Goal: Task Accomplishment & Management: Use online tool/utility

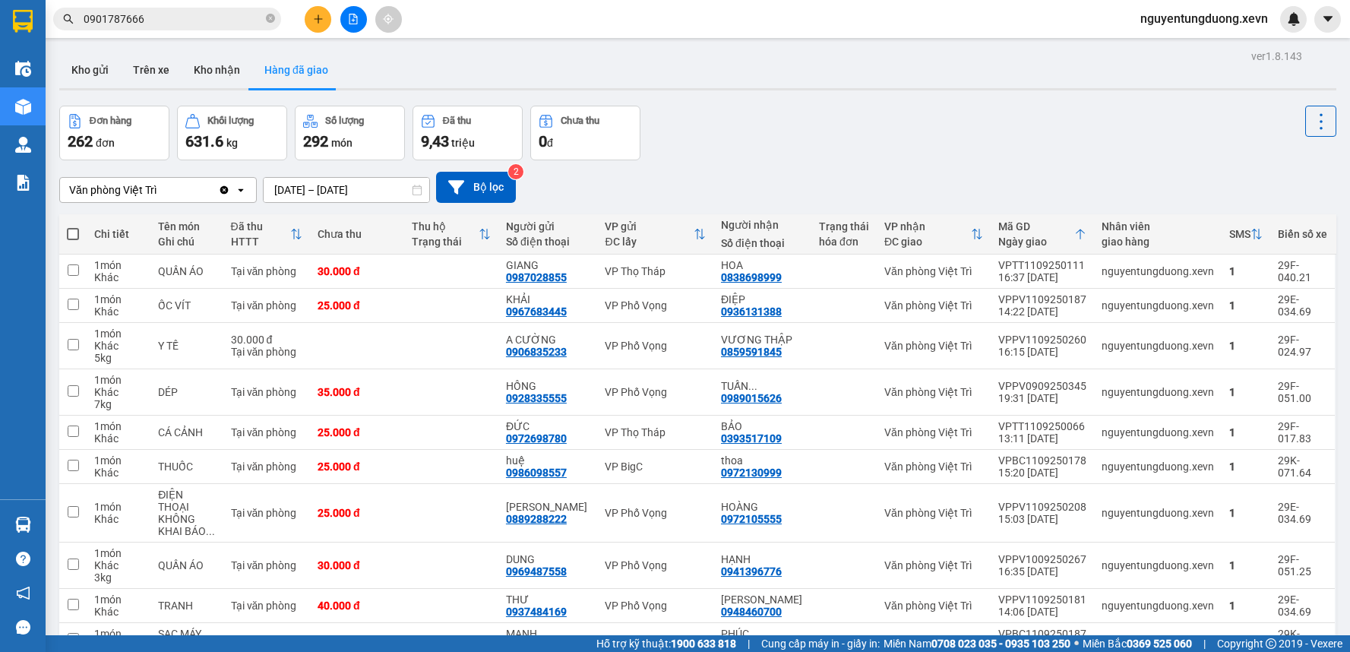
click at [308, 32] on section "Kết quả tìm kiếm ( 3 ) Bộ lọc Mã ĐH Trạng thái Món hàng Thu hộ Tổng cước Chưa c…" at bounding box center [675, 326] width 1350 height 652
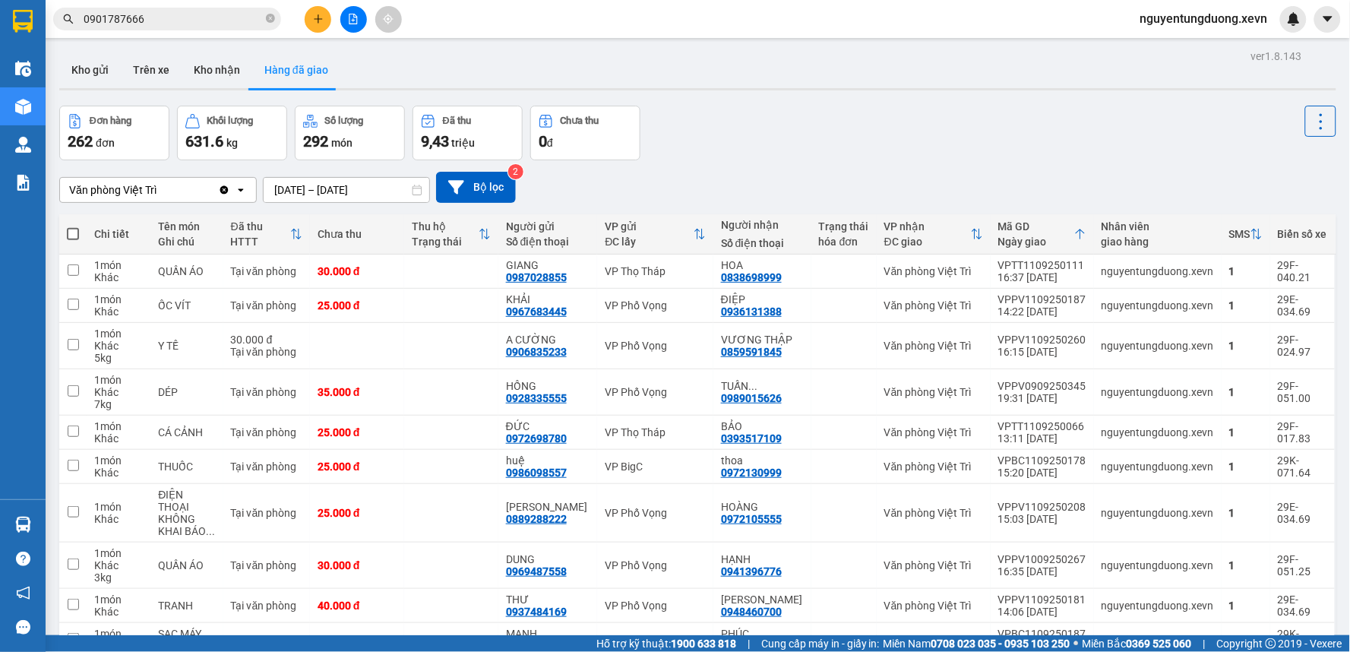
click at [314, 18] on icon "plus" at bounding box center [318, 19] width 11 height 11
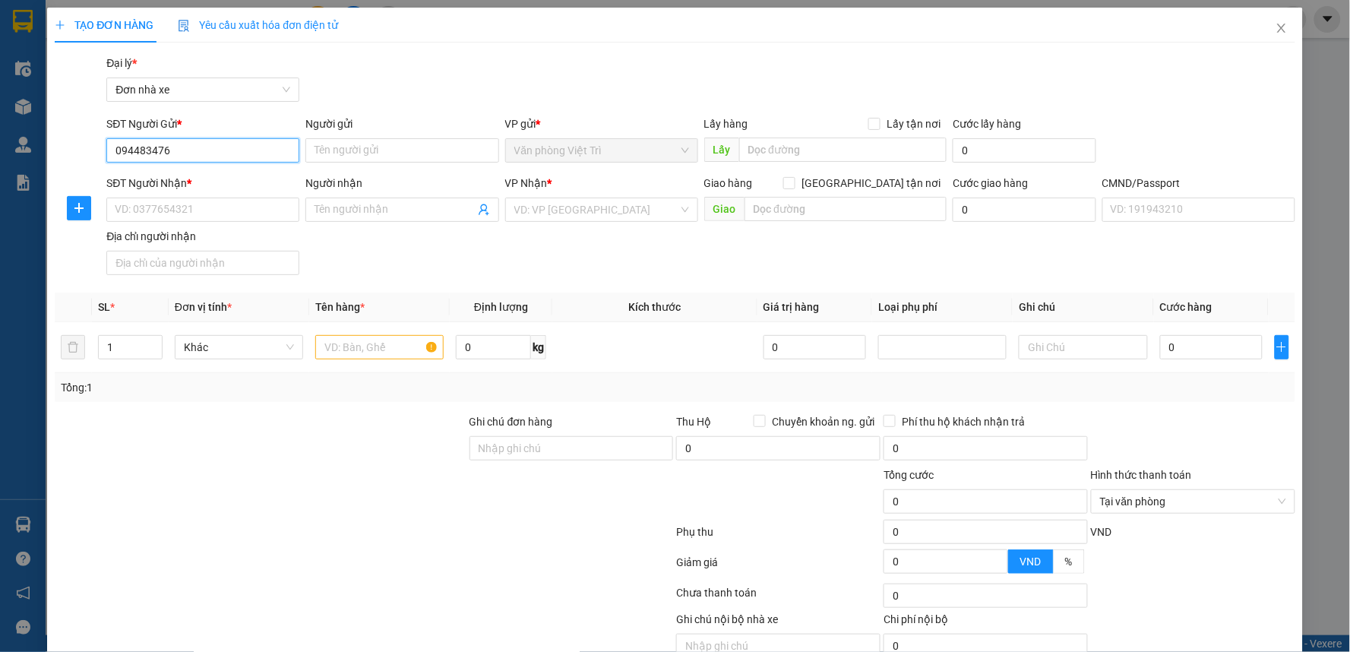
type input "0944834766"
click at [186, 188] on div "0944834766 - TUẤN" at bounding box center [201, 180] width 173 height 17
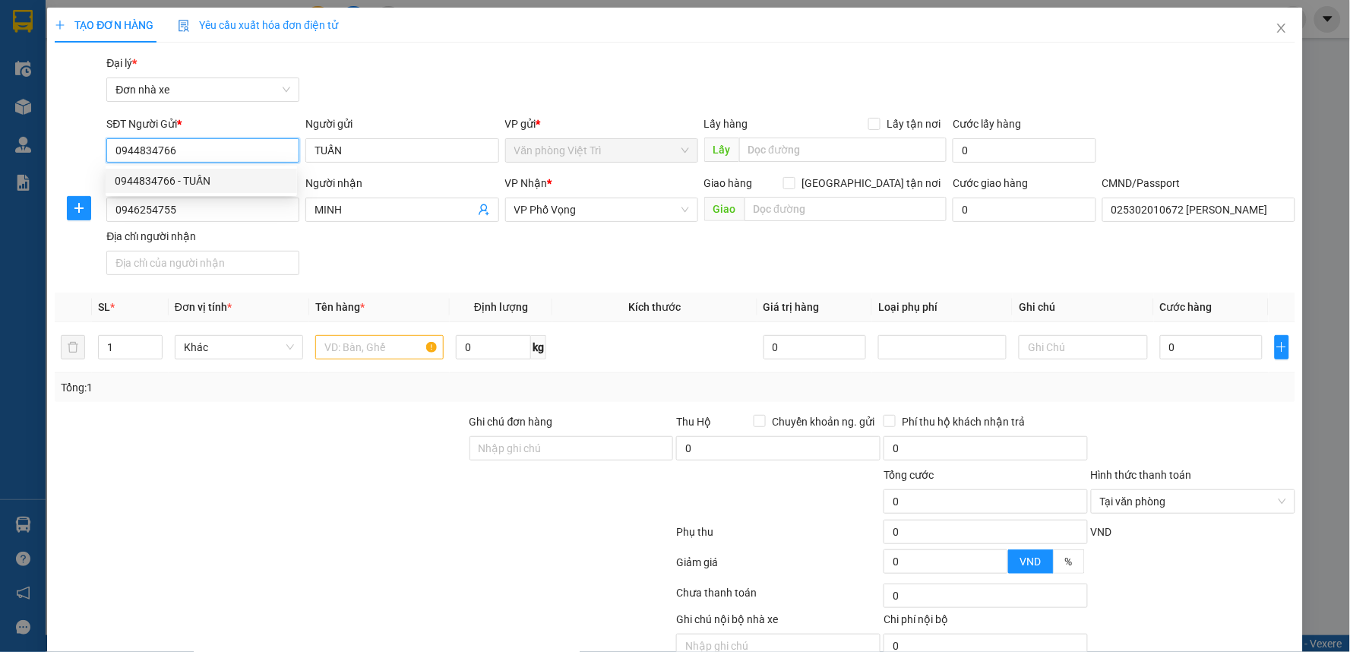
type input "TUẤN"
type input "0946254755"
type input "MINH"
type input "025302010672 NGỌC MINH"
type input "0944834766"
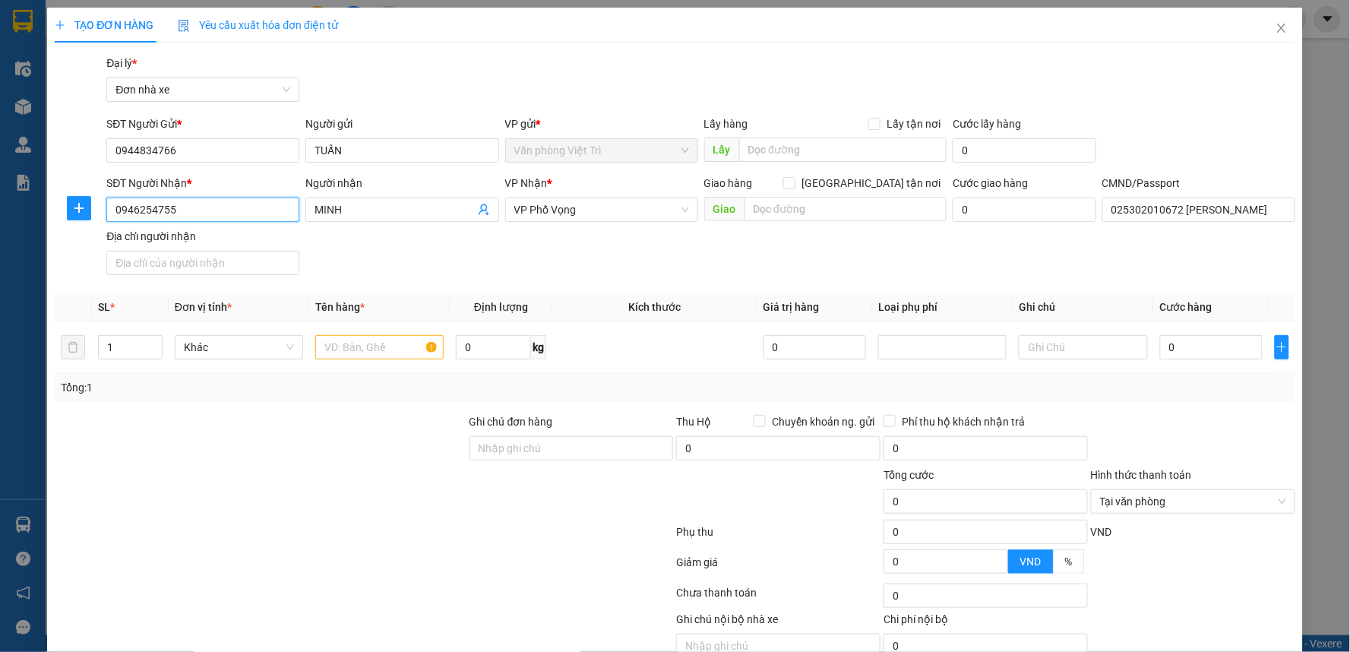
click at [224, 213] on input "0946254755" at bounding box center [202, 210] width 193 height 24
type input "0944835055"
click at [350, 213] on input "MINH" at bounding box center [394, 209] width 160 height 17
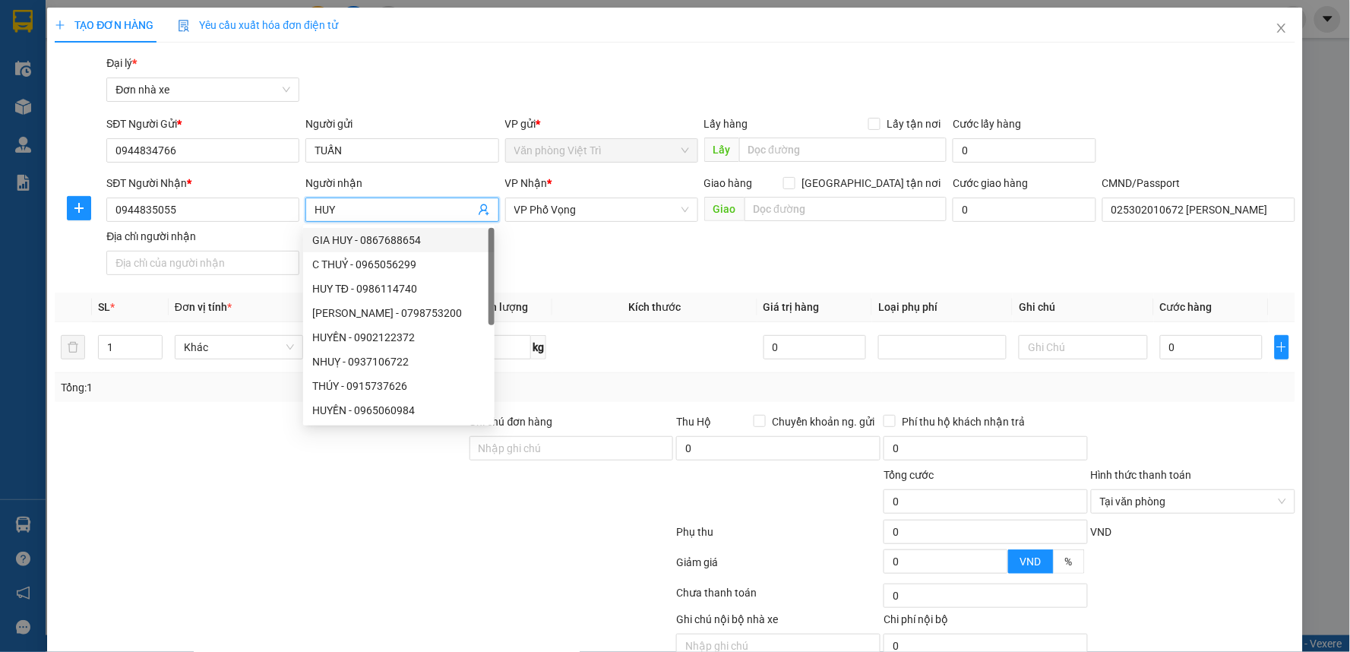
type input "HUY"
click at [655, 249] on div "SĐT Người Nhận * 0944835055 Người nhận HUY VP Nhận * VP Phố Vọng Giao hàng Giao…" at bounding box center [700, 228] width 1194 height 106
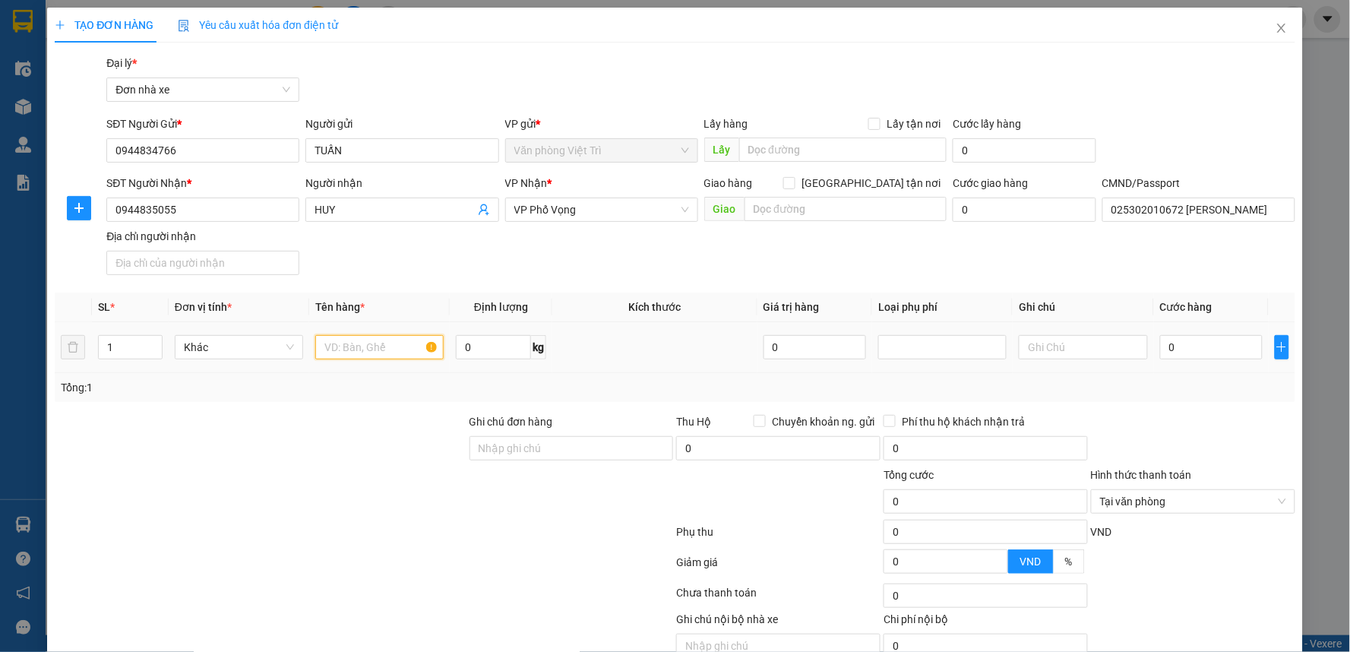
click at [384, 340] on input "text" at bounding box center [379, 347] width 128 height 24
type input "NỒI CƠM"
click at [502, 351] on input "0" at bounding box center [493, 347] width 75 height 24
type input "3"
click at [1214, 354] on input "0" at bounding box center [1211, 347] width 103 height 24
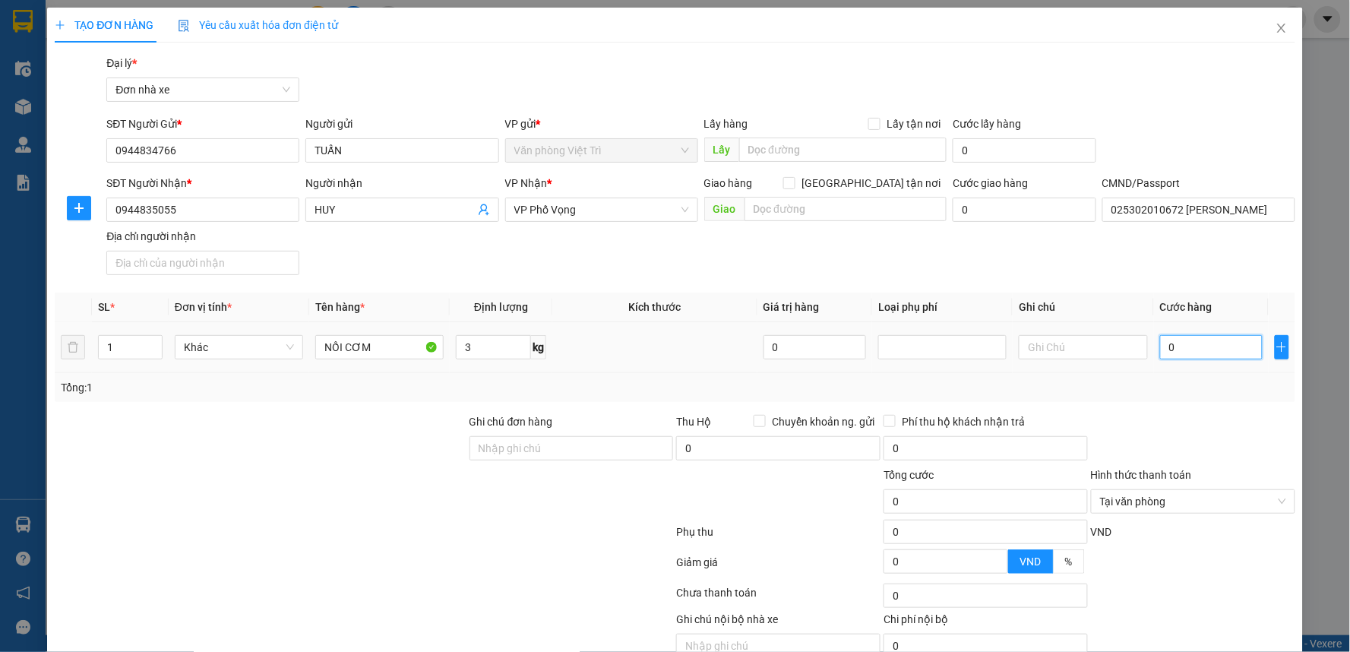
type input "20"
type input "20.000"
click at [1129, 300] on th "Ghi chú" at bounding box center [1083, 307] width 141 height 30
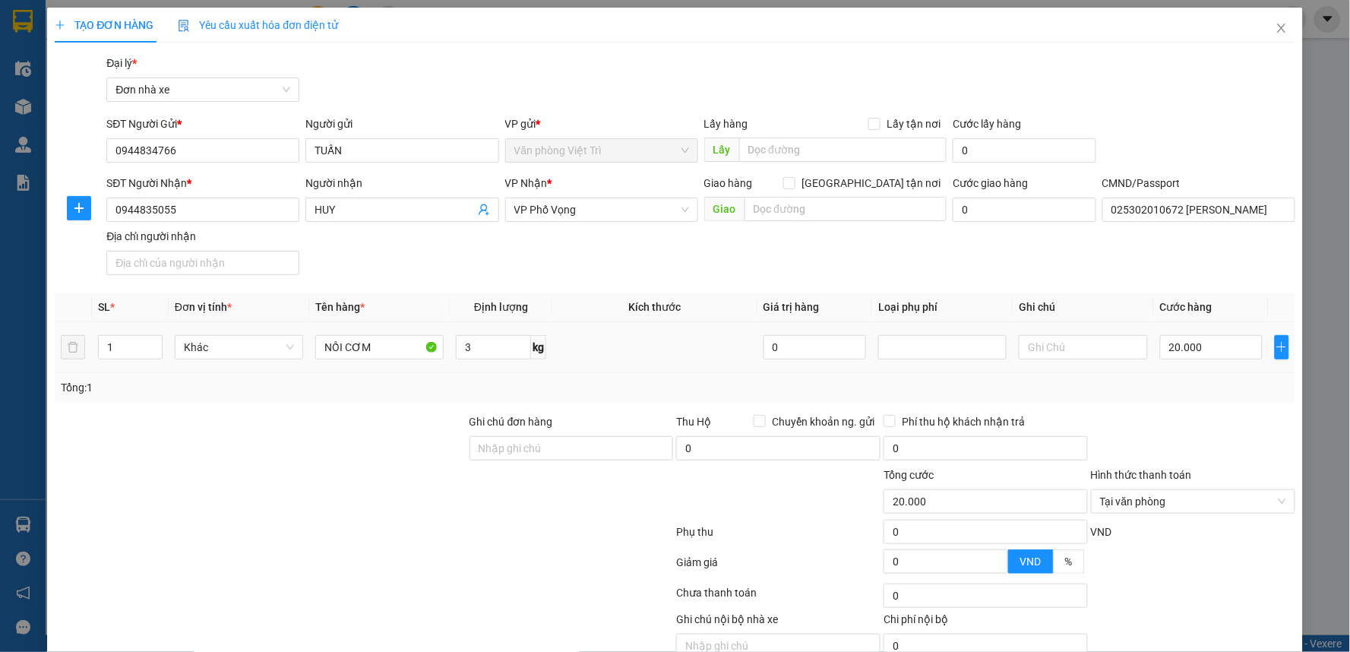
click at [1204, 362] on td "20.000" at bounding box center [1211, 347] width 115 height 51
click at [1203, 352] on input "20.000" at bounding box center [1211, 347] width 103 height 24
type input "0"
type input "30"
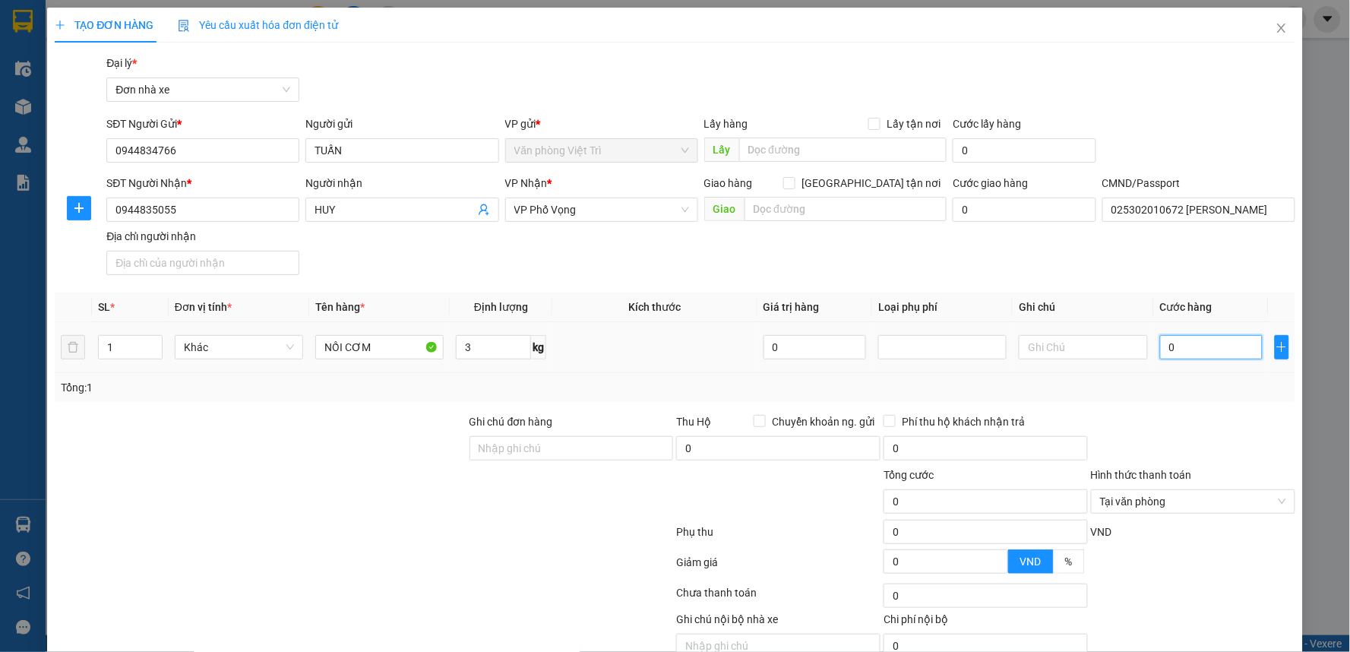
type input "30"
type input "30.000"
click at [1101, 277] on div "SĐT Người Nhận * 0944835055 Người nhận HUY VP Nhận * VP Phố Vọng Giao hàng Giao…" at bounding box center [700, 228] width 1194 height 106
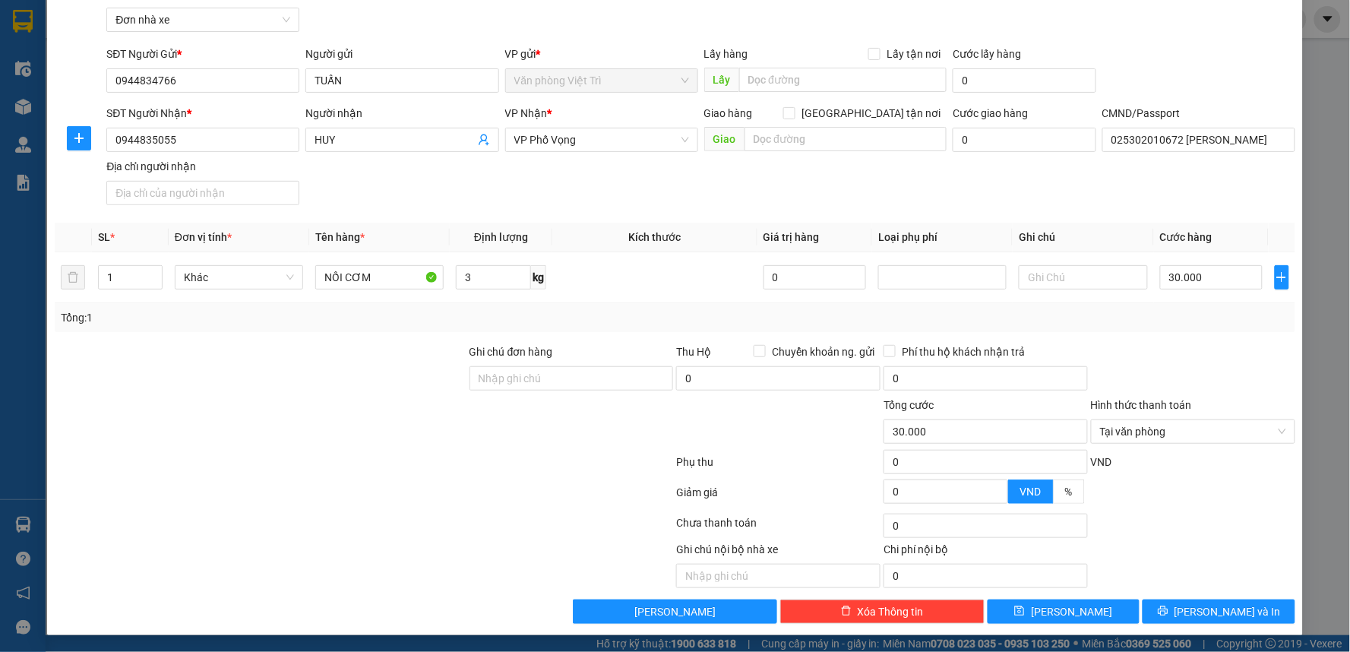
scroll to position [71, 0]
click at [1204, 611] on span "[PERSON_NAME] và In" at bounding box center [1227, 610] width 106 height 17
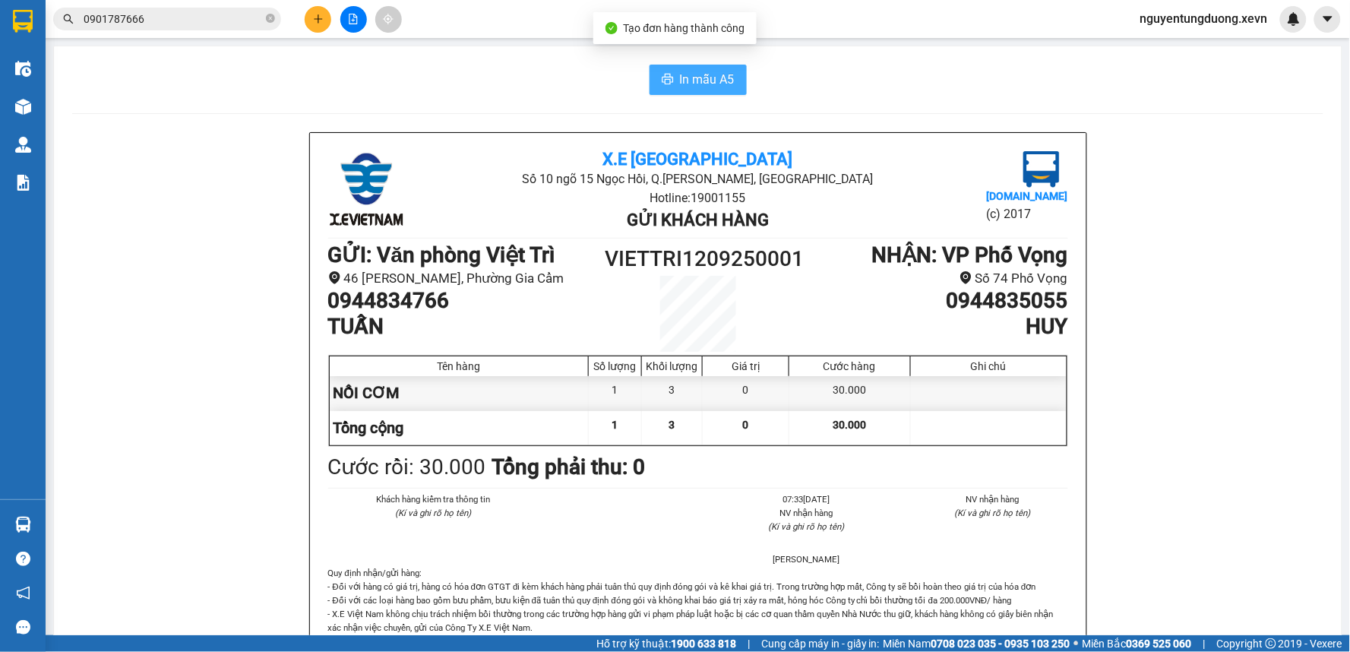
click at [686, 87] on span "In mẫu A5" at bounding box center [707, 79] width 55 height 19
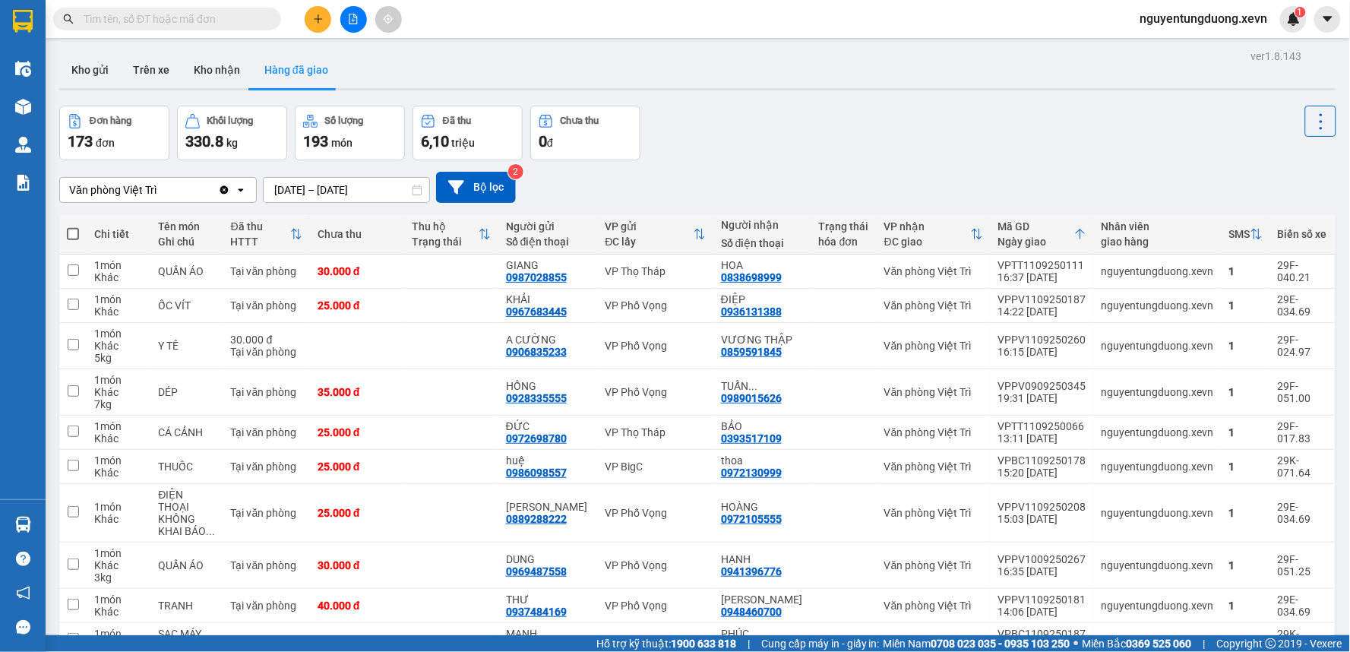
click at [161, 36] on div "Kết quả tìm kiếm ( 0 ) Bộ lọc No Data nguyentungduong.xevn 1" at bounding box center [675, 19] width 1350 height 38
click at [164, 31] on div "Kết quả tìm kiếm ( 0 ) Bộ lọc No Data" at bounding box center [148, 19] width 296 height 27
click at [173, 20] on input "text" at bounding box center [173, 19] width 179 height 17
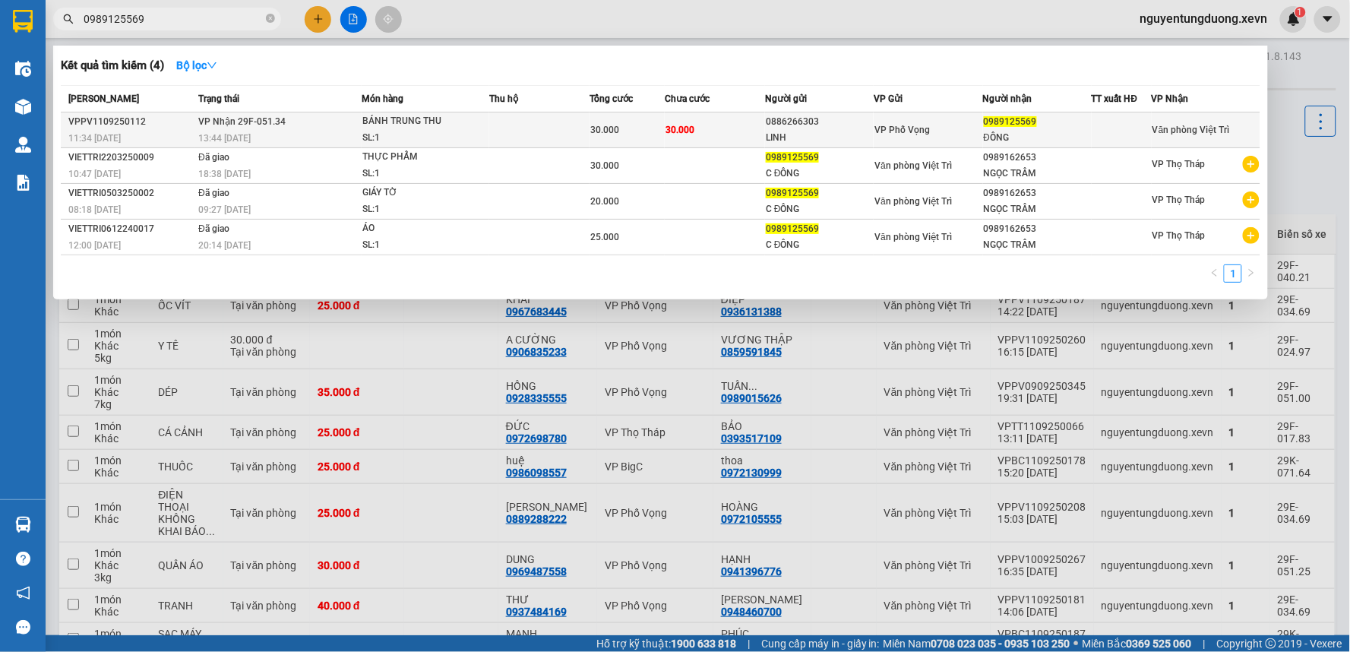
type input "0989125569"
click at [469, 125] on div "BÁNH TRUNG THU" at bounding box center [419, 121] width 114 height 17
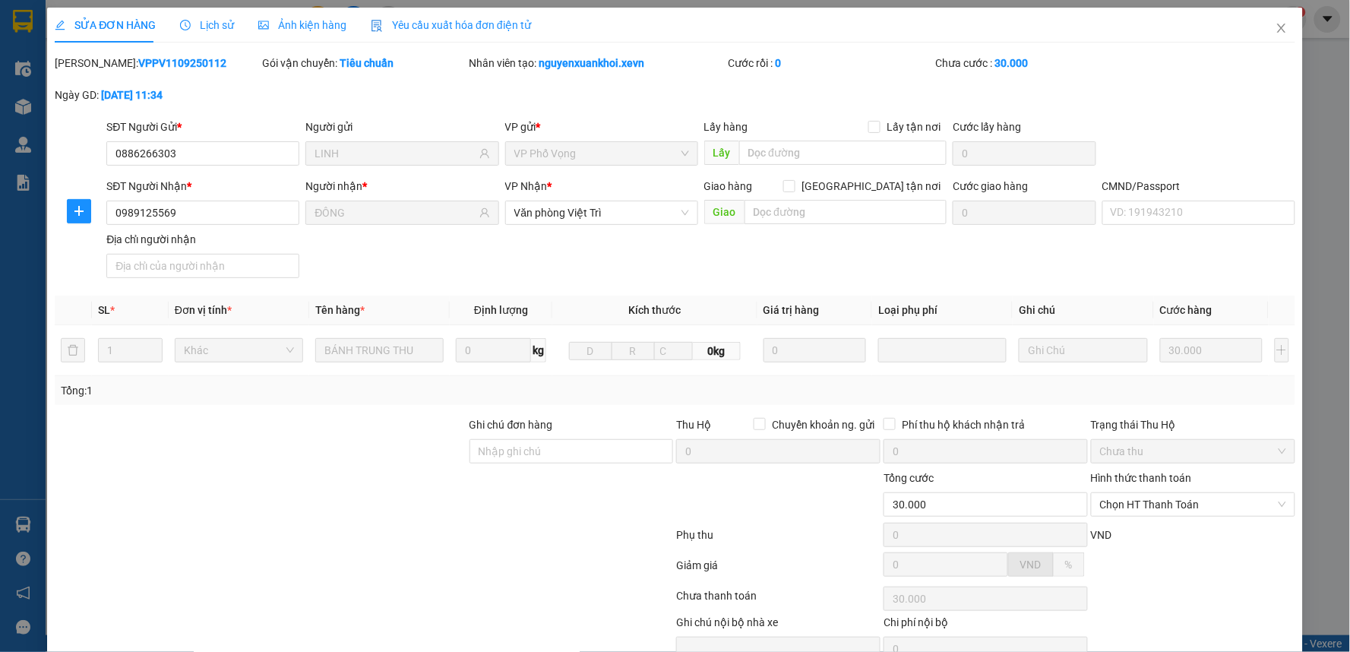
type input "0886266303"
type input "LINH"
type input "0989125569"
type input "ĐÔNG"
type input "30.000"
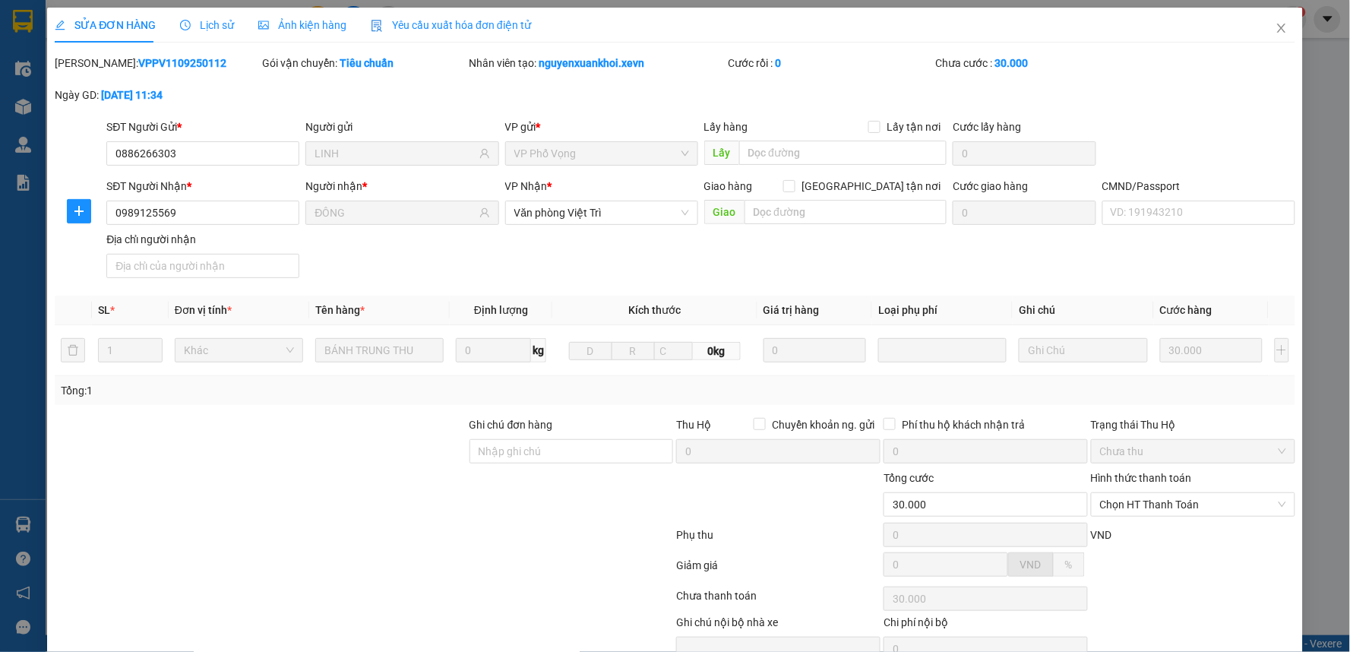
type input "30.000"
click at [1214, 213] on input "CMND/Passport" at bounding box center [1198, 213] width 193 height 24
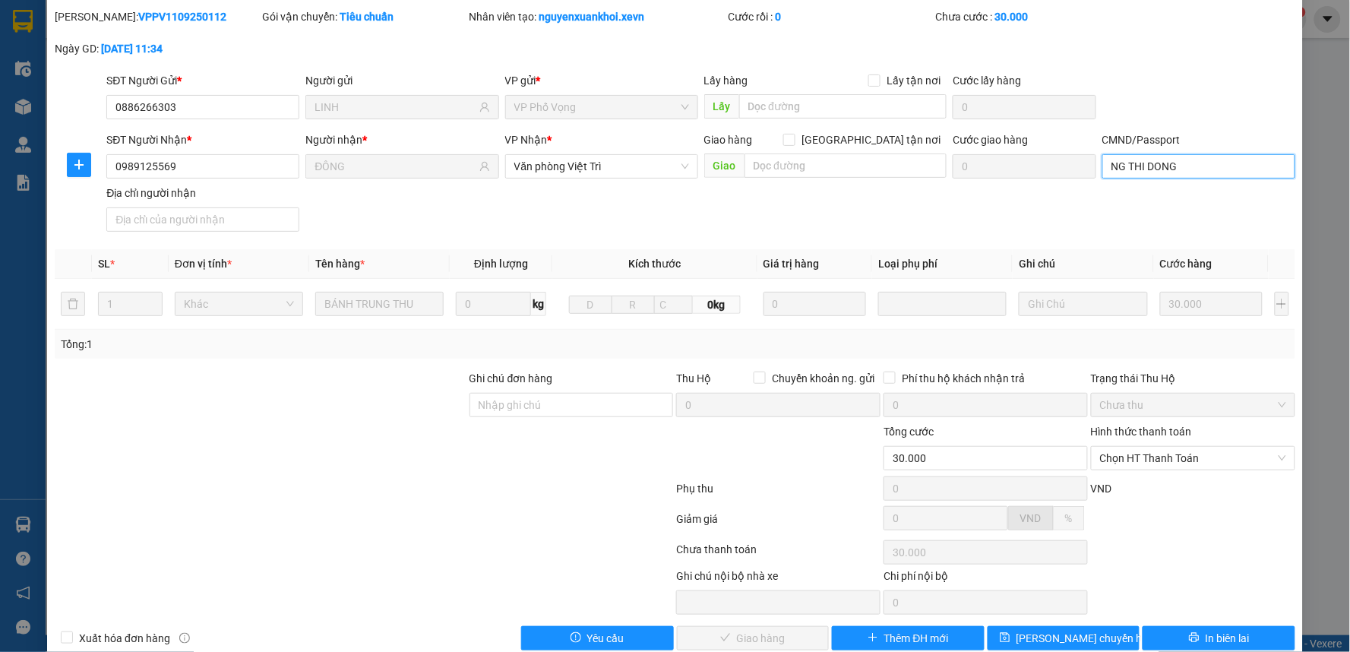
scroll to position [74, 0]
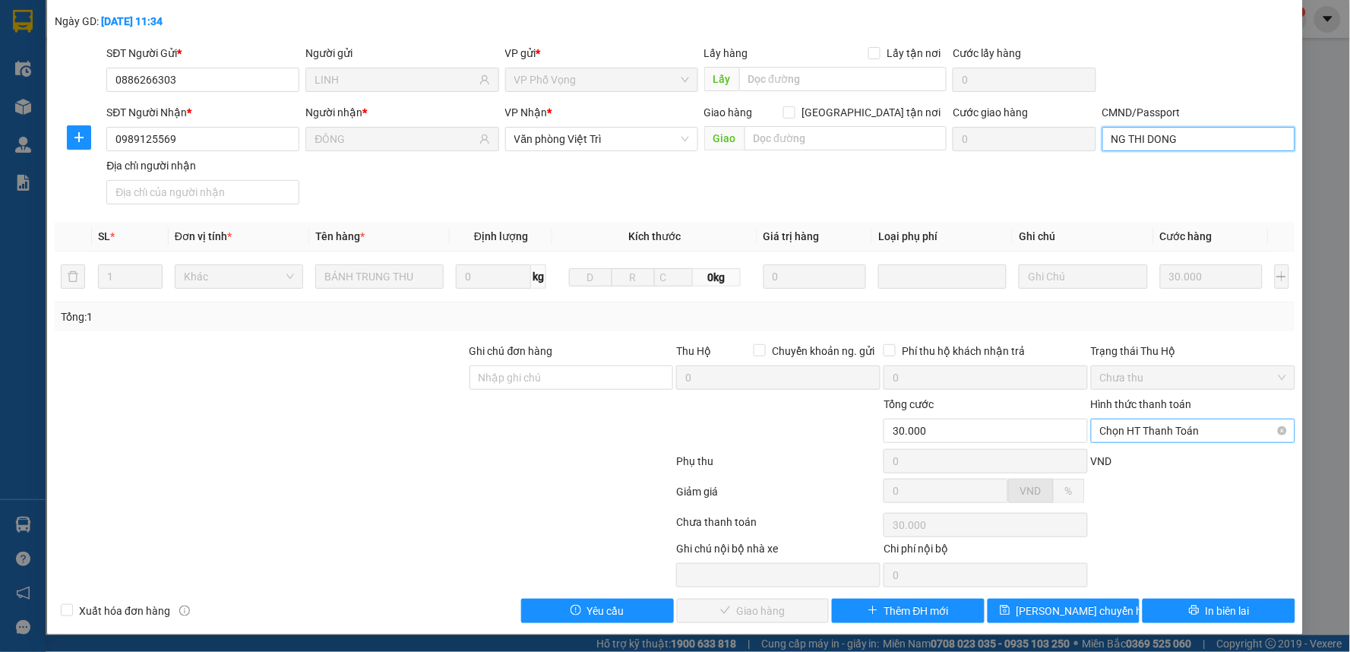
click at [1134, 424] on span "Chọn HT Thanh Toán" at bounding box center [1193, 430] width 186 height 23
type input "NG THI DONG"
click at [1143, 453] on div "Tại văn phòng" at bounding box center [1183, 461] width 184 height 17
type input "0"
click at [743, 610] on span "Giao hàng" at bounding box center [761, 610] width 49 height 17
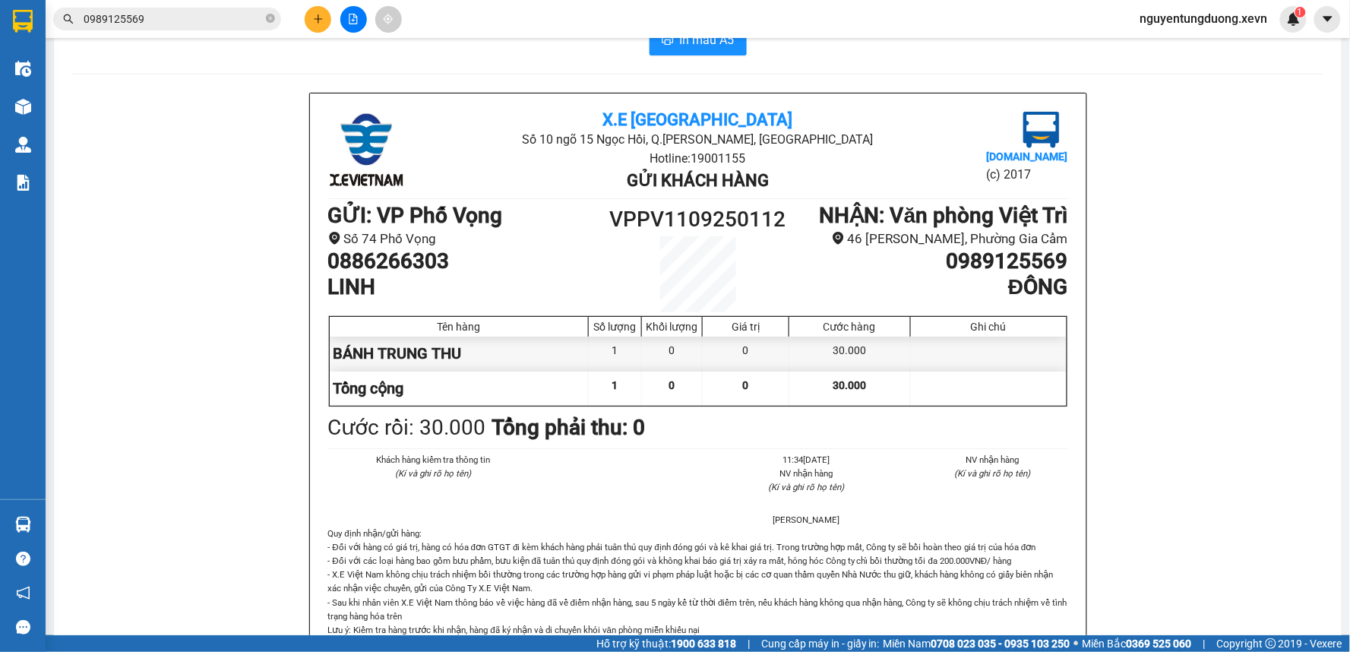
scroll to position [84, 0]
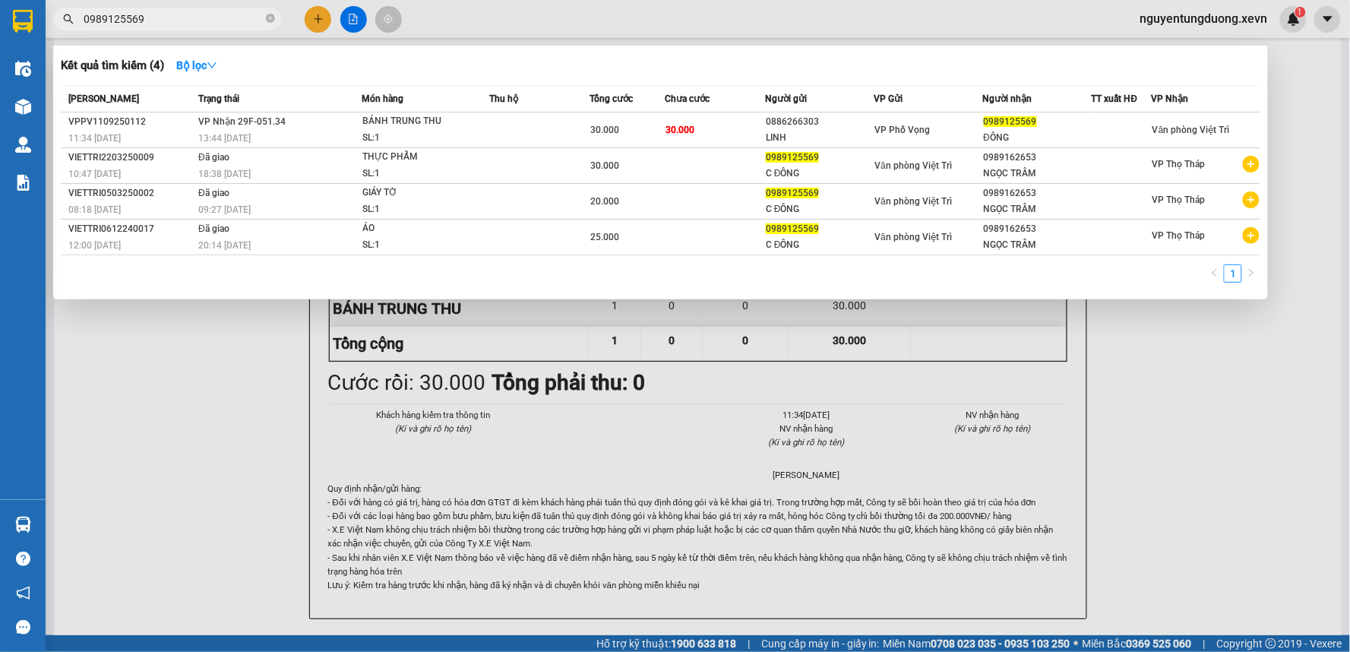
click at [225, 21] on input "0989125569" at bounding box center [173, 19] width 179 height 17
click at [319, 28] on div at bounding box center [675, 326] width 1350 height 652
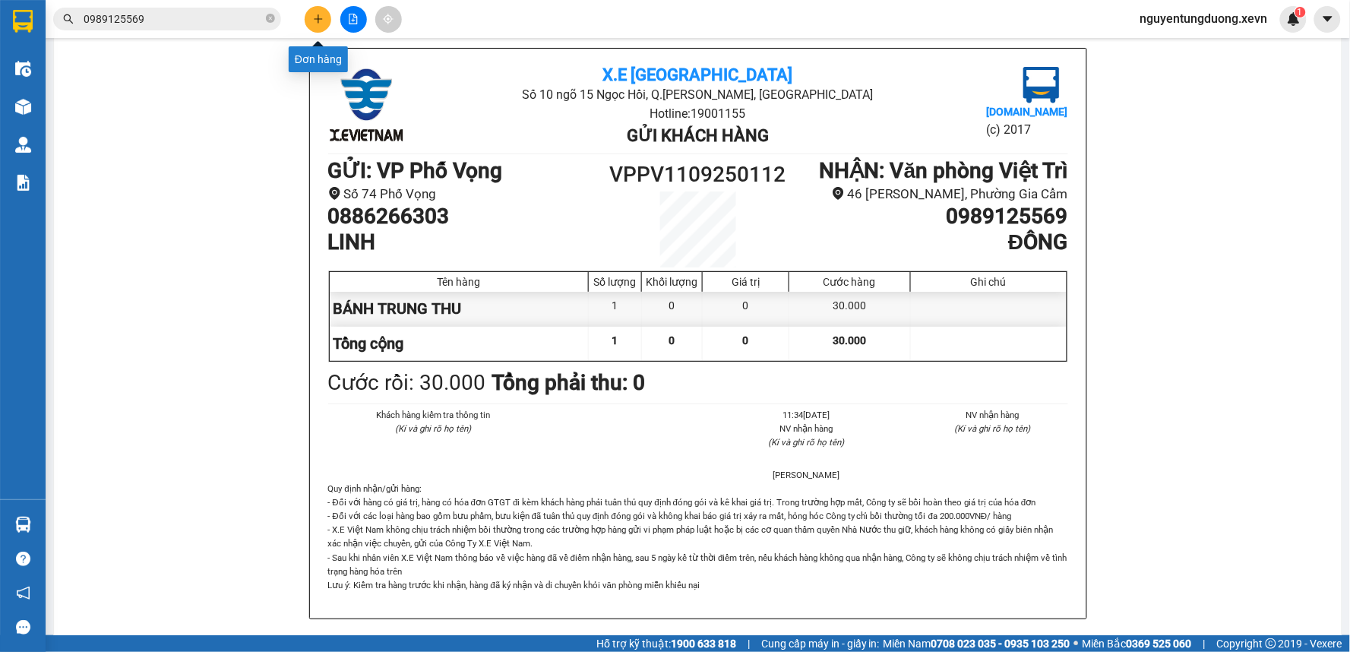
click at [317, 28] on button at bounding box center [318, 19] width 27 height 27
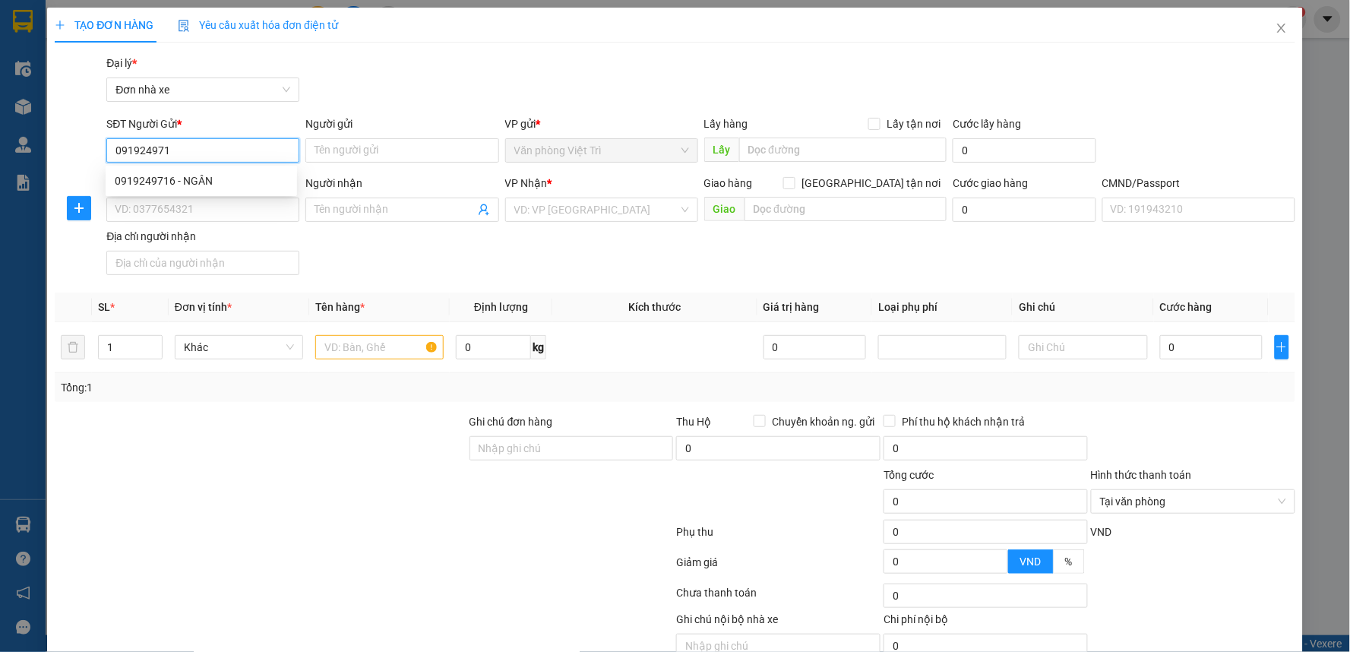
type input "0919249716"
click at [203, 179] on div "0919249716 - NGÂN" at bounding box center [201, 180] width 173 height 17
type input "NGÂN"
type input "0326914455"
type input "PHẠM LINH"
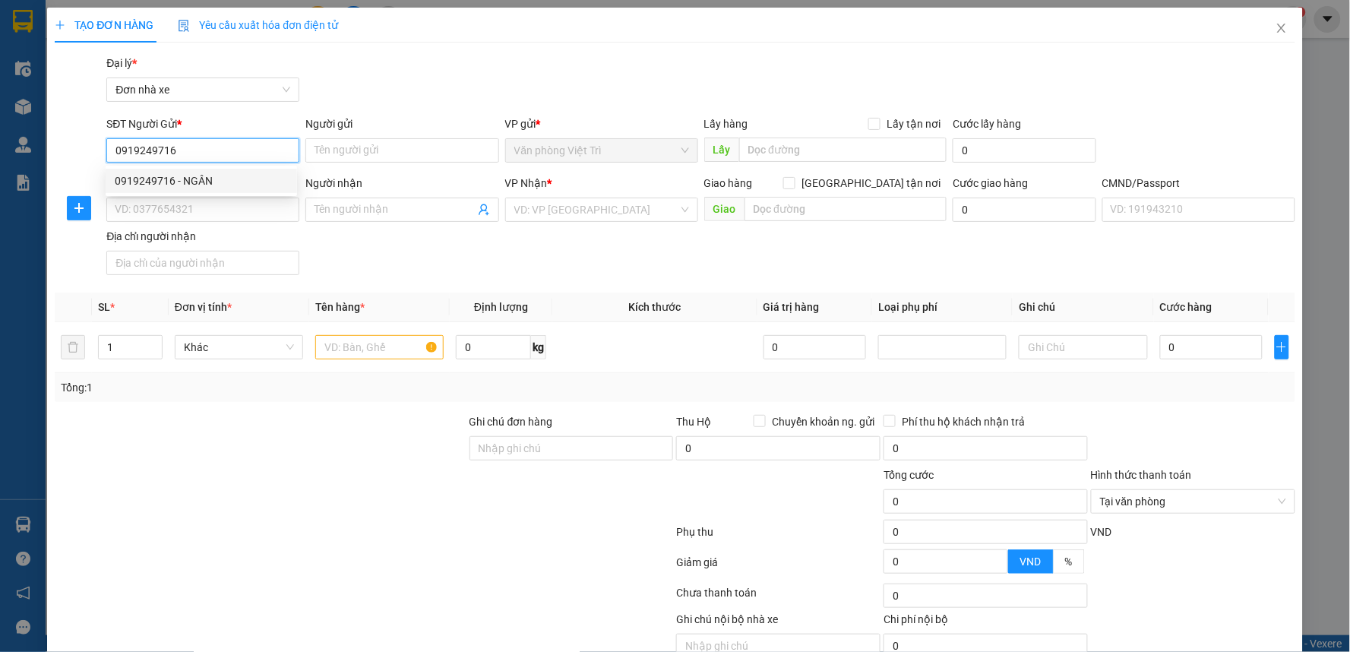
type input "025198006304 phạm thị mỹ linh"
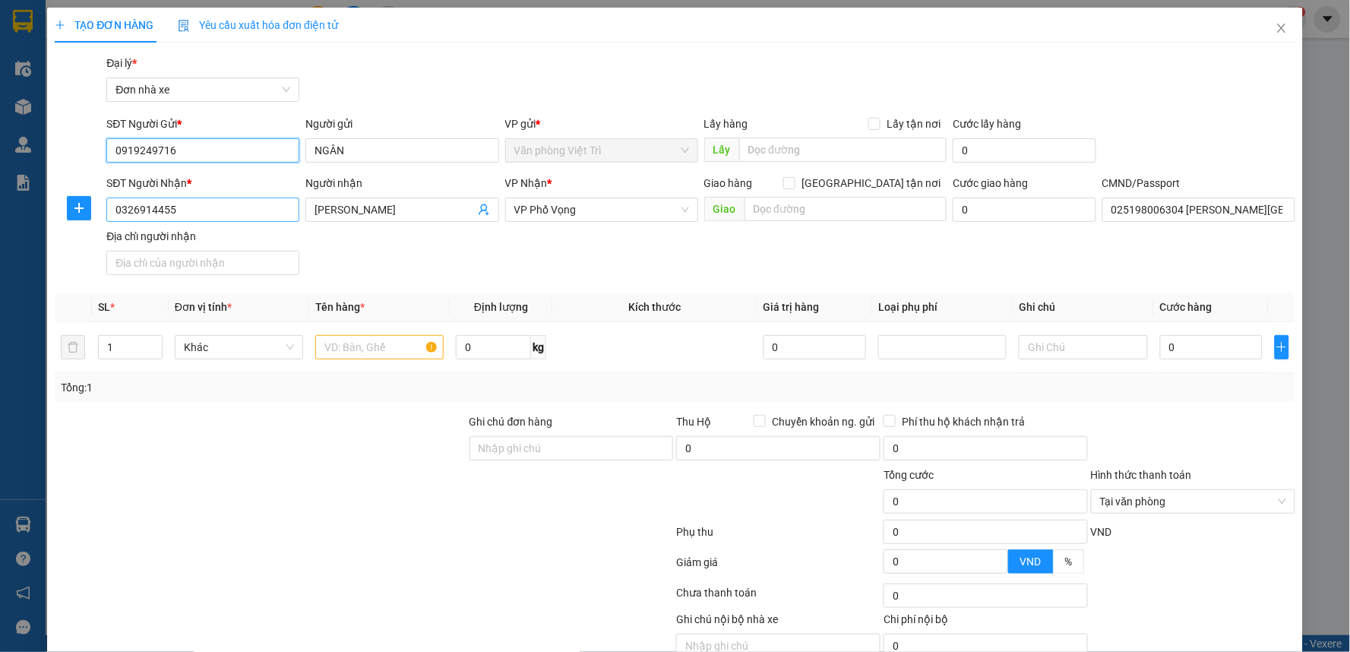
type input "0919249716"
click at [234, 213] on input "0326914455" at bounding box center [202, 210] width 193 height 24
type input "0946754175"
click at [327, 209] on input "PHẠM LINH" at bounding box center [394, 209] width 160 height 17
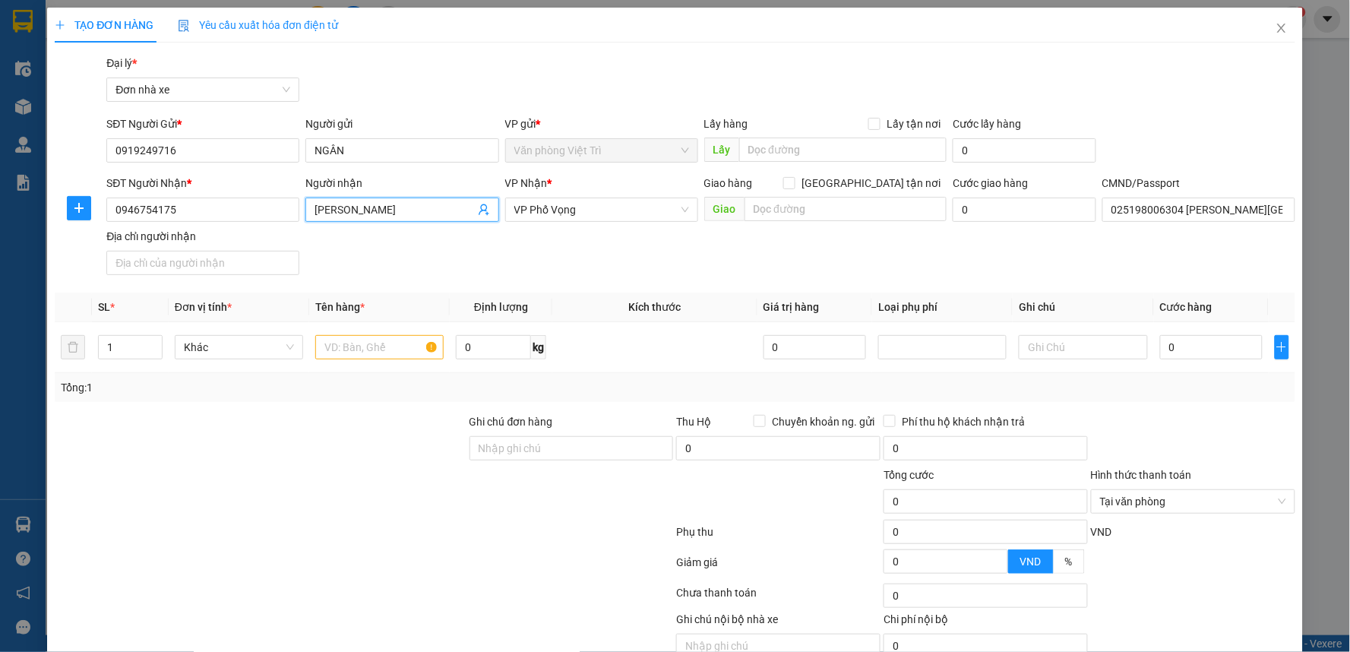
click at [327, 209] on input "PHẠM LINH" at bounding box center [394, 209] width 160 height 17
type input "PHAM THU HANH"
click at [362, 352] on input "text" at bounding box center [379, 347] width 128 height 24
type input "D"
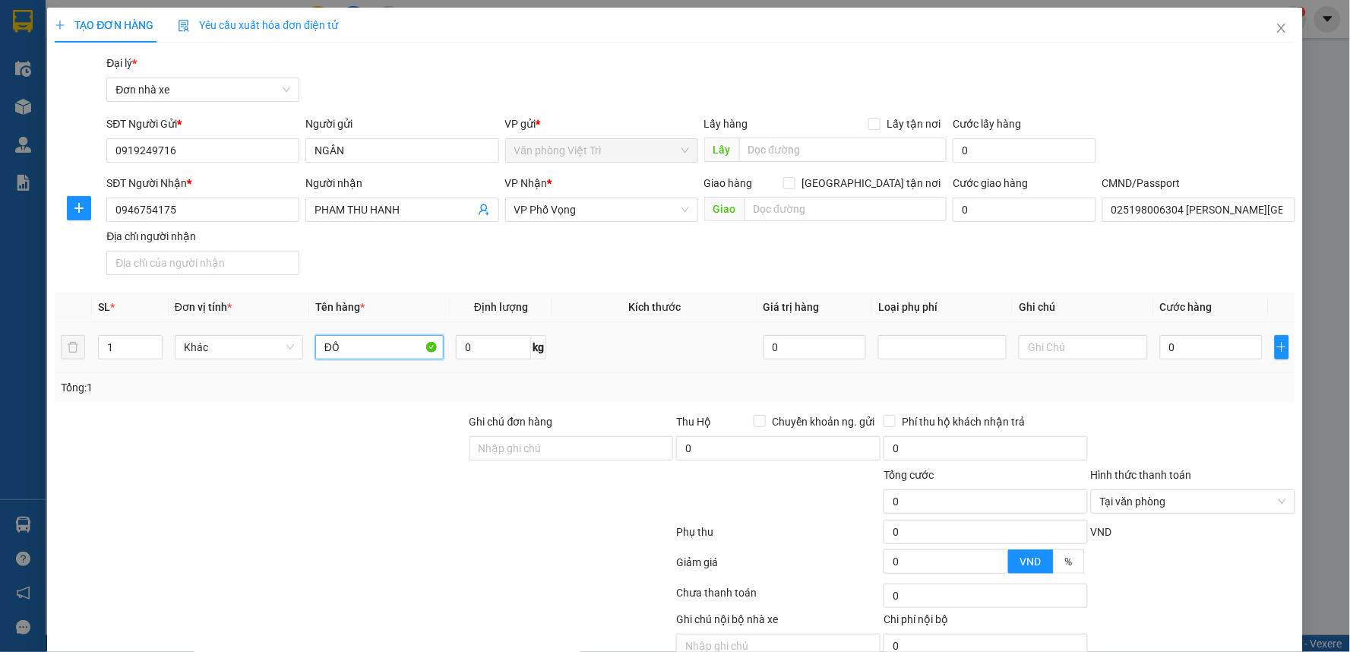
type input "Đ"
type input "THUỐC TÂY+BÁNH"
click at [484, 352] on input "0" at bounding box center [493, 347] width 75 height 24
type input "3"
click at [1206, 347] on input "0" at bounding box center [1211, 347] width 103 height 24
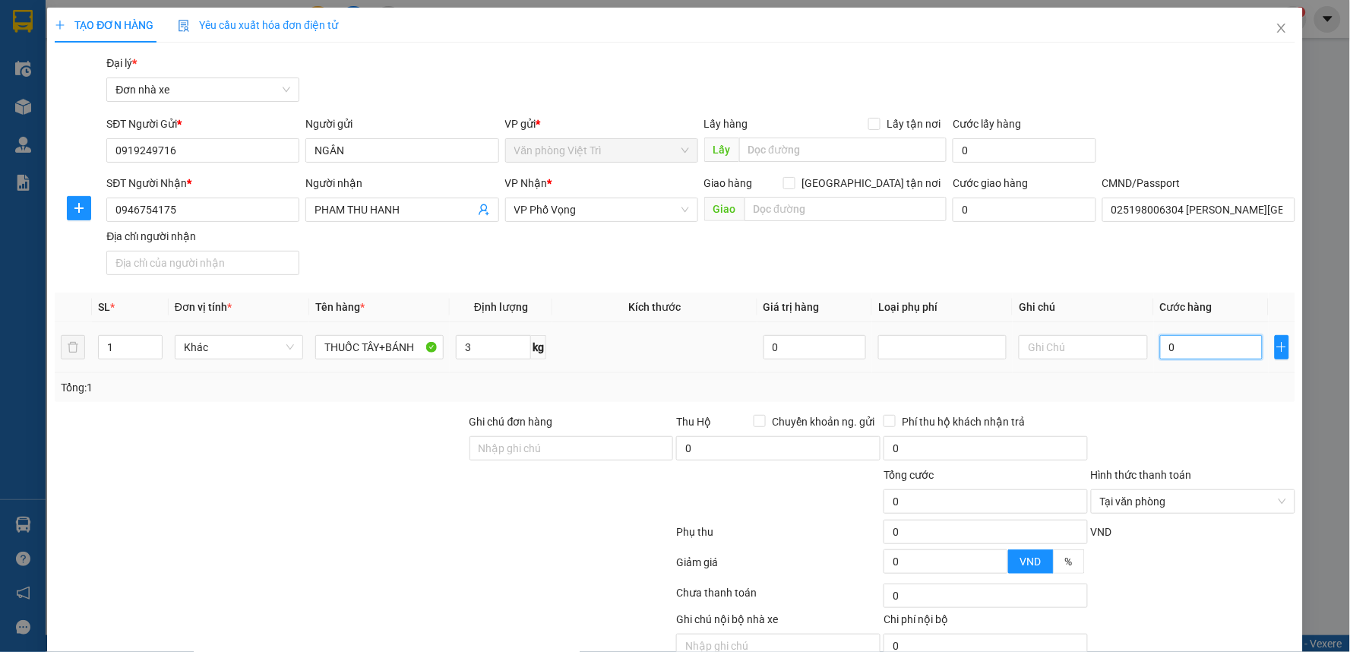
type input "30"
type input "30.000"
click at [1052, 246] on div "SĐT Người Nhận * 0946754175 Người nhận PHAM THU HANH VP Nhận * VP Phố Vọng Giao…" at bounding box center [700, 228] width 1194 height 106
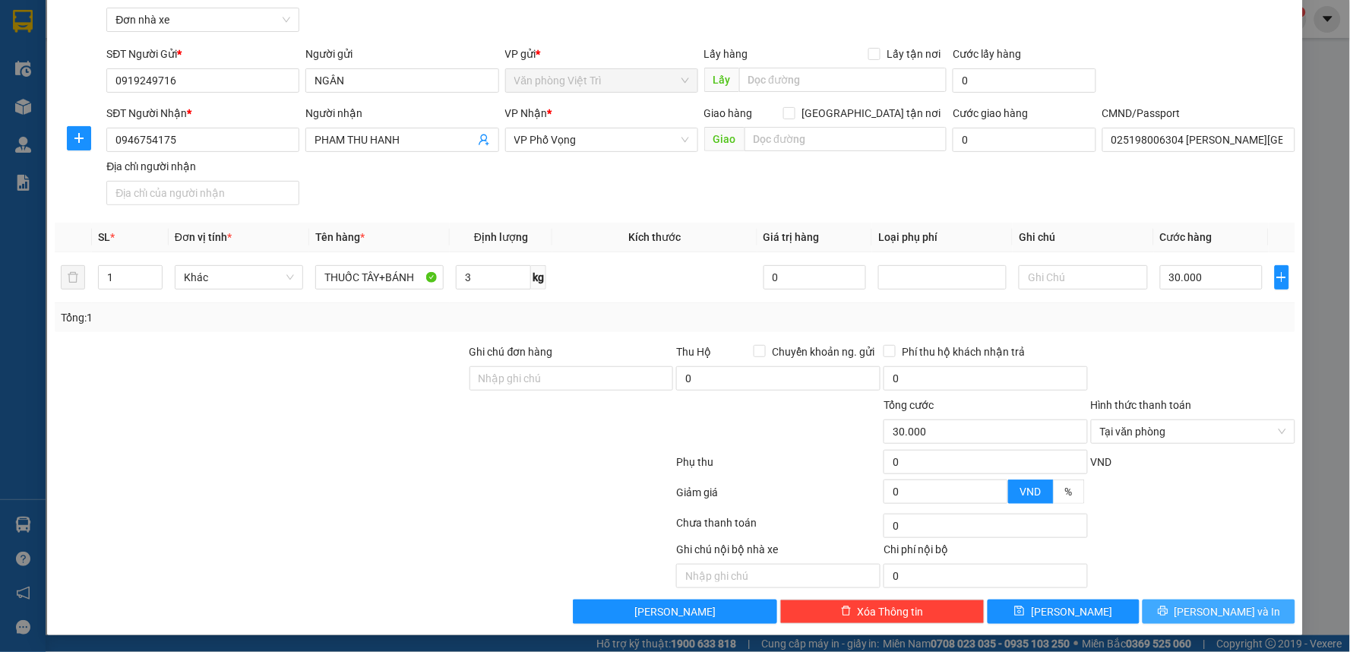
scroll to position [71, 0]
click at [1209, 601] on button "[PERSON_NAME] và In" at bounding box center [1219, 611] width 153 height 24
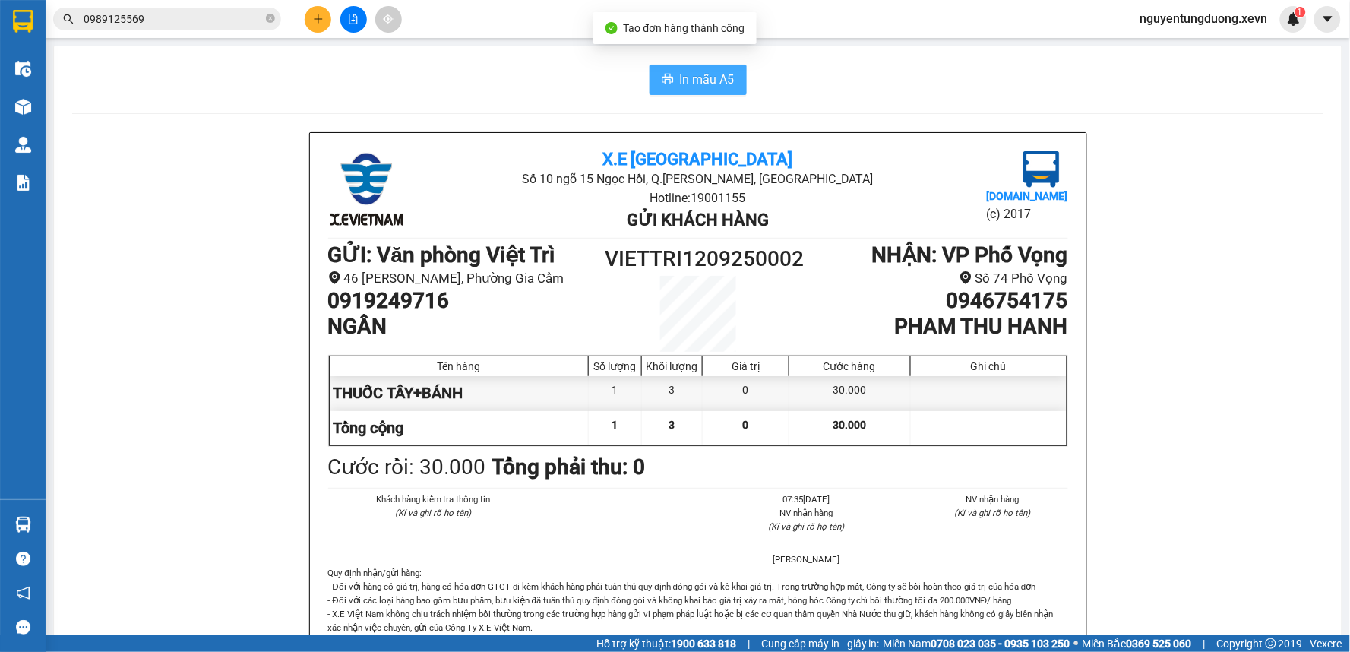
click at [716, 78] on span "In mẫu A5" at bounding box center [707, 79] width 55 height 19
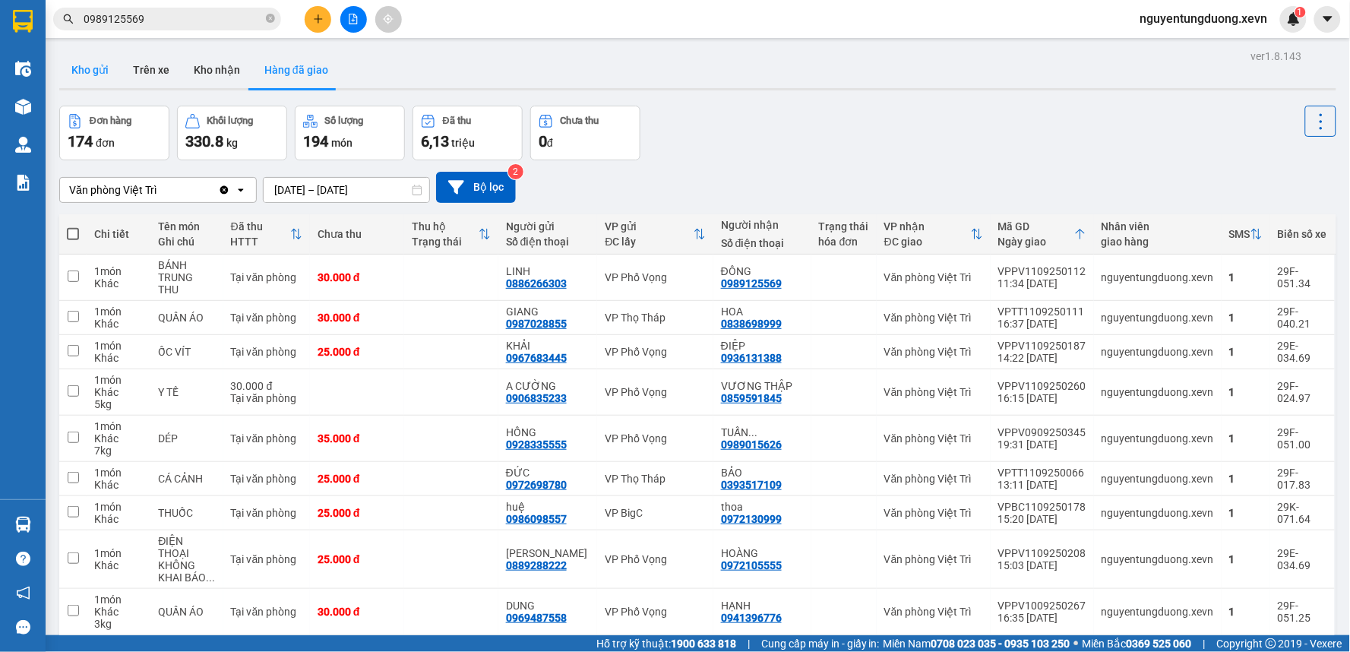
click at [89, 67] on button "Kho gửi" at bounding box center [90, 70] width 62 height 36
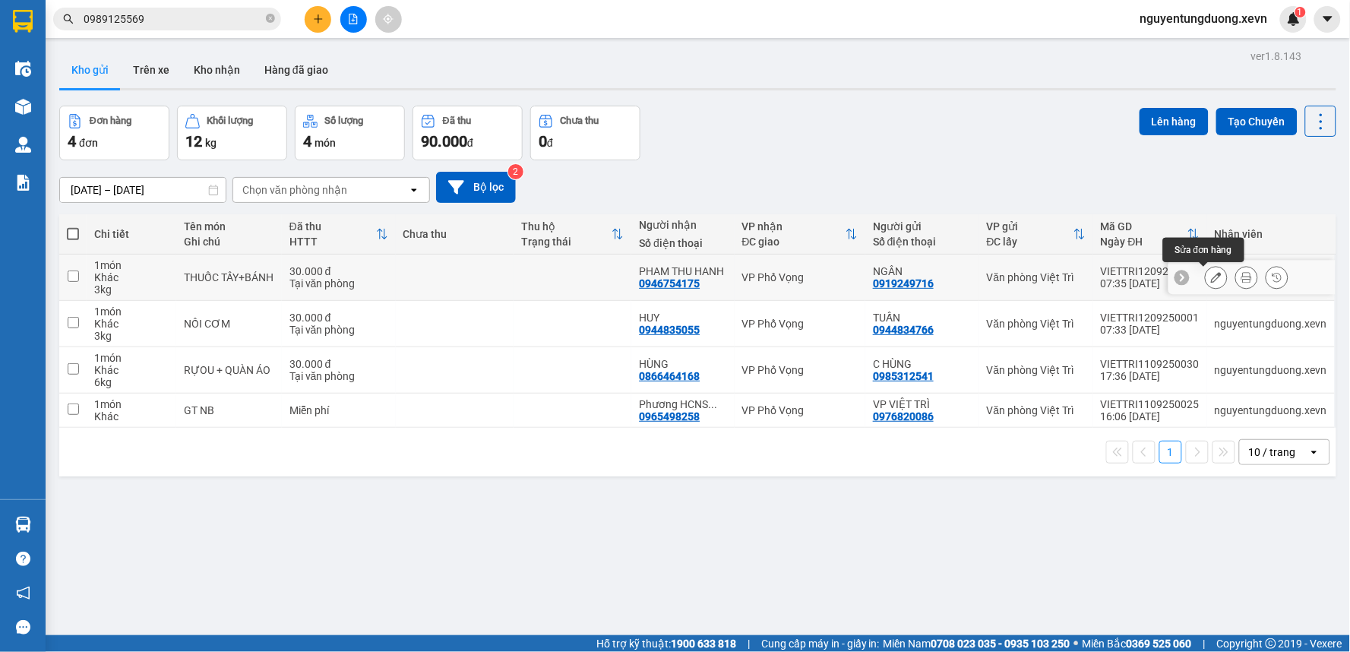
click at [1236, 270] on button at bounding box center [1246, 277] width 21 height 27
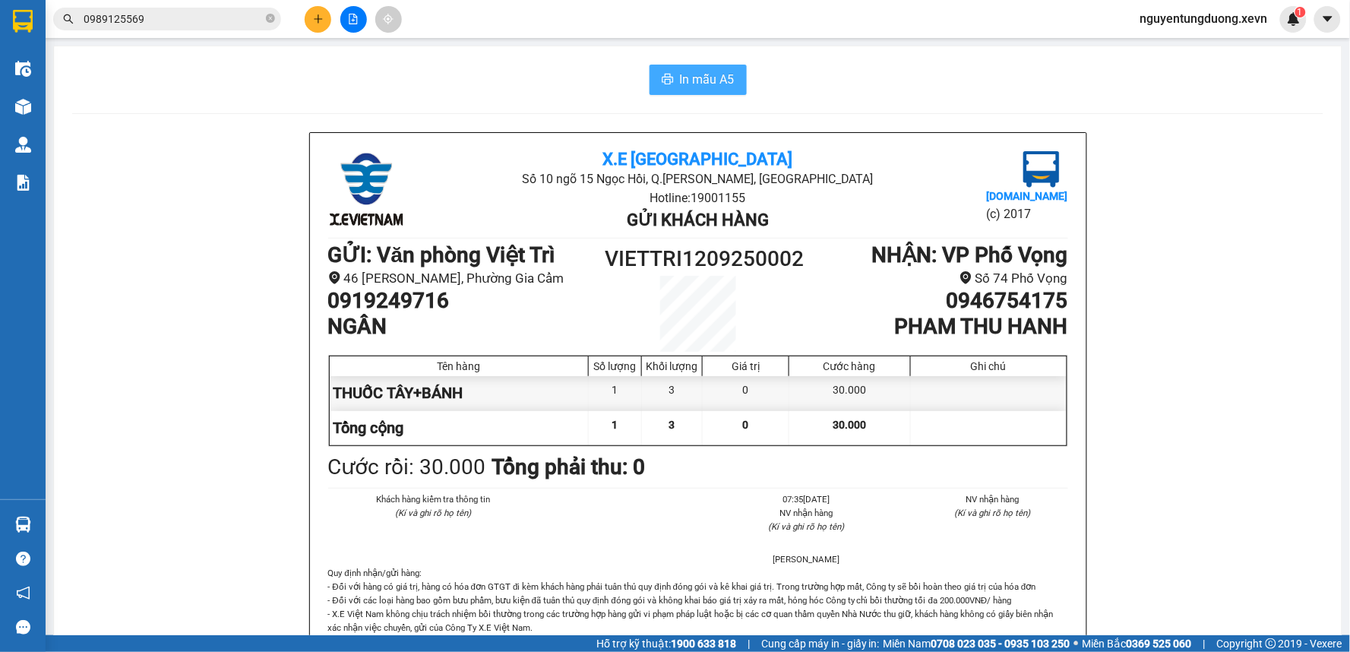
click at [706, 88] on button "In mẫu A5" at bounding box center [697, 80] width 97 height 30
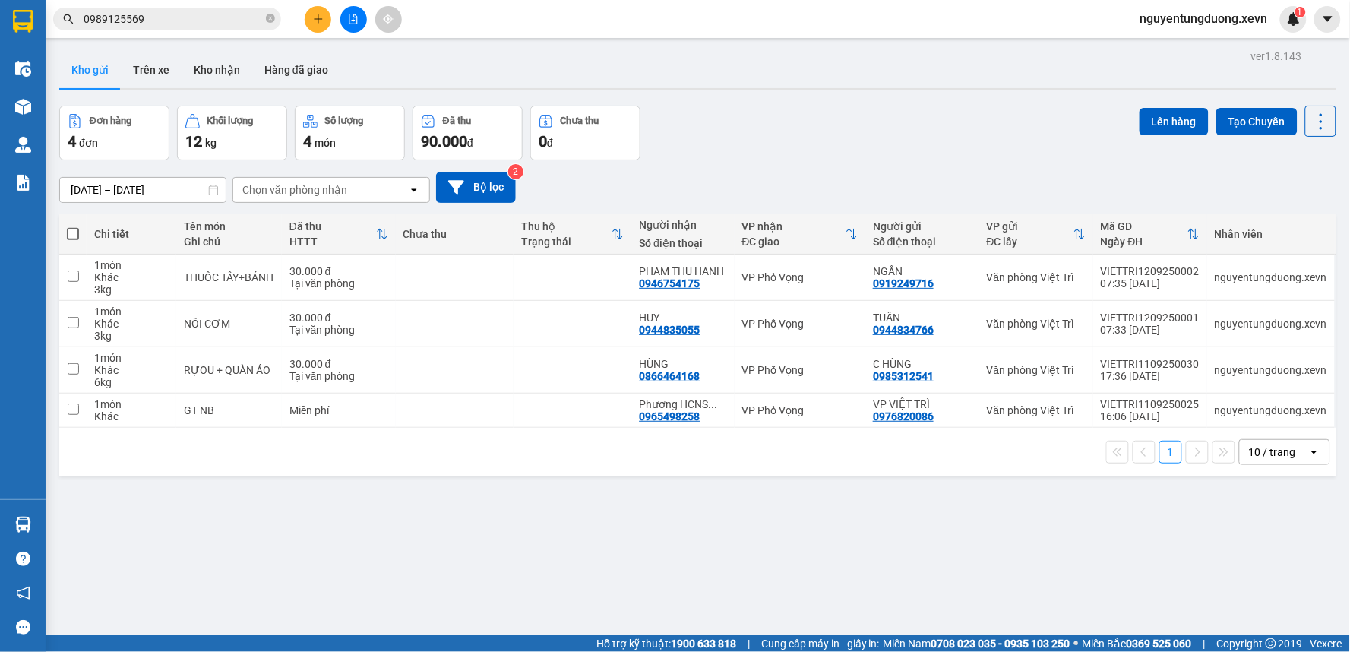
click at [185, 16] on input "0989125569" at bounding box center [173, 19] width 179 height 17
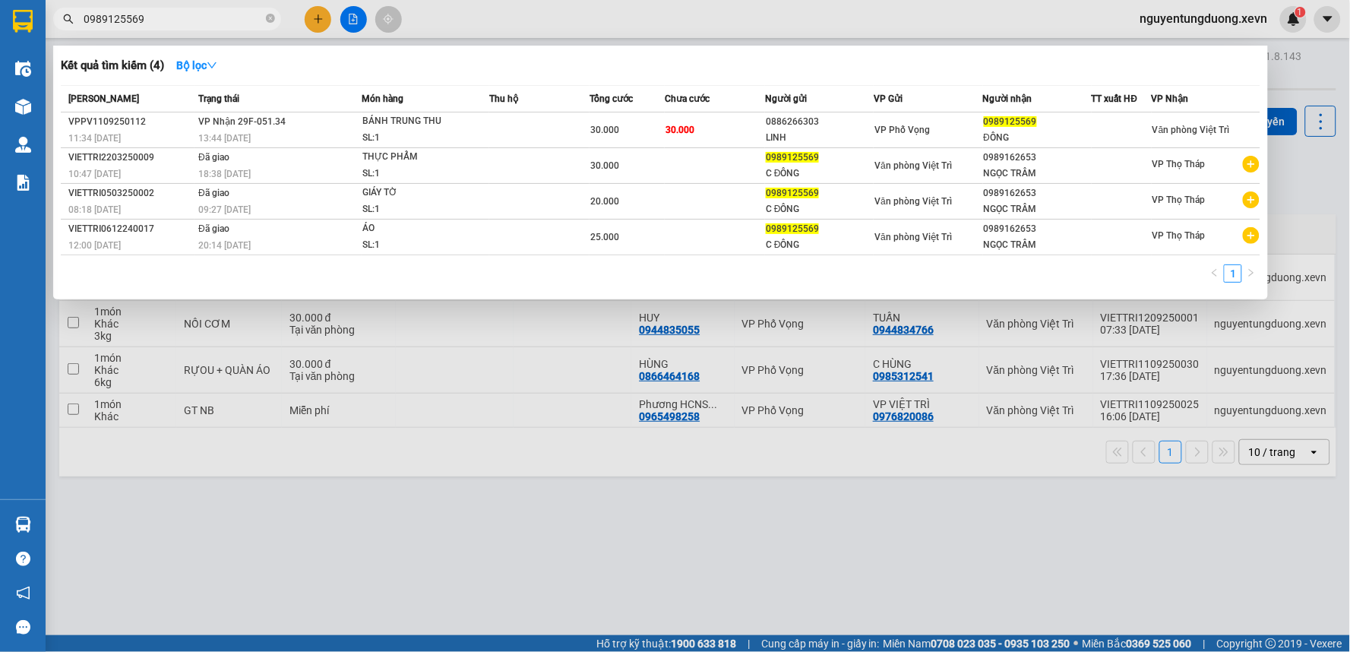
click at [185, 16] on input "0989125569" at bounding box center [173, 19] width 179 height 17
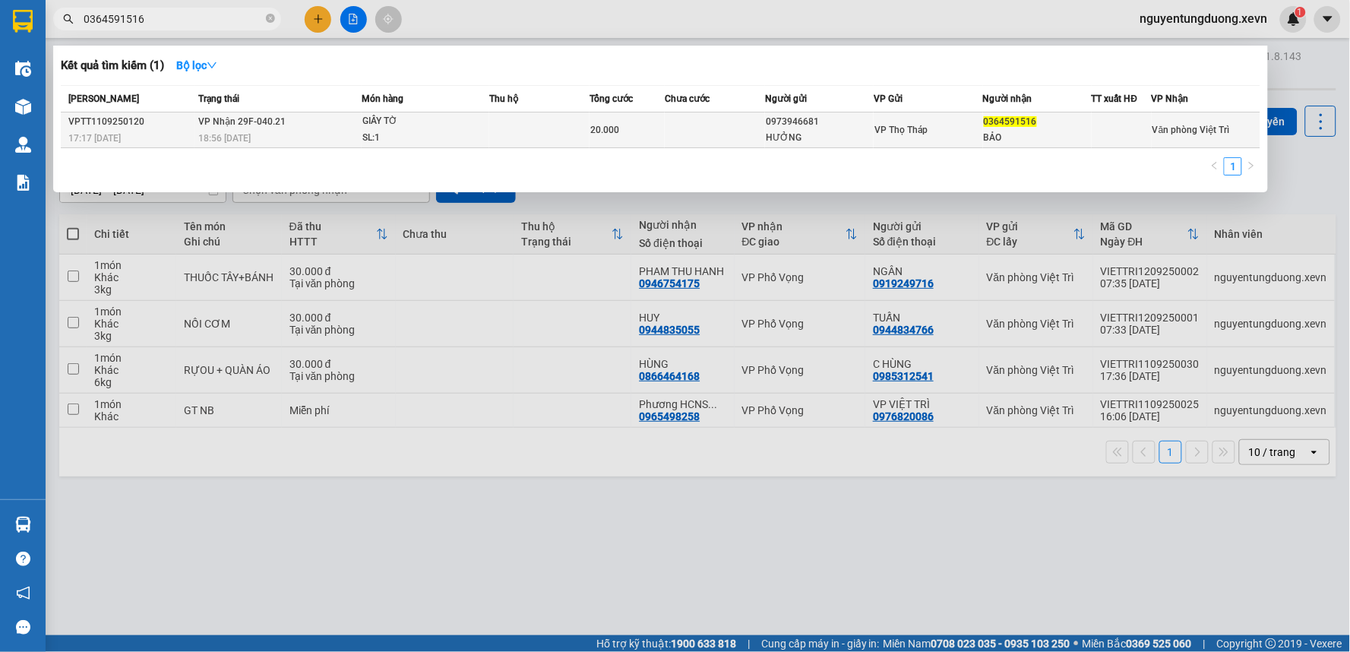
type input "0364591516"
click at [330, 125] on td "VP Nhận 29F-040.21 18:56 - 11/09" at bounding box center [277, 130] width 167 height 36
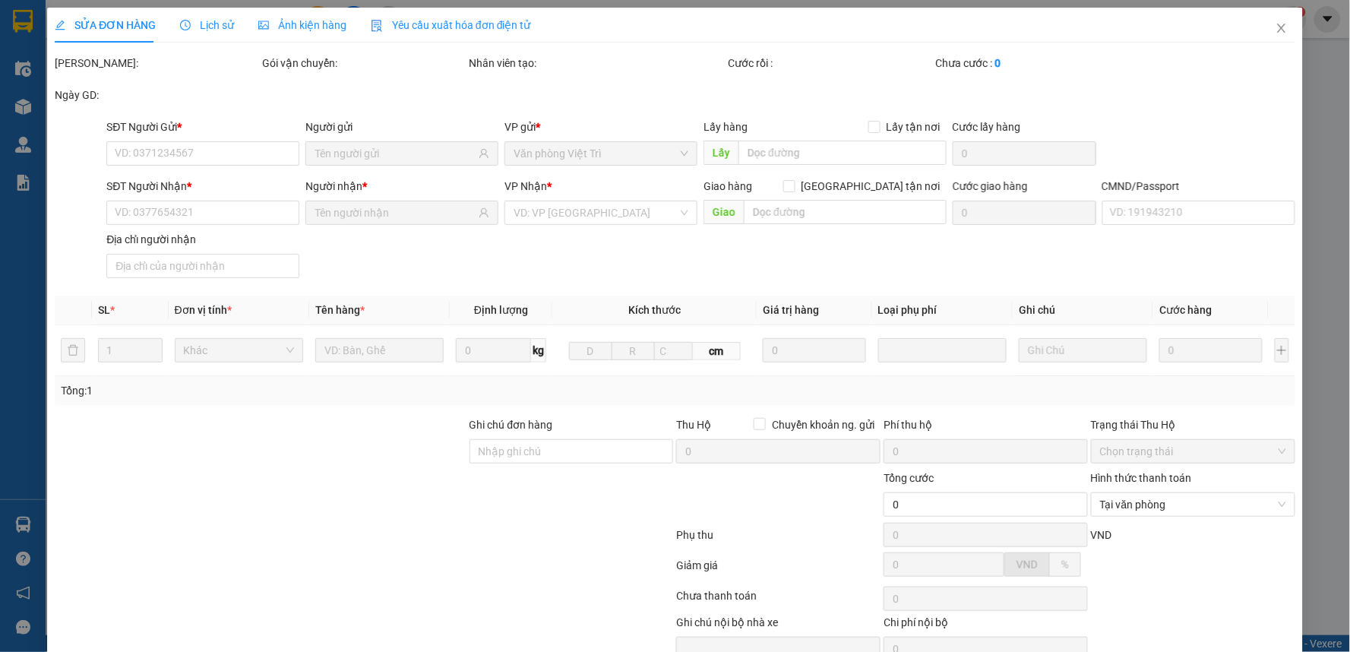
type input "0973946681"
type input "HƯỞNG"
type input "0364591516"
type input "BẢO"
type input "20.000"
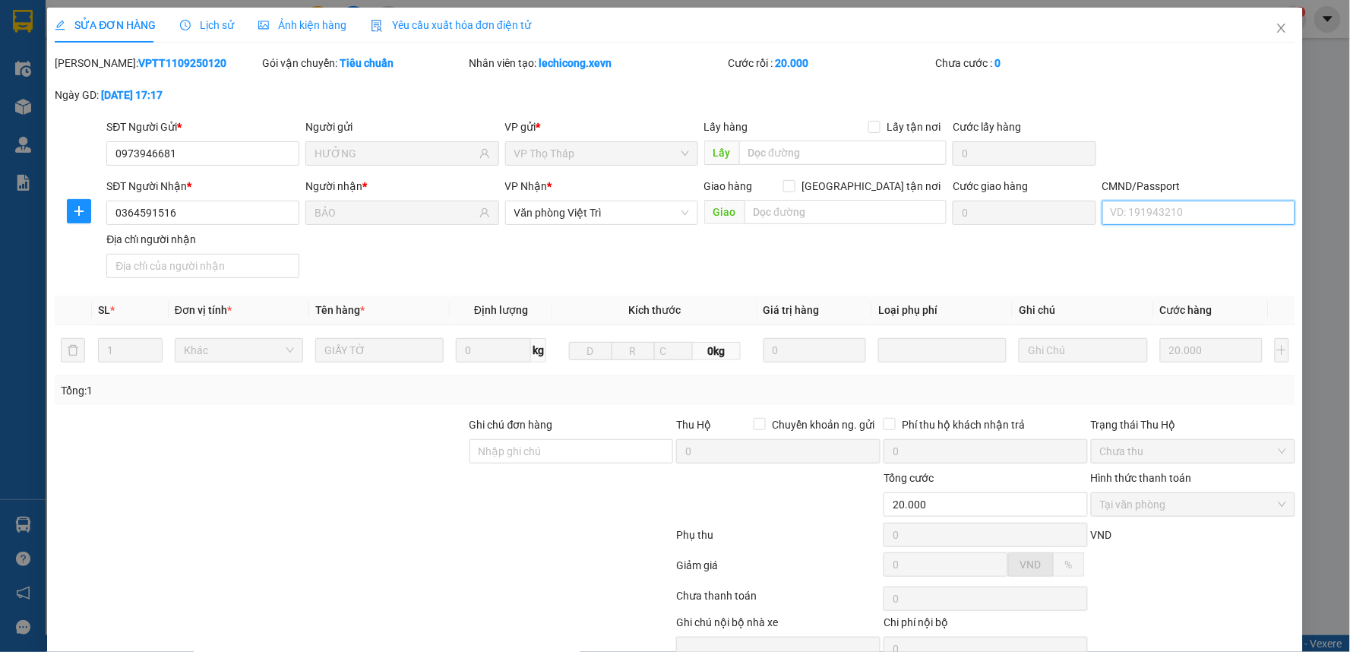
click at [1171, 210] on input "CMND/Passport" at bounding box center [1198, 213] width 193 height 24
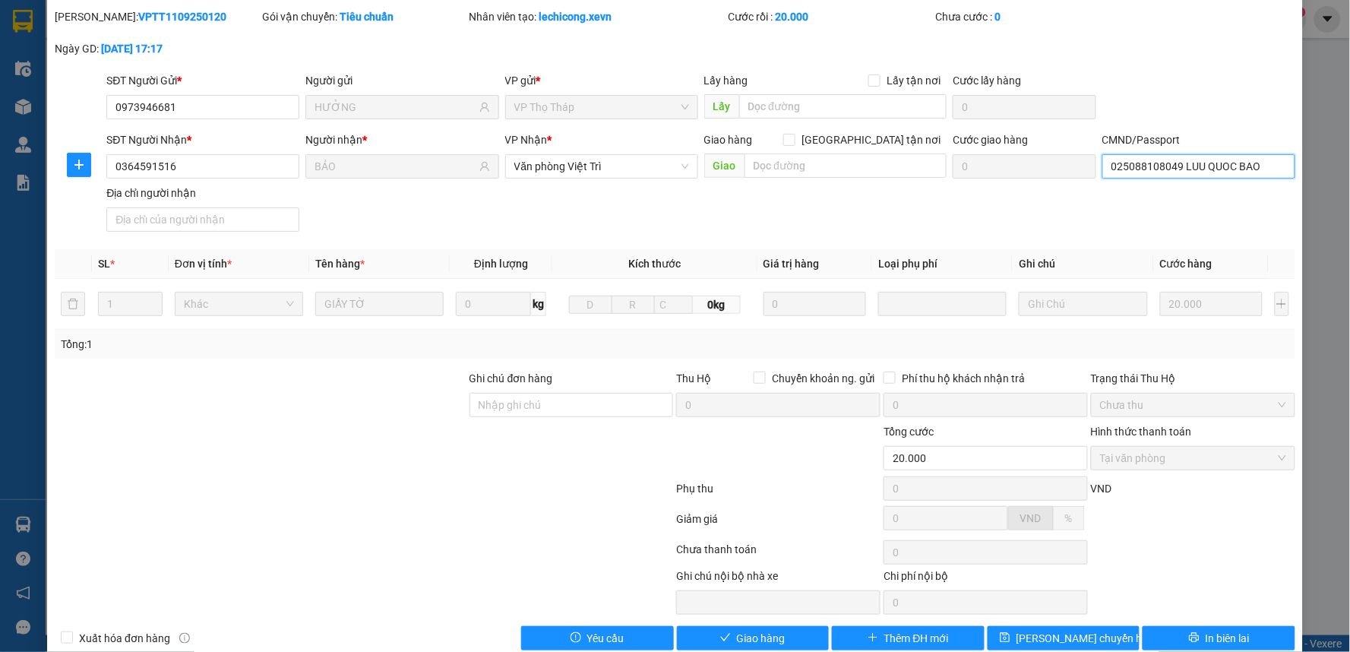
scroll to position [74, 0]
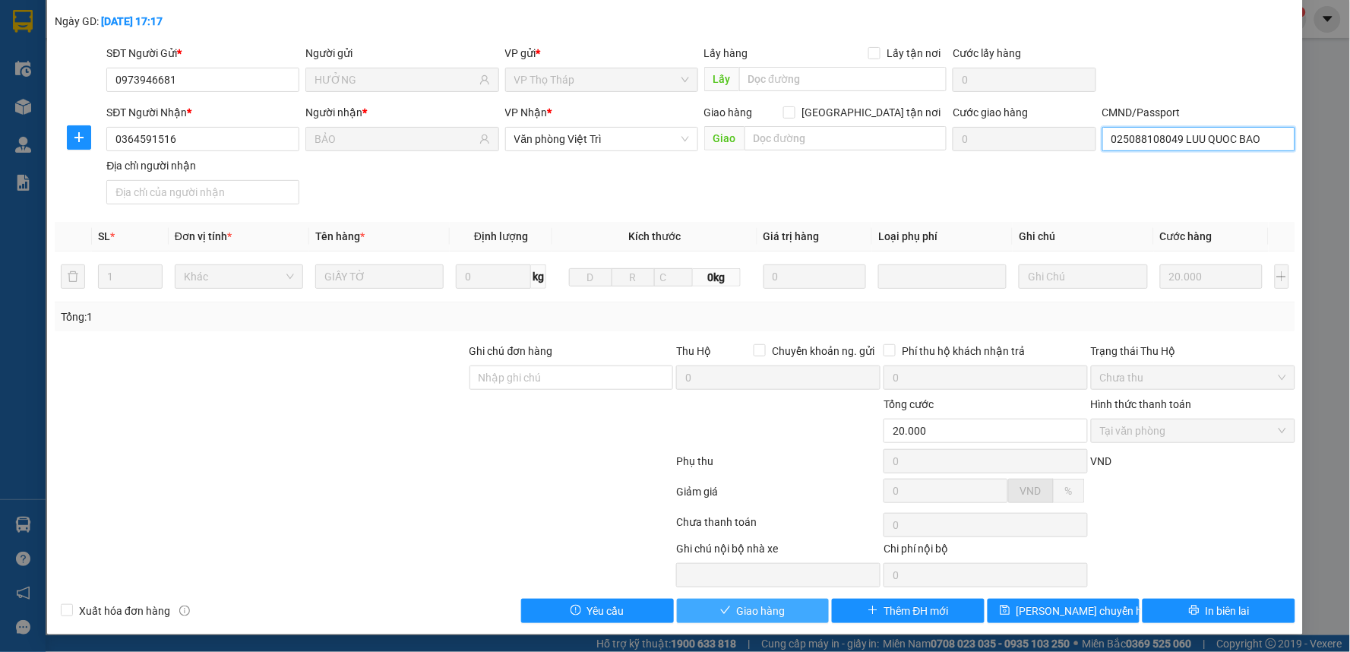
type input "025088108049 LUU QUOC BAO"
click at [737, 602] on span "Giao hàng" at bounding box center [761, 610] width 49 height 17
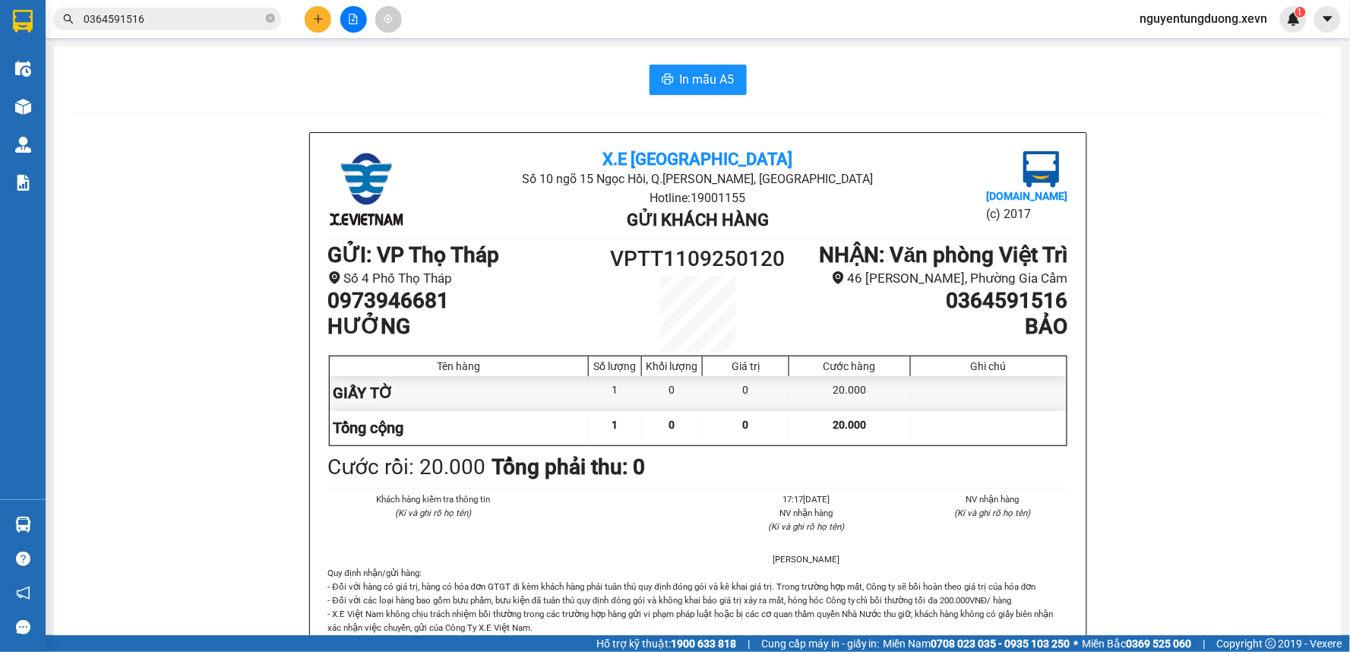
click at [201, 17] on input "0364591516" at bounding box center [173, 19] width 179 height 17
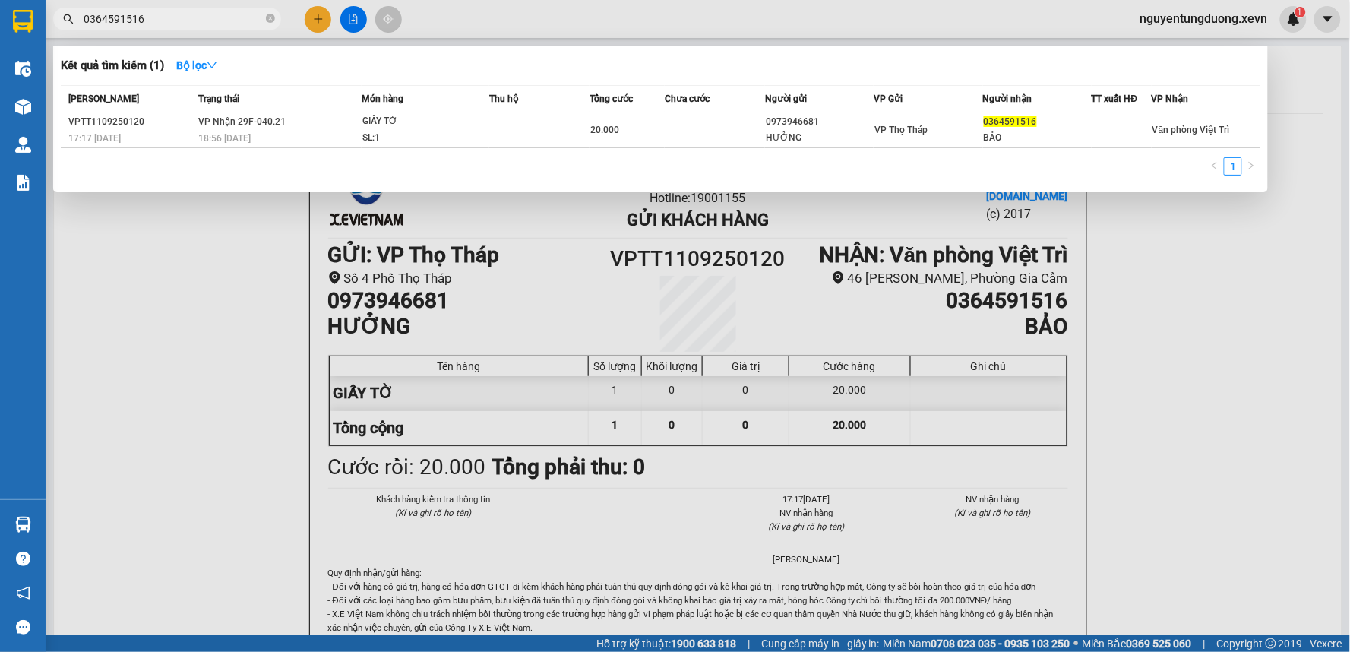
click at [201, 17] on input "0364591516" at bounding box center [173, 19] width 179 height 17
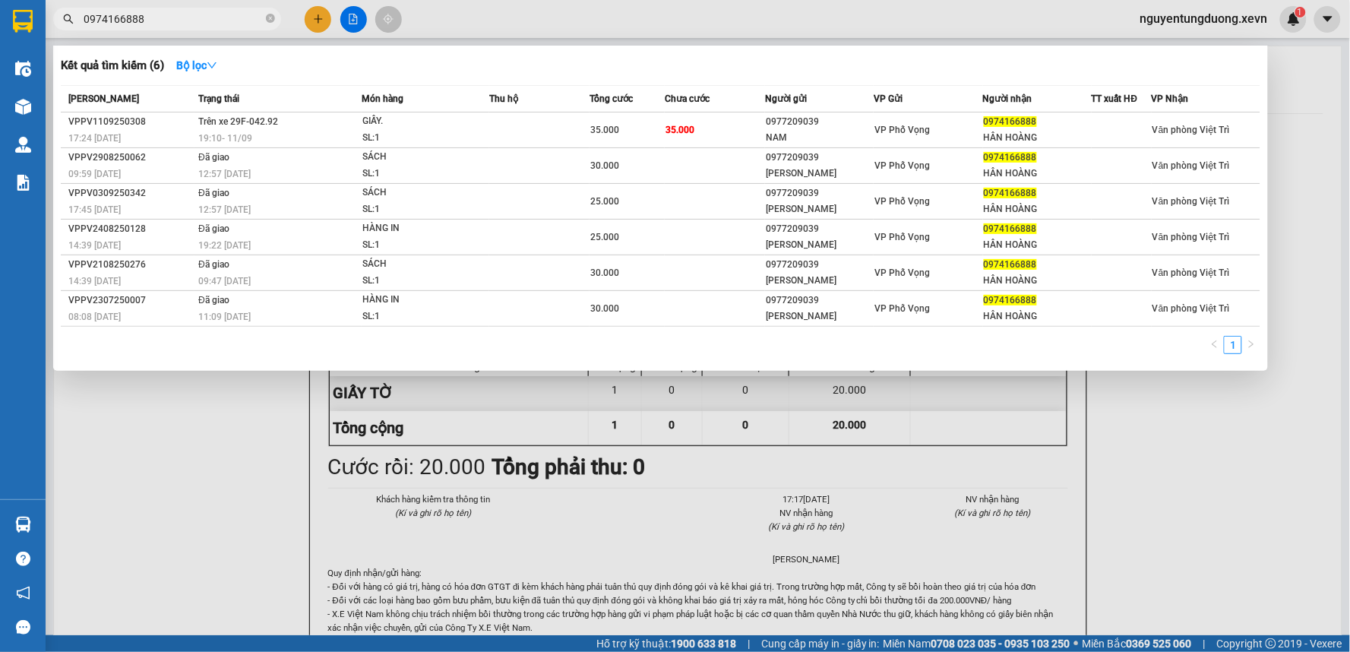
click at [229, 16] on input "0974166888" at bounding box center [173, 19] width 179 height 17
type input "0974166888"
drag, startPoint x: 233, startPoint y: 564, endPoint x: 155, endPoint y: 564, distance: 78.2
click at [232, 565] on div at bounding box center [675, 326] width 1350 height 652
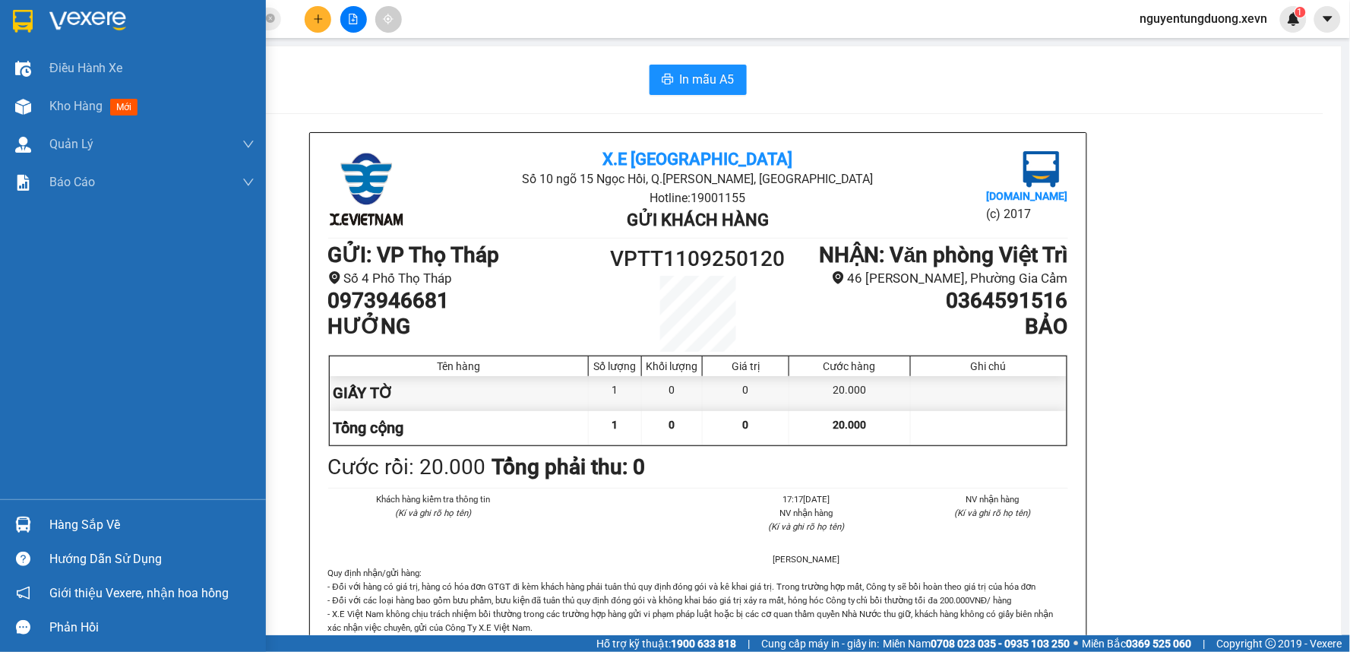
click at [25, 517] on img at bounding box center [23, 525] width 16 height 16
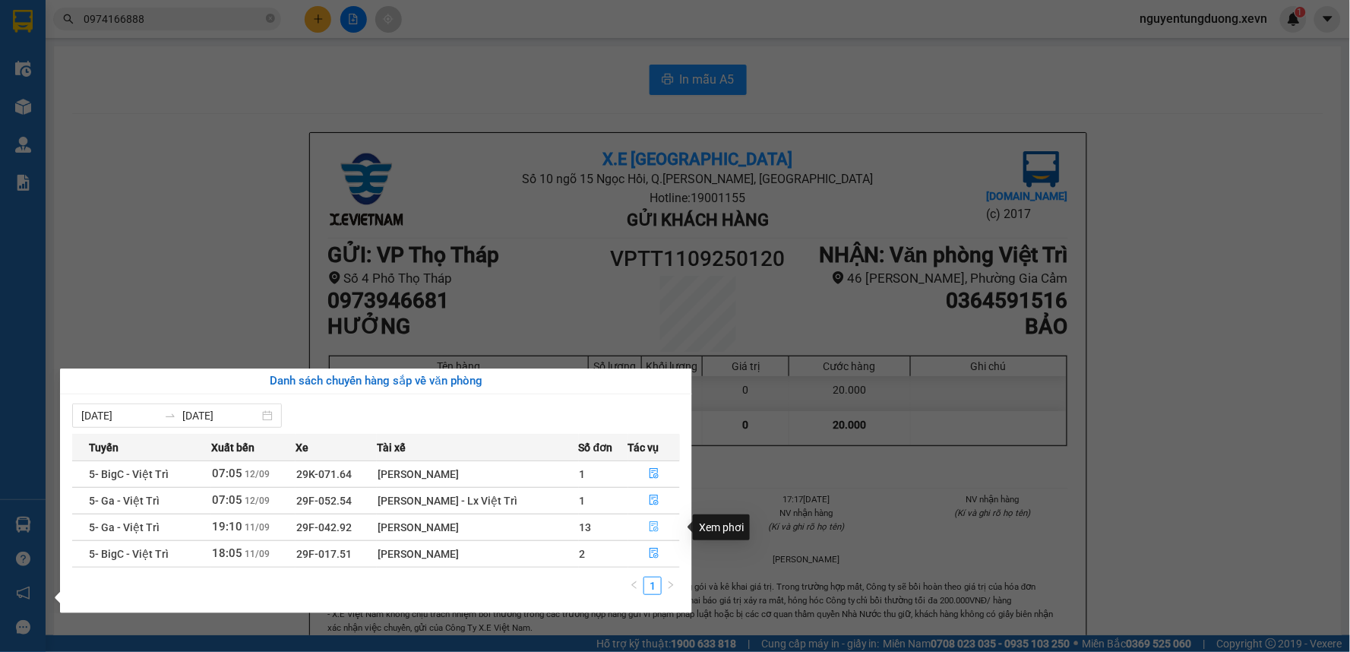
click at [647, 527] on button "button" at bounding box center [654, 527] width 51 height 24
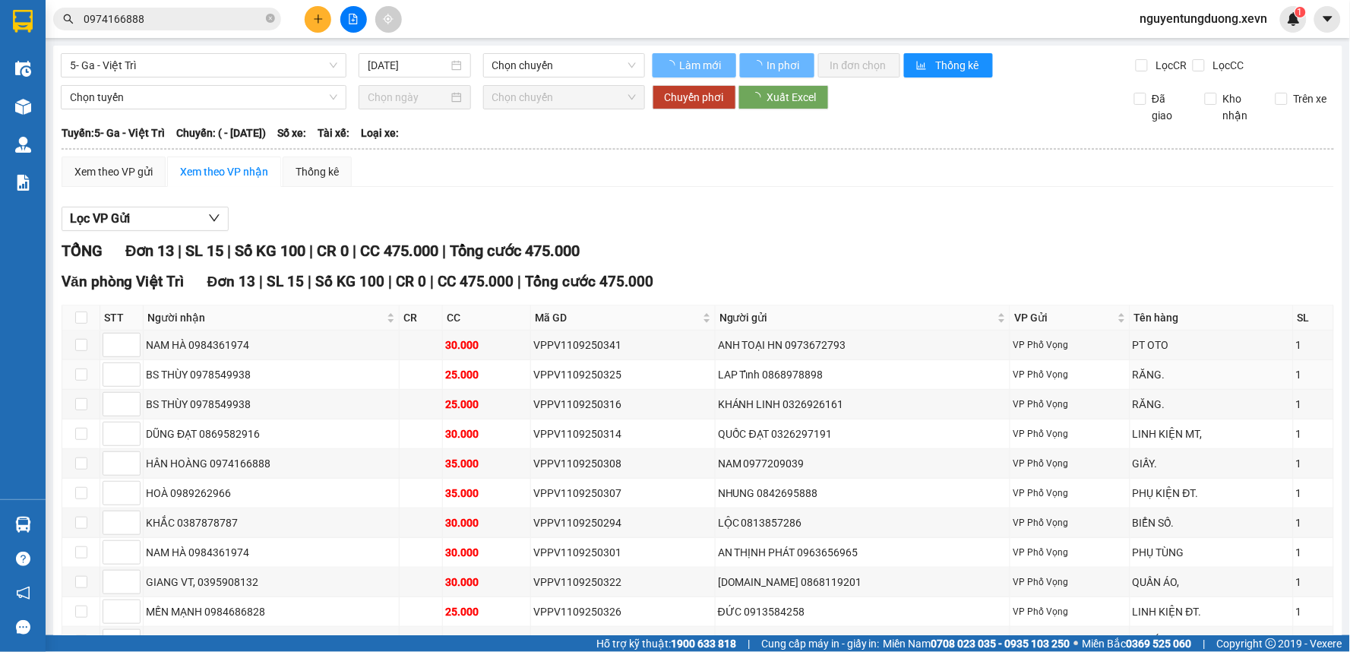
type input "11/09/2025"
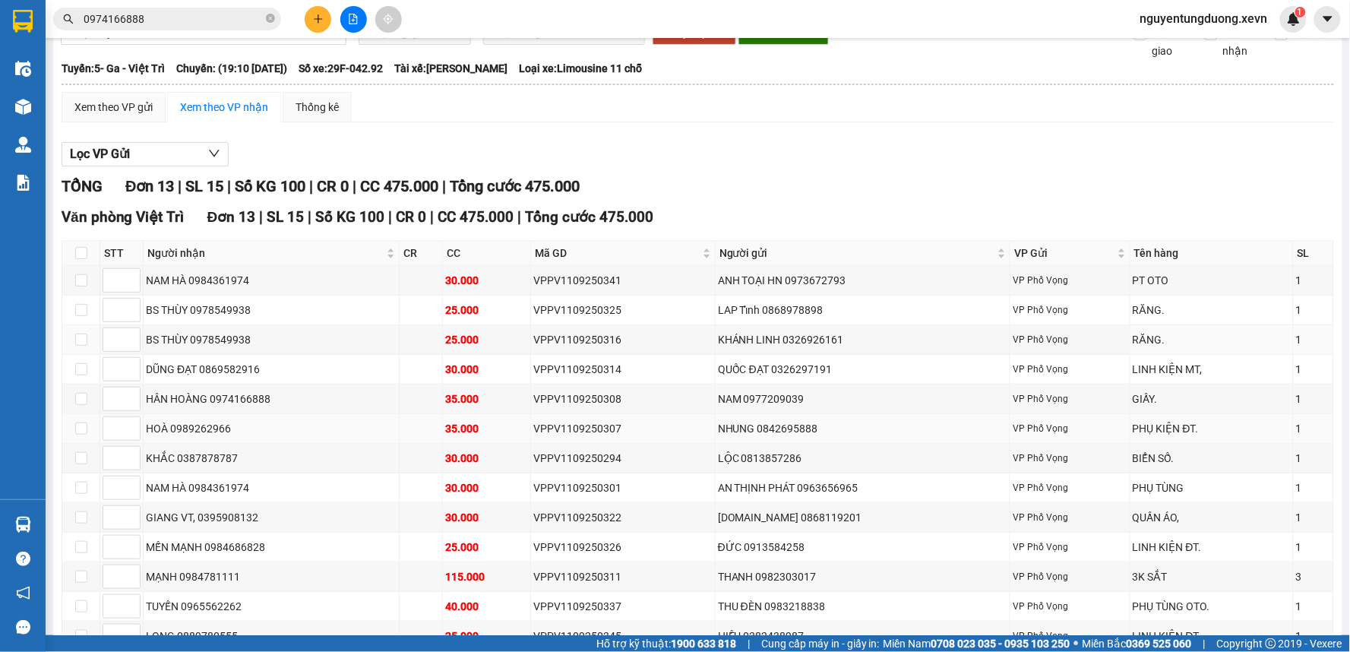
scroll to position [162, 0]
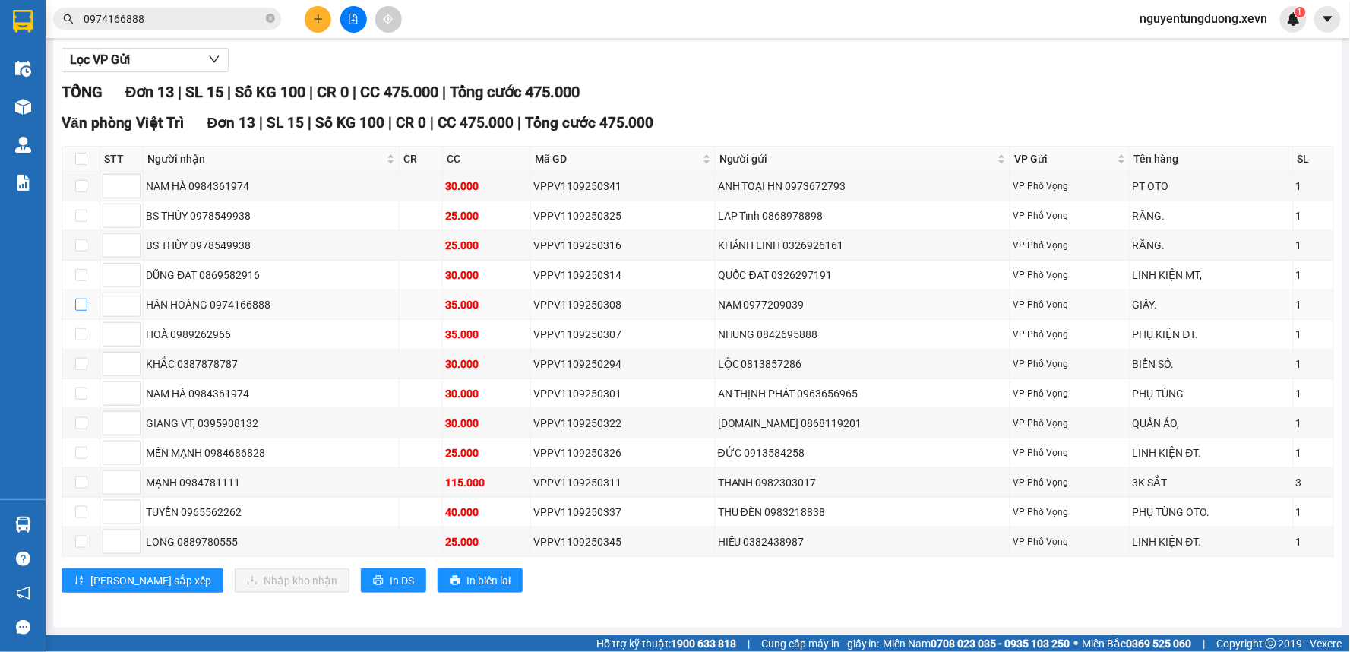
click at [82, 306] on input "checkbox" at bounding box center [81, 305] width 12 height 12
checkbox input "true"
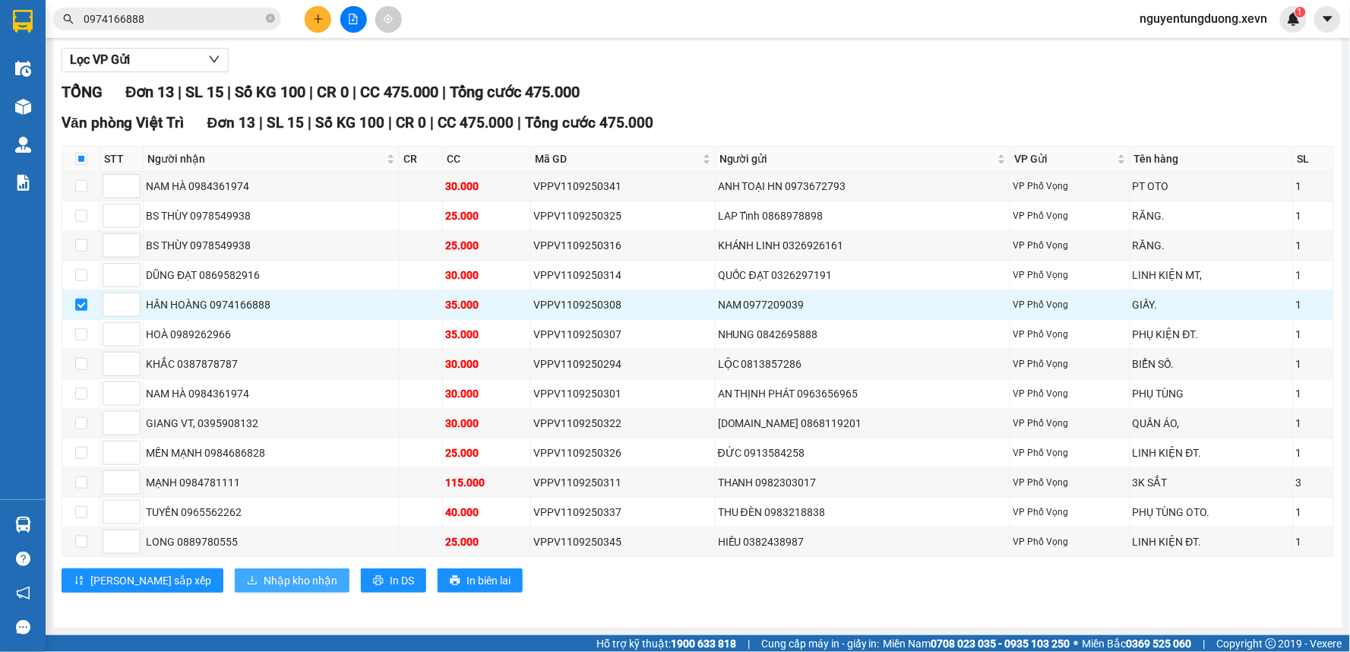
click at [264, 588] on span "Nhập kho nhận" at bounding box center [301, 580] width 74 height 17
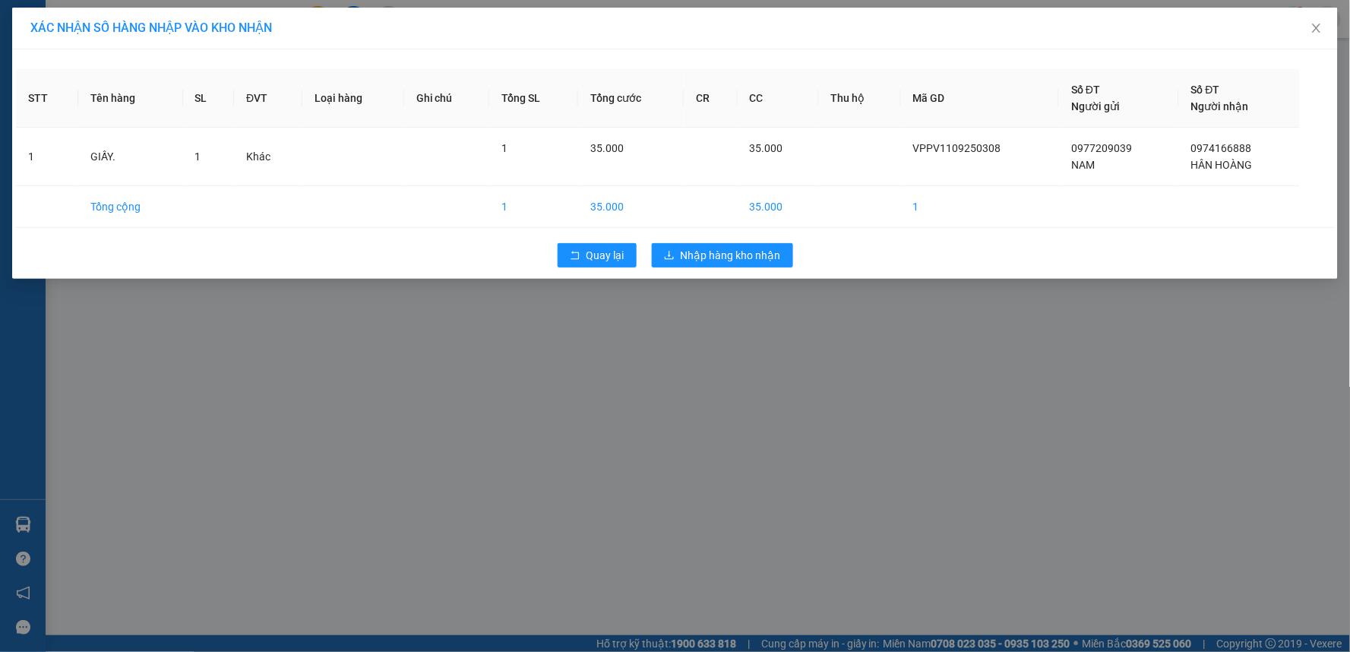
click at [712, 270] on div "Quay lại Nhập hàng kho nhận" at bounding box center [675, 255] width 1318 height 40
click at [725, 245] on button "Nhập hàng kho nhận" at bounding box center [722, 255] width 141 height 24
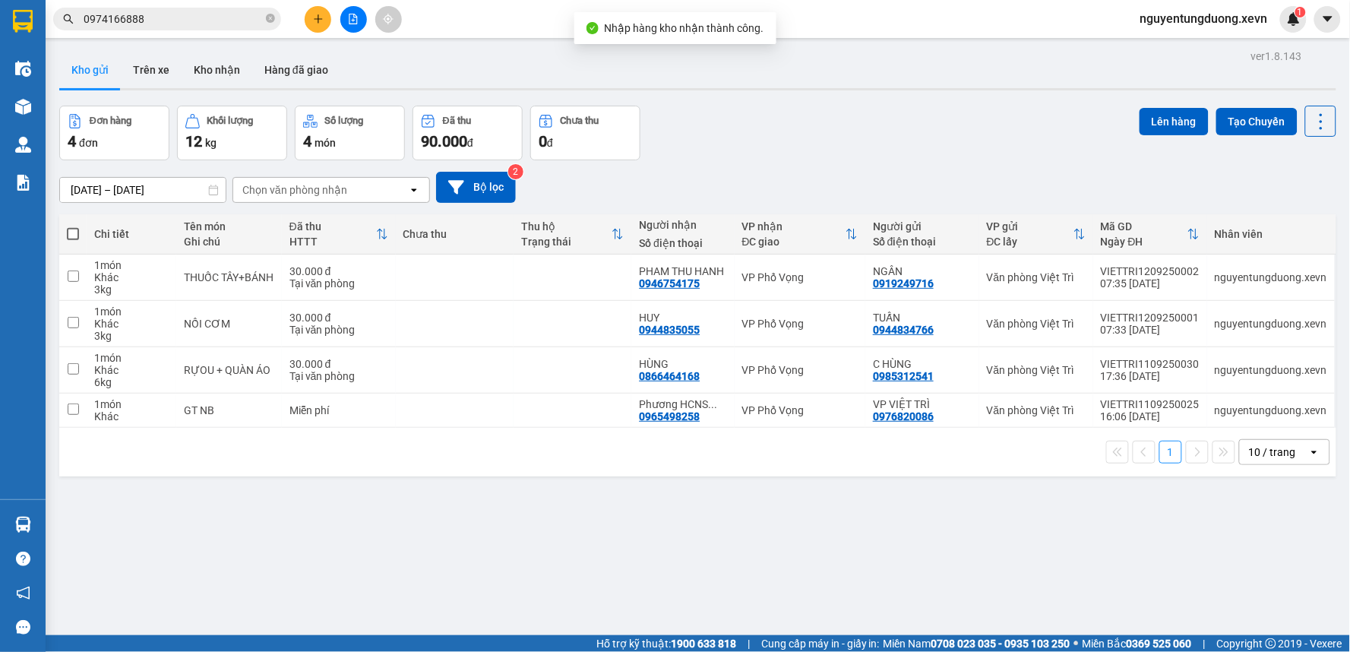
click at [206, 50] on div "ver 1.8.143 Kho gửi Trên xe Kho nhận Hàng đã giao Đơn hàng 4 đơn Khối lượng 12 …" at bounding box center [697, 372] width 1289 height 652
click at [207, 61] on button "Kho nhận" at bounding box center [217, 70] width 71 height 36
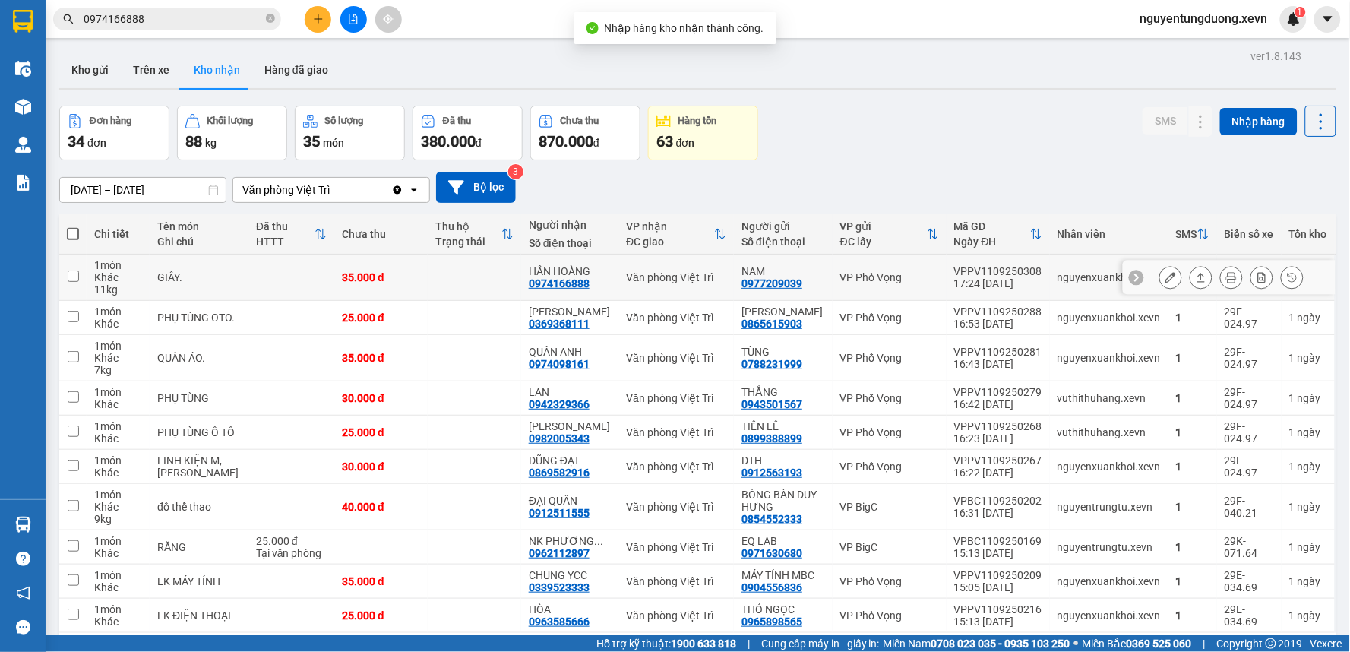
click at [1013, 280] on div "17:24 11/09" at bounding box center [998, 283] width 88 height 12
checkbox input "true"
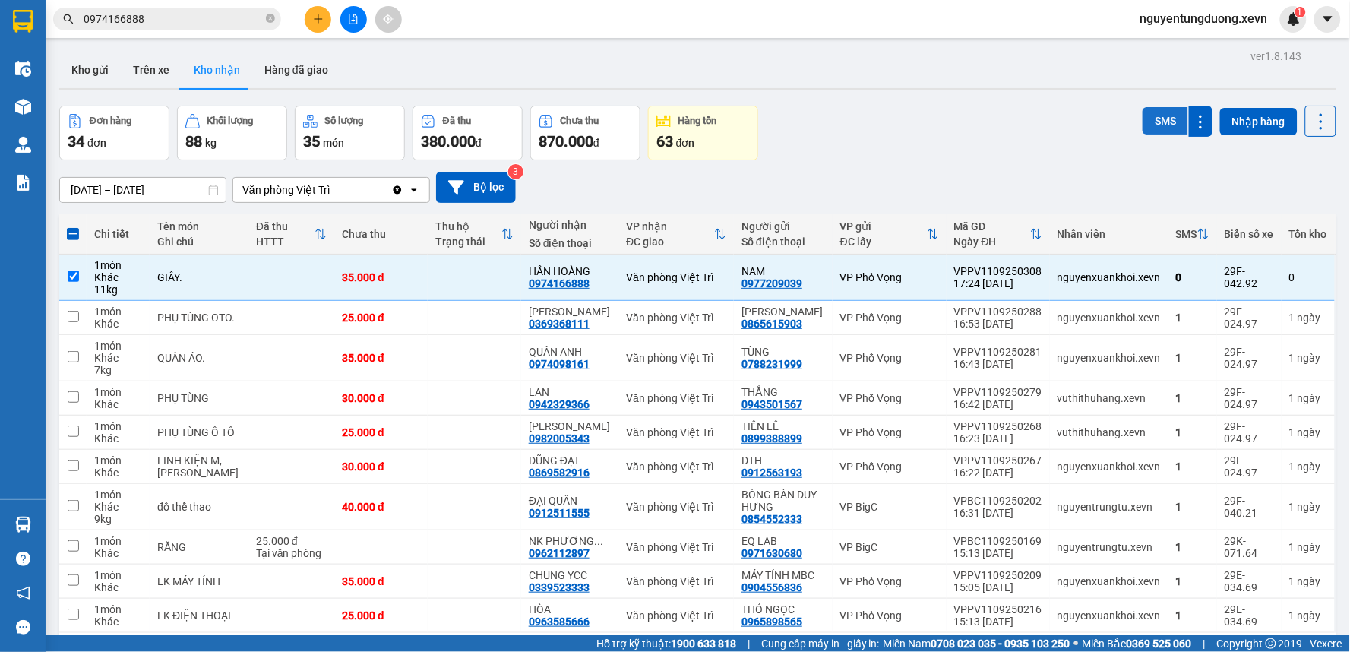
click at [1143, 119] on button "SMS" at bounding box center [1166, 120] width 46 height 27
click at [1165, 277] on icon at bounding box center [1170, 277] width 11 height 11
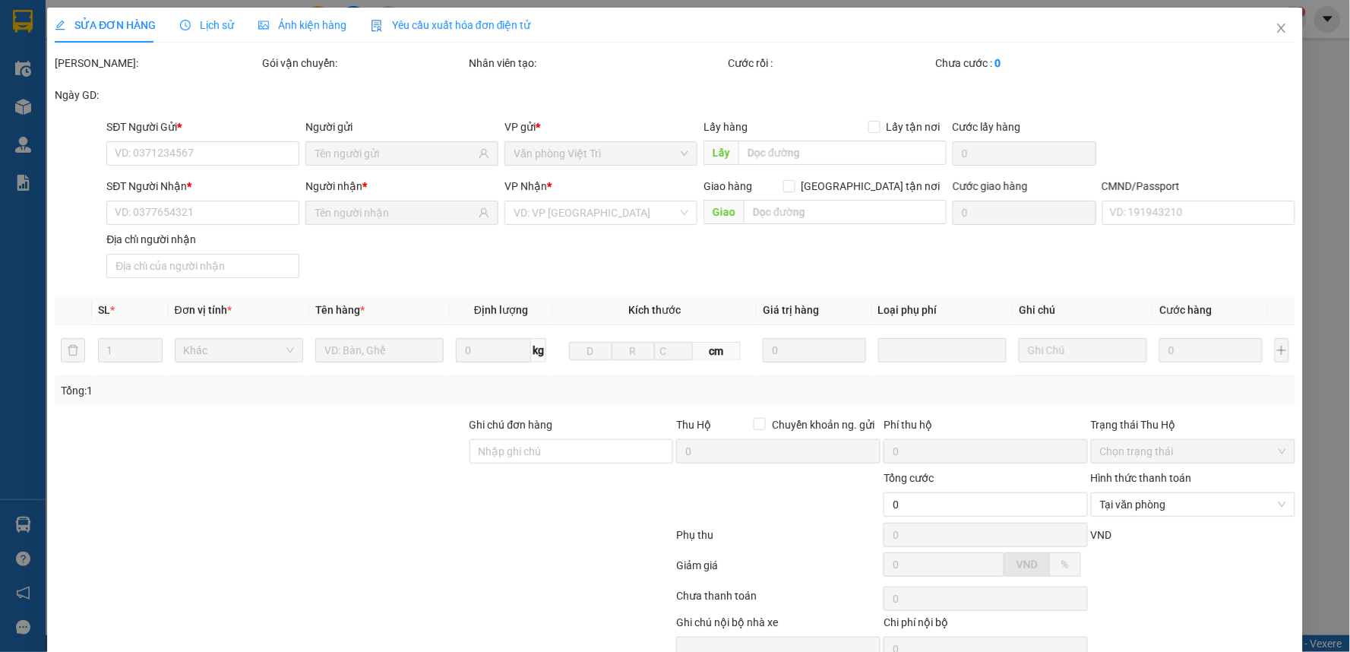
type input "0977209039"
type input "NAM"
type input "0974166888"
type input "HÂN HOÀNG"
type input "HOAFNG VAWN HAAN"
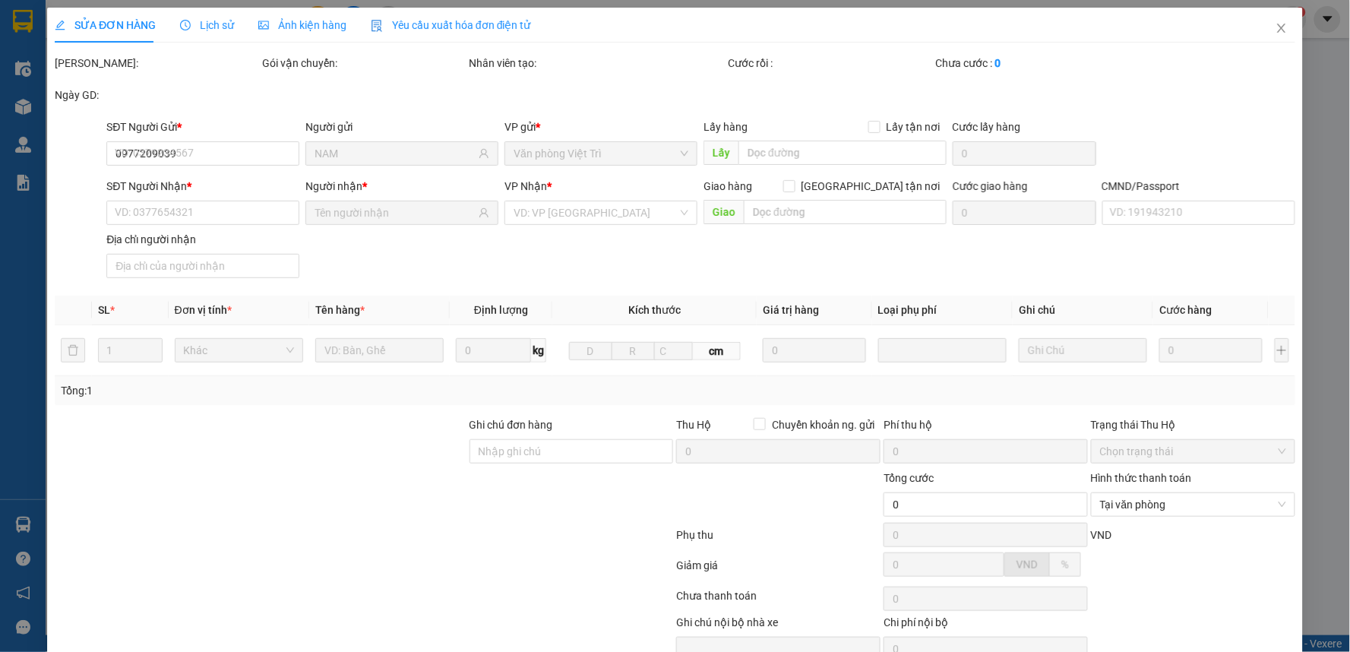
type input "35.000"
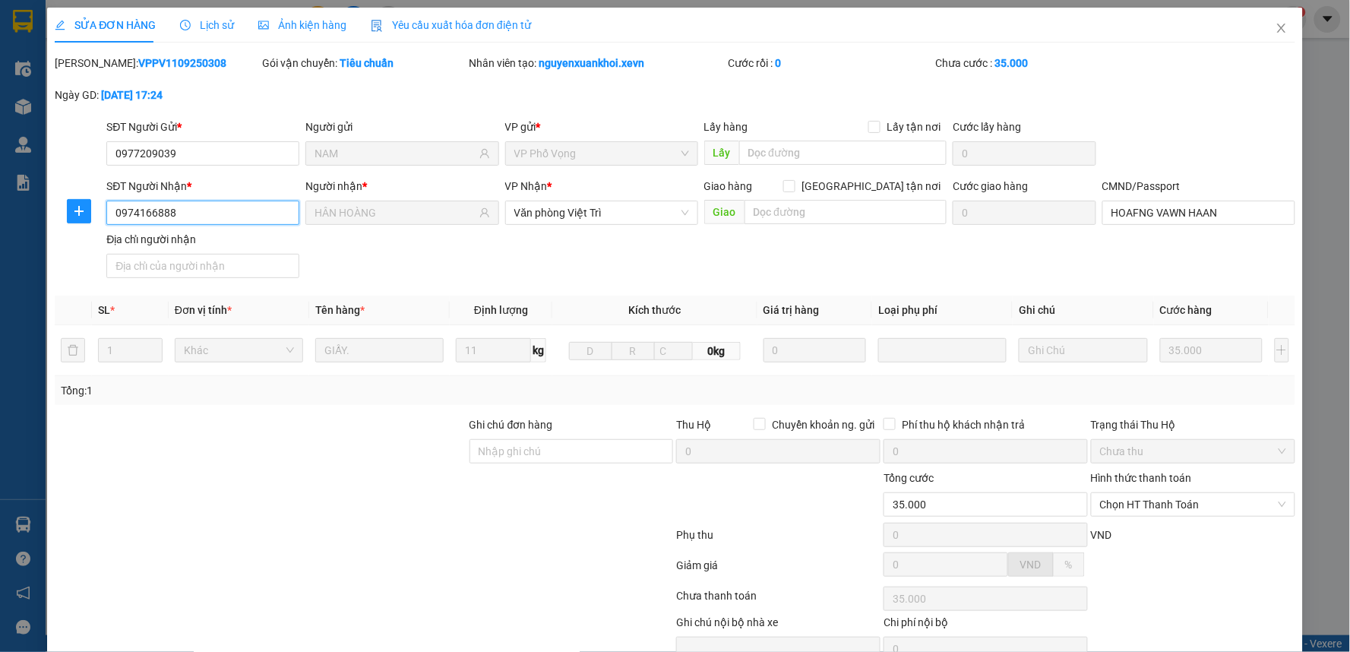
click at [176, 216] on input "0974166888" at bounding box center [202, 213] width 193 height 24
click at [1151, 510] on span "Chọn HT Thanh Toán" at bounding box center [1193, 504] width 186 height 23
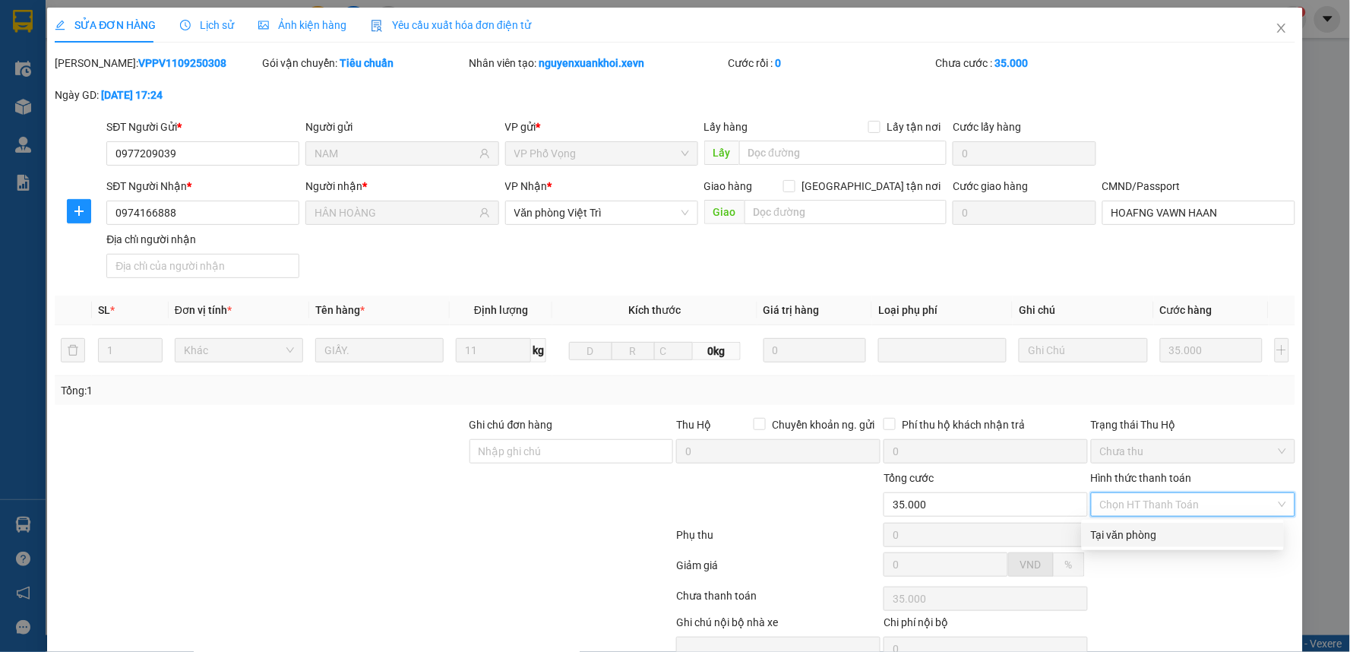
click at [1123, 536] on div "Tại văn phòng" at bounding box center [1183, 534] width 184 height 17
type input "0"
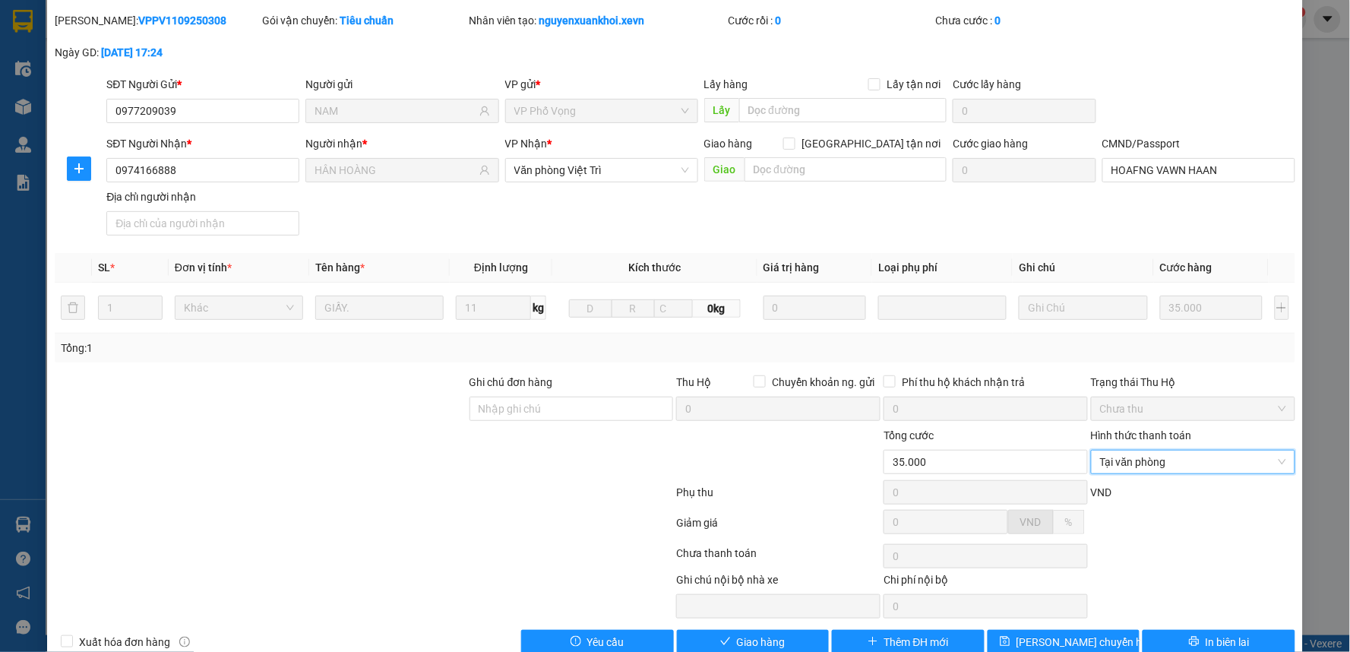
scroll to position [74, 0]
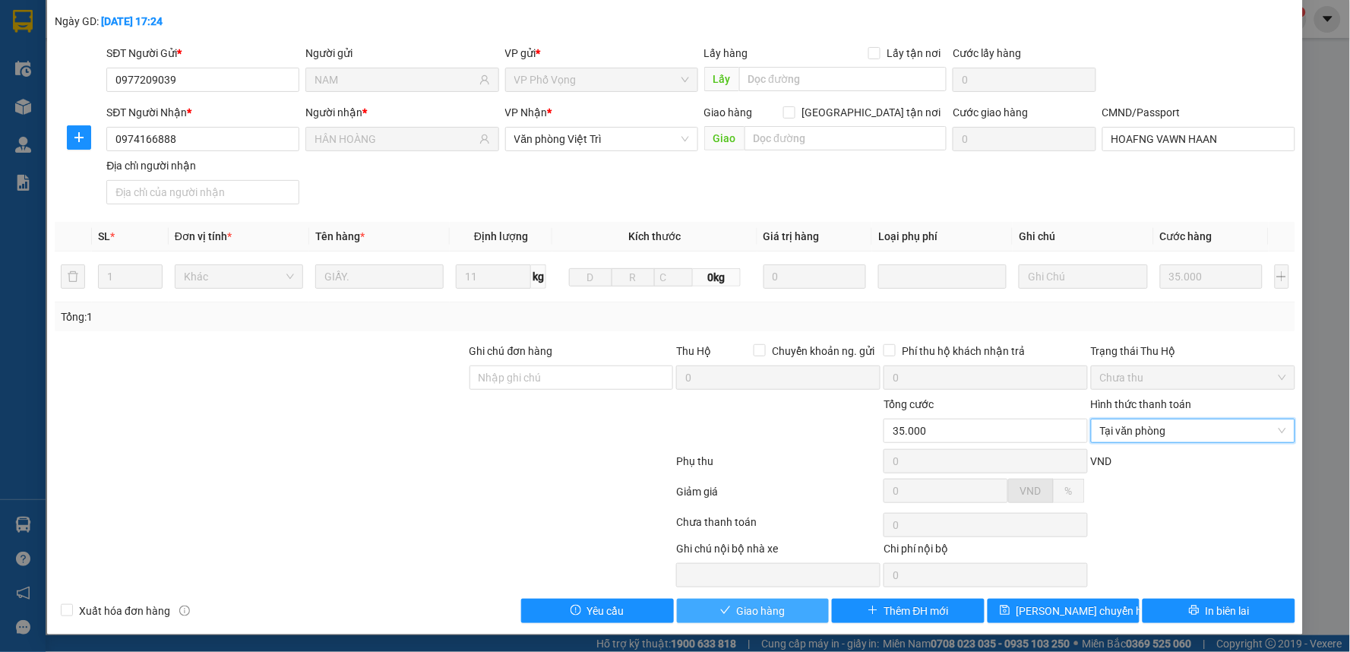
click at [750, 621] on button "Giao hàng" at bounding box center [753, 611] width 153 height 24
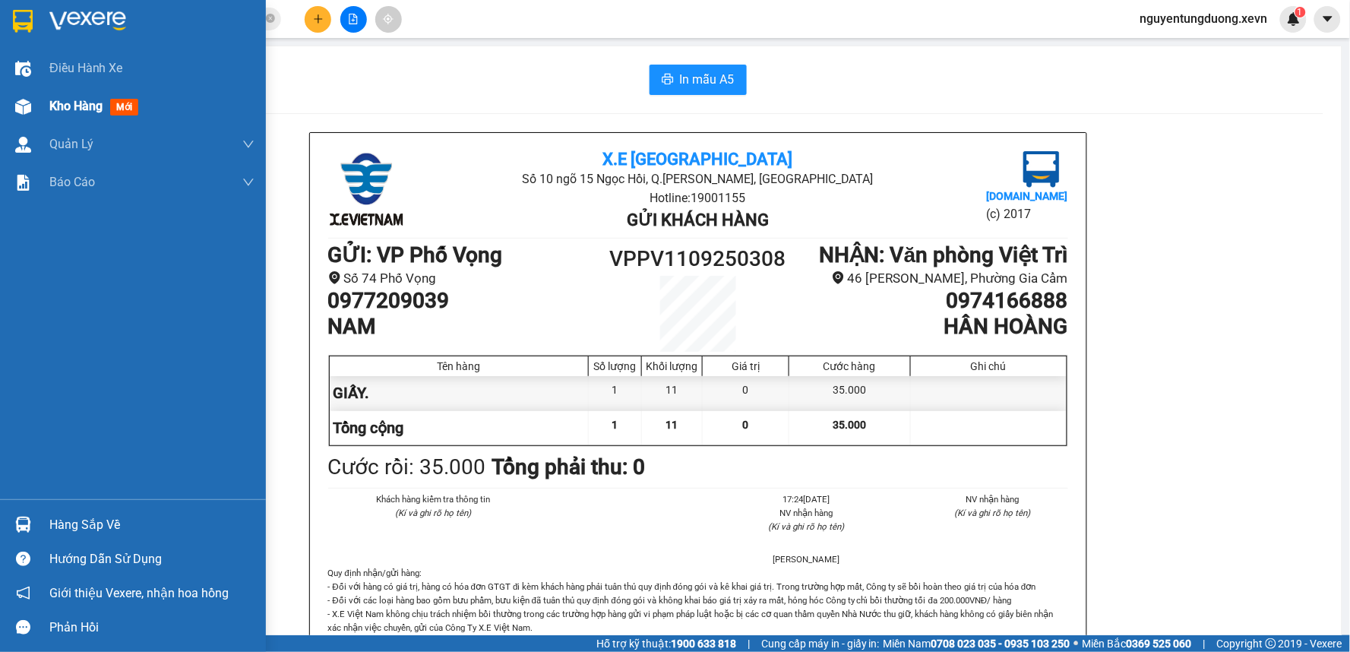
click at [36, 96] on div "Kho hàng mới" at bounding box center [133, 106] width 266 height 38
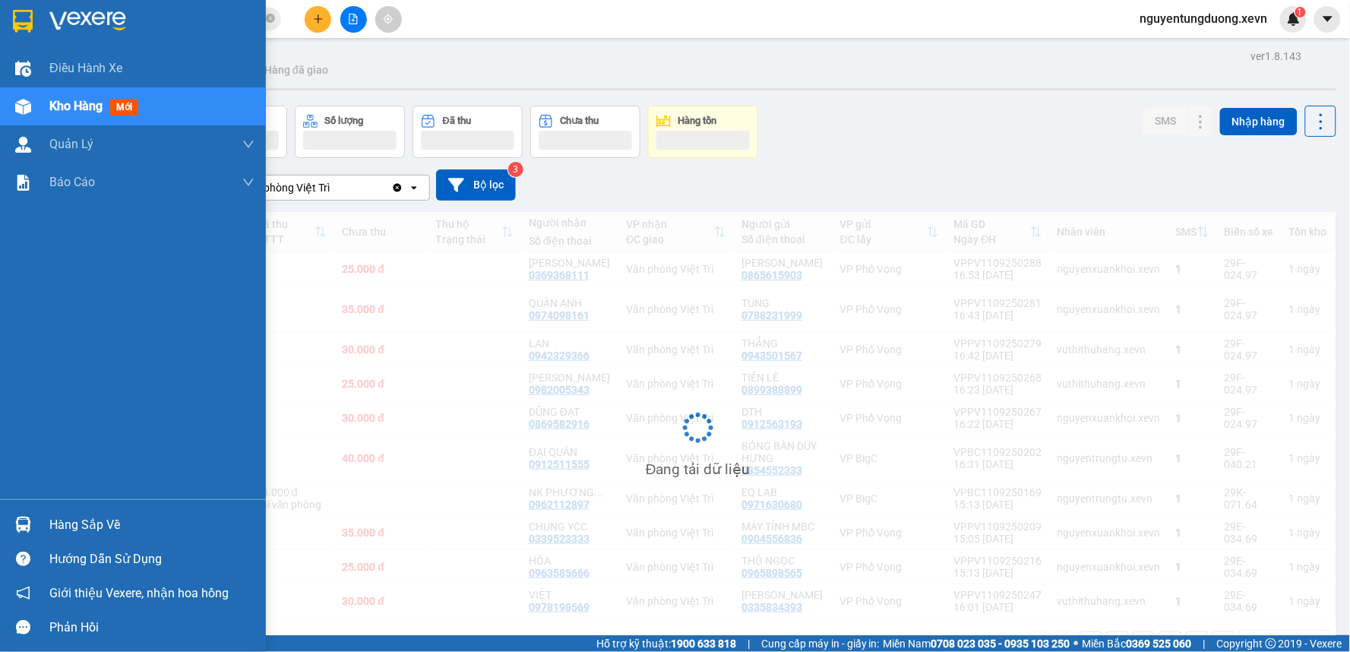
click at [65, 506] on div "Hàng sắp về Hướng dẫn sử dụng Giới thiệu Vexere, nhận hoa hồng Phản hồi" at bounding box center [133, 571] width 266 height 145
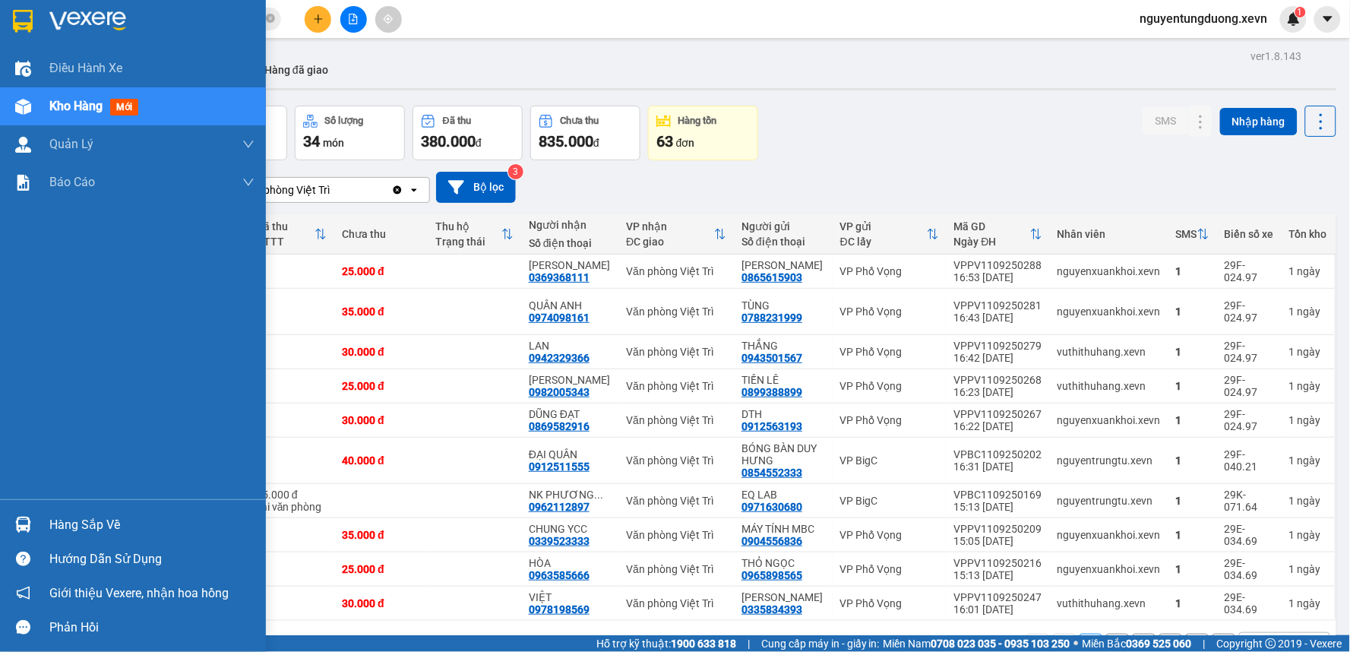
click at [65, 515] on div "Hàng sắp về" at bounding box center [151, 525] width 205 height 23
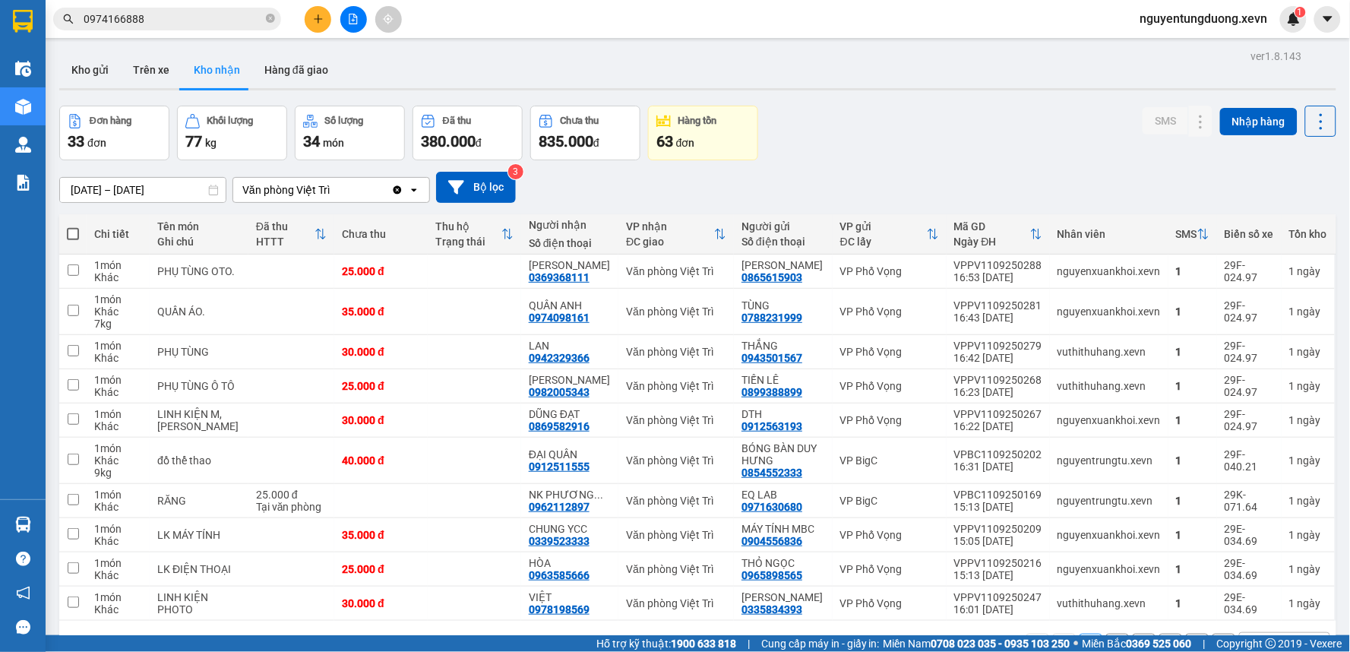
click at [837, 125] on section "Kết quả tìm kiếm ( 6 ) Bộ lọc Mã ĐH Trạng thái Món hàng Thu hộ Tổng cước Chưa c…" at bounding box center [675, 326] width 1350 height 652
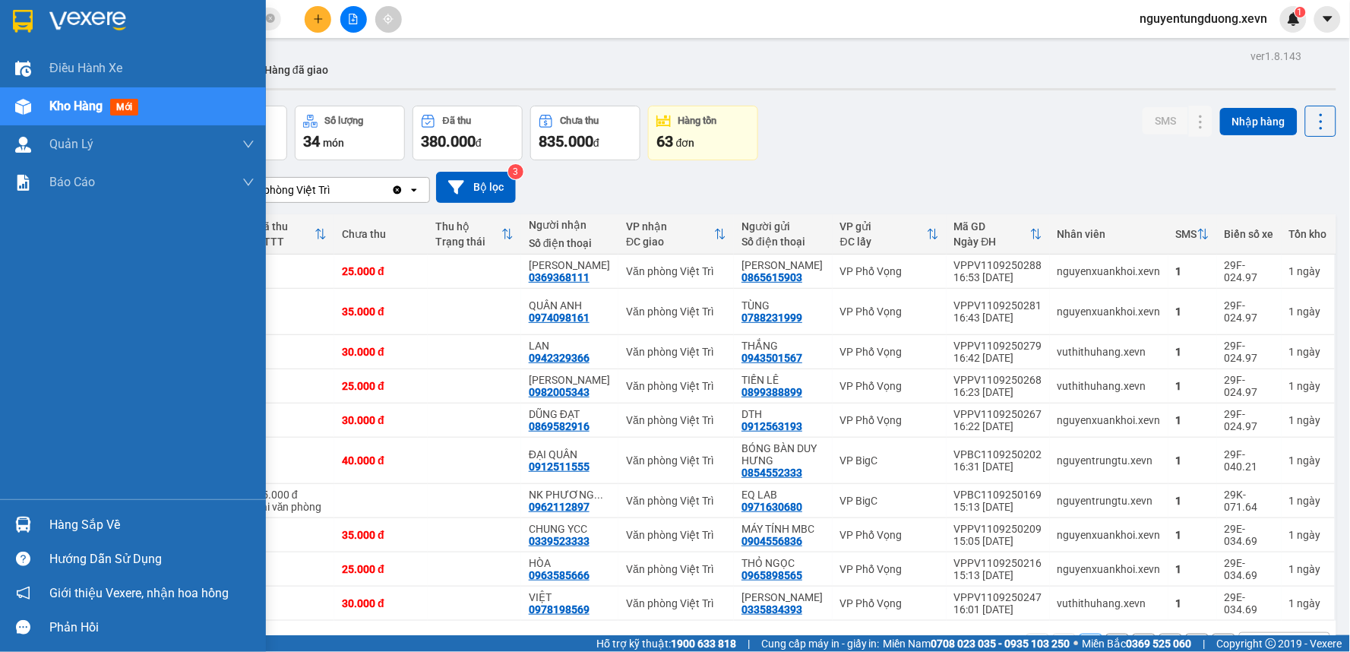
click at [33, 517] on div at bounding box center [23, 524] width 27 height 27
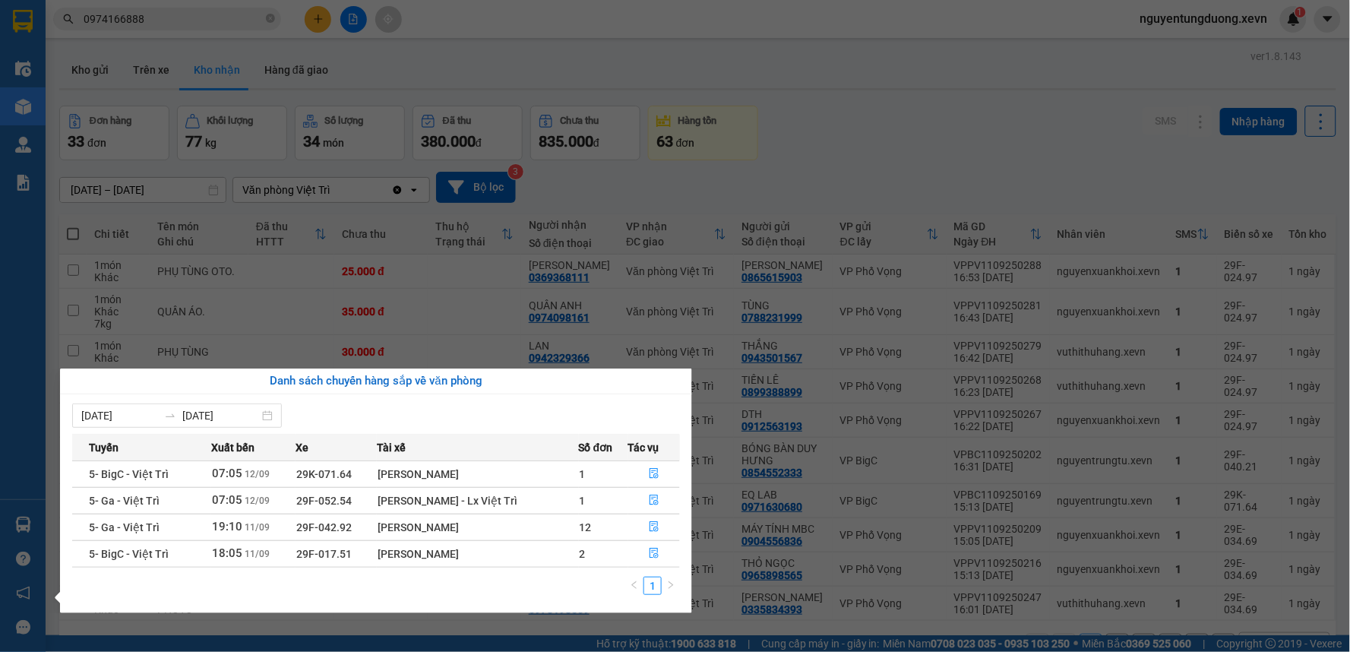
click at [856, 97] on section "Kết quả tìm kiếm ( 6 ) Bộ lọc Mã ĐH Trạng thái Món hàng Thu hộ Tổng cước Chưa c…" at bounding box center [675, 326] width 1350 height 652
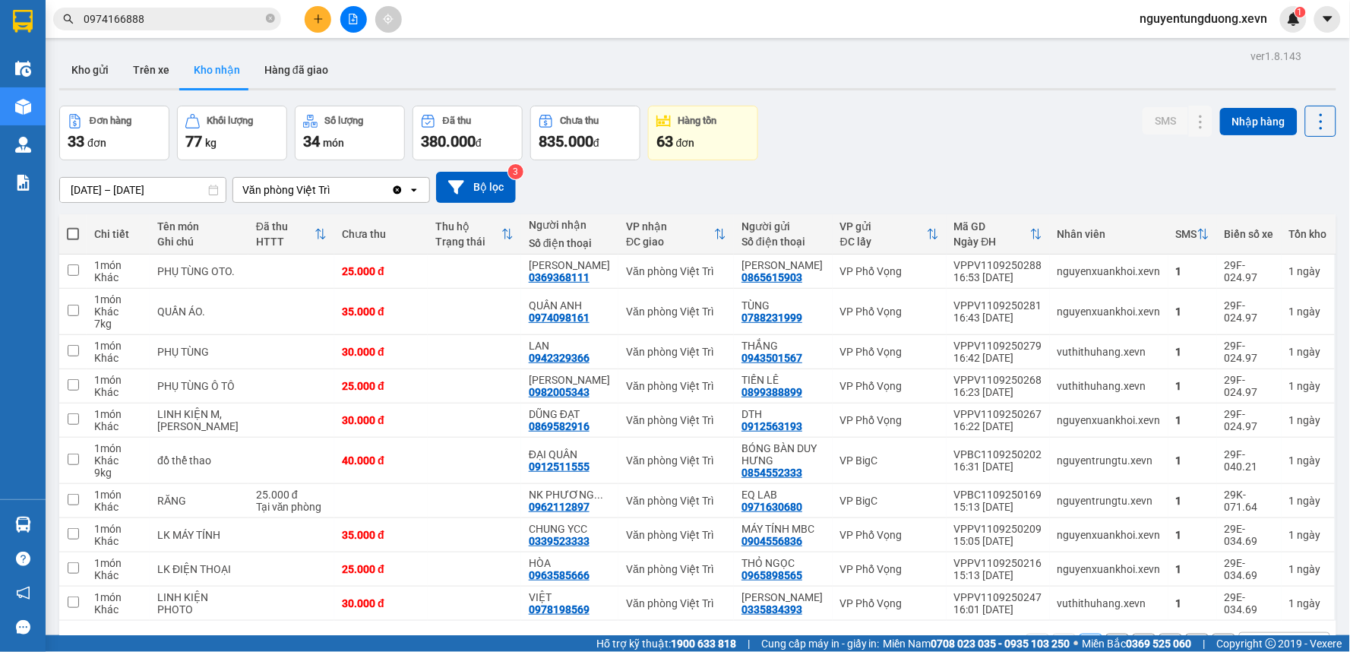
click at [208, 23] on input "0974166888" at bounding box center [173, 19] width 179 height 17
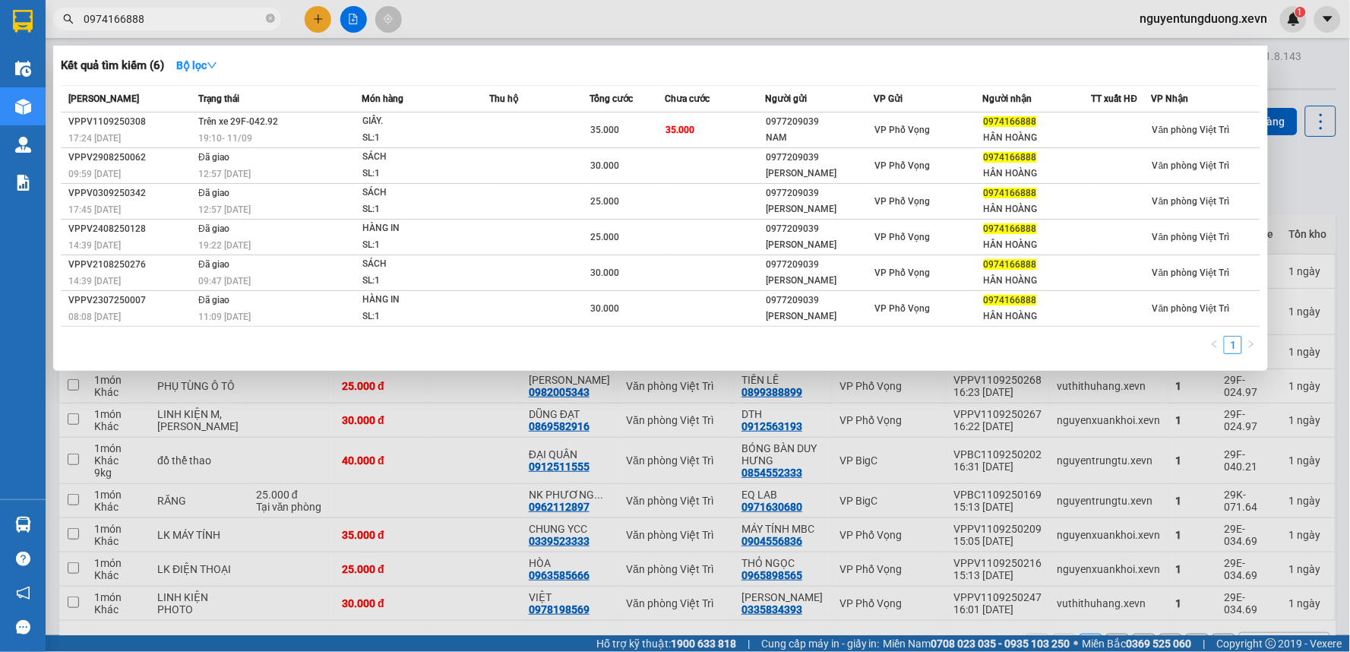
click at [208, 23] on input "0974166888" at bounding box center [173, 19] width 179 height 17
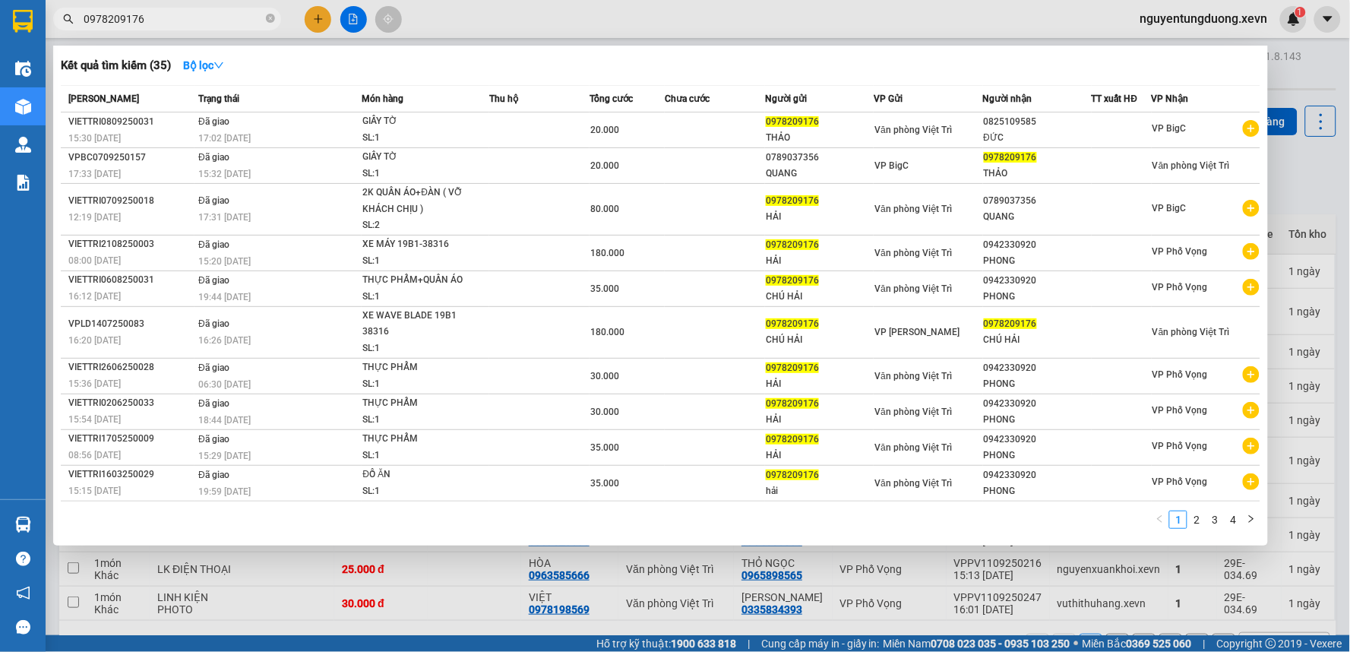
click at [207, 14] on input "0978209176" at bounding box center [173, 19] width 179 height 17
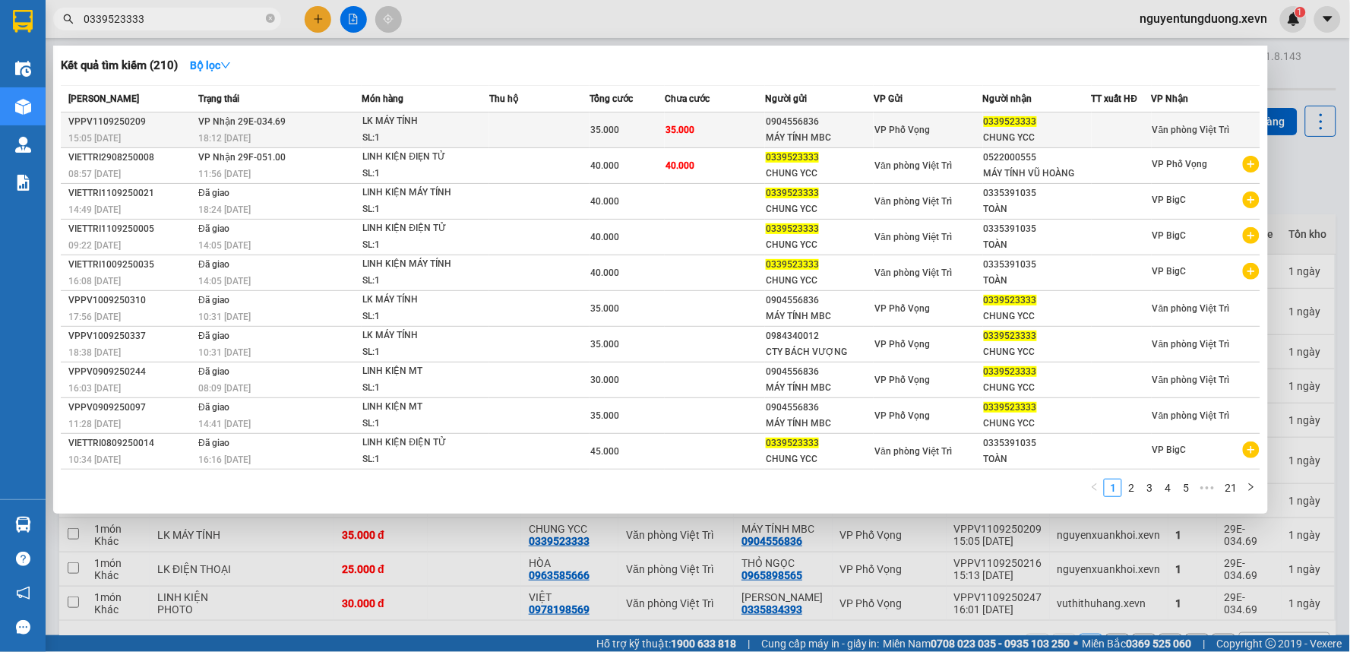
type input "0339523333"
click at [340, 129] on td "VP Nhận 29E-034.69 18:12 - 11/09" at bounding box center [277, 130] width 167 height 36
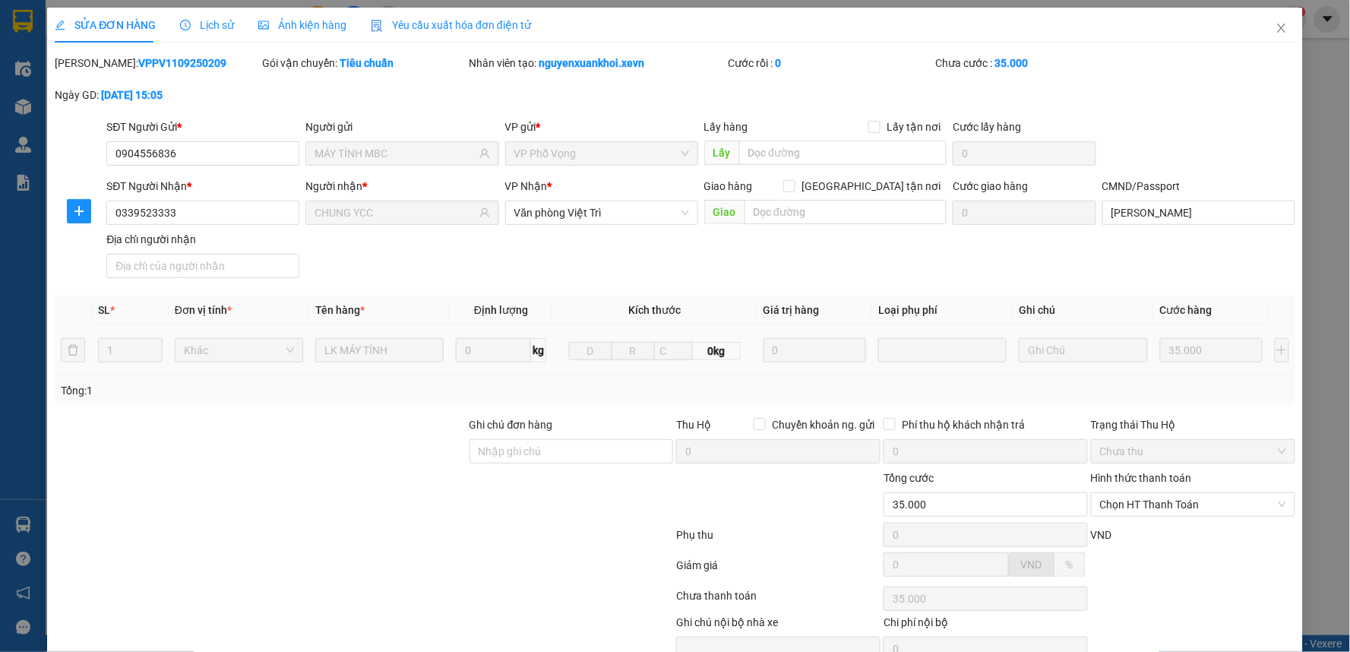
type input "0904556836"
type input "MÁY TÍNH MBC"
type input "0339523333"
type input "CHUNG YCC"
type input "ĐỖ VĂN HOẠT"
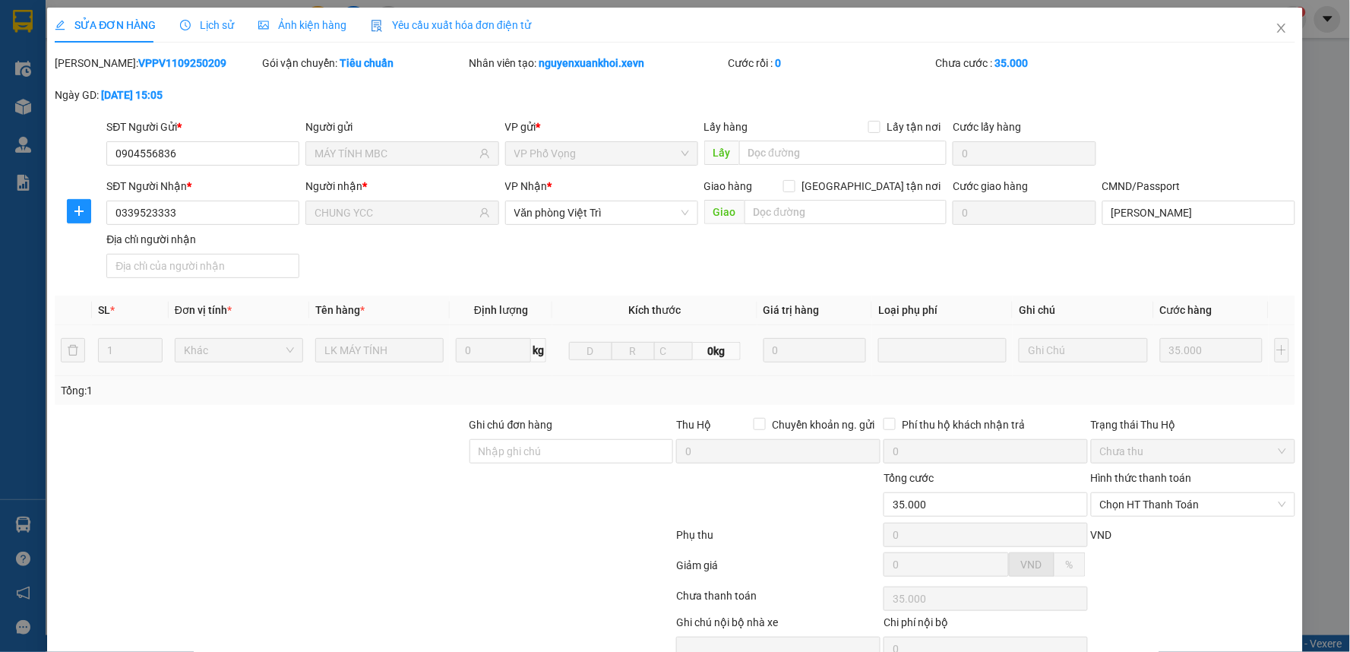
type input "35.000"
click at [1160, 506] on span "Chọn HT Thanh Toán" at bounding box center [1193, 504] width 186 height 23
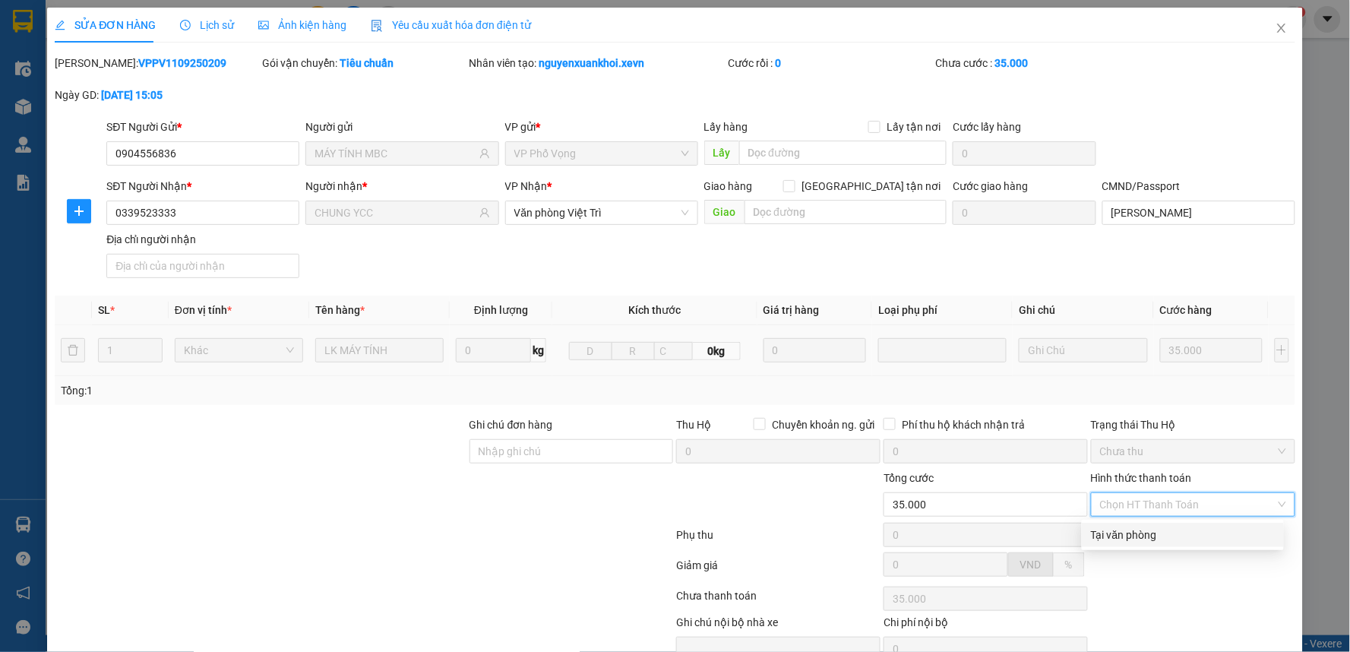
click at [1155, 528] on div "Tại văn phòng" at bounding box center [1183, 534] width 184 height 17
type input "0"
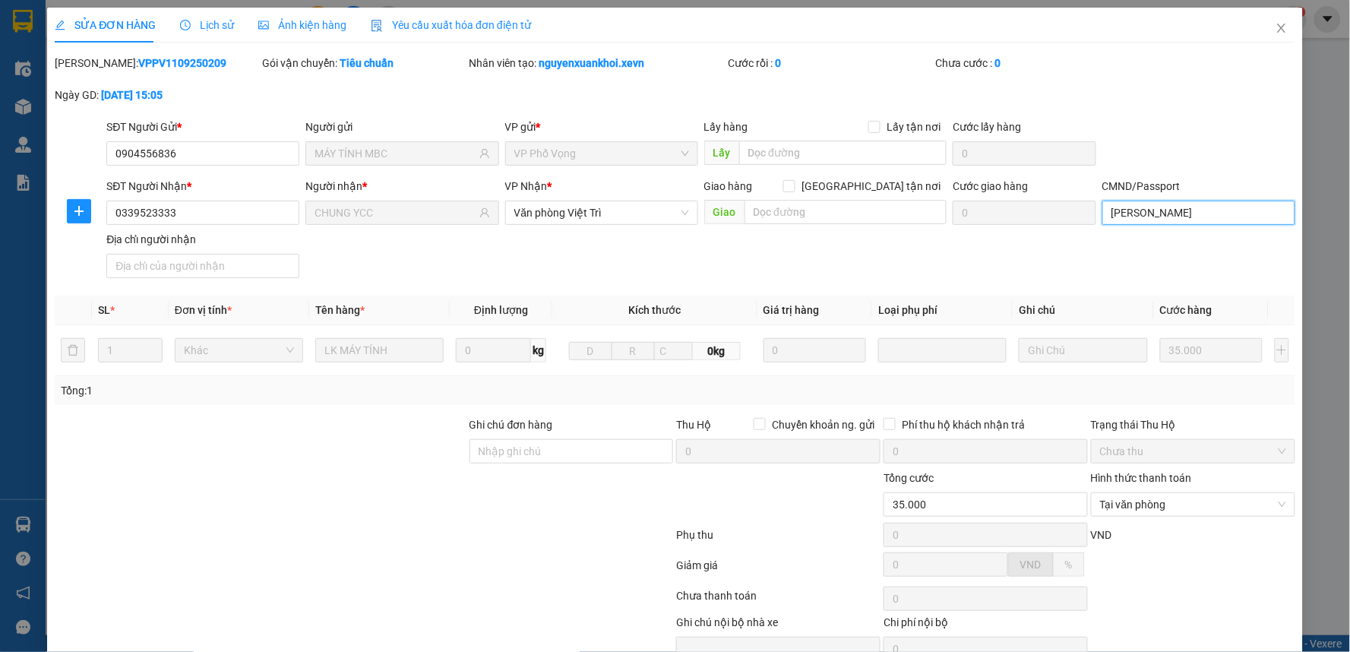
click at [1149, 216] on input "ĐỖ VĂN HOẠT" at bounding box center [1198, 213] width 193 height 24
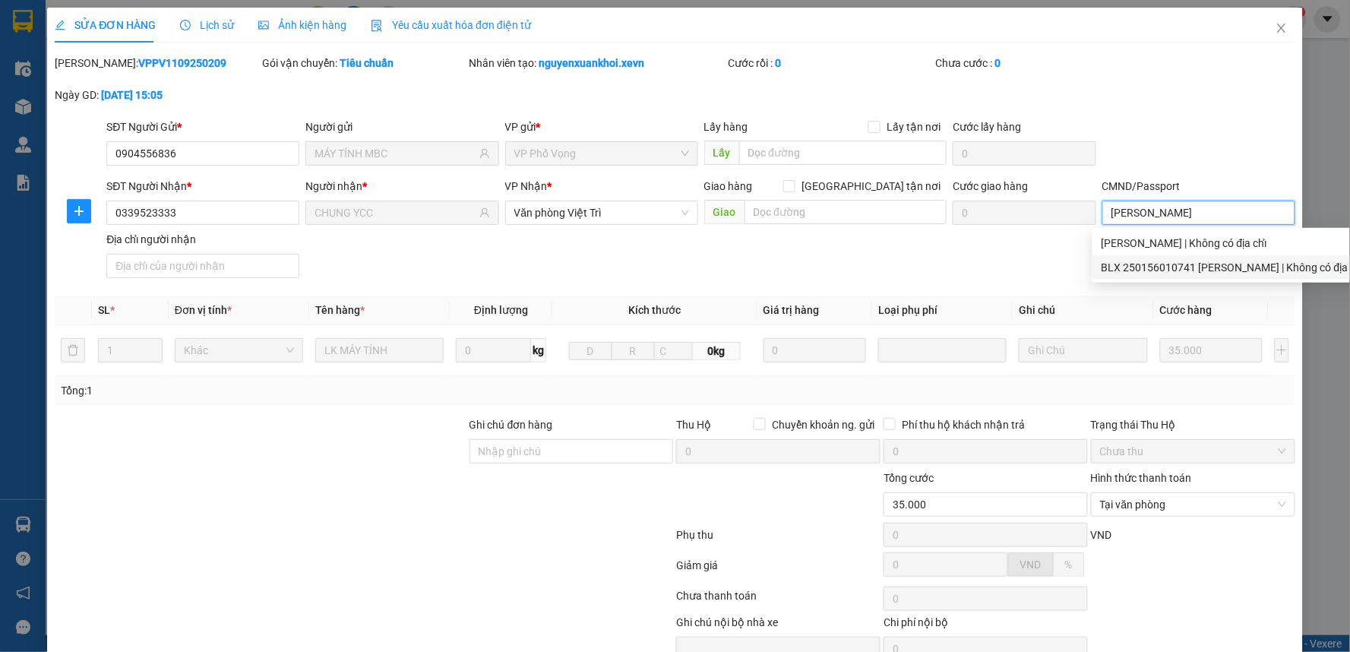
click at [1166, 274] on div "BLX 250156010741 ĐỖ VĂN HÀO | Không có địa chỉ" at bounding box center [1232, 267] width 263 height 17
type input "BLX 250156010741 ĐỖ VĂN HÀO"
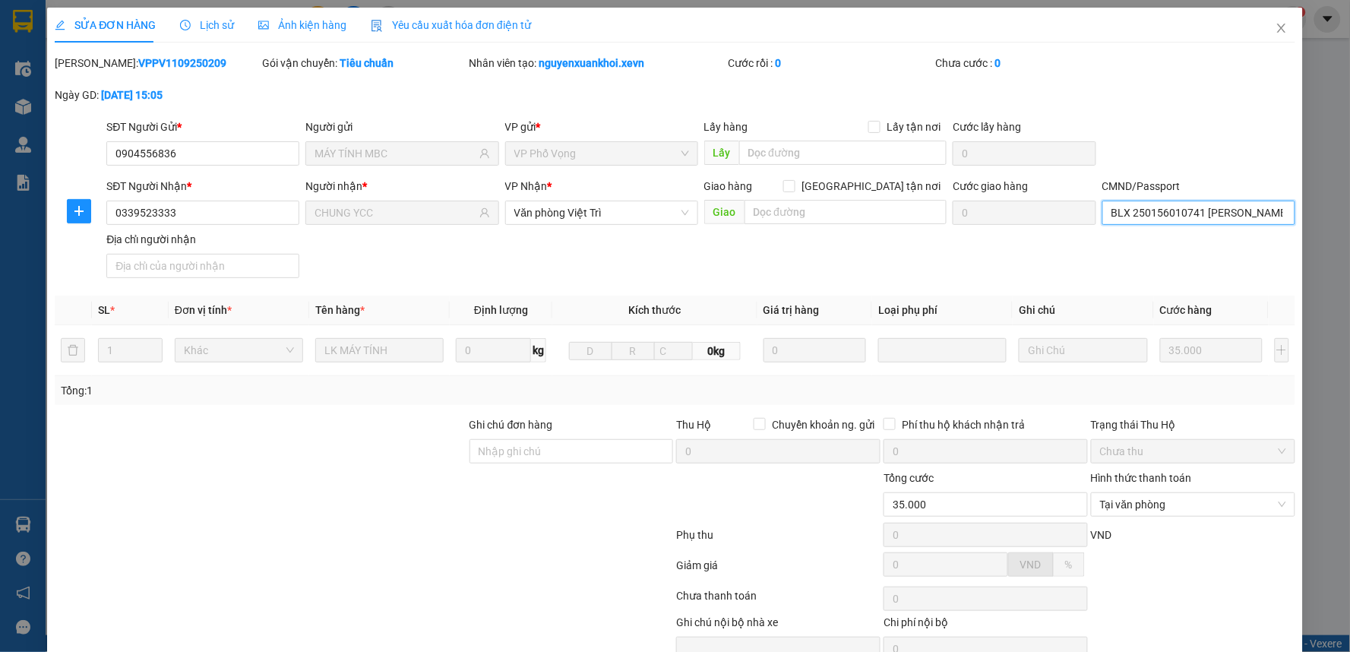
scroll to position [74, 0]
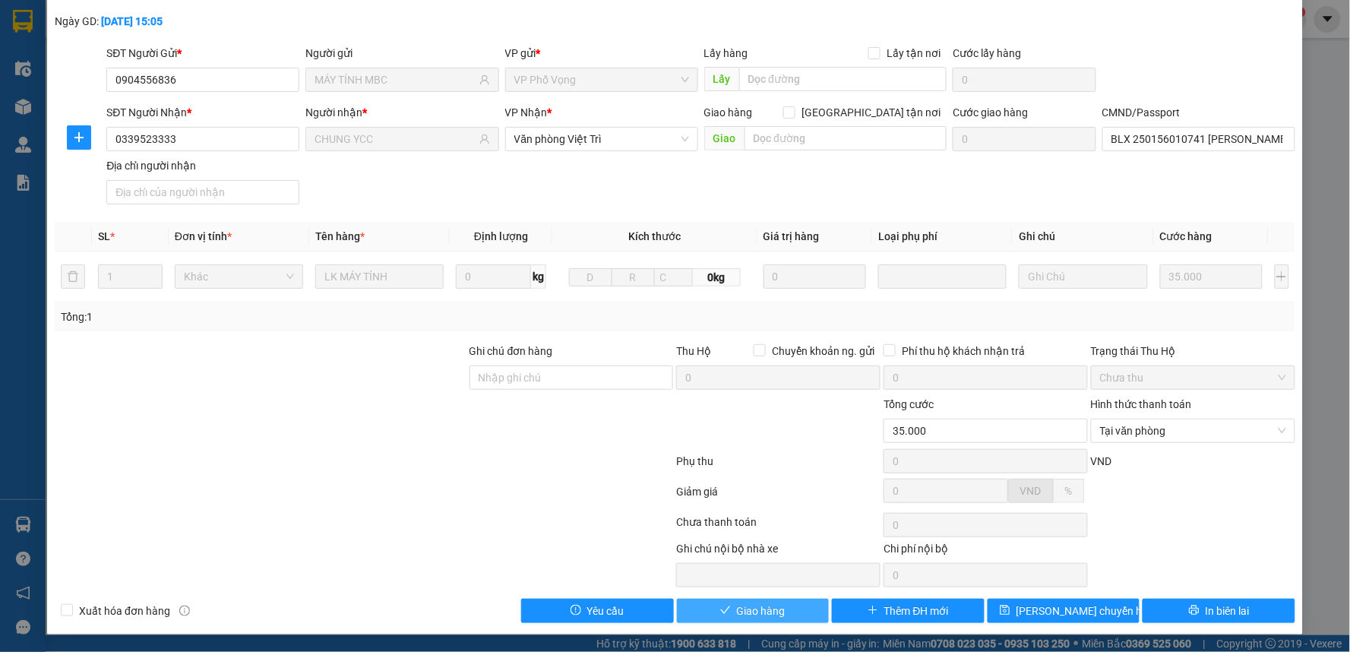
click at [782, 601] on button "Giao hàng" at bounding box center [753, 611] width 153 height 24
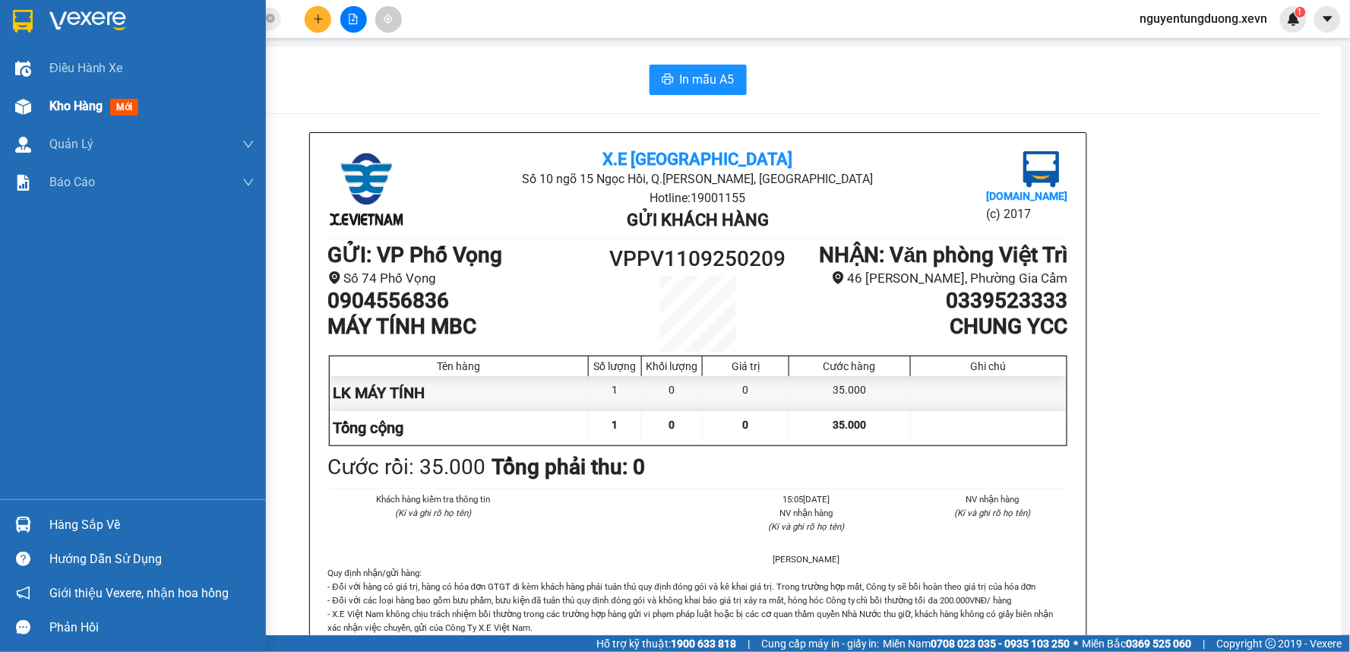
click at [21, 102] on img at bounding box center [23, 107] width 16 height 16
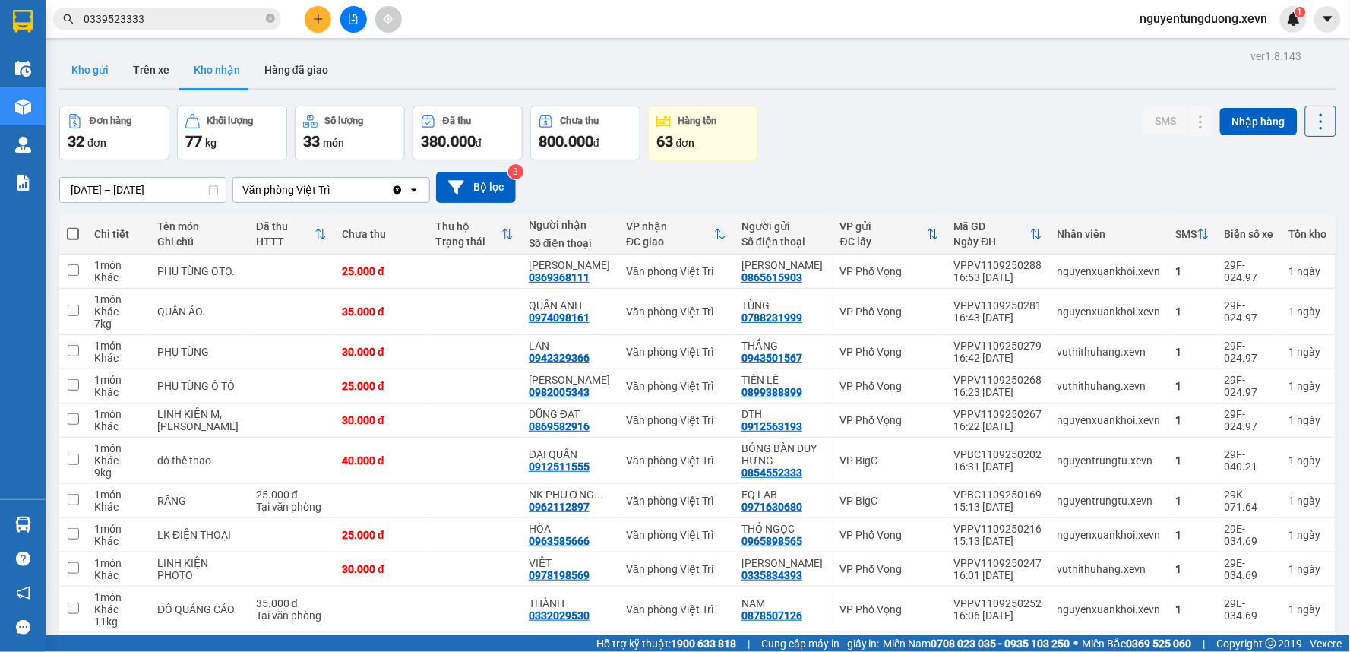
click at [85, 62] on button "Kho gửi" at bounding box center [90, 70] width 62 height 36
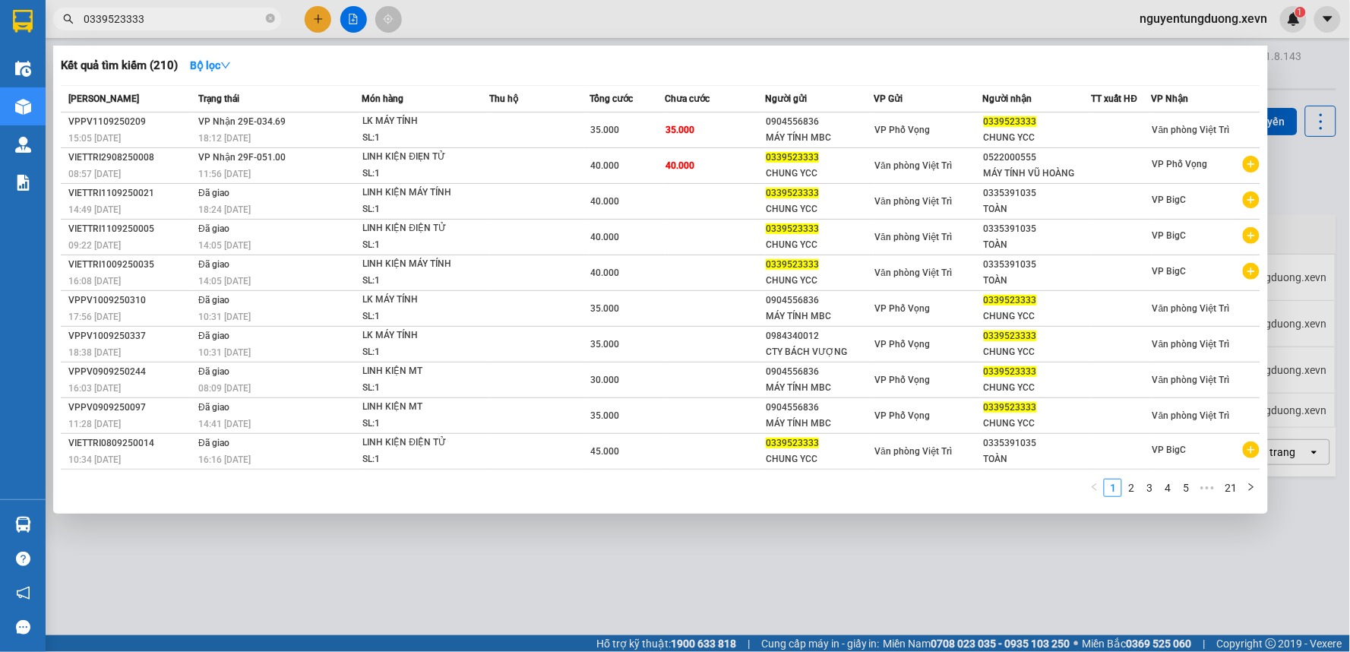
click at [198, 24] on input "0339523333" at bounding box center [173, 19] width 179 height 17
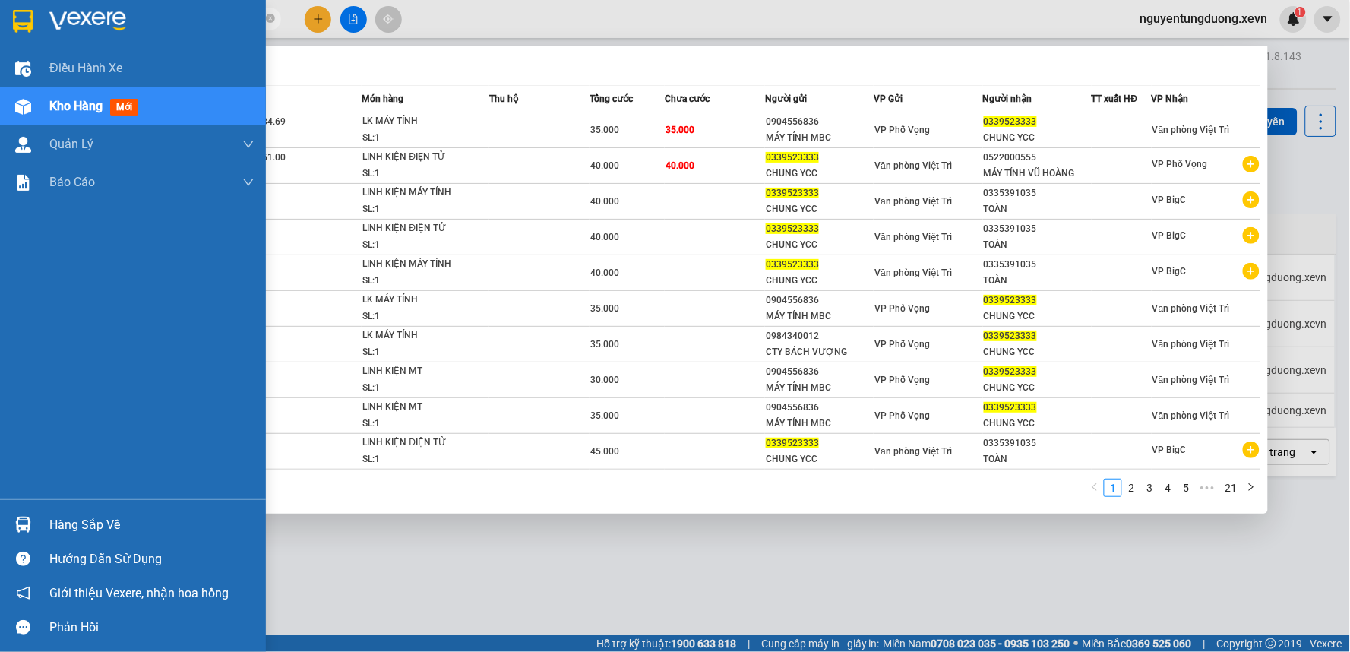
click at [21, 514] on div at bounding box center [23, 524] width 27 height 27
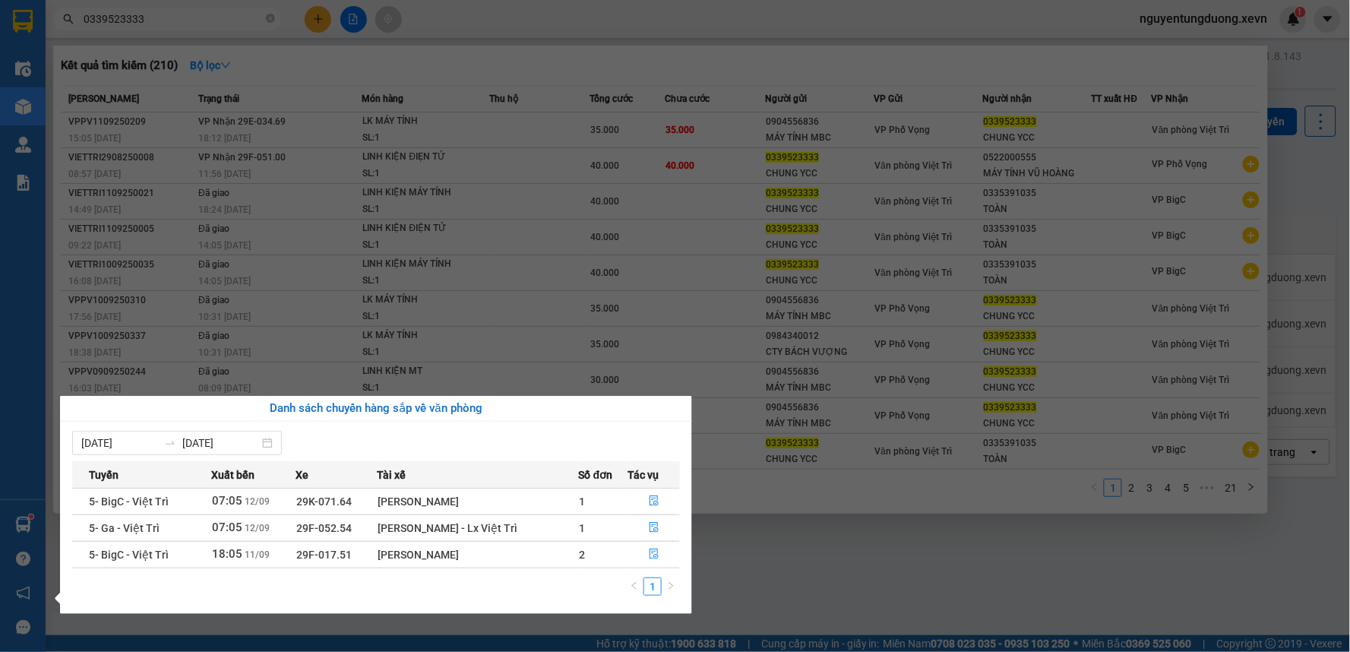
click at [788, 526] on section "Kết quả tìm kiếm ( 210 ) Bộ lọc Mã ĐH Trạng thái Món hàng Thu hộ Tổng cước Chưa…" at bounding box center [675, 326] width 1350 height 652
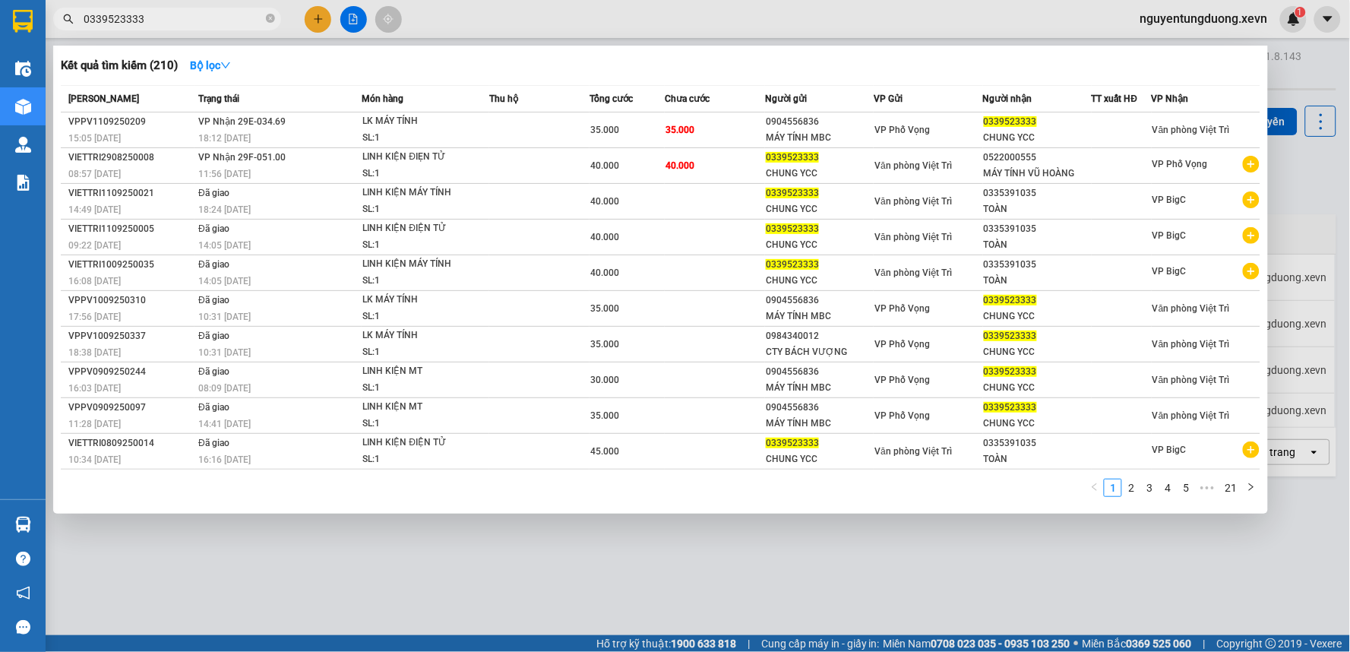
drag, startPoint x: 791, startPoint y: 529, endPoint x: 791, endPoint y: 548, distance: 19.8
click at [791, 533] on div at bounding box center [675, 326] width 1350 height 652
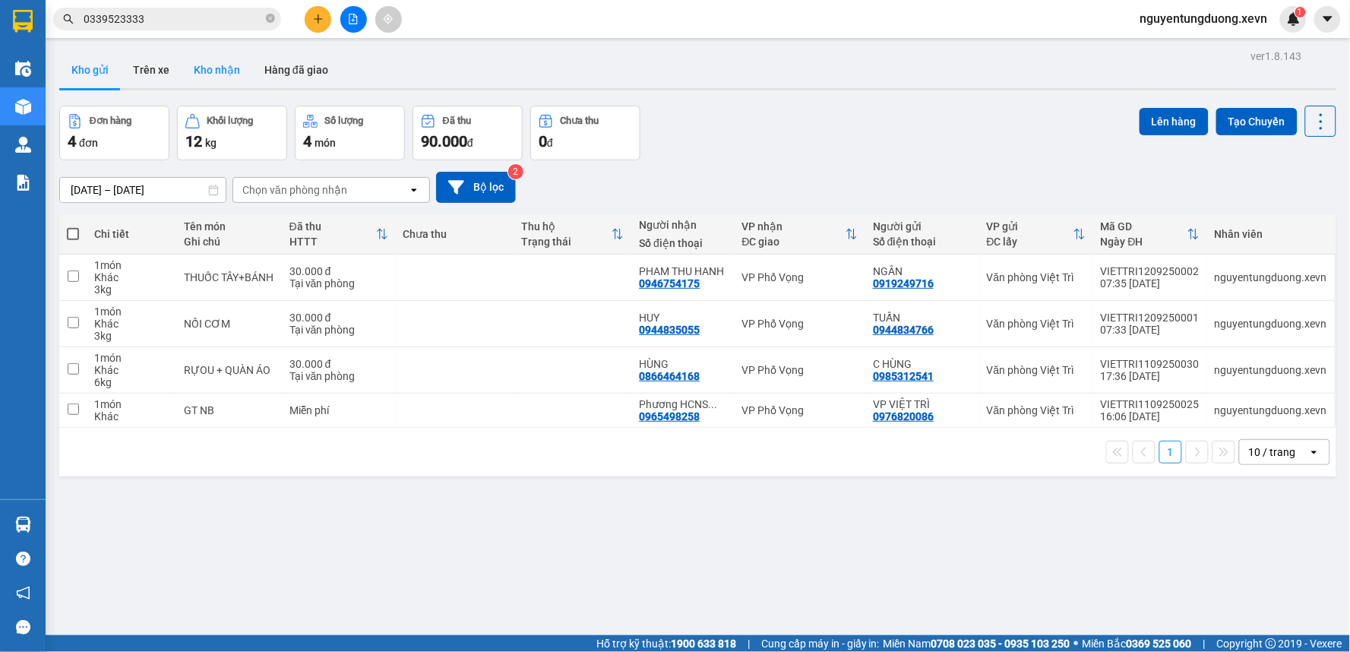
click at [214, 64] on button "Kho nhận" at bounding box center [217, 70] width 71 height 36
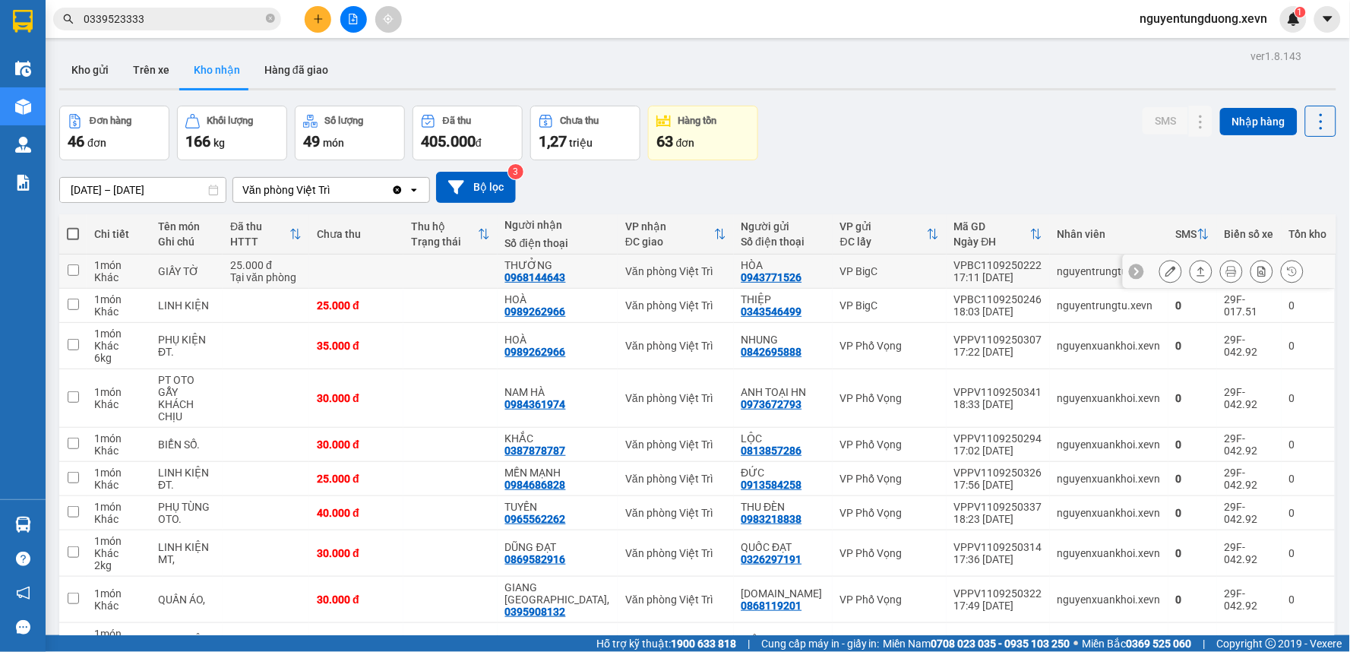
click at [876, 277] on div "VP BigC" at bounding box center [889, 271] width 99 height 12
checkbox input "true"
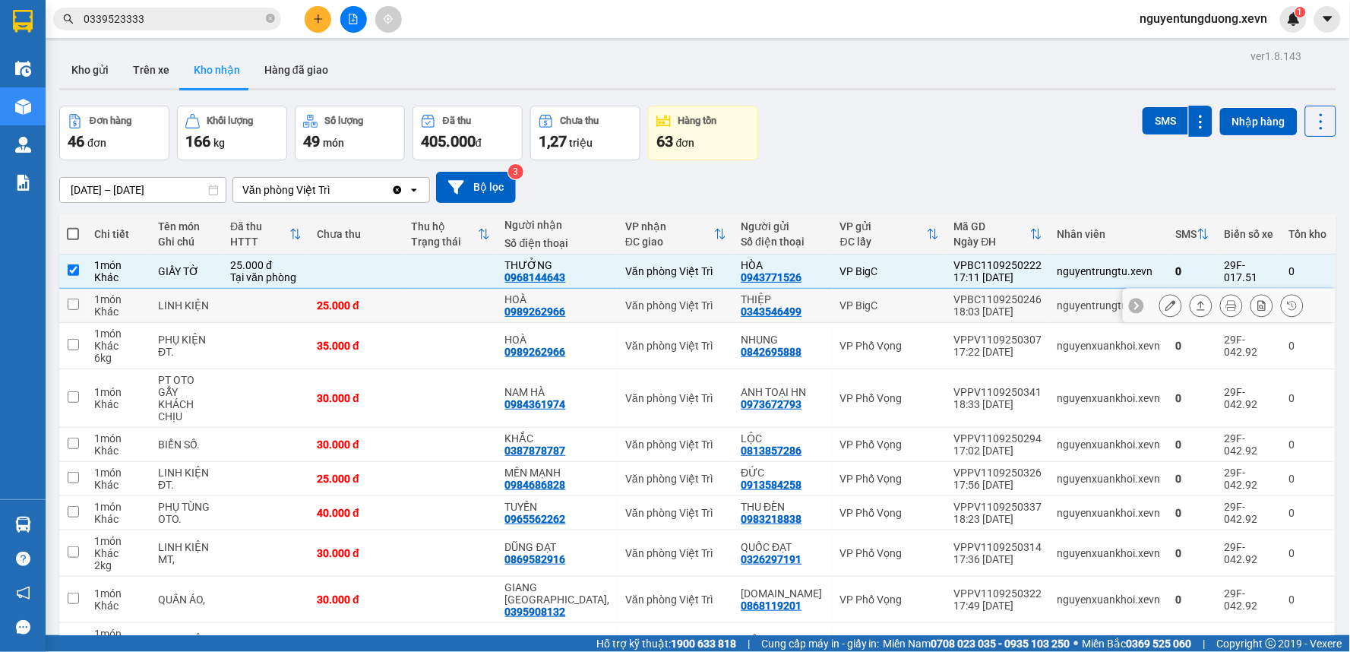
click at [864, 302] on div "VP BigC" at bounding box center [889, 305] width 99 height 12
checkbox input "true"
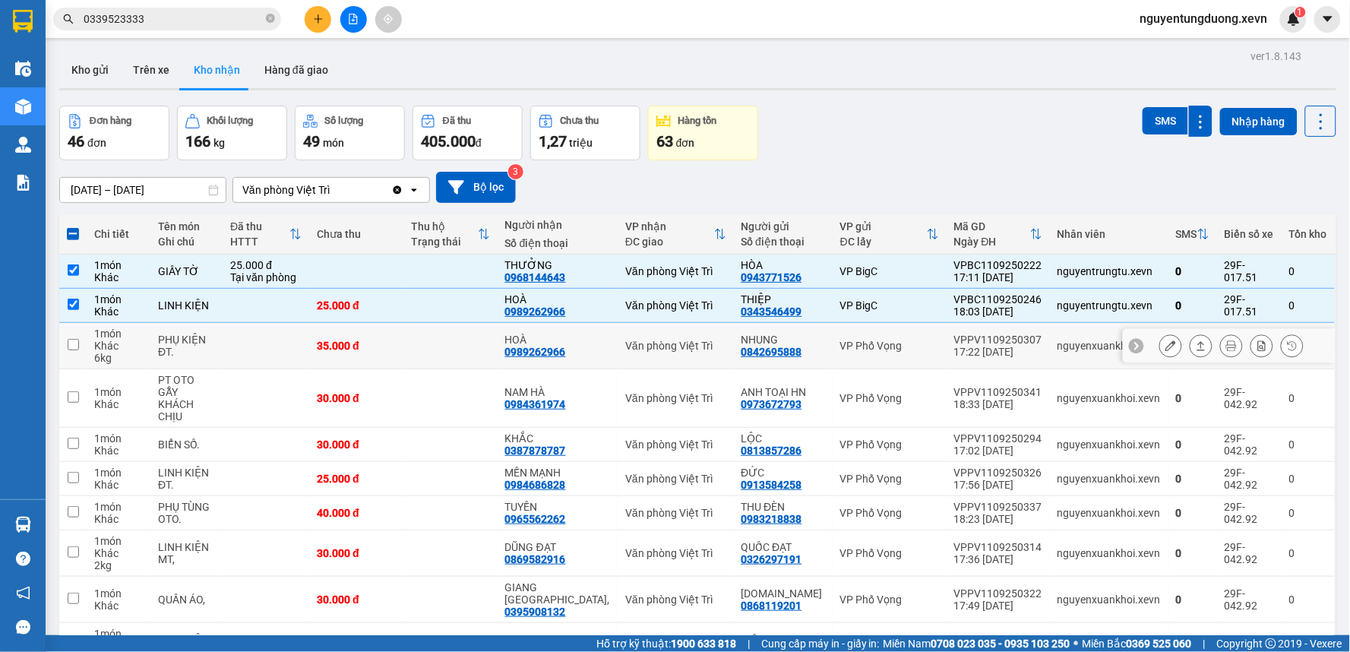
click at [868, 340] on div "VP Phố Vọng" at bounding box center [889, 346] width 99 height 12
checkbox input "true"
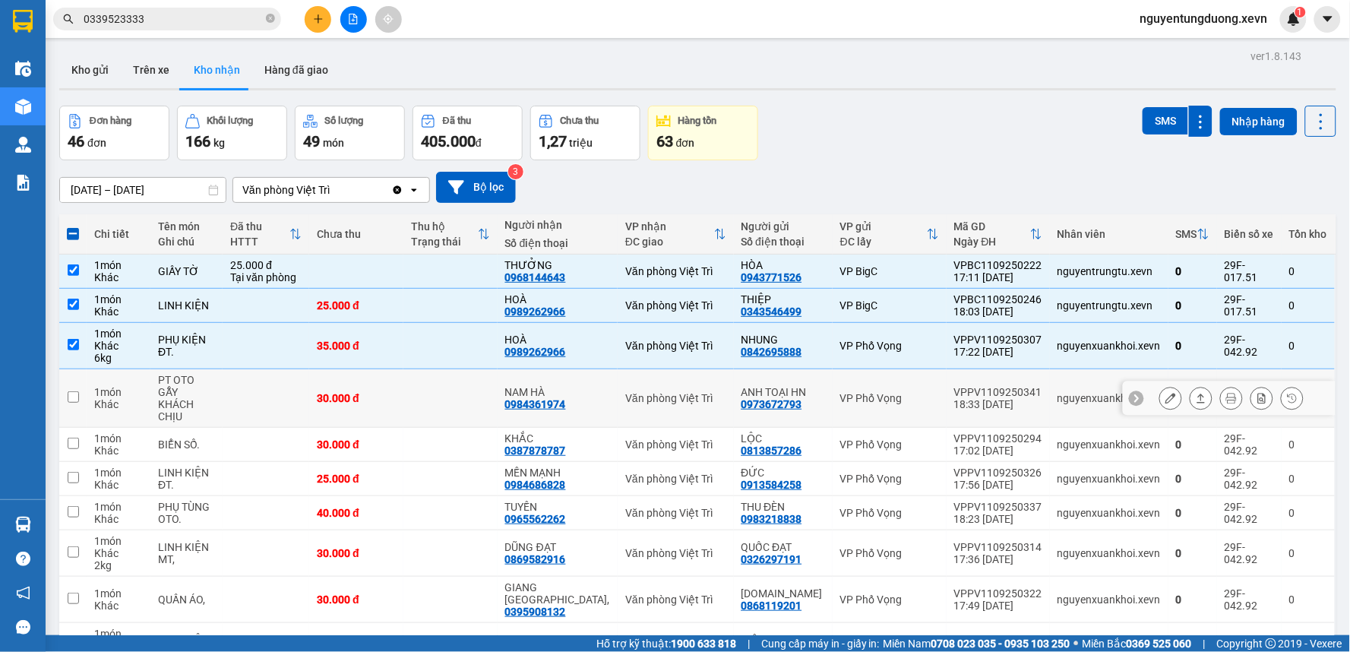
click at [871, 382] on td "VP Phố Vọng" at bounding box center [890, 398] width 114 height 58
checkbox input "true"
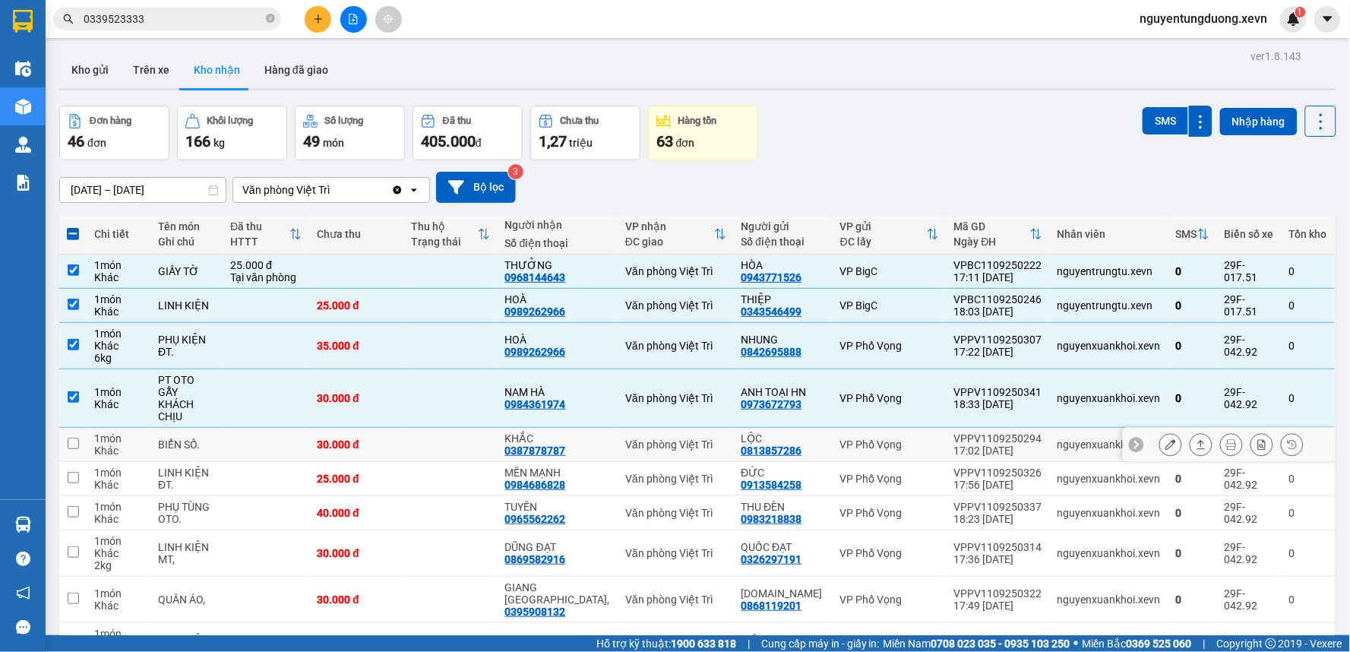
click at [871, 438] on div "VP Phố Vọng" at bounding box center [889, 444] width 99 height 12
checkbox input "true"
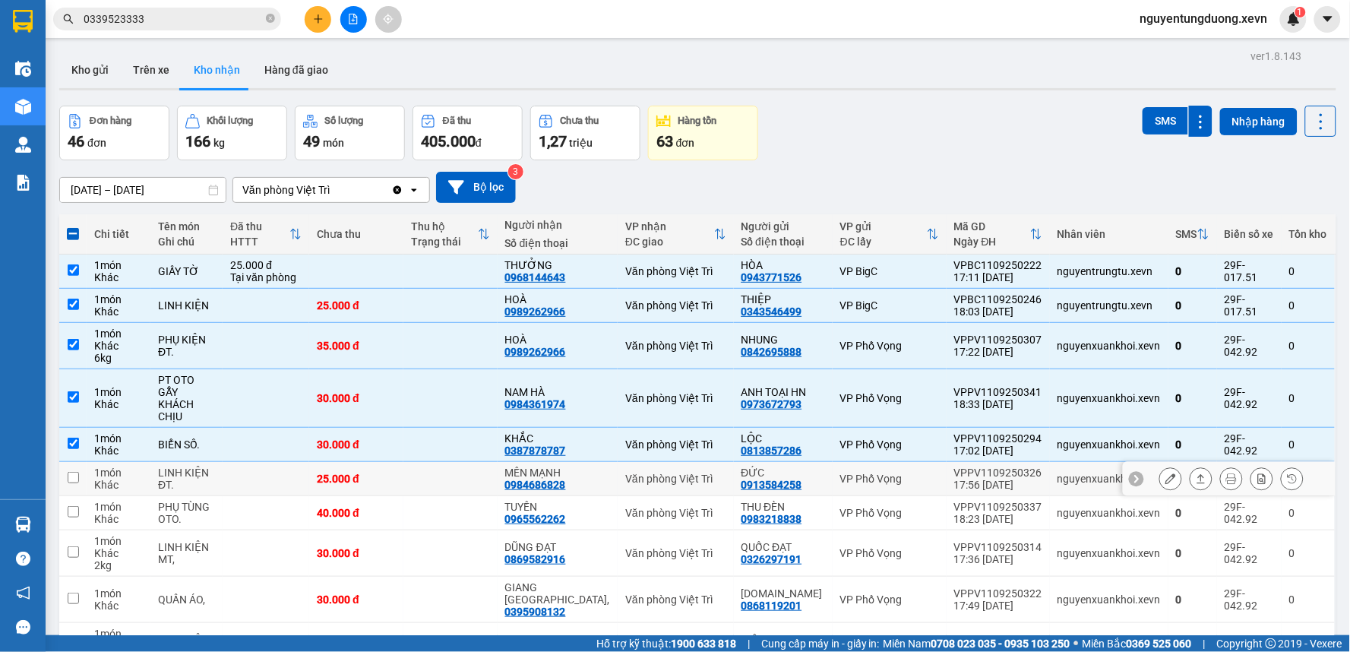
click at [867, 474] on td "VP Phố Vọng" at bounding box center [890, 479] width 114 height 34
checkbox input "true"
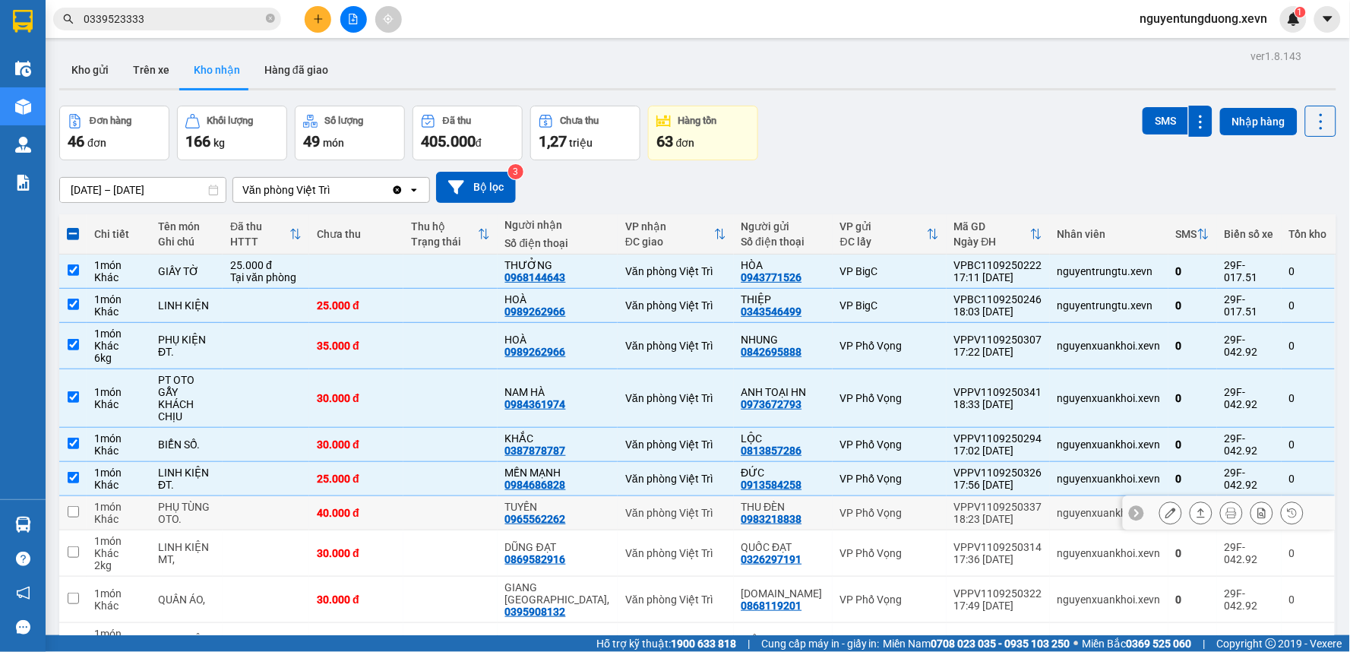
click at [861, 509] on td "VP Phố Vọng" at bounding box center [890, 513] width 114 height 34
checkbox input "true"
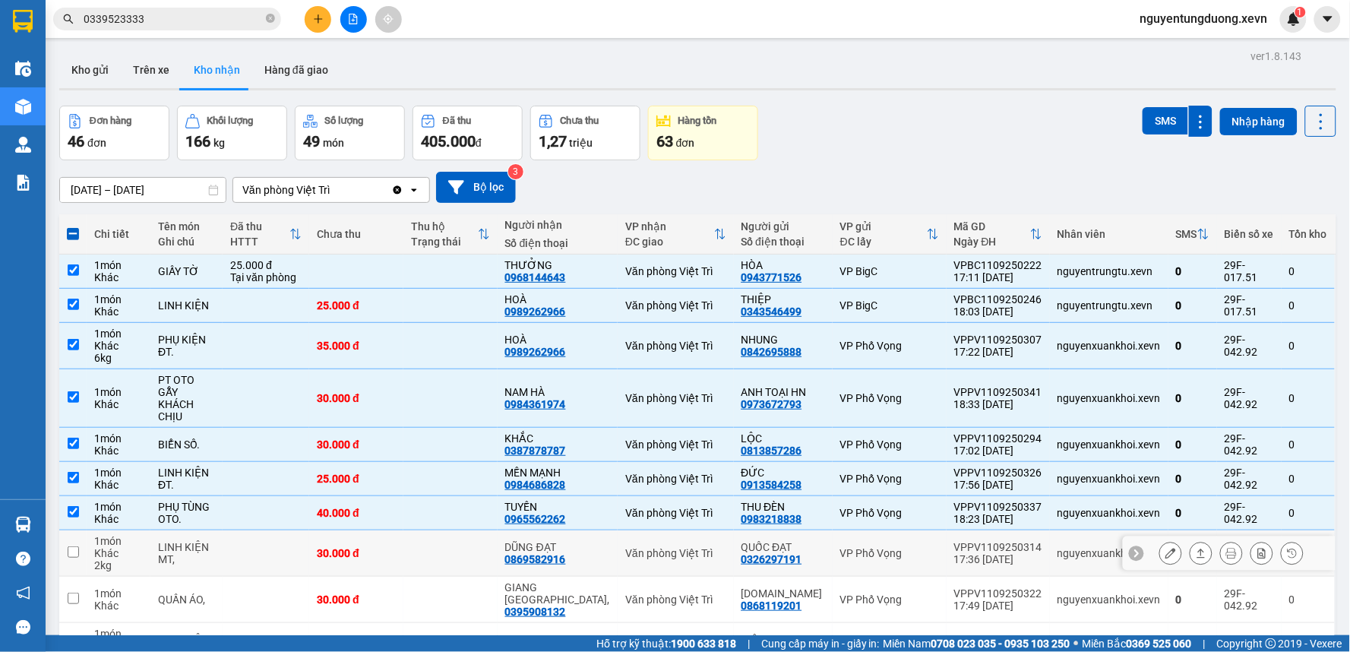
click at [857, 547] on div "VP Phố Vọng" at bounding box center [889, 553] width 99 height 12
checkbox input "true"
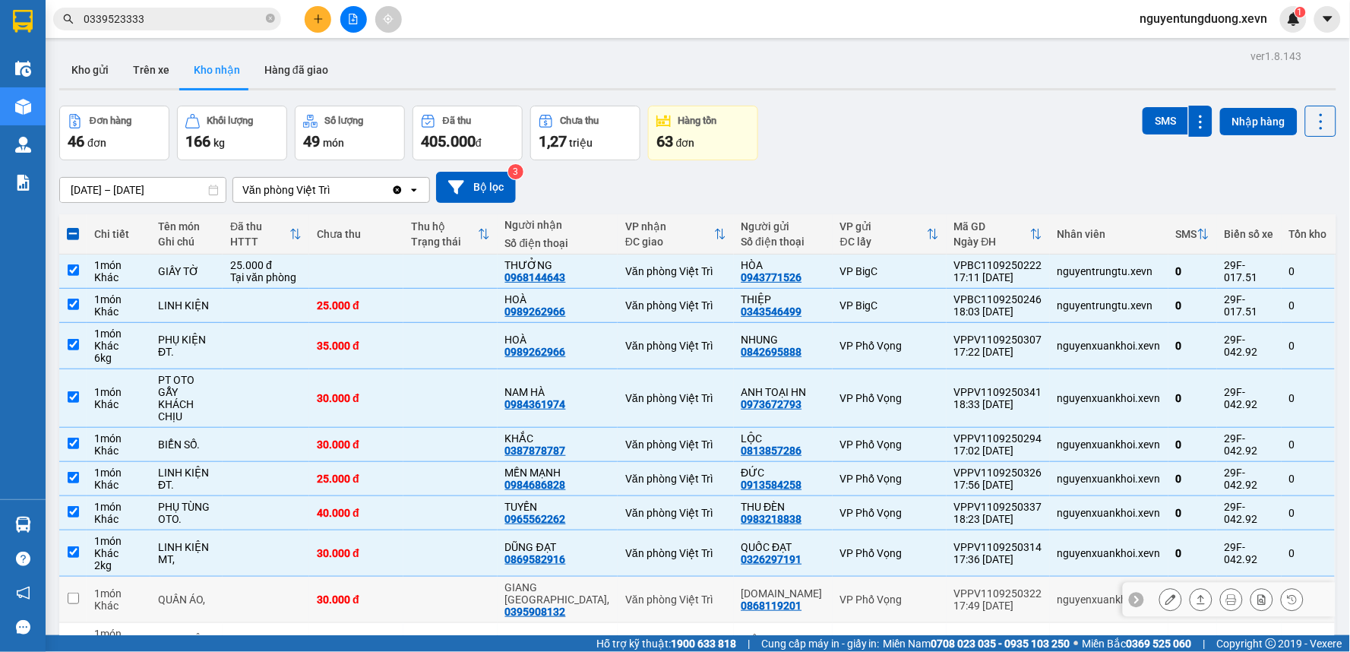
click at [849, 593] on div "VP Phố Vọng" at bounding box center [889, 599] width 99 height 12
checkbox input "true"
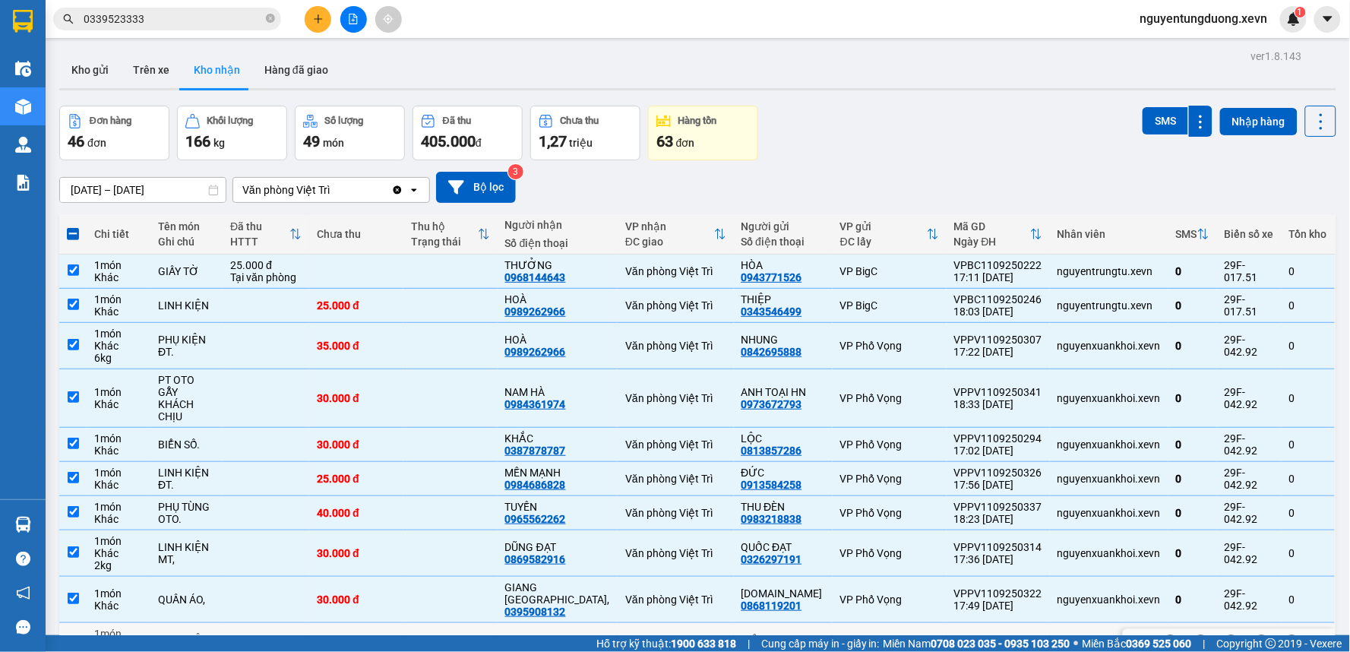
click at [845, 640] on div "VP Phố Vọng" at bounding box center [889, 646] width 99 height 12
checkbox input "true"
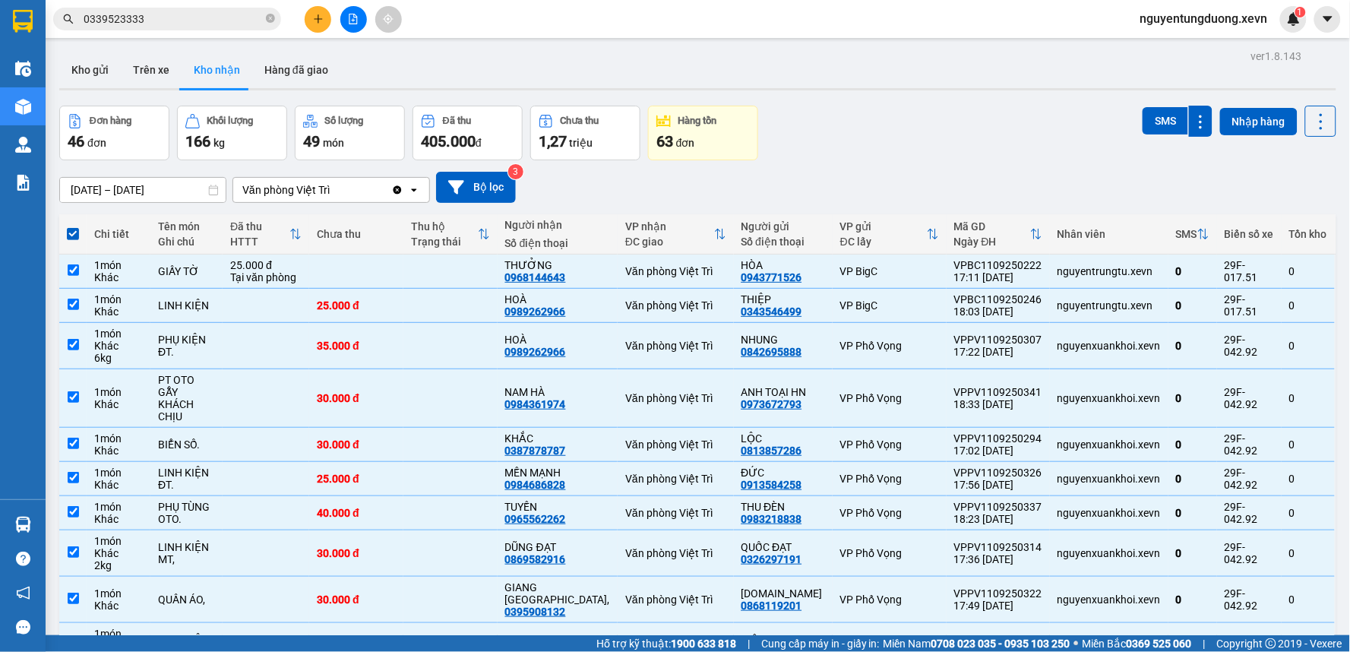
click at [1143, 137] on div "SMS Nhập hàng" at bounding box center [1240, 133] width 194 height 55
click at [1143, 129] on button "SMS" at bounding box center [1166, 120] width 46 height 27
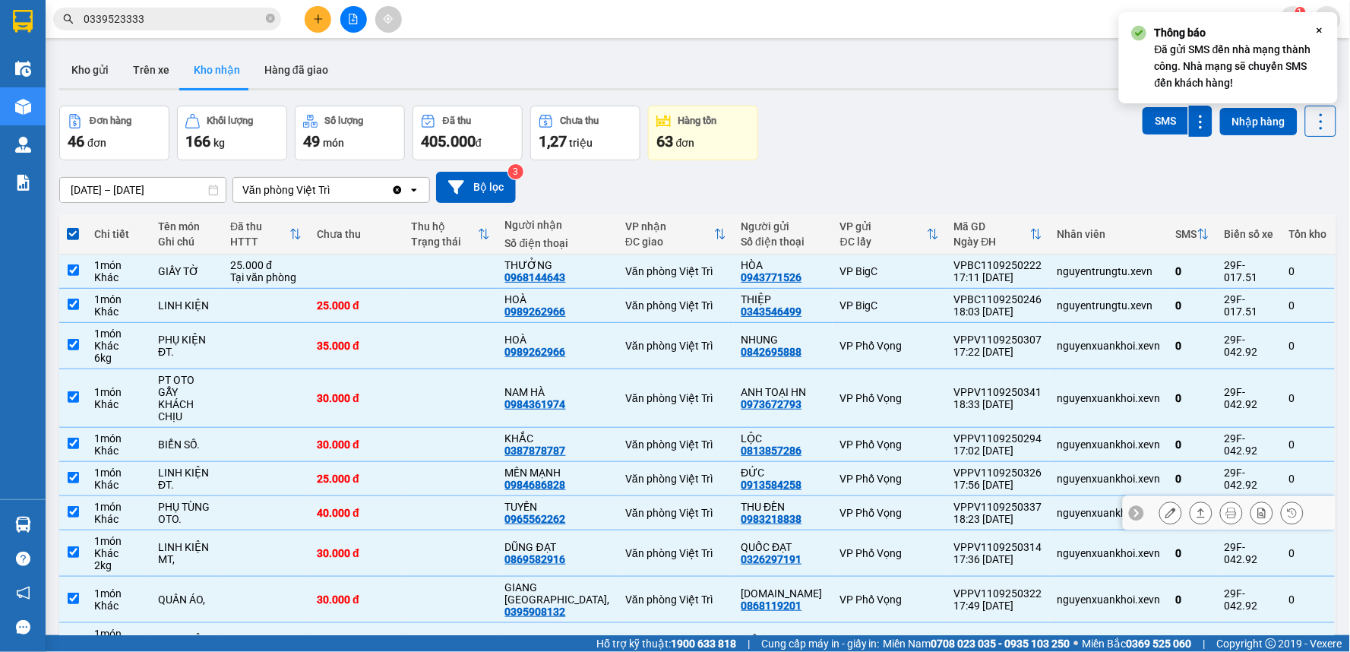
scroll to position [73, 0]
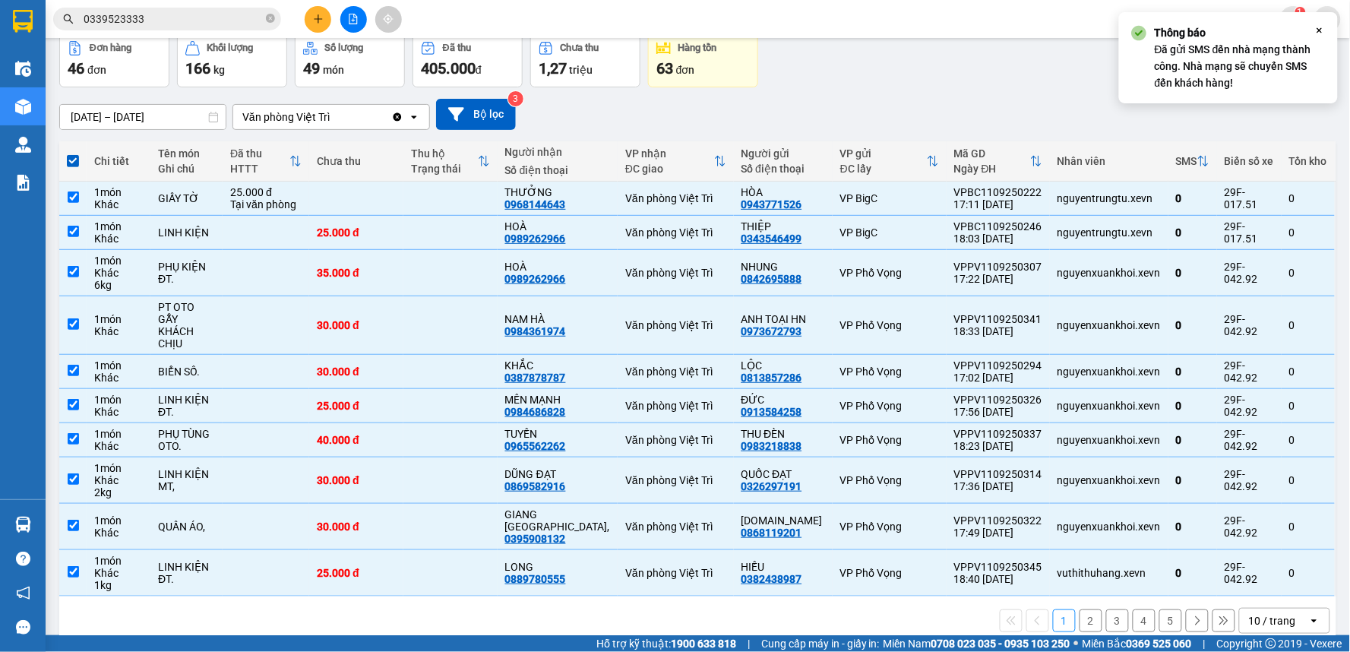
click at [1083, 609] on button "2" at bounding box center [1090, 620] width 23 height 23
checkbox input "false"
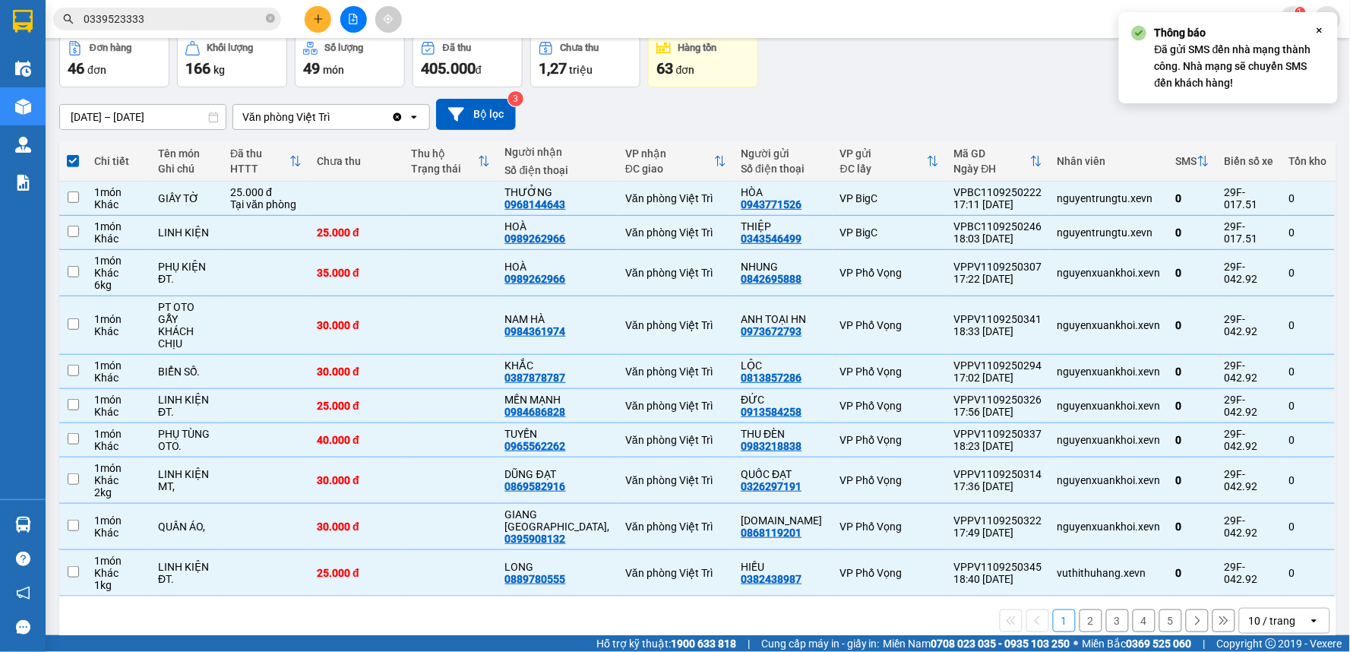
checkbox input "false"
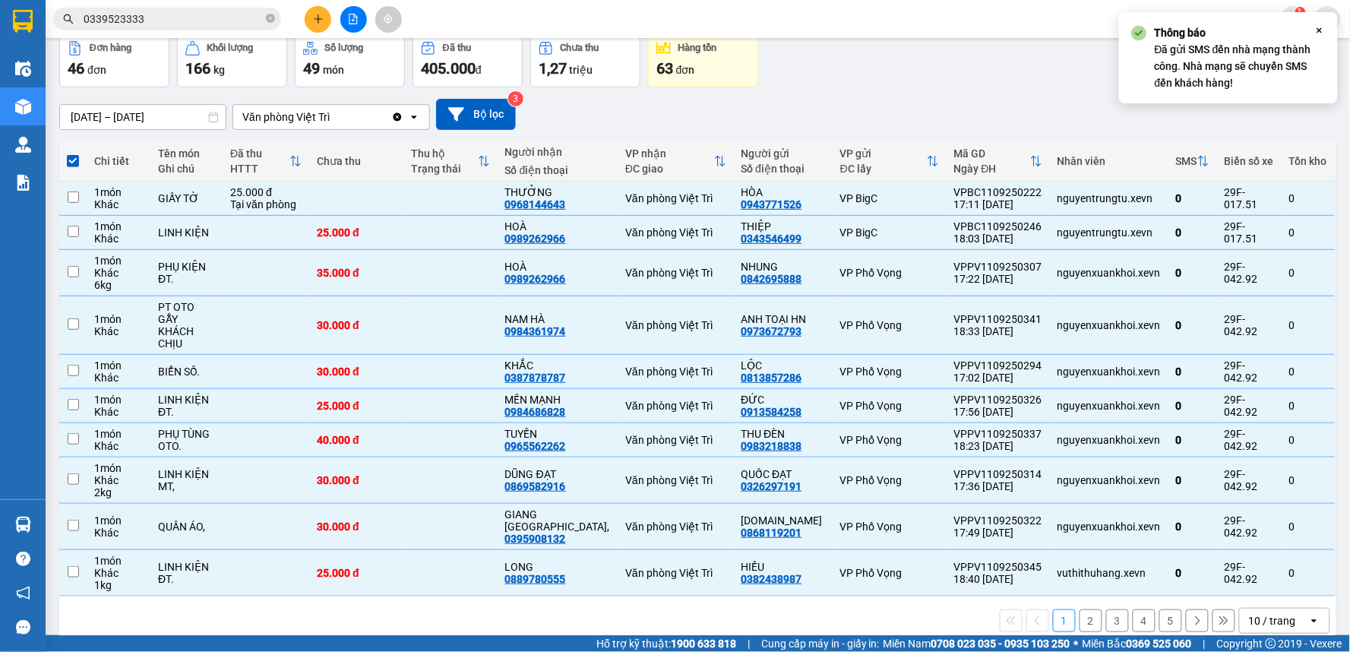
checkbox input "false"
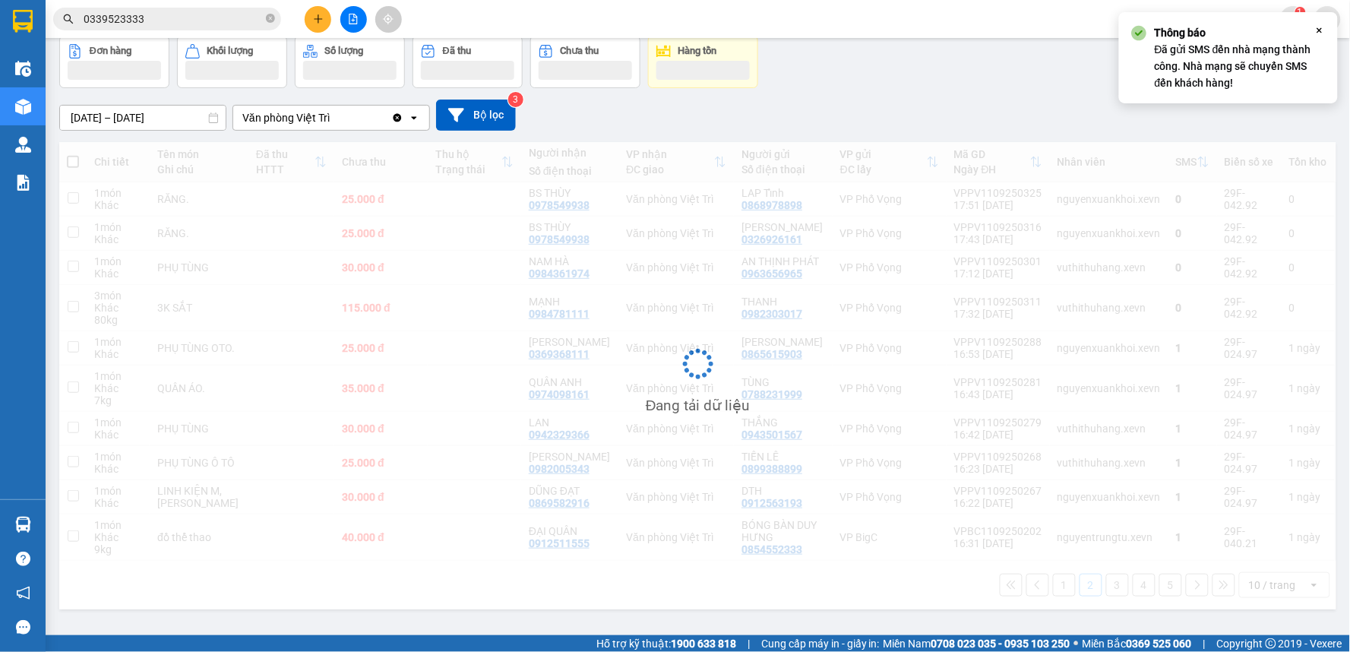
scroll to position [70, 0]
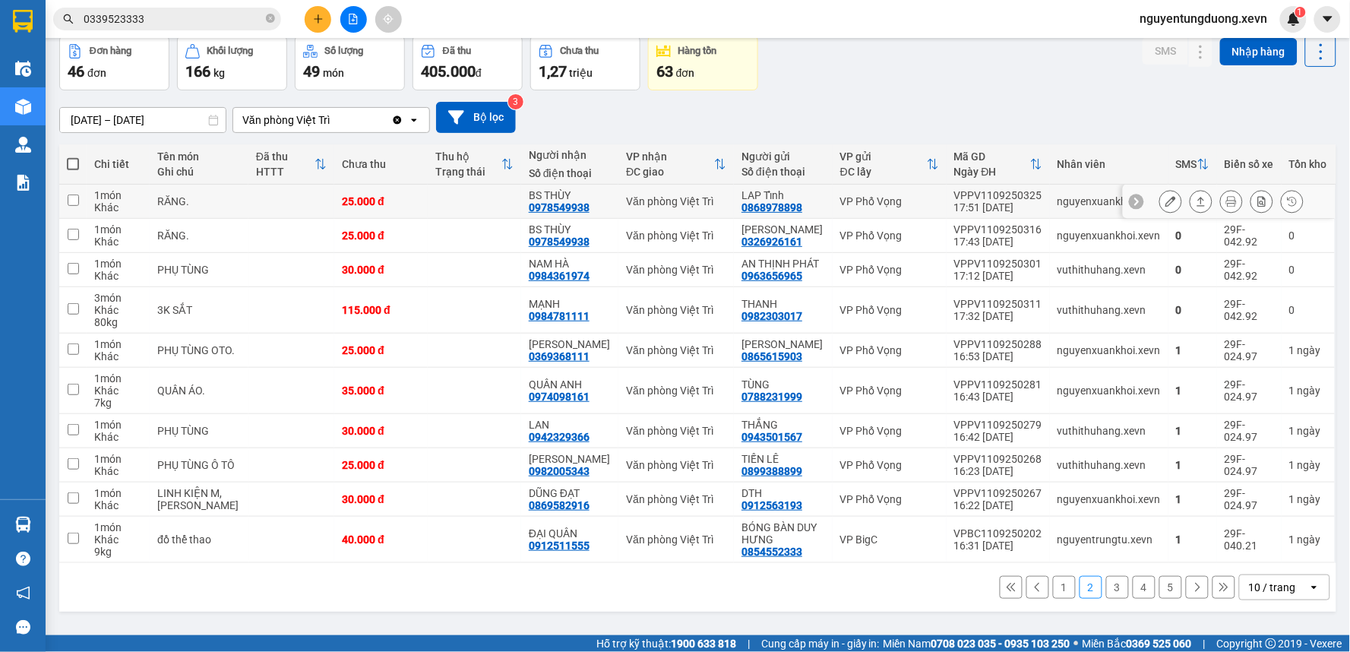
click at [975, 201] on div "17:51 11/09" at bounding box center [998, 207] width 88 height 12
checkbox input "true"
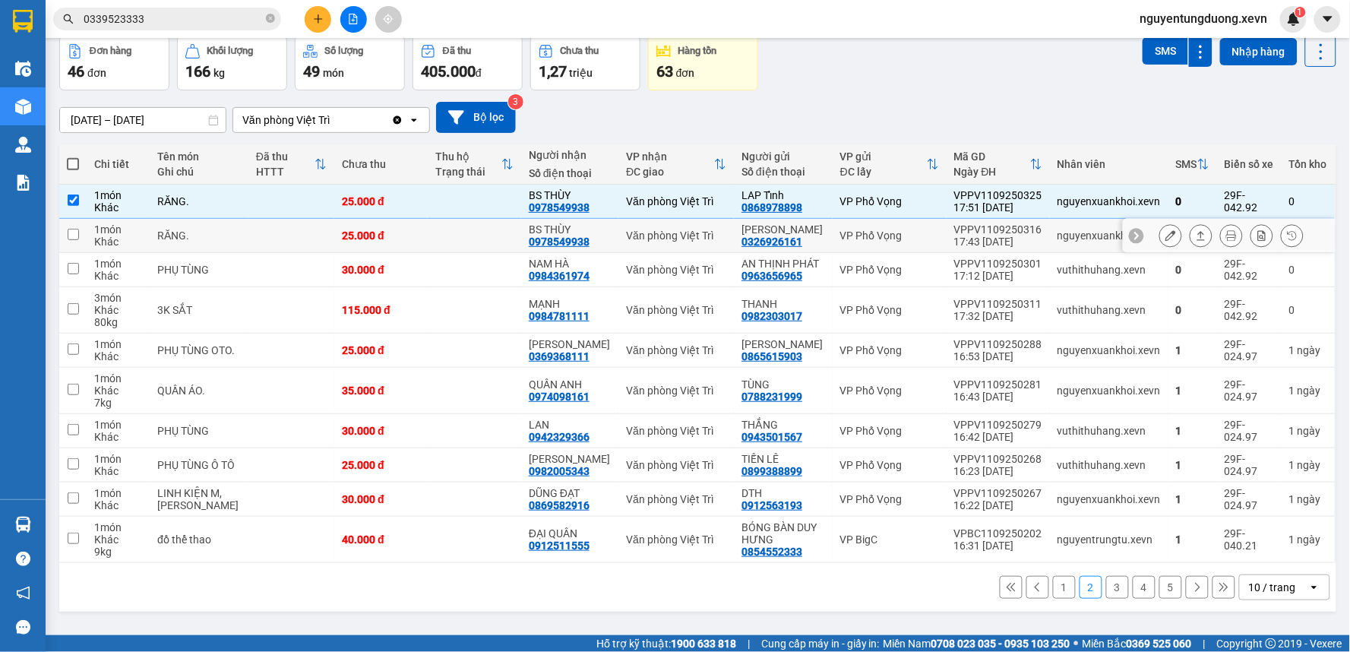
click at [977, 238] on div "17:43 11/09" at bounding box center [998, 241] width 88 height 12
checkbox input "true"
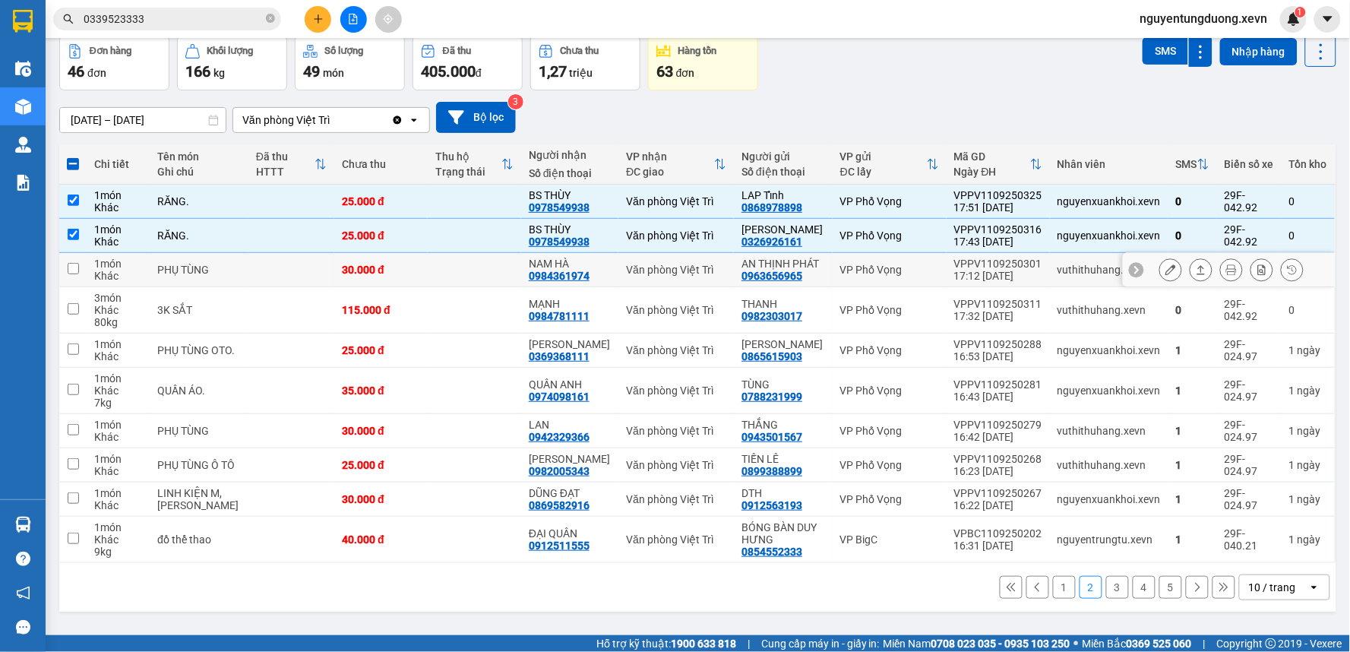
drag, startPoint x: 982, startPoint y: 267, endPoint x: 985, endPoint y: 297, distance: 30.5
click at [982, 267] on div "VPPV1109250301" at bounding box center [998, 264] width 88 height 12
checkbox input "true"
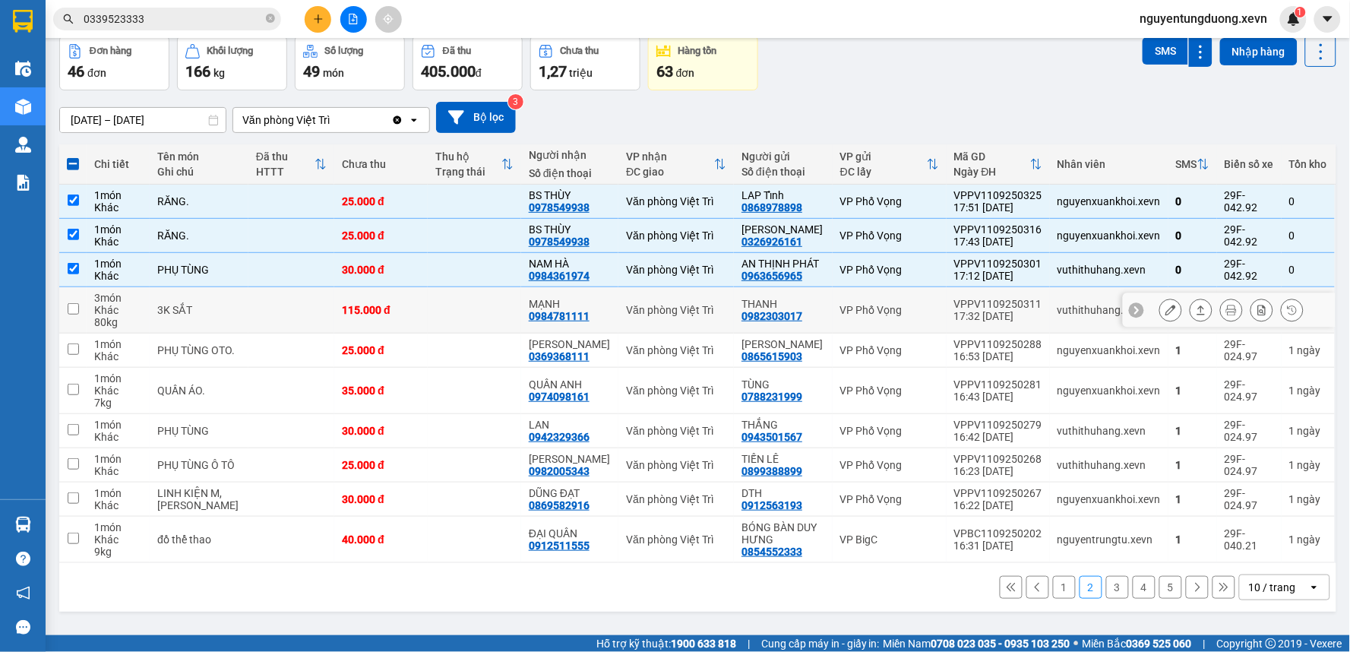
click at [986, 302] on div "VPPV1109250311" at bounding box center [998, 304] width 88 height 12
checkbox input "true"
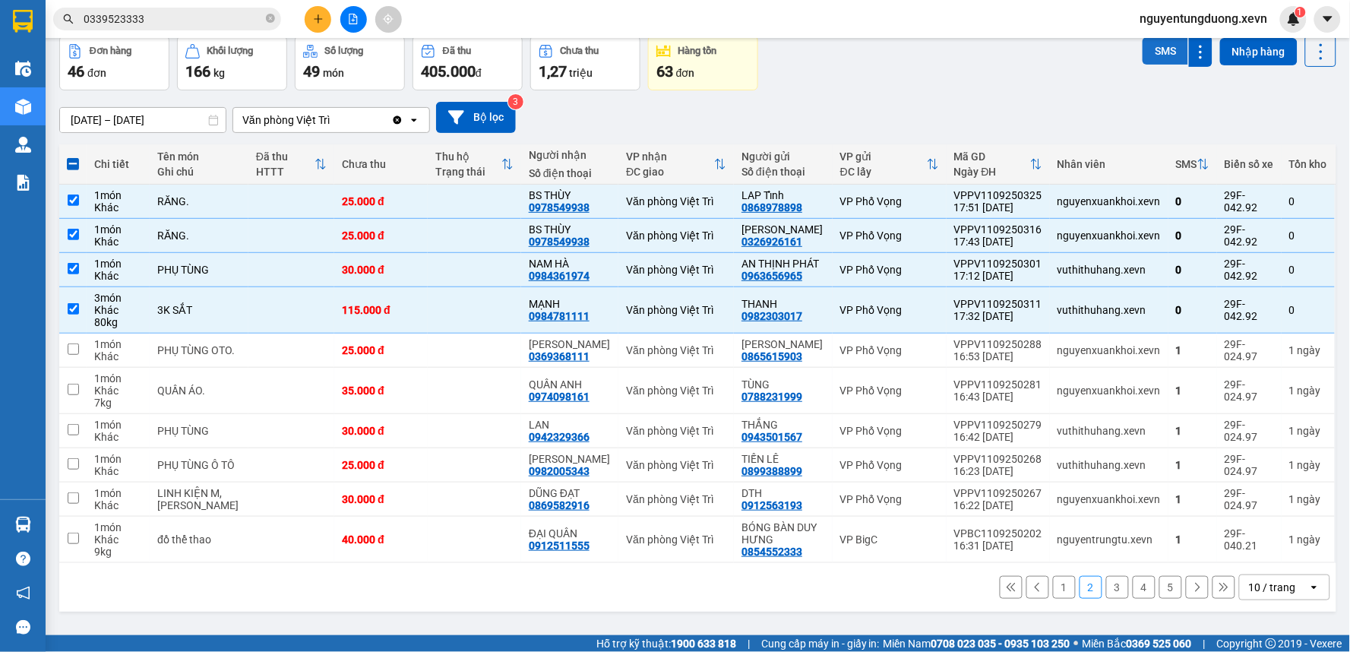
click at [1151, 52] on button "SMS" at bounding box center [1166, 50] width 46 height 27
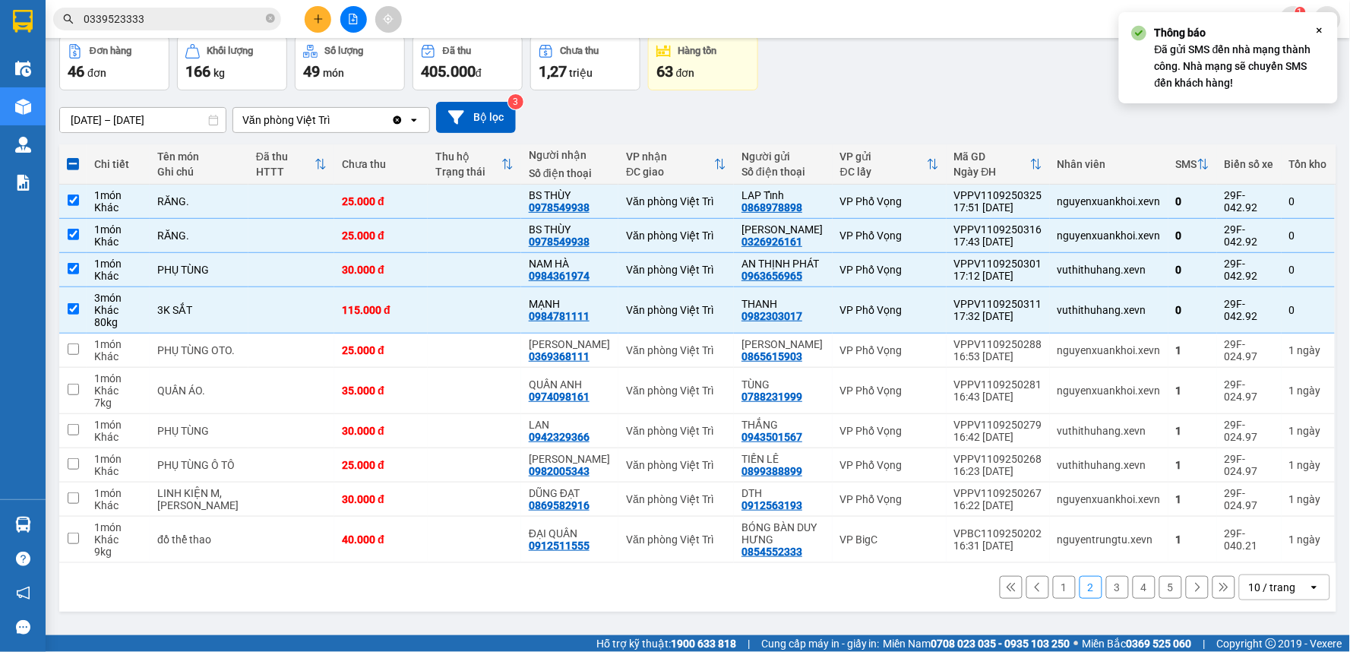
scroll to position [0, 0]
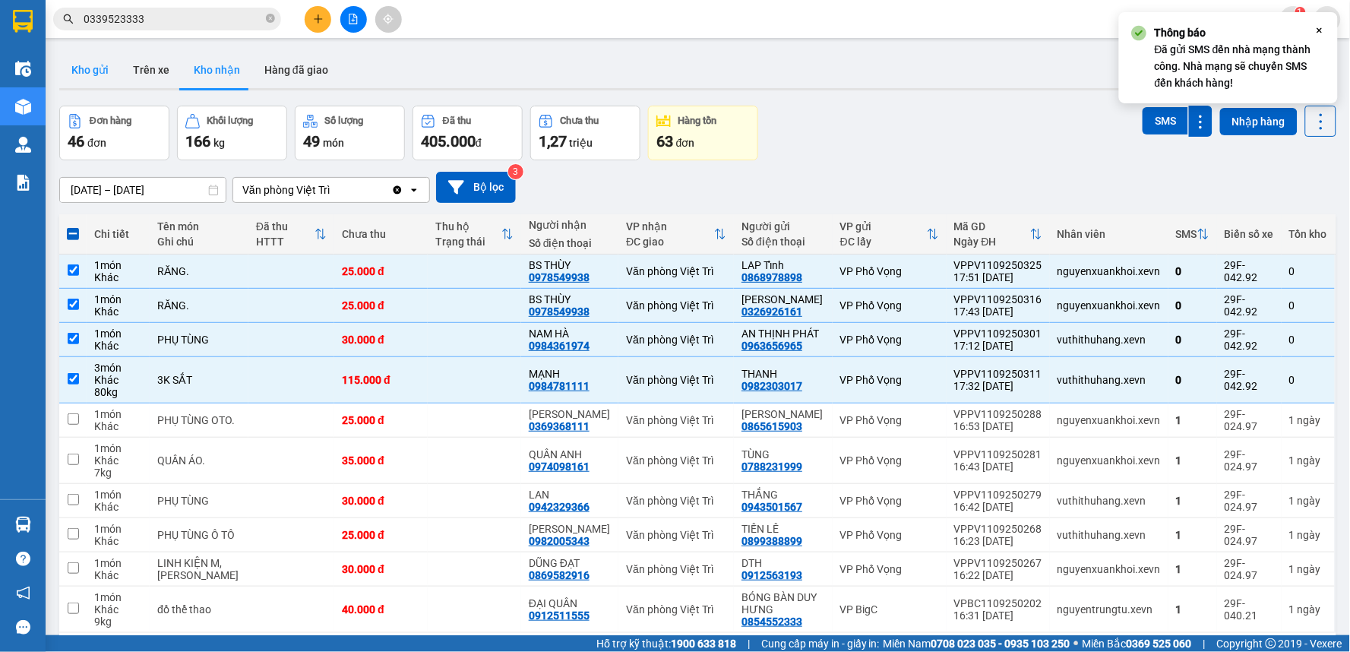
click at [74, 68] on button "Kho gửi" at bounding box center [90, 70] width 62 height 36
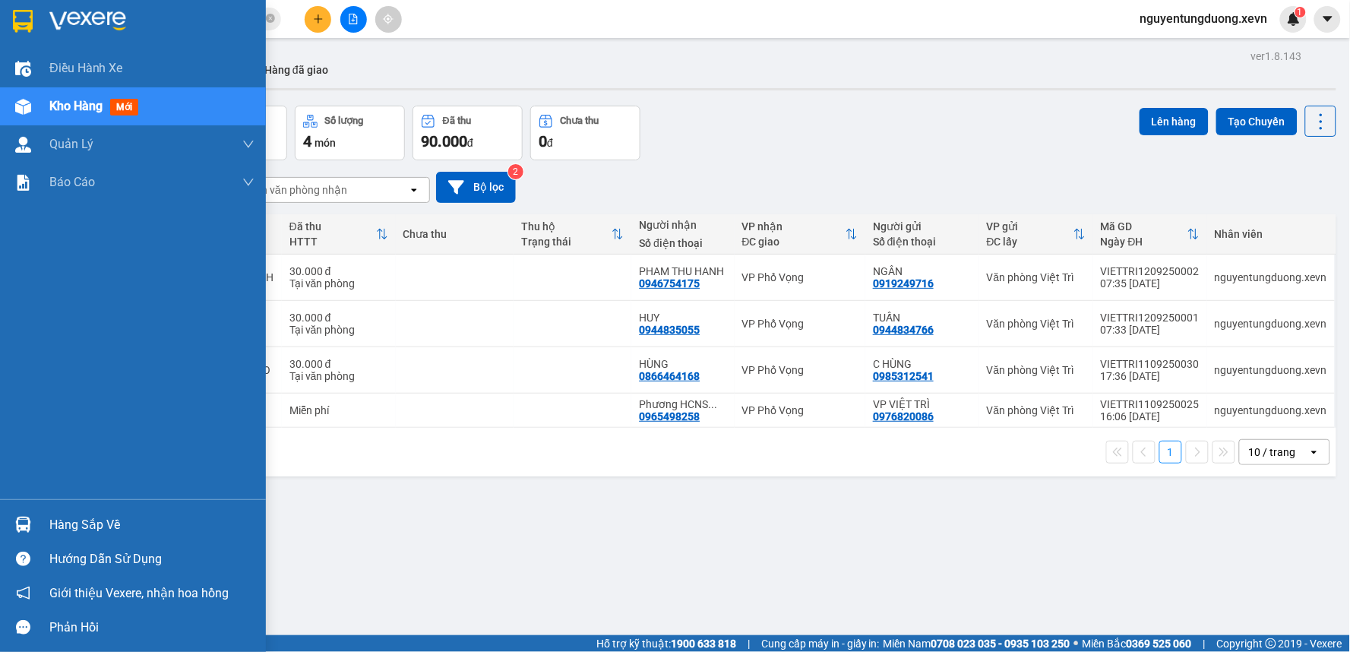
click at [46, 524] on div "Hàng sắp về" at bounding box center [133, 524] width 266 height 34
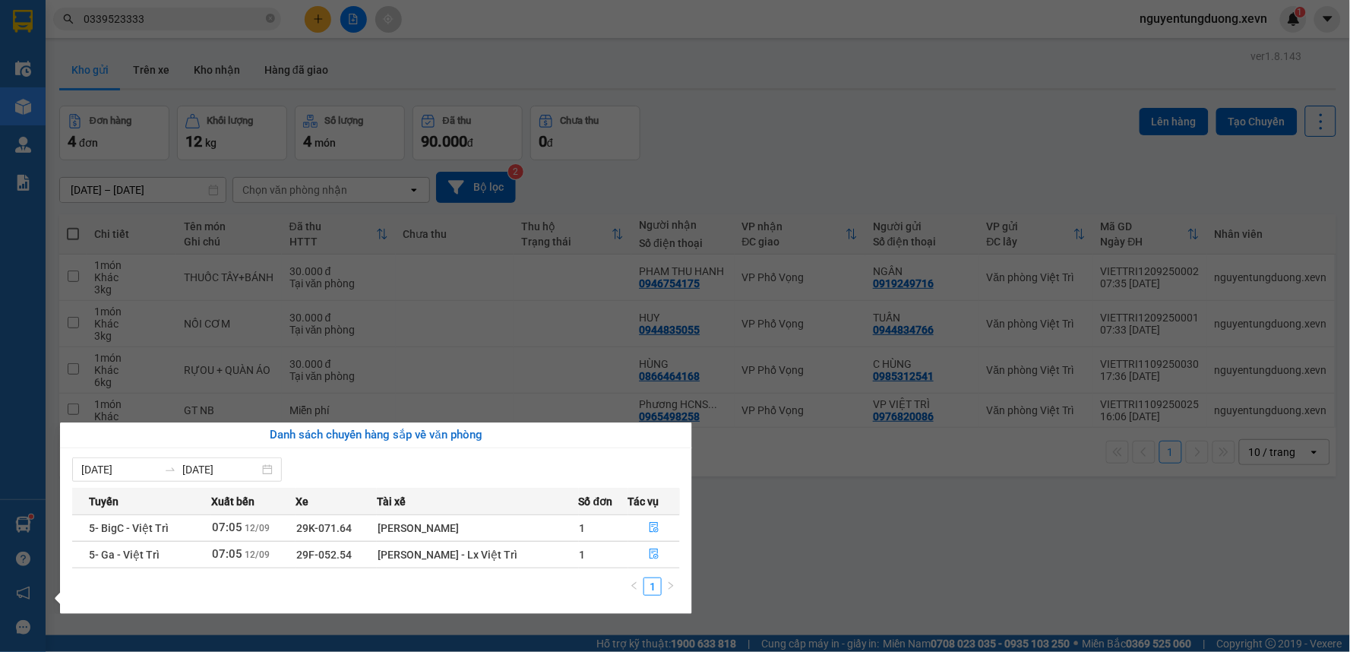
click at [893, 589] on section "Kết quả tìm kiếm ( 210 ) Bộ lọc Mã ĐH Trạng thái Món hàng Thu hộ Tổng cước Chưa…" at bounding box center [675, 326] width 1350 height 652
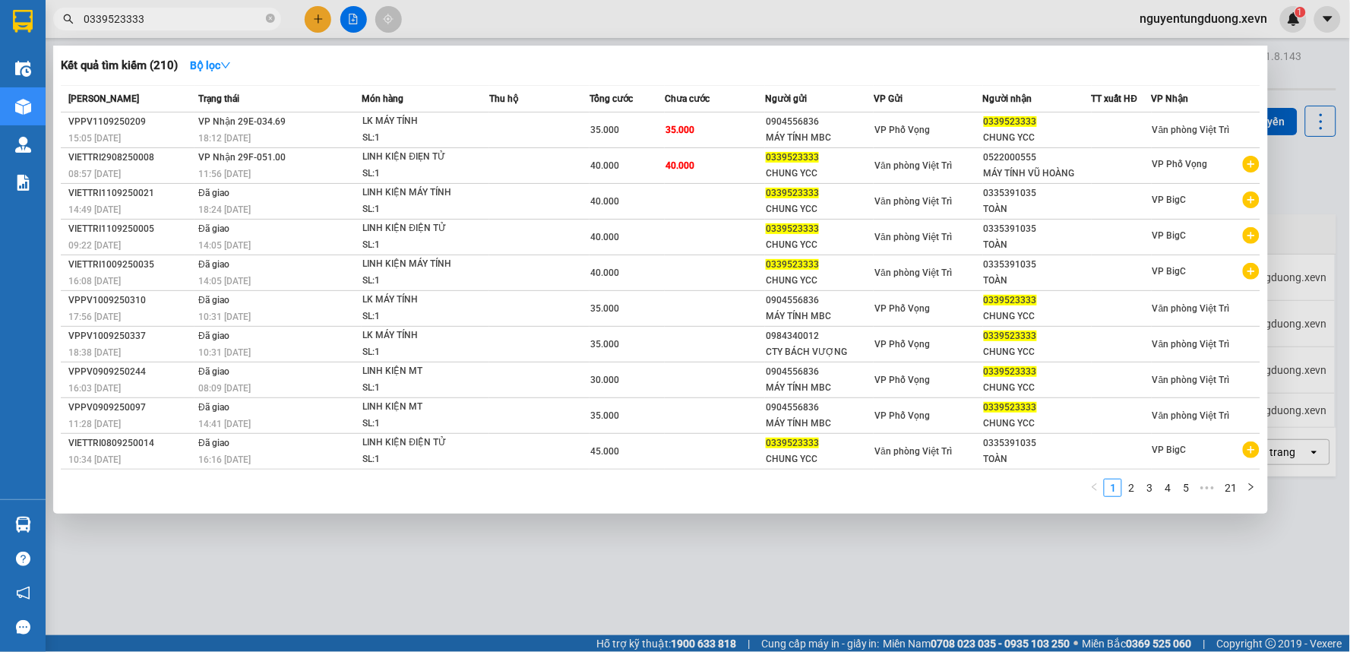
click at [215, 24] on input "0339523333" at bounding box center [173, 19] width 179 height 17
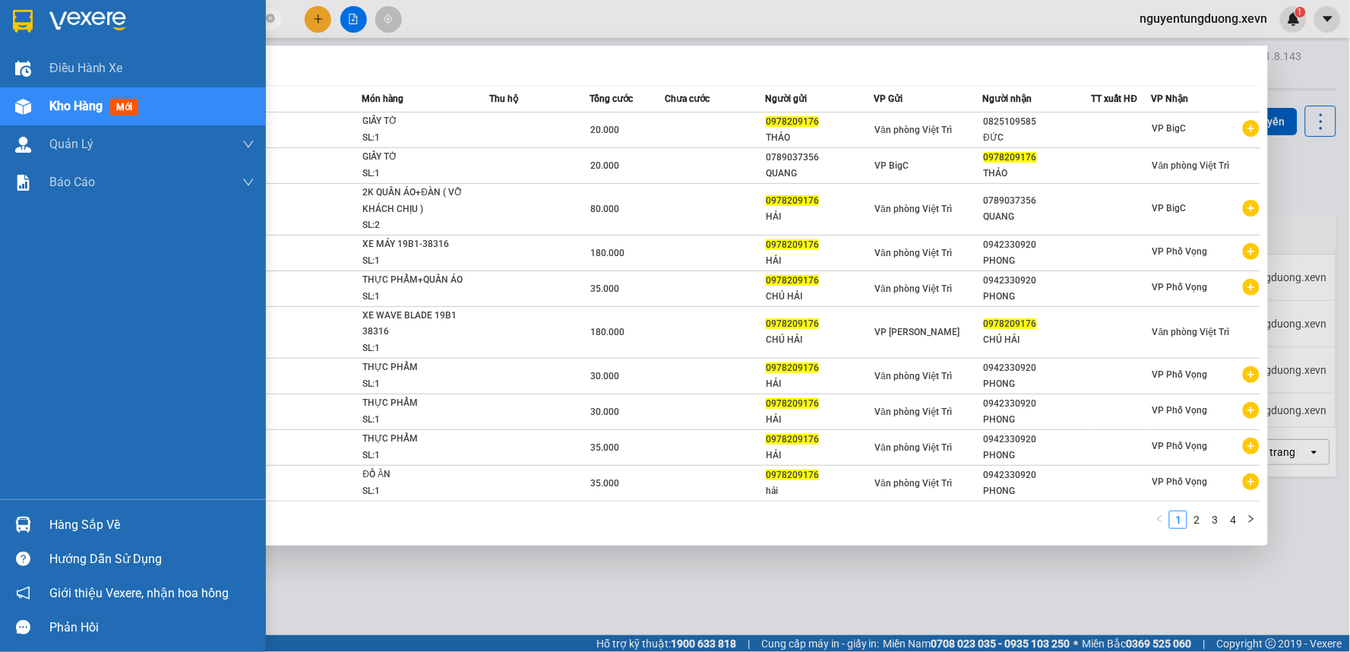
type input "0978209176"
click at [49, 522] on div "Hàng sắp về" at bounding box center [151, 525] width 205 height 23
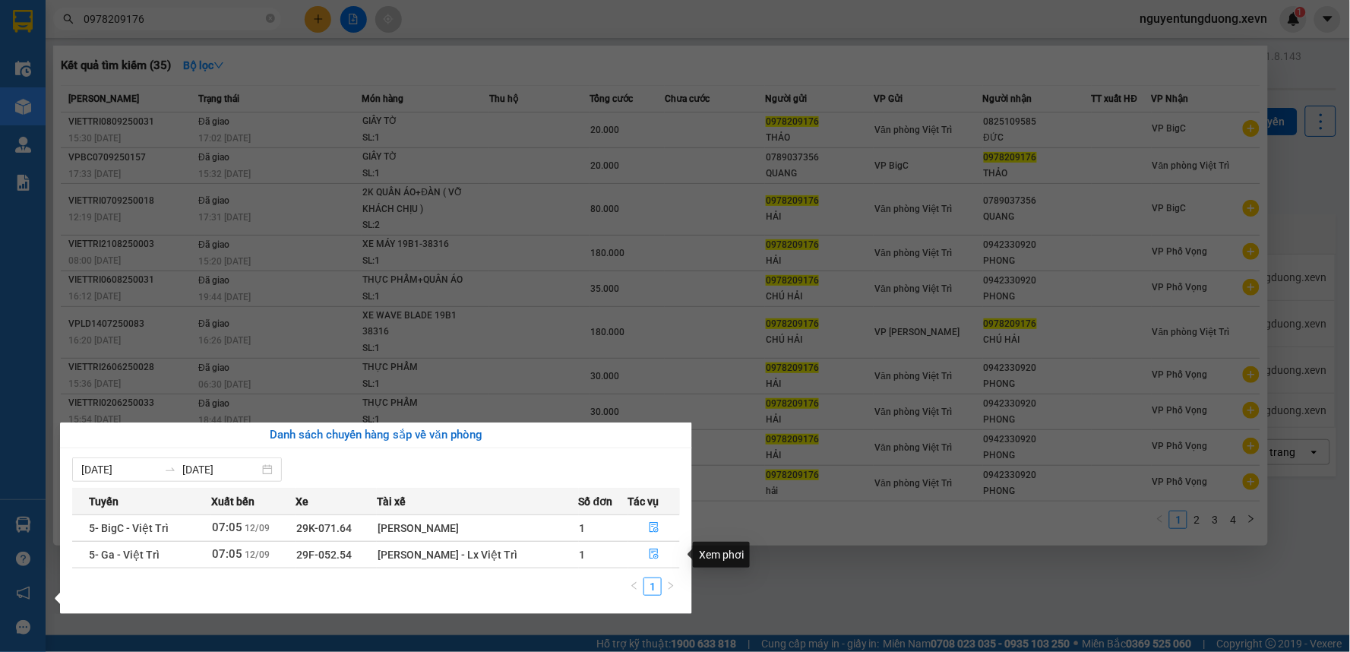
click at [807, 571] on section "Kết quả tìm kiếm ( 35 ) Bộ lọc Mã ĐH Trạng thái Món hàng Thu hộ Tổng cước Chưa …" at bounding box center [675, 326] width 1350 height 652
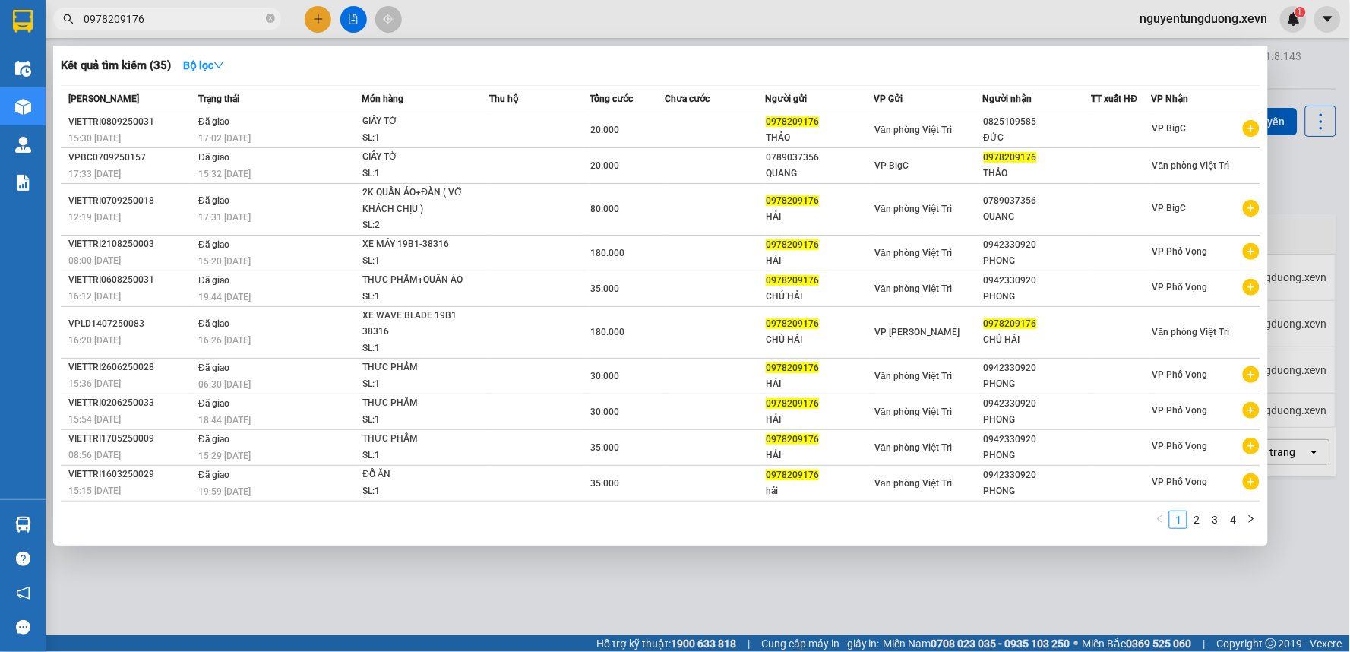
click at [708, 587] on div at bounding box center [675, 326] width 1350 height 652
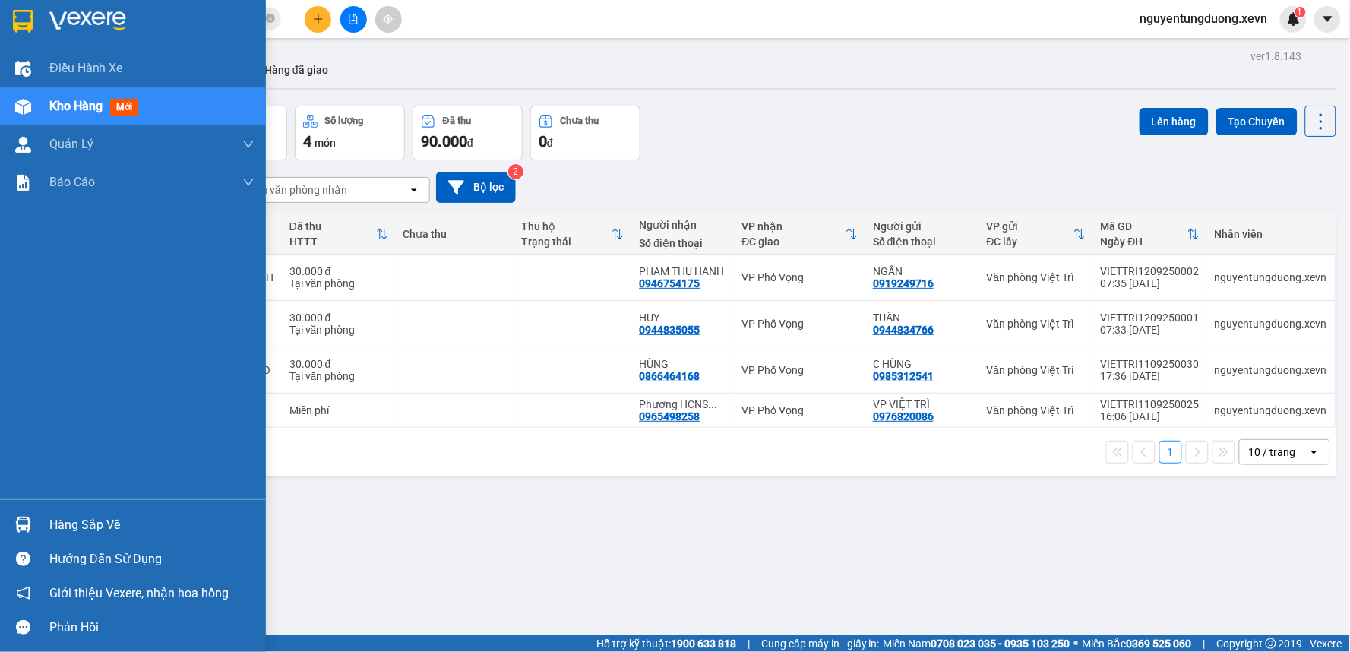
click at [52, 522] on div "Hàng sắp về" at bounding box center [151, 525] width 205 height 23
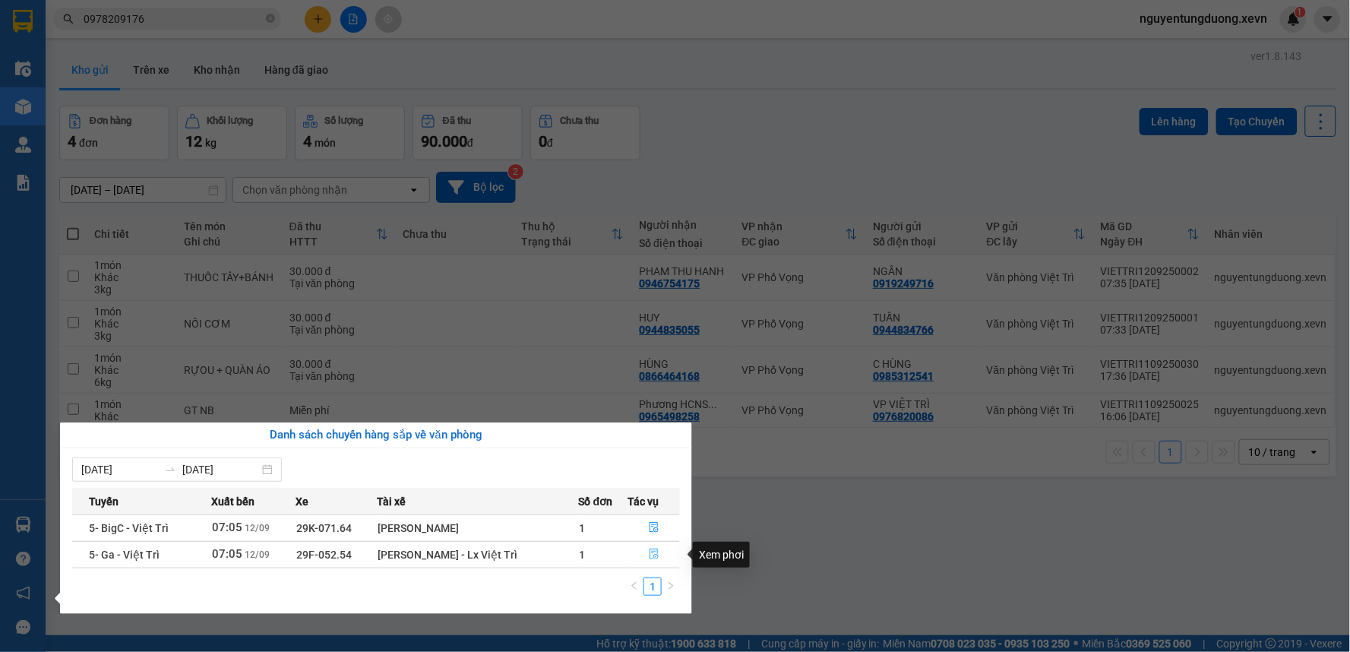
click at [638, 563] on button "button" at bounding box center [654, 554] width 51 height 24
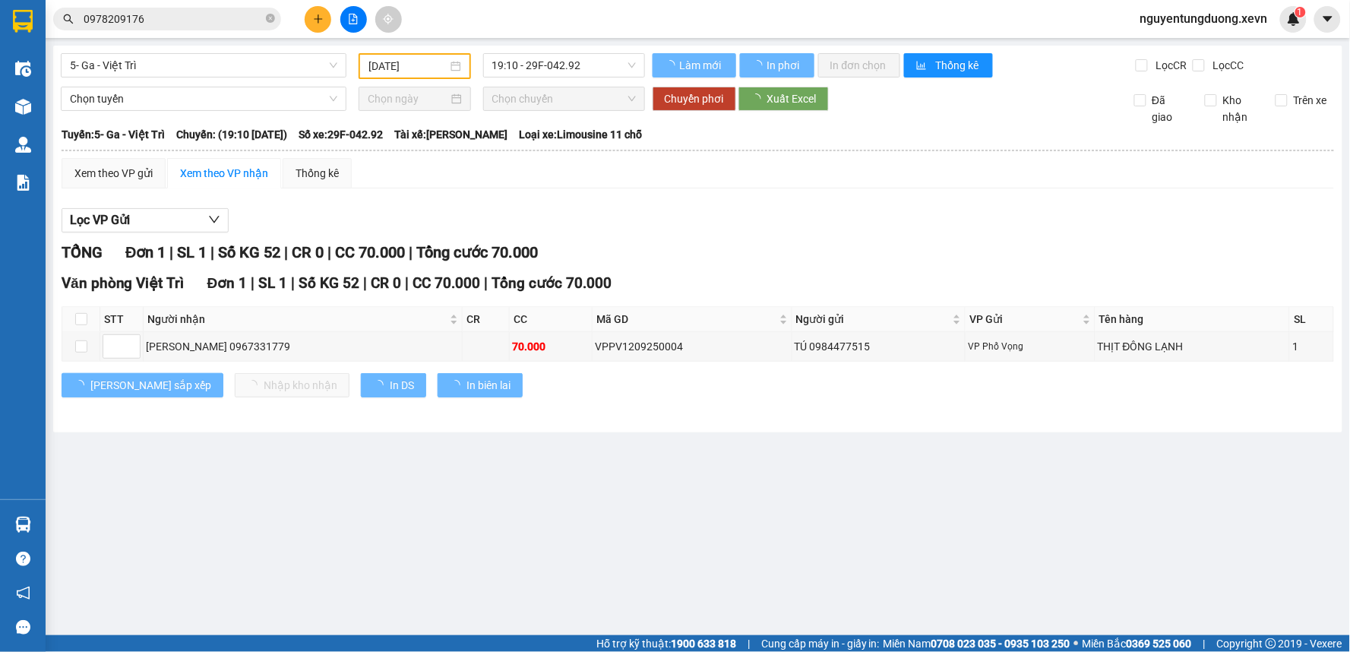
type input "[DATE]"
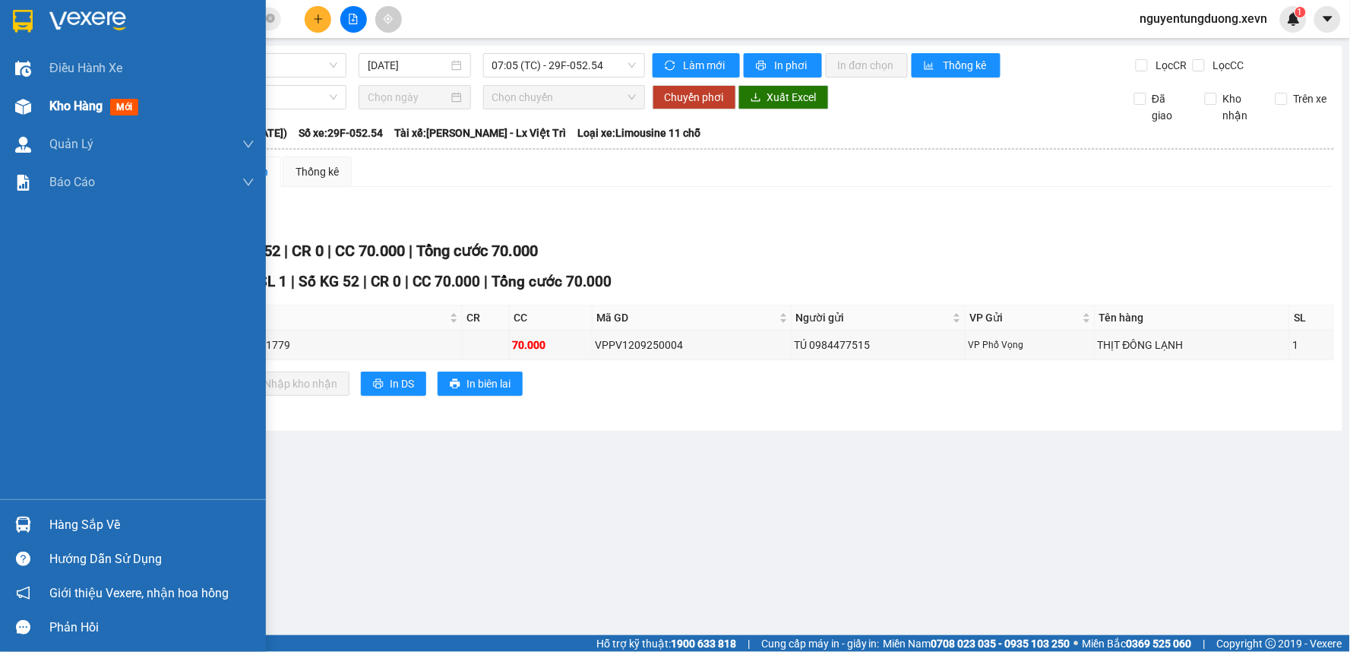
click at [67, 99] on span "Kho hàng" at bounding box center [75, 106] width 53 height 14
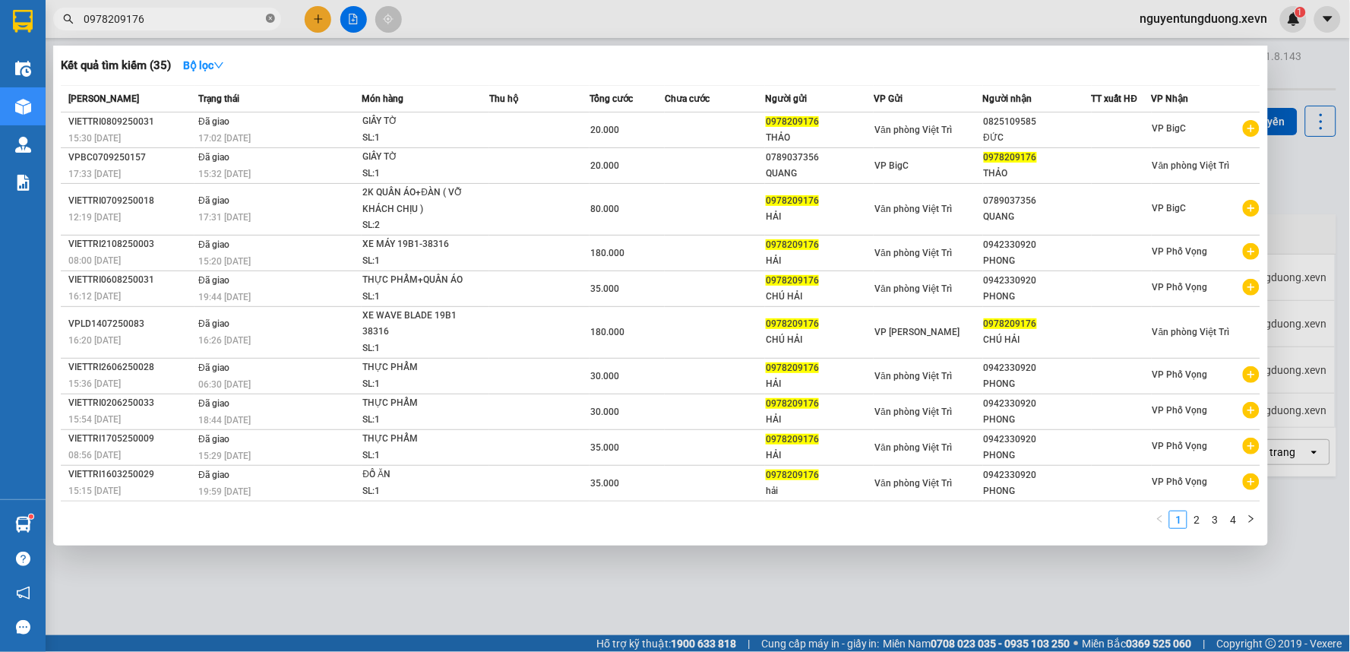
click at [270, 17] on icon "close-circle" at bounding box center [270, 18] width 9 height 9
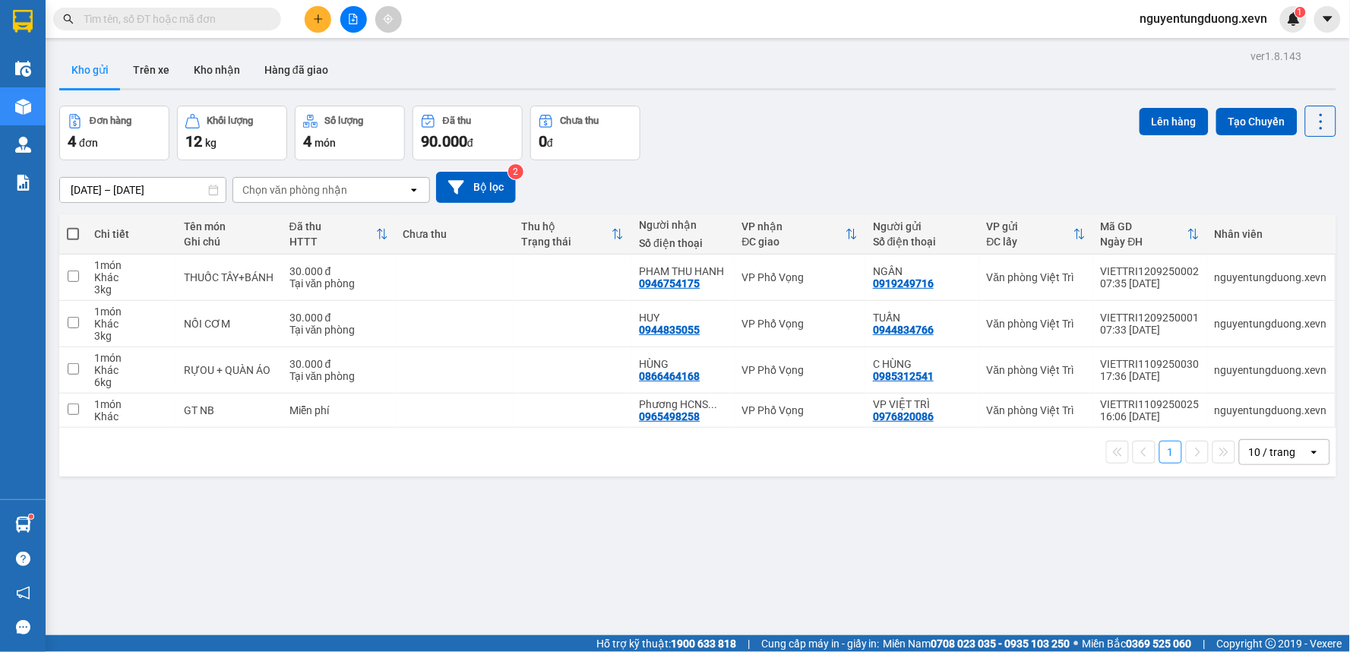
click at [249, 24] on input "text" at bounding box center [173, 19] width 179 height 17
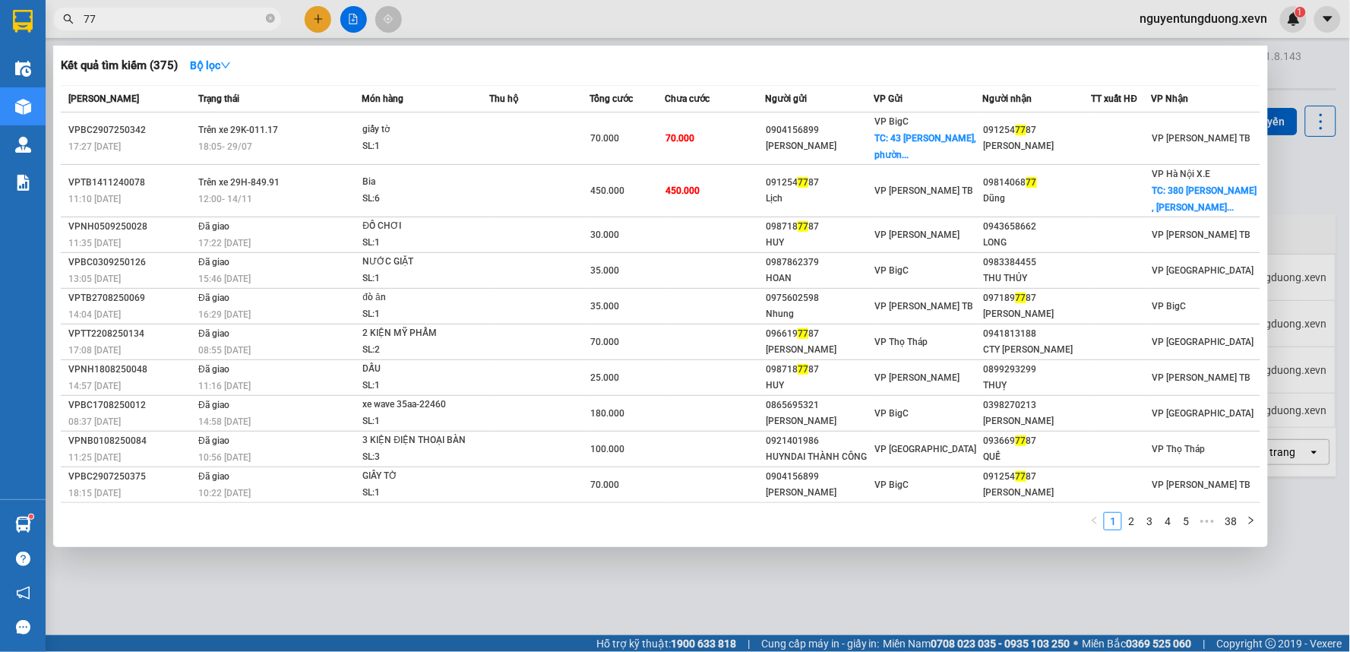
type input "7"
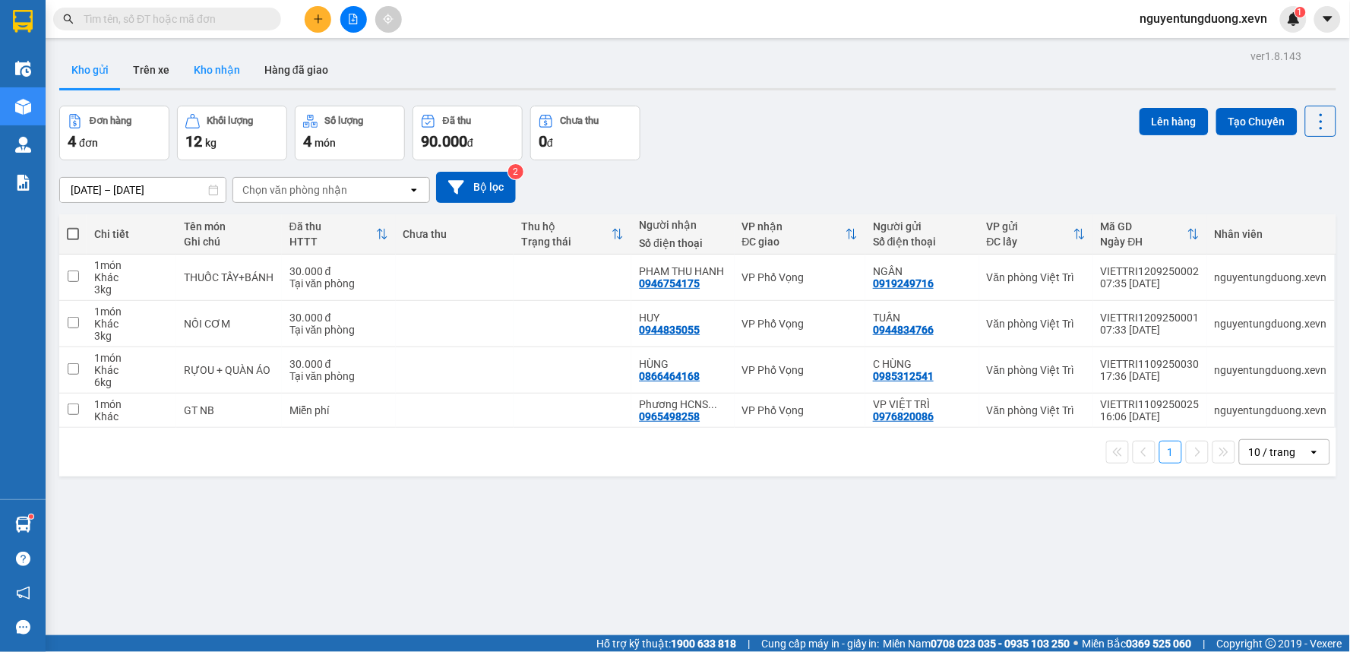
click at [207, 77] on button "Kho nhận" at bounding box center [217, 70] width 71 height 36
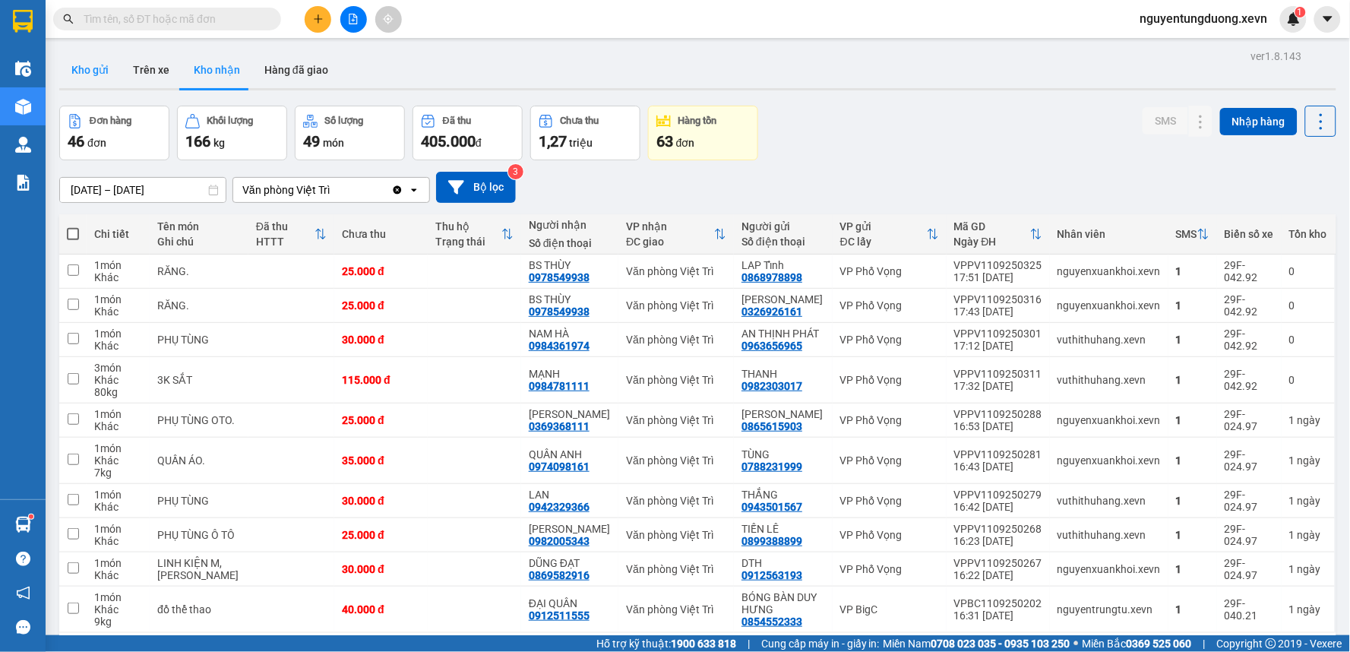
click at [68, 59] on button "Kho gửi" at bounding box center [90, 70] width 62 height 36
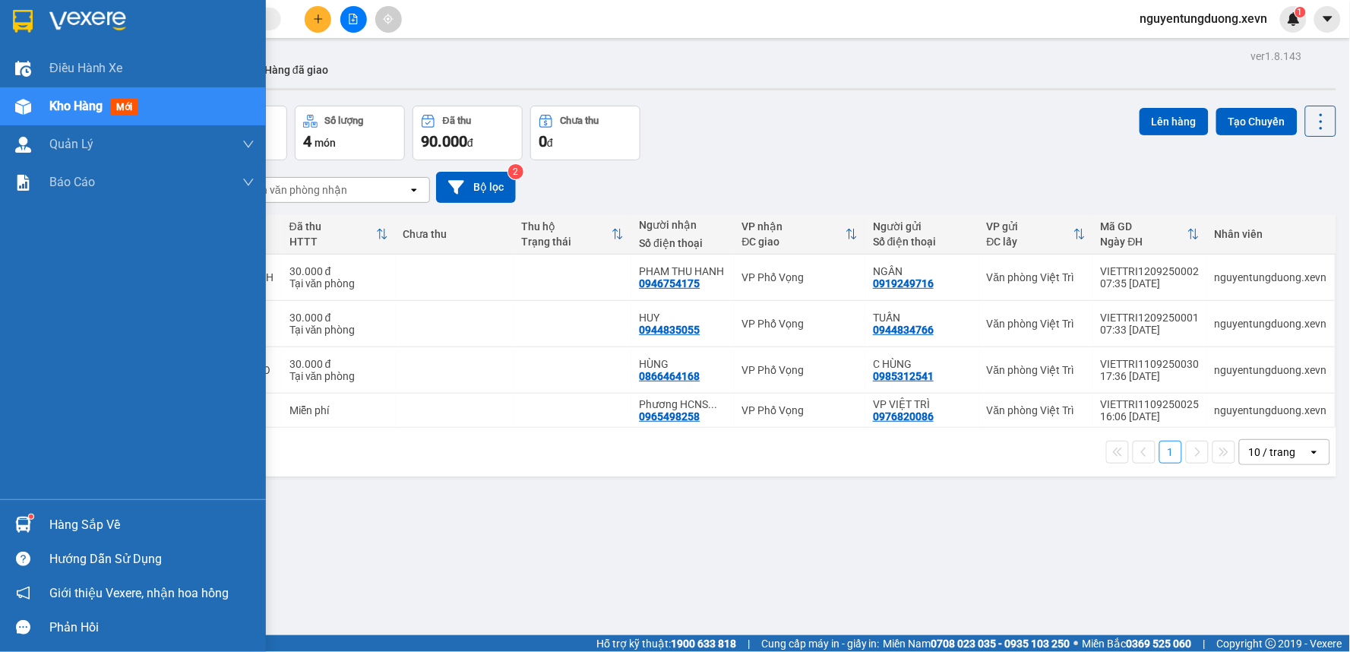
click at [10, 517] on div at bounding box center [23, 524] width 27 height 27
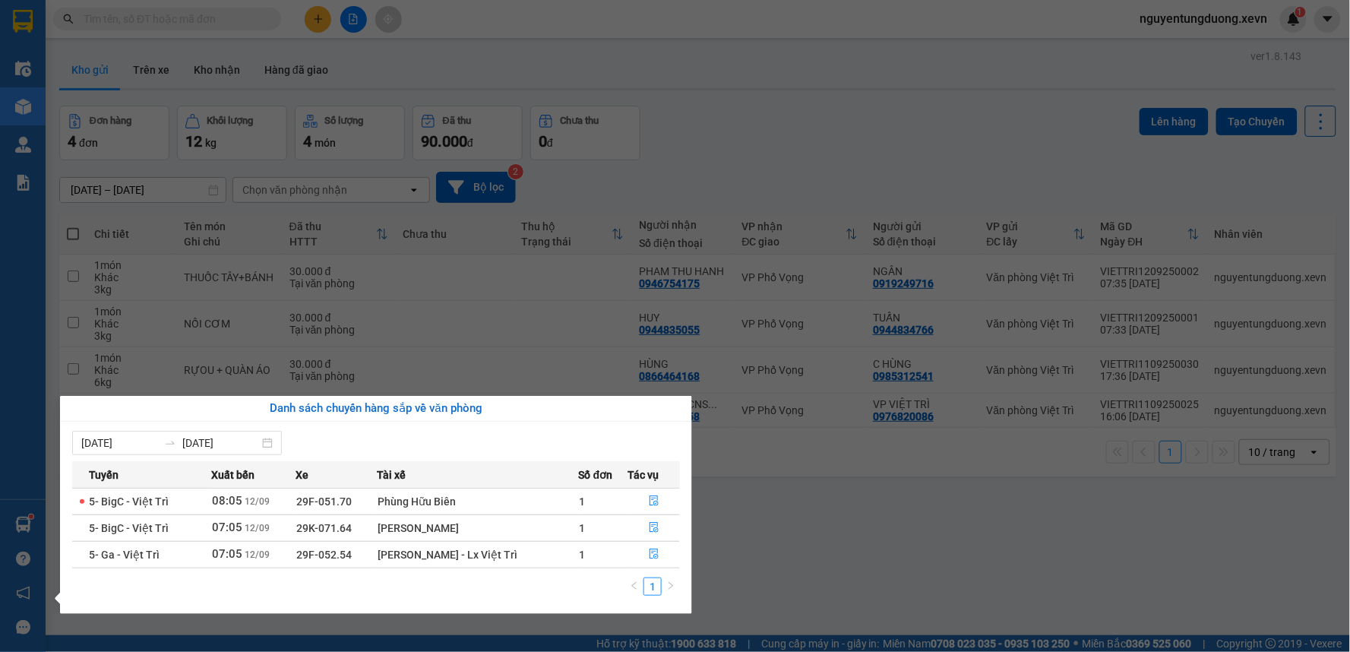
click at [855, 564] on section "Kết quả tìm kiếm ( 375 ) Bộ lọc Mã ĐH Trạng thái Món hàng Thu hộ Tổng cước Chưa…" at bounding box center [675, 326] width 1350 height 652
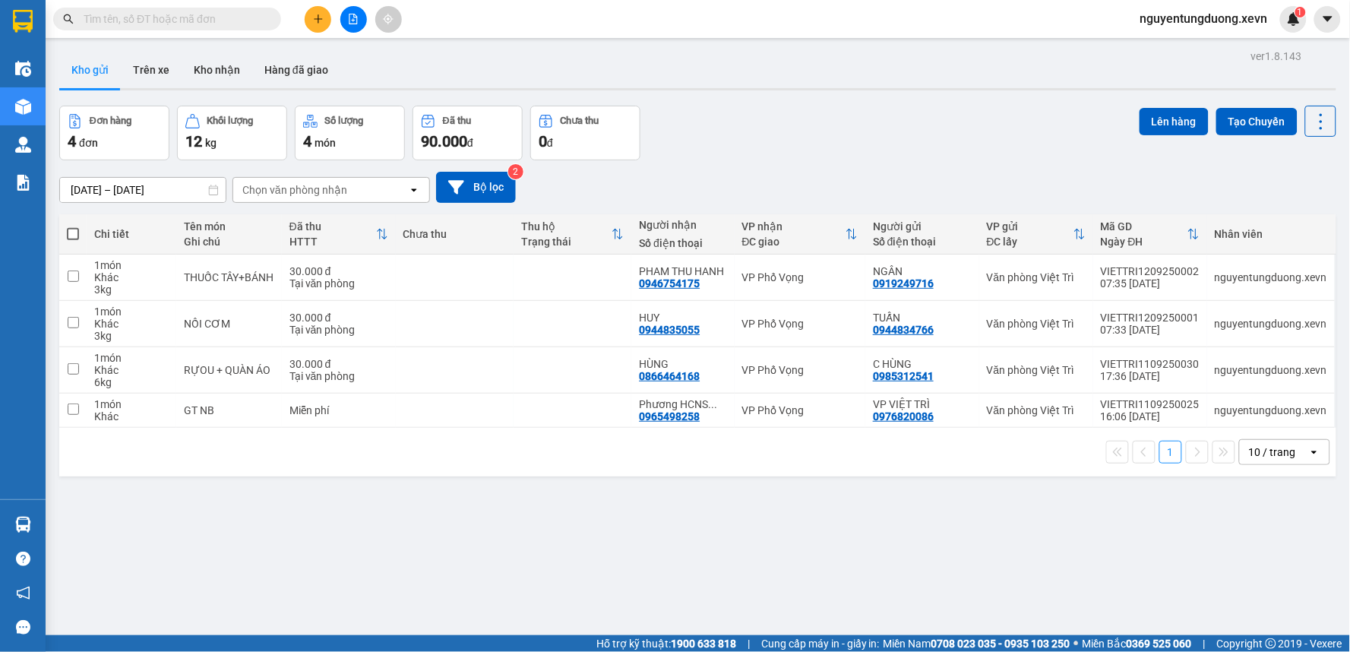
click at [238, 17] on input "text" at bounding box center [173, 19] width 179 height 17
click at [208, 64] on button "Kho nhận" at bounding box center [217, 70] width 71 height 36
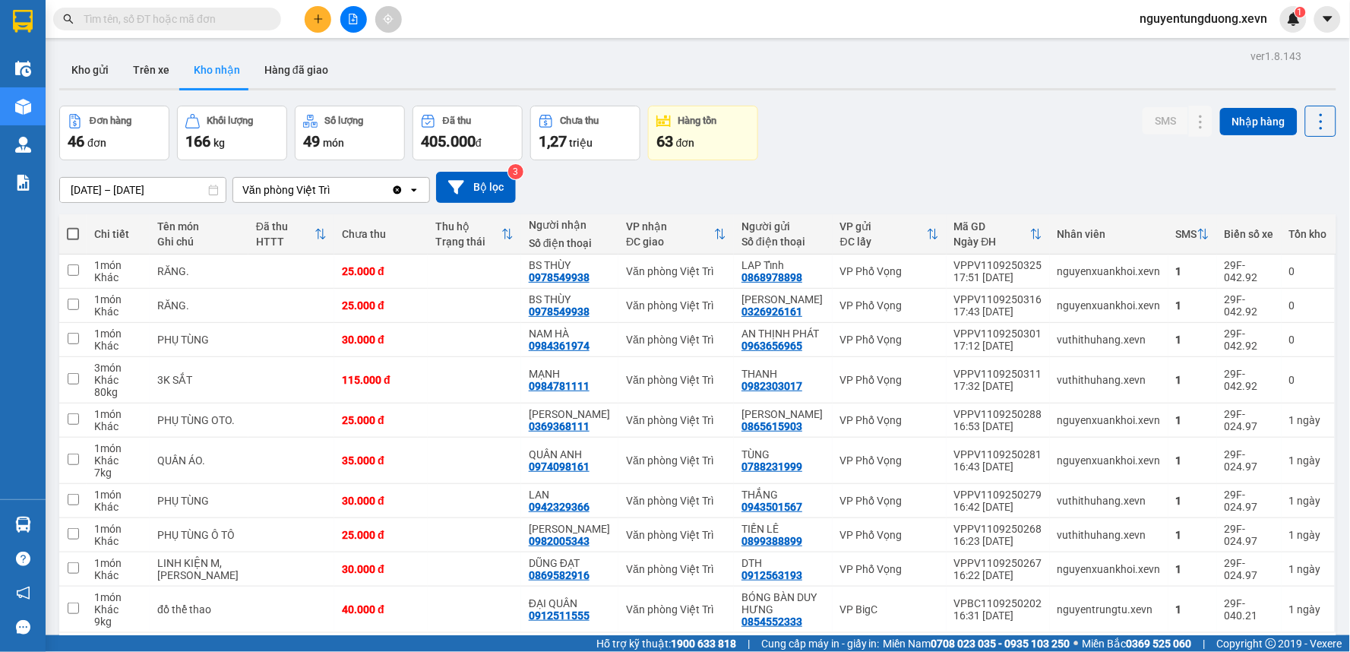
click at [201, 21] on input "text" at bounding box center [173, 19] width 179 height 17
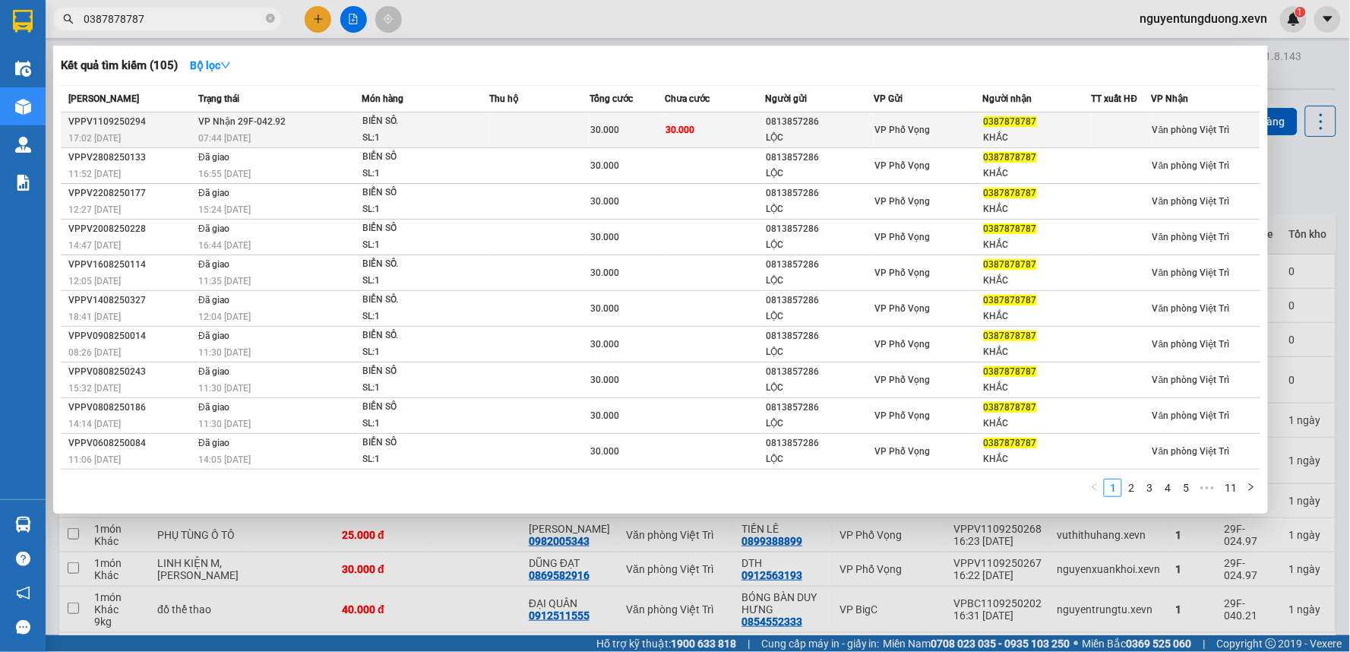
type input "0387878787"
click at [395, 128] on div "BIỂN SỐ." at bounding box center [419, 121] width 114 height 17
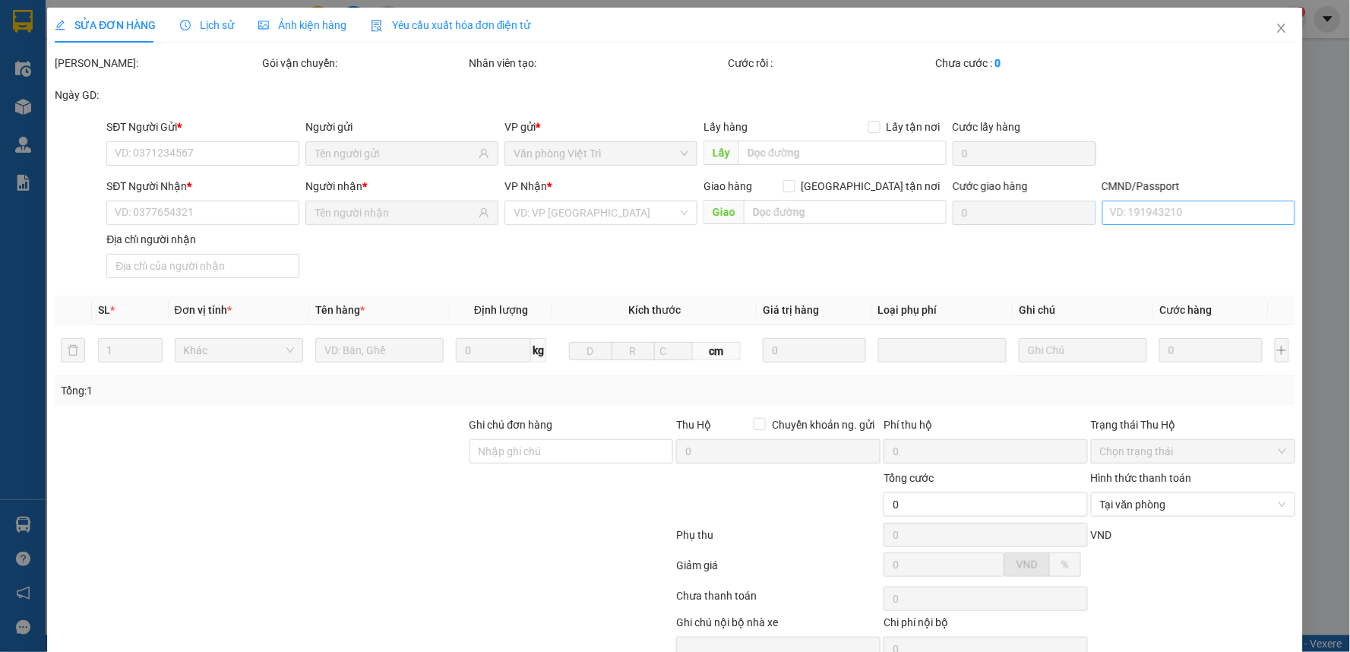
type input "0813857286"
type input "LỘC"
type input "0387878787"
type input "KHẮC"
type input "SHIP CAO HẢI NAM SHIP VT"
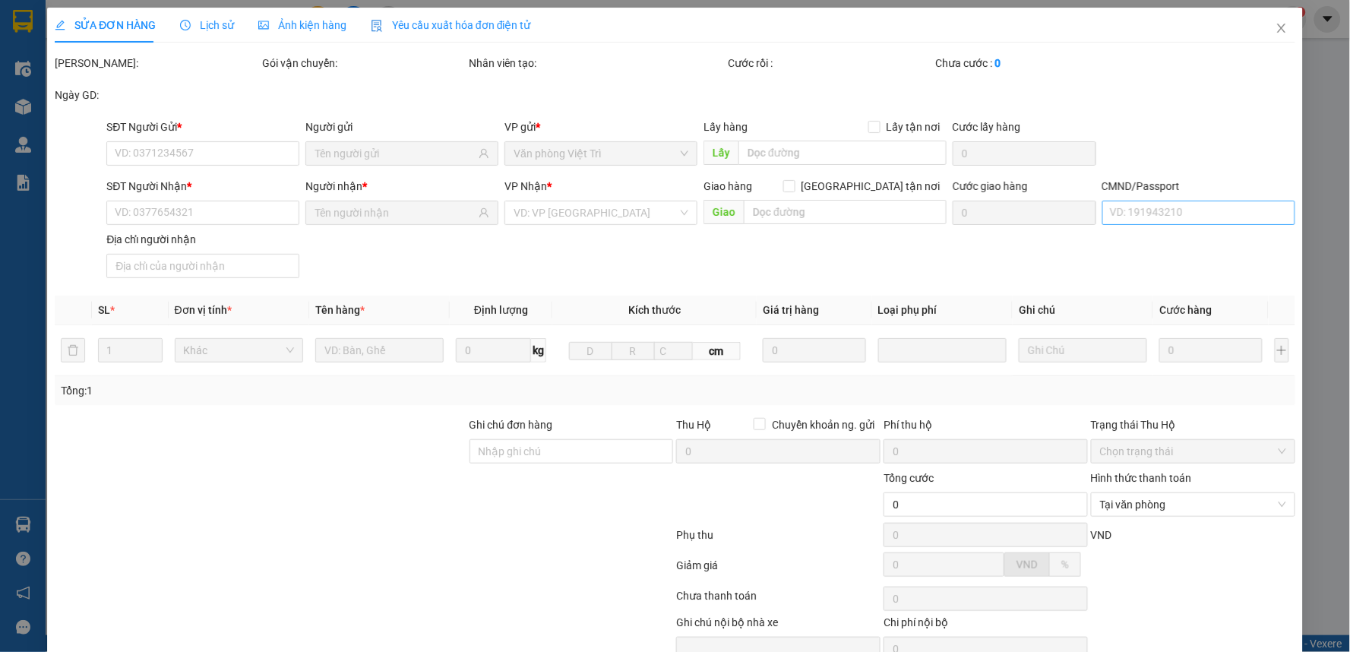
type input "30.000"
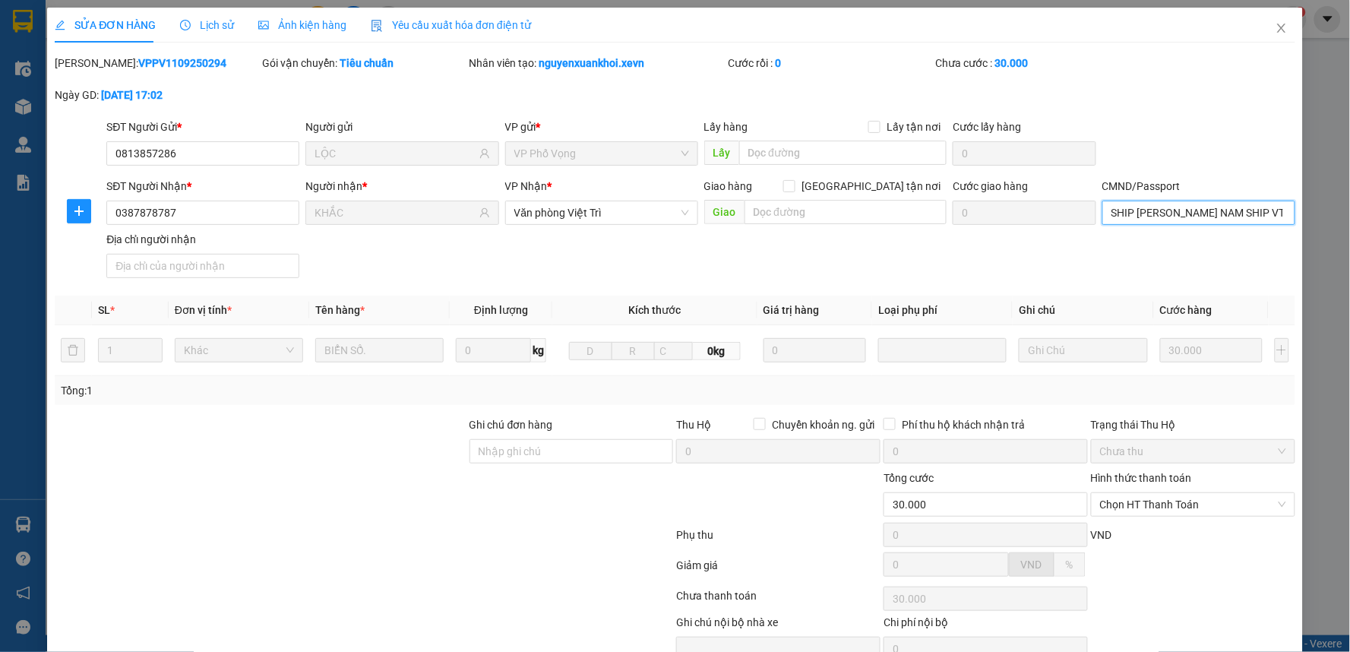
click at [1180, 222] on input "SHIP CAO HẢI NAM SHIP VT" at bounding box center [1198, 213] width 193 height 24
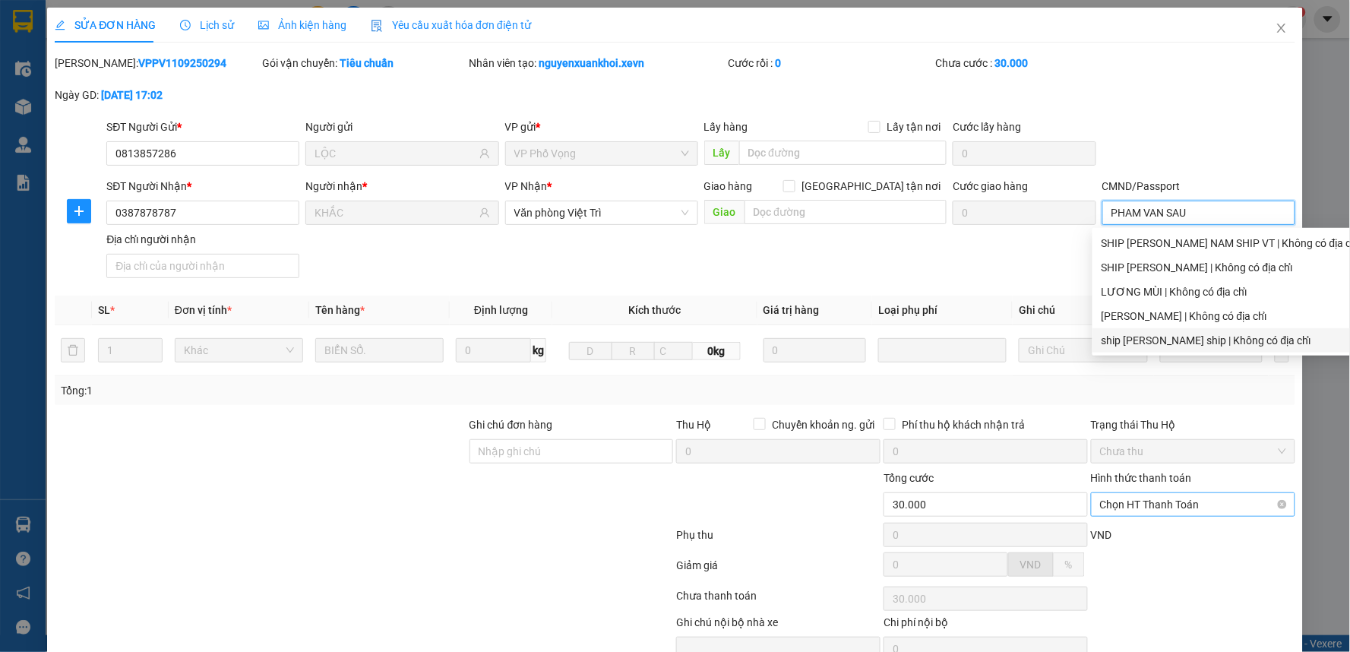
click at [1134, 497] on span "Chọn HT Thanh Toán" at bounding box center [1193, 504] width 186 height 23
type input "PHAM VAN SAU"
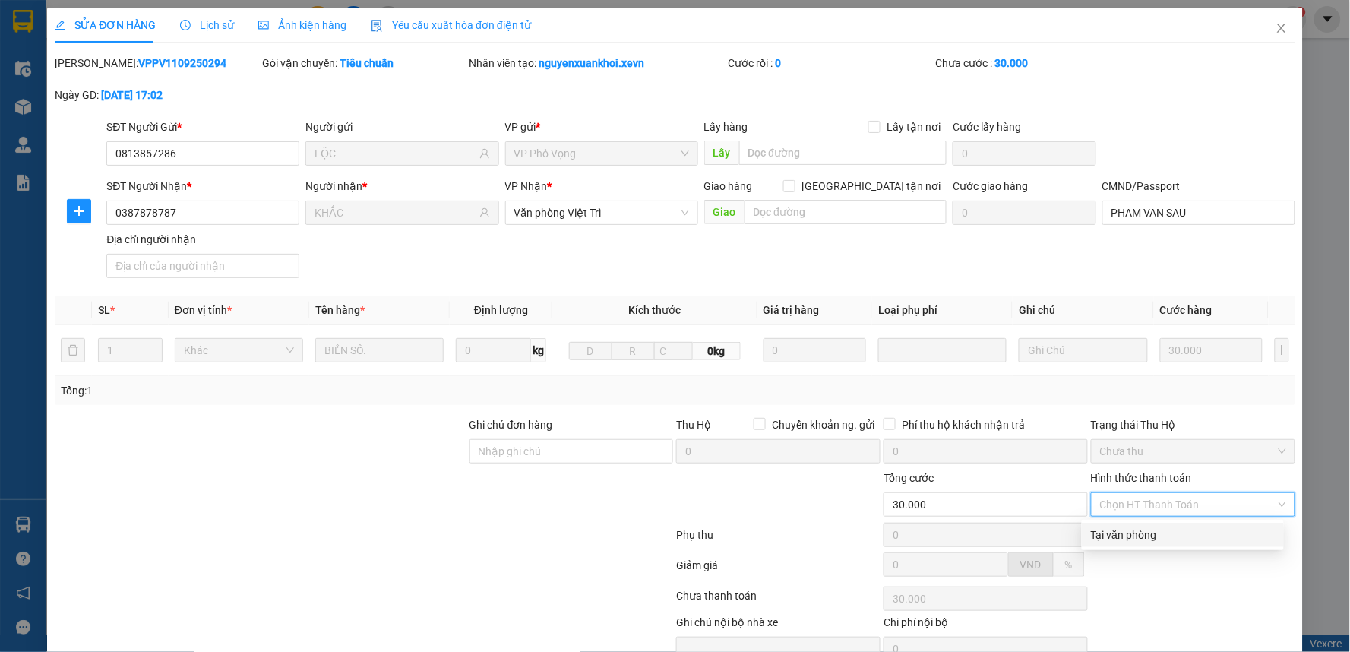
click at [1122, 541] on div "Tại văn phòng" at bounding box center [1183, 534] width 184 height 17
type input "0"
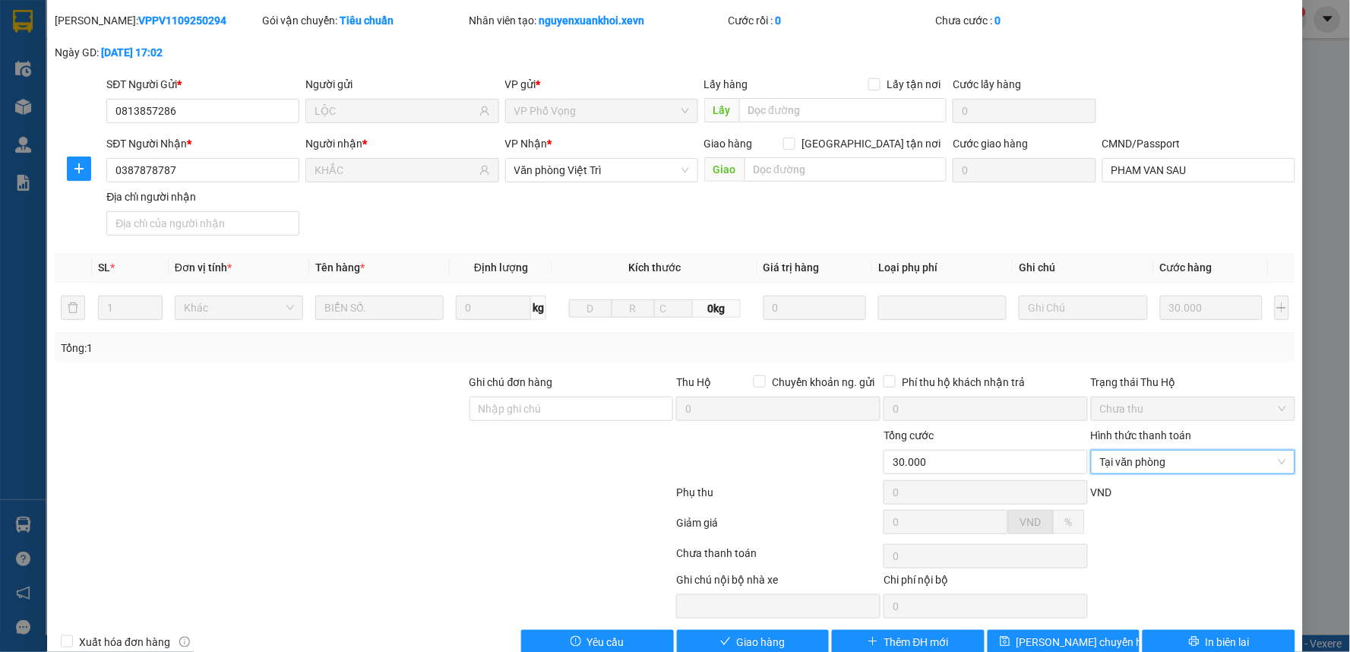
scroll to position [74, 0]
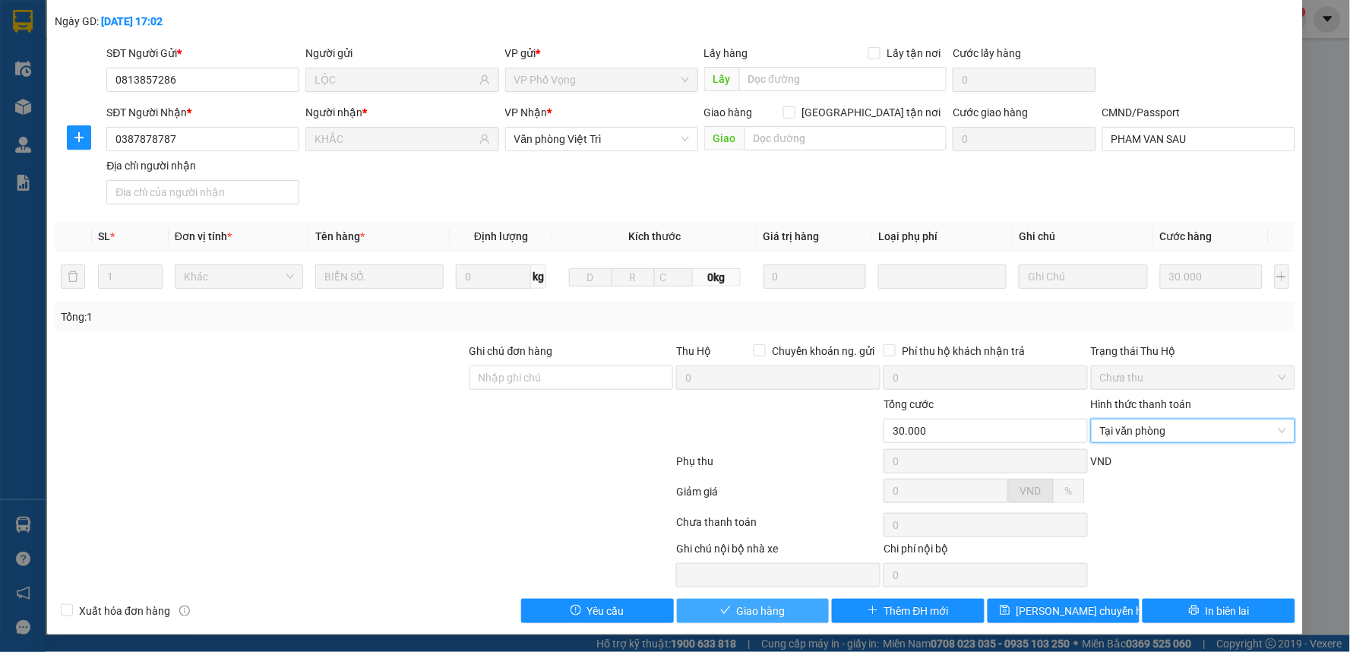
click at [735, 620] on button "Giao hàng" at bounding box center [753, 611] width 153 height 24
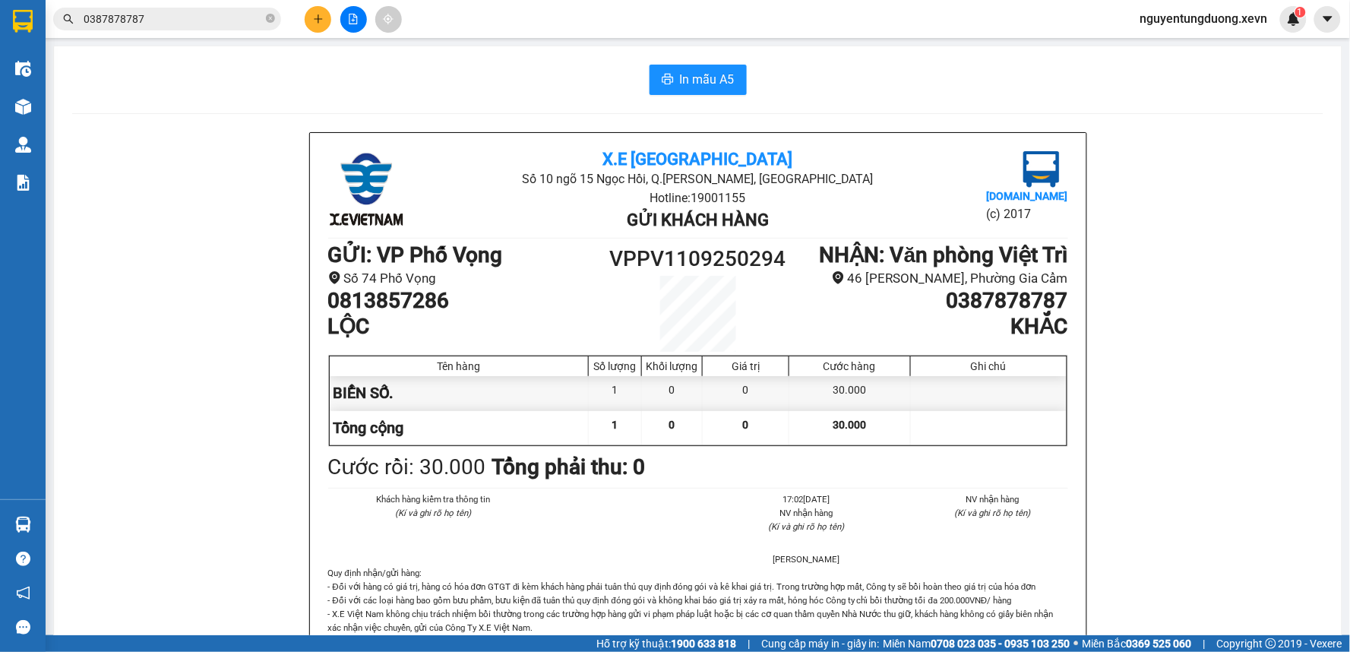
click at [216, 19] on input "0387878787" at bounding box center [173, 19] width 179 height 17
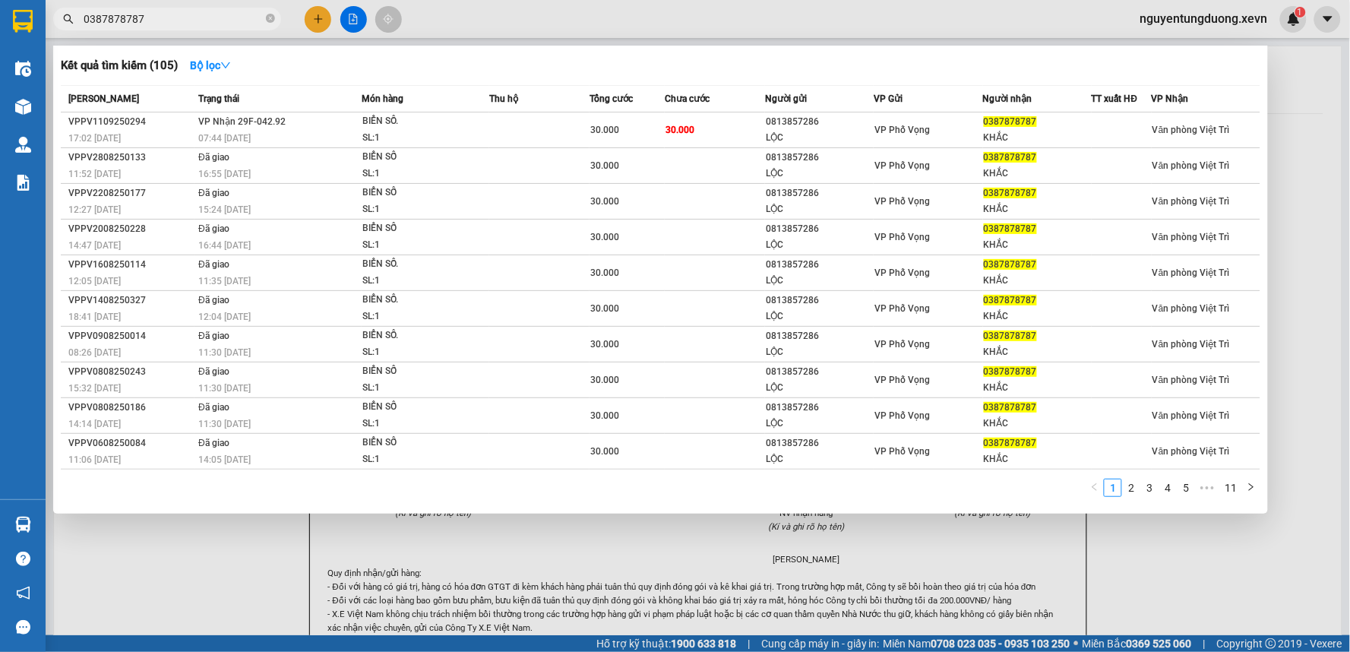
click at [313, 17] on div at bounding box center [675, 326] width 1350 height 652
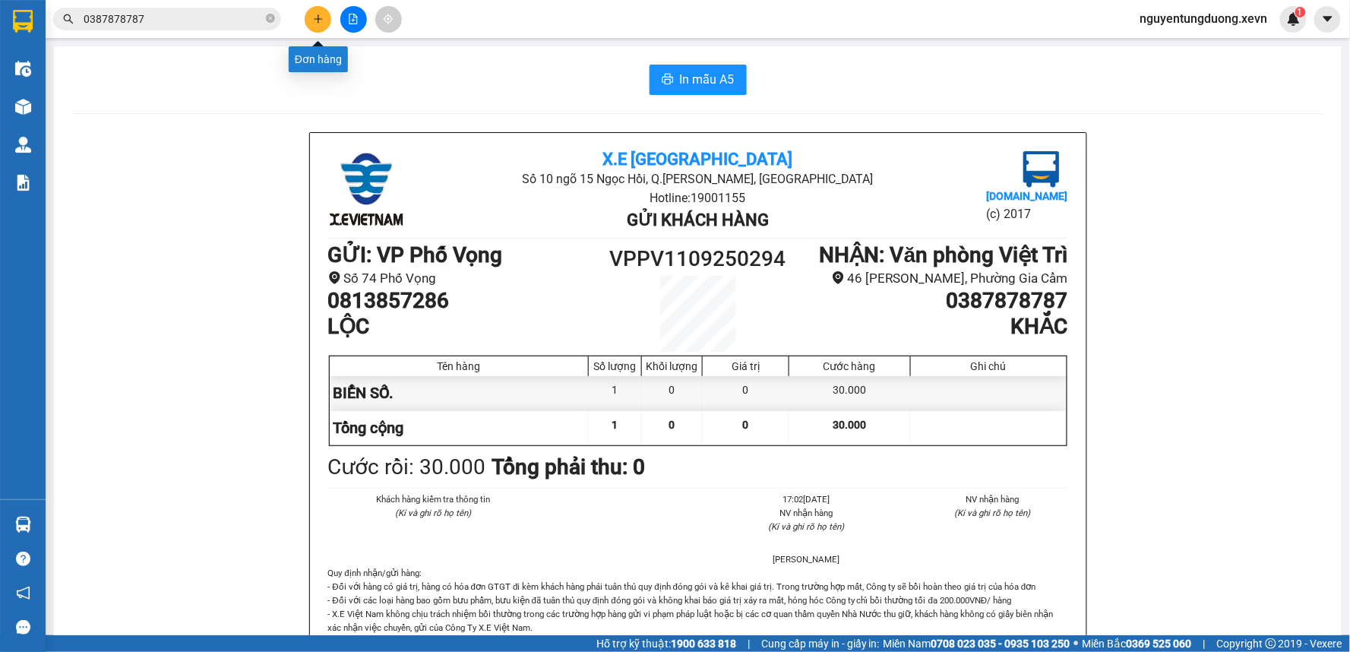
click at [313, 17] on icon "plus" at bounding box center [318, 19] width 11 height 11
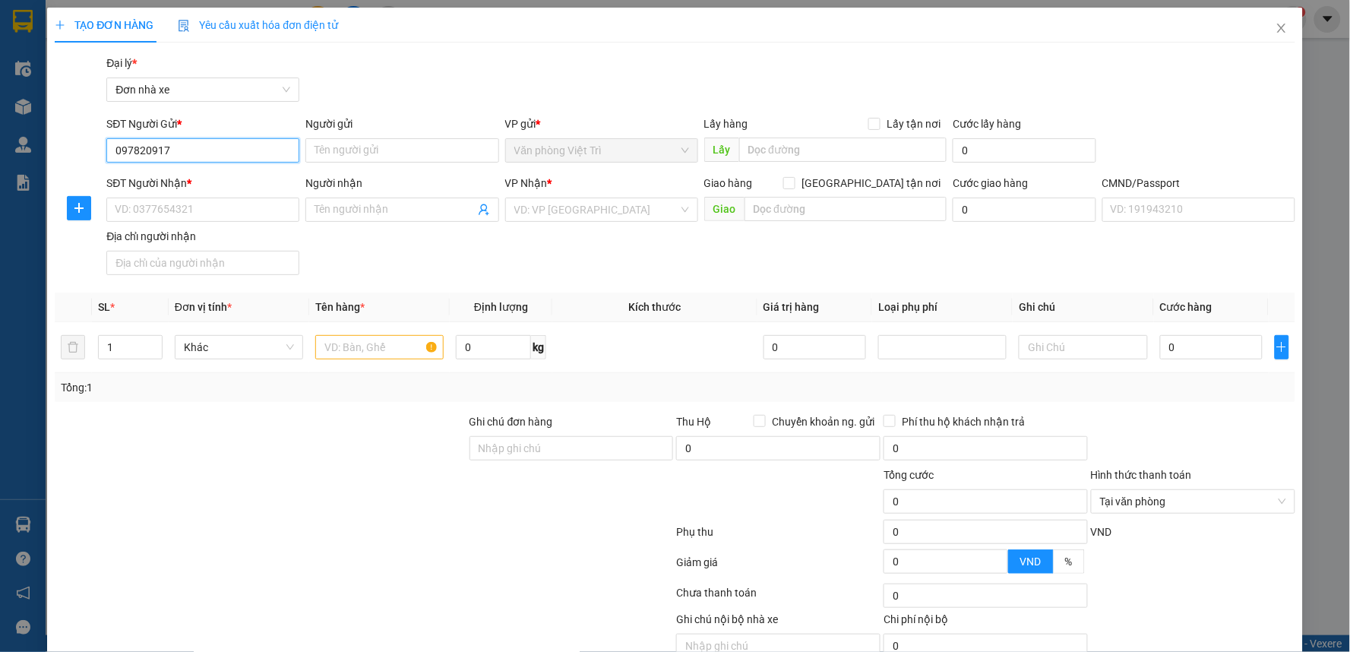
type input "0978209176"
click at [205, 178] on div "0978209176 - THẢO" at bounding box center [201, 180] width 173 height 17
type input "THẢO"
type input "0825109585"
type input "ĐỨC"
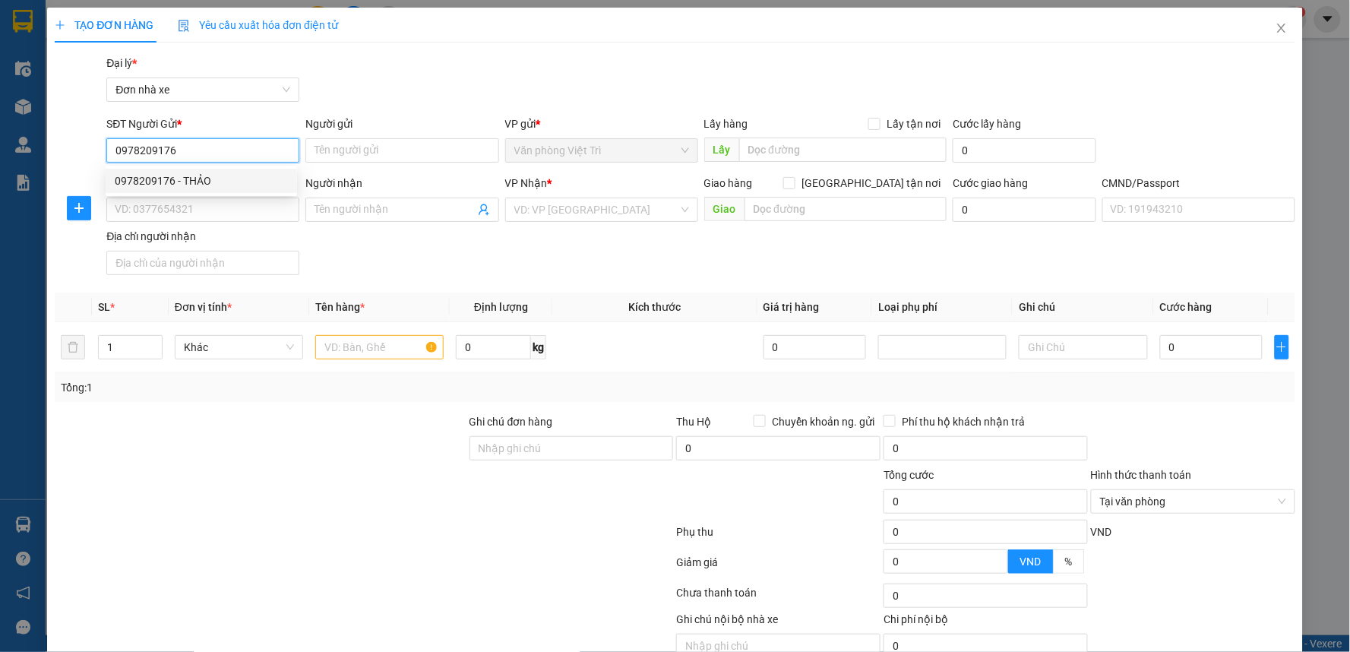
type input "02520009448 đức"
type input "0978209176"
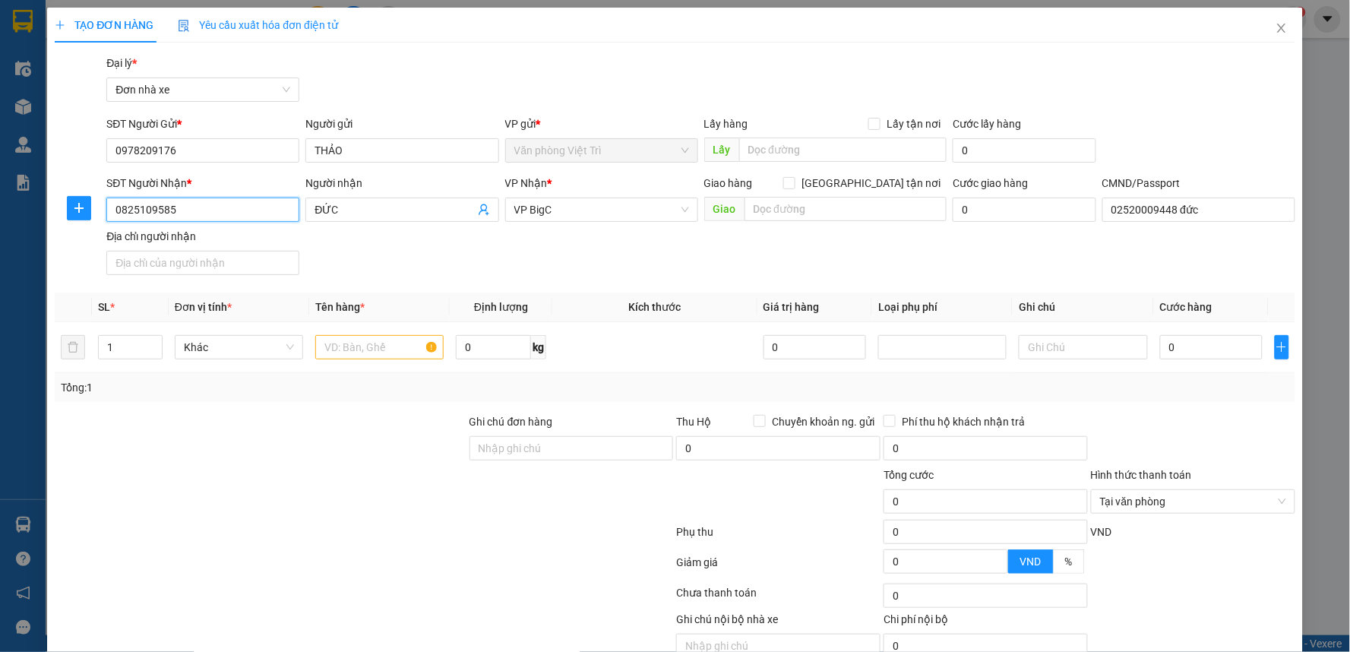
click at [201, 207] on input "0825109585" at bounding box center [202, 210] width 193 height 24
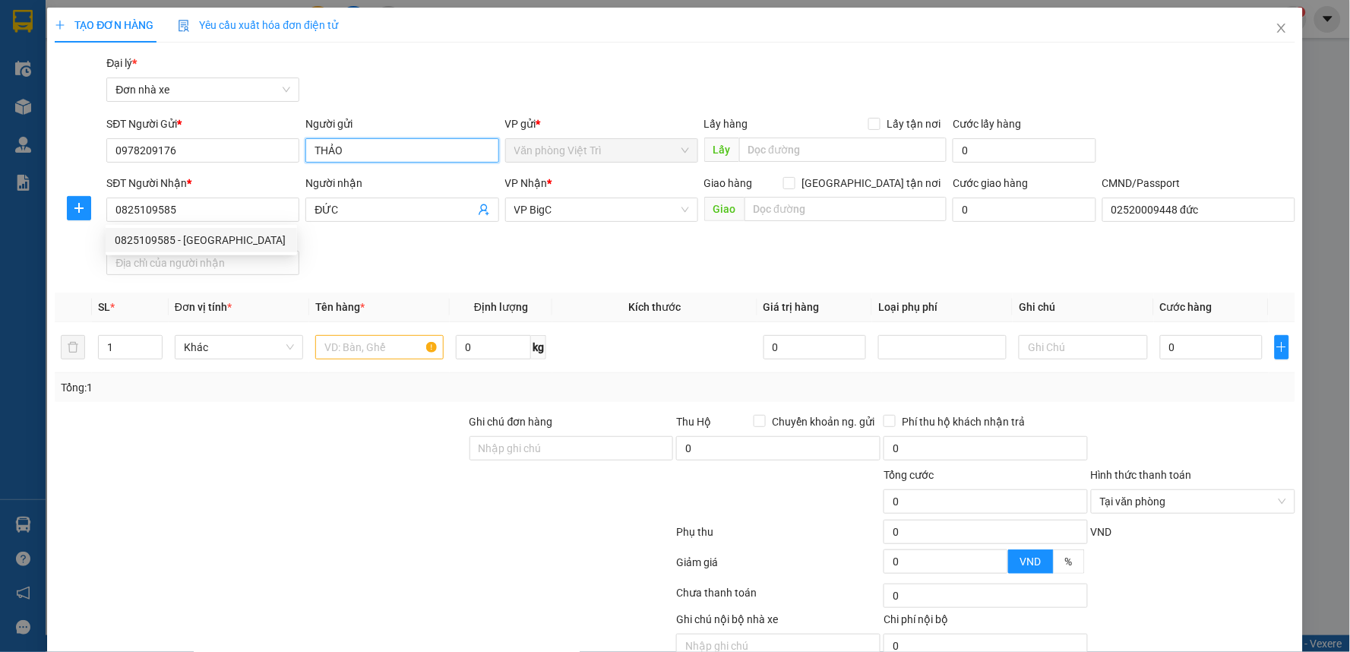
click at [332, 145] on input "THẢO" at bounding box center [401, 150] width 193 height 24
type input "NG THANH HẢI"
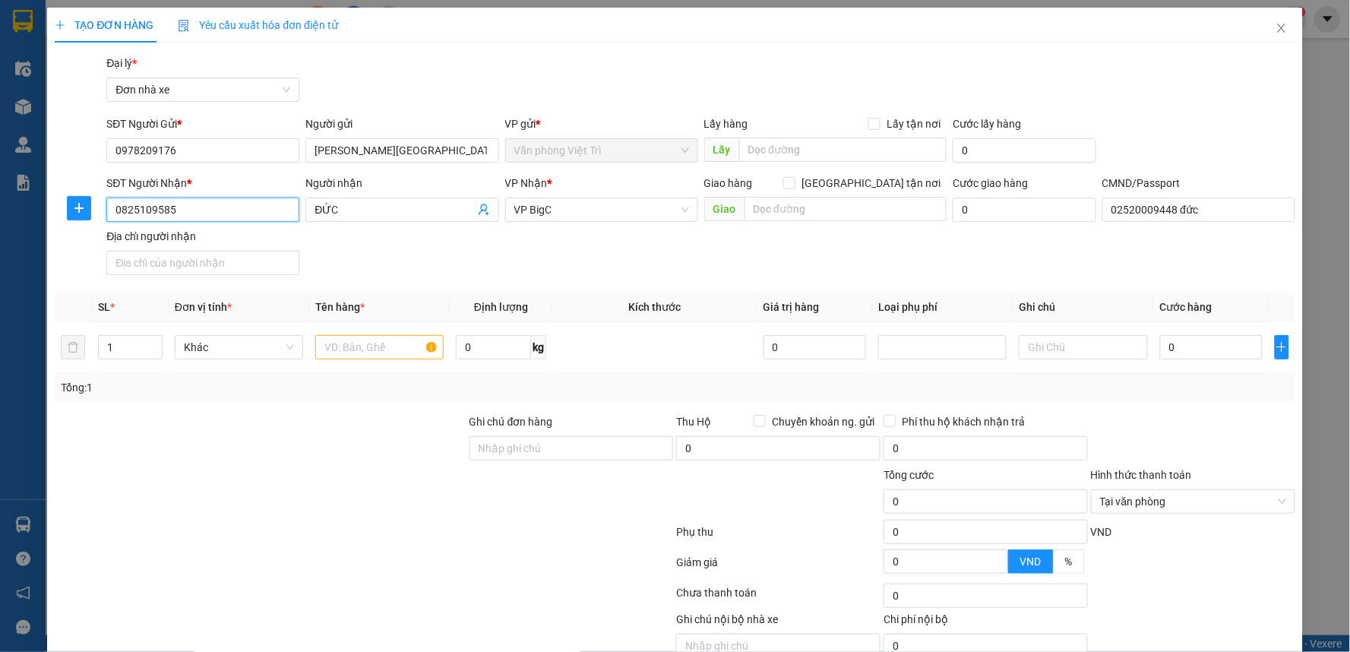
click at [226, 208] on input "0825109585" at bounding box center [202, 210] width 193 height 24
type input "0942330920"
click at [214, 239] on div "0942330920 - PHONG" at bounding box center [201, 240] width 173 height 17
type input "PHONG"
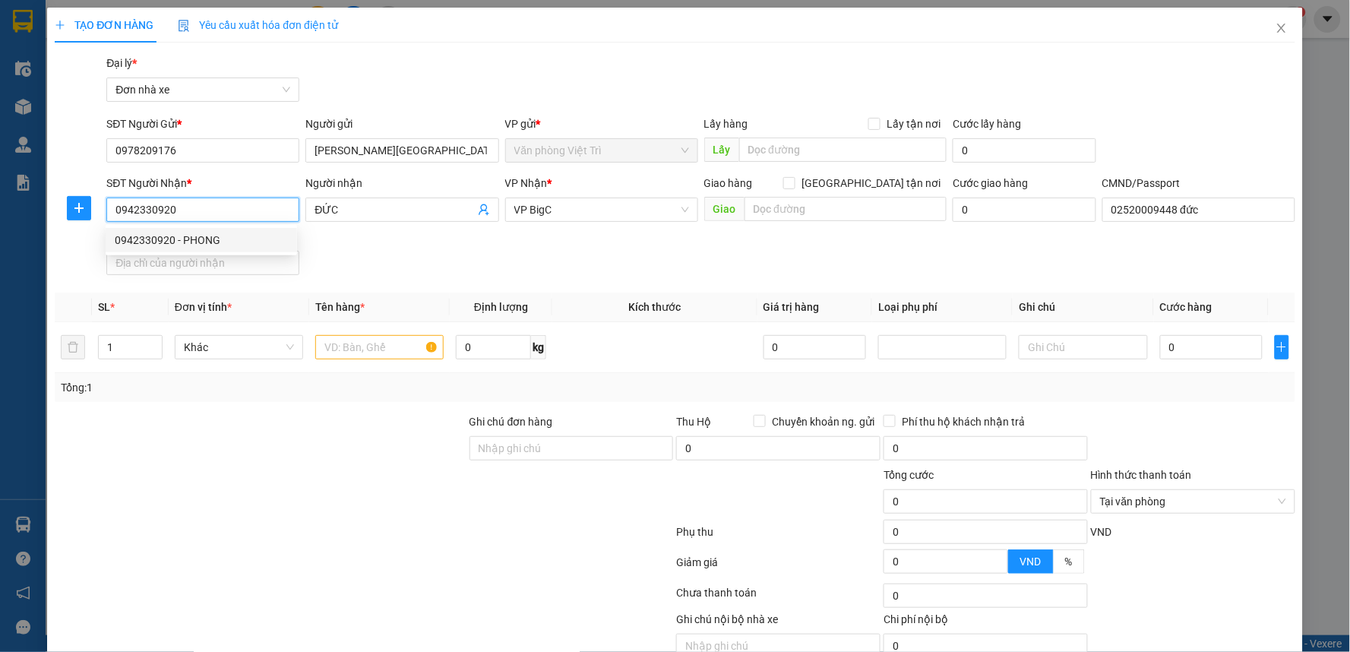
type input "025204000956 NGUYỄN XUÂN PHONG"
type input "0942330920"
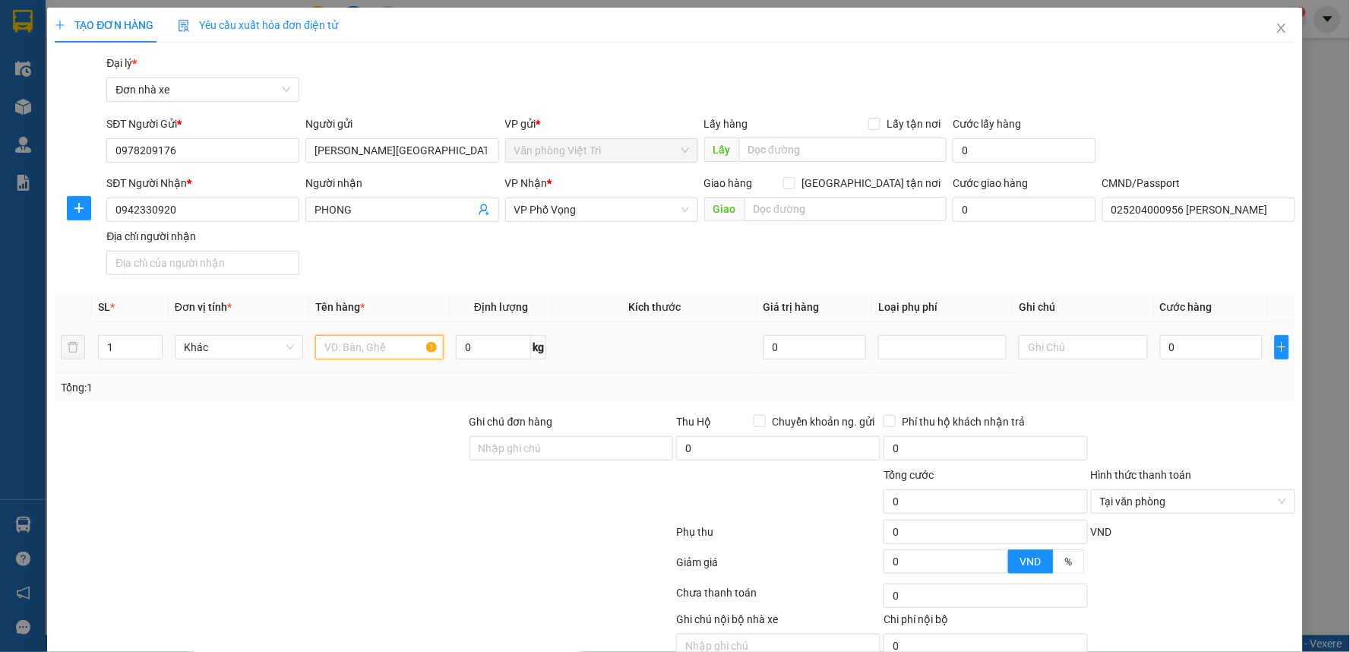
click at [360, 351] on input "text" at bounding box center [379, 347] width 128 height 24
type input "MÀN HÌNH+BÀN PHÍM"
click at [502, 346] on input "0" at bounding box center [493, 347] width 75 height 24
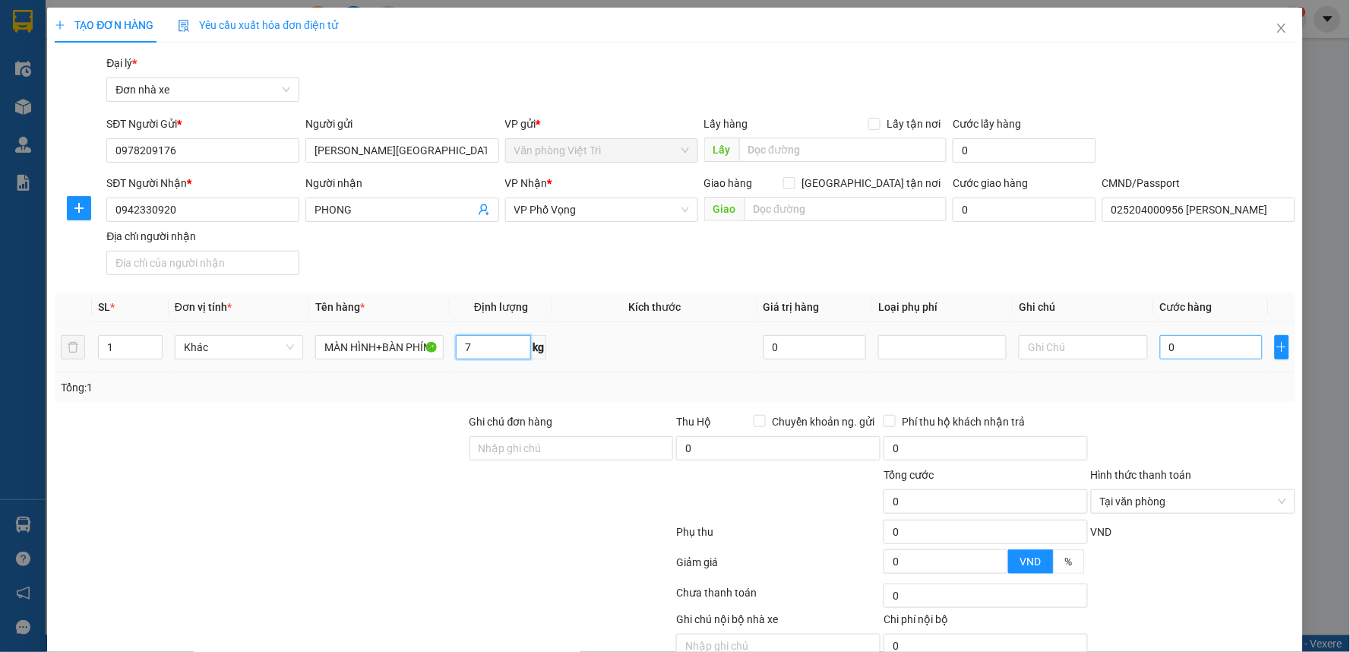
type input "7"
click at [1200, 336] on input "0" at bounding box center [1211, 347] width 103 height 24
type input "50"
type input "50.000"
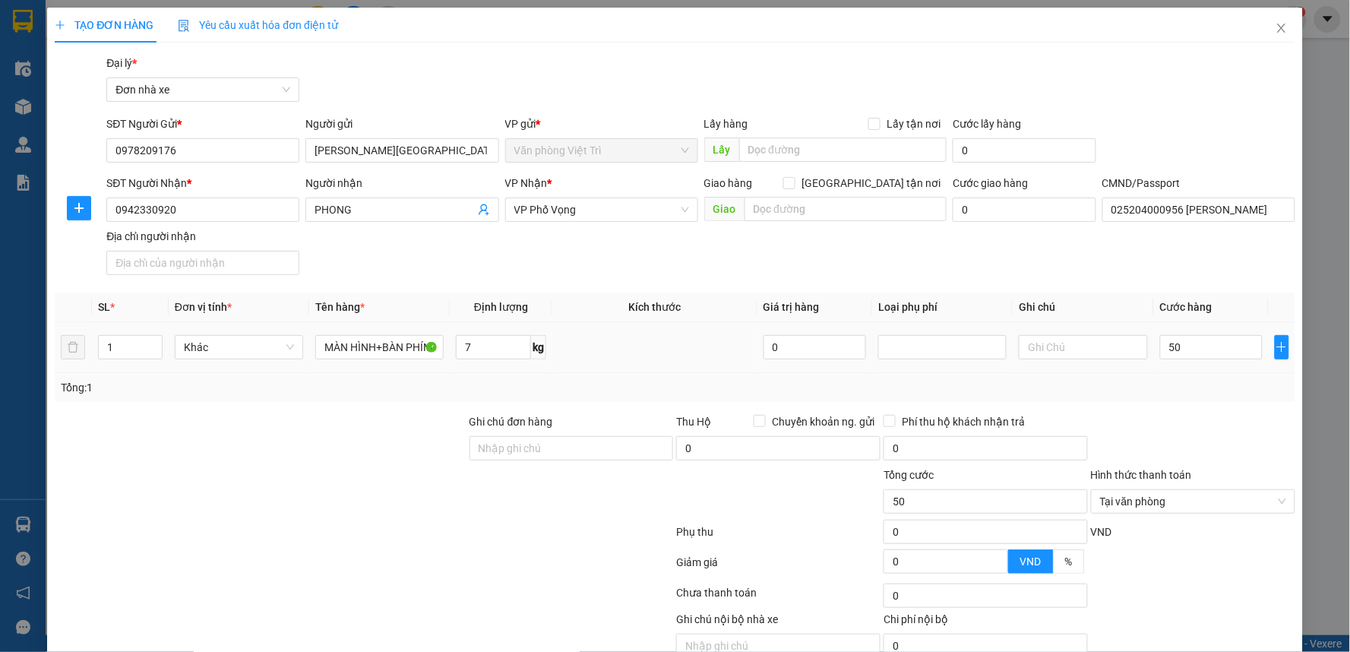
type input "50.000"
click at [1124, 283] on div "Transit Pickup Surcharge Ids Transit Deliver Surcharge Ids Transit Deliver Surc…" at bounding box center [675, 374] width 1241 height 639
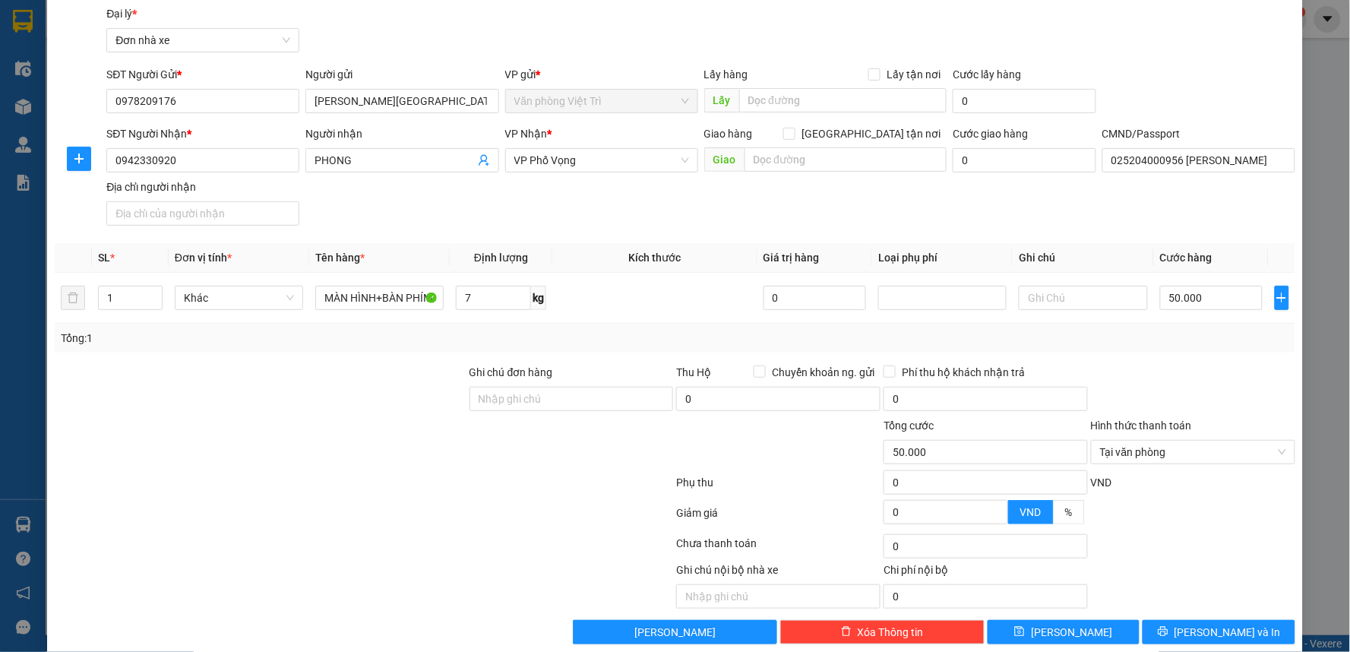
scroll to position [71, 0]
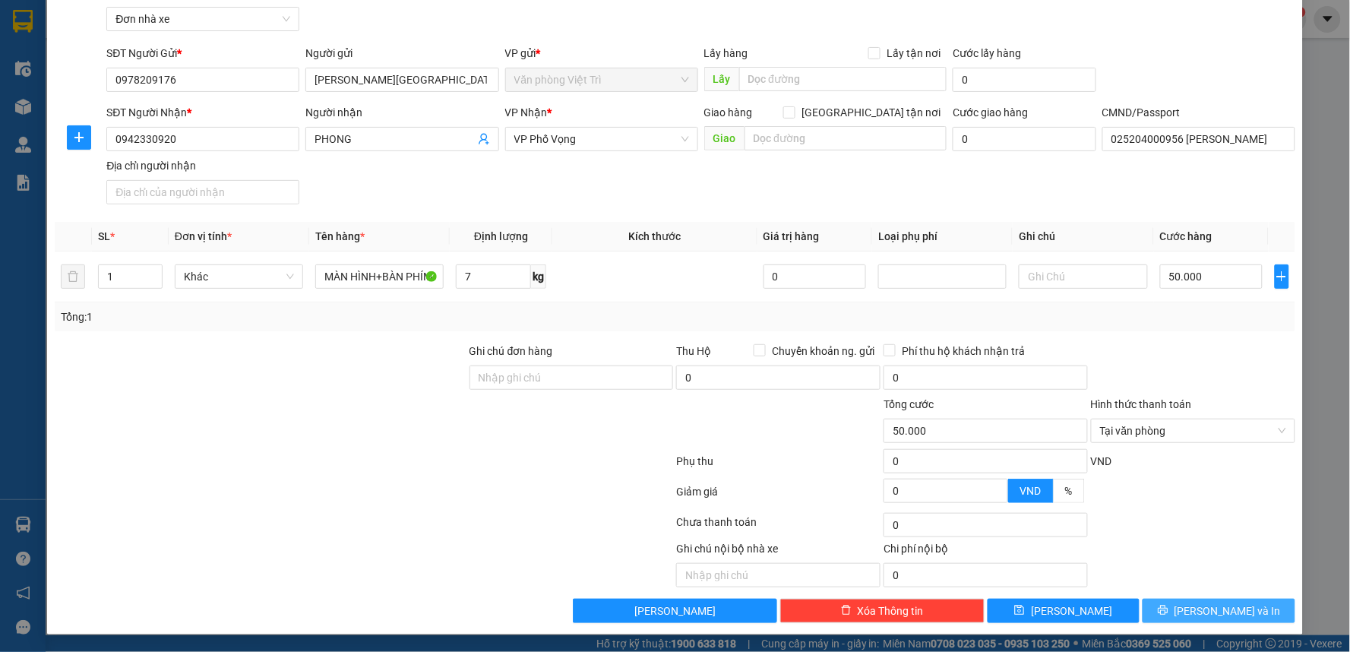
click at [1200, 602] on span "[PERSON_NAME] và In" at bounding box center [1227, 610] width 106 height 17
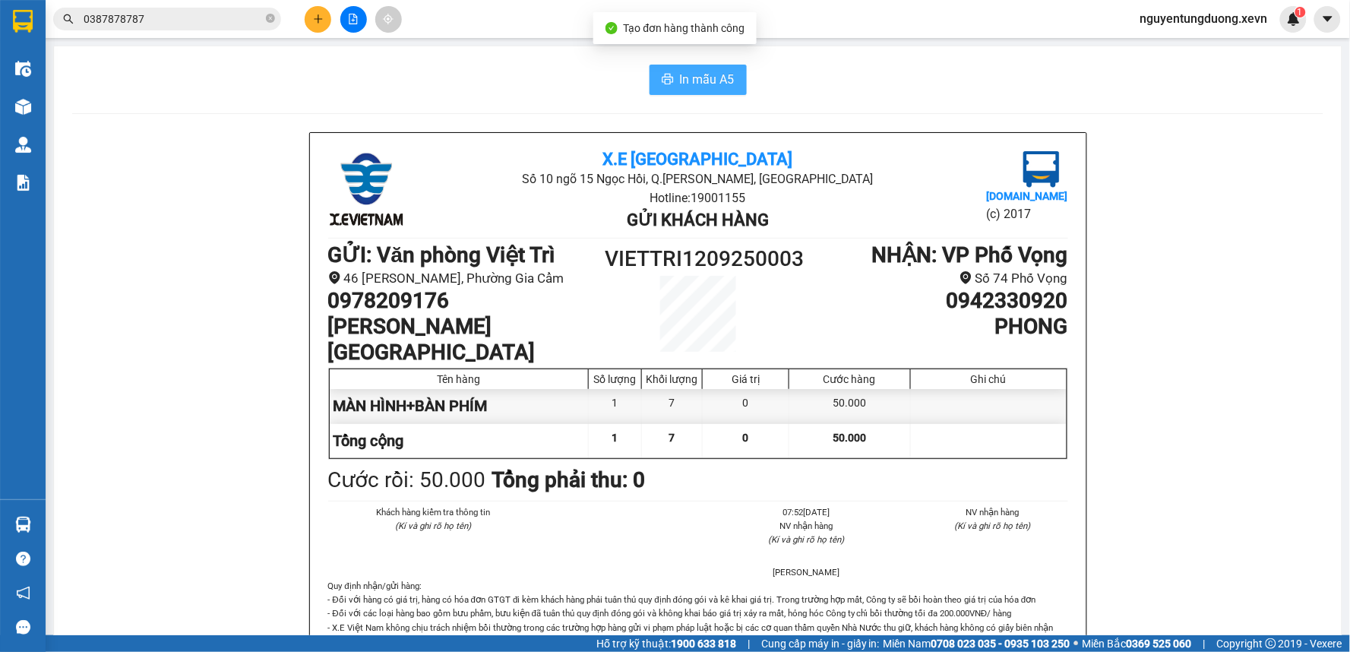
click at [701, 65] on button "In mẫu A5" at bounding box center [697, 80] width 97 height 30
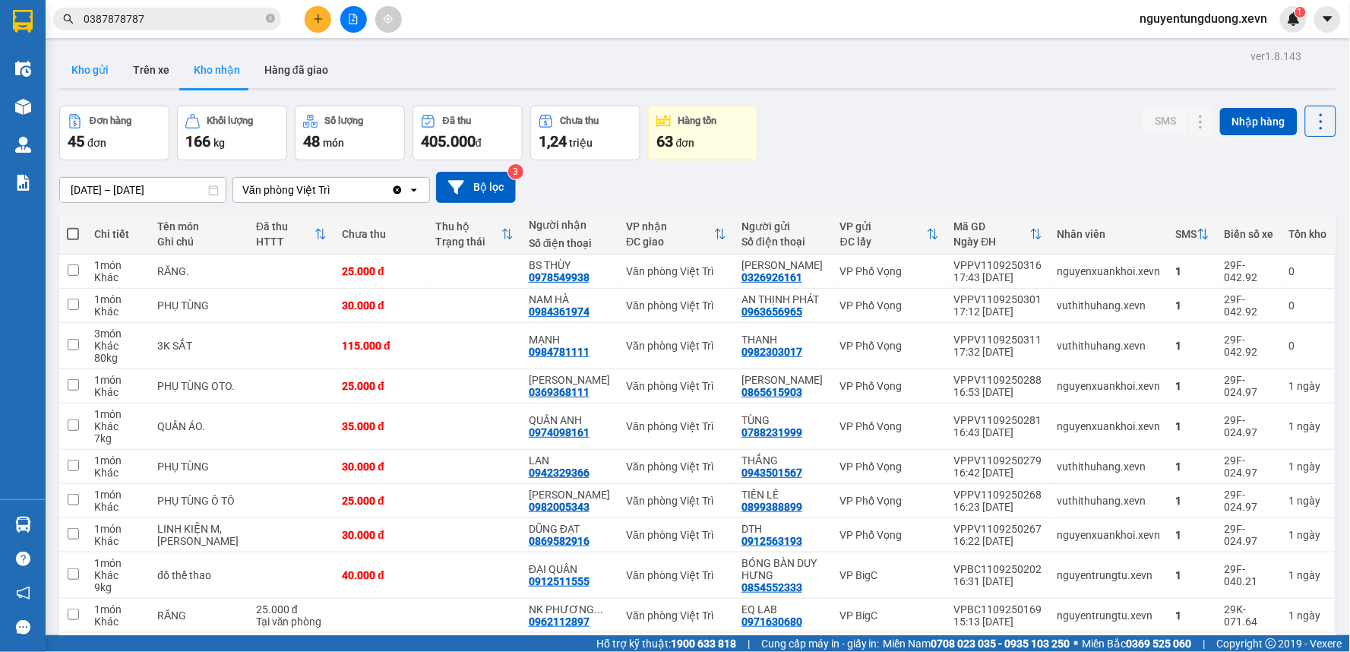
click at [87, 65] on button "Kho gửi" at bounding box center [90, 70] width 62 height 36
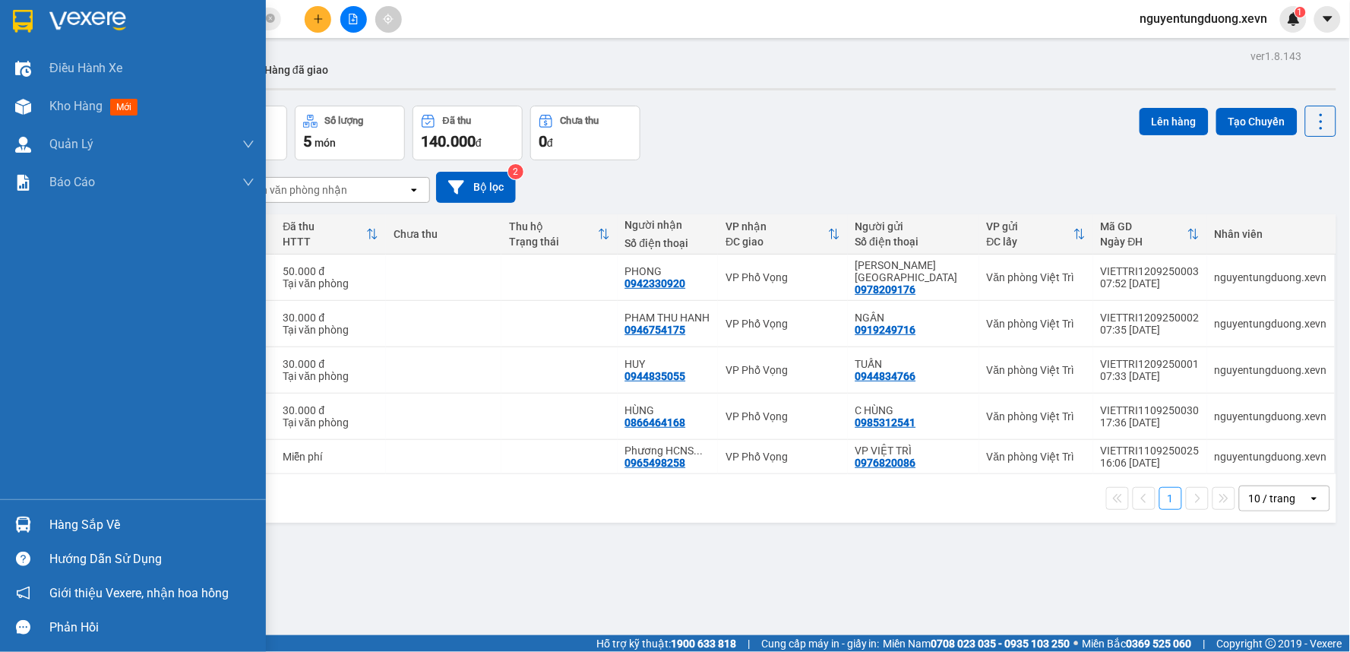
click at [54, 520] on div "Hàng sắp về" at bounding box center [151, 525] width 205 height 23
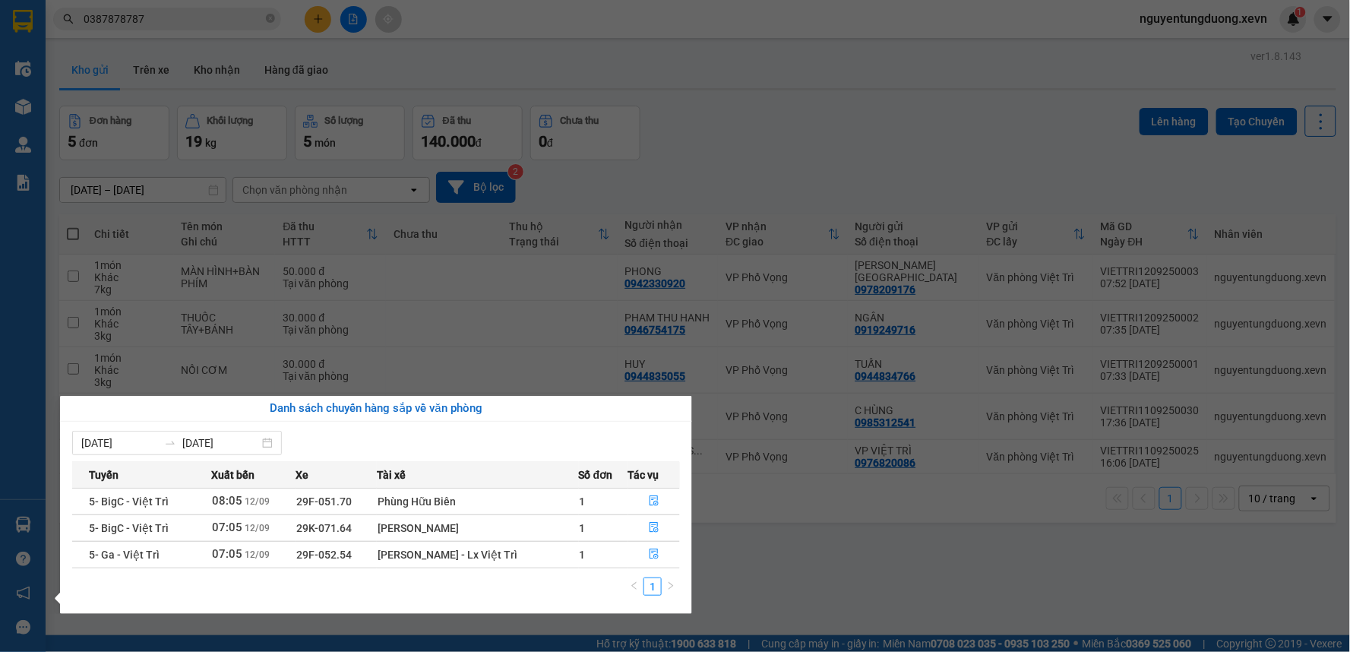
click at [787, 583] on section "Kết quả tìm kiếm ( 105 ) Bộ lọc Mã ĐH Trạng thái Món hàng Thu hộ Tổng cước Chưa…" at bounding box center [675, 326] width 1350 height 652
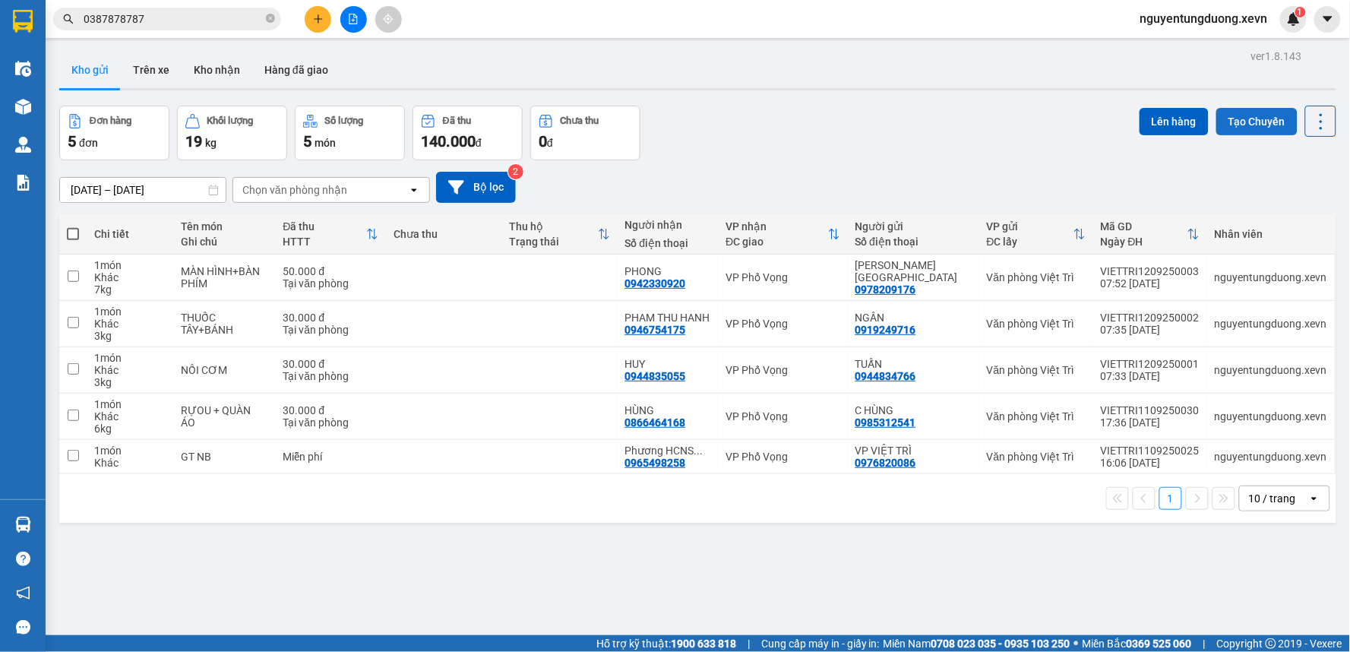
click at [1256, 119] on button "Tạo Chuyến" at bounding box center [1256, 121] width 81 height 27
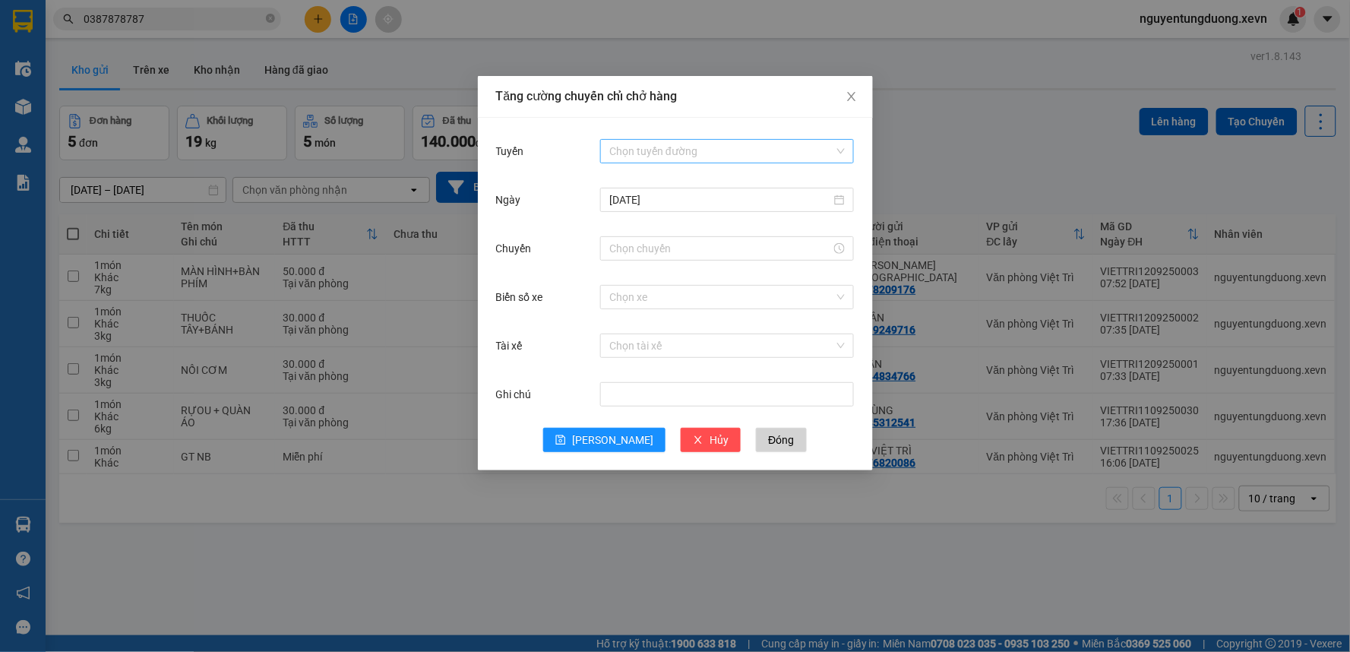
click at [649, 158] on input "Tuyến" at bounding box center [721, 151] width 225 height 23
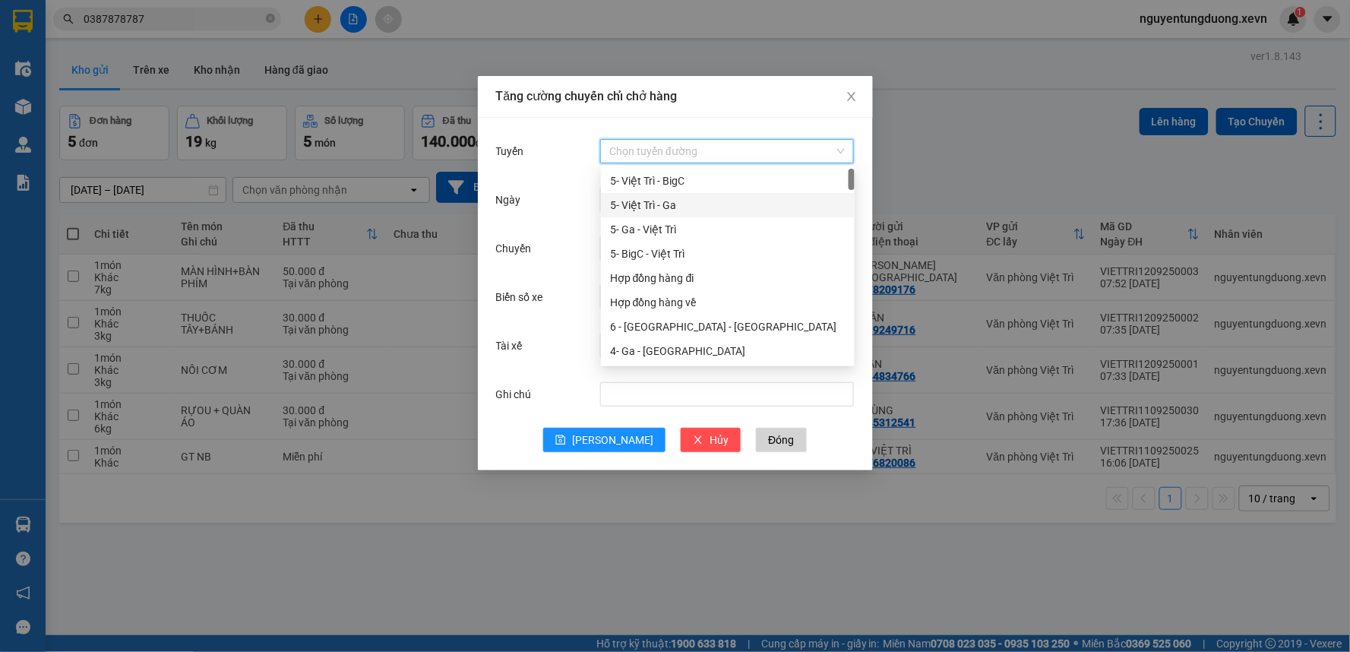
click at [664, 210] on div "5- Việt Trì - Ga" at bounding box center [727, 205] width 235 height 17
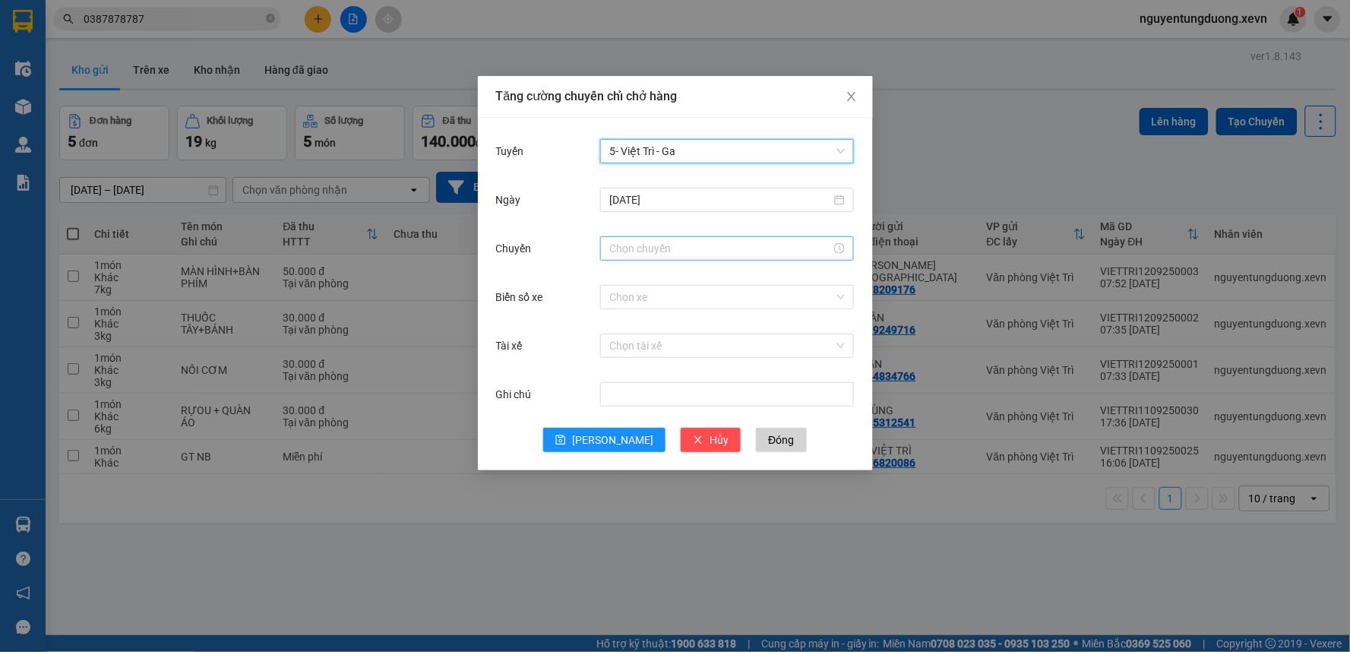
drag, startPoint x: 619, startPoint y: 239, endPoint x: 616, endPoint y: 260, distance: 20.7
click at [618, 242] on input "Chuyến" at bounding box center [720, 248] width 222 height 17
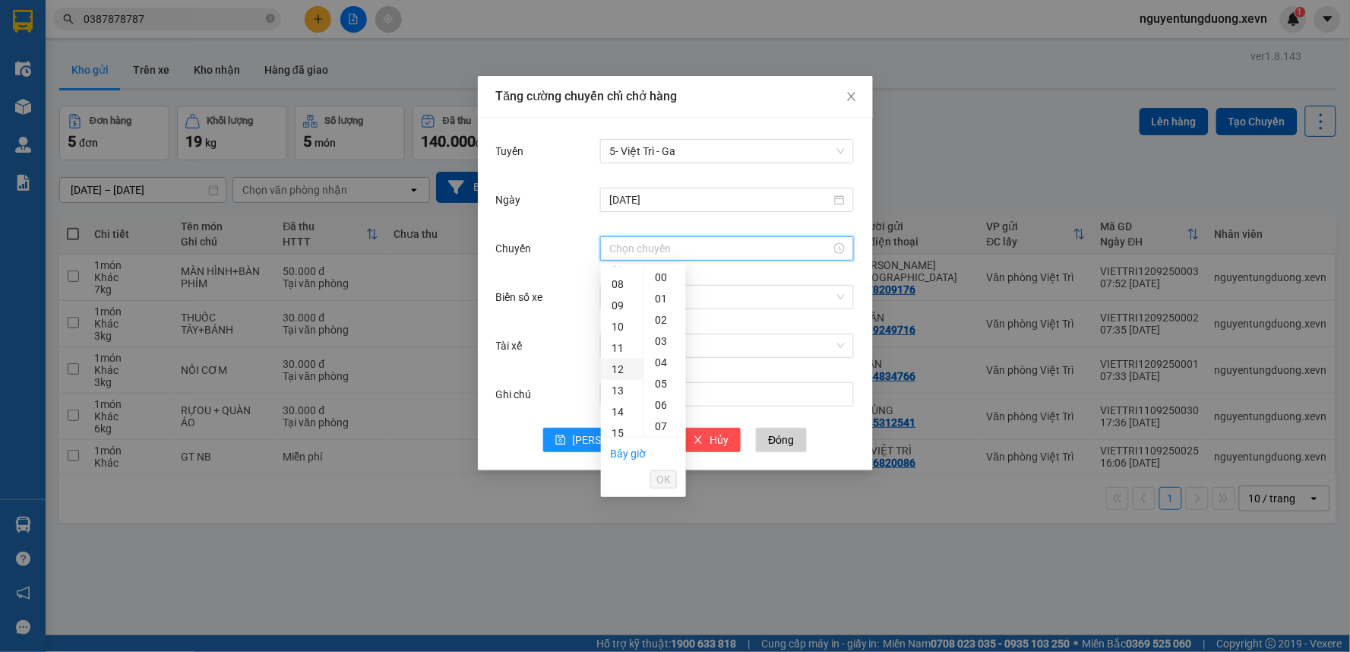
scroll to position [169, 0]
click at [617, 282] on div "08" at bounding box center [622, 278] width 43 height 21
click at [656, 328] on div "02" at bounding box center [665, 319] width 42 height 21
type input "08:02"
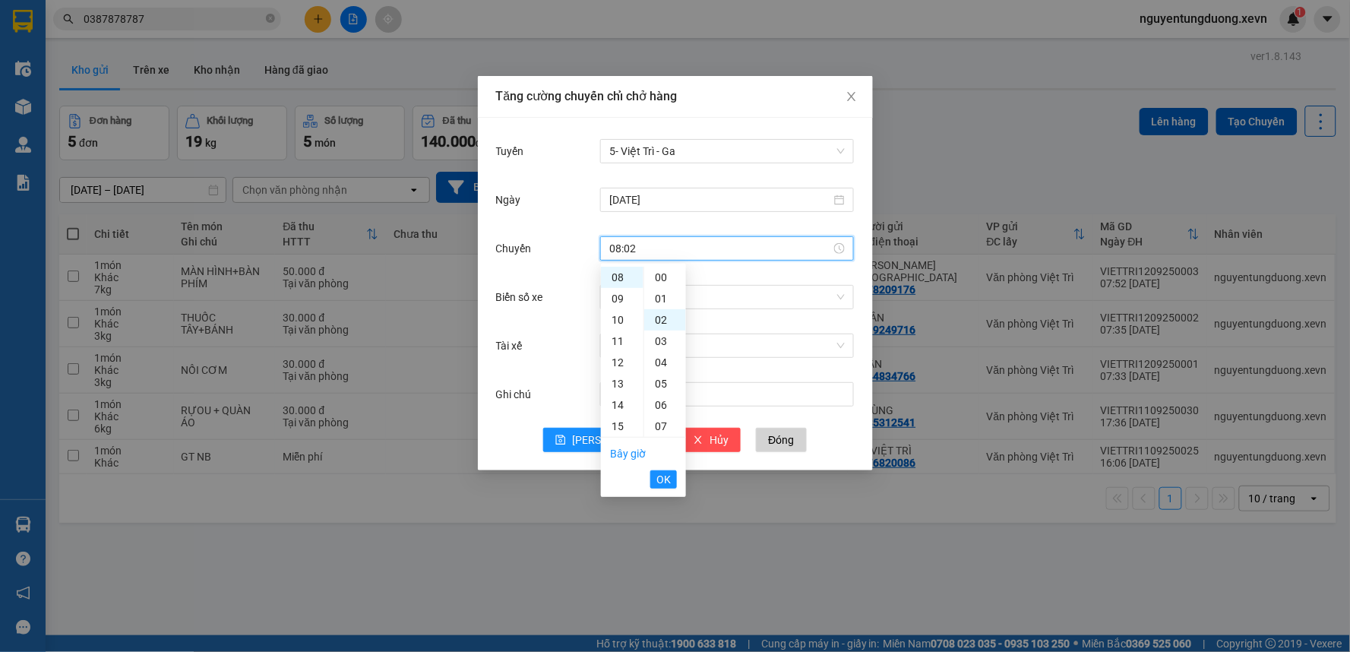
scroll to position [42, 0]
drag, startPoint x: 670, startPoint y: 480, endPoint x: 656, endPoint y: 410, distance: 71.4
click at [669, 481] on span "OK" at bounding box center [663, 479] width 14 height 17
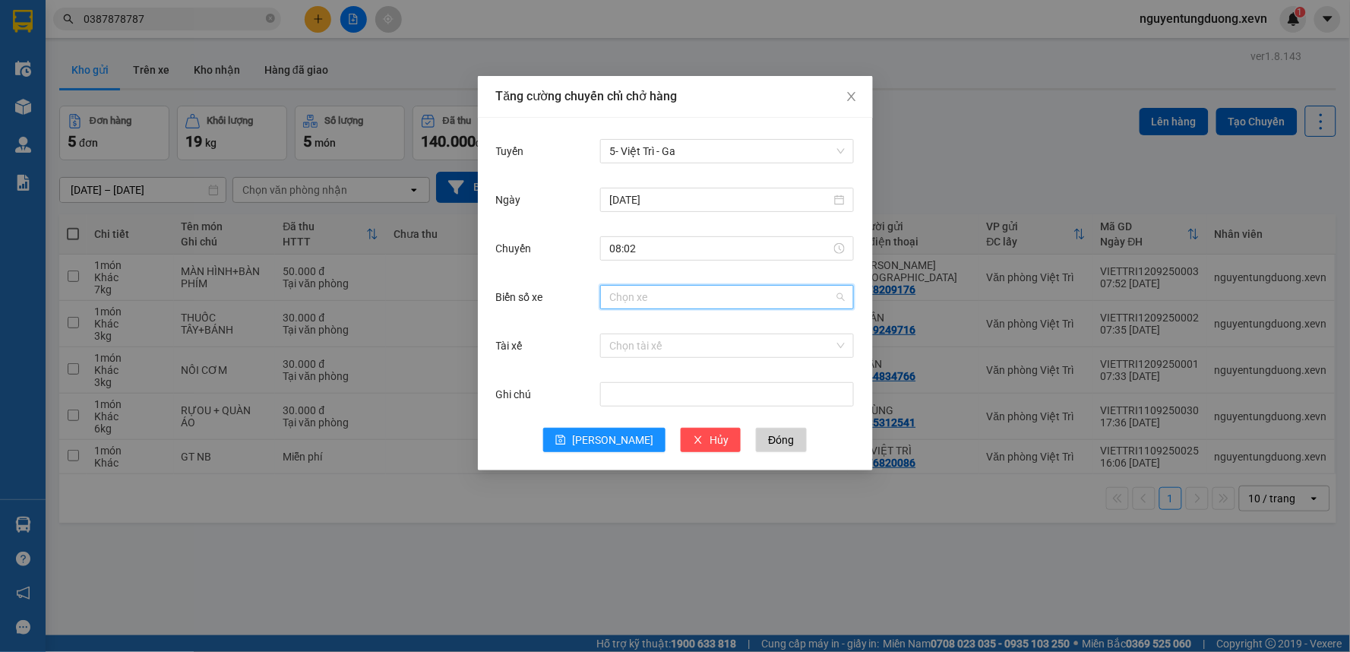
click at [662, 299] on input "Biển số xe" at bounding box center [721, 297] width 225 height 23
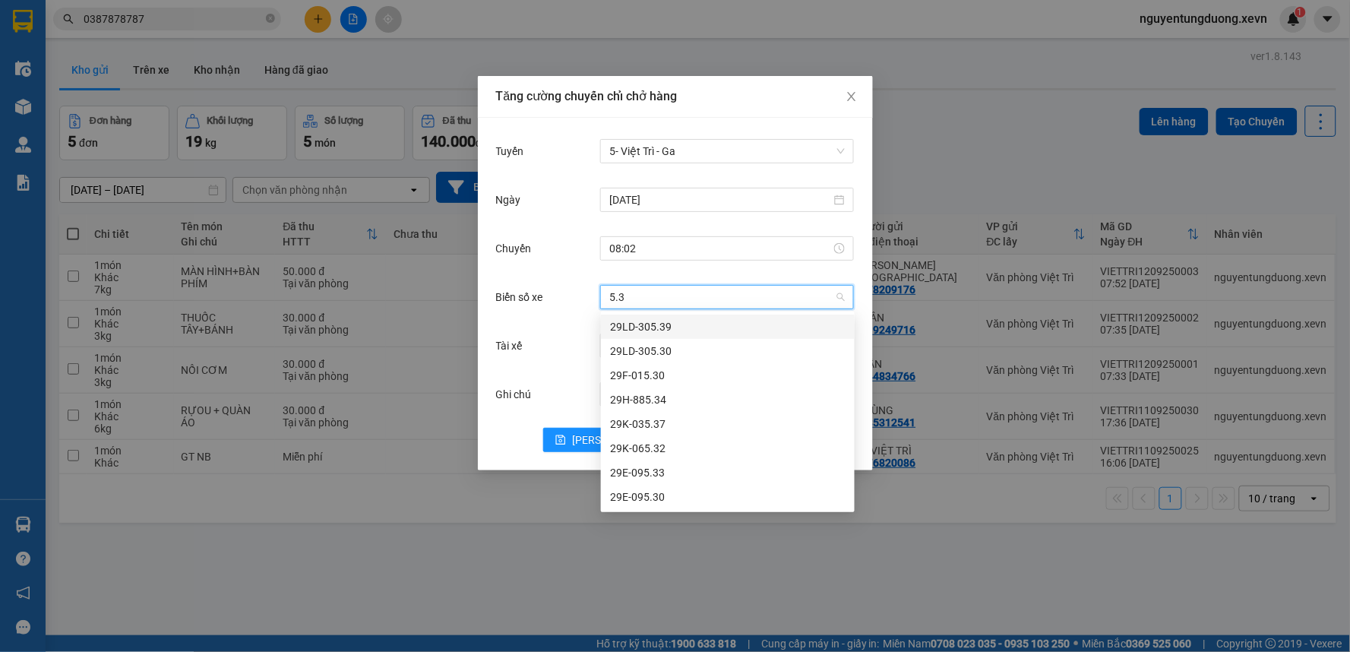
type input "5.32"
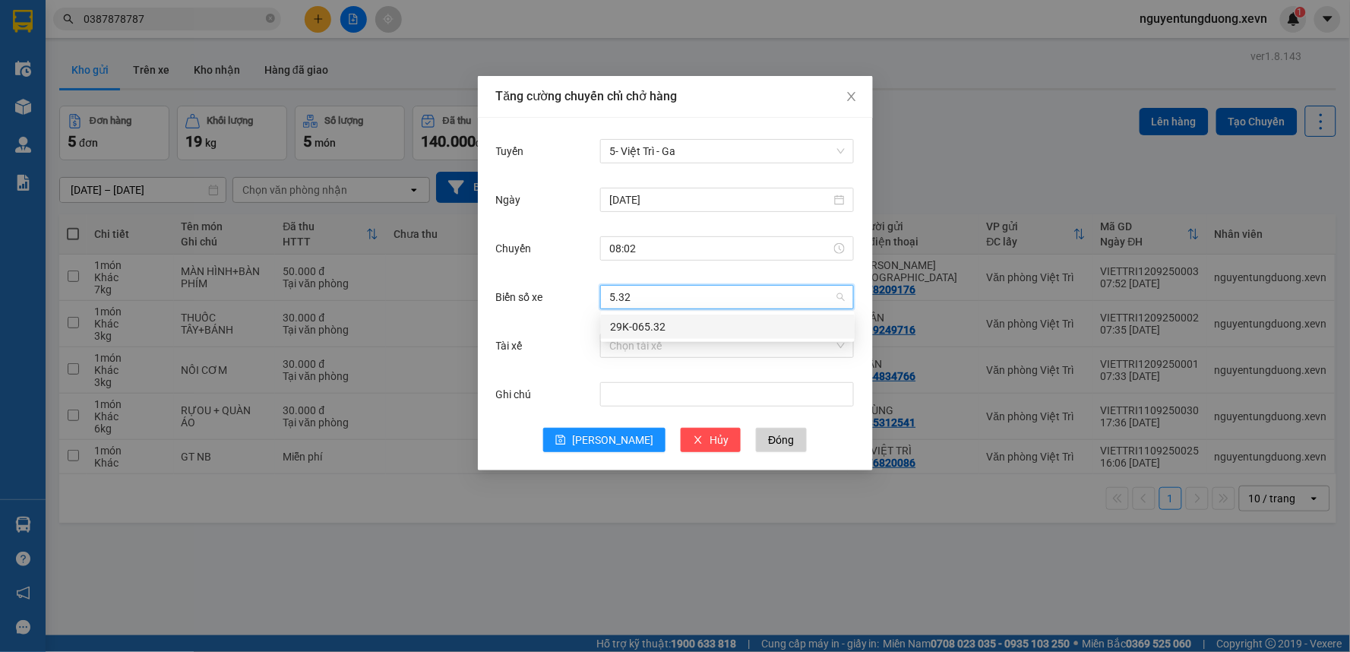
click at [664, 320] on div "29K-065.32" at bounding box center [727, 326] width 235 height 17
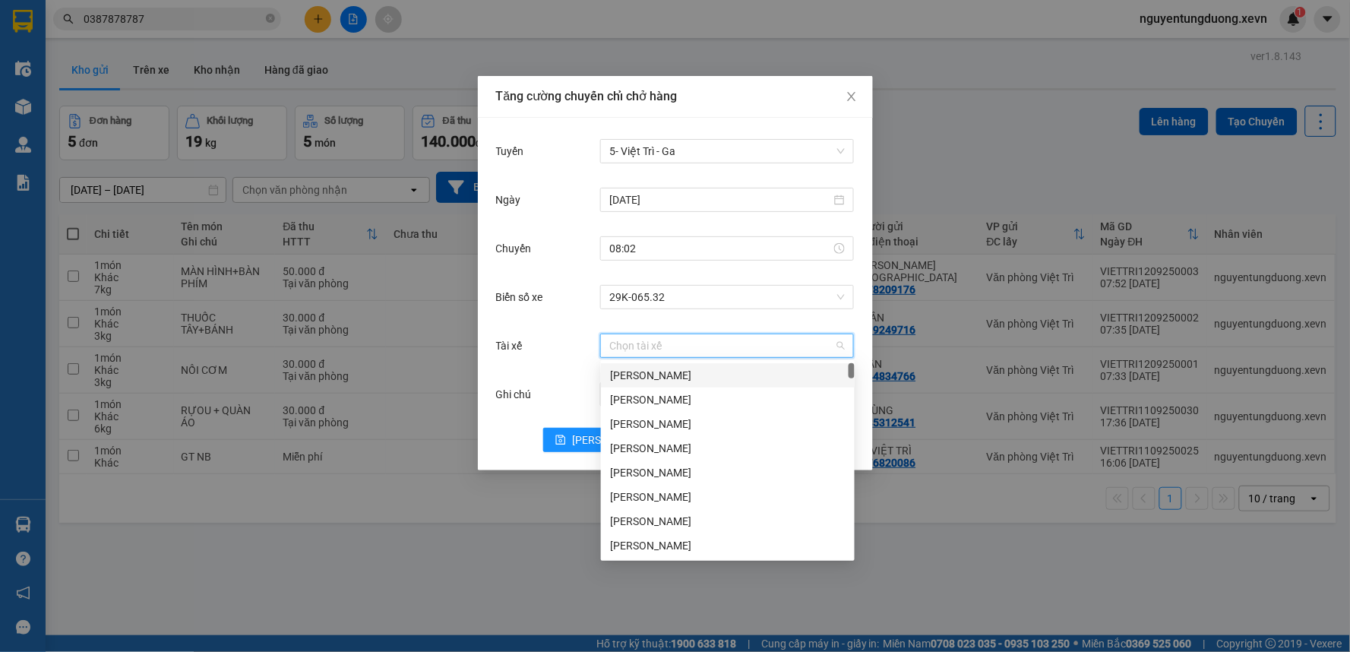
click at [665, 348] on input "Tài xế" at bounding box center [721, 345] width 225 height 23
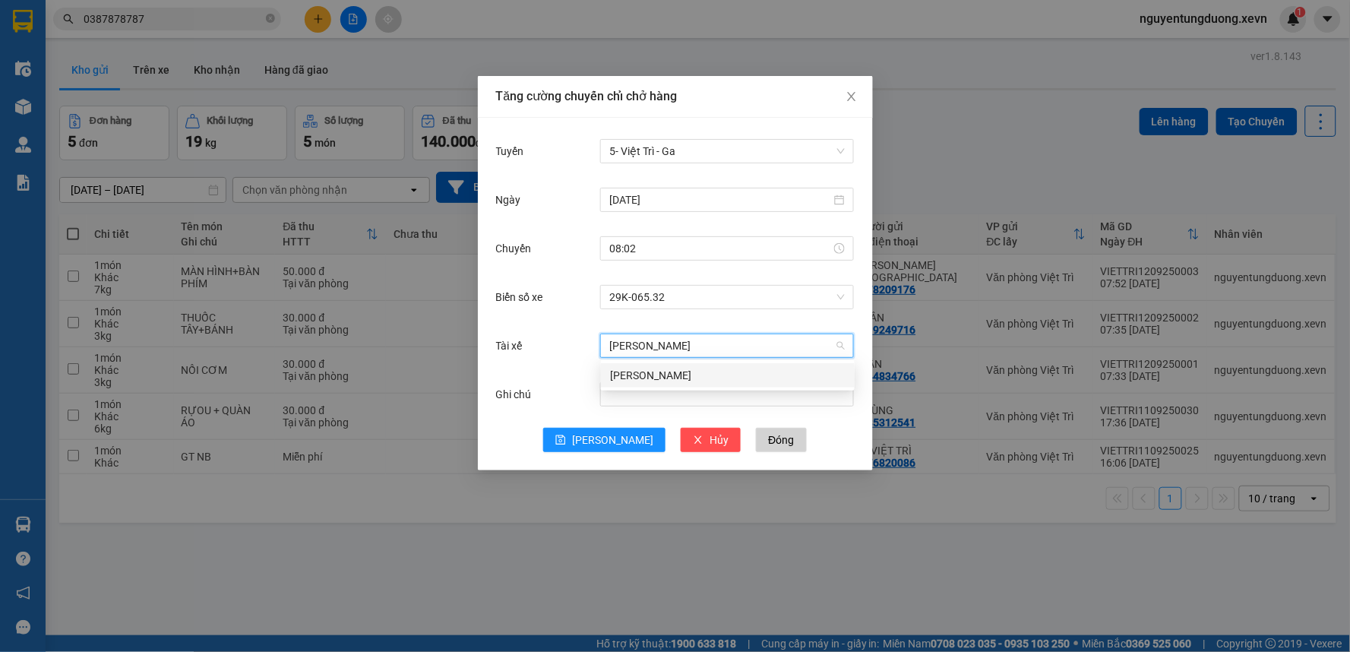
type input "TUAN TRUONG"
click at [665, 362] on body "Kết quả tìm kiếm ( 105 ) Bộ lọc Mã ĐH Trạng thái Món hàng Thu hộ Tổng cước Chưa…" at bounding box center [675, 326] width 1350 height 652
click at [661, 349] on input "Tài xế" at bounding box center [721, 345] width 225 height 23
type input "TUAN TRUONG"
click at [672, 365] on div "Nguyễn Tuấn Trường" at bounding box center [728, 375] width 254 height 24
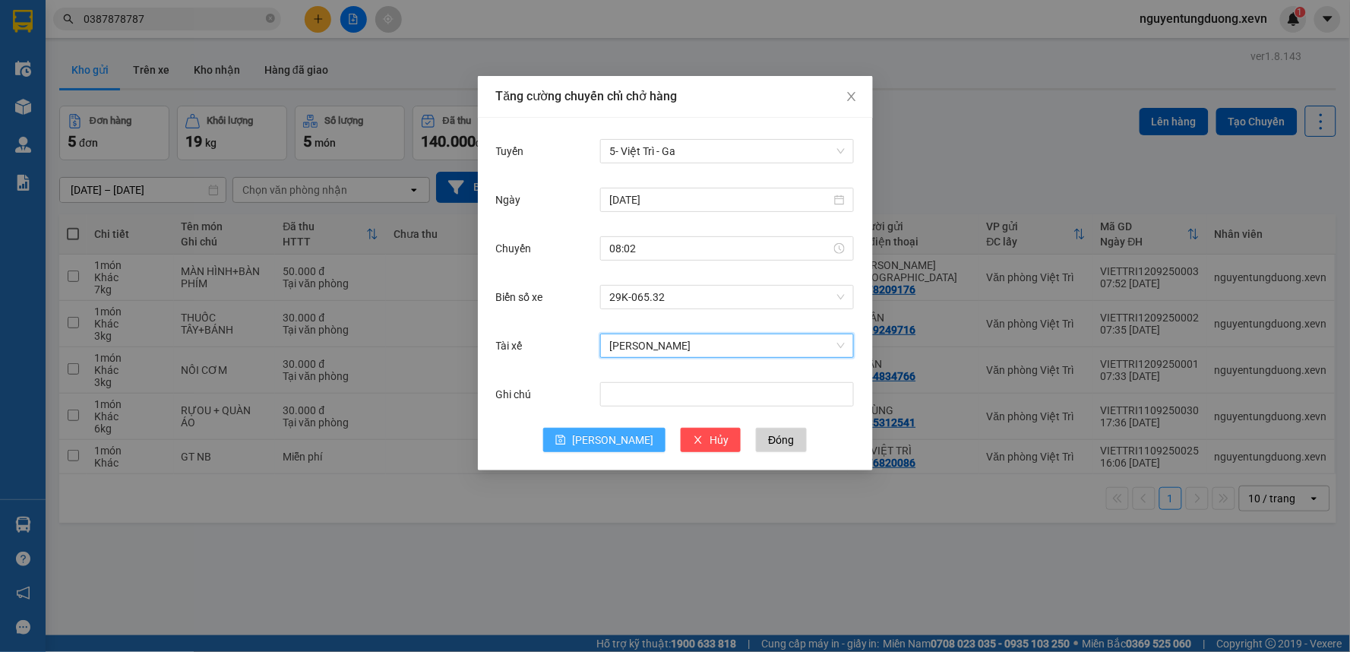
click at [624, 434] on button "[PERSON_NAME]" at bounding box center [604, 440] width 122 height 24
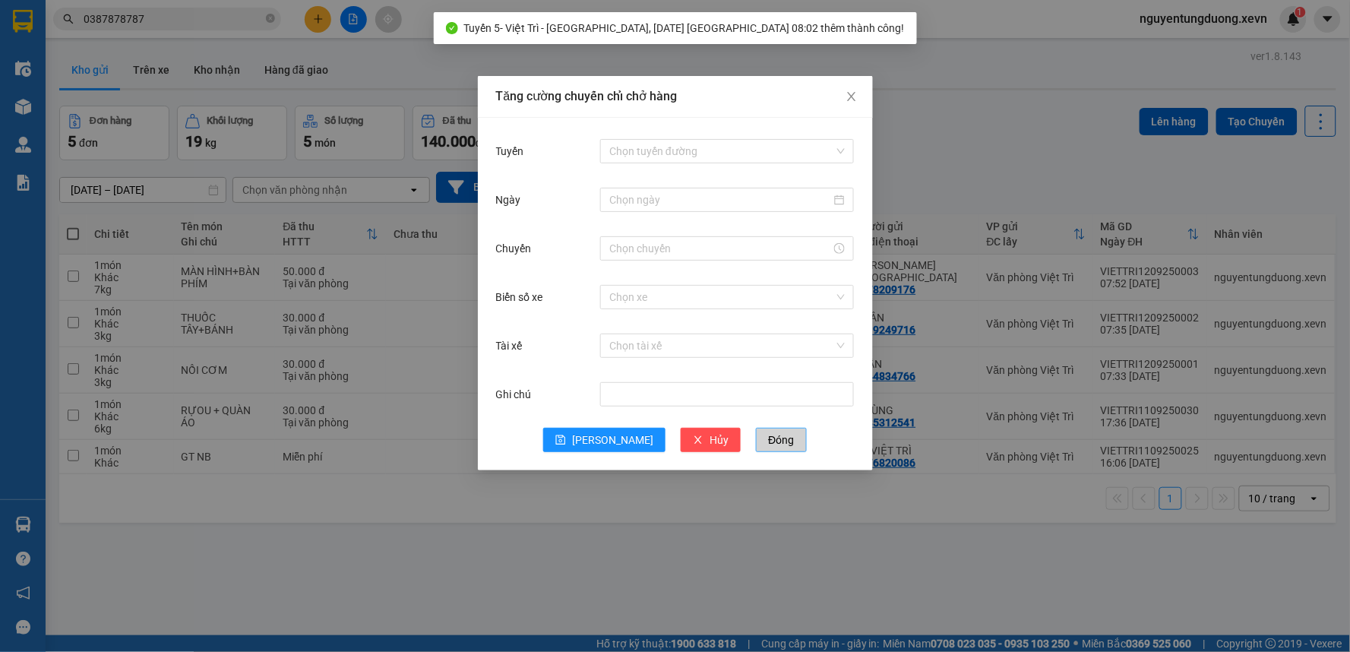
click at [768, 444] on span "Đóng" at bounding box center [781, 439] width 26 height 17
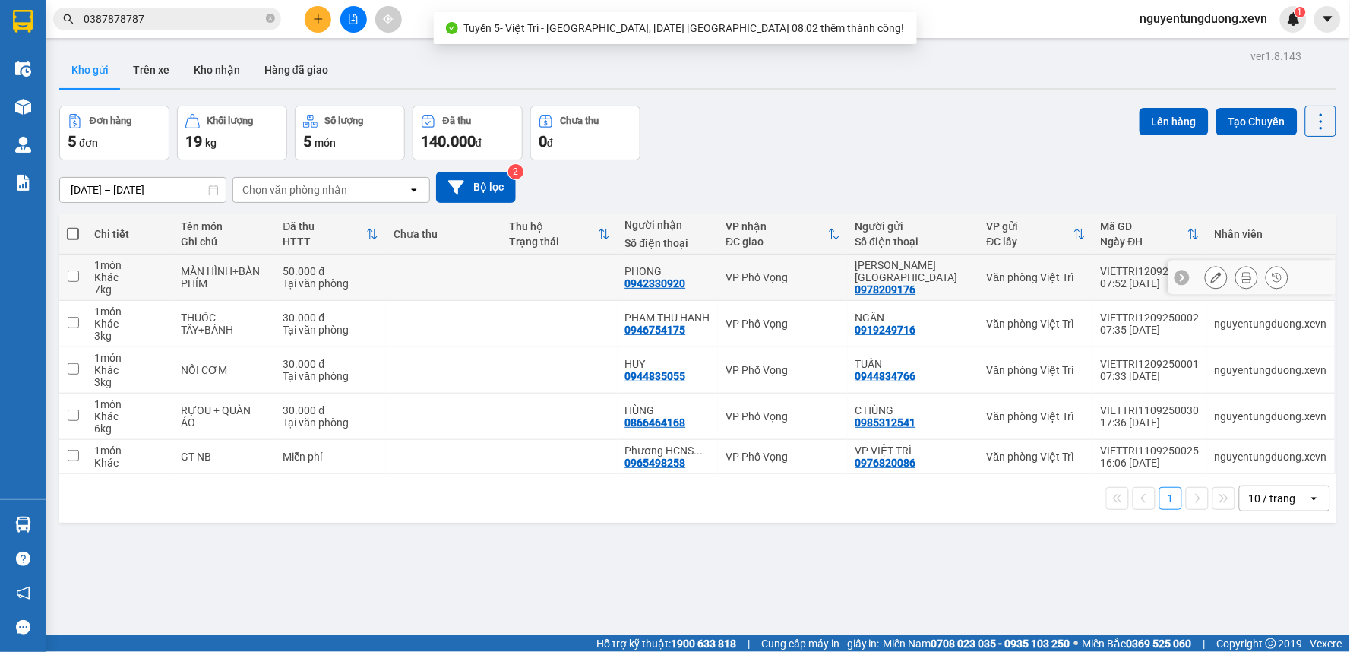
click at [769, 289] on td "VP Phố Vọng" at bounding box center [782, 277] width 129 height 46
checkbox input "true"
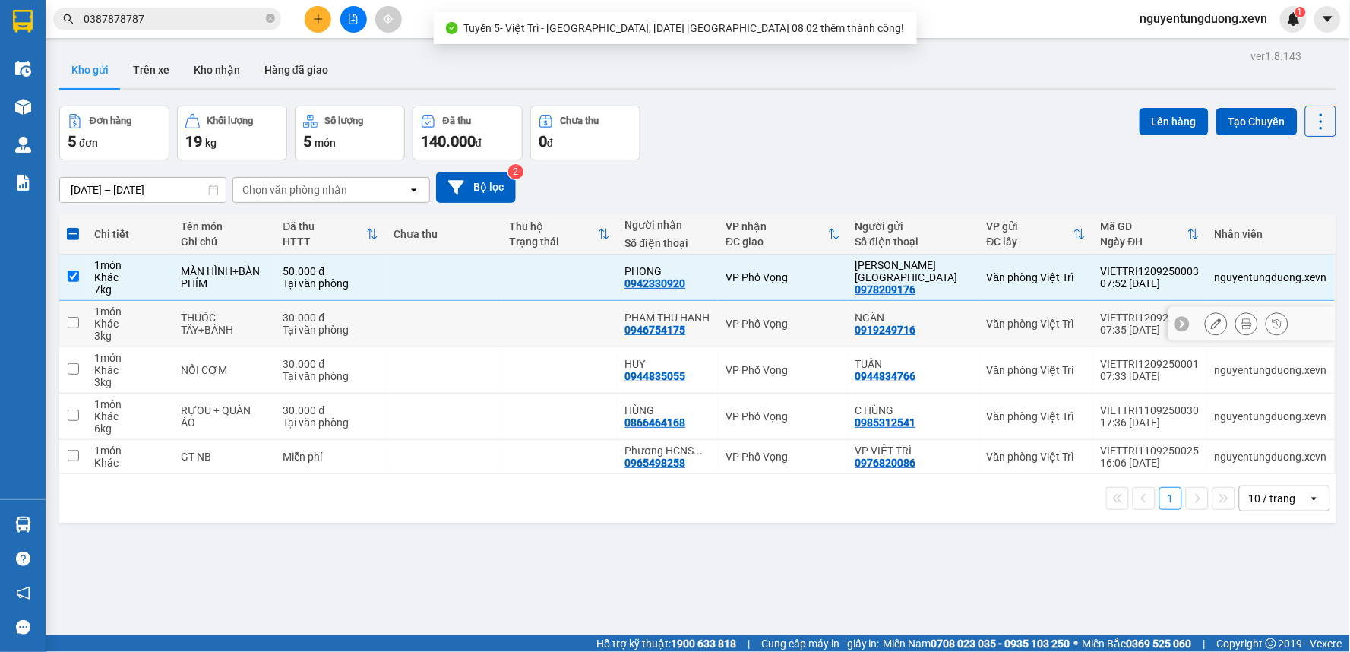
click at [780, 323] on div "VP Phố Vọng" at bounding box center [782, 324] width 114 height 12
checkbox input "true"
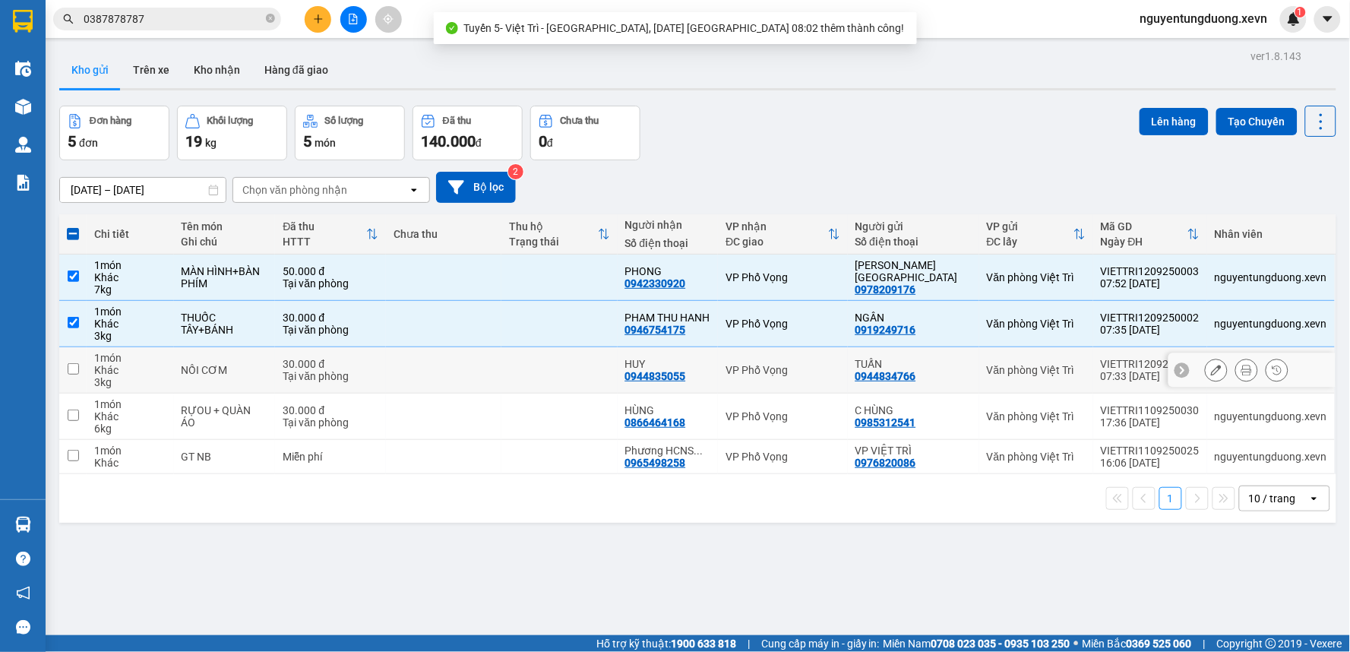
click at [781, 360] on td "VP Phố Vọng" at bounding box center [782, 370] width 129 height 46
checkbox input "true"
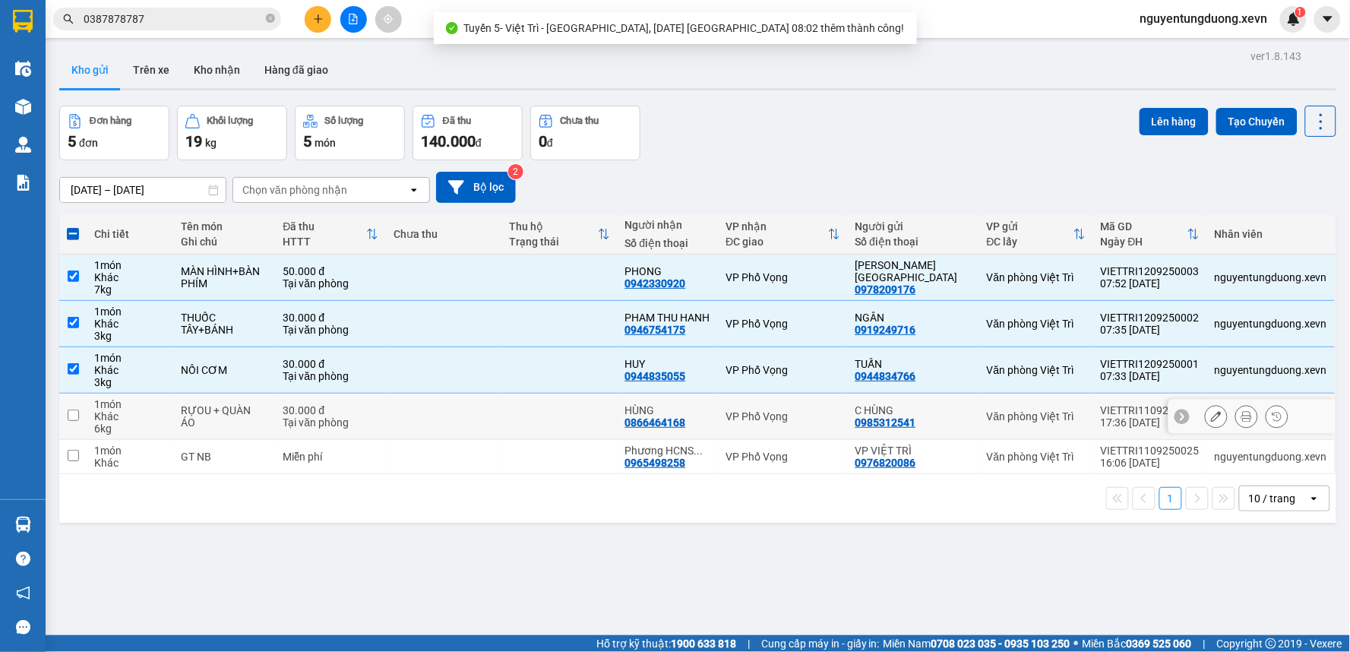
drag, startPoint x: 770, startPoint y: 418, endPoint x: 771, endPoint y: 428, distance: 9.9
click at [770, 419] on div "VP Phố Vọng" at bounding box center [782, 416] width 114 height 12
checkbox input "true"
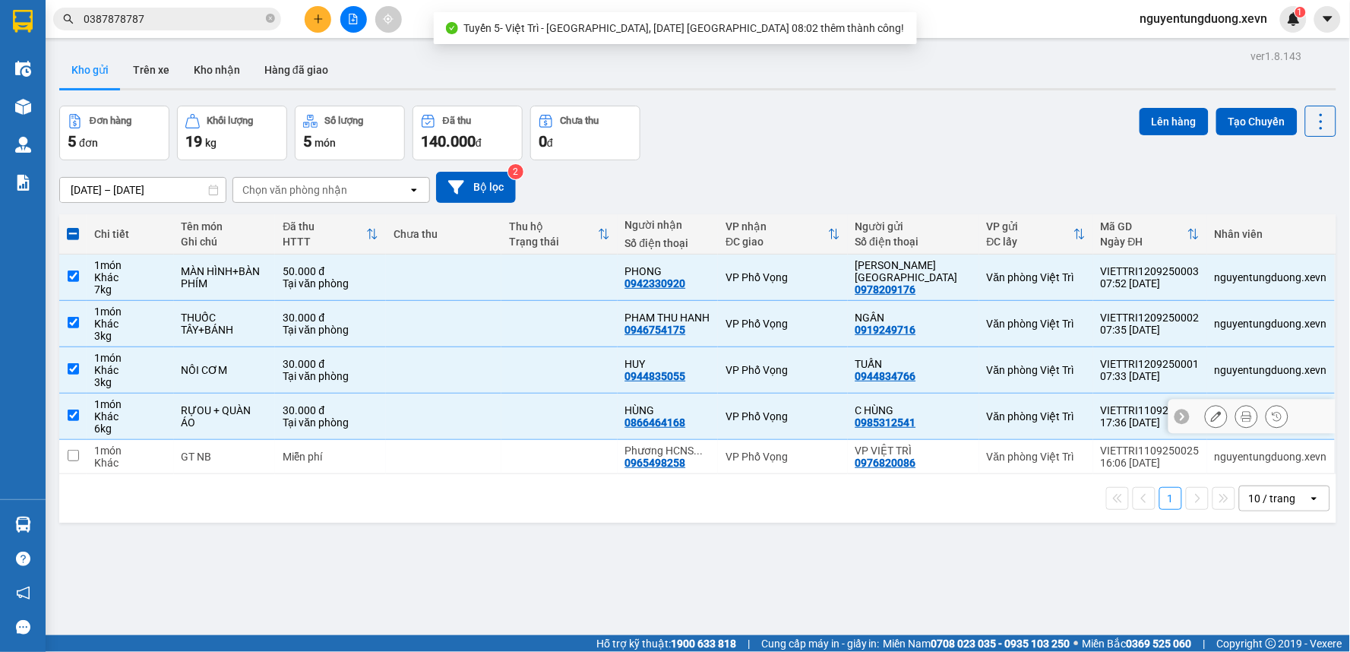
click at [776, 453] on div "VP Phố Vọng" at bounding box center [782, 456] width 114 height 12
checkbox input "true"
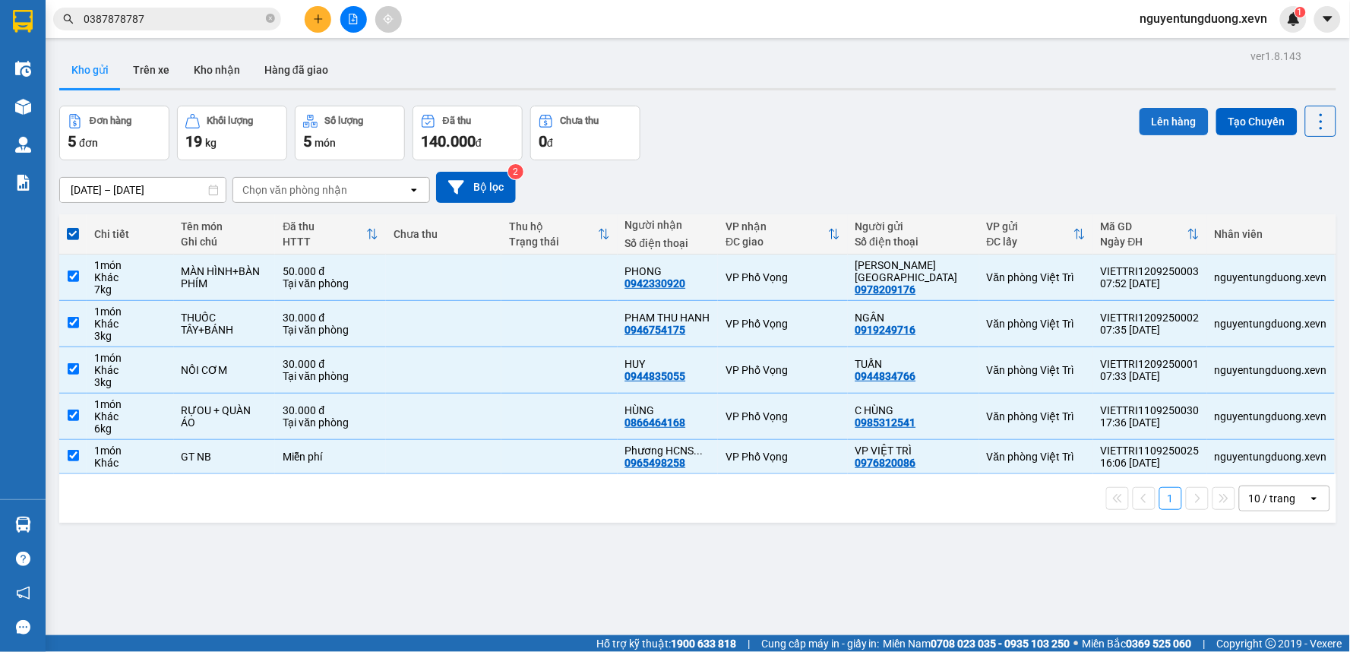
click at [1152, 125] on button "Lên hàng" at bounding box center [1173, 121] width 69 height 27
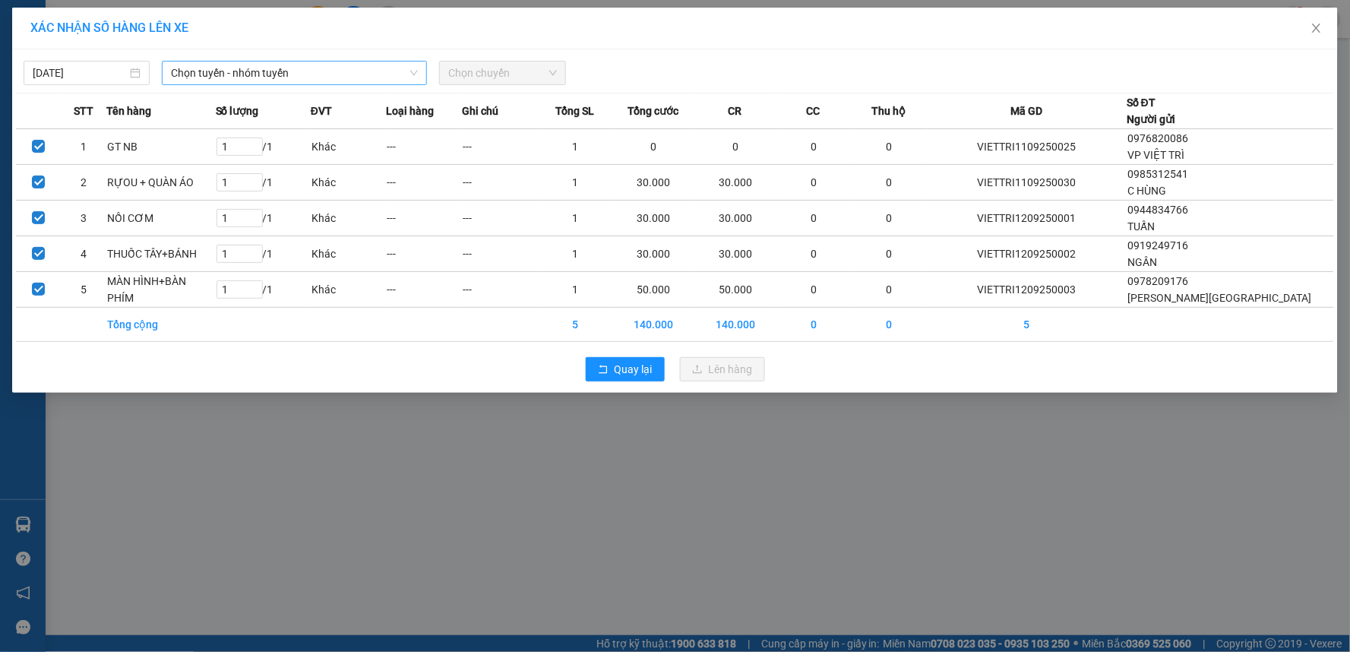
click at [253, 79] on span "Chọn tuyến - nhóm tuyến" at bounding box center [294, 73] width 247 height 23
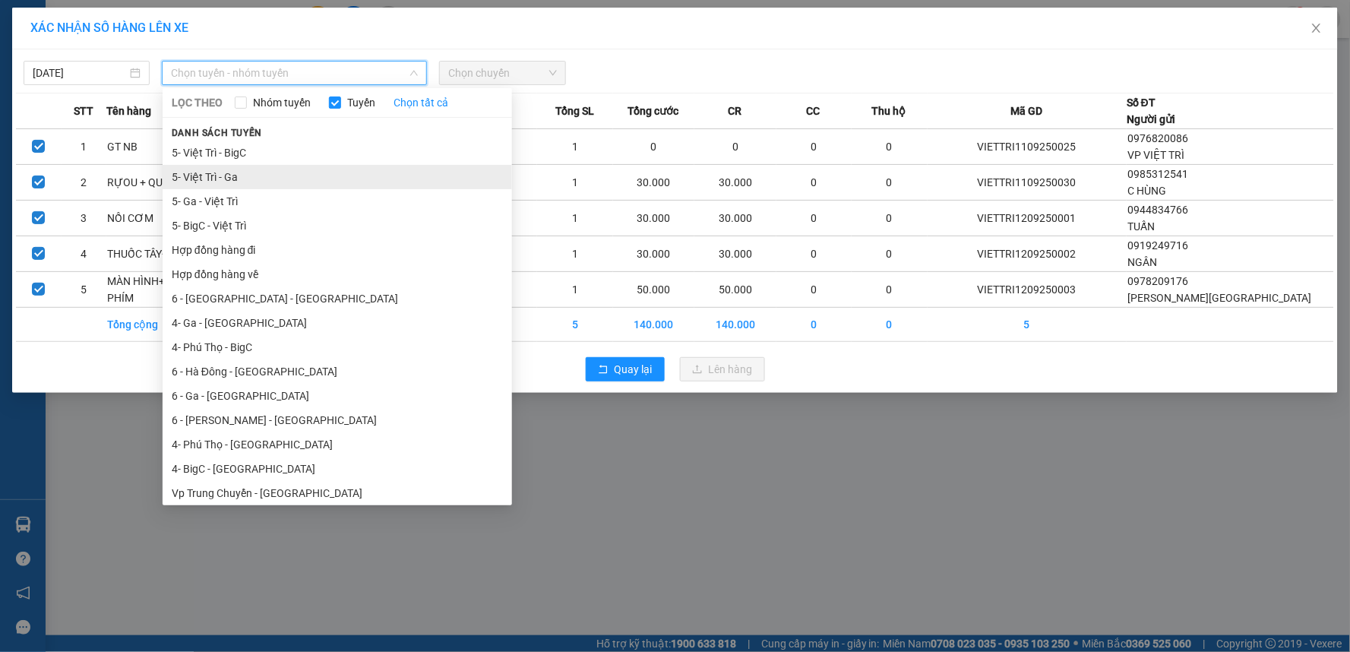
click at [198, 182] on li "5- Việt Trì - Ga" at bounding box center [337, 177] width 349 height 24
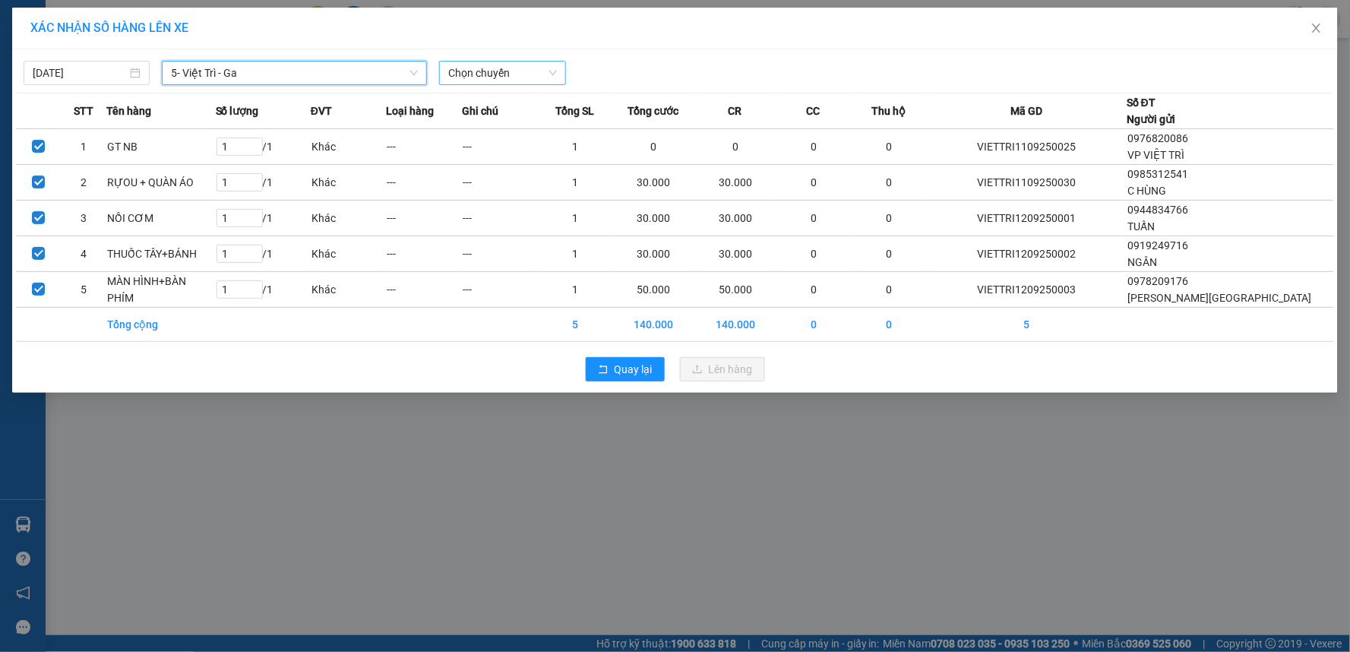
click at [527, 71] on span "Chọn chuyến" at bounding box center [502, 73] width 108 height 23
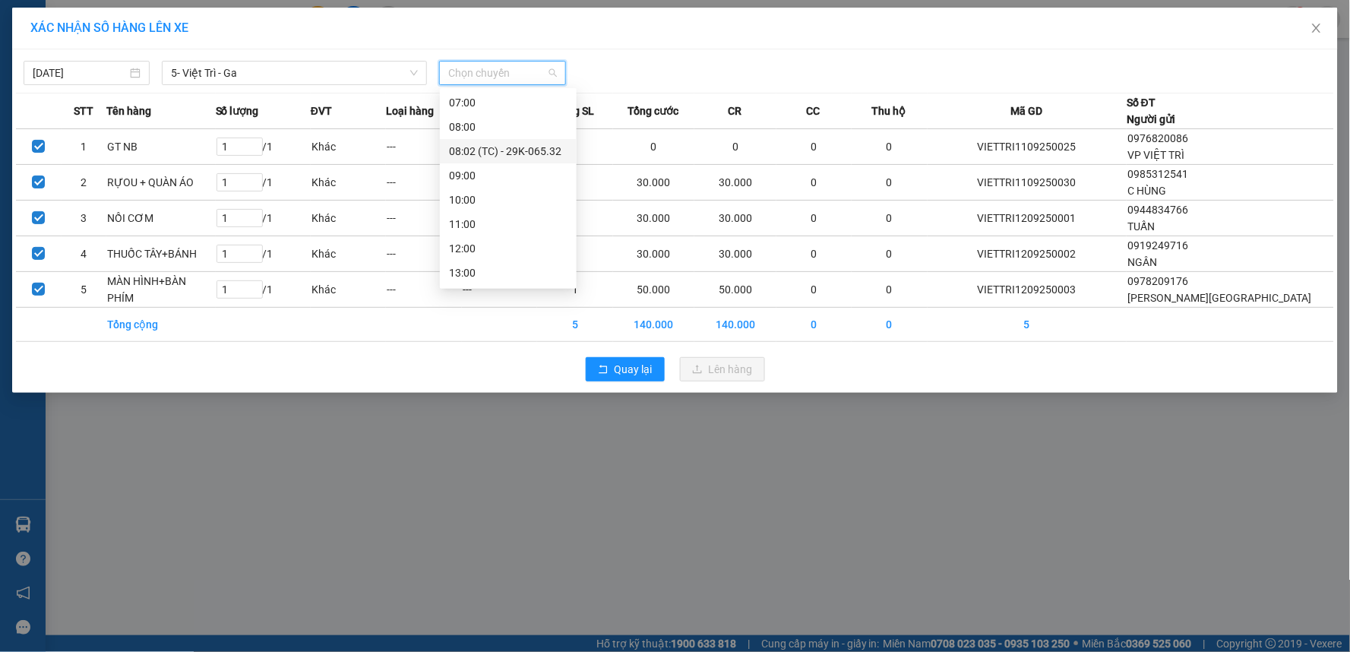
click at [526, 150] on div "08:02 (TC) - 29K-065.32" at bounding box center [508, 151] width 119 height 17
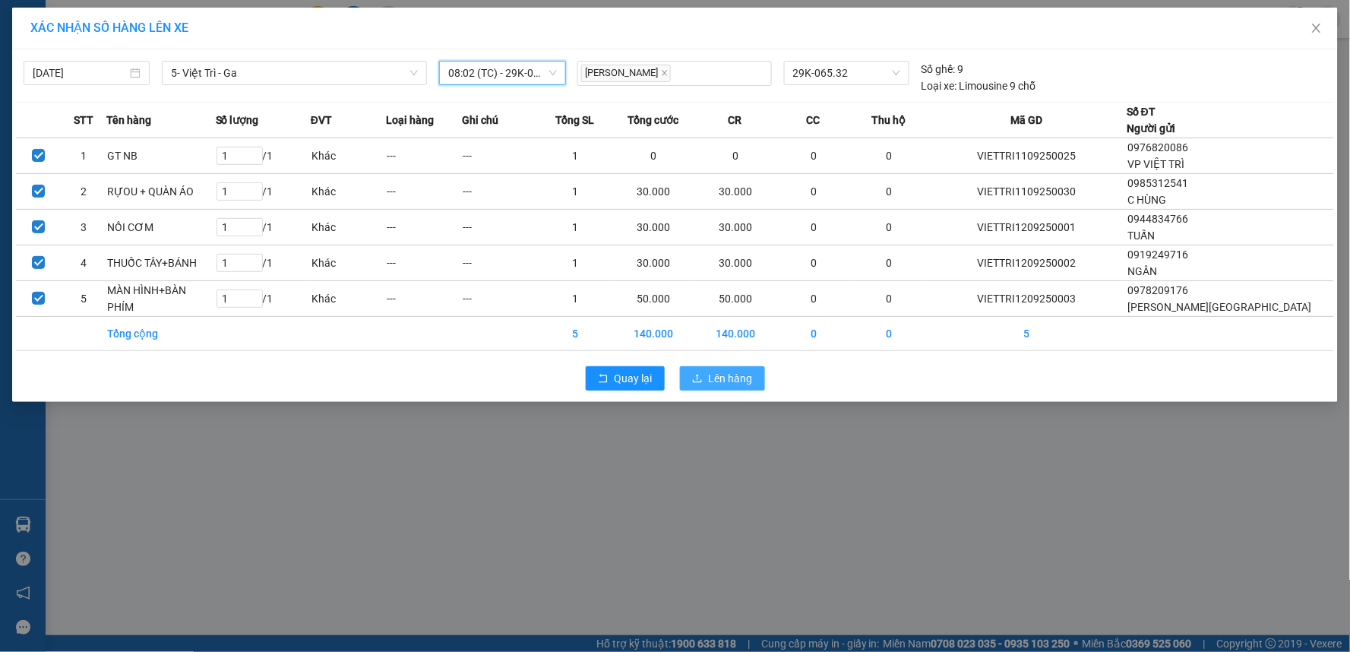
click at [705, 376] on button "Lên hàng" at bounding box center [722, 378] width 85 height 24
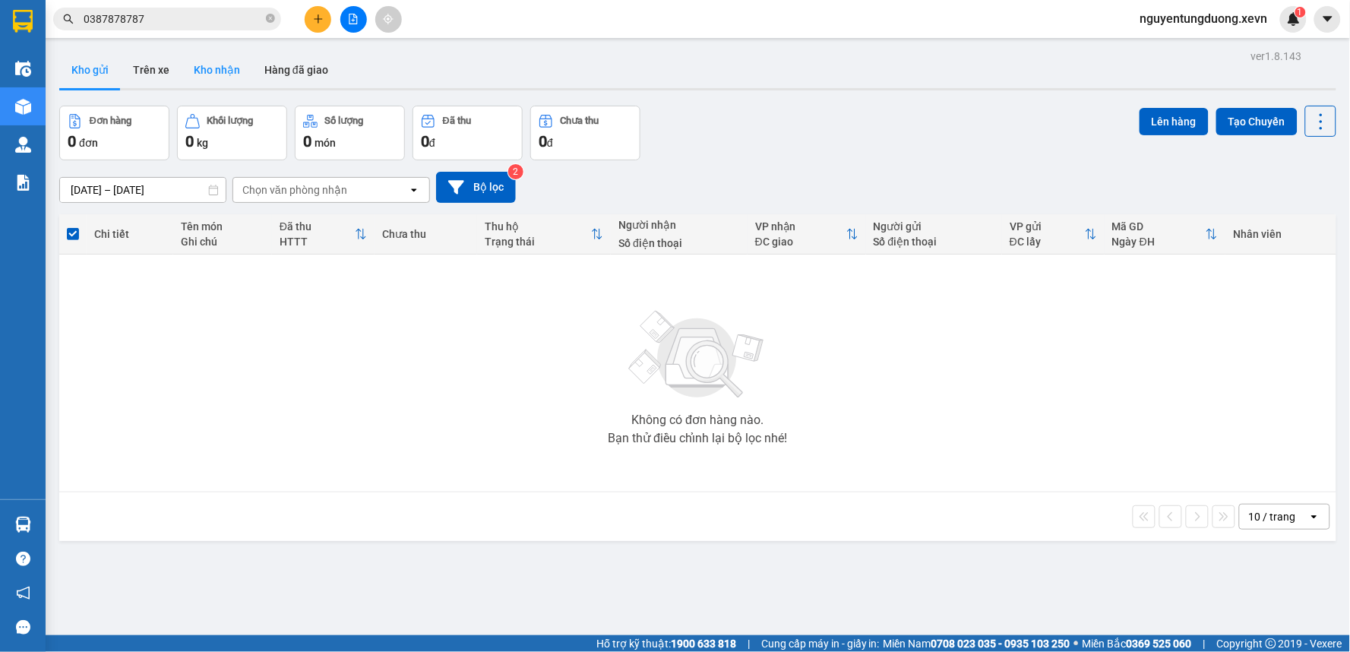
click at [201, 81] on button "Kho nhận" at bounding box center [217, 70] width 71 height 36
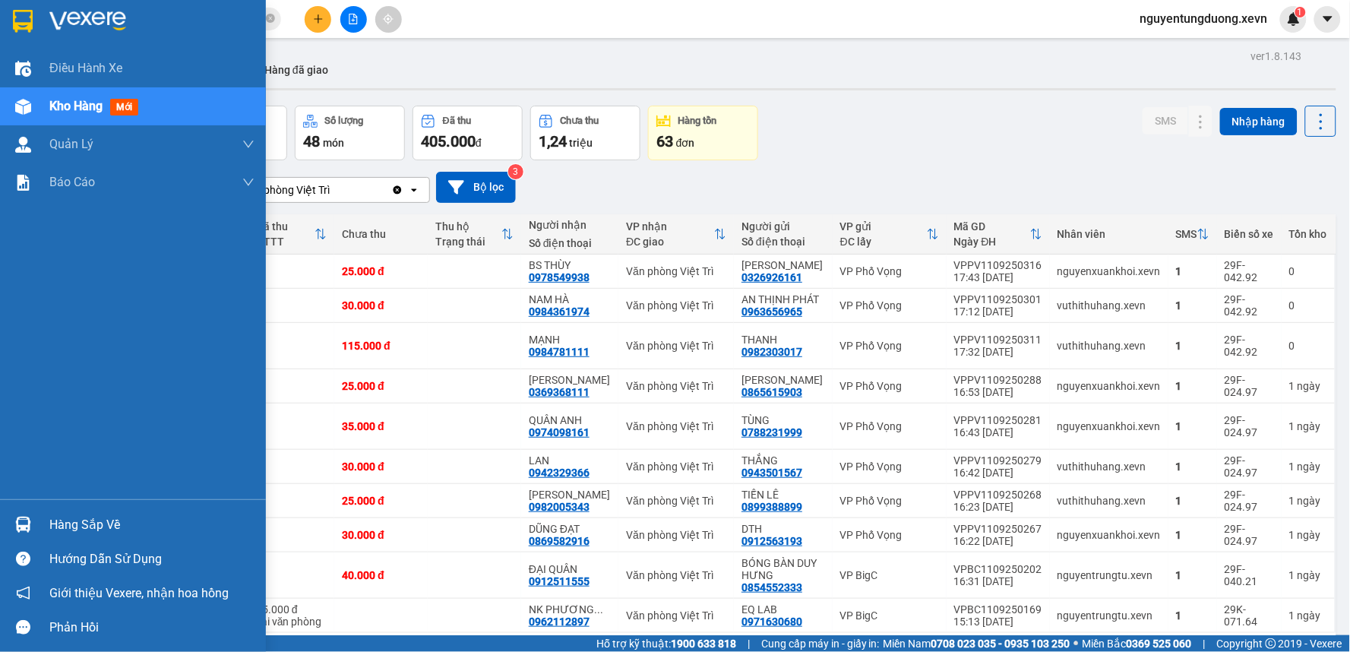
click at [41, 520] on div "Hàng sắp về" at bounding box center [133, 524] width 266 height 34
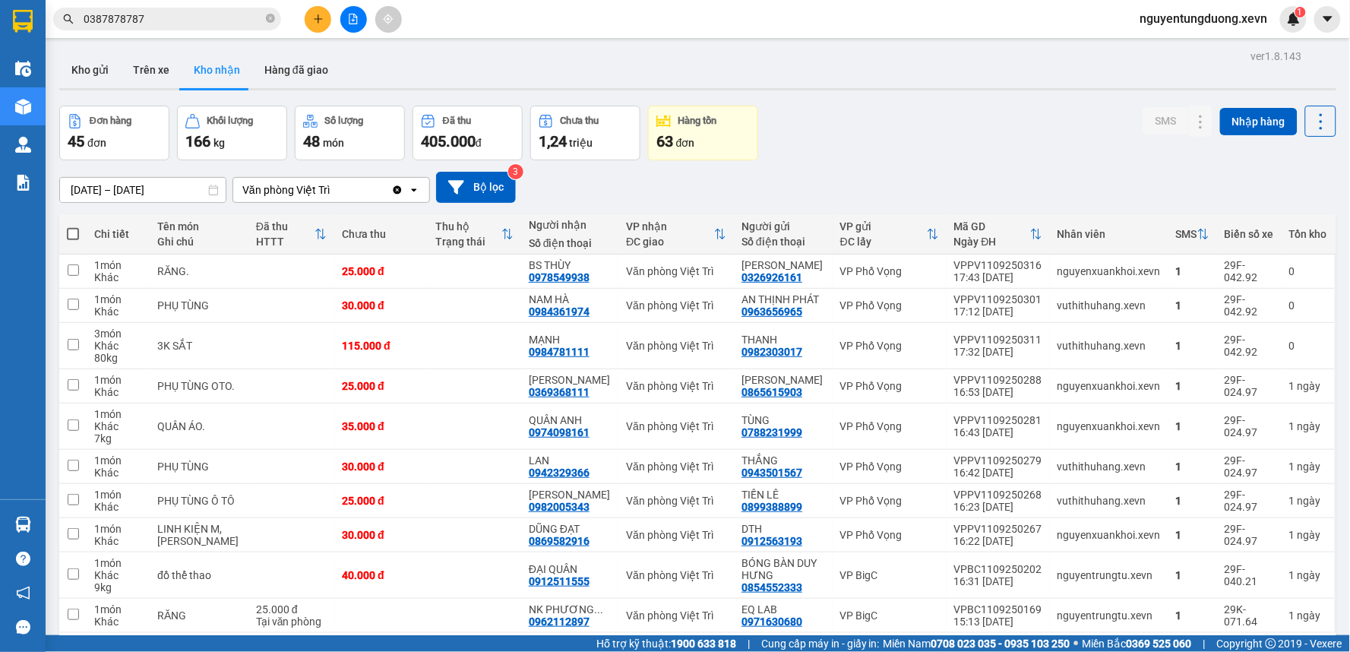
click at [831, 203] on section "Kết quả tìm kiếm ( 105 ) Bộ lọc Mã ĐH Trạng thái Món hàng Thu hộ Tổng cước Chưa…" at bounding box center [675, 326] width 1350 height 652
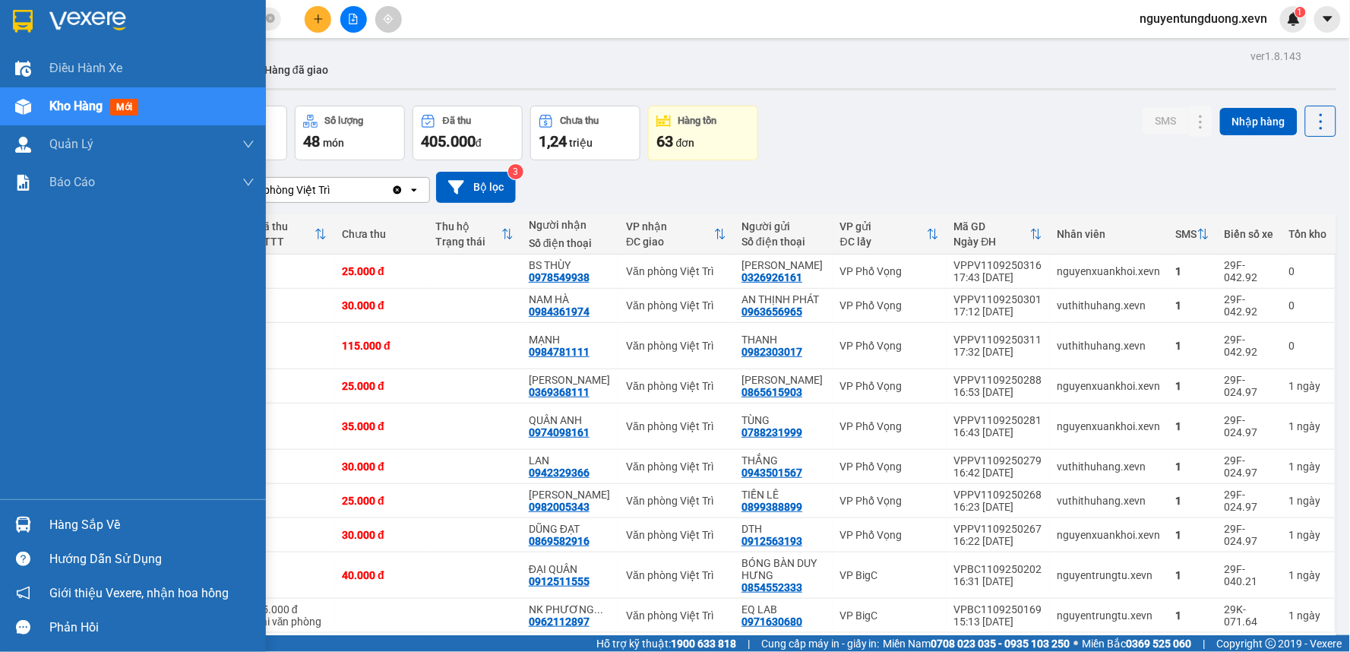
click at [11, 513] on div at bounding box center [23, 524] width 27 height 27
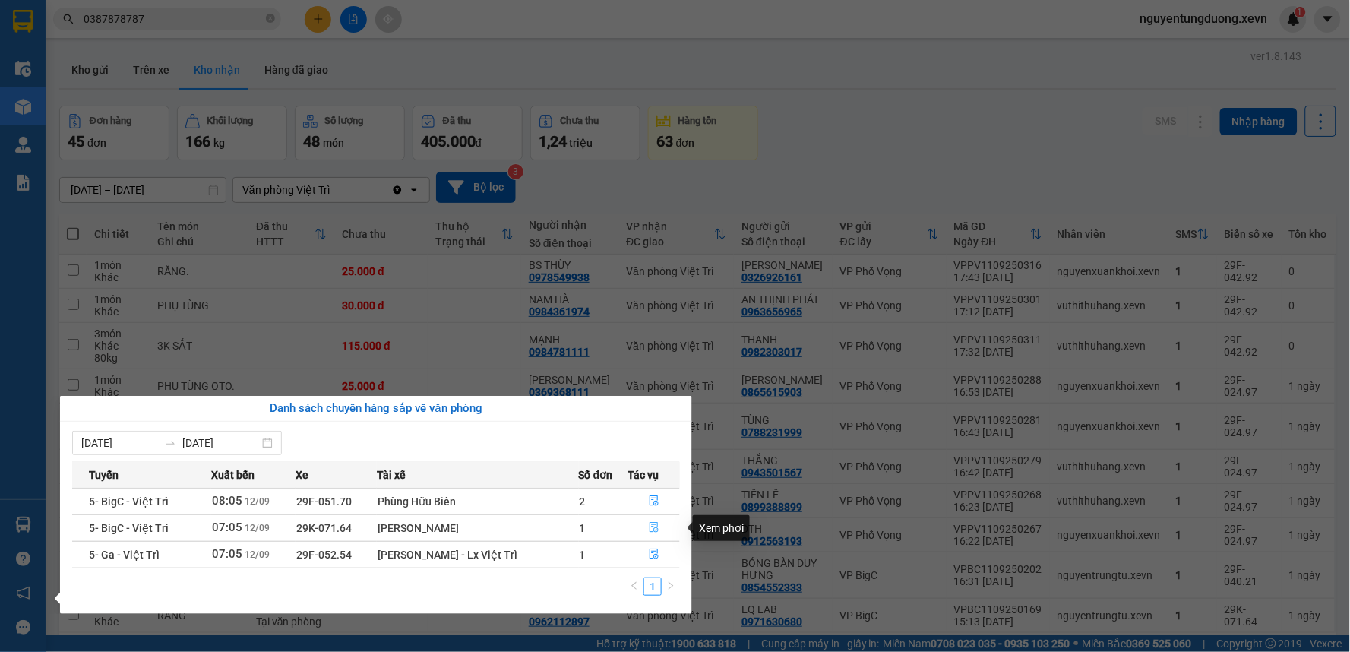
click at [649, 530] on icon "file-done" at bounding box center [654, 527] width 11 height 11
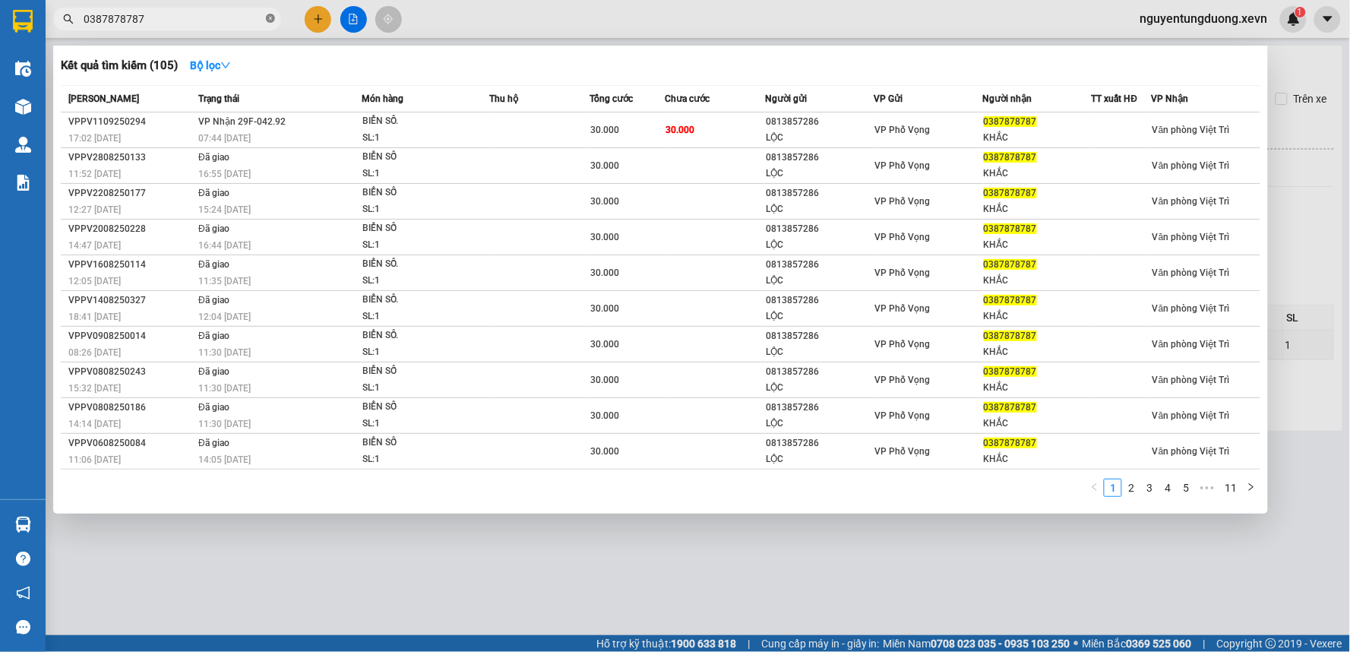
click at [268, 17] on icon "close-circle" at bounding box center [270, 18] width 9 height 9
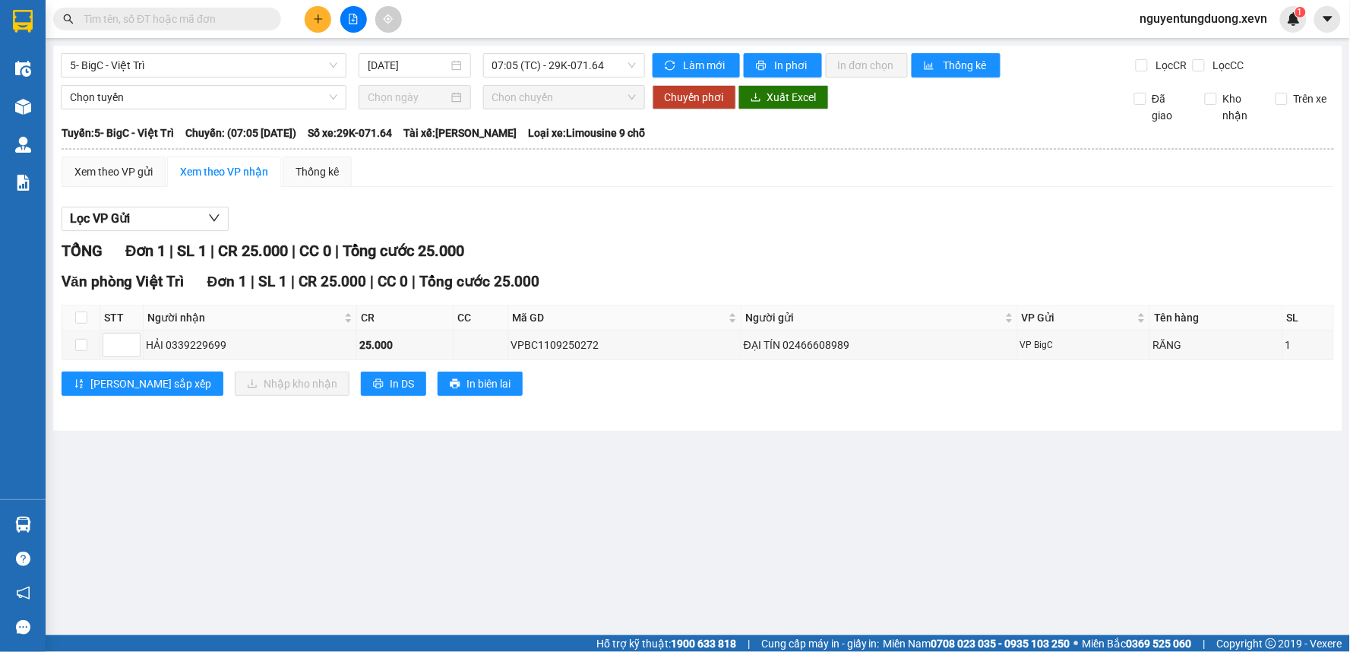
click at [229, 24] on input "text" at bounding box center [173, 19] width 179 height 17
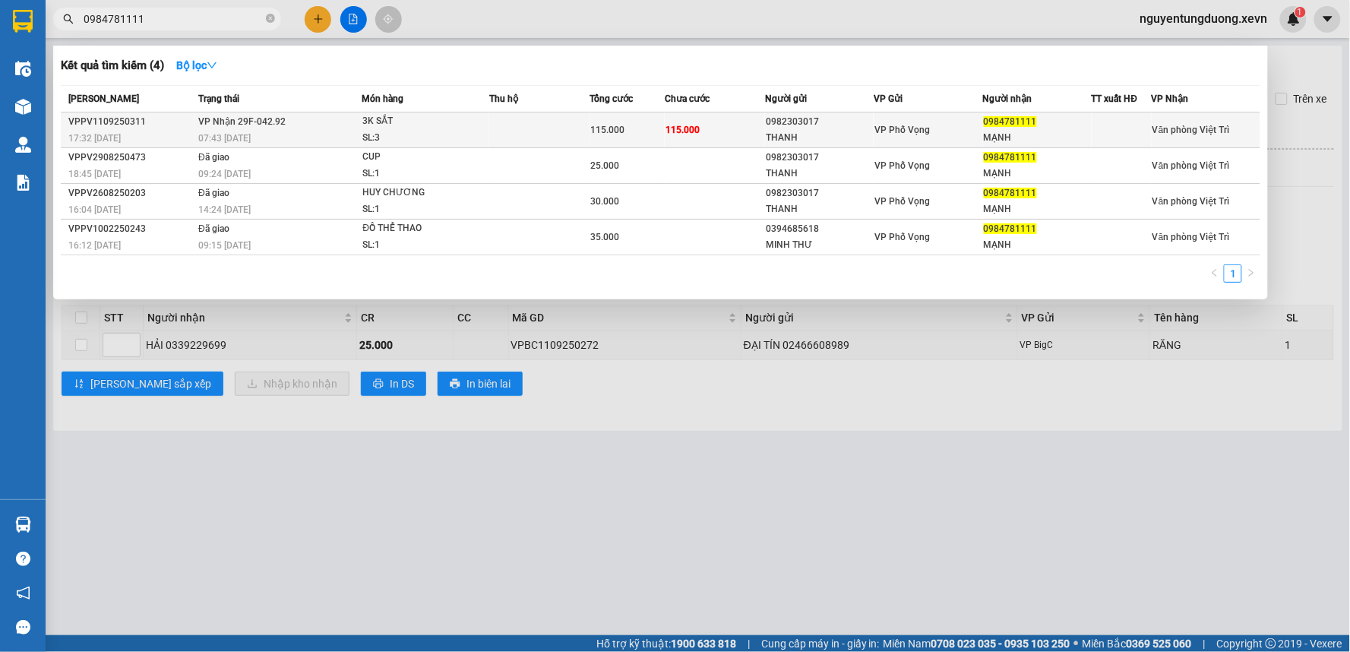
type input "0984781111"
click at [489, 132] on td at bounding box center [539, 130] width 100 height 36
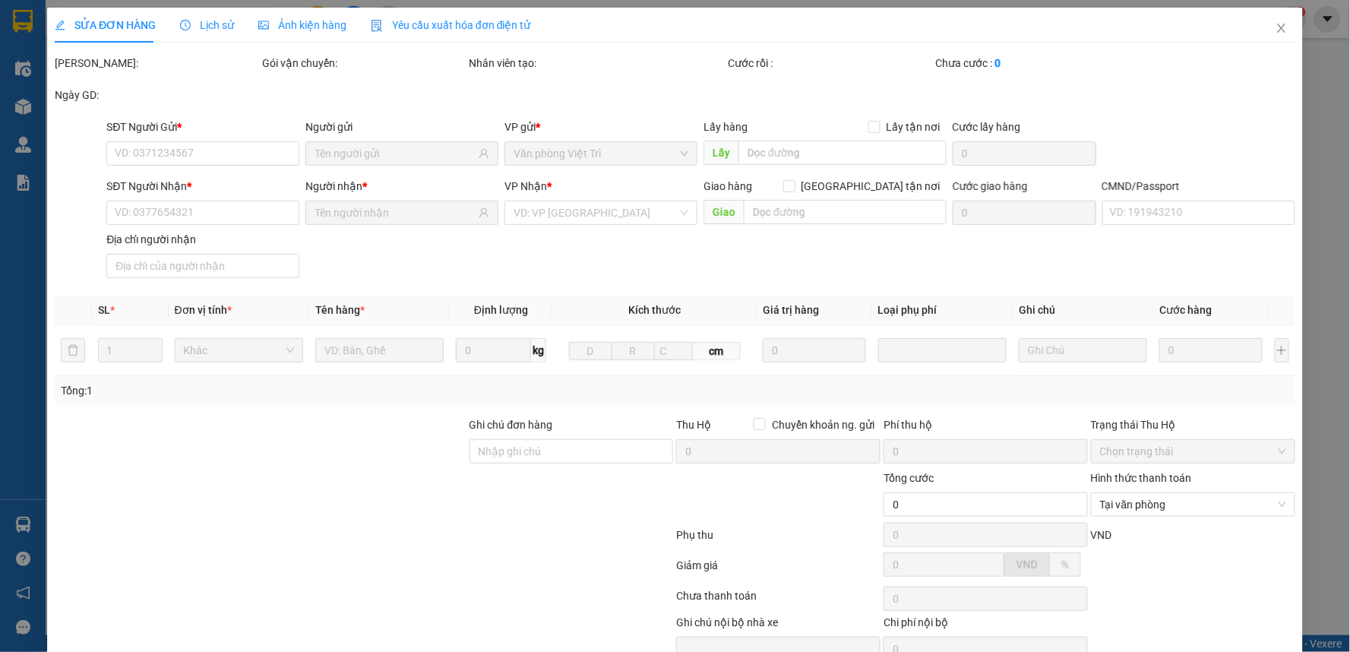
type input "0982303017"
type input "THANH"
type input "0984781111"
type input "MẠNH"
type input "025200000385 ng ngọc long"
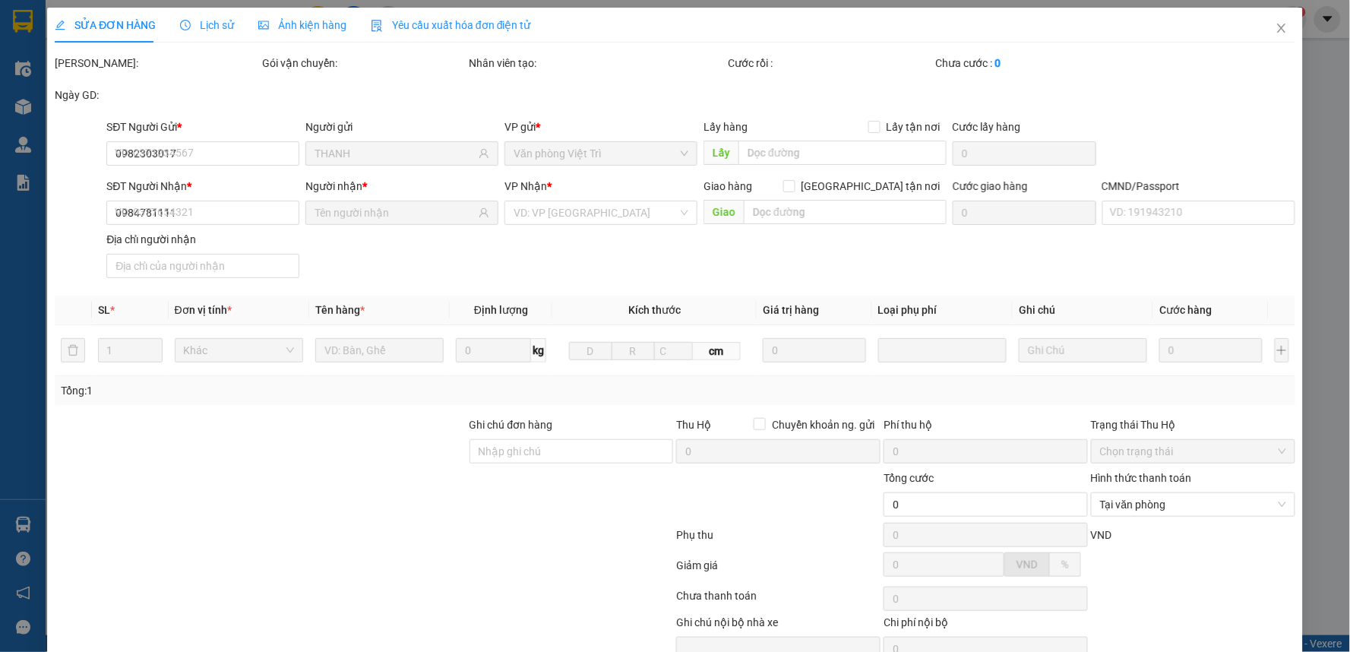
type input "115.000"
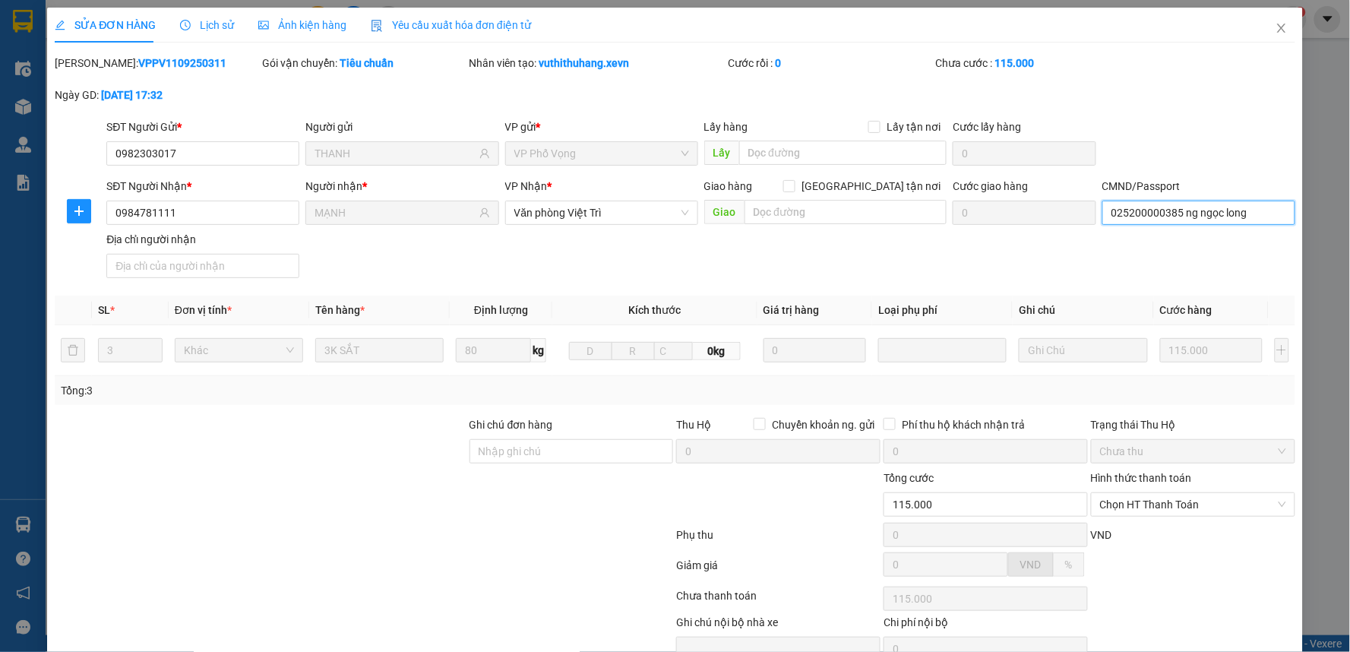
click at [1206, 215] on input "025200000385 ng ngọc long" at bounding box center [1198, 213] width 193 height 24
click at [1152, 503] on span "Chọn HT Thanh Toán" at bounding box center [1193, 504] width 186 height 23
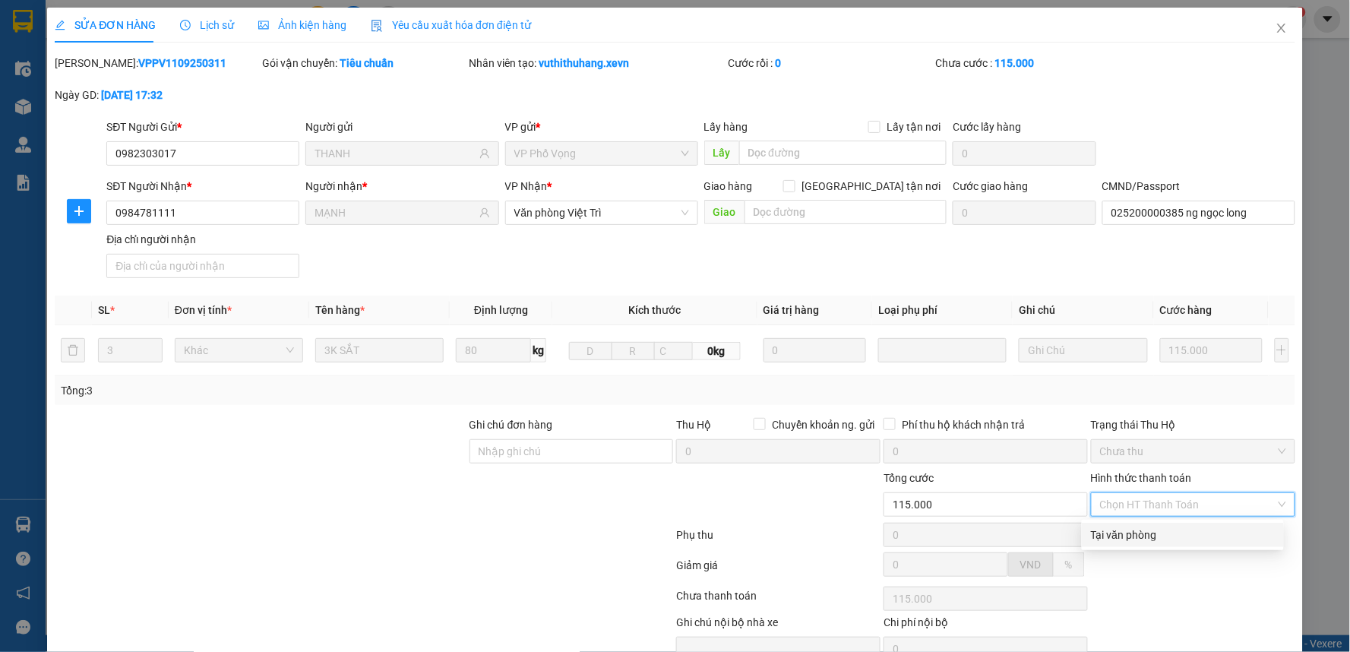
click at [1132, 533] on div "Tại văn phòng" at bounding box center [1183, 534] width 184 height 17
type input "0"
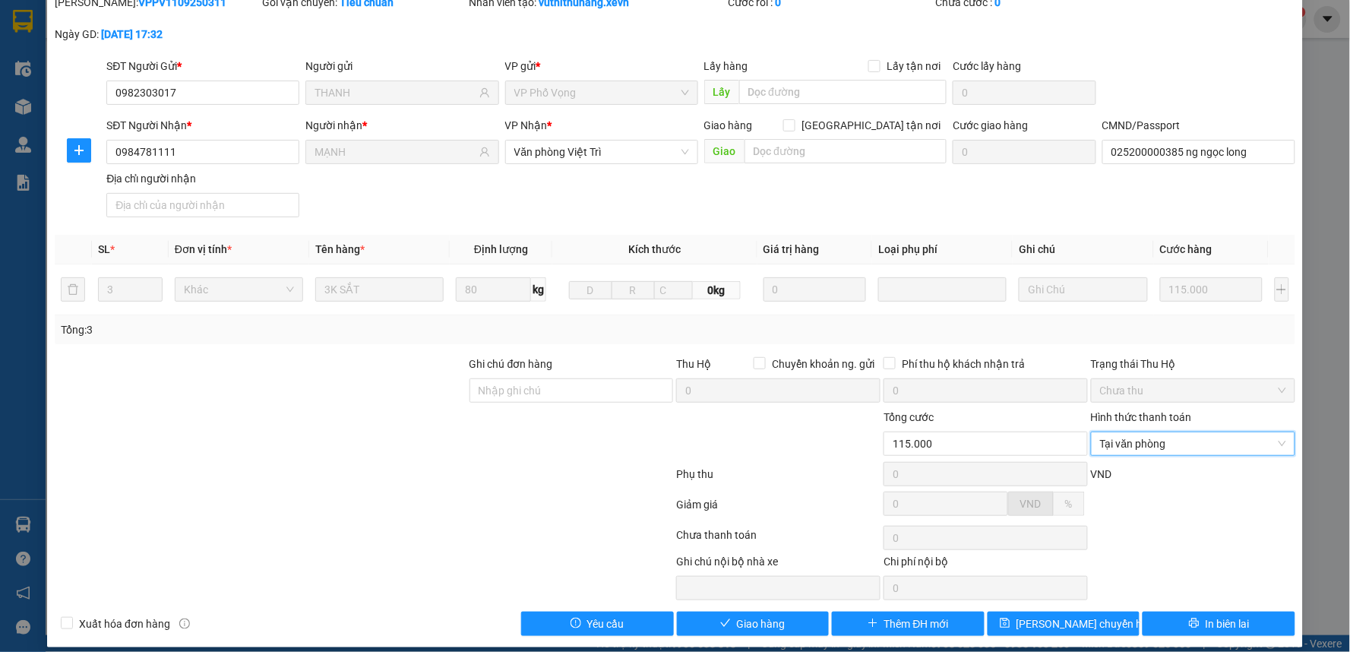
scroll to position [74, 0]
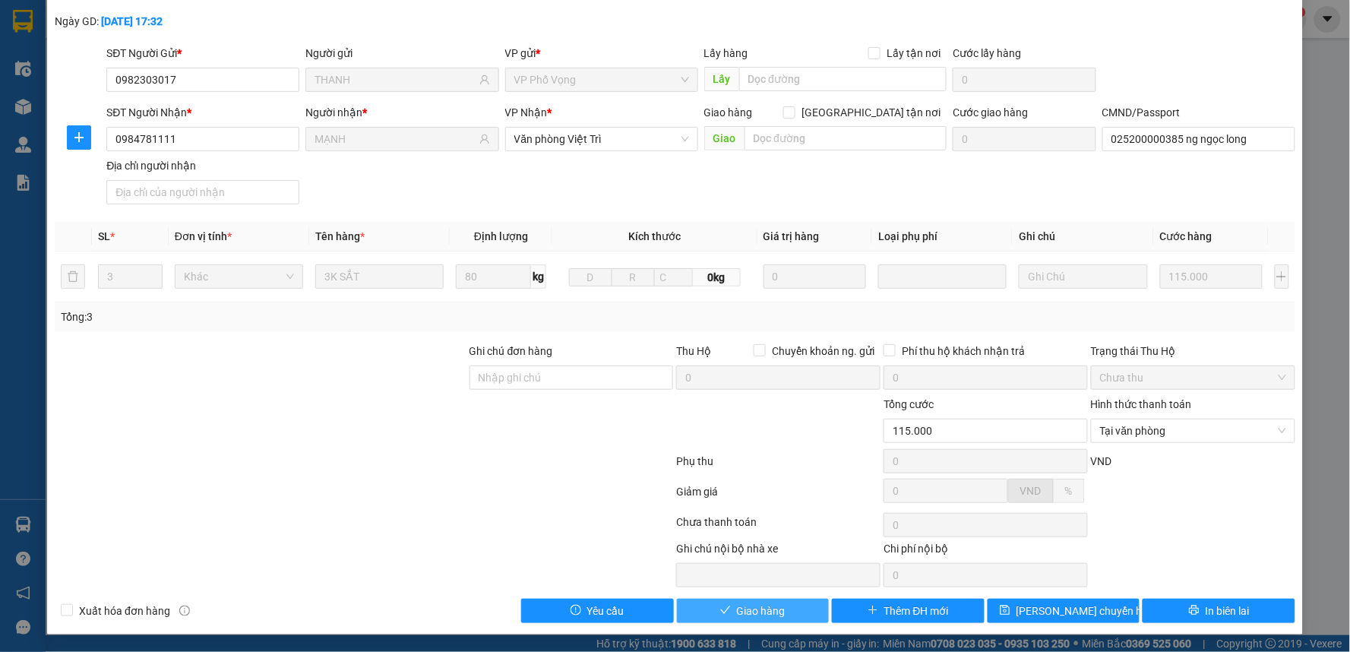
click at [783, 606] on button "Giao hàng" at bounding box center [753, 611] width 153 height 24
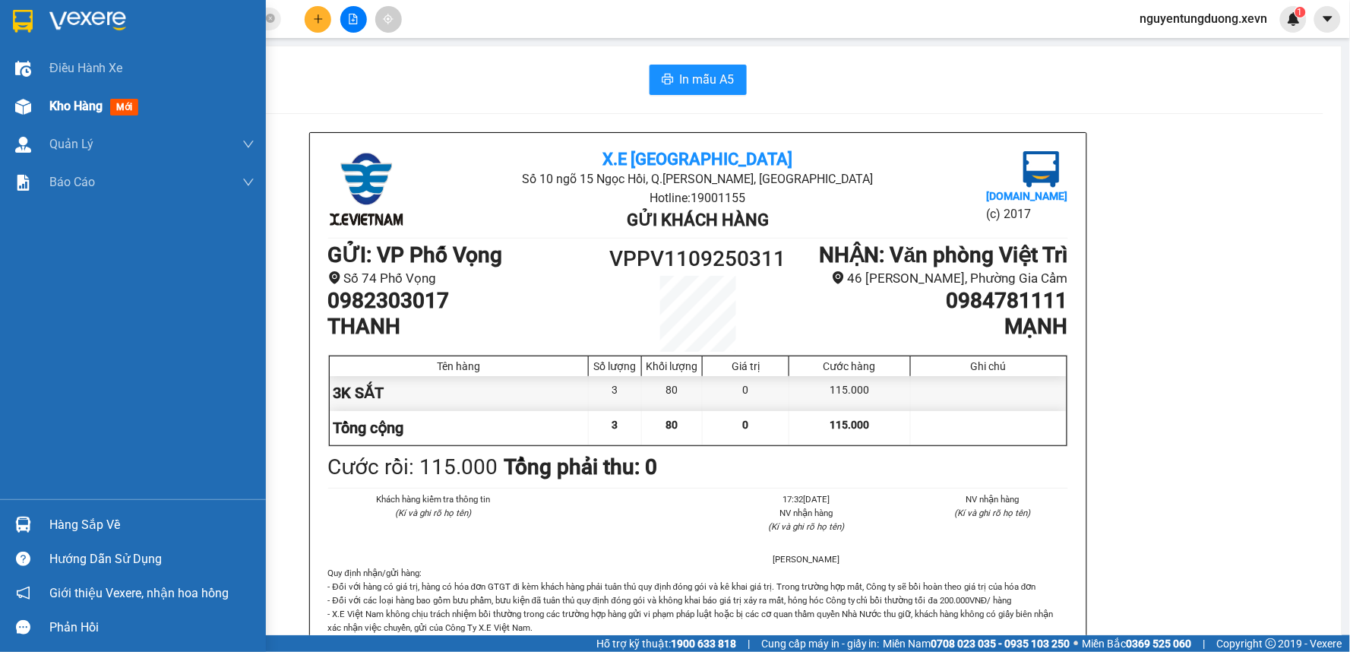
click at [29, 102] on img at bounding box center [23, 107] width 16 height 16
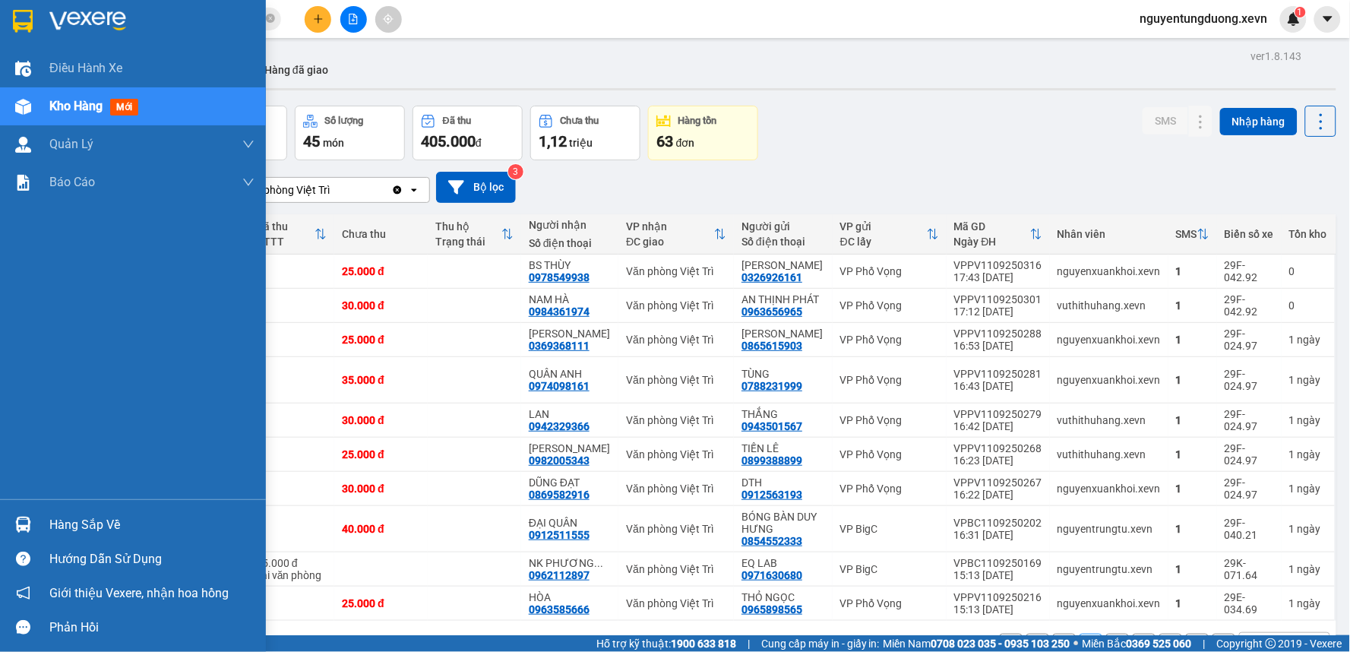
click at [12, 520] on div at bounding box center [23, 524] width 27 height 27
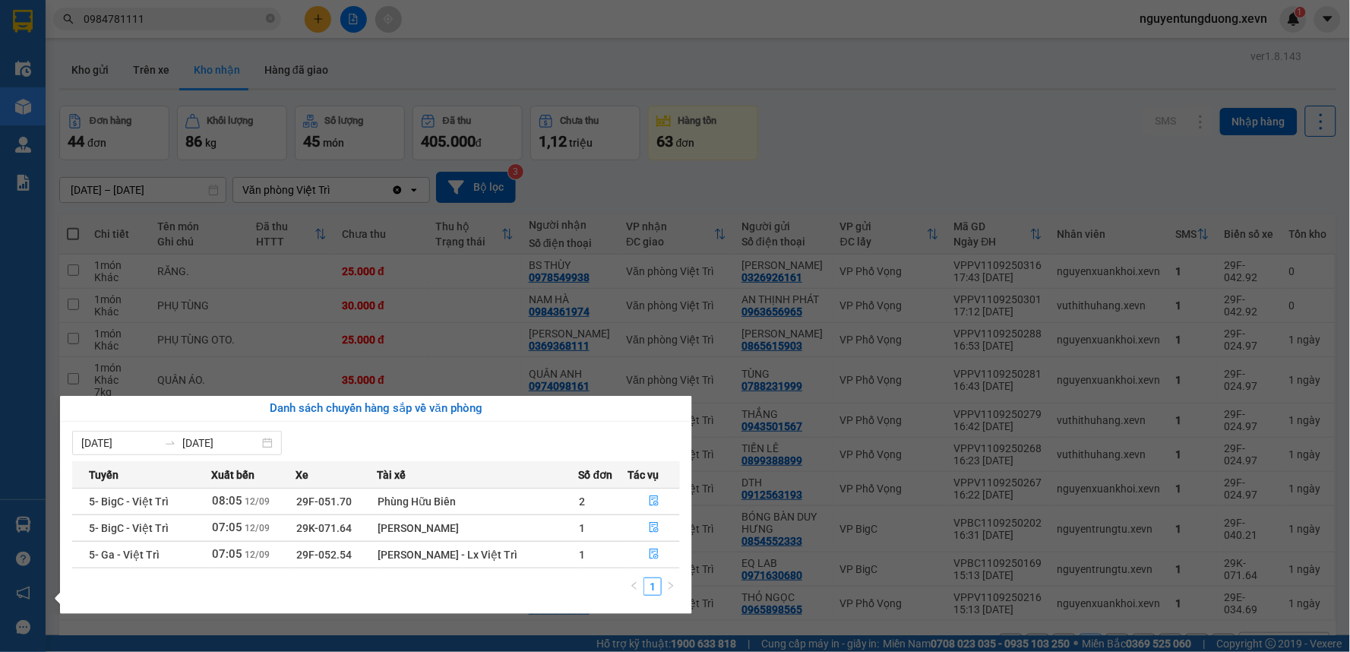
click at [918, 89] on section "Kết quả tìm kiếm ( 4 ) Bộ lọc Mã ĐH Trạng thái Món hàng Thu hộ Tổng cước Chưa c…" at bounding box center [675, 326] width 1350 height 652
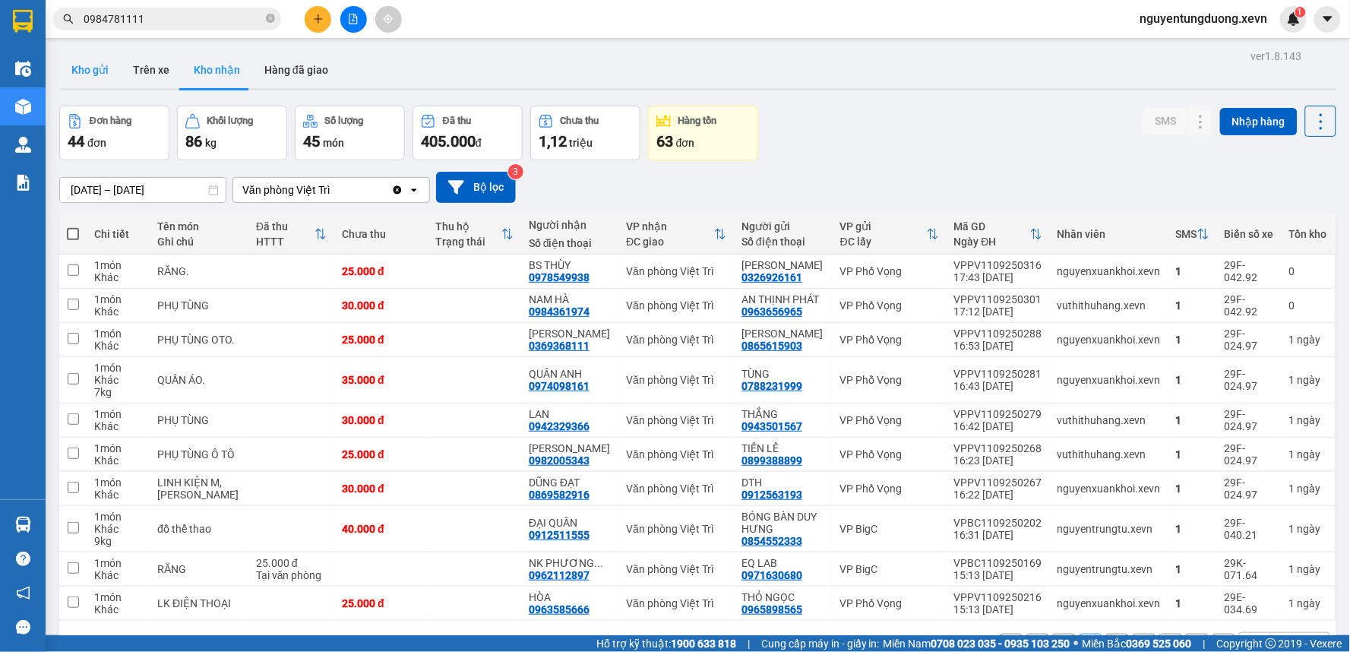
click at [79, 78] on button "Kho gửi" at bounding box center [90, 70] width 62 height 36
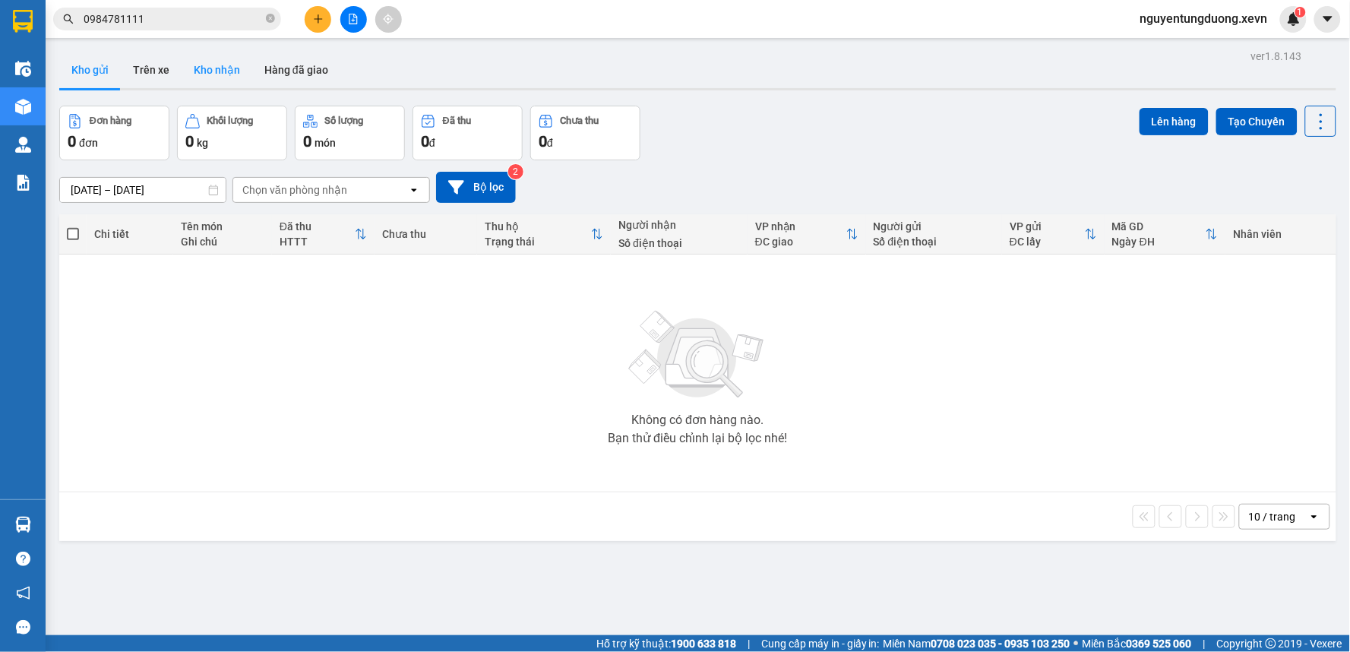
click at [232, 64] on button "Kho nhận" at bounding box center [217, 70] width 71 height 36
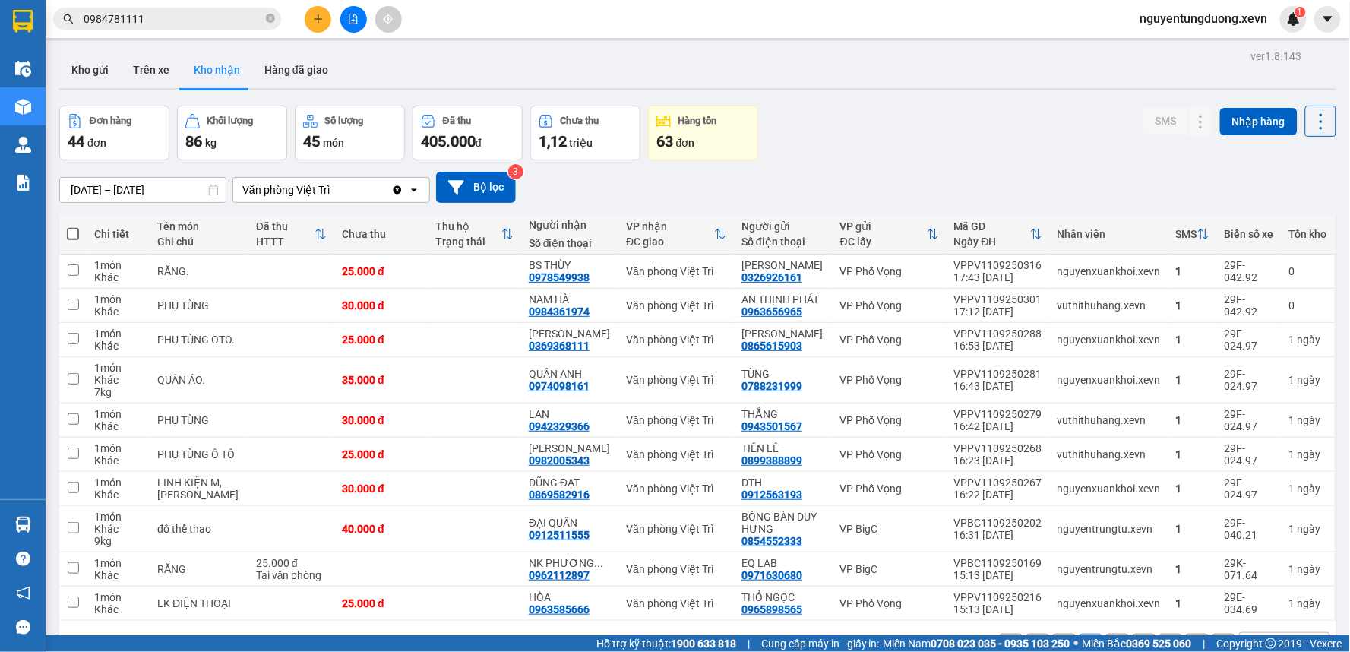
click at [168, 17] on input "0984781111" at bounding box center [173, 19] width 179 height 17
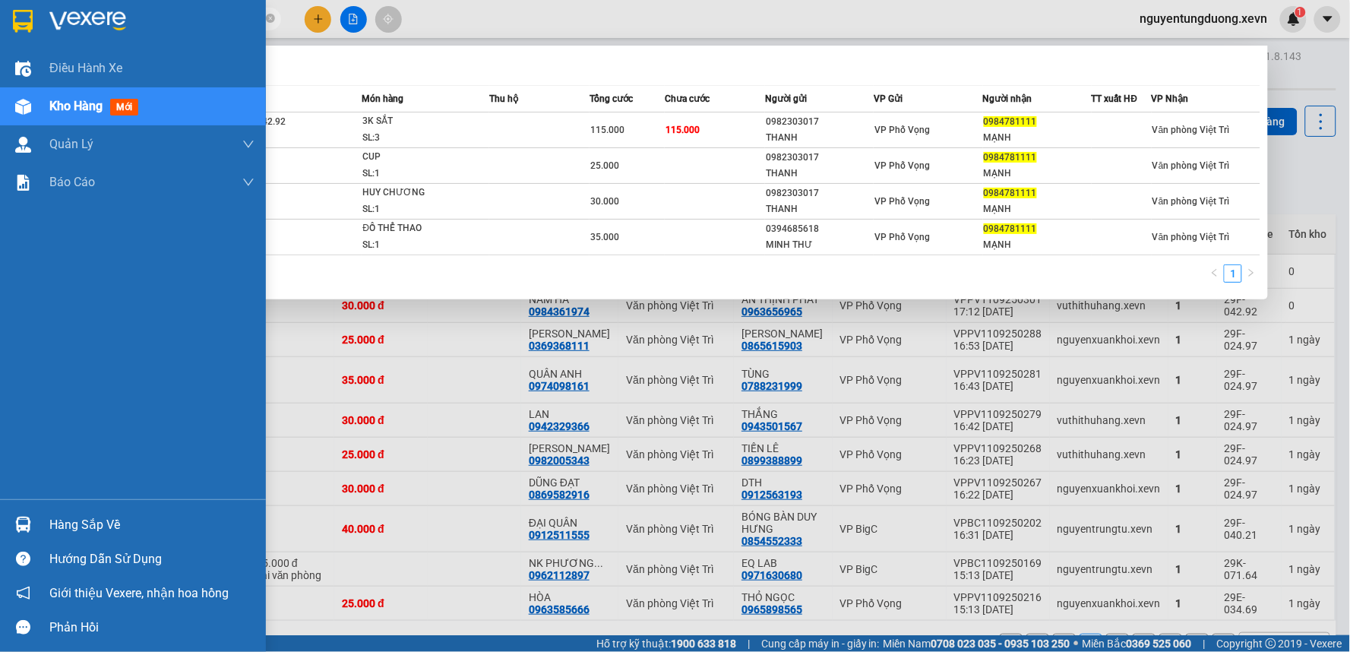
click at [29, 510] on div "Hàng sắp về" at bounding box center [133, 524] width 266 height 34
click at [0, 448] on div "Điều hành xe Kho hàng mới Quản Lý Quản lý chuyến Quản lý giao nhận mới Quản lý …" at bounding box center [133, 326] width 266 height 652
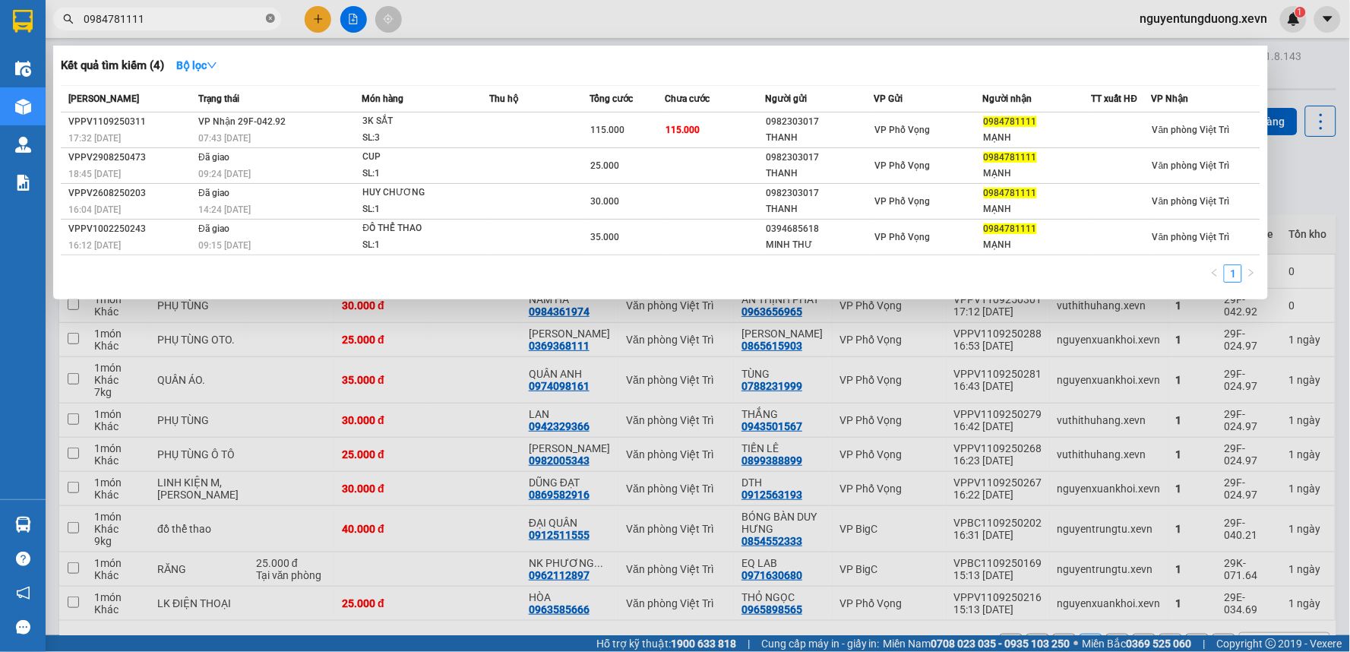
click at [270, 24] on span at bounding box center [270, 19] width 9 height 14
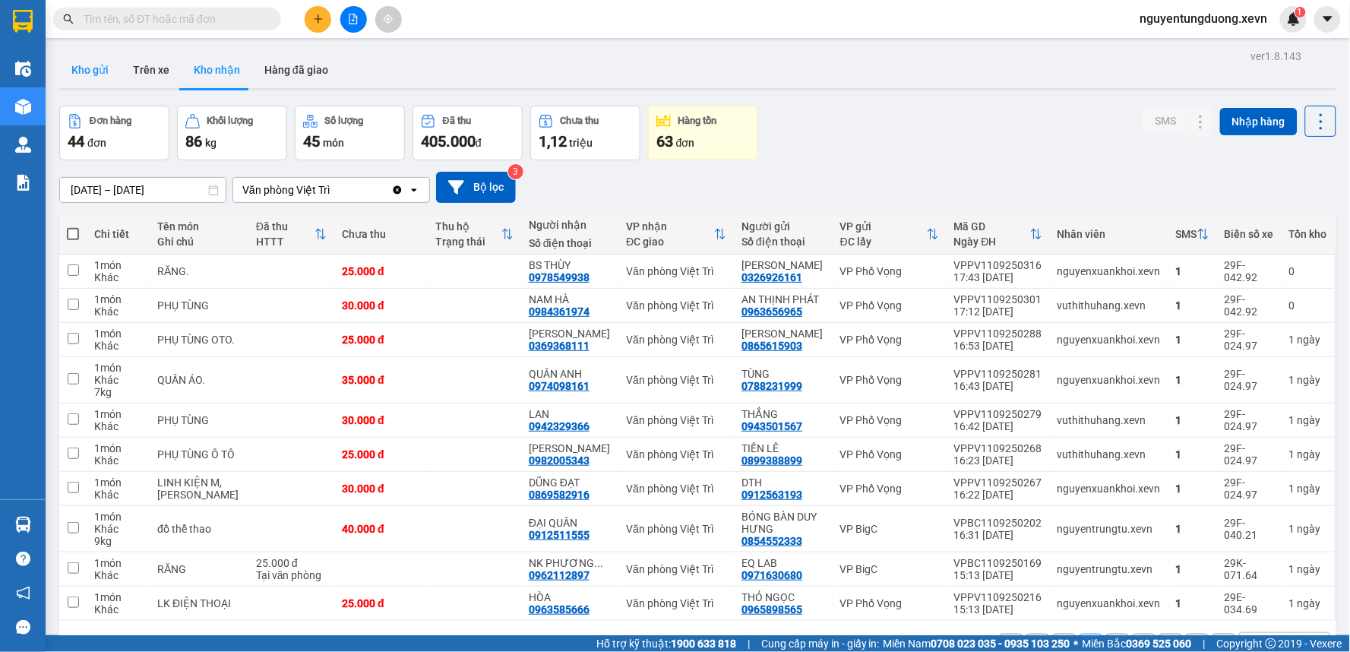
click at [84, 77] on button "Kho gửi" at bounding box center [90, 70] width 62 height 36
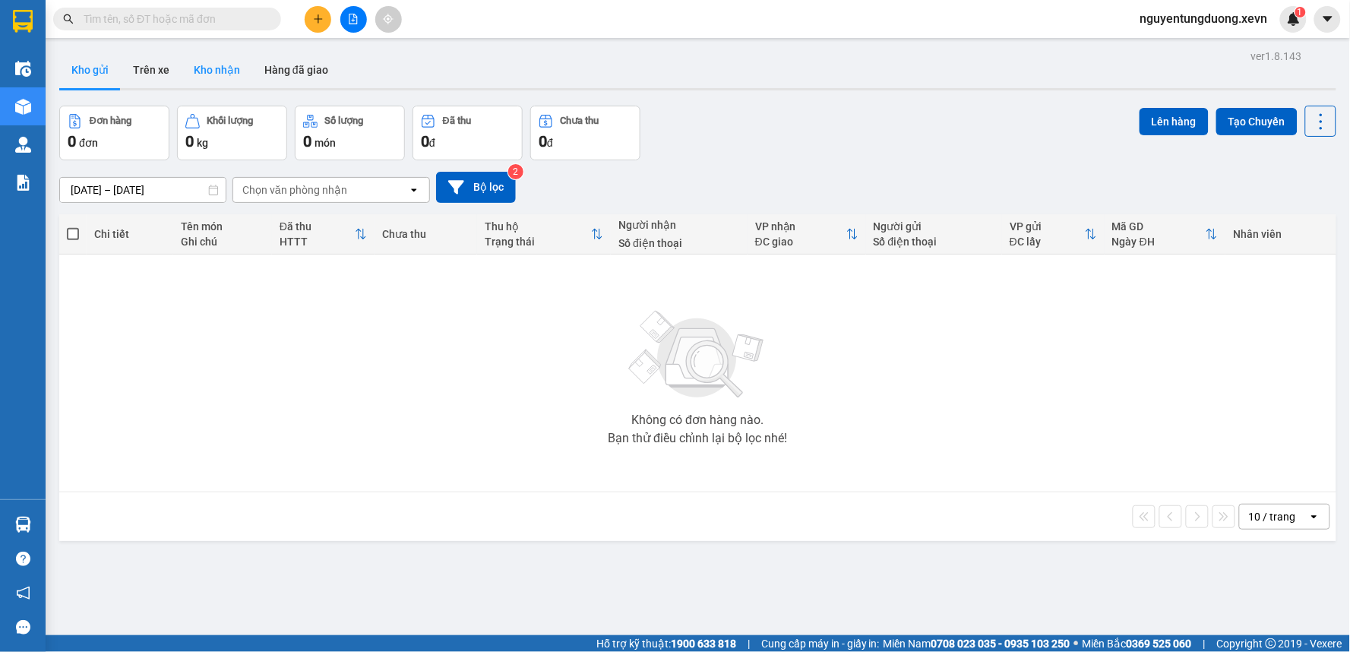
click at [211, 70] on button "Kho nhận" at bounding box center [217, 70] width 71 height 36
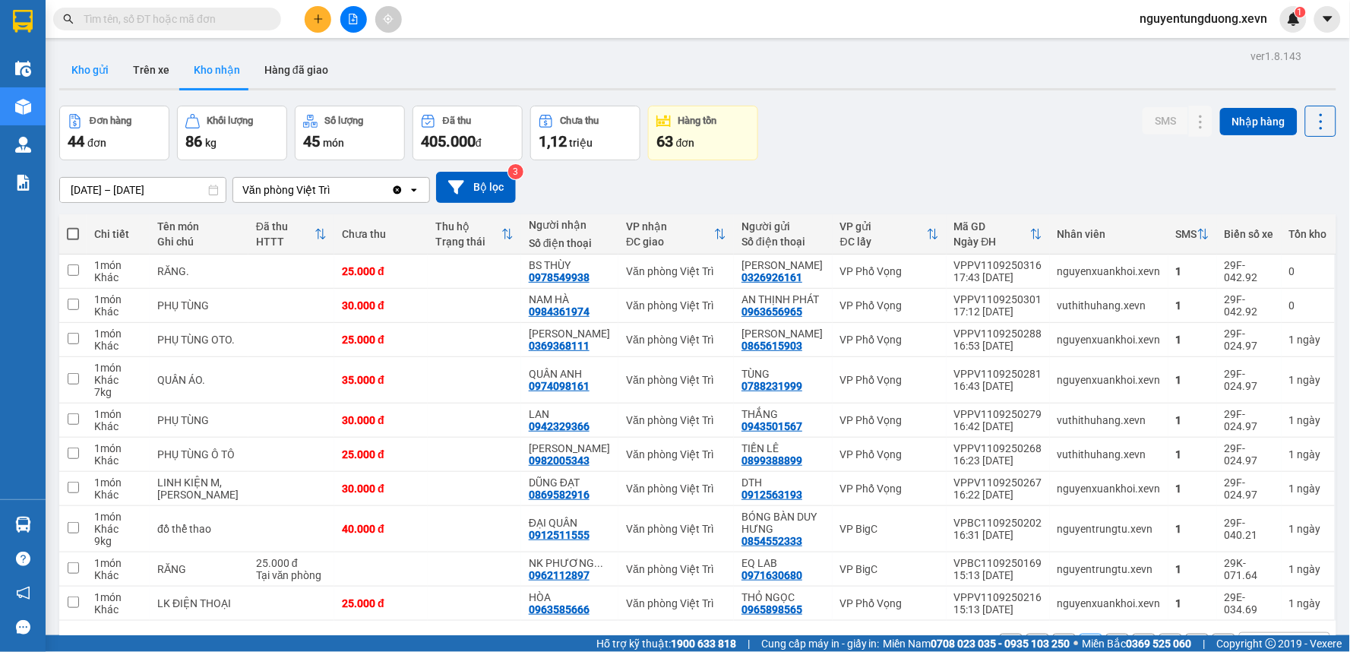
click at [74, 65] on button "Kho gửi" at bounding box center [90, 70] width 62 height 36
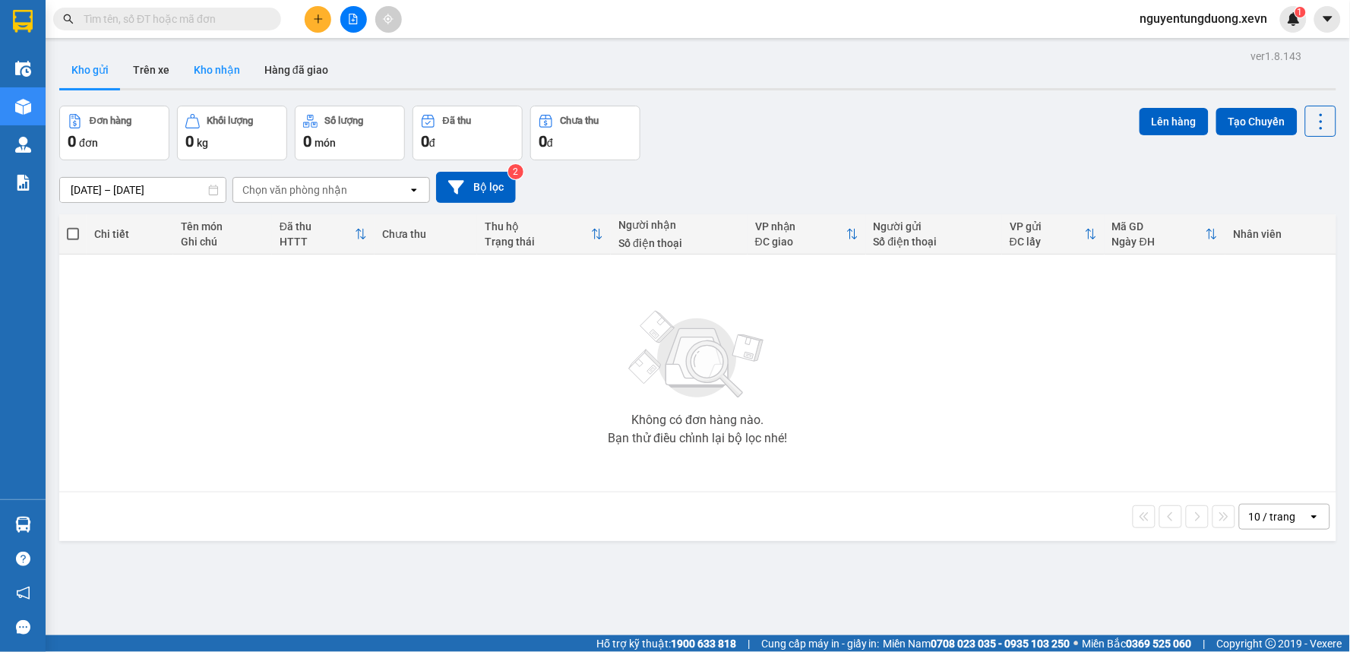
click at [211, 65] on button "Kho nhận" at bounding box center [217, 70] width 71 height 36
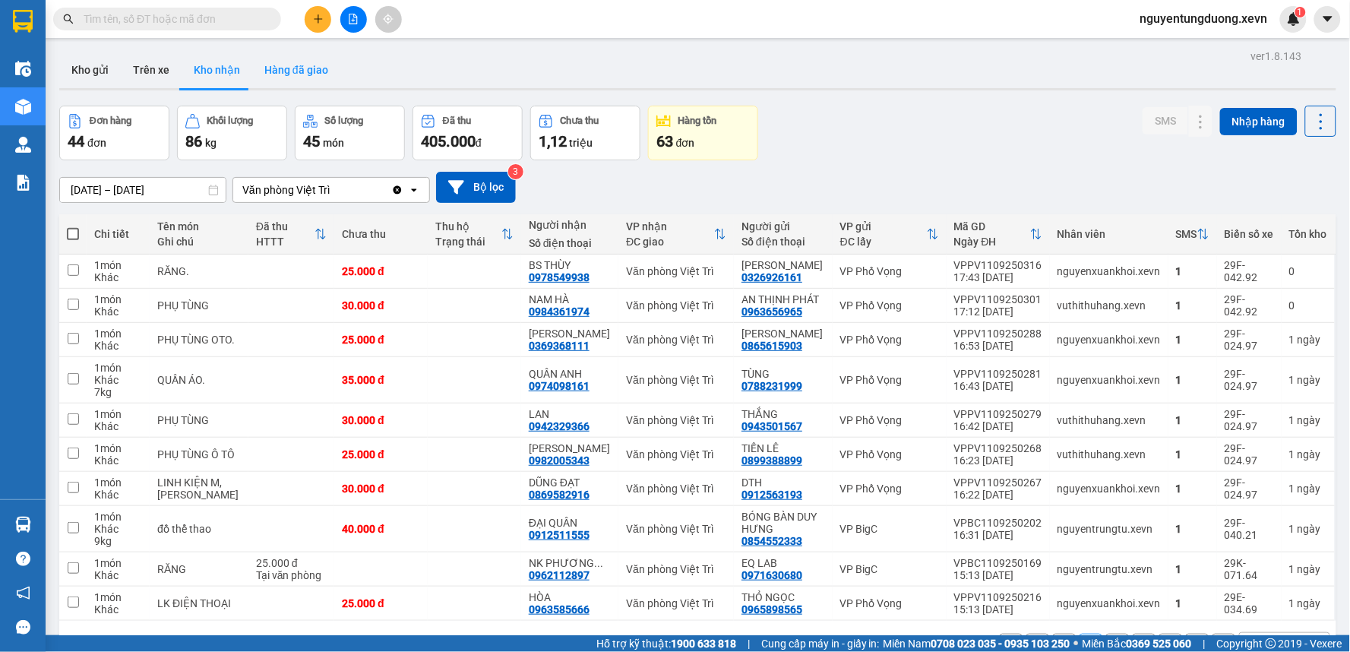
click at [299, 71] on button "Hàng đã giao" at bounding box center [296, 70] width 88 height 36
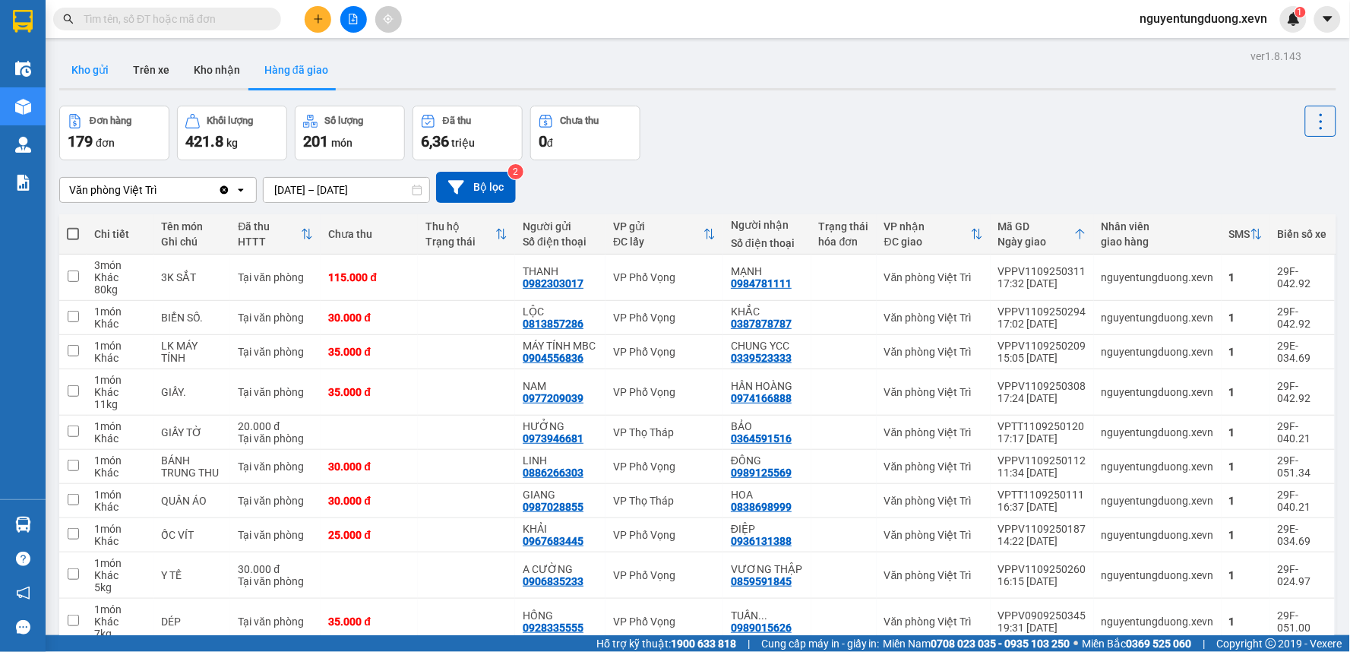
click at [92, 66] on button "Kho gửi" at bounding box center [90, 70] width 62 height 36
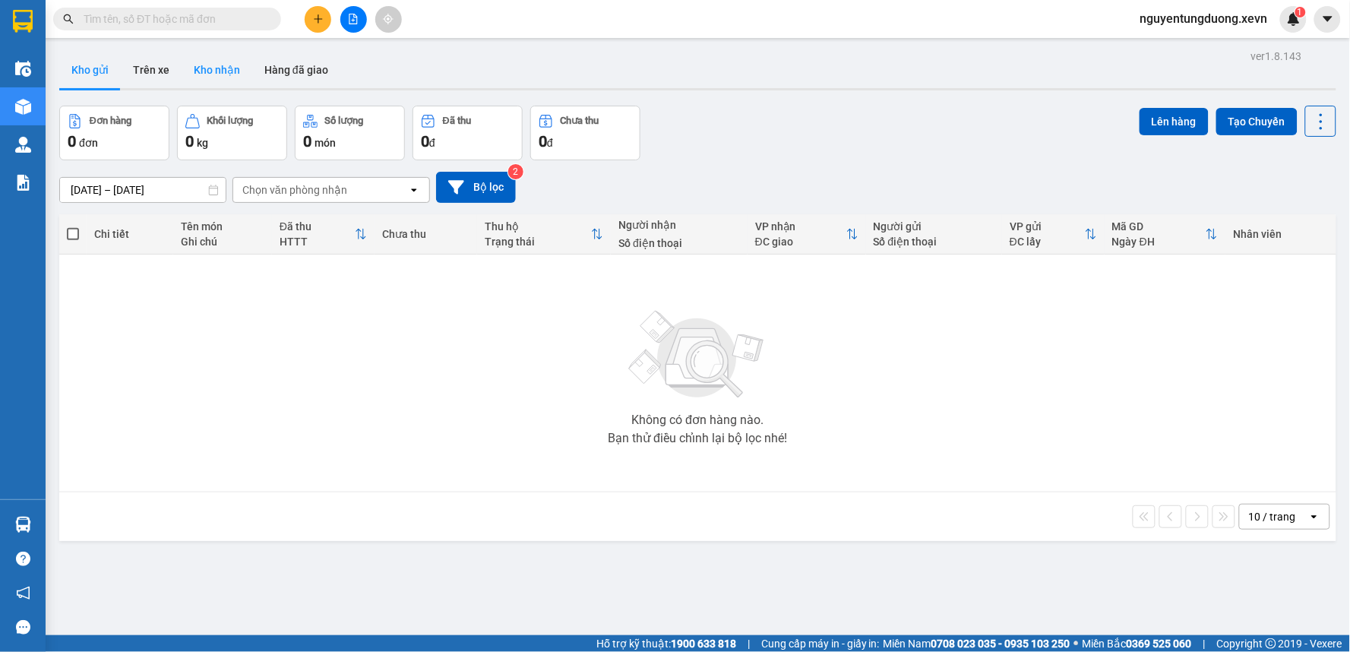
click at [211, 71] on button "Kho nhận" at bounding box center [217, 70] width 71 height 36
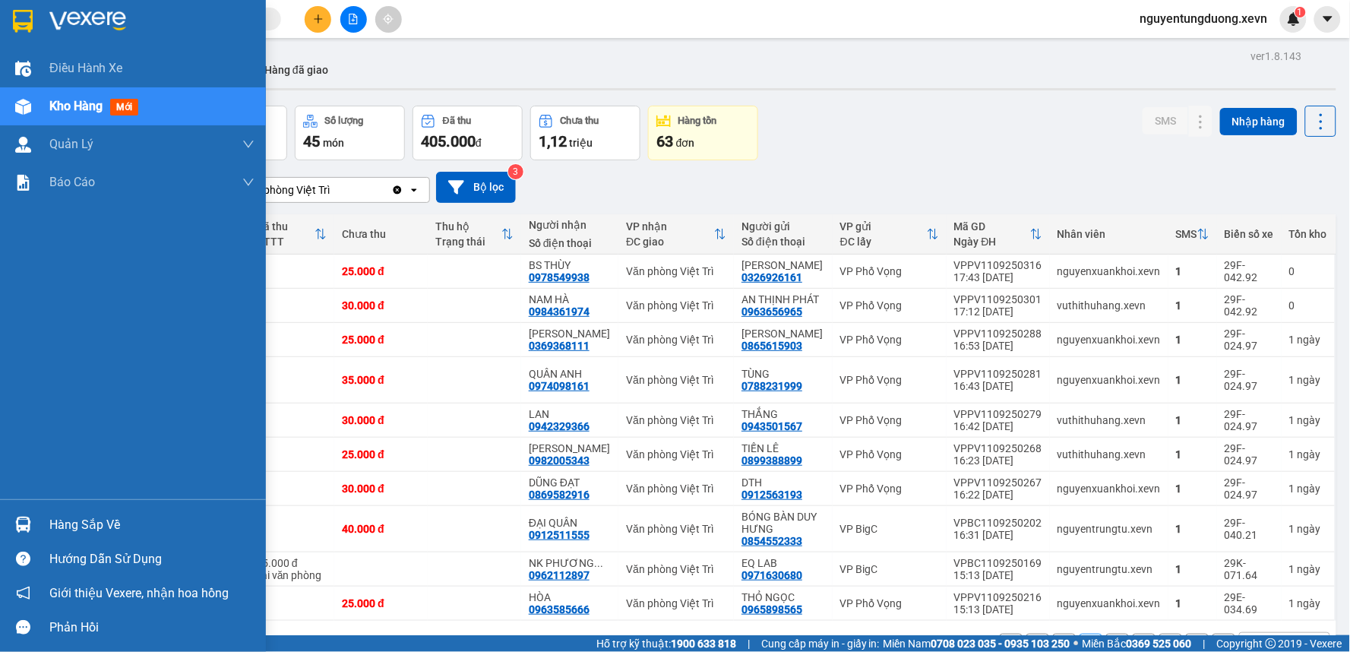
click at [36, 521] on div "Hàng sắp về" at bounding box center [133, 524] width 266 height 34
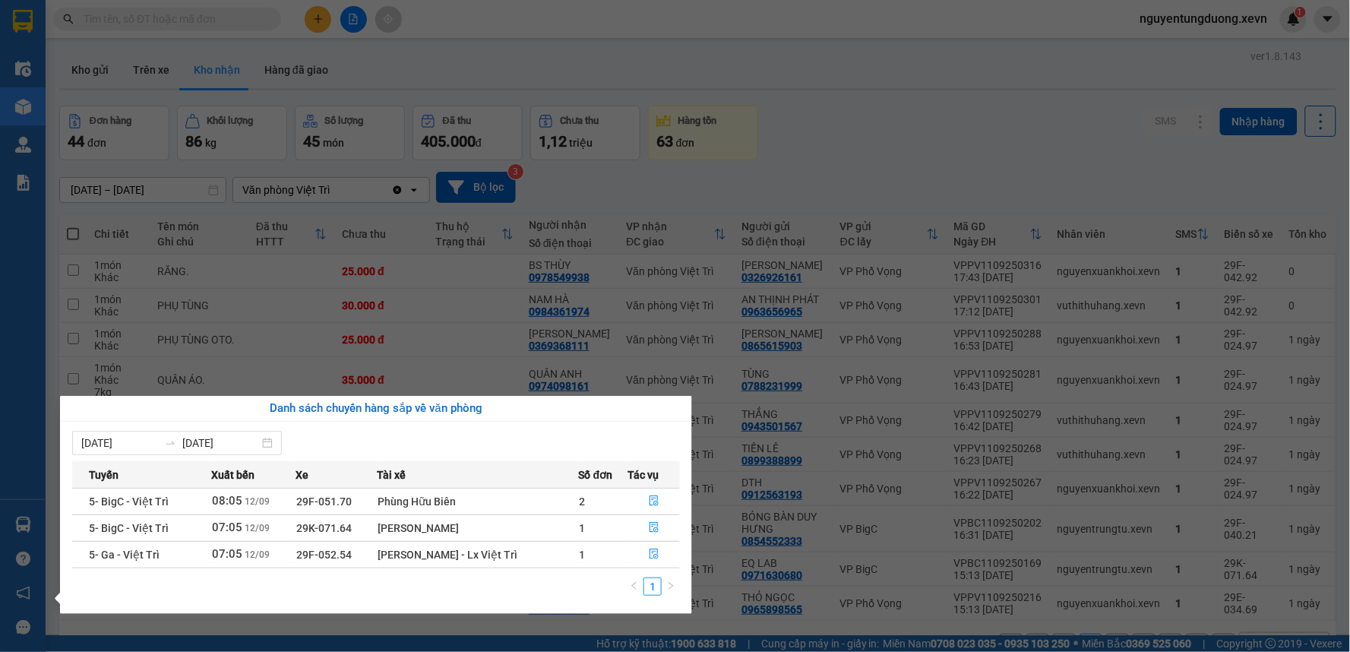
click at [814, 128] on section "Kết quả tìm kiếm ( 4 ) Bộ lọc Mã ĐH Trạng thái Món hàng Thu hộ Tổng cước Chưa c…" at bounding box center [675, 326] width 1350 height 652
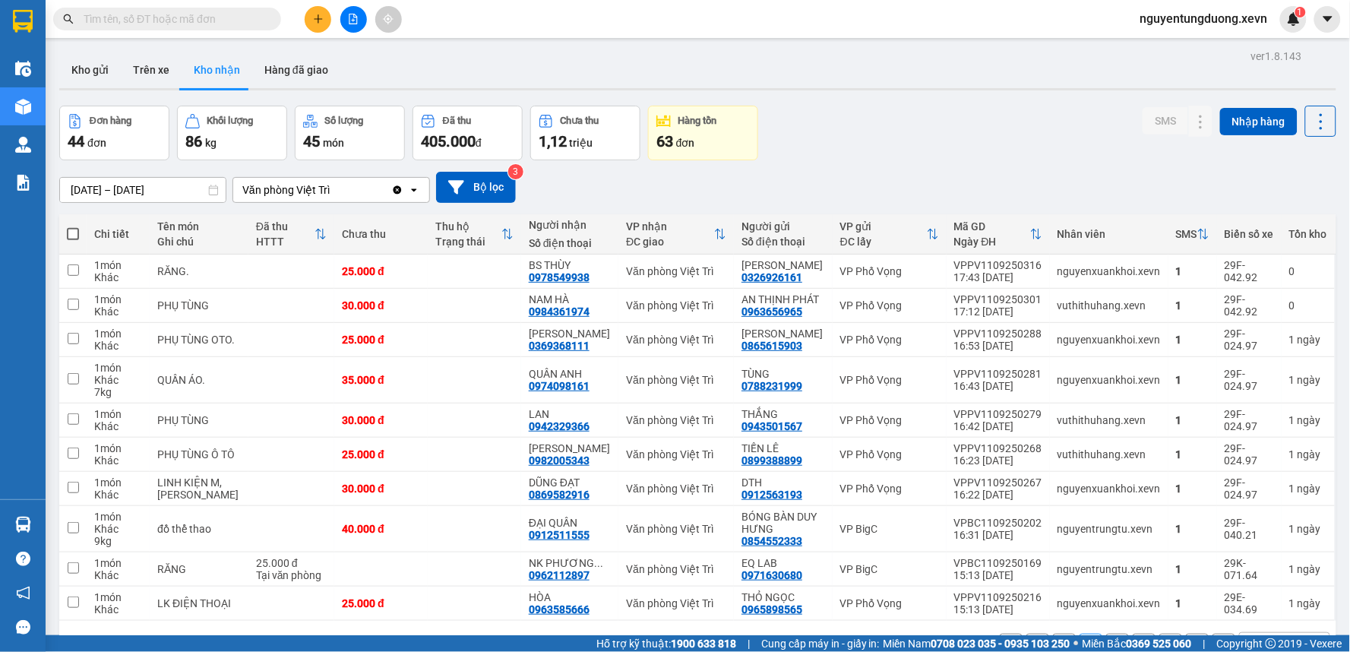
click at [214, 18] on input "text" at bounding box center [173, 19] width 179 height 17
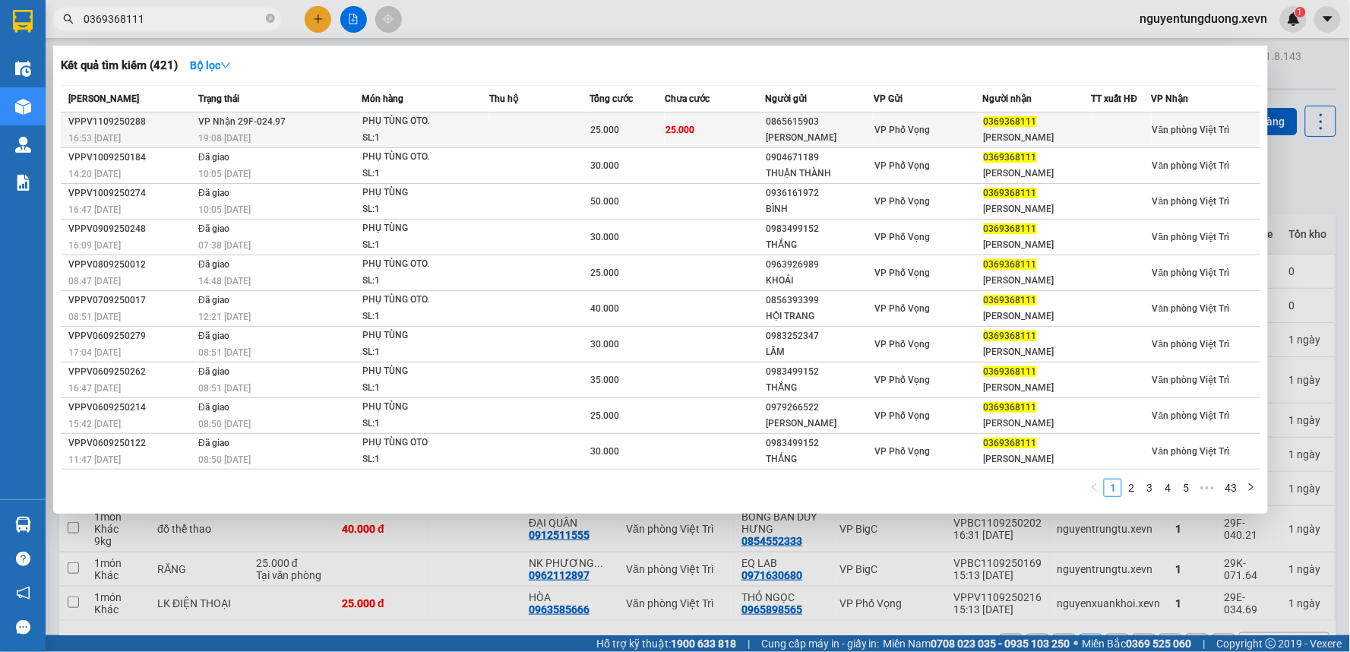
type input "0369368111"
click at [691, 135] on span "25.000" at bounding box center [679, 130] width 29 height 11
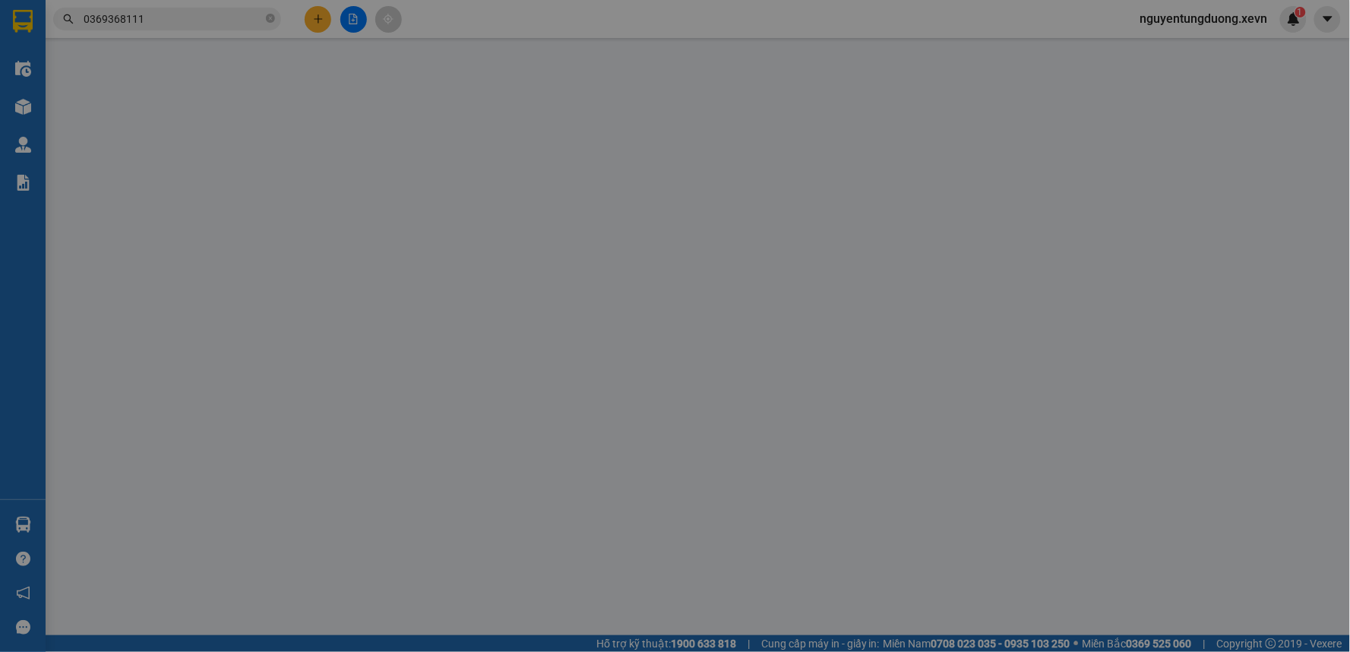
type input "0865615903"
type input "NGUYỄN"
type input "0369368111"
type input "THU THÁI"
type input "025082013007 KHUẤT THANH HƯNG, ĐỖ XUÂN BÌNH LẤY"
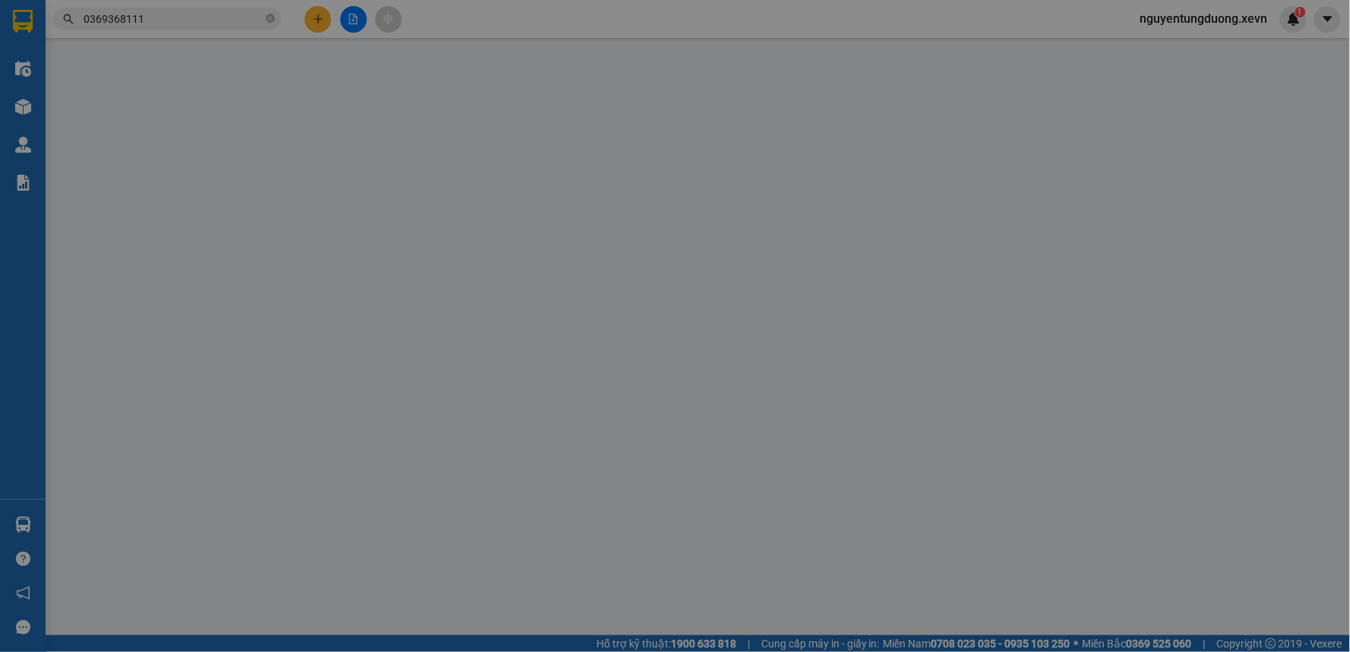
type input "25.000"
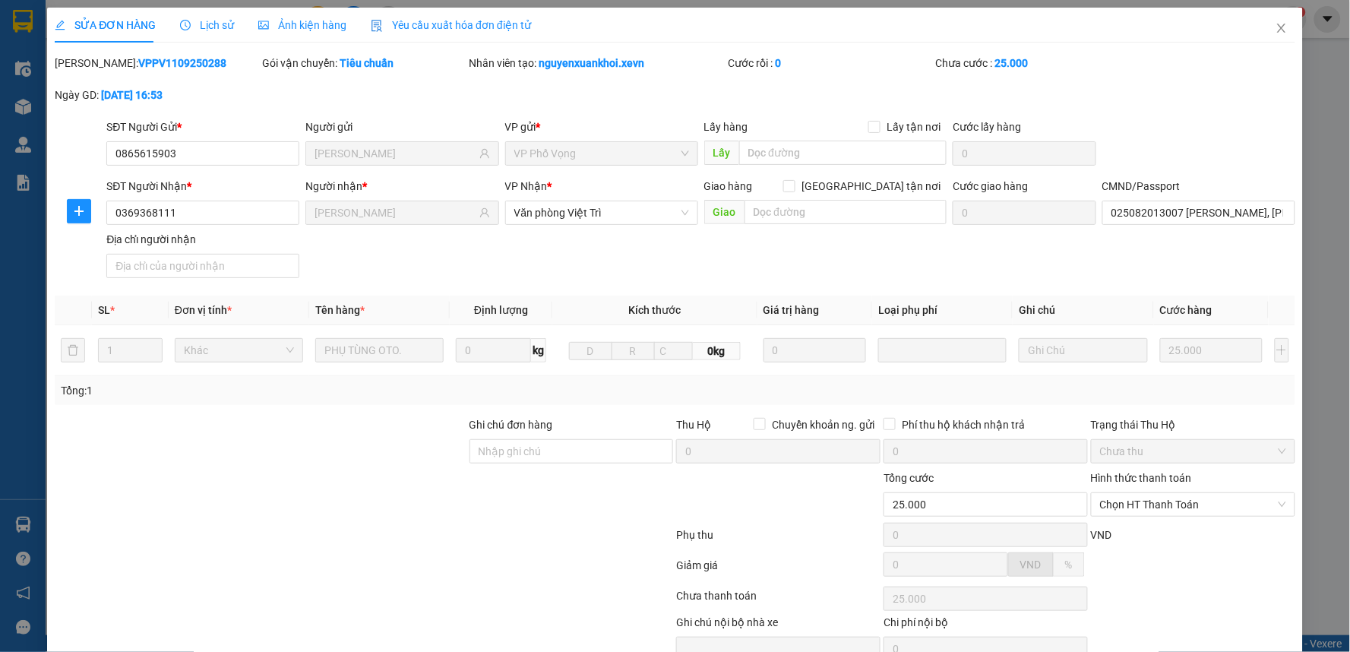
click at [1144, 517] on div "Hình thức thanh toán Chọn HT Thanh Toán" at bounding box center [1193, 495] width 204 height 53
click at [1160, 494] on span "Chọn HT Thanh Toán" at bounding box center [1193, 504] width 186 height 23
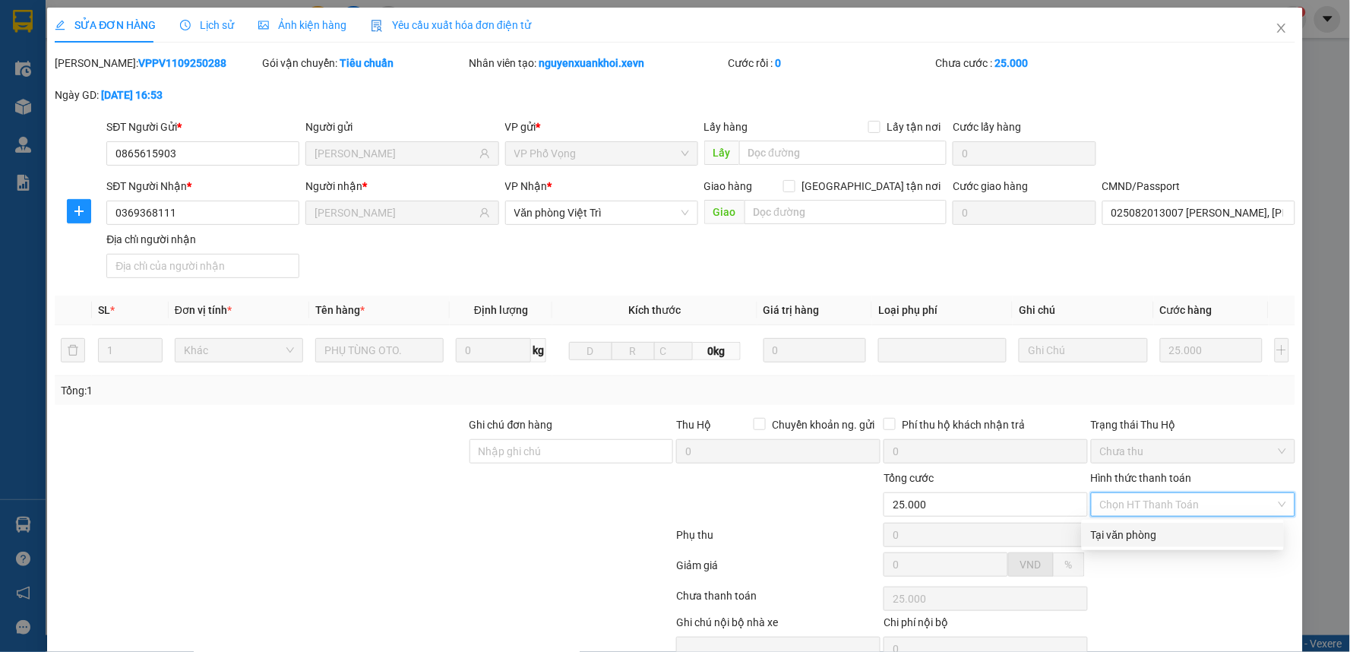
click at [1125, 529] on div "Tại văn phòng" at bounding box center [1183, 534] width 184 height 17
type input "0"
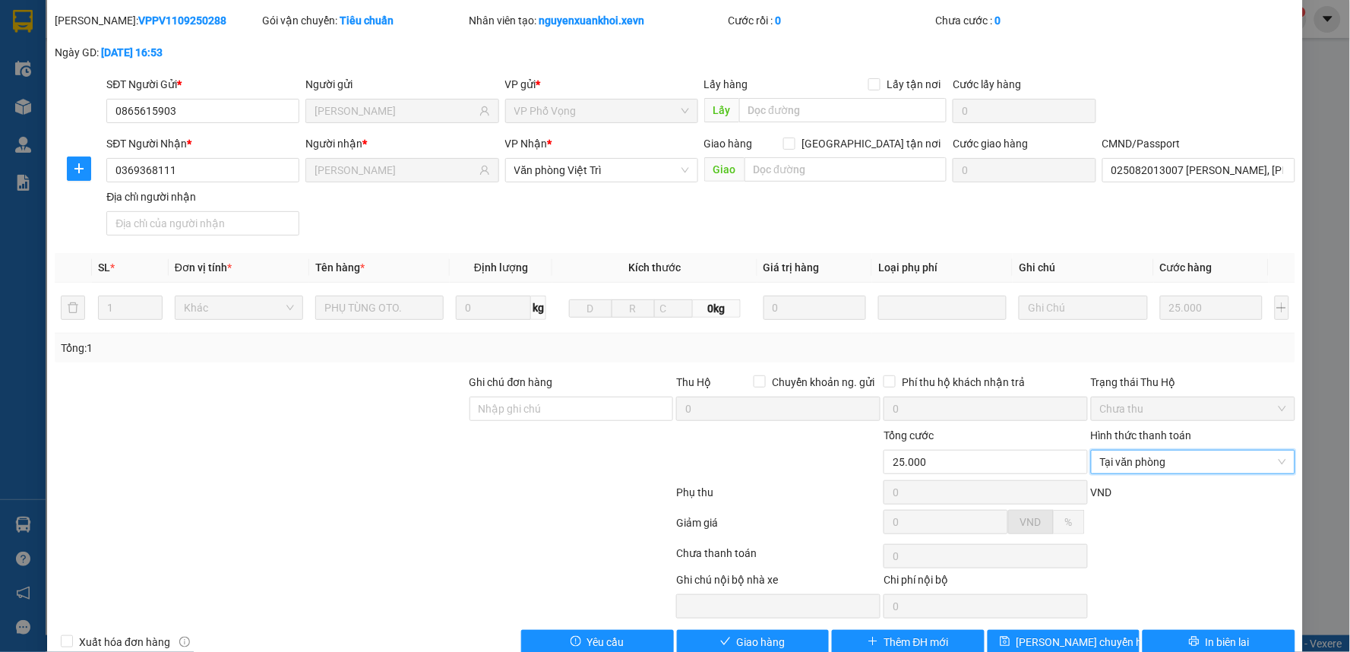
scroll to position [74, 0]
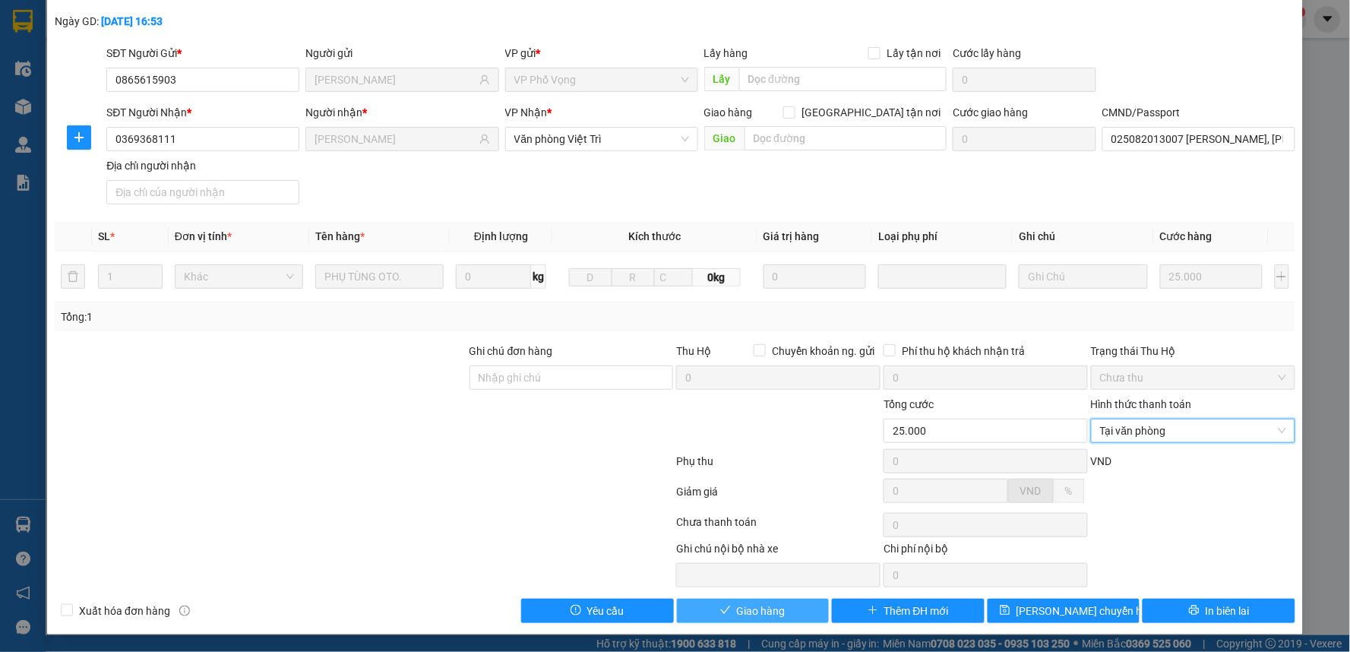
click at [752, 599] on button "Giao hàng" at bounding box center [753, 611] width 153 height 24
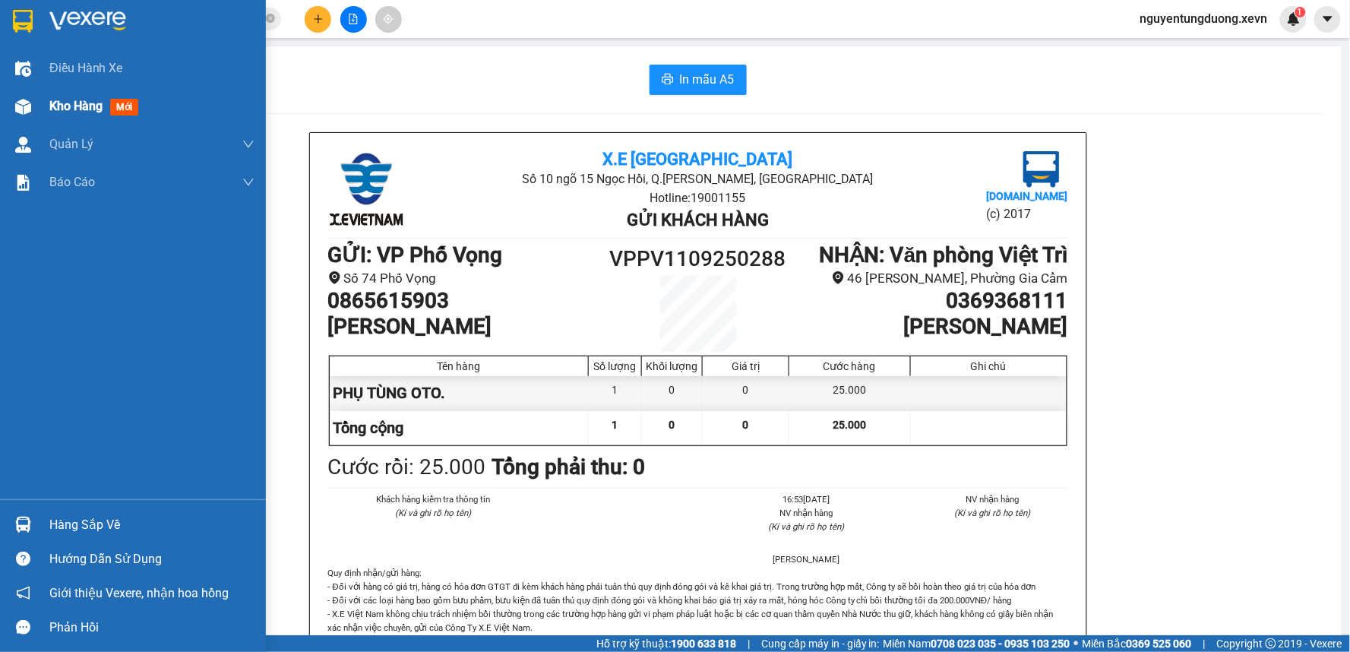
click at [69, 112] on span "Kho hàng" at bounding box center [75, 106] width 53 height 14
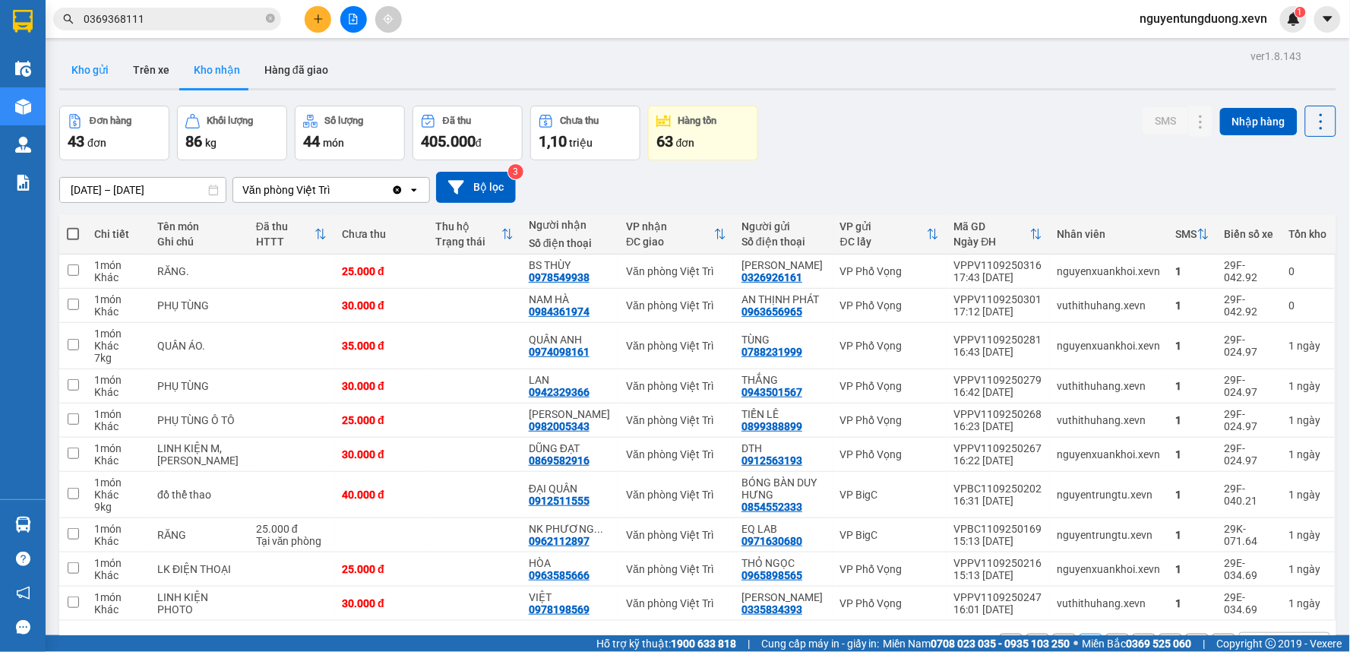
click at [103, 69] on button "Kho gửi" at bounding box center [90, 70] width 62 height 36
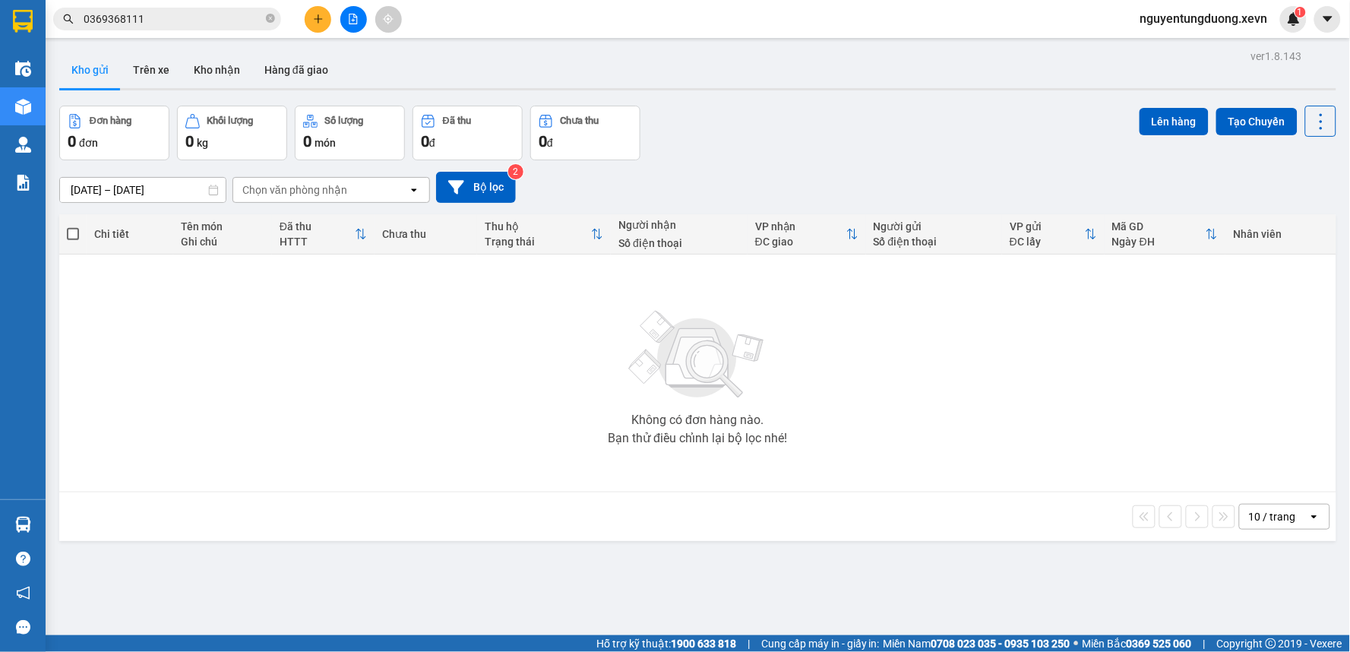
click at [306, 533] on div "10 / trang open" at bounding box center [697, 516] width 1277 height 49
click at [210, 71] on button "Kho nhận" at bounding box center [217, 70] width 71 height 36
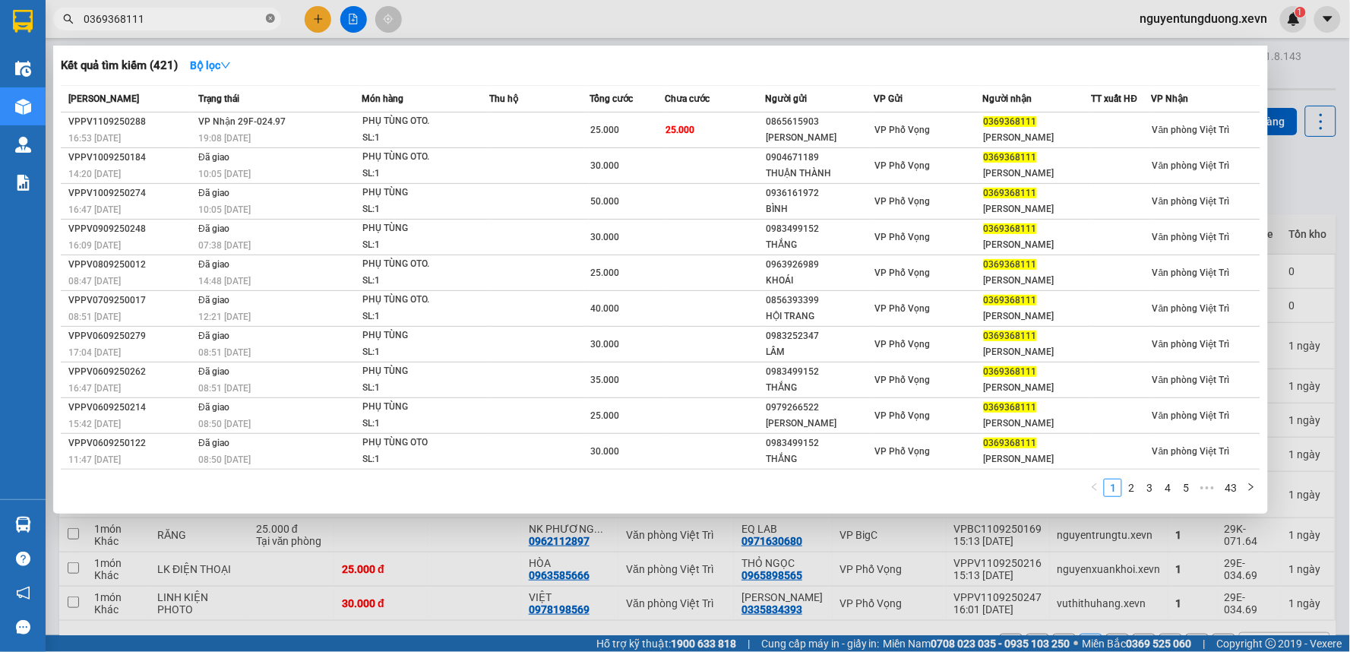
click at [273, 17] on icon "close-circle" at bounding box center [270, 18] width 9 height 9
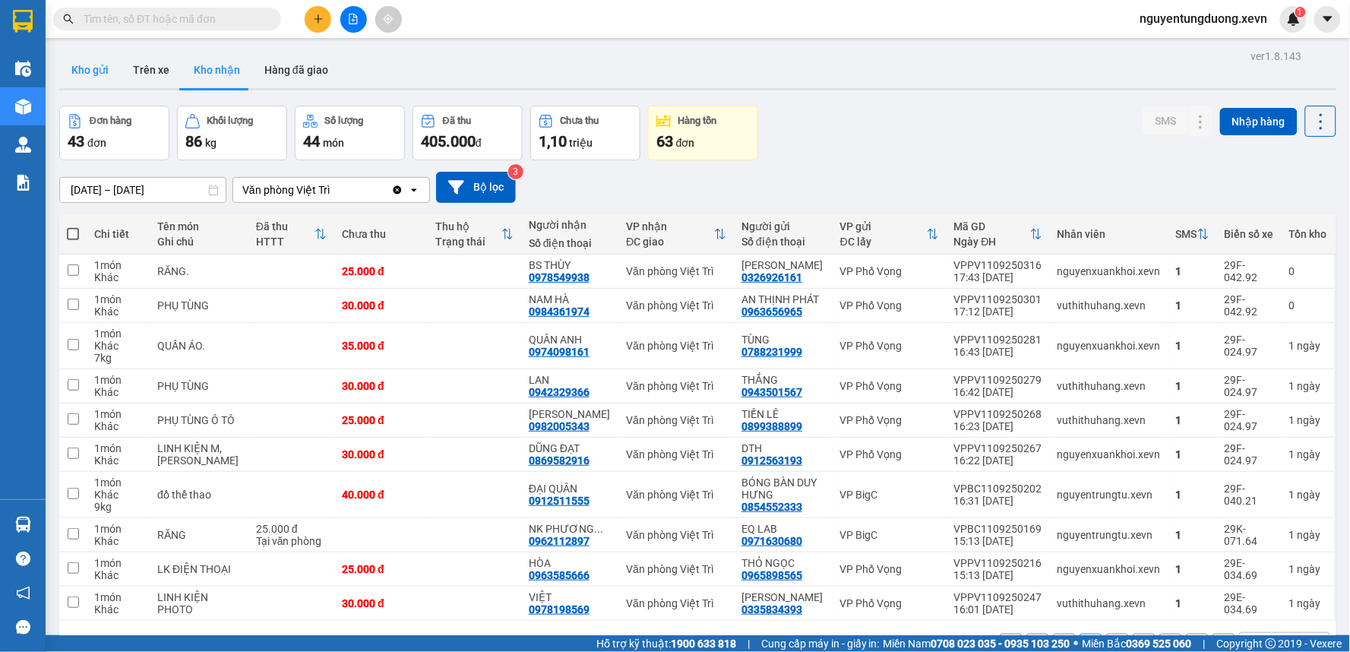
click at [95, 71] on button "Kho gửi" at bounding box center [90, 70] width 62 height 36
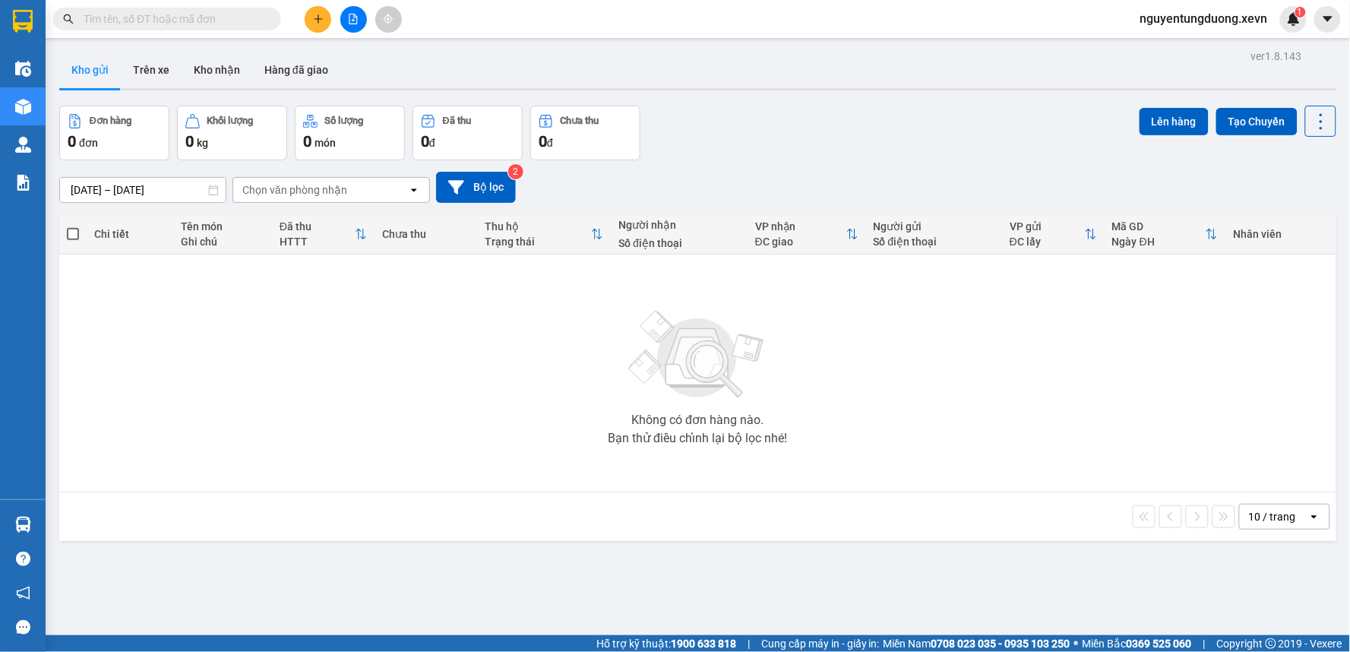
click at [309, 24] on button at bounding box center [318, 19] width 27 height 27
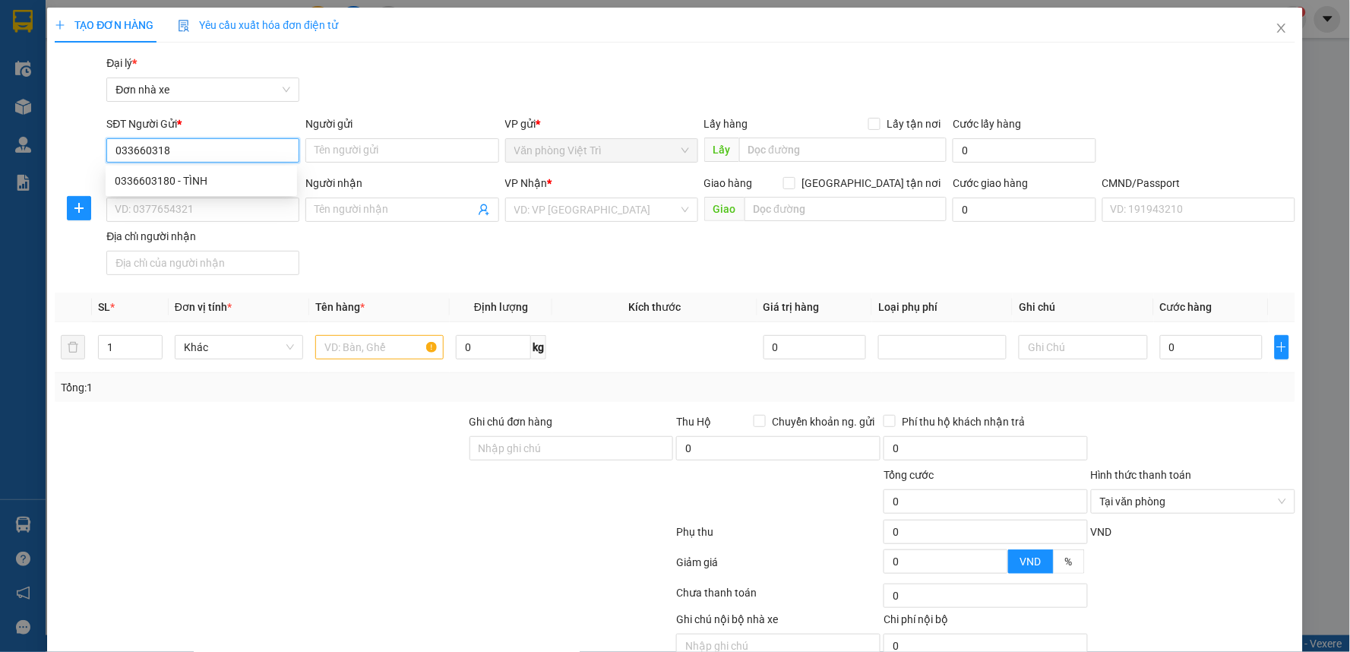
type input "0336603180"
click at [208, 170] on div "0336603180 - TÌNH" at bounding box center [201, 181] width 191 height 24
type input "TÌNH"
type input "0969121192"
type input "ÁNH"
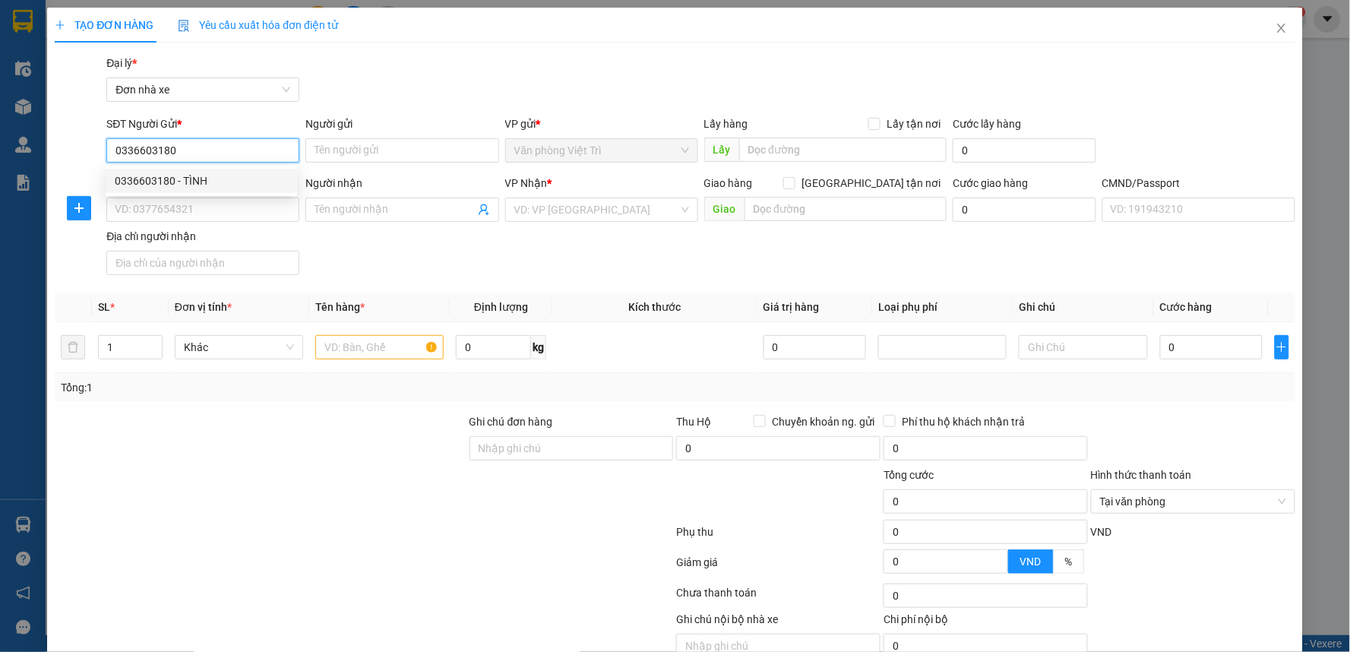
type input "036092000083 Ánh"
type input "0336603180"
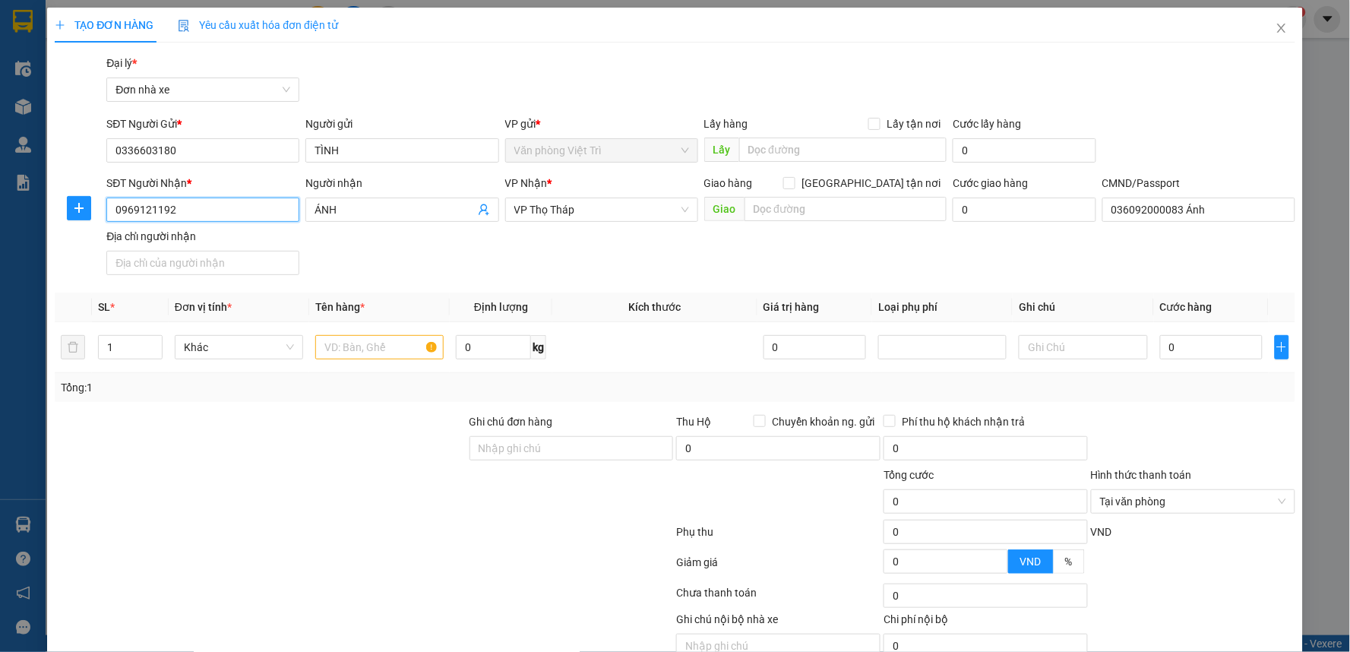
click at [222, 211] on input "0969121192" at bounding box center [202, 210] width 193 height 24
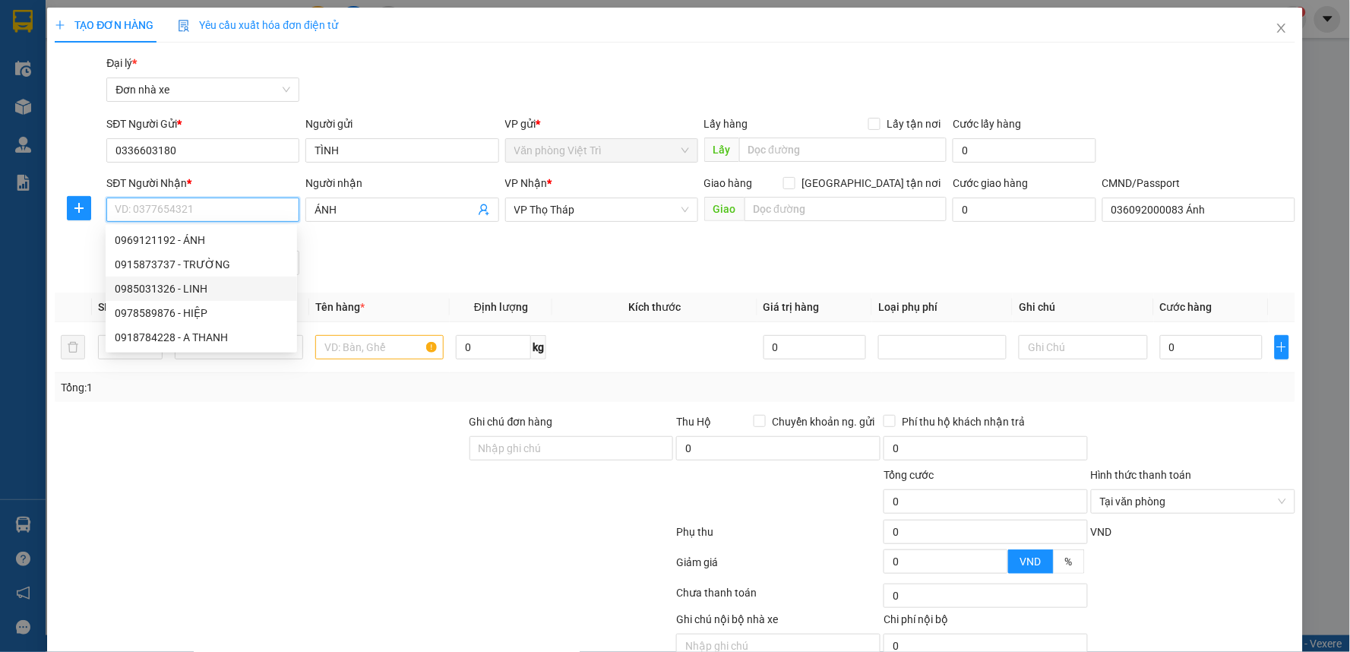
click at [194, 292] on div "0985031326 - LINH" at bounding box center [201, 288] width 173 height 17
type input "0985031326"
type input "LINH"
type input "0981455902 ĐỨC"
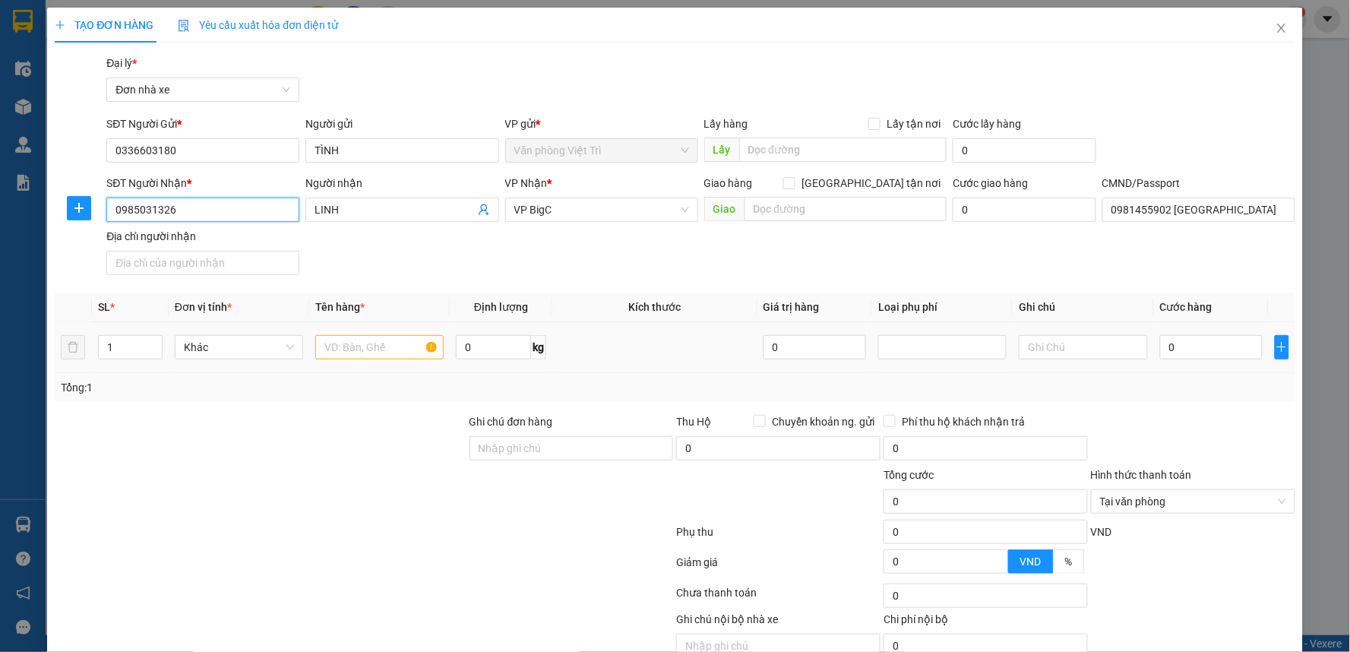
type input "0985031326"
click at [395, 354] on input "text" at bounding box center [379, 347] width 128 height 24
type input "h"
type input "hồ sơ"
click at [464, 356] on input "0" at bounding box center [493, 347] width 75 height 24
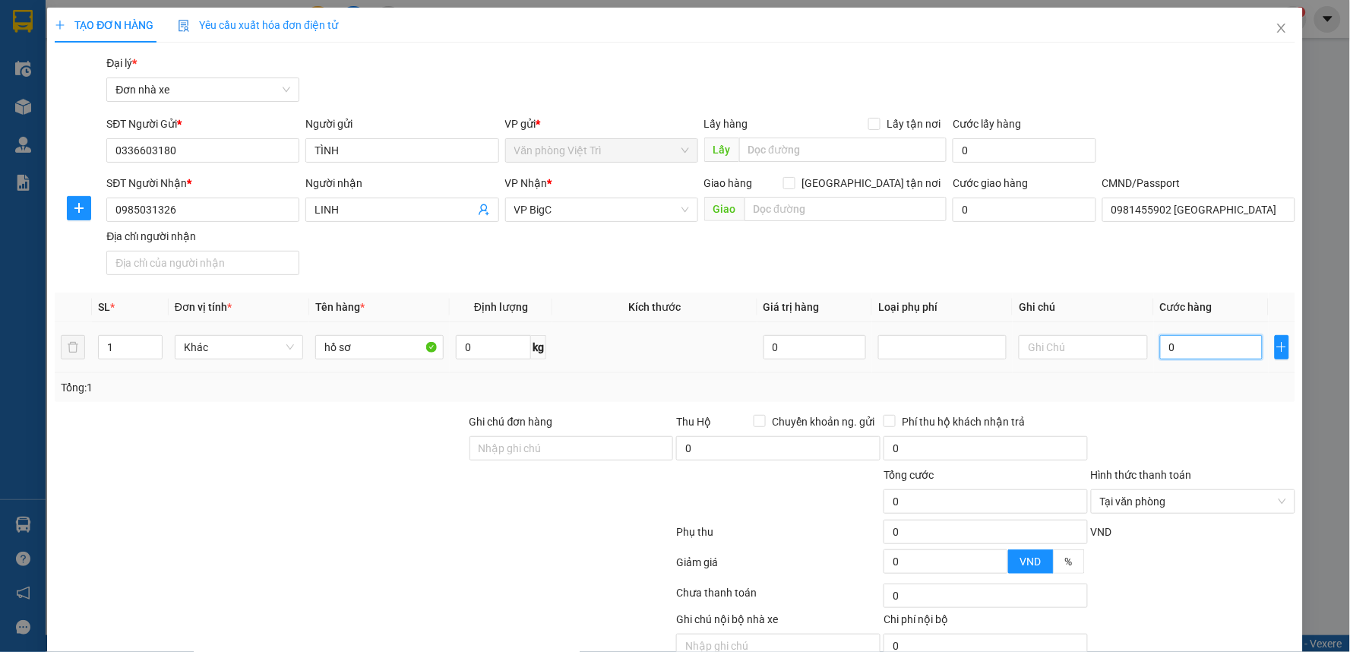
click at [1210, 349] on input "0" at bounding box center [1211, 347] width 103 height 24
type input "2"
type input "25"
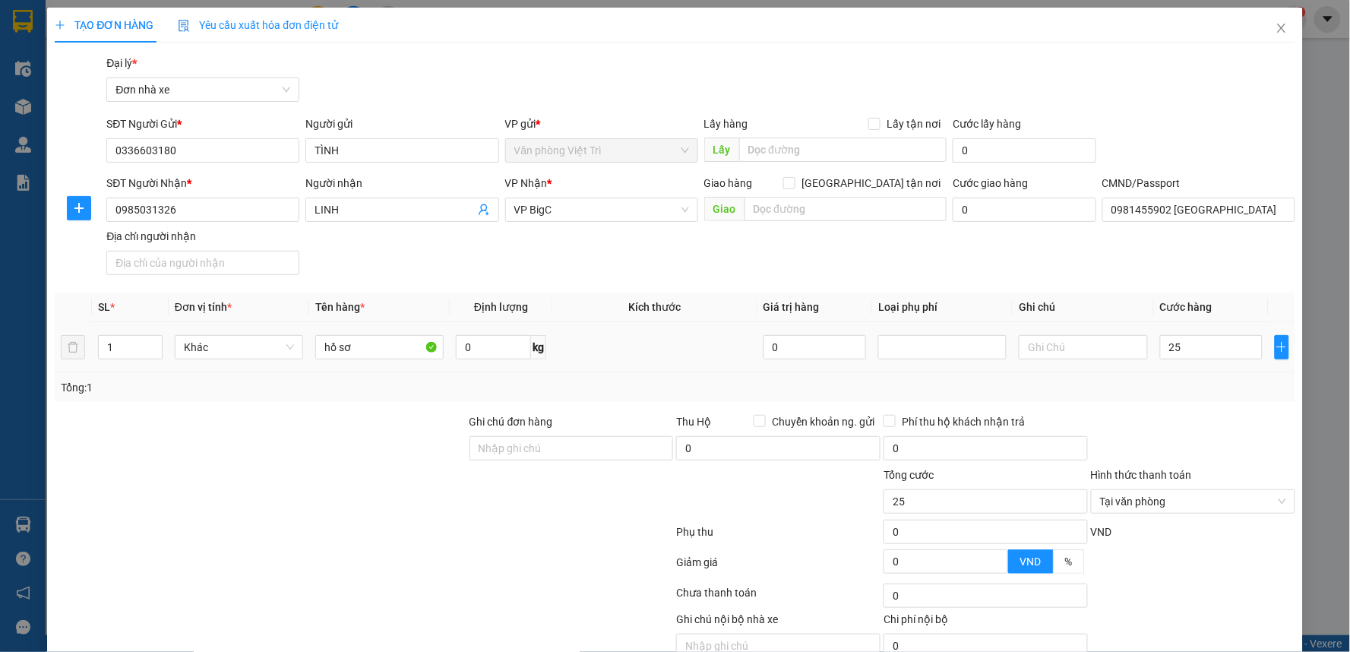
type input "25.000"
click at [1180, 283] on div "Transit Pickup Surcharge Ids Transit Deliver Surcharge Ids Transit Deliver Surc…" at bounding box center [675, 374] width 1241 height 639
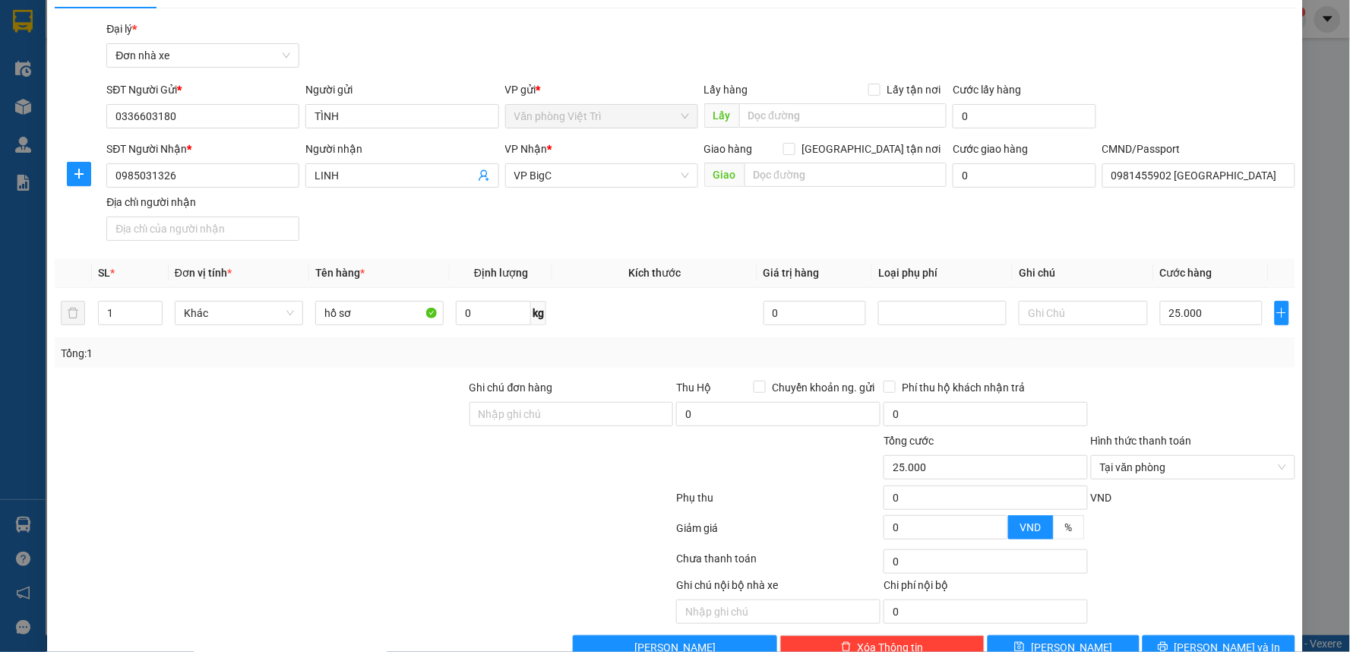
scroll to position [71, 0]
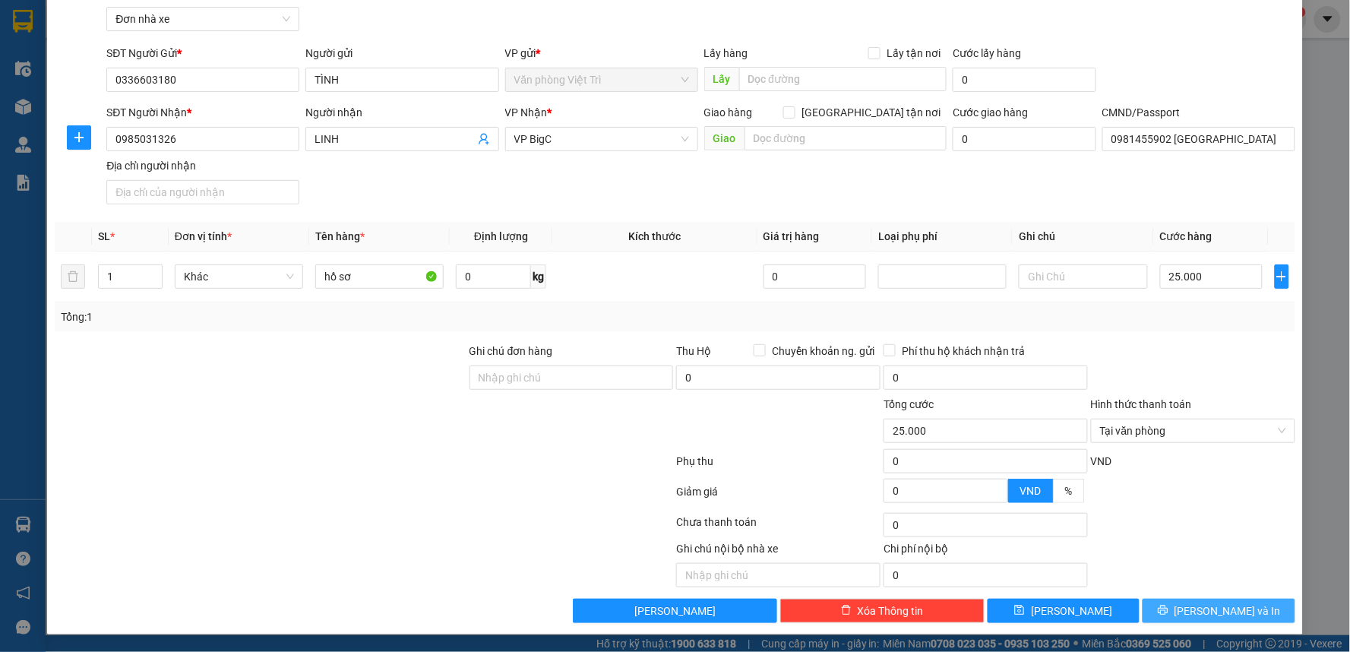
click at [1221, 611] on span "[PERSON_NAME] và In" at bounding box center [1227, 610] width 106 height 17
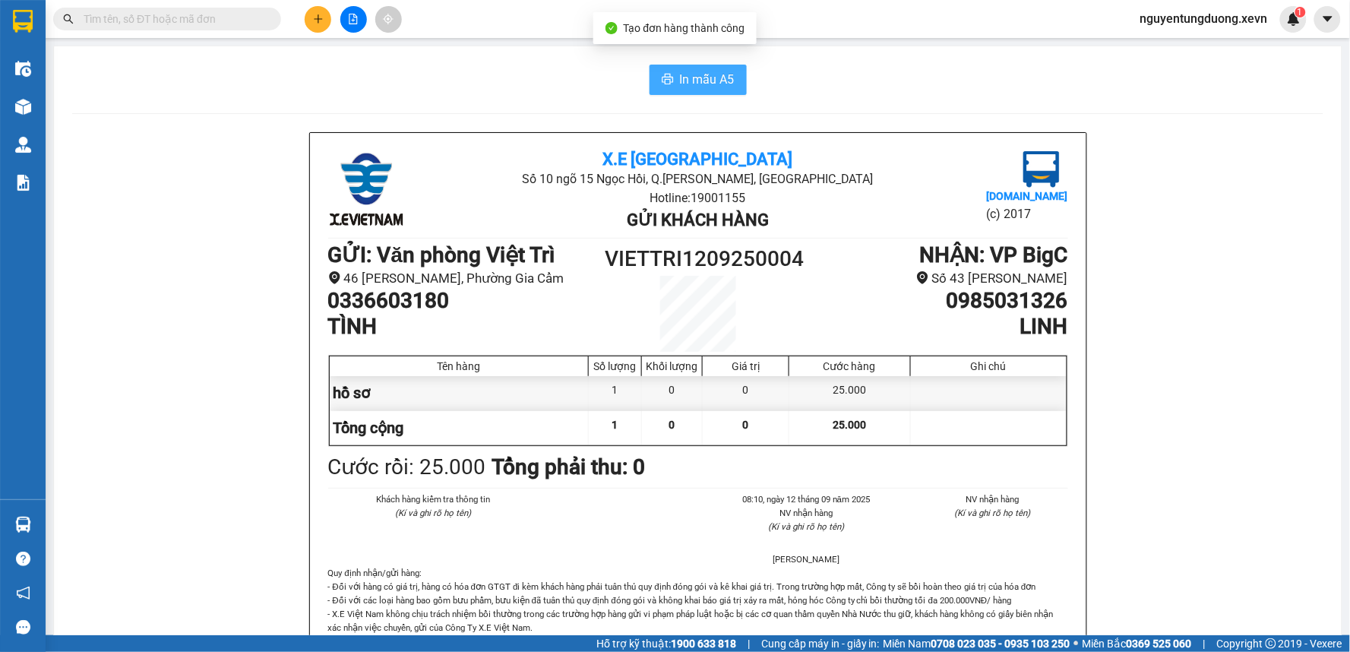
click at [680, 86] on span "In mẫu A5" at bounding box center [707, 79] width 55 height 19
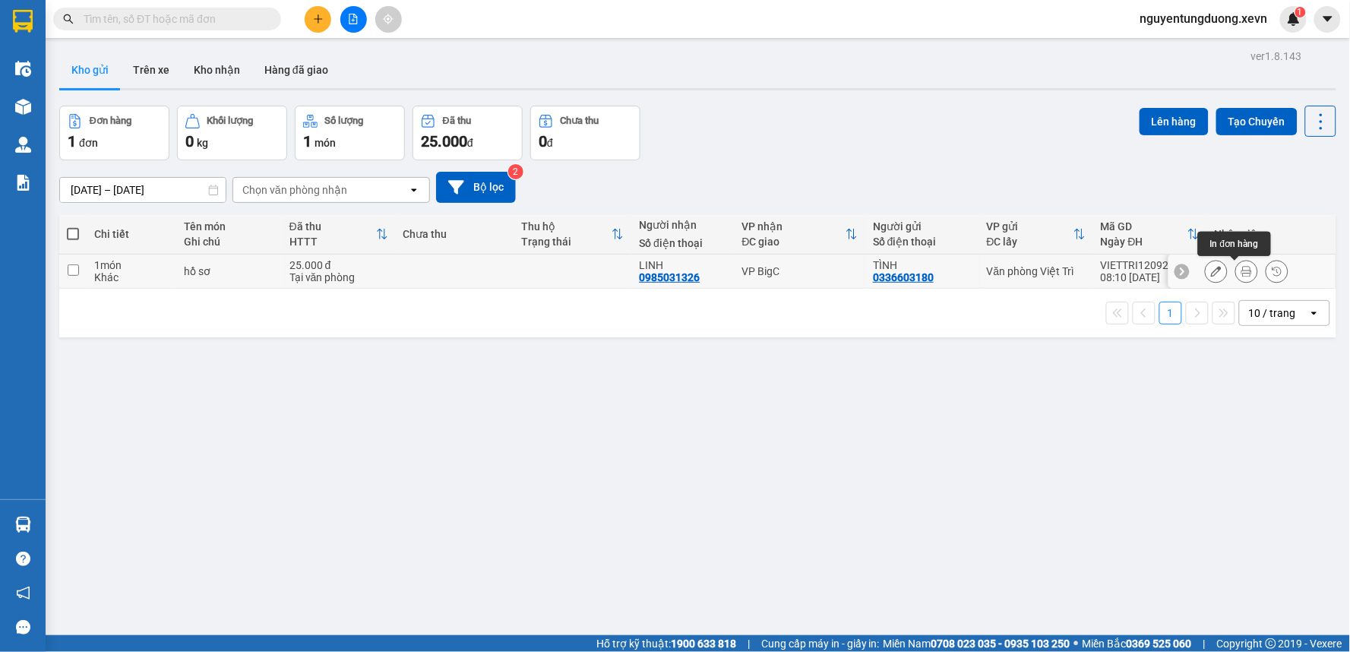
click at [1241, 269] on icon at bounding box center [1246, 271] width 11 height 11
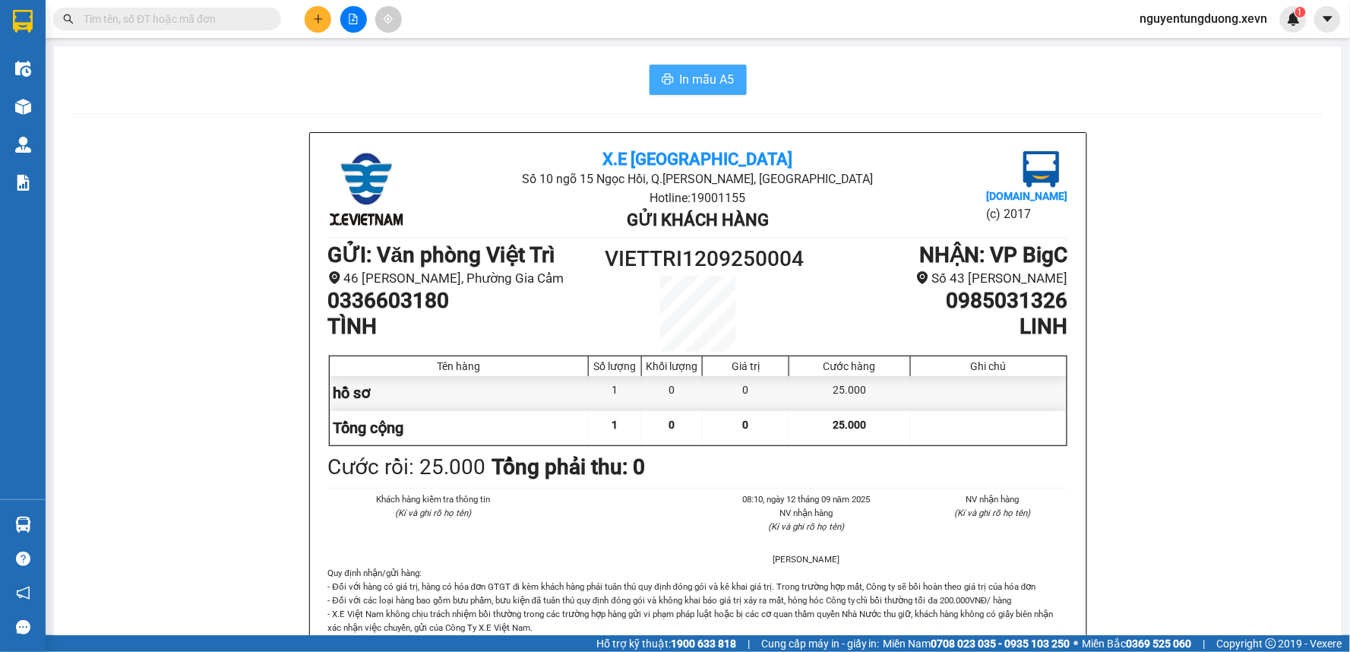
click at [685, 81] on span "In mẫu A5" at bounding box center [707, 79] width 55 height 19
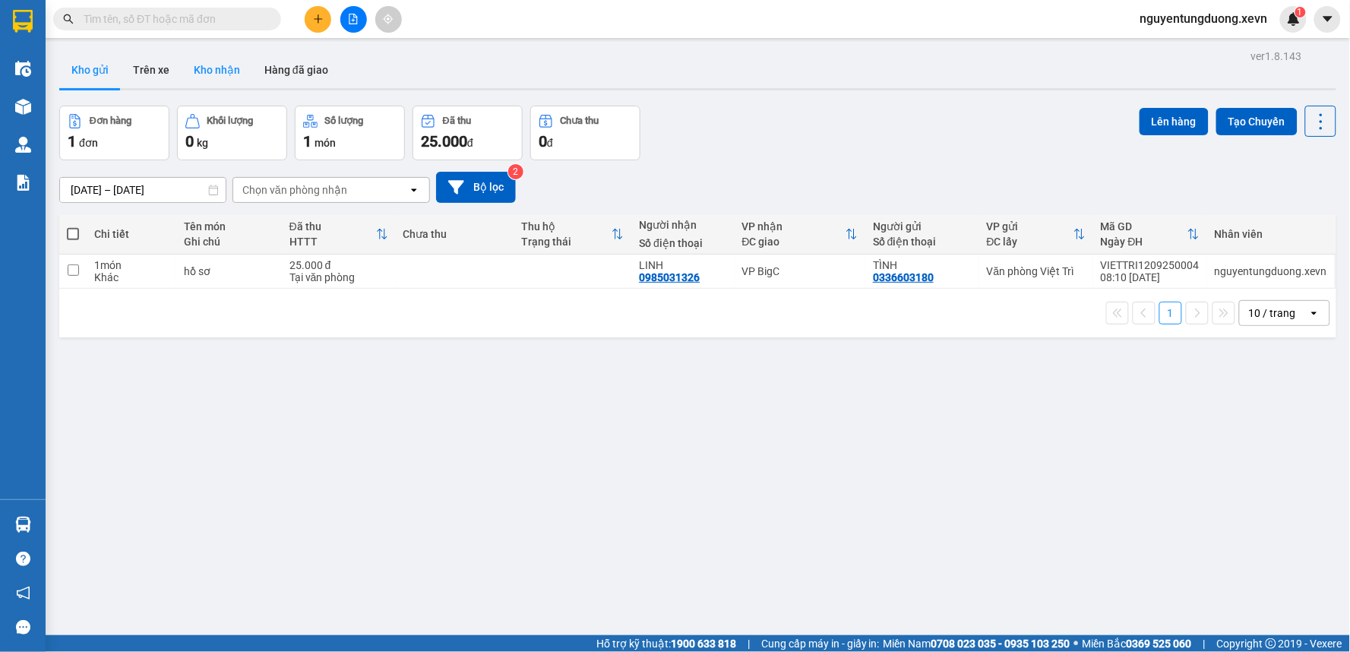
click at [215, 56] on button "Kho nhận" at bounding box center [217, 70] width 71 height 36
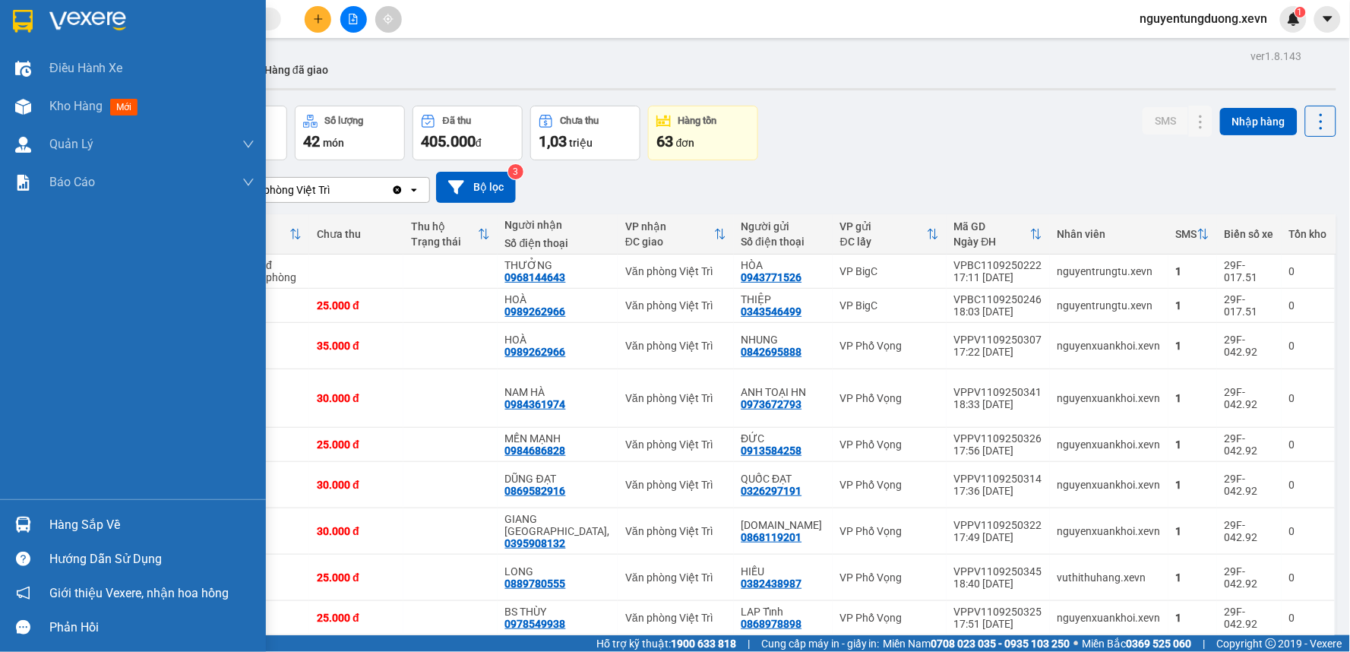
click at [38, 528] on div "Hàng sắp về" at bounding box center [133, 524] width 266 height 34
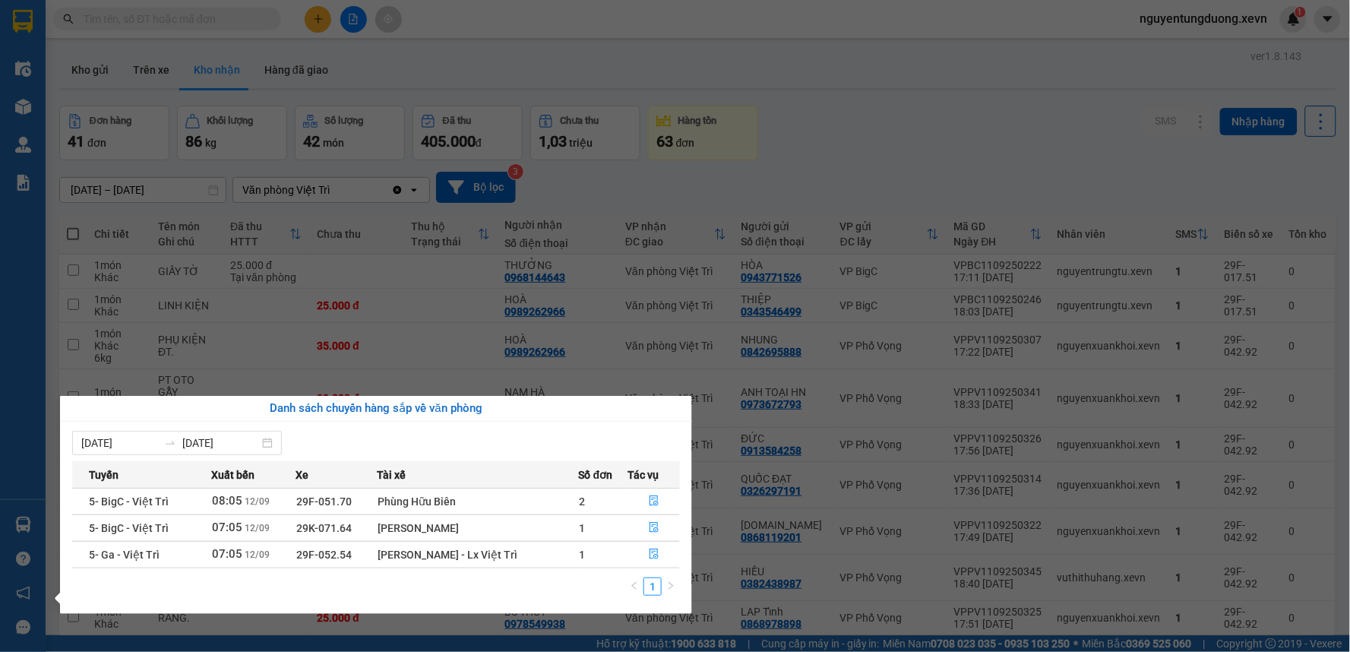
click at [896, 73] on section "Kết quả tìm kiếm ( 421 ) Bộ lọc Mã ĐH Trạng thái Món hàng Thu hộ Tổng cước Chưa…" at bounding box center [675, 326] width 1350 height 652
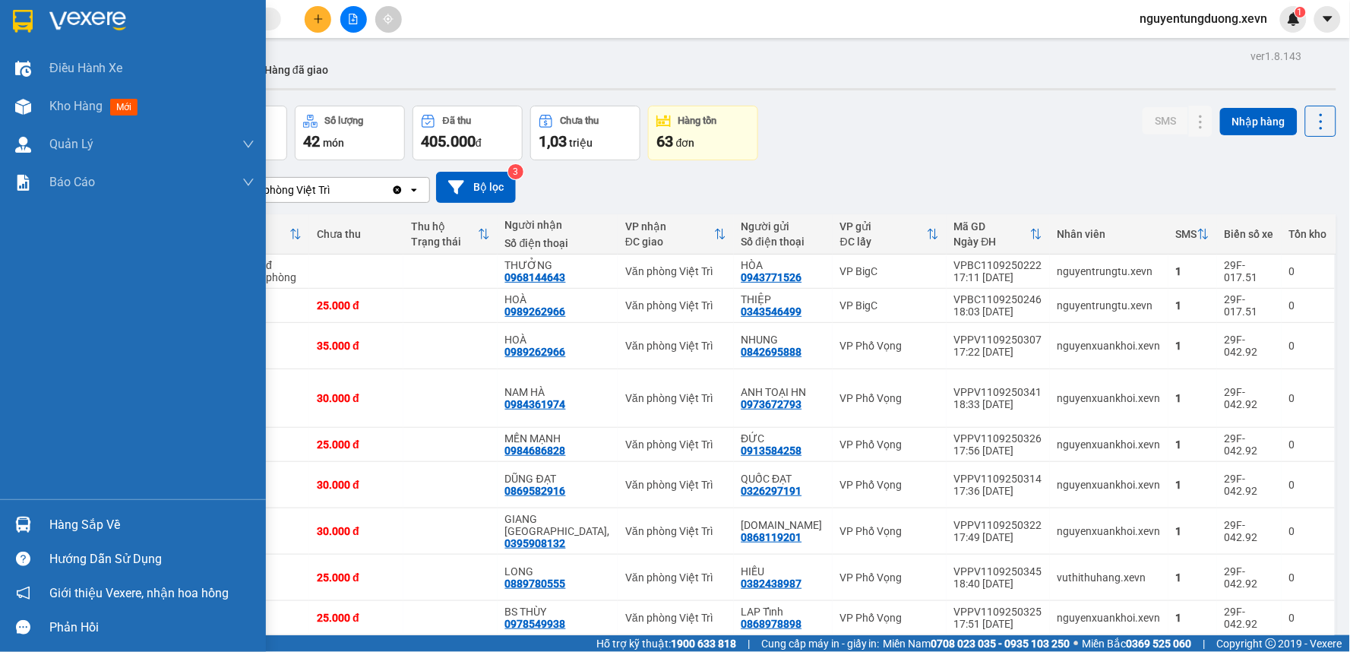
click at [12, 511] on div at bounding box center [23, 524] width 27 height 27
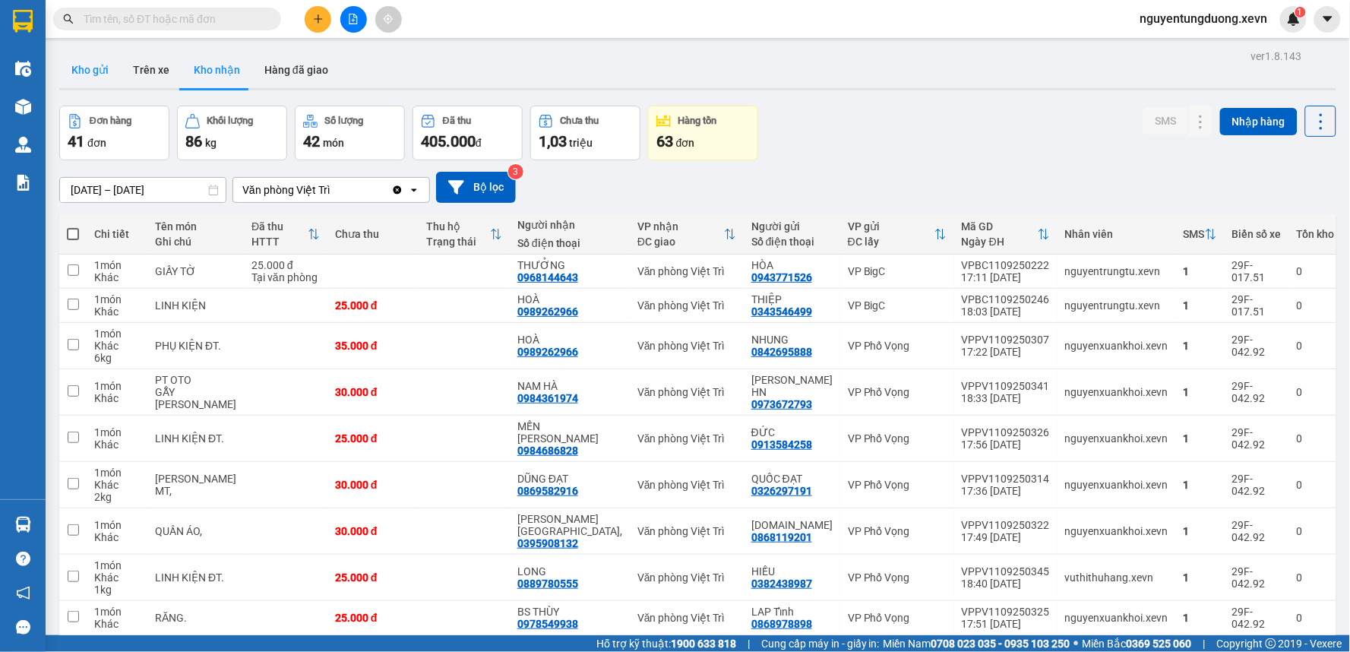
click at [84, 64] on button "Kho gửi" at bounding box center [90, 70] width 62 height 36
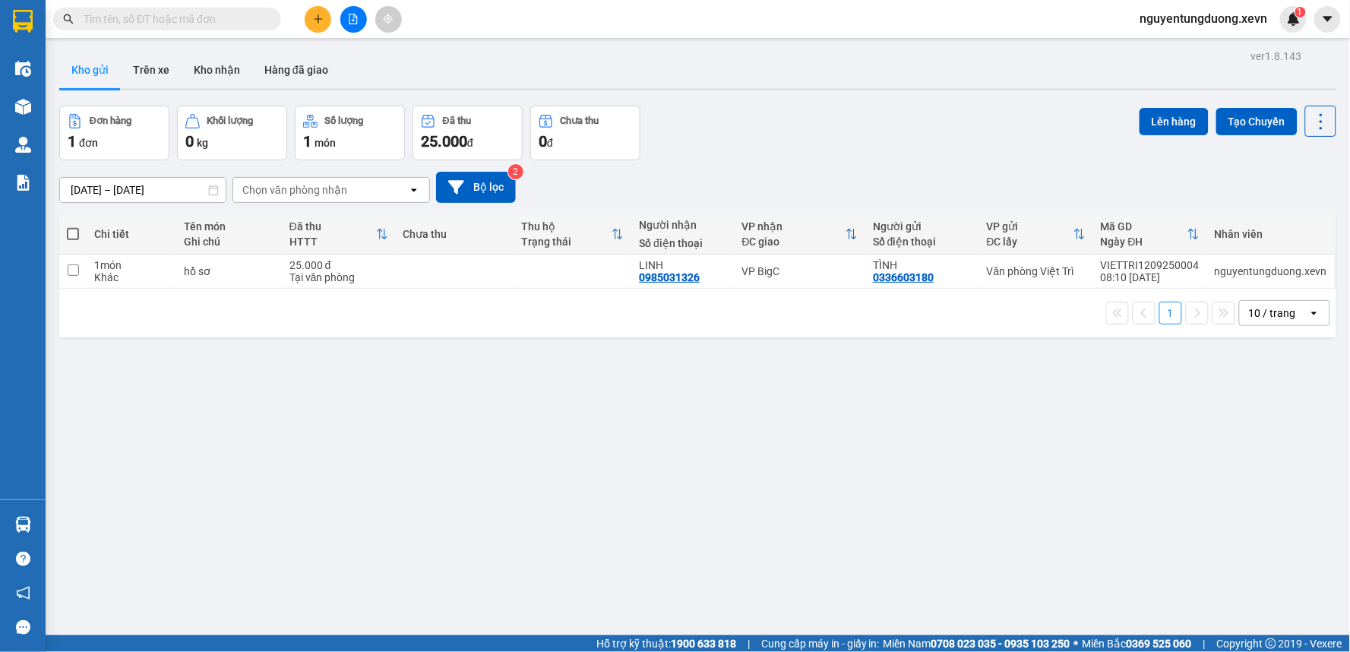
click at [233, 13] on input "text" at bounding box center [173, 19] width 179 height 17
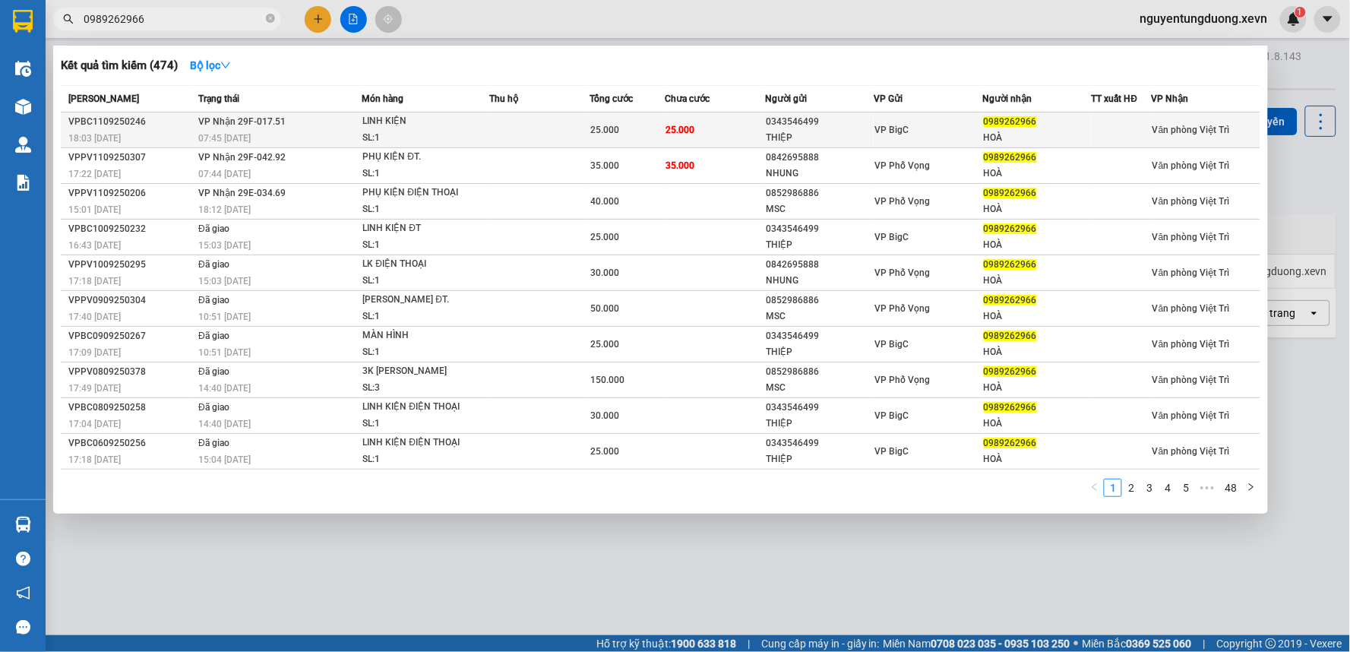
type input "0989262966"
click at [688, 126] on span "25.000" at bounding box center [679, 130] width 29 height 11
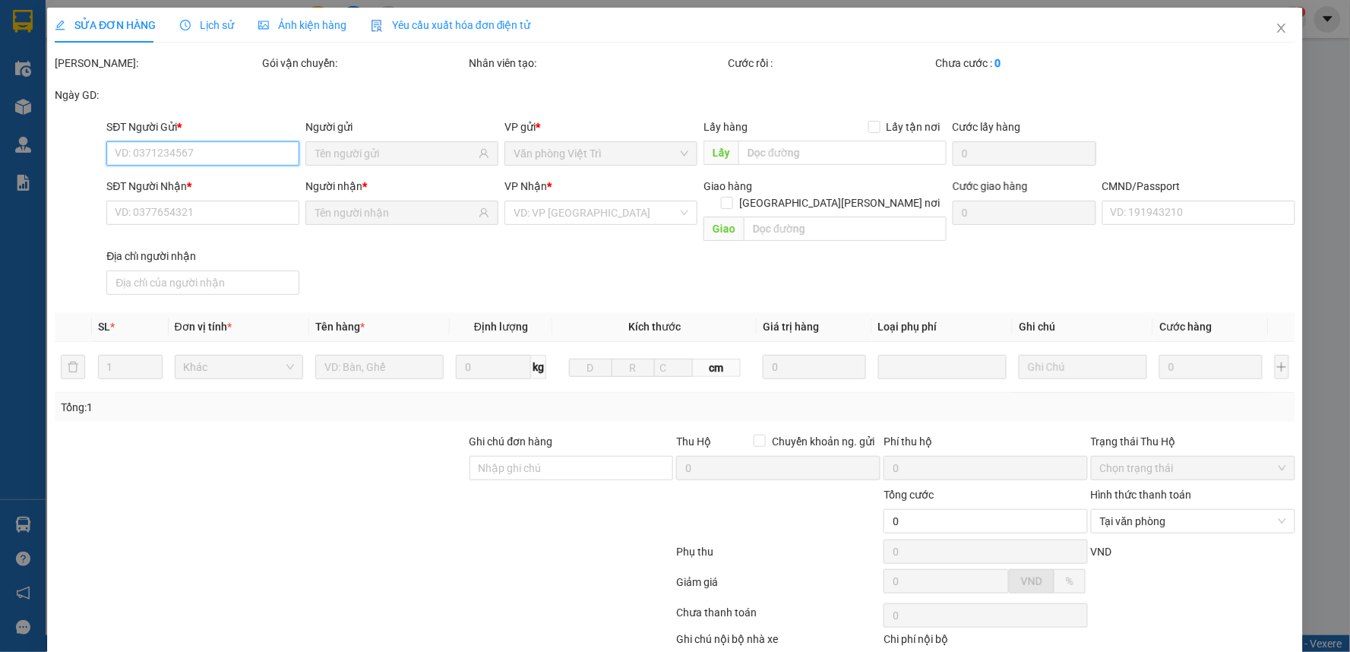
type input "0343546499"
type input "THIỆP"
type input "0989262966"
type input "HOÀ"
type input "025088011503 BÙI QUANG HÒA"
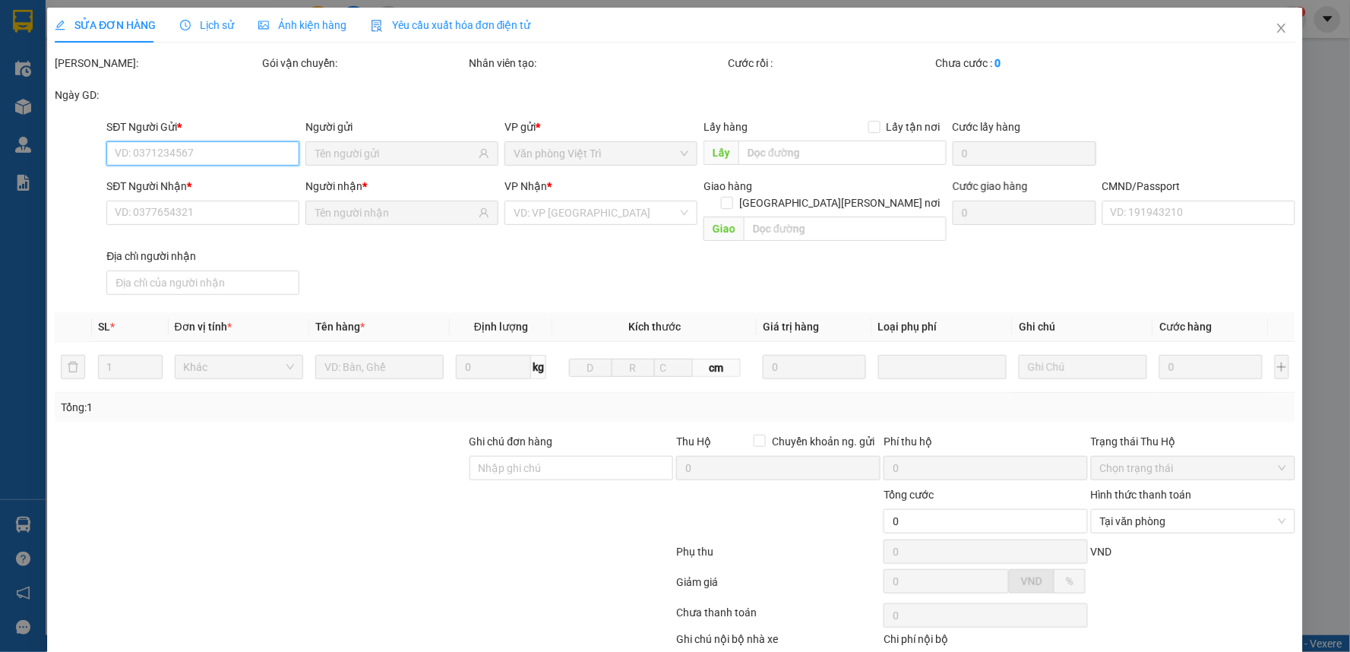
type input "25.000"
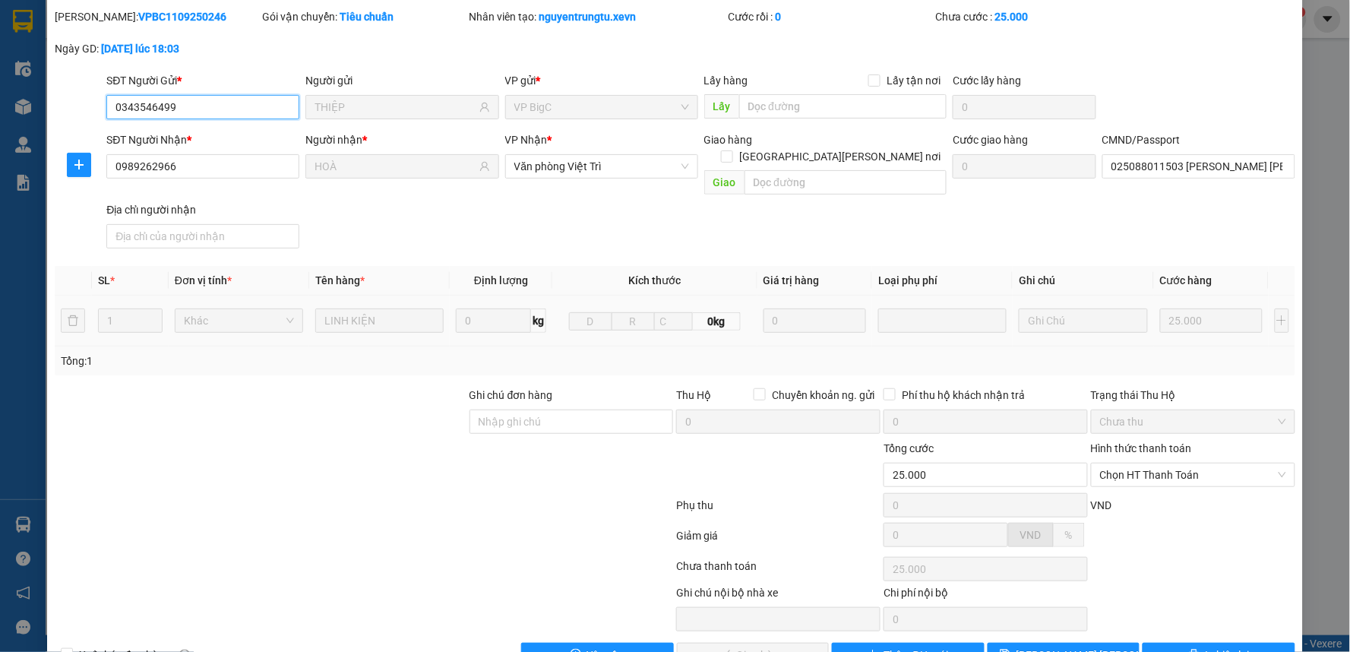
scroll to position [74, 0]
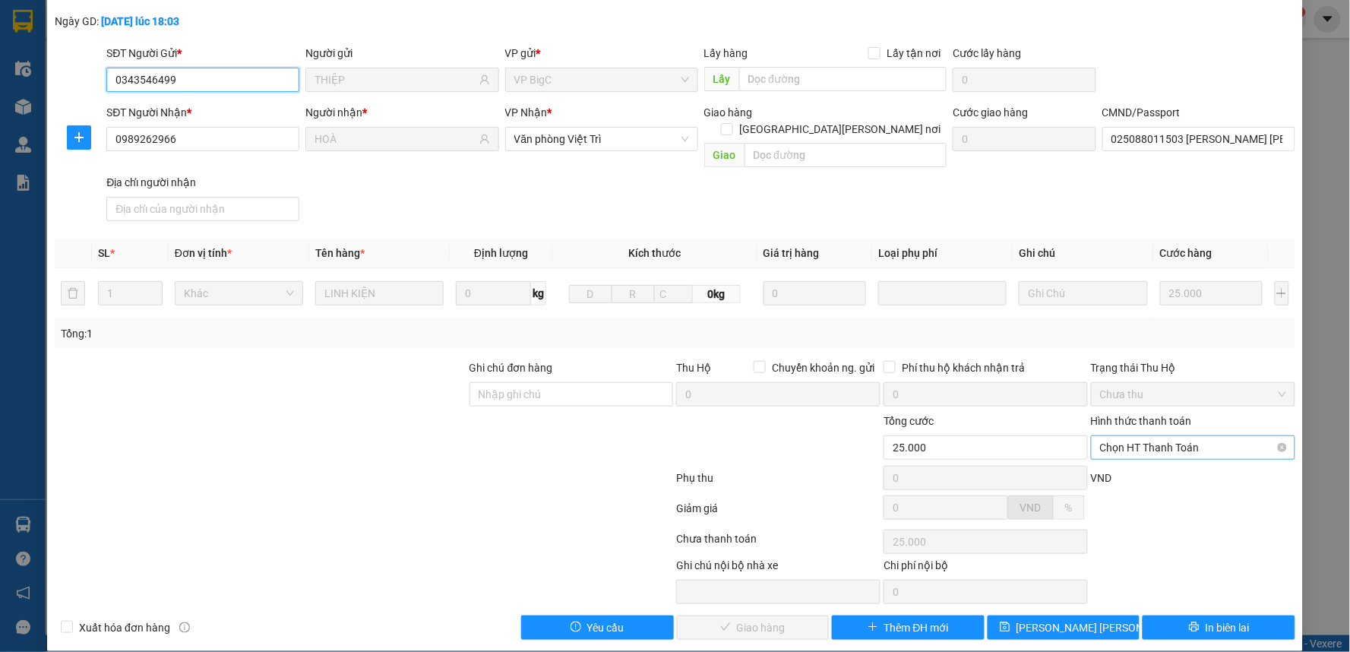
click at [1133, 436] on span "Chọn HT Thanh Toán" at bounding box center [1193, 447] width 186 height 23
drag, startPoint x: 1133, startPoint y: 459, endPoint x: 1111, endPoint y: 469, distance: 24.5
click at [1133, 458] on div "Tại văn phòng" at bounding box center [1183, 461] width 184 height 17
type input "0"
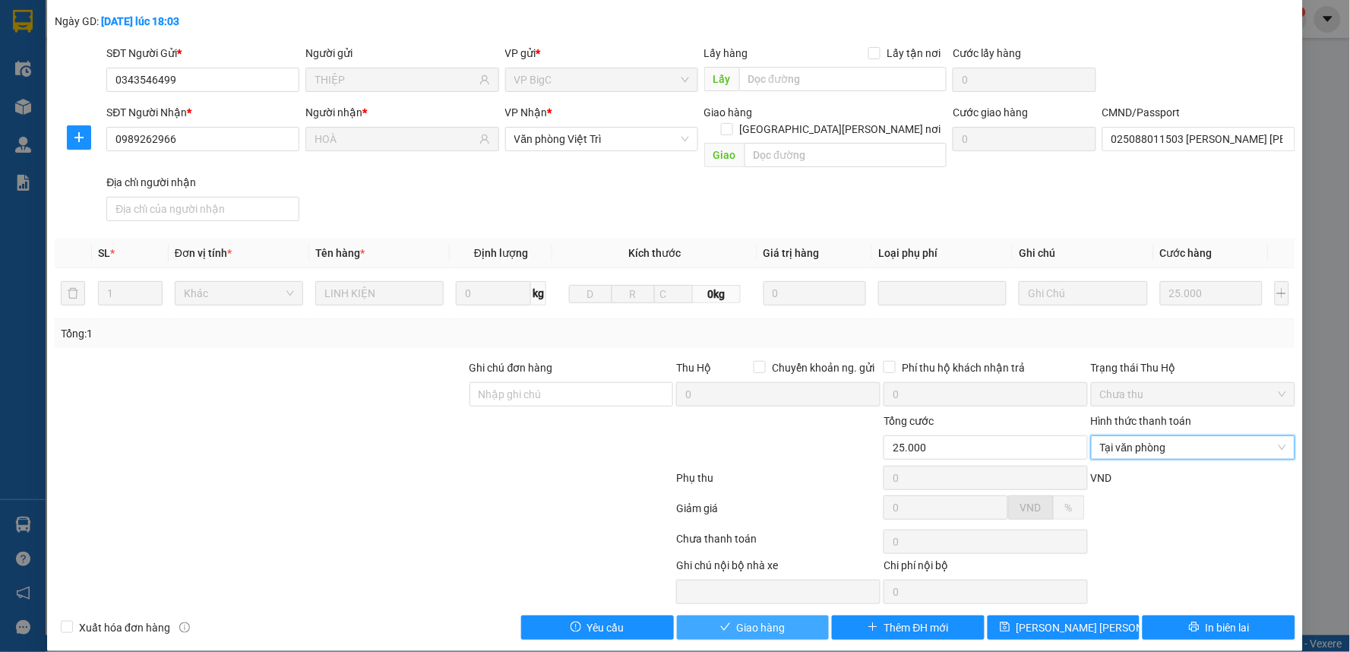
click at [792, 615] on button "Giao hàng" at bounding box center [753, 627] width 153 height 24
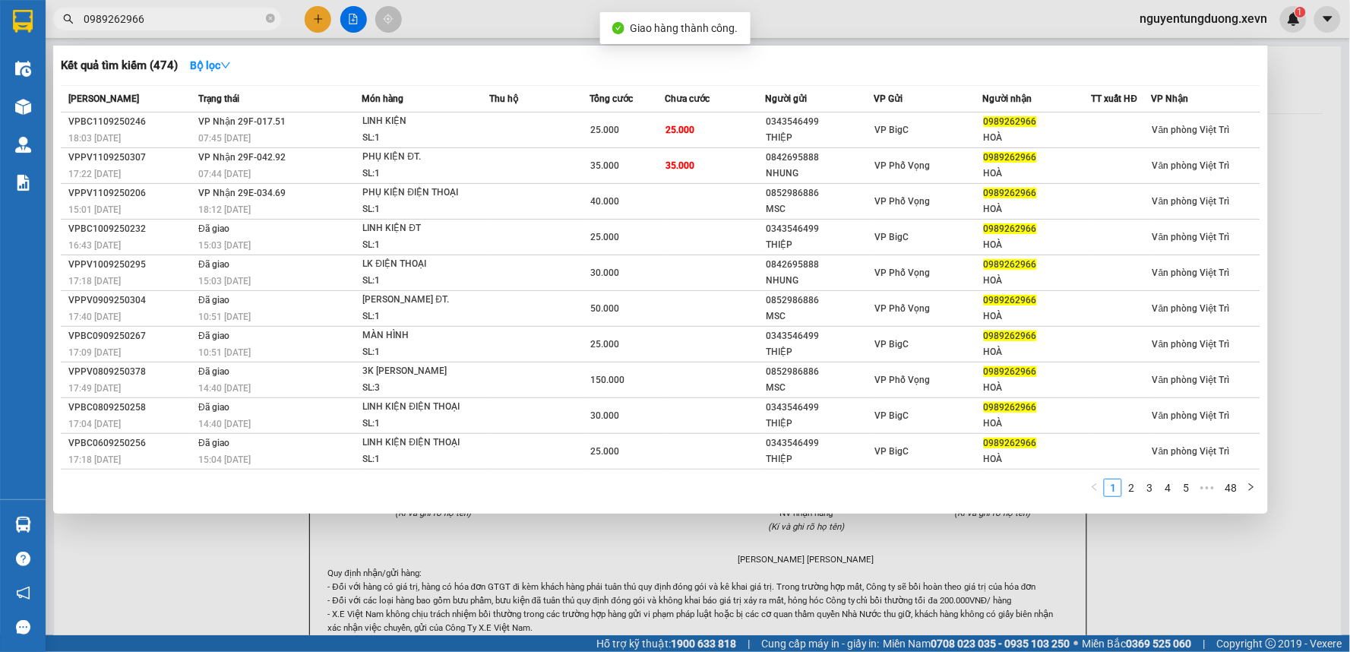
click at [163, 17] on input "0989262966" at bounding box center [173, 19] width 179 height 17
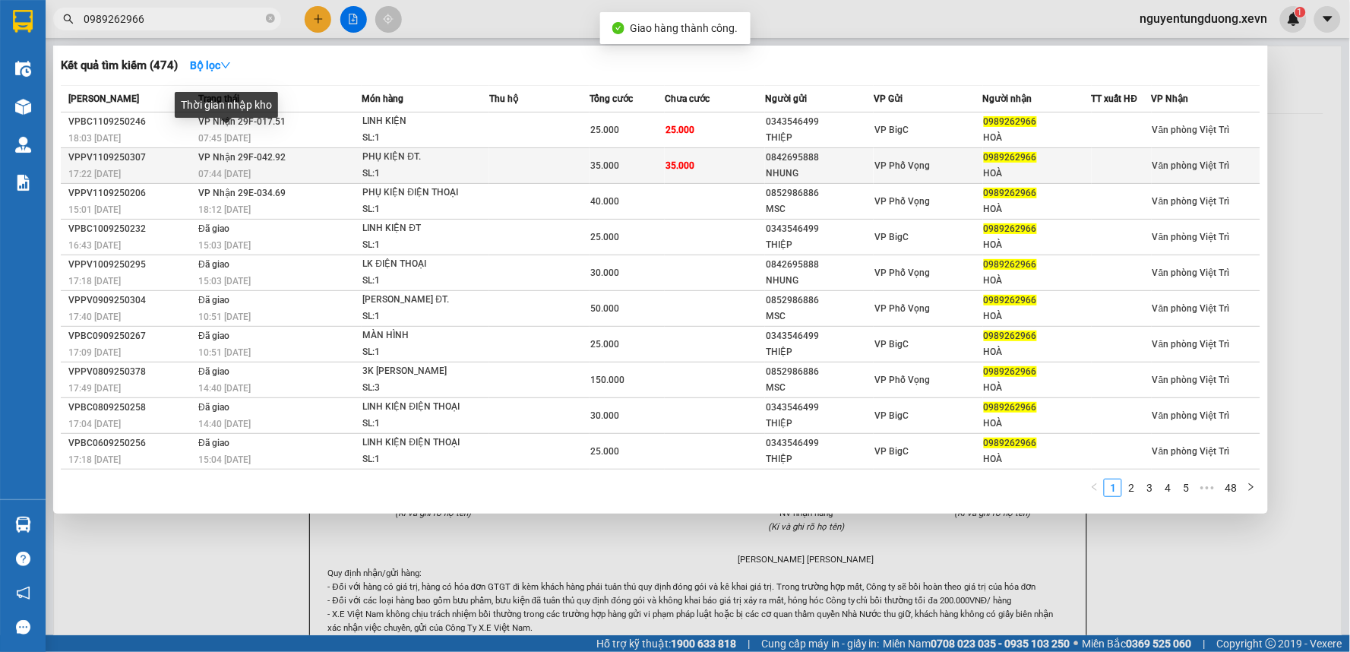
click at [247, 155] on span "VP Nhận 29F-042.92" at bounding box center [241, 157] width 87 height 11
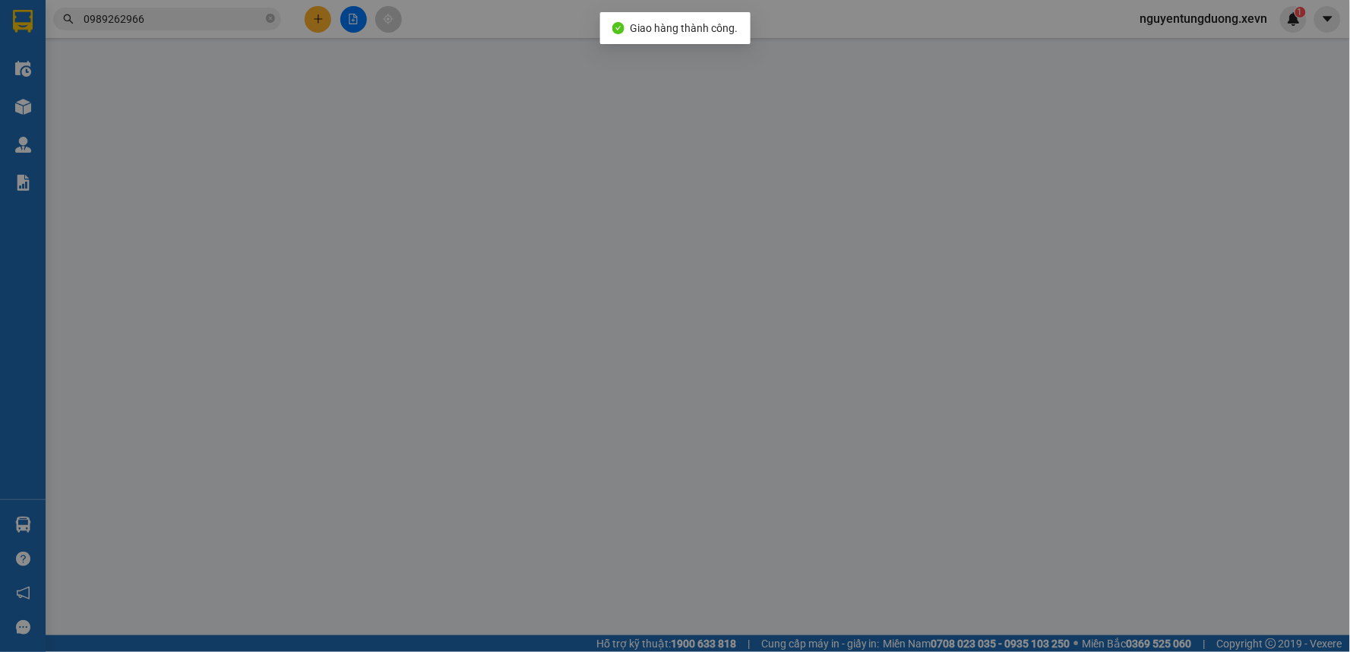
type input "0842695888"
type input "NHUNG"
type input "0989262966"
type input "HOÀ"
type input "025088011503 BÙI QUANG HÒA"
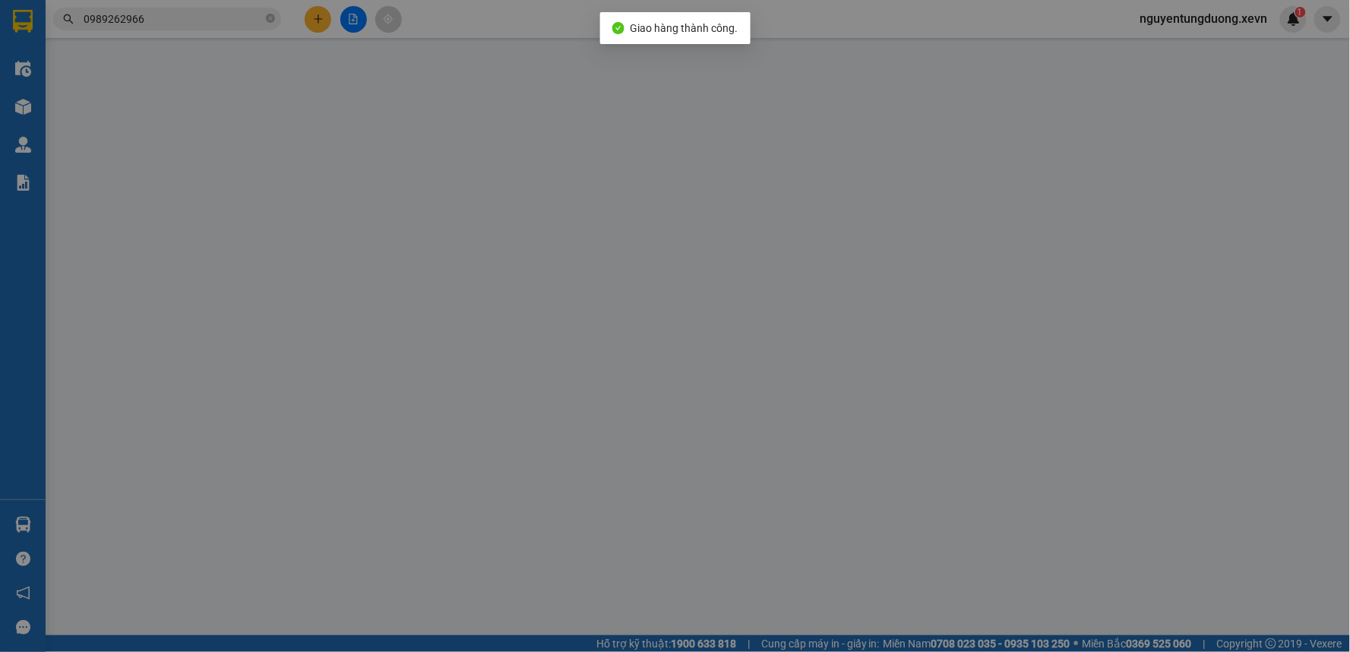
type input "35.000"
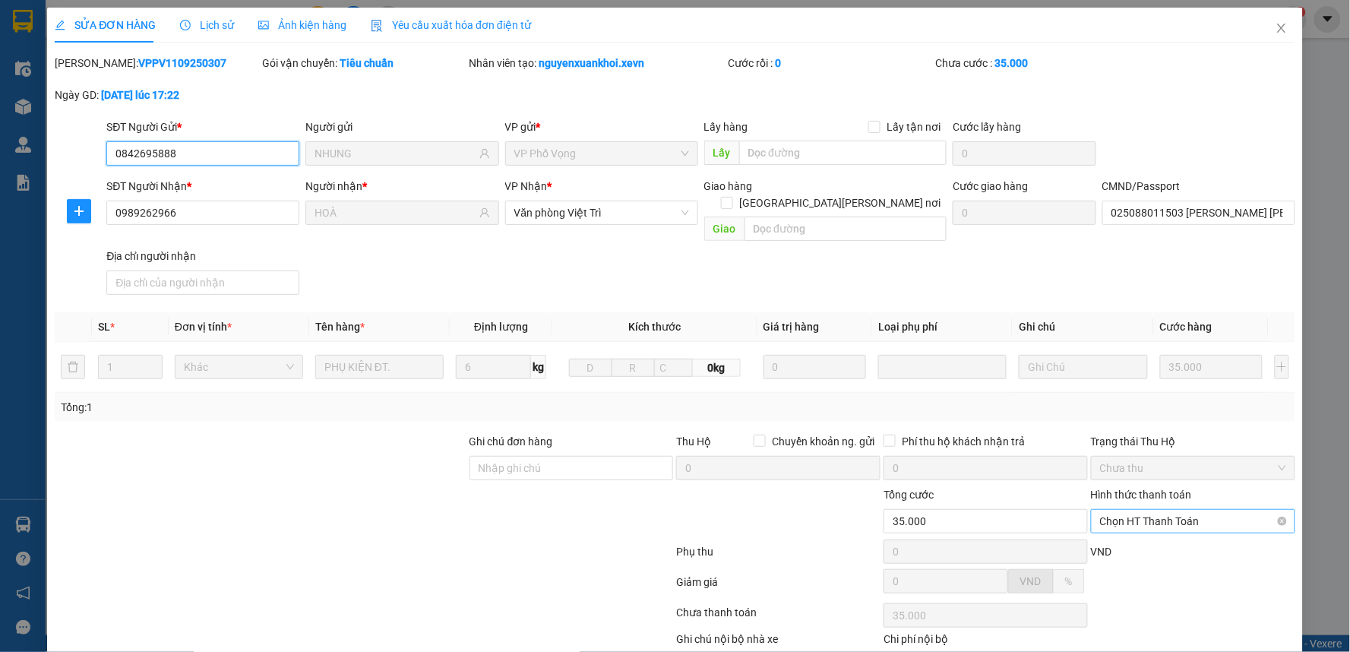
click at [1155, 510] on span "Chọn HT Thanh Toán" at bounding box center [1193, 521] width 186 height 23
click at [1140, 533] on div "Tại văn phòng" at bounding box center [1183, 534] width 184 height 17
type input "0"
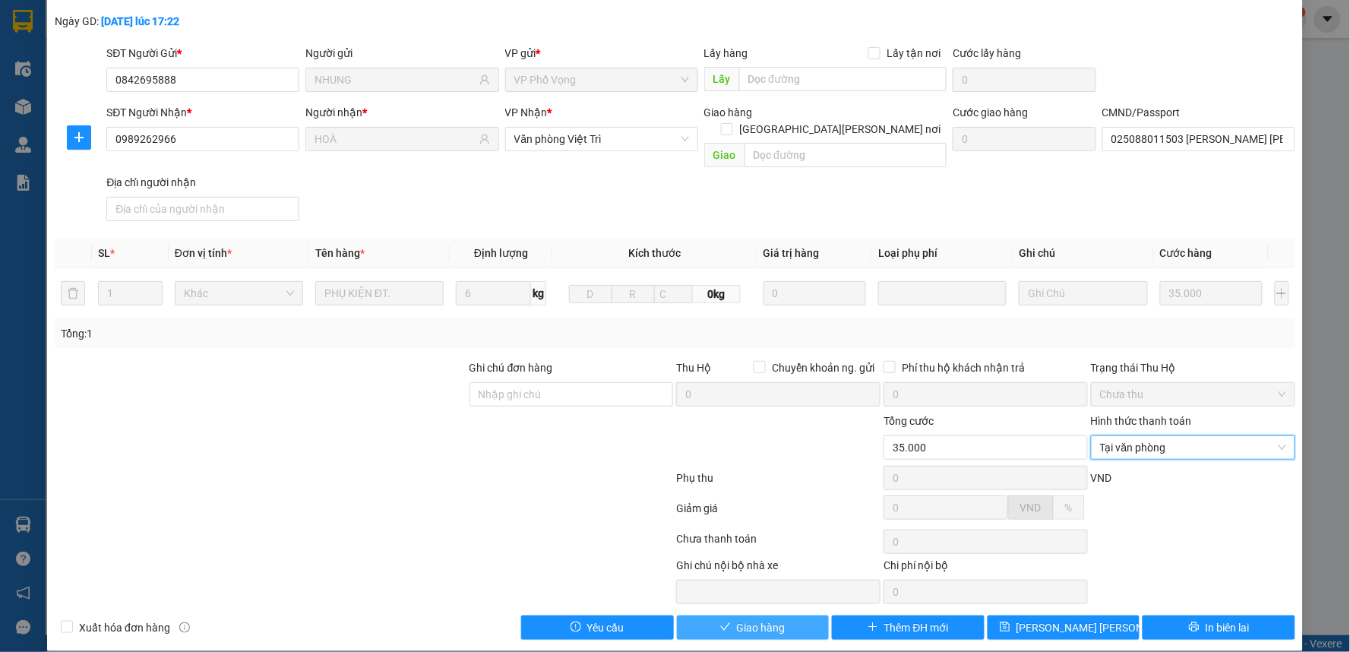
click at [737, 619] on span "Giao hàng" at bounding box center [761, 627] width 49 height 17
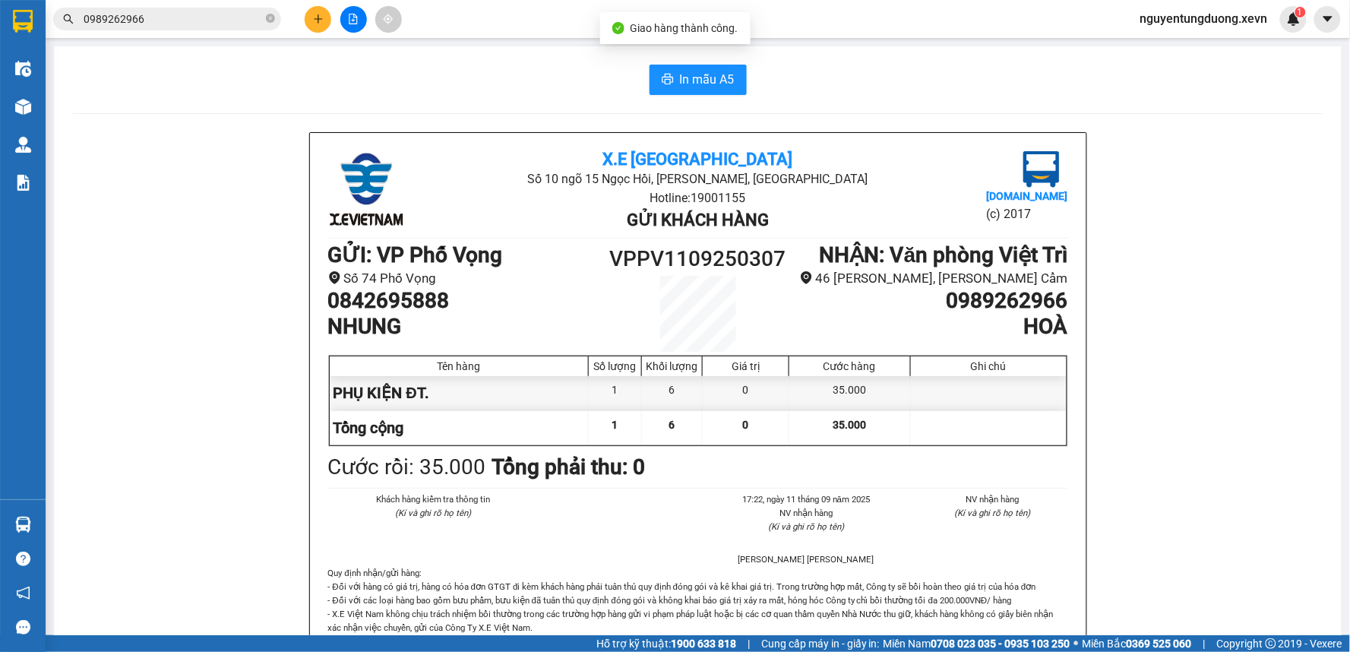
click at [153, 21] on input "0989262966" at bounding box center [173, 19] width 179 height 17
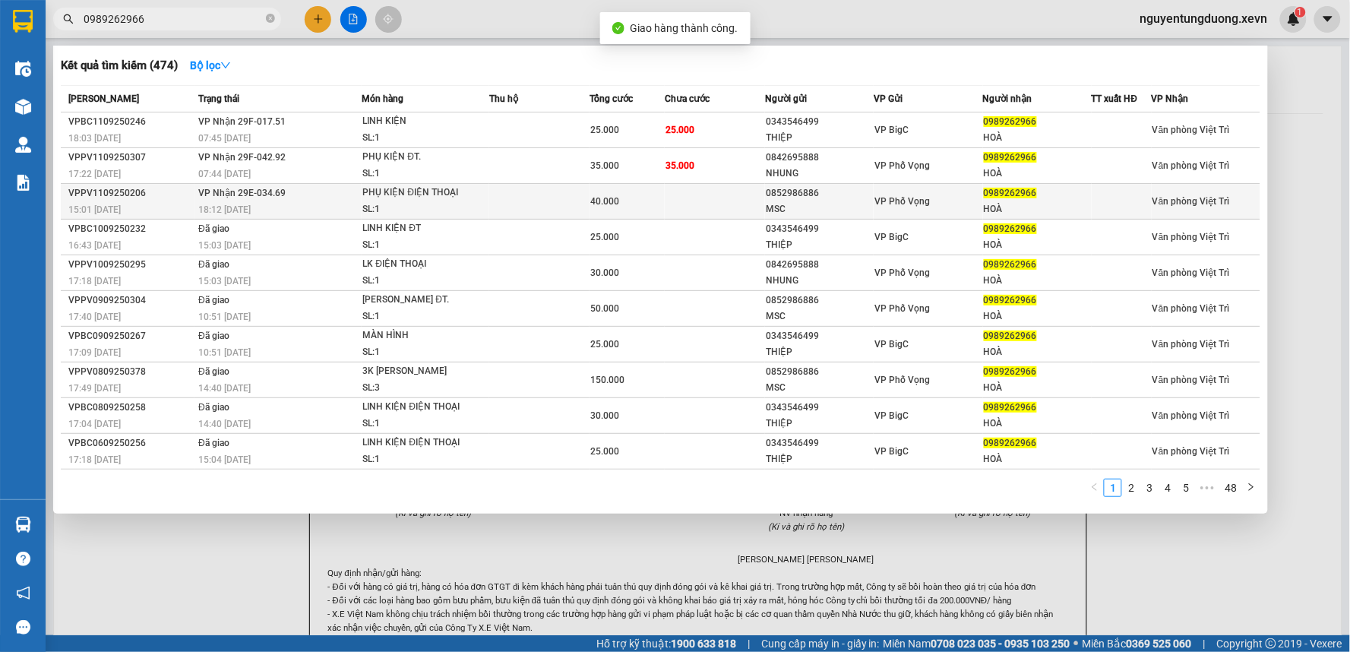
click at [264, 198] on span "VP Nhận 29E-034.69" at bounding box center [241, 193] width 87 height 11
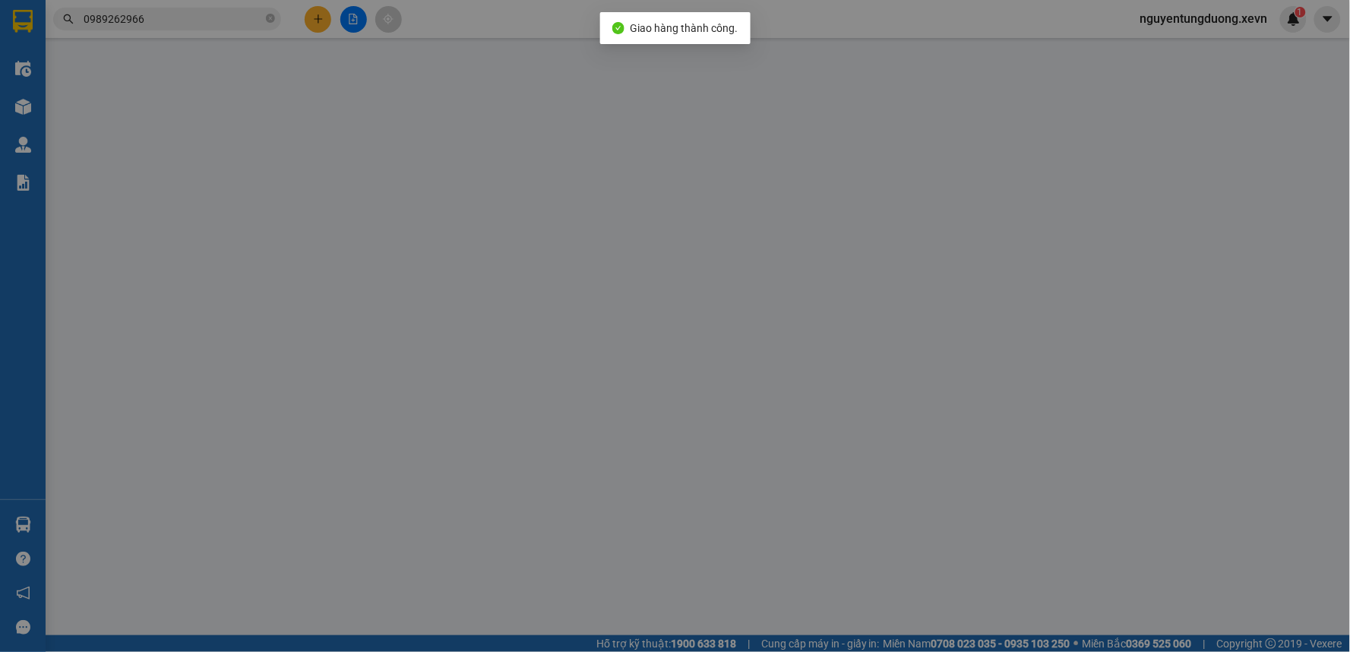
type input "0852986886"
type input "MSC"
type input "0989262966"
type input "HOÀ"
type input "025088011503 BÙI QUANG HÒA"
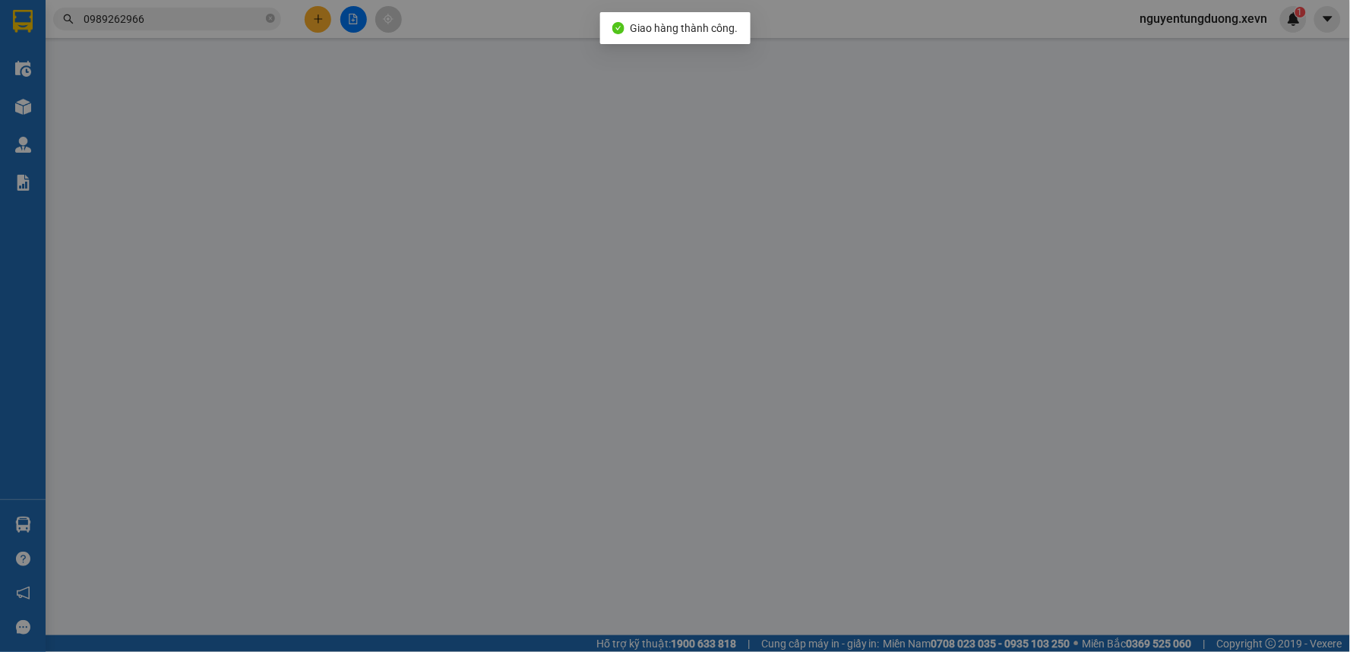
type input "123"
type input "40.000"
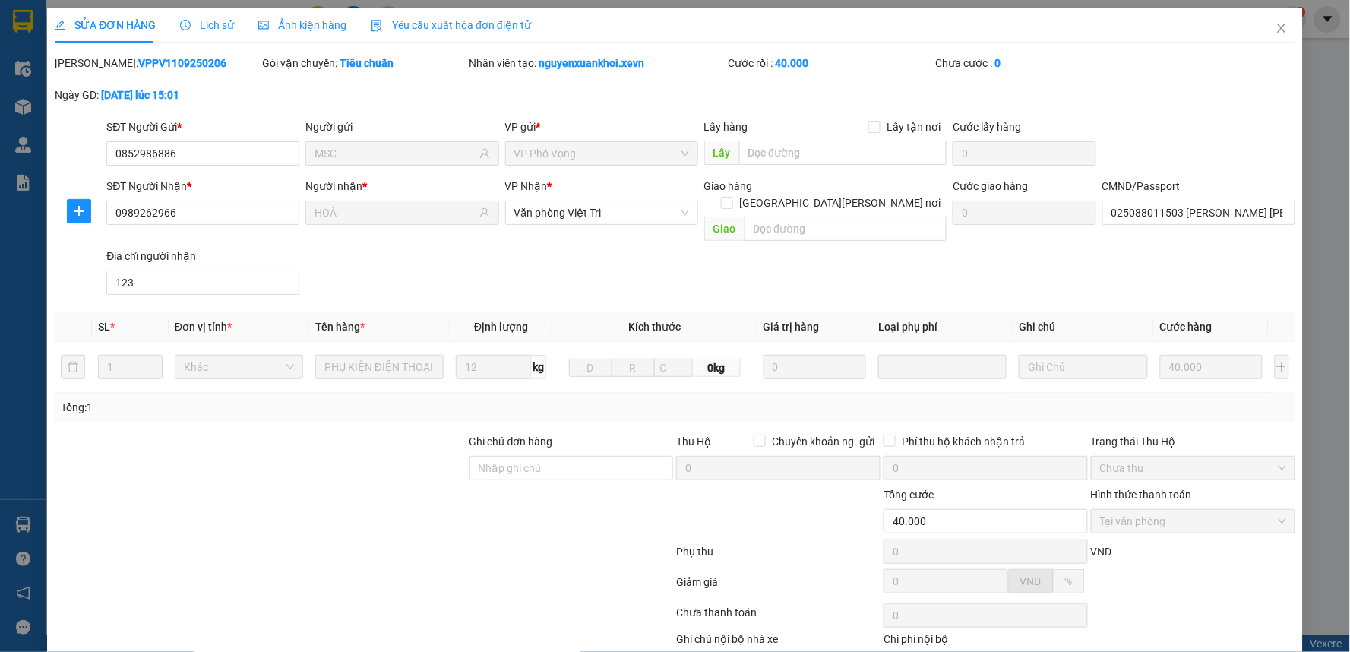
click at [1120, 488] on div "Hình thức thanh toán" at bounding box center [1193, 497] width 204 height 23
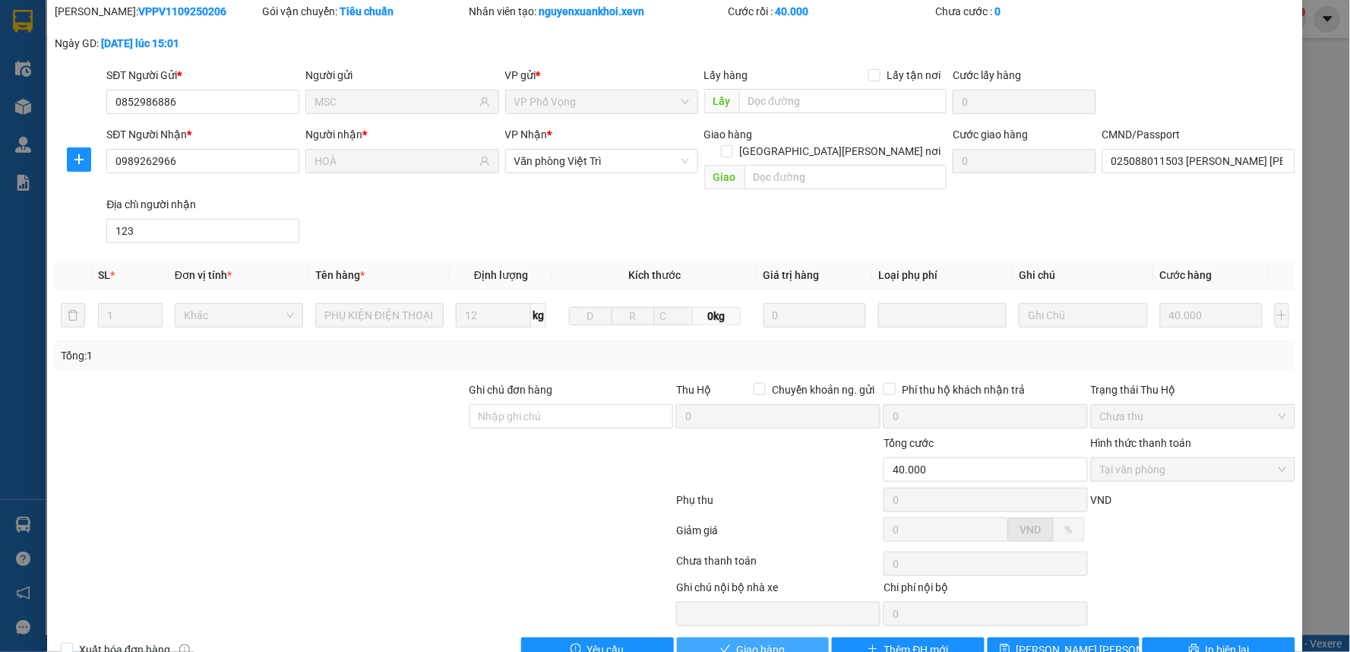
scroll to position [74, 0]
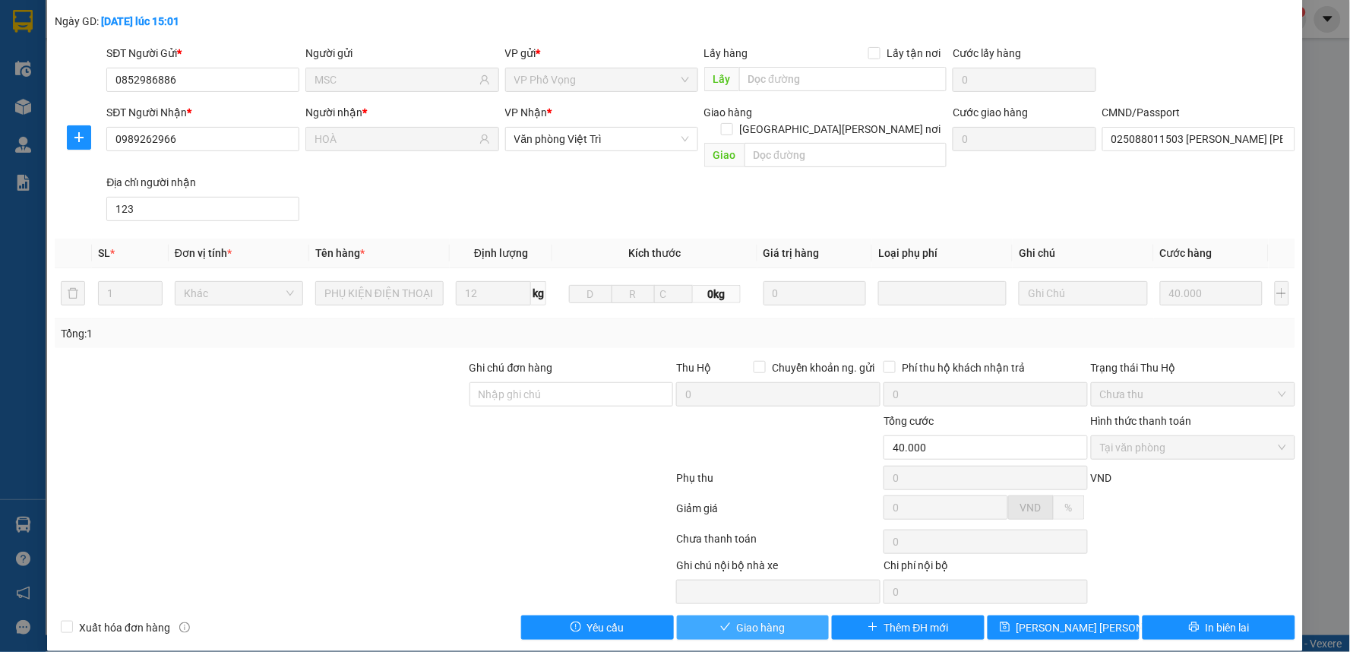
click at [738, 619] on span "Giao hàng" at bounding box center [761, 627] width 49 height 17
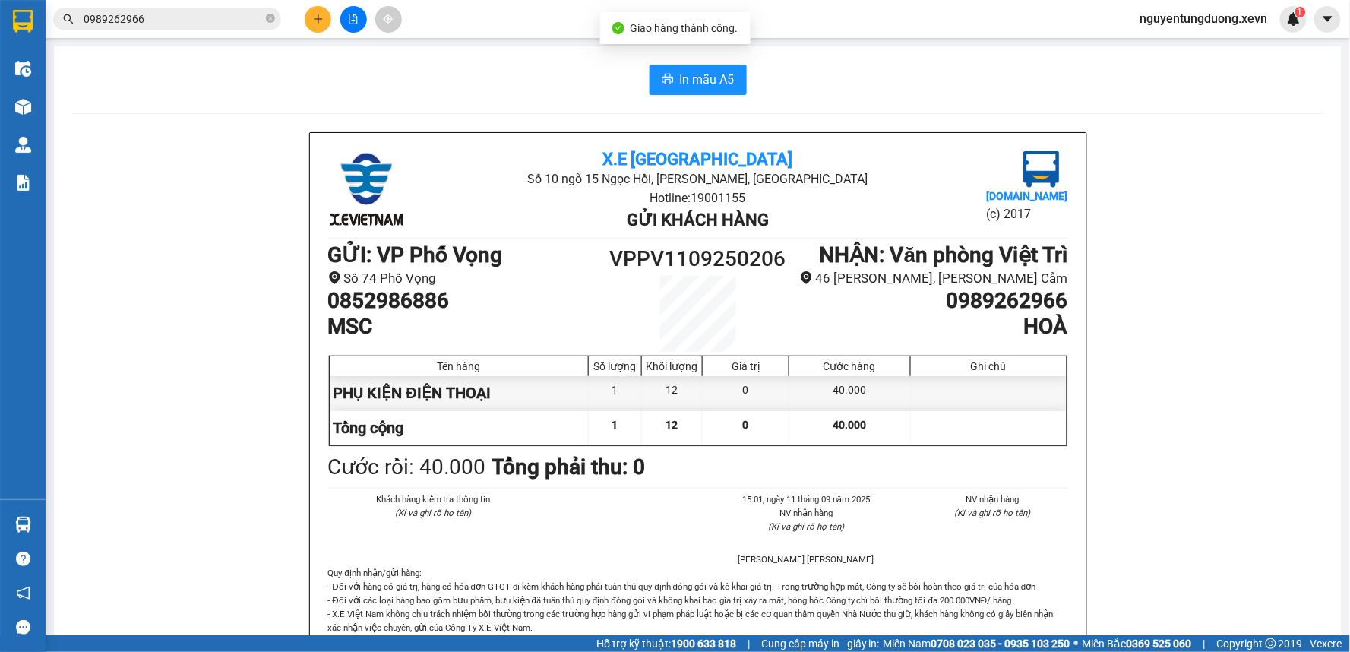
click at [188, 24] on input "0989262966" at bounding box center [173, 19] width 179 height 17
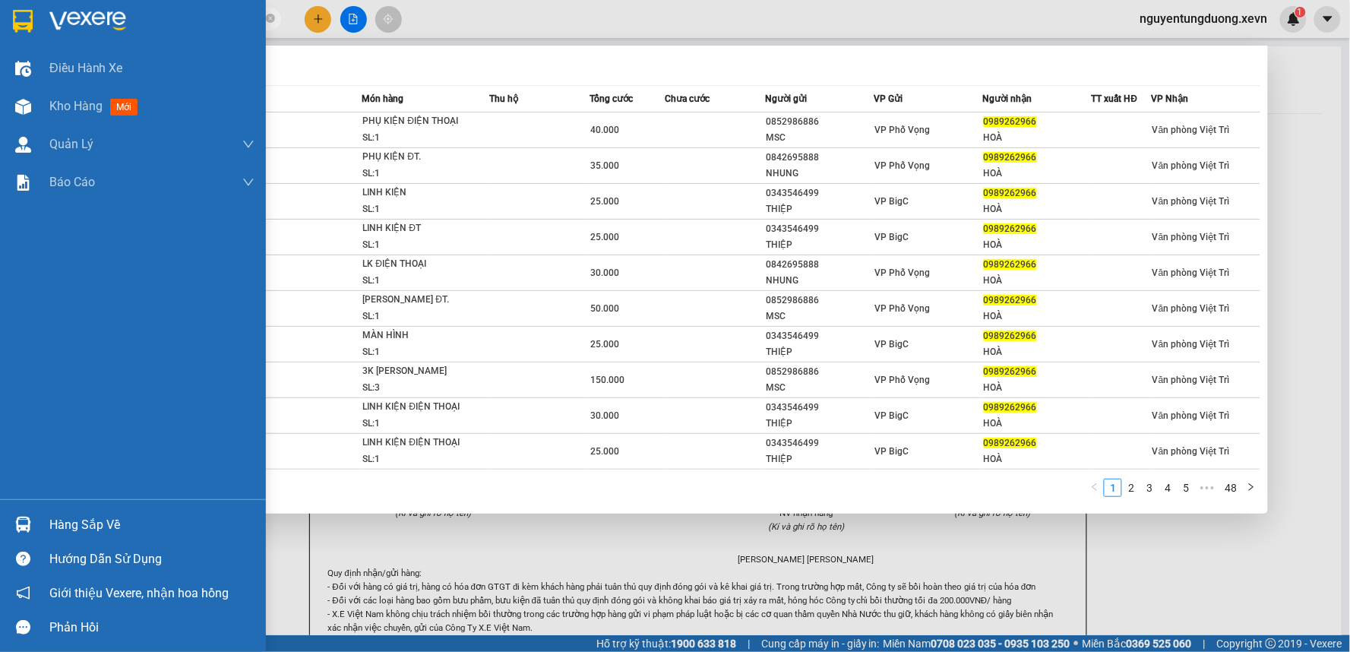
click at [46, 524] on div "Hàng sắp về" at bounding box center [133, 524] width 266 height 34
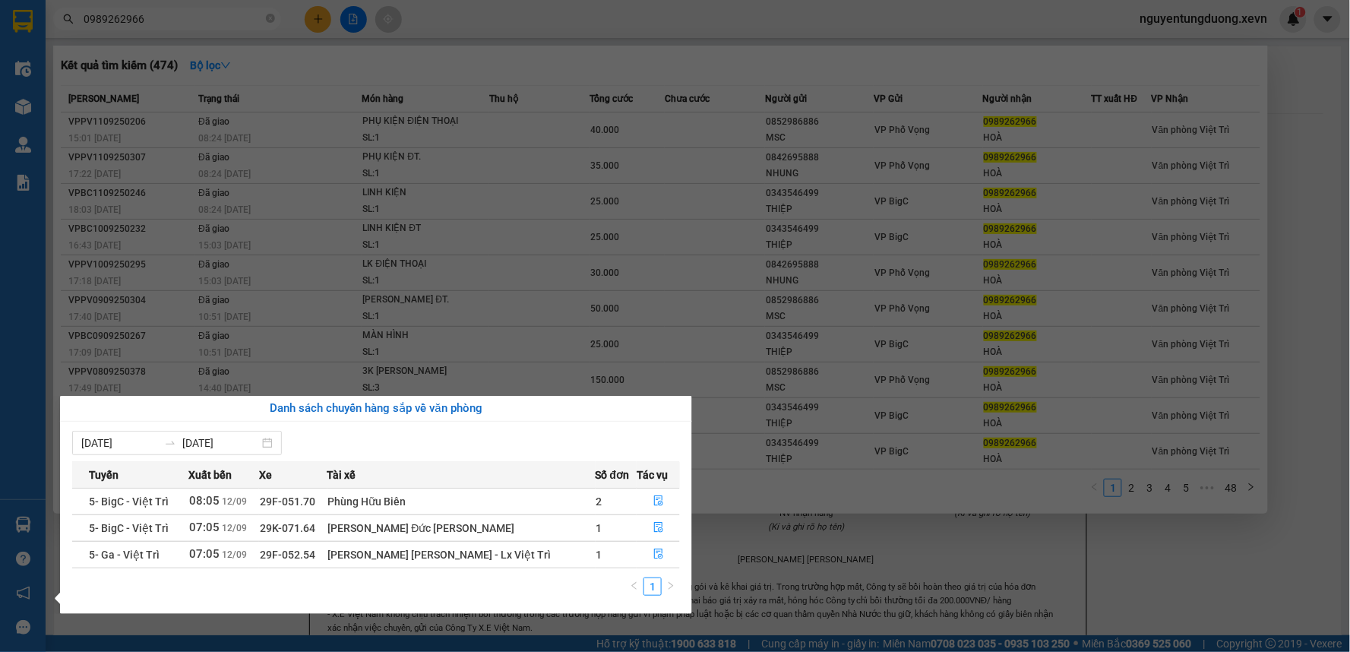
click at [185, 40] on section "Kết quả tìm kiếm ( 474 ) Bộ lọc Mã ĐH Trạng thái Món hàng Thu hộ Tổng cước Chưa…" at bounding box center [675, 326] width 1350 height 652
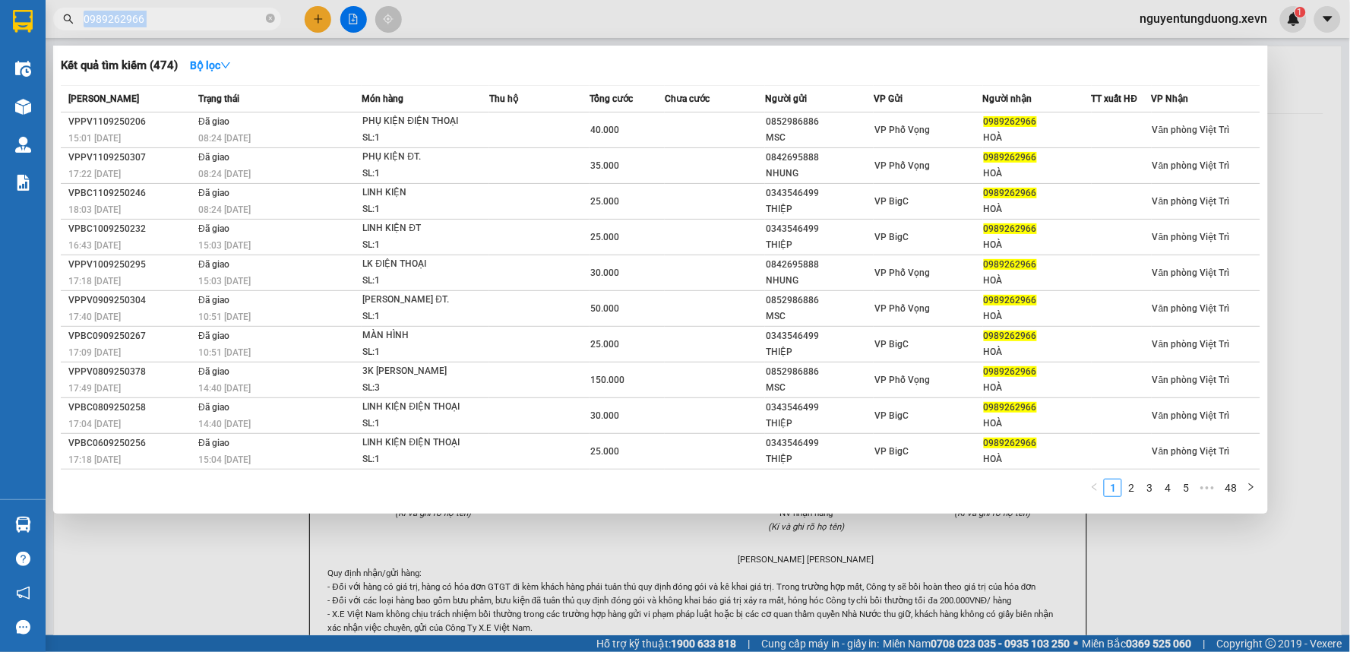
click at [283, 20] on div "0989262966" at bounding box center [148, 19] width 296 height 23
click at [271, 16] on icon "close-circle" at bounding box center [270, 18] width 9 height 9
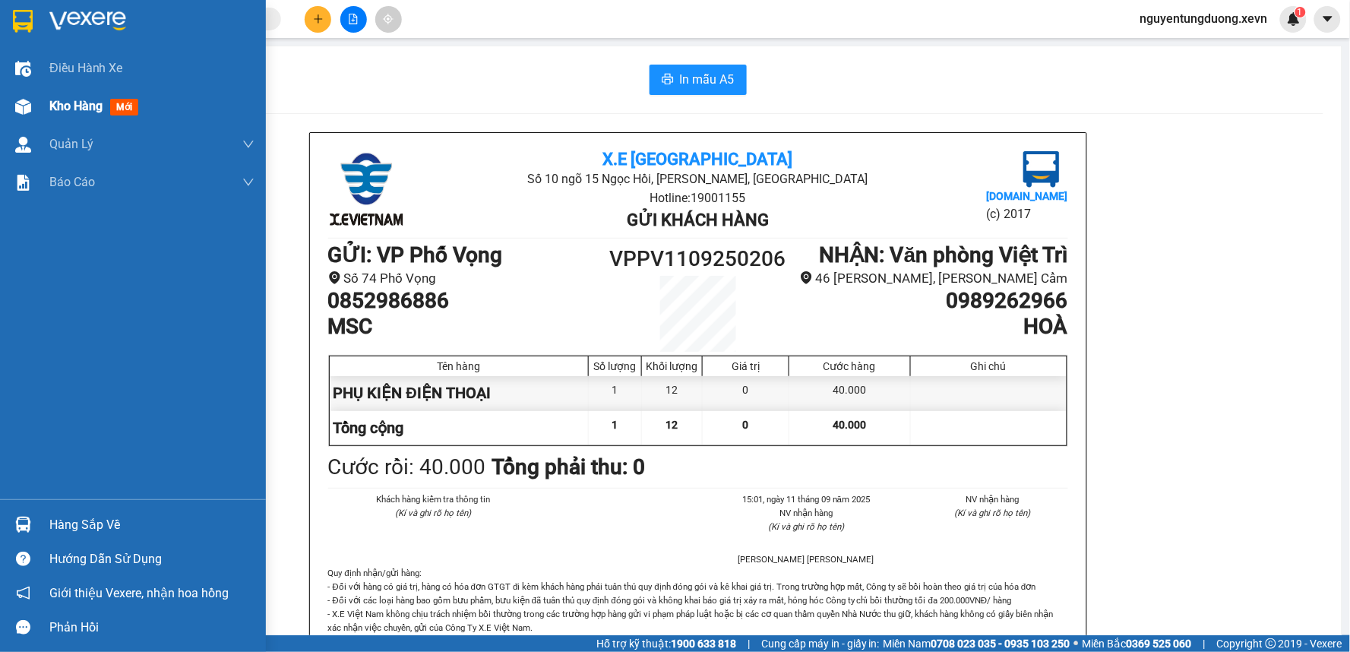
click at [27, 117] on div at bounding box center [23, 106] width 27 height 27
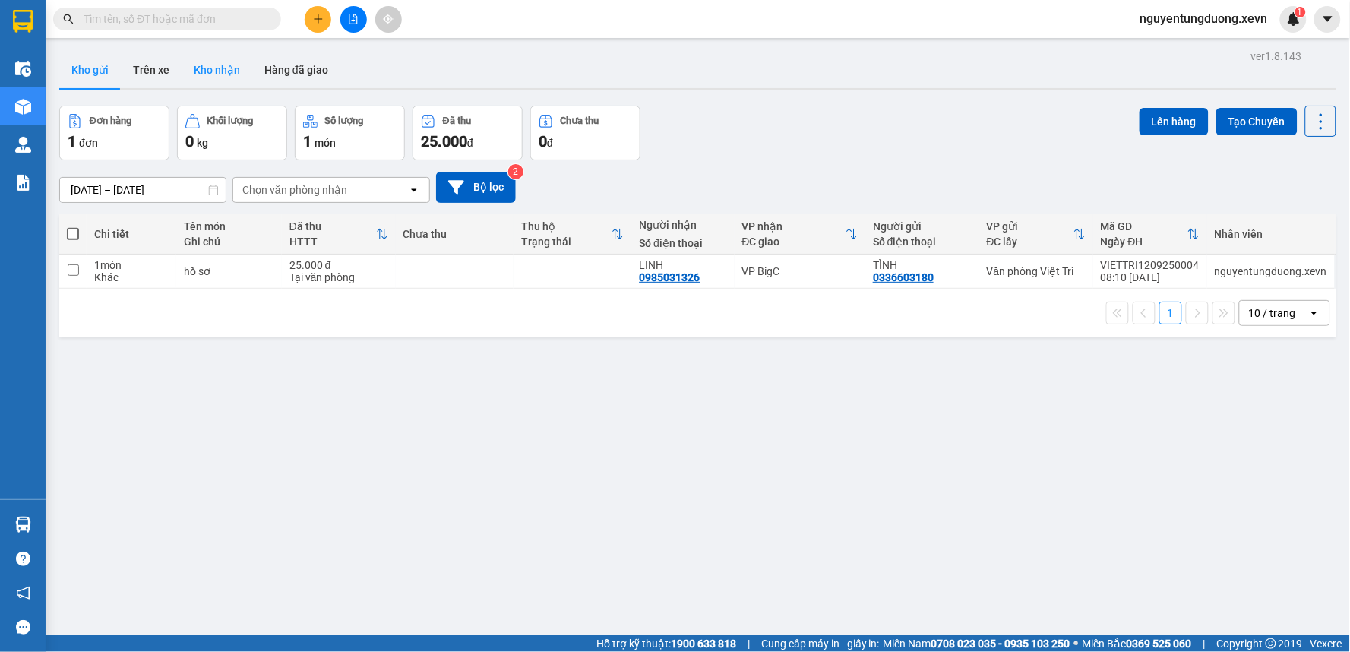
click at [207, 79] on button "Kho nhận" at bounding box center [217, 70] width 71 height 36
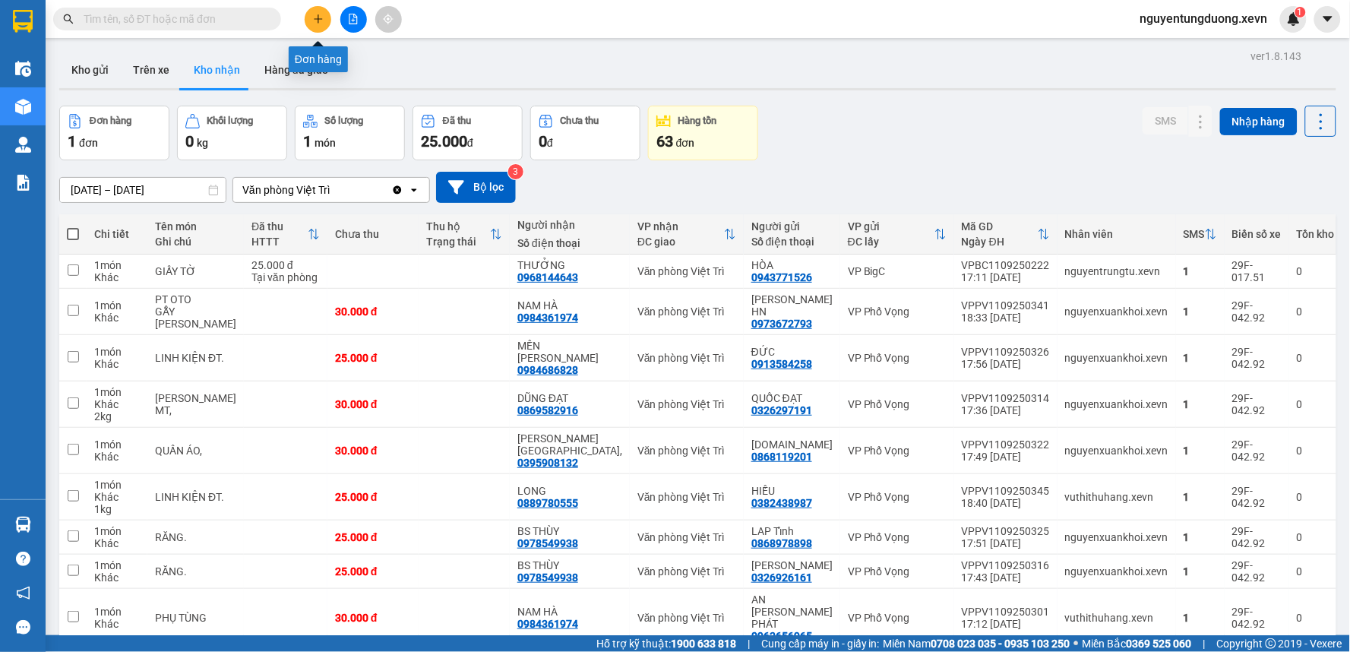
click at [311, 11] on button at bounding box center [318, 19] width 27 height 27
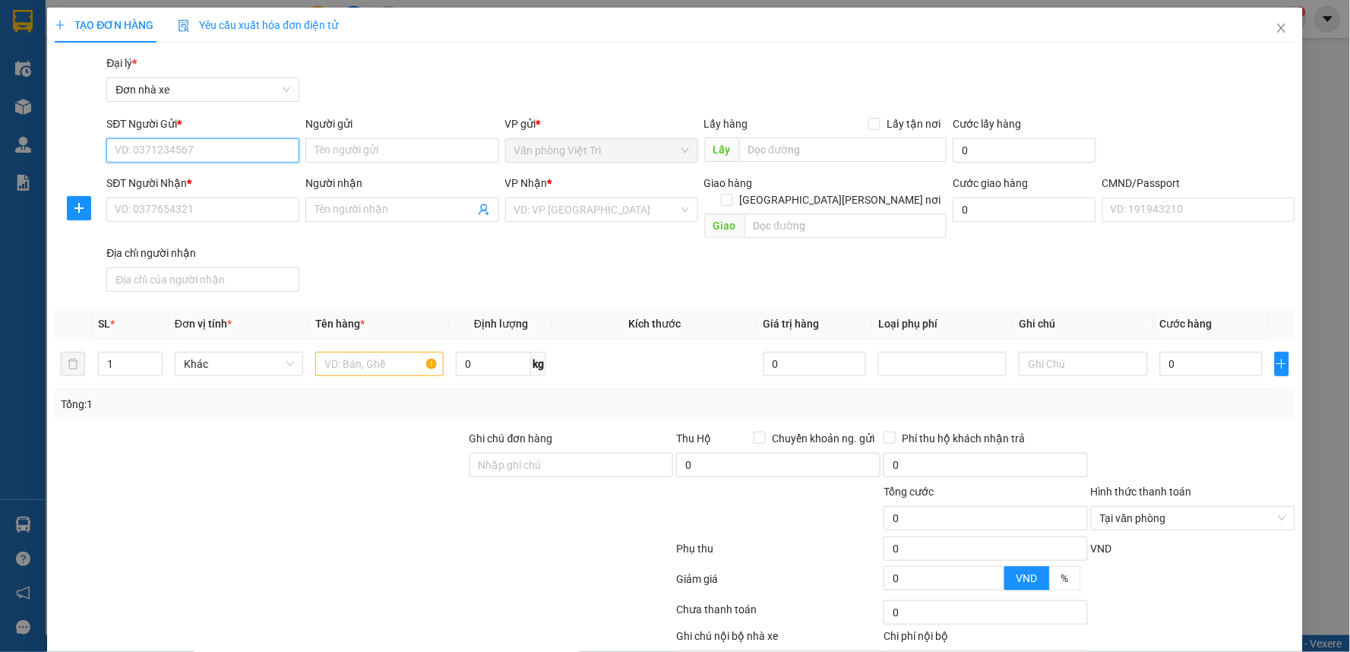
click at [142, 148] on input "SĐT Người Gửi *" at bounding box center [202, 150] width 193 height 24
type input "0987912018"
click at [216, 183] on div "0987912018 - A ÁNH" at bounding box center [201, 180] width 173 height 17
type input "A ÁNH"
type input "0985504696"
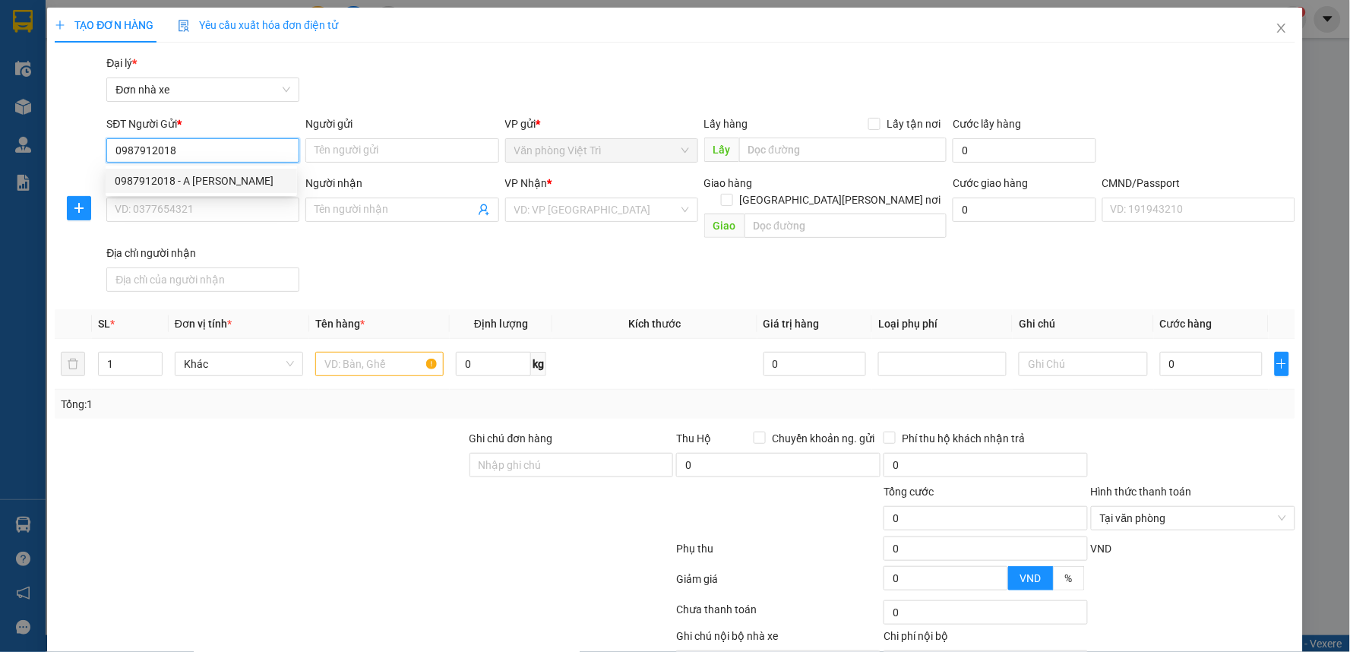
type input "ĐẠI"
type input "025204001021 LÊ QUỐC ĐẠI 2004"
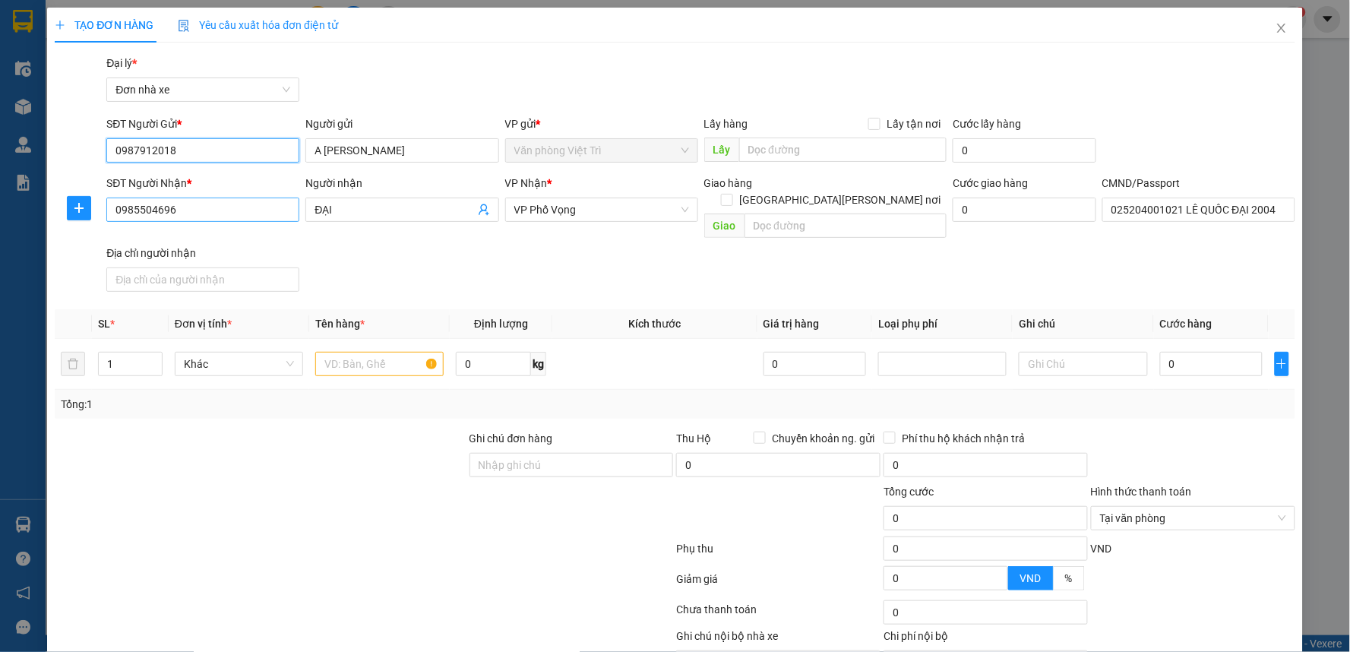
type input "0987912018"
click at [228, 210] on input "0985504696" at bounding box center [202, 210] width 193 height 24
click at [336, 359] on input "text" at bounding box center [379, 364] width 128 height 24
type input "t"
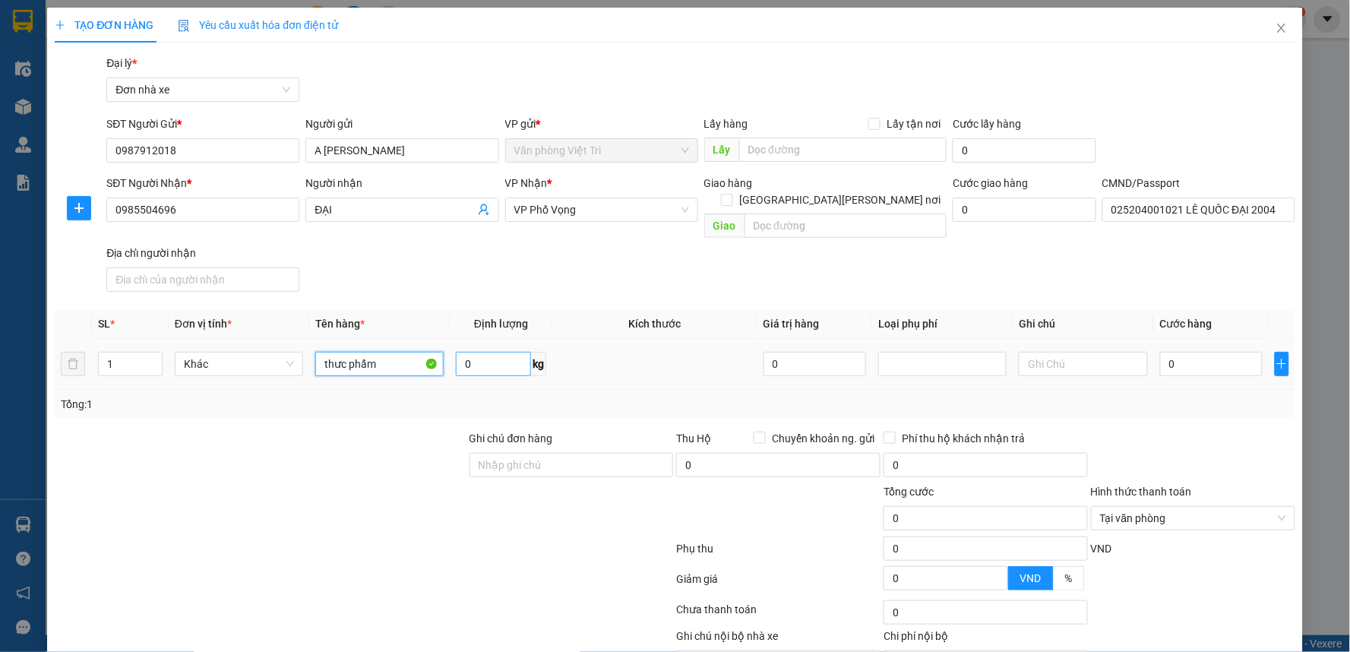
type input "thưc phẩm"
click at [481, 352] on input "0" at bounding box center [493, 364] width 75 height 24
type input "10"
click at [1175, 352] on input "0" at bounding box center [1211, 364] width 103 height 24
type input "40"
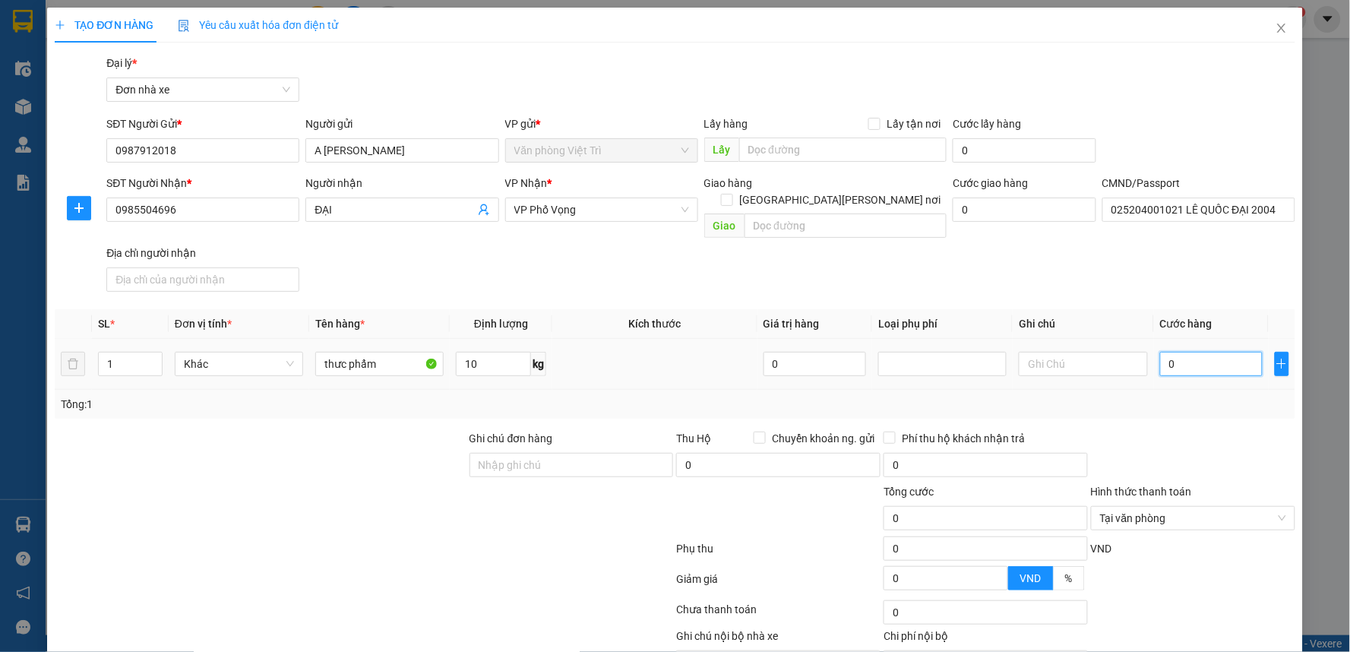
type input "40"
type input "40.000"
click at [1110, 309] on th "Ghi chú" at bounding box center [1083, 324] width 141 height 30
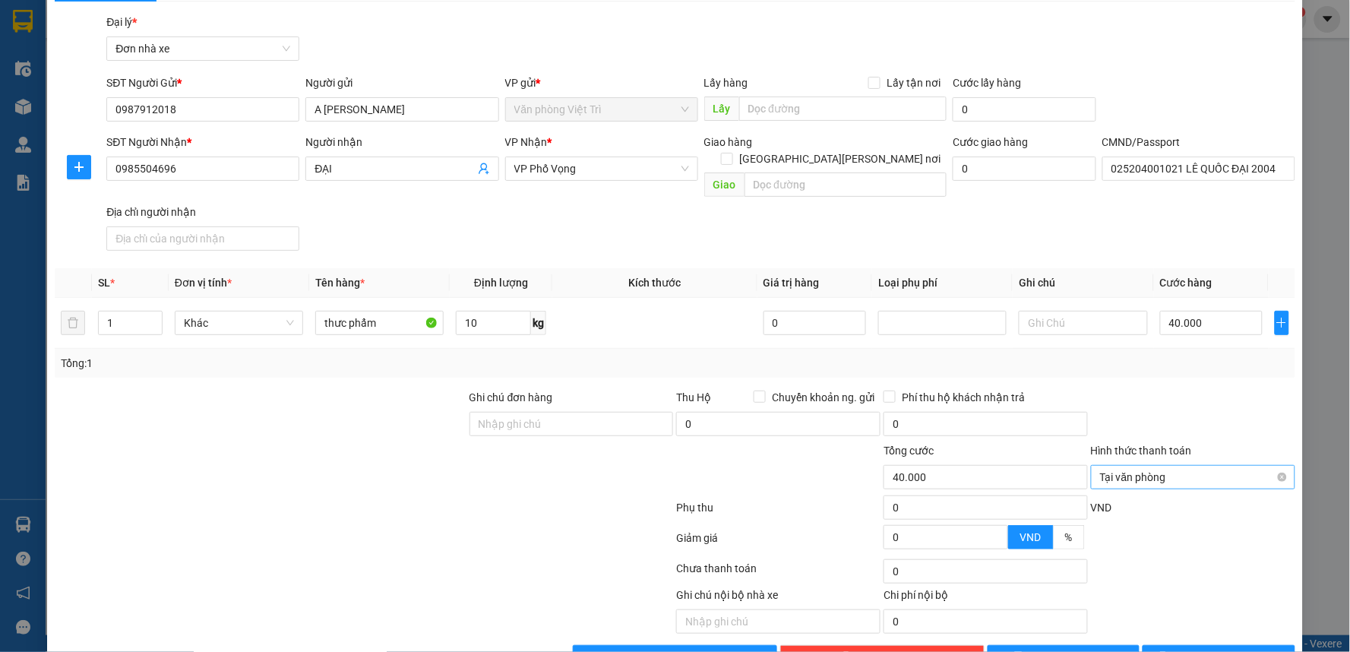
scroll to position [71, 0]
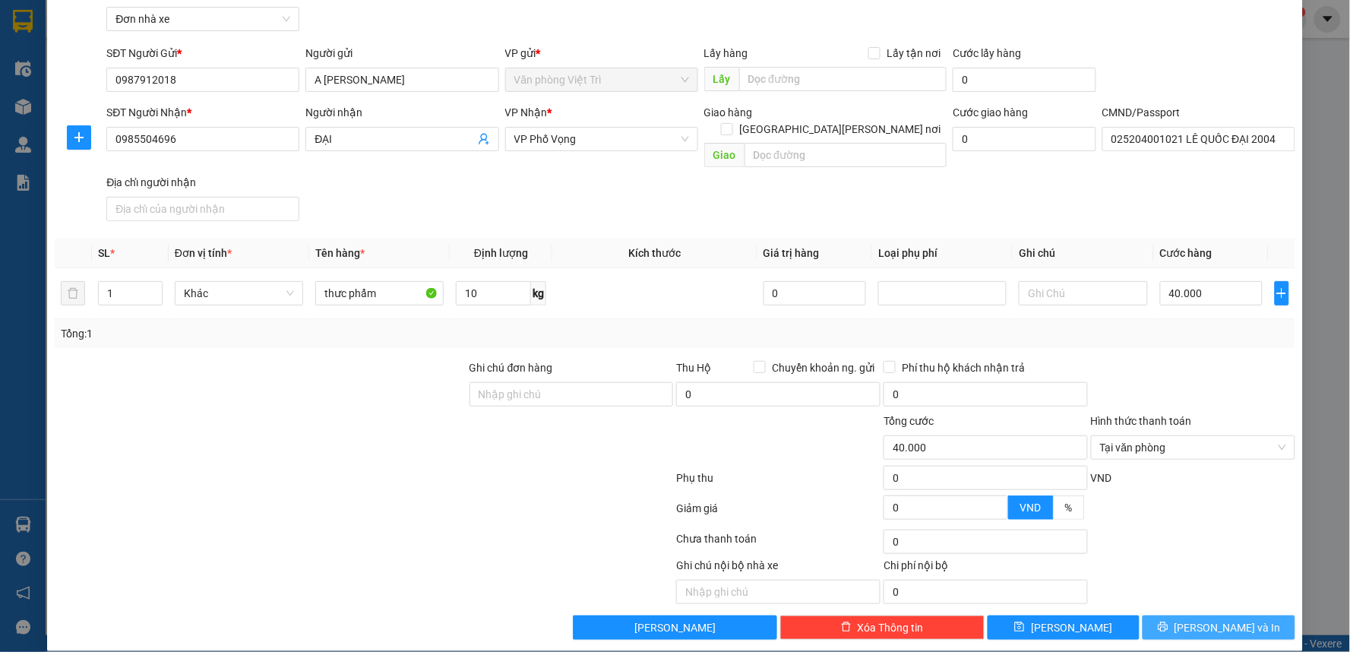
click at [1168, 622] on icon "printer" at bounding box center [1163, 627] width 10 height 10
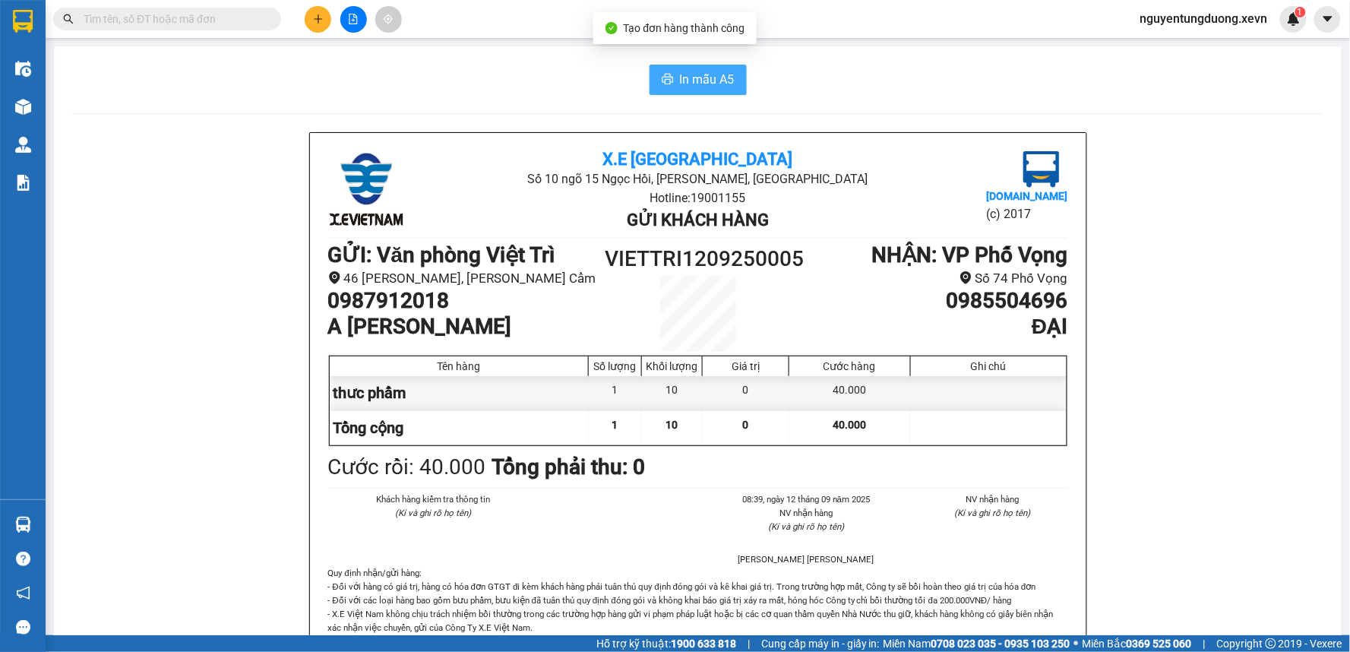
click at [670, 77] on button "In mẫu A5" at bounding box center [697, 80] width 97 height 30
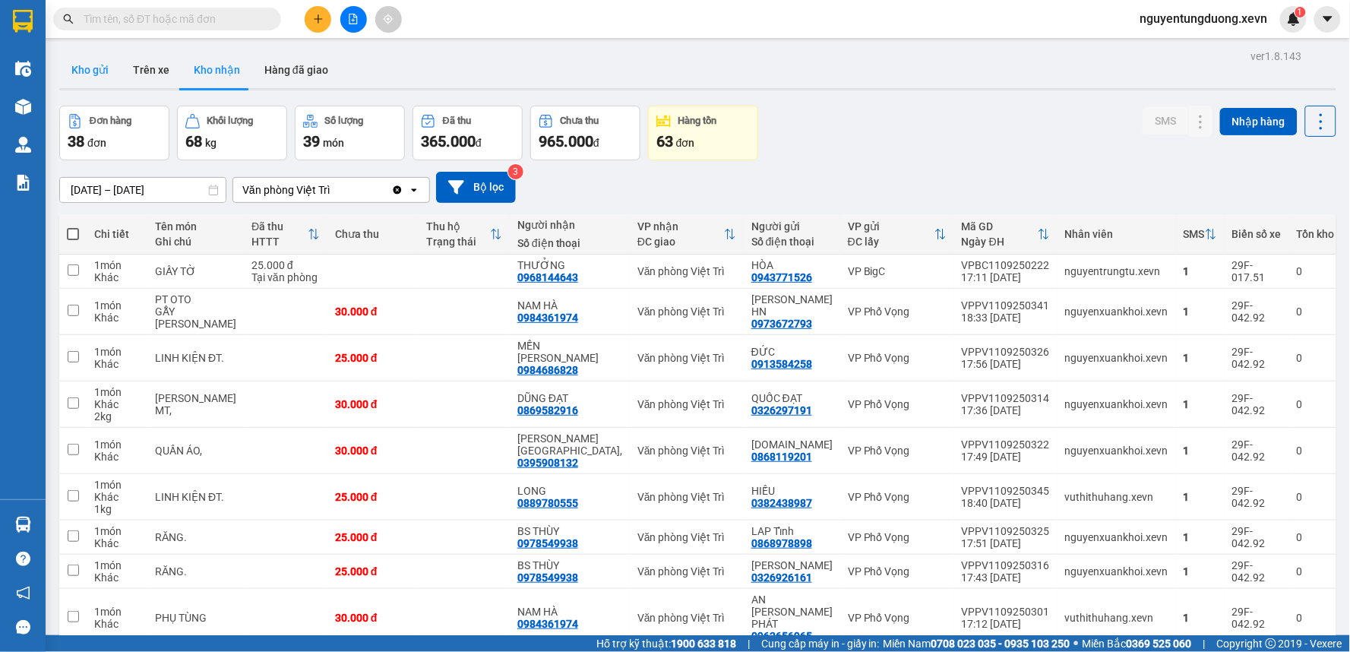
click at [93, 70] on button "Kho gửi" at bounding box center [90, 70] width 62 height 36
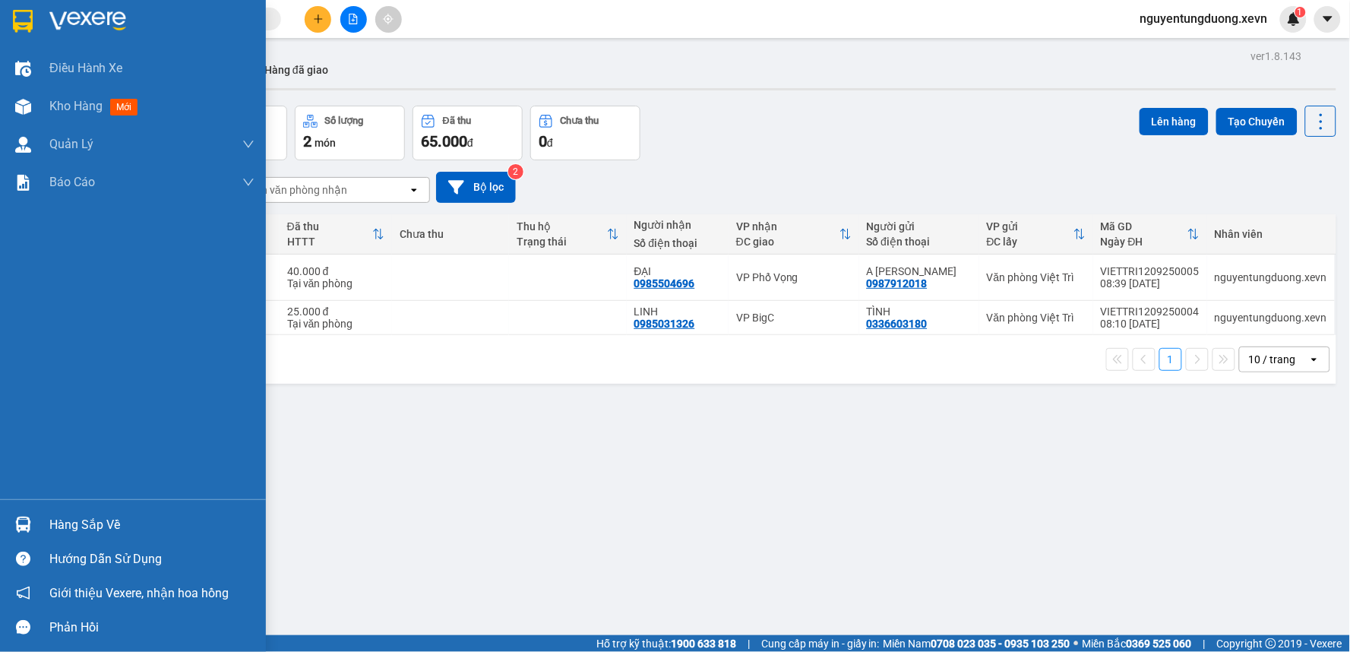
click at [29, 514] on div at bounding box center [23, 524] width 27 height 27
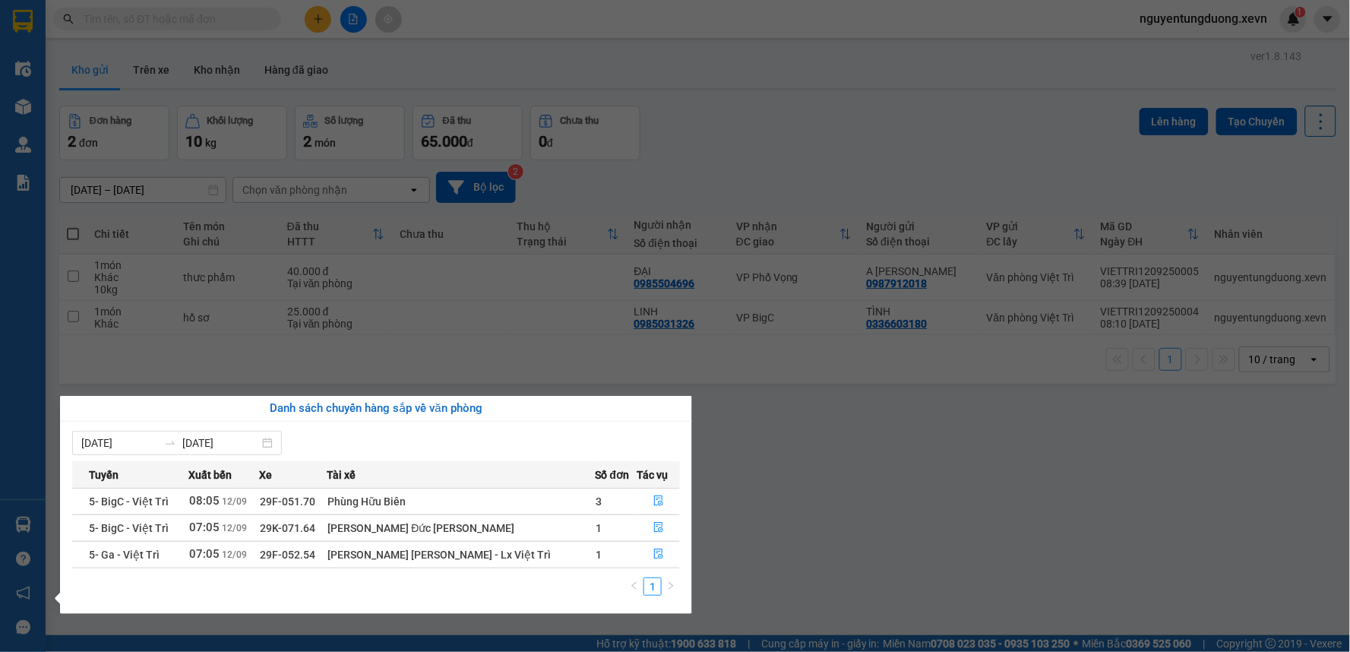
click at [173, 35] on section "Kết quả tìm kiếm ( 474 ) Bộ lọc Mã ĐH Trạng thái Món hàng Thu hộ Tổng cước Chưa…" at bounding box center [675, 326] width 1350 height 652
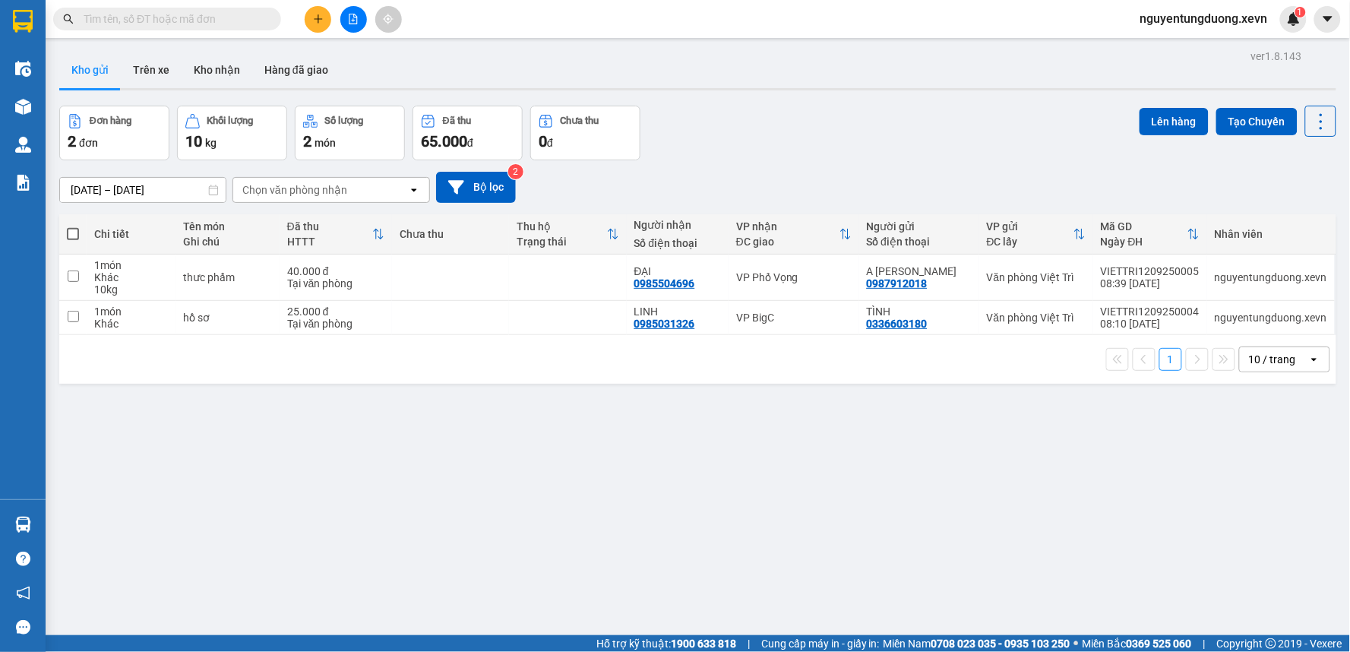
click at [183, 20] on input "text" at bounding box center [173, 19] width 179 height 17
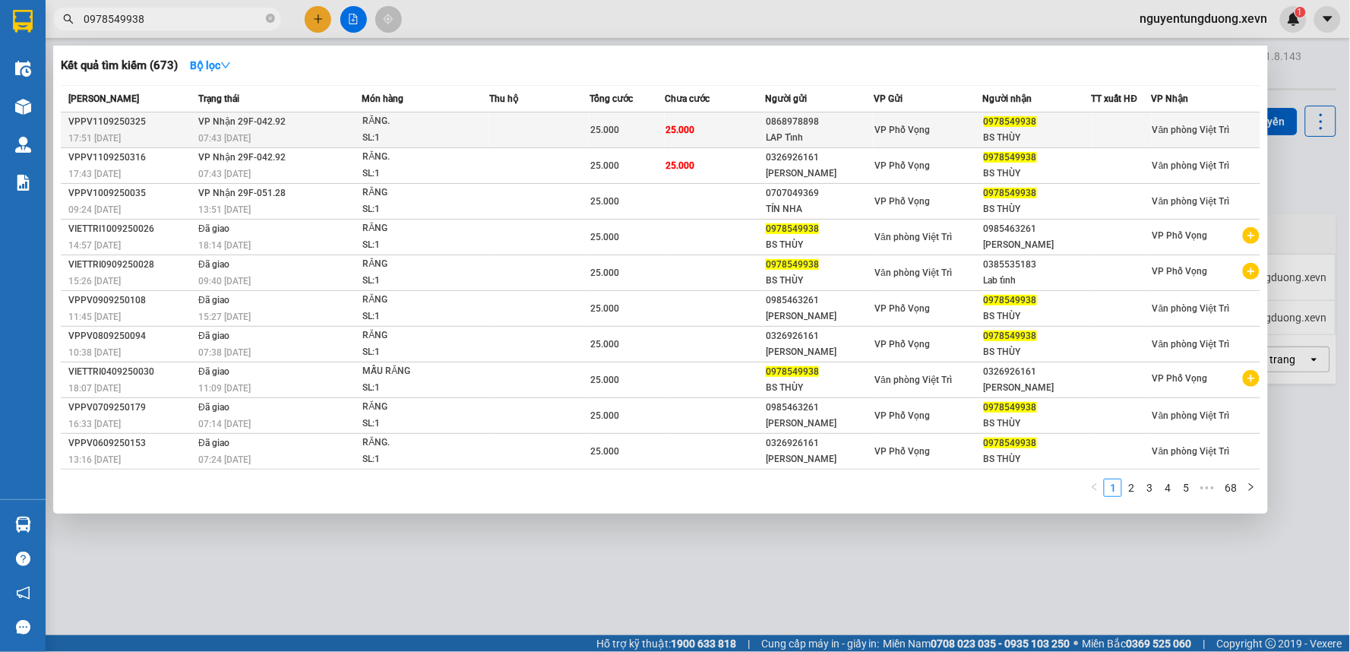
type input "0978549938"
click at [409, 128] on div "RĂNG." at bounding box center [419, 121] width 114 height 17
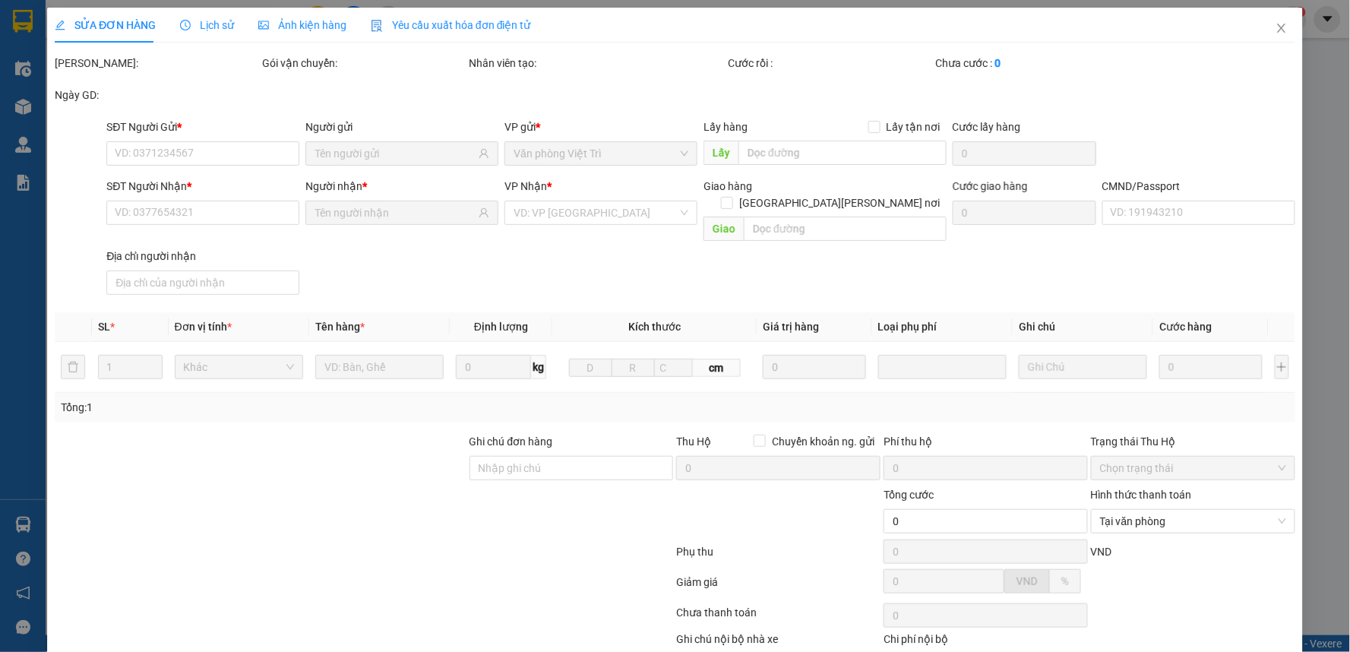
type input "0868978898"
type input "LAP Tỉnh"
type input "0978549938"
type input "BS THÙY"
type input "025306001971 LÊ THỊ HỒNG TRANG"
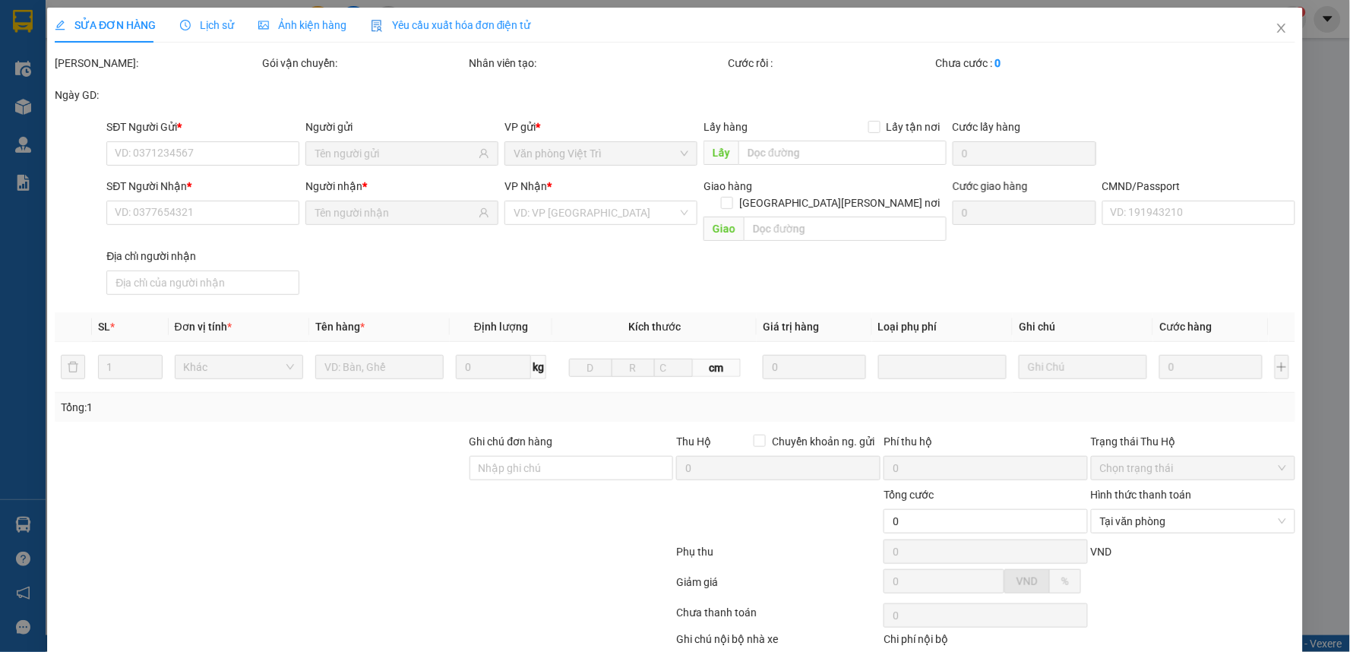
type input "25.000"
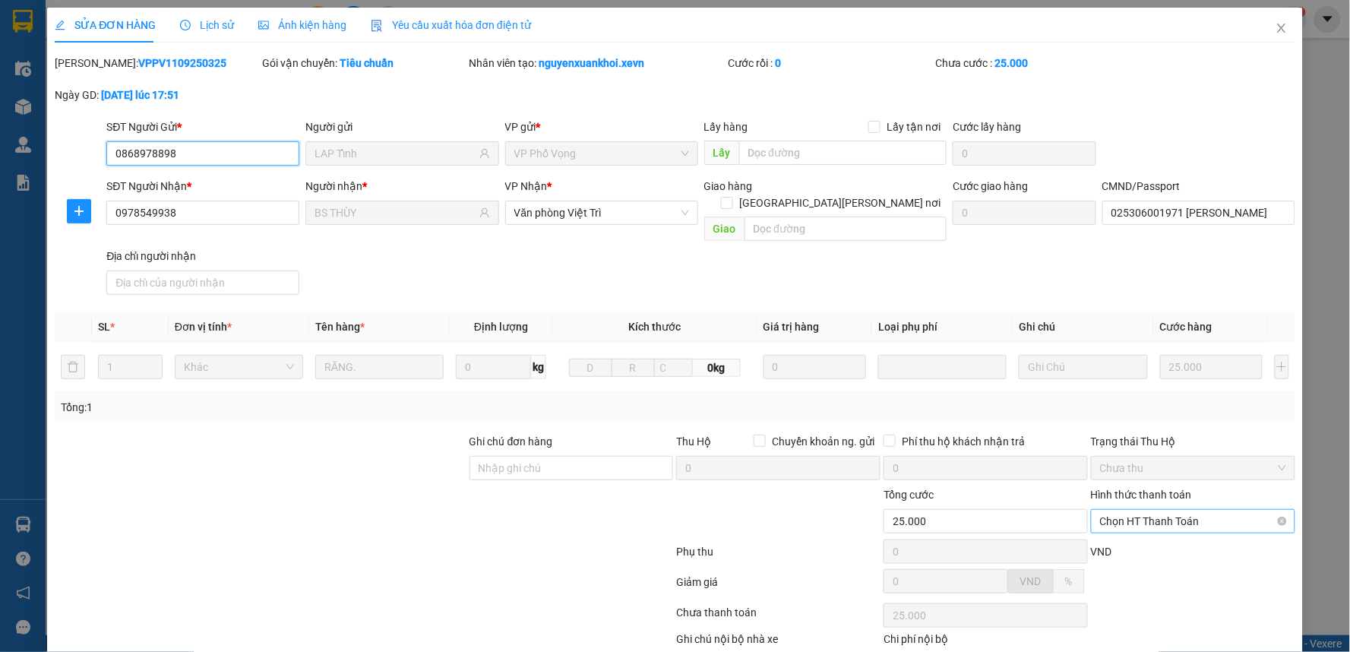
click at [1149, 510] on span "Chọn HT Thanh Toán" at bounding box center [1193, 521] width 186 height 23
click at [1114, 532] on div "Tại văn phòng" at bounding box center [1183, 534] width 184 height 17
type input "0"
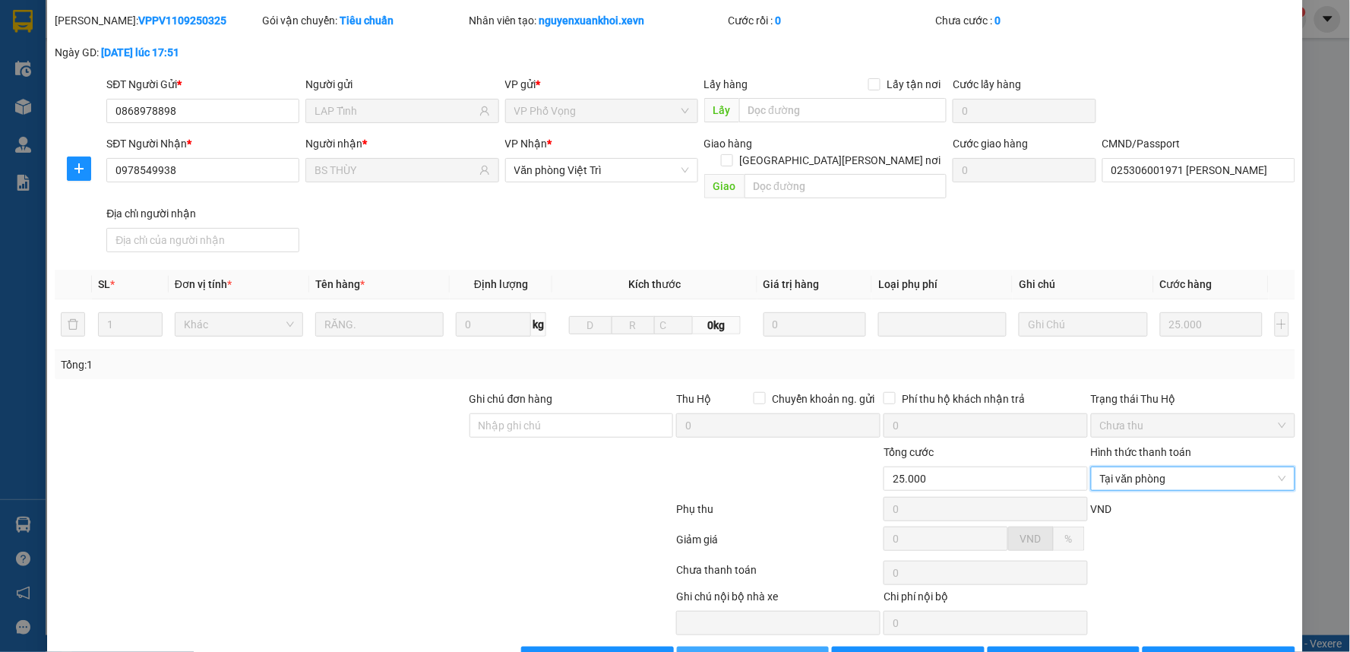
scroll to position [74, 0]
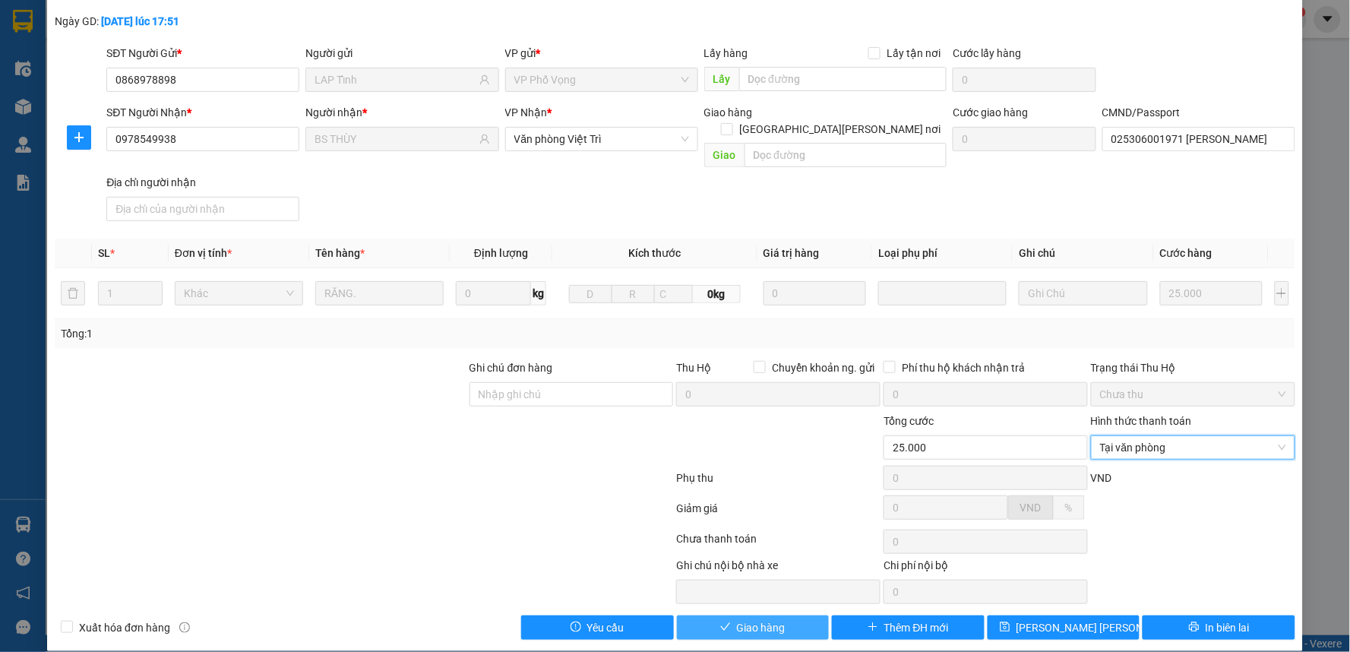
click at [714, 615] on button "Giao hàng" at bounding box center [753, 627] width 153 height 24
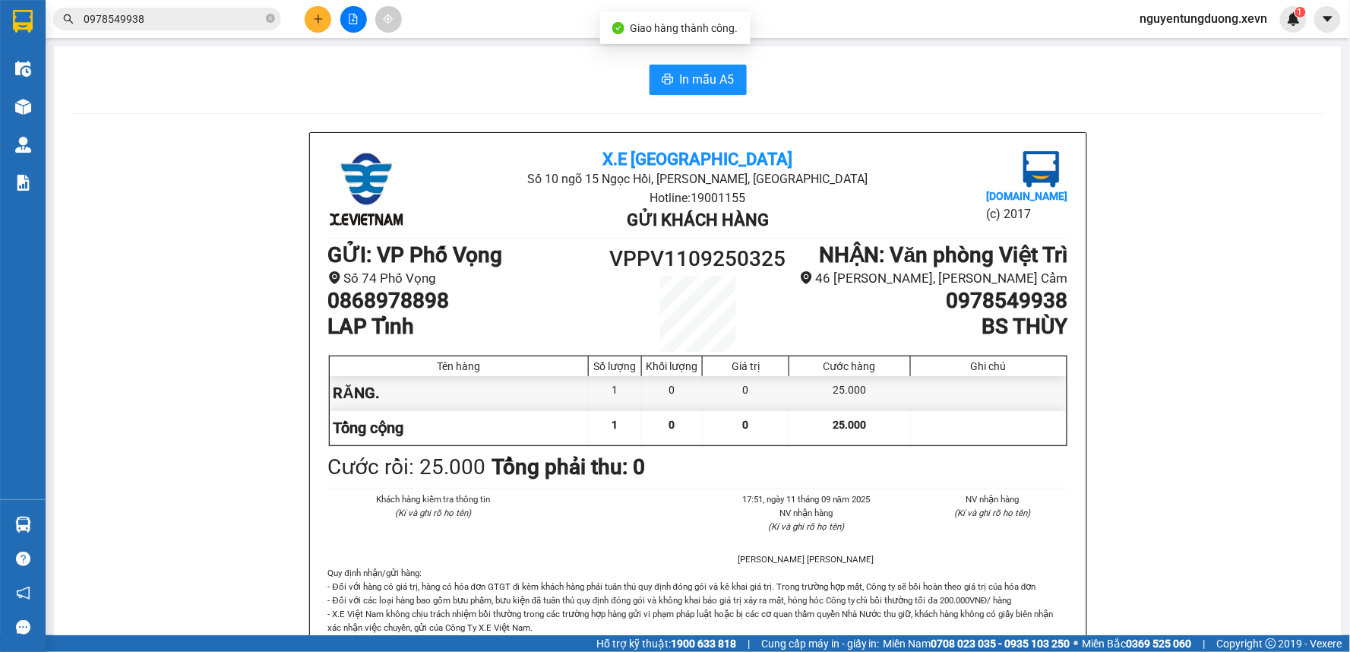
click at [182, 28] on span "0978549938" at bounding box center [167, 19] width 228 height 23
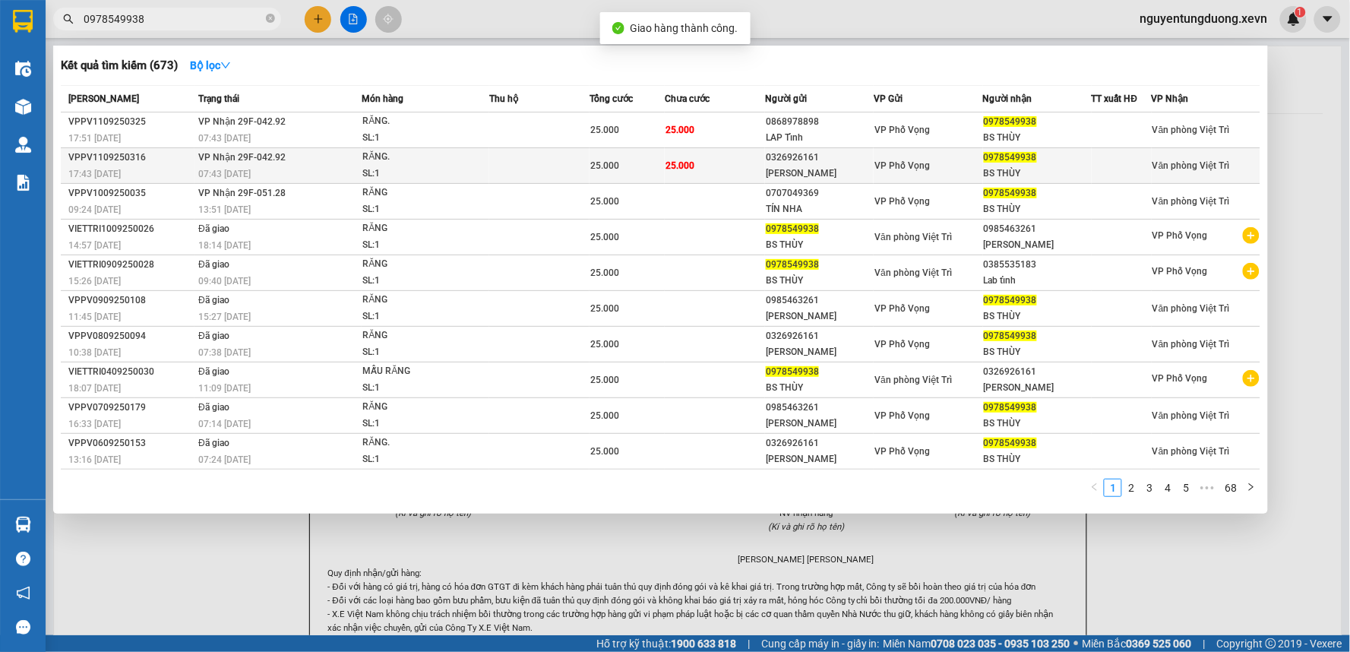
click at [319, 160] on td "VP Nhận 29F-042.92 07:43 - 12/09" at bounding box center [277, 166] width 167 height 36
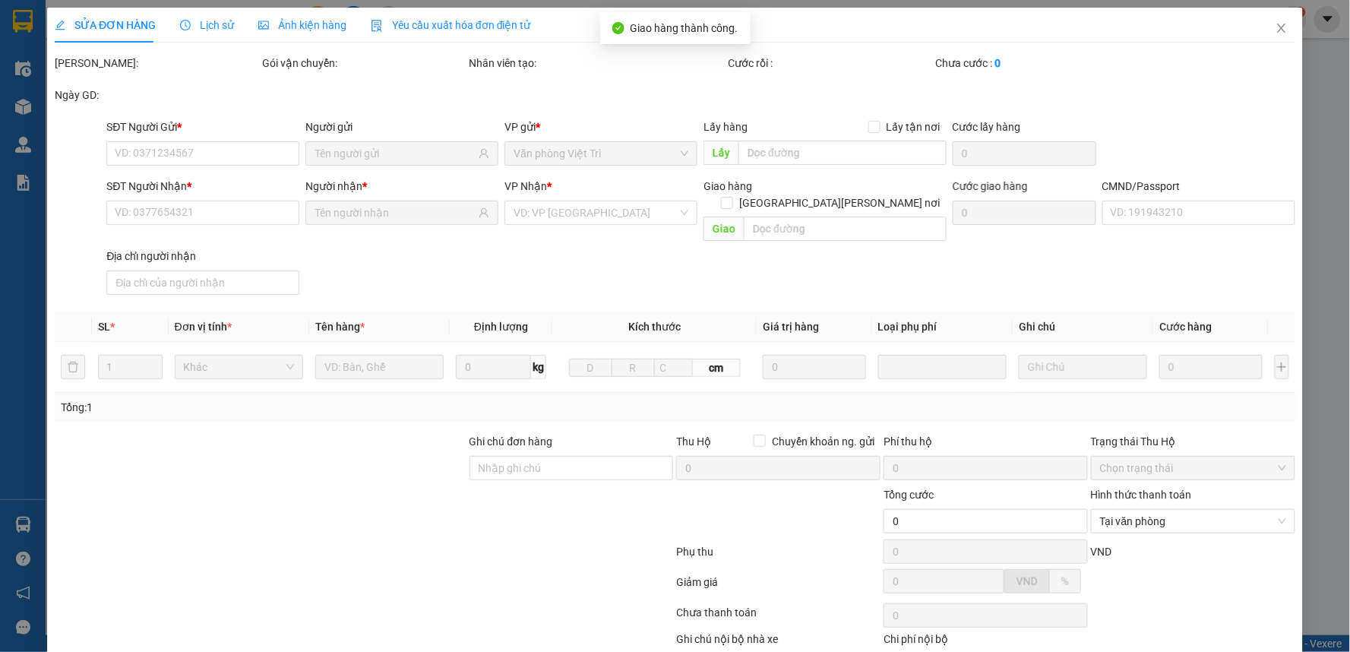
type input "0326926161"
type input "KHÁNH LINH"
type input "0978549938"
type input "BS THÙY"
type input "025306001971 LÊ THỊ HỒNG TRANG"
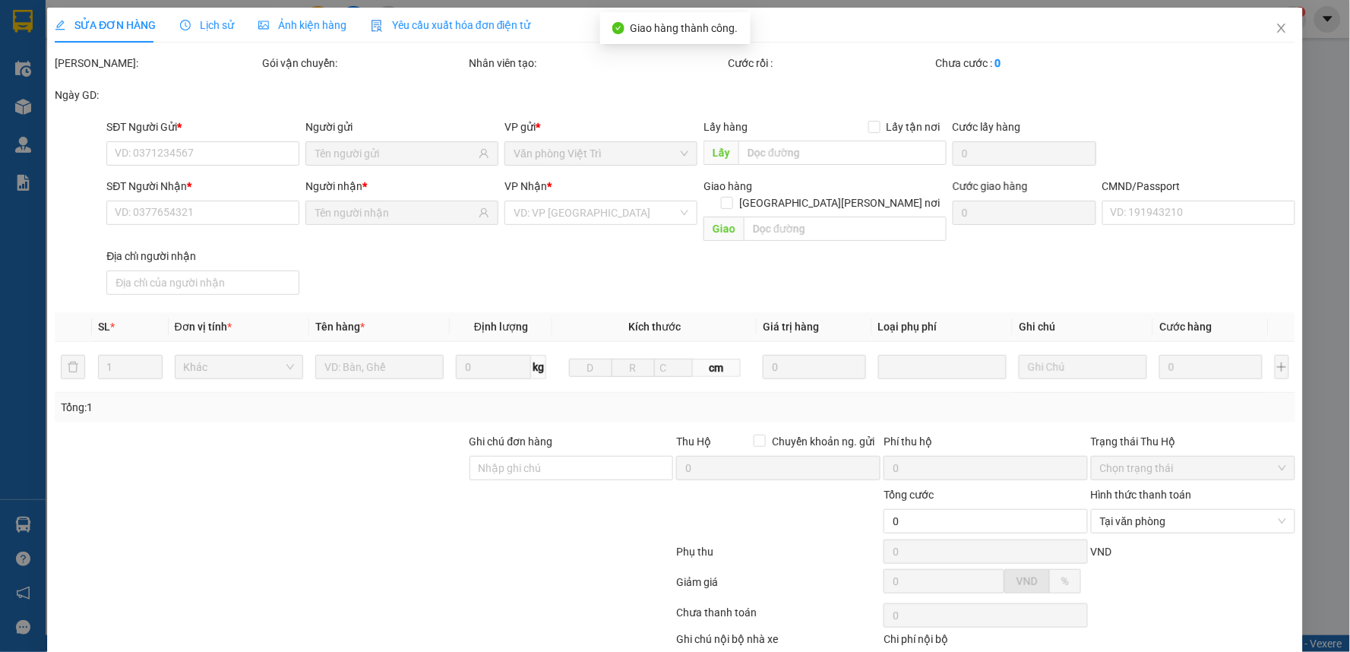
type input "25.000"
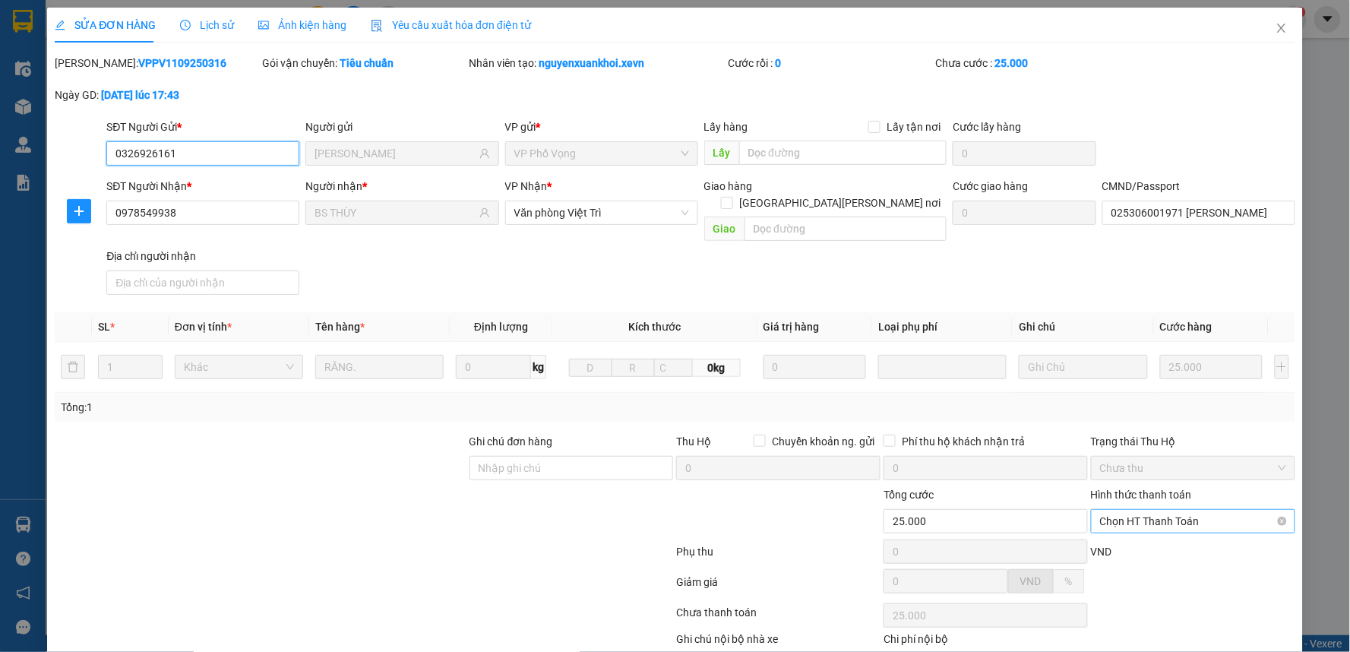
click at [1181, 514] on span "Chọn HT Thanh Toán" at bounding box center [1193, 521] width 186 height 23
click at [1162, 529] on div "Tại văn phòng" at bounding box center [1183, 534] width 184 height 17
type input "0"
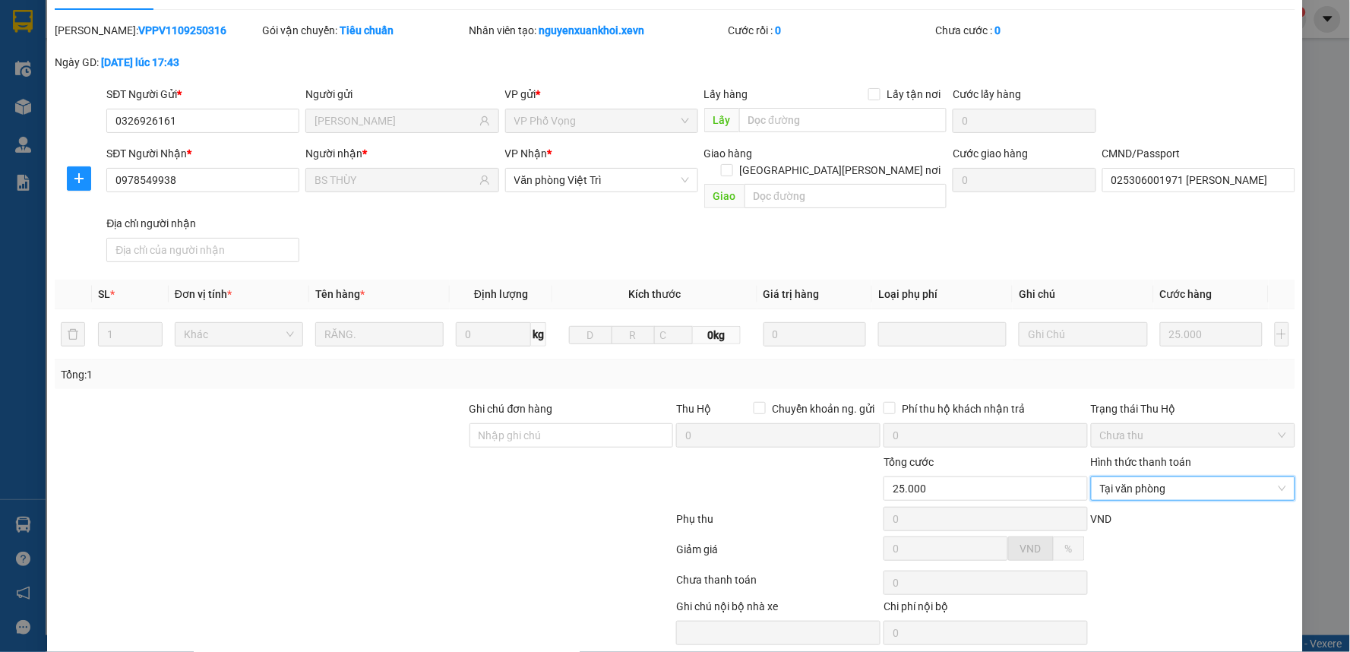
scroll to position [74, 0]
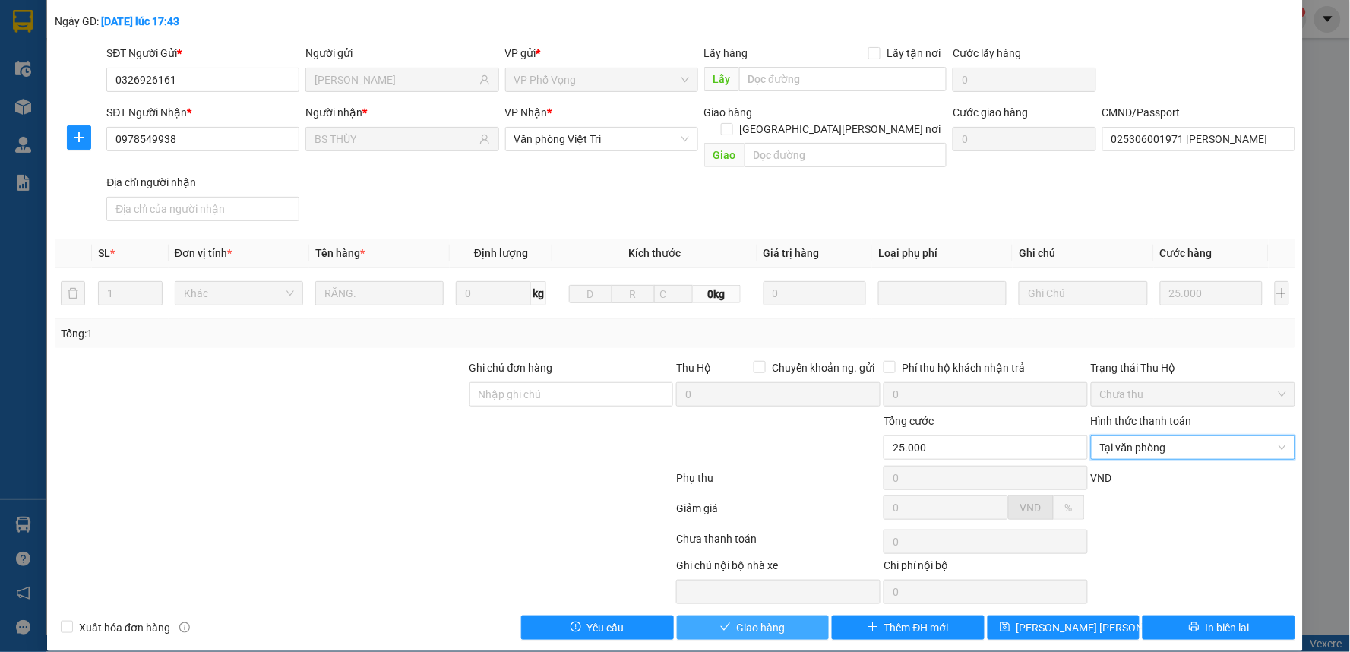
click at [756, 619] on span "Giao hàng" at bounding box center [761, 627] width 49 height 17
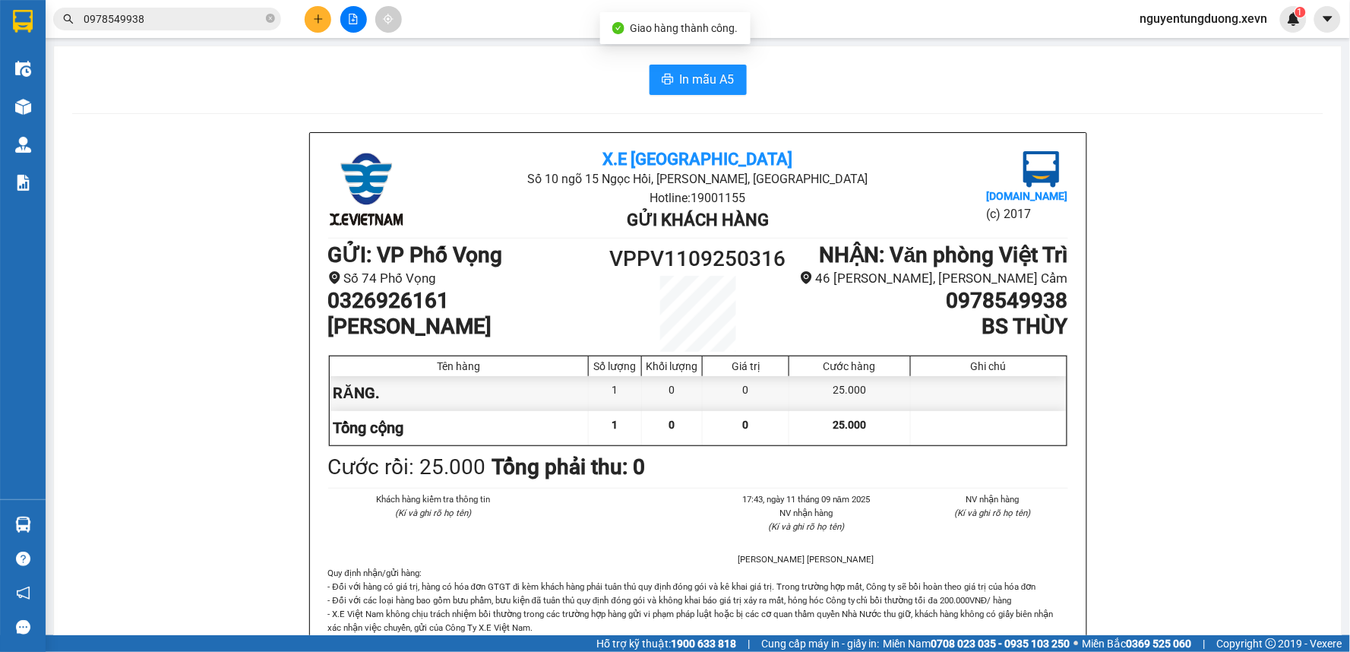
click at [191, 16] on input "0978549938" at bounding box center [173, 19] width 179 height 17
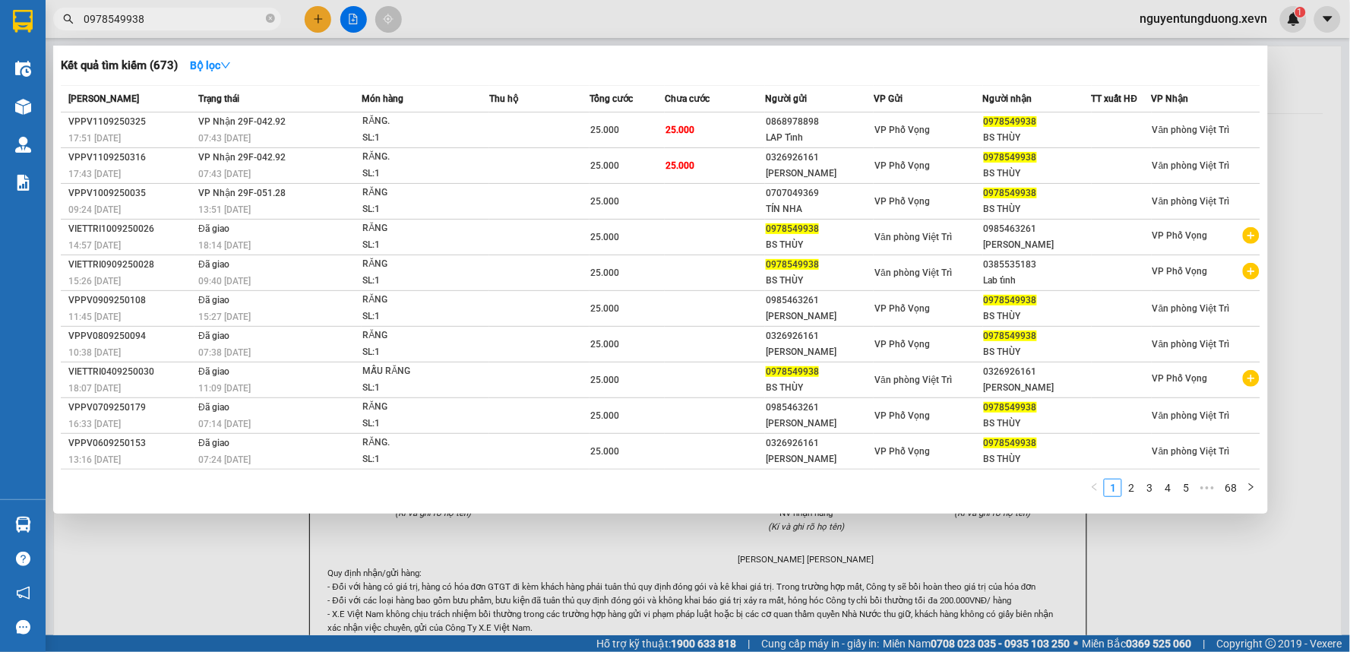
click at [165, 13] on input "0978549938" at bounding box center [173, 19] width 179 height 17
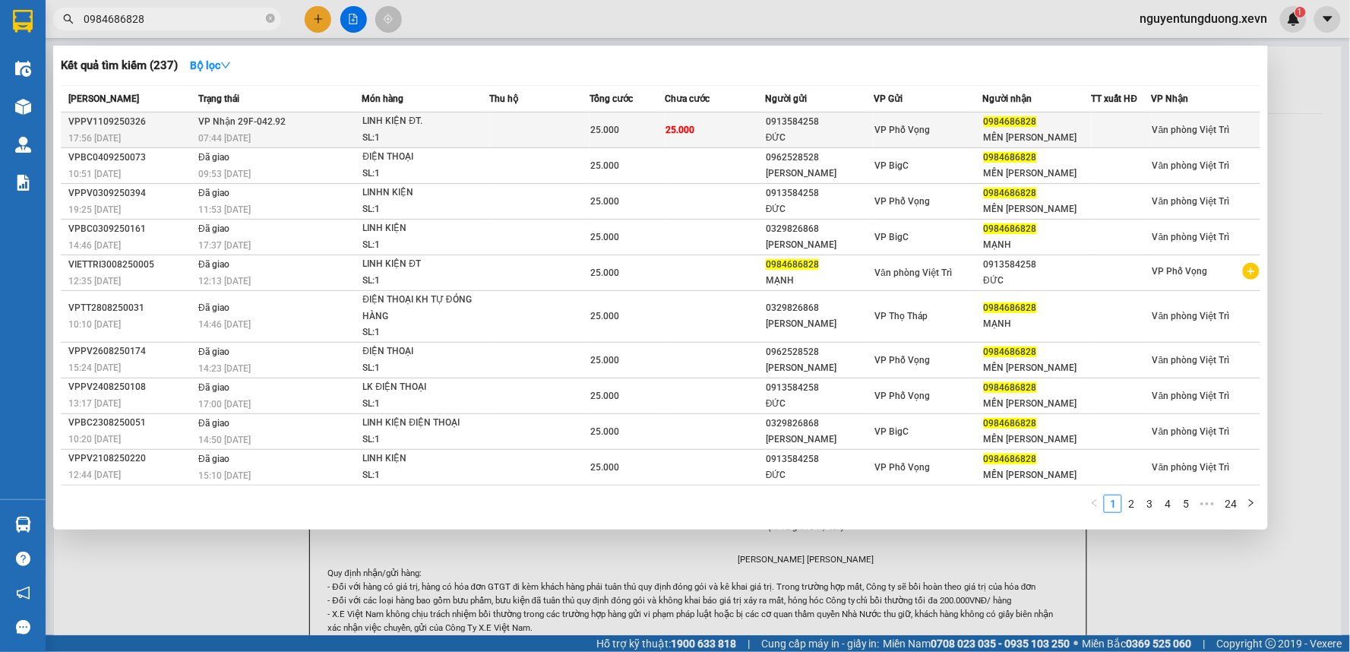
type input "0984686828"
click at [376, 129] on div "LINH KIỆN ĐT." at bounding box center [419, 121] width 114 height 17
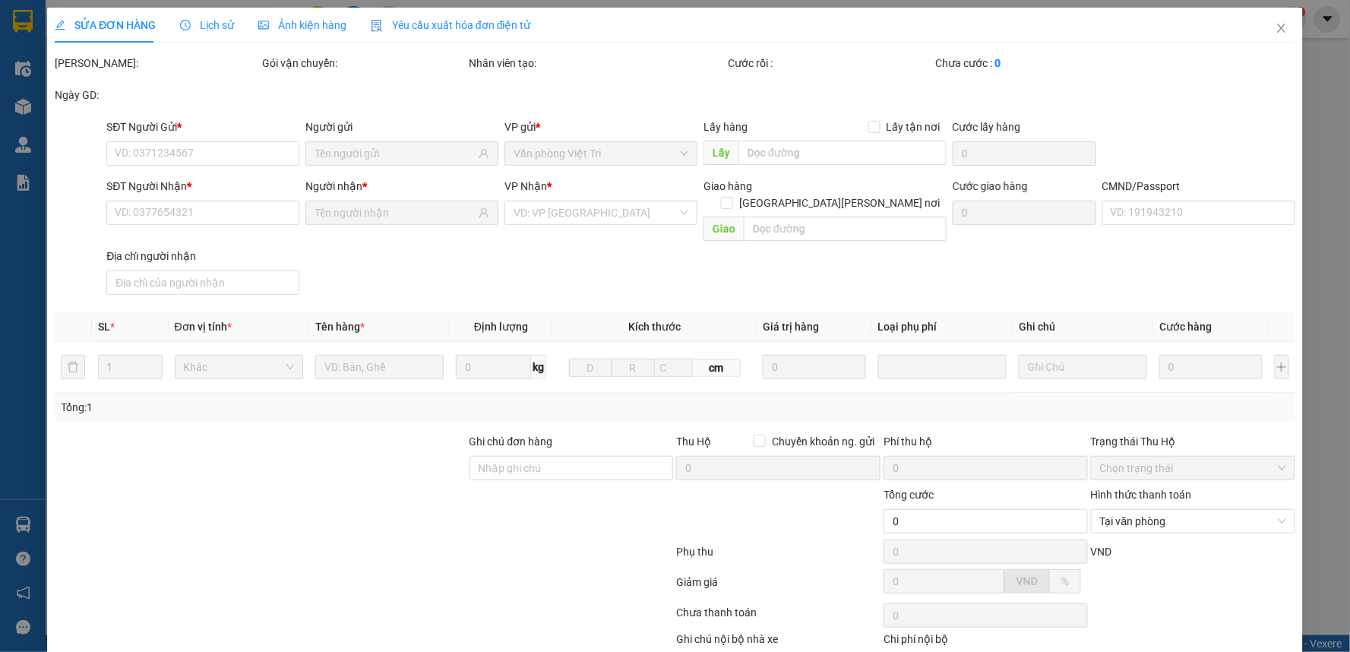
type input "0913584258"
type input "ĐỨC"
type input "0984686828"
type input "MẾN MẠNH"
type input "025205012784 HOÀNG MINH ĐỨC"
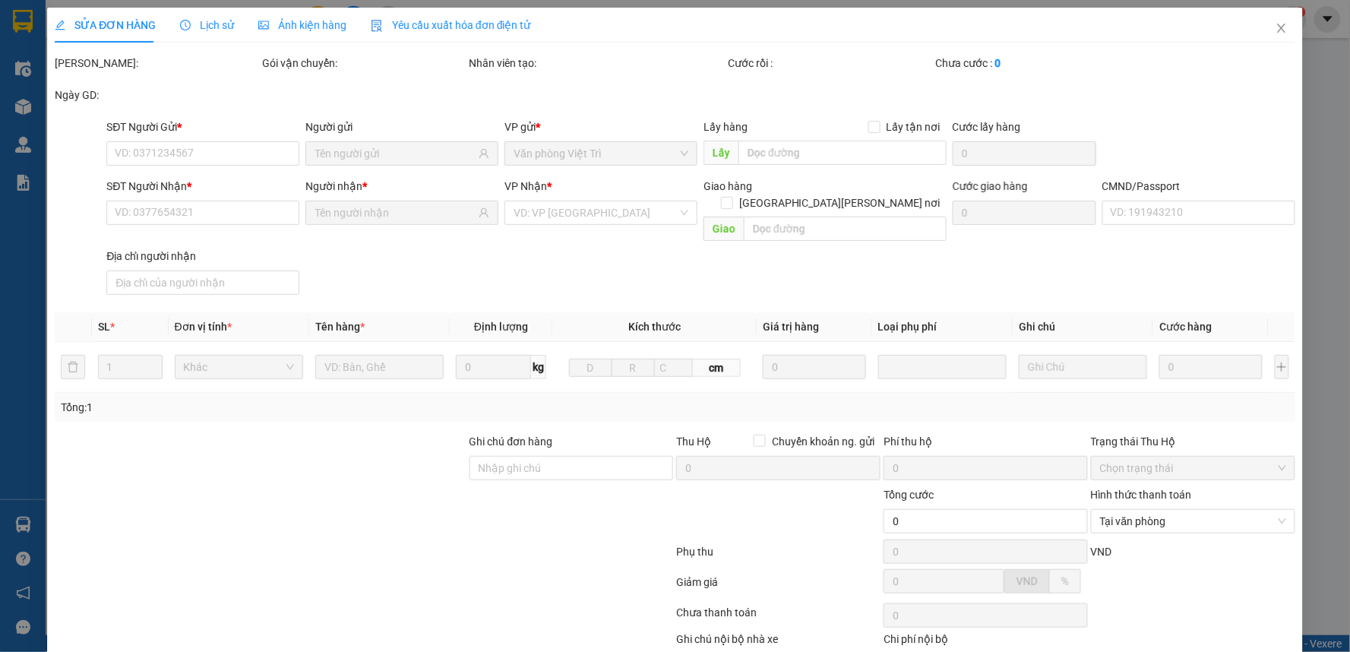
type input "25.000"
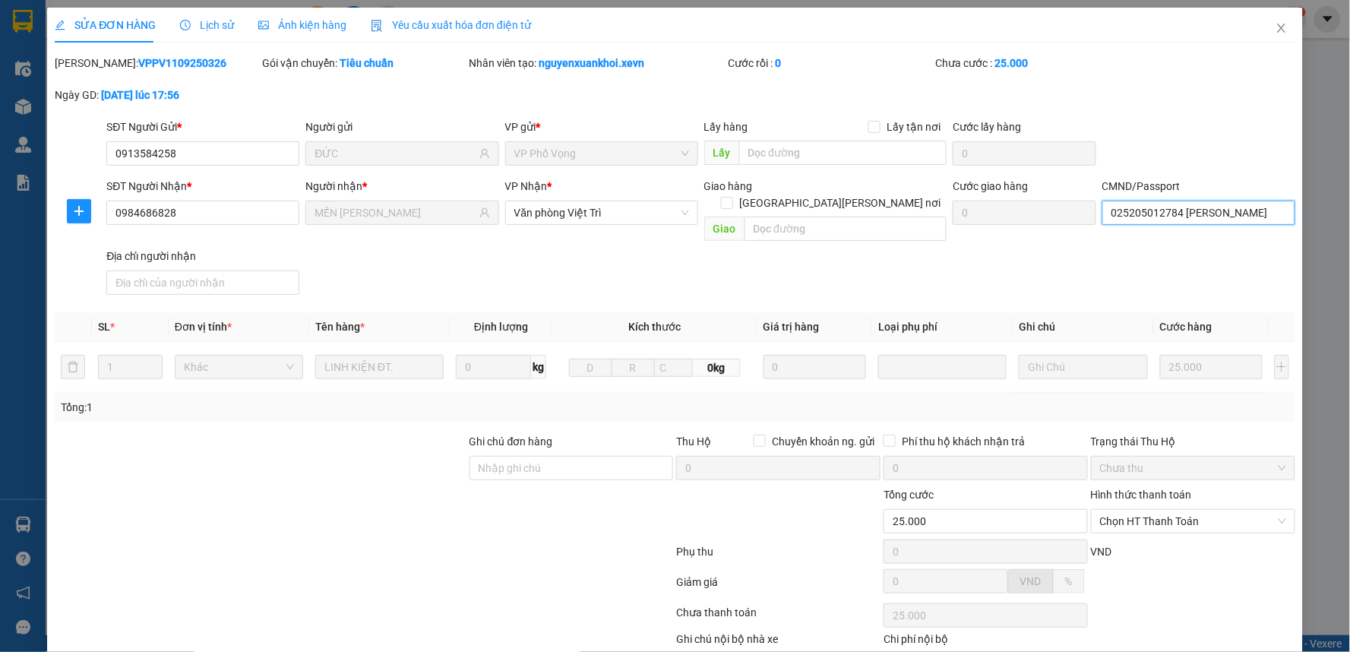
click at [1198, 208] on input "025205012784 HOÀNG MINH ĐỨC" at bounding box center [1198, 213] width 193 height 24
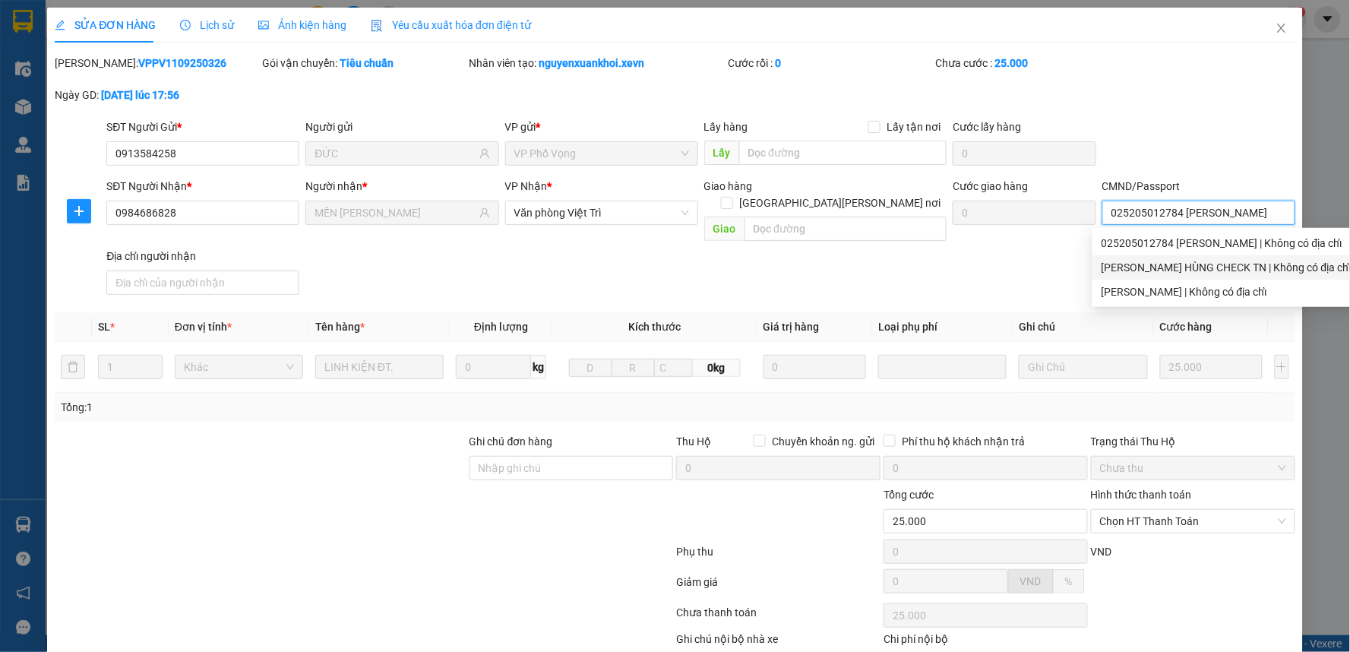
click at [1164, 264] on div "PHÙNG MẠNH HÙNG CHECK TN | Không có địa chỉ" at bounding box center [1226, 267] width 250 height 17
type input "PHÙNG MẠNH HÙNG CHECK TN"
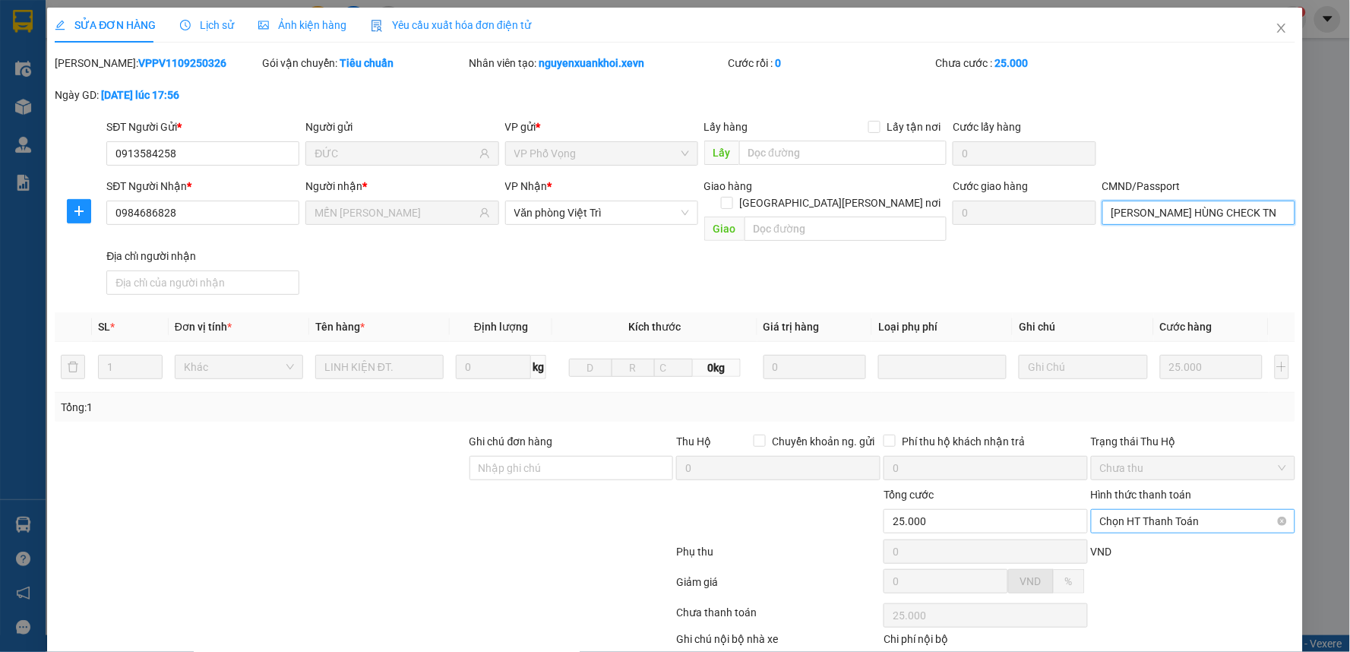
click at [1127, 514] on span "Chọn HT Thanh Toán" at bounding box center [1193, 521] width 186 height 23
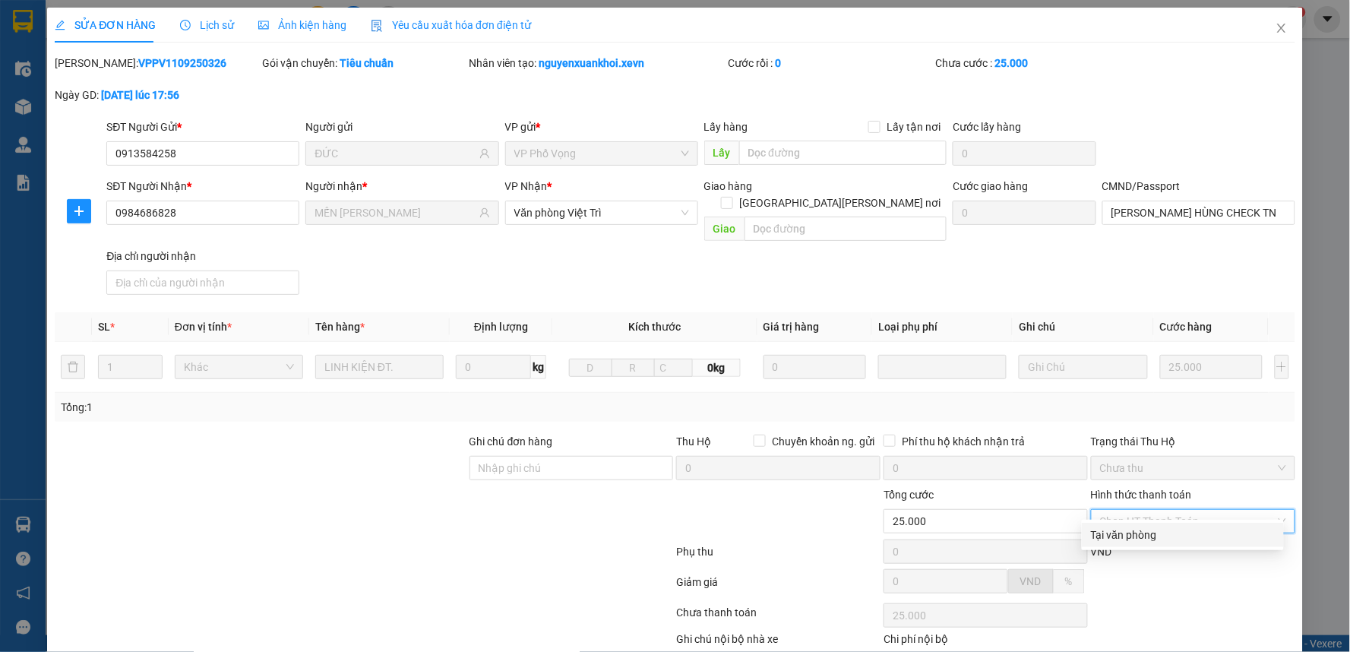
click at [1101, 528] on div "Tại văn phòng" at bounding box center [1183, 534] width 184 height 17
type input "0"
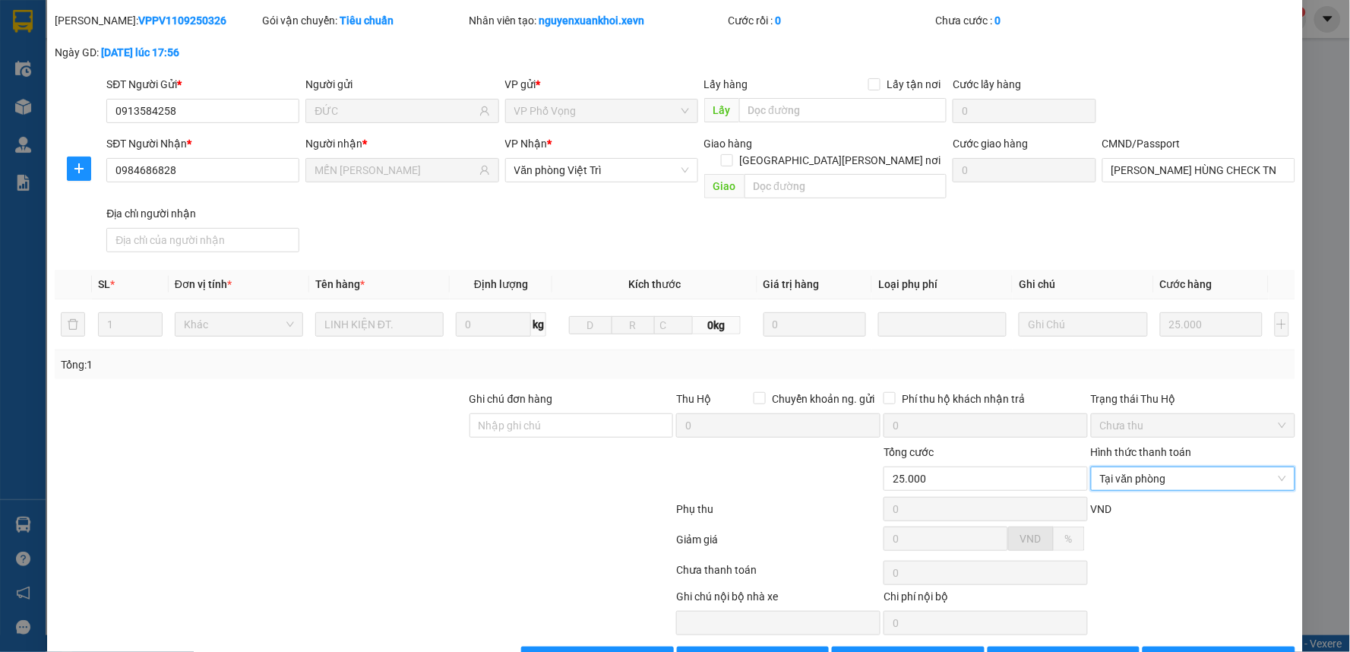
scroll to position [74, 0]
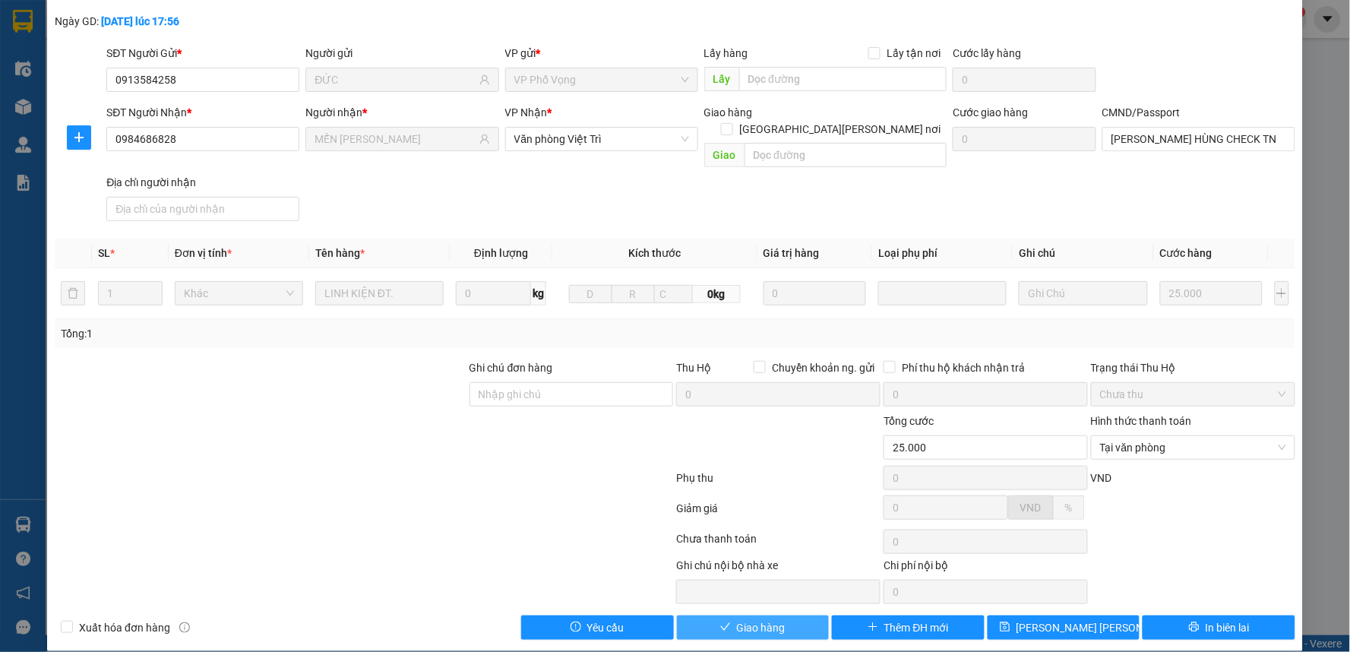
click at [754, 615] on button "Giao hàng" at bounding box center [753, 627] width 153 height 24
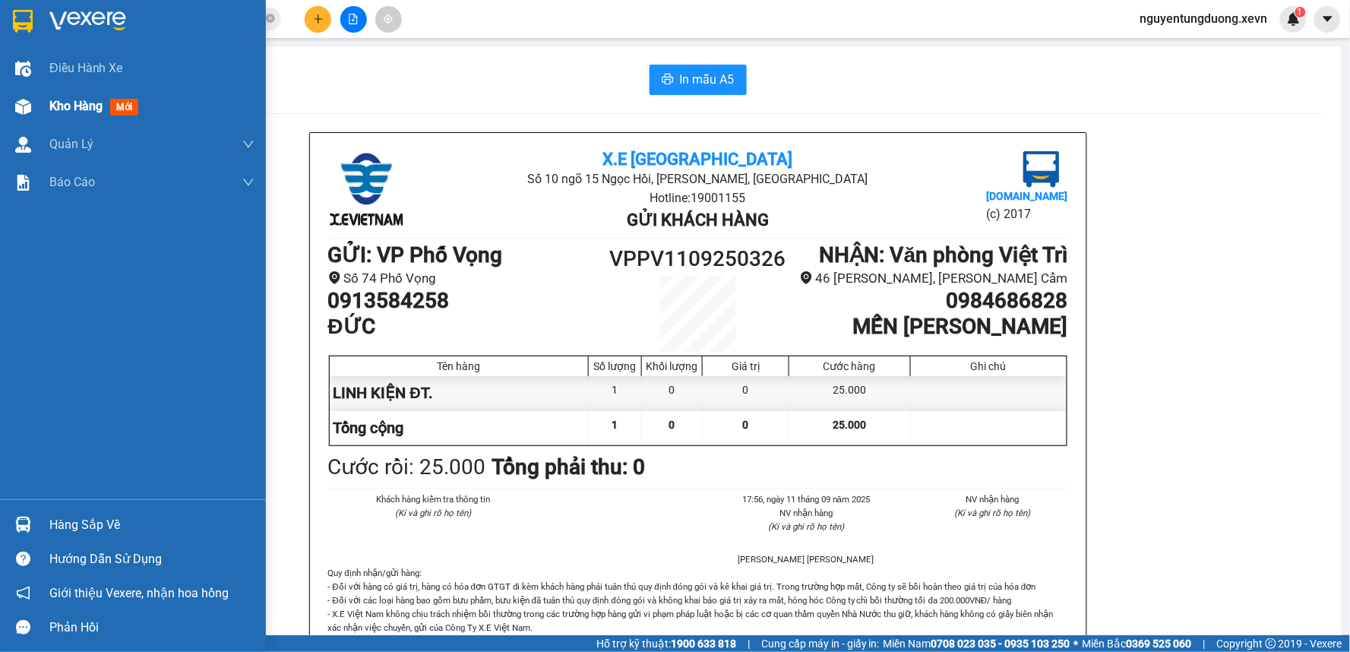
click at [33, 103] on div at bounding box center [23, 106] width 27 height 27
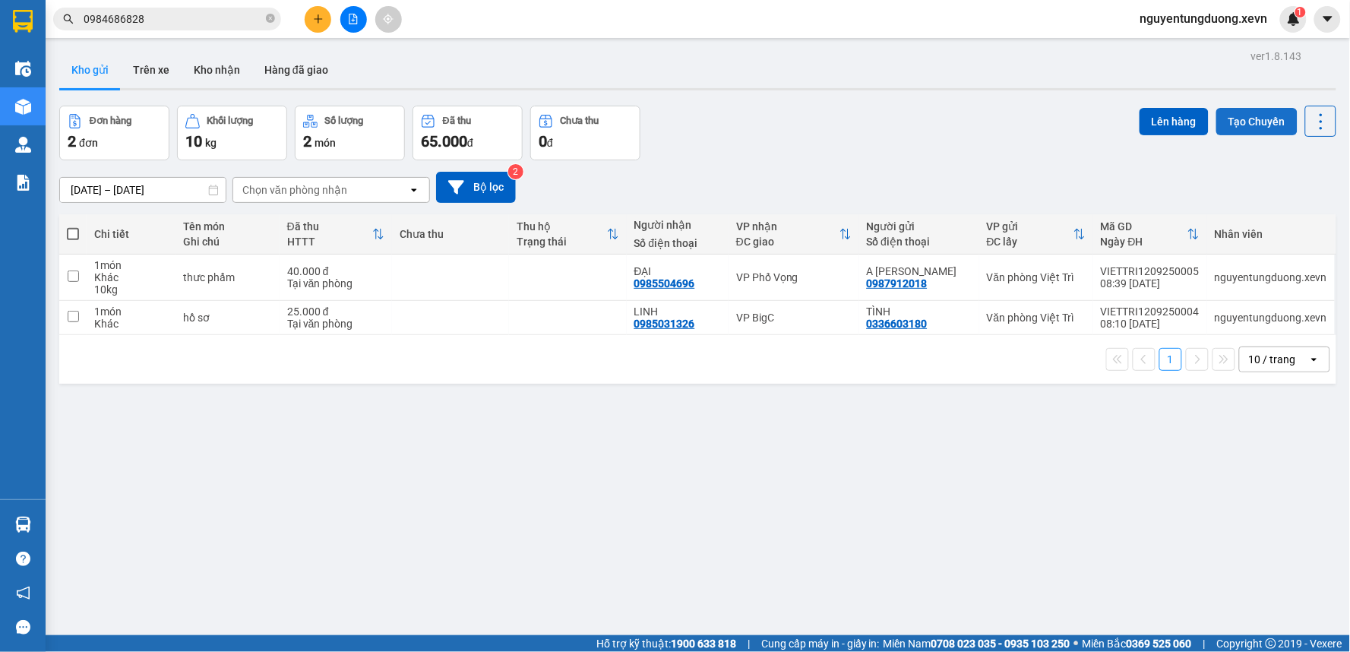
click at [1236, 119] on button "Tạo Chuyến" at bounding box center [1256, 121] width 81 height 27
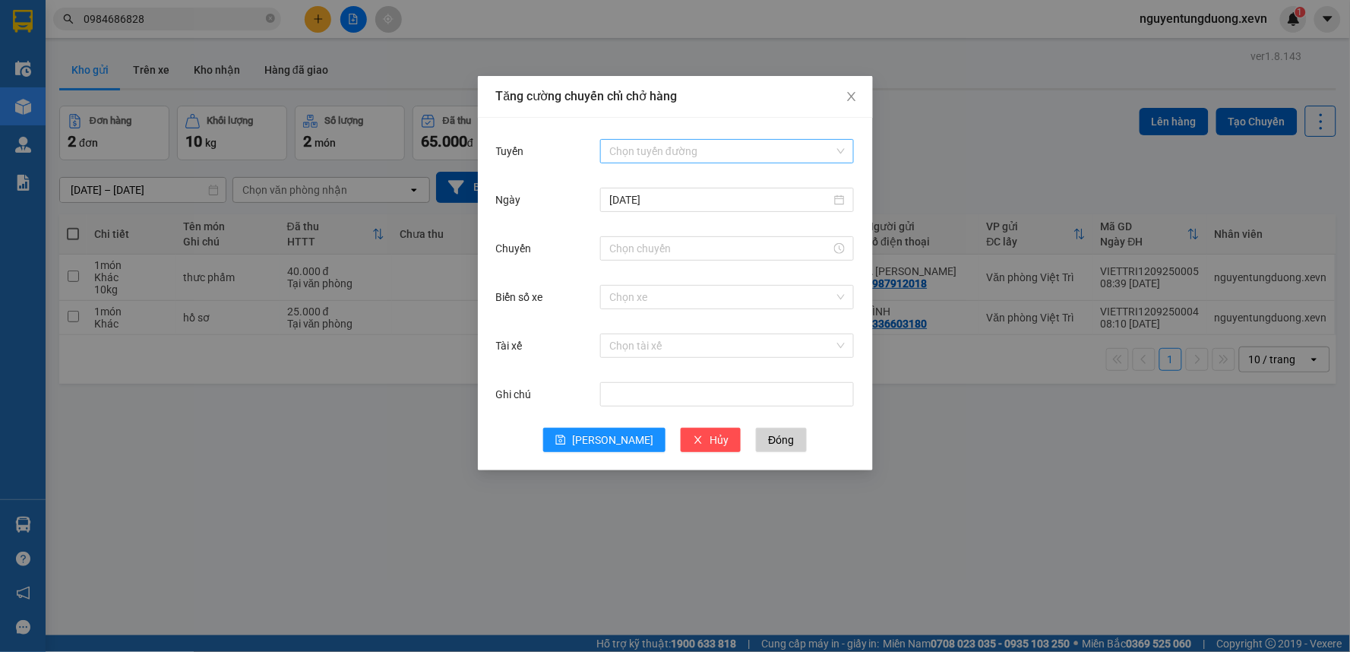
click at [719, 148] on input "Tuyến" at bounding box center [721, 151] width 225 height 23
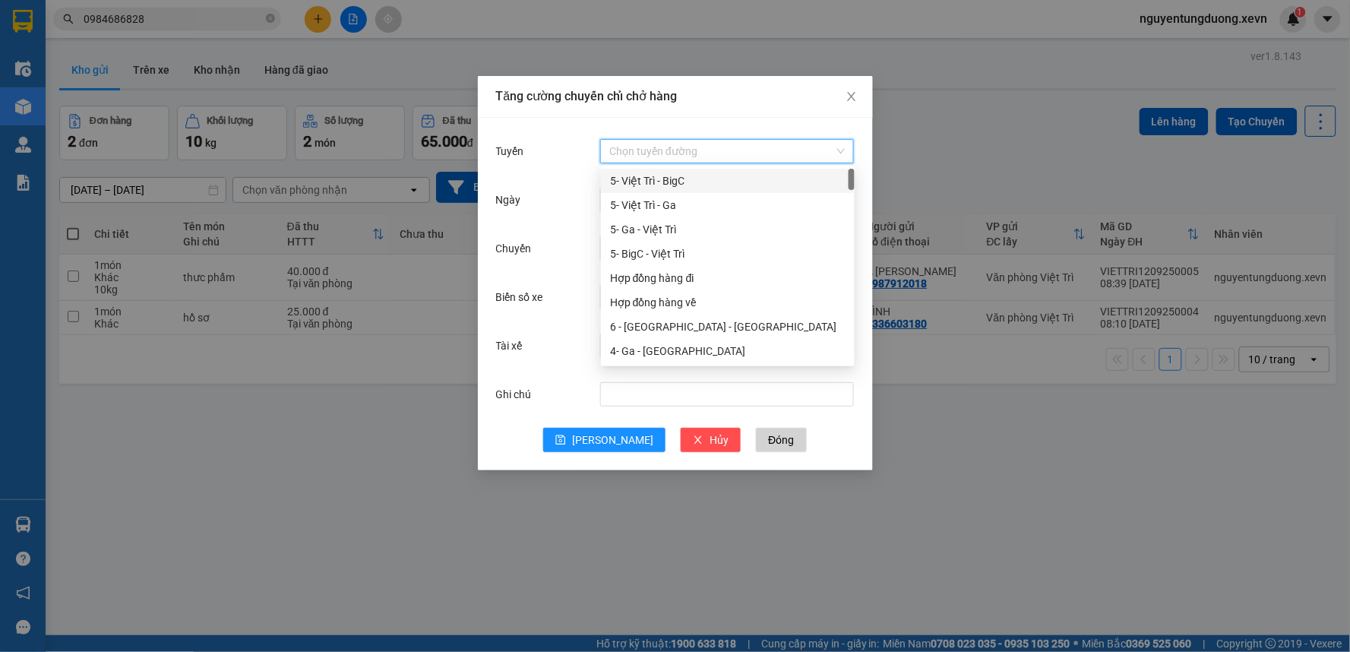
click at [658, 188] on div "5- Việt Trì - BigC" at bounding box center [727, 180] width 235 height 17
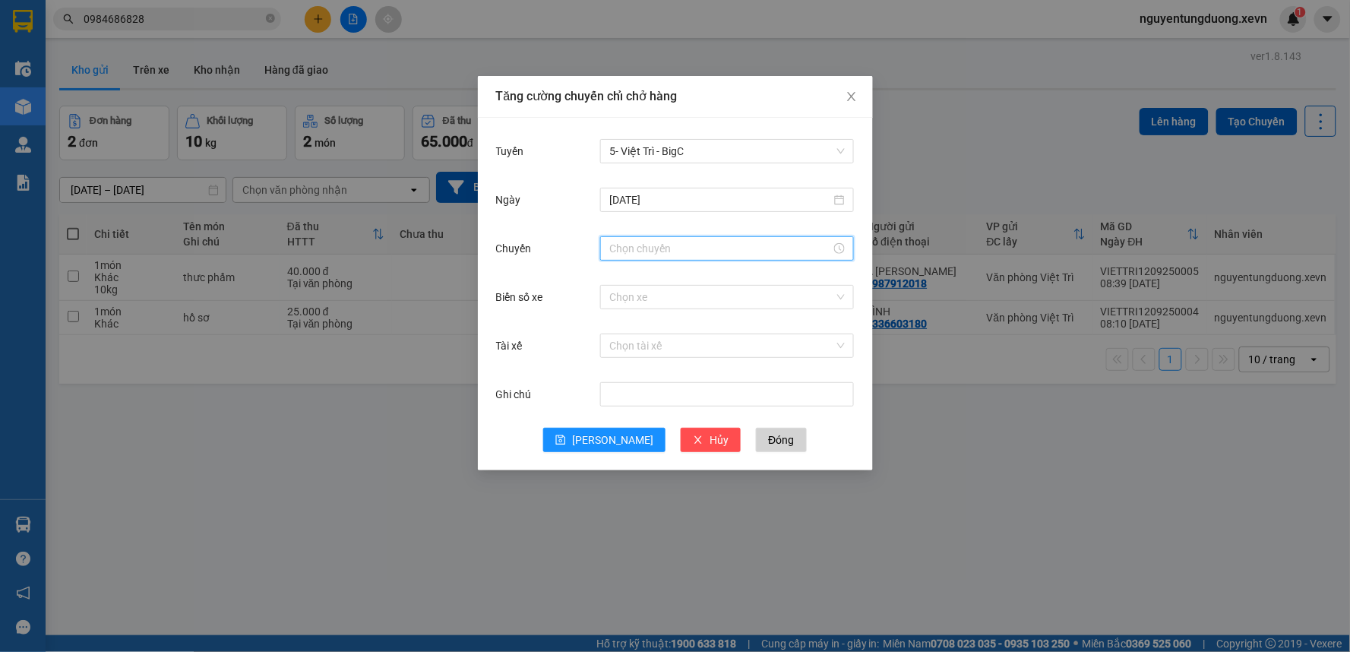
click at [626, 255] on input "Chuyến" at bounding box center [720, 248] width 222 height 17
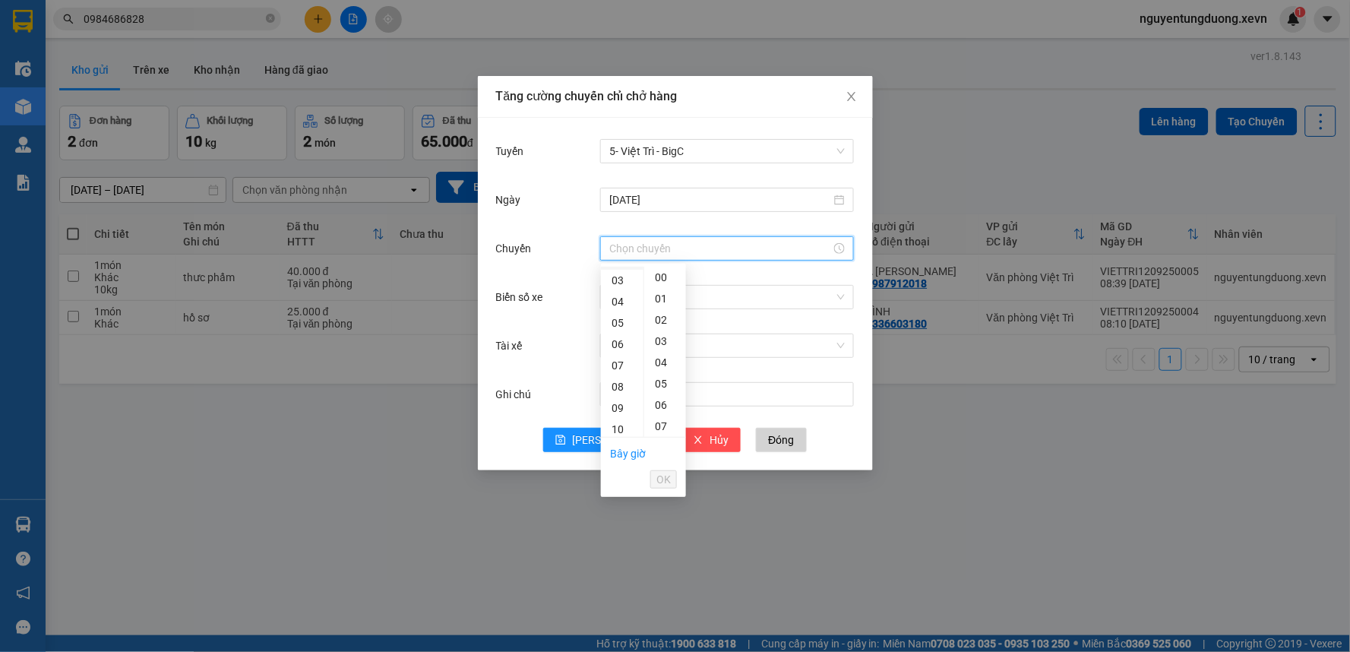
scroll to position [169, 0]
click at [621, 302] on div "09" at bounding box center [622, 299] width 43 height 21
click at [664, 299] on div "01" at bounding box center [665, 298] width 42 height 21
type input "09:01"
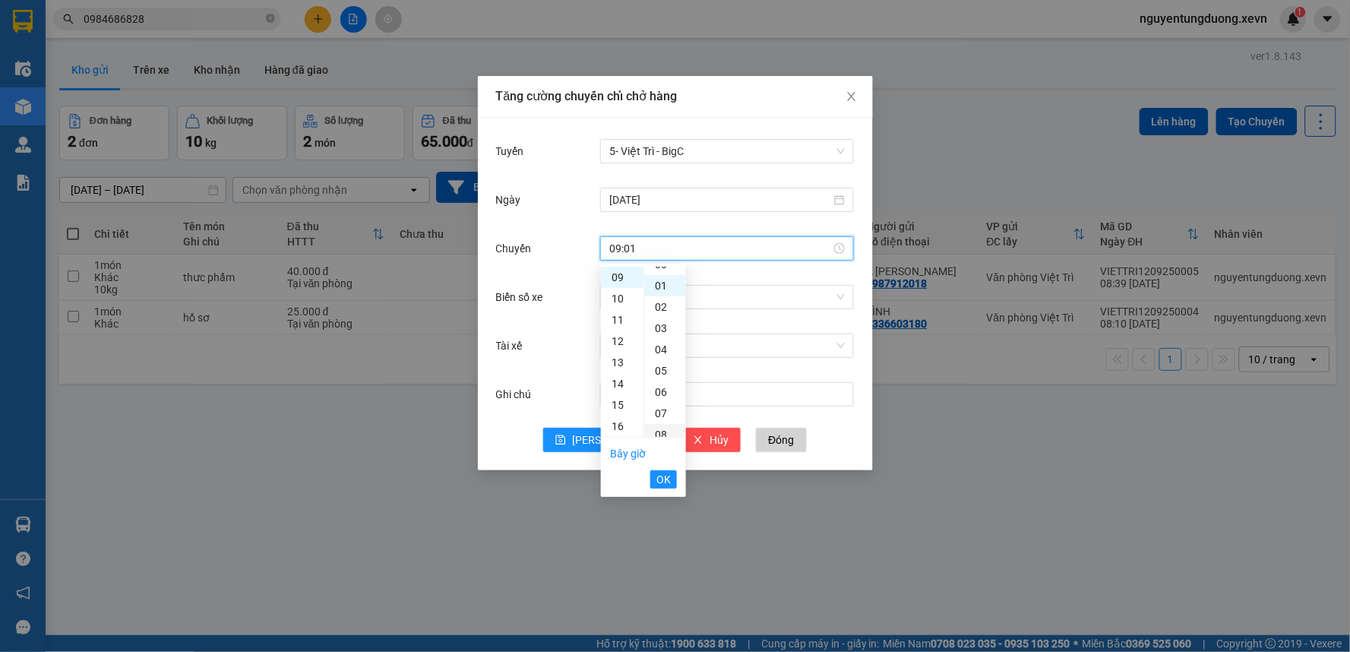
scroll to position [21, 0]
click at [663, 483] on span "OK" at bounding box center [663, 479] width 14 height 17
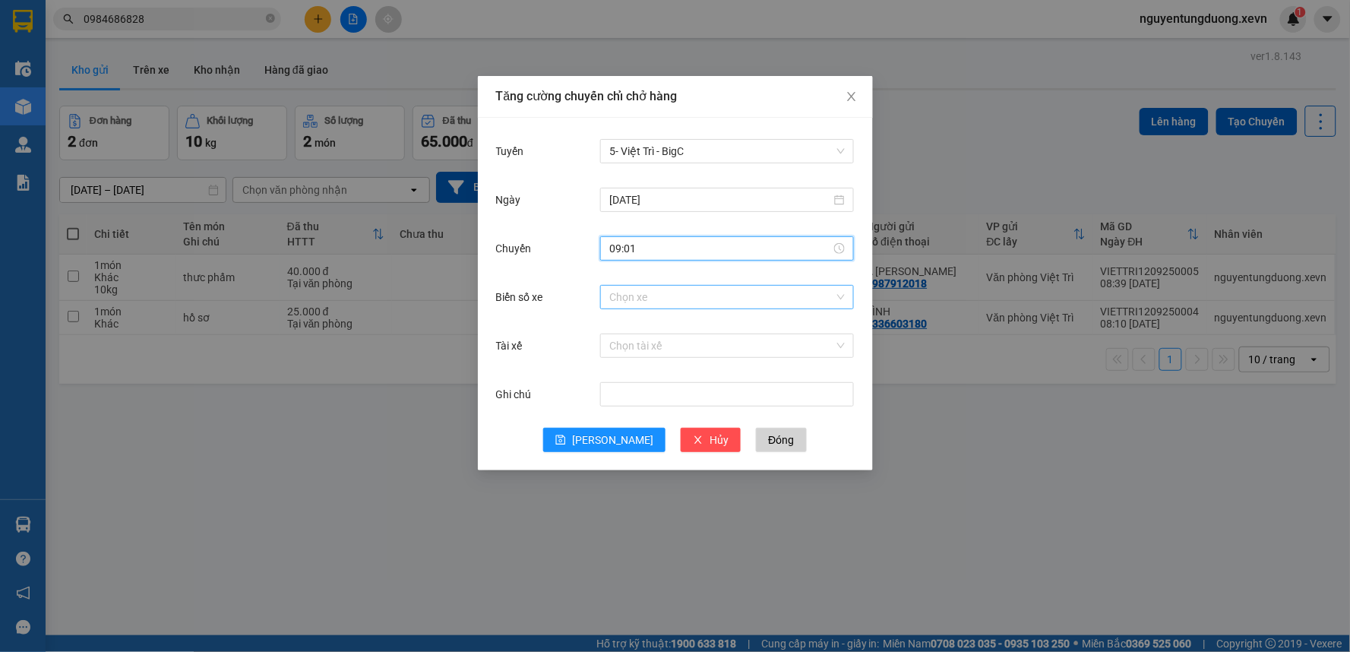
click at [614, 286] on input "Biển số xe" at bounding box center [721, 297] width 225 height 23
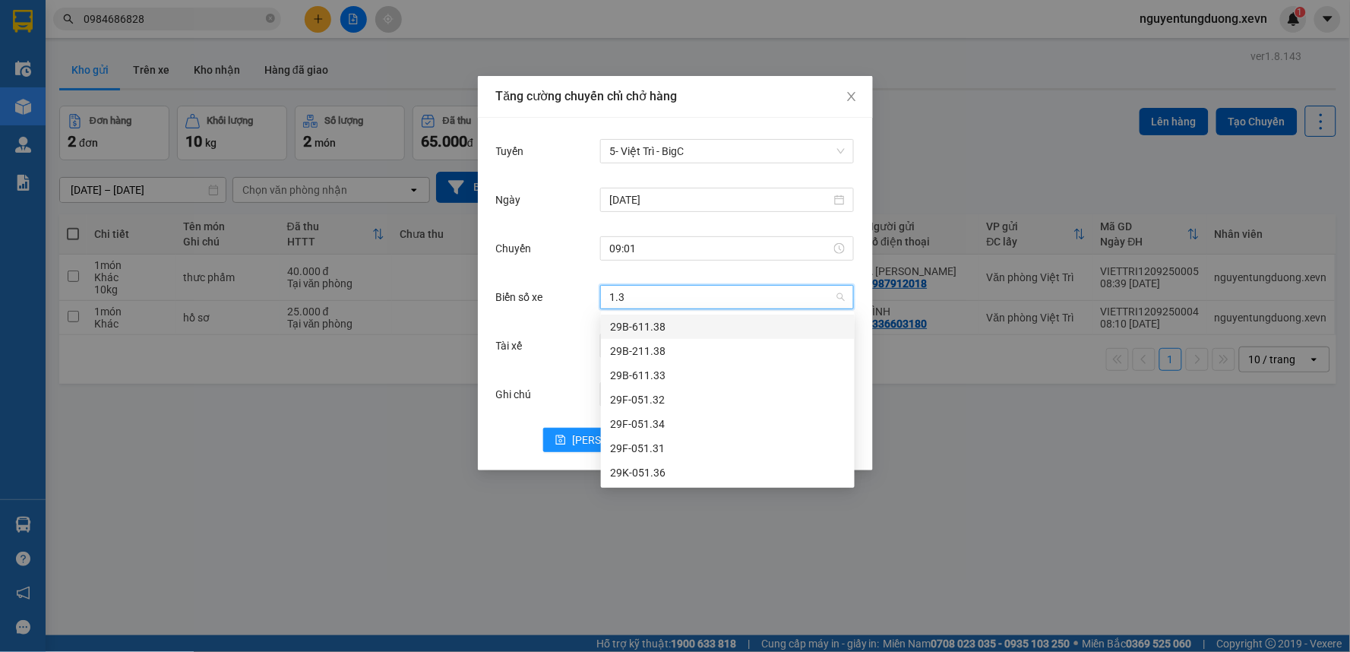
type input "1.34"
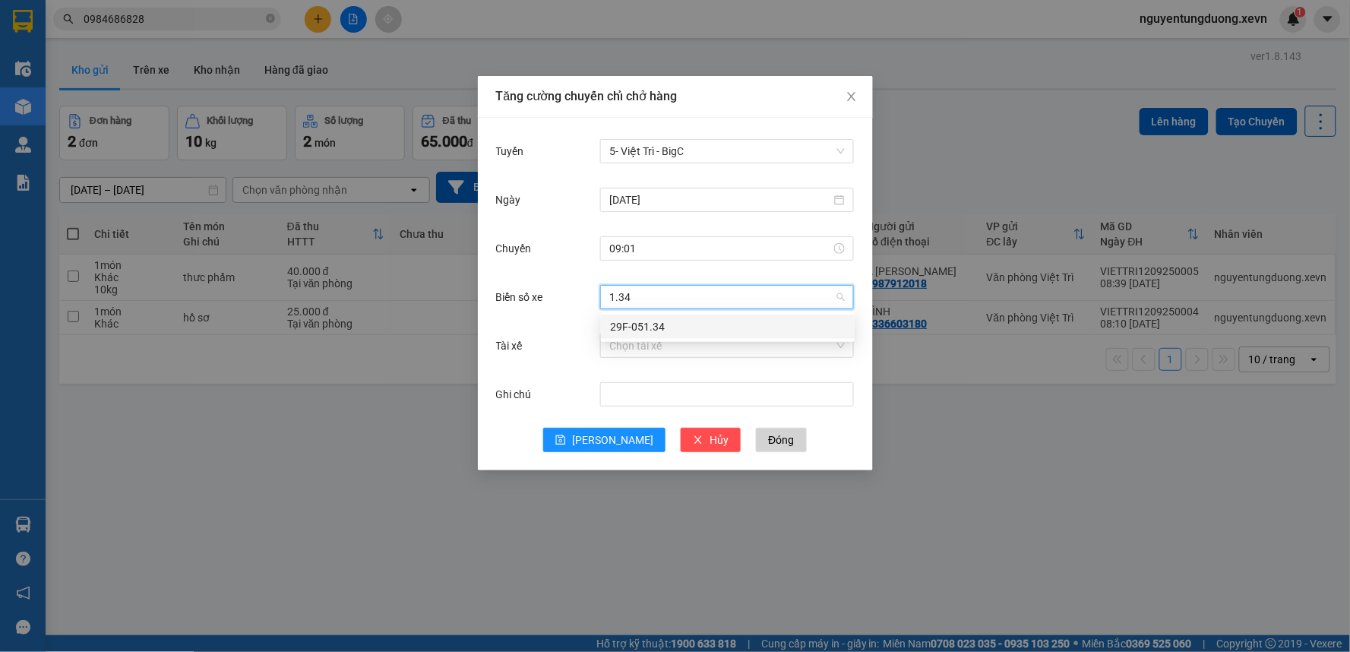
click at [634, 331] on div "29F-051.34" at bounding box center [727, 326] width 235 height 17
click at [634, 343] on input "Tài xế" at bounding box center [721, 345] width 225 height 23
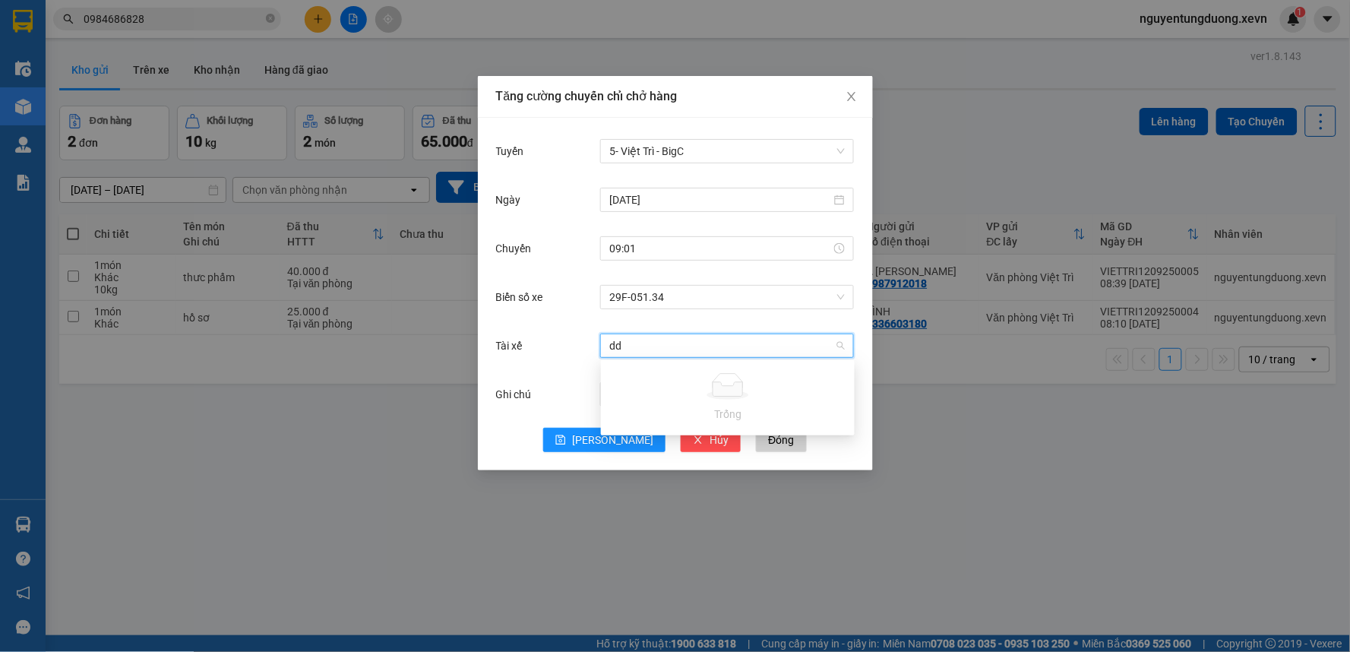
type input "d"
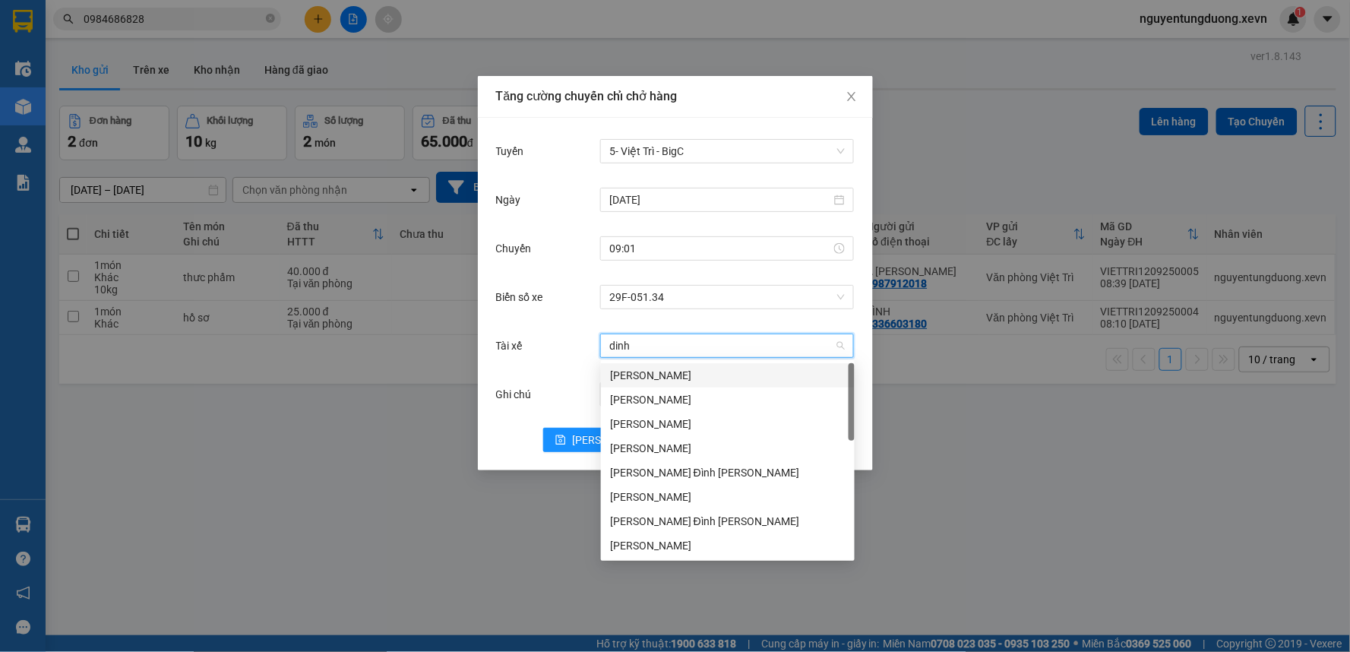
type input "dinh c"
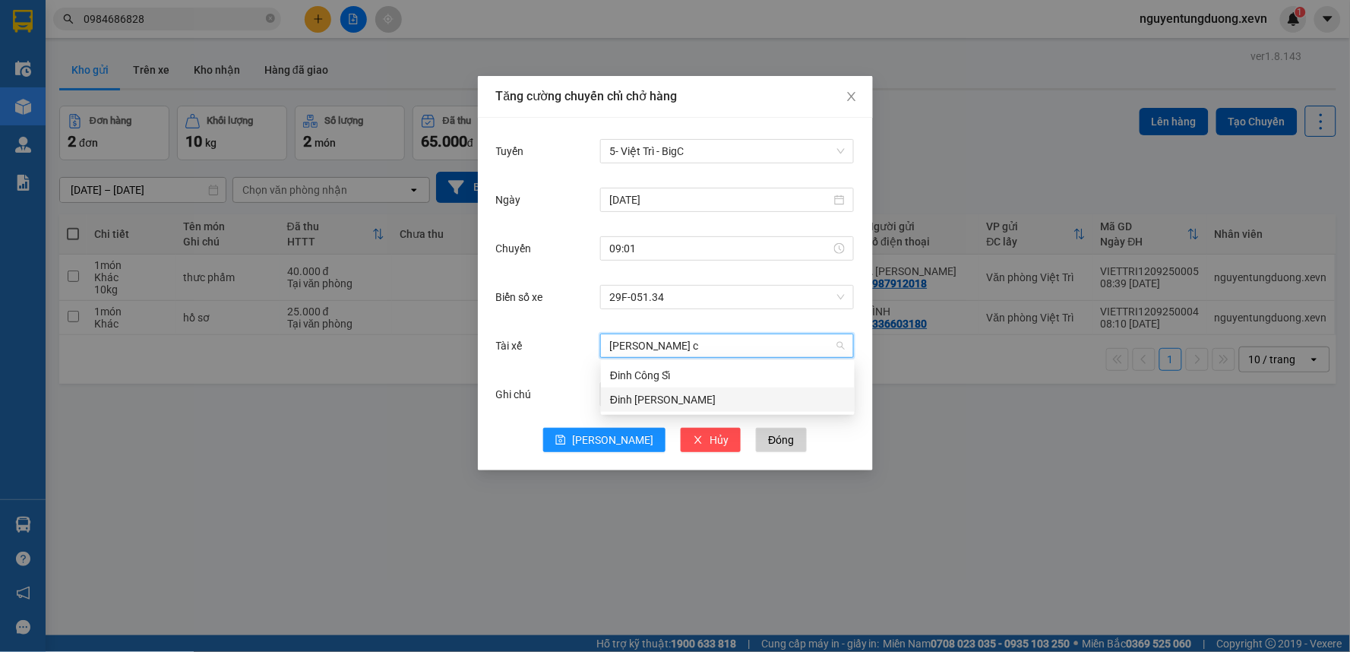
click at [679, 392] on div "Đinh Công Cường" at bounding box center [727, 399] width 235 height 17
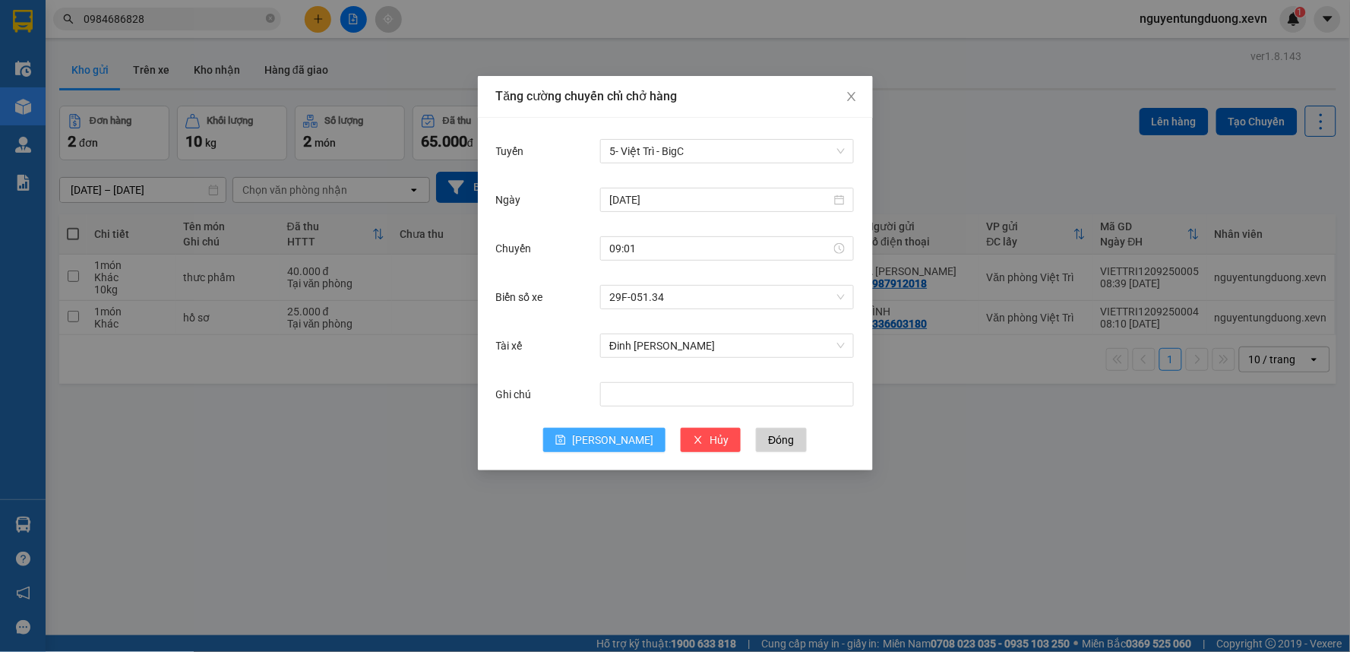
click at [601, 441] on button "[PERSON_NAME]" at bounding box center [604, 440] width 122 height 24
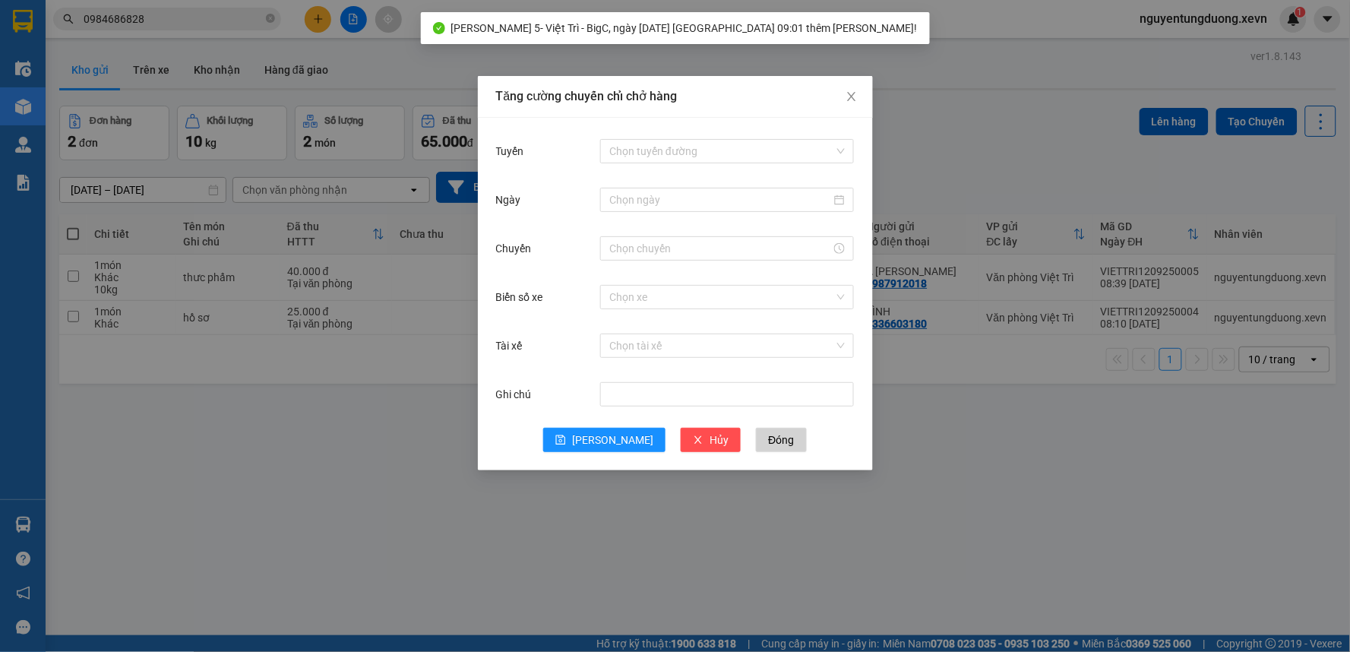
click at [669, 136] on div "Chọn tuyến đường" at bounding box center [727, 151] width 254 height 30
click at [665, 152] on input "Tuyến" at bounding box center [721, 151] width 225 height 23
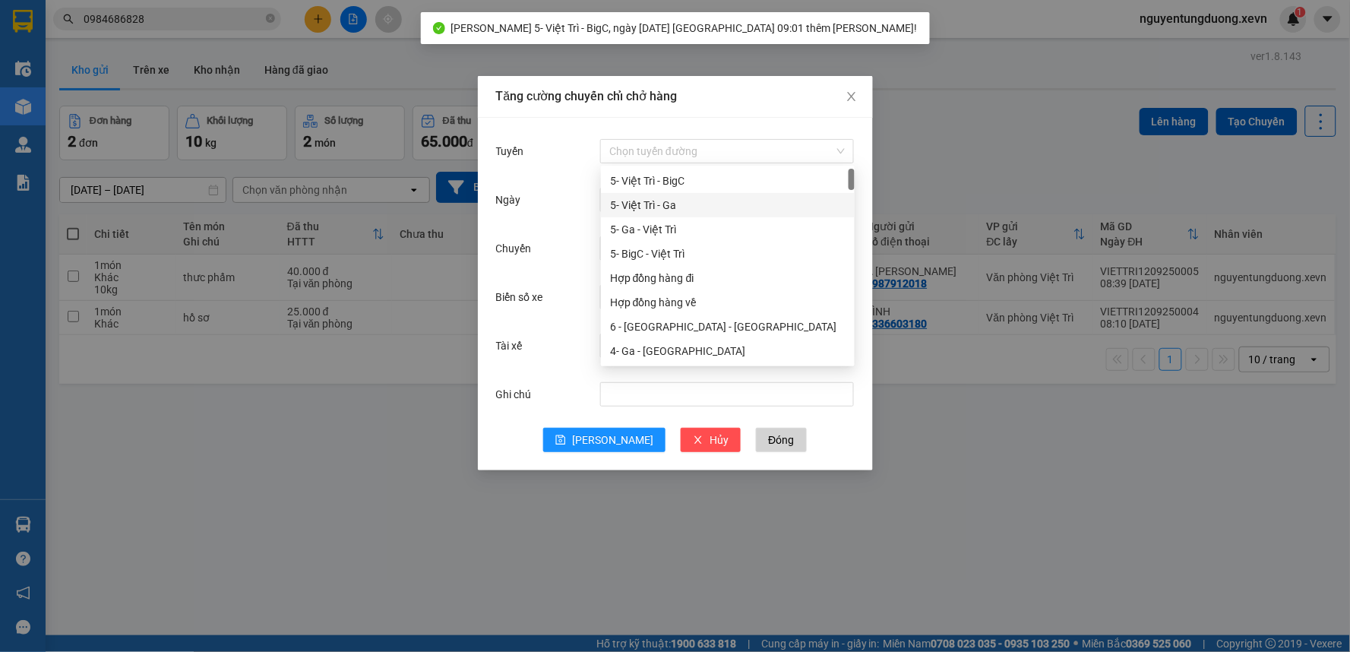
click at [650, 213] on div "5- Việt Trì - Ga" at bounding box center [727, 205] width 235 height 17
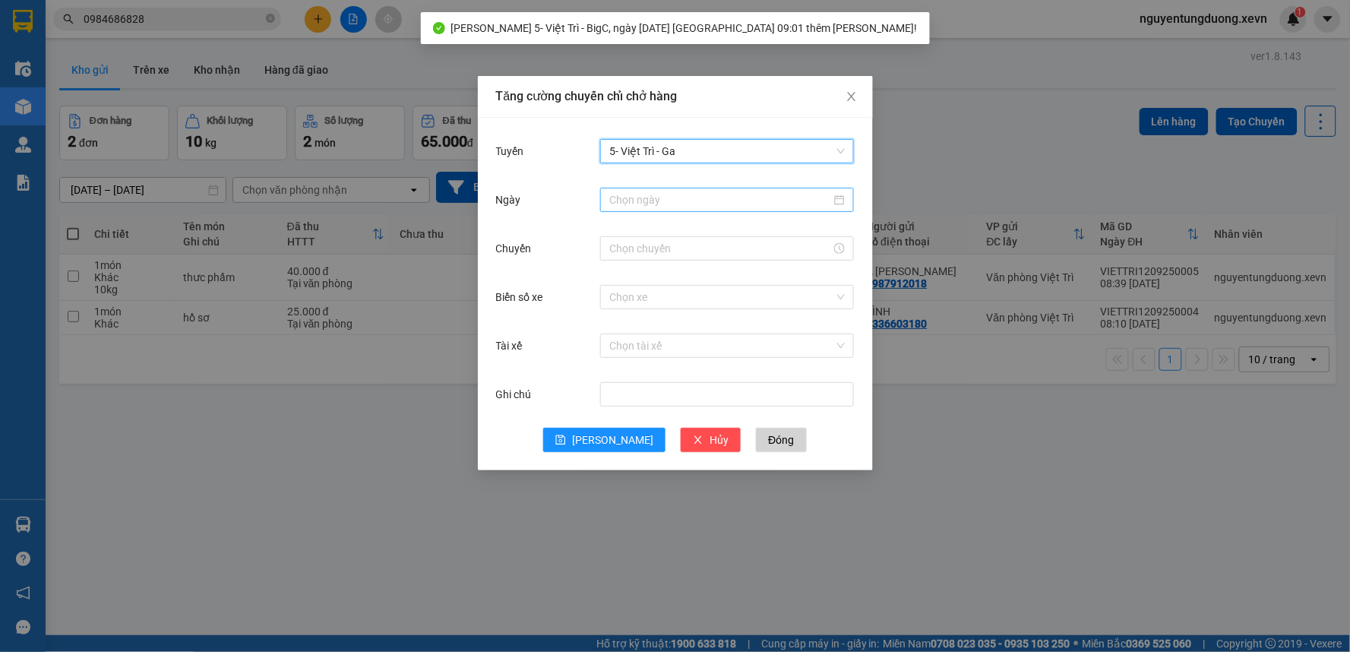
click at [618, 188] on div at bounding box center [727, 200] width 254 height 24
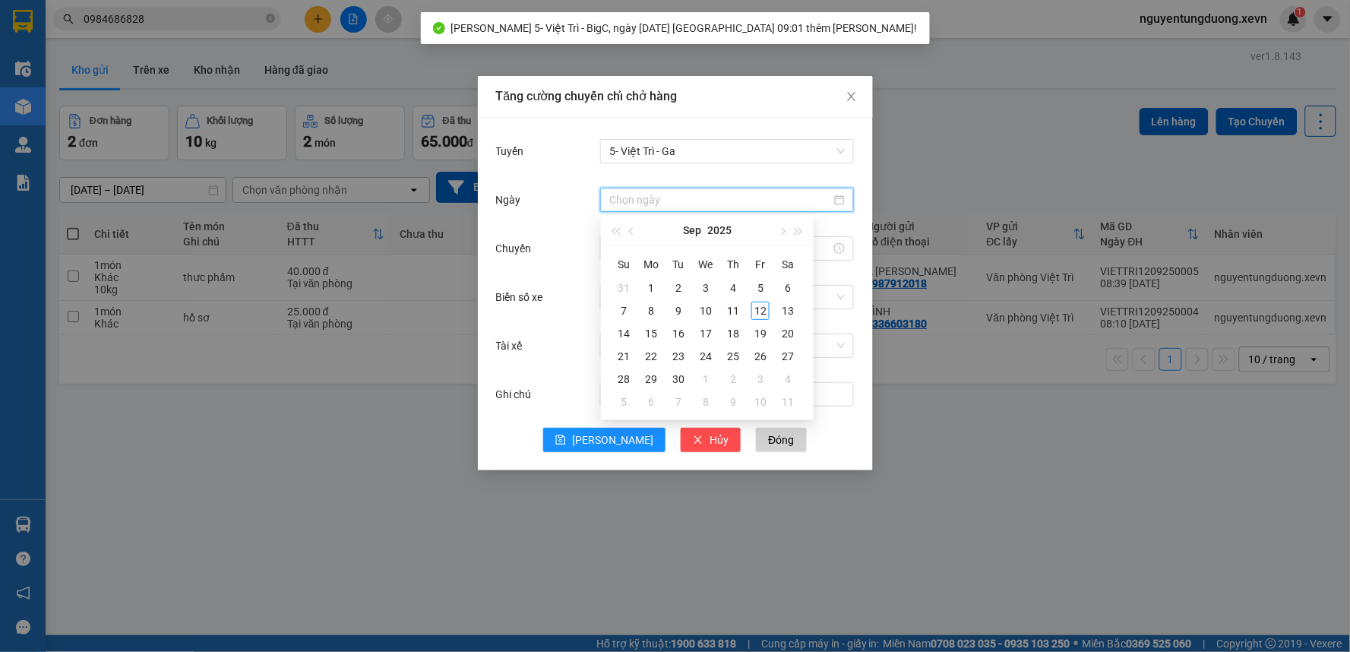
click at [620, 192] on input "Ngày" at bounding box center [720, 199] width 222 height 17
type input "[DATE]"
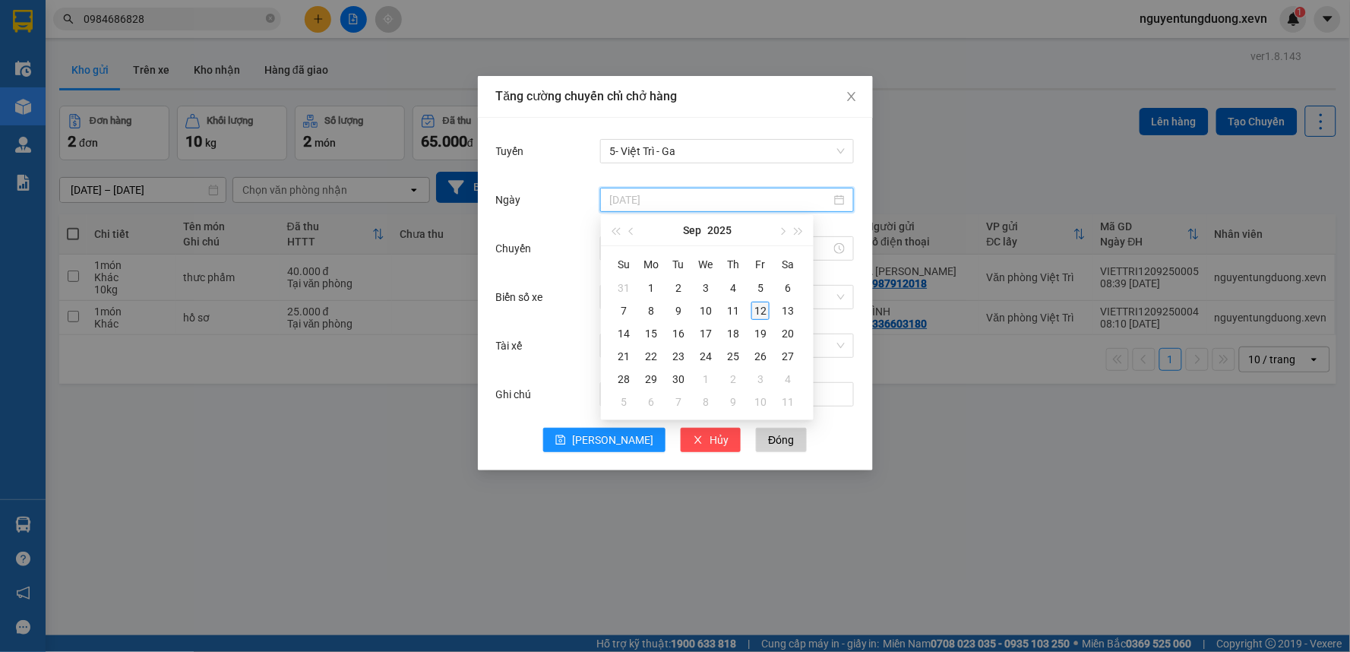
drag, startPoint x: 763, startPoint y: 309, endPoint x: 627, endPoint y: 278, distance: 138.8
click at [761, 310] on div "12" at bounding box center [760, 311] width 18 height 18
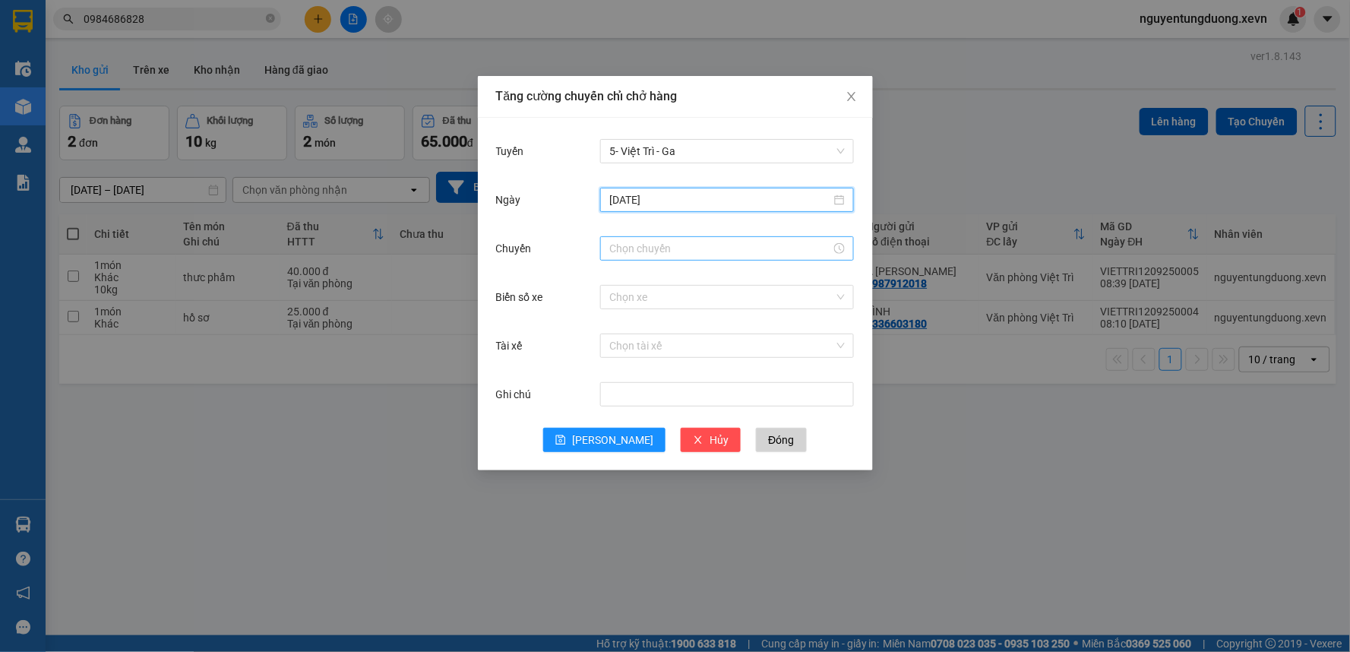
click at [620, 240] on input "Chuyến" at bounding box center [720, 248] width 222 height 17
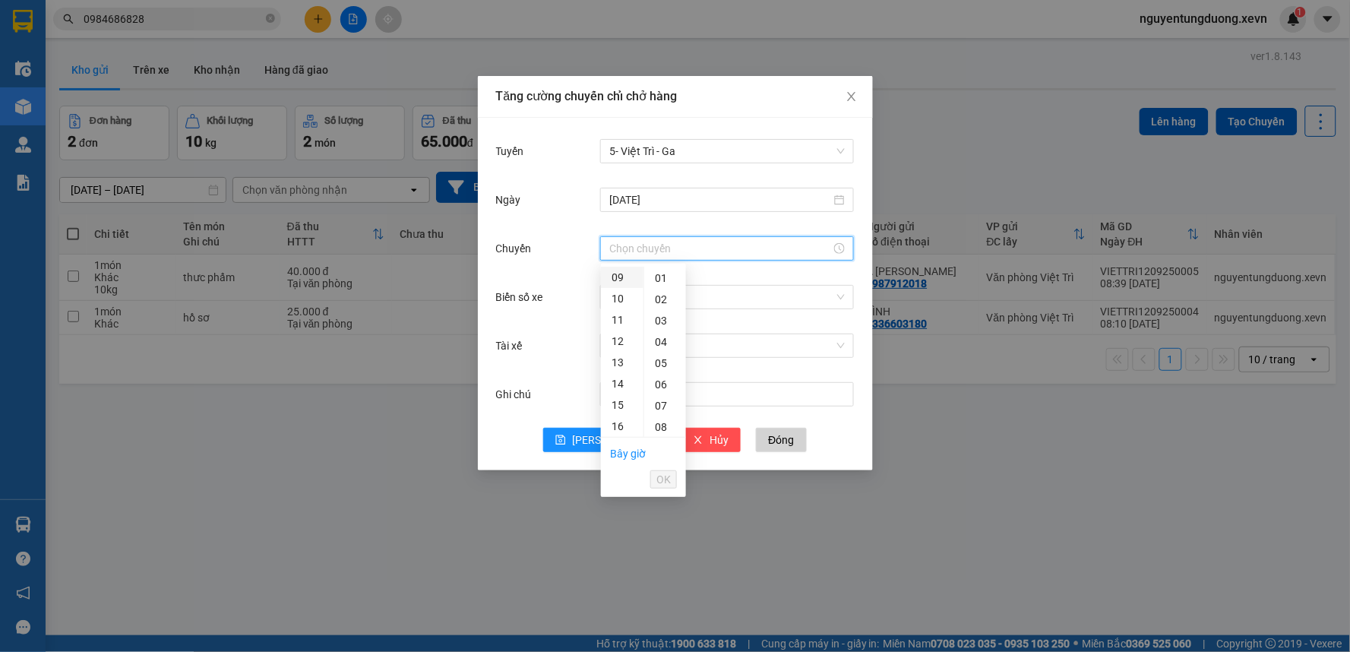
click at [617, 273] on div "09" at bounding box center [622, 277] width 43 height 21
click at [662, 304] on div "01" at bounding box center [665, 298] width 42 height 21
type input "09:01"
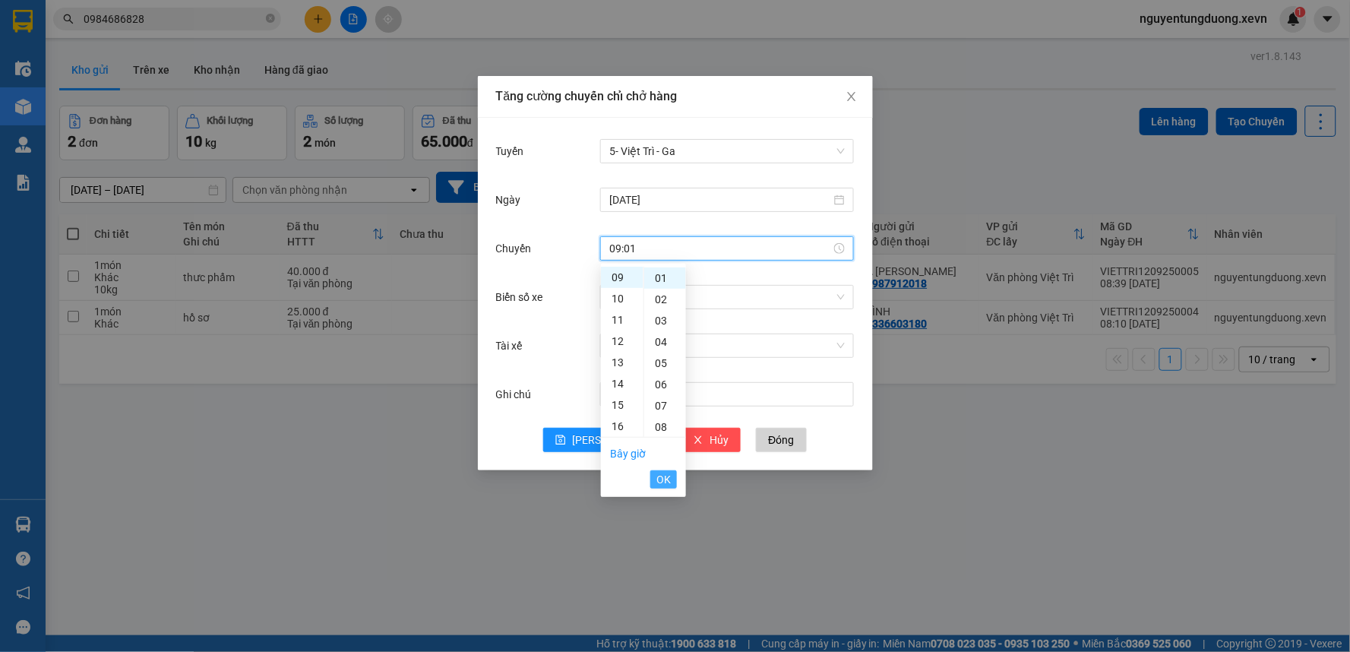
click at [662, 479] on span "OK" at bounding box center [663, 479] width 14 height 17
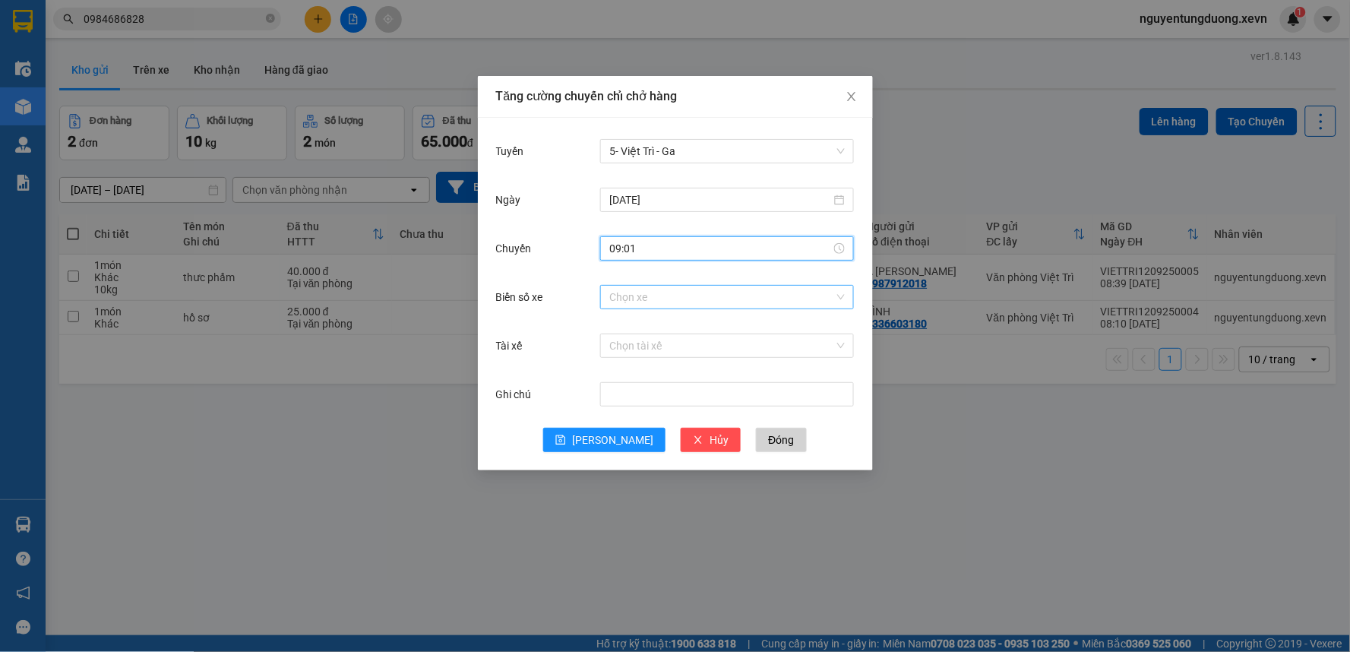
click at [634, 296] on input "Biển số xe" at bounding box center [721, 297] width 225 height 23
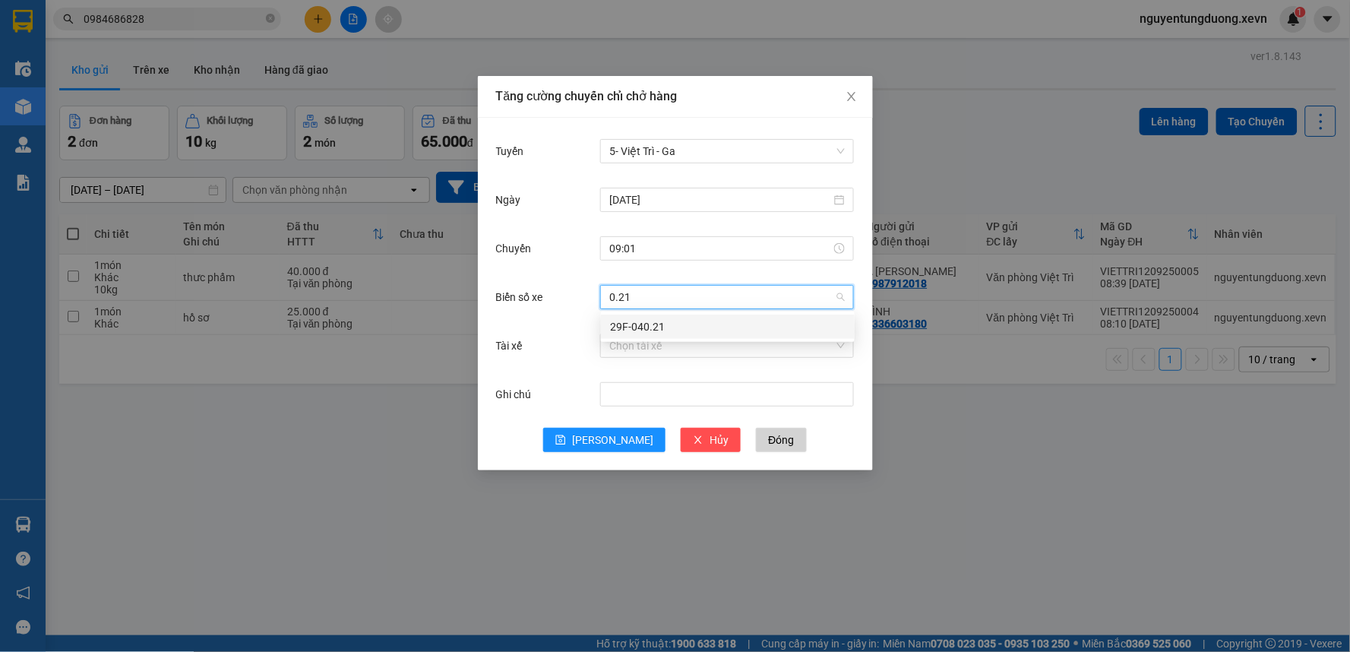
type input "0.21"
click at [632, 339] on body "Kết quả tìm kiếm ( 237 ) Bộ lọc Mã ĐH Trạng thái Món hàng Thu hộ Tổng cước Chưa…" at bounding box center [675, 326] width 1350 height 652
click at [637, 305] on input "Biển số xe" at bounding box center [721, 297] width 225 height 23
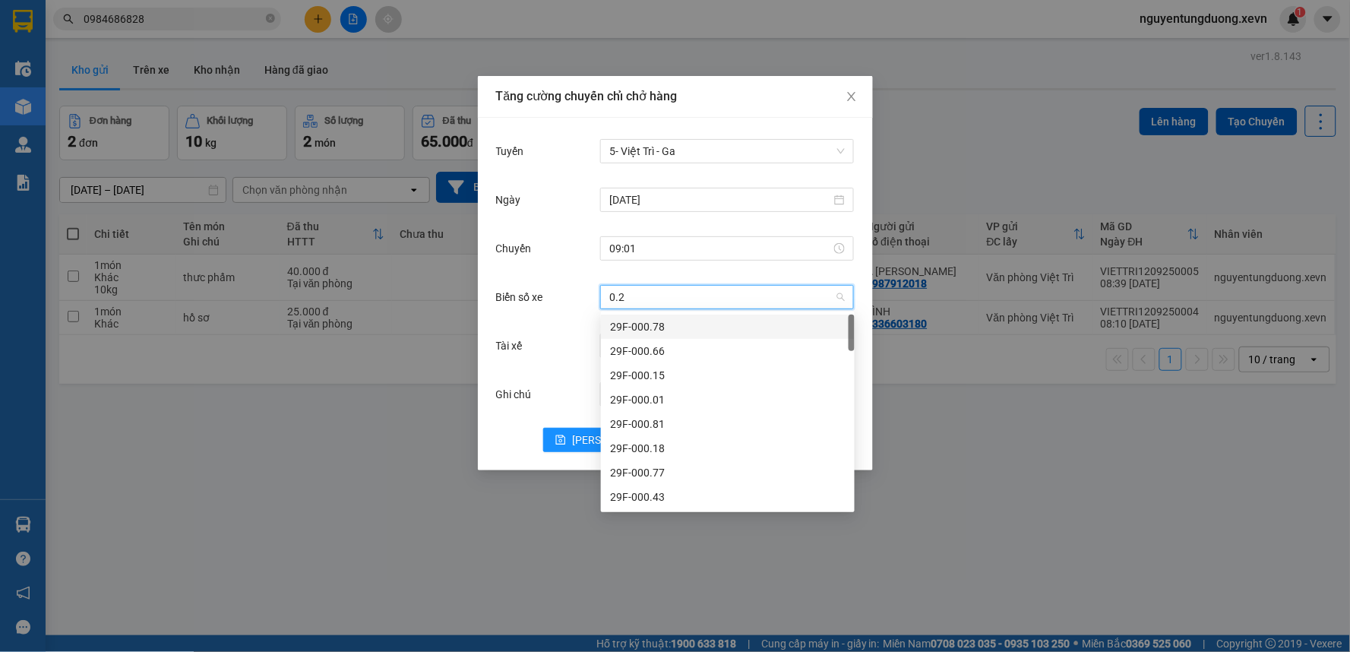
type input "0.21"
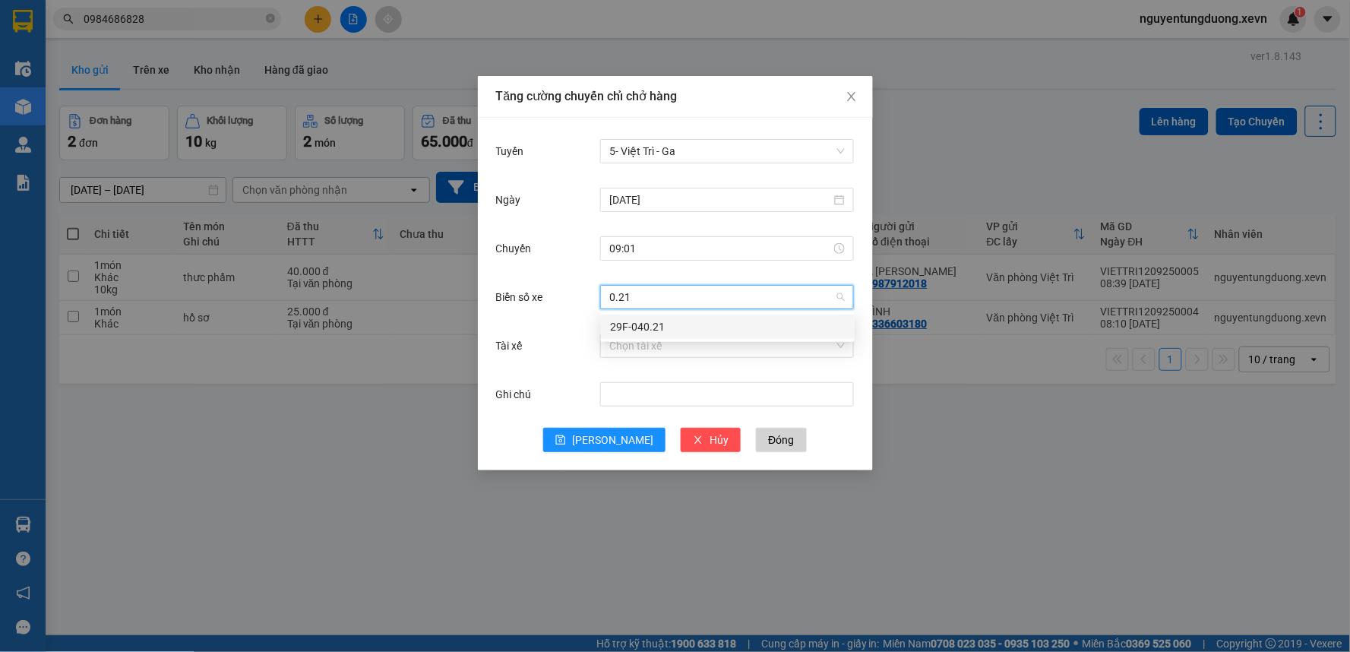
click at [640, 330] on div "29F-040.21" at bounding box center [727, 326] width 235 height 17
click at [640, 353] on input "Tài xế" at bounding box center [721, 345] width 225 height 23
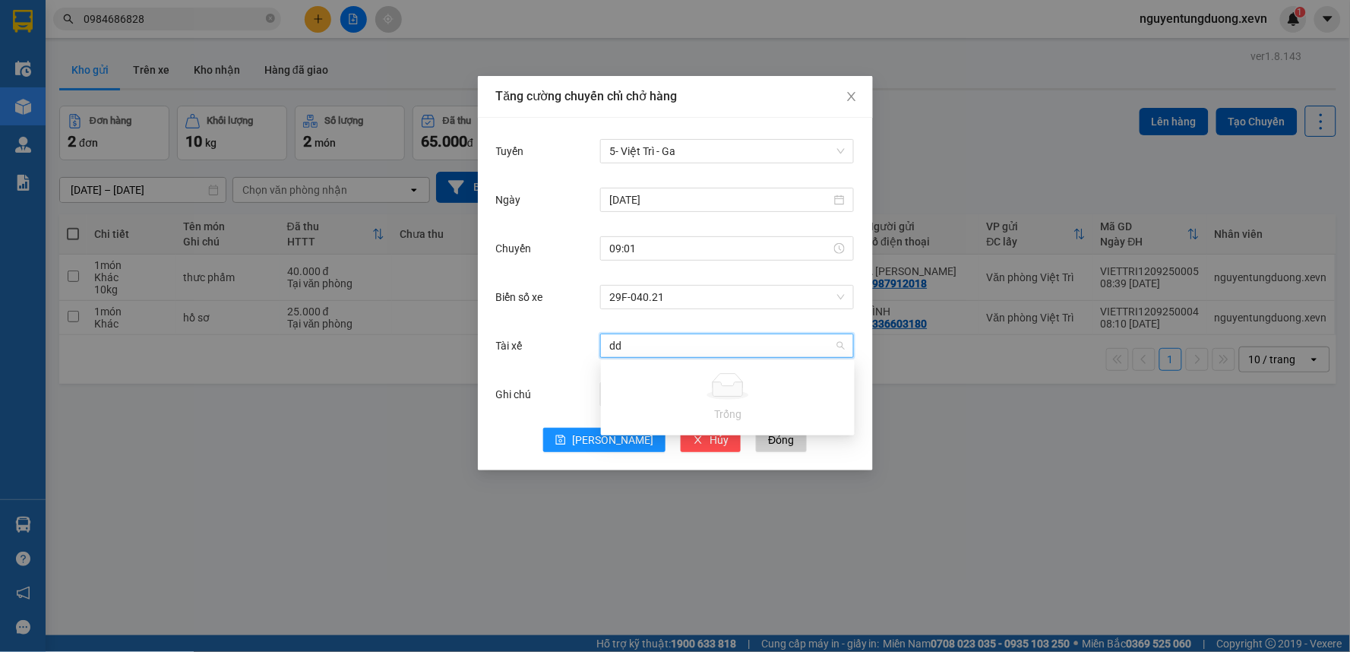
type input "d"
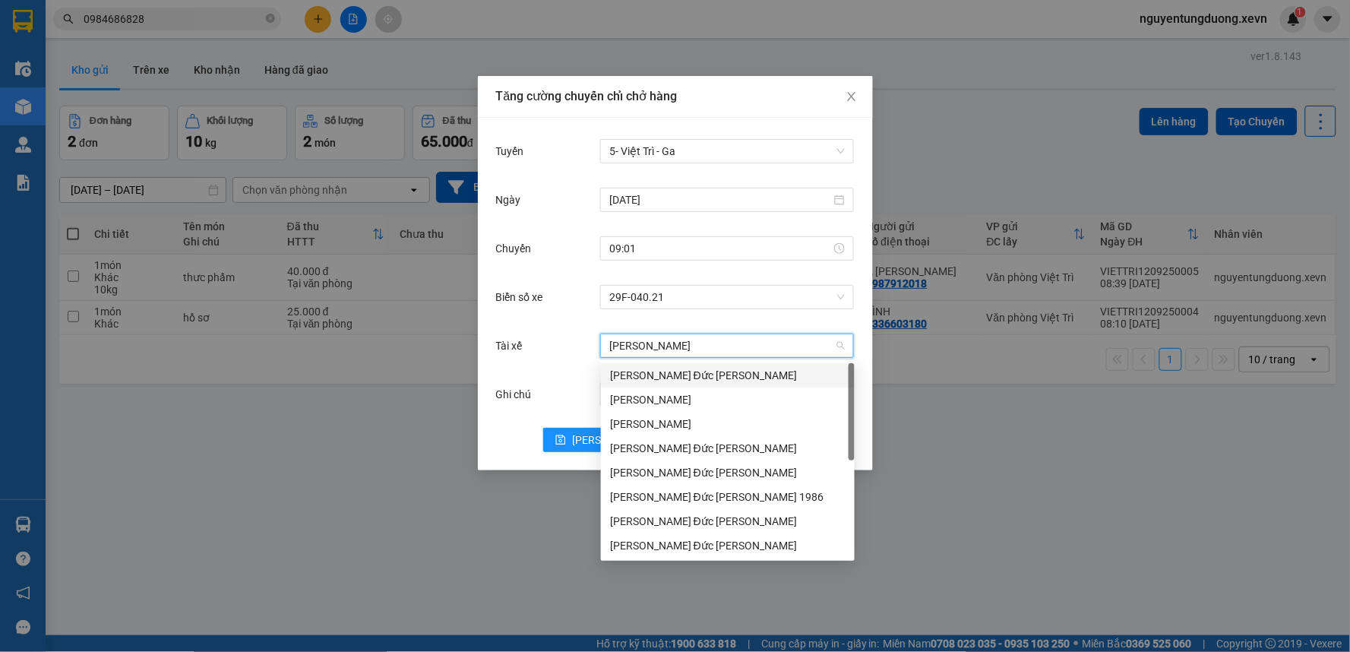
type input "duc tuan"
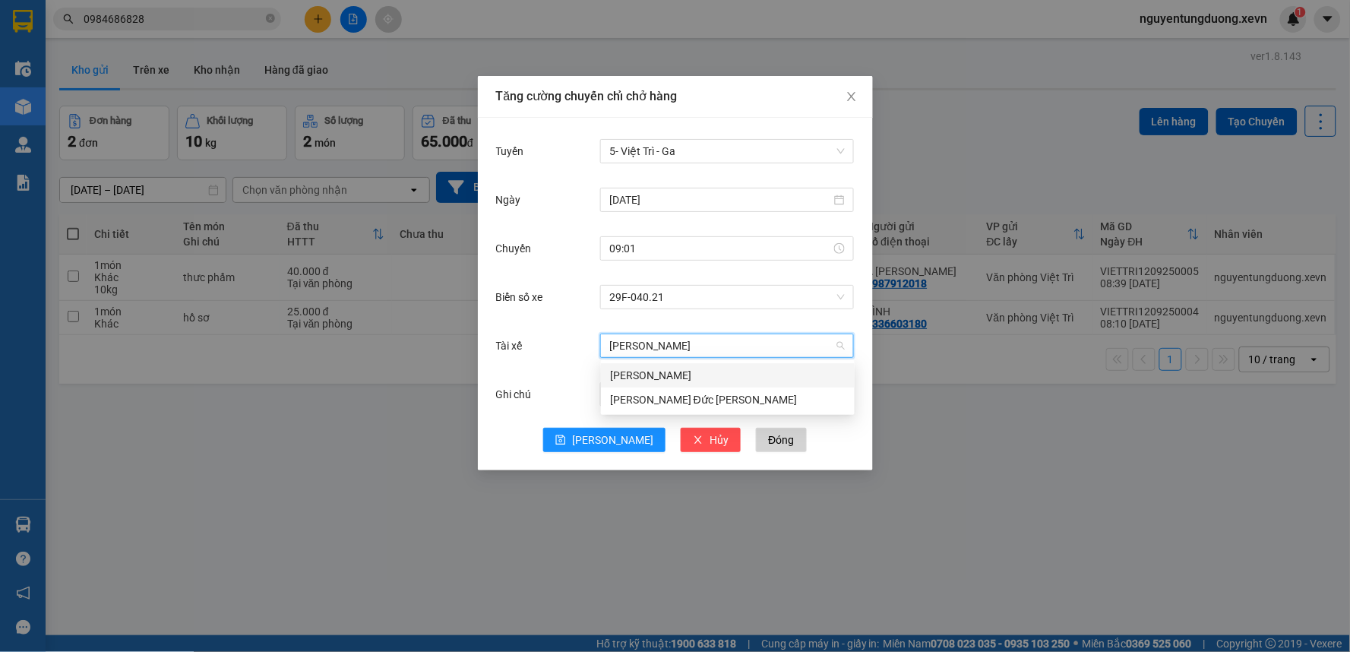
click at [642, 371] on div "[PERSON_NAME]" at bounding box center [727, 375] width 235 height 17
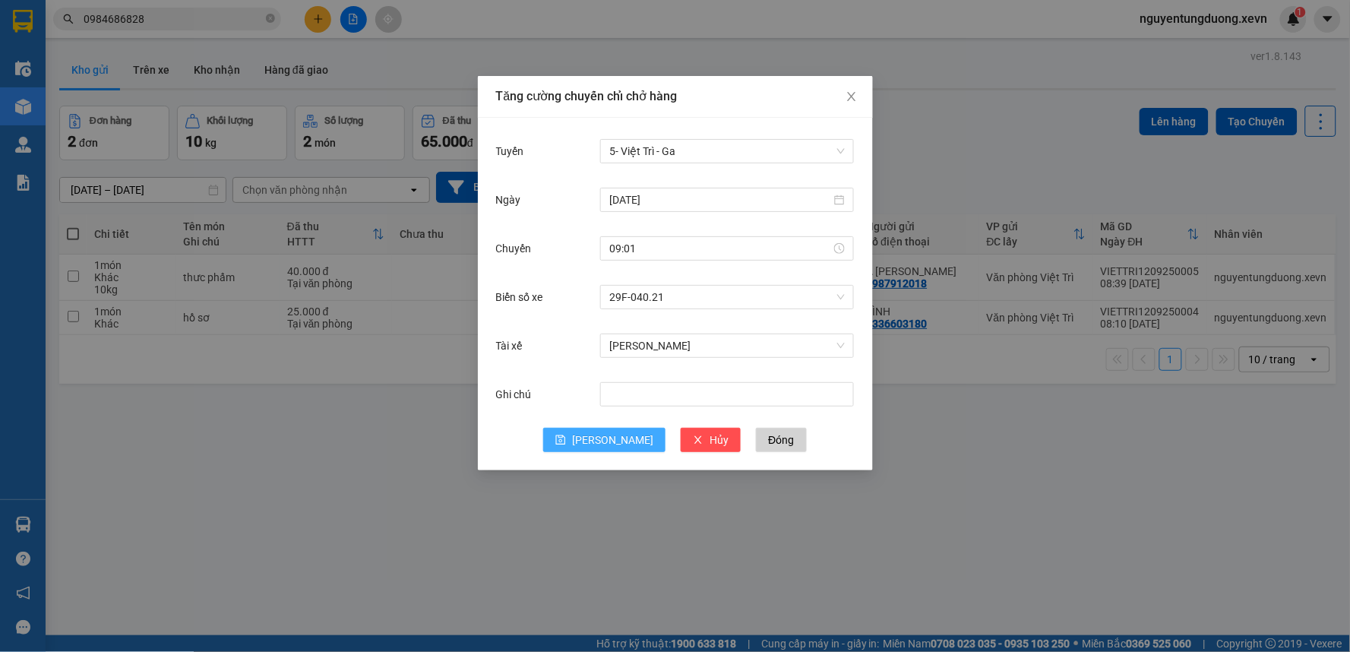
click at [601, 447] on button "[PERSON_NAME]" at bounding box center [604, 440] width 122 height 24
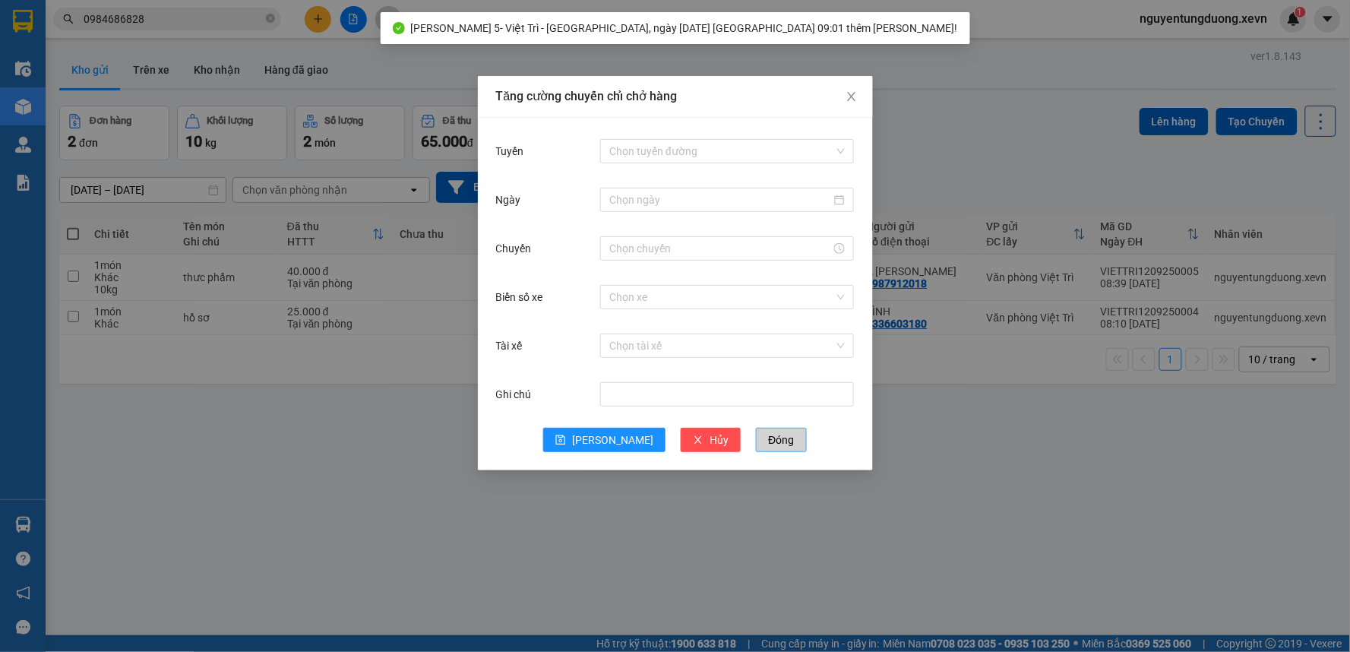
click at [768, 435] on span "Đóng" at bounding box center [781, 439] width 26 height 17
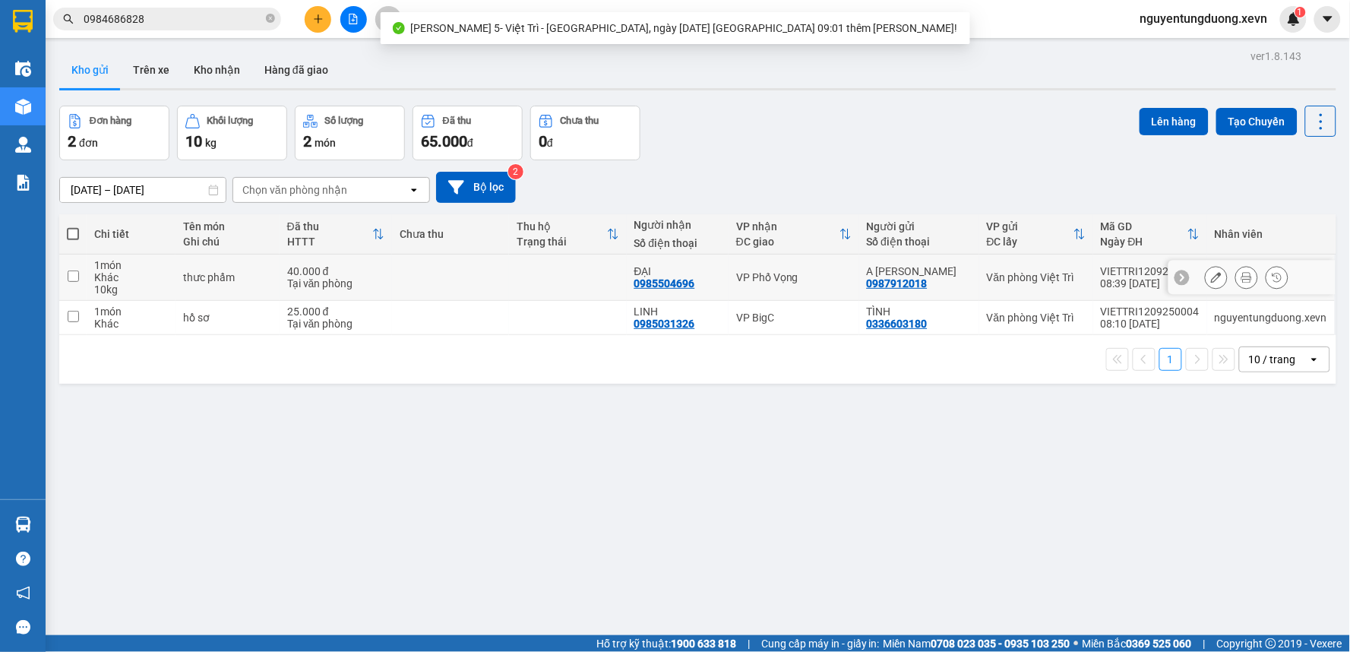
click at [771, 283] on div "VP Phố Vọng" at bounding box center [793, 277] width 115 height 12
checkbox input "true"
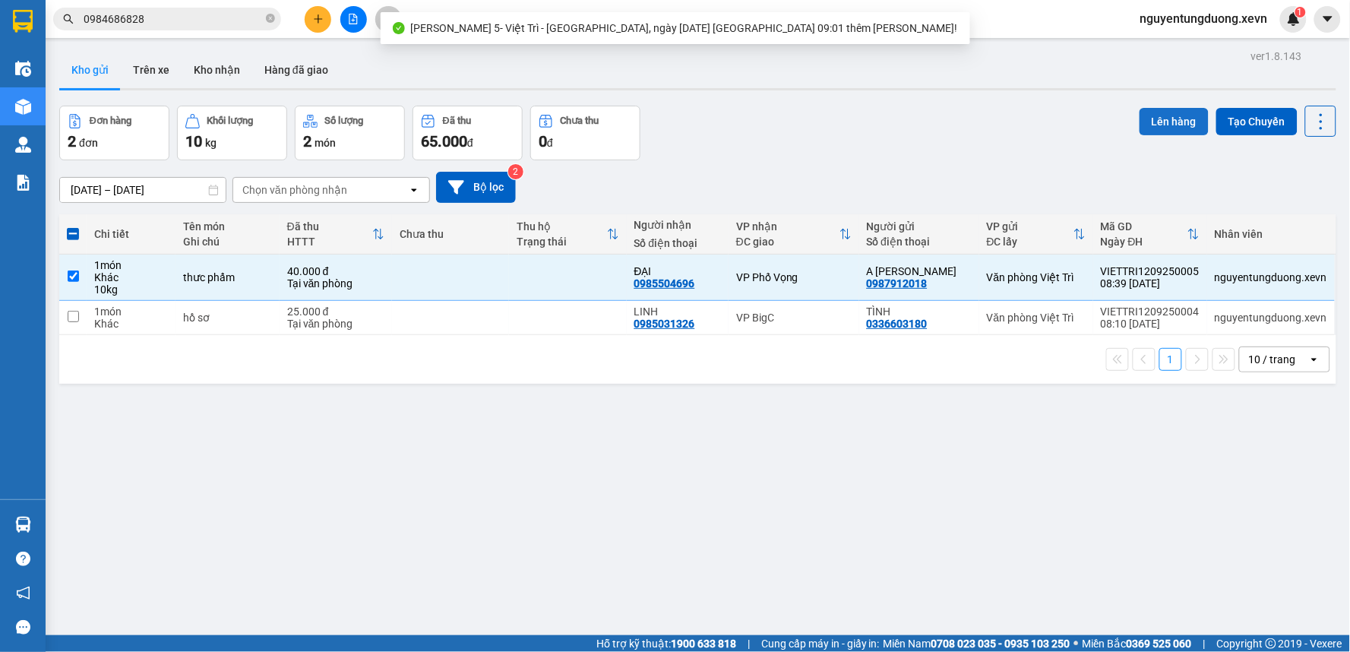
click at [1140, 125] on button "Lên hàng" at bounding box center [1173, 121] width 69 height 27
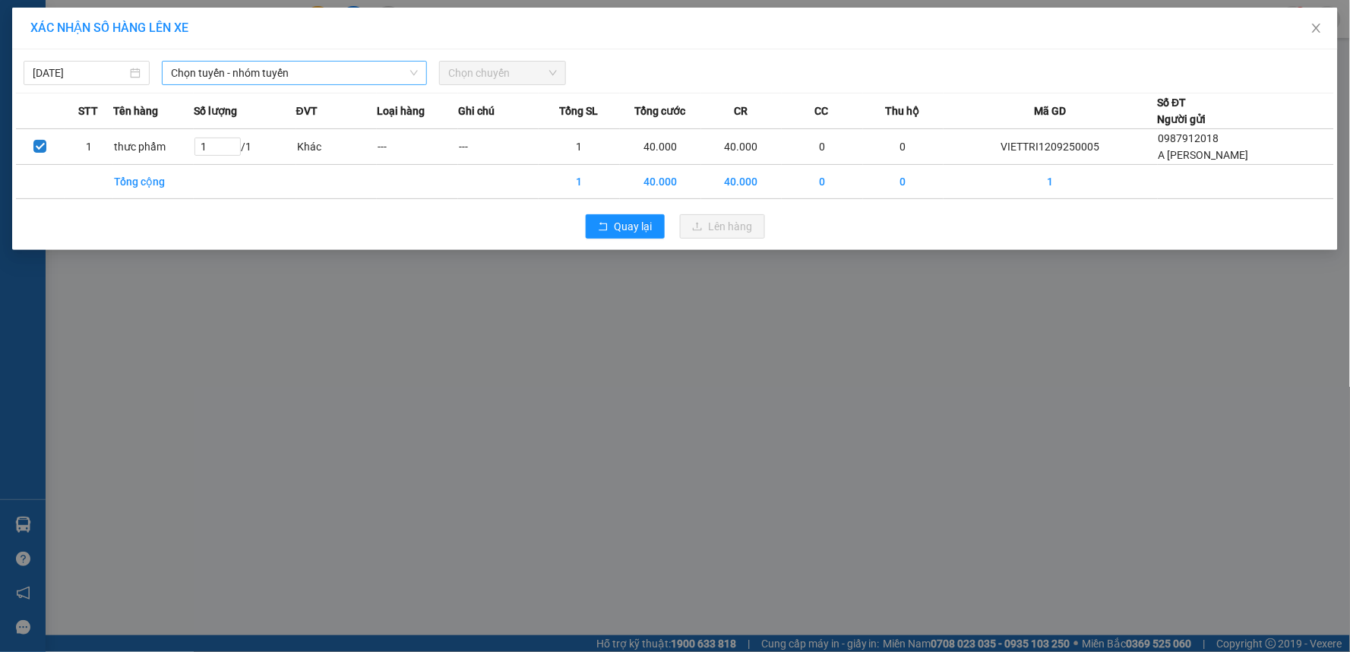
click at [270, 79] on span "Chọn tuyến - nhóm tuyến" at bounding box center [294, 73] width 247 height 23
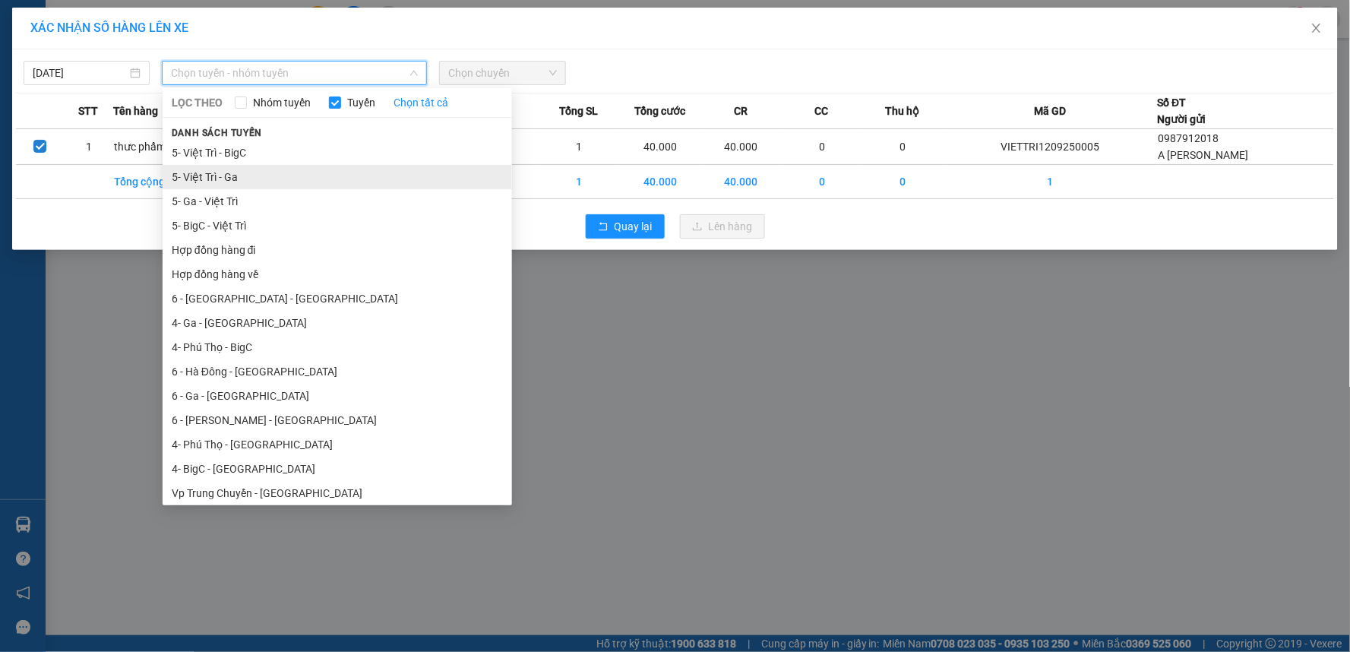
click at [215, 171] on li "5- Việt Trì - Ga" at bounding box center [337, 177] width 349 height 24
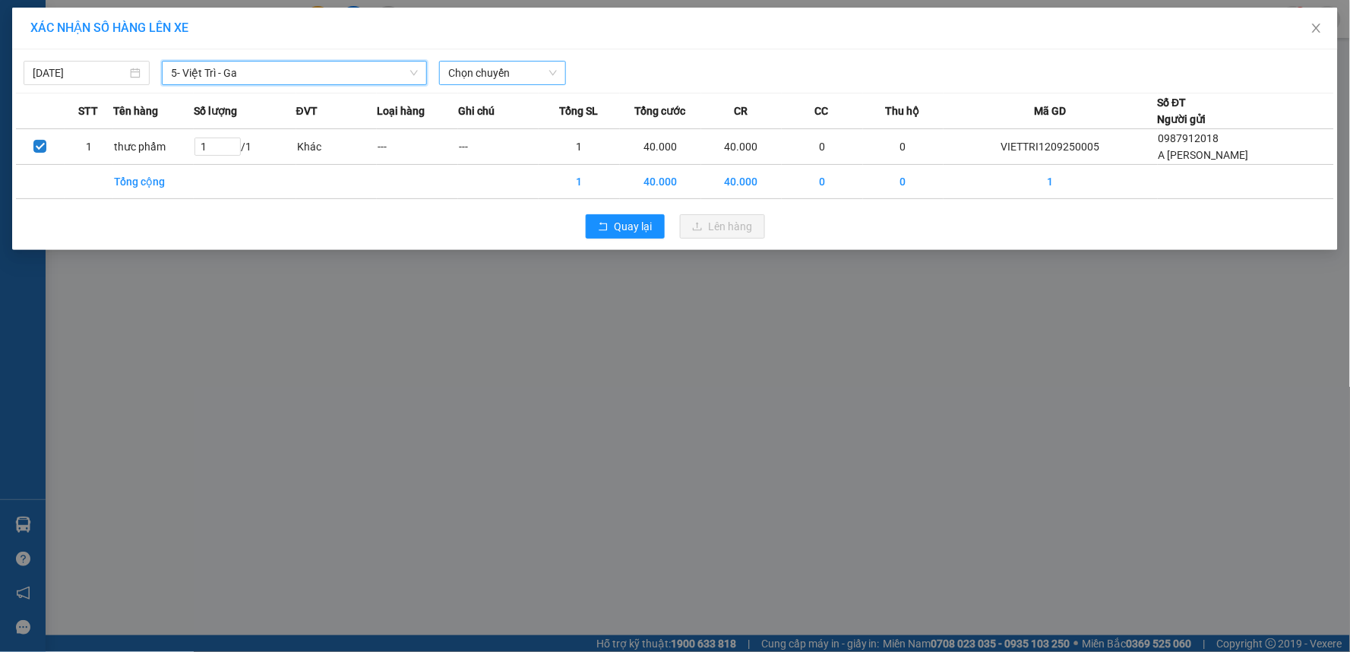
click at [476, 72] on span "Chọn chuyến" at bounding box center [502, 73] width 108 height 23
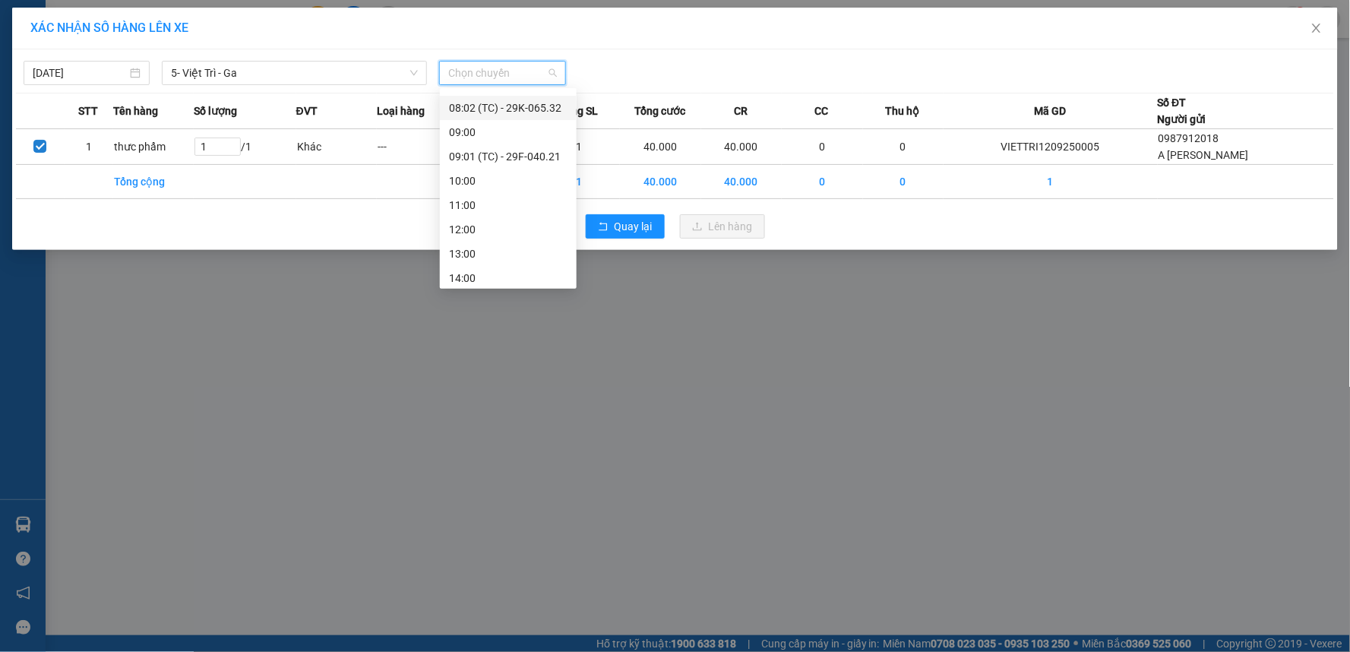
scroll to position [84, 0]
click at [548, 190] on div "09:01 (TC) - 29F-040.21" at bounding box center [508, 189] width 119 height 17
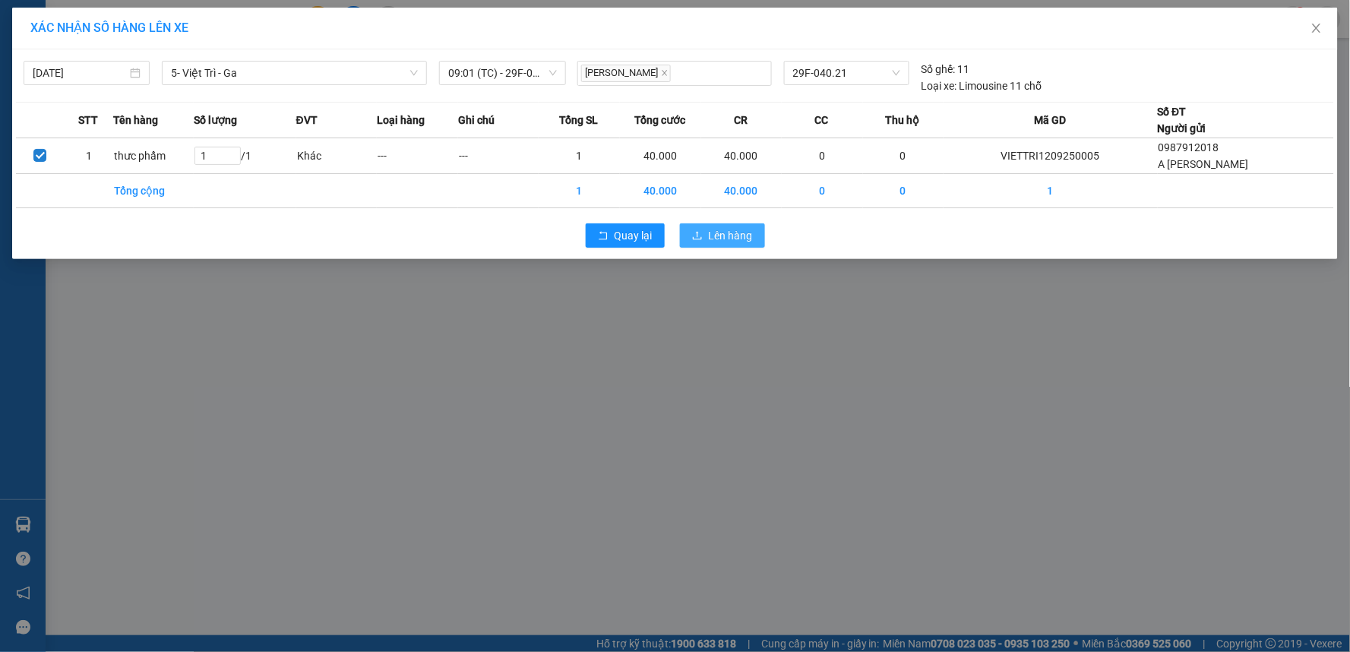
click at [725, 231] on span "Lên hàng" at bounding box center [731, 235] width 44 height 17
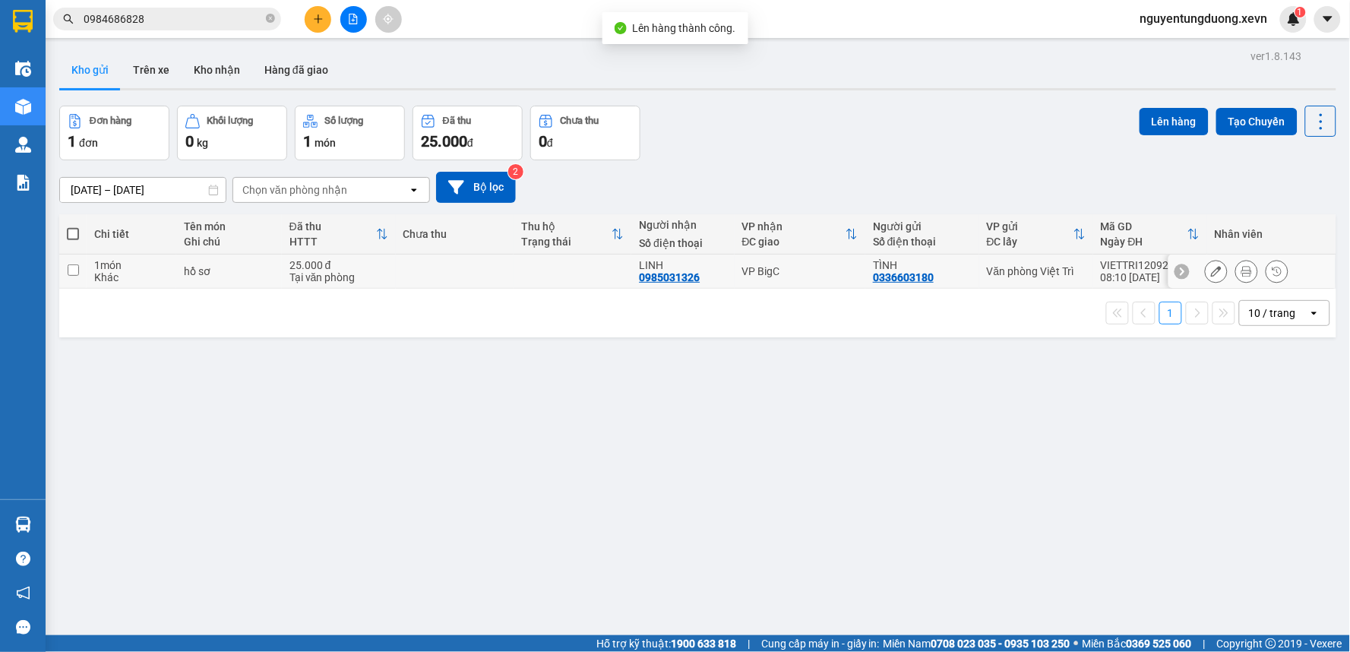
click at [355, 271] on div "Tại văn phòng" at bounding box center [338, 277] width 99 height 12
checkbox input "true"
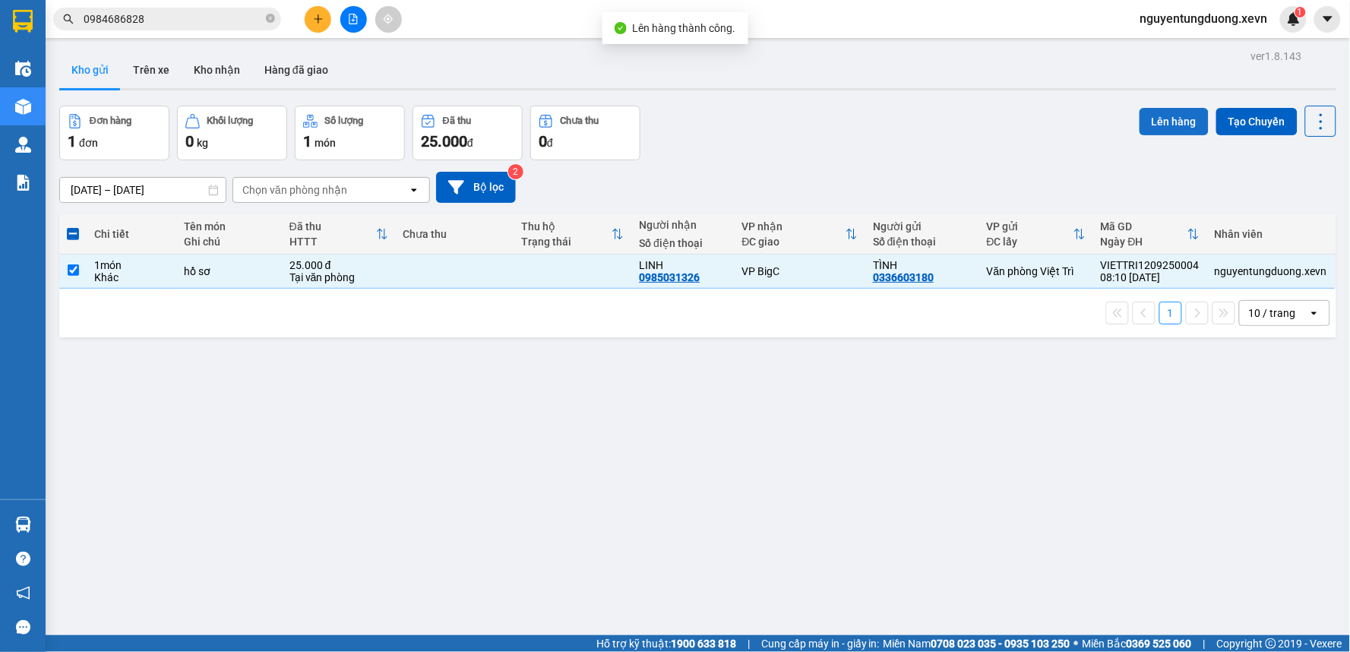
click at [1157, 122] on button "Lên hàng" at bounding box center [1173, 121] width 69 height 27
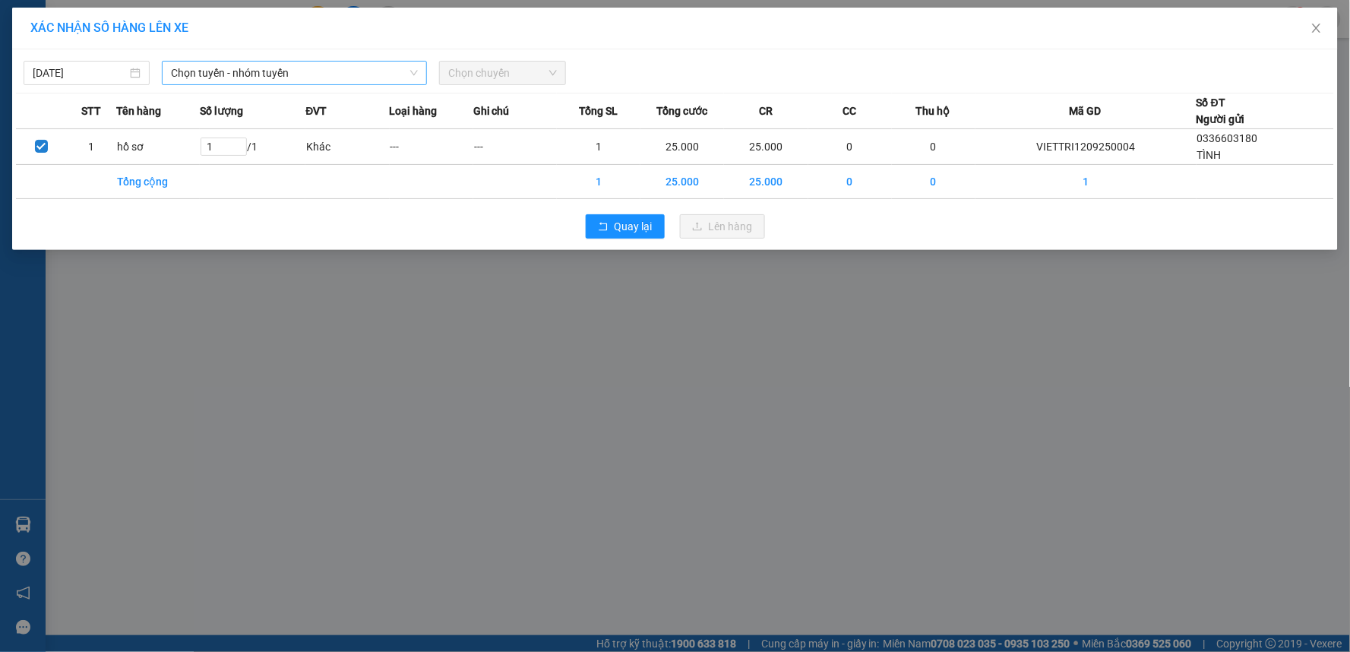
click at [270, 70] on span "Chọn tuyến - nhóm tuyến" at bounding box center [294, 73] width 247 height 23
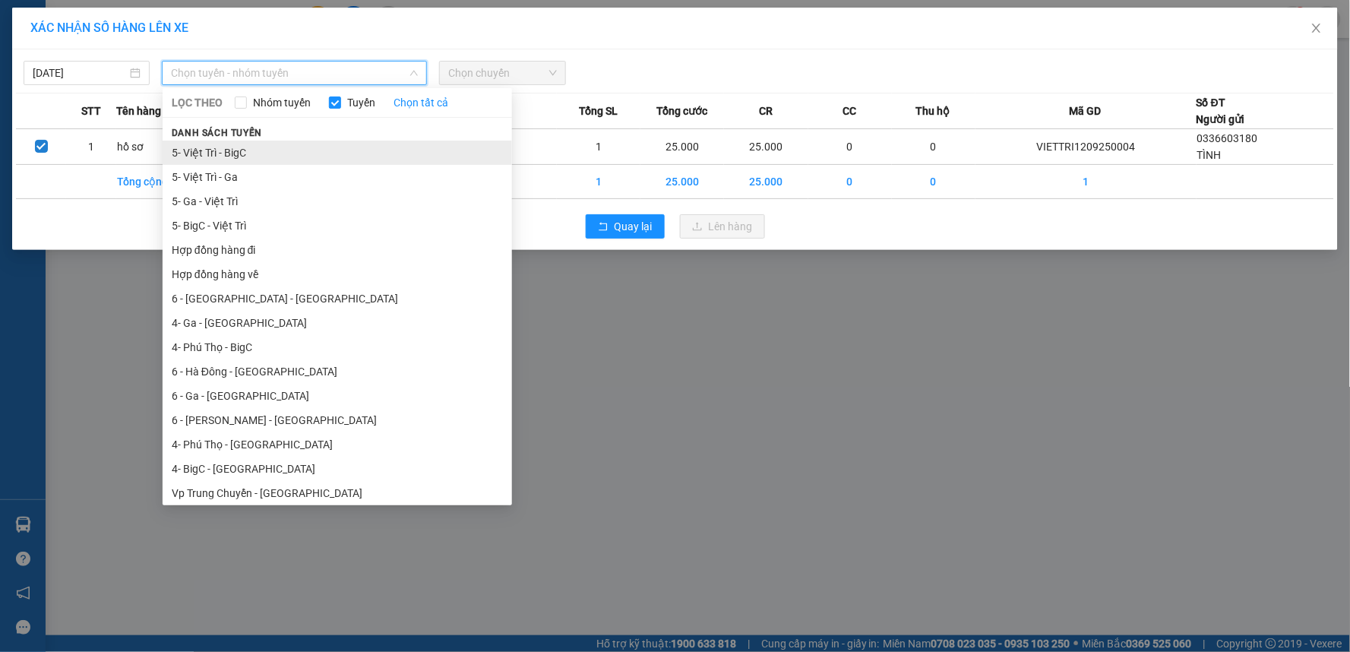
click at [258, 150] on li "5- Việt Trì - BigC" at bounding box center [337, 153] width 349 height 24
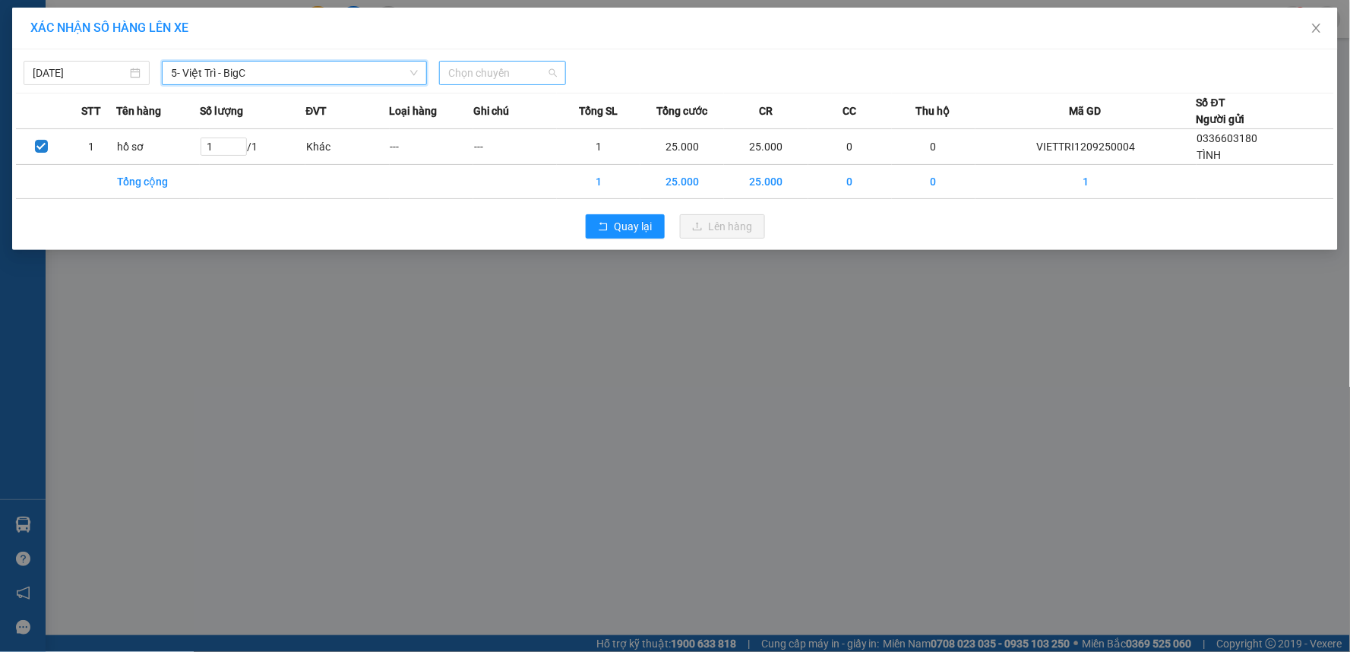
click at [501, 69] on span "Chọn chuyến" at bounding box center [502, 73] width 108 height 23
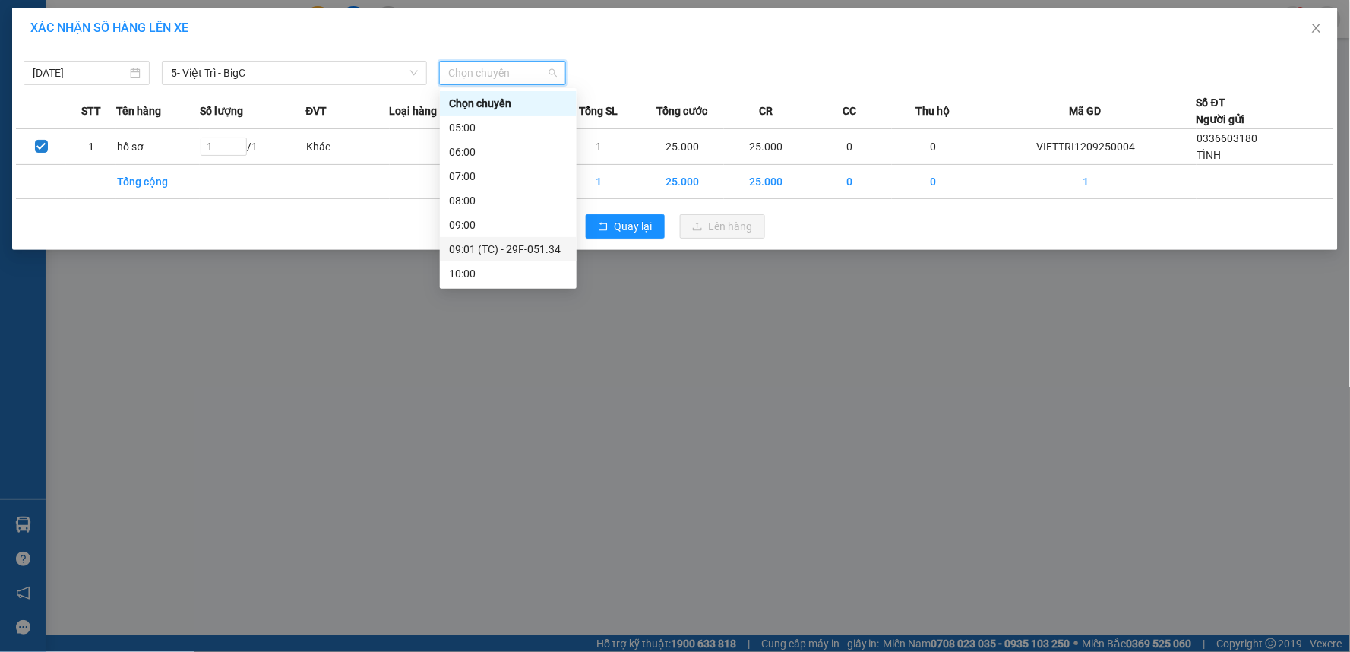
click at [522, 245] on div "09:01 (TC) - 29F-051.34" at bounding box center [508, 249] width 119 height 17
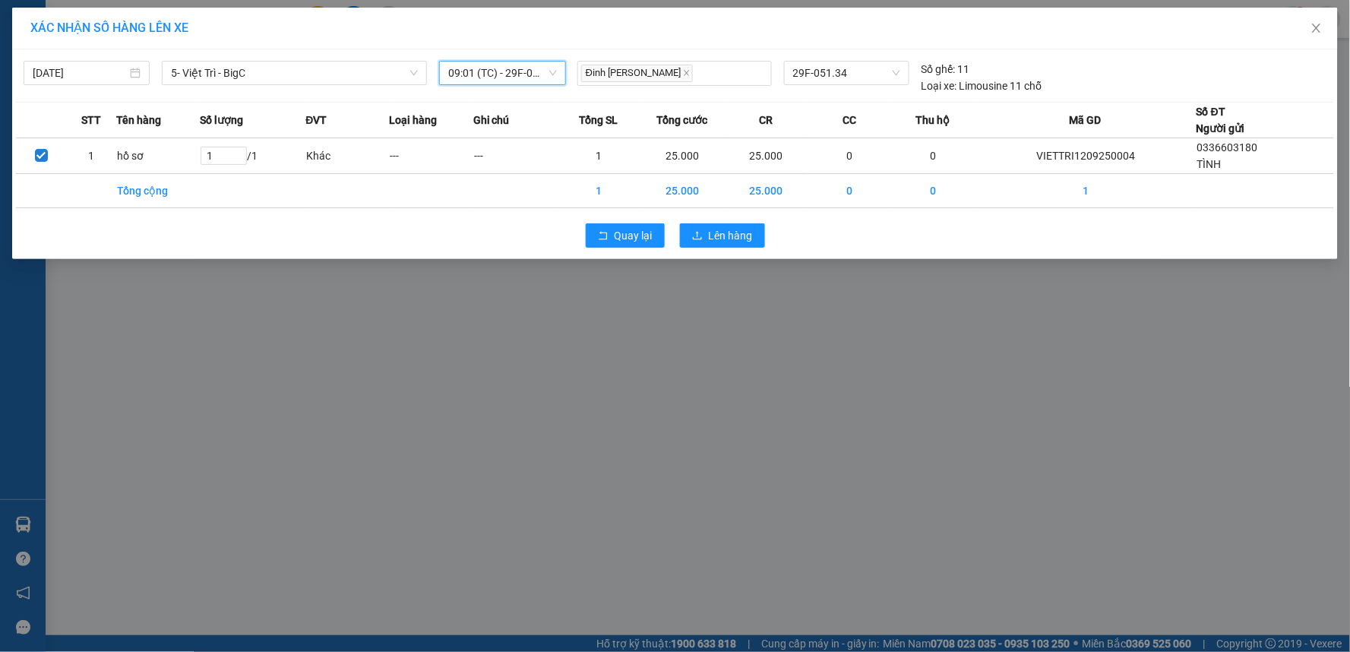
click at [730, 220] on div "Quay lại Lên hàng" at bounding box center [675, 236] width 1318 height 40
click at [722, 236] on span "Lên hàng" at bounding box center [731, 235] width 44 height 17
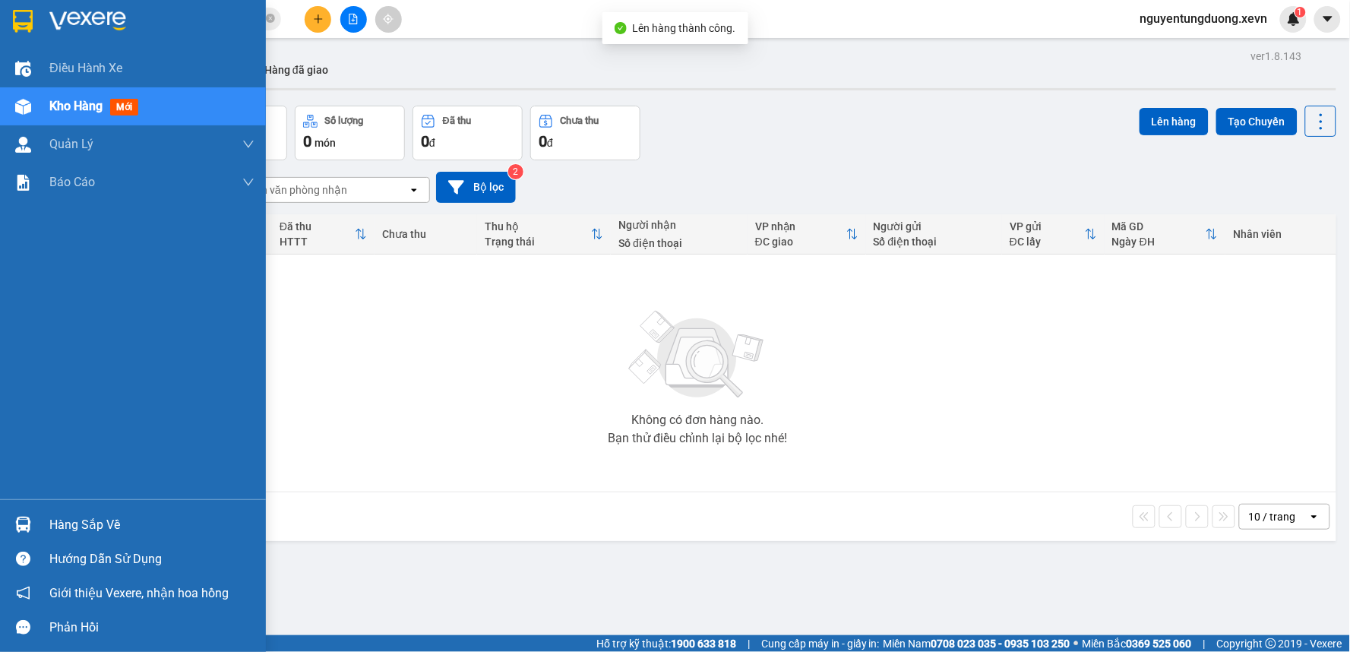
click at [40, 526] on div "Hàng sắp về" at bounding box center [133, 524] width 266 height 34
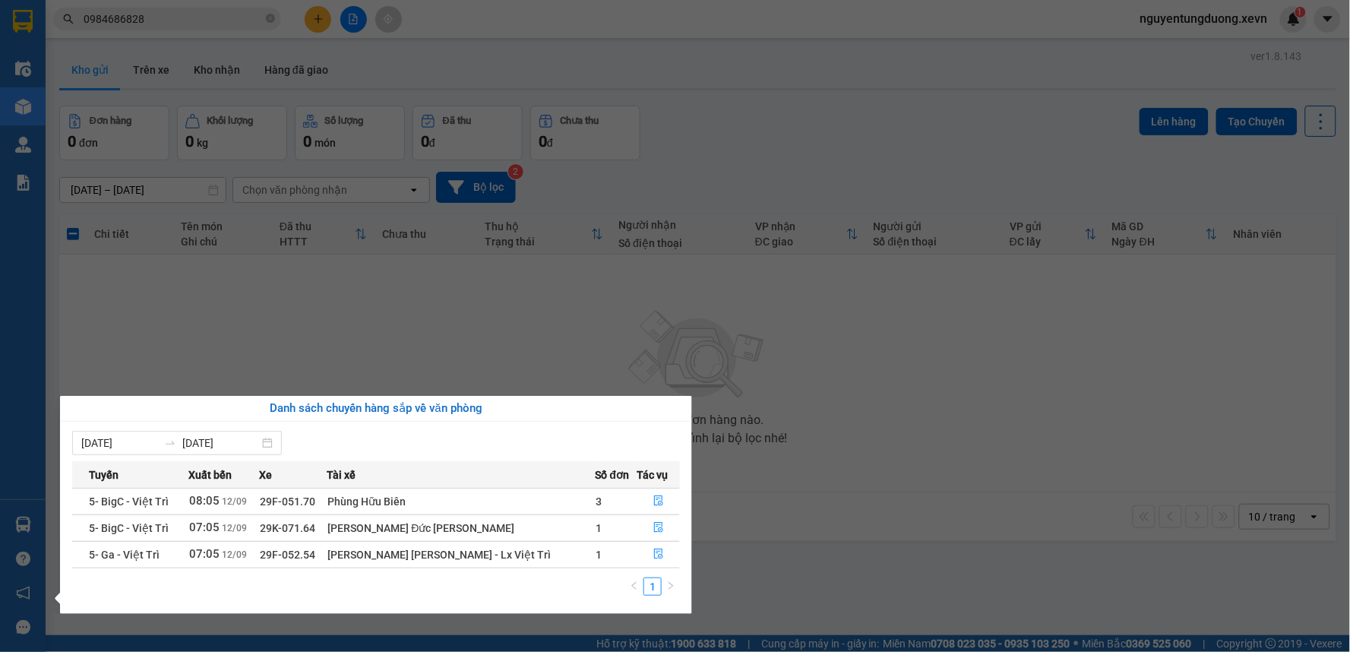
click at [264, 370] on section "Kết quả tìm kiếm ( 237 ) Bộ lọc Mã ĐH Trạng thái Món hàng Thu hộ Tổng cước Chưa…" at bounding box center [675, 326] width 1350 height 652
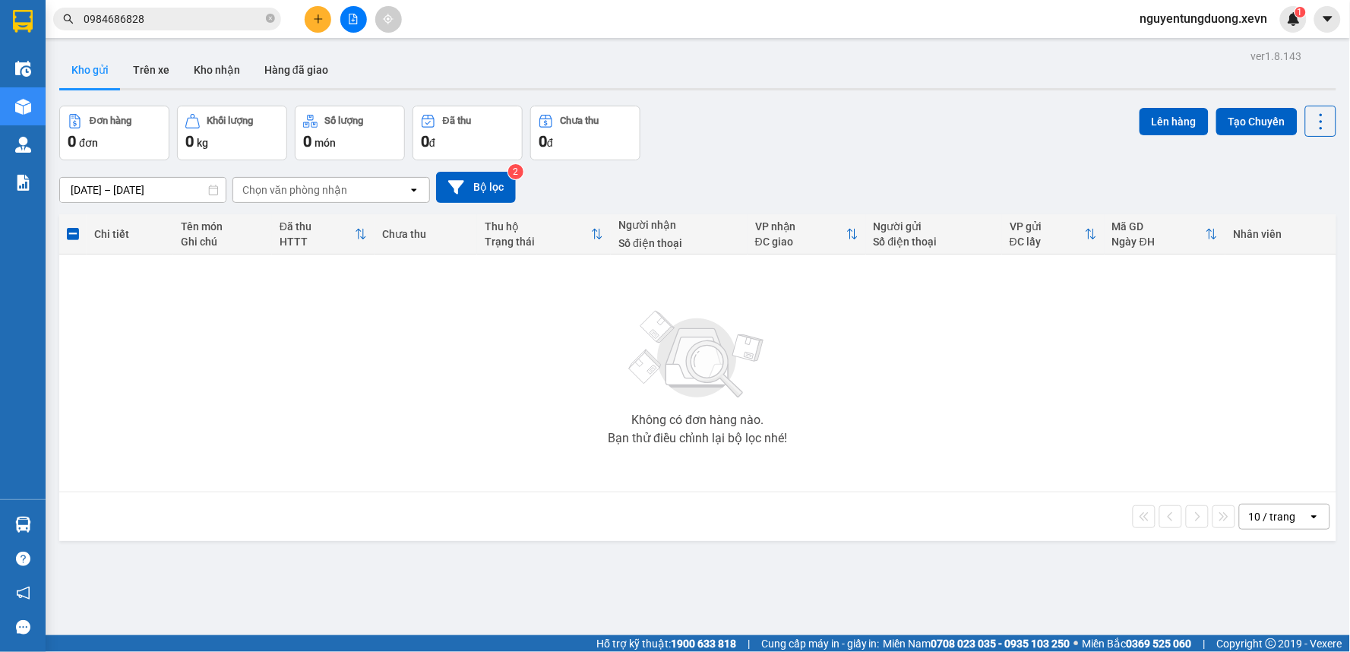
click at [821, 532] on div "10 / trang open" at bounding box center [697, 516] width 1277 height 49
click at [186, 21] on input "0984686828" at bounding box center [173, 19] width 179 height 17
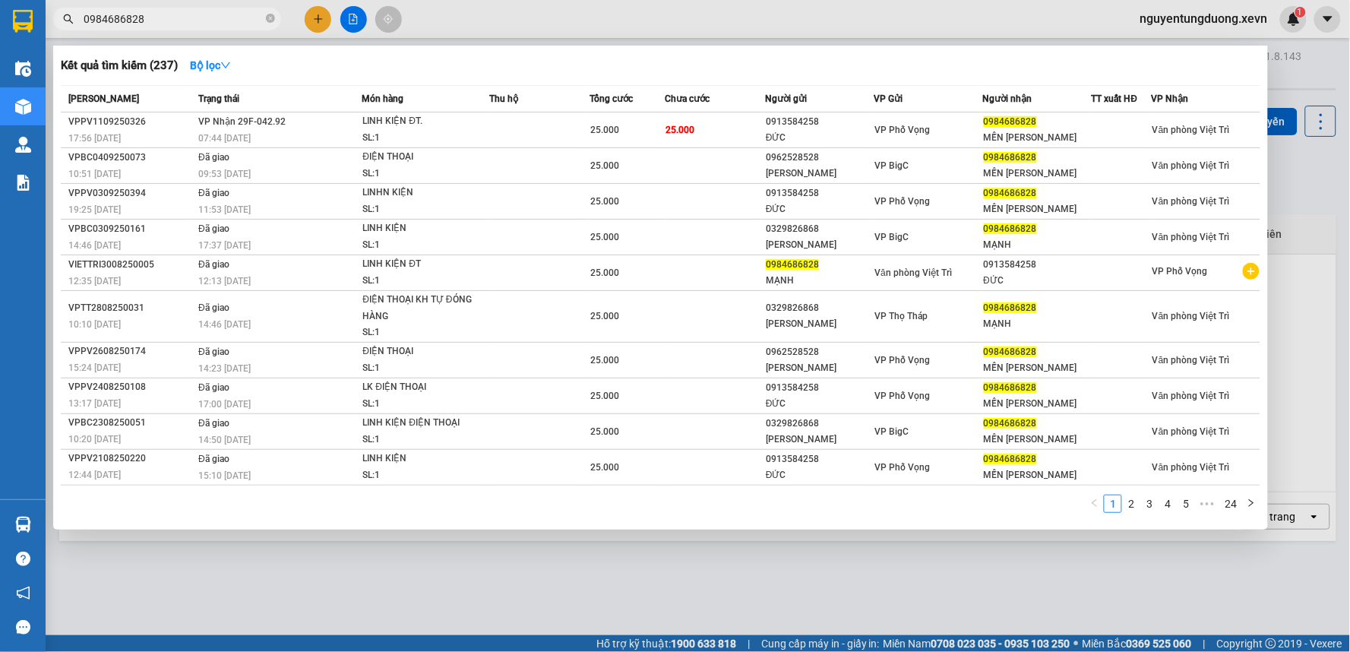
click at [186, 21] on input "0984686828" at bounding box center [173, 19] width 179 height 17
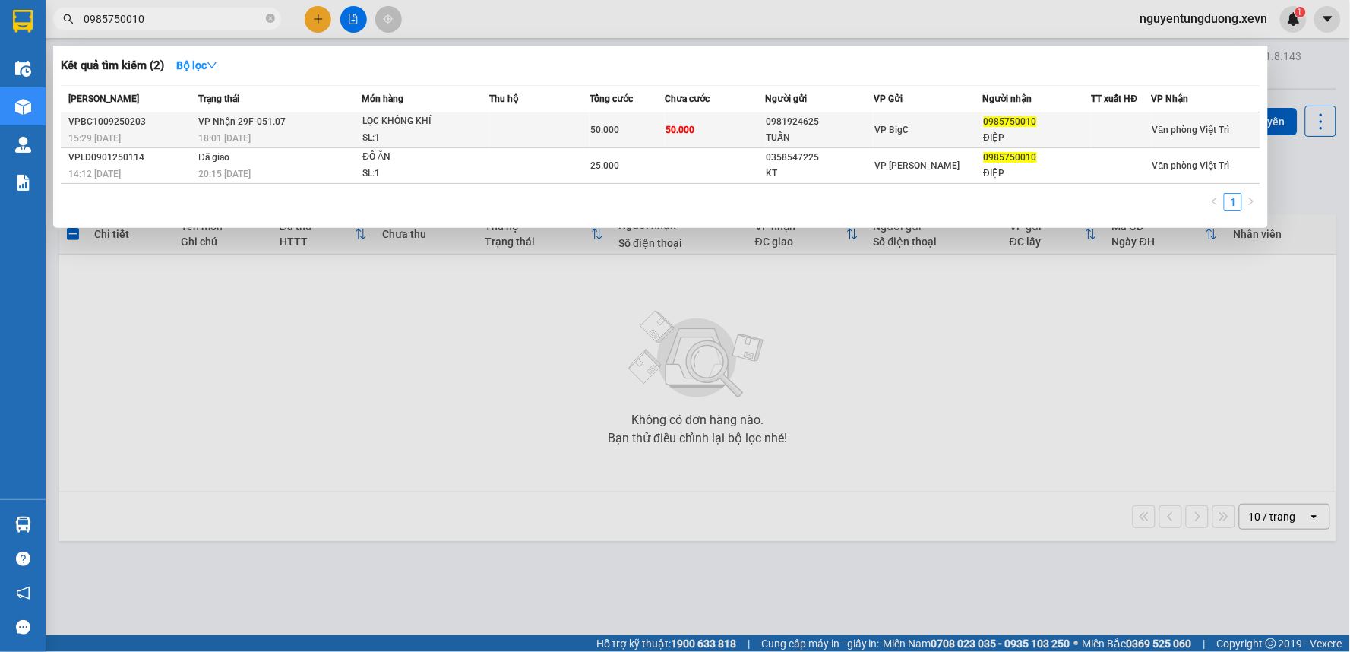
type input "0985750010"
click at [980, 138] on div "VP BigC" at bounding box center [927, 130] width 107 height 17
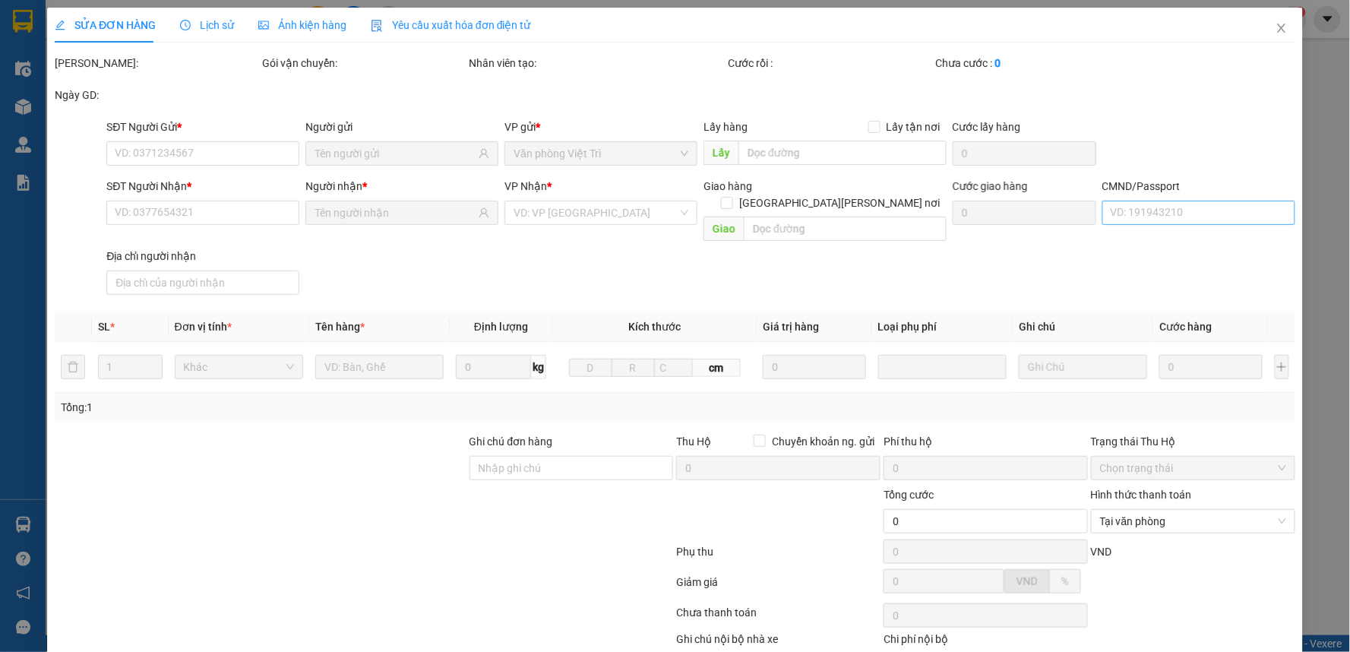
type input "0981924625"
type input "TUẤN"
type input "0985750010"
type input "ĐIỆP"
type input "025089018070"
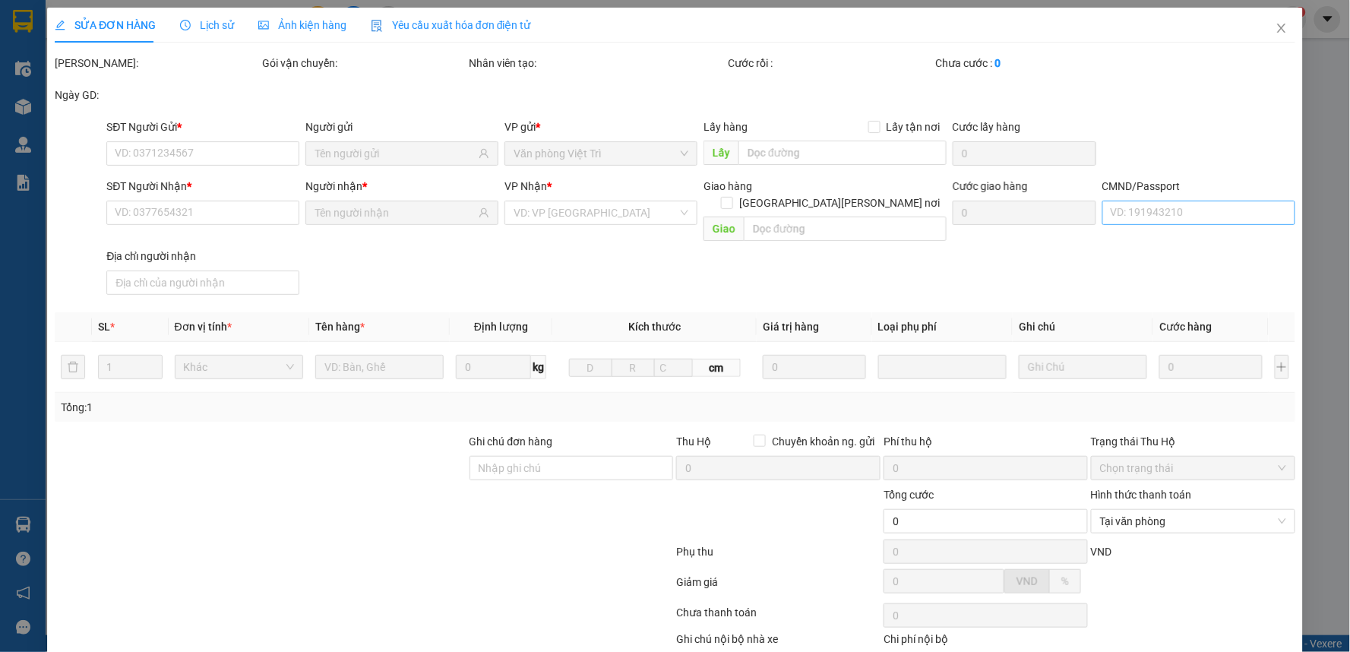
type input "50.000"
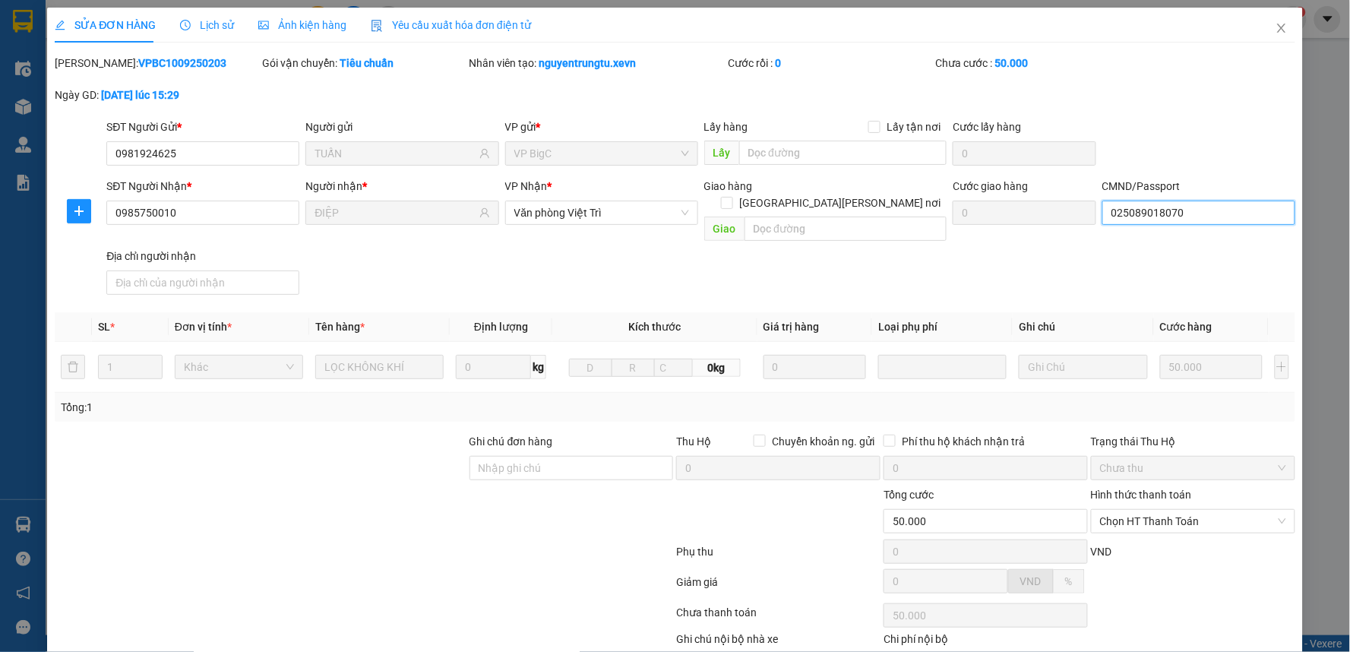
click at [1186, 216] on input "025089018070" at bounding box center [1198, 213] width 193 height 24
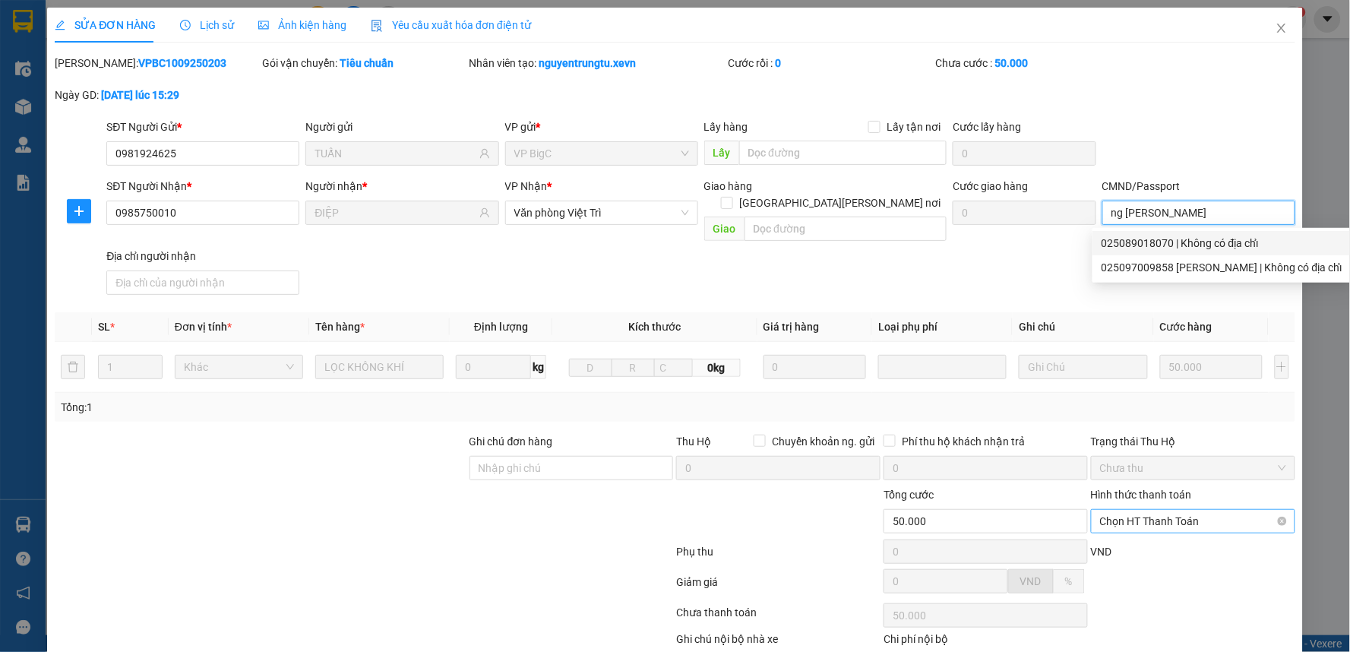
click at [1176, 510] on span "Chọn HT Thanh Toán" at bounding box center [1193, 521] width 186 height 23
type input "ng vawn trung"
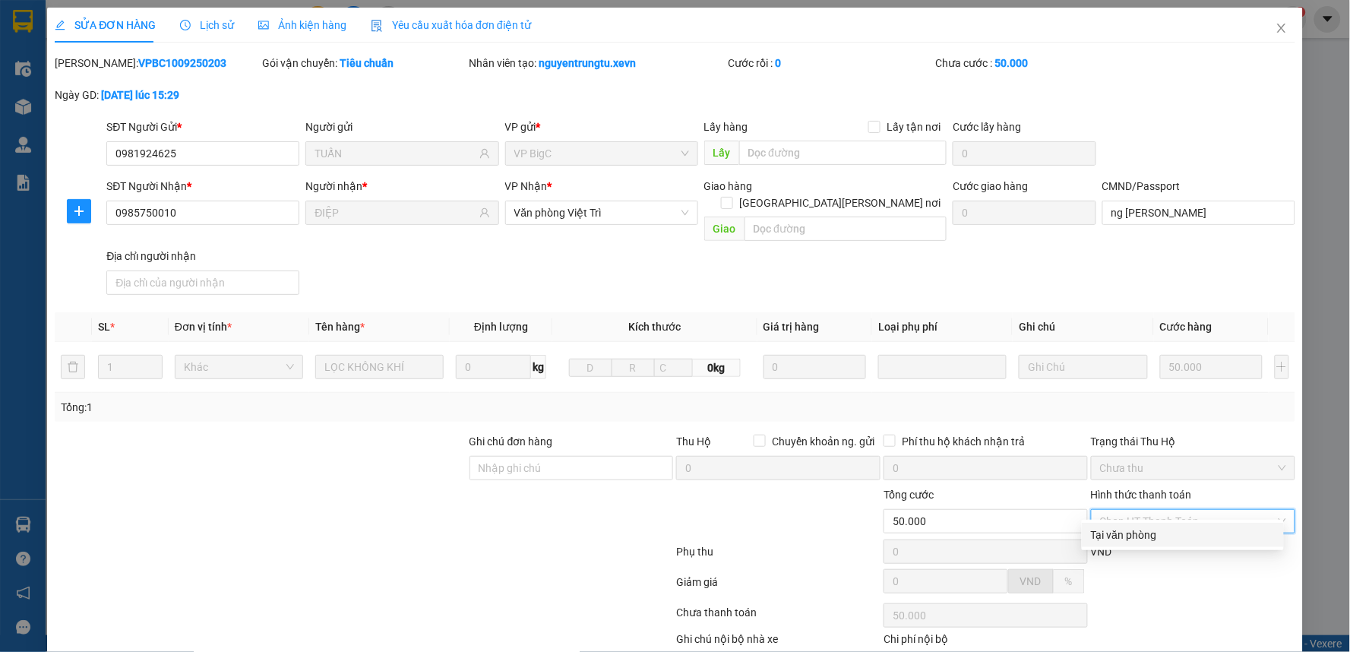
click at [1136, 537] on div "Tại văn phòng" at bounding box center [1183, 534] width 184 height 17
type input "0"
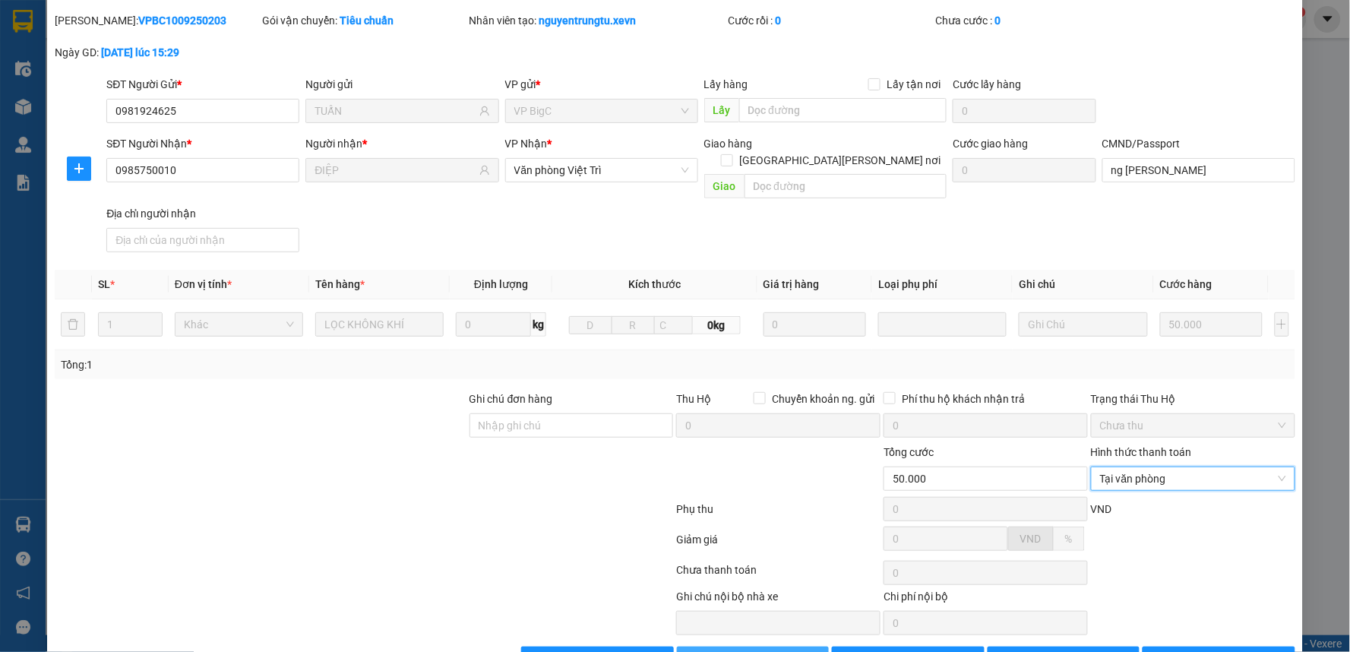
scroll to position [74, 0]
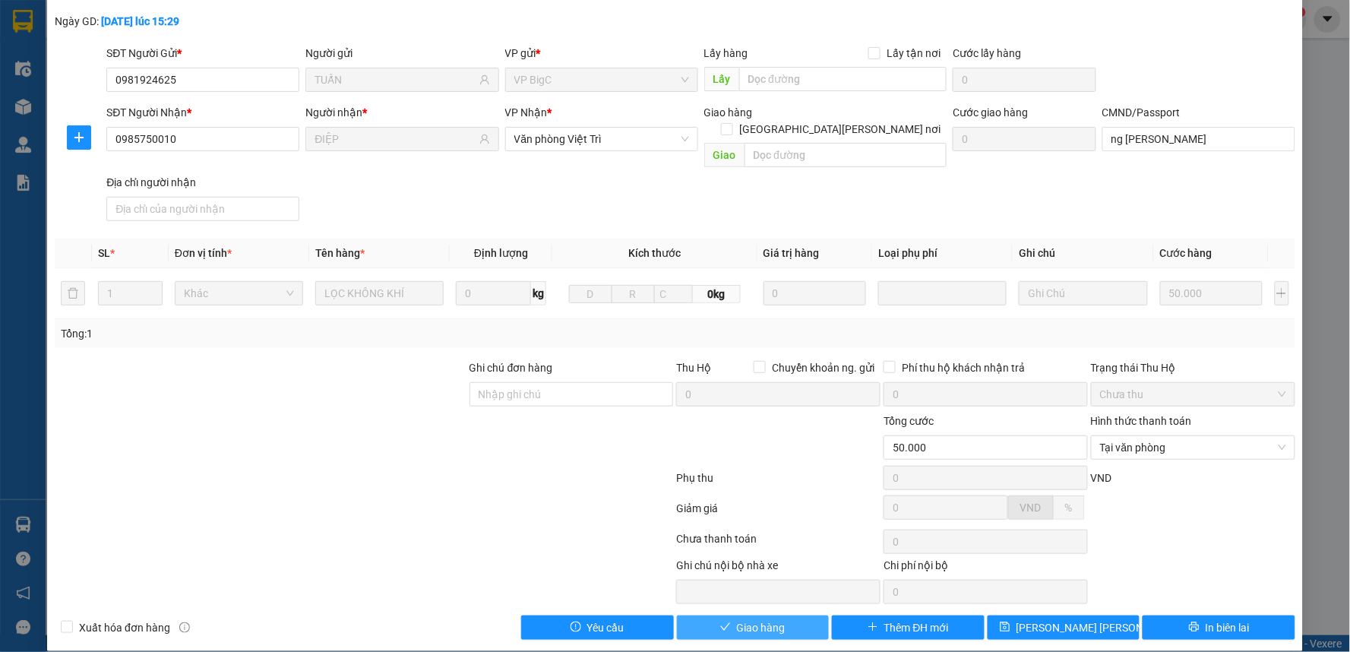
click at [719, 615] on button "Giao hàng" at bounding box center [753, 627] width 153 height 24
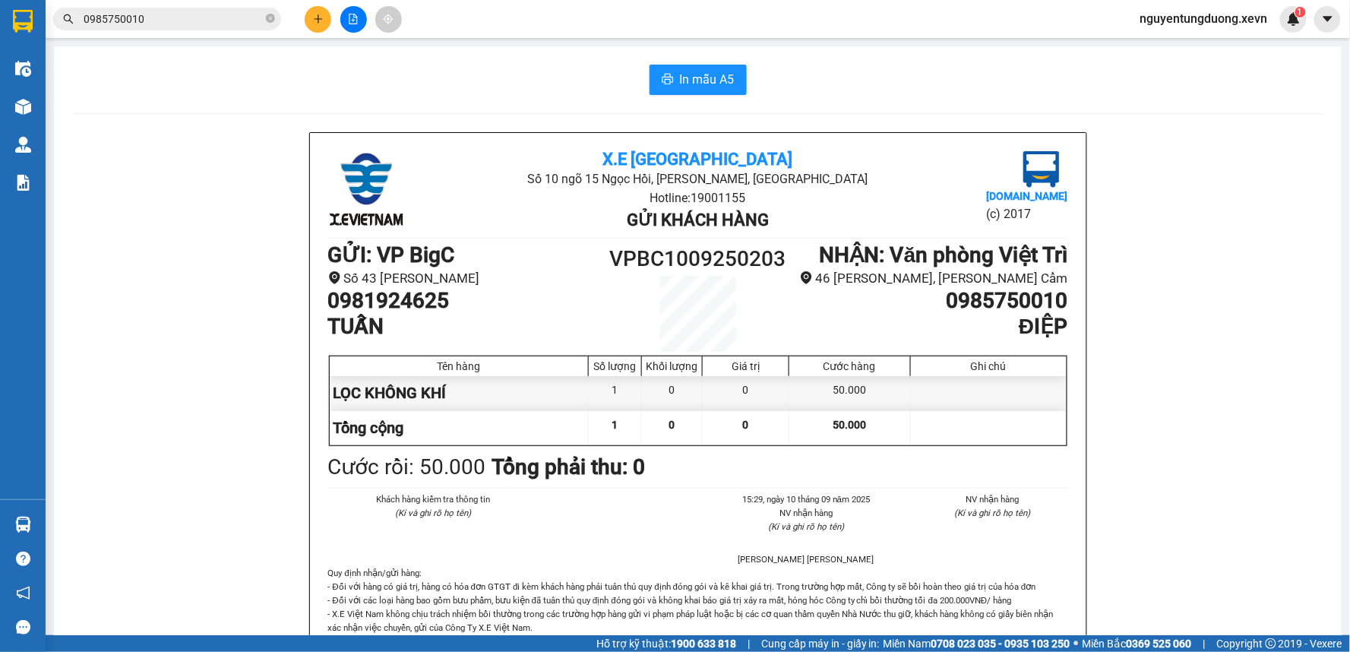
click at [232, 24] on input "0985750010" at bounding box center [173, 19] width 179 height 17
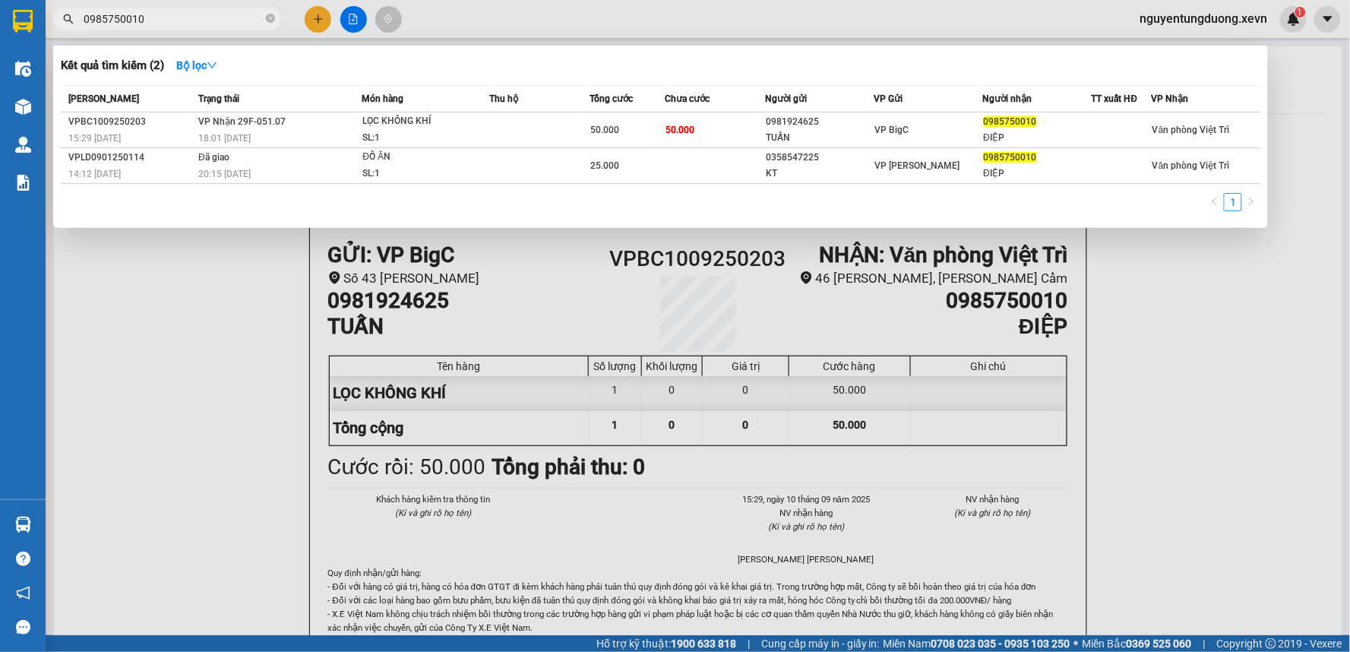
click at [232, 24] on input "0985750010" at bounding box center [173, 19] width 179 height 17
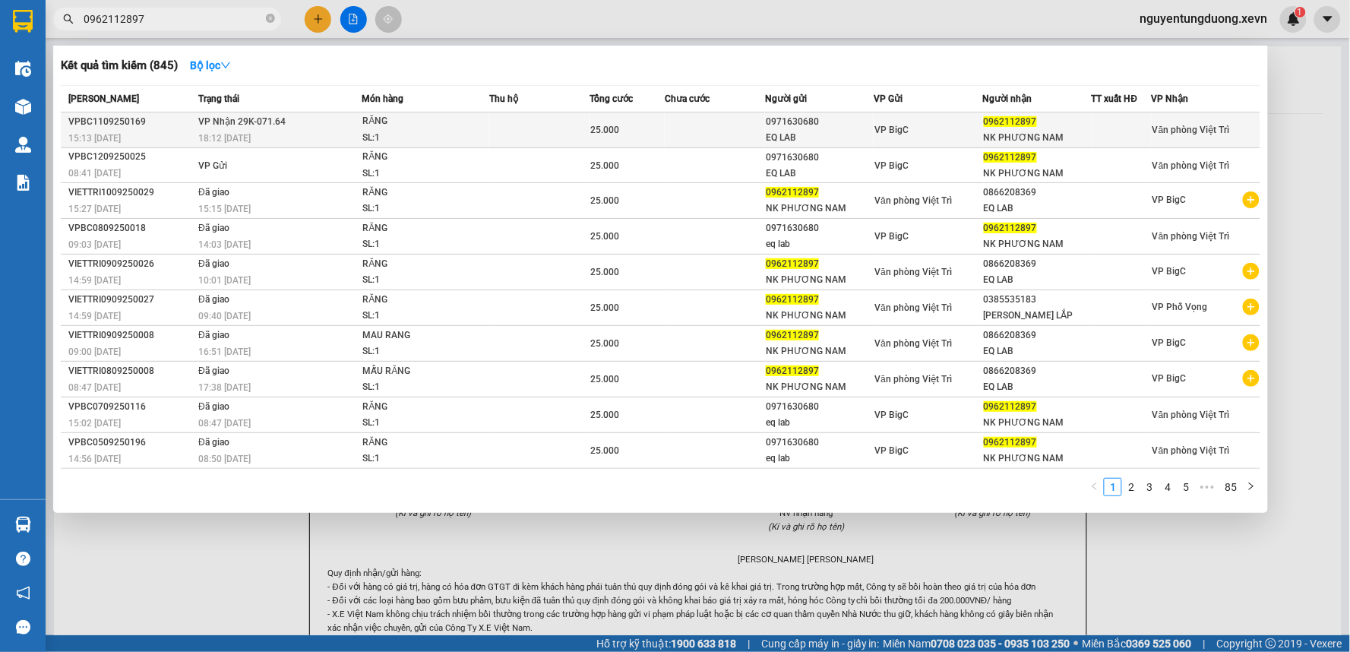
type input "0962112897"
click at [365, 128] on div "RĂNG" at bounding box center [419, 121] width 114 height 17
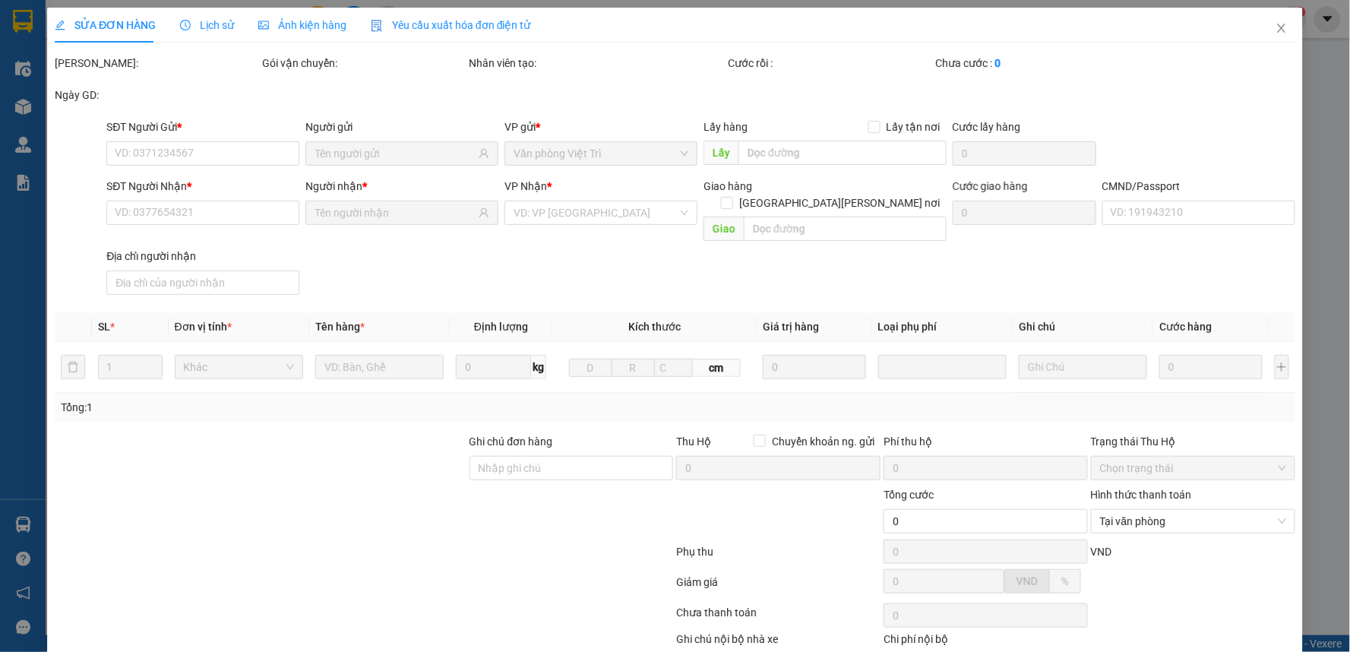
type input "0971630680"
type input "EQ LAB"
type input "0962112897"
type input "NK PHƯƠNG NAM"
type input "025202001772 NGUYỄN DUY TÙNG trần tuấn vũ"
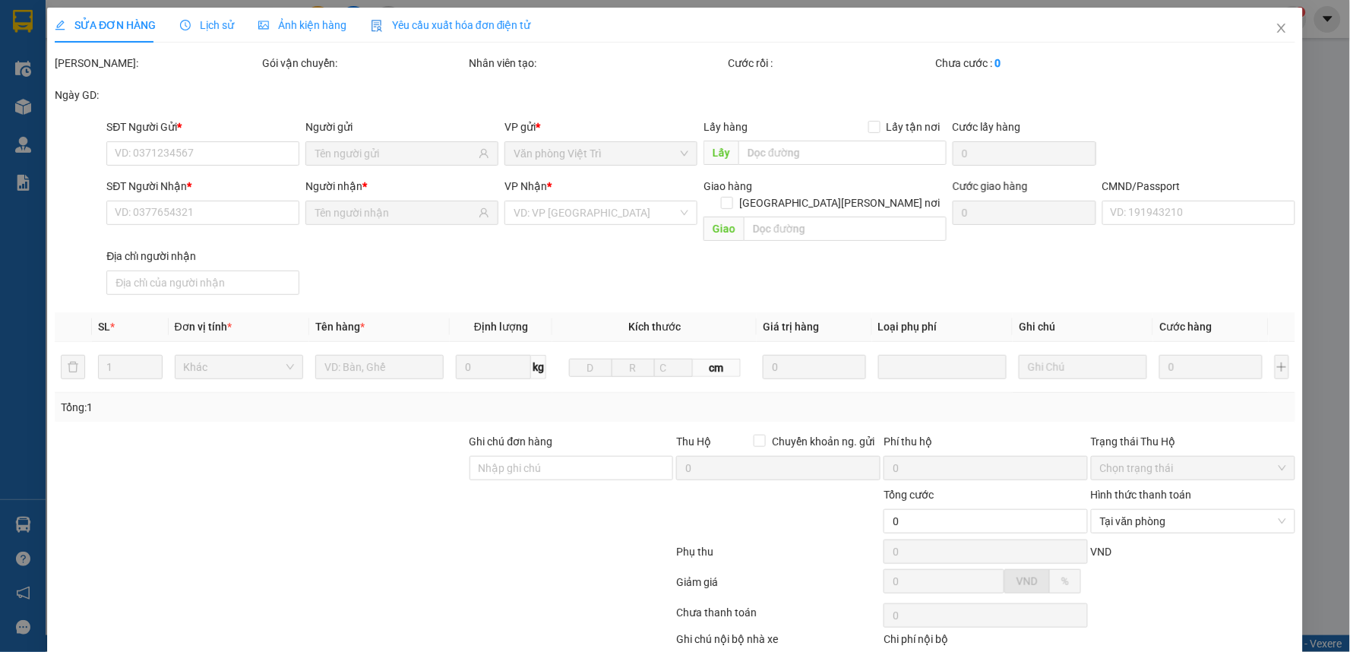
type input "25.000"
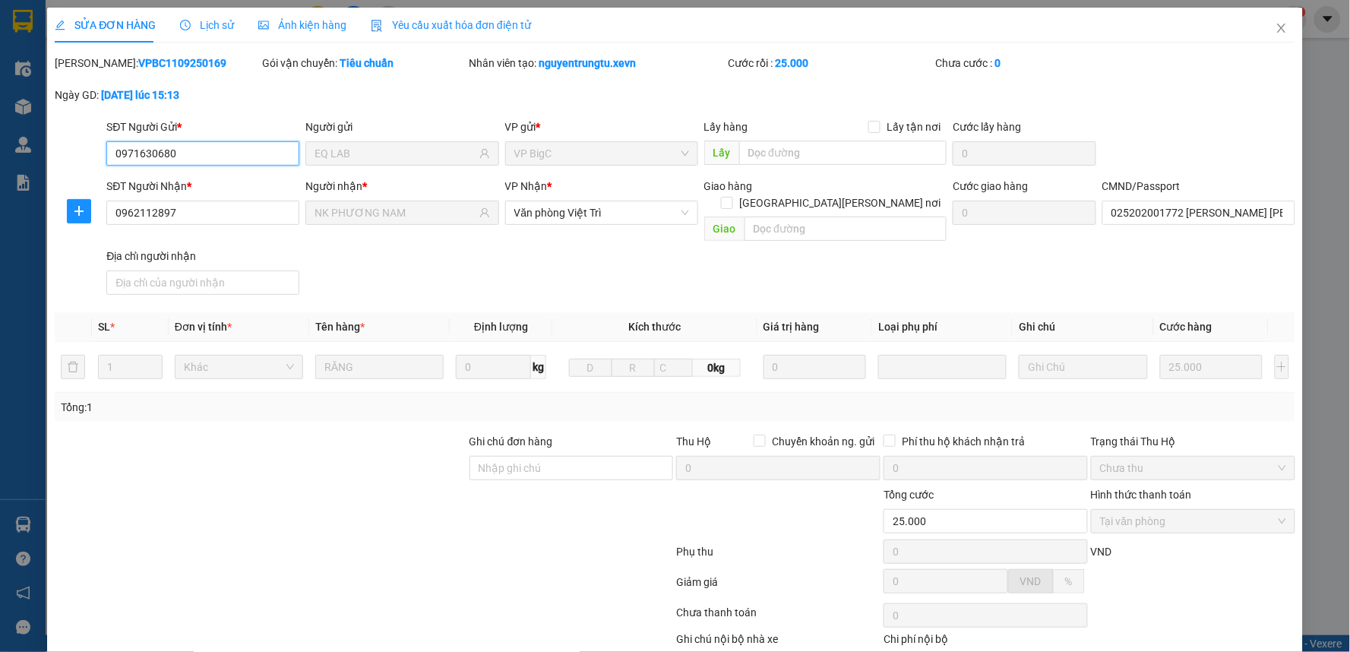
scroll to position [74, 0]
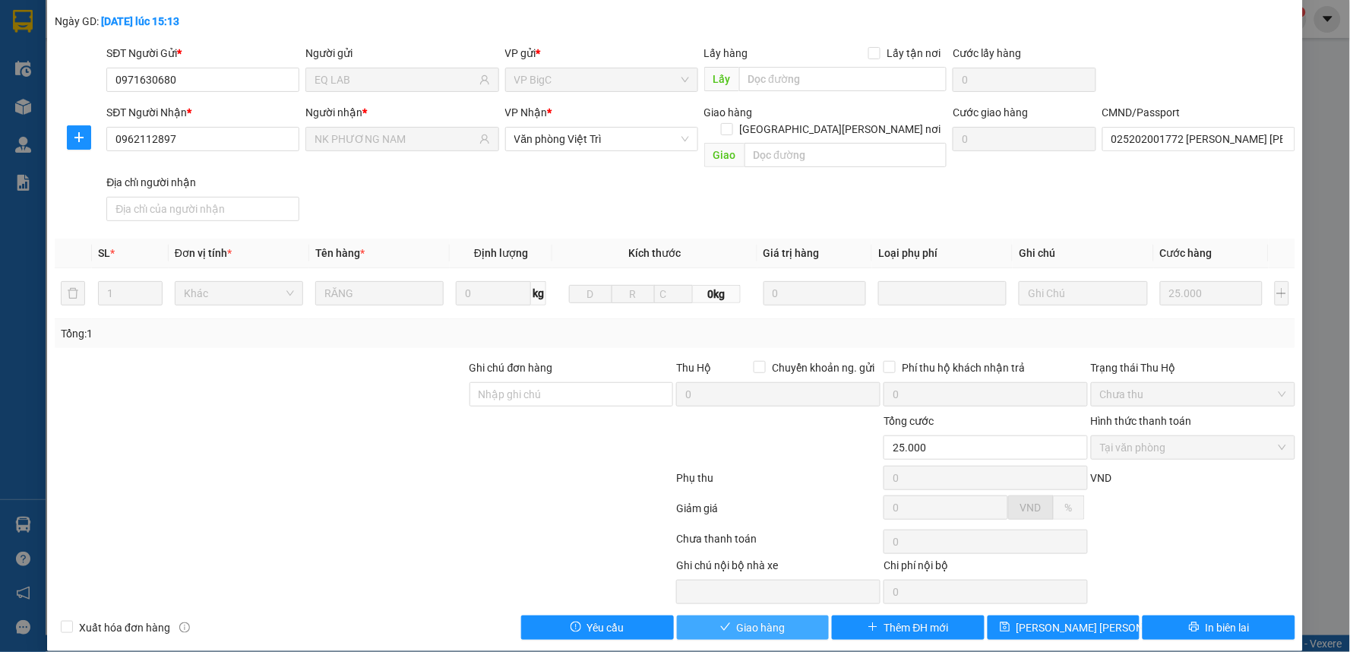
click at [764, 619] on span "Giao hàng" at bounding box center [761, 627] width 49 height 17
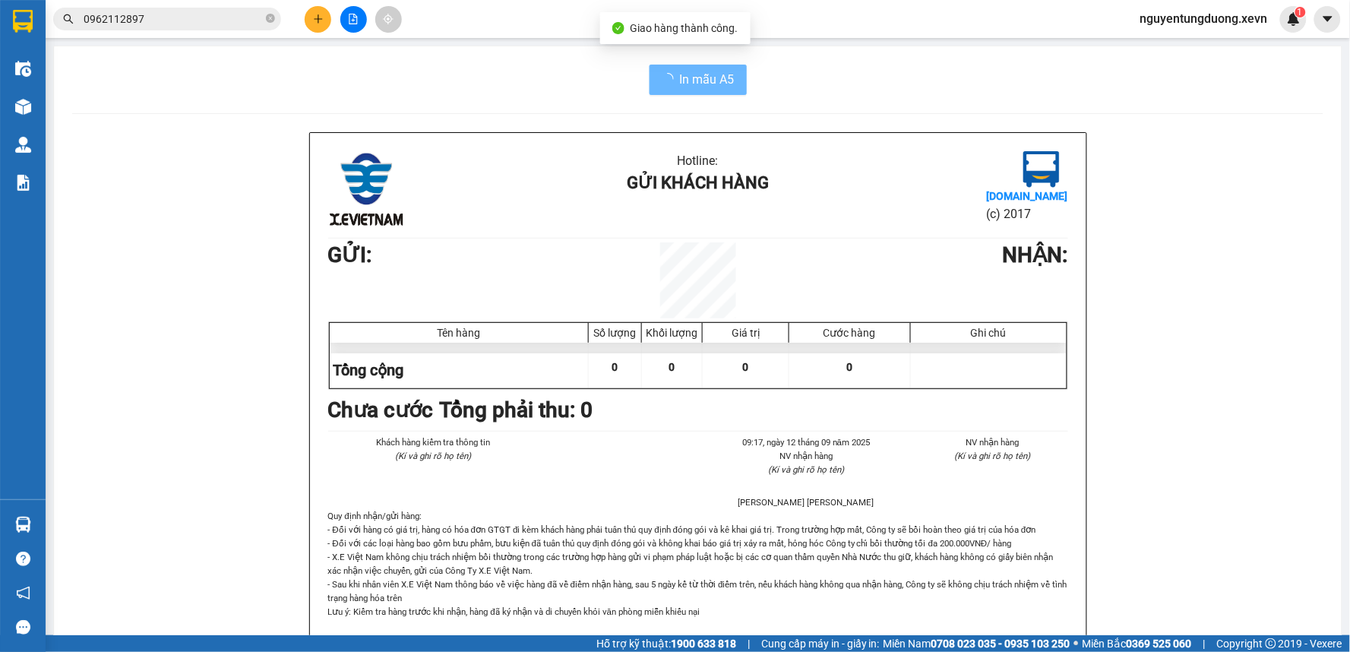
click at [141, 23] on input "0962112897" at bounding box center [173, 19] width 179 height 17
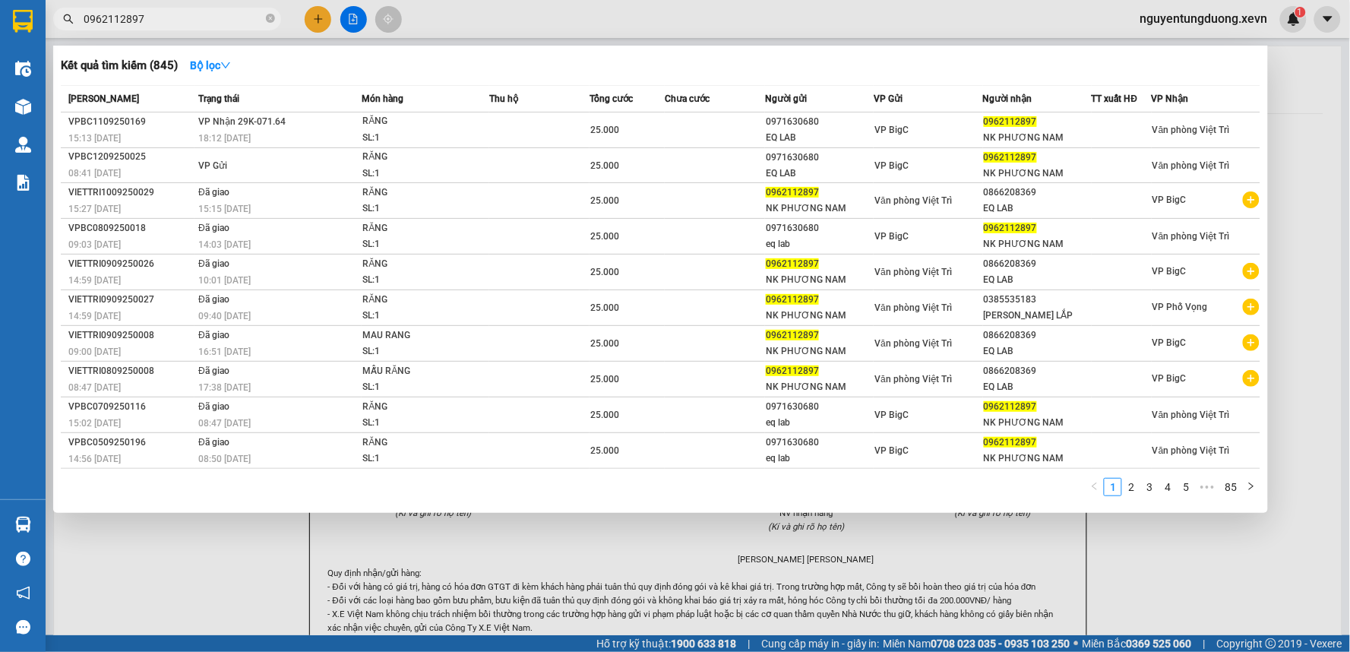
click at [217, 12] on input "0962112897" at bounding box center [173, 19] width 179 height 17
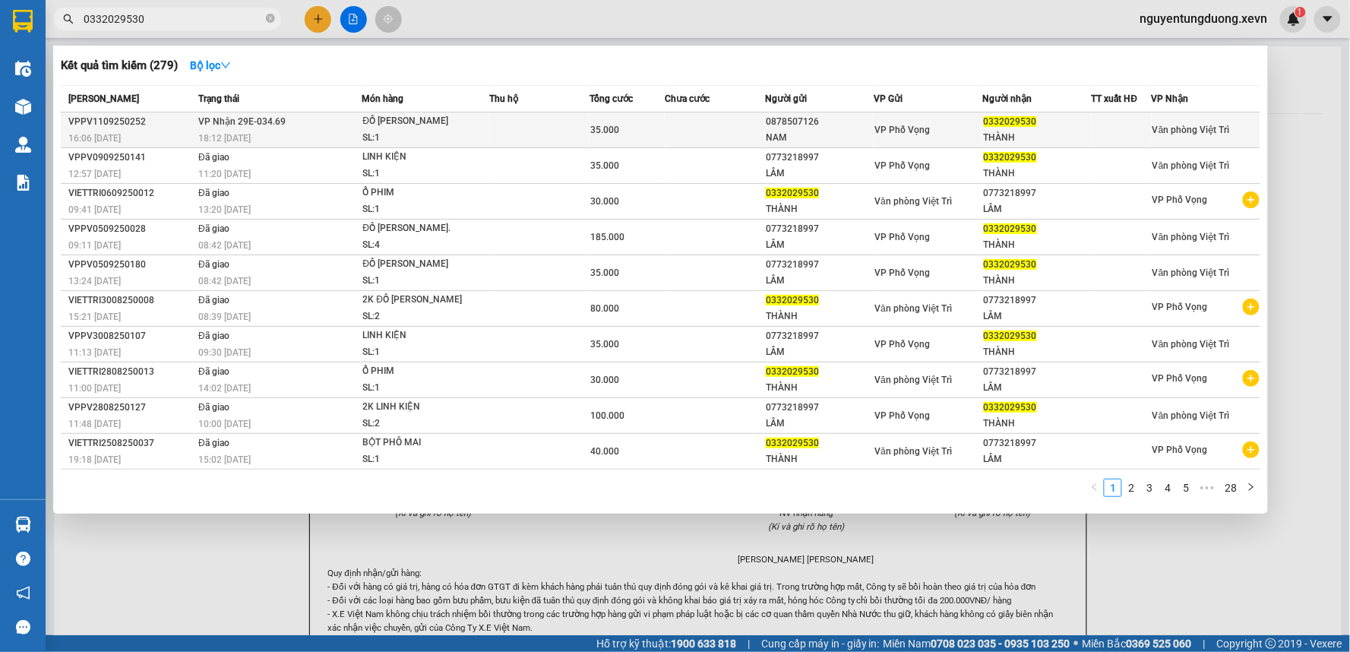
type input "0332029530"
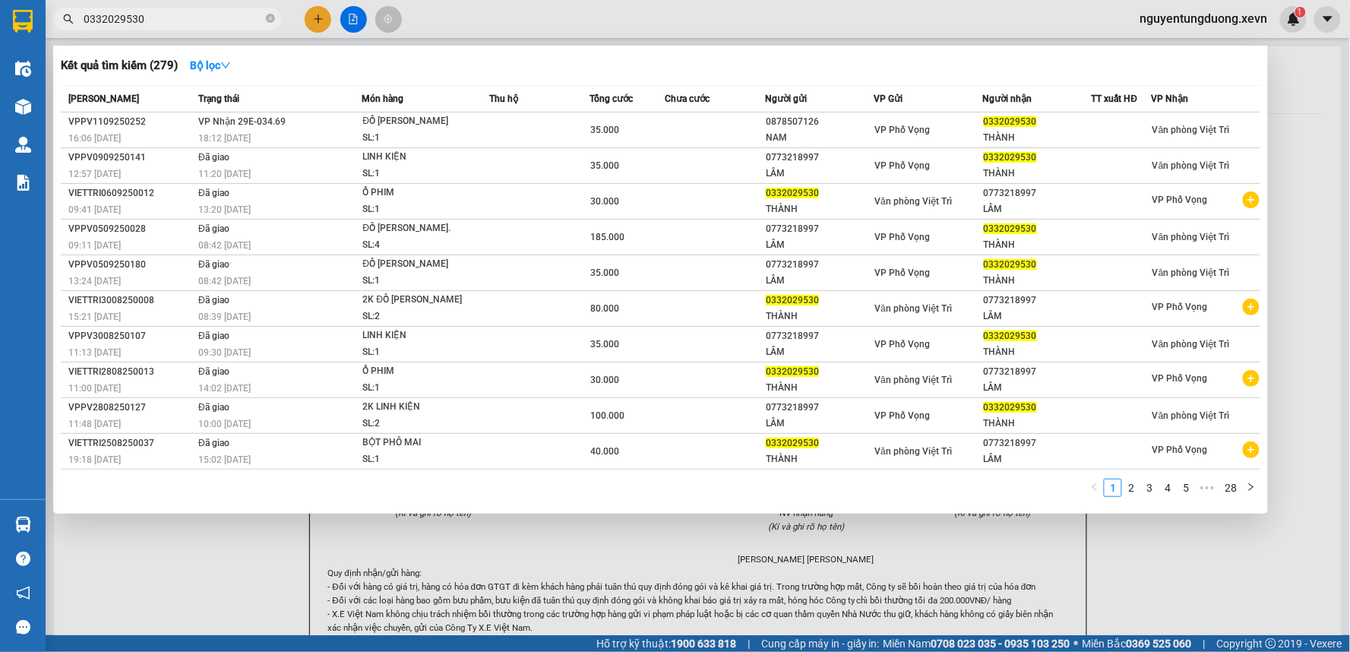
drag, startPoint x: 301, startPoint y: 114, endPoint x: 289, endPoint y: 106, distance: 14.3
click at [295, 109] on table "Mã ĐH Trạng thái Món hàng Thu hộ Tổng cước Chưa cước Người gửi VP Gửi Người nhậ…" at bounding box center [660, 277] width 1199 height 384
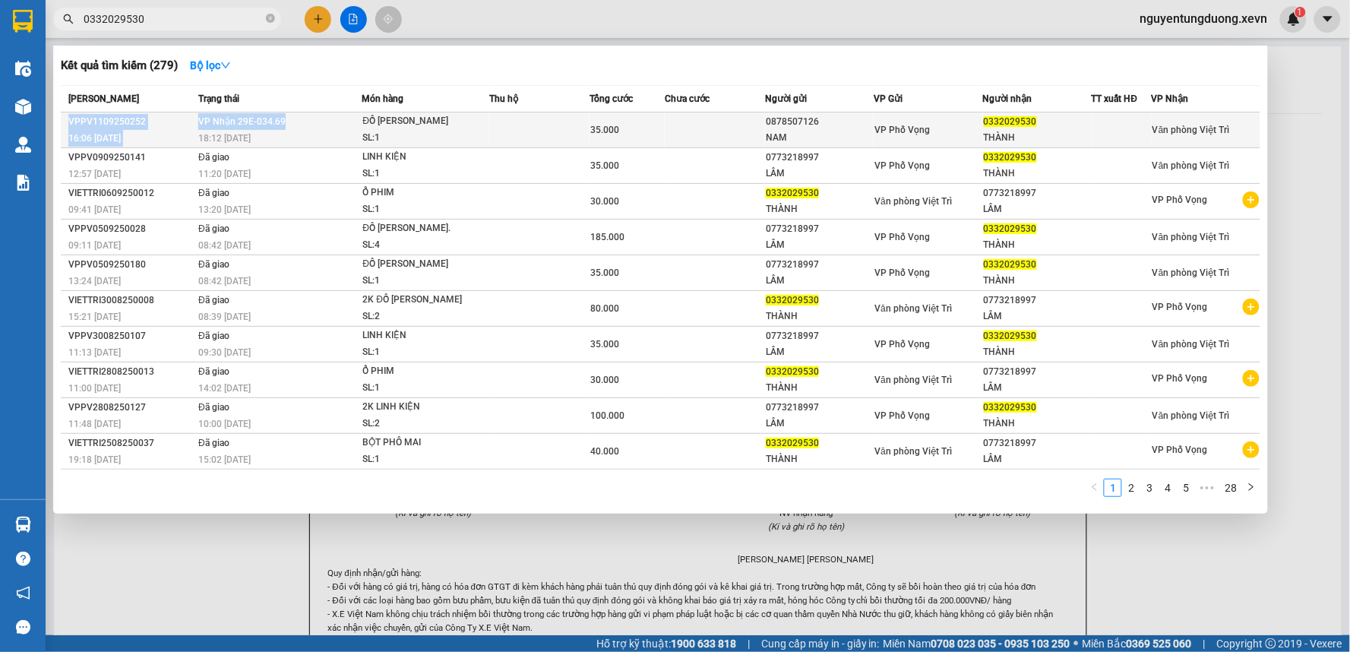
click at [306, 120] on td "VP Nhận 29E-034.69 18:12 - 11/09" at bounding box center [277, 130] width 167 height 36
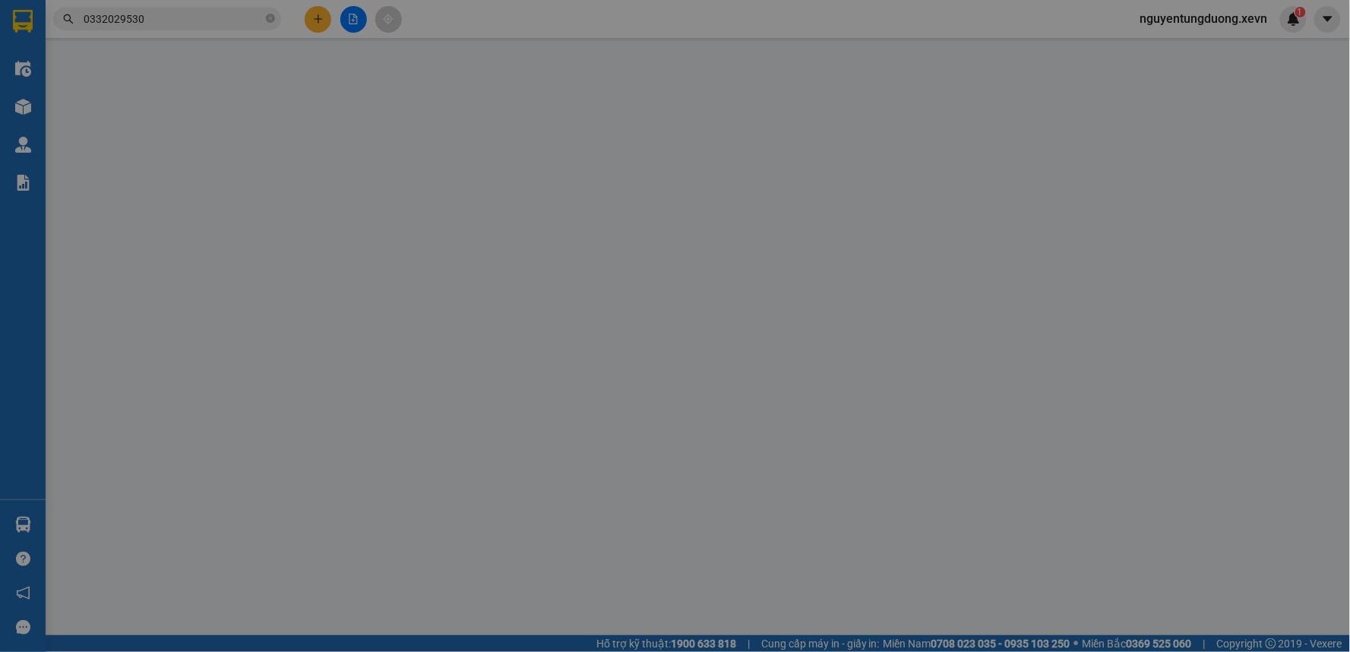
type input "0878507126"
type input "NAM"
type input "0332029530"
type input "THÀNH"
type input "THAFNH"
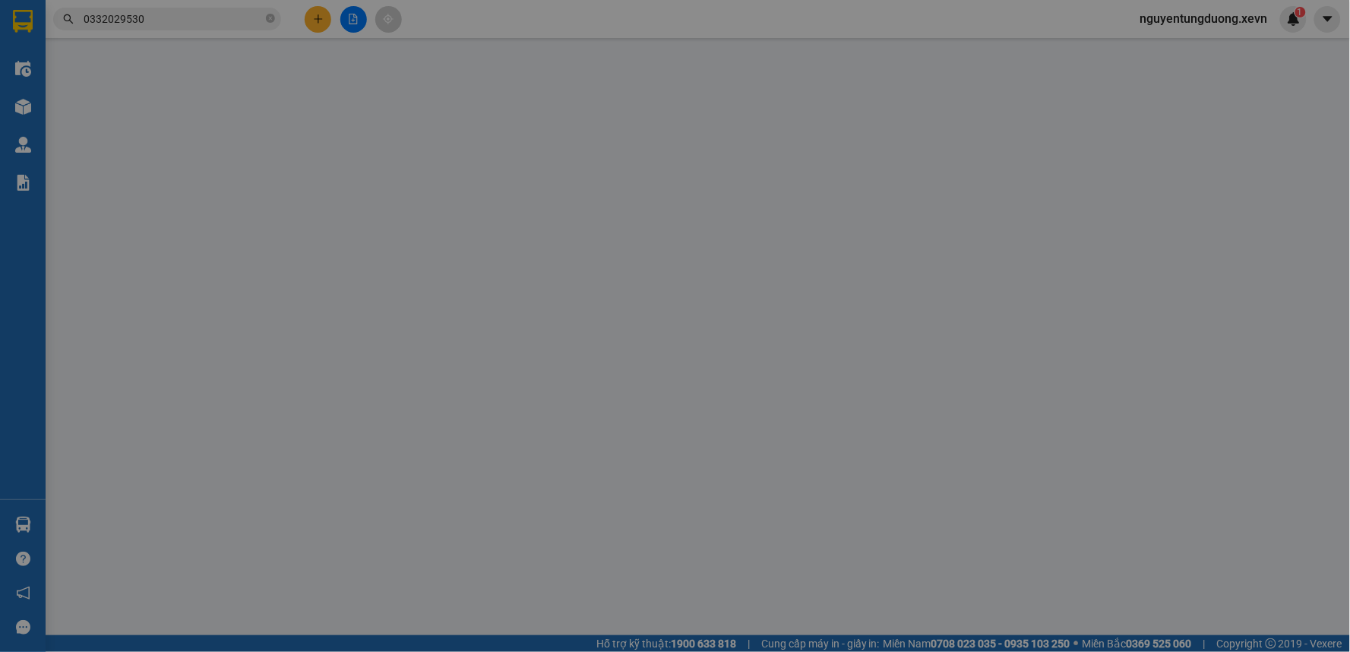
type input "35.000"
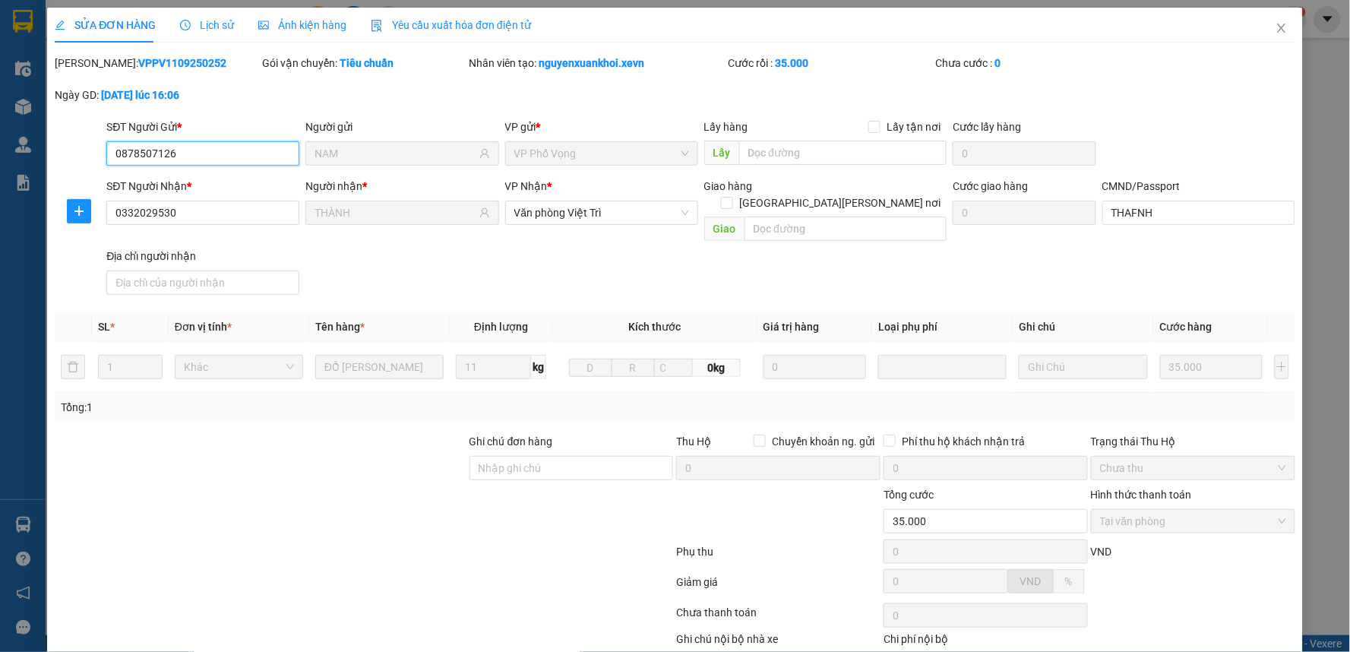
scroll to position [74, 0]
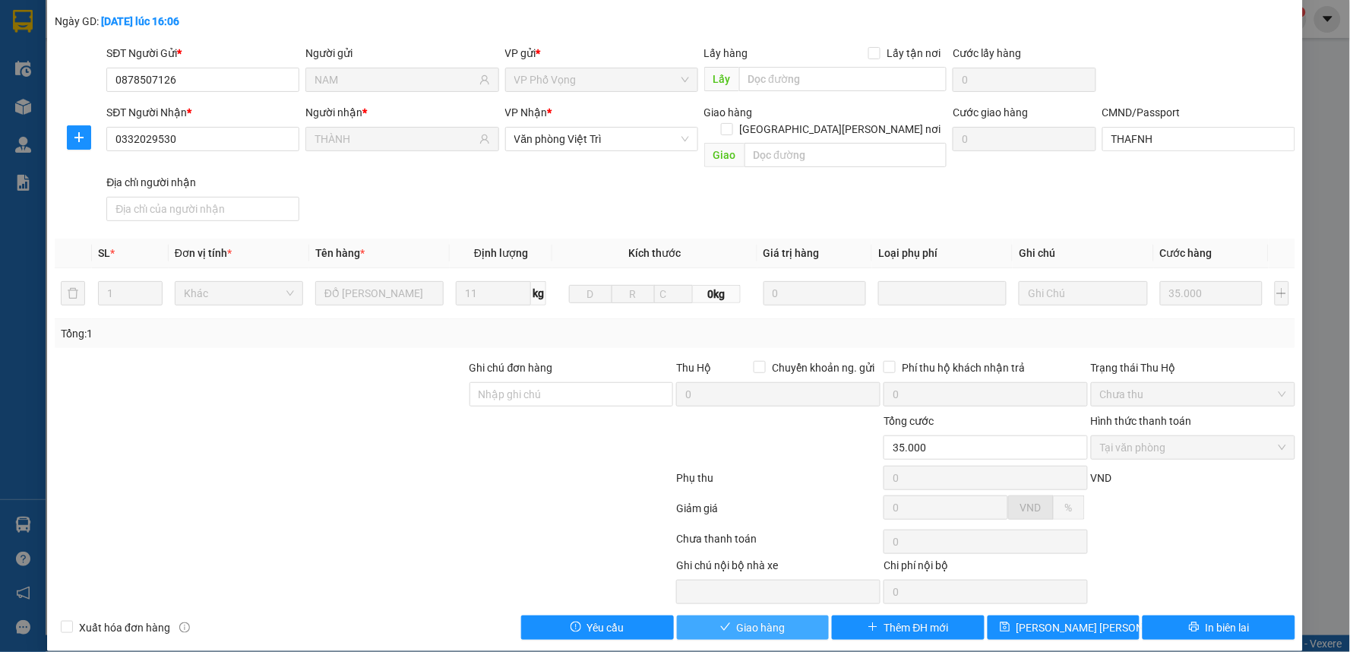
click at [723, 621] on icon "check" at bounding box center [725, 626] width 11 height 11
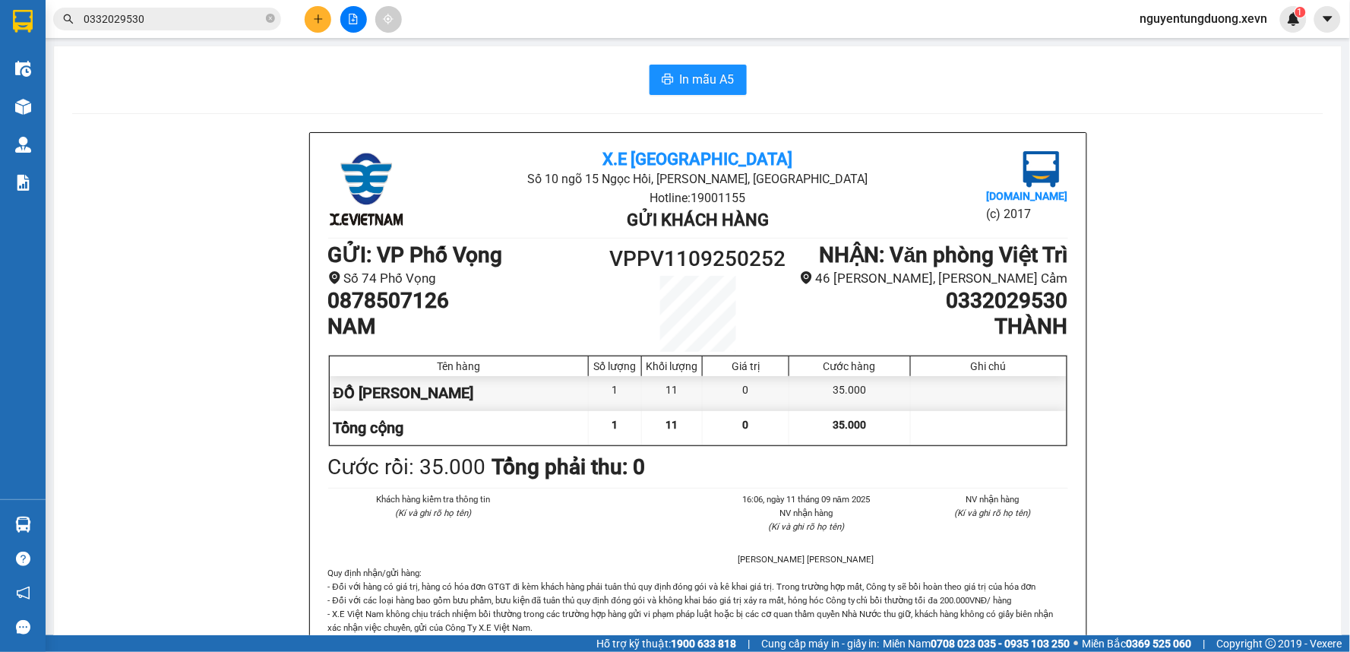
click at [211, 17] on input "0332029530" at bounding box center [173, 19] width 179 height 17
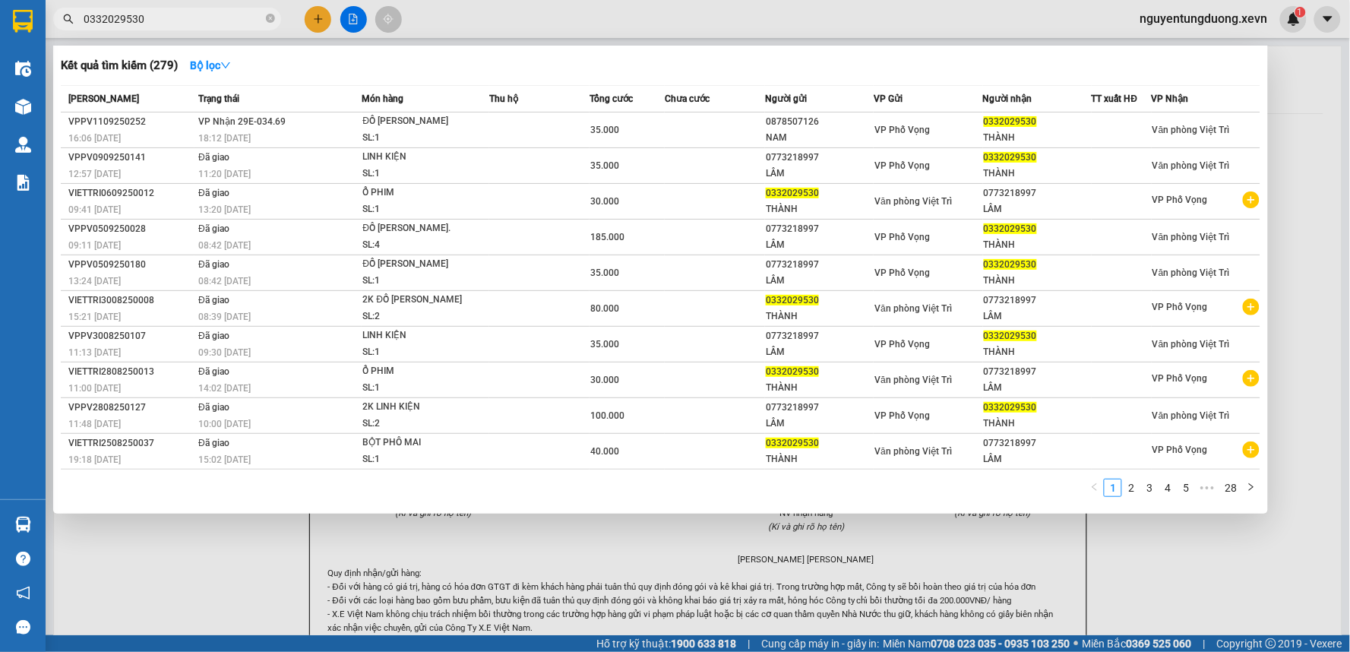
click at [211, 17] on input "0332029530" at bounding box center [173, 19] width 179 height 17
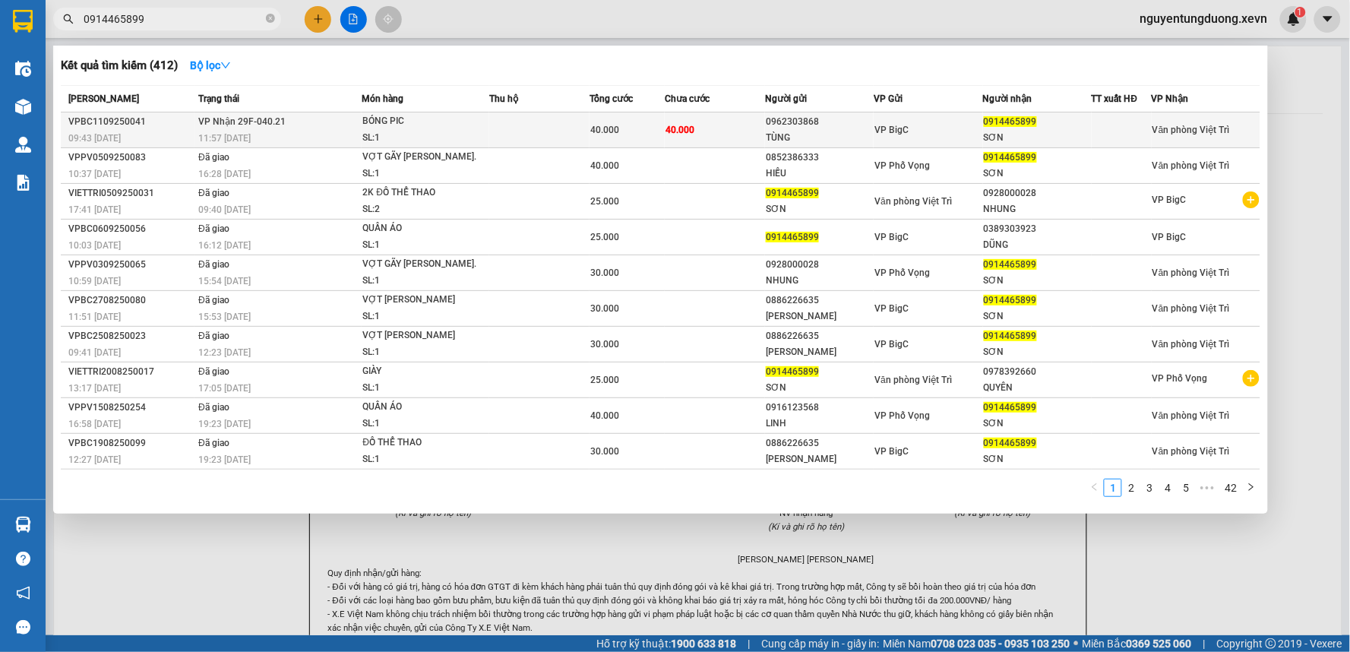
type input "0914465899"
click at [262, 134] on div "11:57 - 11/09" at bounding box center [279, 138] width 163 height 17
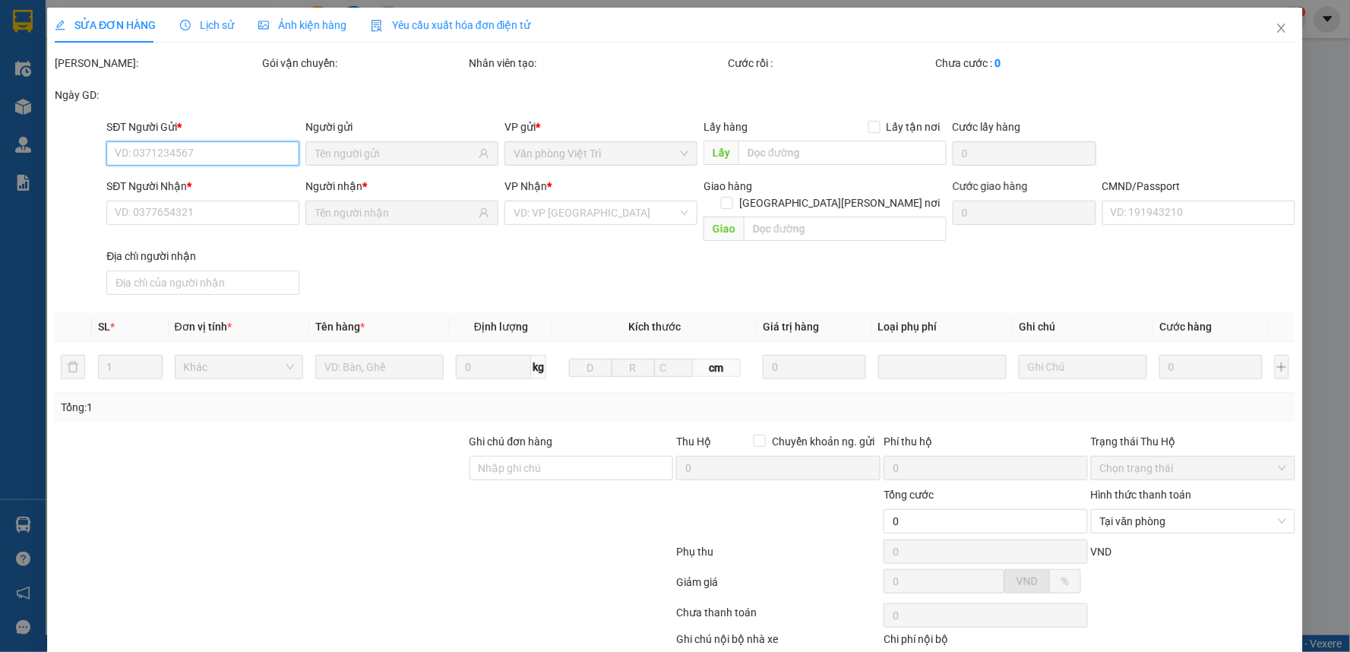
type input "0962303868"
type input "TÙNG"
type input "0914465899"
type input "SƠN"
type input "ĐẠNG THỊ THÙY LINH"
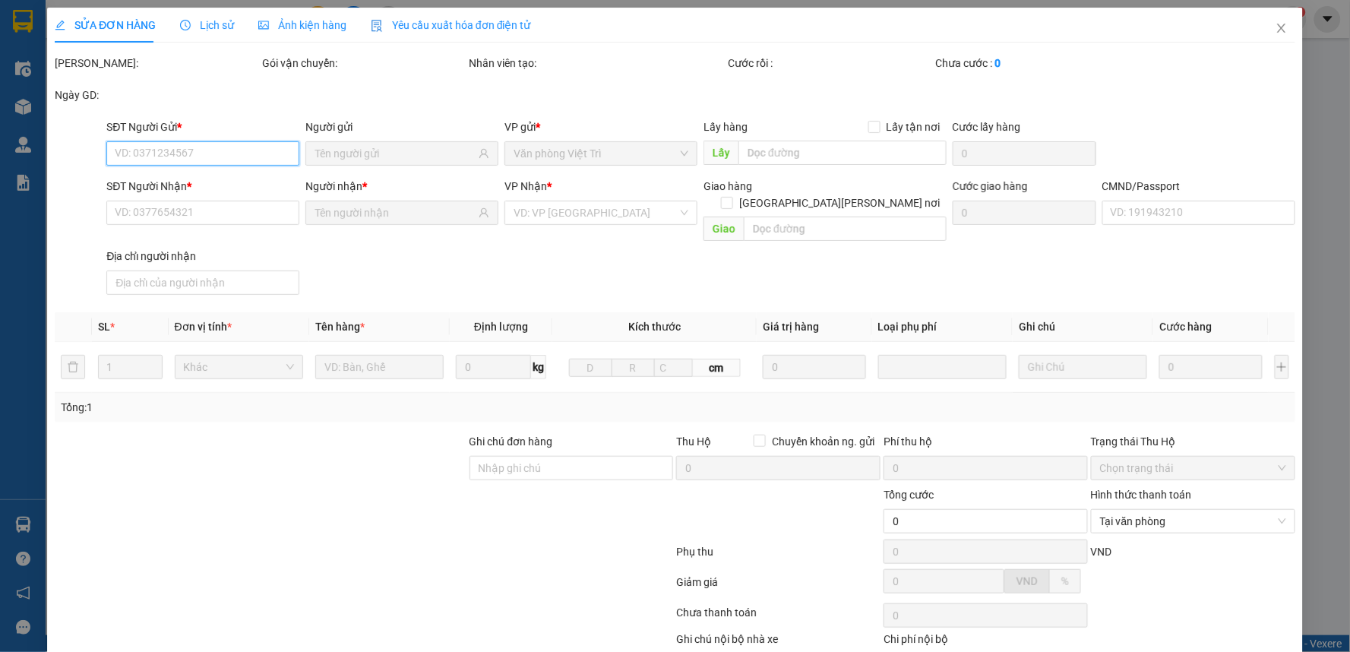
type input "40.000"
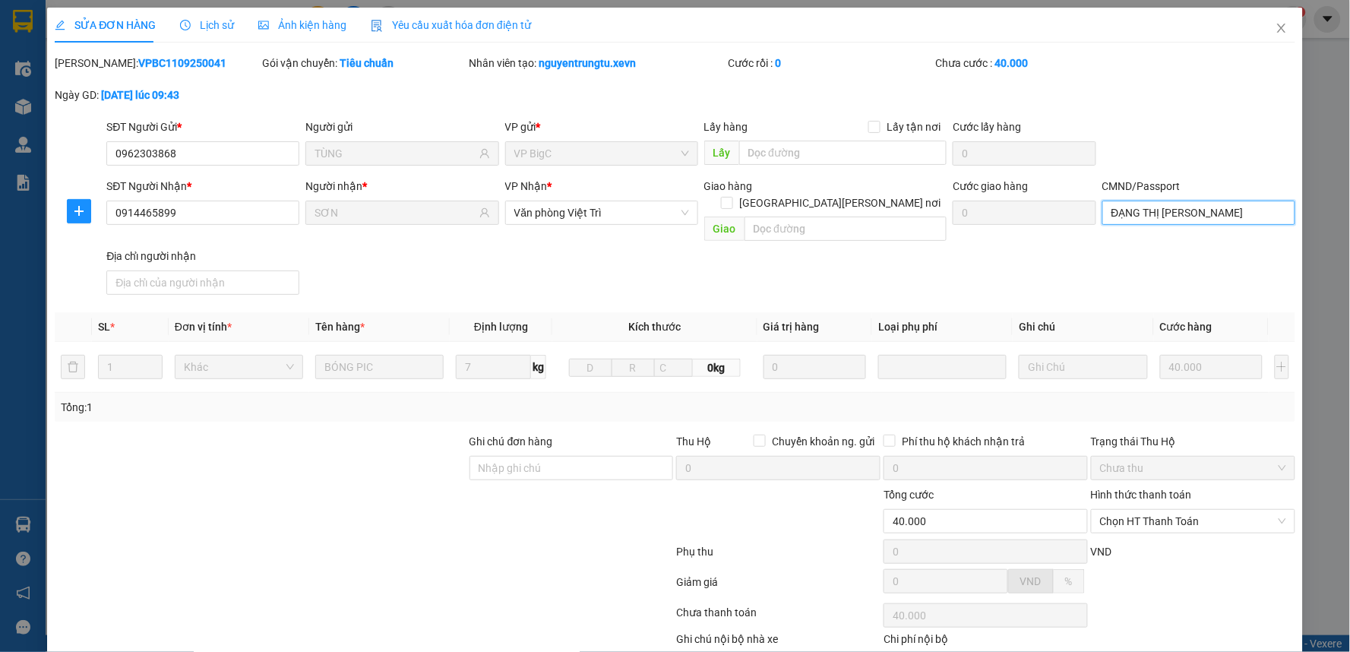
click at [1160, 219] on input "ĐẠNG THỊ THÙY LINH" at bounding box center [1198, 213] width 193 height 24
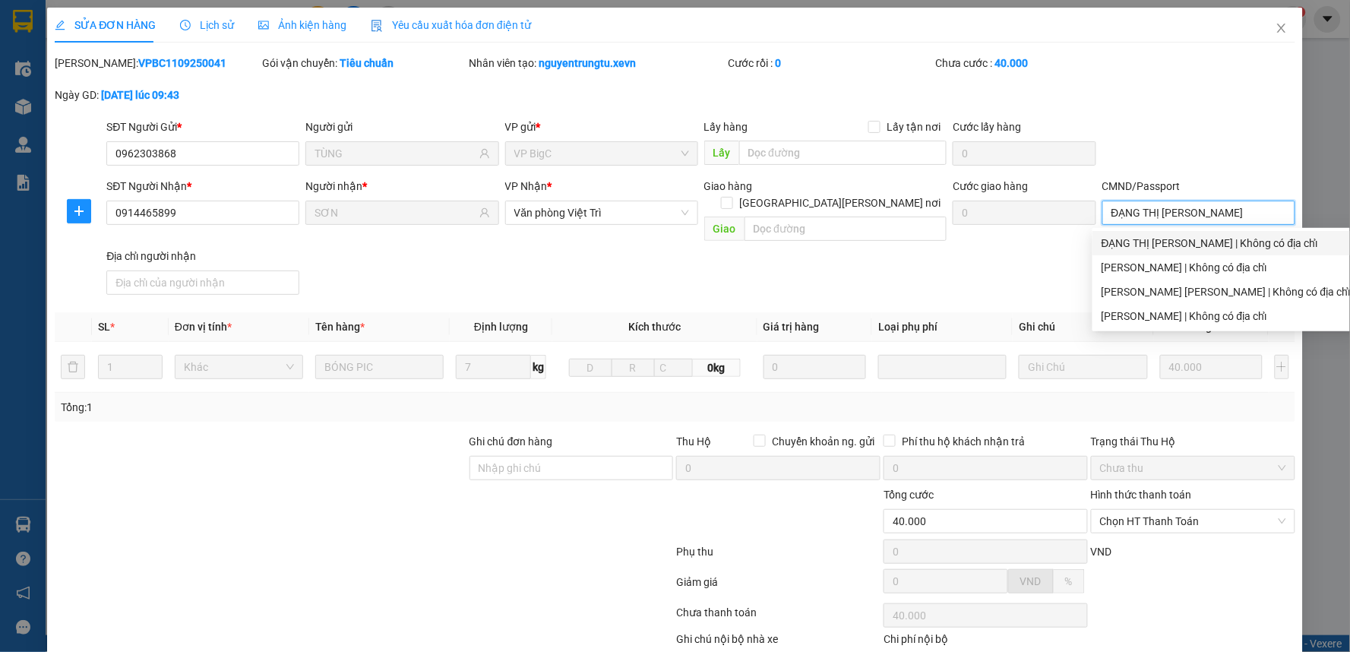
click at [1163, 246] on div "ĐẠNG THỊ THÙY LINH | Không có địa chỉ" at bounding box center [1225, 243] width 249 height 17
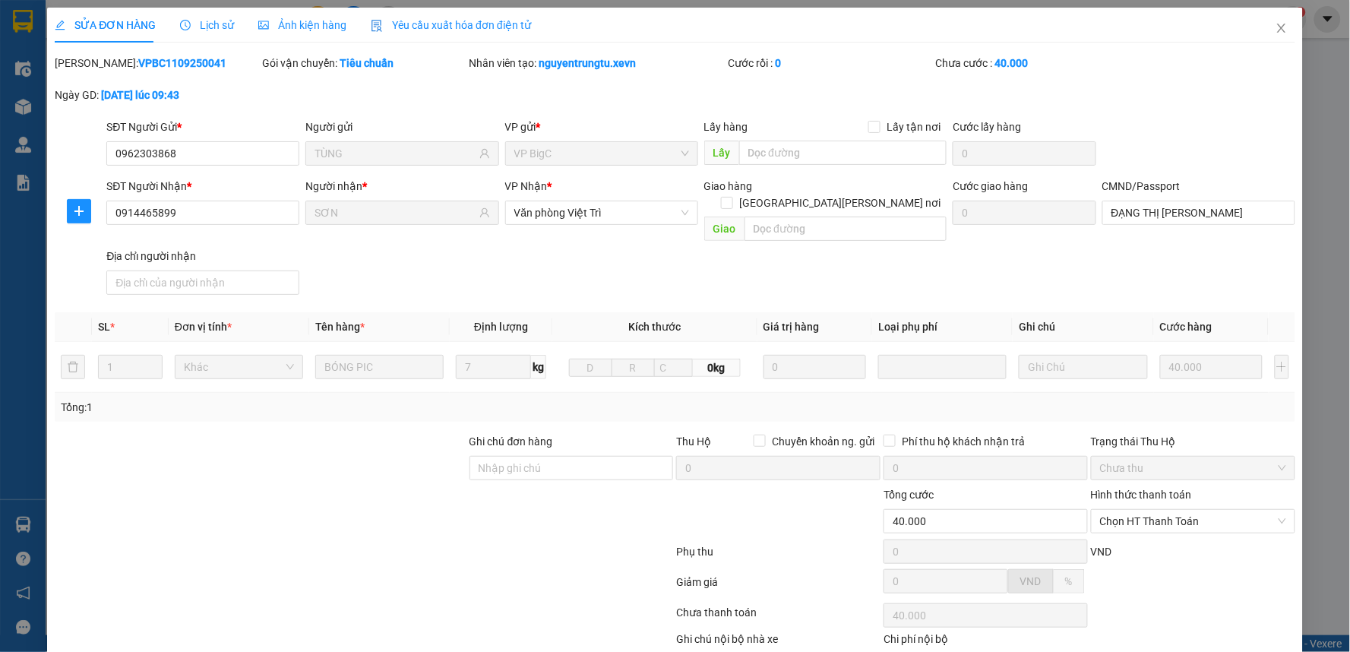
drag, startPoint x: 1163, startPoint y: 246, endPoint x: 1165, endPoint y: 257, distance: 10.7
click at [1165, 257] on div "SĐT Người Nhận * 0914465899 Người nhận * SƠN VP Nhận * Văn phòng Việt Trì Giao …" at bounding box center [700, 239] width 1194 height 123
click at [1156, 214] on input "ĐẠNG THỊ THÙY LINH" at bounding box center [1198, 213] width 193 height 24
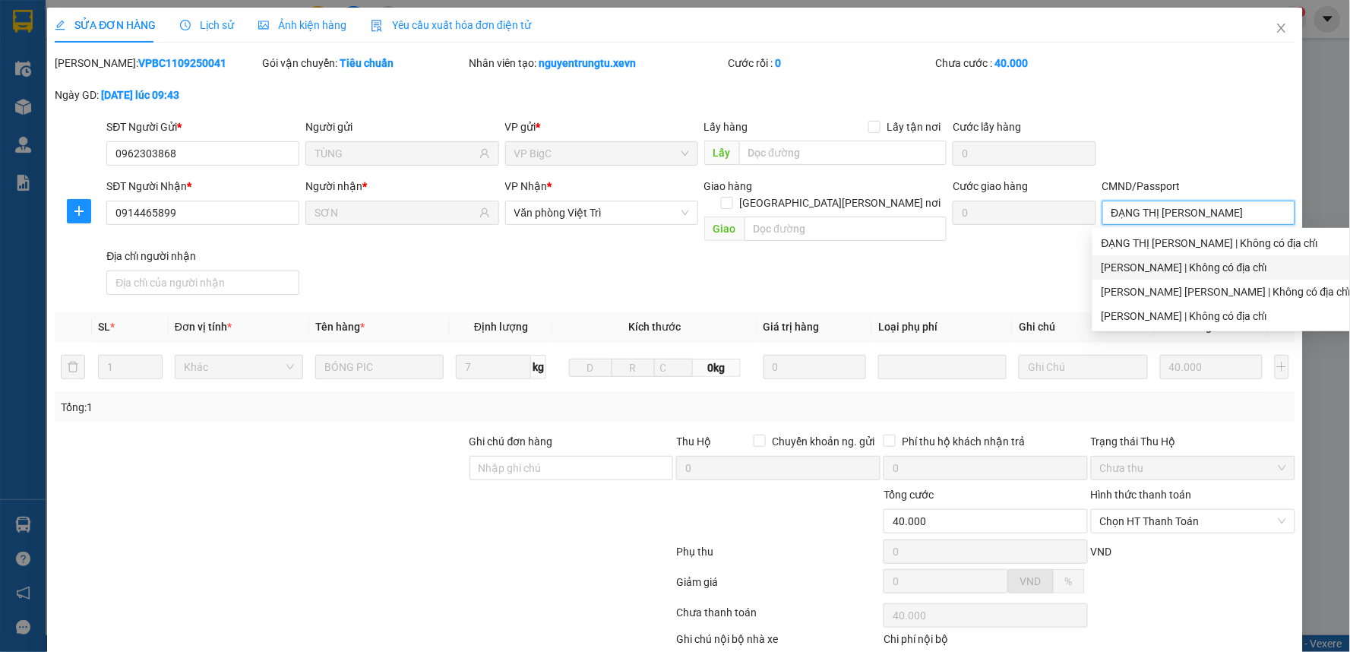
click at [1165, 259] on div "NGUYỄN NGỌC SƠN | Không có địa chỉ" at bounding box center [1225, 267] width 249 height 17
type input "NGUYỄN NGỌC SƠN"
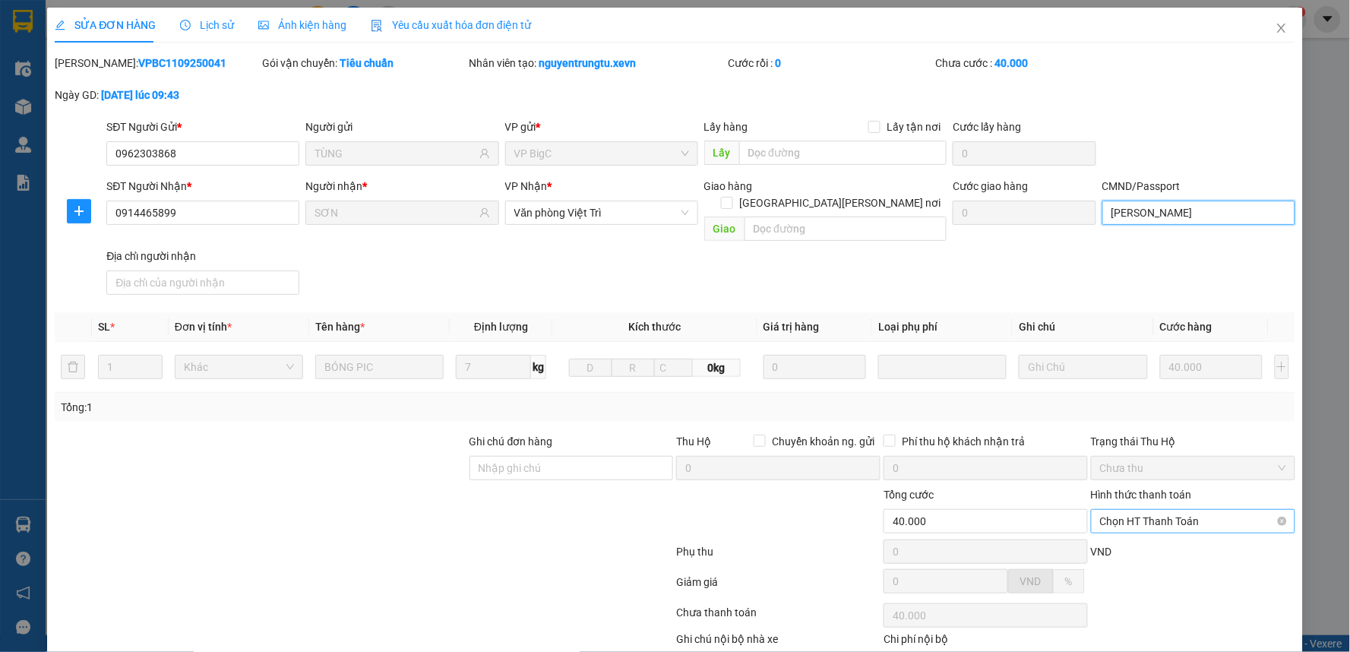
click at [1126, 510] on span "Chọn HT Thanh Toán" at bounding box center [1193, 521] width 186 height 23
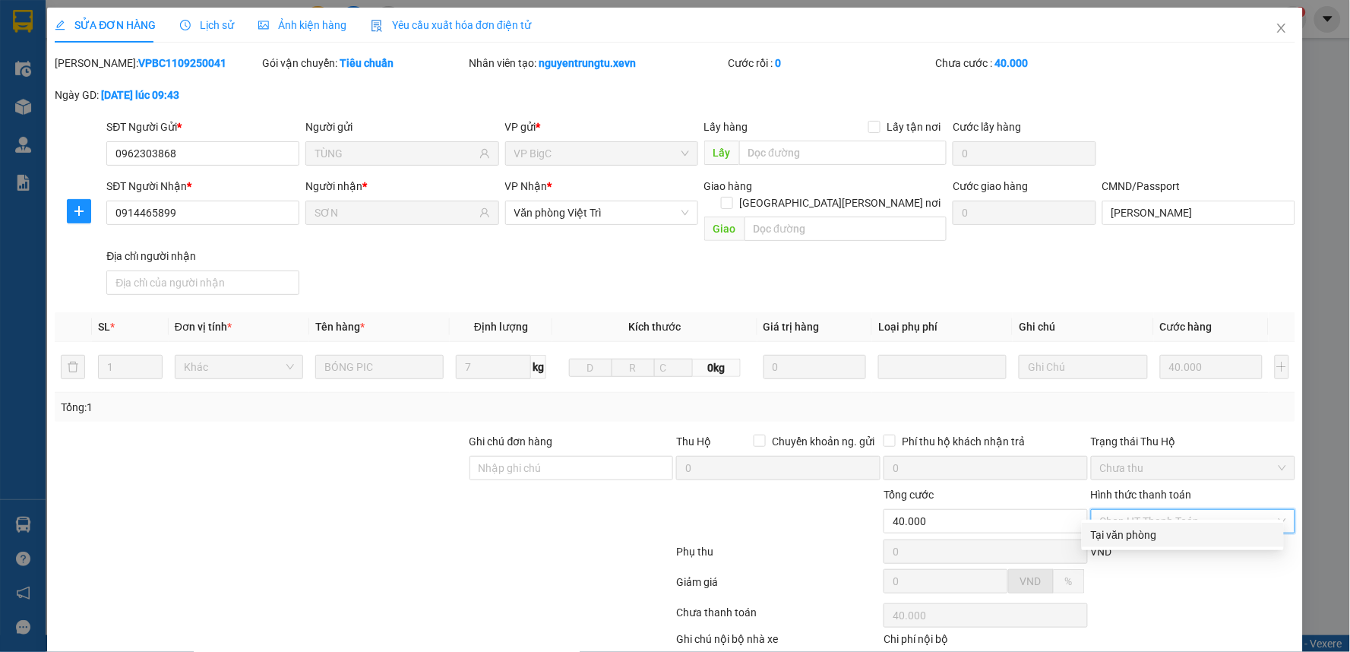
click at [1128, 533] on div "Tại văn phòng" at bounding box center [1183, 534] width 184 height 17
type input "0"
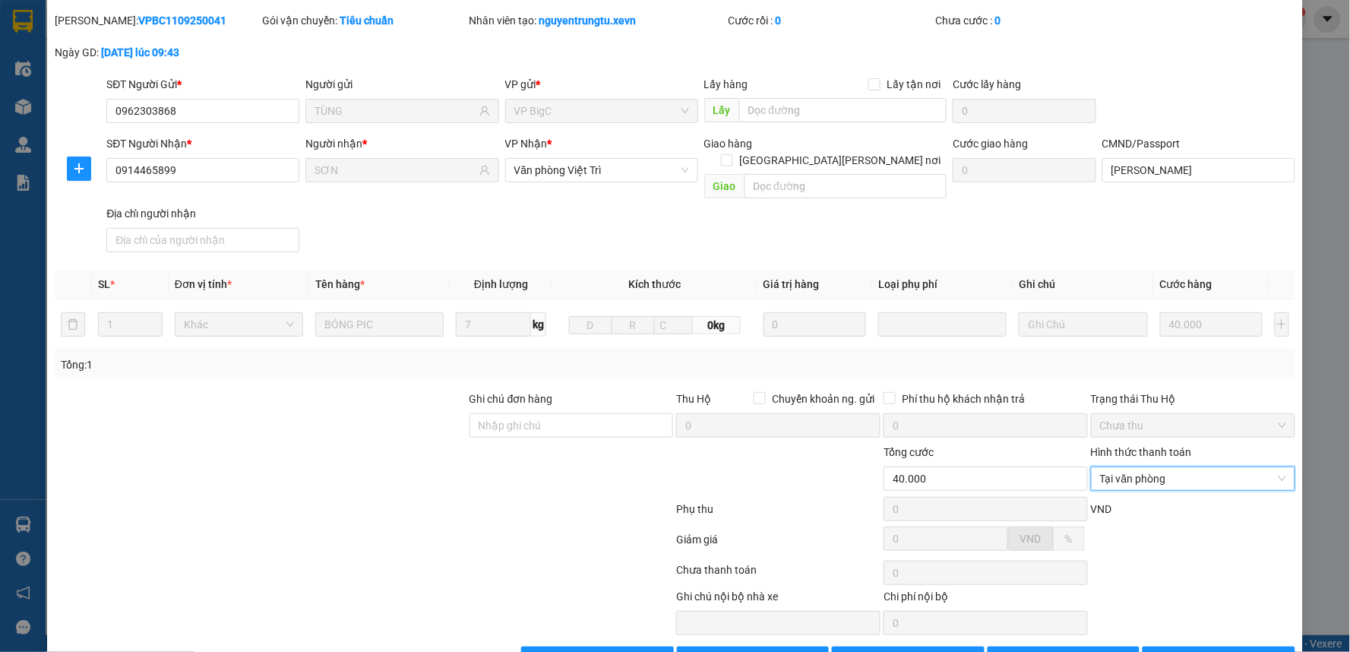
scroll to position [74, 0]
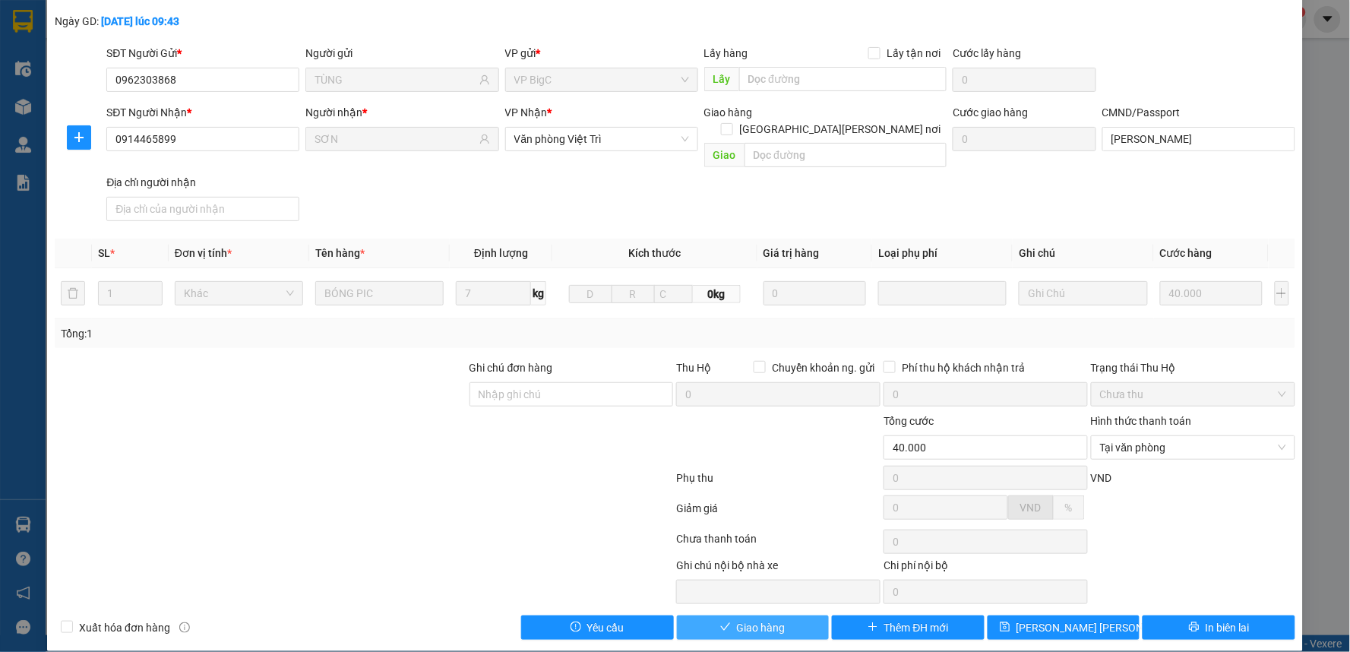
click at [787, 615] on button "Giao hàng" at bounding box center [753, 627] width 153 height 24
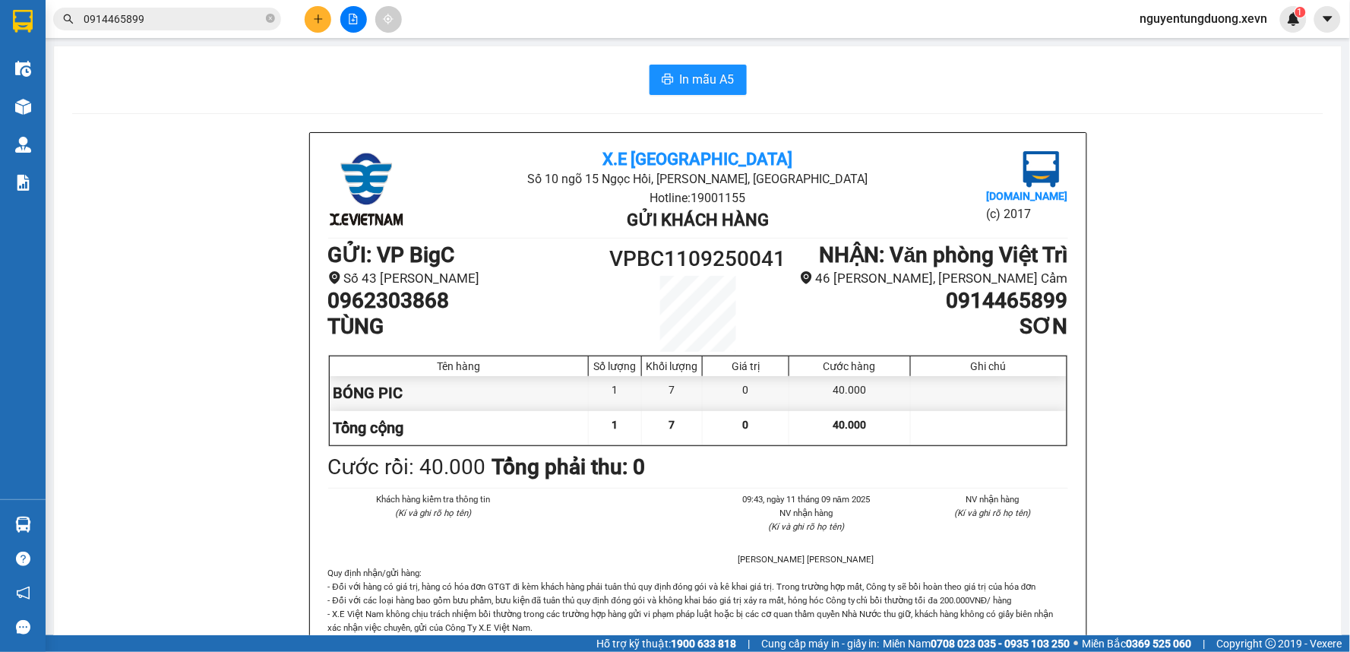
drag, startPoint x: 1144, startPoint y: 469, endPoint x: 953, endPoint y: 548, distance: 206.7
click at [211, 21] on input "0914465899" at bounding box center [173, 19] width 179 height 17
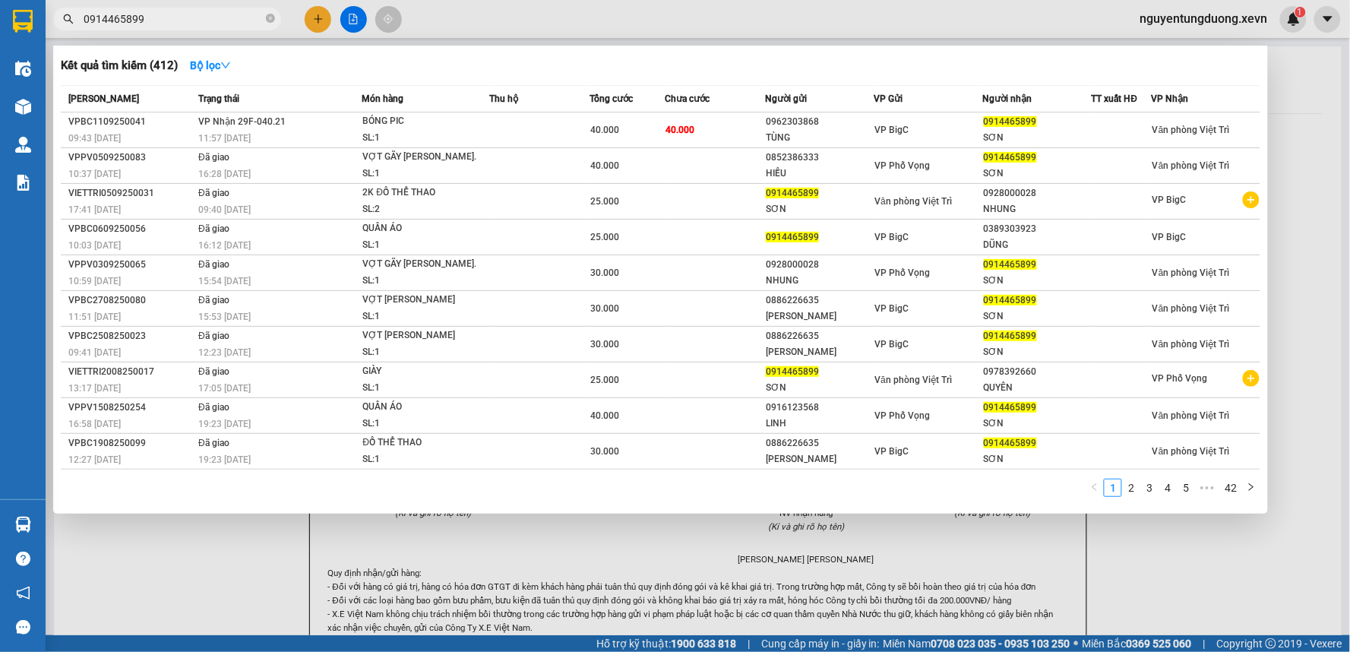
click at [211, 21] on input "0914465899" at bounding box center [173, 19] width 179 height 17
click at [232, 25] on input "0914465899" at bounding box center [173, 19] width 179 height 17
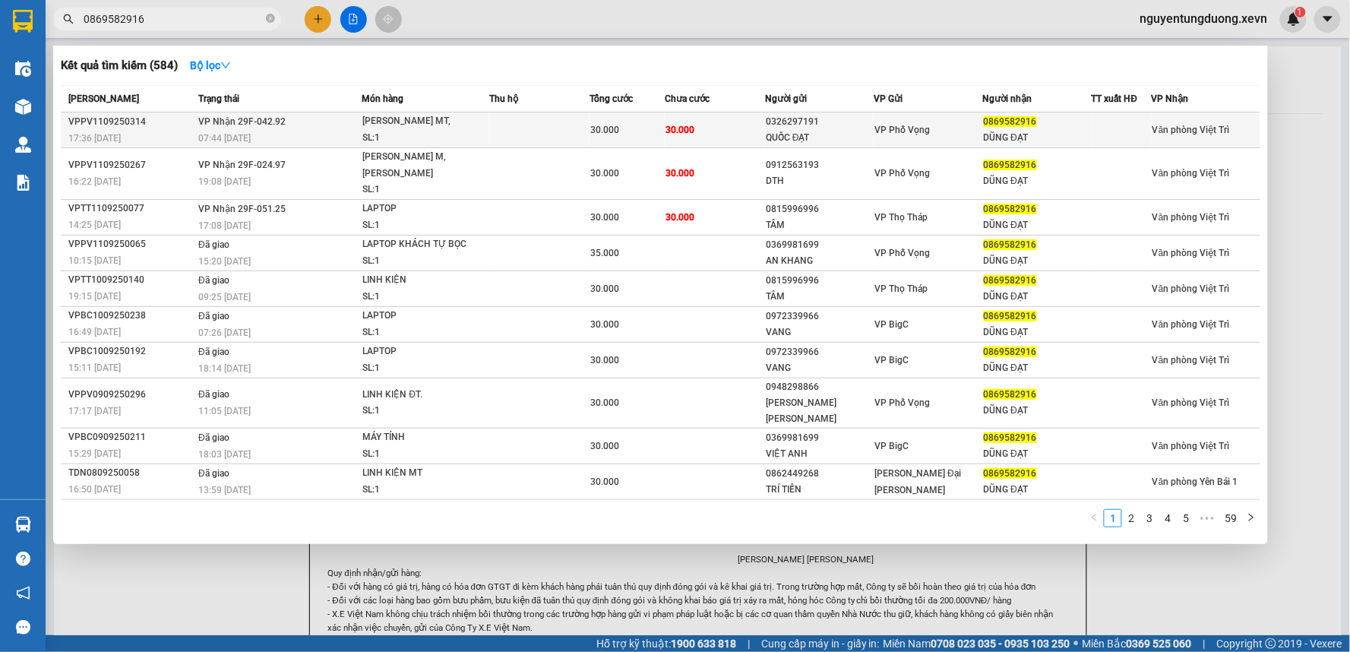
type input "0869582916"
click at [337, 125] on td "VP Nhận 29F-042.92 07:44 - 12/09" at bounding box center [277, 130] width 167 height 36
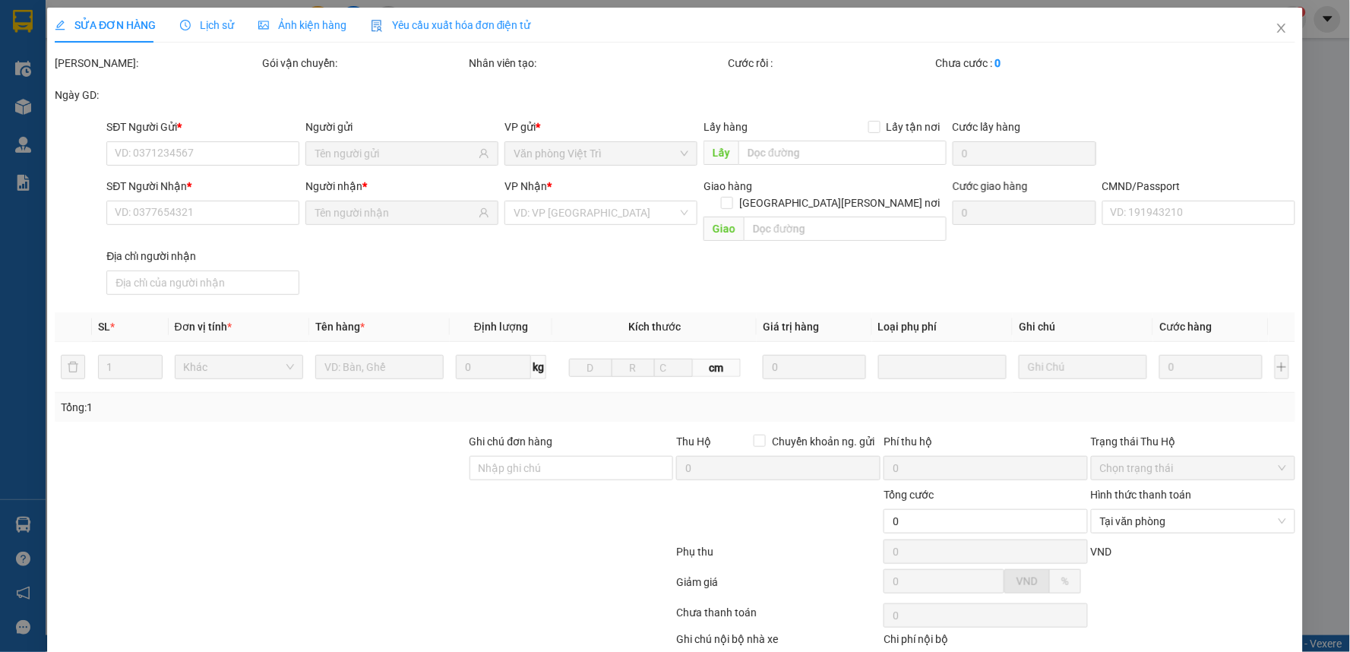
type input "0326297191"
type input "QUỐC ĐẠT"
type input "0869582916"
type input "DŨNG ĐẠT"
type input "NGỌCANH"
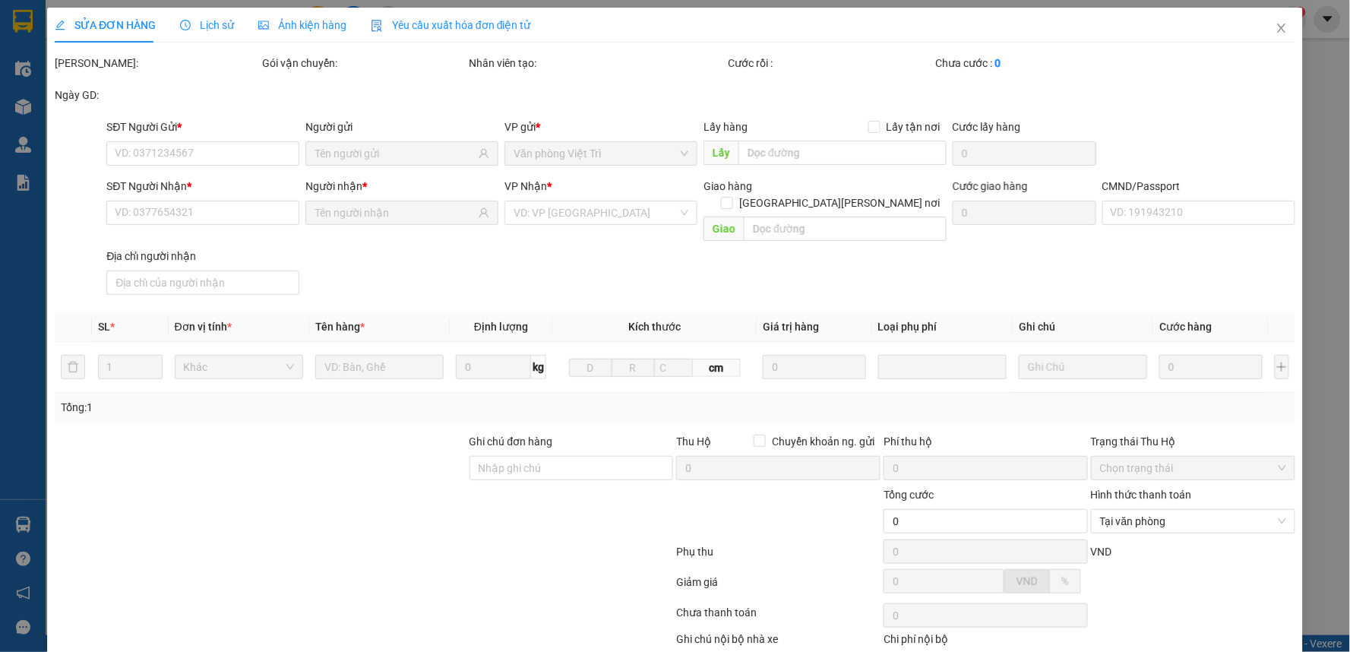
type input "30.000"
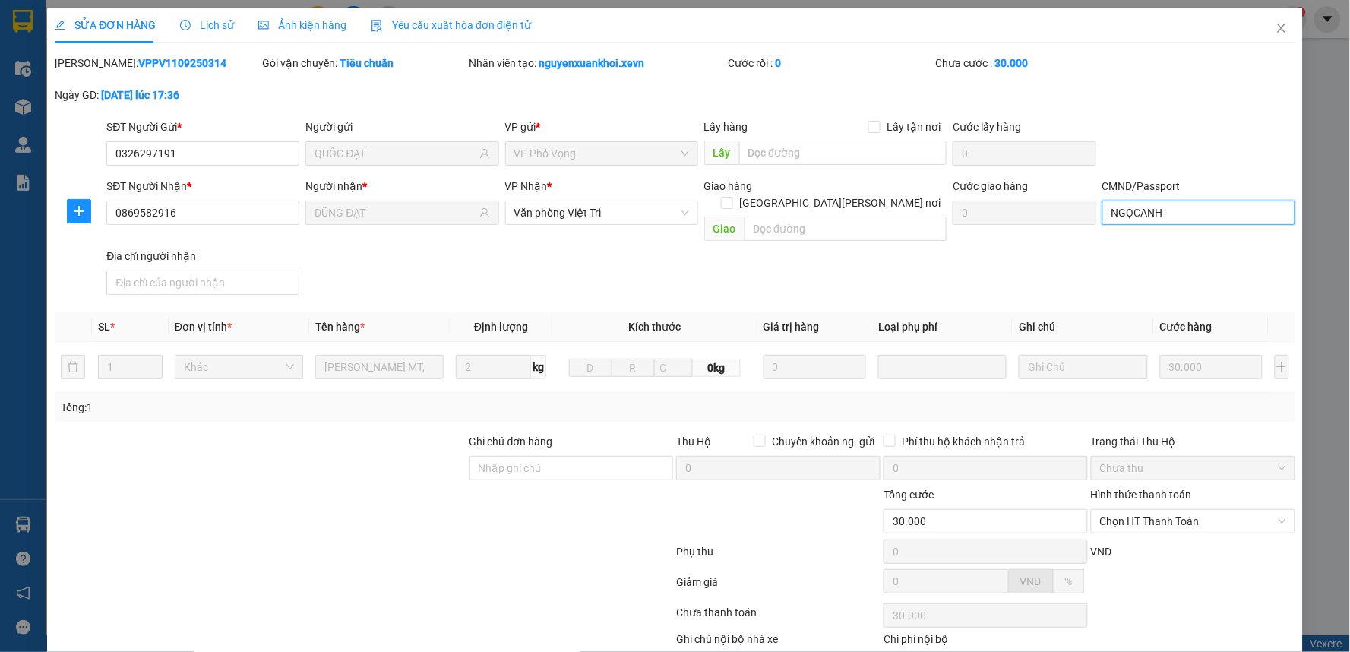
click at [1167, 204] on input "NGỌCANH" at bounding box center [1198, 213] width 193 height 24
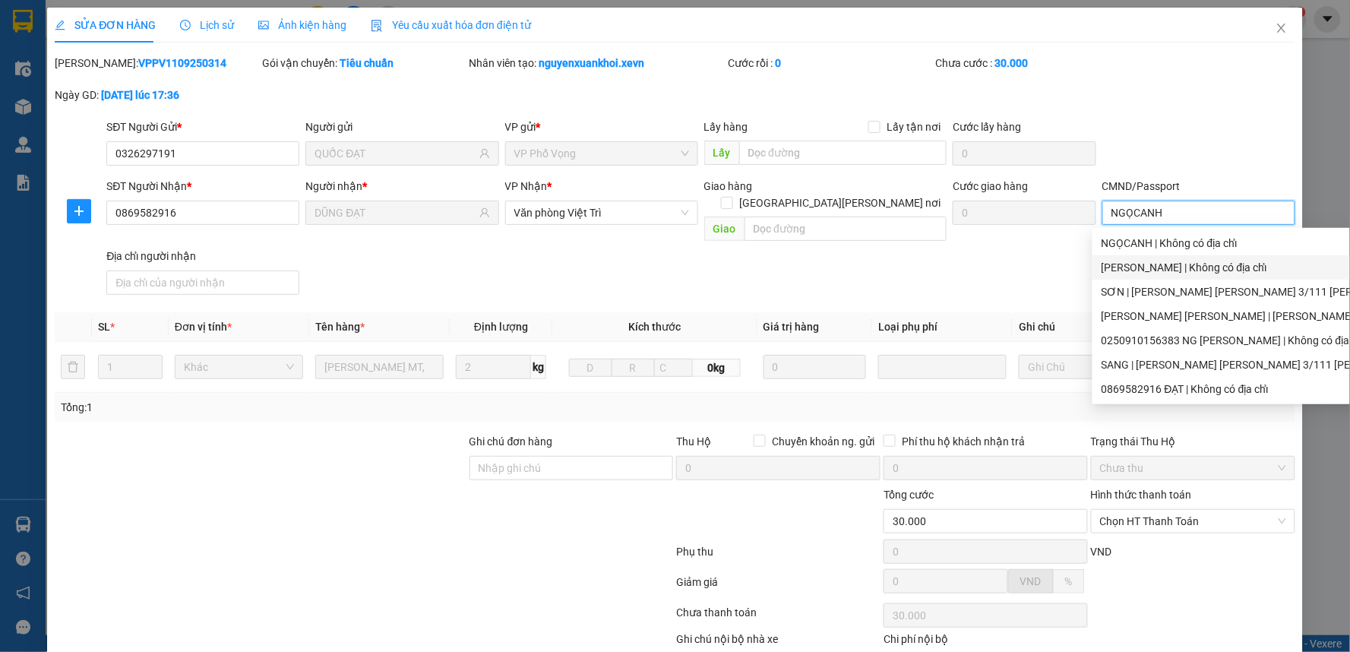
click at [1166, 261] on div "TUAN ANH | Không có địa chỉ" at bounding box center [1326, 267] width 451 height 17
type input "TUAN ANH"
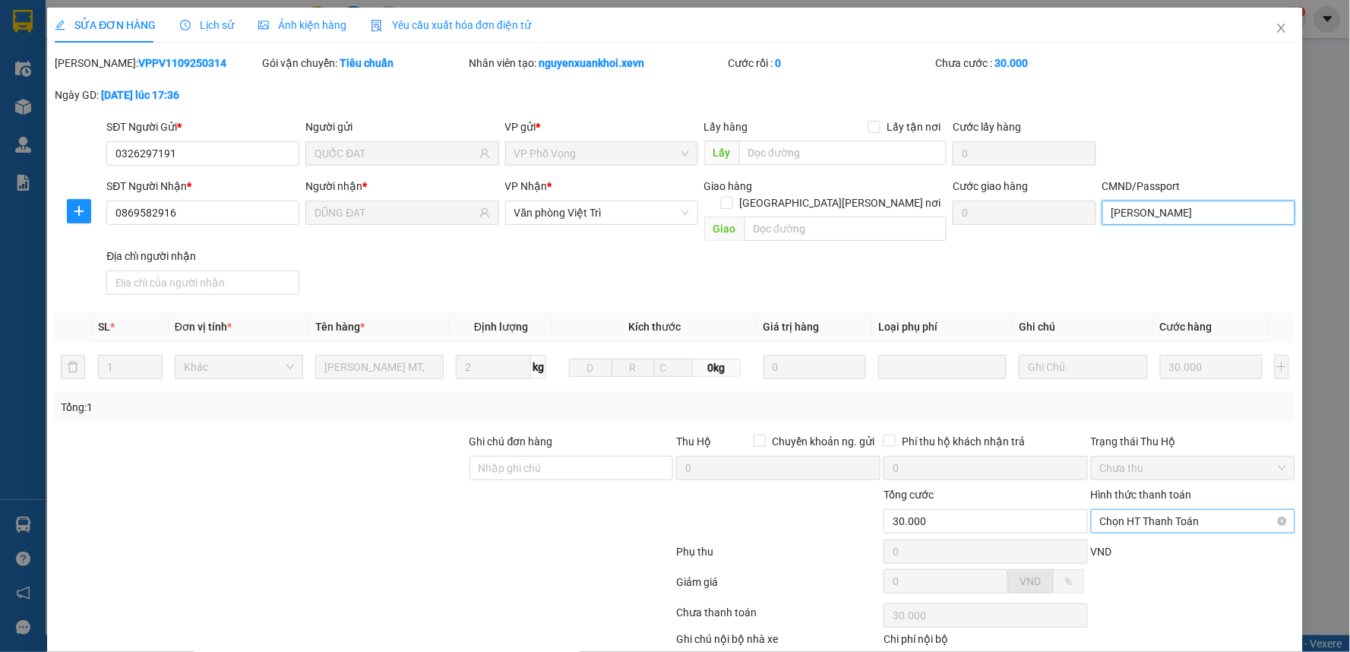
click at [1167, 510] on span "Chọn HT Thanh Toán" at bounding box center [1193, 521] width 186 height 23
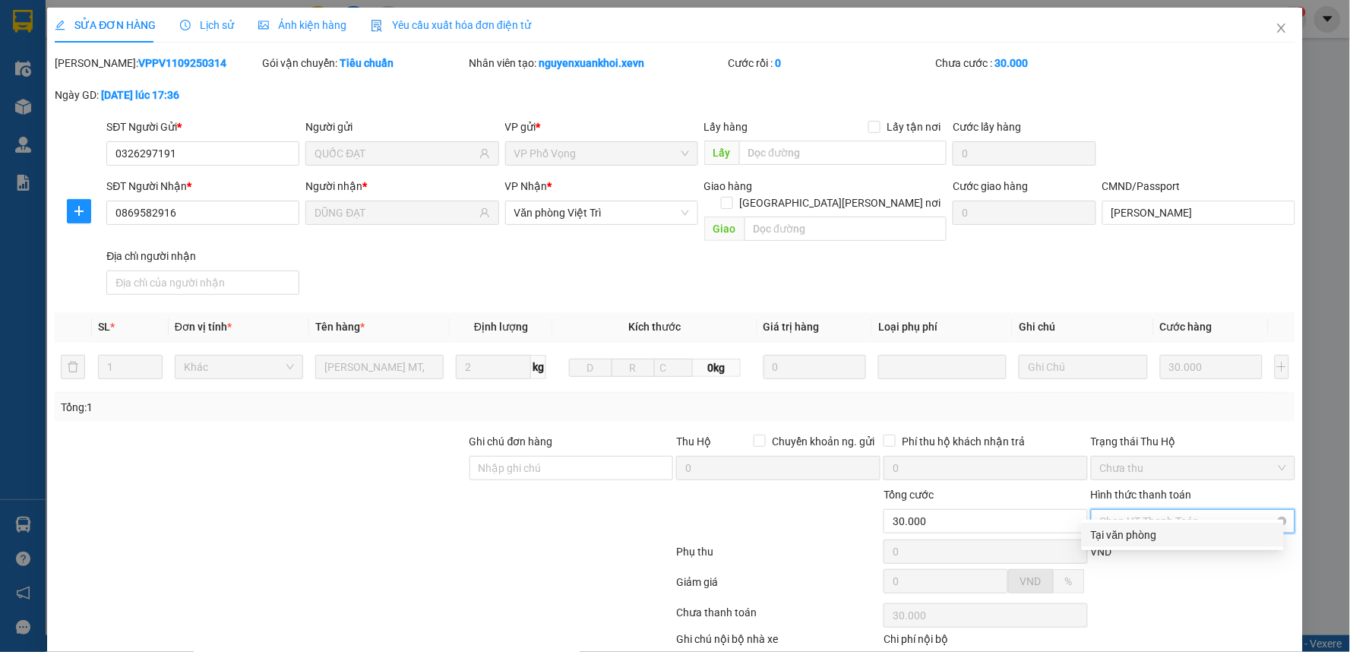
click at [1128, 543] on div "Tại văn phòng" at bounding box center [1183, 535] width 202 height 24
type input "0"
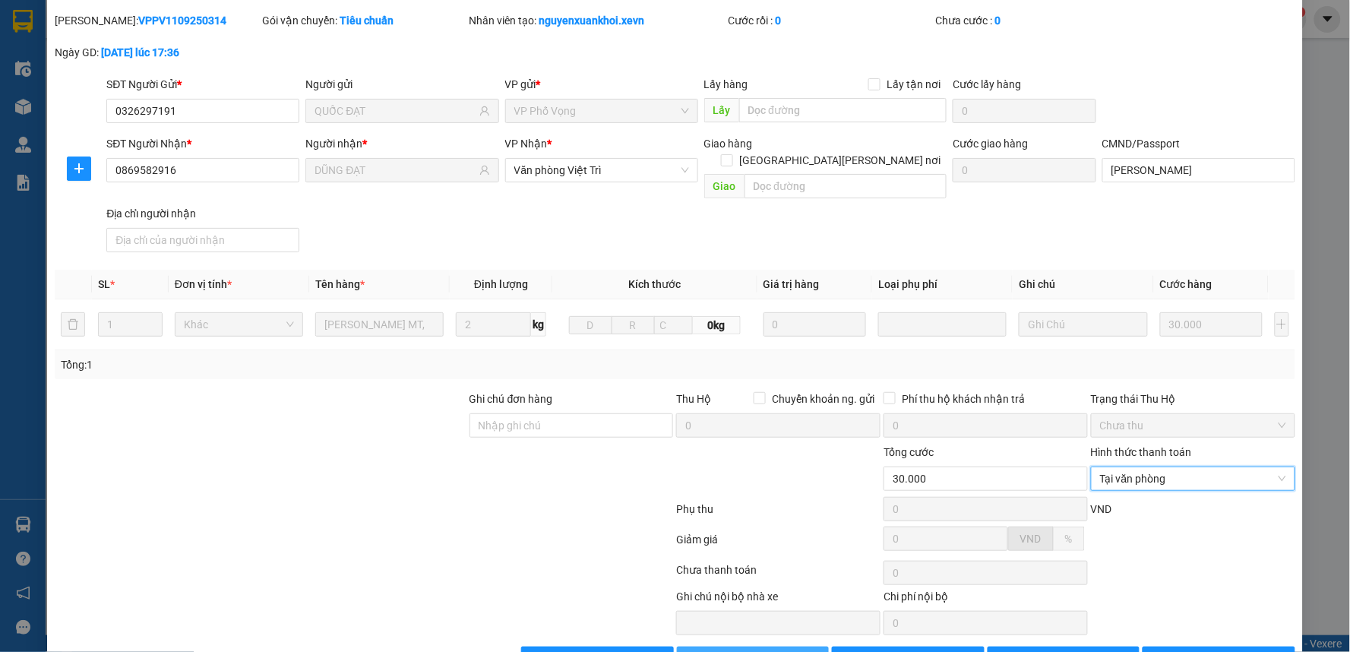
scroll to position [74, 0]
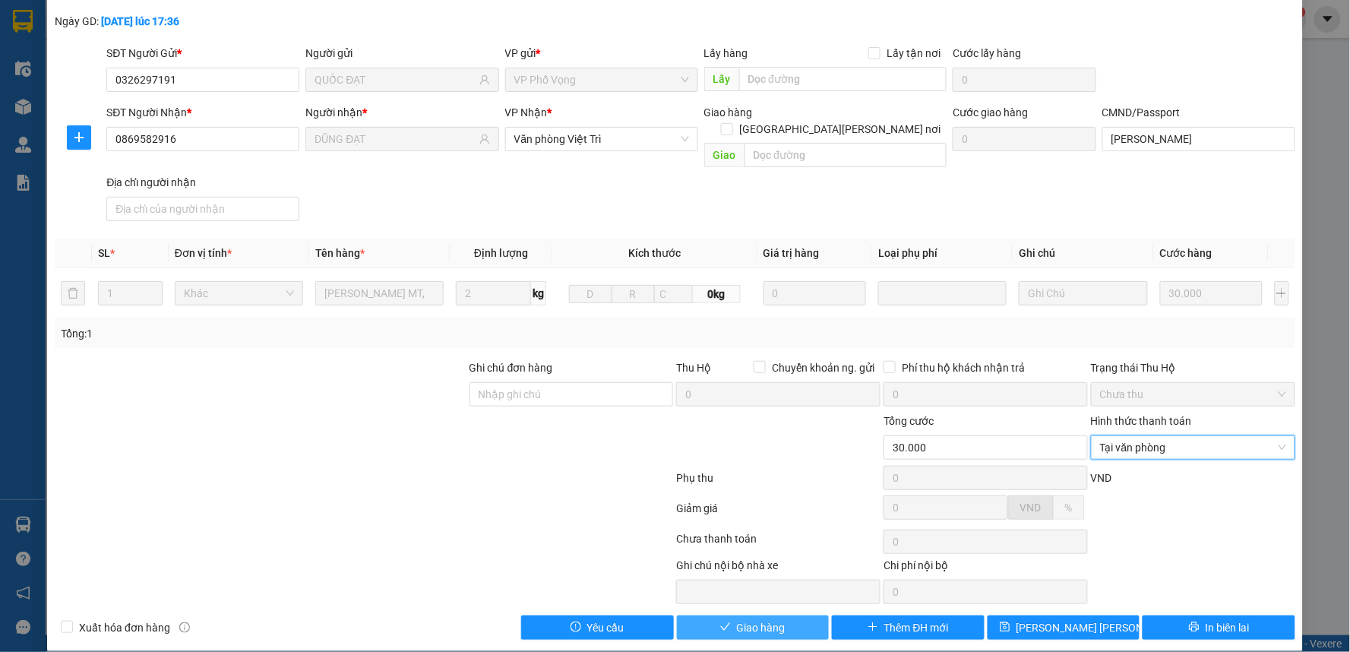
click at [773, 619] on span "Giao hàng" at bounding box center [761, 627] width 49 height 17
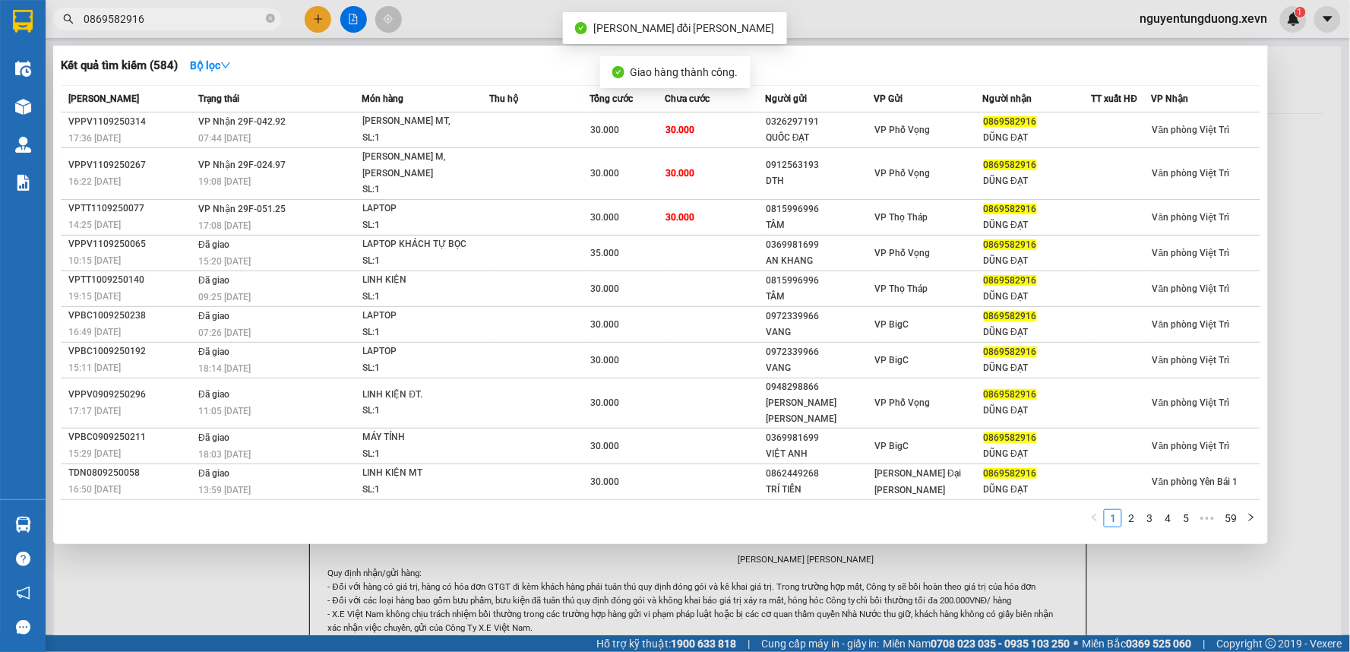
click at [146, 18] on input "0869582916" at bounding box center [173, 19] width 179 height 17
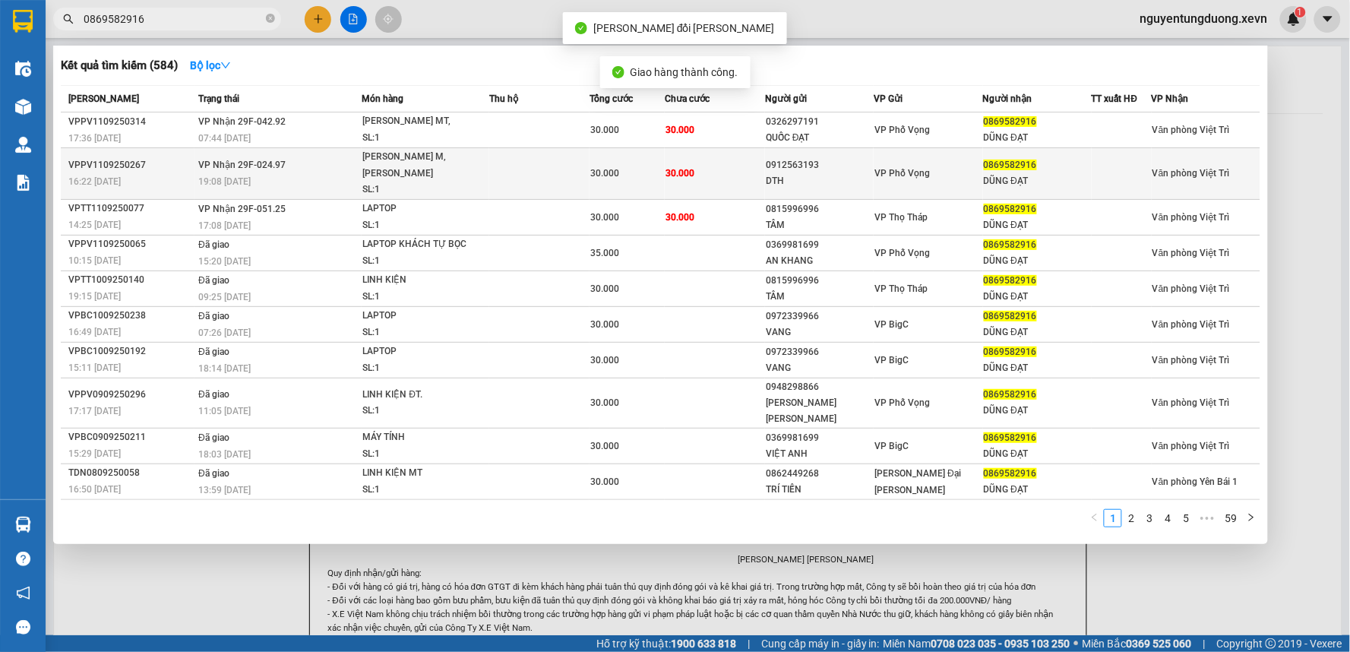
click at [384, 182] on div "SL: 1" at bounding box center [419, 190] width 114 height 17
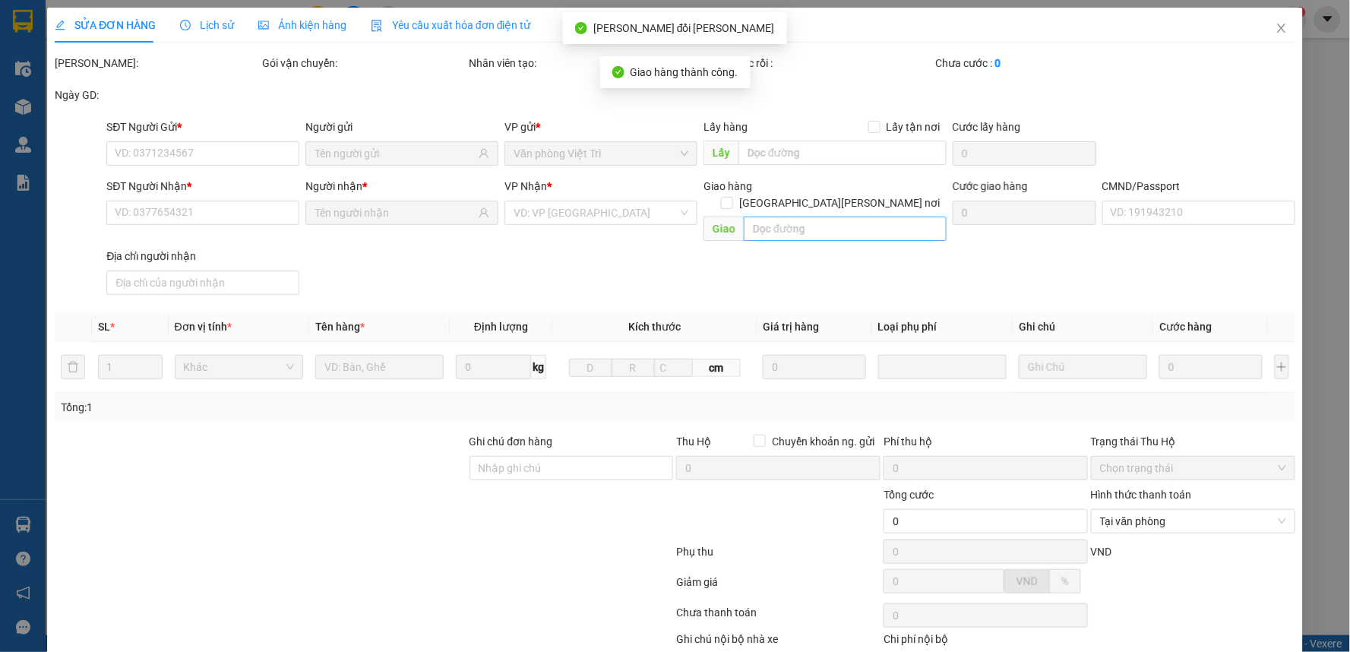
type input "0912563193"
type input "DTH"
type input "0869582916"
type input "DŨNG ĐẠT"
type input "NGỌCANH"
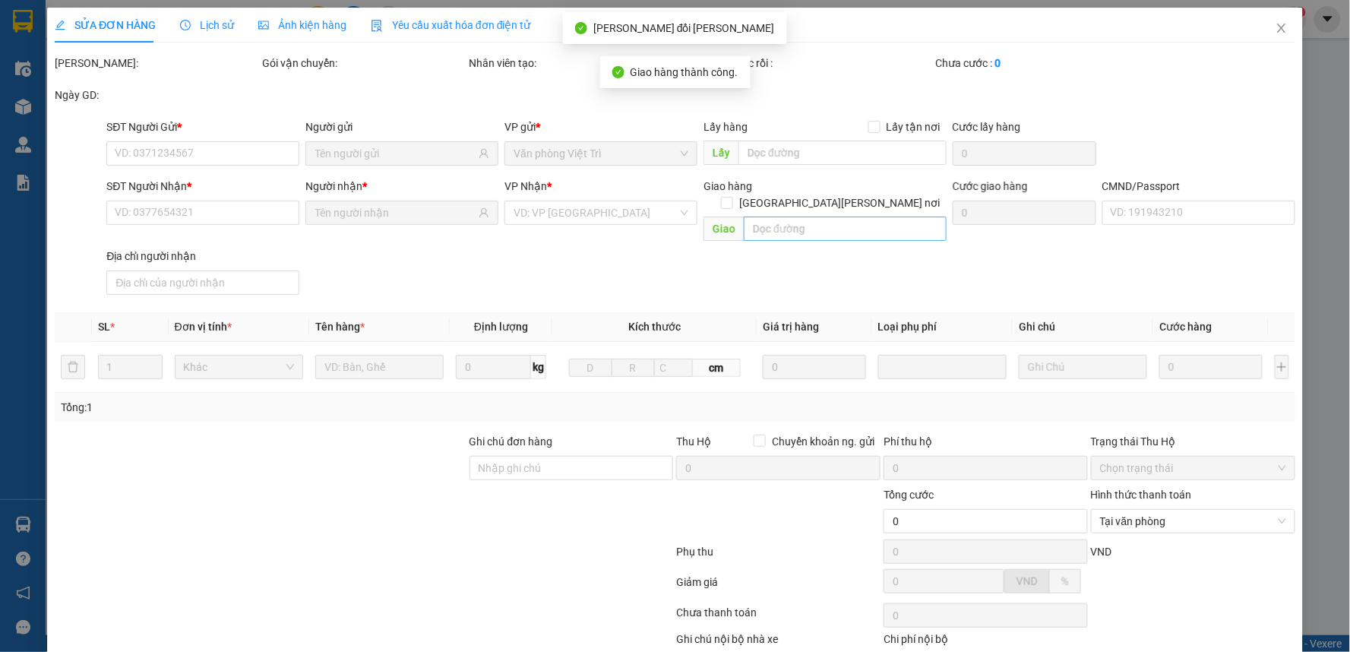
type input "30.000"
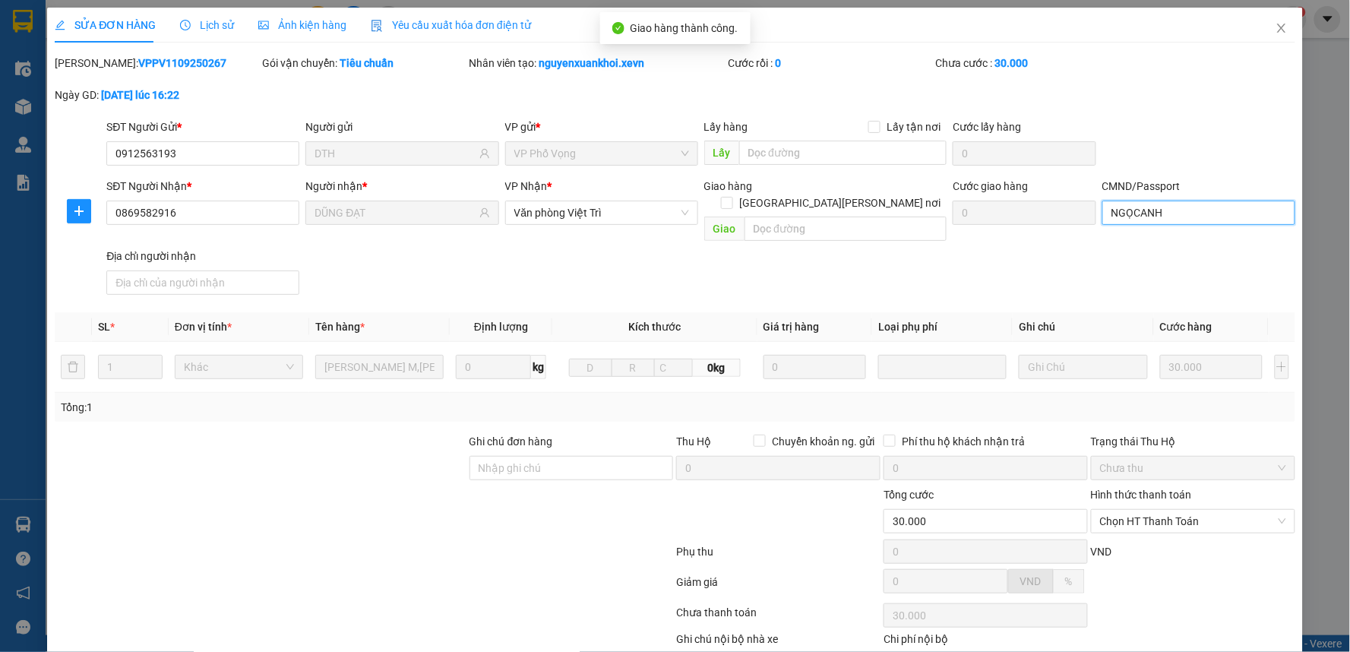
click at [1183, 210] on input "NGỌCANH" at bounding box center [1198, 213] width 193 height 24
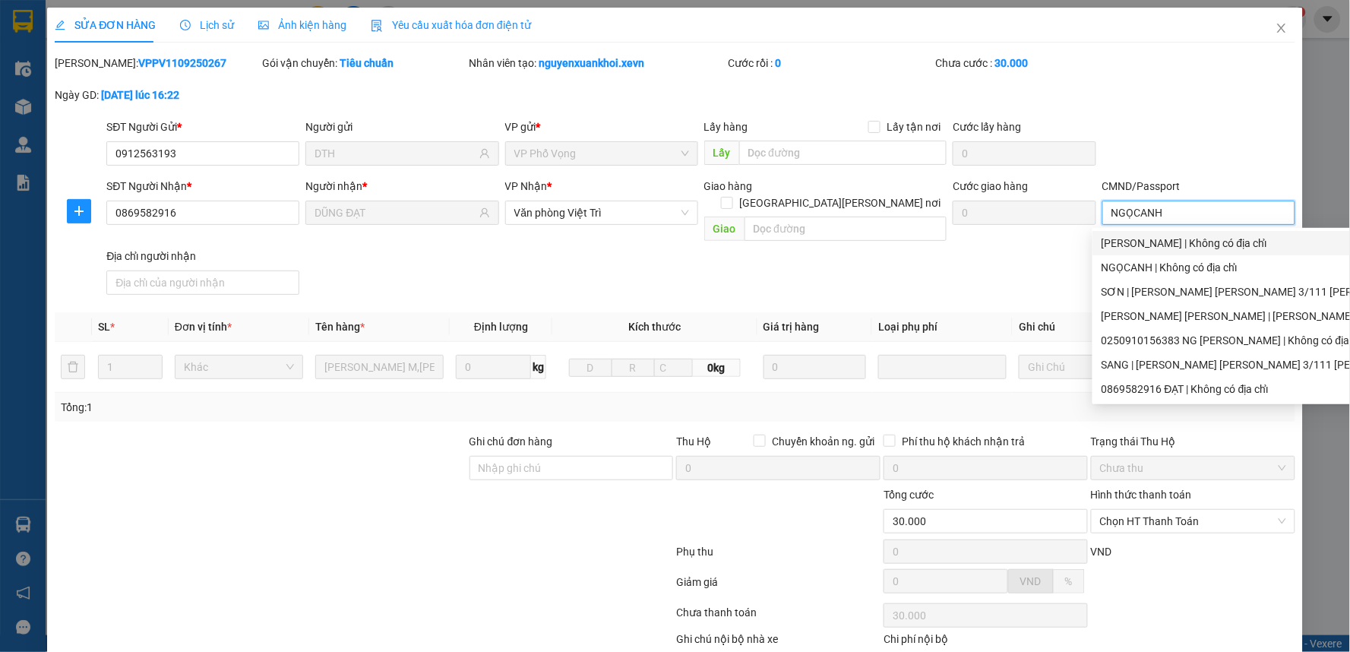
click at [1141, 238] on div "TUAN ANH | Không có địa chỉ" at bounding box center [1326, 243] width 451 height 17
type input "TUAN ANH"
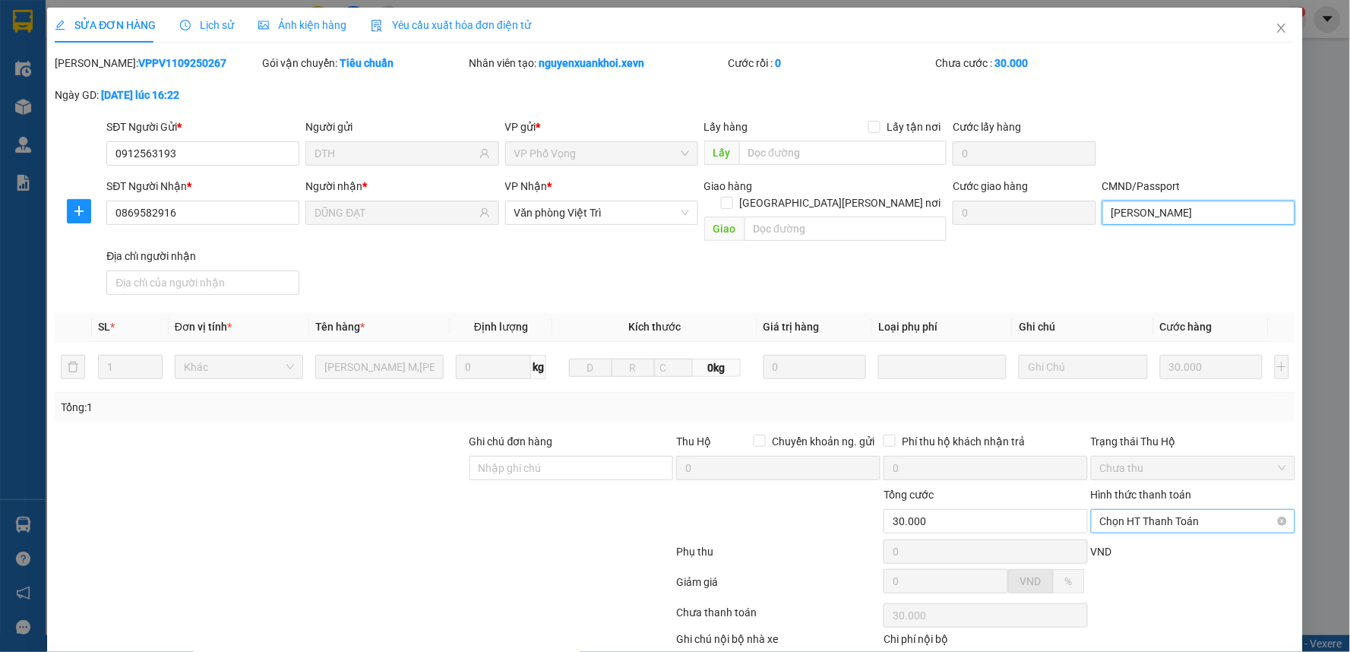
click at [1152, 510] on span "Chọn HT Thanh Toán" at bounding box center [1193, 521] width 186 height 23
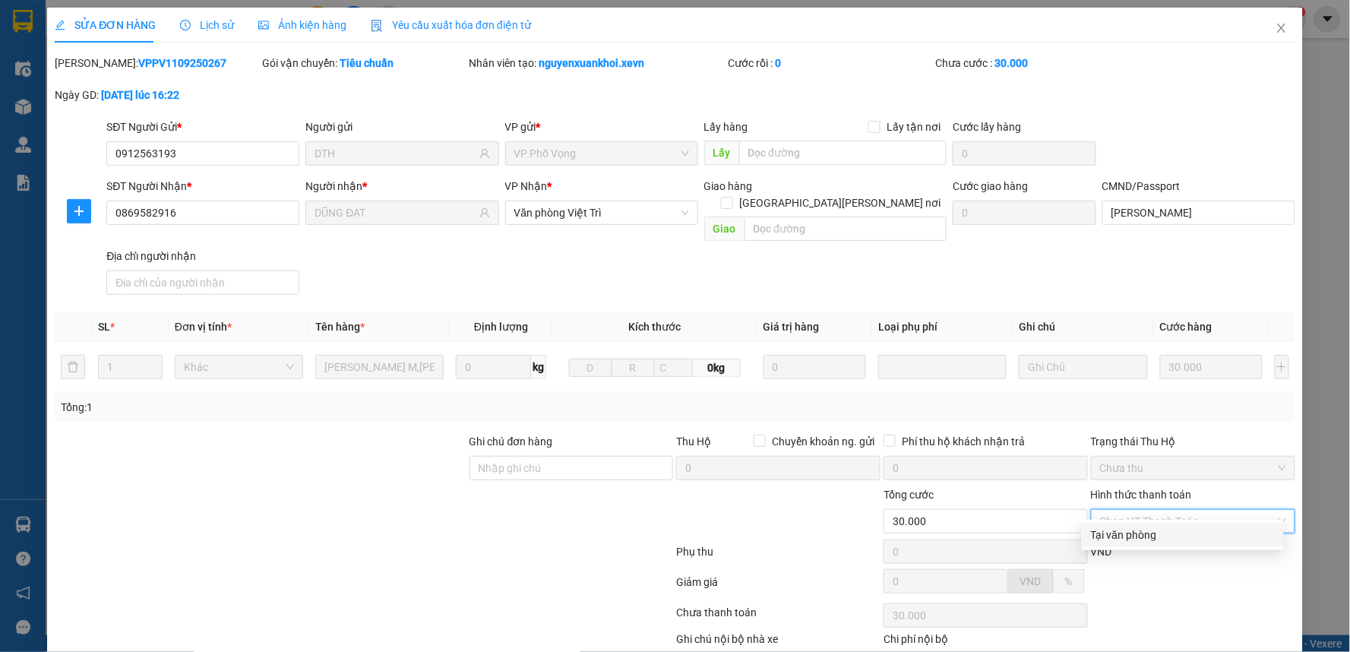
click at [1126, 527] on div "Tại văn phòng" at bounding box center [1183, 534] width 184 height 17
type input "0"
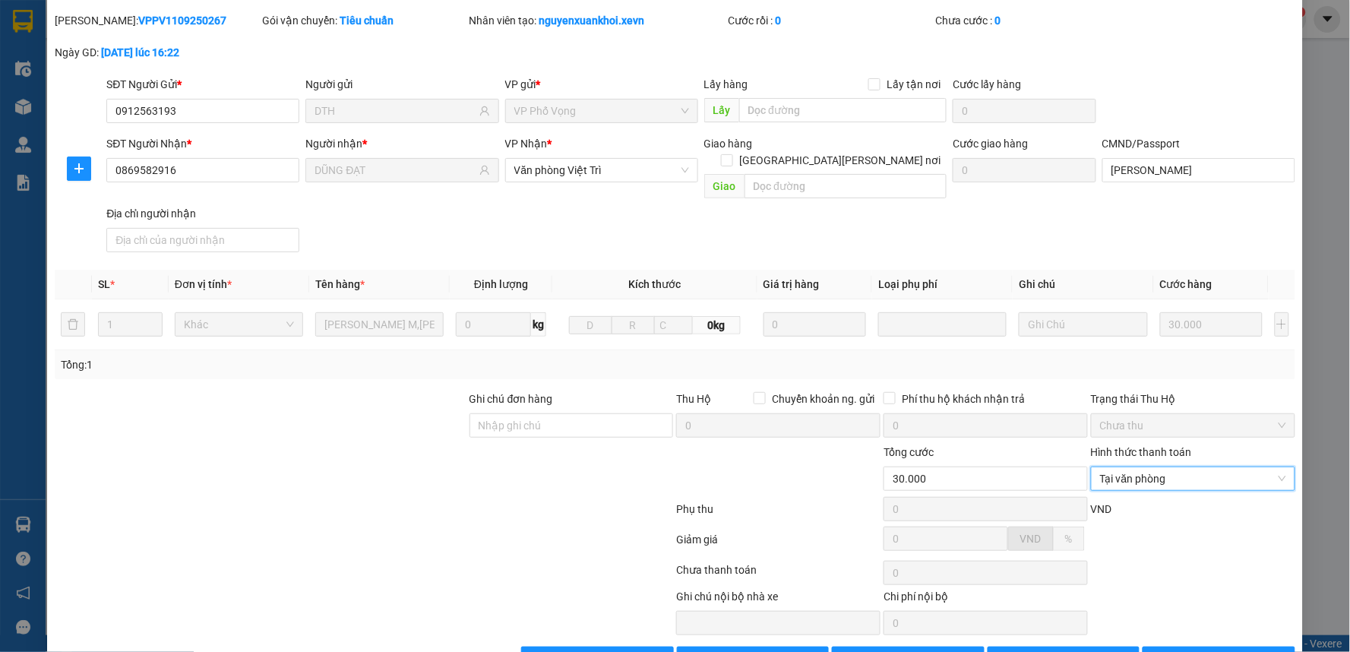
scroll to position [74, 0]
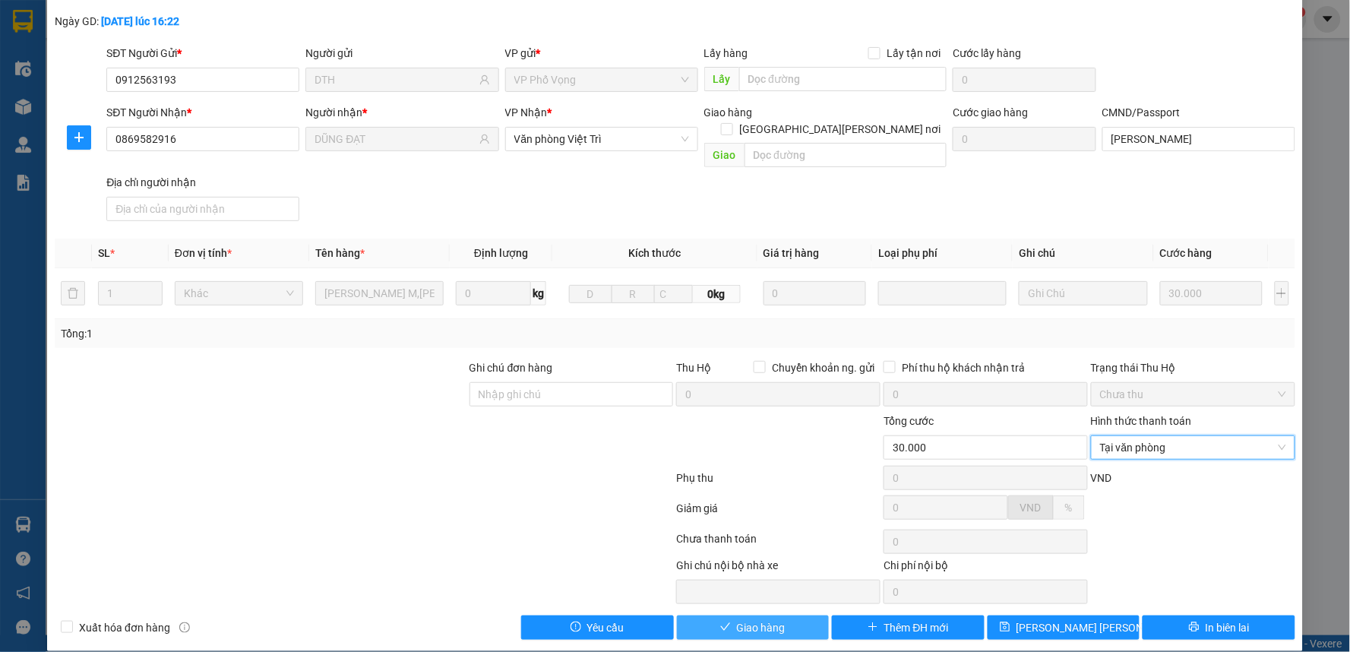
click at [747, 619] on span "Giao hàng" at bounding box center [761, 627] width 49 height 17
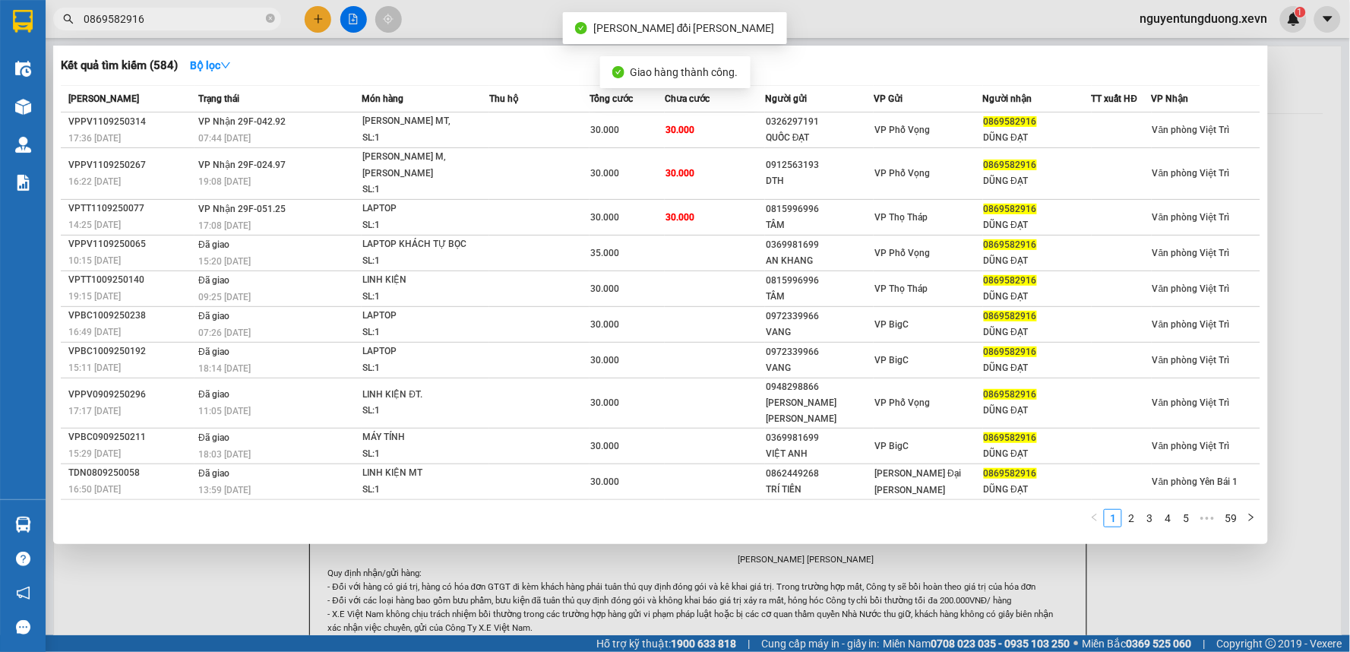
click at [153, 17] on input "0869582916" at bounding box center [173, 19] width 179 height 17
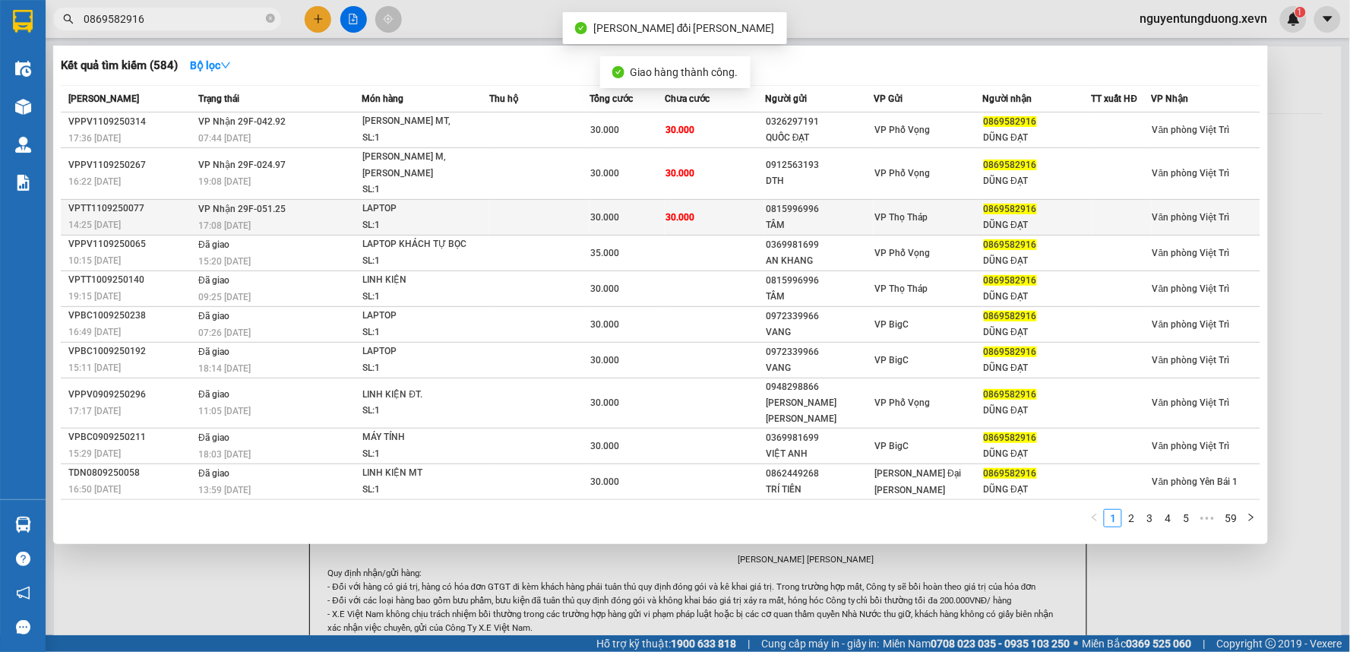
click at [244, 204] on span "VP Nhận 29F-051.25" at bounding box center [241, 209] width 87 height 11
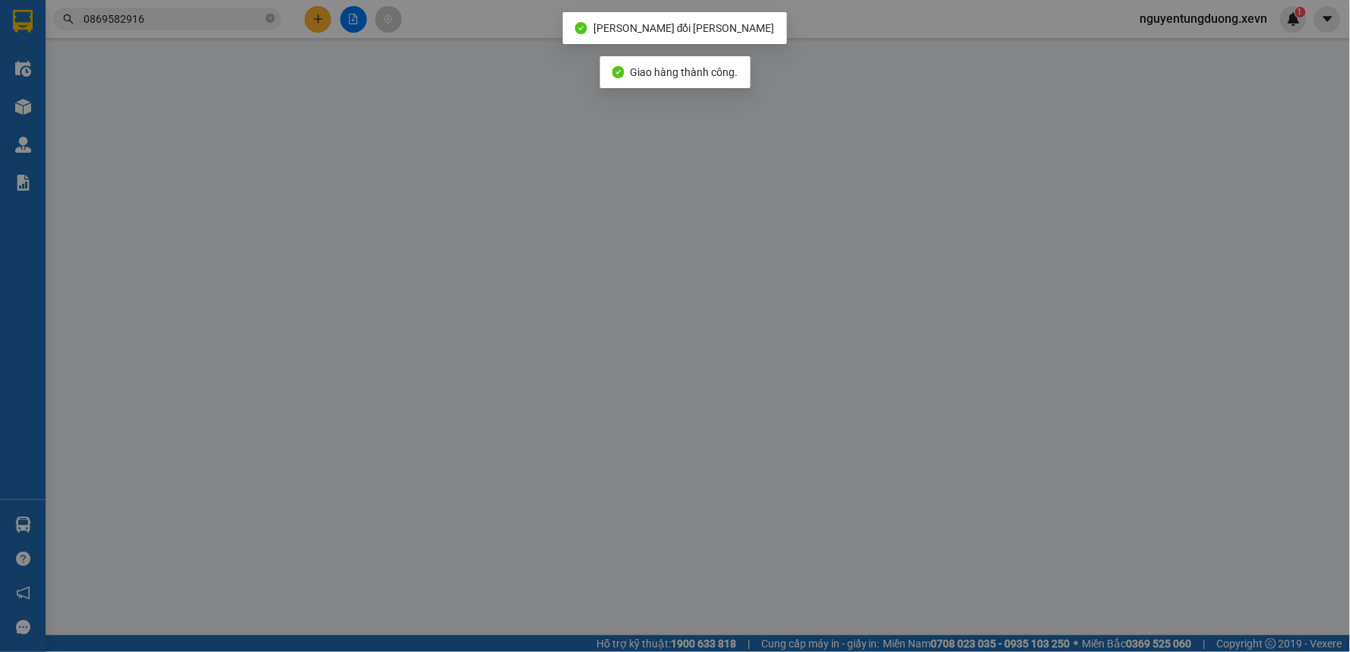
type input "0815996996"
type input "TÂM"
type input "0869582916"
type input "DŨNG ĐẠT"
type input "TUAN ANH"
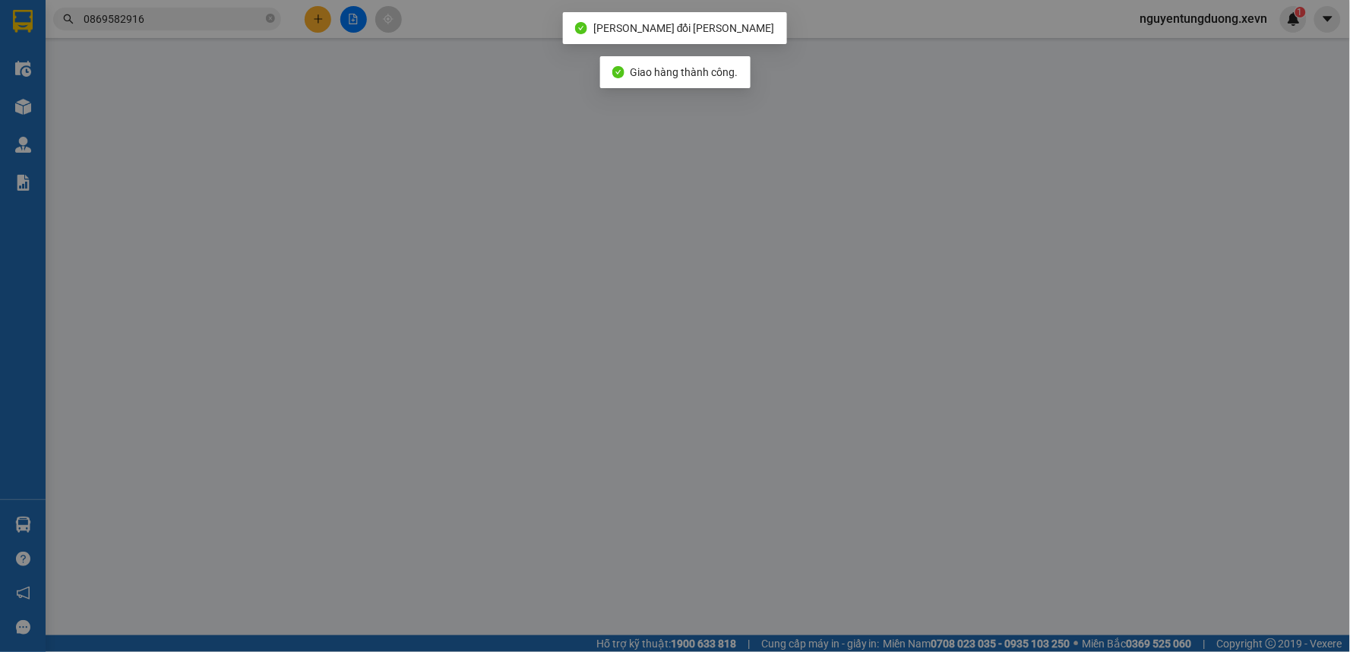
type input "30.000"
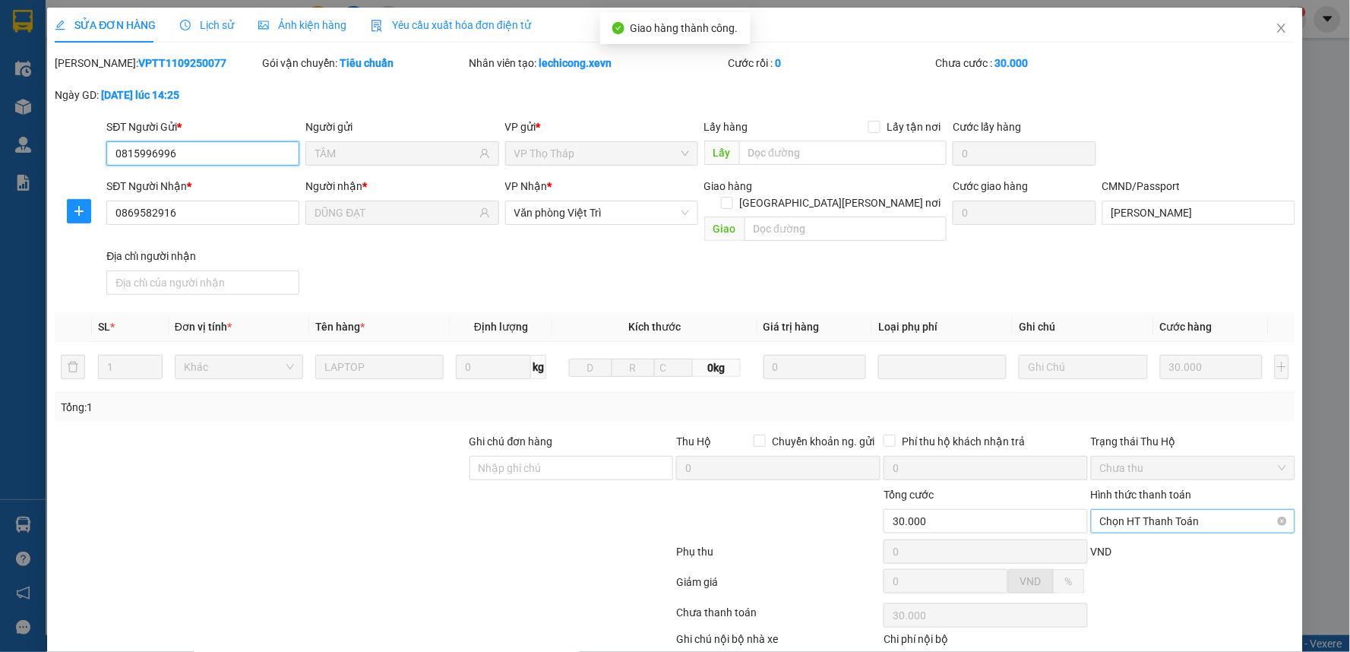
click at [1146, 510] on span "Chọn HT Thanh Toán" at bounding box center [1193, 521] width 186 height 23
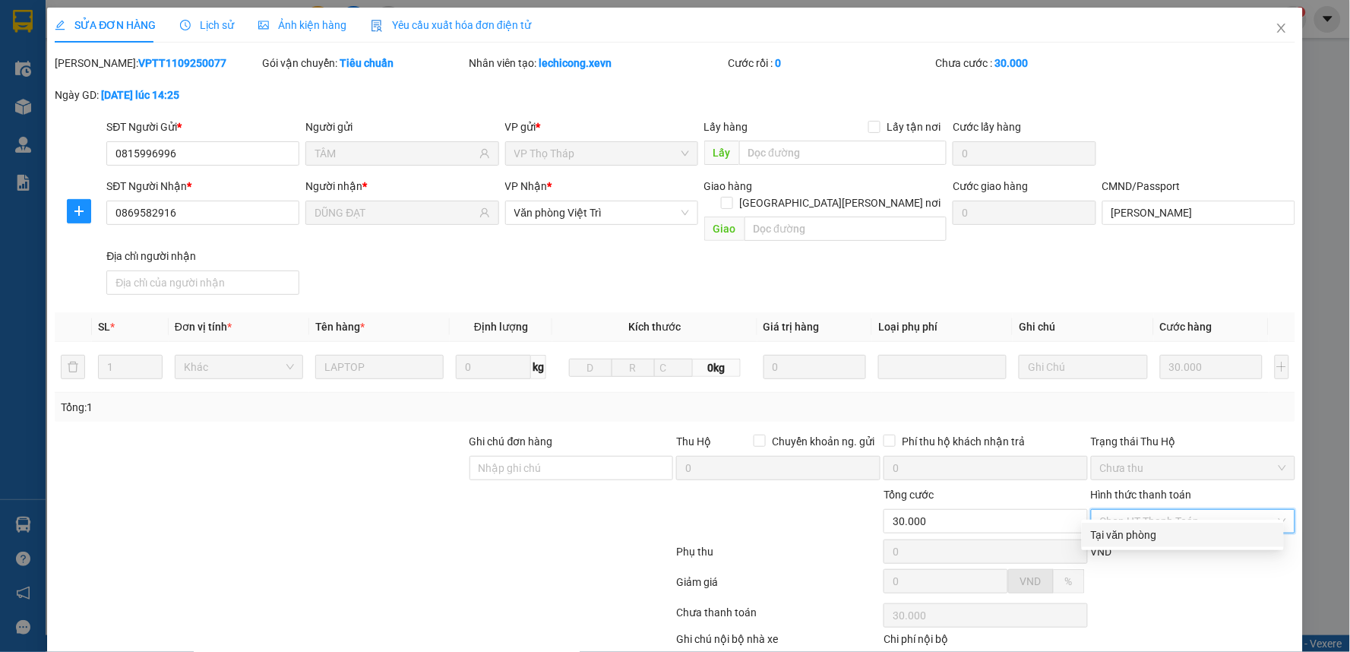
click at [1133, 527] on div "Tại văn phòng" at bounding box center [1183, 534] width 184 height 17
type input "0"
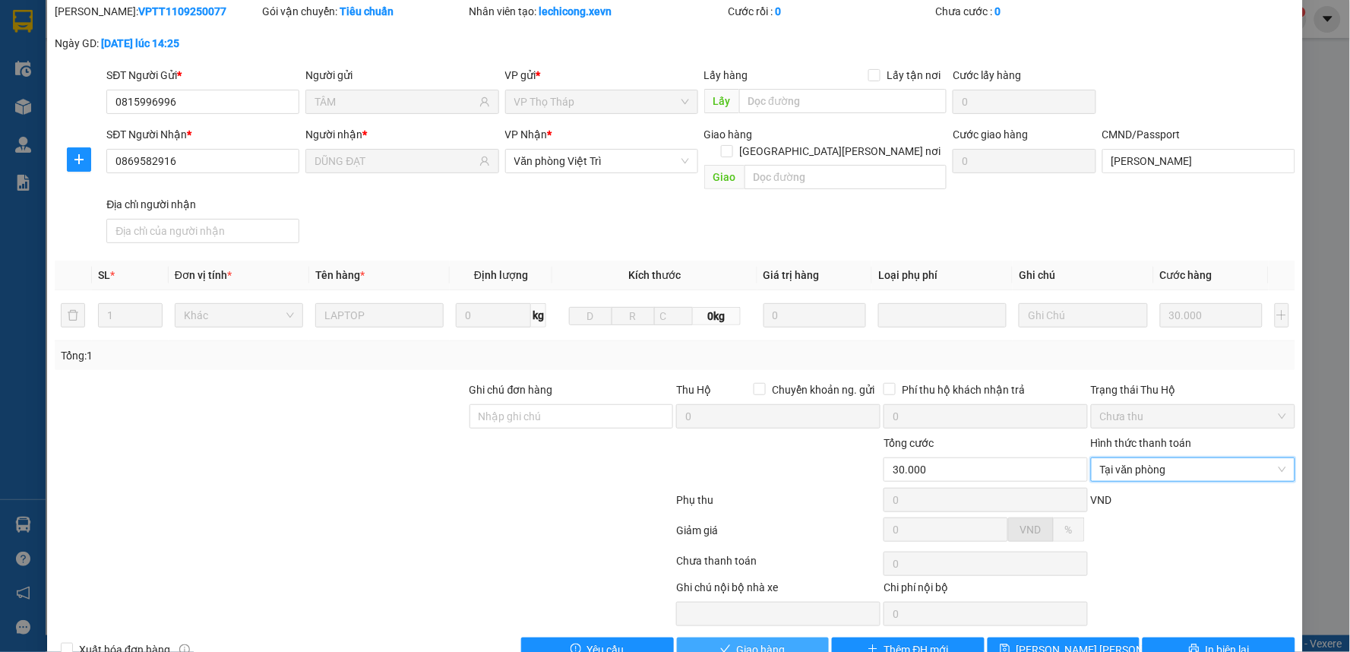
scroll to position [74, 0]
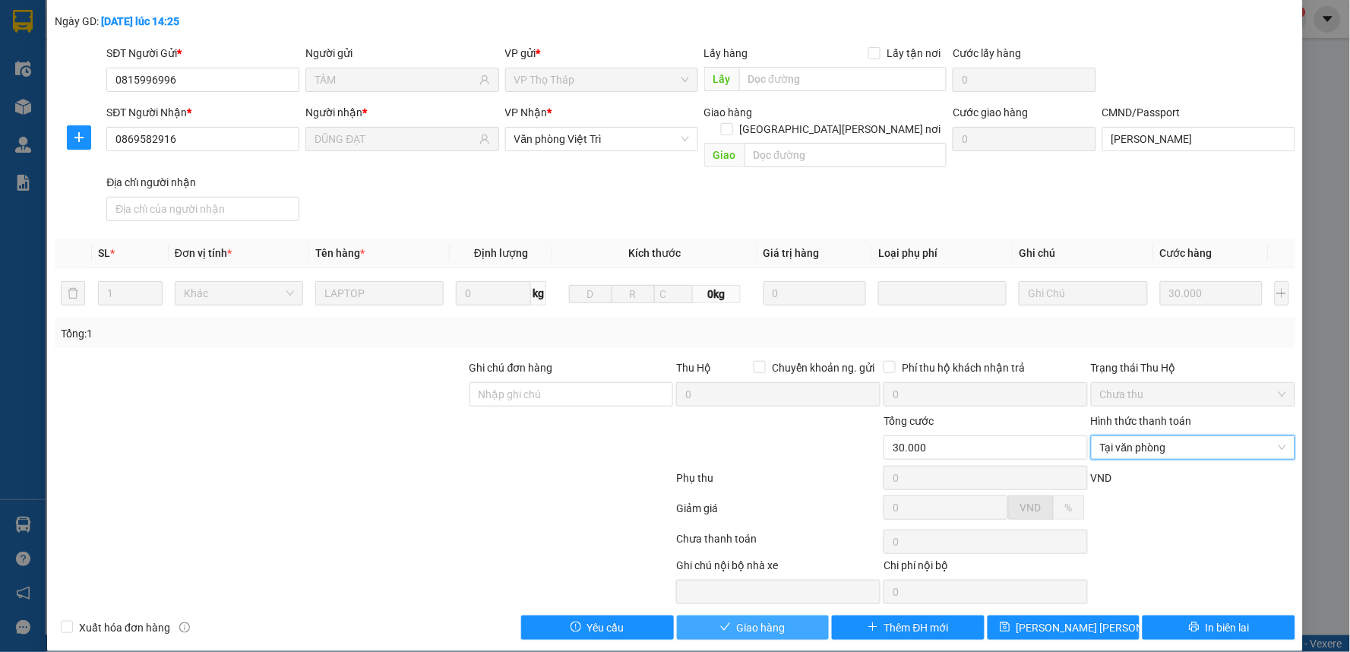
click at [753, 619] on span "Giao hàng" at bounding box center [761, 627] width 49 height 17
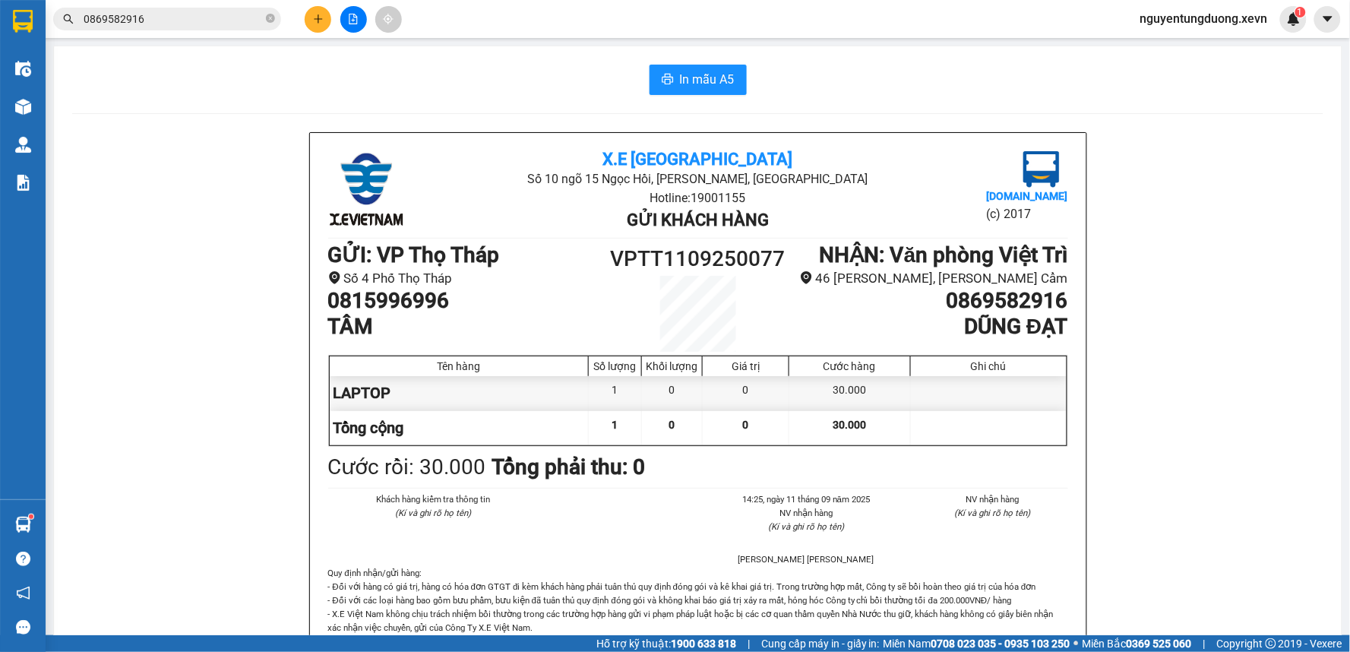
click at [170, 27] on span "0869582916" at bounding box center [167, 19] width 228 height 23
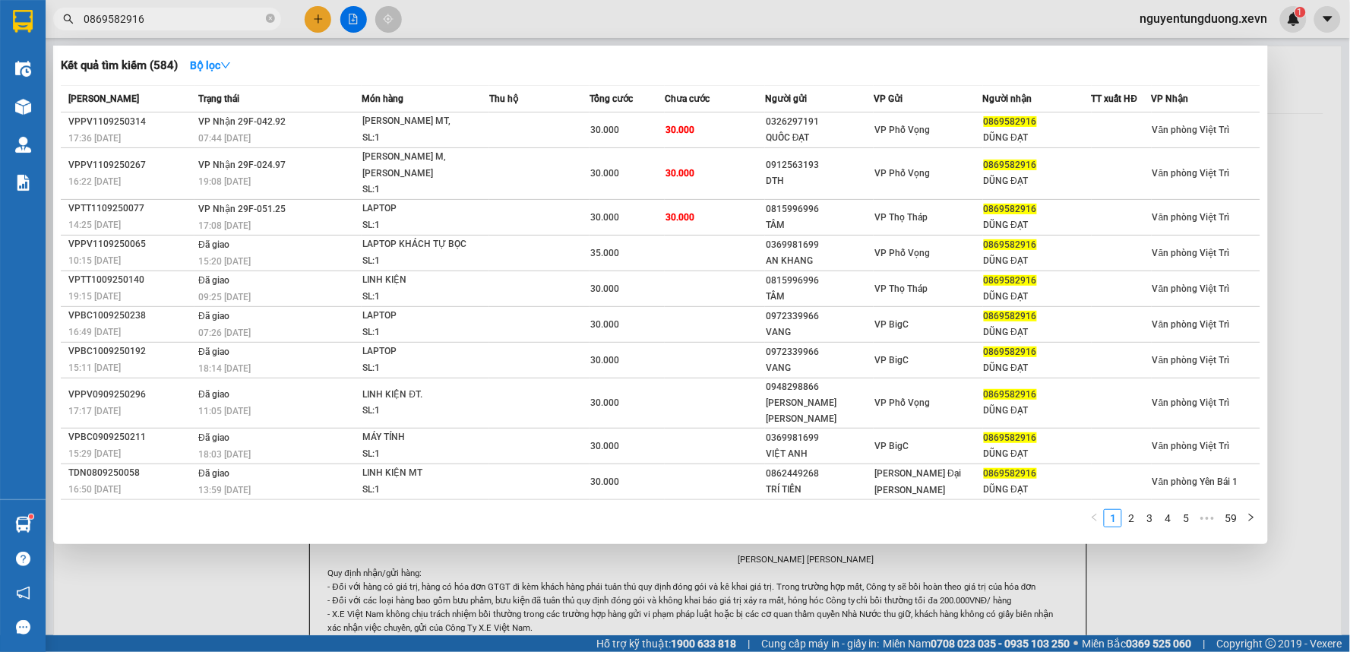
click at [170, 27] on span "0869582916" at bounding box center [167, 19] width 228 height 23
click at [164, 25] on input "0869582916" at bounding box center [173, 19] width 179 height 17
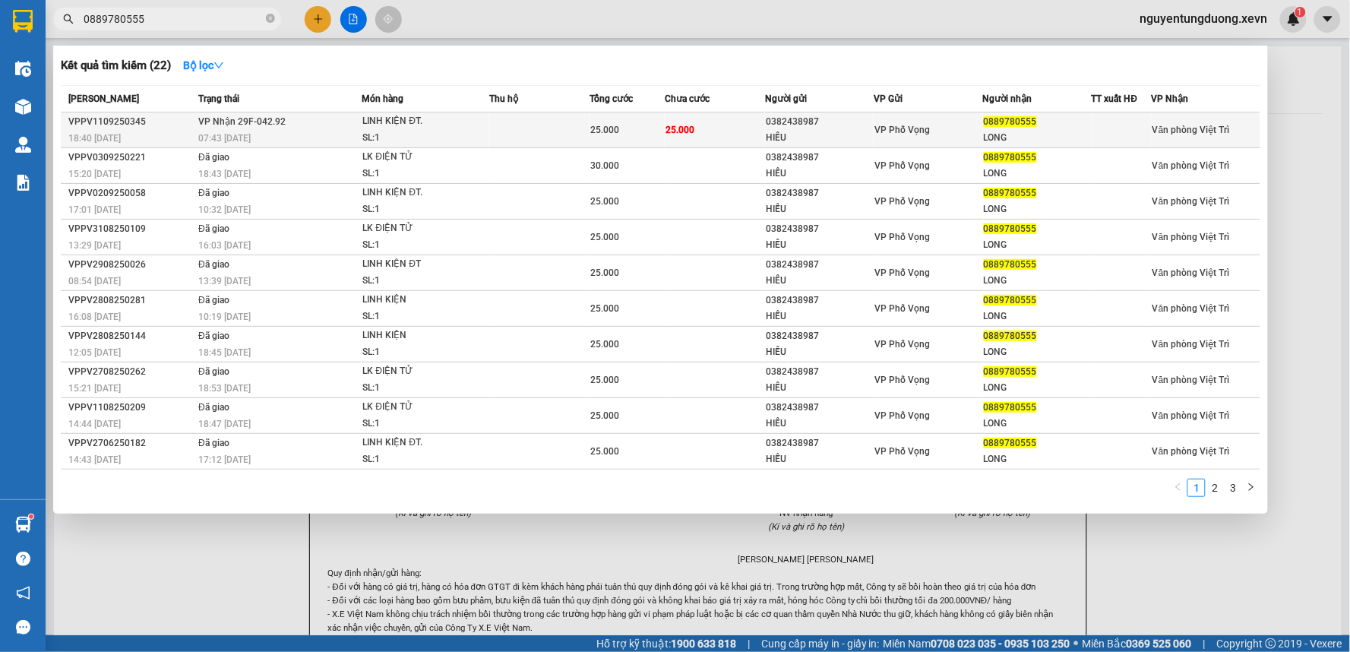
type input "0889780555"
click at [532, 125] on td at bounding box center [539, 130] width 100 height 36
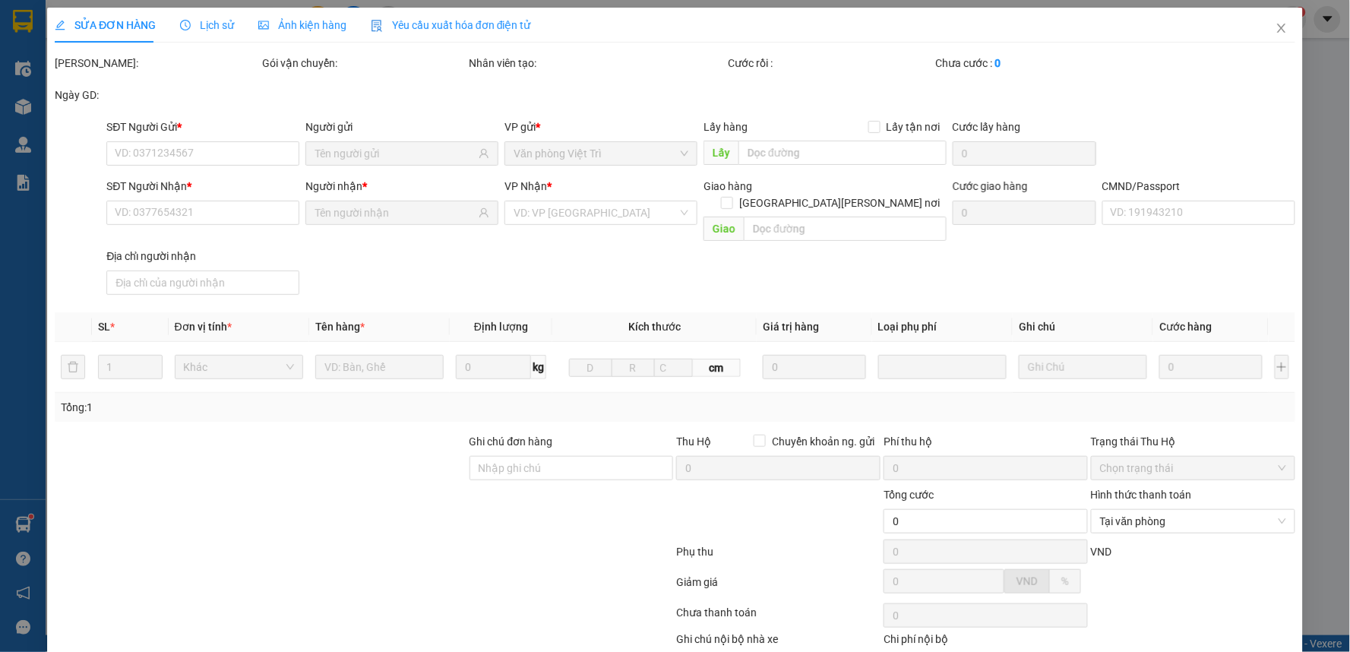
type input "0382438987"
type input "HIẾU"
type input "0889780555"
type input "LONG"
type input "VI BẢO LONG"
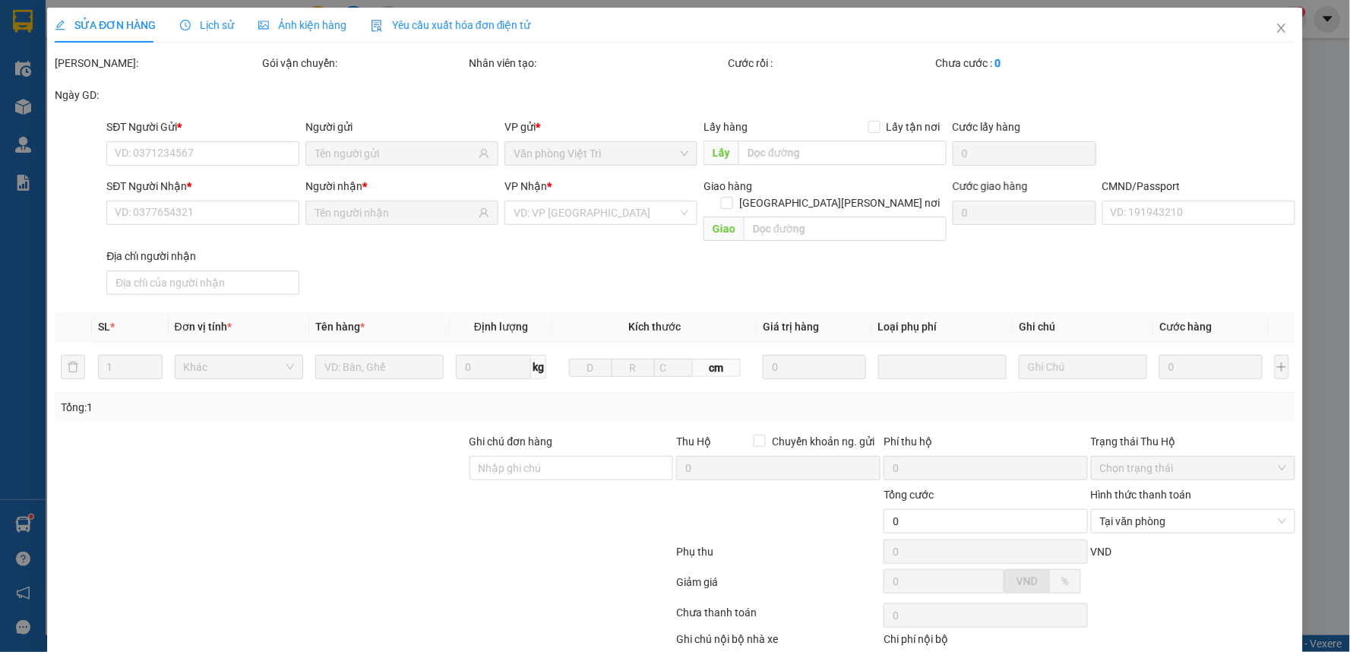
type input "123"
type input "25.000"
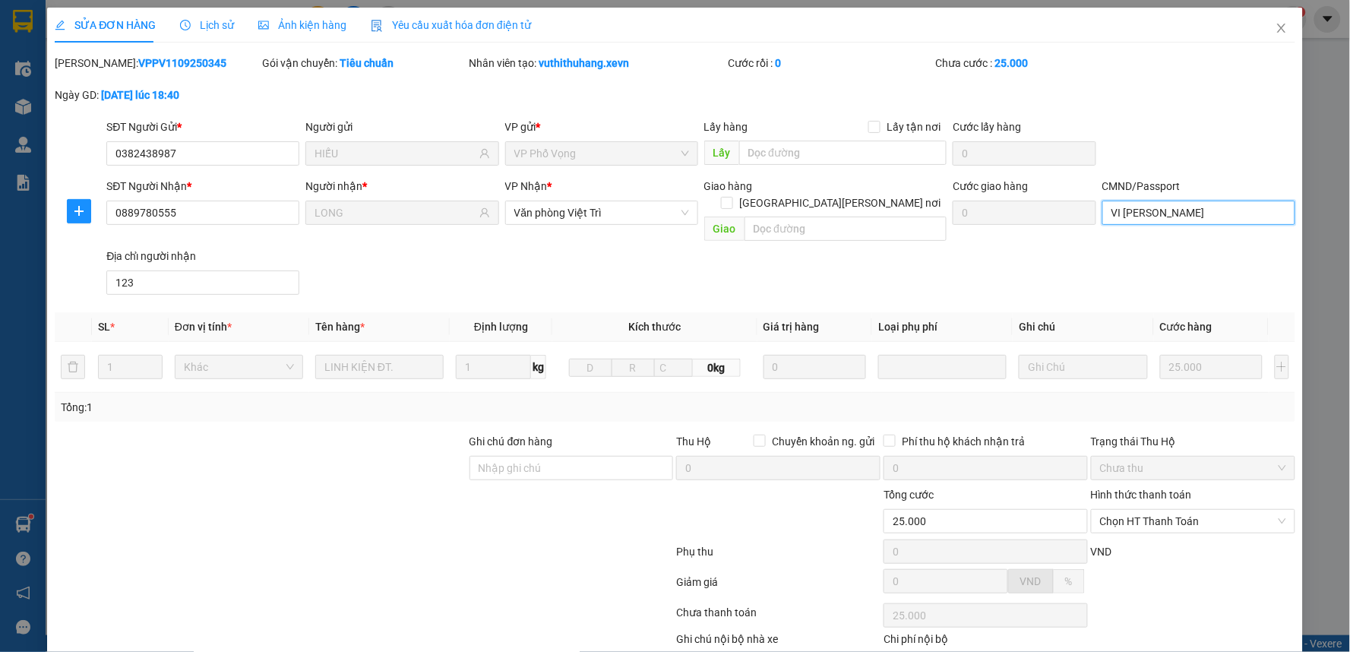
click at [1205, 219] on input "VI BẢO LONG" at bounding box center [1198, 213] width 193 height 24
click at [1141, 510] on span "Chọn HT Thanh Toán" at bounding box center [1193, 521] width 186 height 23
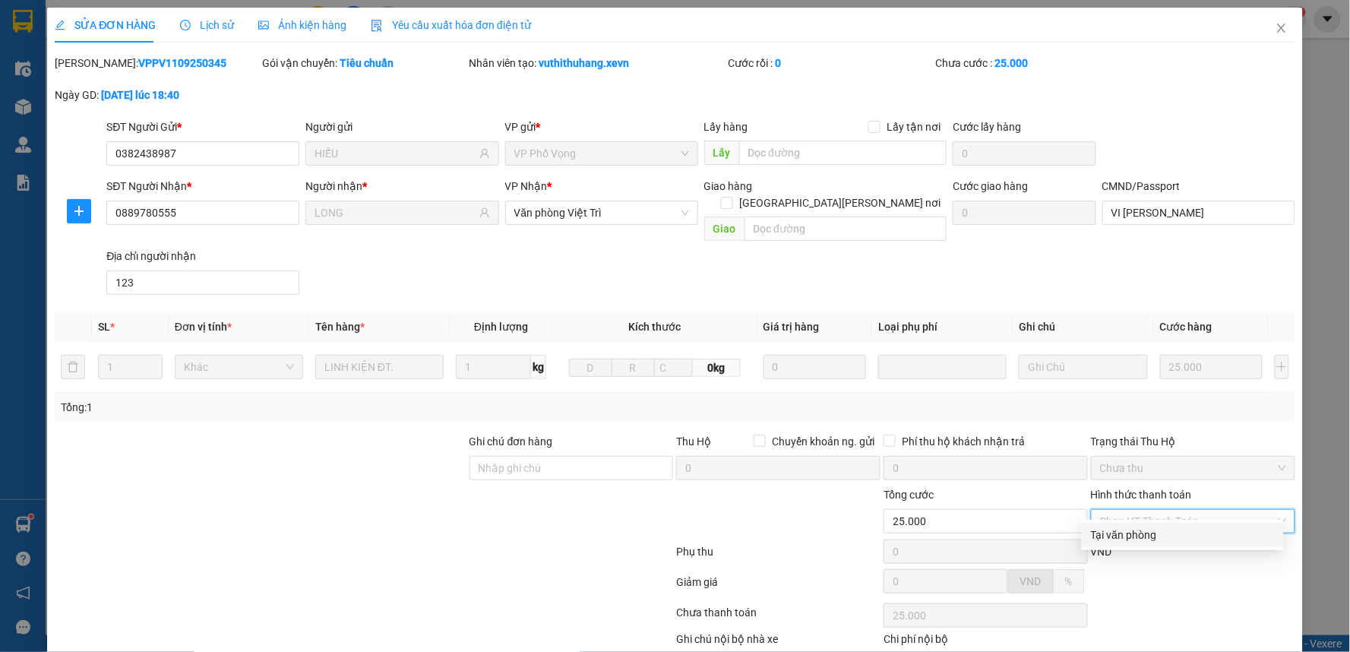
click at [1126, 527] on div "Tại văn phòng" at bounding box center [1183, 534] width 184 height 17
type input "0"
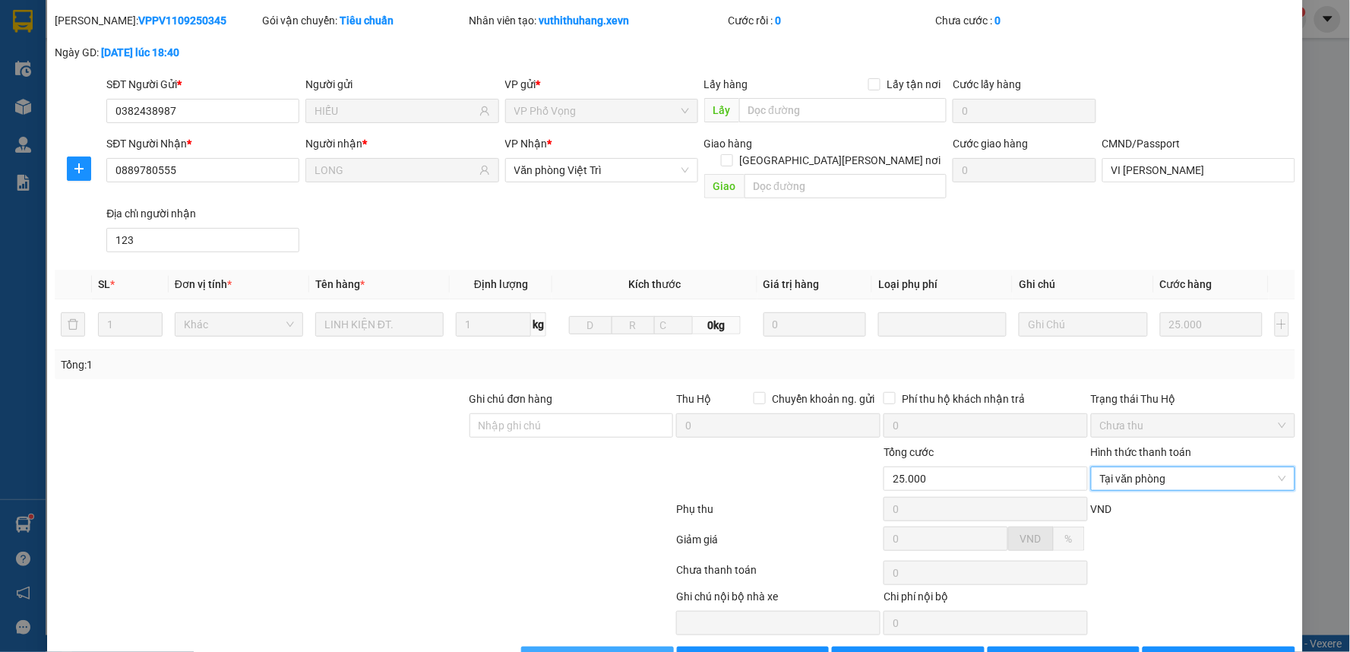
scroll to position [74, 0]
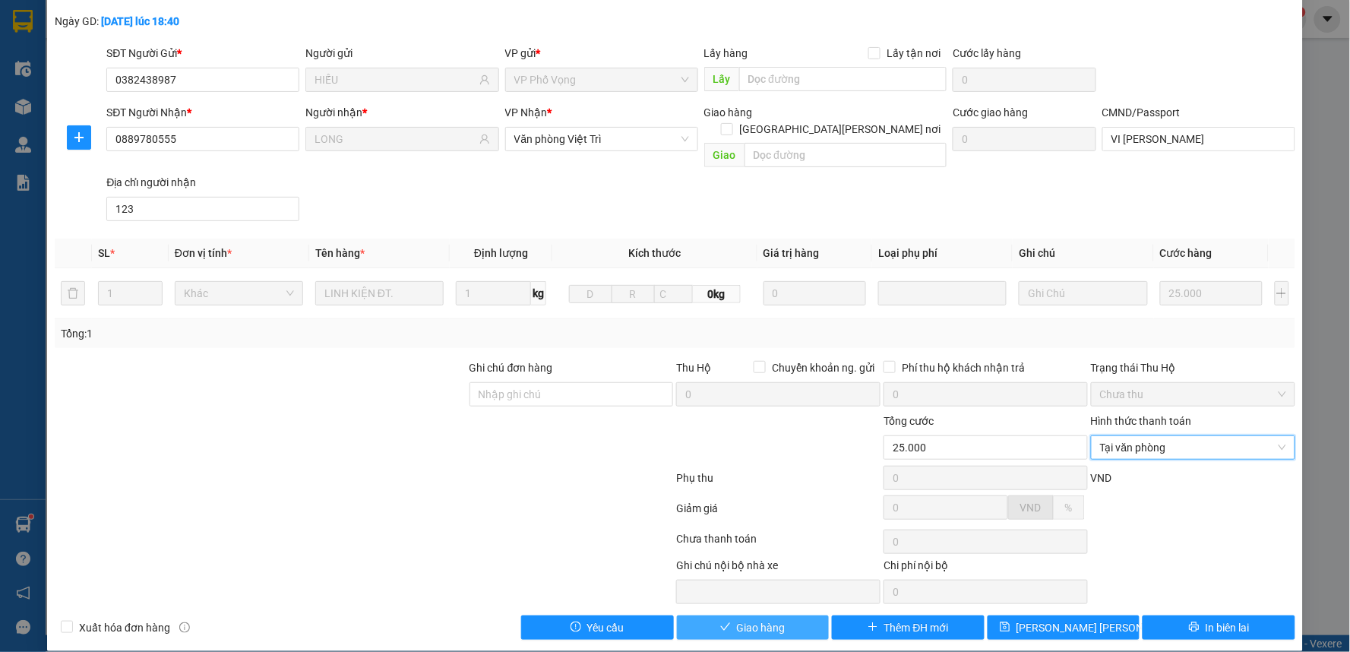
click at [710, 615] on button "Giao hàng" at bounding box center [753, 627] width 153 height 24
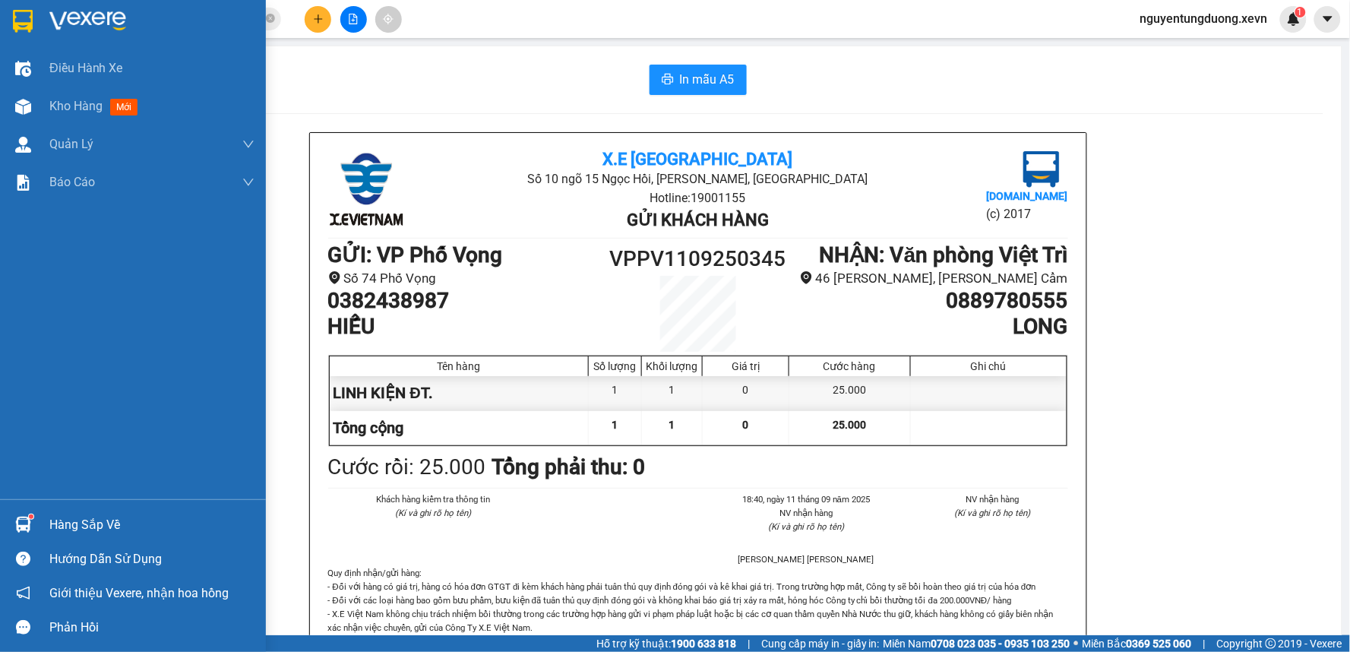
click at [33, 510] on div "Hàng sắp về" at bounding box center [133, 524] width 266 height 34
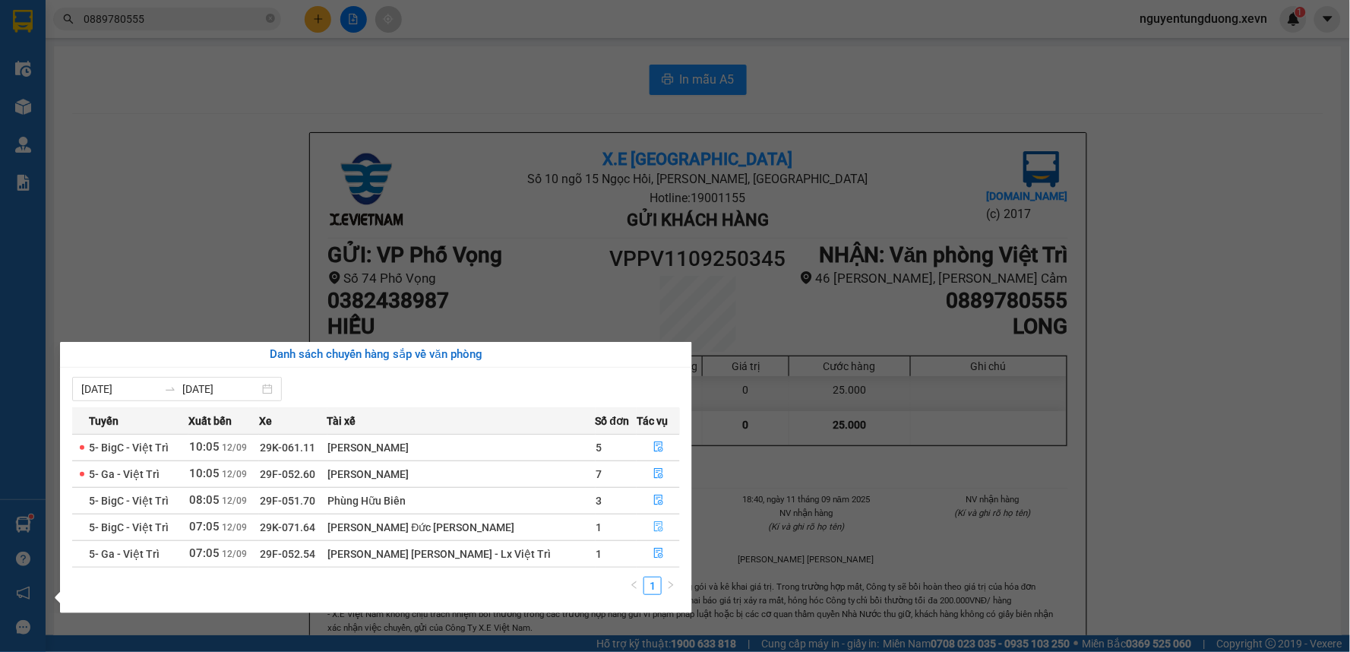
click at [653, 527] on icon "file-done" at bounding box center [658, 526] width 11 height 11
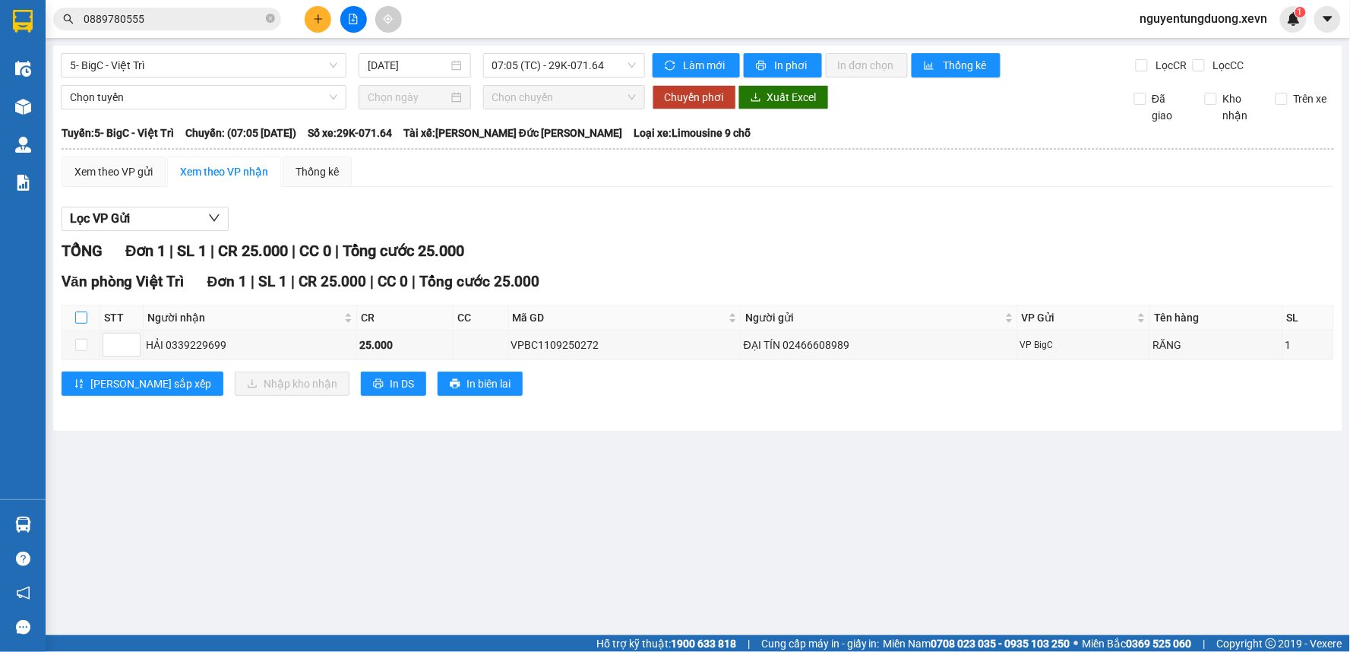
click at [84, 315] on input "checkbox" at bounding box center [81, 317] width 12 height 12
checkbox input "true"
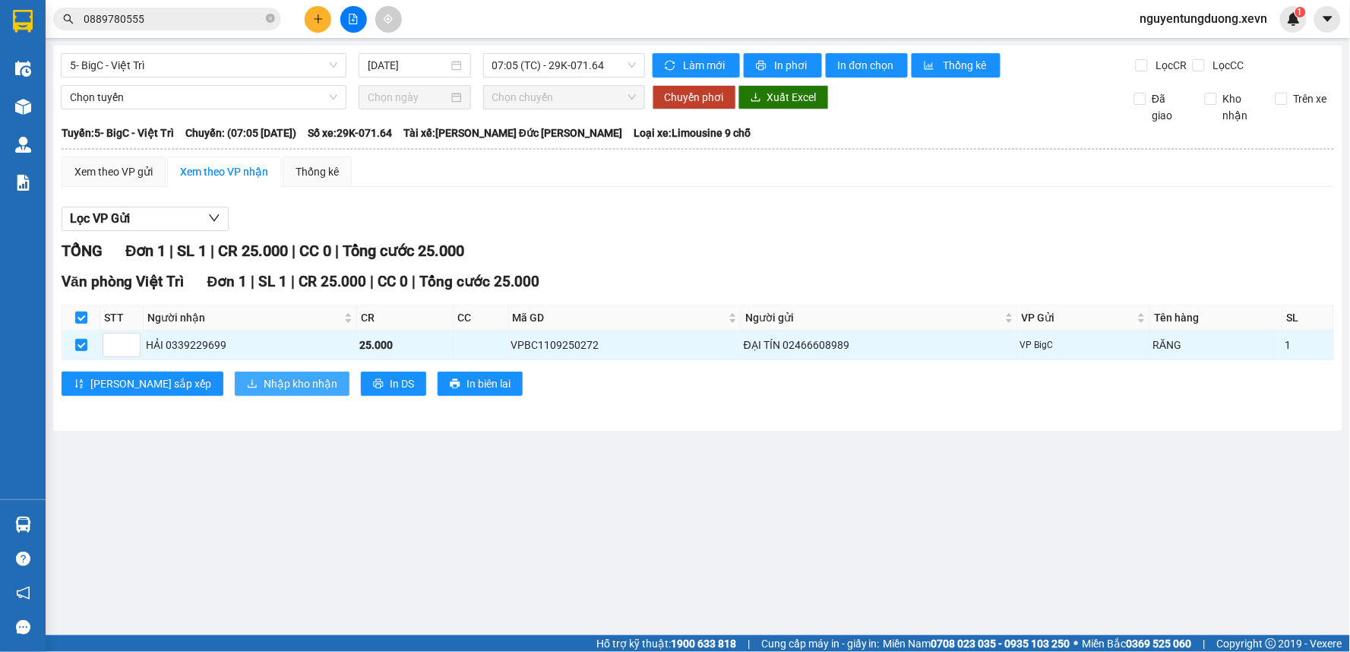
click at [264, 388] on span "Nhập kho nhận" at bounding box center [301, 383] width 74 height 17
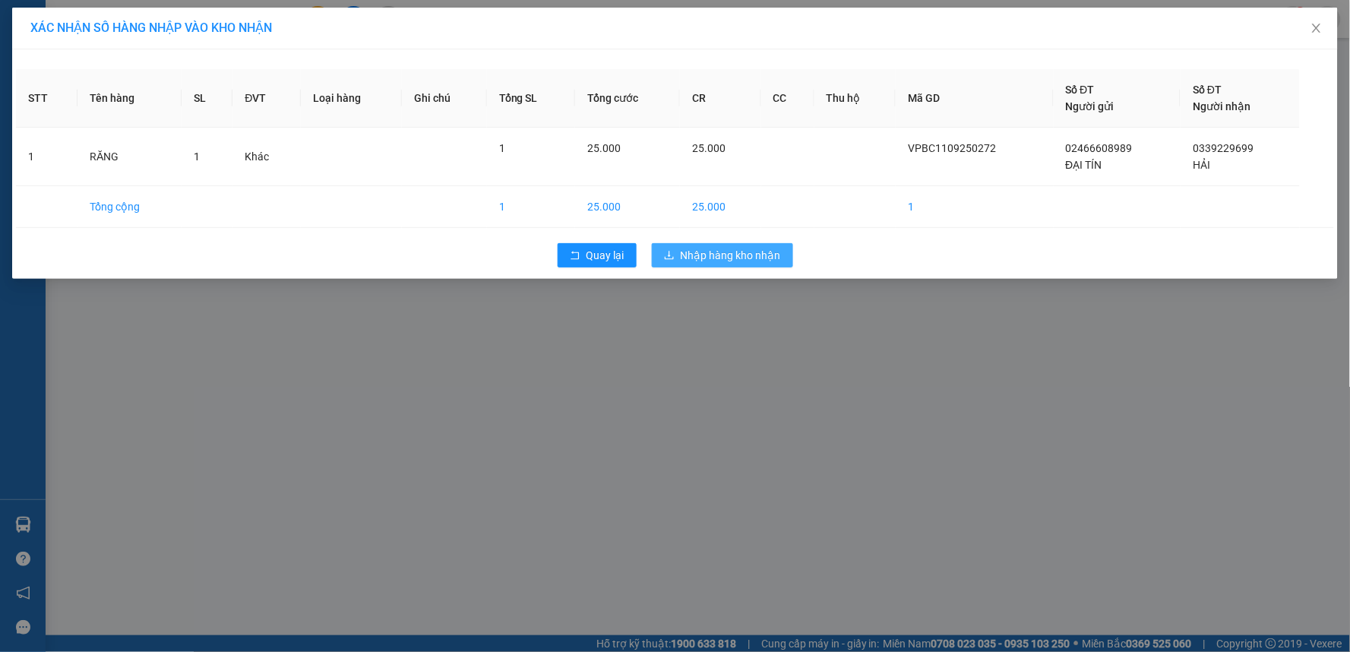
click at [707, 260] on span "Nhập hàng kho nhận" at bounding box center [731, 255] width 100 height 17
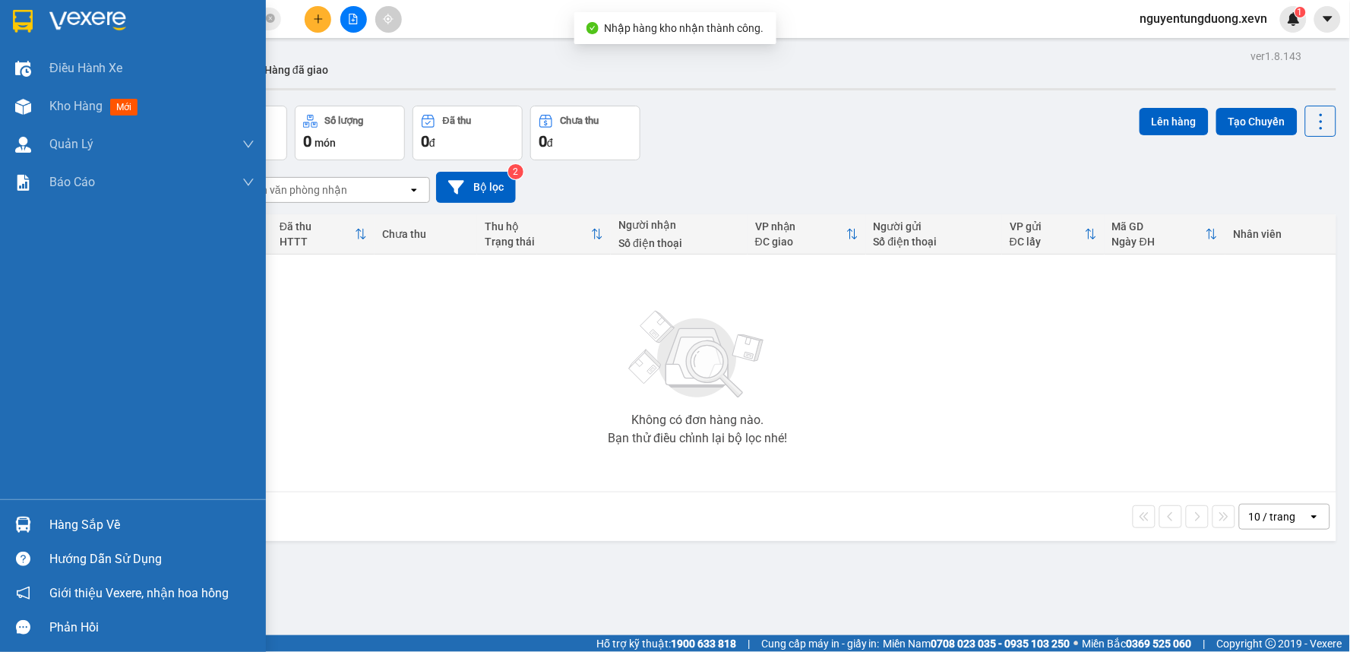
click at [36, 519] on div "Hàng sắp về" at bounding box center [133, 524] width 266 height 34
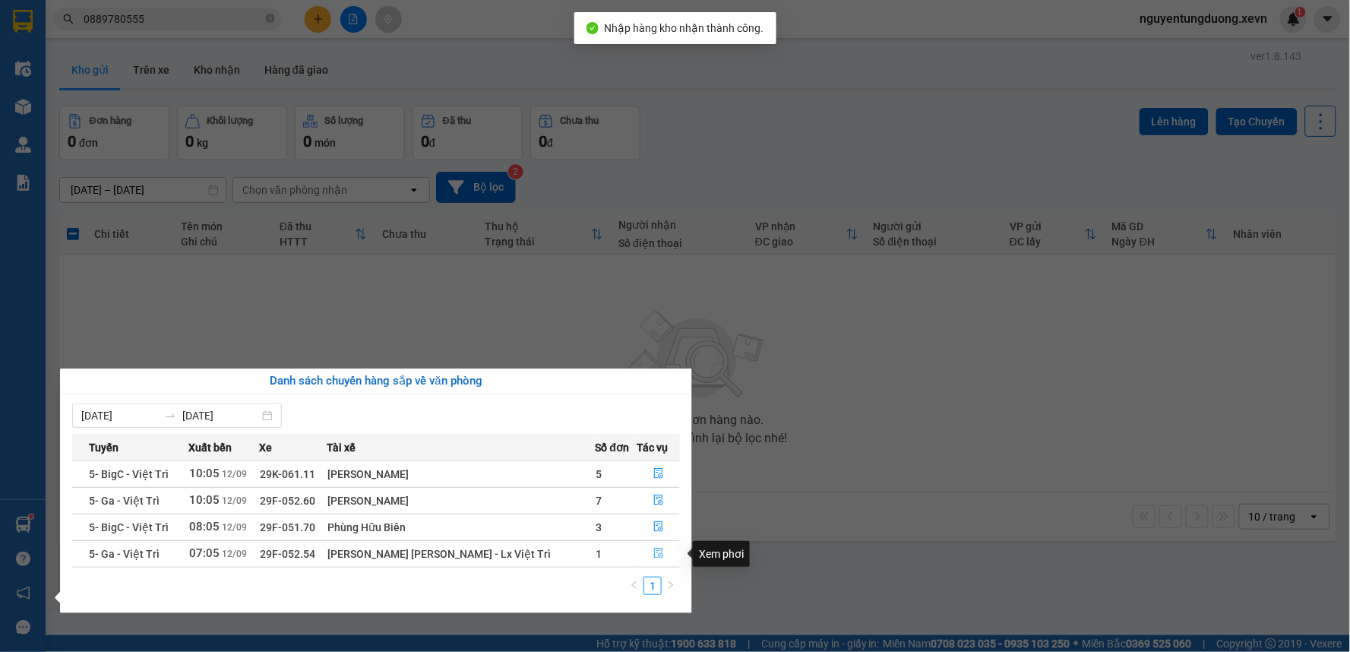
click at [653, 552] on icon "file-done" at bounding box center [658, 553] width 11 height 11
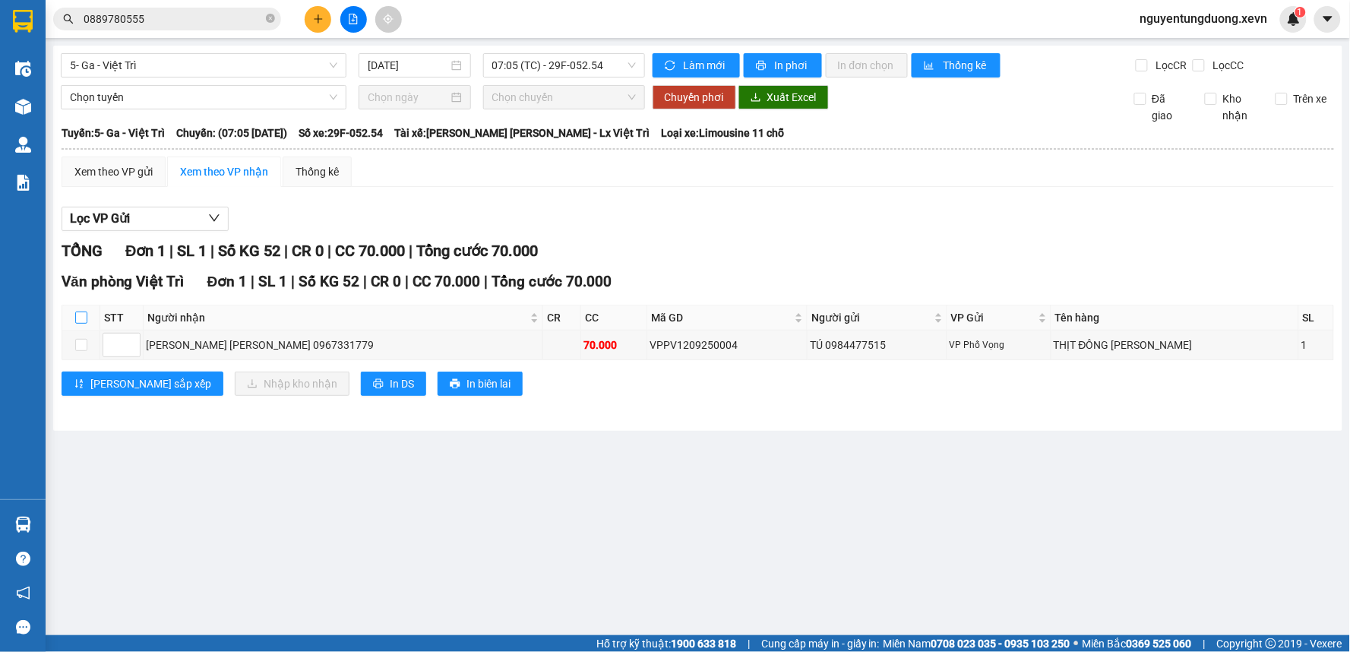
click at [75, 321] on input "checkbox" at bounding box center [81, 317] width 12 height 12
checkbox input "true"
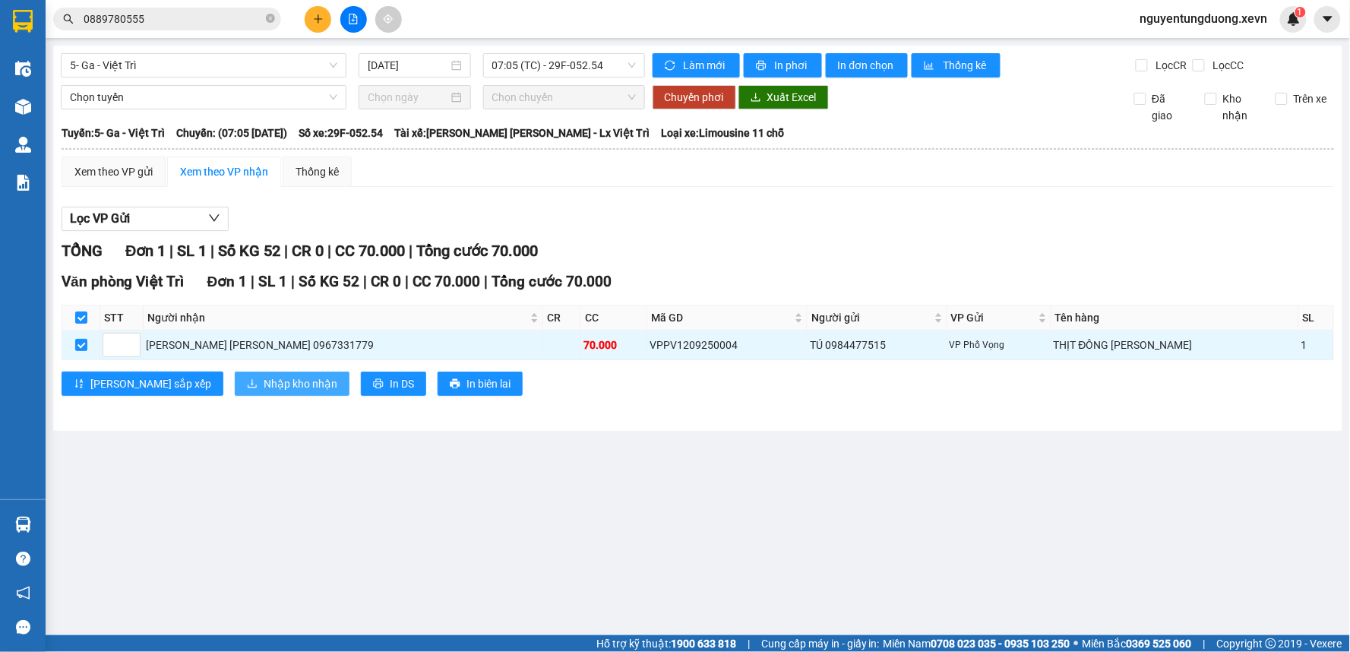
click at [235, 377] on button "Nhập kho nhận" at bounding box center [292, 383] width 115 height 24
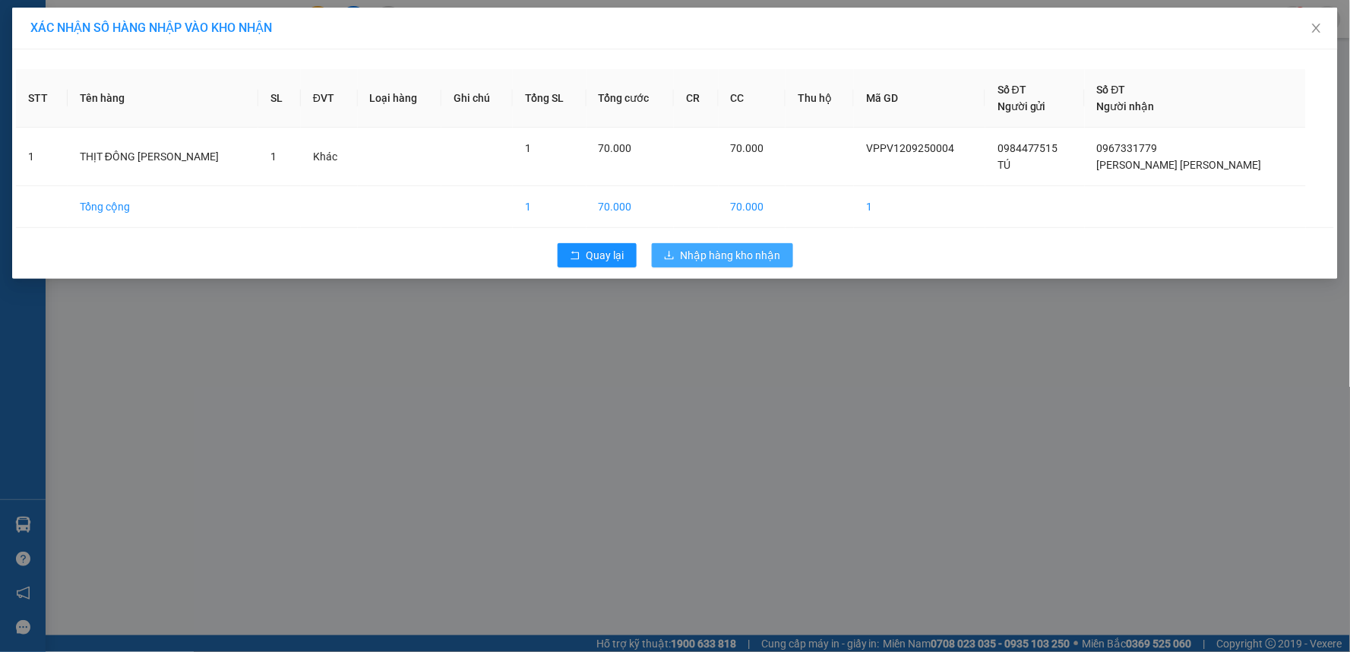
click at [673, 258] on icon "download" at bounding box center [669, 255] width 9 height 8
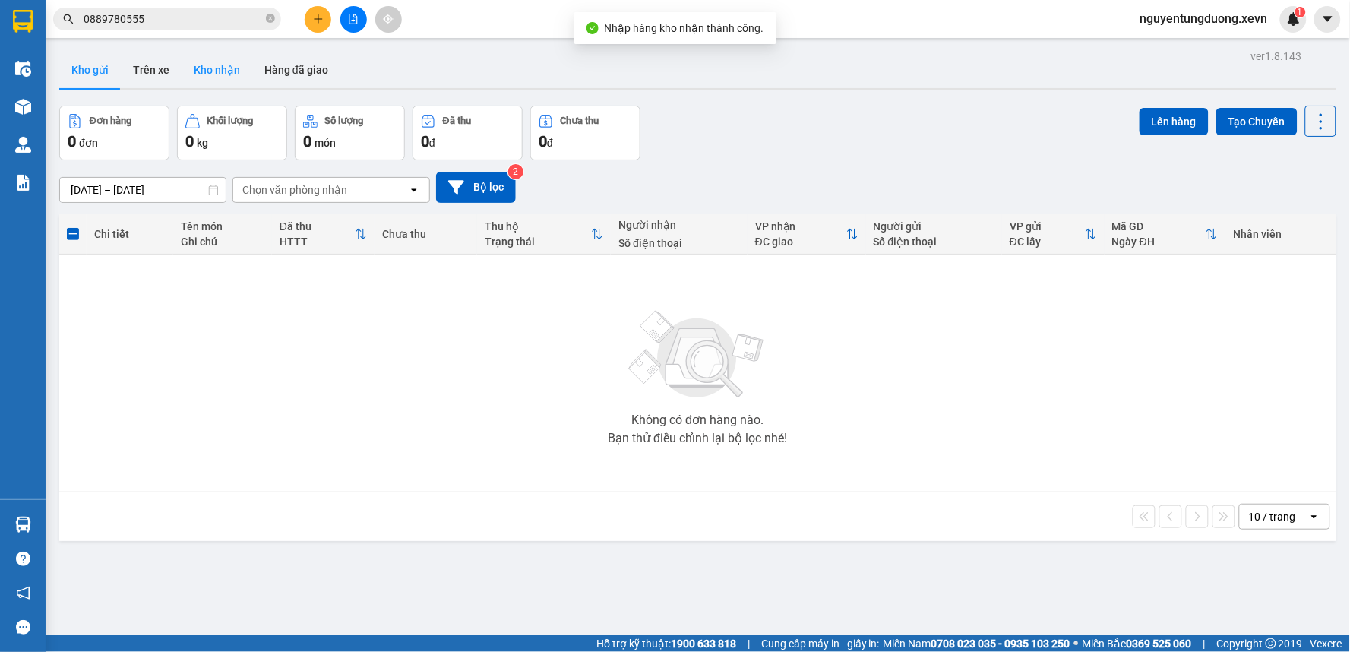
click at [225, 67] on button "Kho nhận" at bounding box center [217, 70] width 71 height 36
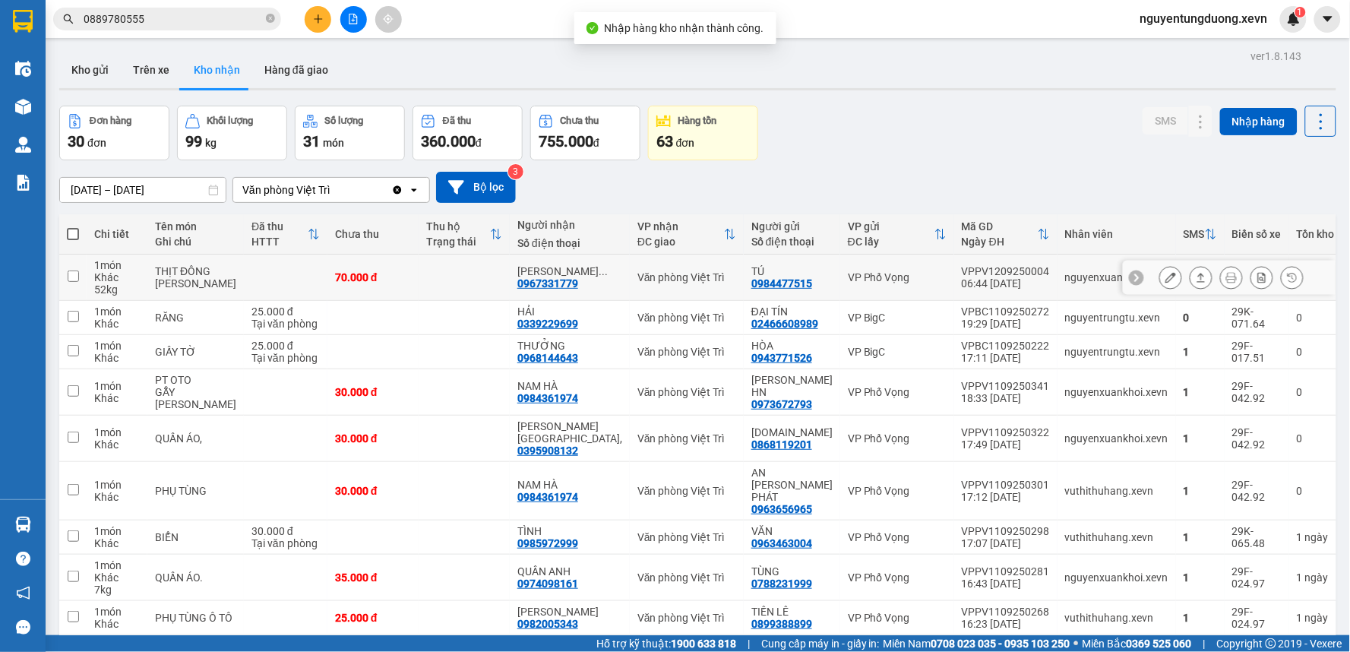
click at [1084, 271] on div "nguyenxuankhoi.xevn" at bounding box center [1116, 277] width 103 height 12
checkbox input "true"
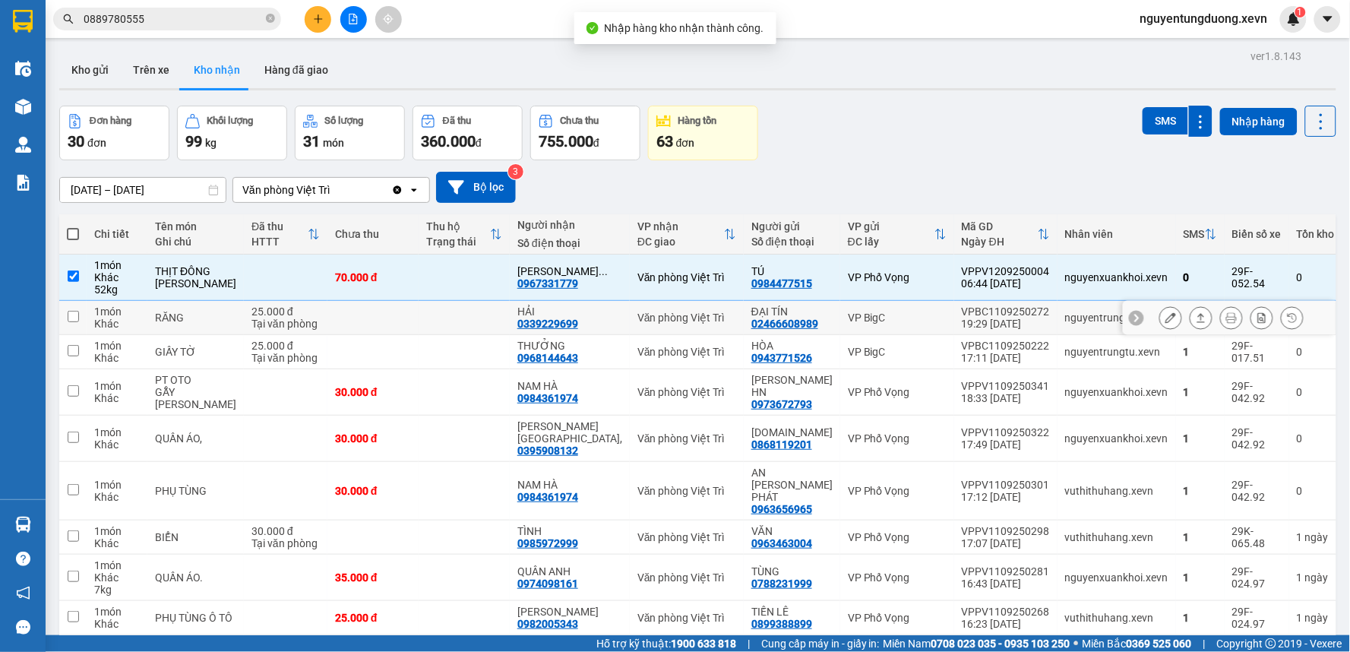
click at [1057, 307] on td "nguyentrungtu.xevn" at bounding box center [1116, 318] width 119 height 34
checkbox input "true"
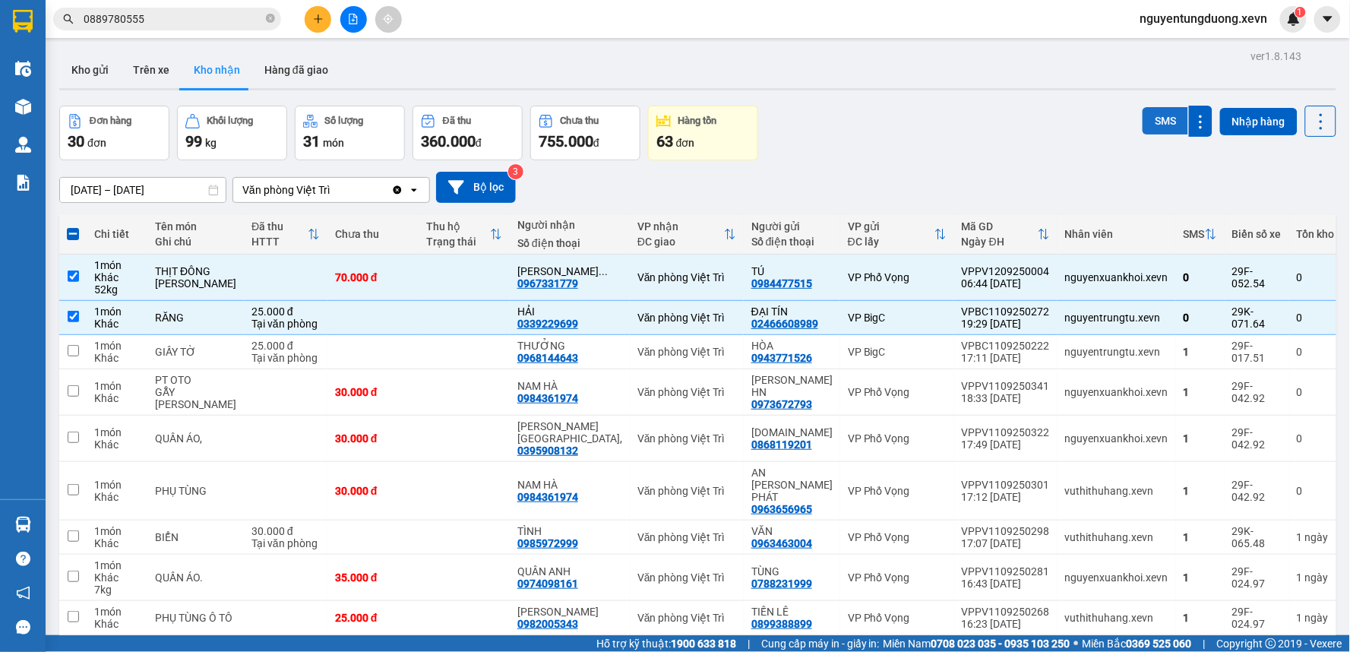
click at [1143, 122] on button "SMS" at bounding box center [1166, 120] width 46 height 27
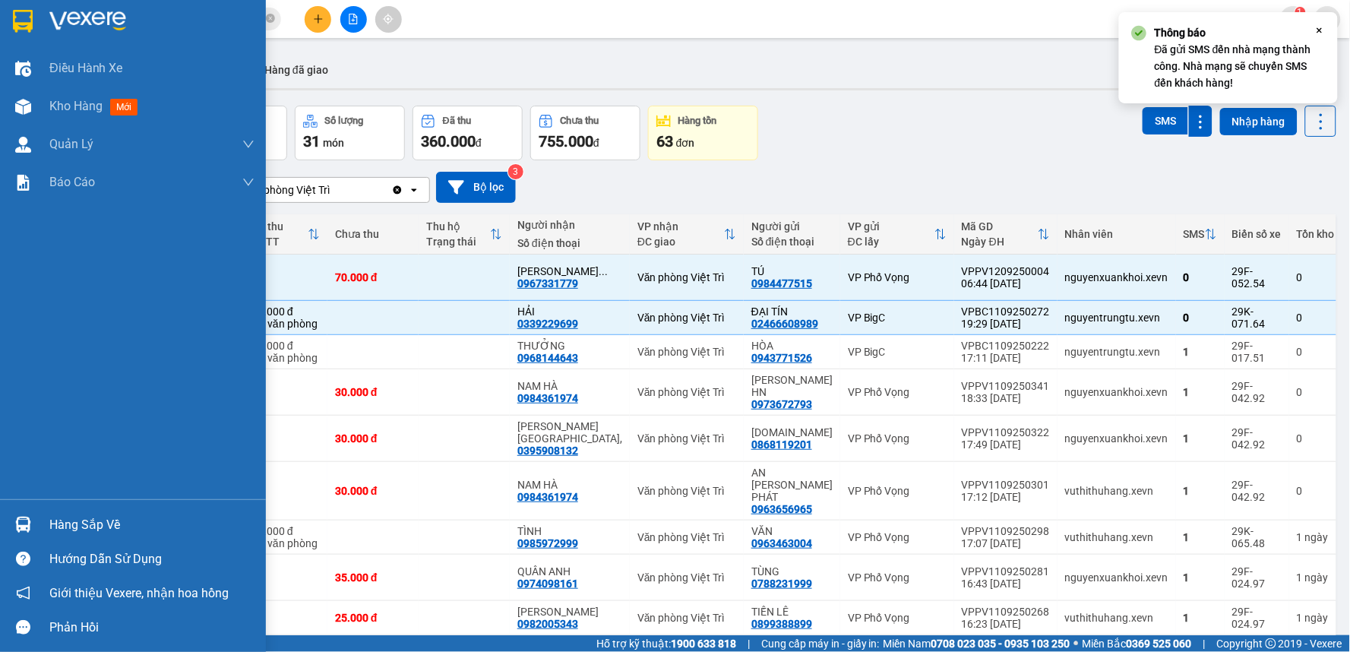
click at [38, 521] on div "Hàng sắp về" at bounding box center [133, 524] width 266 height 34
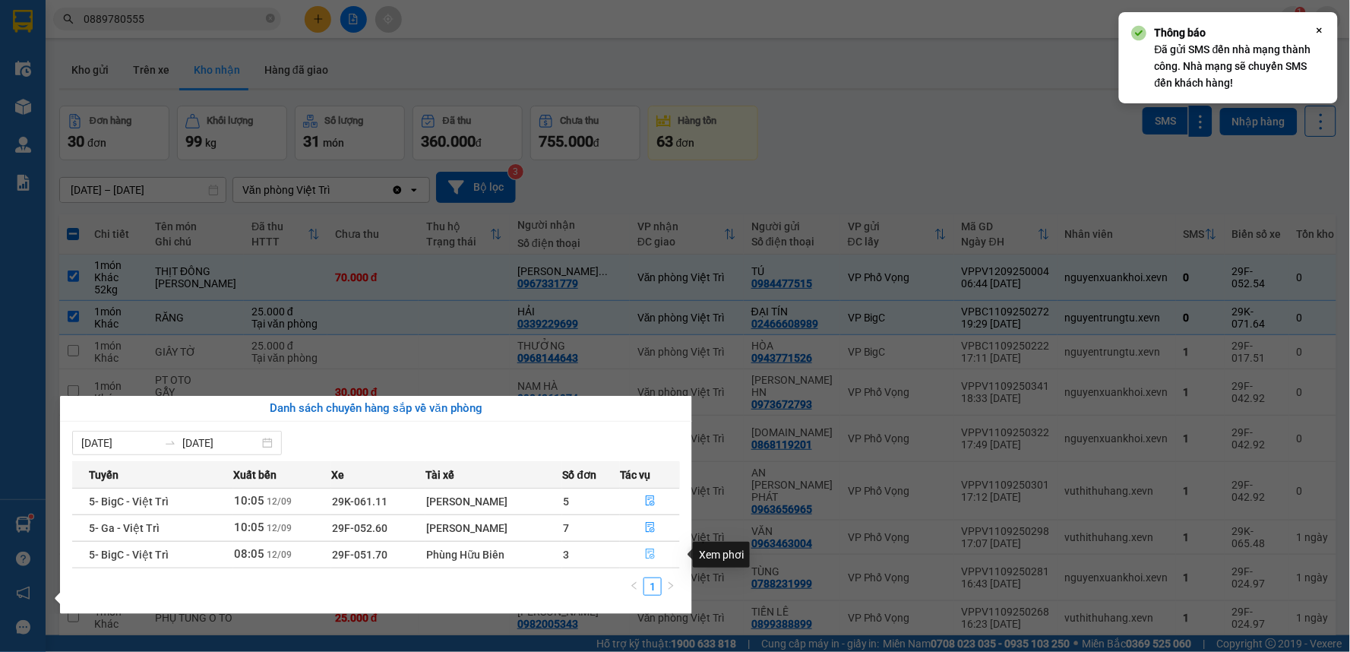
click at [652, 545] on button "button" at bounding box center [650, 554] width 58 height 24
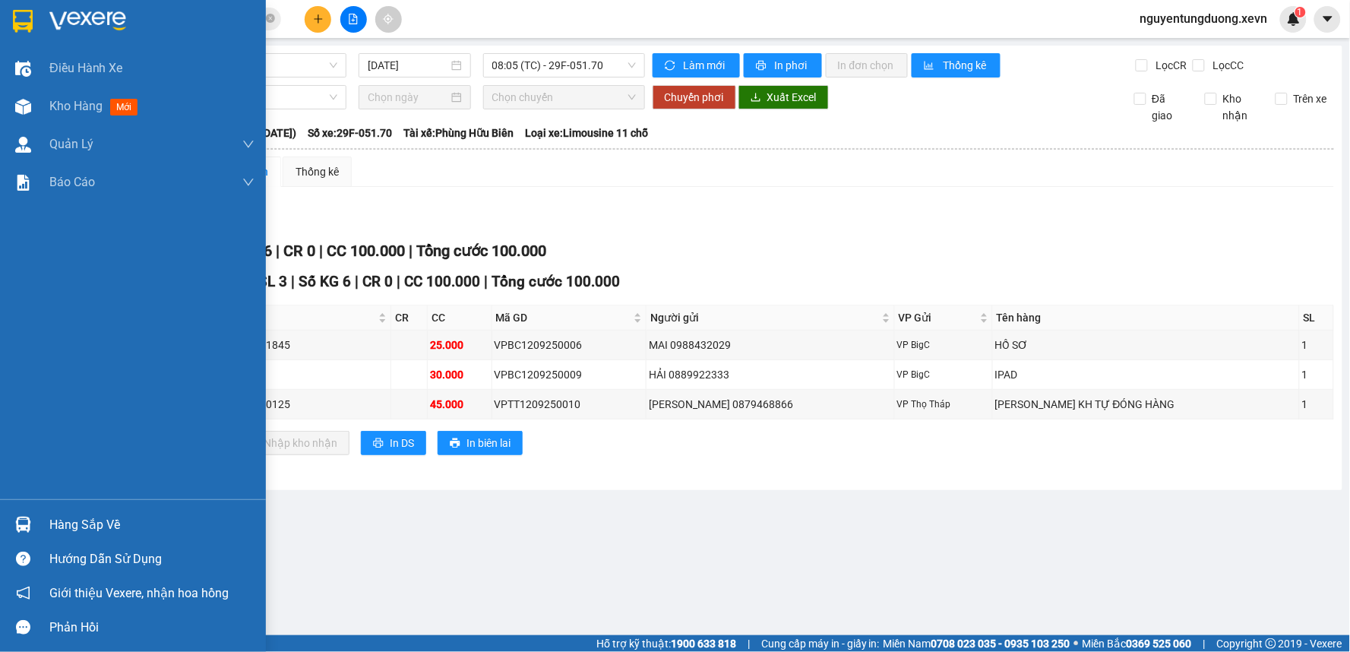
click at [33, 519] on div at bounding box center [23, 524] width 27 height 27
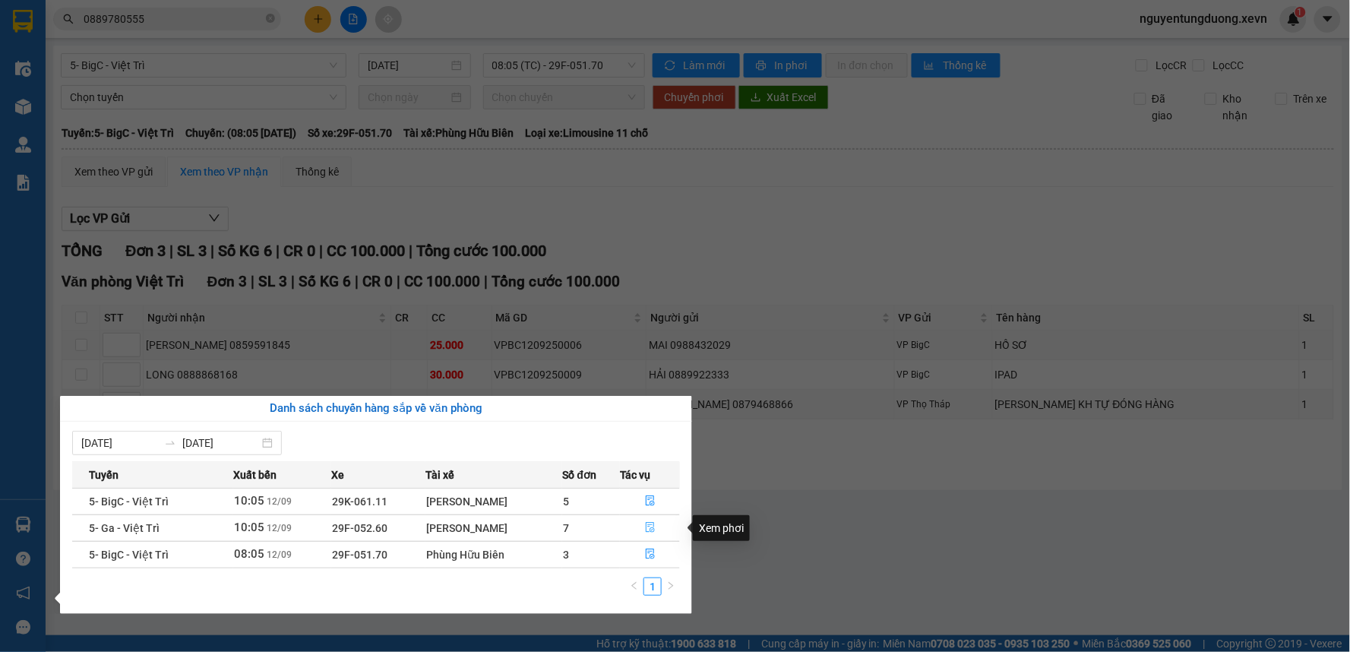
click at [644, 537] on button "button" at bounding box center [650, 528] width 58 height 24
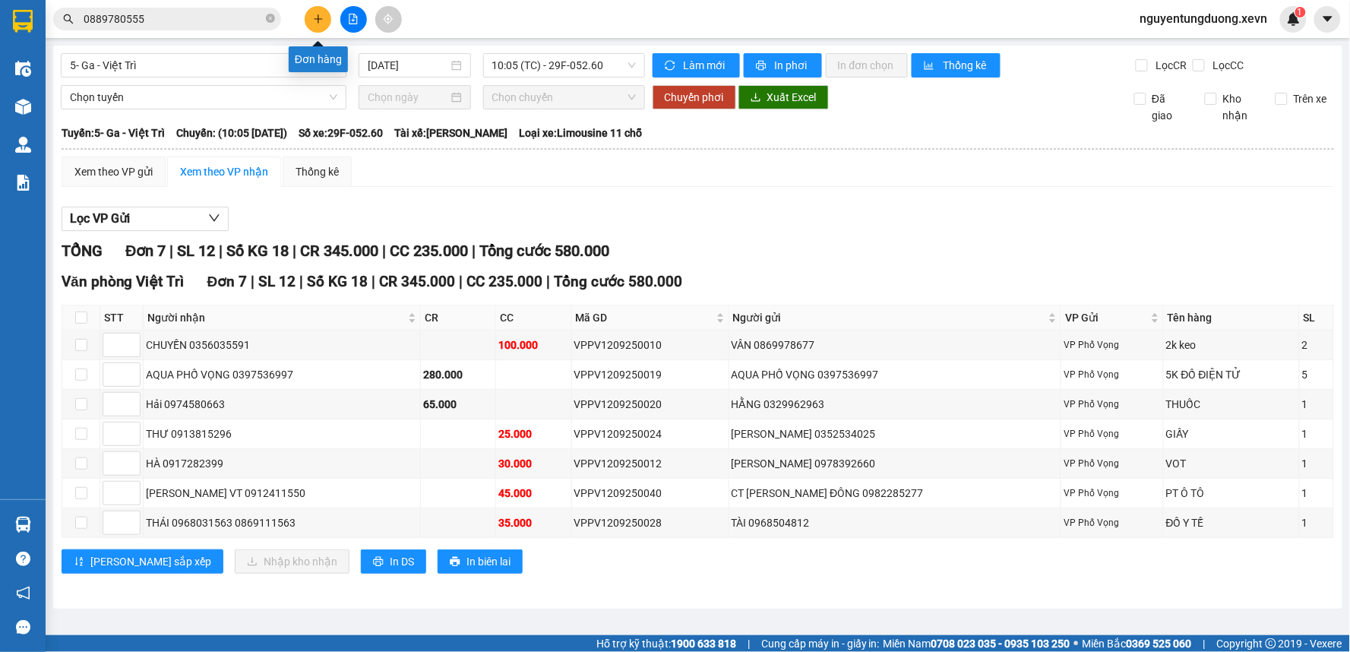
click at [315, 30] on button at bounding box center [318, 19] width 27 height 27
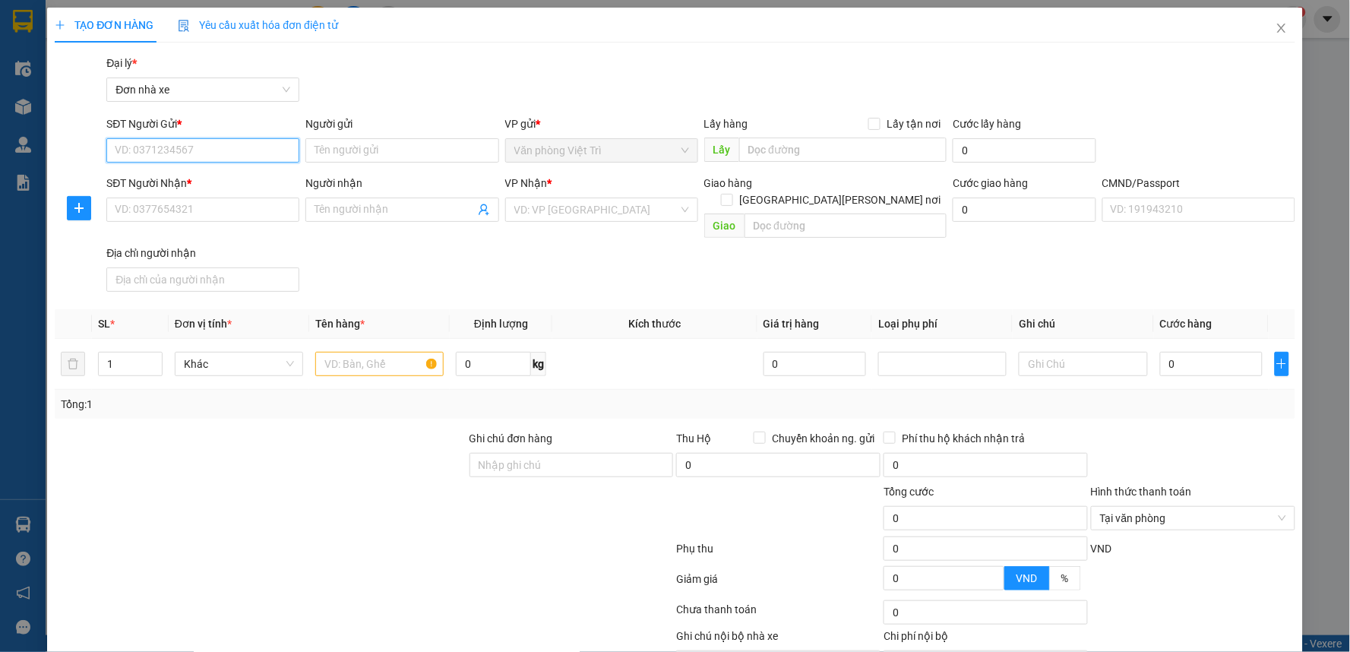
click at [244, 149] on input "SĐT Người Gửi *" at bounding box center [202, 150] width 193 height 24
click at [373, 150] on input "Người gửi" at bounding box center [401, 150] width 193 height 24
click at [148, 145] on input "0828804245" at bounding box center [202, 150] width 193 height 24
click at [219, 145] on input "0828604245" at bounding box center [202, 150] width 193 height 24
type input "0828604240"
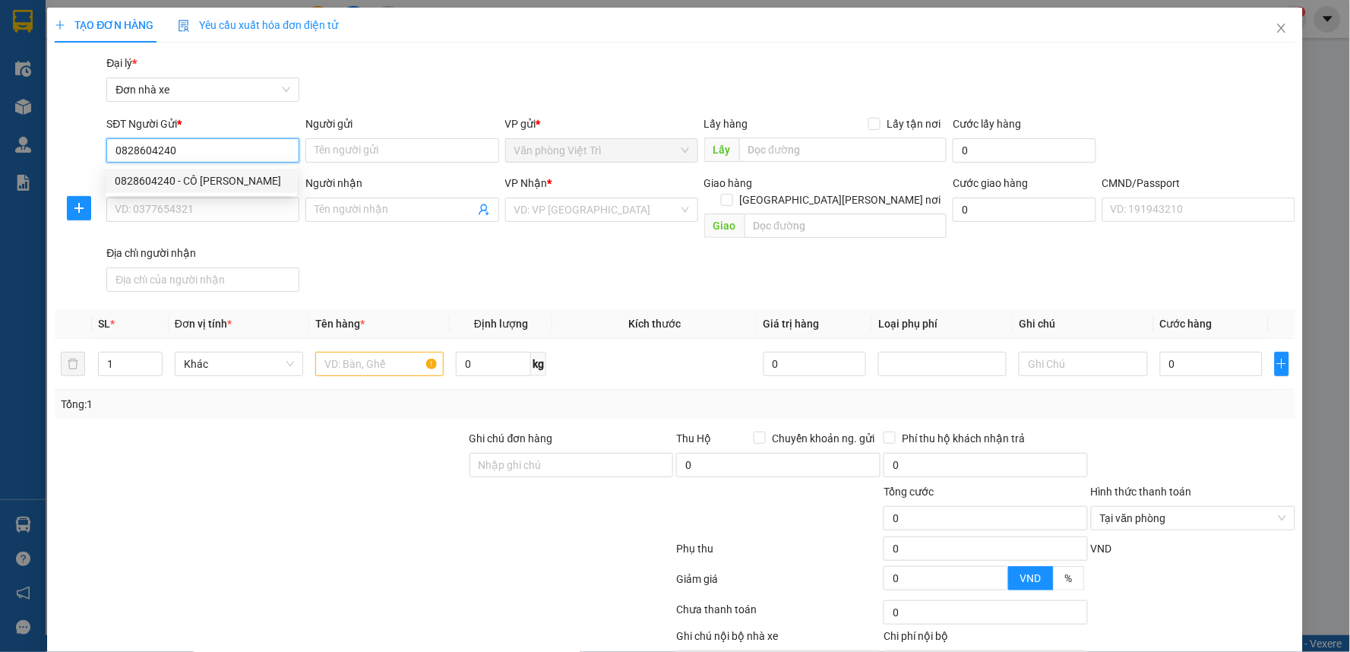
click at [201, 176] on div "0828604240 - CÔ HUYỀN" at bounding box center [201, 180] width 173 height 17
type input "CÔ HUYỀN"
type input "0335863466"
type input "HOÀNG ANH TUẤN"
type input "091082000107 TRI"
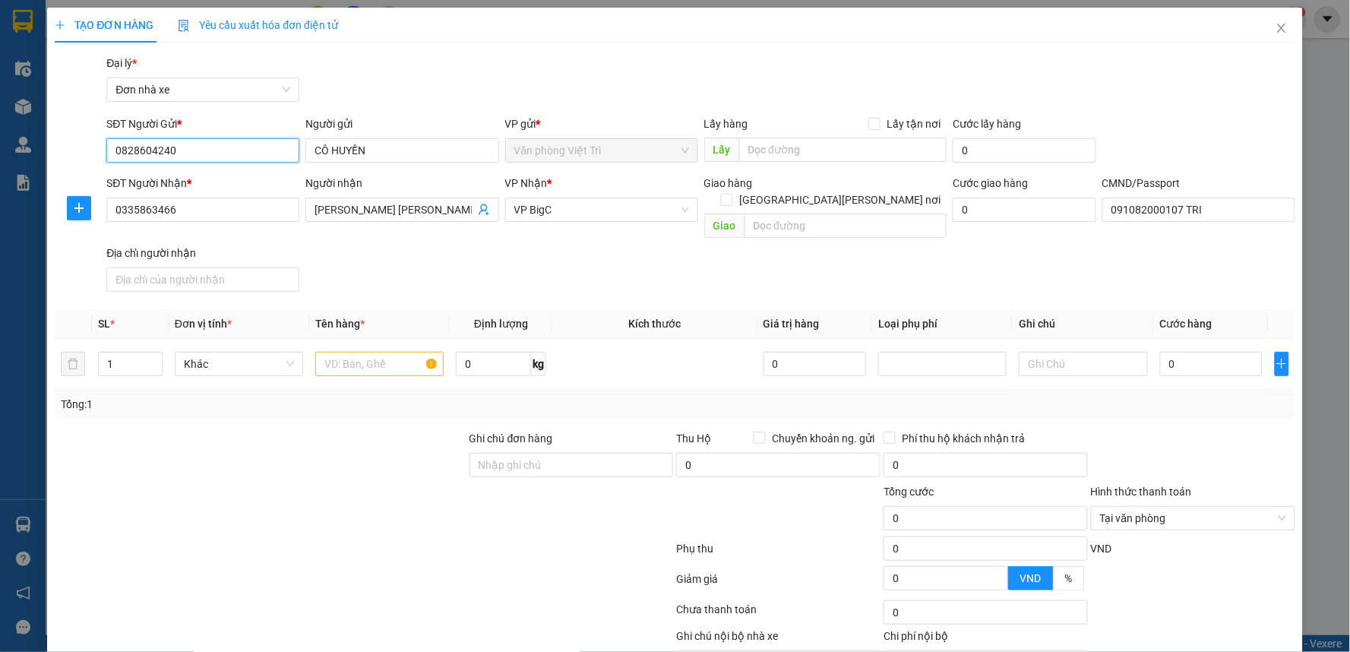
type input "0828604240"
click at [188, 213] on input "0335863466" at bounding box center [202, 210] width 193 height 24
type input "0857965175"
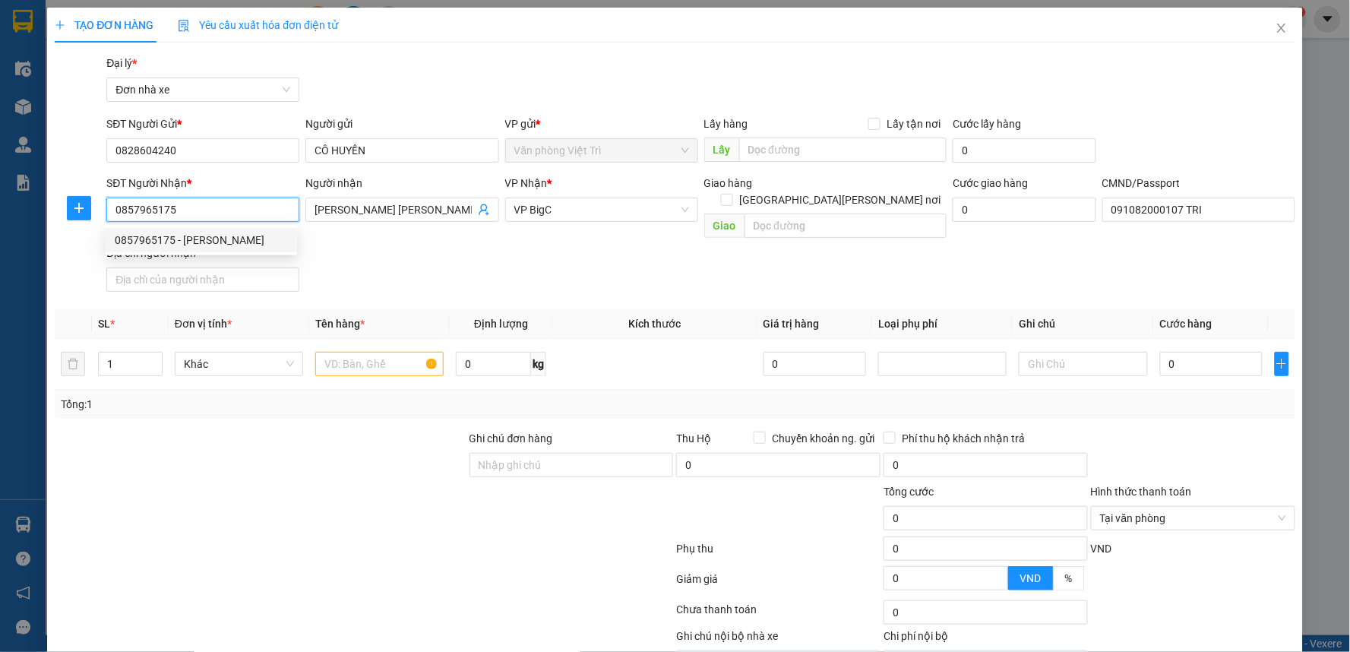
click at [239, 232] on div "0857965175 - HOÀNG ANH TÚ" at bounding box center [201, 240] width 173 height 17
type input "HOÀNG ANH TÚ"
type input "132483315"
type input "0857965175"
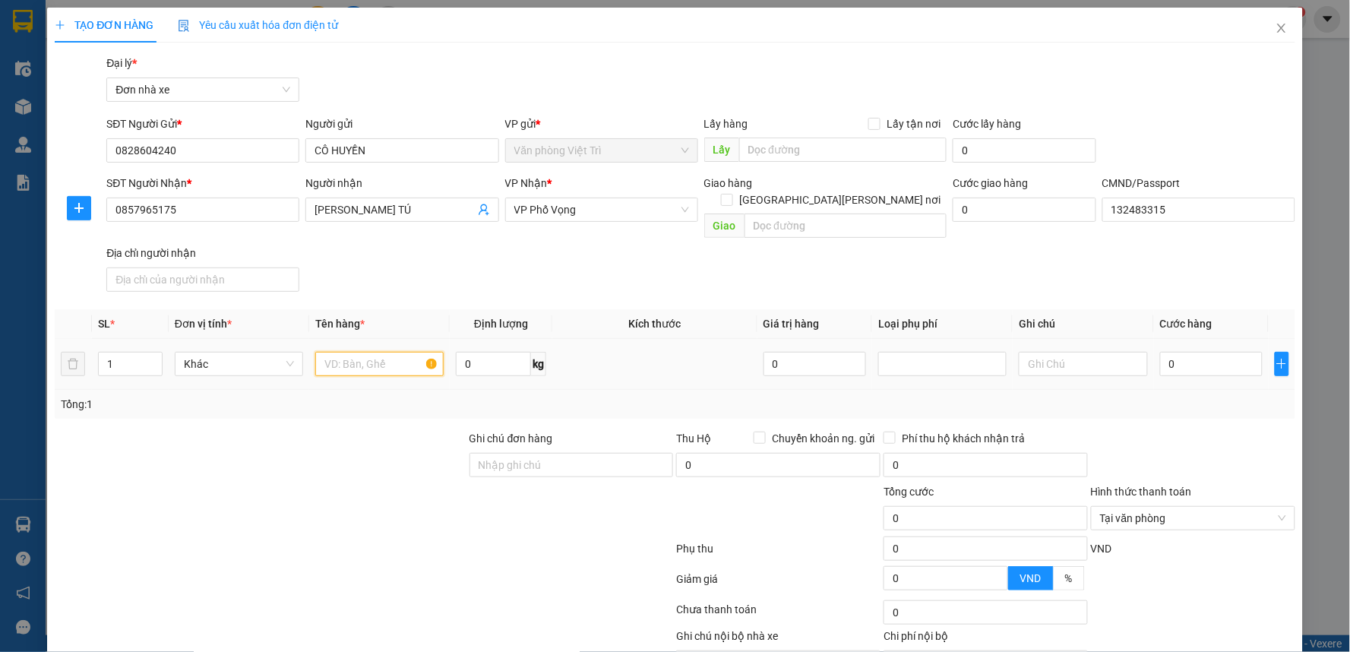
click at [371, 358] on input "text" at bounding box center [379, 364] width 128 height 24
click at [578, 209] on span "VP Phố Vọng" at bounding box center [601, 209] width 175 height 23
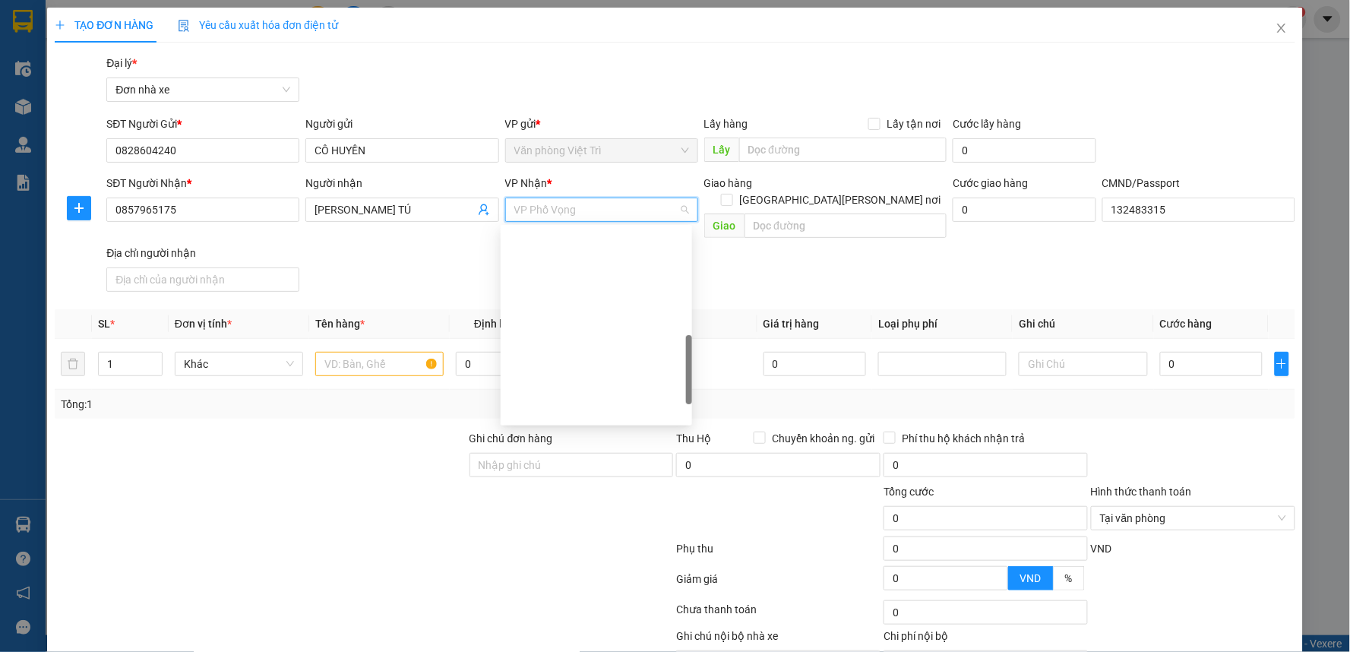
scroll to position [400, 0]
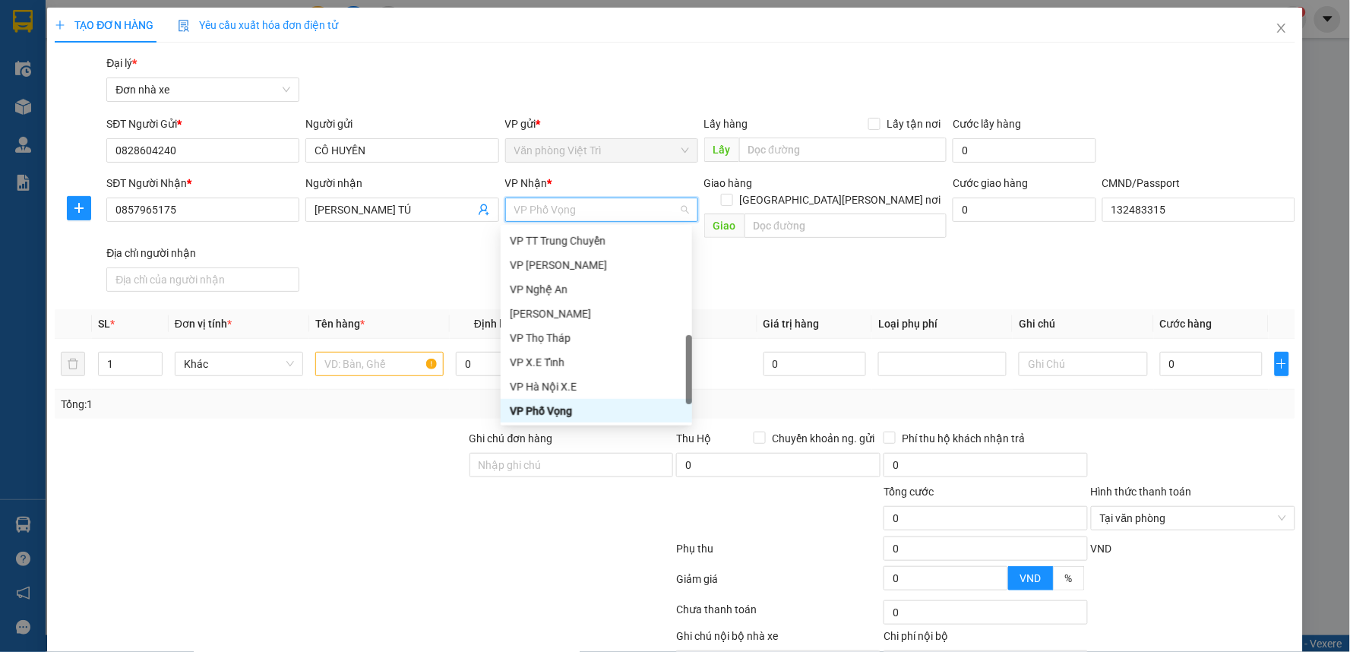
type input "b"
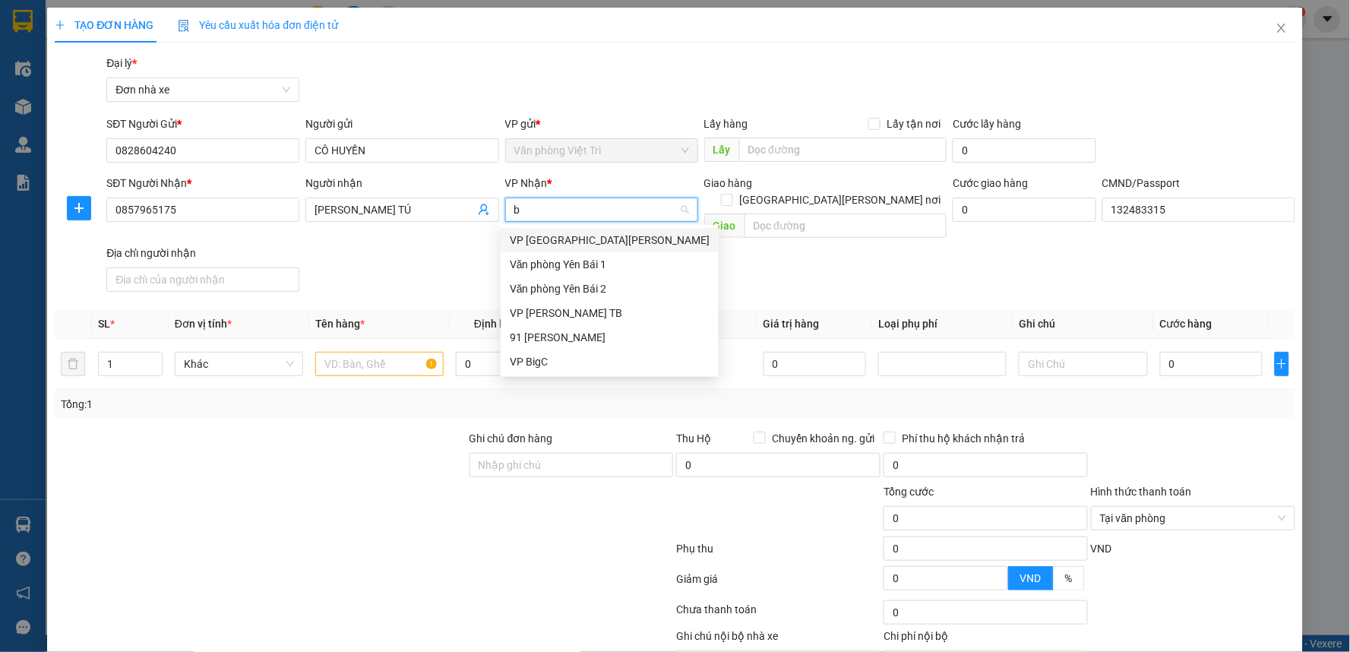
scroll to position [0, 0]
click at [527, 353] on div "VP BigC" at bounding box center [610, 361] width 200 height 17
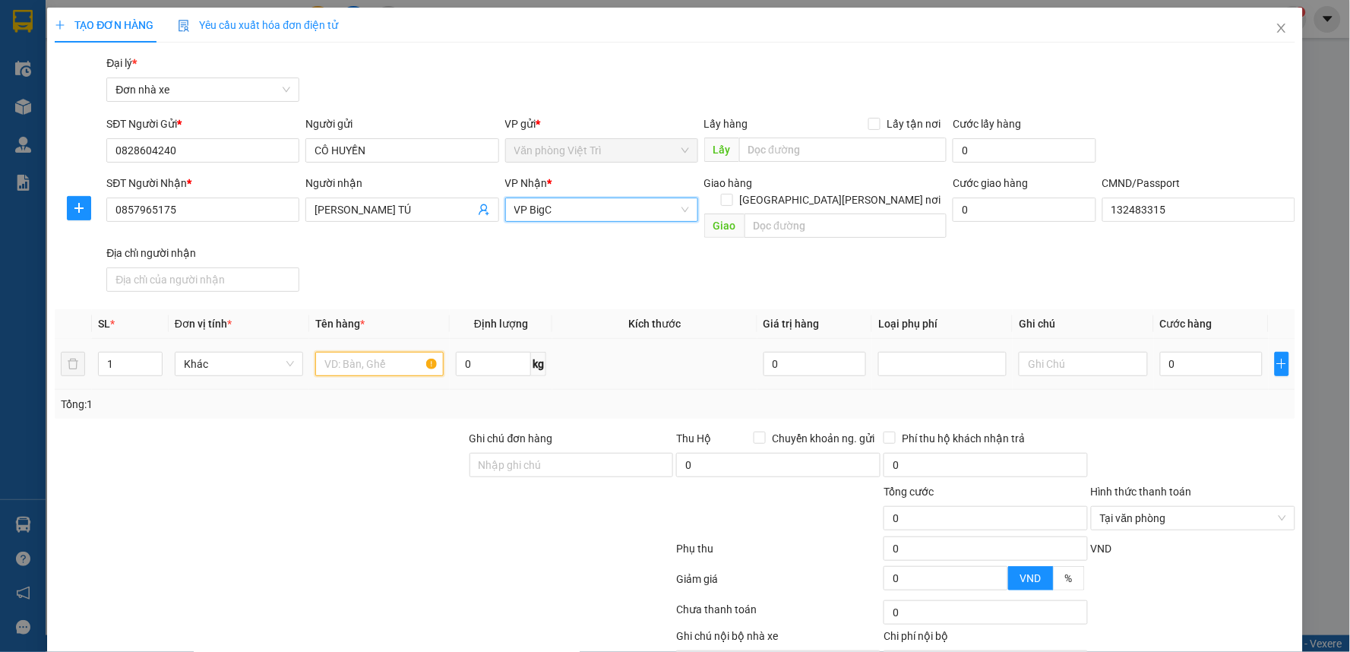
click at [397, 352] on input "text" at bounding box center [379, 364] width 128 height 24
type input "thức ăn+giấy tờ"
click at [467, 352] on input "0" at bounding box center [493, 364] width 75 height 24
type input "2"
click at [1178, 354] on input "0" at bounding box center [1211, 364] width 103 height 24
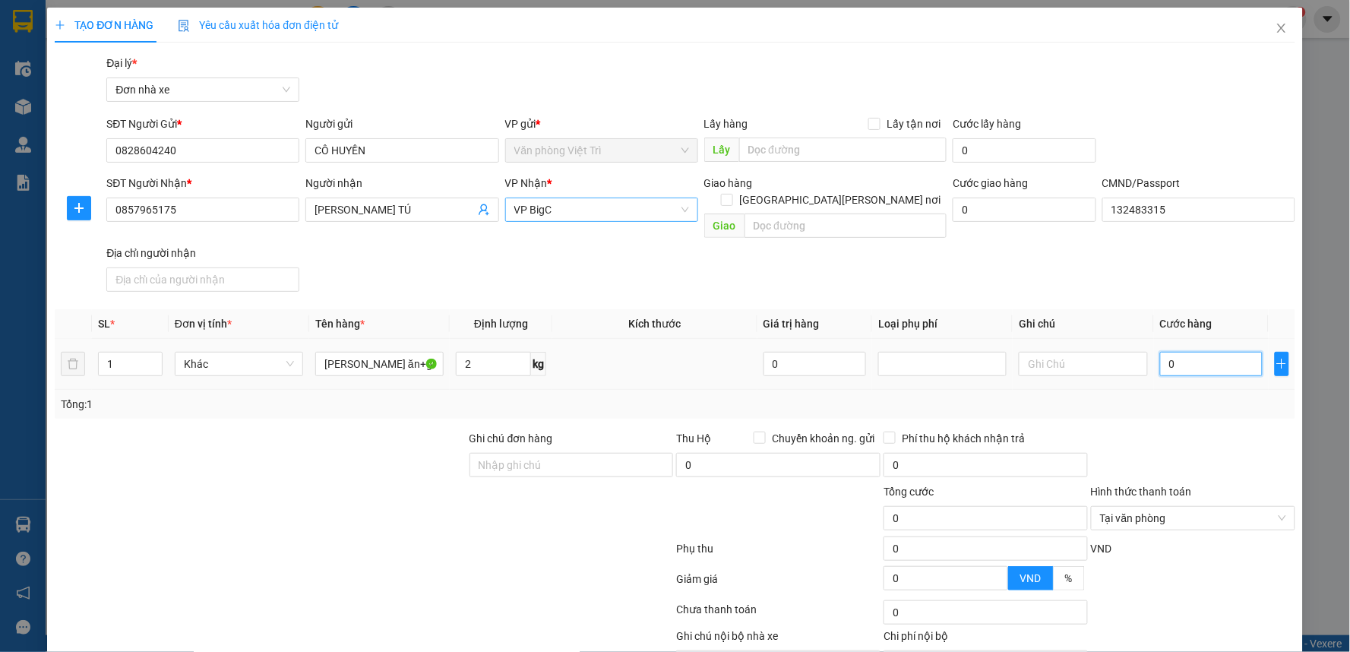
type input "30"
type input "30.000"
click at [1160, 318] on span "Cước hàng" at bounding box center [1186, 324] width 52 height 12
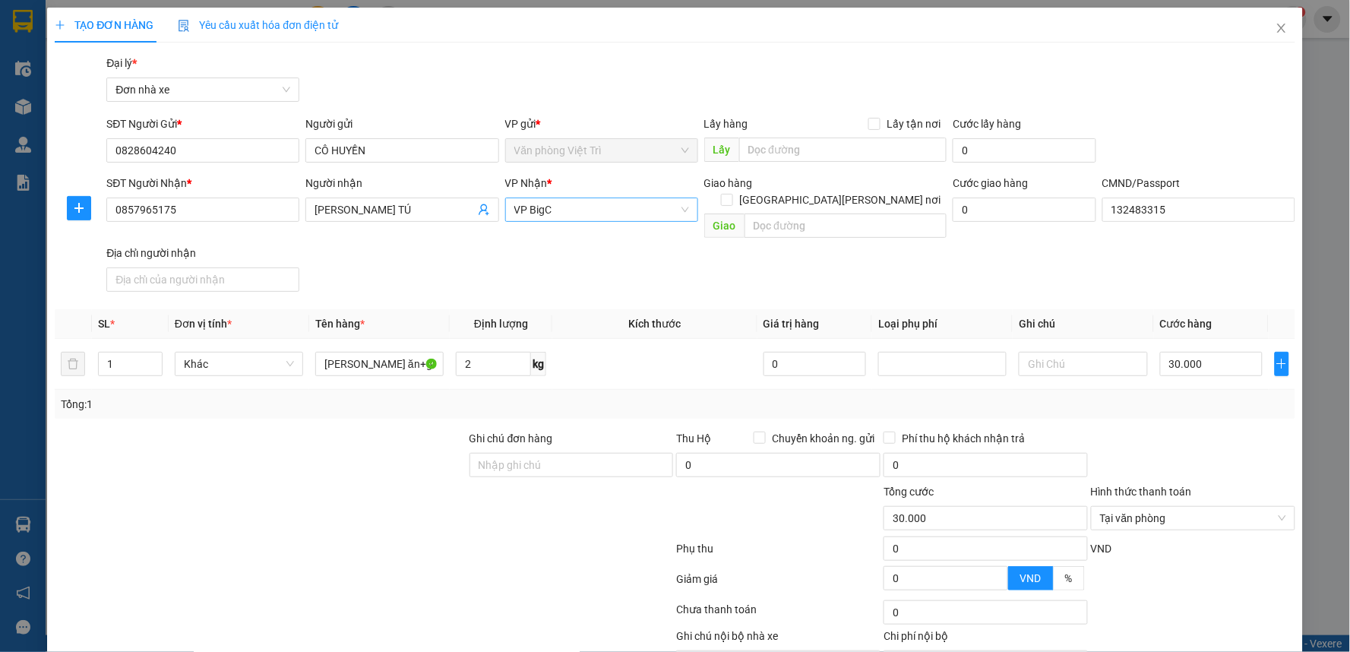
scroll to position [71, 0]
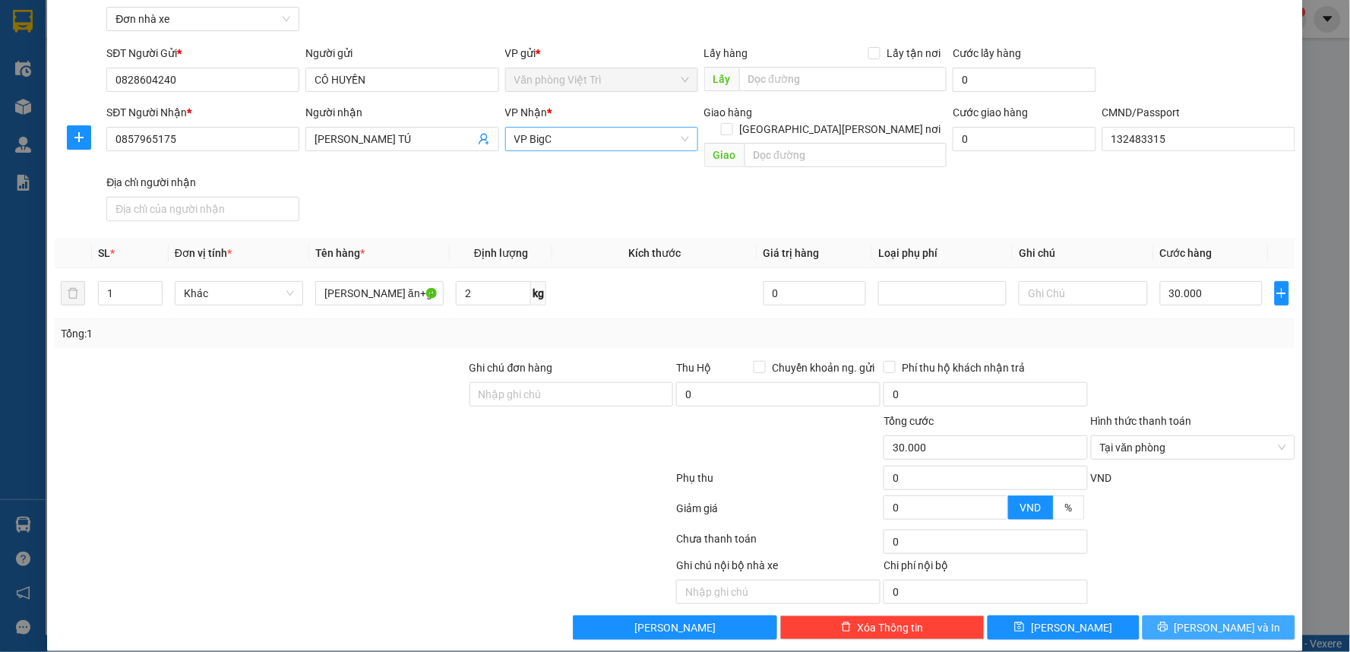
click at [1196, 619] on span "[PERSON_NAME] và In" at bounding box center [1227, 627] width 106 height 17
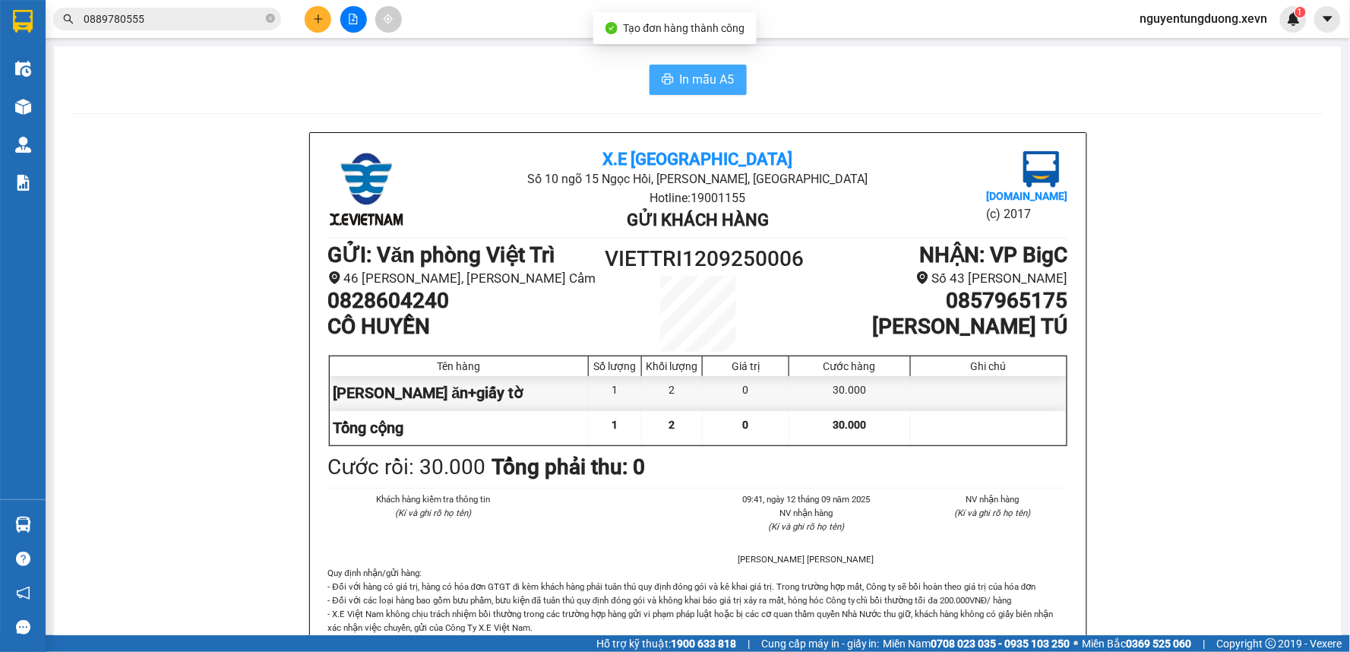
click at [649, 86] on button "In mẫu A5" at bounding box center [697, 80] width 97 height 30
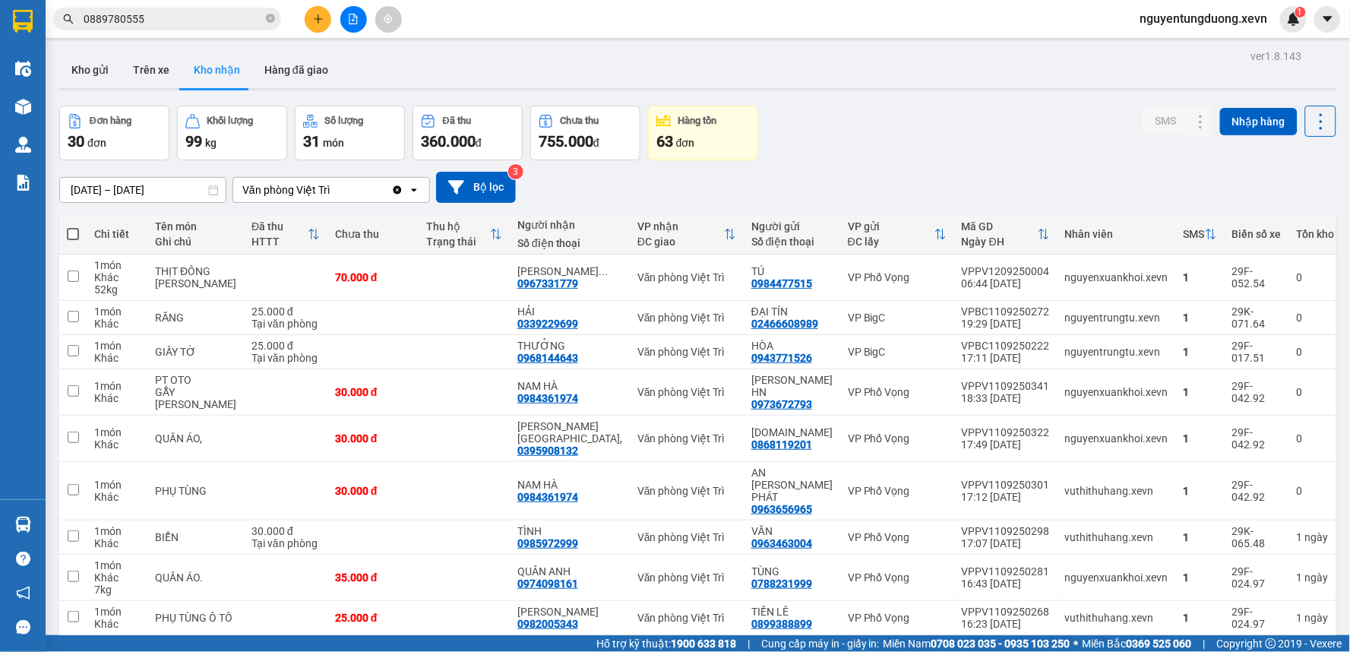
click at [176, 21] on input "0889780555" at bounding box center [173, 19] width 179 height 17
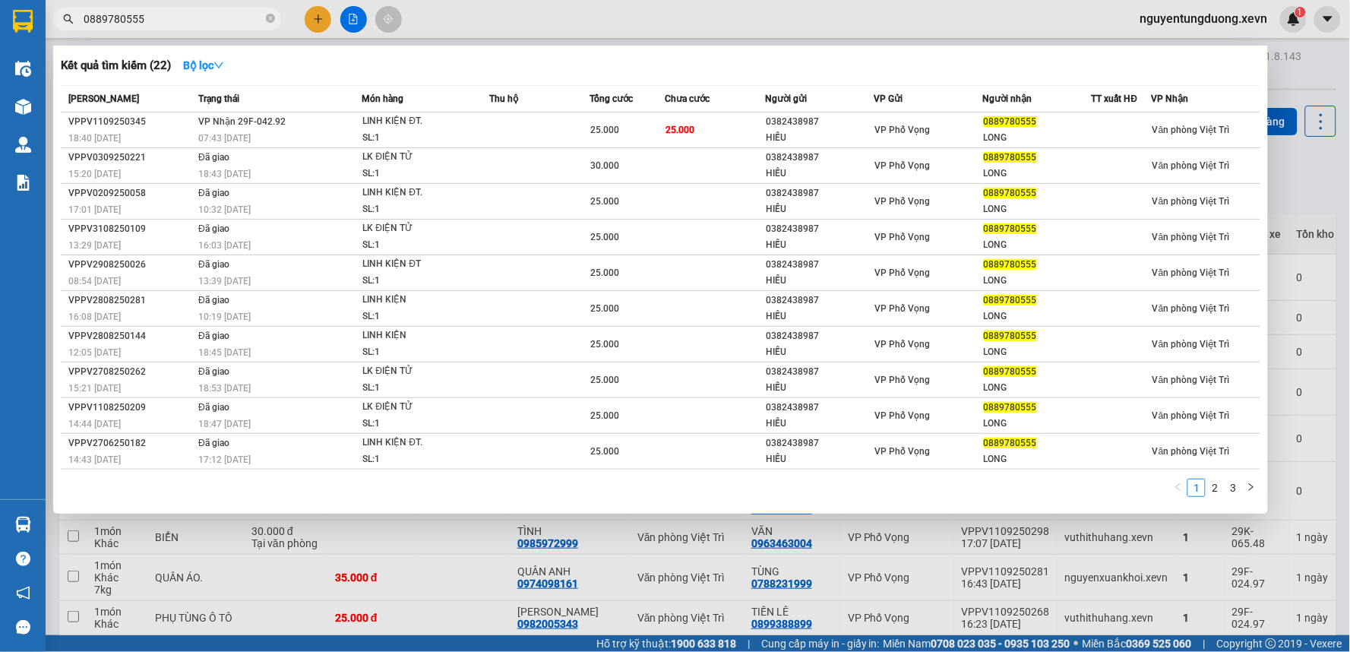
click at [176, 21] on input "0889780555" at bounding box center [173, 19] width 179 height 17
click at [251, 17] on input "0889780555" at bounding box center [173, 19] width 179 height 17
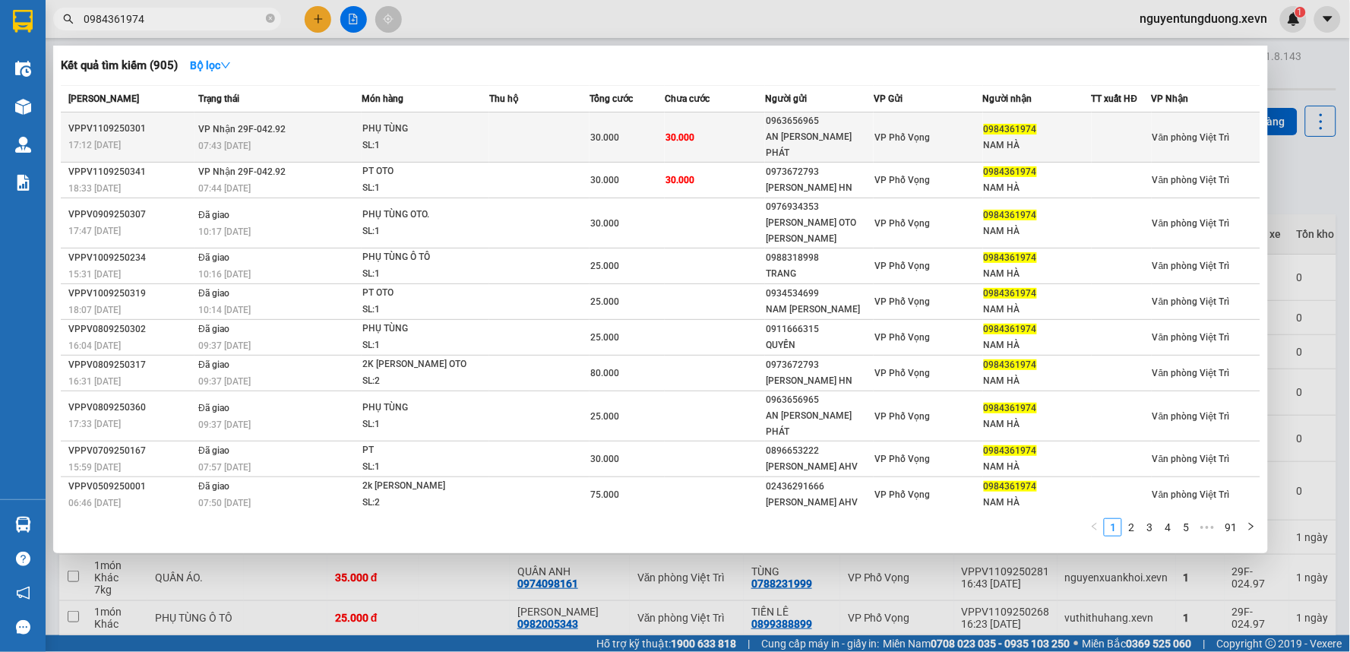
type input "0984361974"
click at [712, 125] on td "30.000" at bounding box center [715, 137] width 100 height 50
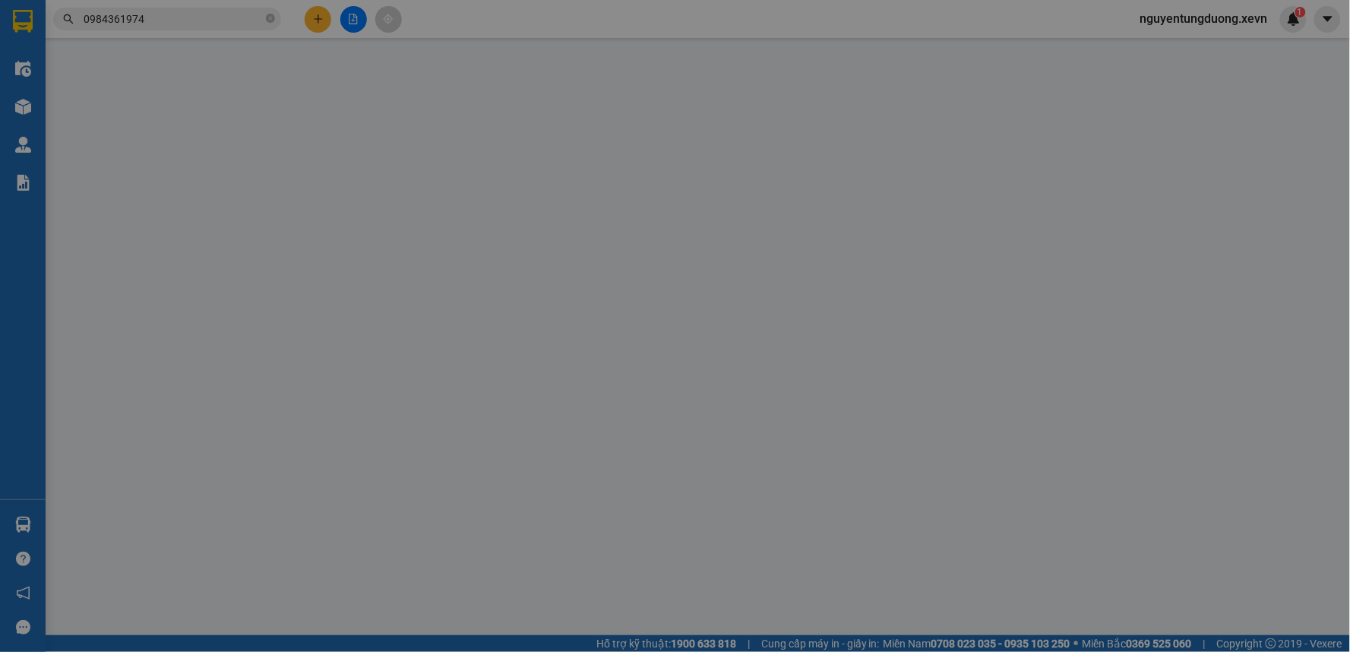
type input "0963656965"
type input "AN THỊNH PHÁT"
type input "0984361974"
type input "NAM HÀ"
type input "NG QUANG DINH"
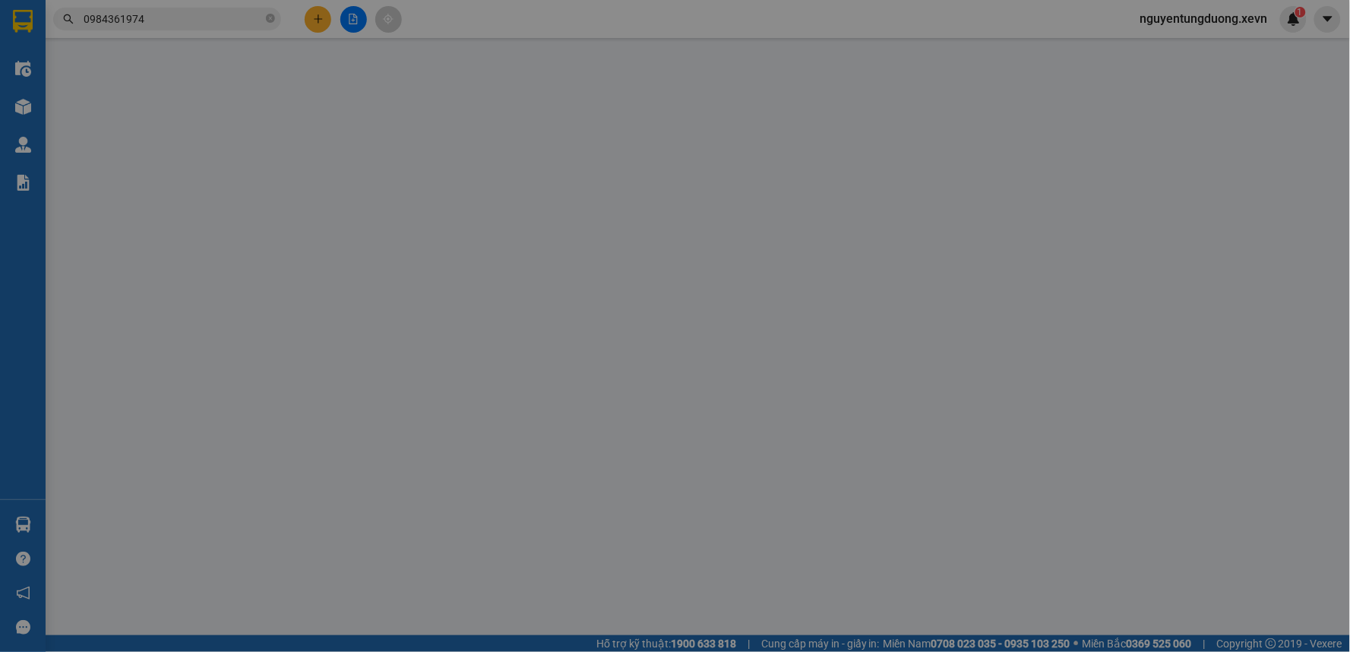
type input "THÔN 2 TIẾN THẮNG LÝ NHÂN"
type input "30.000"
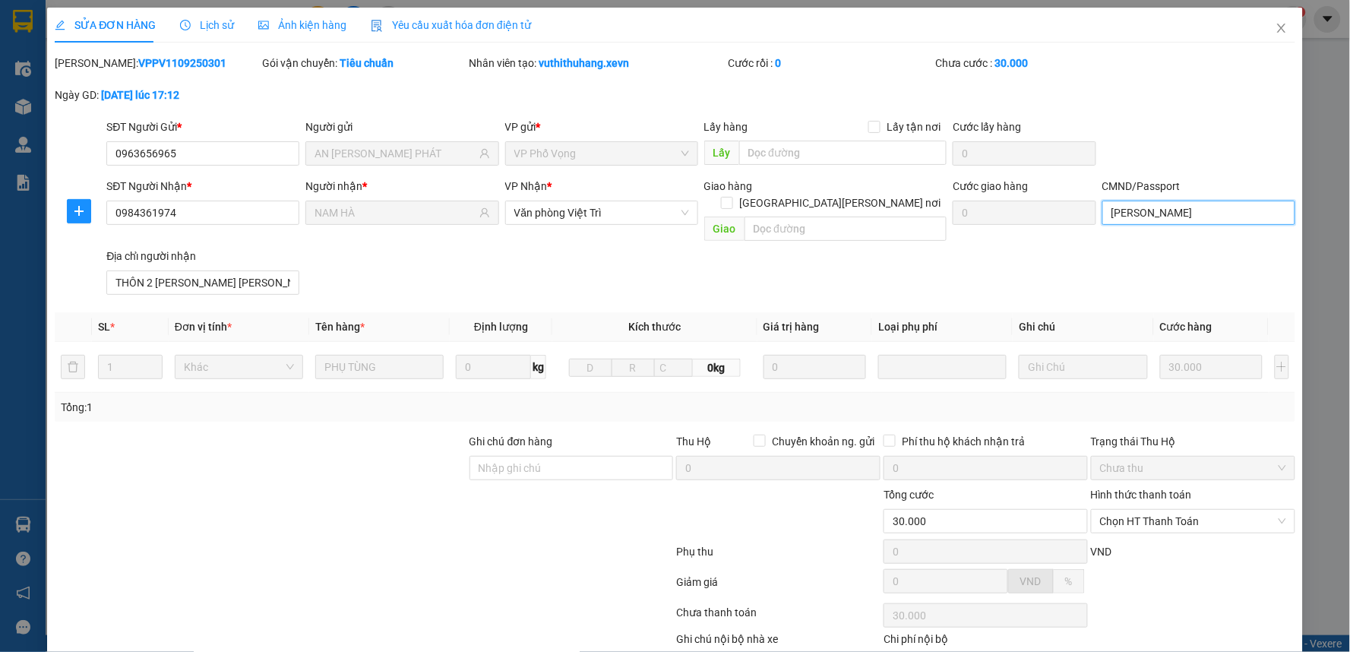
click at [1148, 202] on input "NG QUANG DINH" at bounding box center [1198, 213] width 193 height 24
click at [1137, 514] on span "Chọn HT Thanh Toán" at bounding box center [1193, 521] width 186 height 23
type input "truong"
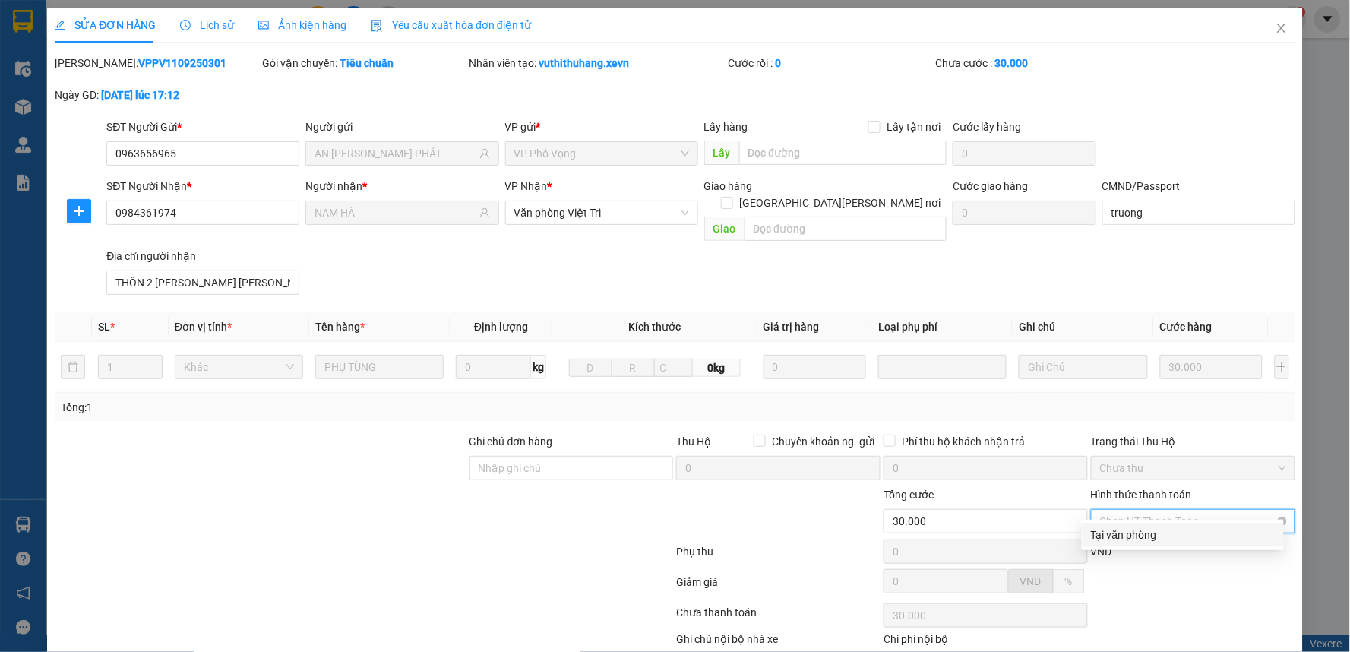
click at [1137, 532] on div "Tại văn phòng" at bounding box center [1183, 534] width 184 height 17
type input "0"
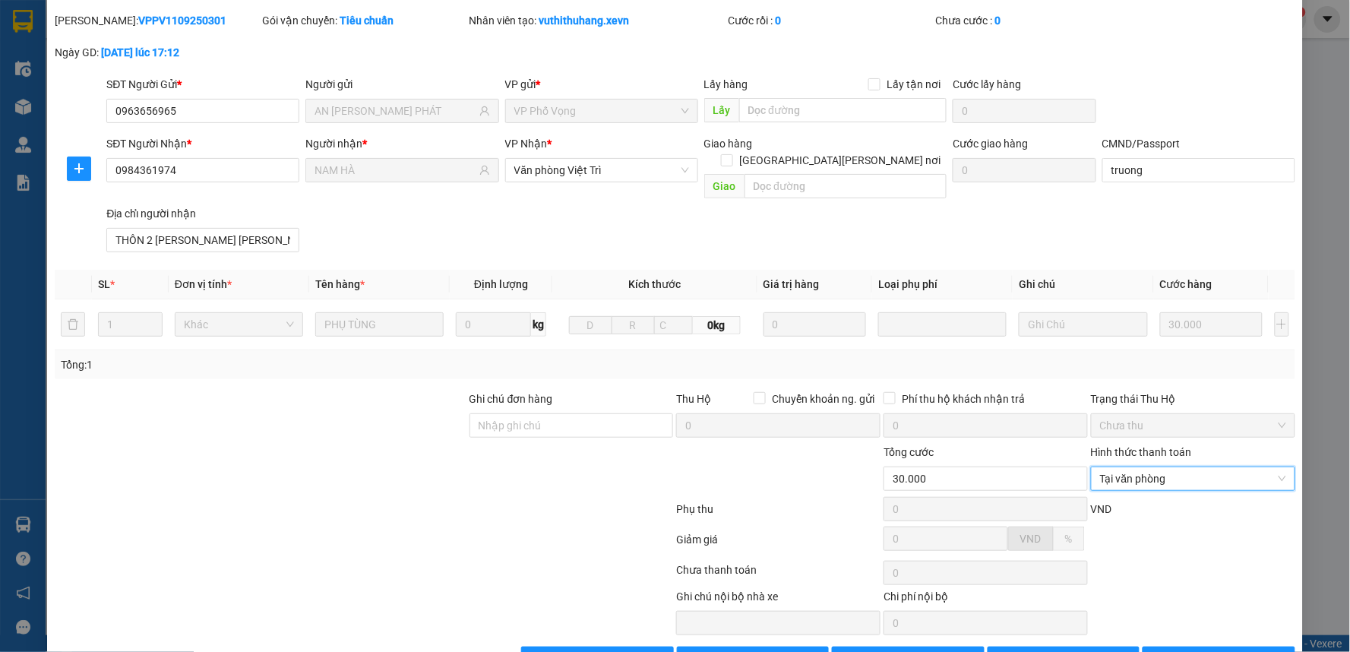
scroll to position [74, 0]
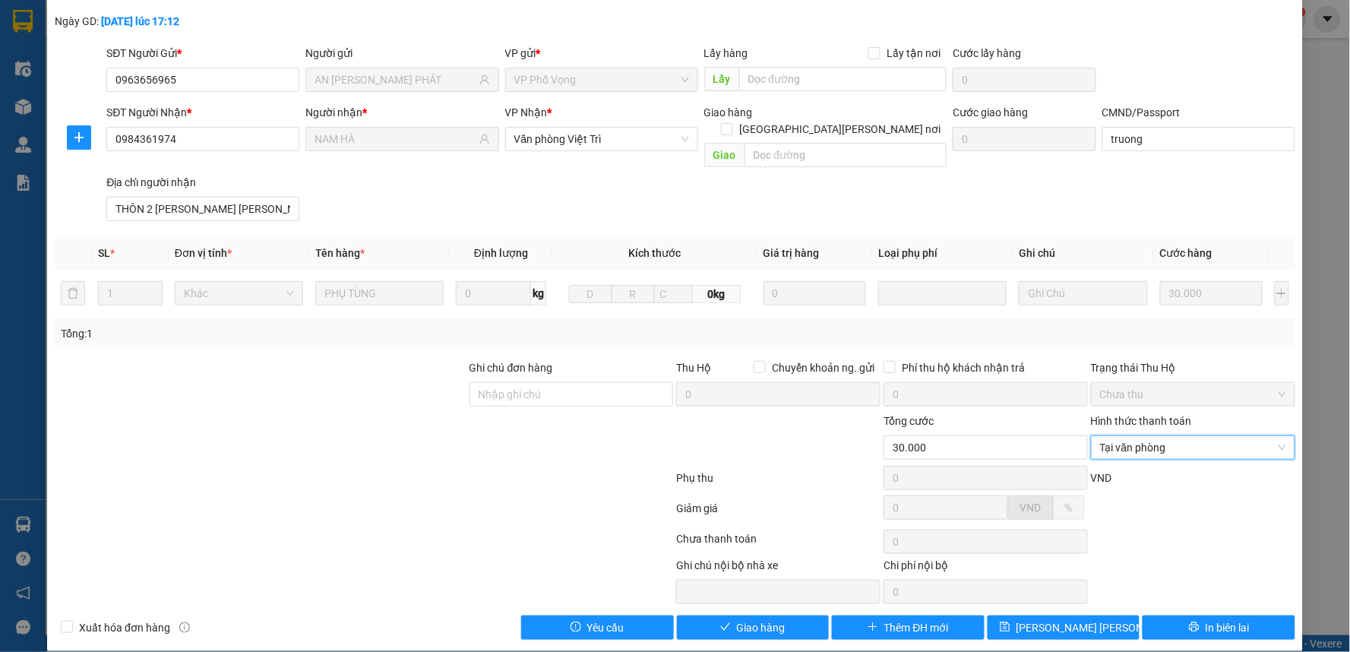
click at [770, 597] on div "Total Paid Fee 0 Total UnPaid Fee 30.000 Cash Collection Total Fee Mã ĐH: VPPV1…" at bounding box center [675, 310] width 1241 height 659
click at [765, 619] on span "Giao hàng" at bounding box center [761, 627] width 49 height 17
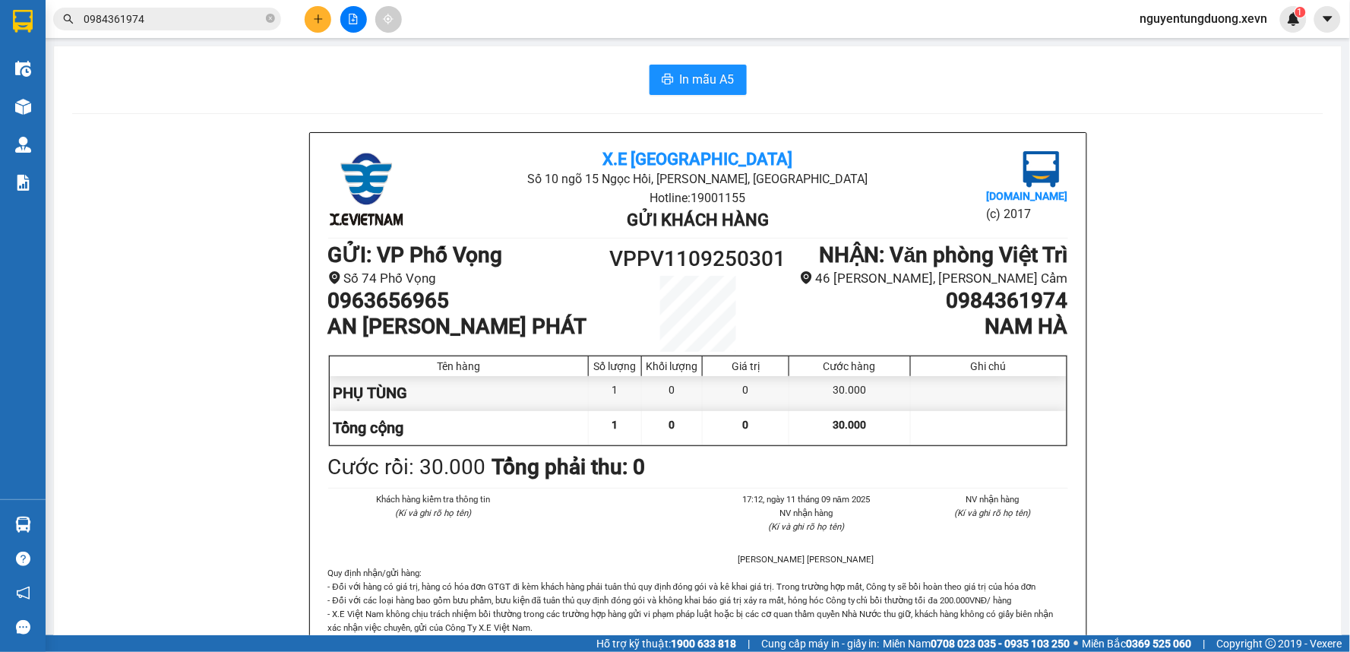
click at [167, 8] on span "0984361974" at bounding box center [167, 19] width 228 height 23
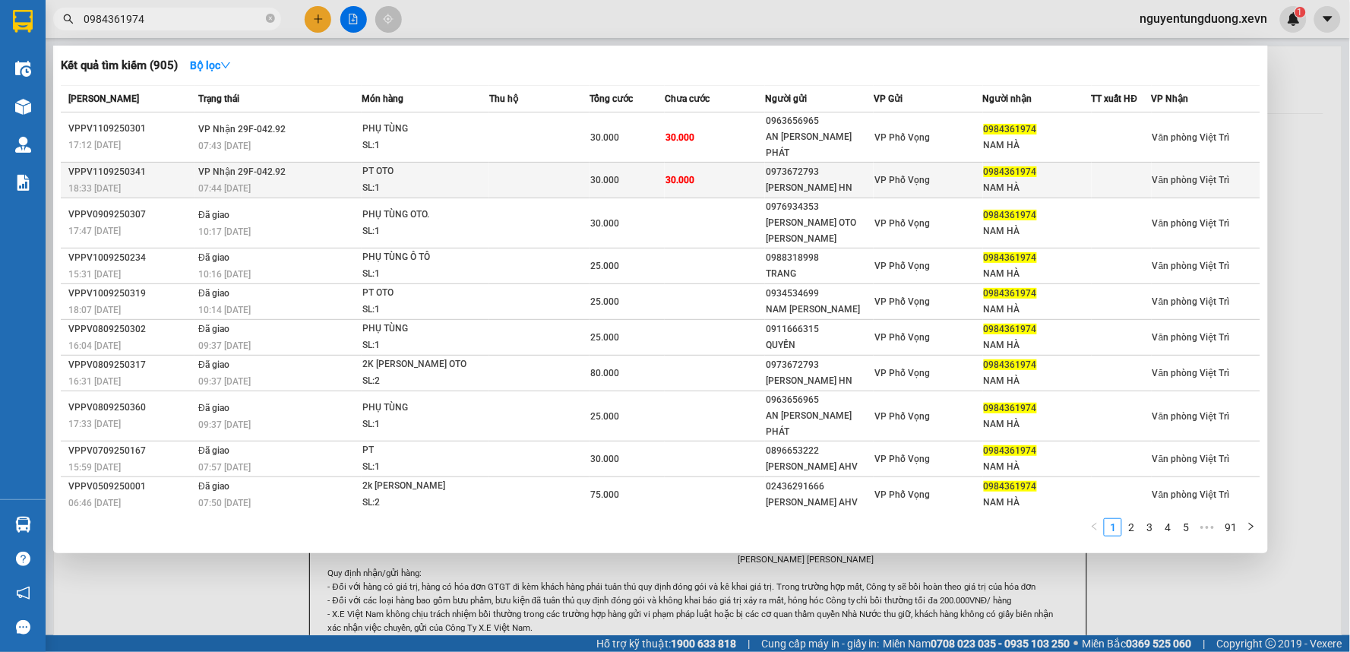
click at [223, 183] on span "07:44 [DATE]" at bounding box center [224, 188] width 52 height 11
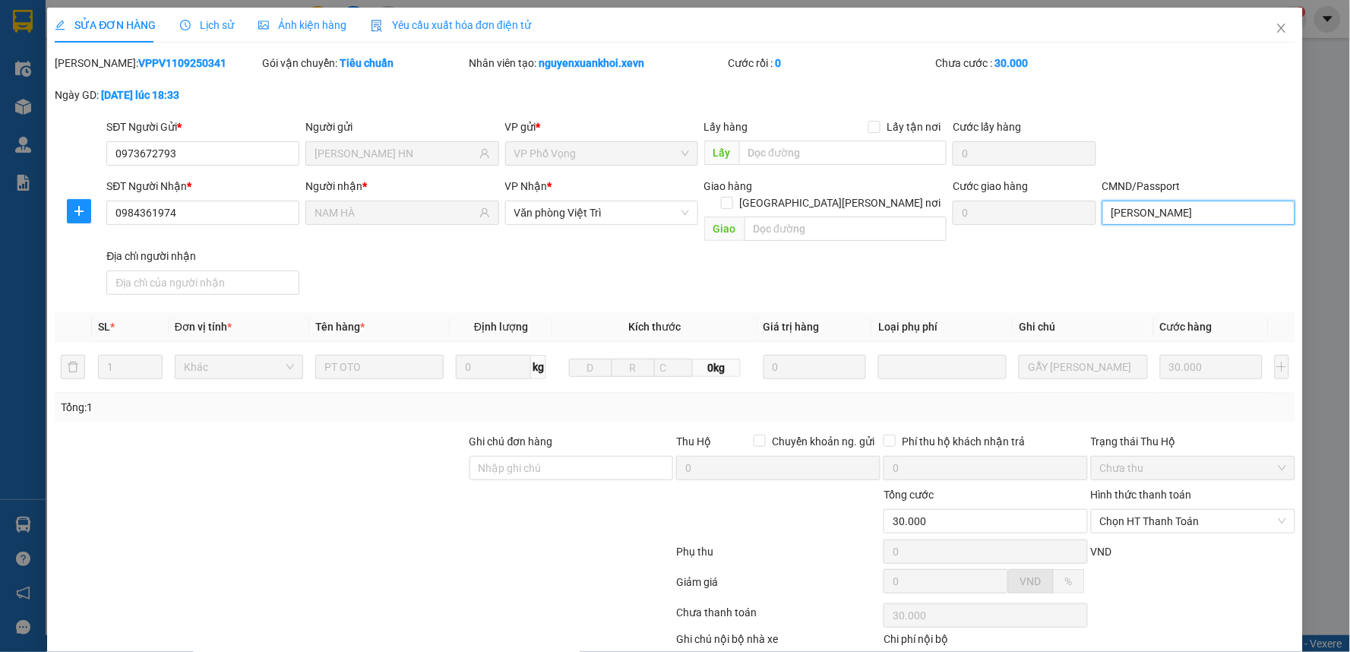
click at [1180, 214] on input "NG QUANG DINH" at bounding box center [1198, 213] width 193 height 24
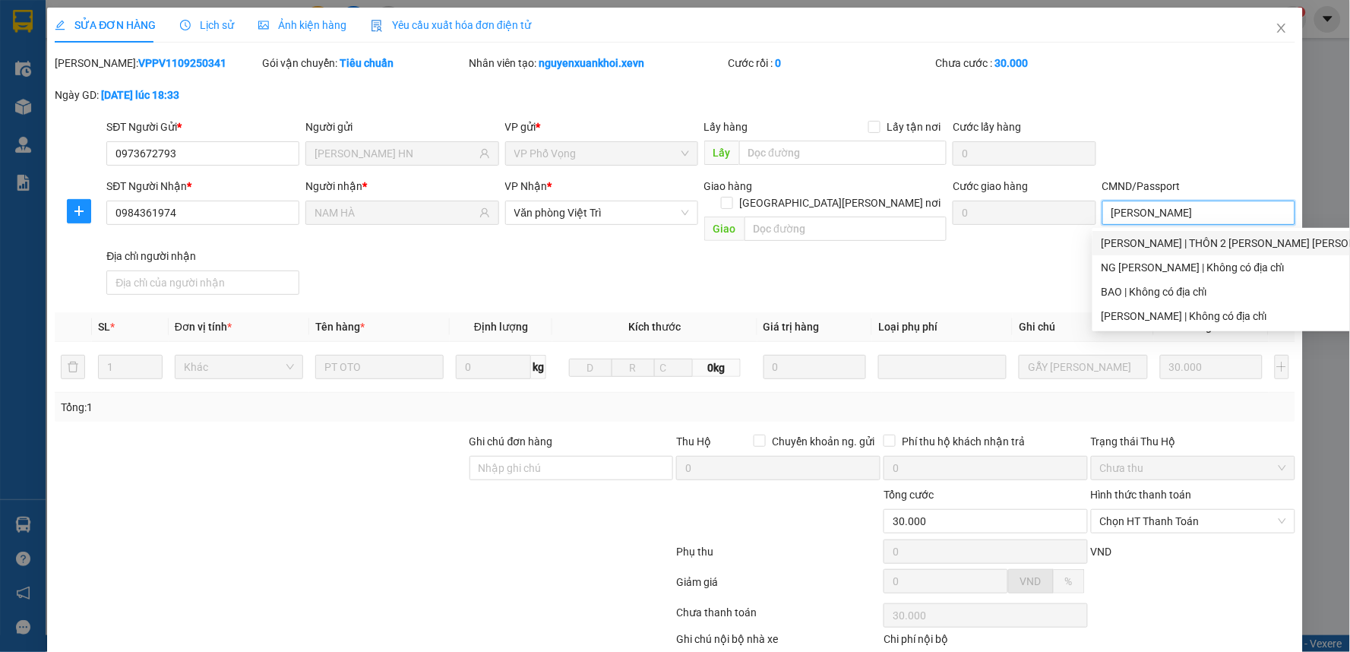
click at [1146, 240] on div "truong | THÔN 2 TIẾN THẮNG LÝ NHÂN" at bounding box center [1247, 243] width 292 height 17
type input "truong"
type input "THÔN 2 TIẾN THẮNG LÝ NHÂN"
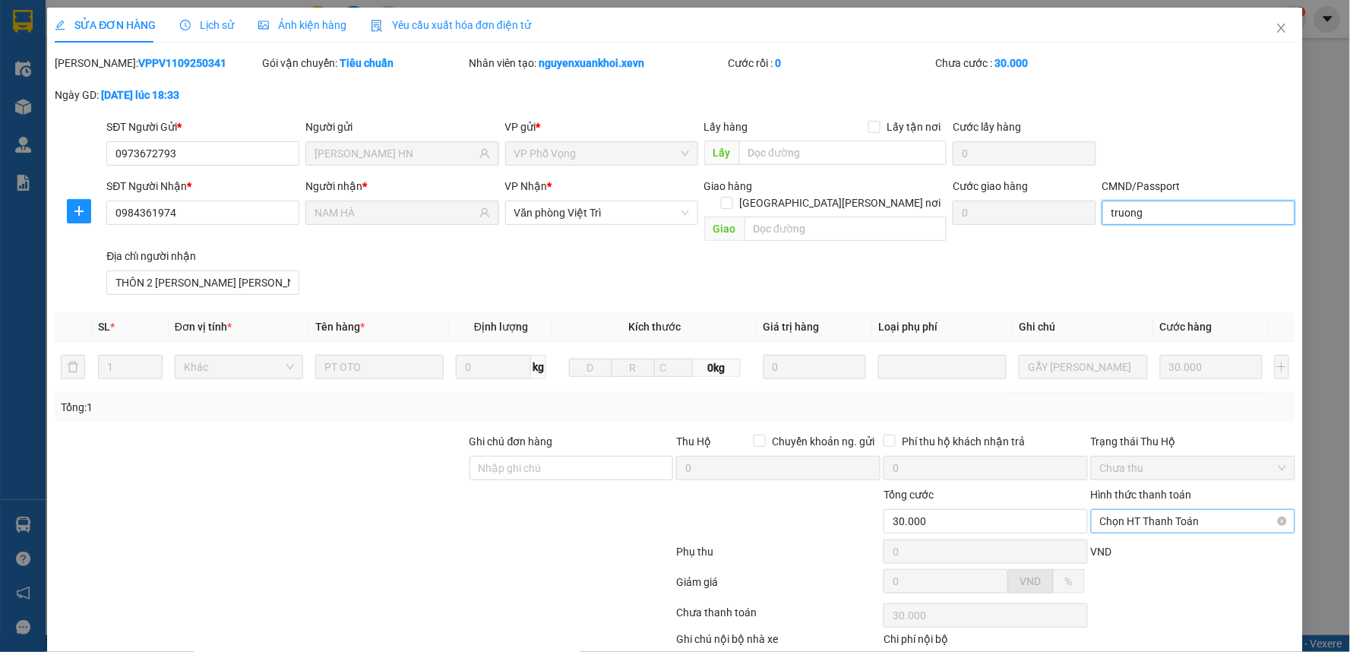
click at [1134, 510] on span "Chọn HT Thanh Toán" at bounding box center [1193, 521] width 186 height 23
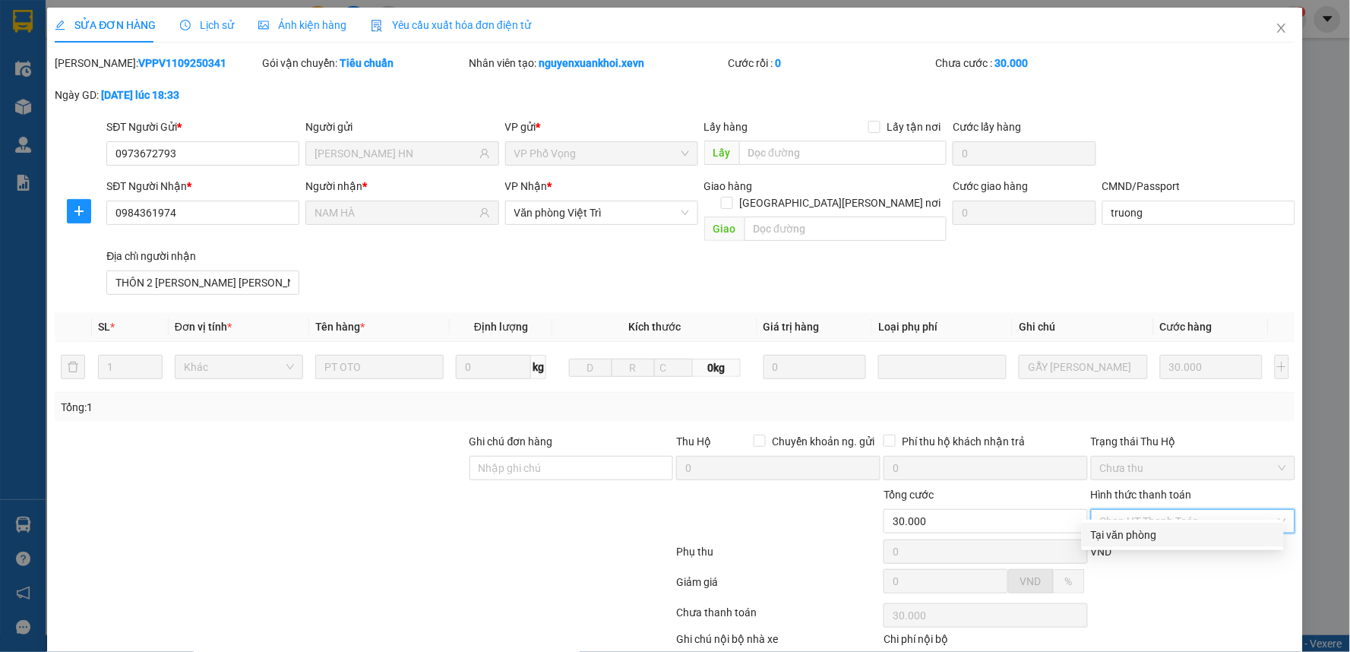
click at [1127, 526] on div "Tại văn phòng" at bounding box center [1183, 534] width 184 height 17
type input "0"
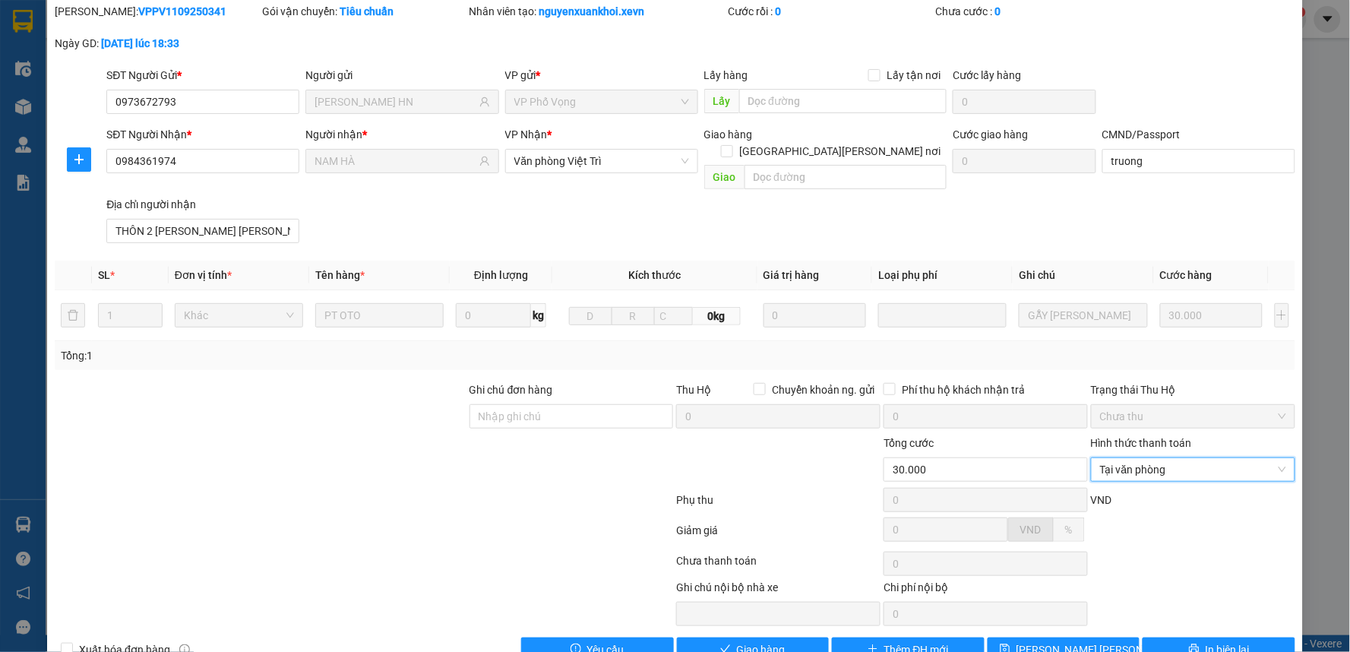
scroll to position [74, 0]
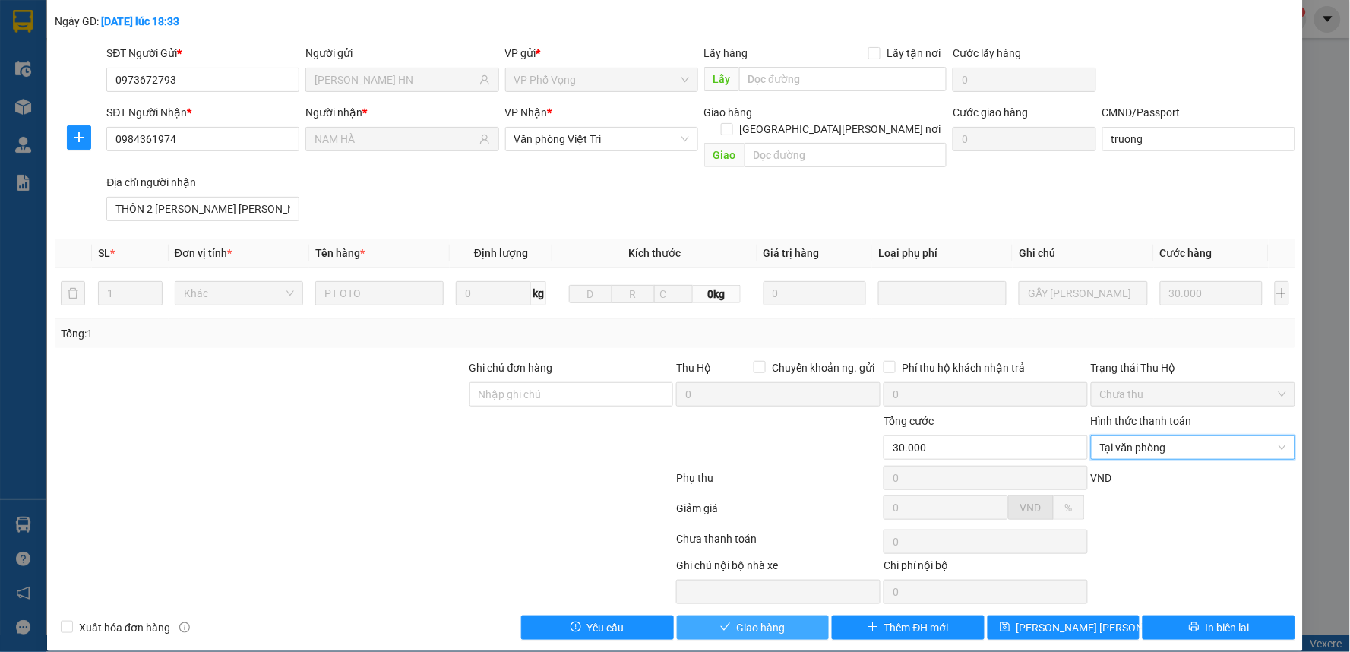
click at [720, 621] on icon "check" at bounding box center [725, 626] width 11 height 11
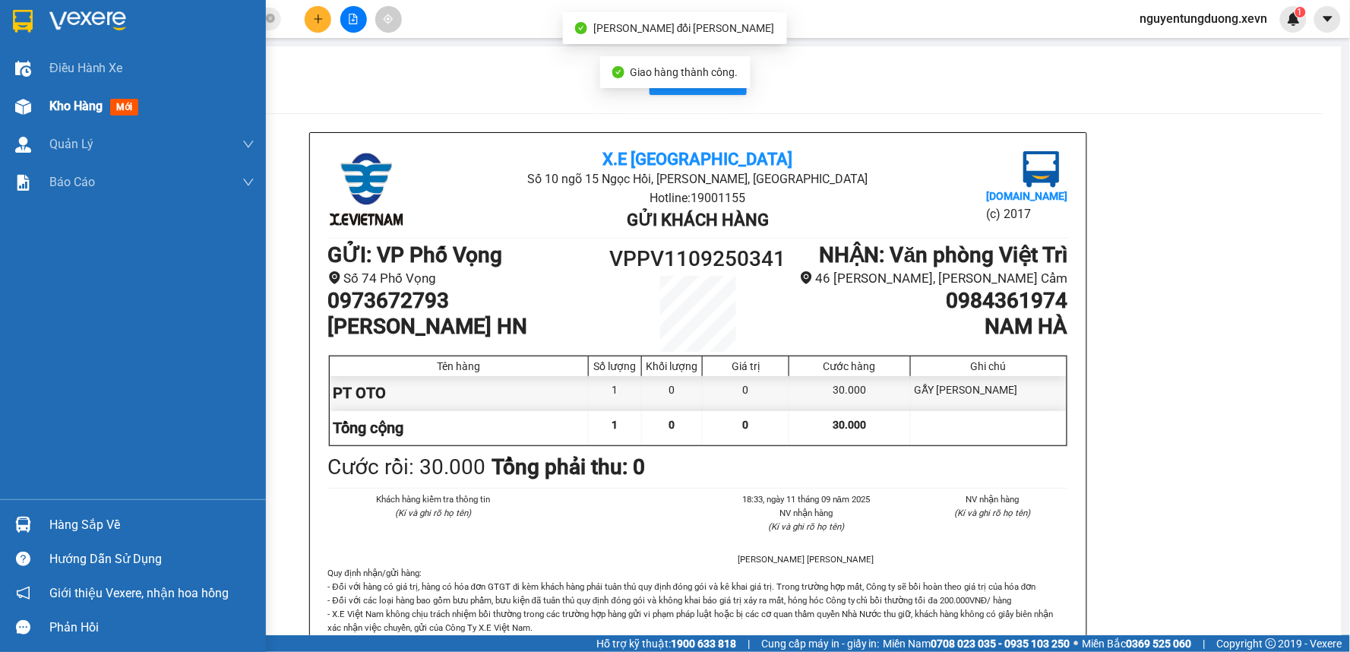
click at [35, 96] on div at bounding box center [23, 106] width 27 height 27
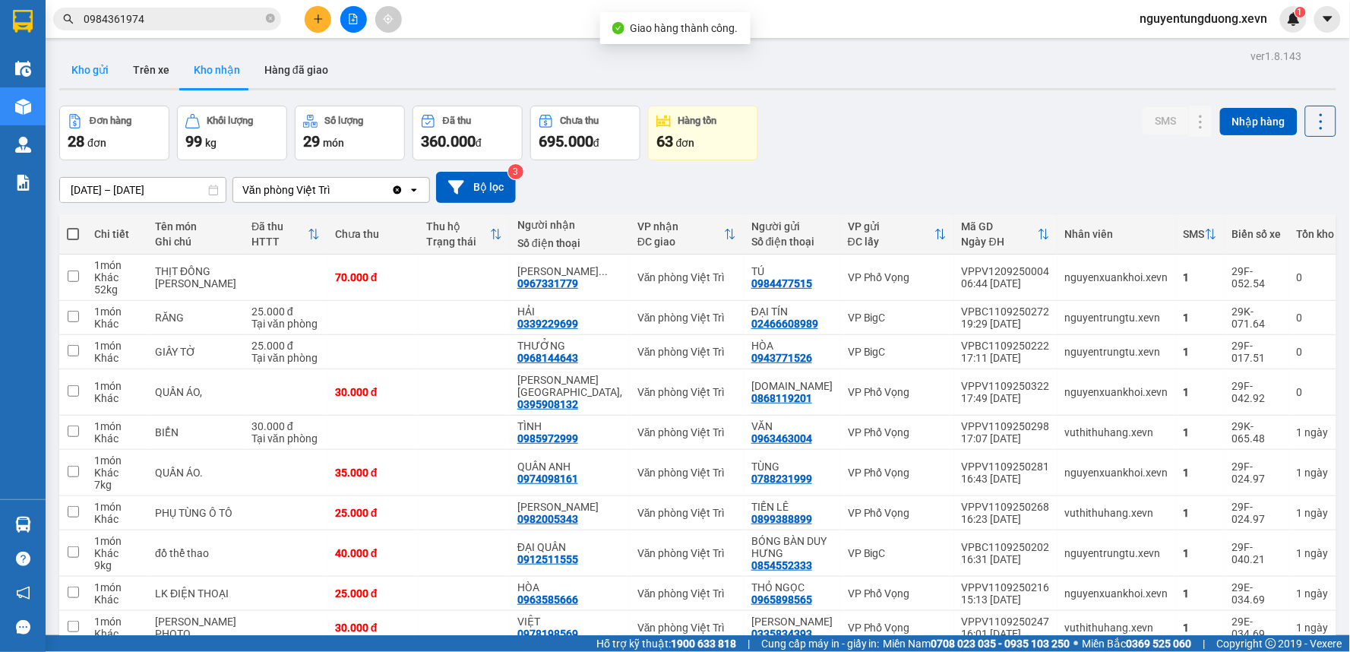
click at [88, 71] on button "Kho gửi" at bounding box center [90, 70] width 62 height 36
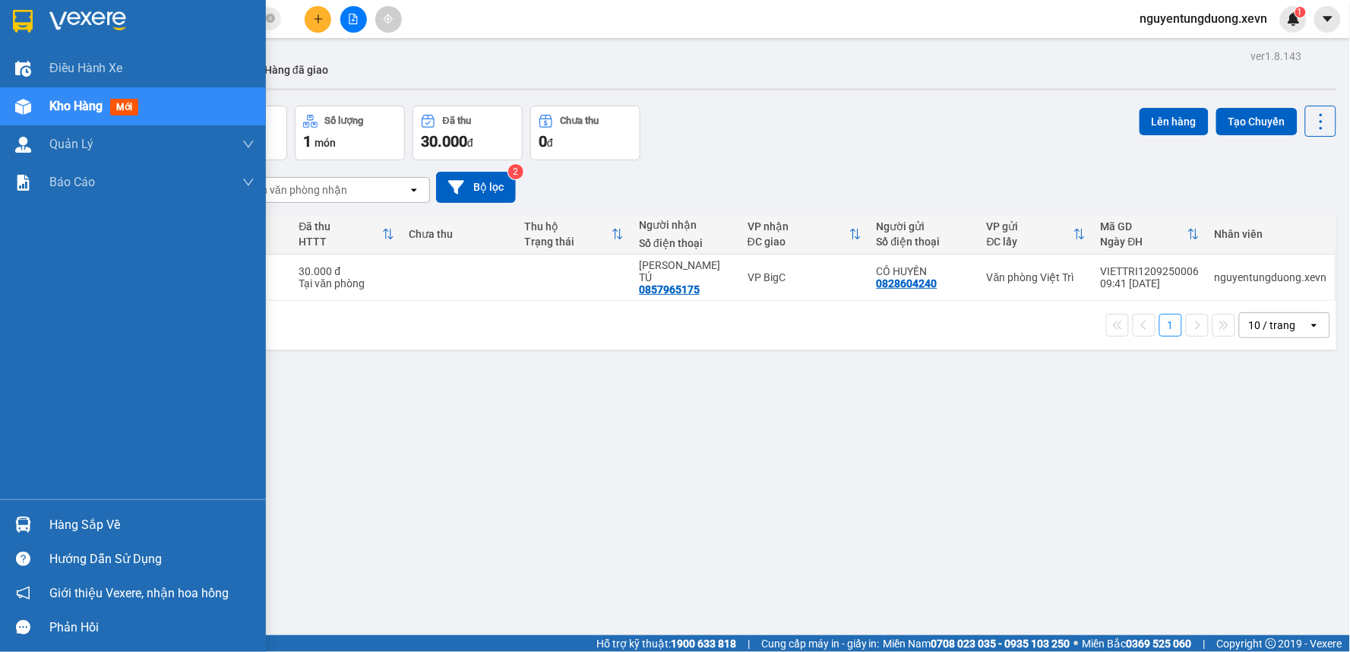
click at [15, 517] on img at bounding box center [23, 525] width 16 height 16
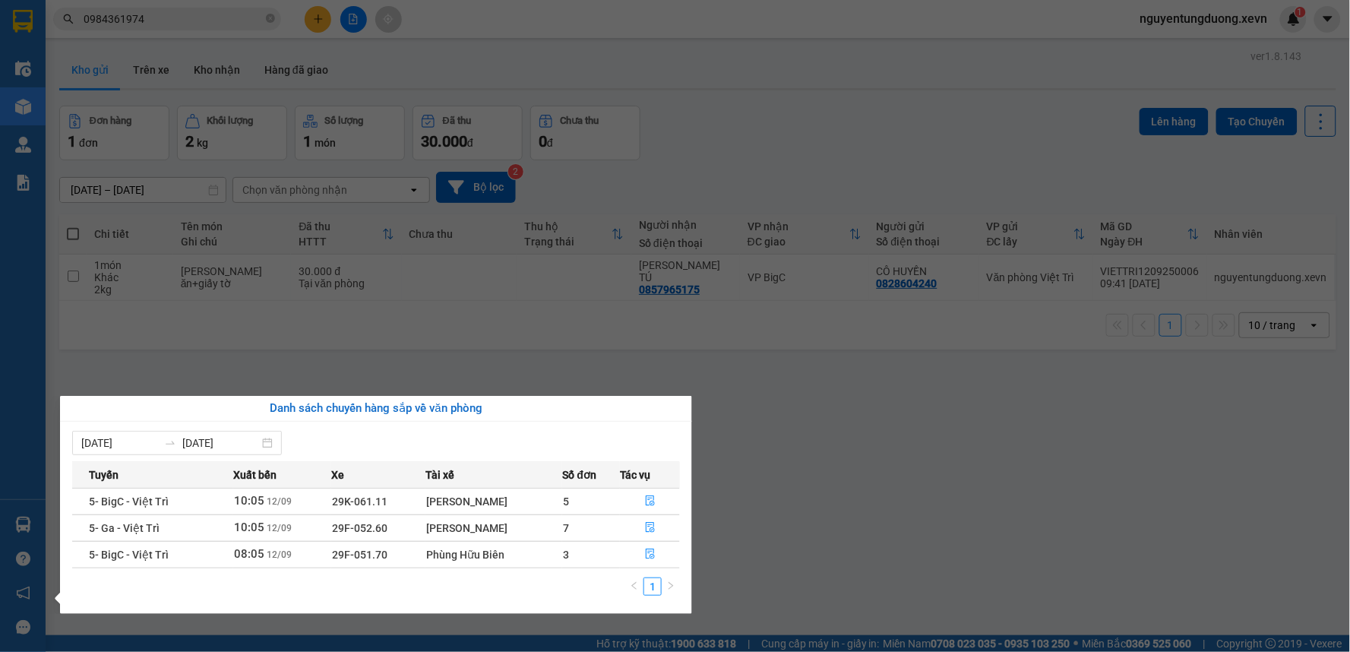
click at [808, 438] on section "Kết quả tìm kiếm ( 905 ) Bộ lọc Mã ĐH Trạng thái Món hàng Thu hộ Tổng cước Chưa…" at bounding box center [675, 326] width 1350 height 652
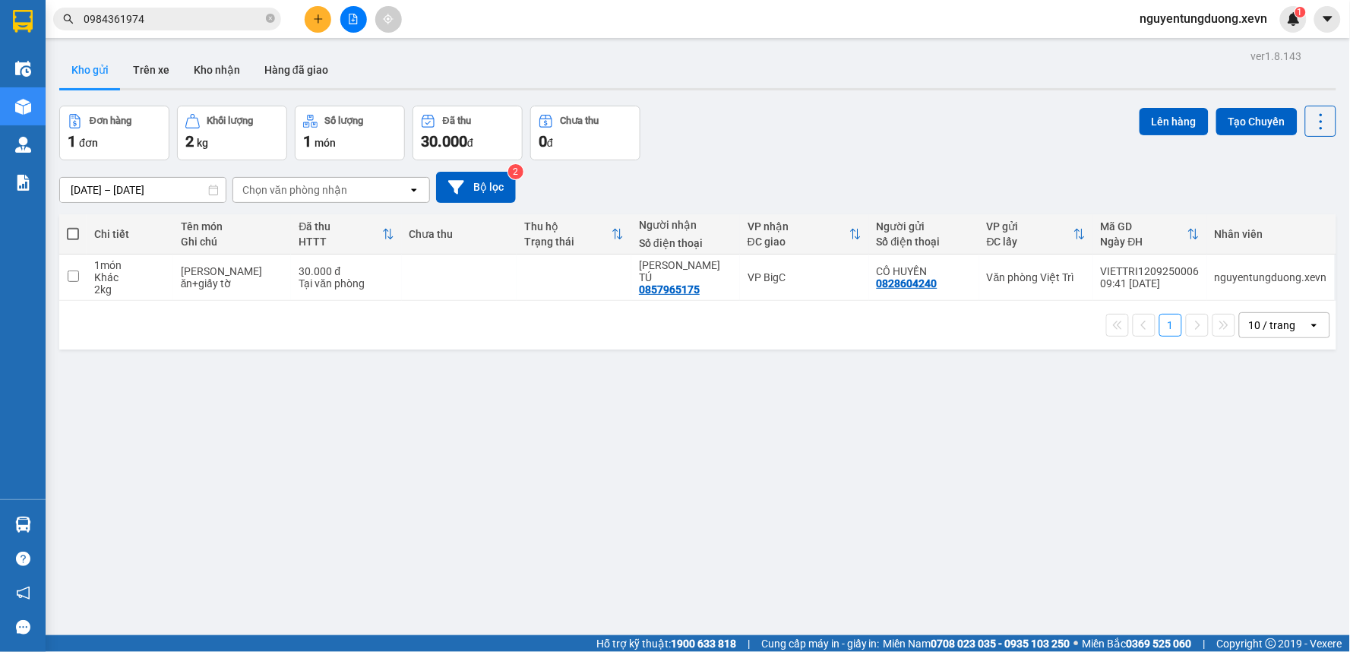
click at [179, 24] on input "0984361974" at bounding box center [173, 19] width 179 height 17
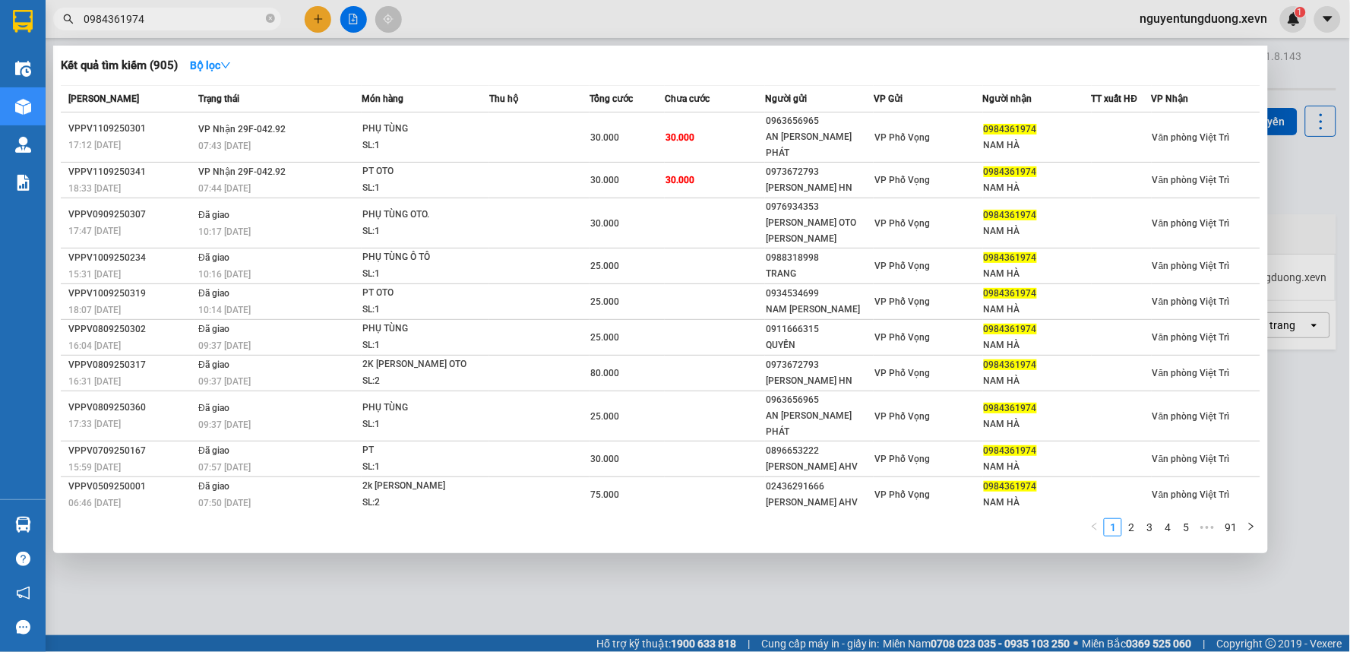
click at [179, 24] on input "0984361974" at bounding box center [173, 19] width 179 height 17
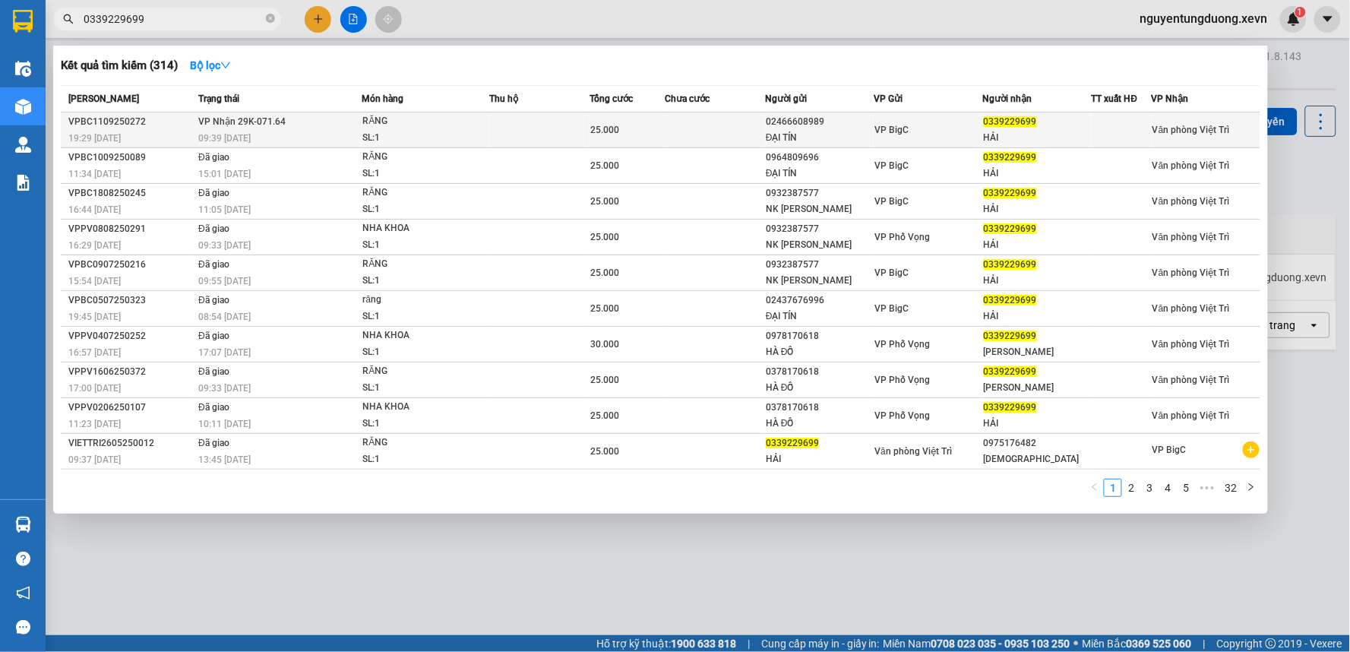
type input "0339229699"
click at [454, 128] on div "RĂNG" at bounding box center [419, 121] width 114 height 17
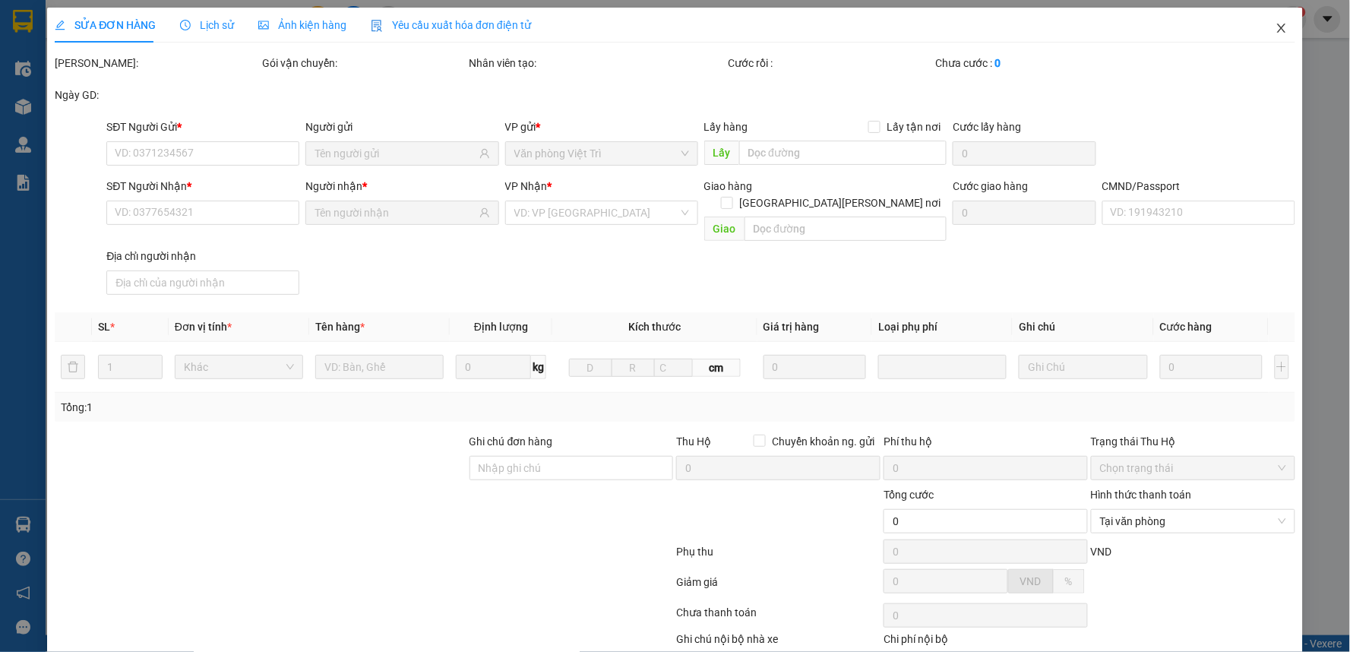
click at [1262, 25] on span "Close" at bounding box center [1281, 29] width 43 height 43
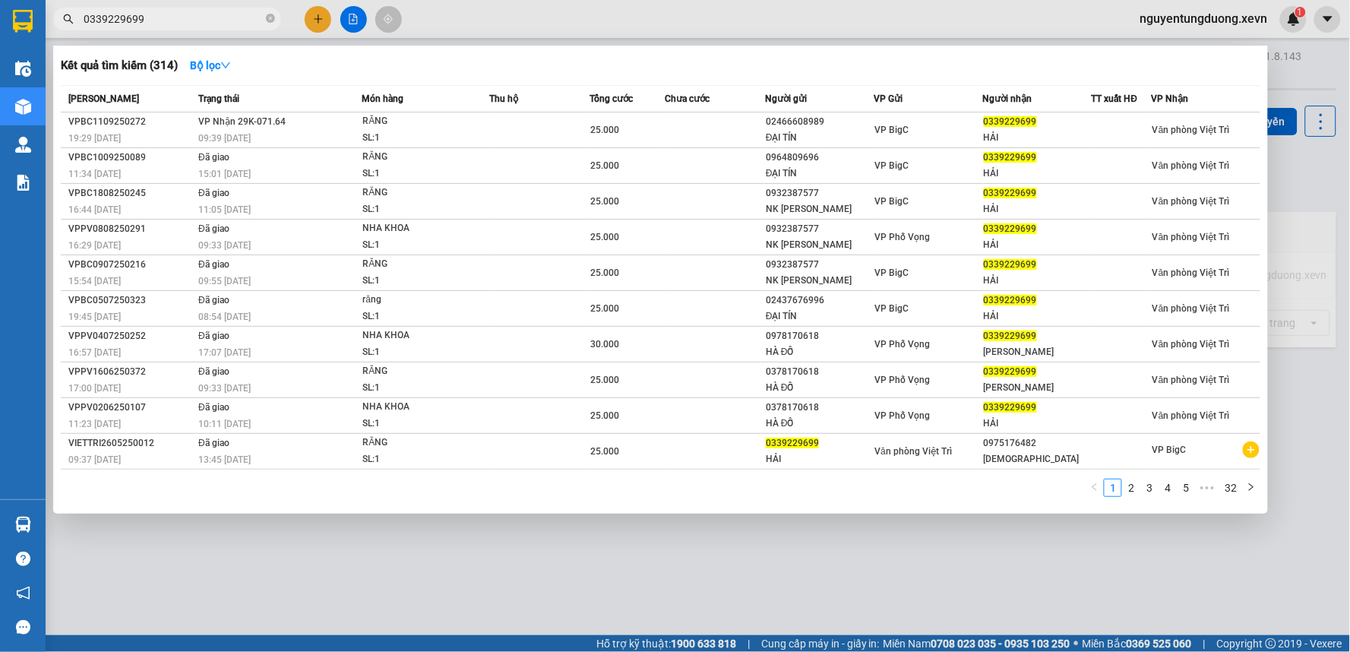
click at [183, 24] on input "0339229699" at bounding box center [173, 19] width 179 height 17
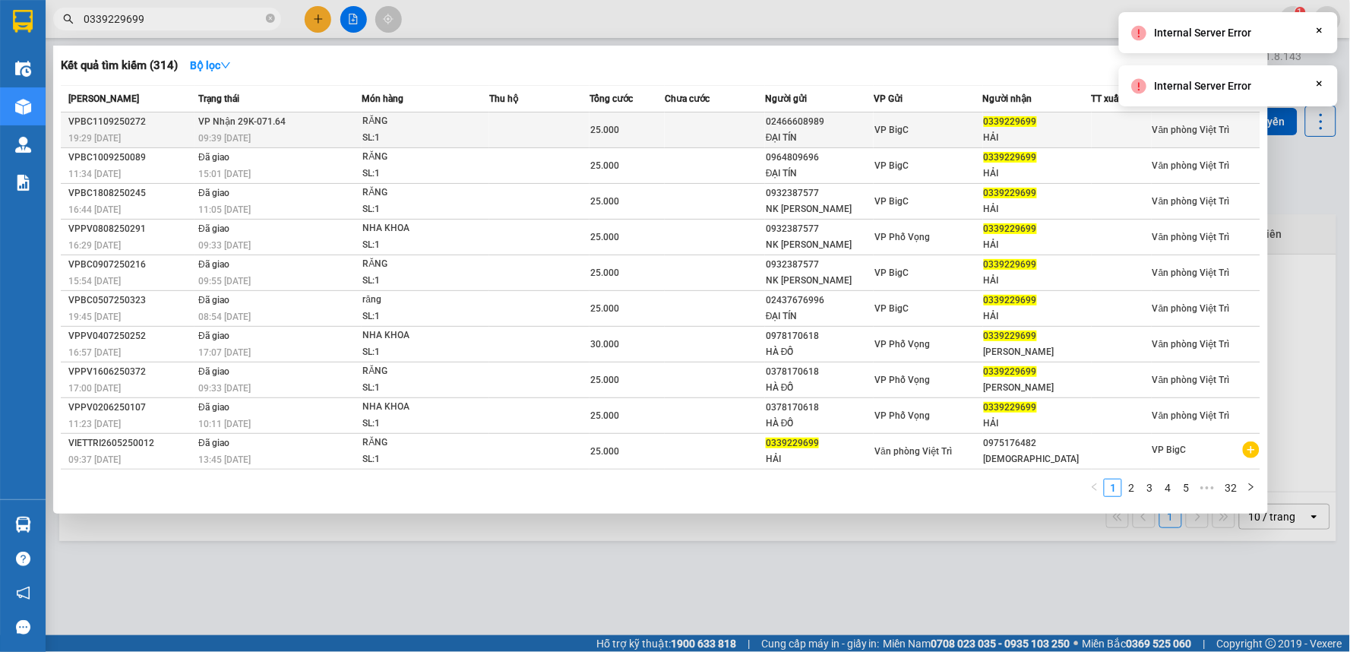
click at [242, 125] on span "VP Nhận 29K-071.64" at bounding box center [241, 121] width 87 height 11
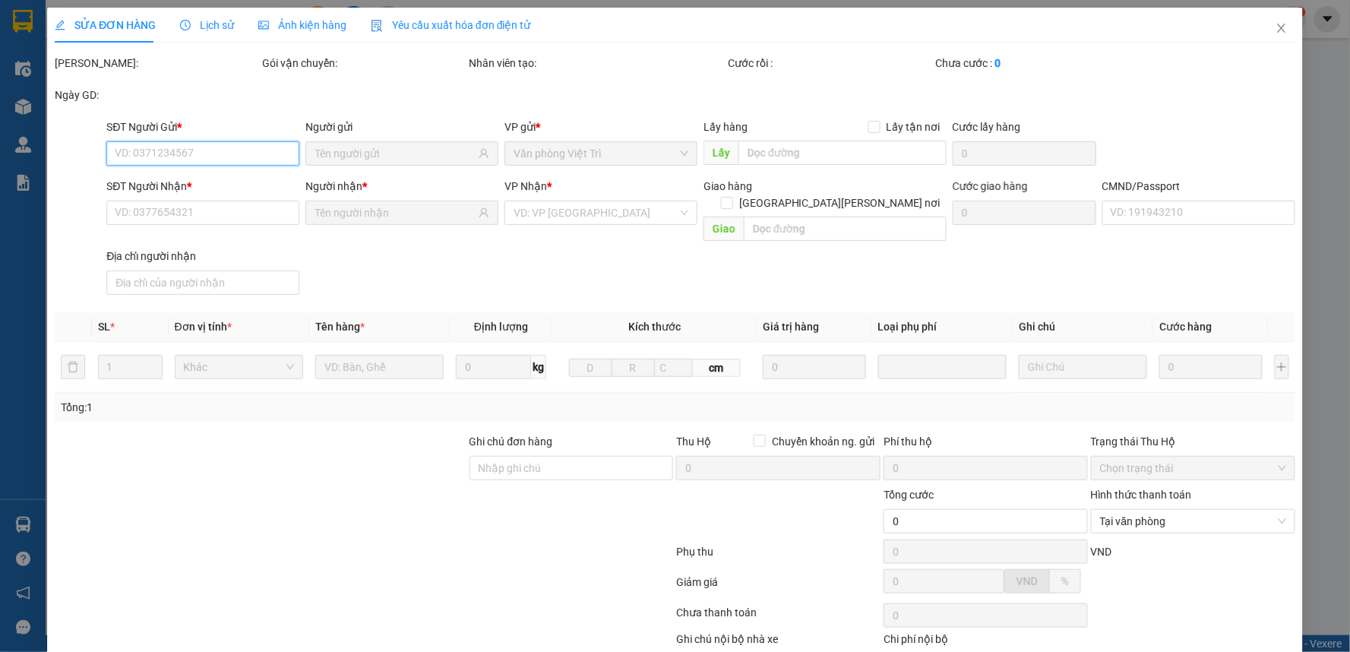
type input "02466608989"
type input "ĐẠI TÍN"
type input "0339229699"
type input "HẢI"
type input "HÀ QUANG HẢI 205090001993"
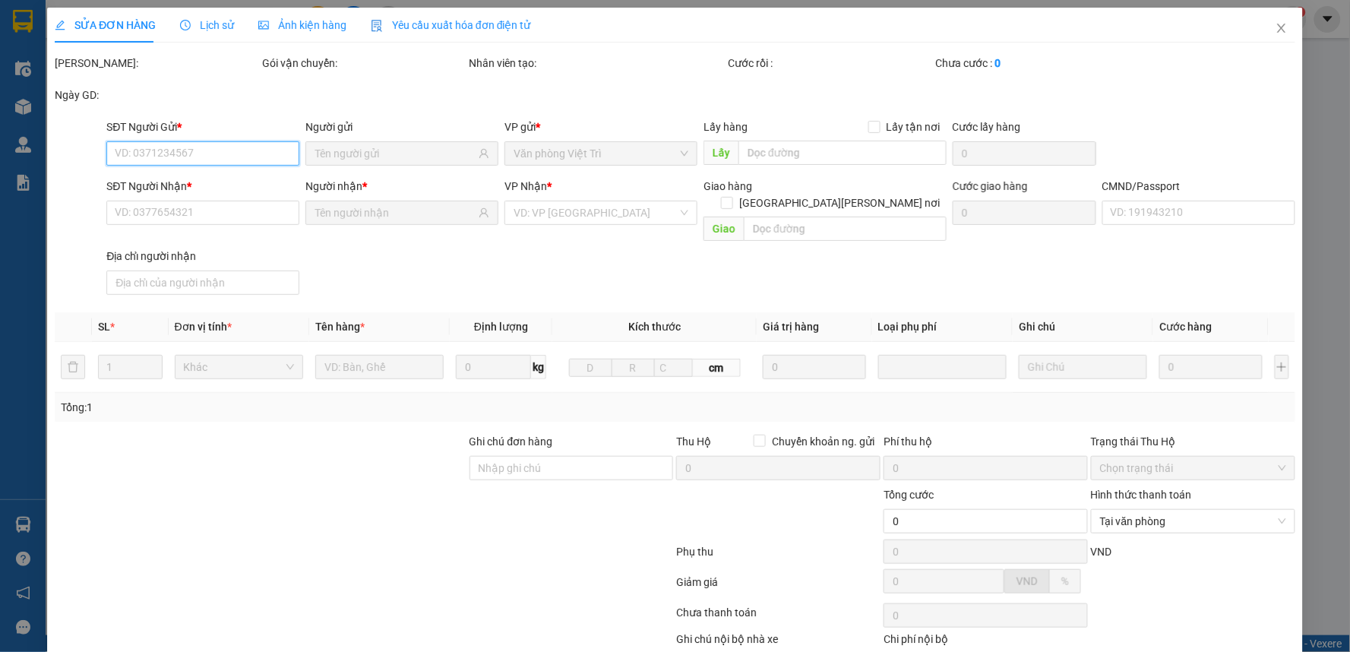
type input "25.000"
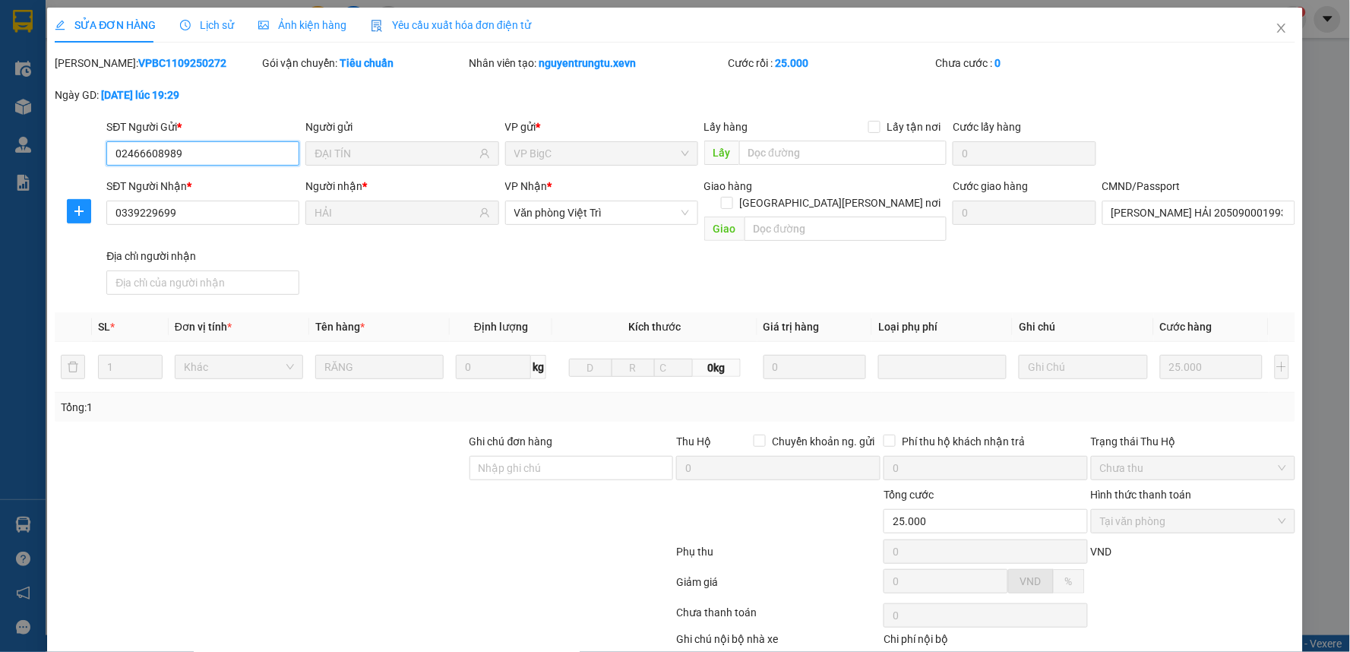
scroll to position [74, 0]
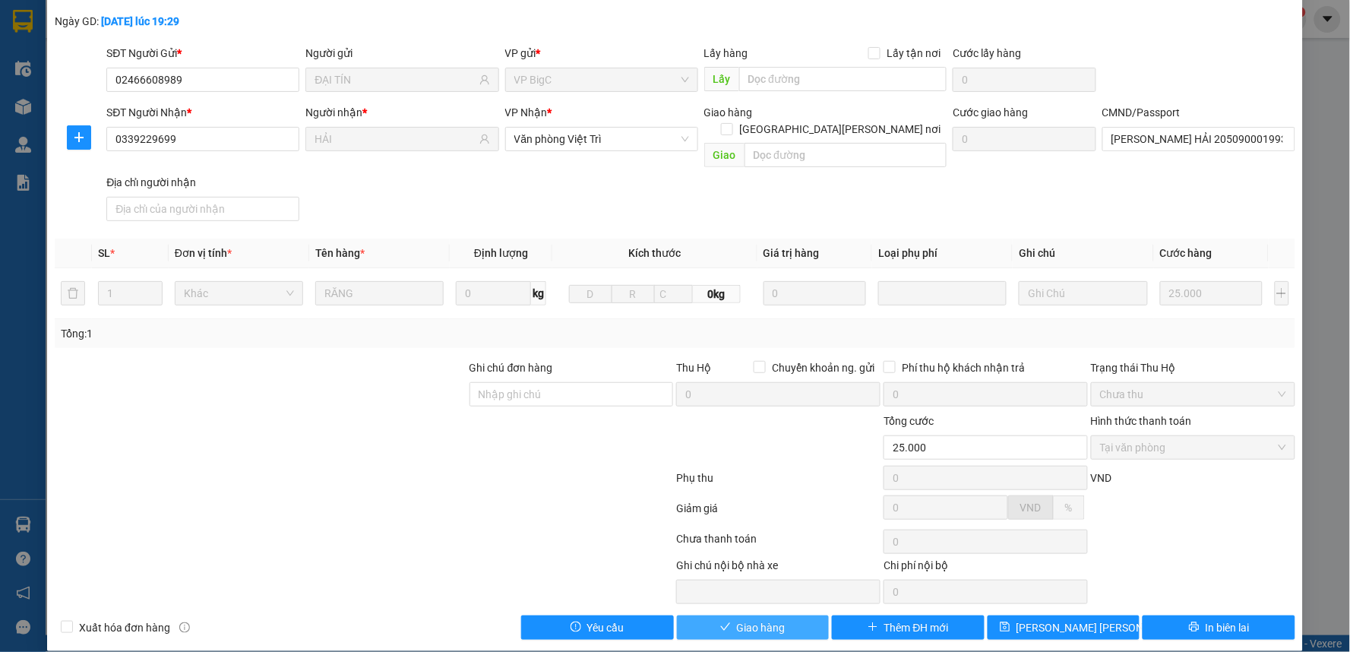
click at [758, 619] on span "Giao hàng" at bounding box center [761, 627] width 49 height 17
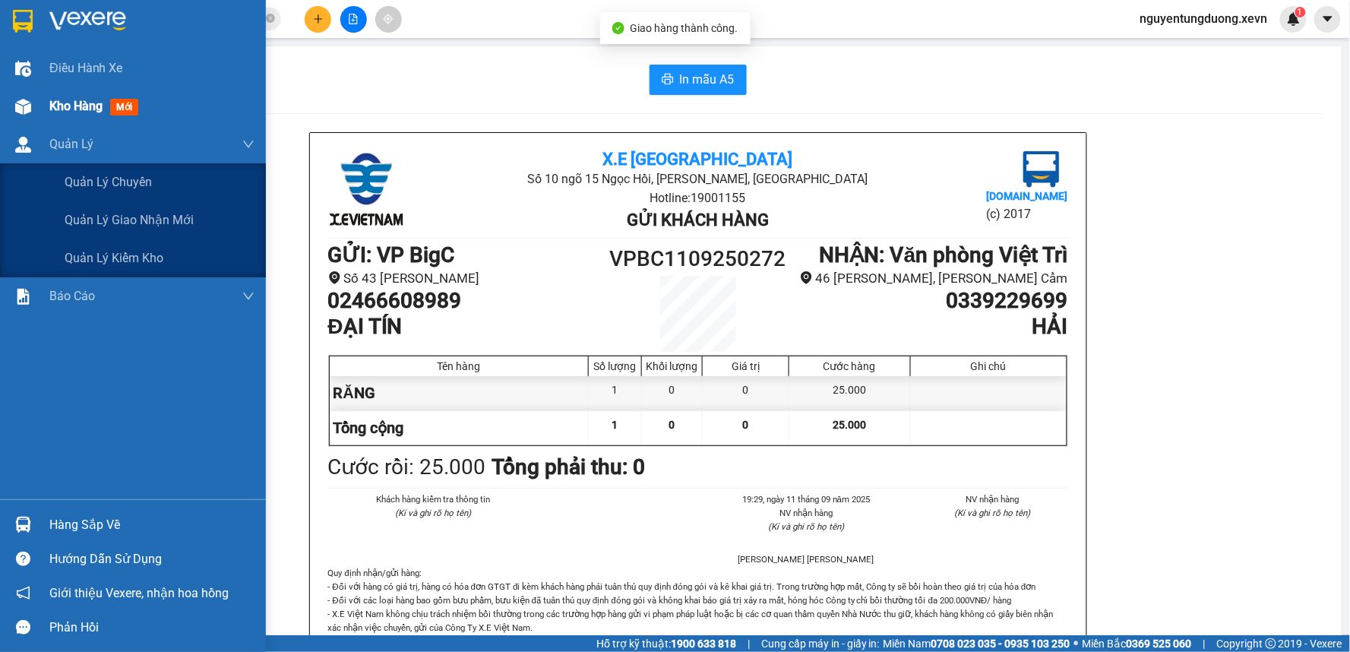
click at [40, 105] on div "Kho hàng mới" at bounding box center [133, 106] width 266 height 38
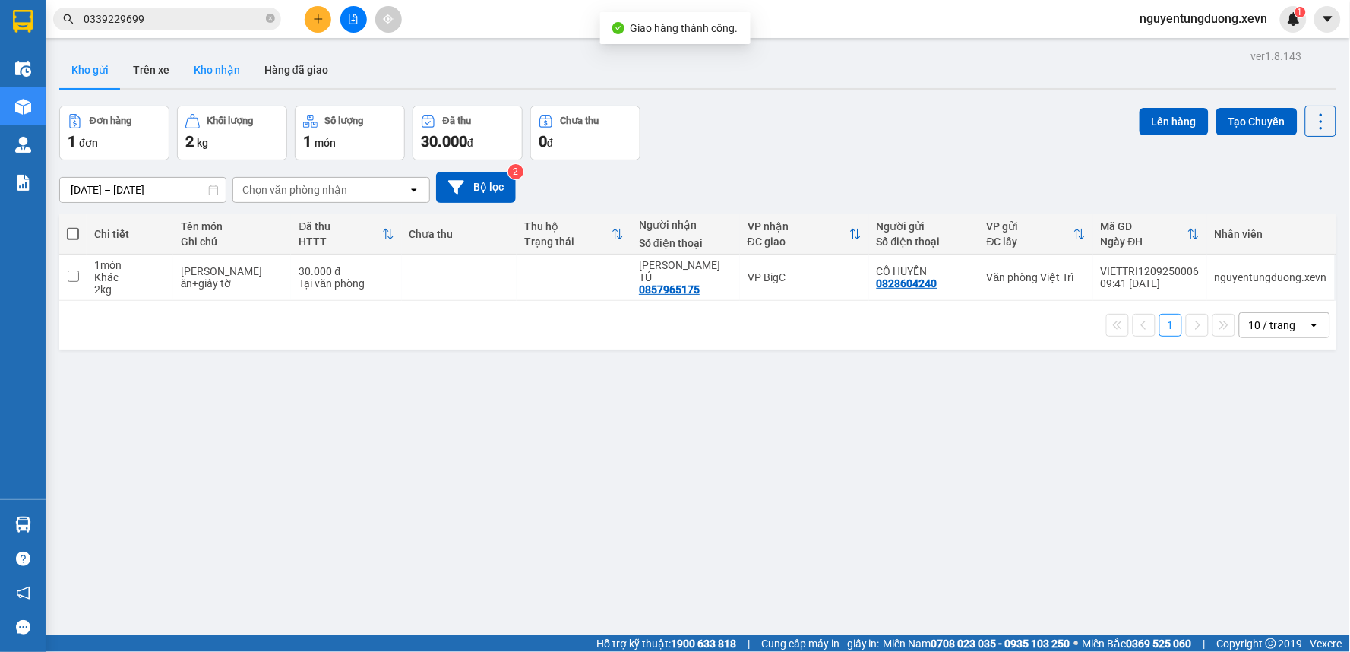
click at [239, 68] on button "Kho nhận" at bounding box center [217, 70] width 71 height 36
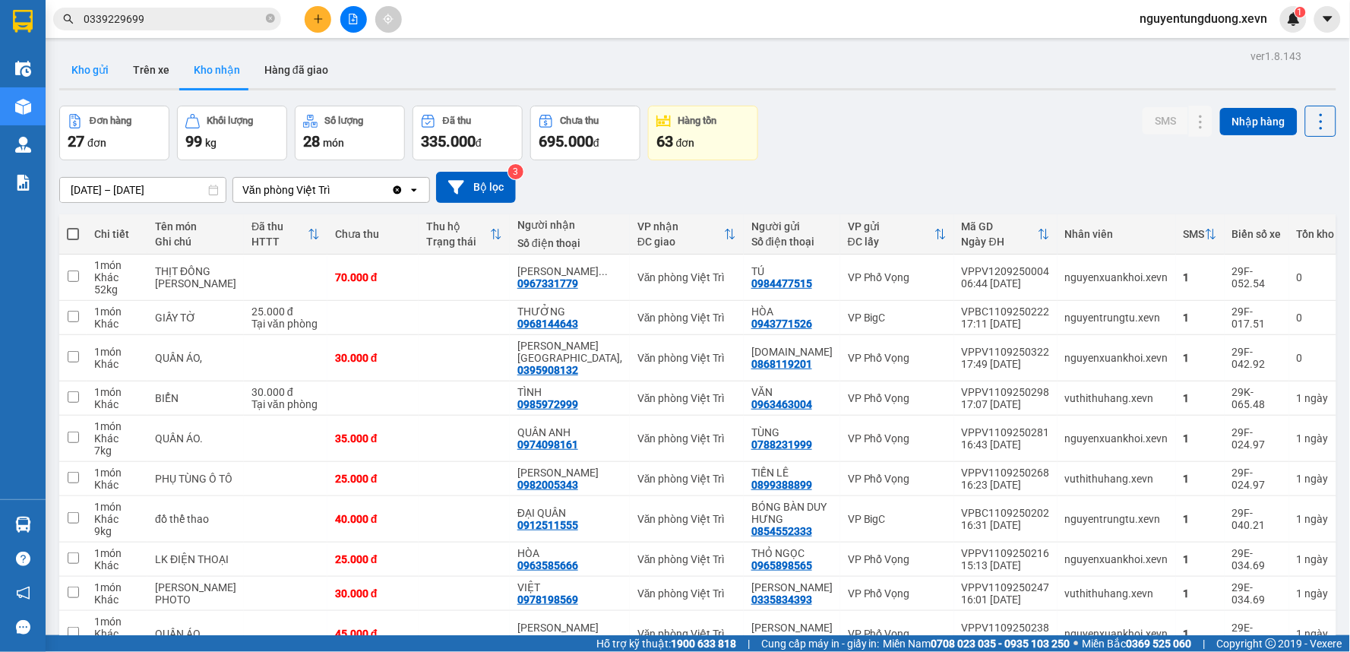
click at [93, 68] on button "Kho gửi" at bounding box center [90, 70] width 62 height 36
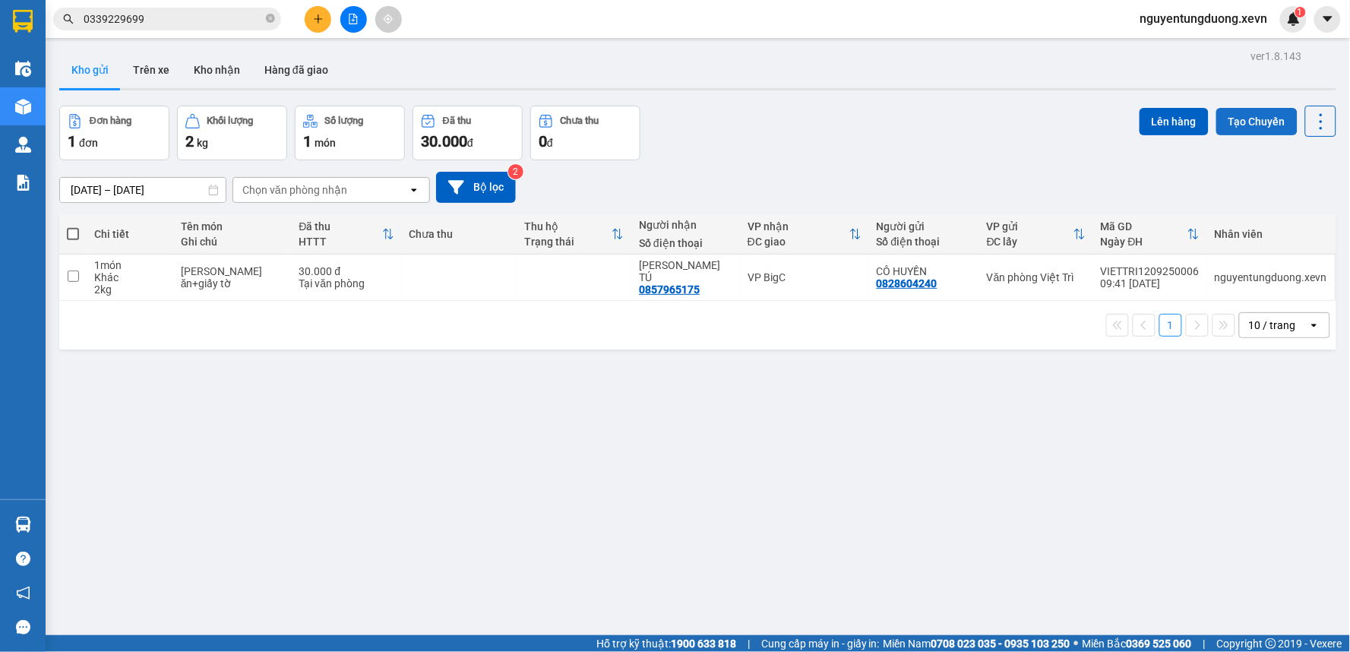
click at [1223, 111] on button "Tạo Chuyến" at bounding box center [1256, 121] width 81 height 27
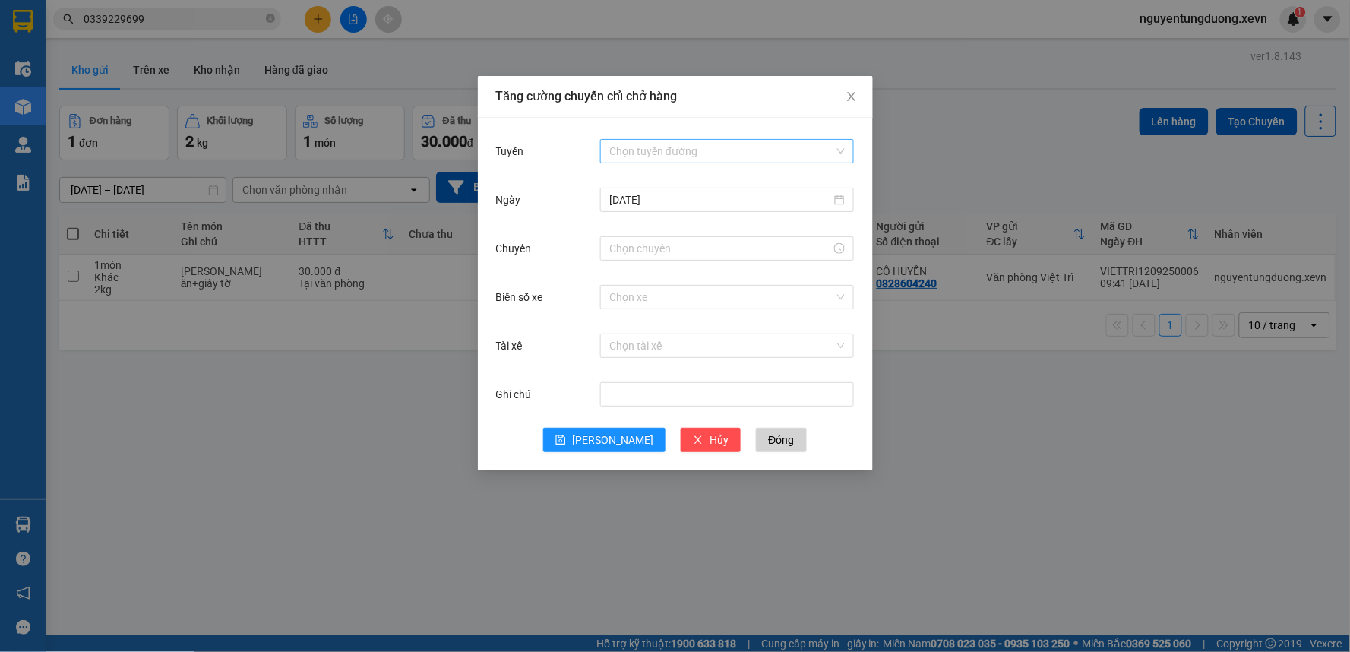
drag, startPoint x: 678, startPoint y: 145, endPoint x: 679, endPoint y: 163, distance: 18.2
click at [678, 146] on input "Tuyến" at bounding box center [721, 151] width 225 height 23
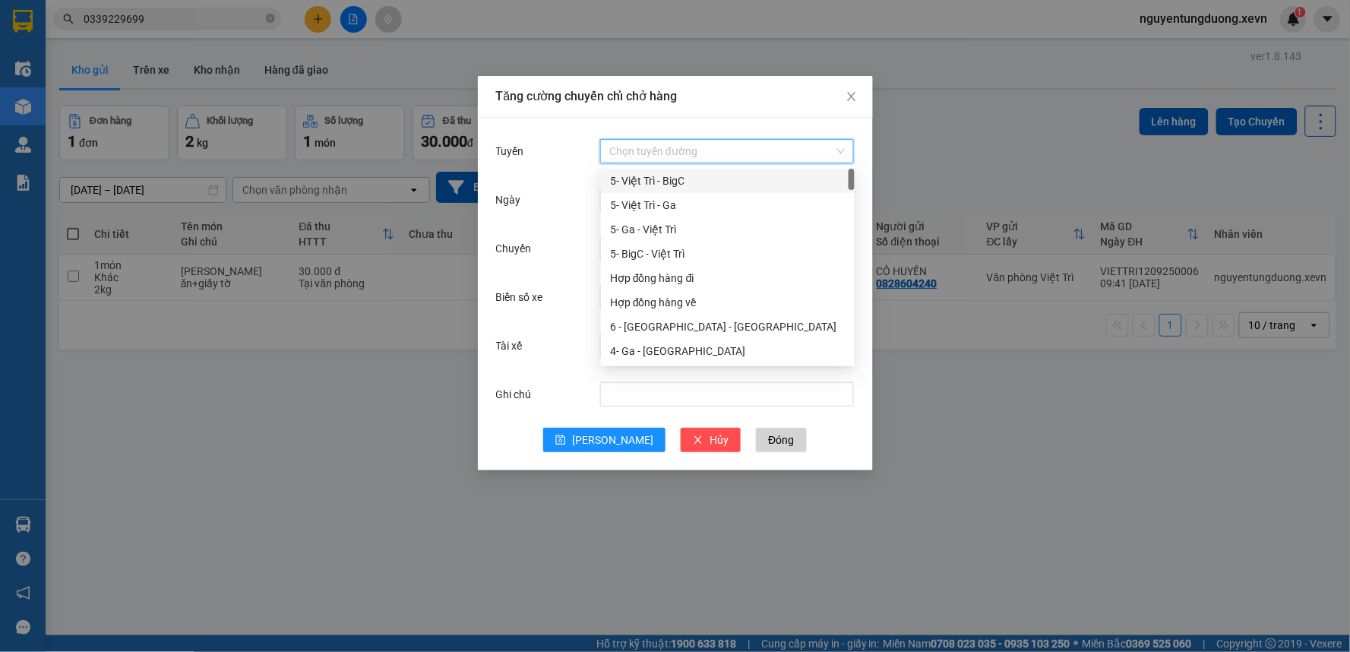
click at [681, 180] on div "5- Việt Trì - BigC" at bounding box center [727, 180] width 235 height 17
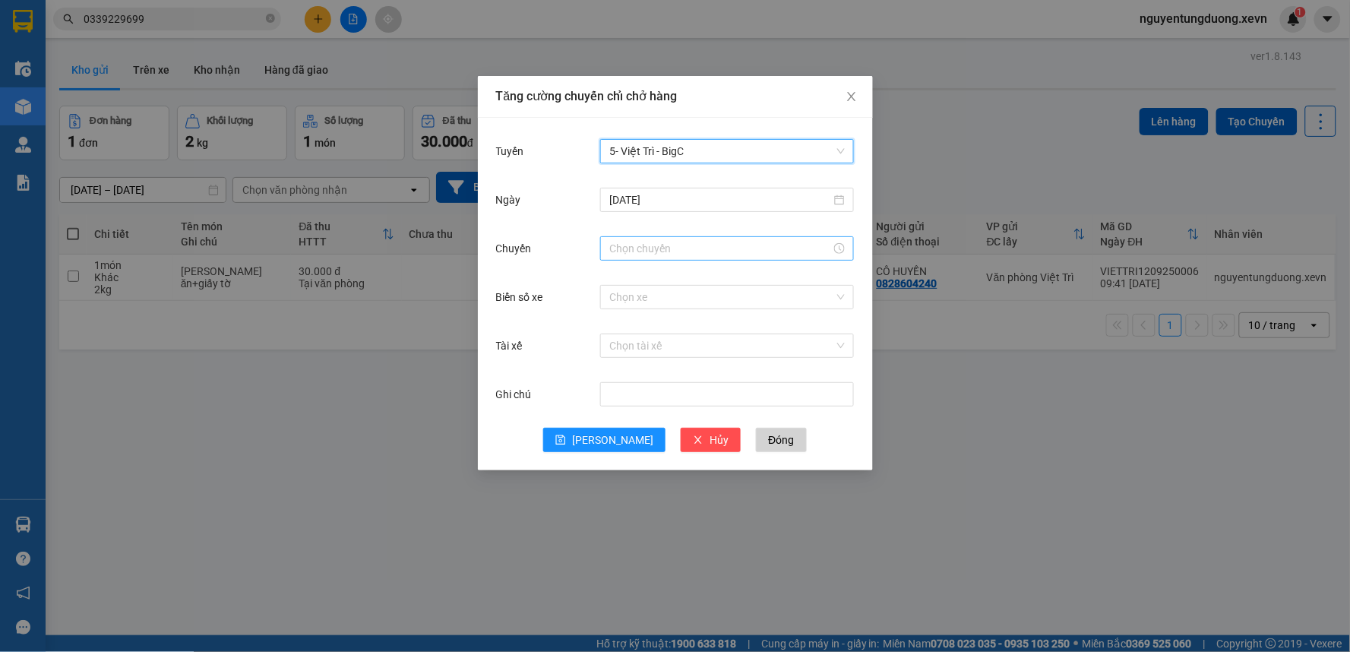
click at [643, 244] on input "Chuyến" at bounding box center [720, 248] width 222 height 17
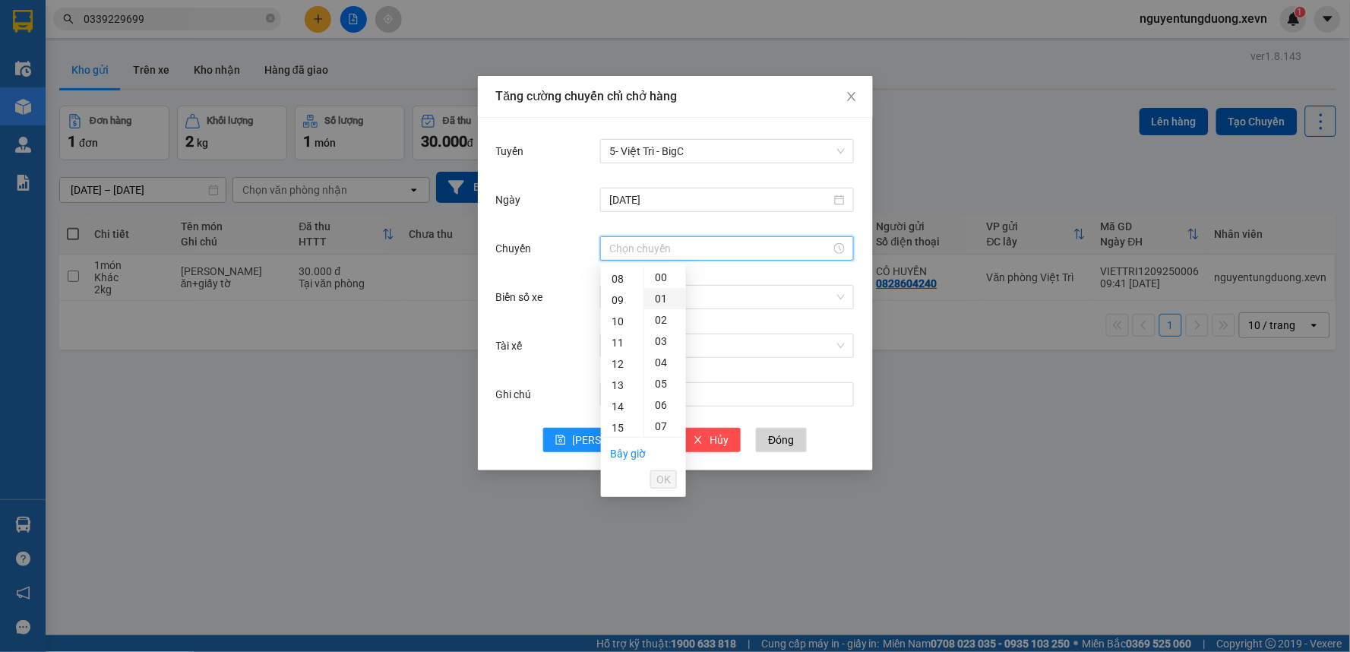
click at [618, 317] on div "10" at bounding box center [622, 321] width 43 height 21
click at [672, 306] on div "01" at bounding box center [665, 298] width 42 height 21
type input "10:01"
click at [656, 486] on span "OK" at bounding box center [663, 479] width 14 height 17
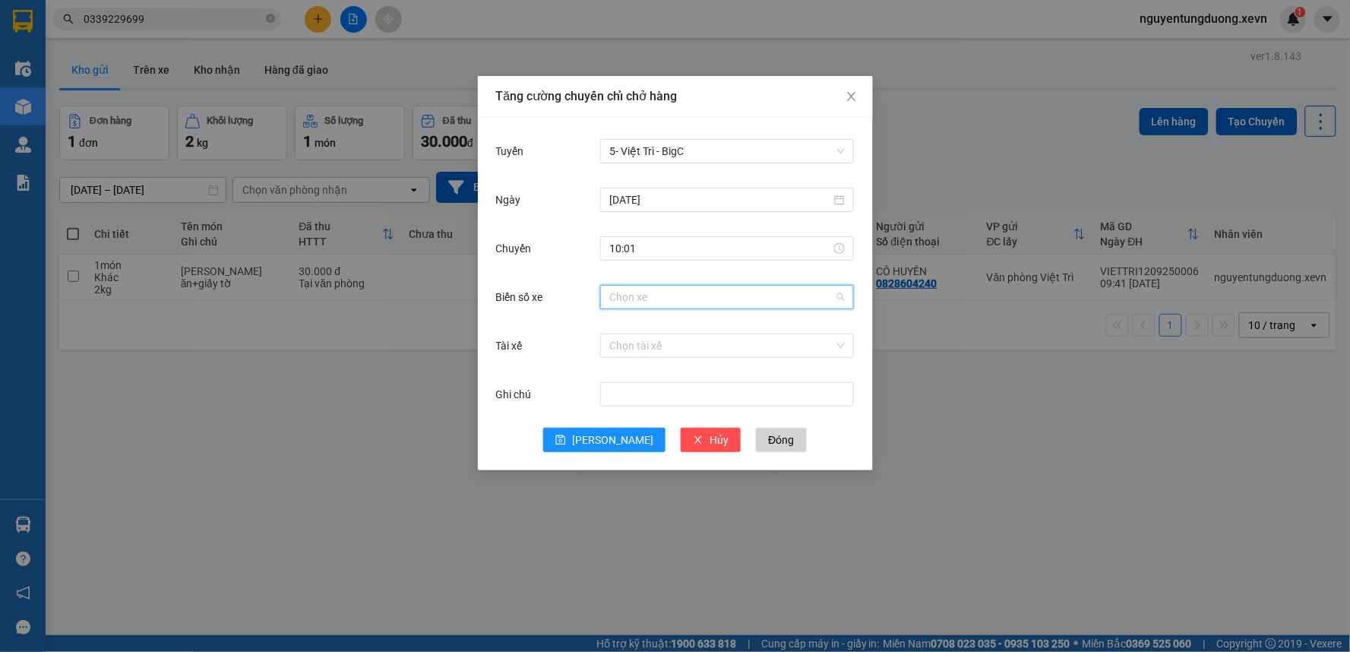
click at [644, 294] on input "Biển số xe" at bounding box center [721, 297] width 225 height 23
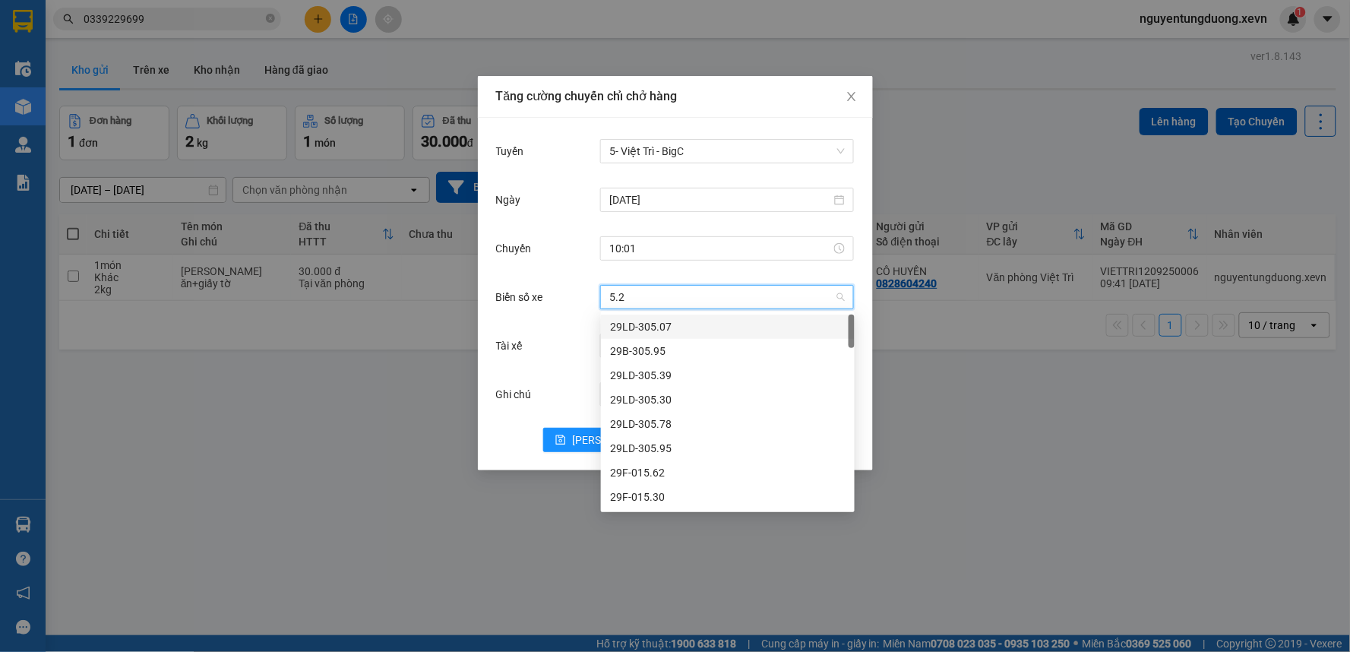
type input "5.24"
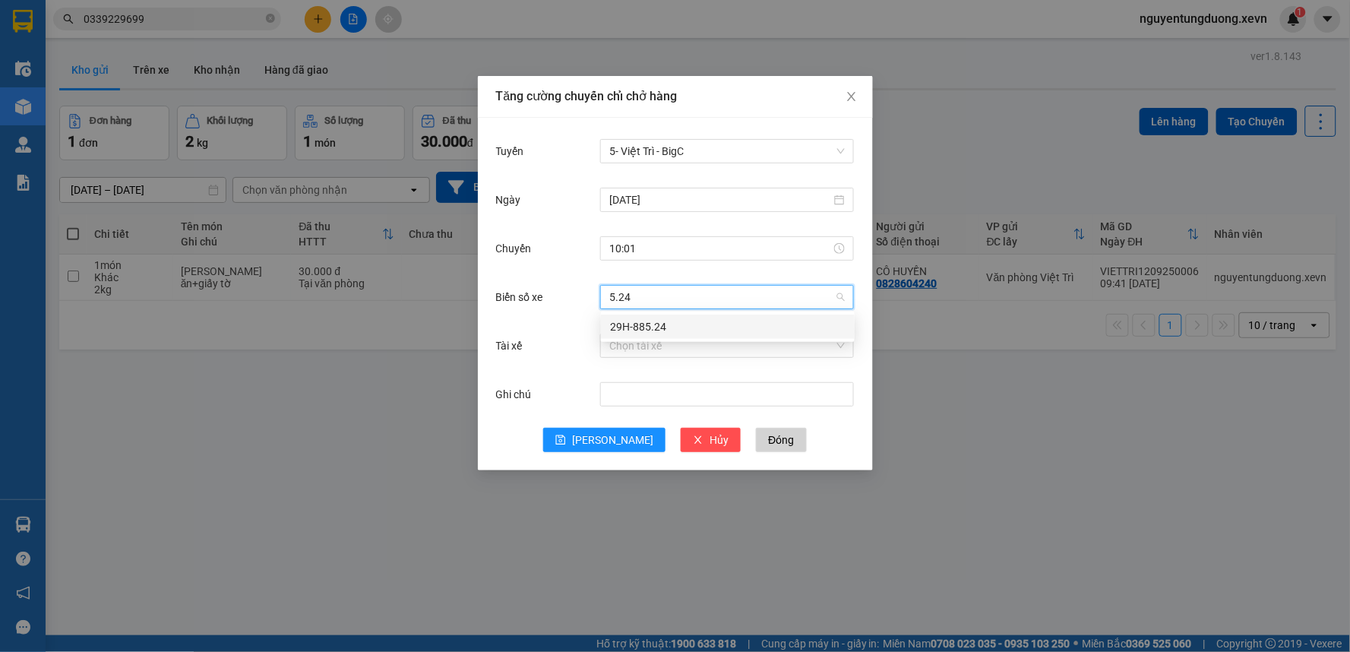
click at [635, 332] on div "29H-885.24" at bounding box center [727, 326] width 235 height 17
click at [640, 335] on input "Tài xế" at bounding box center [721, 345] width 225 height 23
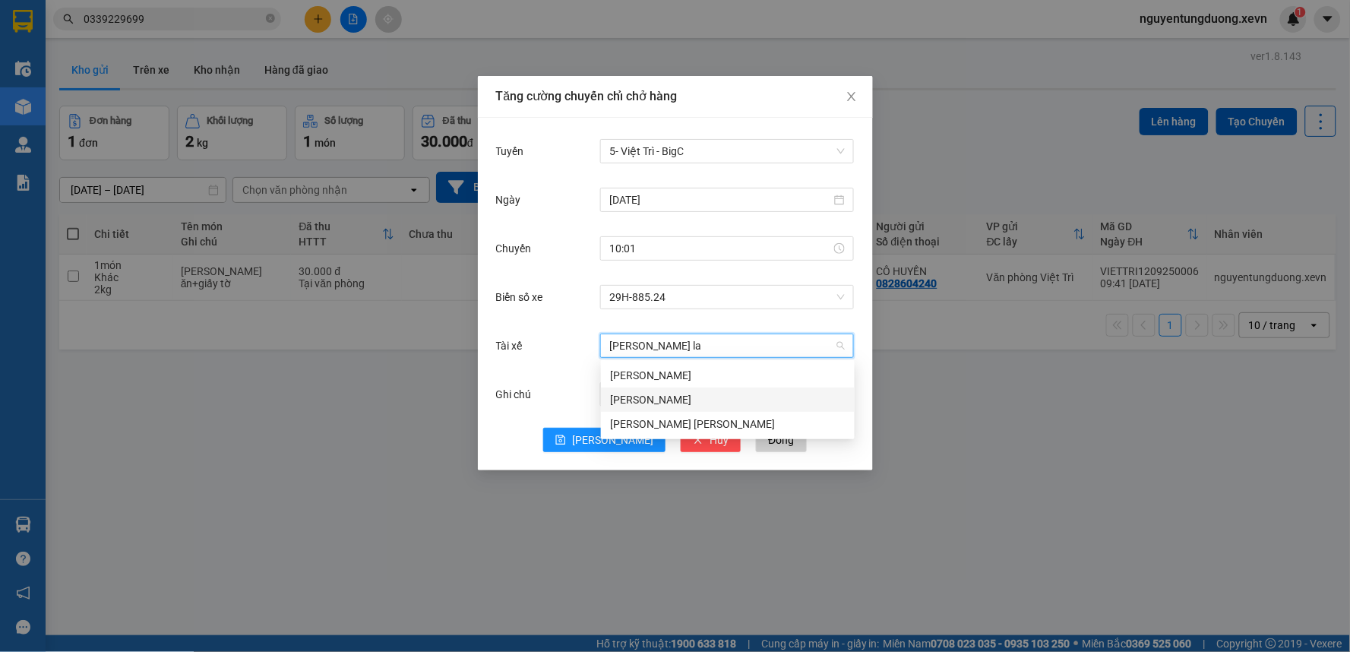
type input "ngoc lam"
click at [665, 397] on div "Nguyễn Ngọc Lâm" at bounding box center [727, 399] width 235 height 17
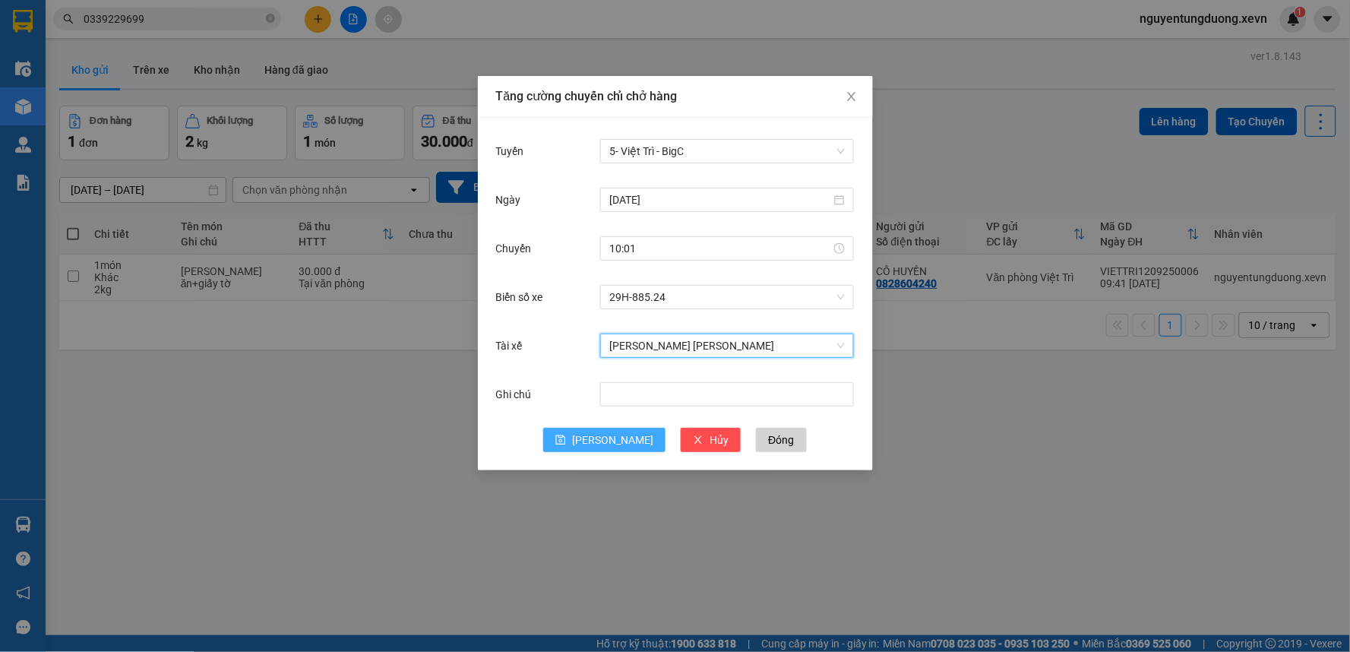
click at [602, 437] on button "[PERSON_NAME]" at bounding box center [604, 440] width 122 height 24
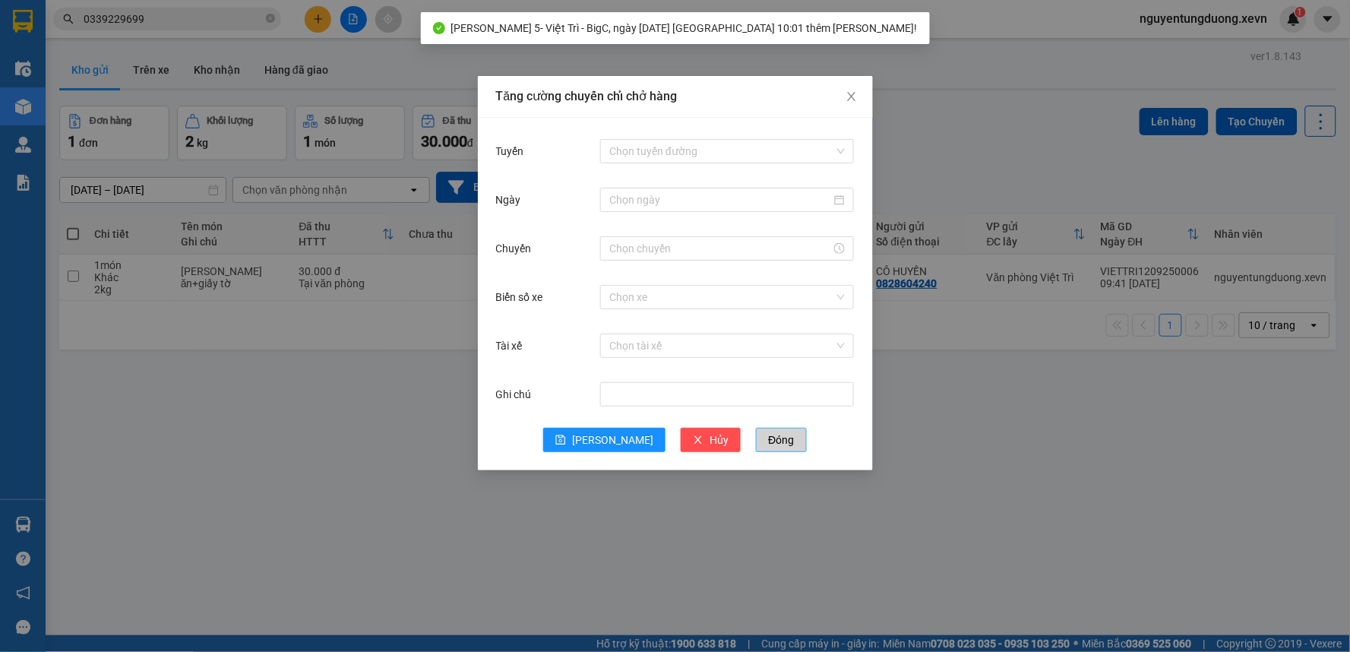
click at [768, 437] on span "Đóng" at bounding box center [781, 439] width 26 height 17
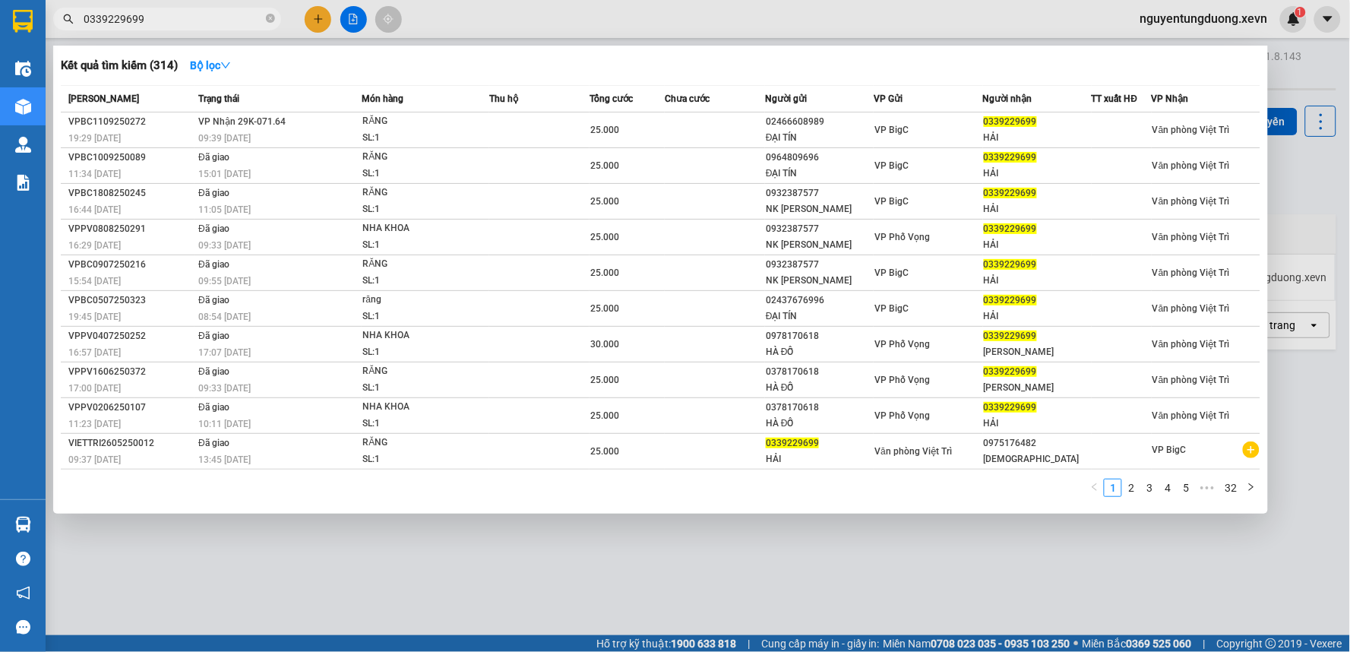
click at [205, 21] on input "0339229699" at bounding box center [173, 19] width 179 height 17
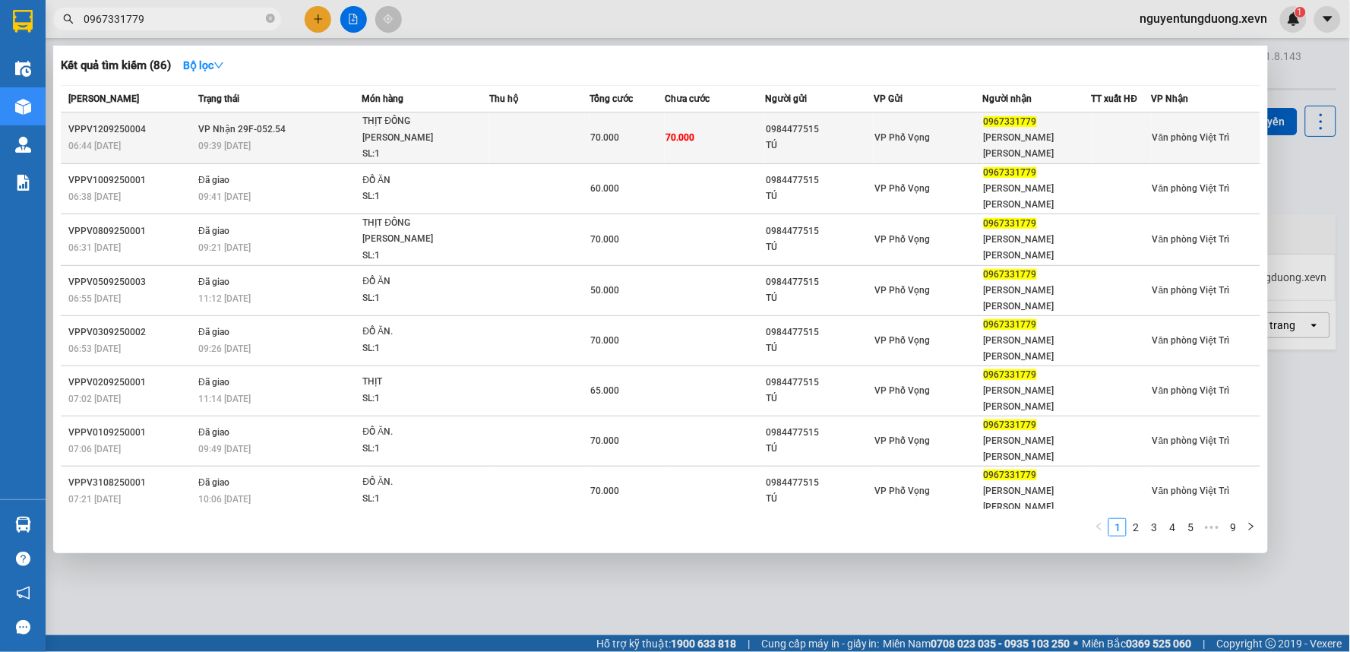
click at [414, 128] on div "THỊT ĐÔNG LẠNH" at bounding box center [419, 129] width 114 height 33
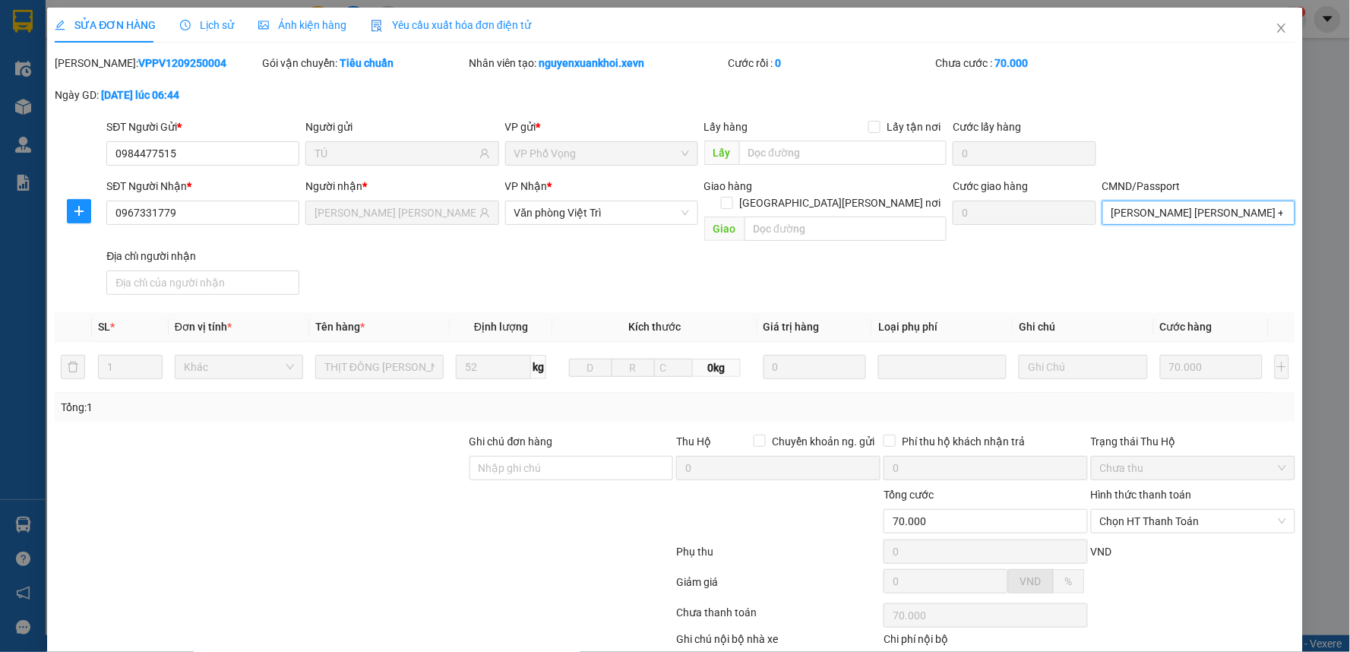
click at [1160, 215] on input "DANG DUC TUAN ANH +" at bounding box center [1198, 213] width 193 height 24
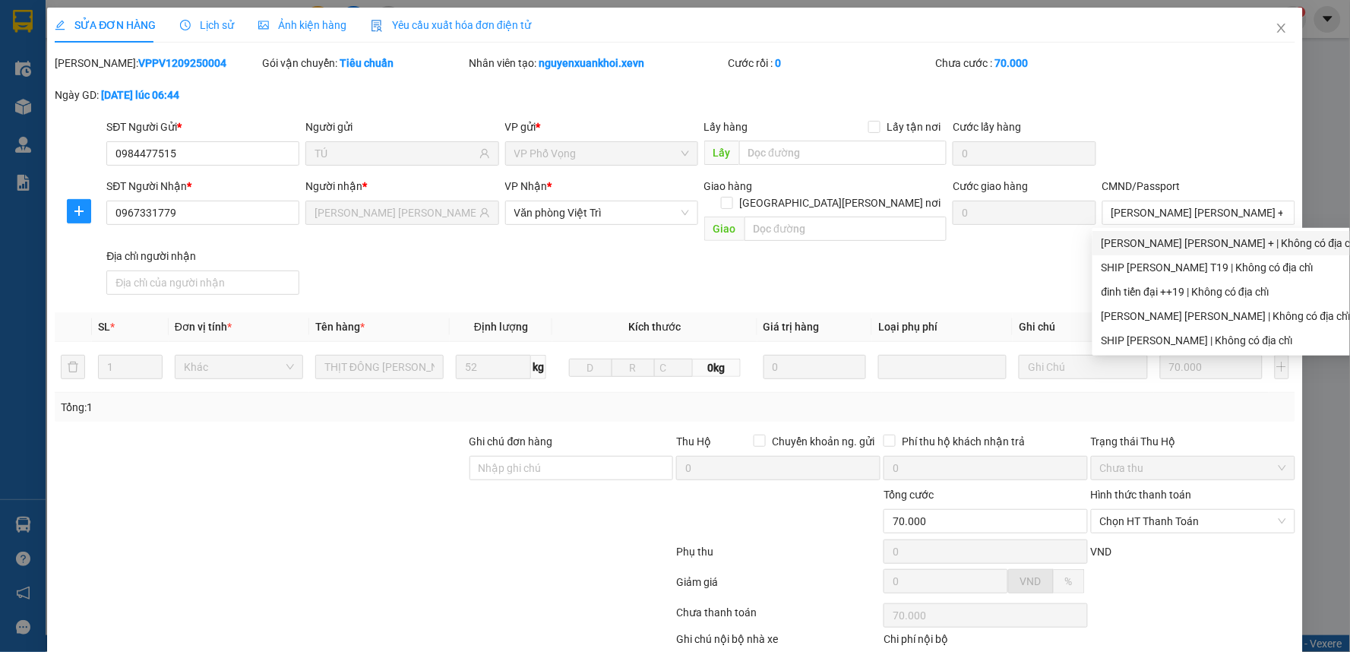
click at [921, 278] on div "SĐT Người Nhận * 0967331779 Người nhận * PHÙNG THỊ HIỀN VP Nhận * Văn phòng Việ…" at bounding box center [700, 239] width 1194 height 123
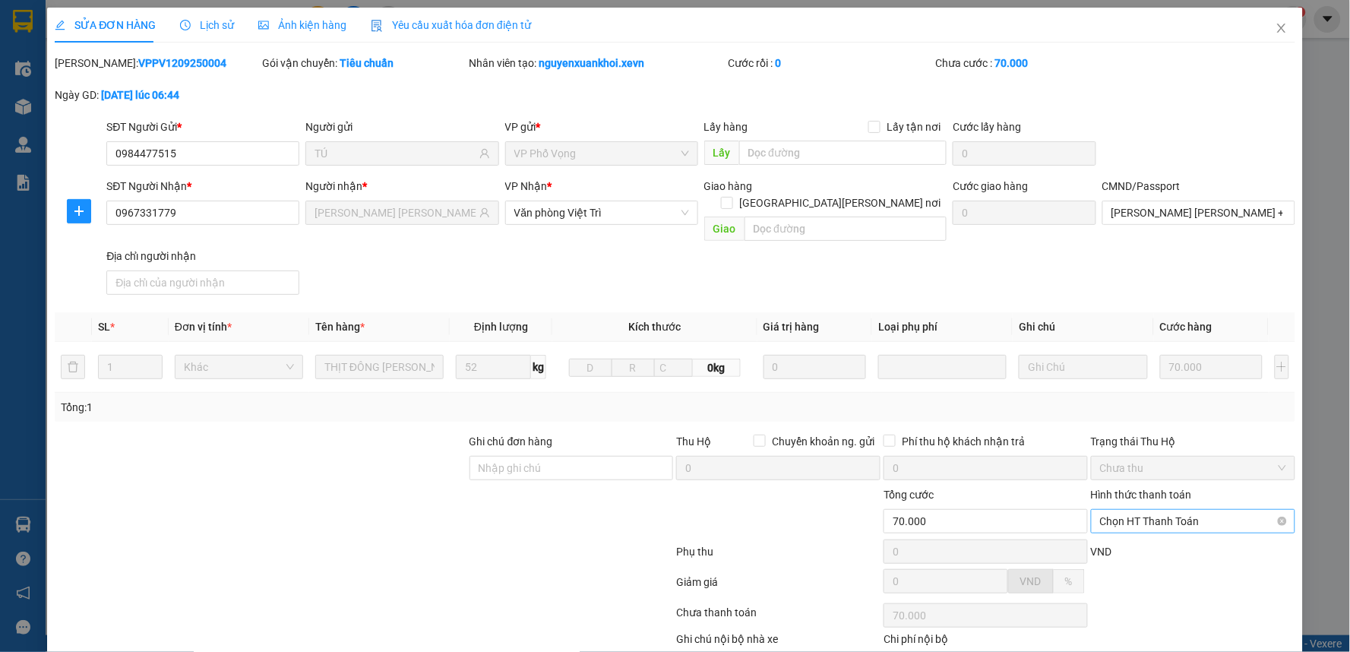
click at [1149, 510] on span "Chọn HT Thanh Toán" at bounding box center [1193, 521] width 186 height 23
click at [1144, 533] on div "Tại văn phòng" at bounding box center [1183, 534] width 184 height 17
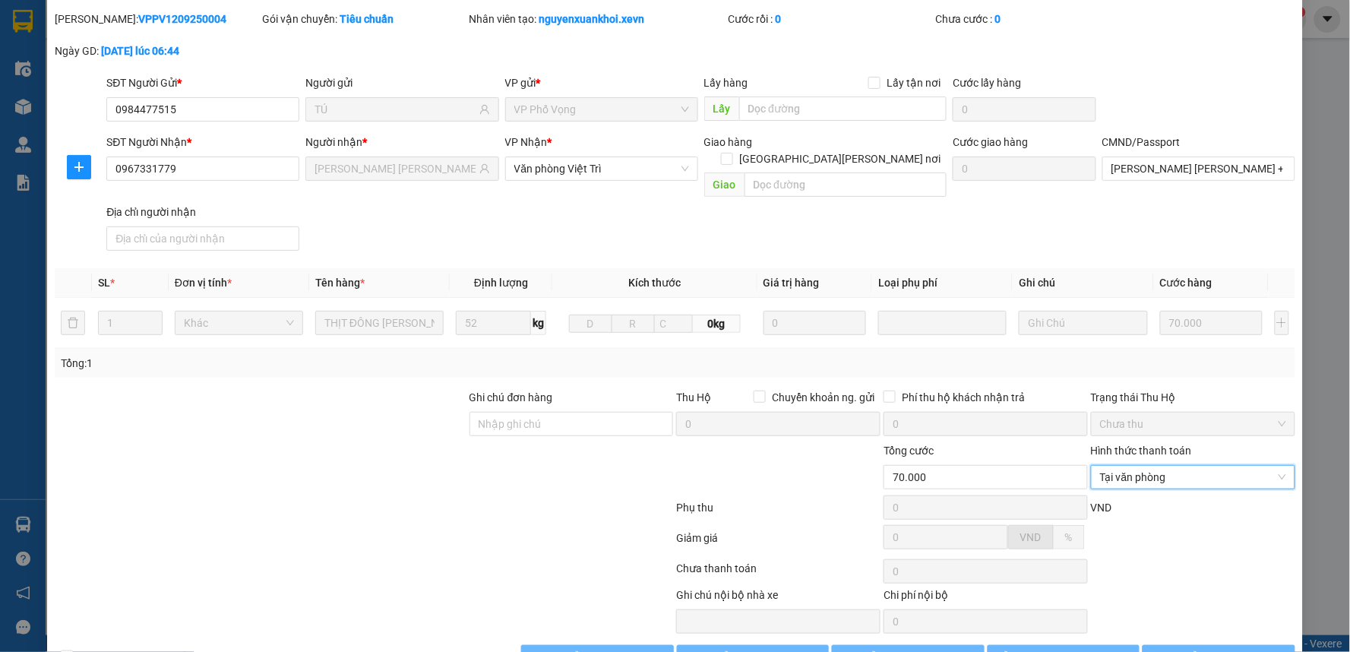
scroll to position [74, 0]
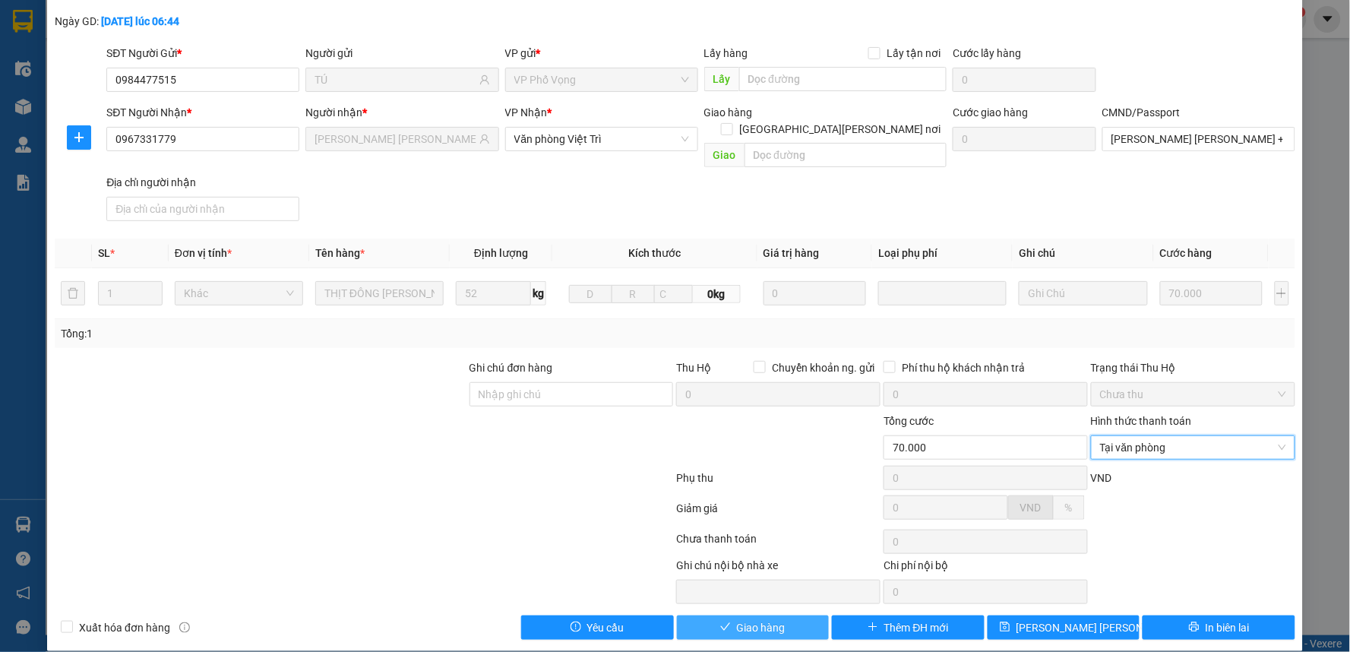
click at [747, 619] on span "Giao hàng" at bounding box center [761, 627] width 49 height 17
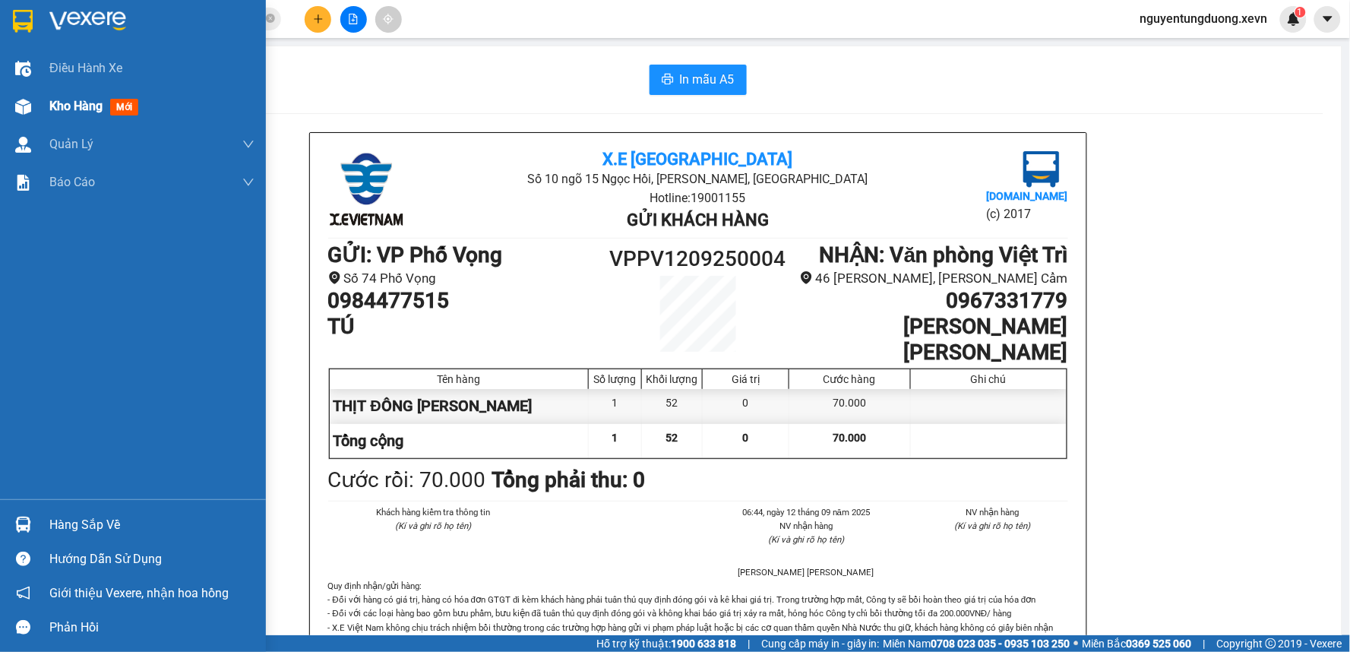
click at [17, 99] on img at bounding box center [23, 107] width 16 height 16
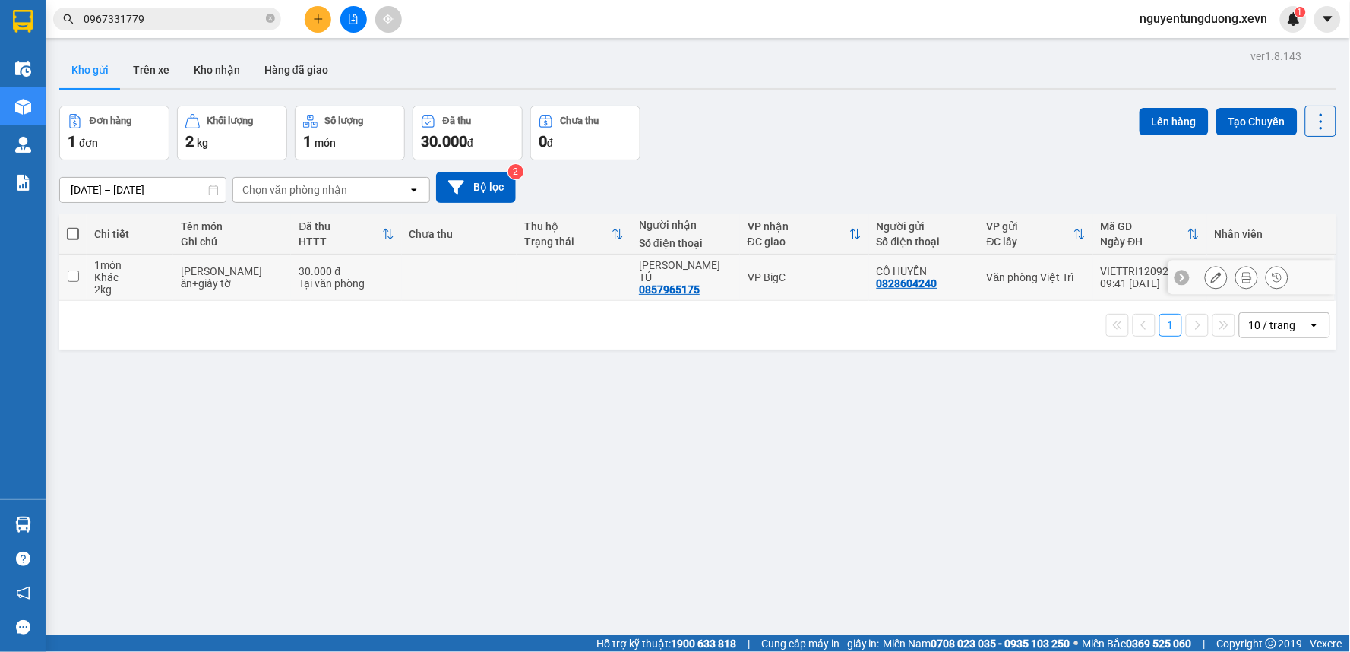
click at [337, 261] on td "30.000 đ Tại văn phòng" at bounding box center [346, 277] width 110 height 46
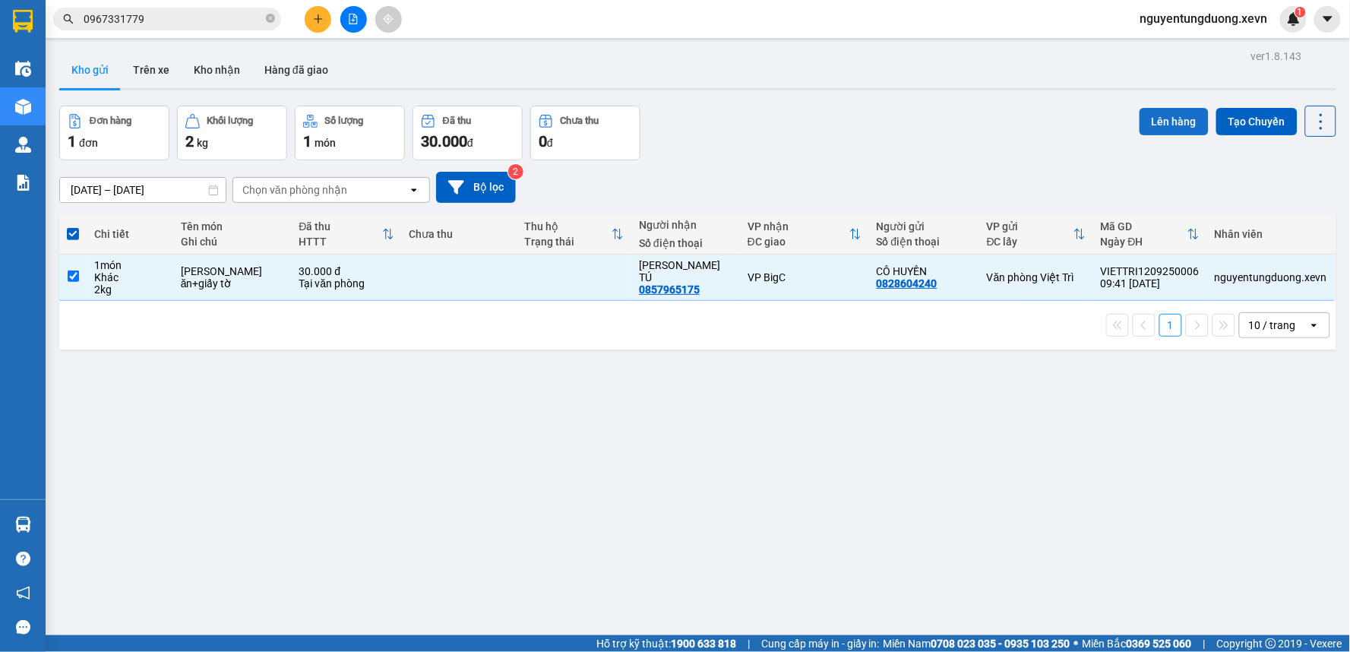
click at [1168, 130] on button "Lên hàng" at bounding box center [1173, 121] width 69 height 27
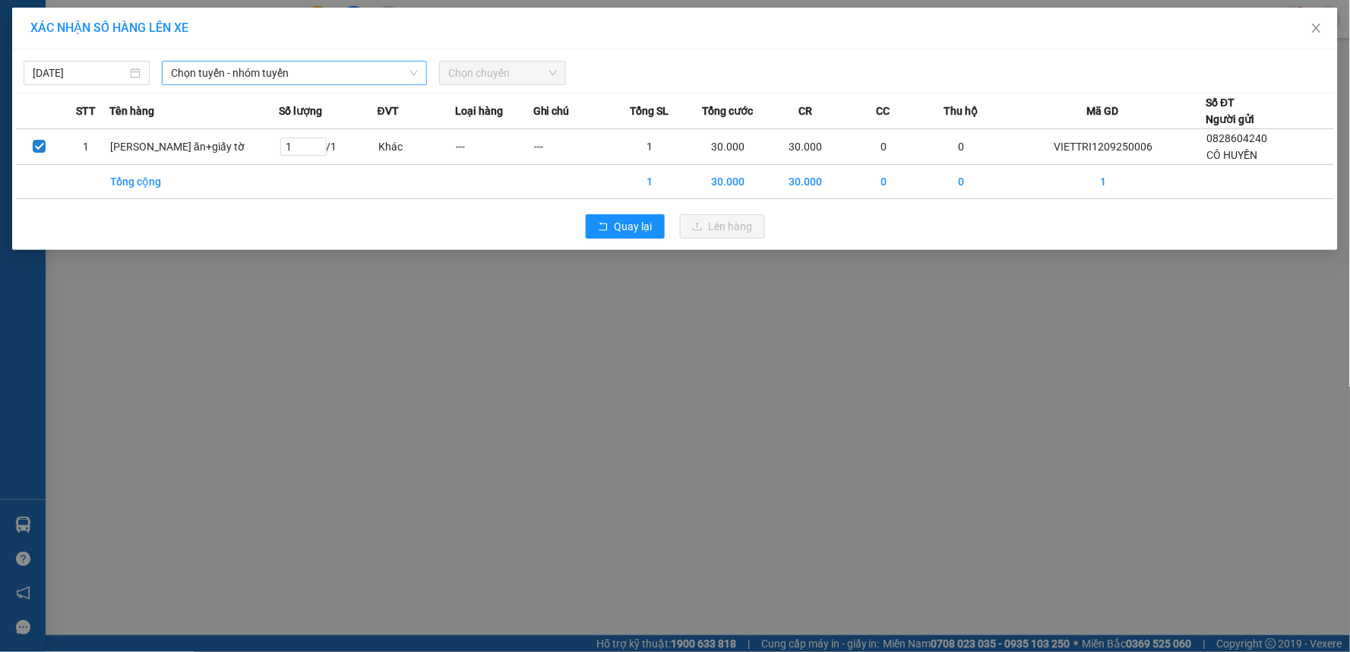
click at [226, 68] on span "Chọn tuyến - nhóm tuyến" at bounding box center [294, 73] width 247 height 23
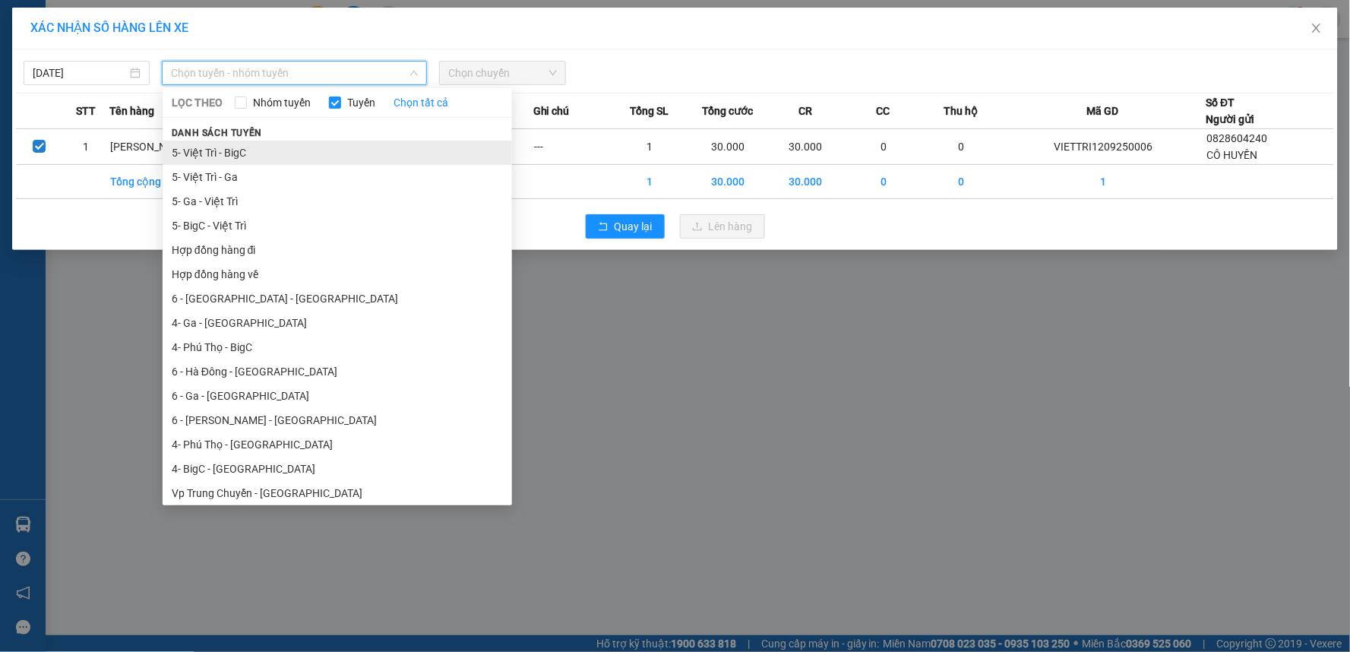
drag, startPoint x: 217, startPoint y: 144, endPoint x: 251, endPoint y: 147, distance: 33.5
click at [219, 146] on li "5- Việt Trì - BigC" at bounding box center [337, 153] width 349 height 24
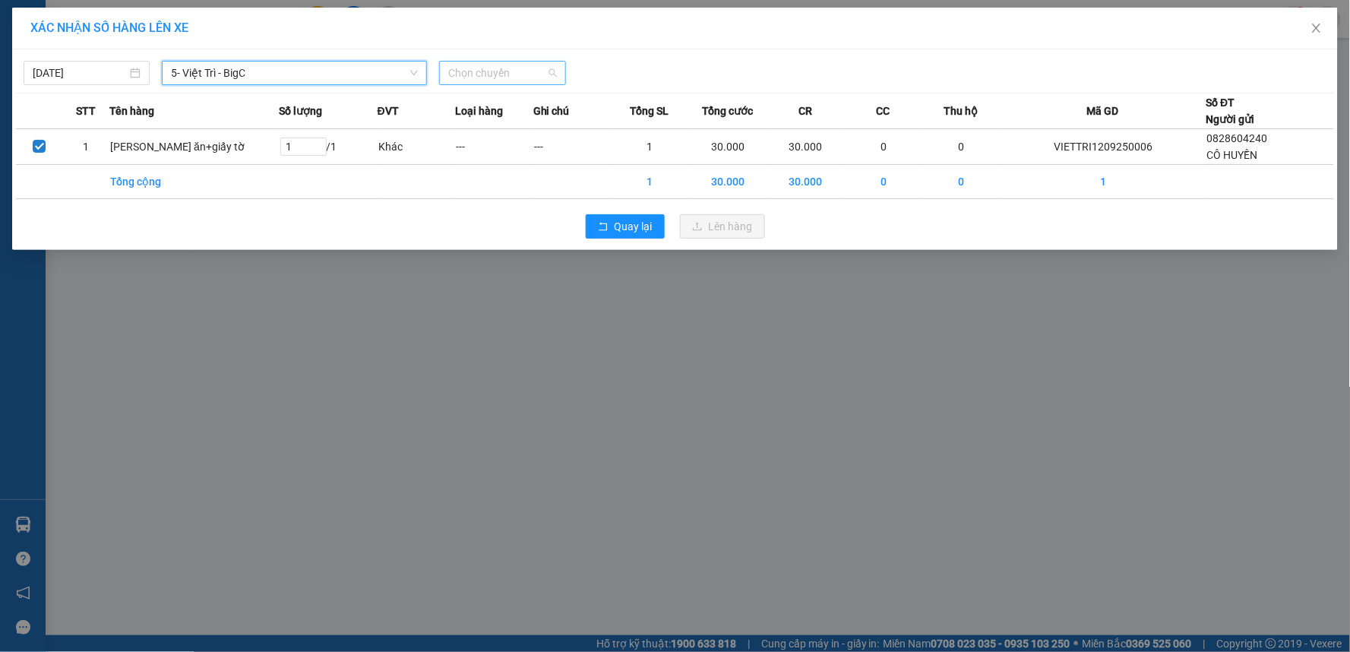
click at [525, 64] on span "Chọn chuyến" at bounding box center [502, 73] width 108 height 23
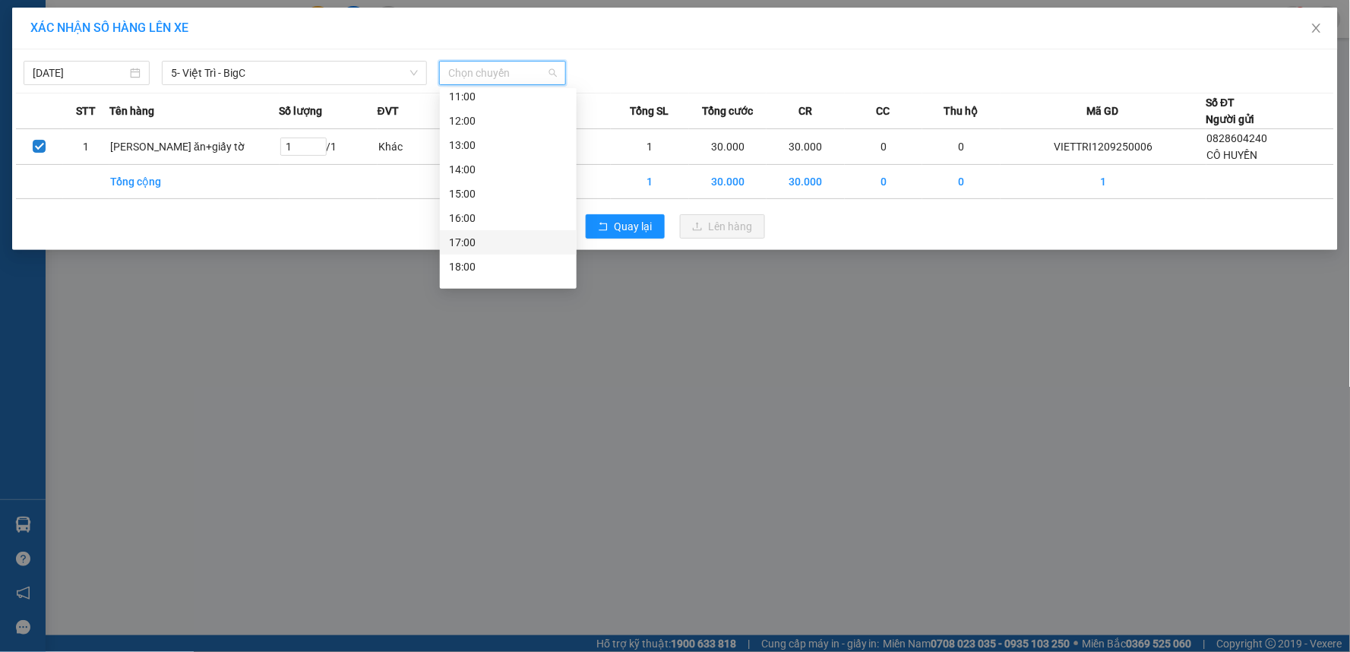
scroll to position [169, 0]
click at [529, 125] on div "10:01 (TC) - 29H-885.24" at bounding box center [508, 129] width 119 height 17
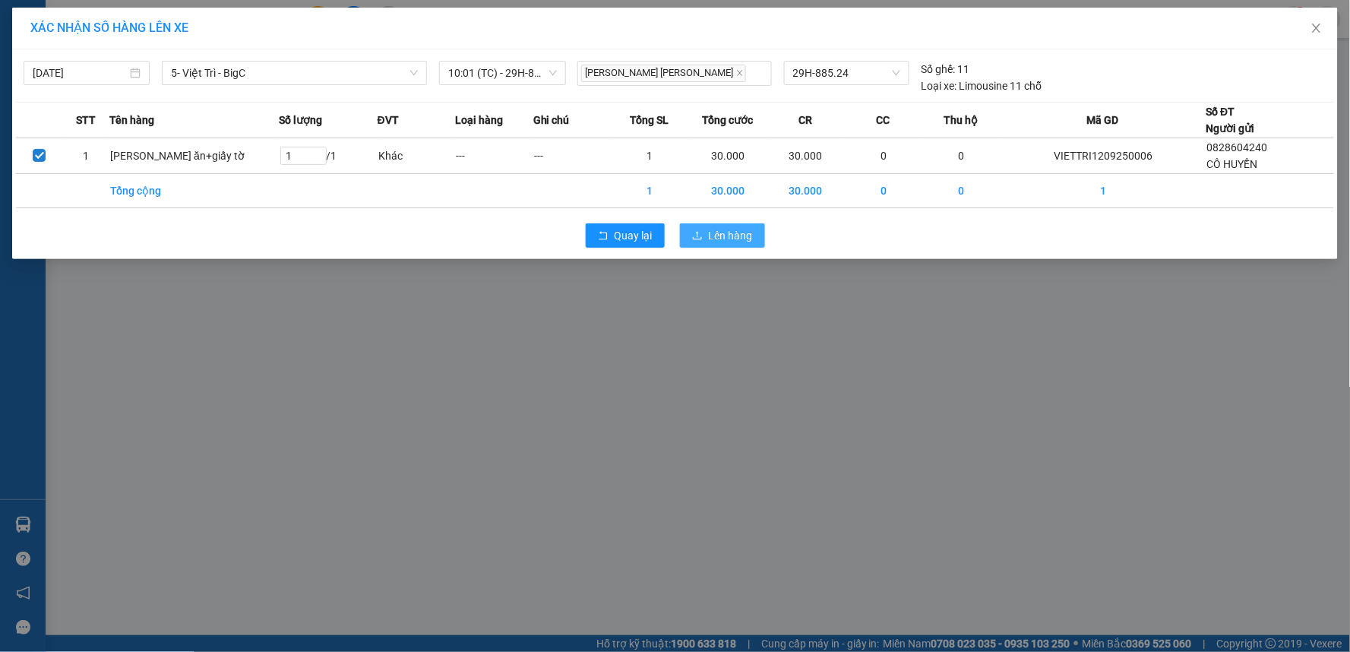
click at [737, 229] on span "Lên hàng" at bounding box center [731, 235] width 44 height 17
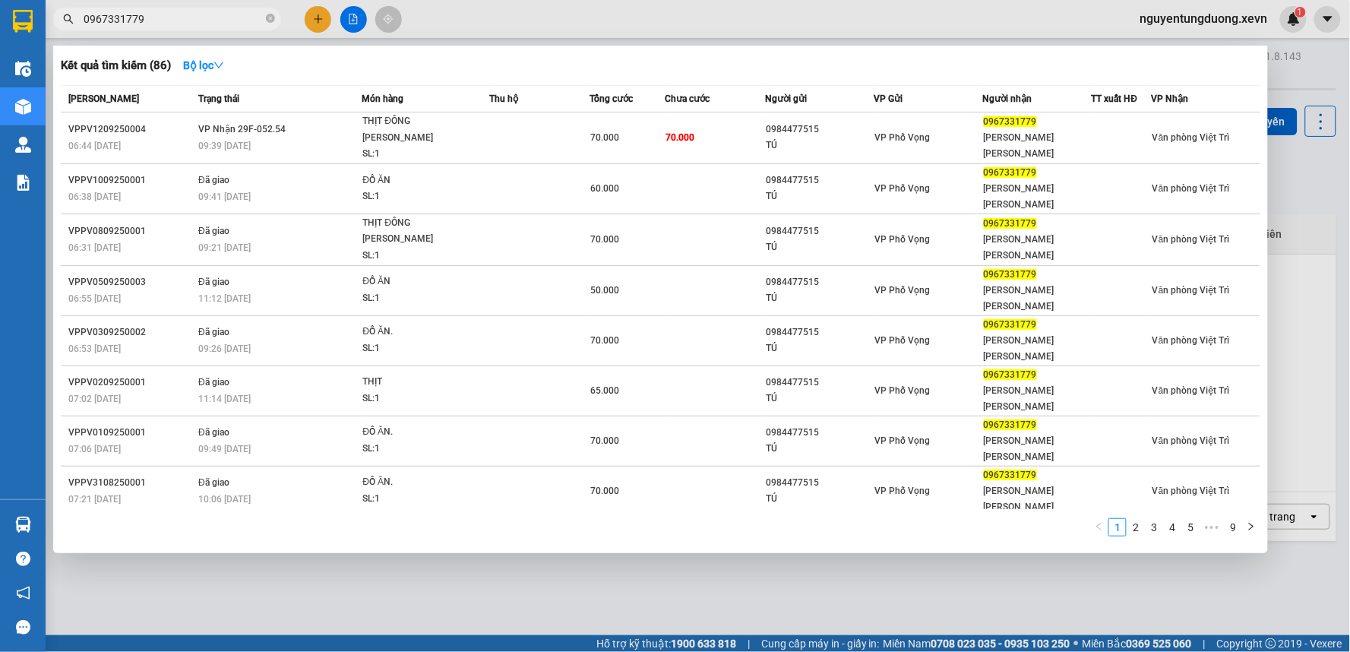
click at [192, 20] on input "0967331779" at bounding box center [173, 19] width 179 height 17
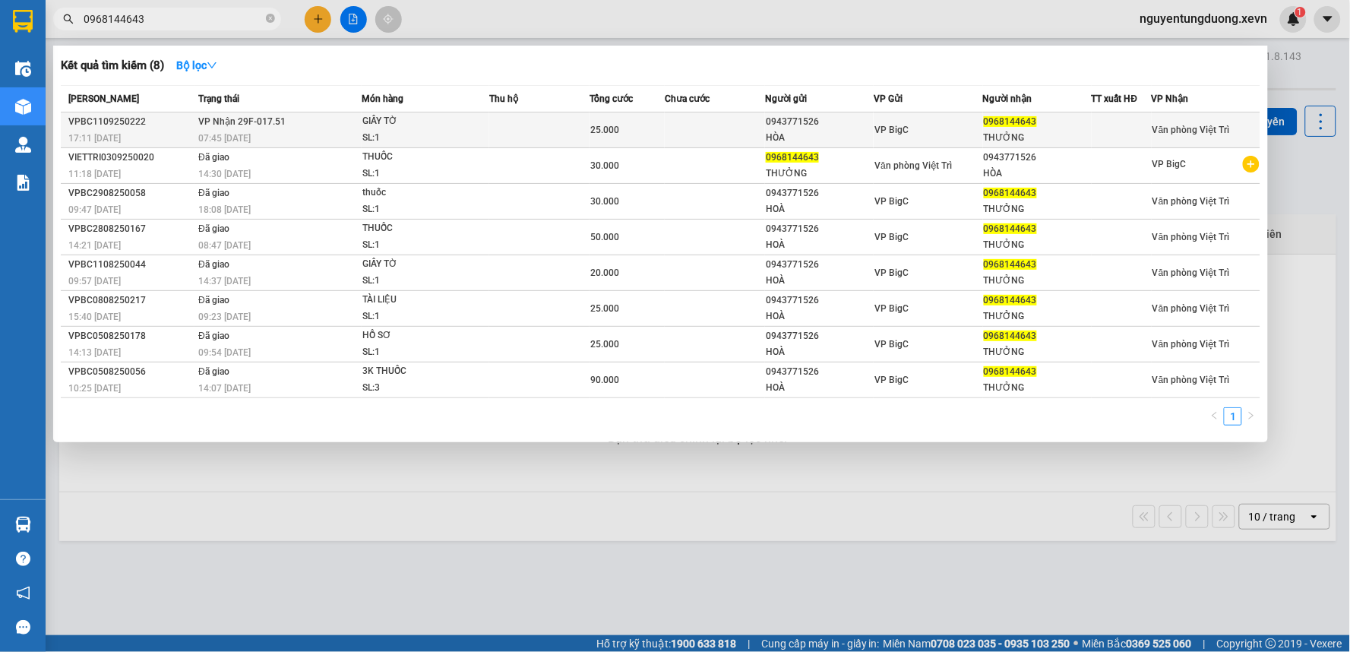
click at [633, 132] on div "25.000" at bounding box center [627, 130] width 74 height 17
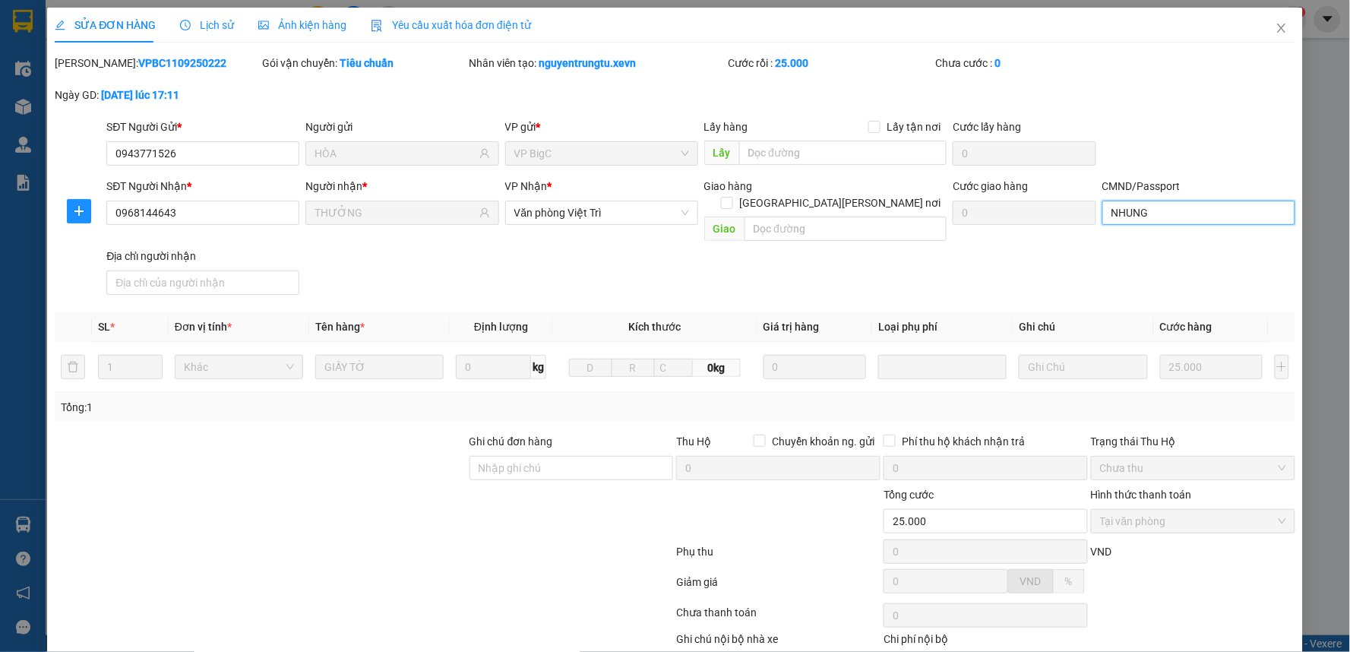
click at [1168, 213] on input "NHUNG" at bounding box center [1198, 213] width 193 height 24
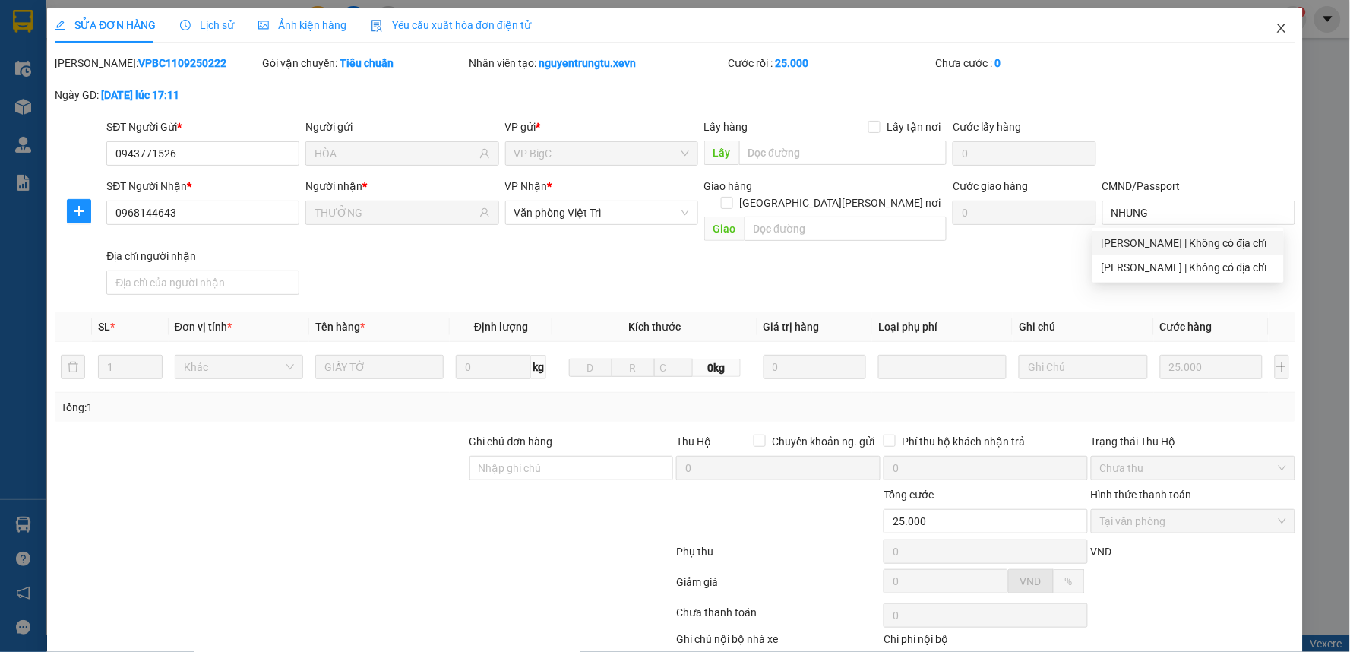
drag, startPoint x: 1271, startPoint y: 25, endPoint x: 649, endPoint y: 0, distance: 622.7
click at [1275, 25] on icon "close" at bounding box center [1281, 28] width 12 height 12
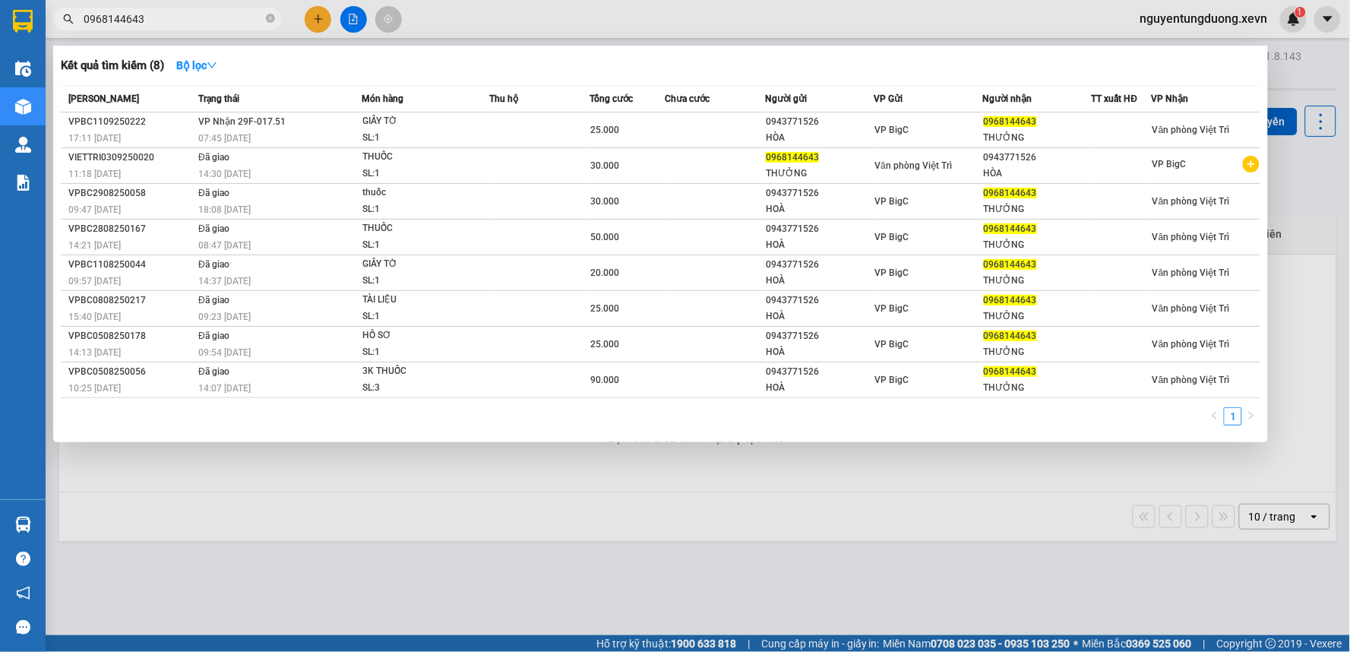
click at [204, 18] on input "0968144643" at bounding box center [173, 19] width 179 height 17
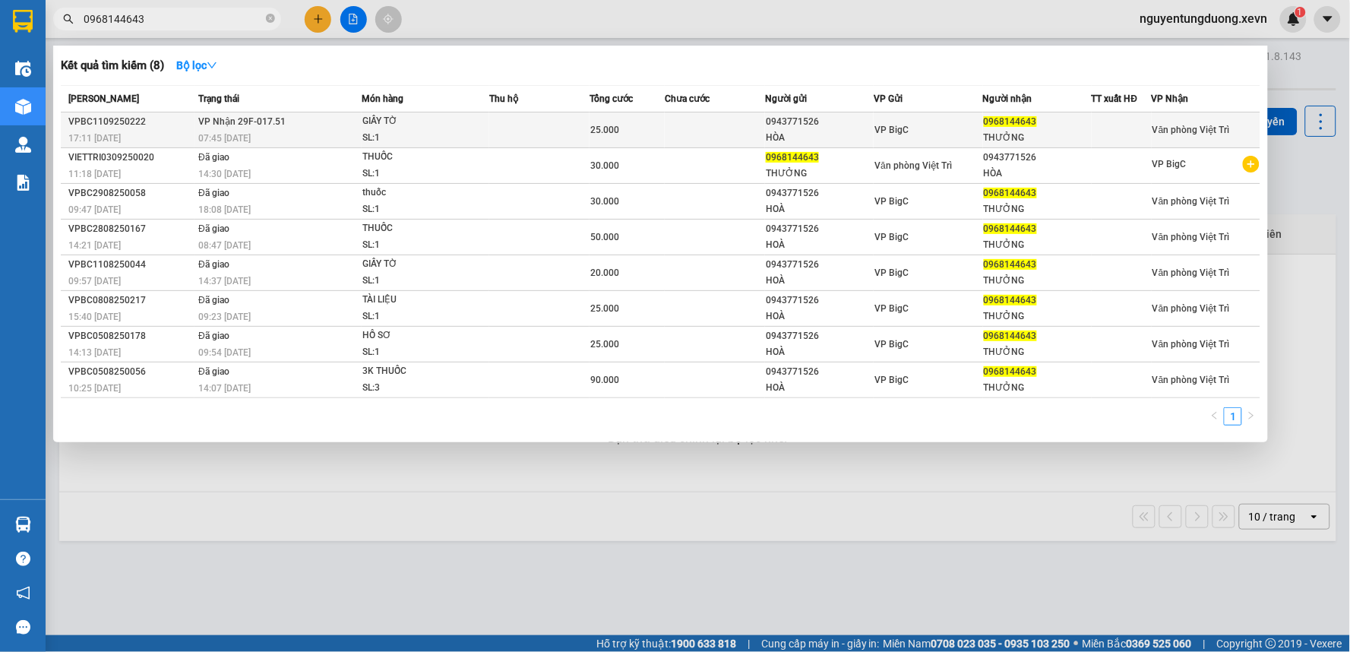
click at [321, 120] on td "VP Nhận 29F-017.51 07:45 - 12/09" at bounding box center [277, 130] width 167 height 36
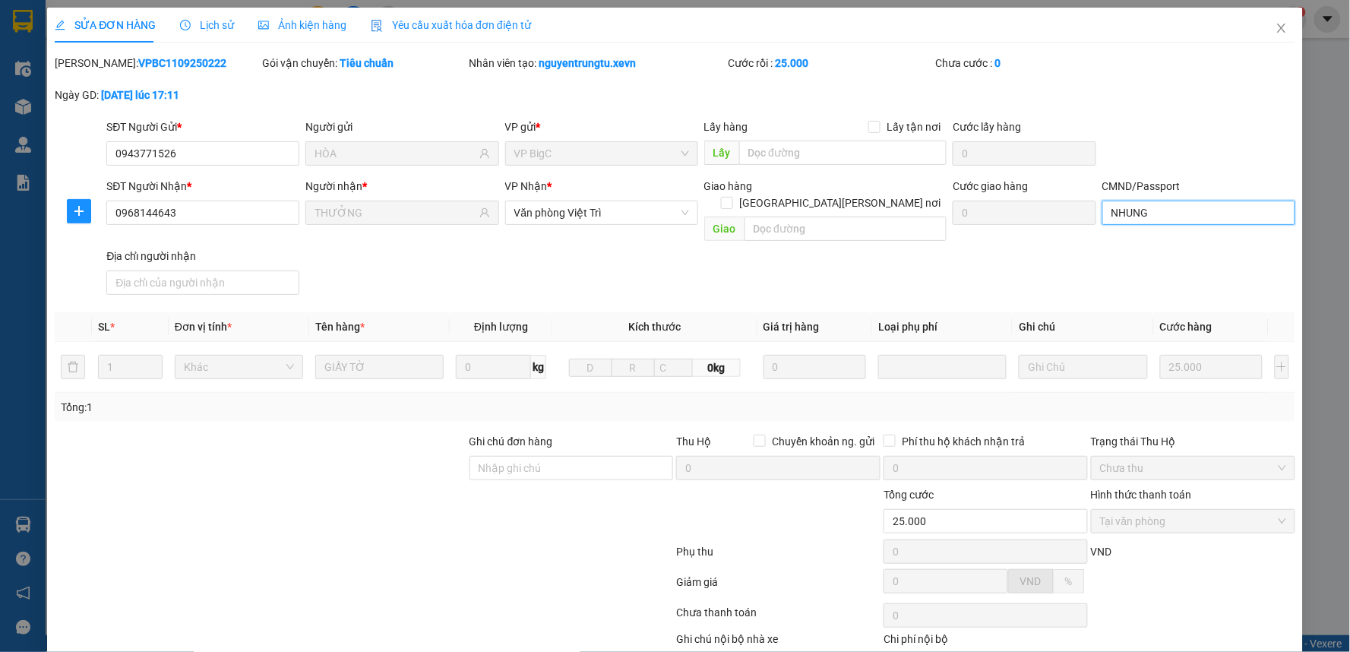
click at [1168, 207] on input "NHUNG" at bounding box center [1198, 213] width 193 height 24
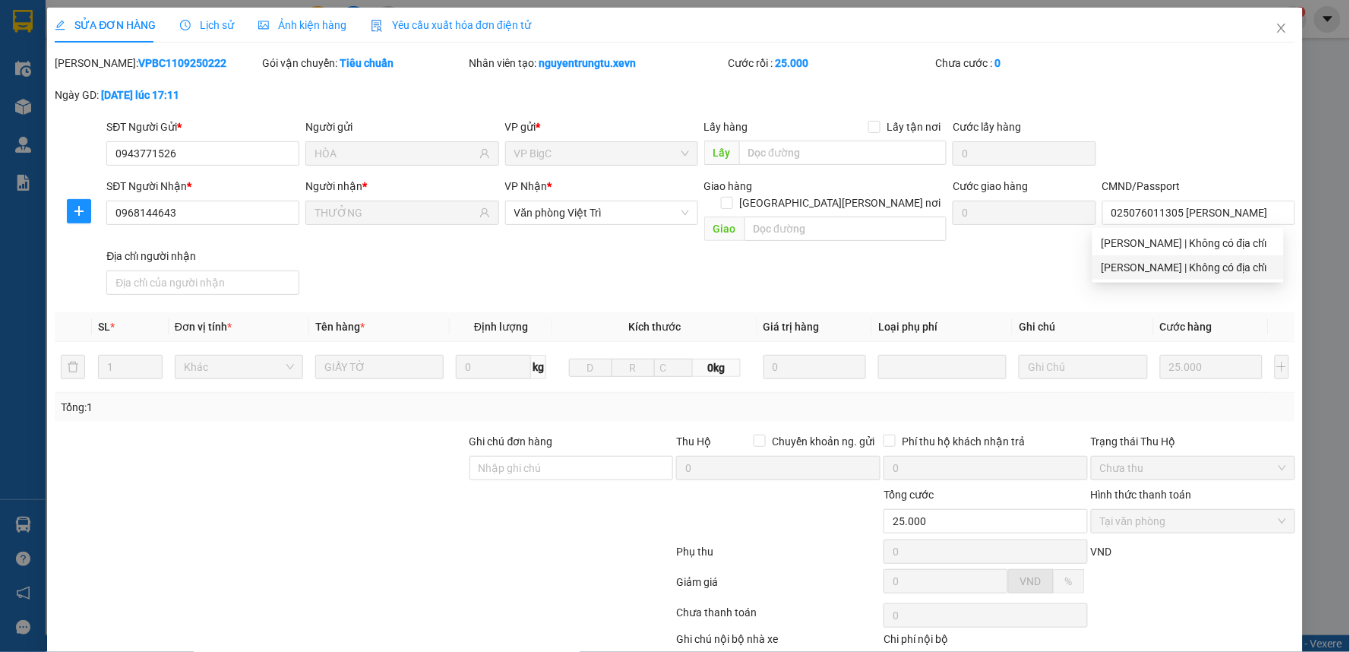
click at [927, 260] on div "SĐT Người Nhận * 0968144643 Người nhận * THƯỞNG VP Nhận * Văn phòng Việt Trì Gi…" at bounding box center [700, 239] width 1194 height 123
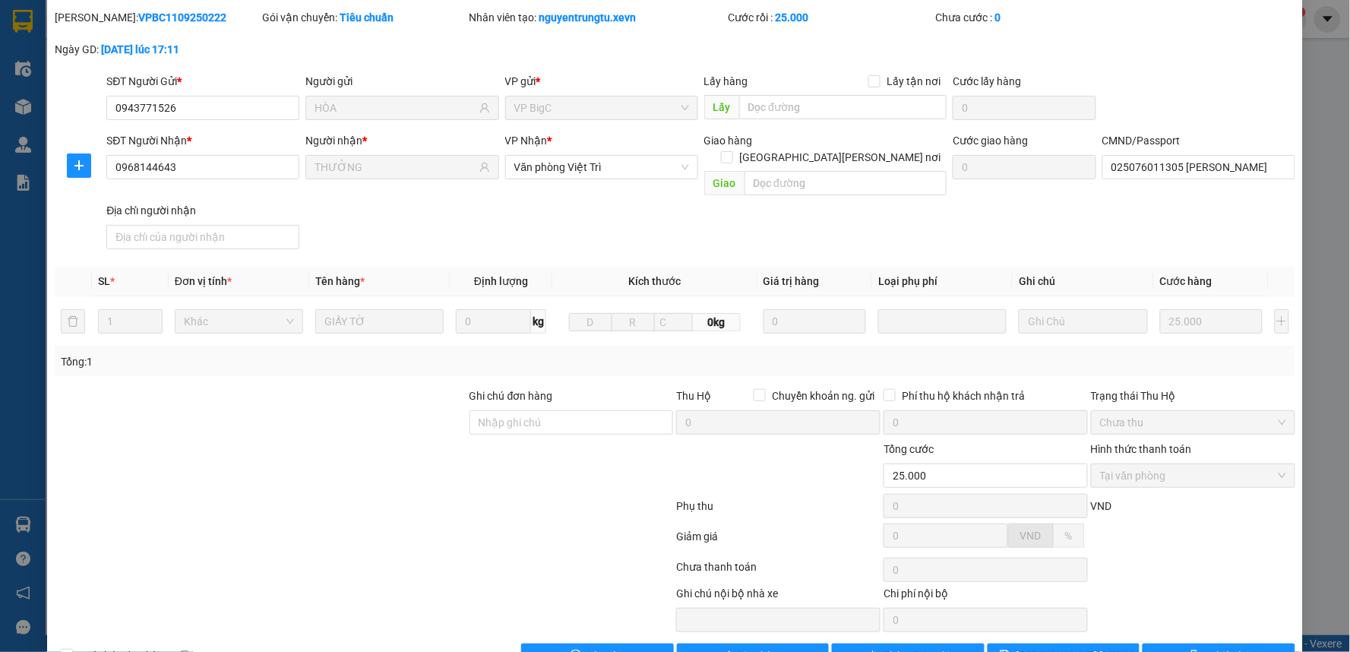
scroll to position [74, 0]
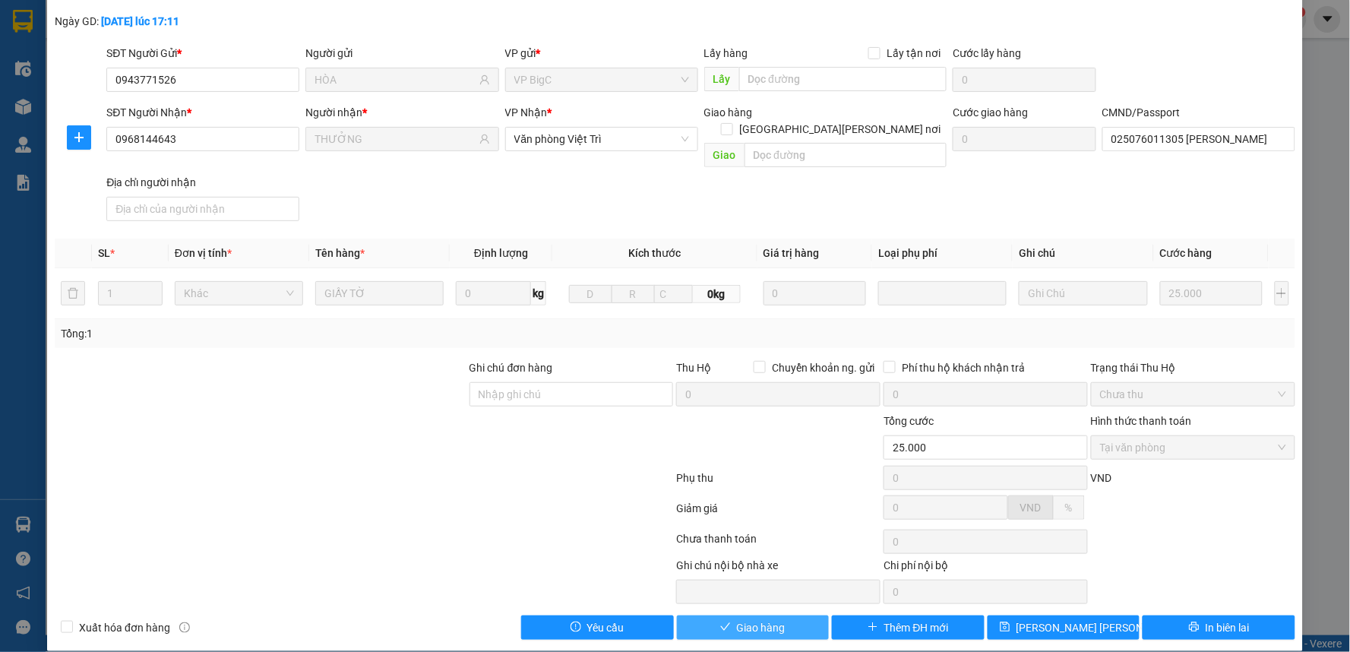
click at [712, 615] on button "Giao hàng" at bounding box center [753, 627] width 153 height 24
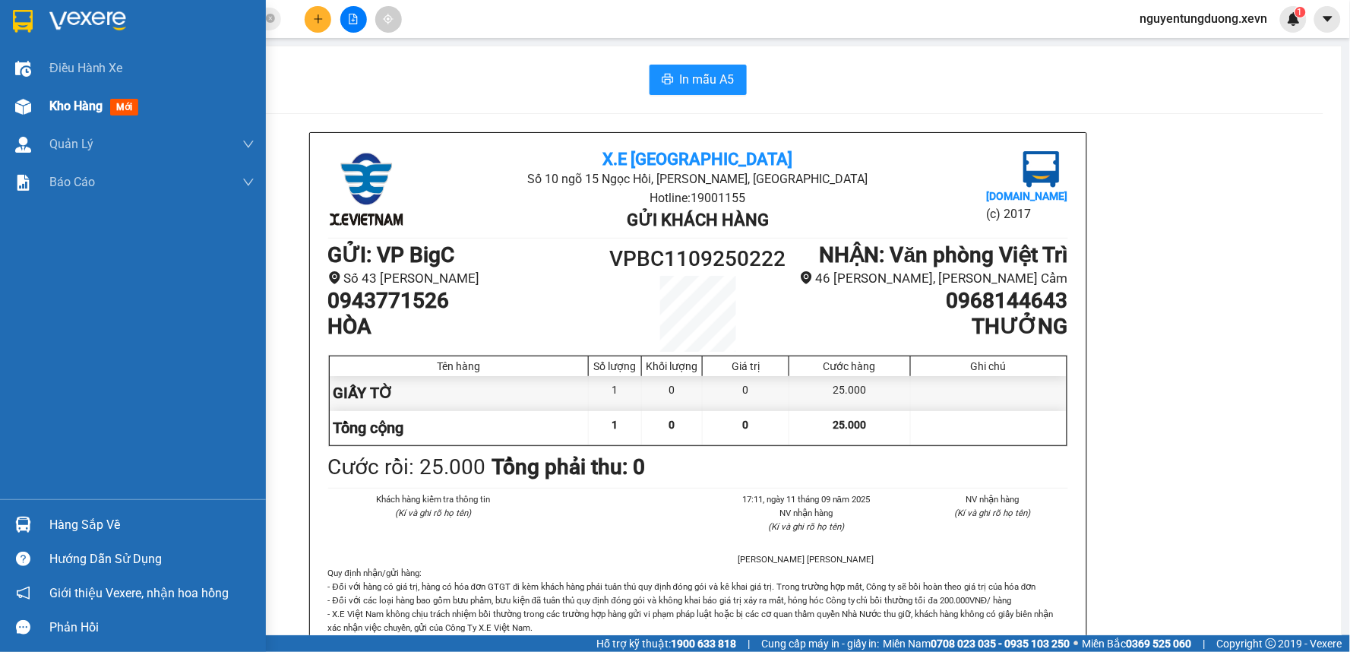
click at [69, 108] on span "Kho hàng" at bounding box center [75, 106] width 53 height 14
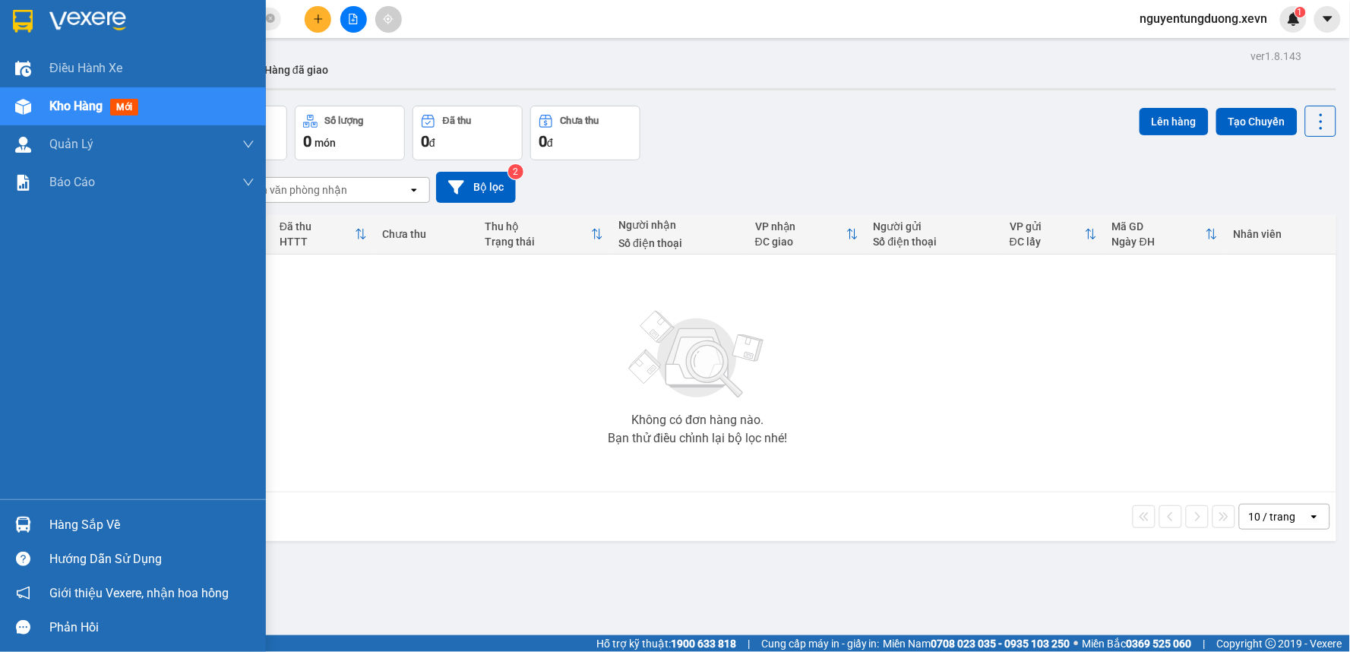
click at [50, 529] on div "Hàng sắp về" at bounding box center [151, 525] width 205 height 23
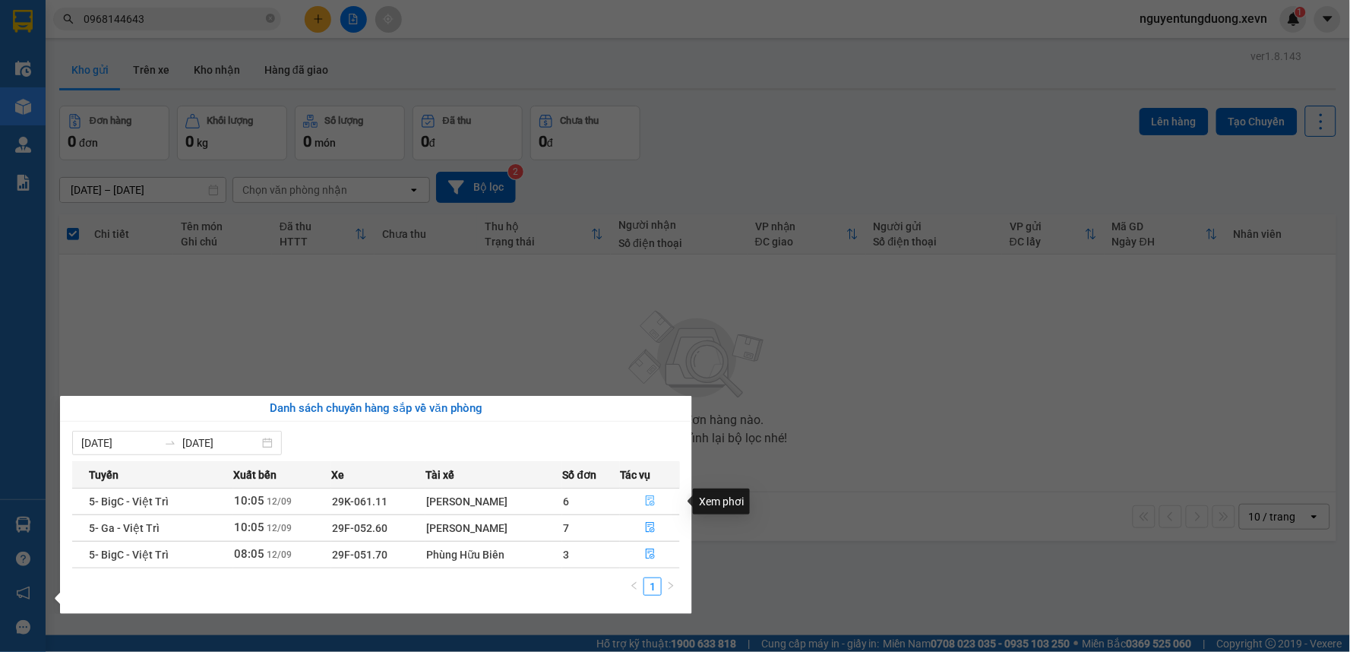
click at [649, 495] on button "button" at bounding box center [650, 501] width 58 height 24
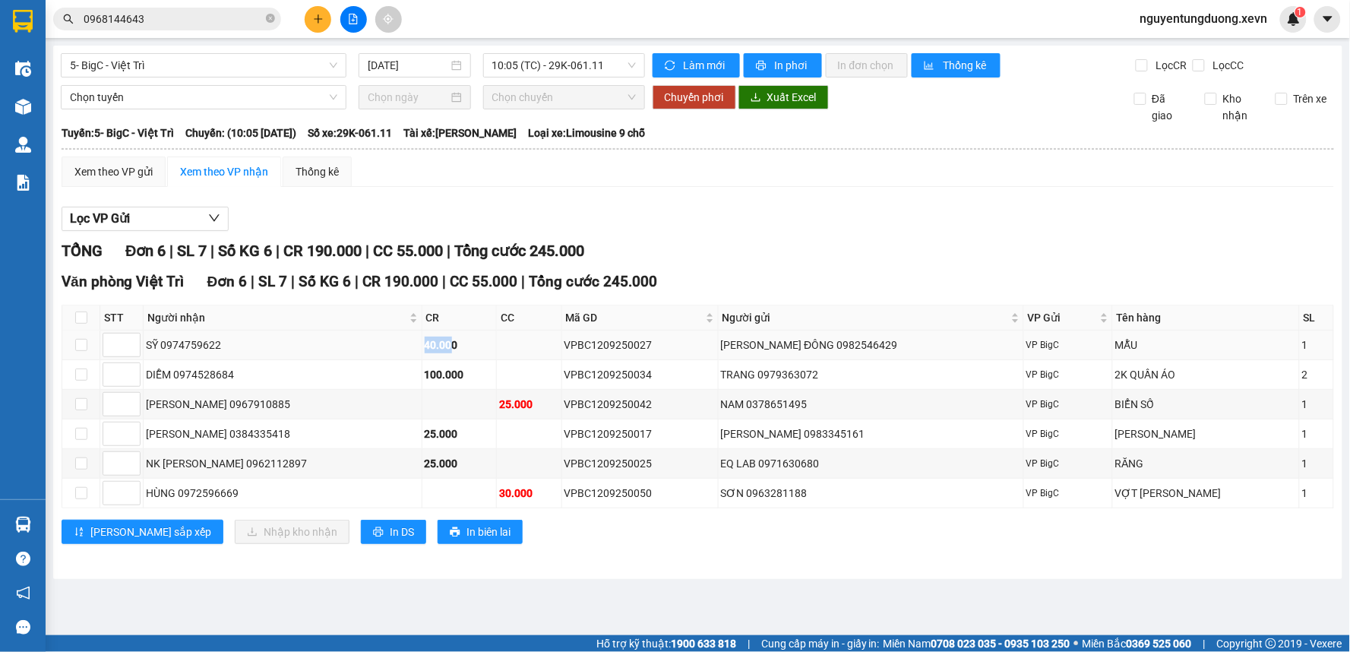
drag, startPoint x: 443, startPoint y: 340, endPoint x: 474, endPoint y: 352, distance: 33.2
click at [474, 352] on tr "SỸ 0974759622 40.000 VPBC1209250027 PHƯƠNG ĐÔNG 0982546429 VP BigC MẪU 1" at bounding box center [698, 345] width 1272 height 30
click at [469, 378] on div "100.000" at bounding box center [460, 374] width 70 height 17
click at [473, 398] on tbody "SỸ 0974759622 40.000 VPBC1209250027 PHƯƠNG ĐÔNG 0982546429 VP BigC MẪU 1 DIỄM 0…" at bounding box center [698, 419] width 1272 height 178
click at [464, 464] on div "25.000" at bounding box center [460, 463] width 70 height 17
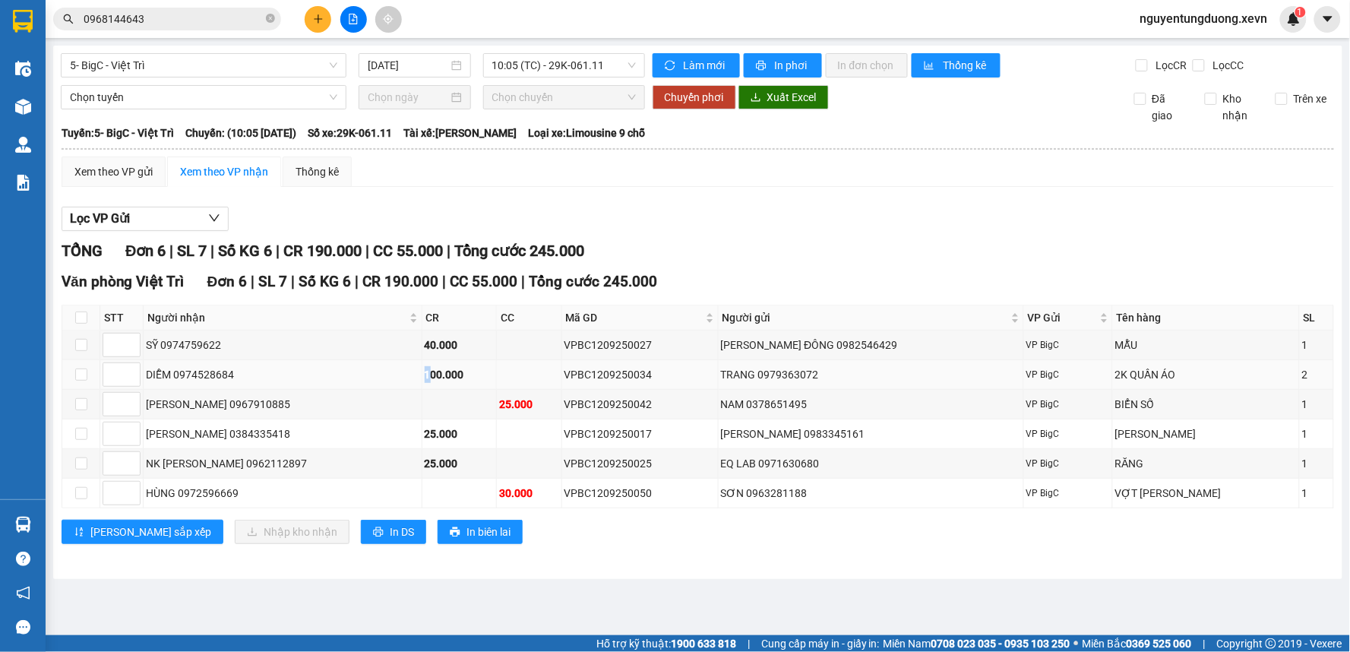
drag, startPoint x: 430, startPoint y: 384, endPoint x: 460, endPoint y: 385, distance: 30.4
click at [460, 385] on tr "DIỄM 0974528684 100.000 VPBC1209250034 TRANG 0979363072 VP BigC 2K QUẦN ÁO 2" at bounding box center [698, 375] width 1272 height 30
click at [488, 433] on div "25.000" at bounding box center [460, 433] width 70 height 17
click at [498, 405] on td at bounding box center [459, 405] width 75 height 30
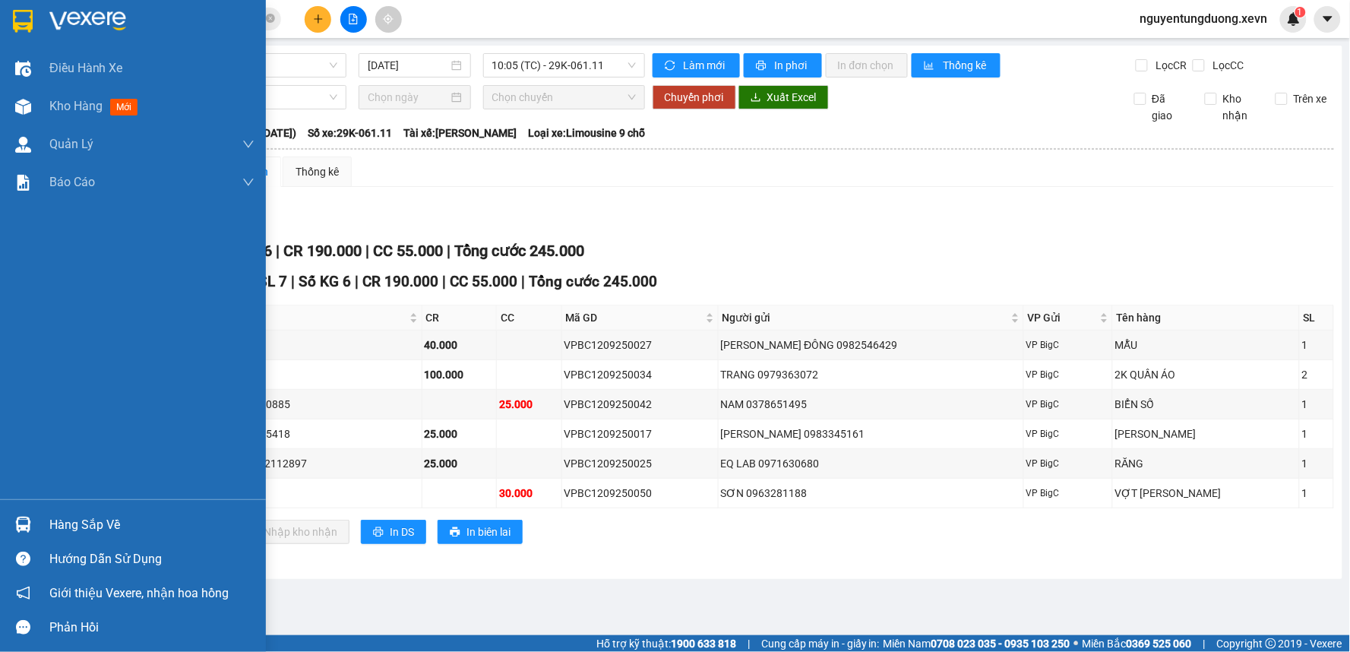
click at [21, 525] on img at bounding box center [23, 525] width 16 height 16
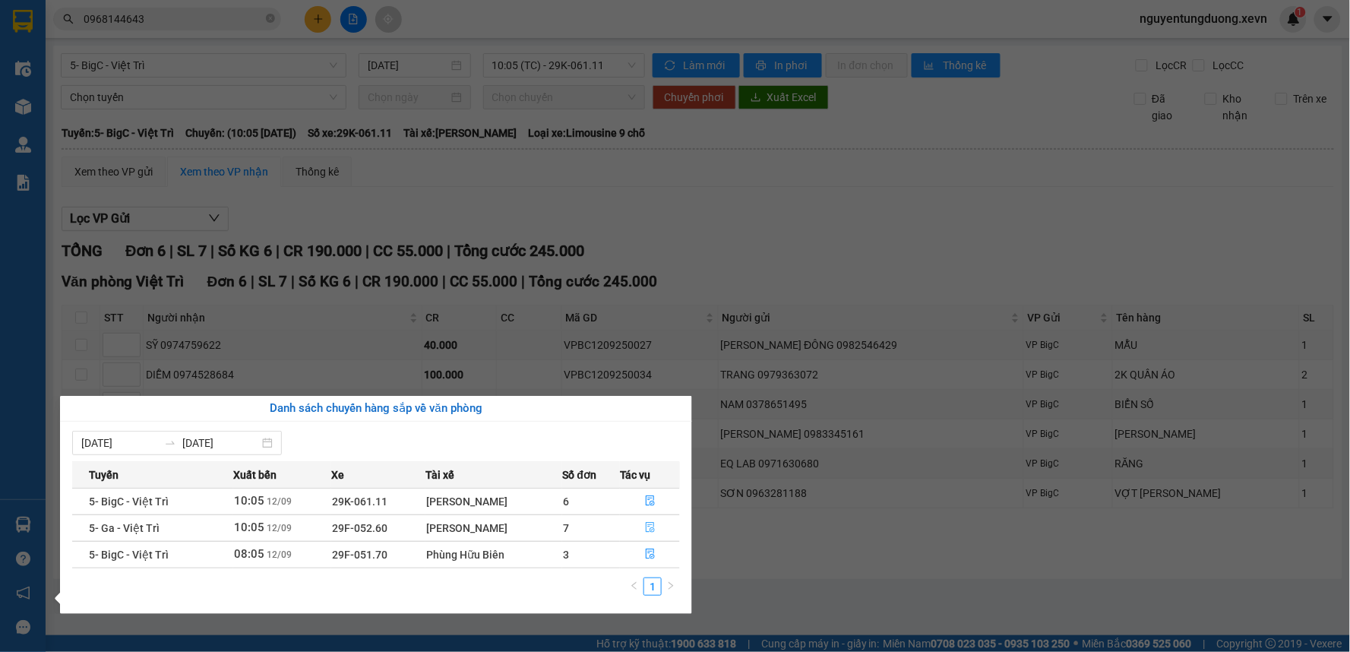
click at [642, 528] on button "button" at bounding box center [650, 528] width 58 height 24
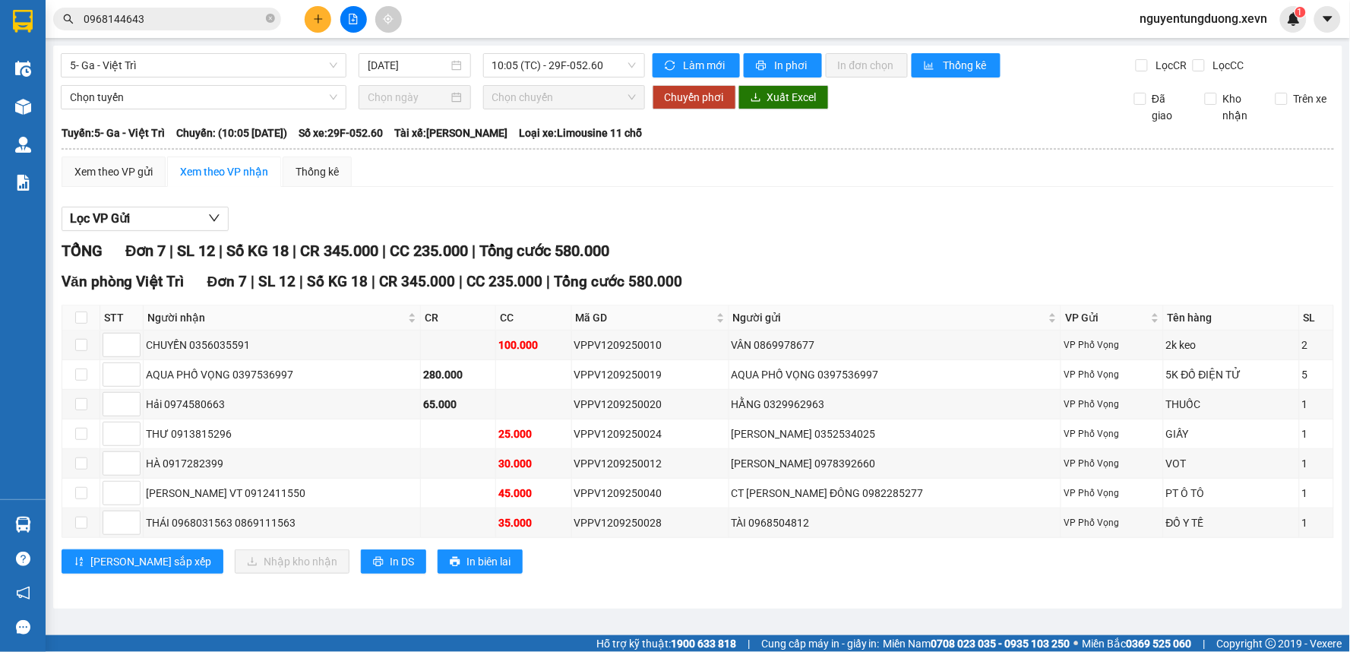
click at [1028, 616] on main "5- Ga - Việt Trì 12/09/2025 10:05 (TC) - 29F-052.60 Làm mới In phơi In đơn chọn…" at bounding box center [675, 317] width 1350 height 635
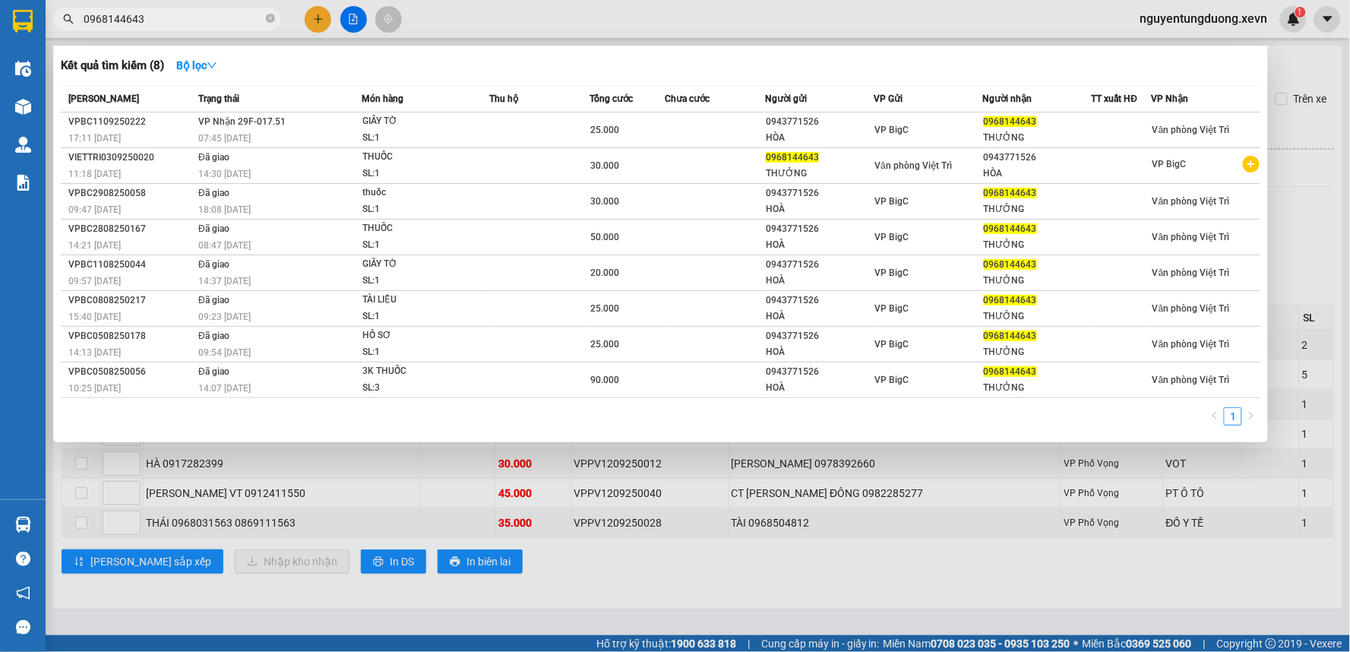
click at [171, 17] on input "0968144643" at bounding box center [173, 19] width 179 height 17
click at [166, 16] on input "0968144643" at bounding box center [173, 19] width 179 height 17
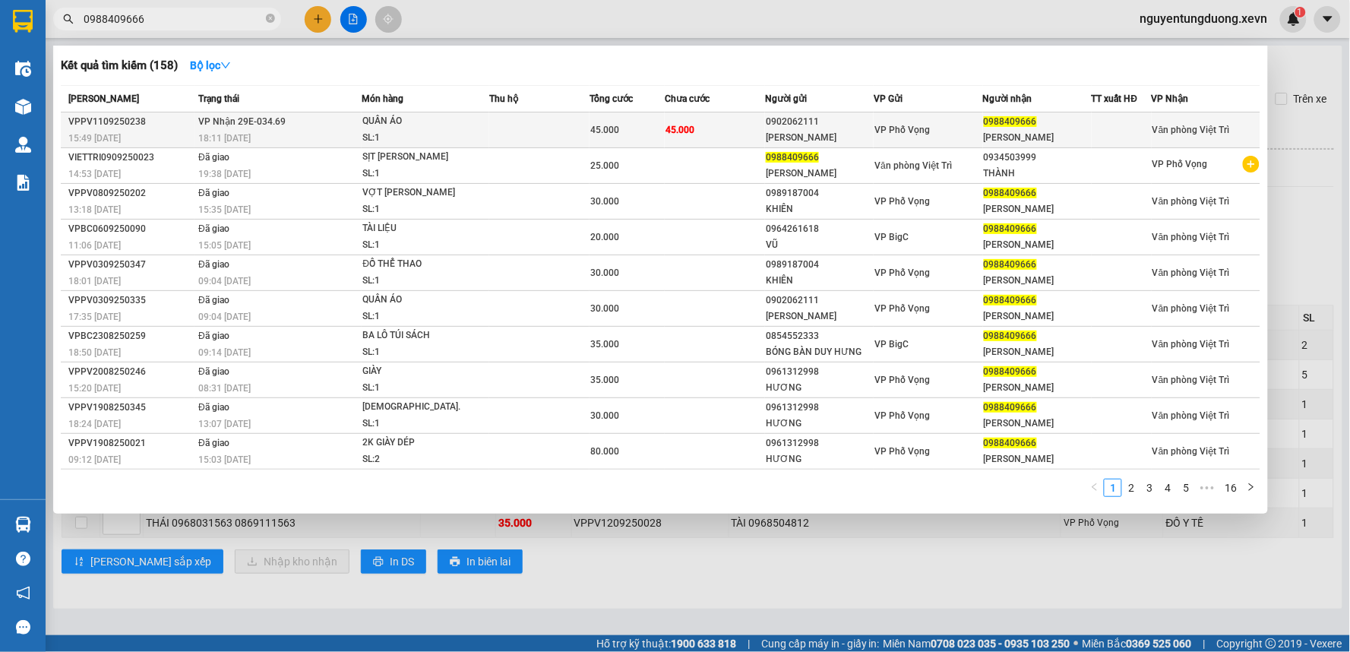
click at [410, 126] on div "QUẦN ÁO" at bounding box center [419, 121] width 114 height 17
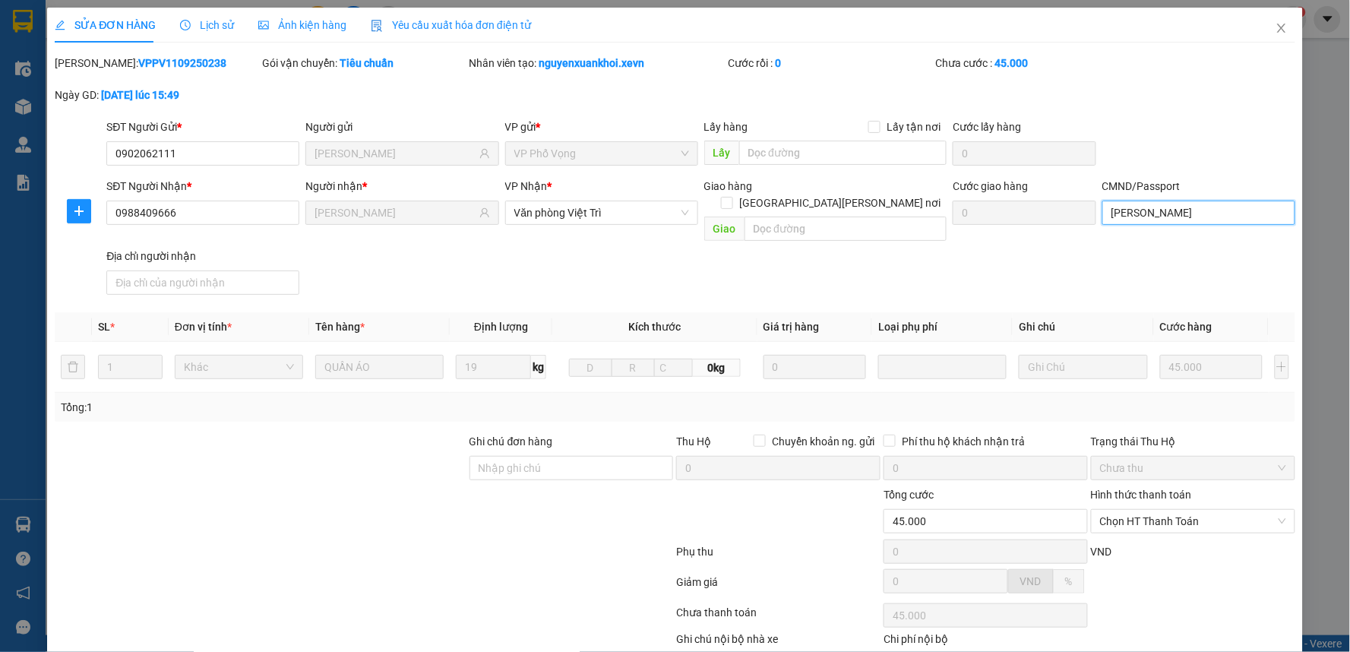
click at [1180, 205] on input "NG HUNG VIET" at bounding box center [1198, 213] width 193 height 24
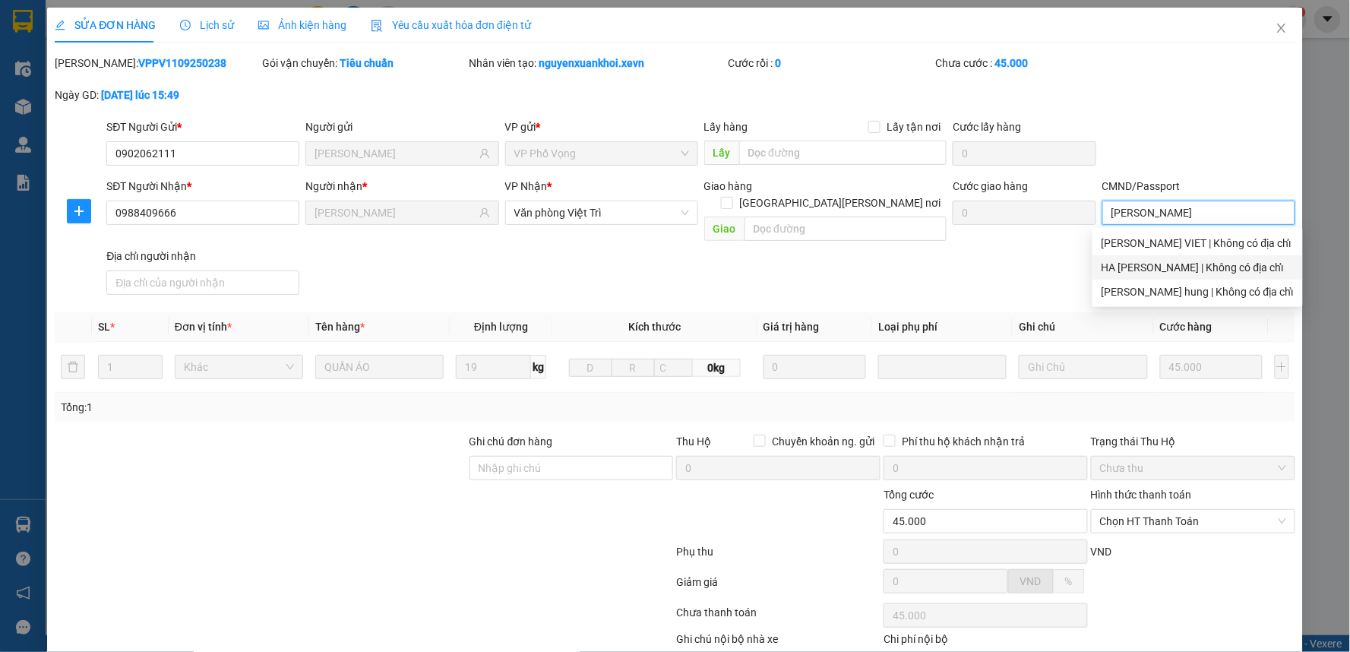
click at [1166, 263] on div "HA QUANG HUNG | Không có địa chỉ" at bounding box center [1197, 267] width 192 height 17
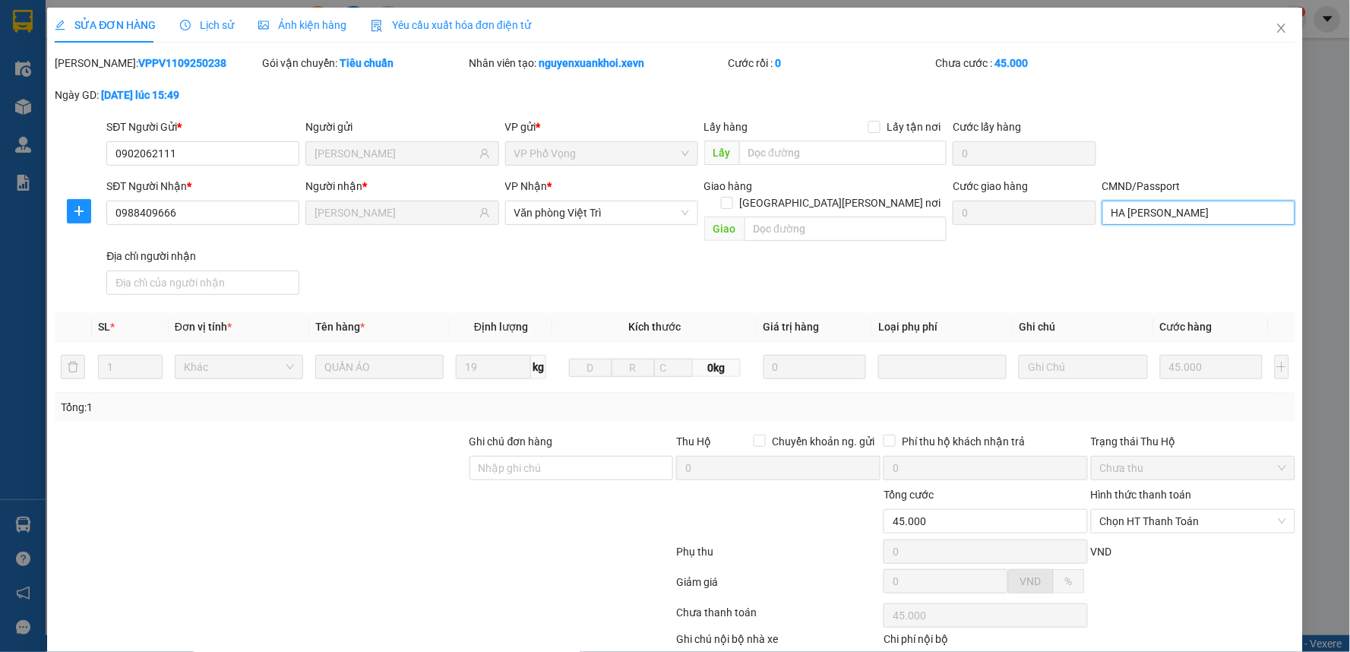
click at [1163, 213] on input "HA QUANG HUNG" at bounding box center [1198, 213] width 193 height 24
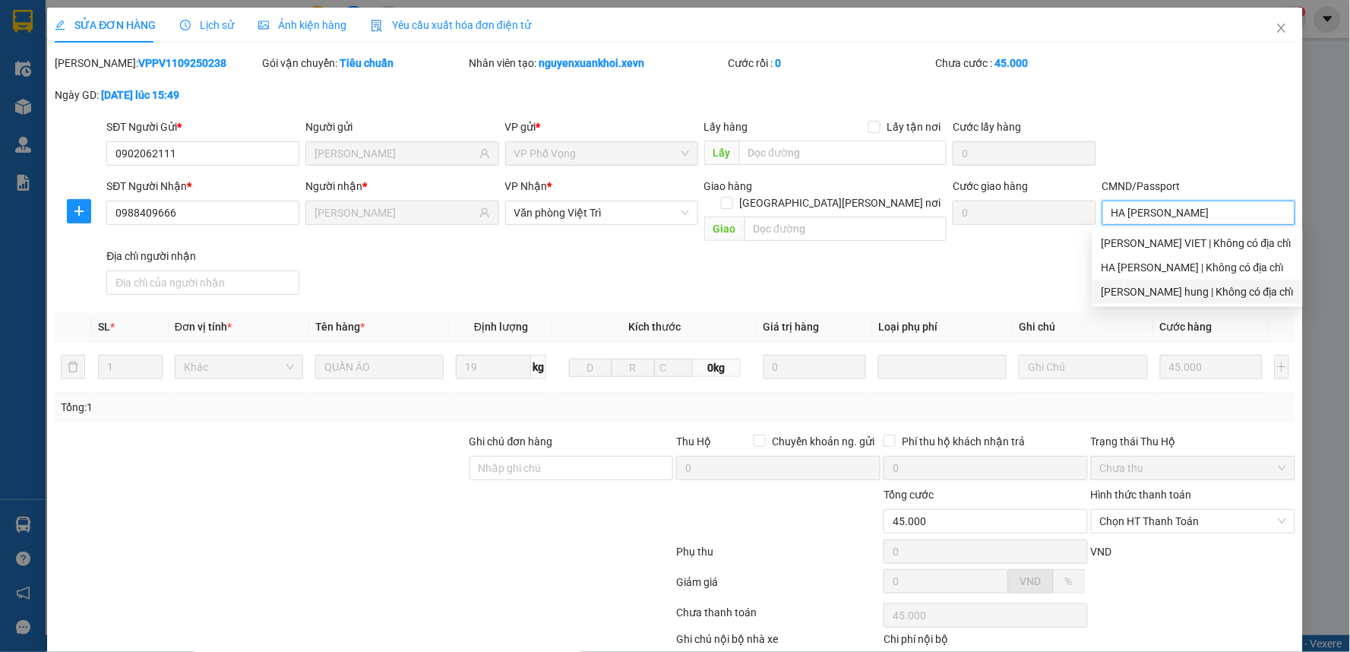
click at [1151, 292] on div "dao manh hung | Không có địa chỉ" at bounding box center [1197, 291] width 192 height 17
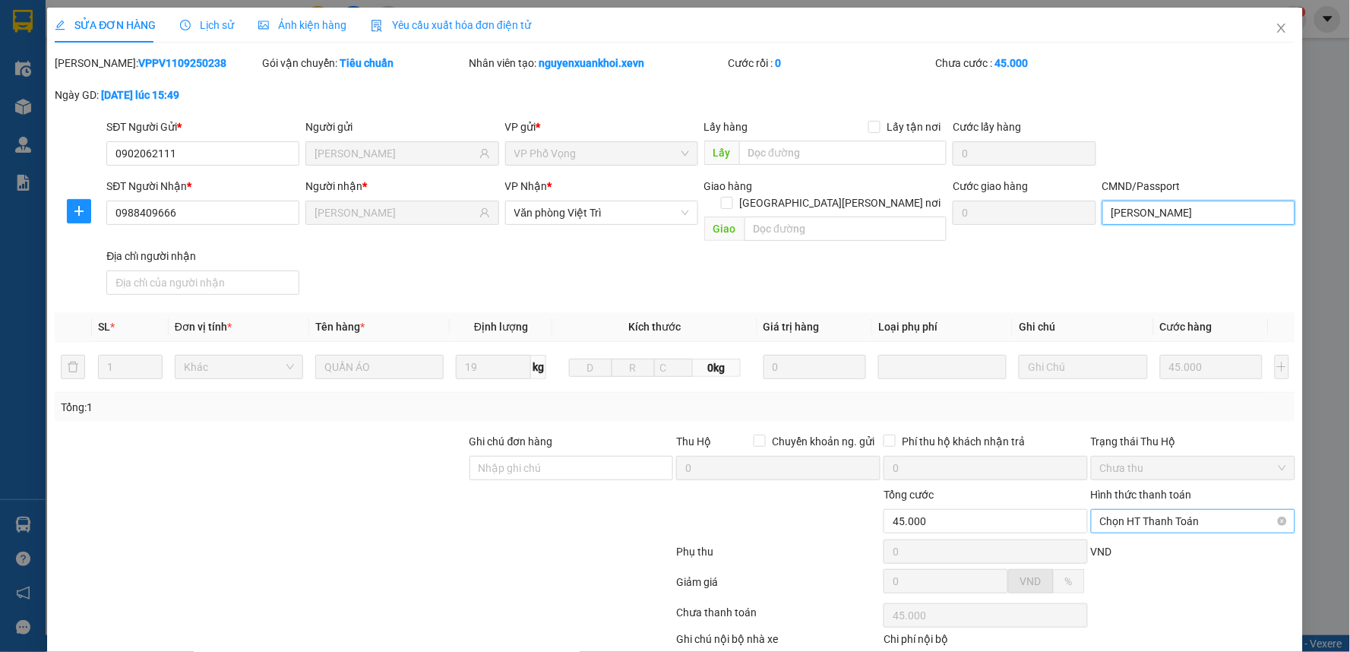
click at [1153, 510] on span "Chọn HT Thanh Toán" at bounding box center [1193, 521] width 186 height 23
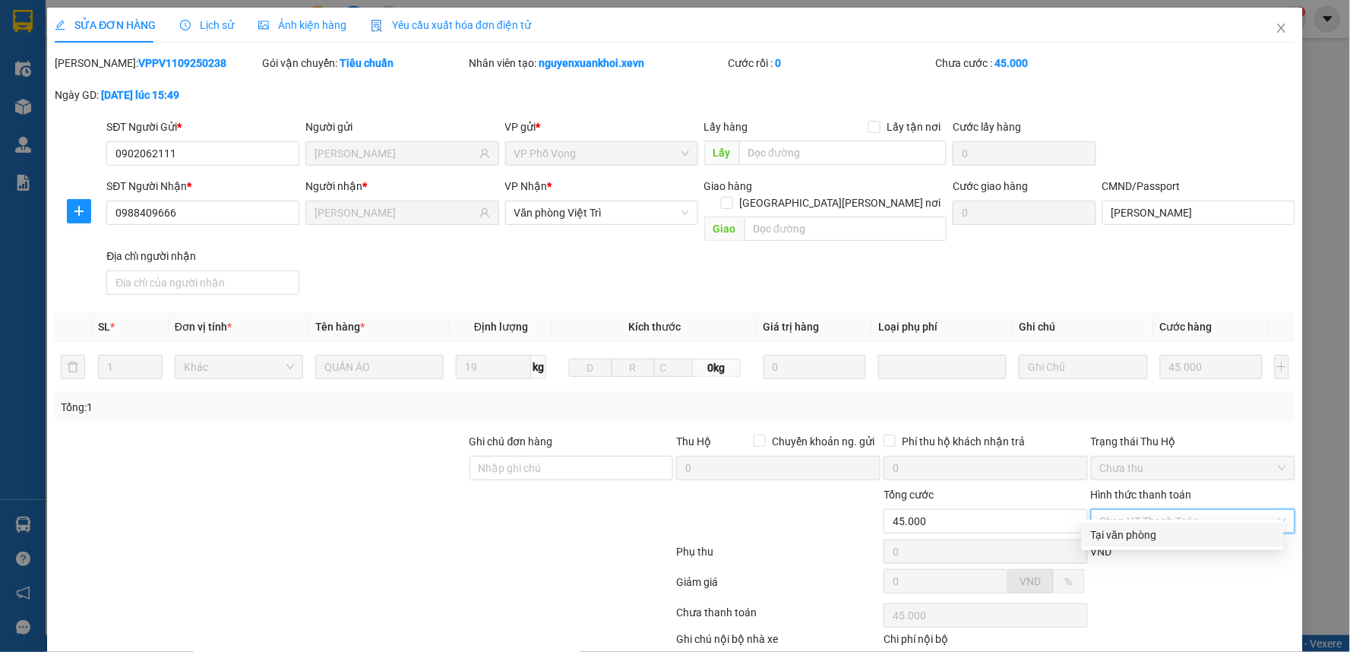
click at [1117, 539] on div "Tại văn phòng" at bounding box center [1183, 534] width 184 height 17
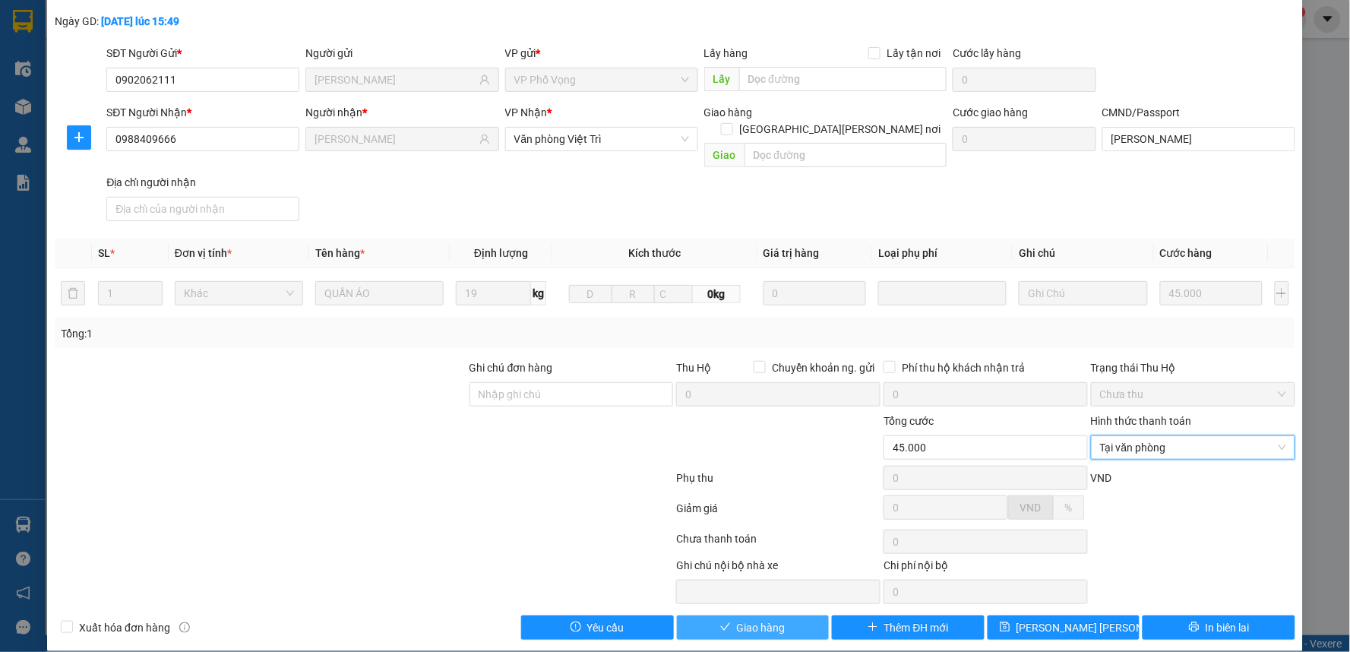
click at [775, 619] on span "Giao hàng" at bounding box center [761, 627] width 49 height 17
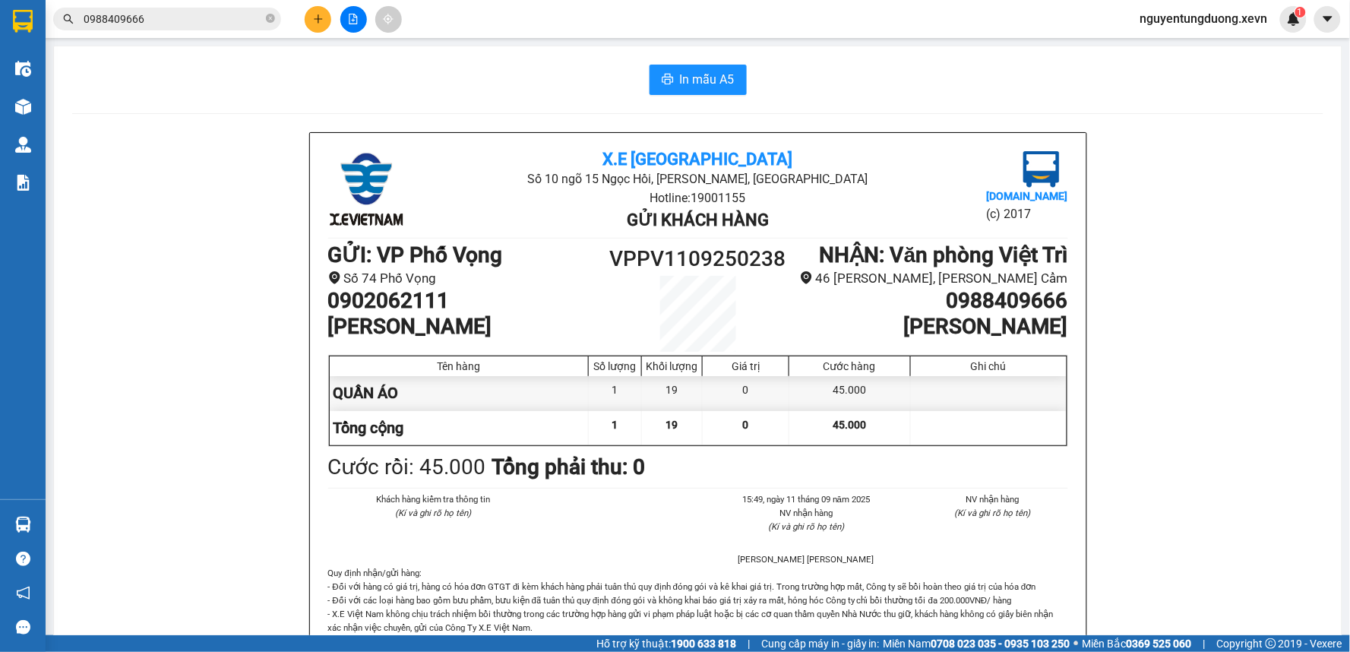
drag, startPoint x: 1160, startPoint y: 457, endPoint x: 735, endPoint y: 596, distance: 446.8
click at [164, 17] on input "0988409666" at bounding box center [173, 19] width 179 height 17
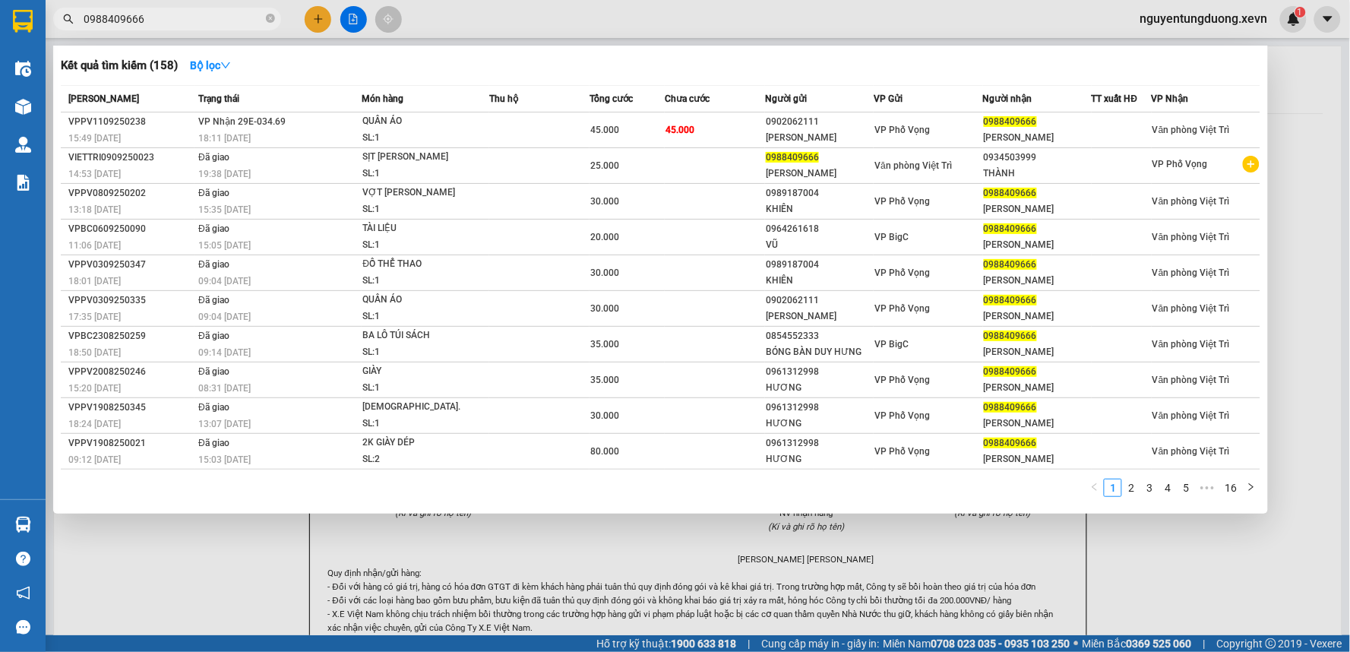
click at [164, 17] on input "0988409666" at bounding box center [173, 19] width 179 height 17
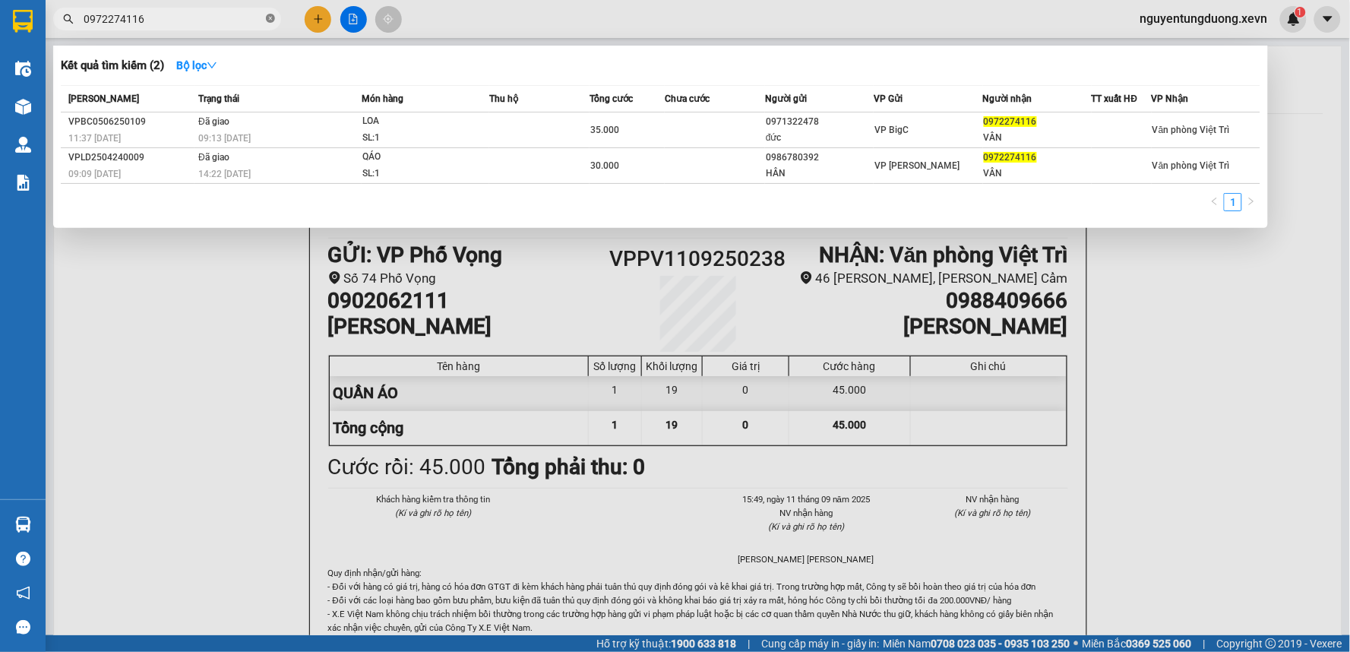
click at [271, 19] on icon "close-circle" at bounding box center [270, 18] width 9 height 9
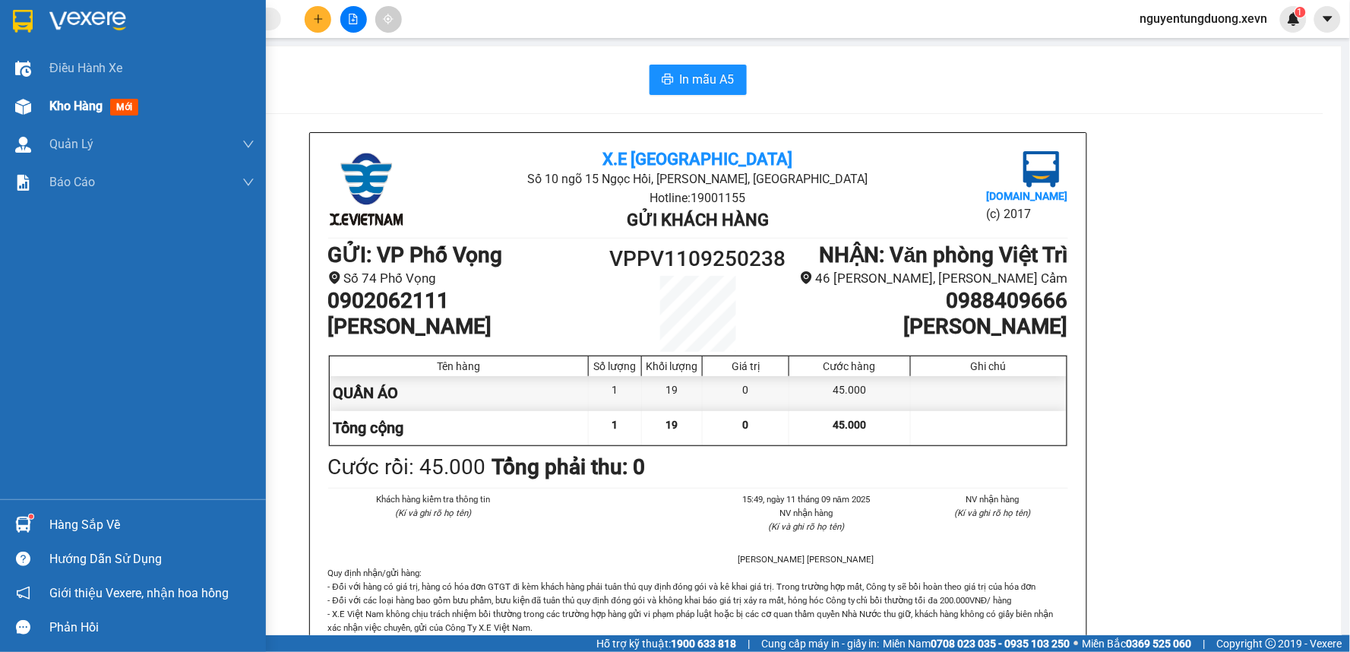
click at [61, 107] on span "Kho hàng" at bounding box center [75, 106] width 53 height 14
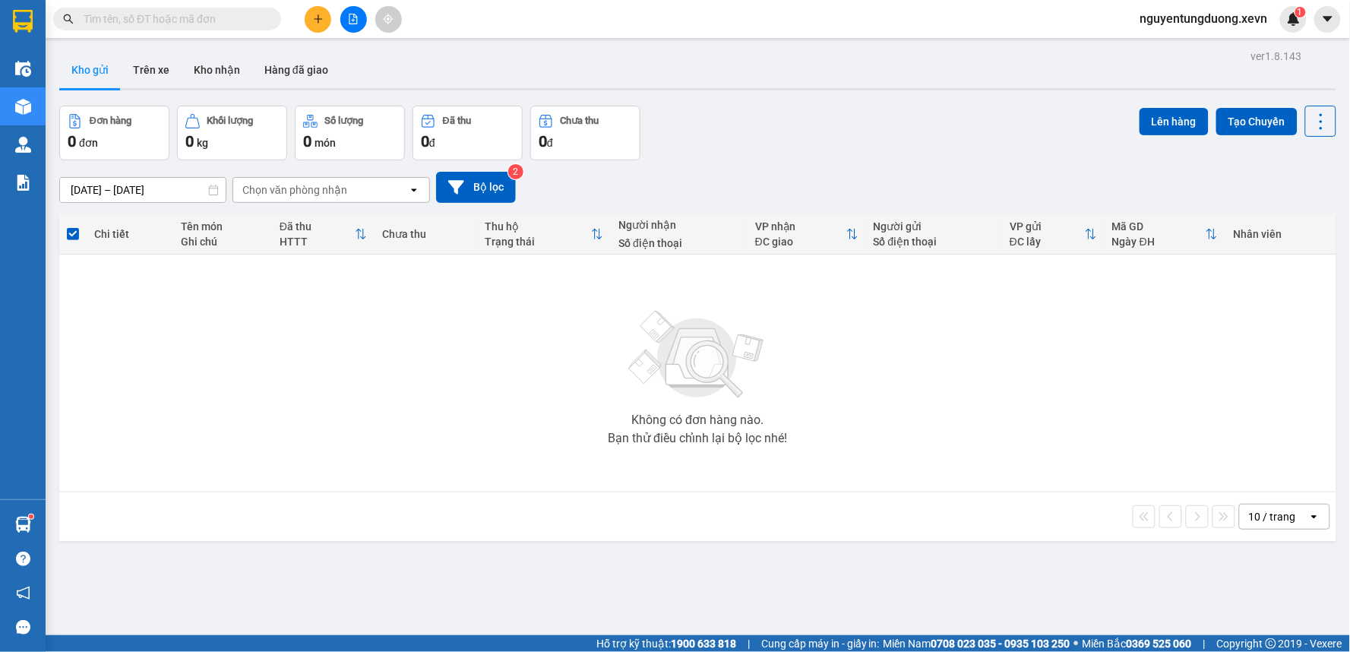
click at [207, 24] on input "text" at bounding box center [173, 19] width 179 height 17
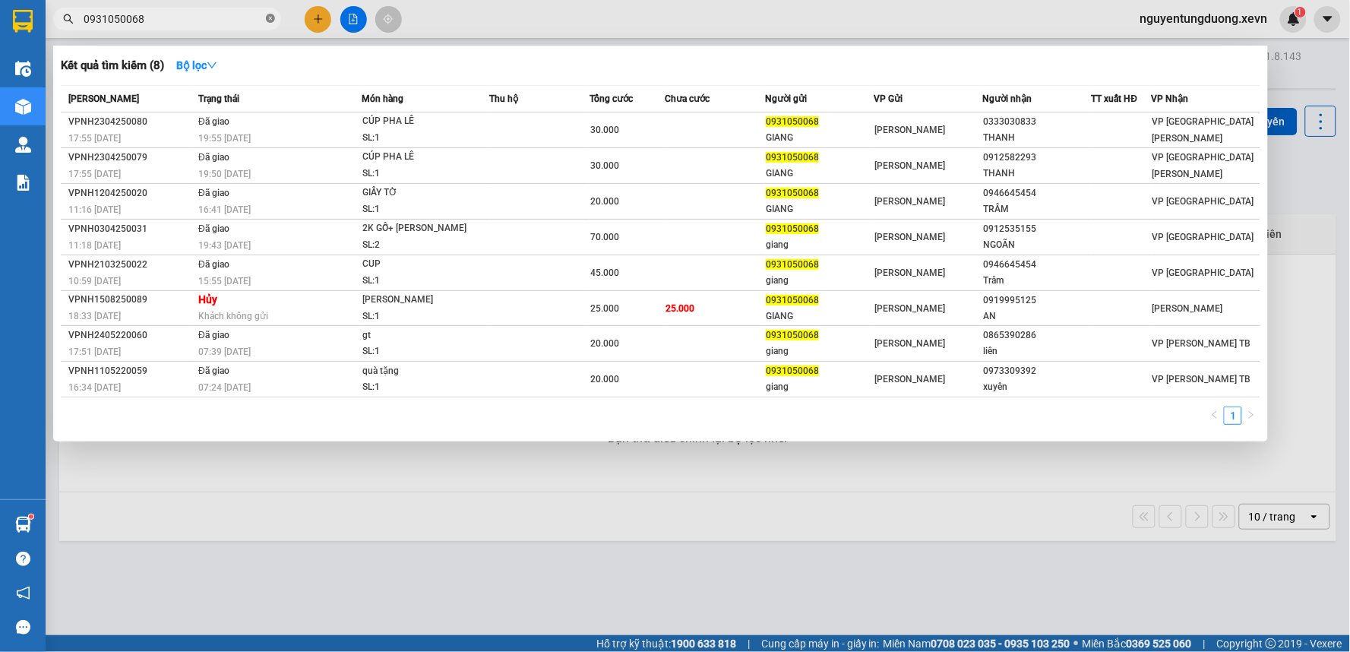
click at [269, 14] on icon "close-circle" at bounding box center [270, 18] width 9 height 9
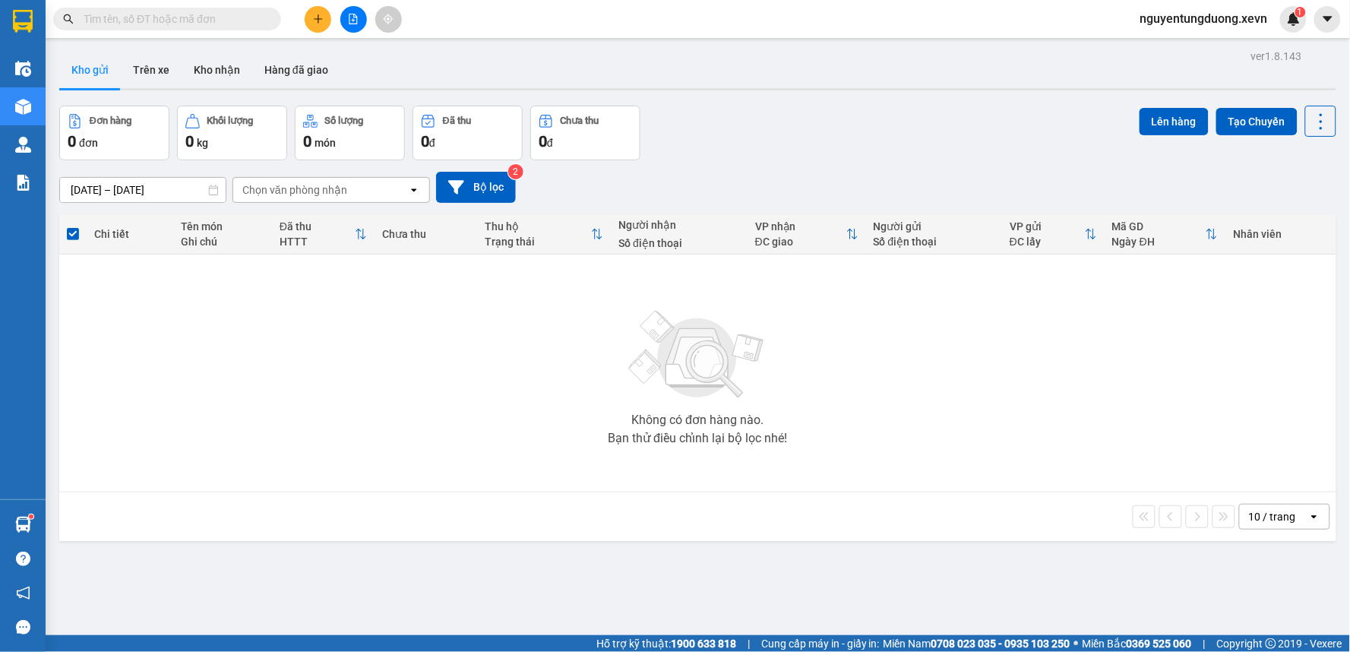
drag, startPoint x: 612, startPoint y: 462, endPoint x: 289, endPoint y: 555, distance: 335.4
click at [599, 468] on div "Không có đơn hàng nào. Bạn thử điều chỉnh lại bộ lọc nhé!" at bounding box center [698, 373] width 1262 height 228
drag, startPoint x: 741, startPoint y: 479, endPoint x: 619, endPoint y: 479, distance: 121.5
click at [741, 479] on div "Không có đơn hàng nào. Bạn thử điều chỉnh lại bộ lọc nhé!" at bounding box center [698, 373] width 1262 height 228
click at [206, 56] on button "Kho nhận" at bounding box center [217, 70] width 71 height 36
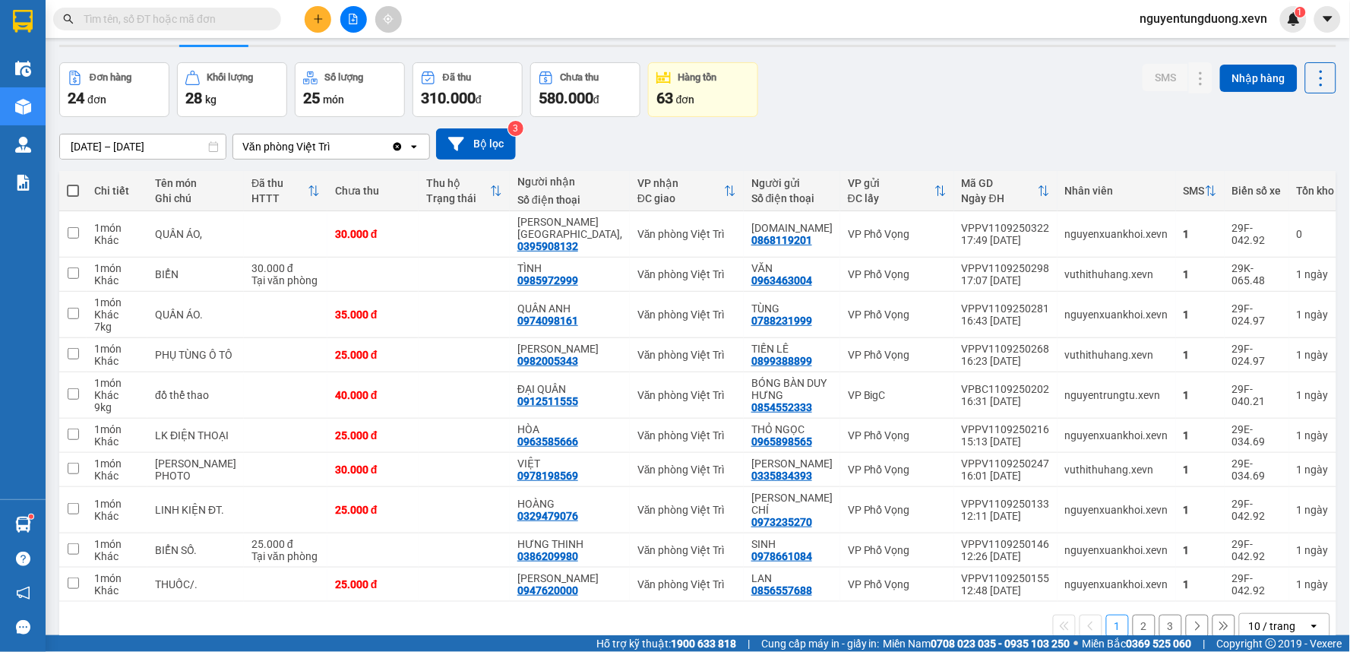
scroll to position [70, 0]
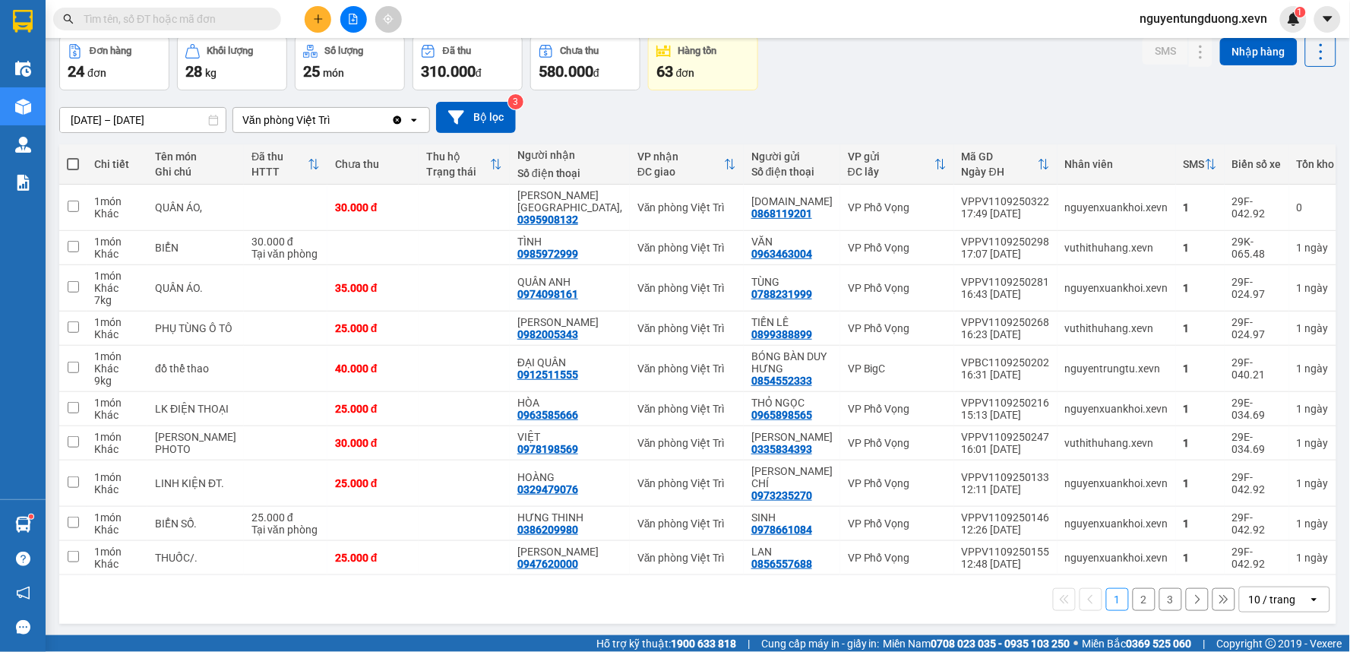
click at [175, 18] on input "text" at bounding box center [173, 19] width 179 height 17
click at [191, 15] on input "text" at bounding box center [173, 19] width 179 height 17
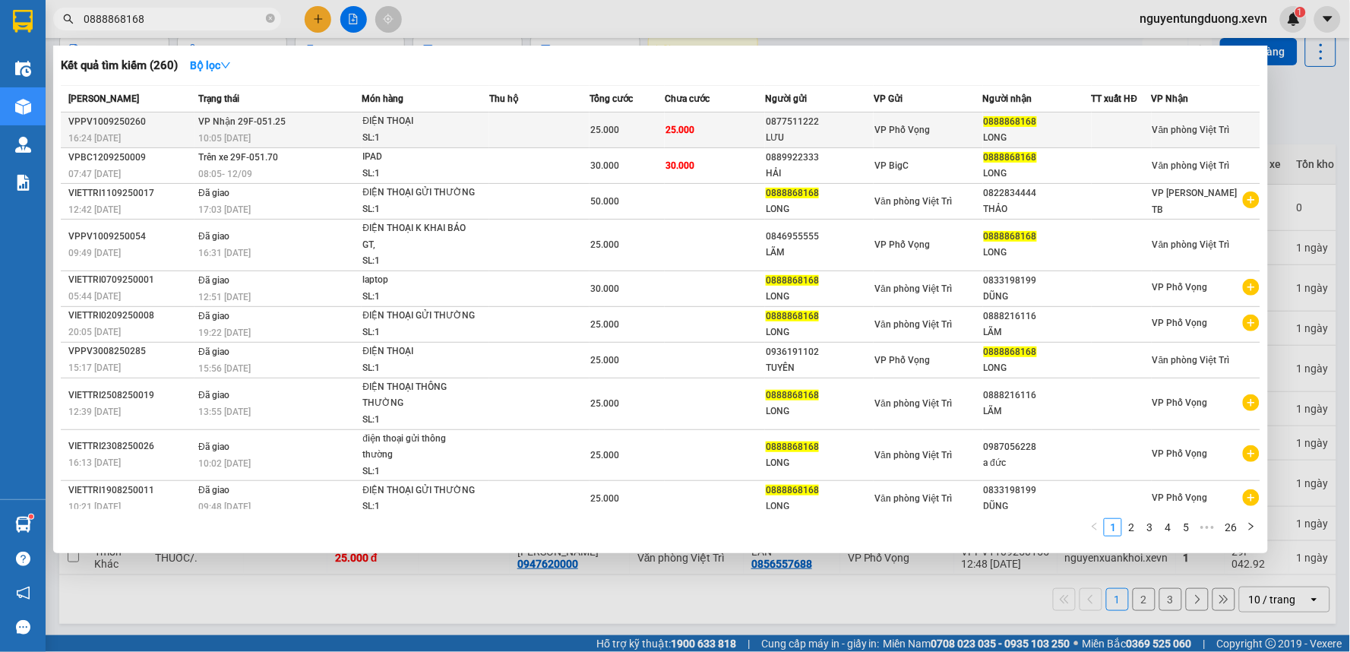
click at [350, 124] on td "VP Nhận 29F-051.25 10:05 - 11/09" at bounding box center [277, 130] width 167 height 36
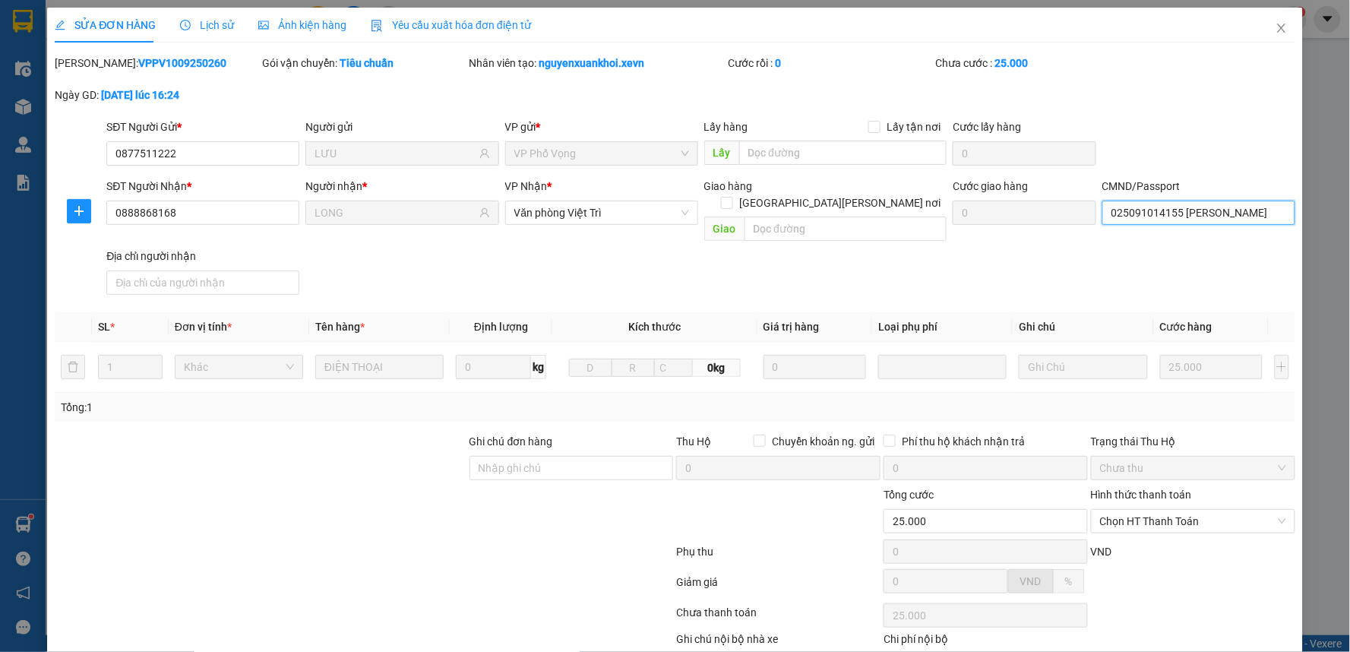
click at [1165, 223] on input "025091014155 ĐẶNG ĐÌNH LONG" at bounding box center [1198, 213] width 193 height 24
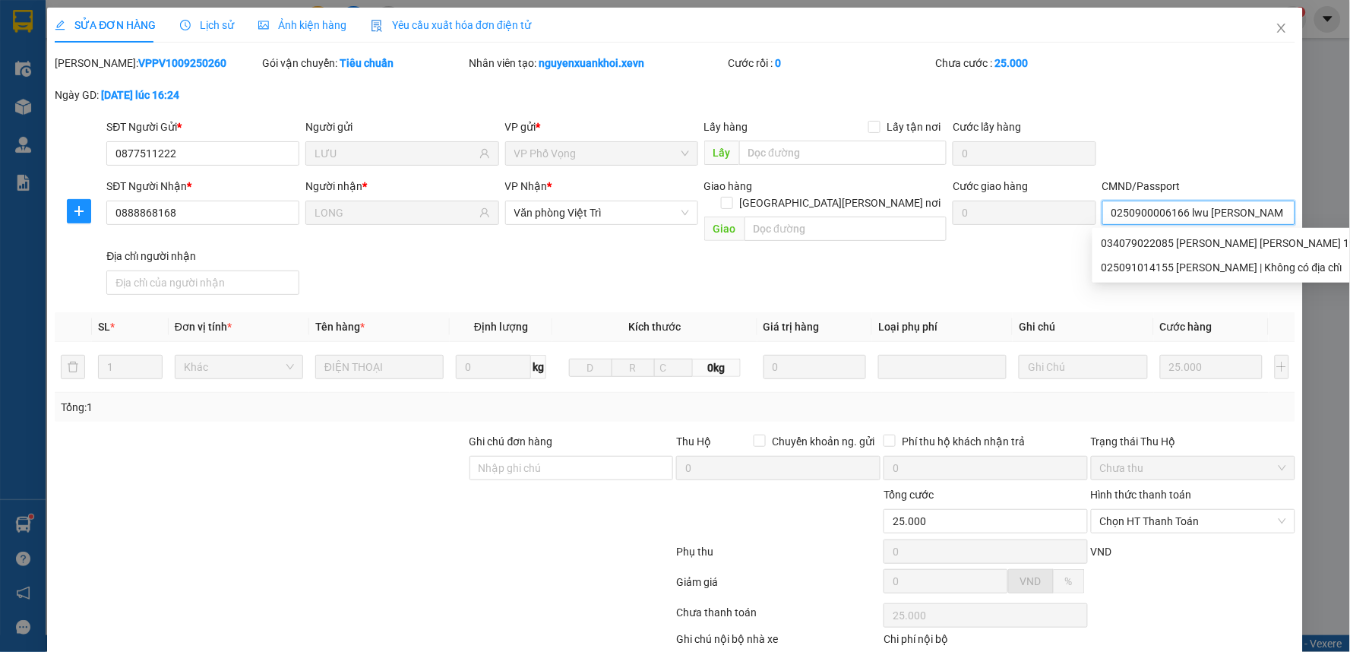
click at [1196, 216] on input "0250900006166 lwu hari anh" at bounding box center [1198, 213] width 193 height 24
click at [1277, 30] on icon "close" at bounding box center [1281, 28] width 8 height 9
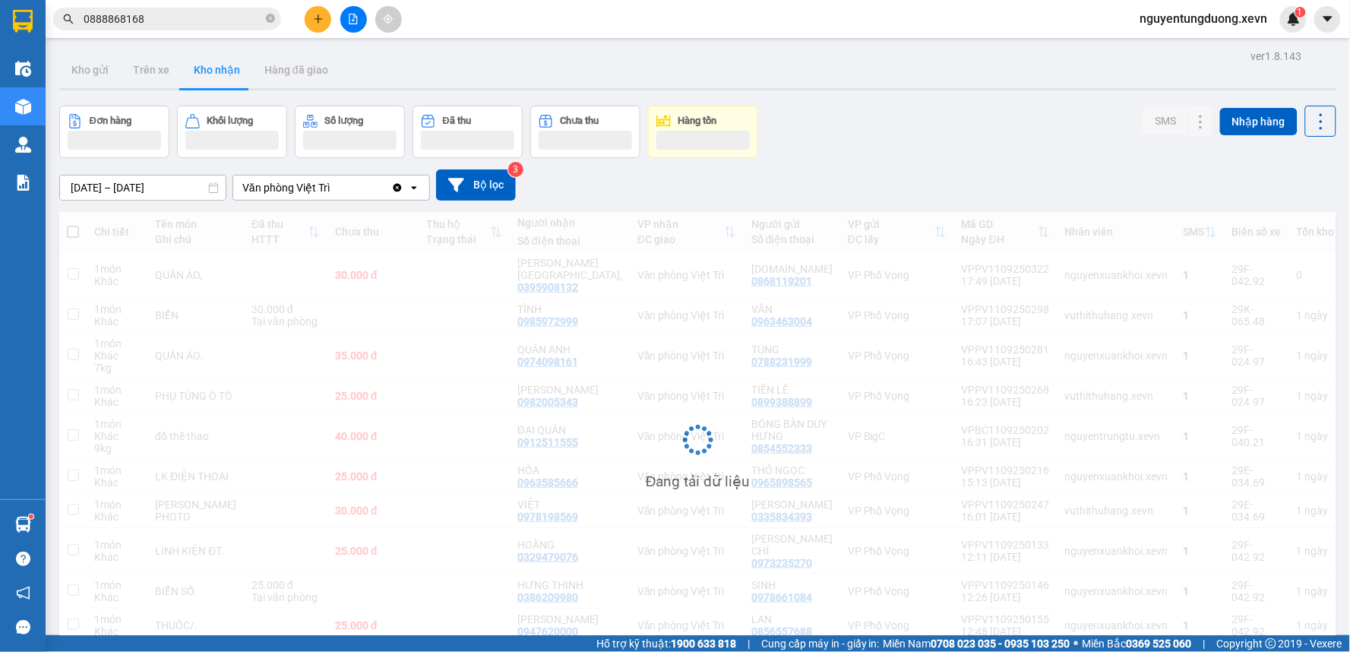
click at [163, 29] on span "0888868168" at bounding box center [167, 19] width 228 height 23
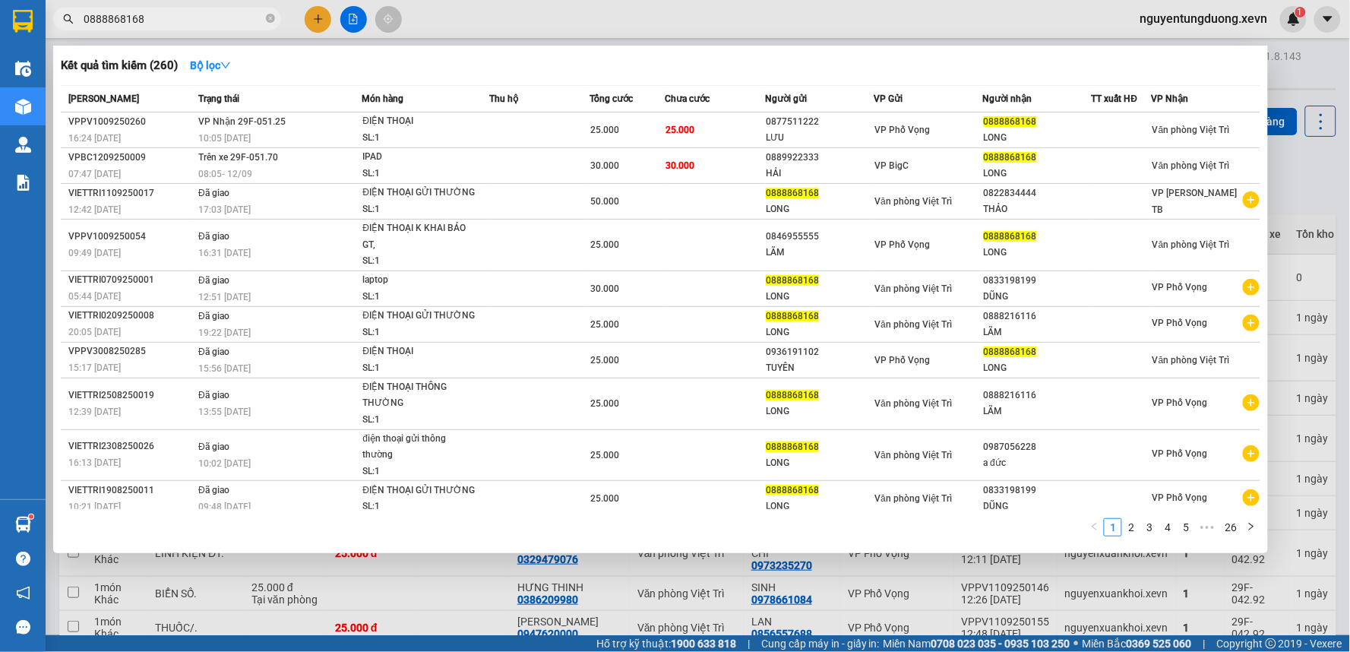
click at [163, 28] on span "0888868168" at bounding box center [167, 19] width 228 height 23
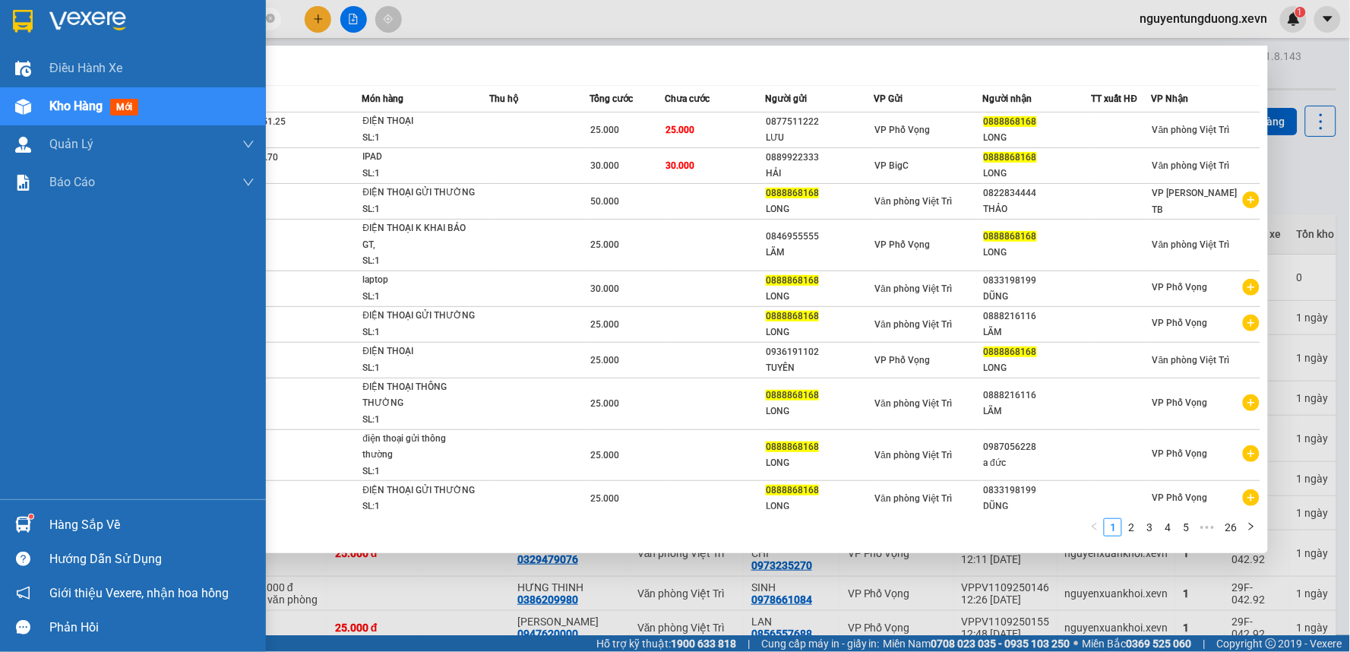
click at [33, 523] on div at bounding box center [23, 524] width 27 height 27
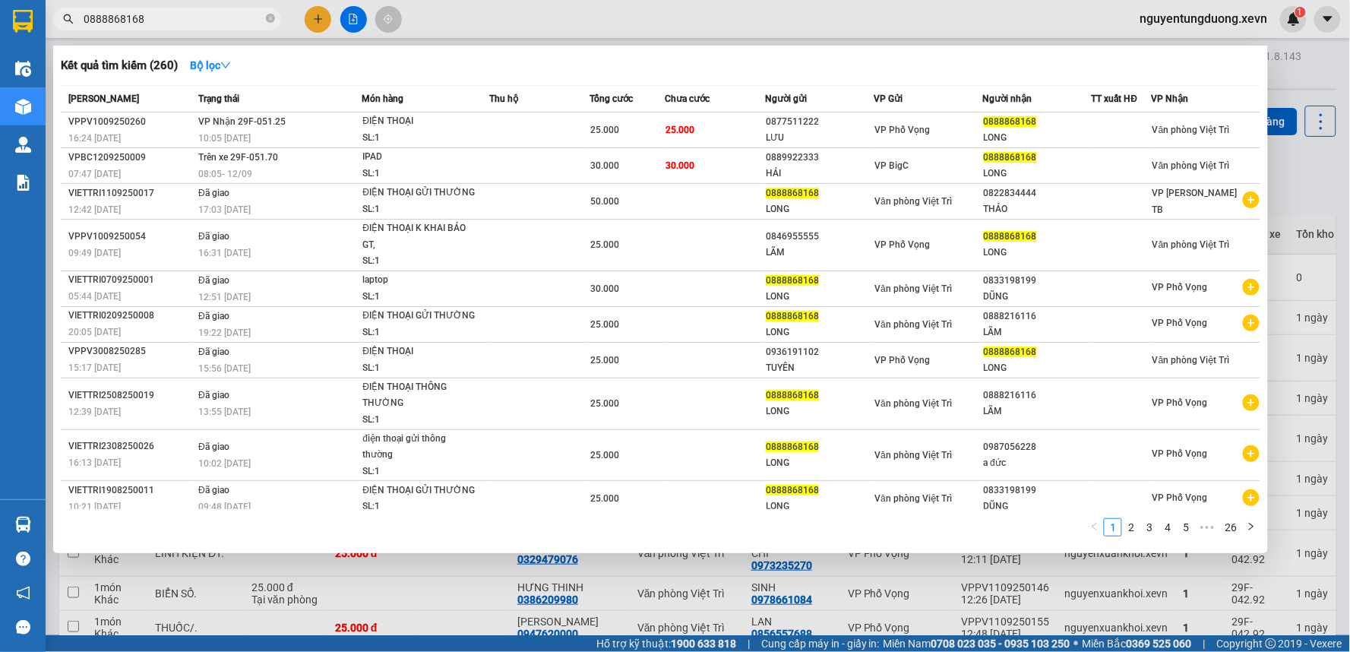
click at [327, 24] on section "Kết quả tìm kiếm ( 260 ) Bộ lọc Mã ĐH Trạng thái Món hàng Thu hộ Tổng cước Chưa…" at bounding box center [675, 326] width 1350 height 652
click at [322, 24] on div at bounding box center [675, 326] width 1350 height 652
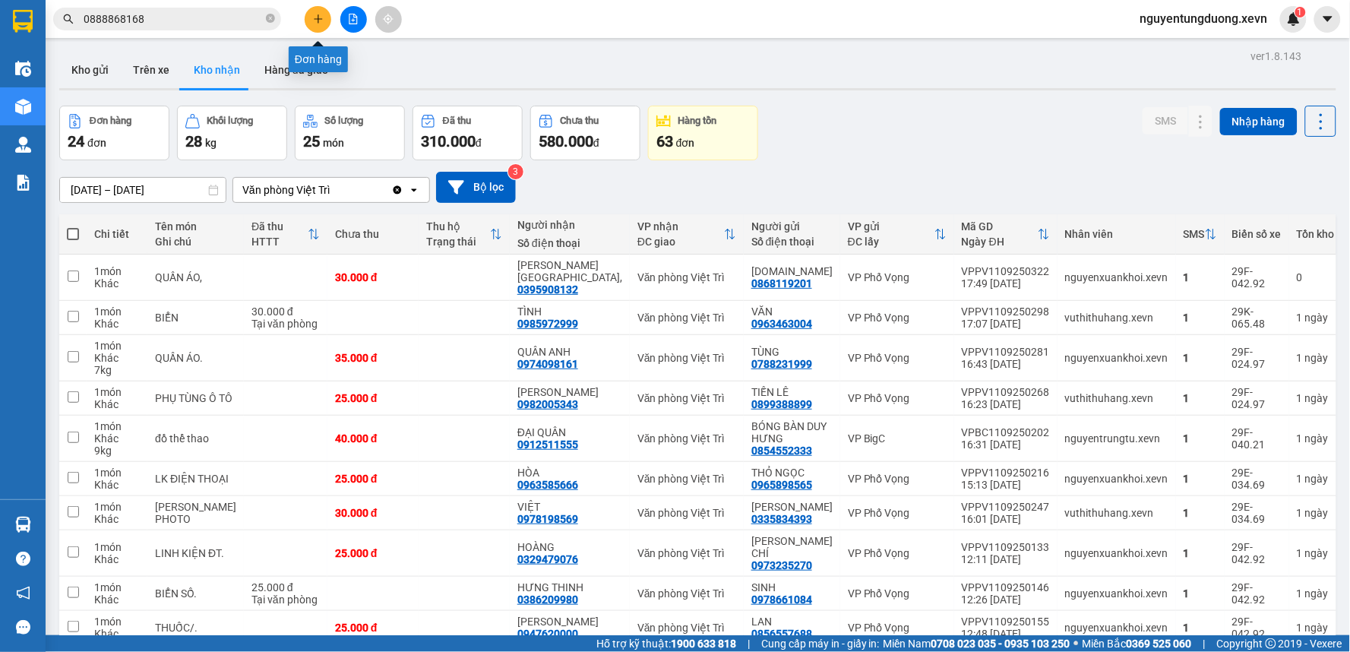
click at [315, 23] on icon "plus" at bounding box center [318, 19] width 11 height 11
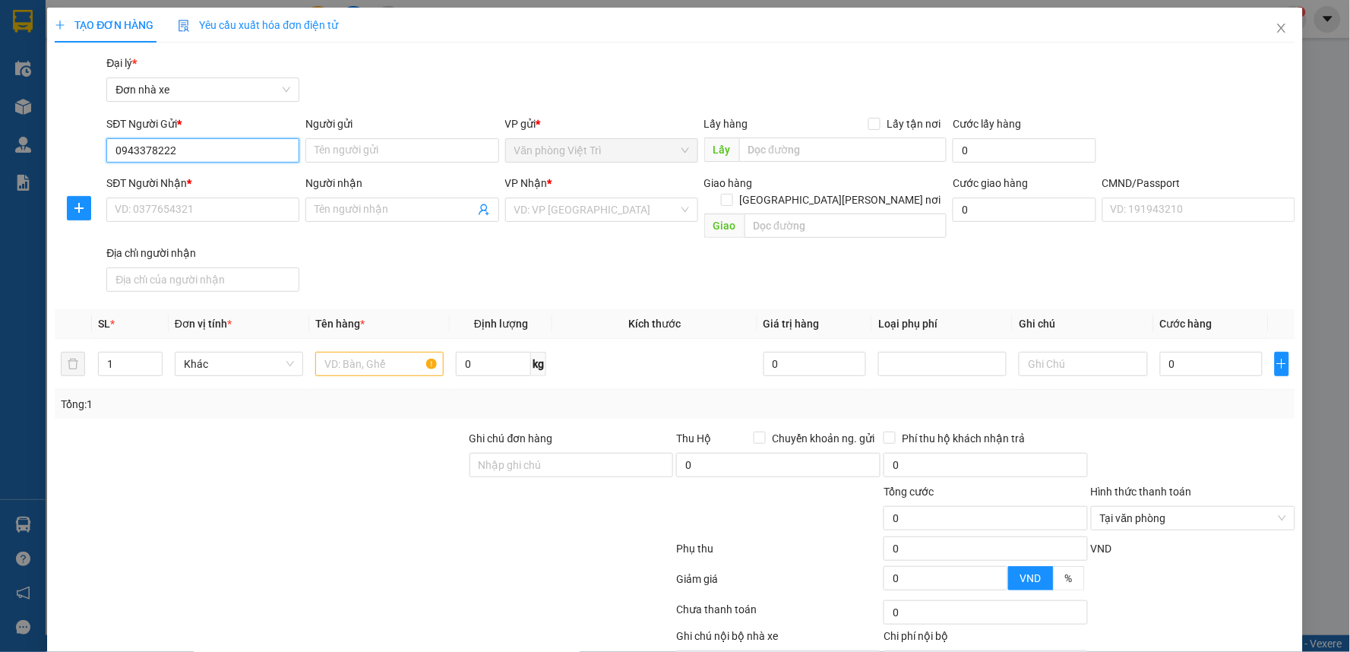
click at [186, 153] on input "0943378222" at bounding box center [202, 150] width 193 height 24
click at [1275, 28] on icon "close" at bounding box center [1281, 28] width 12 height 12
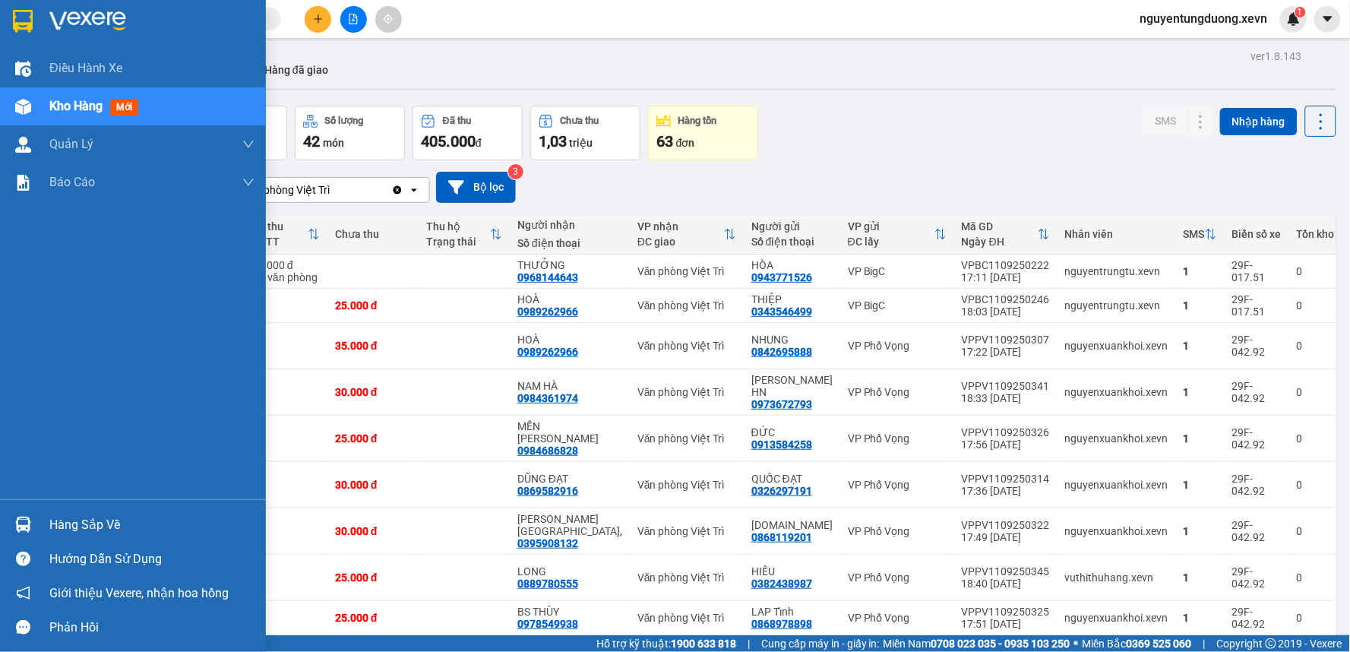
click at [6, 518] on div "Hàng sắp về" at bounding box center [133, 524] width 266 height 34
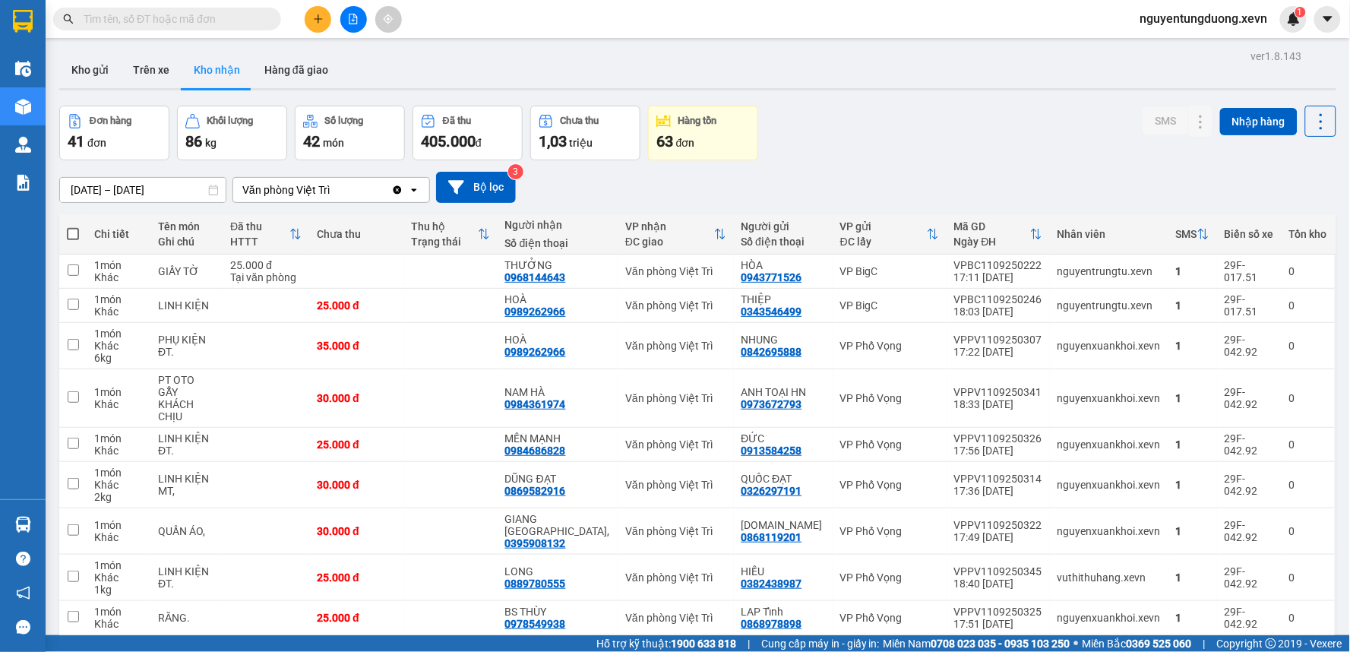
click at [719, 141] on section "Kết quả tìm kiếm ( 0 ) Bộ lọc No Data nguyentungduong.xevn 1 Điều hành xe Kho h…" at bounding box center [675, 326] width 1350 height 652
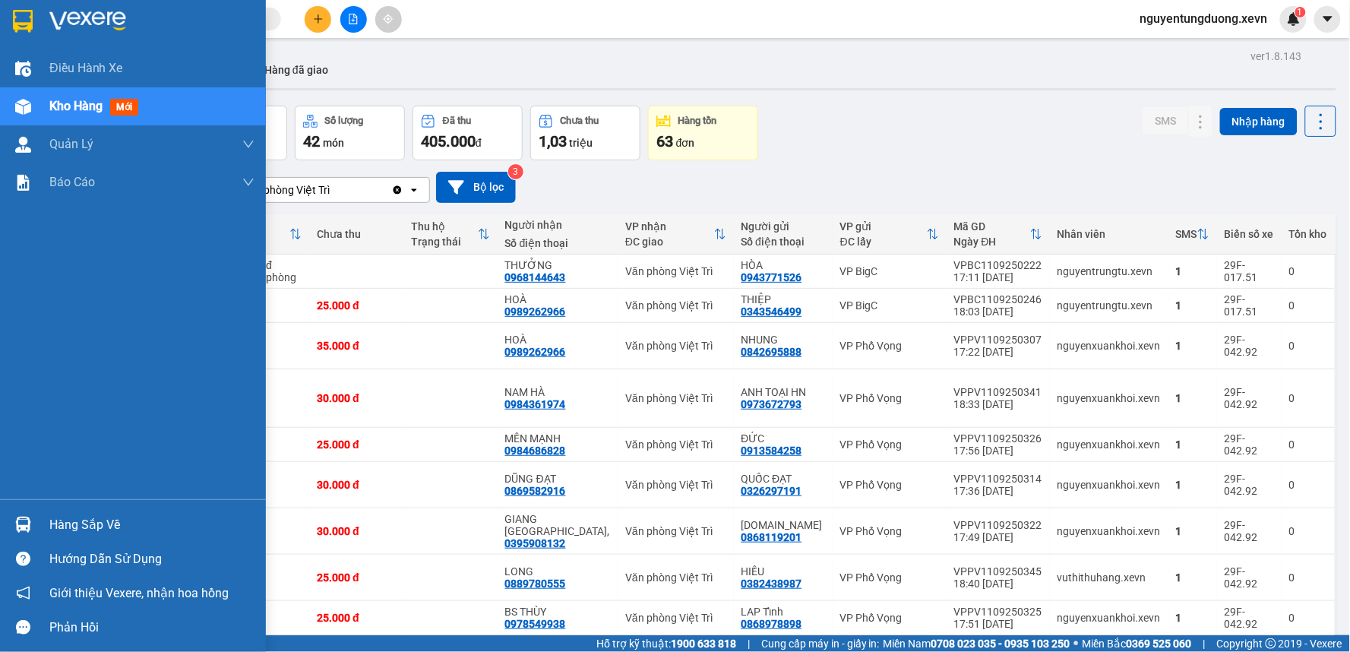
click at [18, 517] on img at bounding box center [23, 525] width 16 height 16
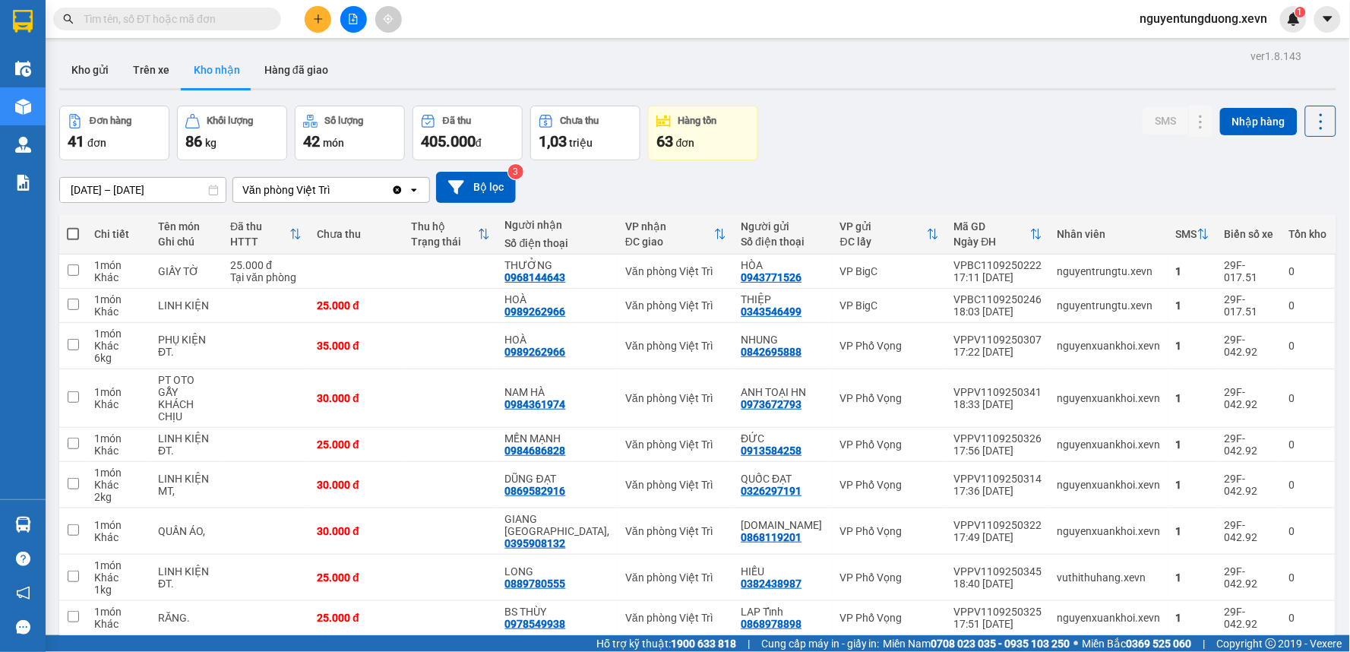
click at [852, 77] on section "Kết quả tìm kiếm ( 0 ) Bộ lọc No Data nguyentungduong.xevn 1 Điều hành xe Kho h…" at bounding box center [675, 326] width 1350 height 652
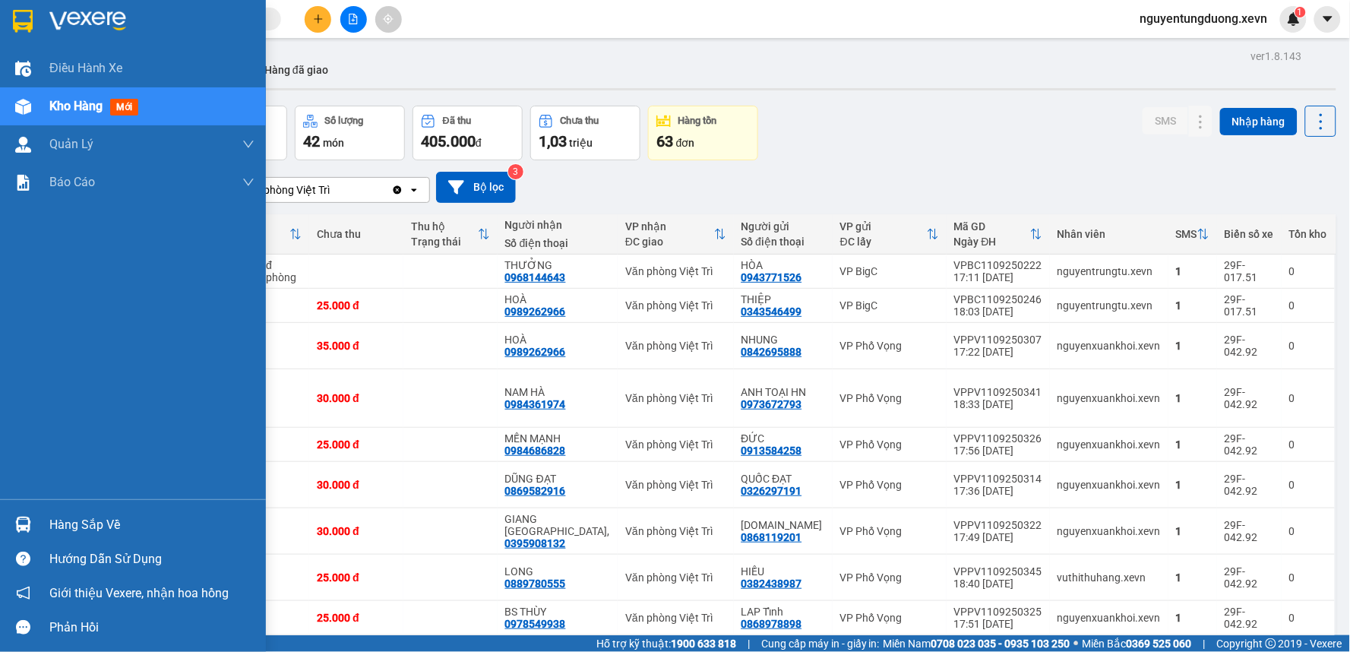
click at [15, 527] on img at bounding box center [23, 525] width 16 height 16
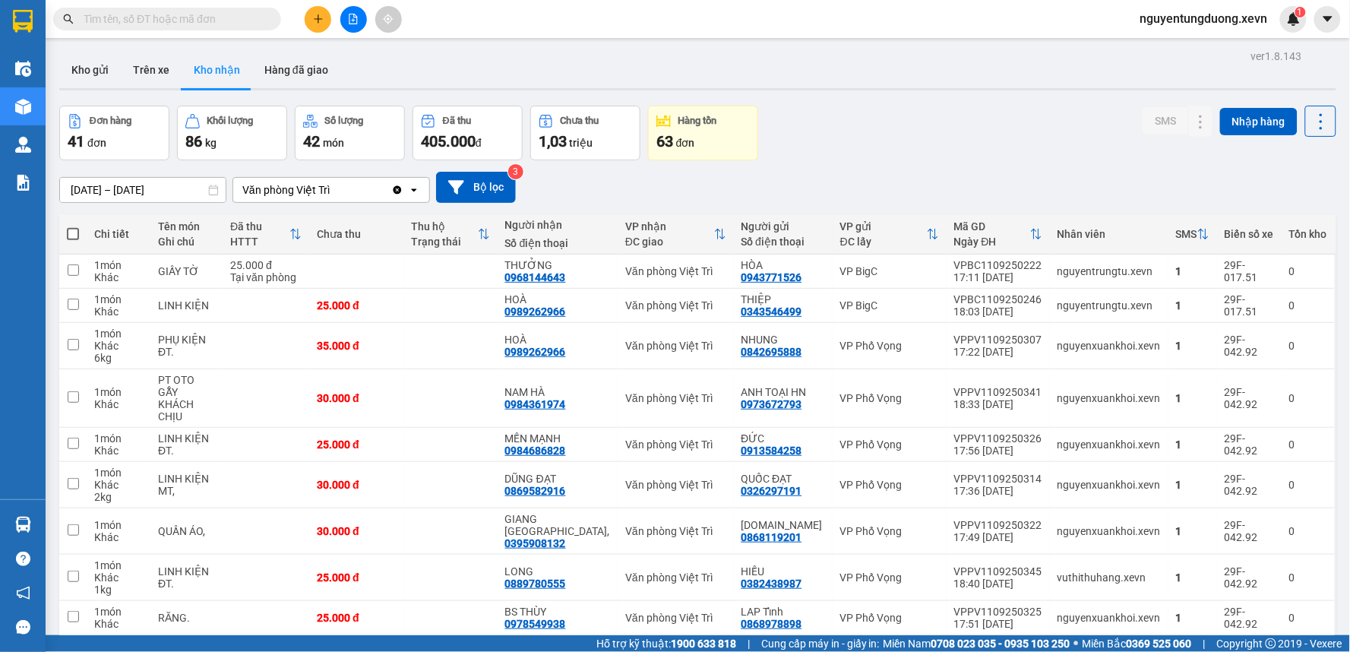
click at [972, 130] on section "Kết quả tìm kiếm ( 0 ) Bộ lọc No Data nguyentungduong.xevn 1 Điều hành xe Kho h…" at bounding box center [675, 326] width 1350 height 652
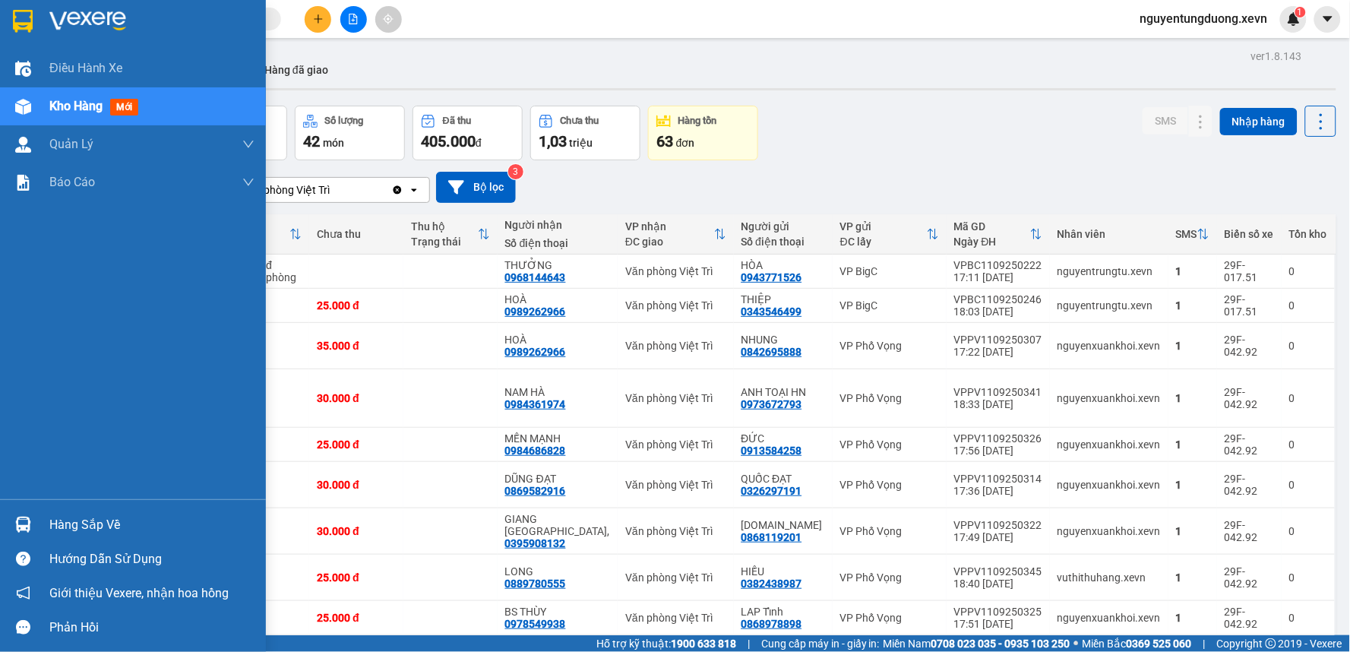
click at [73, 504] on div "Hàng sắp về Hướng dẫn sử dụng Giới thiệu Vexere, nhận hoa hồng Phản hồi" at bounding box center [133, 571] width 266 height 145
click at [53, 526] on div "Hàng sắp về" at bounding box center [151, 525] width 205 height 23
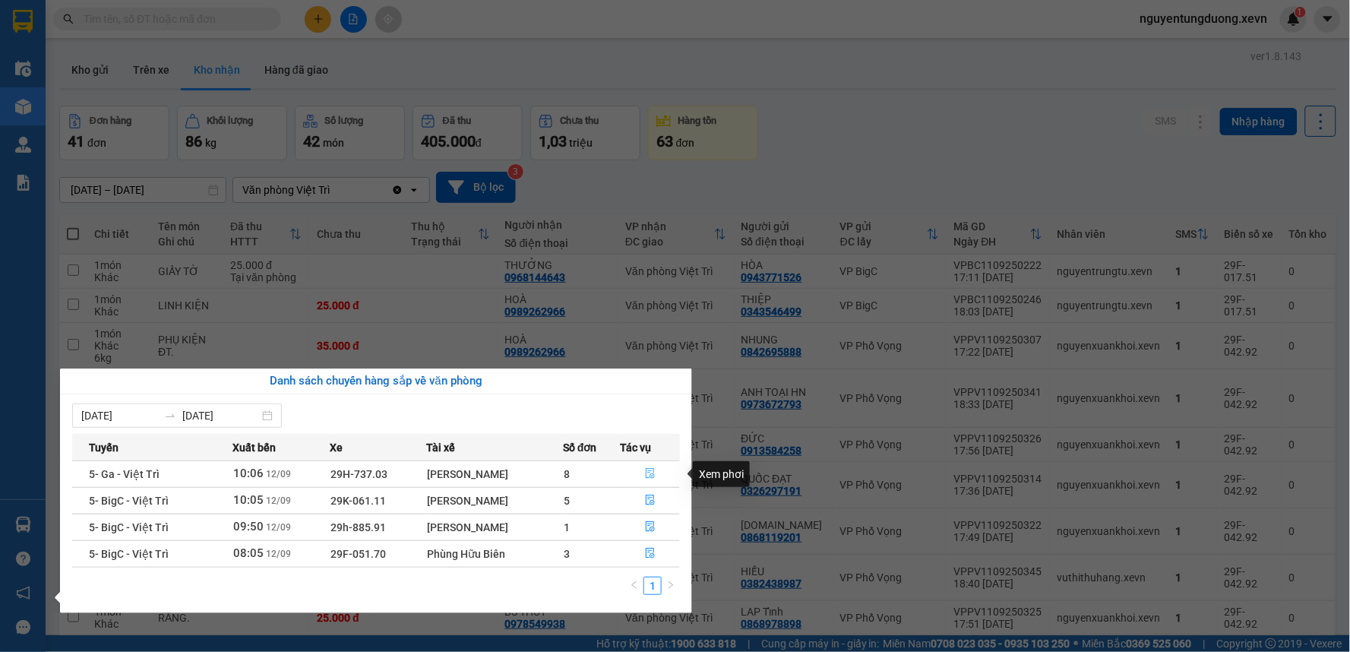
click at [648, 466] on button "button" at bounding box center [650, 474] width 58 height 24
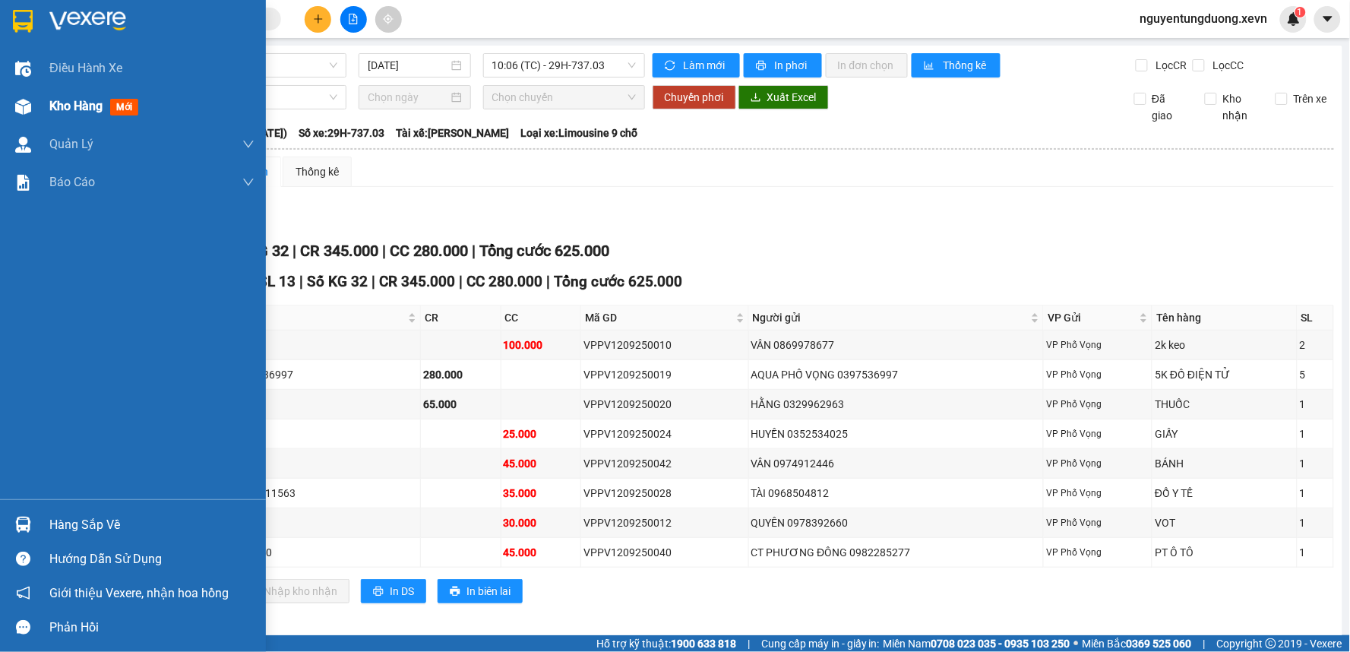
click at [49, 101] on span "Kho hàng" at bounding box center [75, 106] width 53 height 14
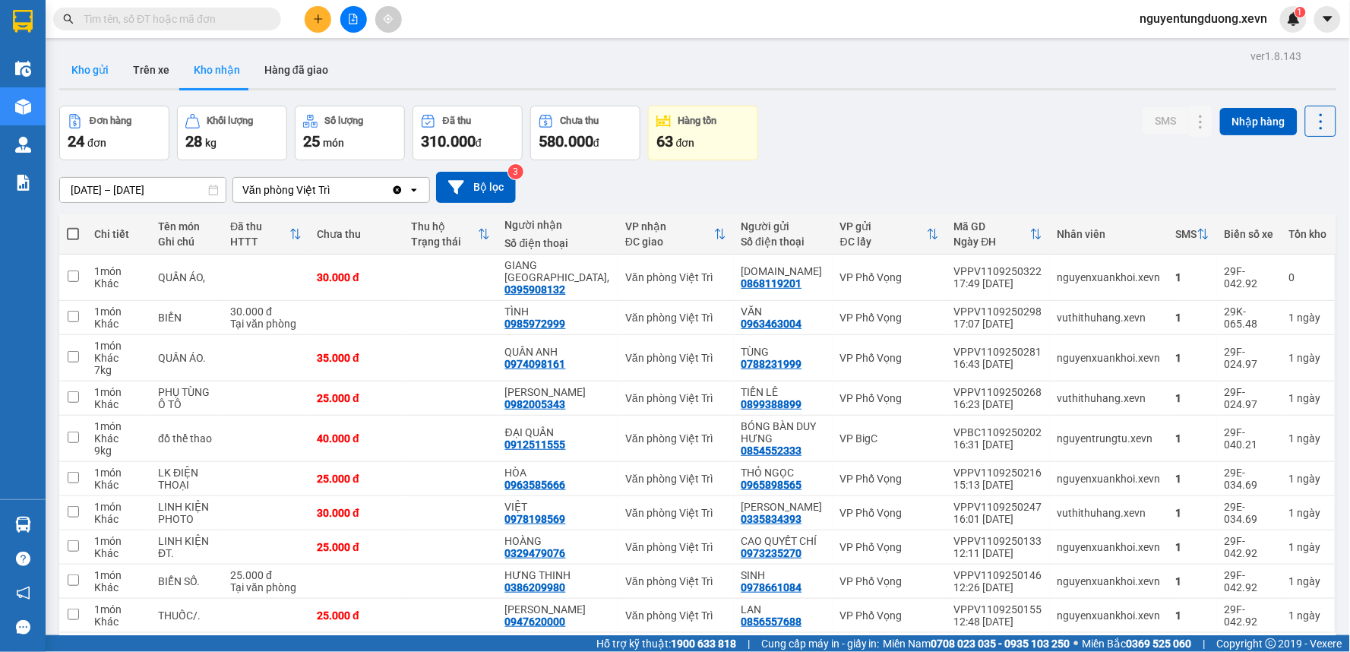
click at [109, 68] on button "Kho gửi" at bounding box center [90, 70] width 62 height 36
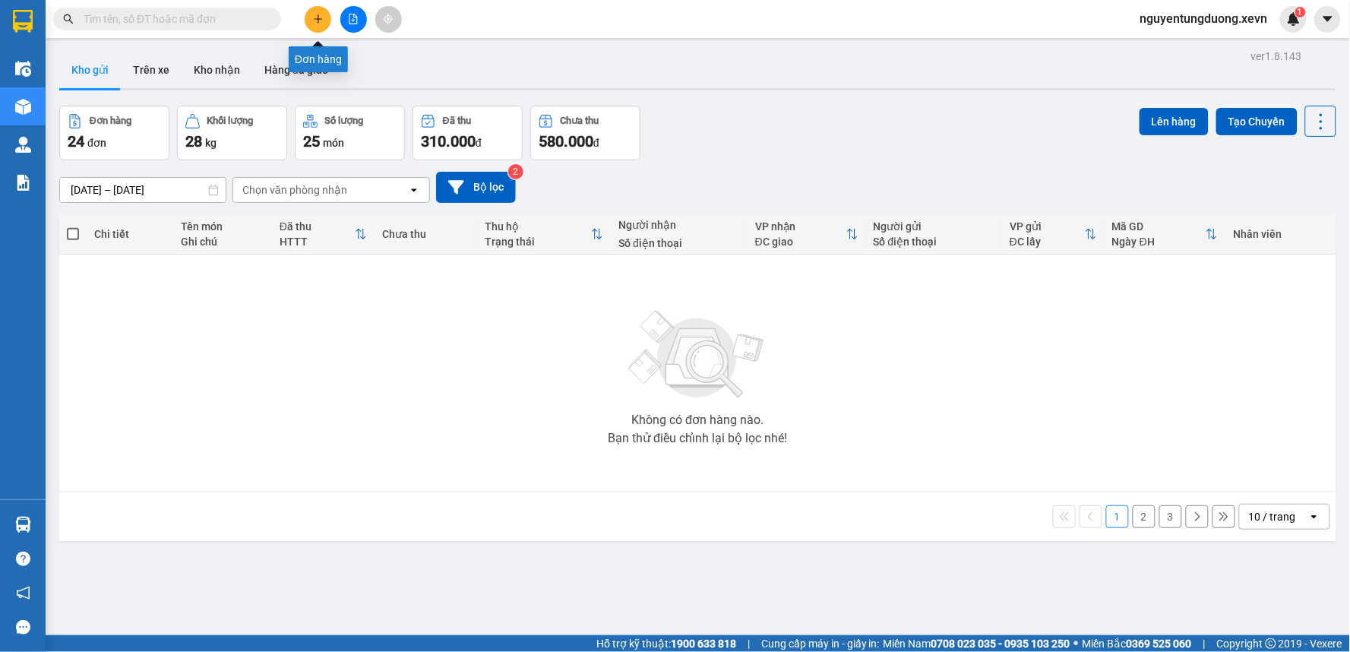
click at [305, 16] on button at bounding box center [318, 19] width 27 height 27
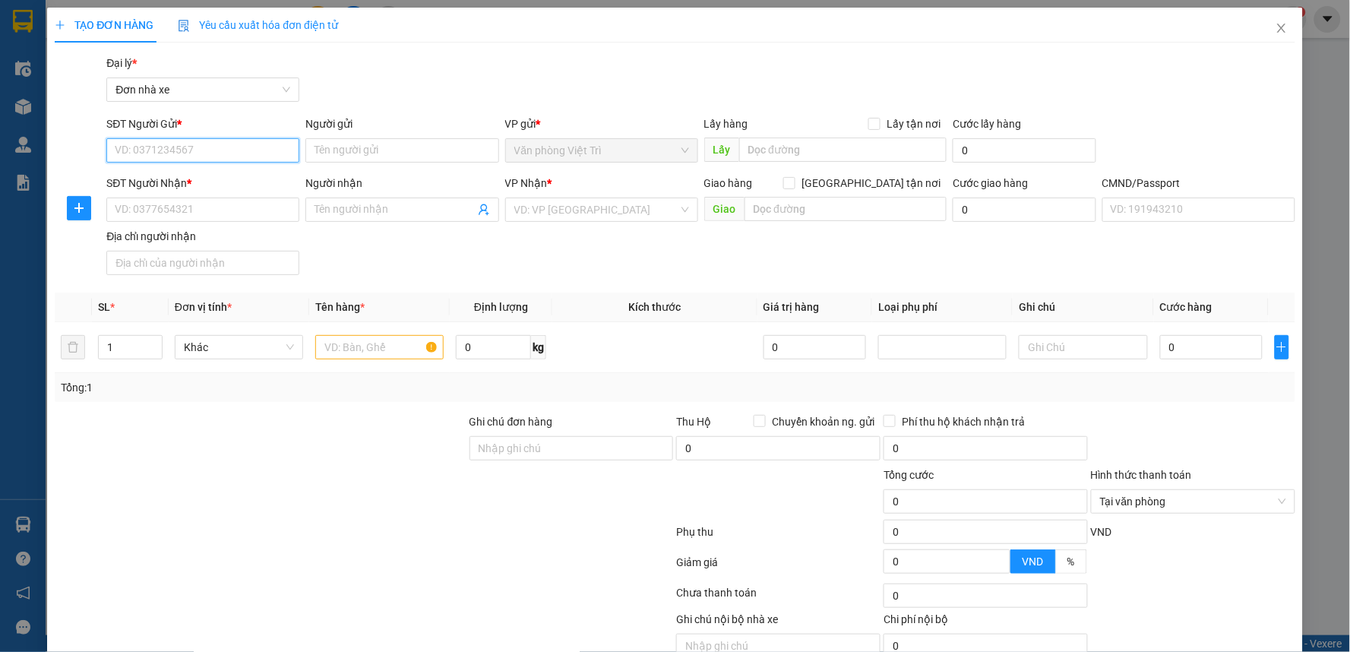
click at [145, 141] on input "SĐT Người Gửi *" at bounding box center [202, 150] width 193 height 24
paste input "0943378222"
type input "0943378222"
click at [170, 182] on div "0943378222 - GIANG" at bounding box center [201, 180] width 173 height 17
type input "GIANG"
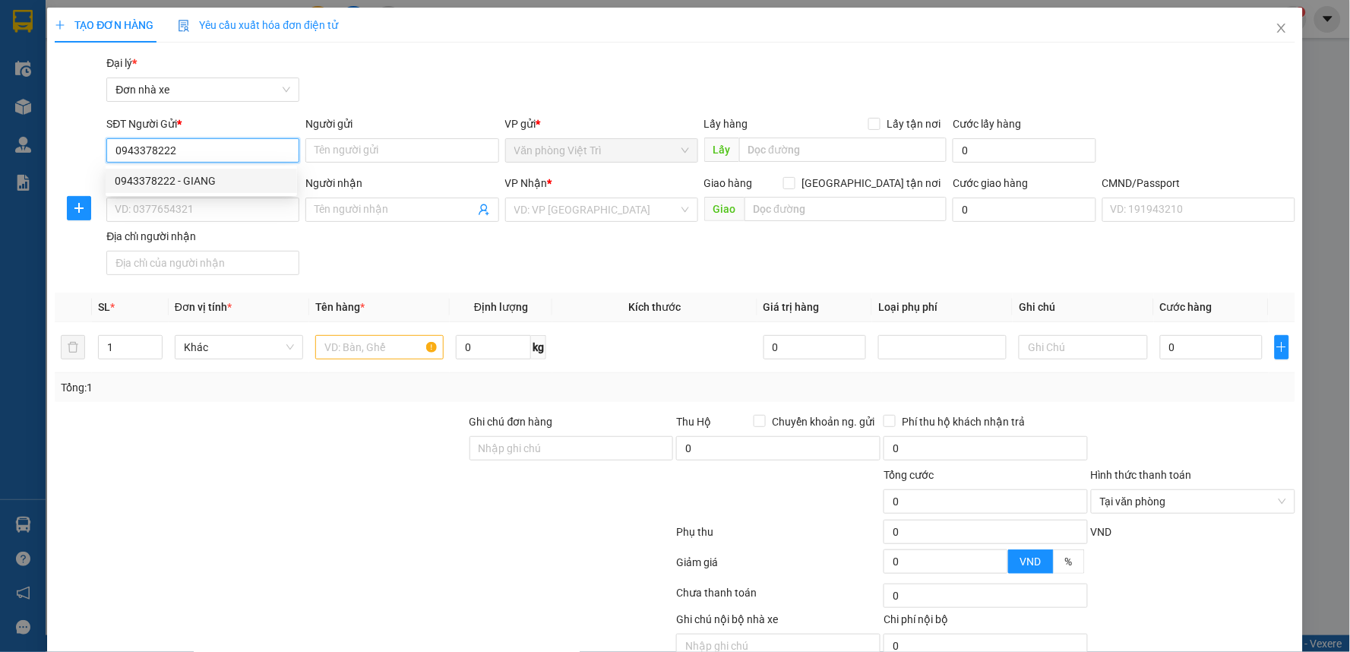
type input "0868861833"
type input "TIẾN ĐẠT"
type input "001087033201 phan văn cường"
type input "0943378222"
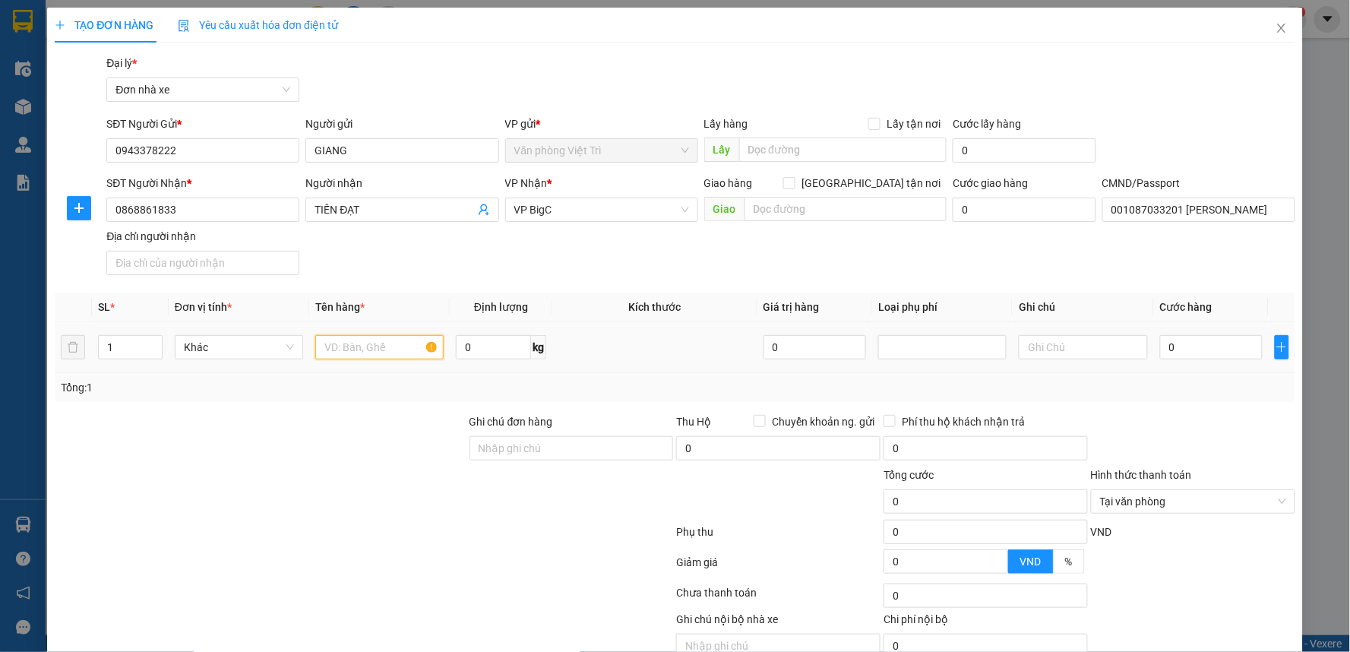
click at [359, 345] on input "text" at bounding box center [379, 347] width 128 height 24
type input "m"
type input "mẫu răng"
click at [464, 344] on input "0" at bounding box center [493, 347] width 75 height 24
type input "0.1"
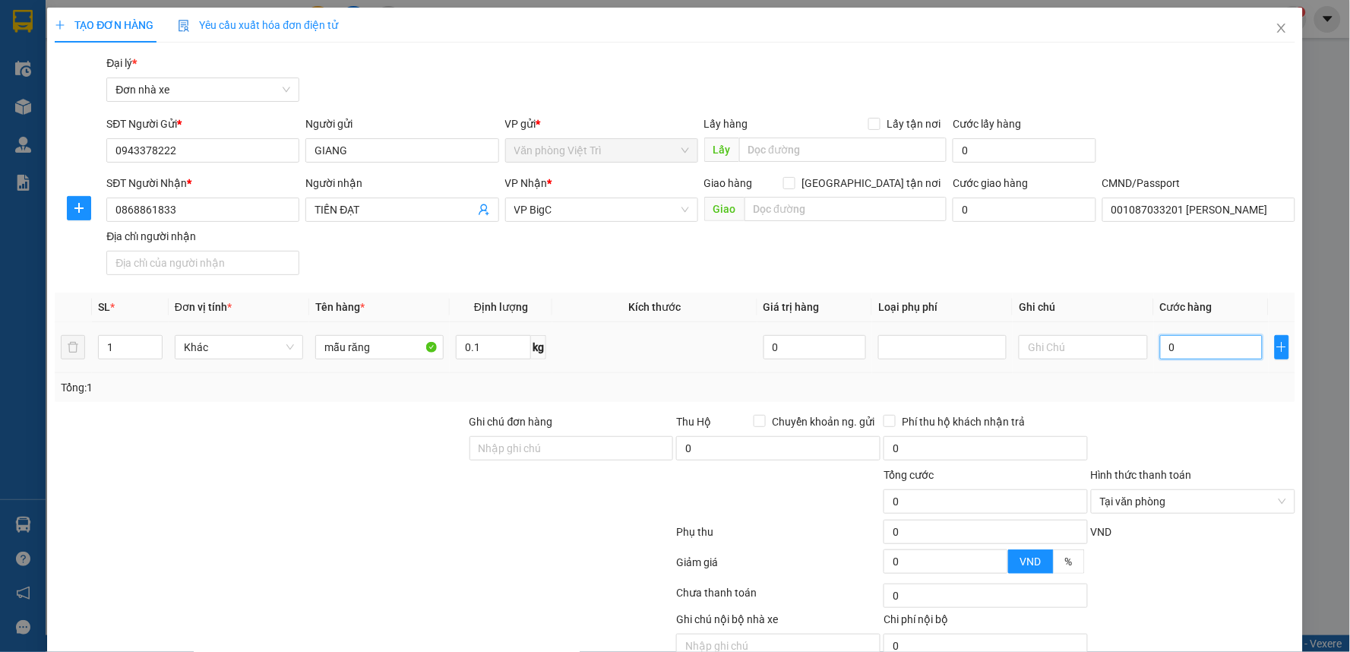
click at [1240, 344] on input "0" at bounding box center [1211, 347] width 103 height 24
type input "20"
type input "250"
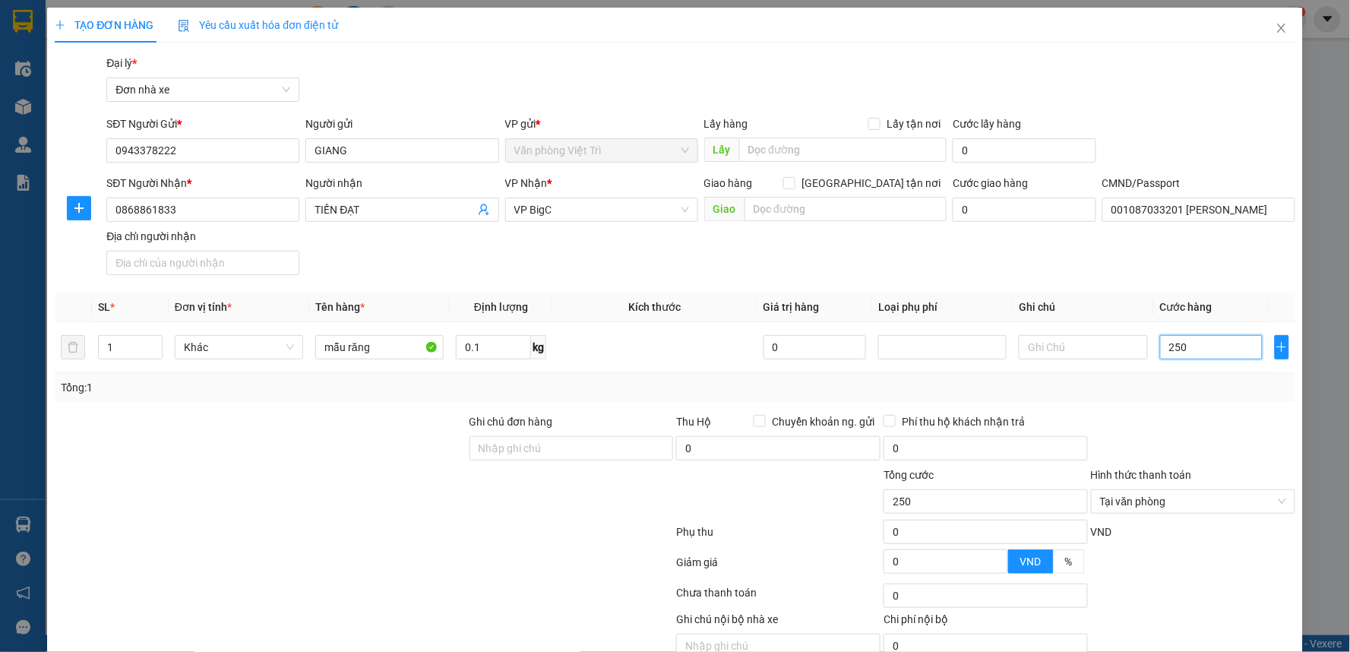
type input "25"
type input "25.000"
click at [1061, 239] on div "SĐT Người Nhận * 0868861833 Người nhận TIẾN ĐẠT VP Nhận * VP BigC Giao hàng Gia…" at bounding box center [700, 228] width 1194 height 106
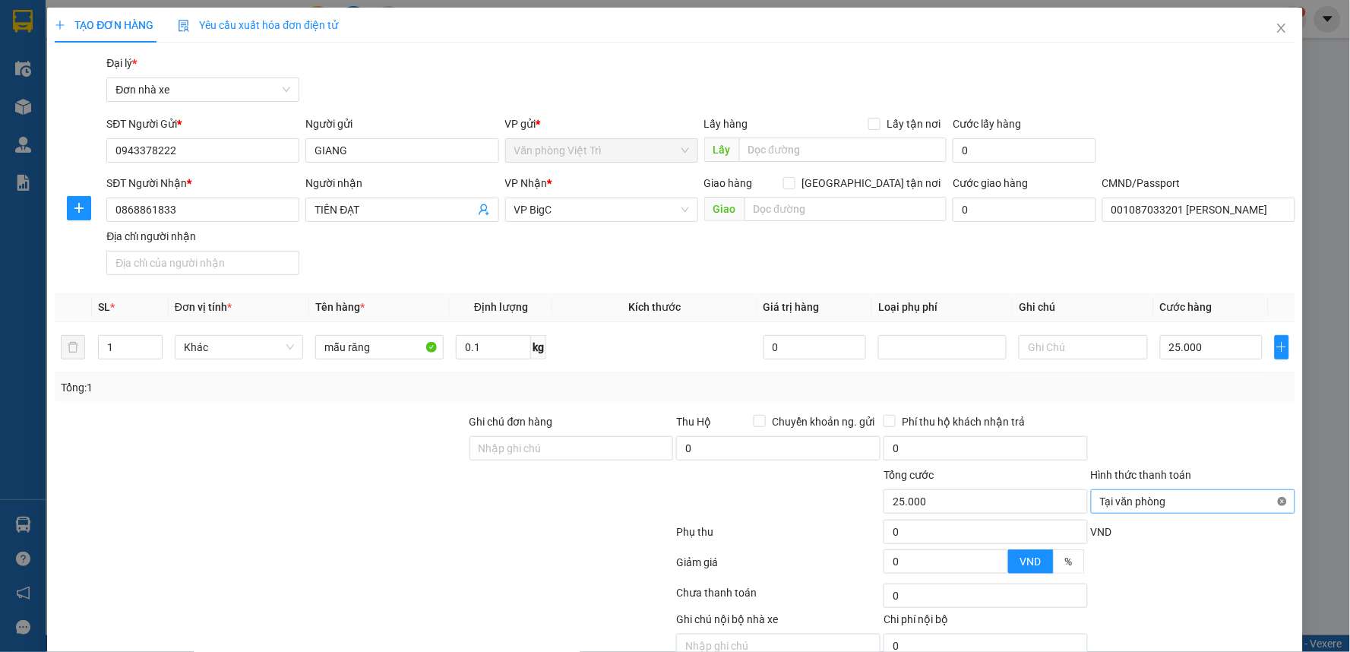
type input "25.000"
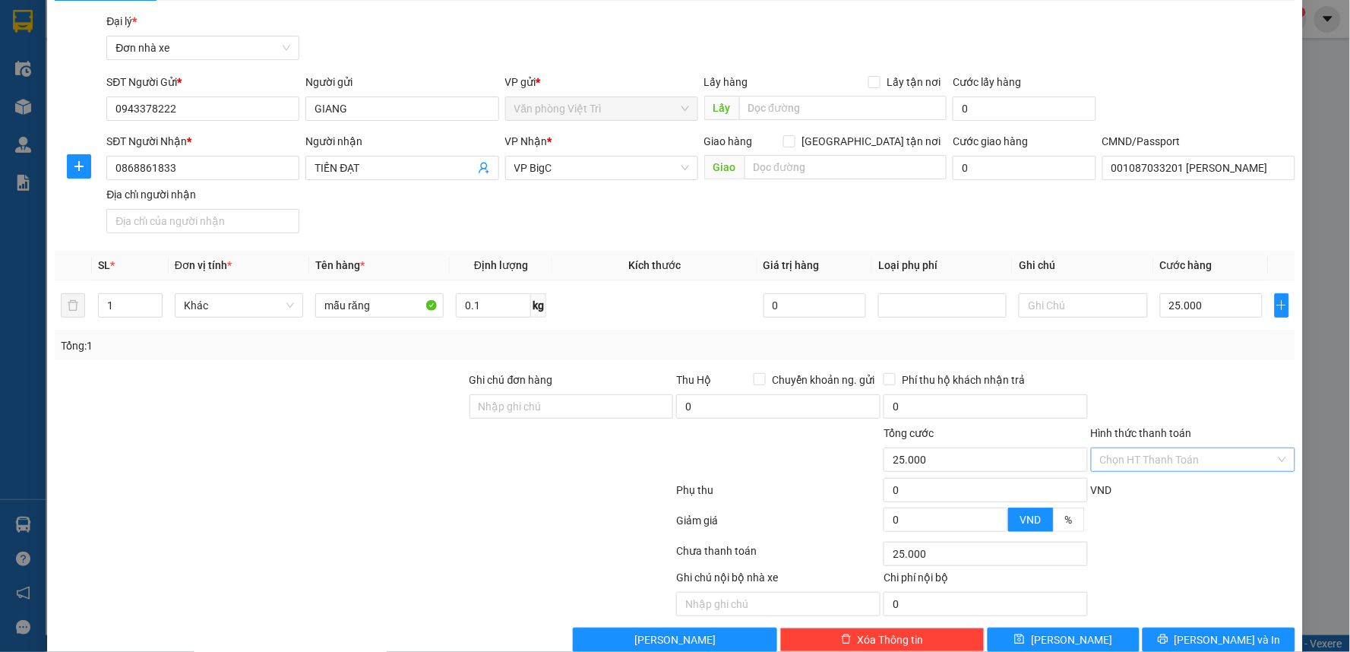
scroll to position [71, 0]
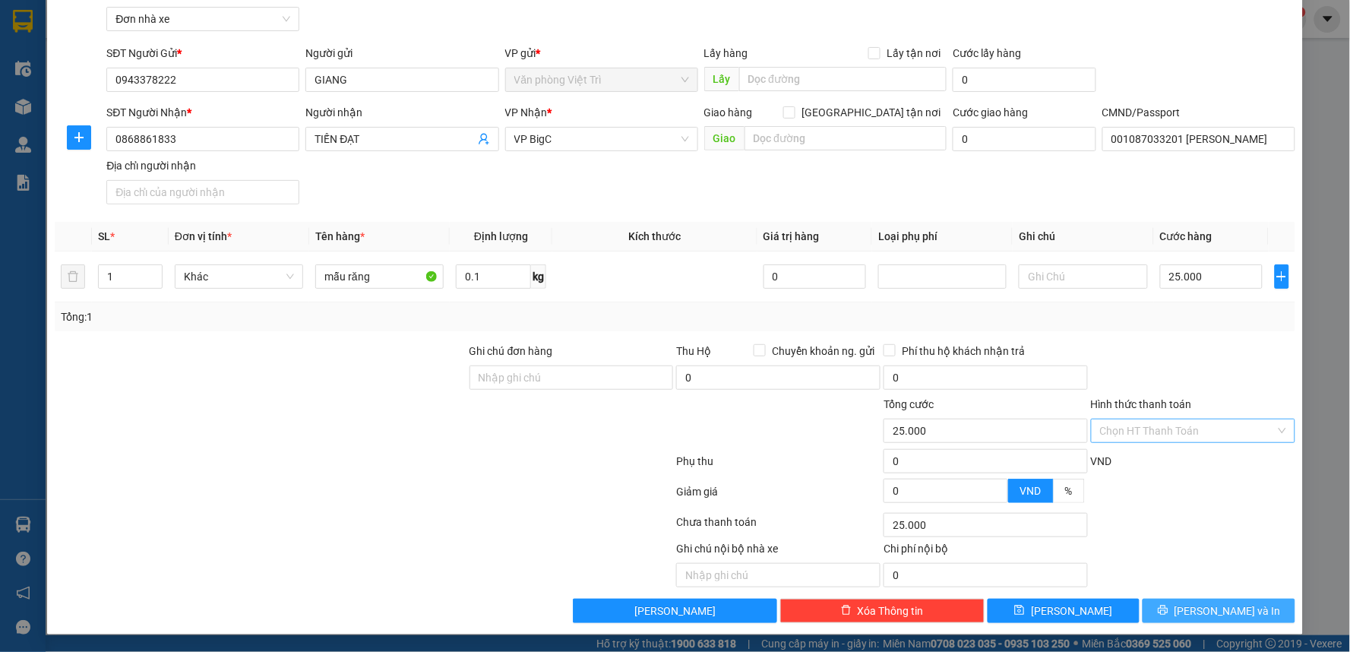
click at [1200, 612] on span "[PERSON_NAME] và In" at bounding box center [1227, 610] width 106 height 17
click at [1226, 605] on span "[PERSON_NAME] và In" at bounding box center [1227, 610] width 106 height 17
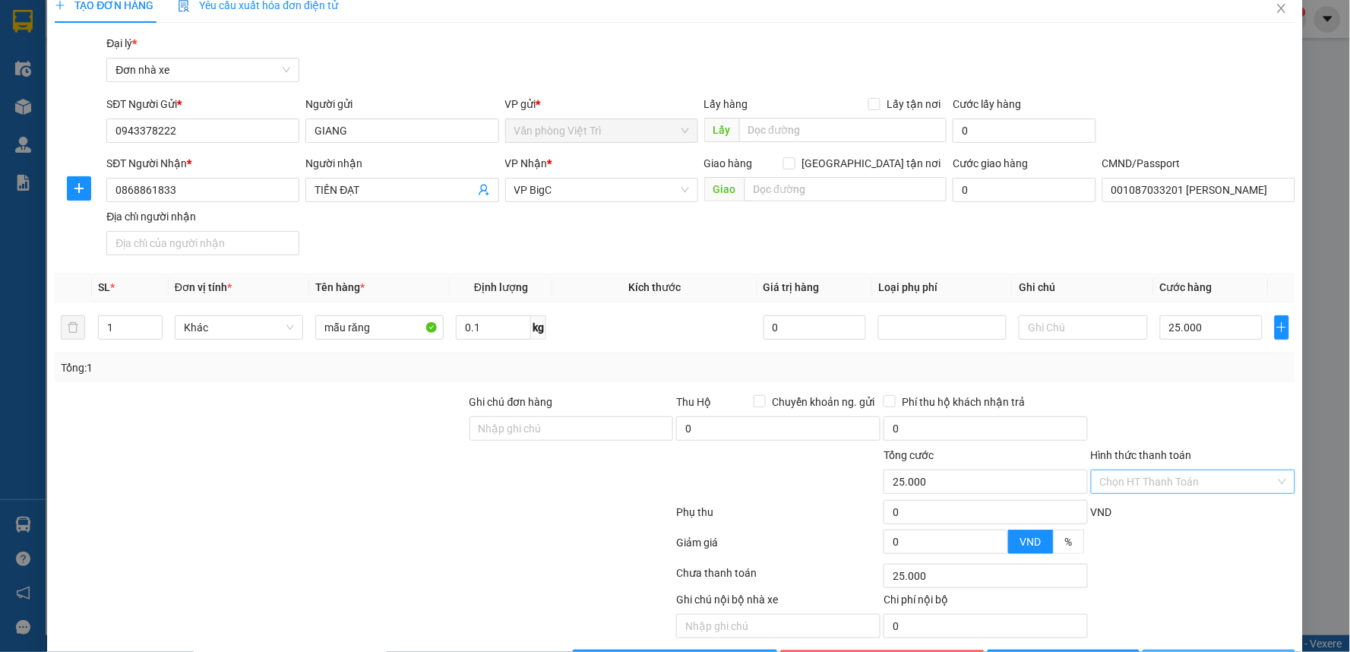
scroll to position [0, 0]
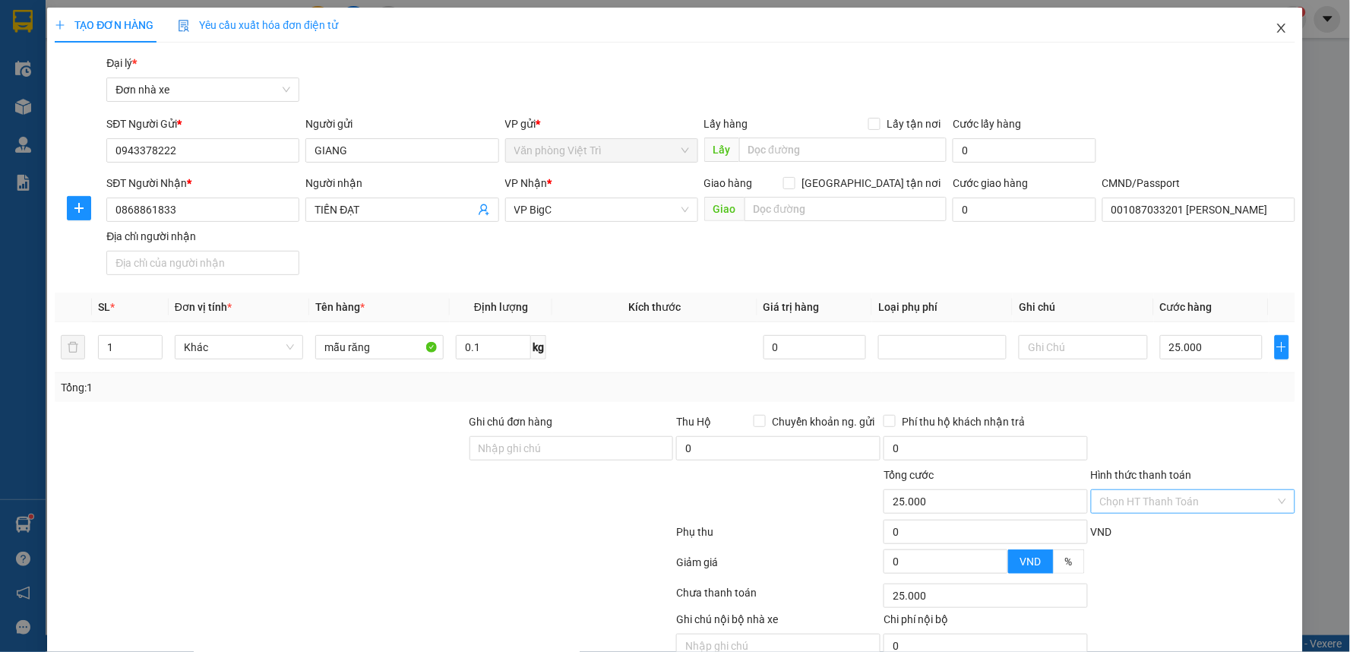
click at [1275, 33] on icon "close" at bounding box center [1281, 28] width 12 height 12
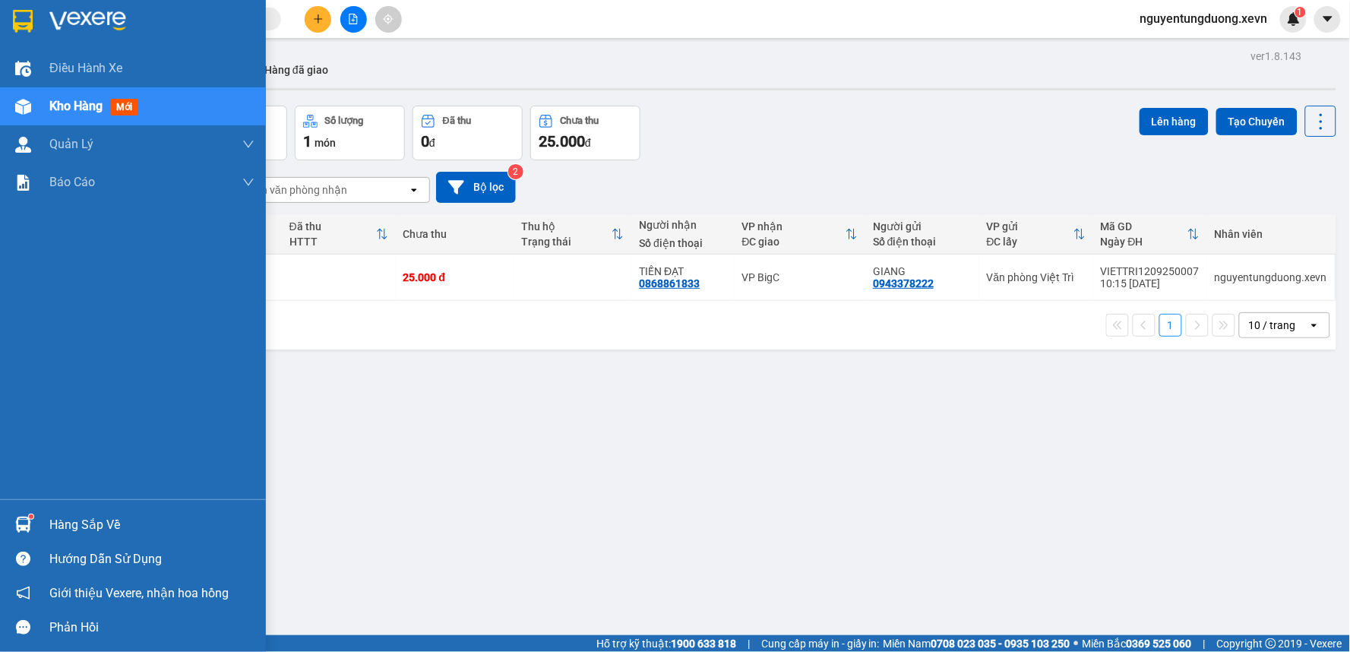
click at [55, 526] on div "Hàng sắp về" at bounding box center [151, 525] width 205 height 23
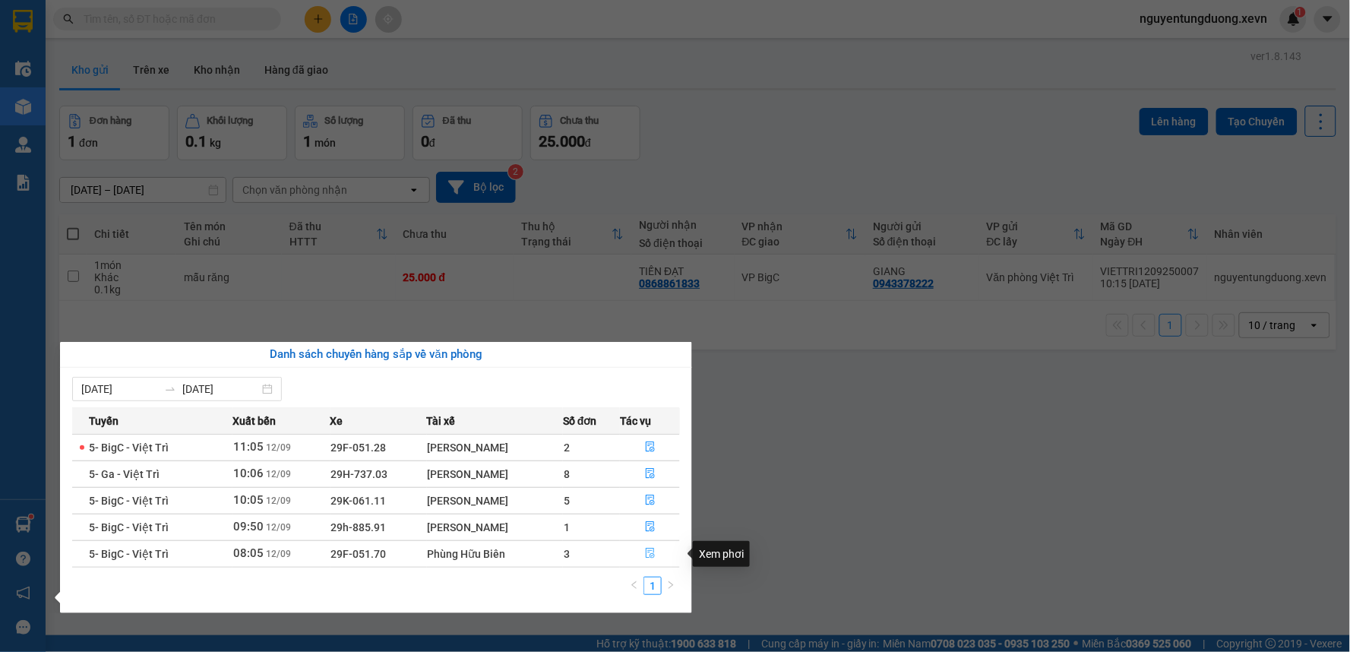
click at [646, 552] on icon "file-done" at bounding box center [650, 553] width 11 height 11
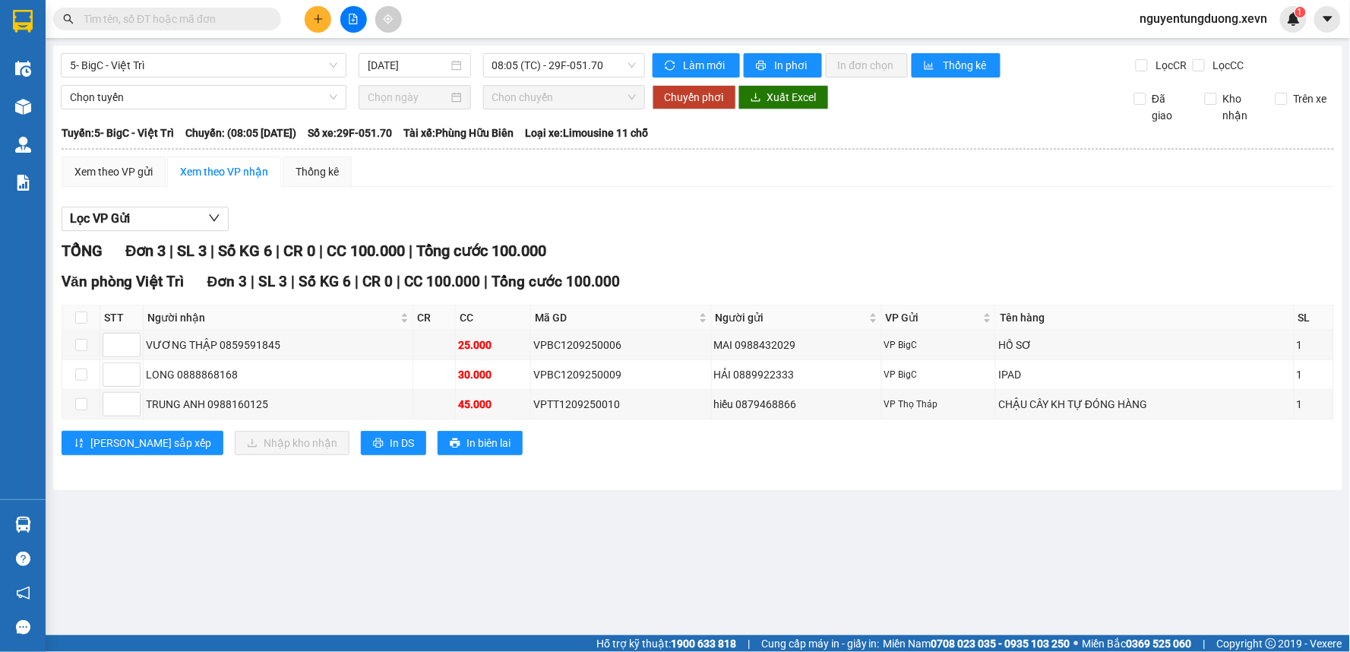
click at [330, 19] on button at bounding box center [318, 19] width 27 height 27
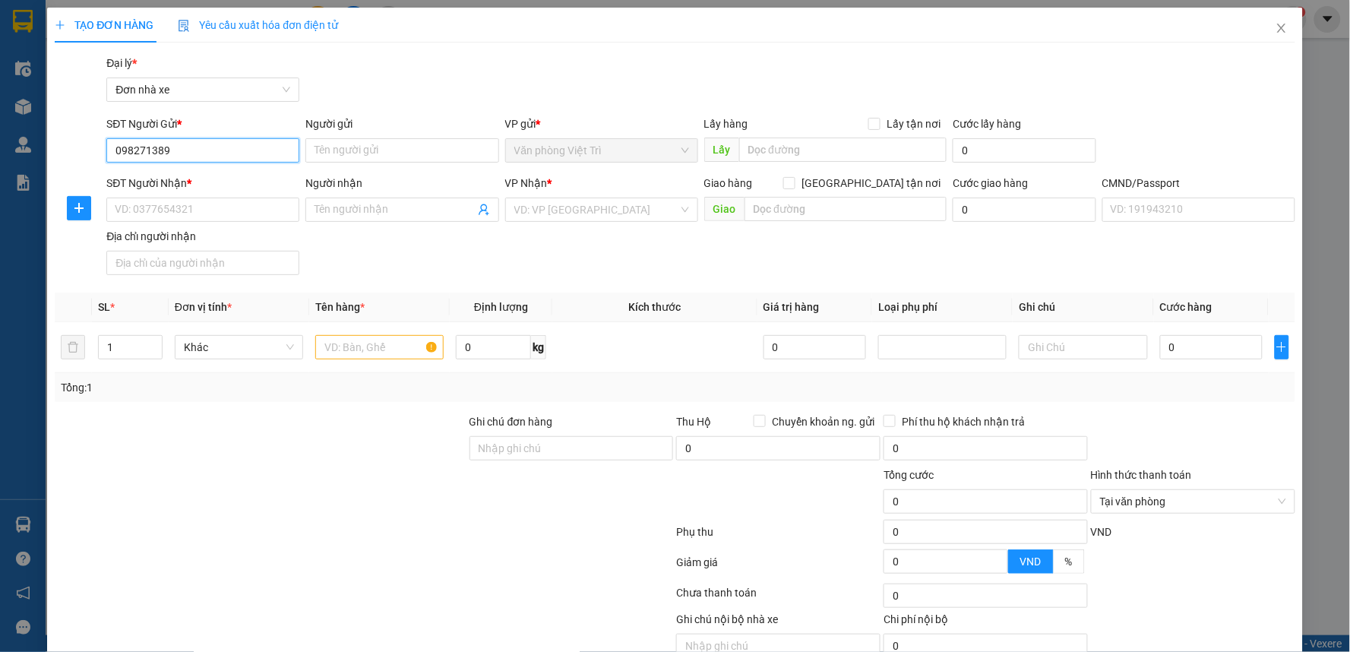
type input "0982713898"
click at [168, 185] on div "0982713898 - HINH" at bounding box center [201, 180] width 173 height 17
type input "HINH"
type input "0987389891"
type input "NGÔ VĂN HÀ"
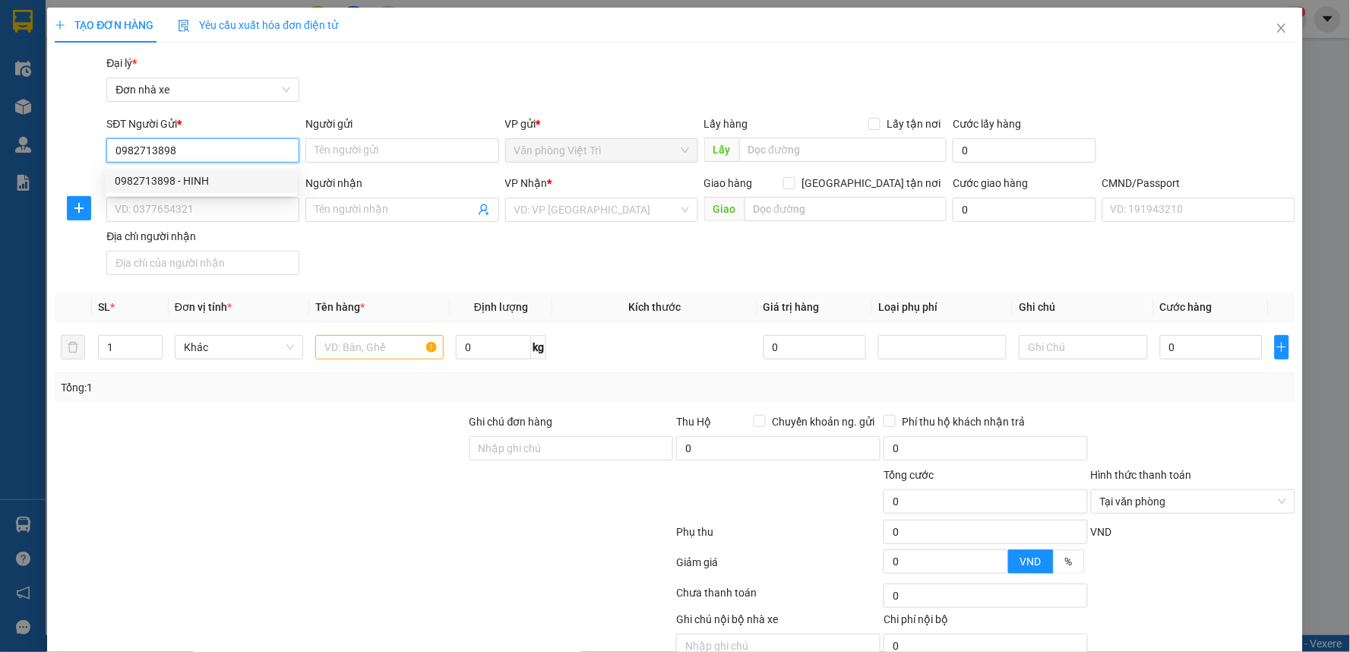
type input "NGÔ XUÂN QUYẾT"
type input "0982713898"
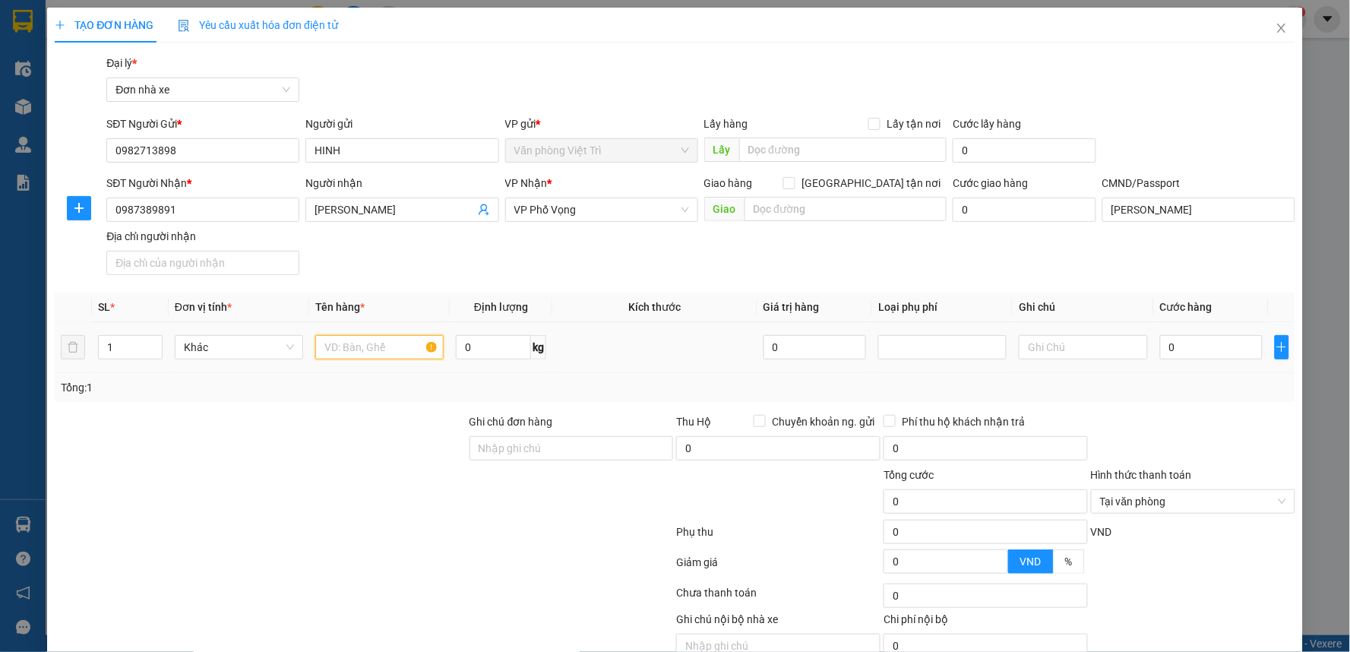
click at [346, 343] on input "text" at bounding box center [379, 347] width 128 height 24
type input "nước mẫu"
click at [466, 347] on input "0" at bounding box center [493, 347] width 75 height 24
type input "9"
drag, startPoint x: 1180, startPoint y: 356, endPoint x: 1160, endPoint y: 344, distance: 23.5
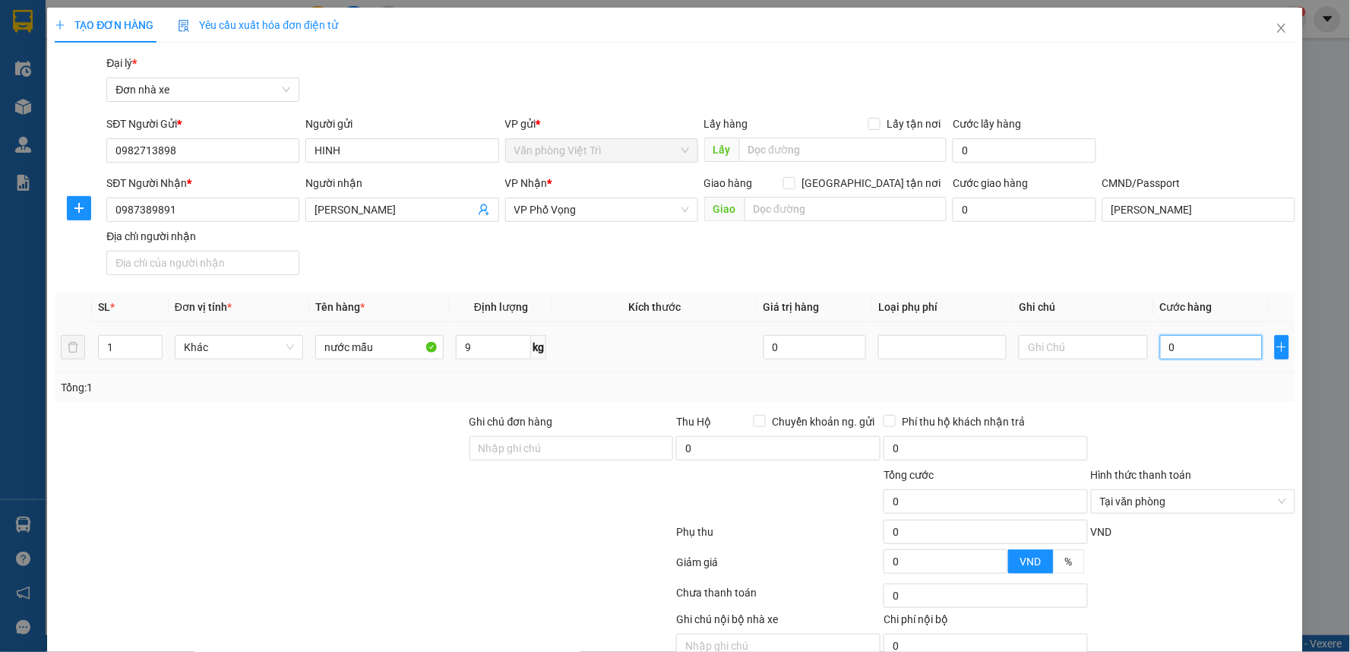
click at [1181, 356] on input "0" at bounding box center [1211, 347] width 103 height 24
type input "30"
type input "30.000"
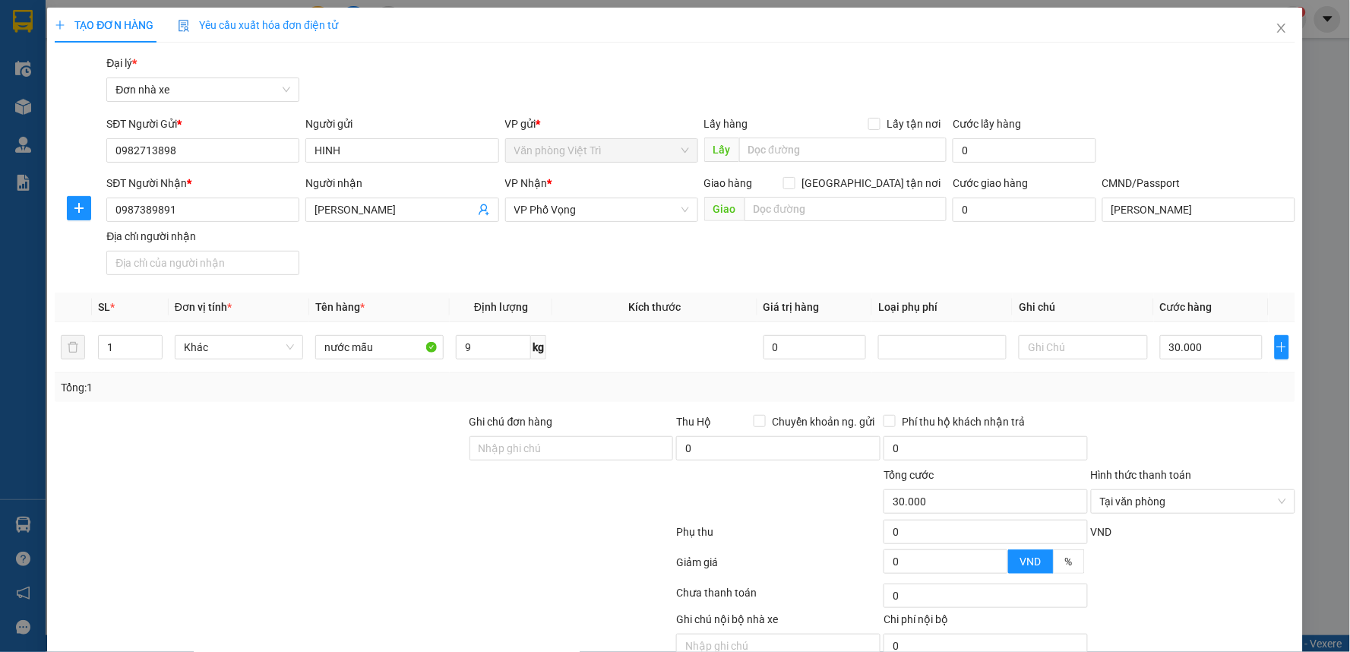
click at [1105, 310] on th "Ghi chú" at bounding box center [1083, 307] width 141 height 30
type input "30.000"
click at [1244, 465] on div at bounding box center [1192, 439] width 207 height 53
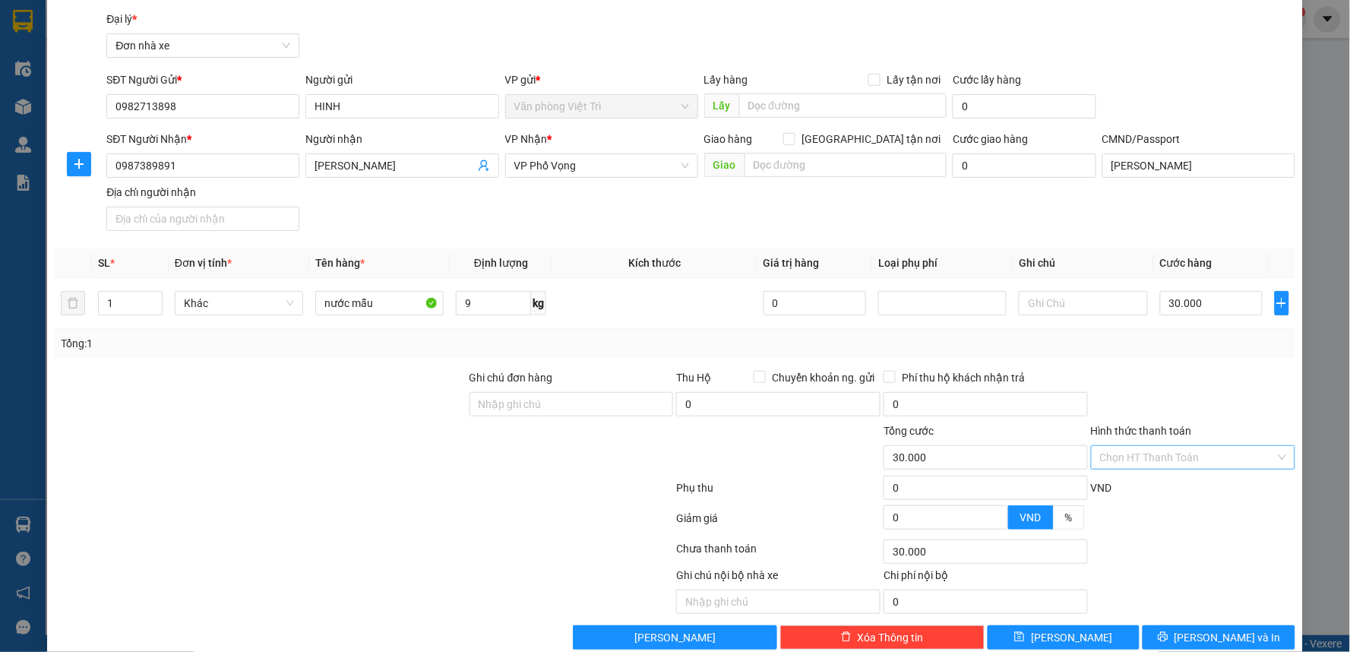
scroll to position [71, 0]
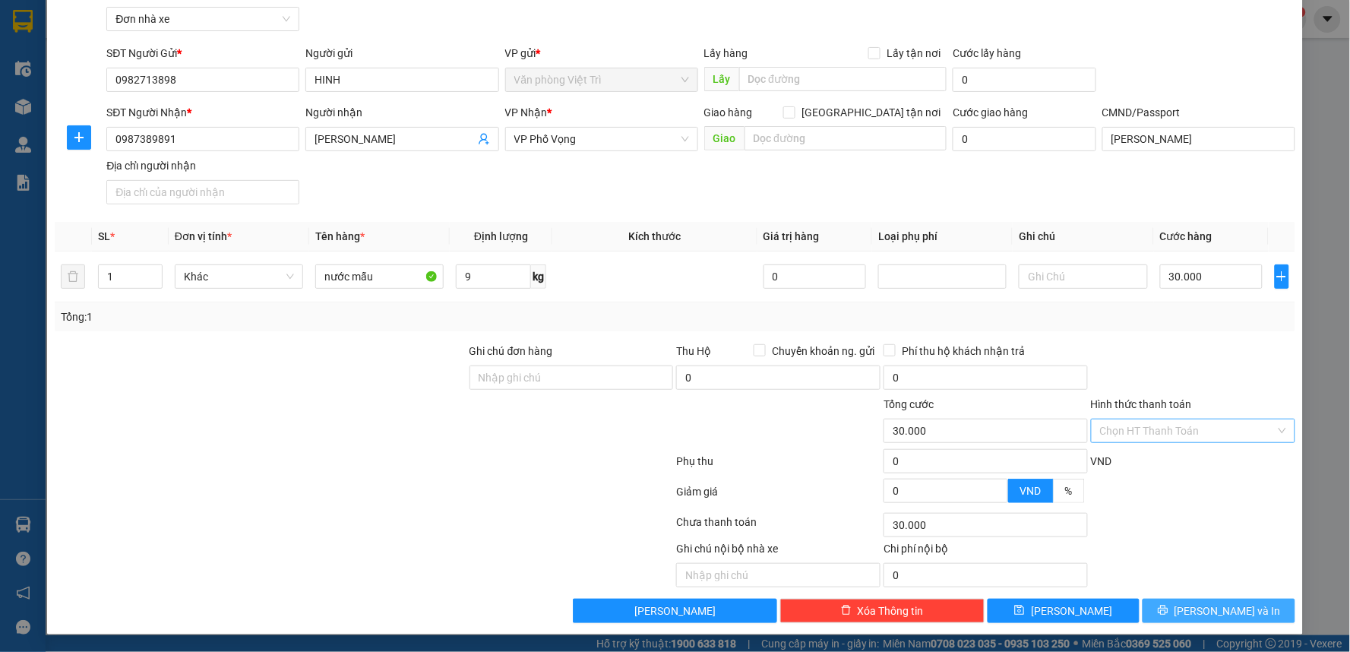
click at [1194, 605] on span "[PERSON_NAME] và In" at bounding box center [1227, 610] width 106 height 17
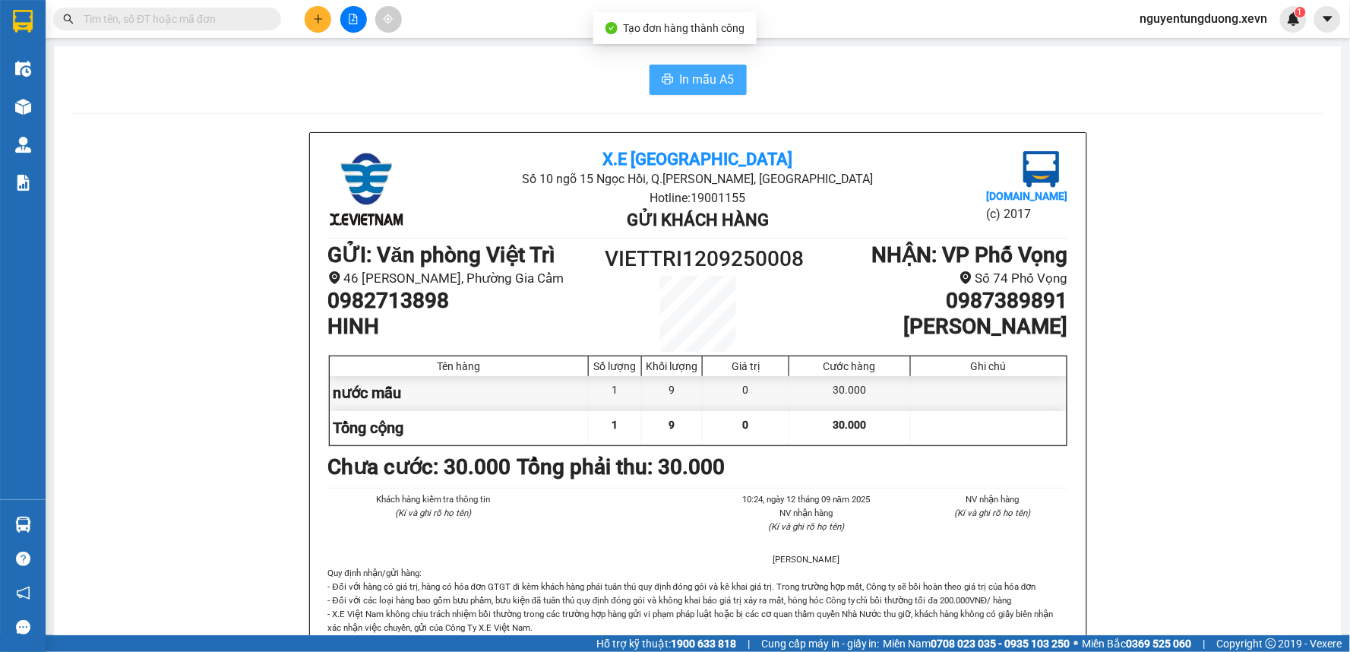
click at [704, 87] on span "In mẫu A5" at bounding box center [707, 79] width 55 height 19
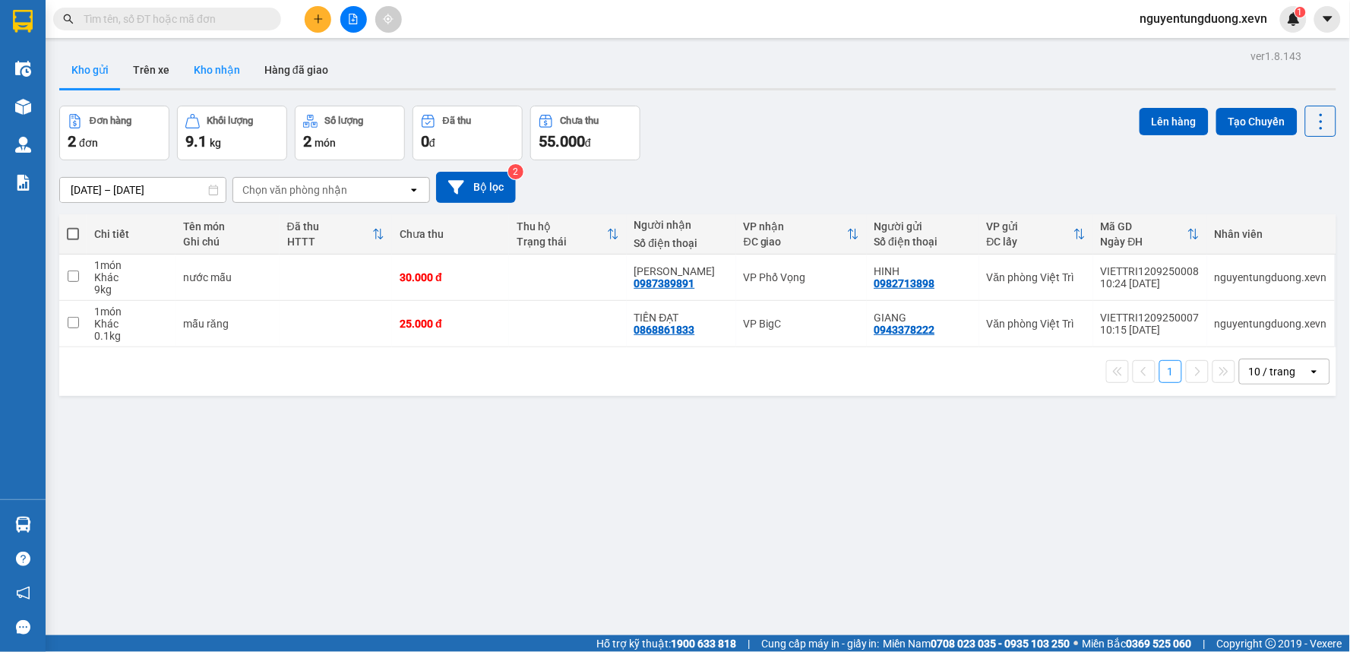
click at [199, 58] on button "Kho nhận" at bounding box center [217, 70] width 71 height 36
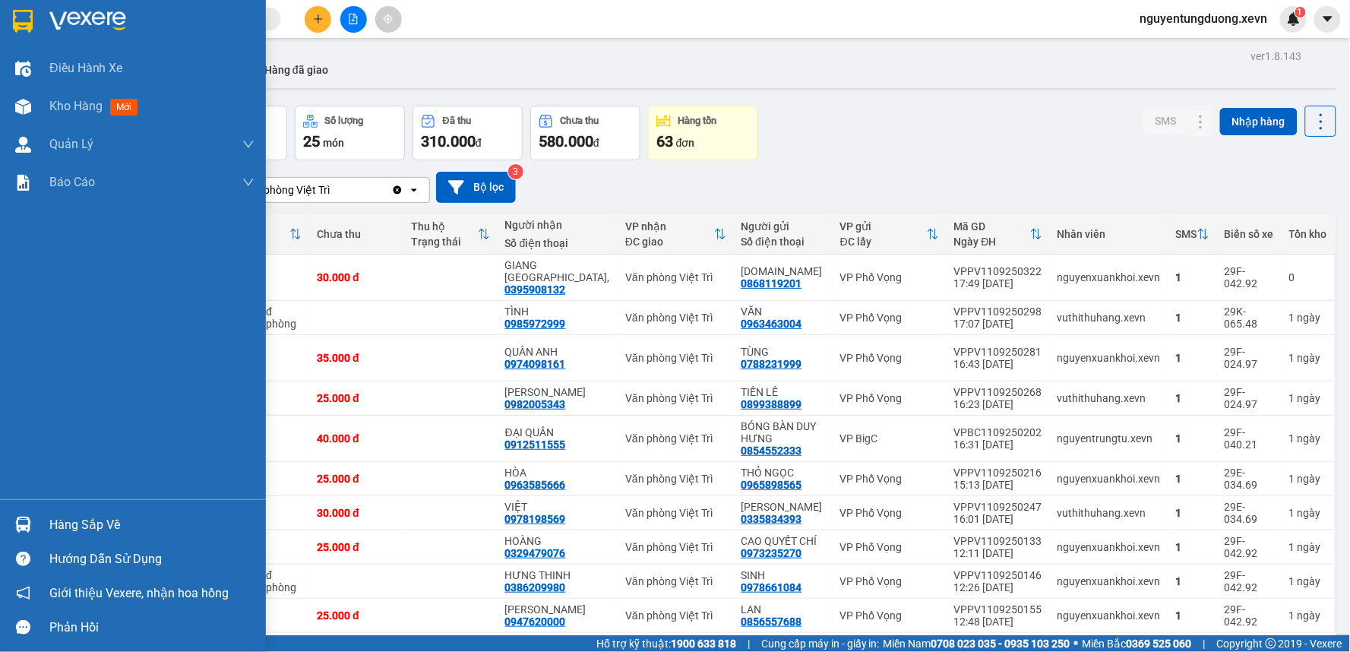
click at [43, 514] on div "Hàng sắp về" at bounding box center [133, 524] width 266 height 34
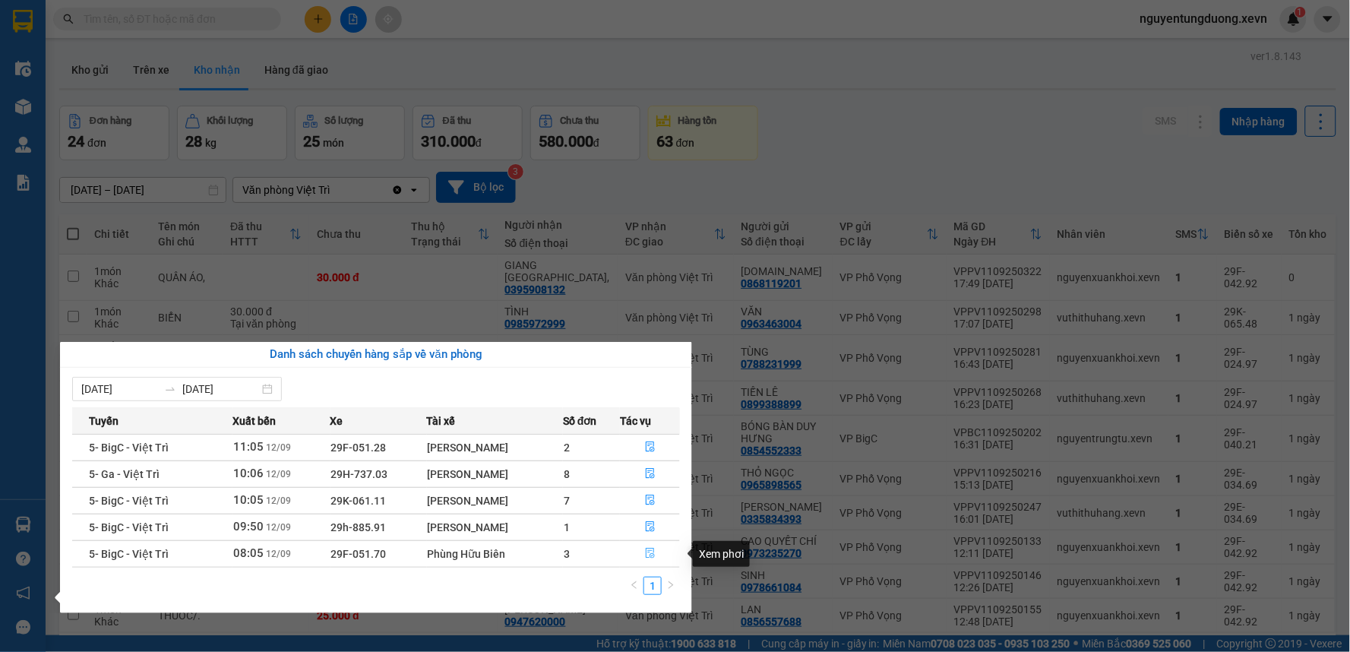
click at [642, 551] on button "button" at bounding box center [650, 554] width 58 height 24
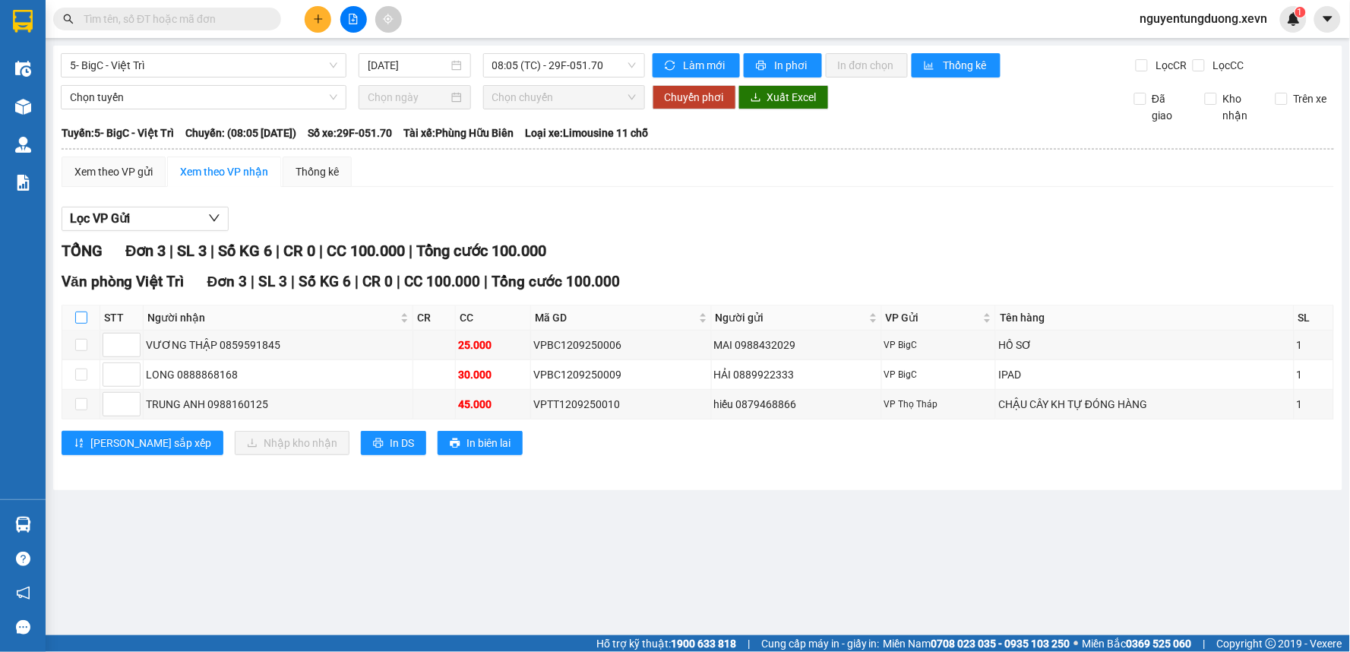
click at [81, 314] on input "checkbox" at bounding box center [81, 317] width 12 height 12
checkbox input "true"
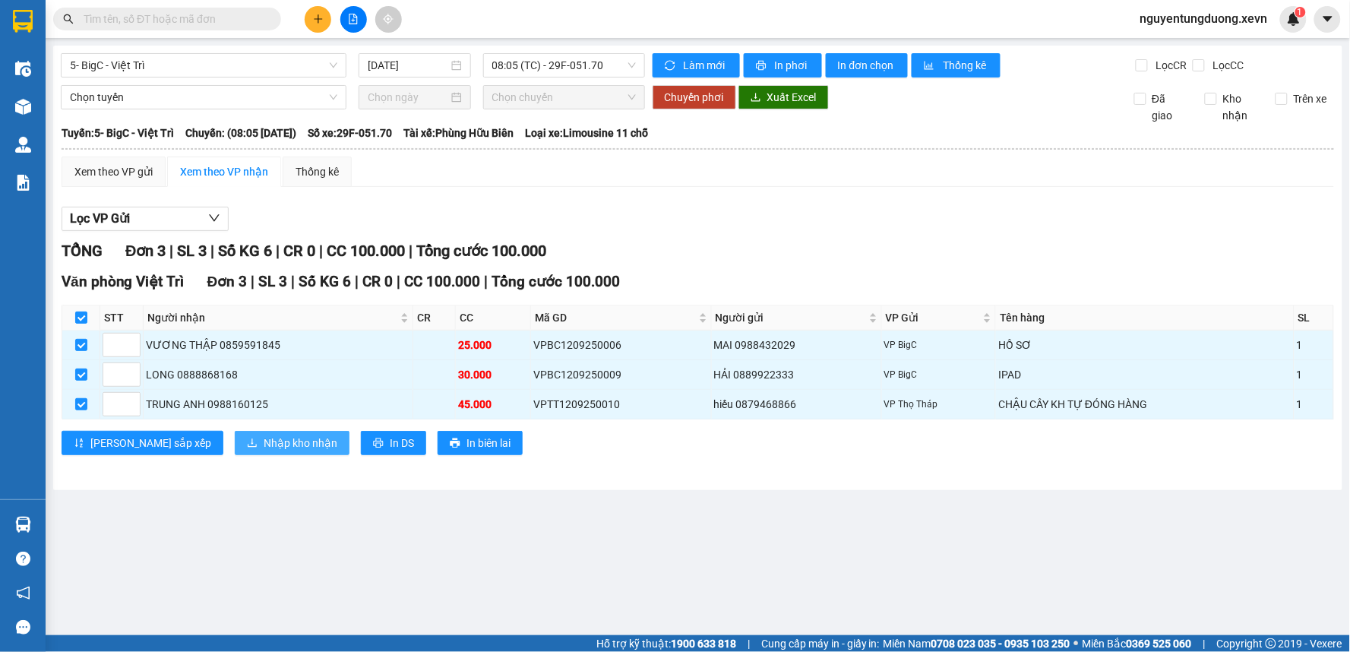
click at [264, 444] on span "Nhập kho nhận" at bounding box center [301, 443] width 74 height 17
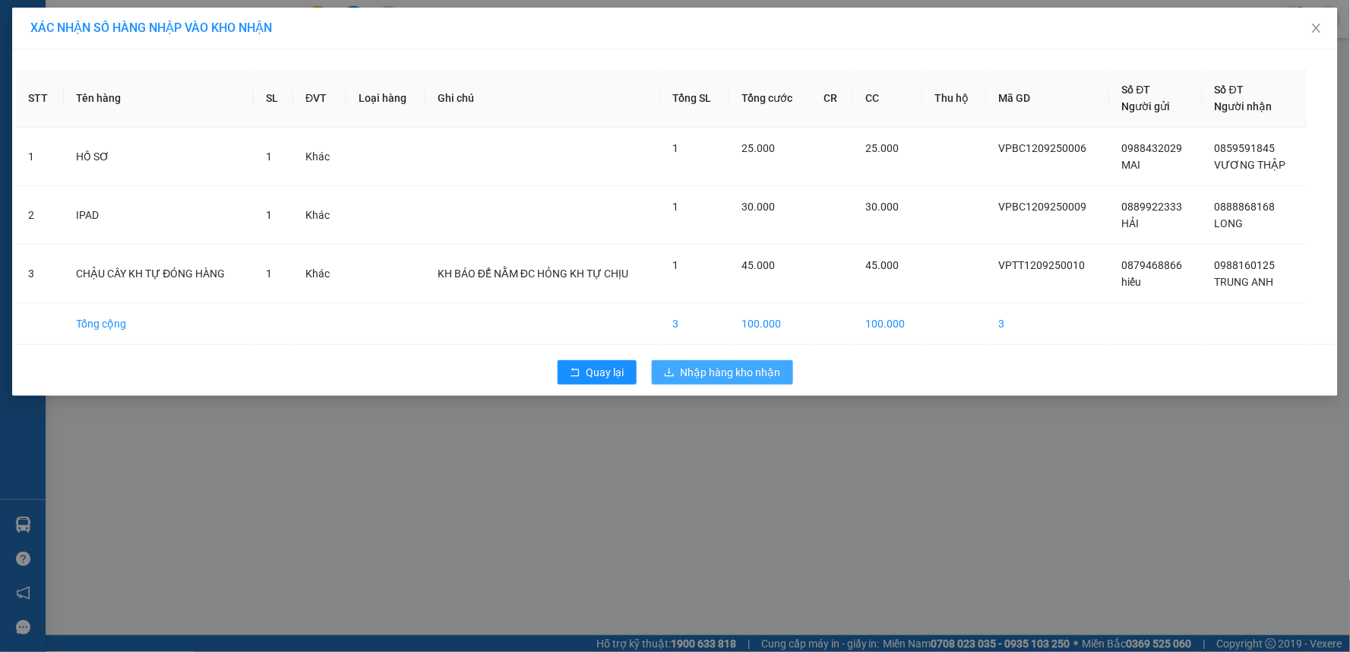
click at [741, 375] on span "Nhập hàng kho nhận" at bounding box center [731, 372] width 100 height 17
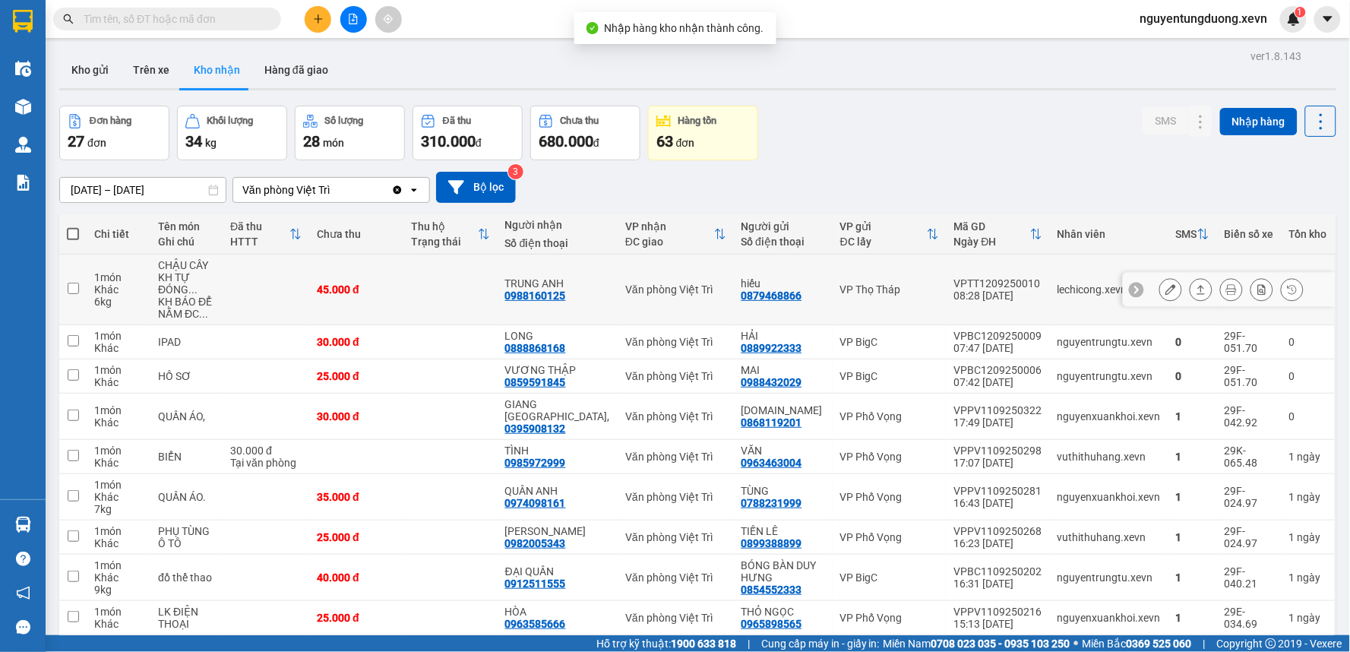
drag, startPoint x: 218, startPoint y: 280, endPoint x: 213, endPoint y: 324, distance: 44.3
click at [215, 283] on div "CHẬU CÂY KH TỰ ĐÓNG ..." at bounding box center [186, 277] width 57 height 36
checkbox input "true"
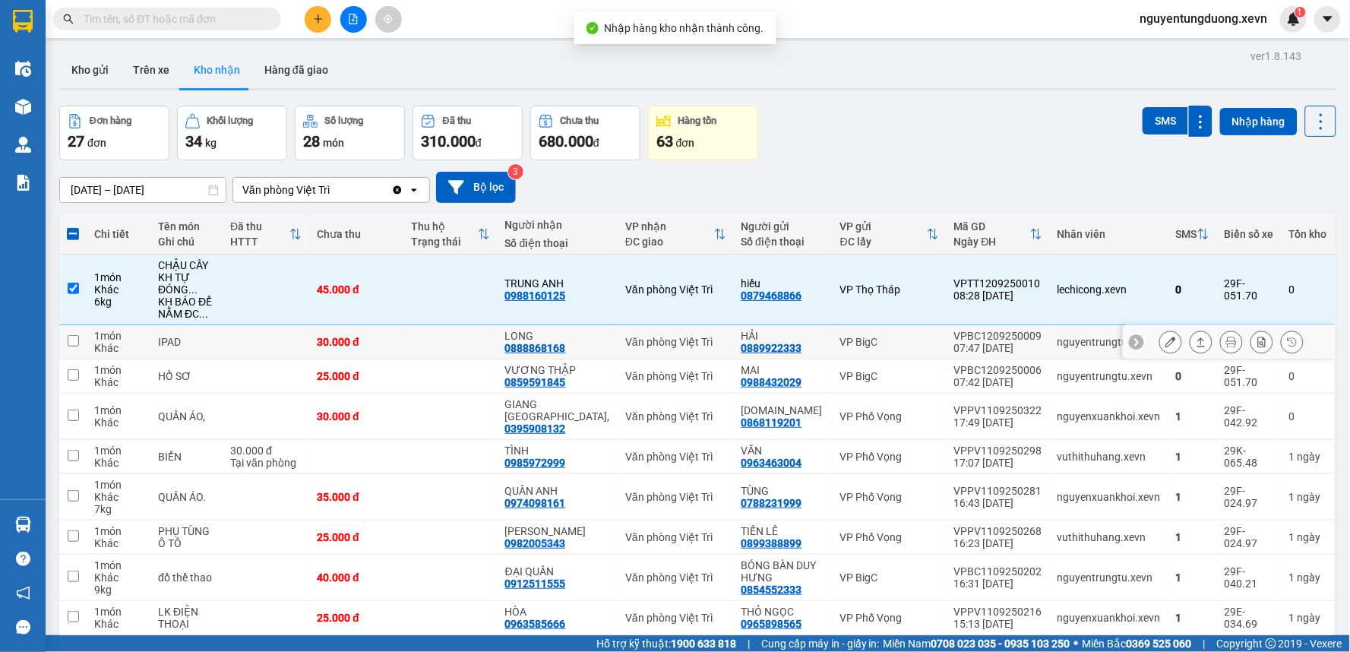
click at [213, 345] on div "IPAD" at bounding box center [186, 342] width 57 height 12
checkbox input "true"
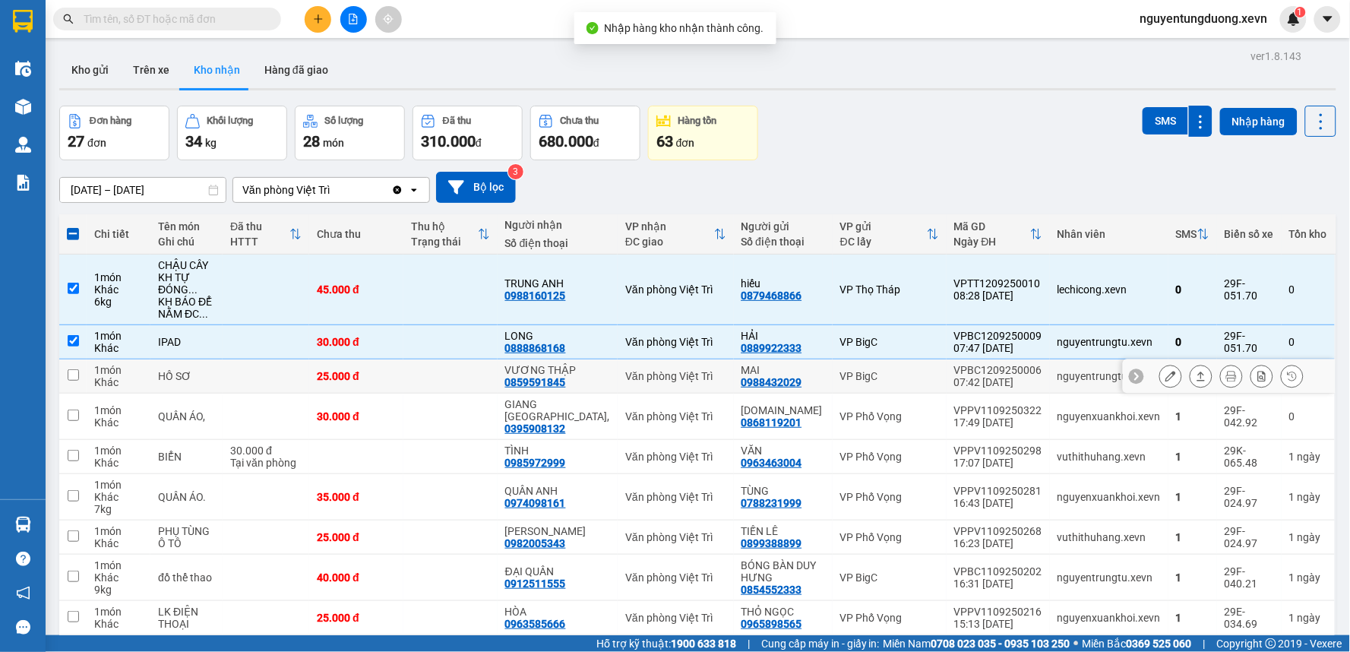
drag, startPoint x: 210, startPoint y: 373, endPoint x: 509, endPoint y: 283, distance: 312.7
click at [209, 373] on div "HỒ SƠ" at bounding box center [186, 376] width 57 height 12
checkbox input "true"
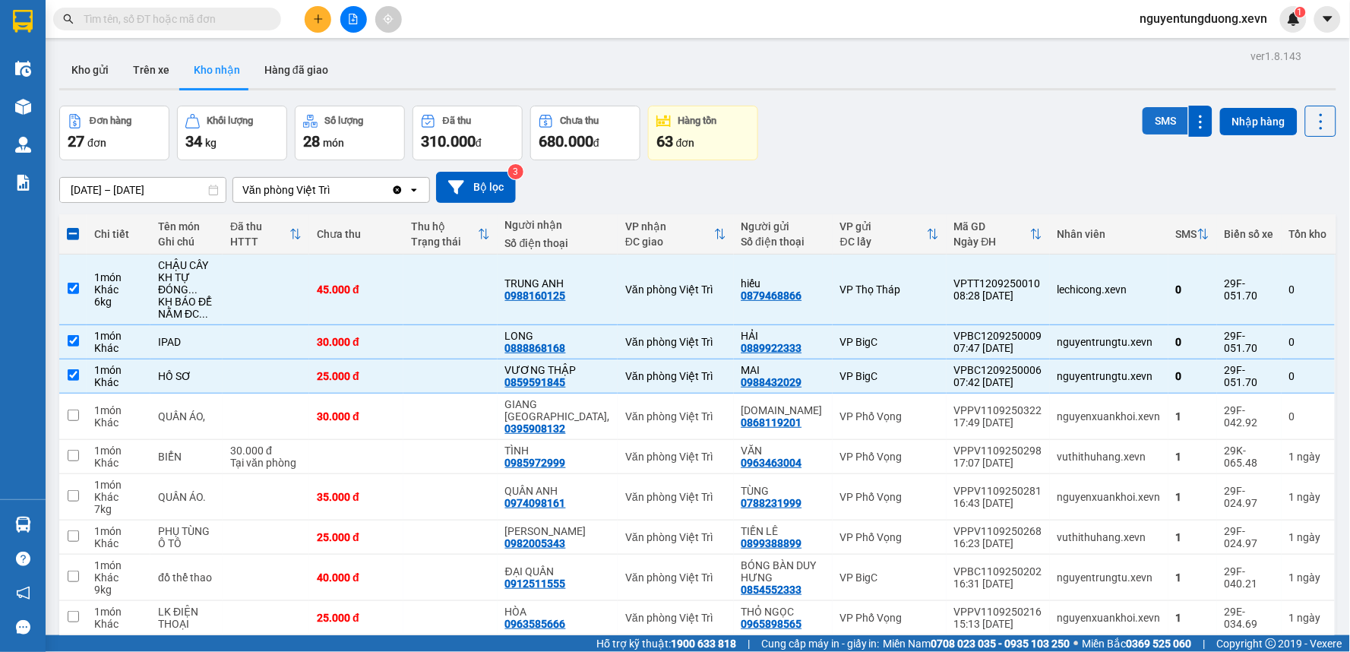
click at [1144, 125] on button "SMS" at bounding box center [1166, 120] width 46 height 27
click at [167, 14] on input "text" at bounding box center [173, 19] width 179 height 17
paste input "0329950704"
type input "0329950704"
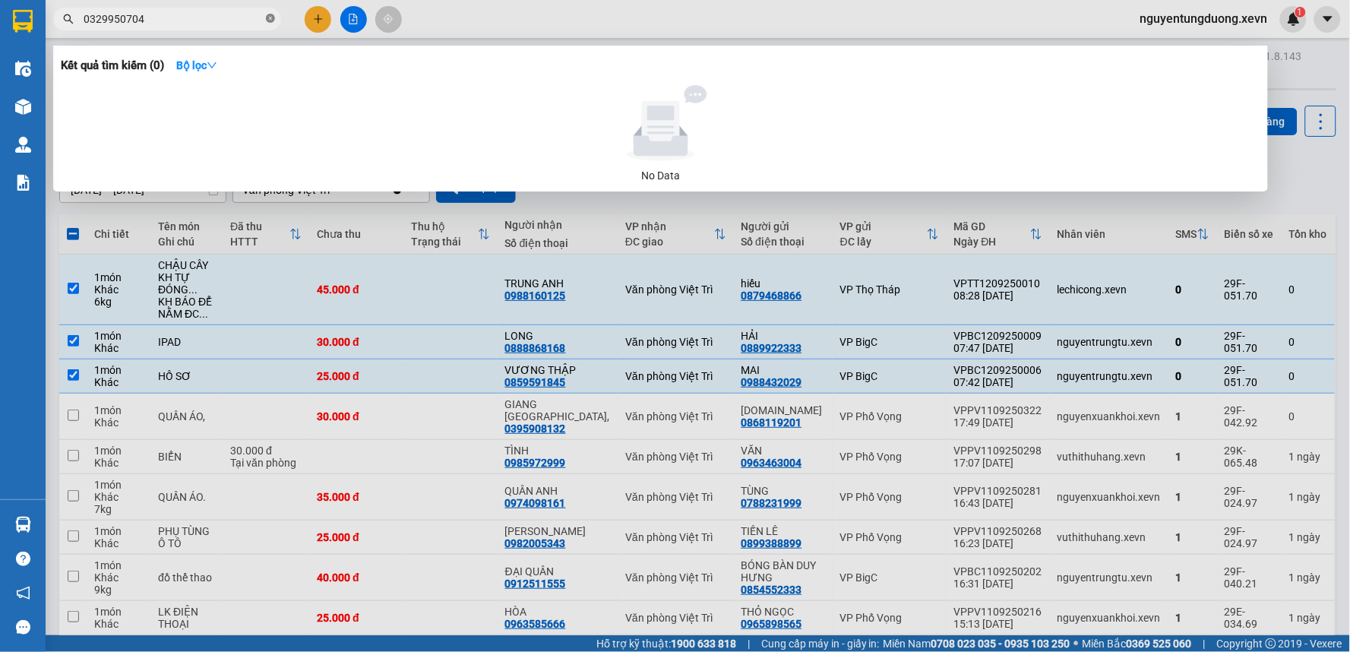
click at [266, 24] on span at bounding box center [270, 19] width 9 height 14
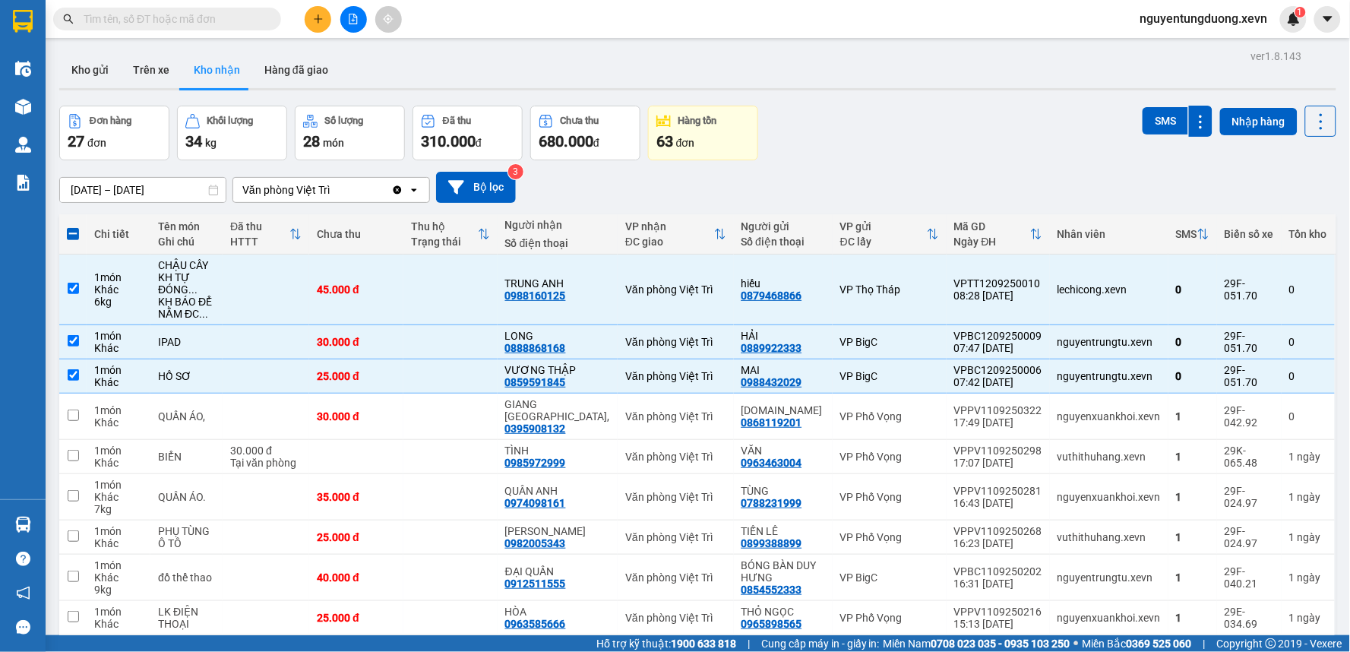
click at [345, 20] on button at bounding box center [353, 19] width 27 height 27
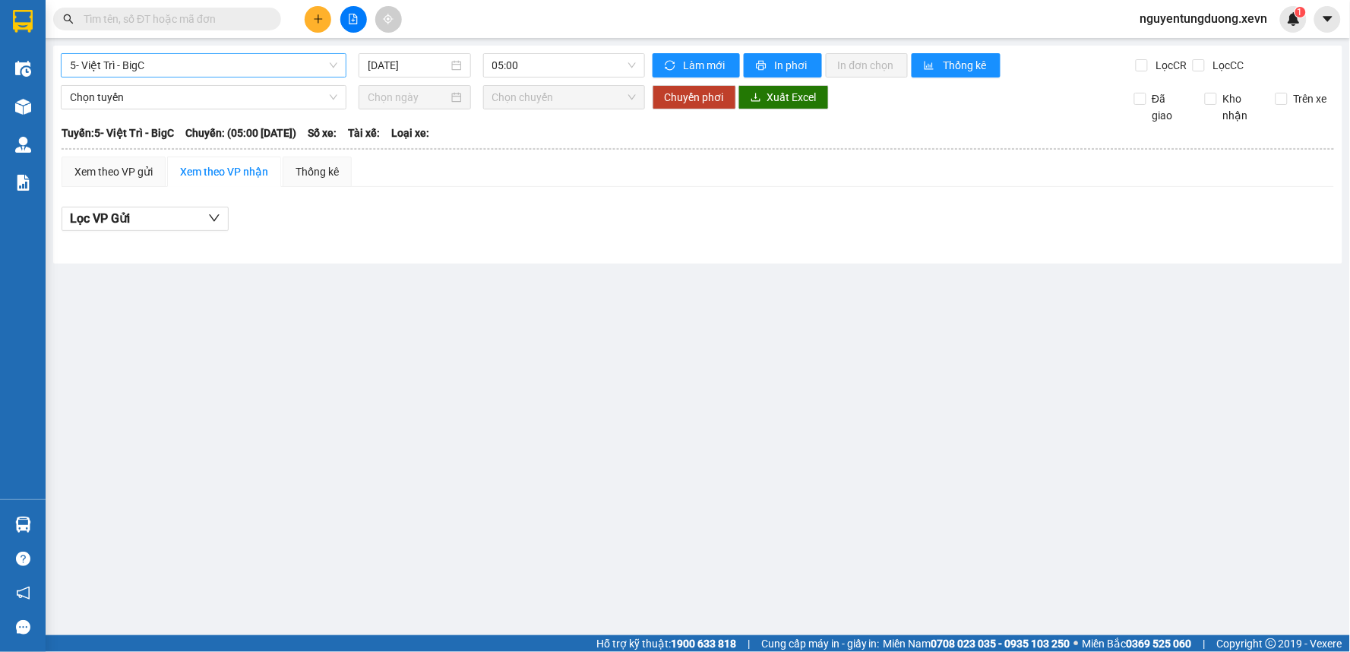
click at [245, 77] on div "5- Việt Trì - BigC" at bounding box center [204, 65] width 286 height 24
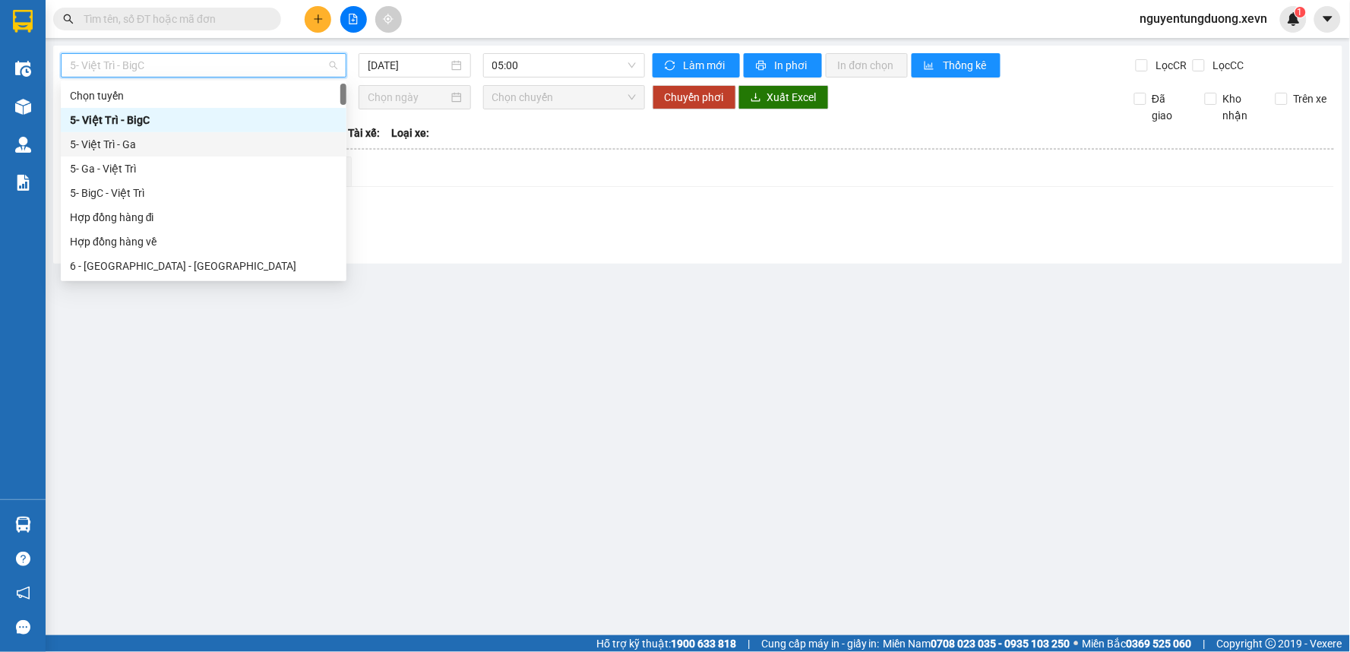
click at [150, 146] on div "5- Việt Trì - Ga" at bounding box center [203, 144] width 267 height 17
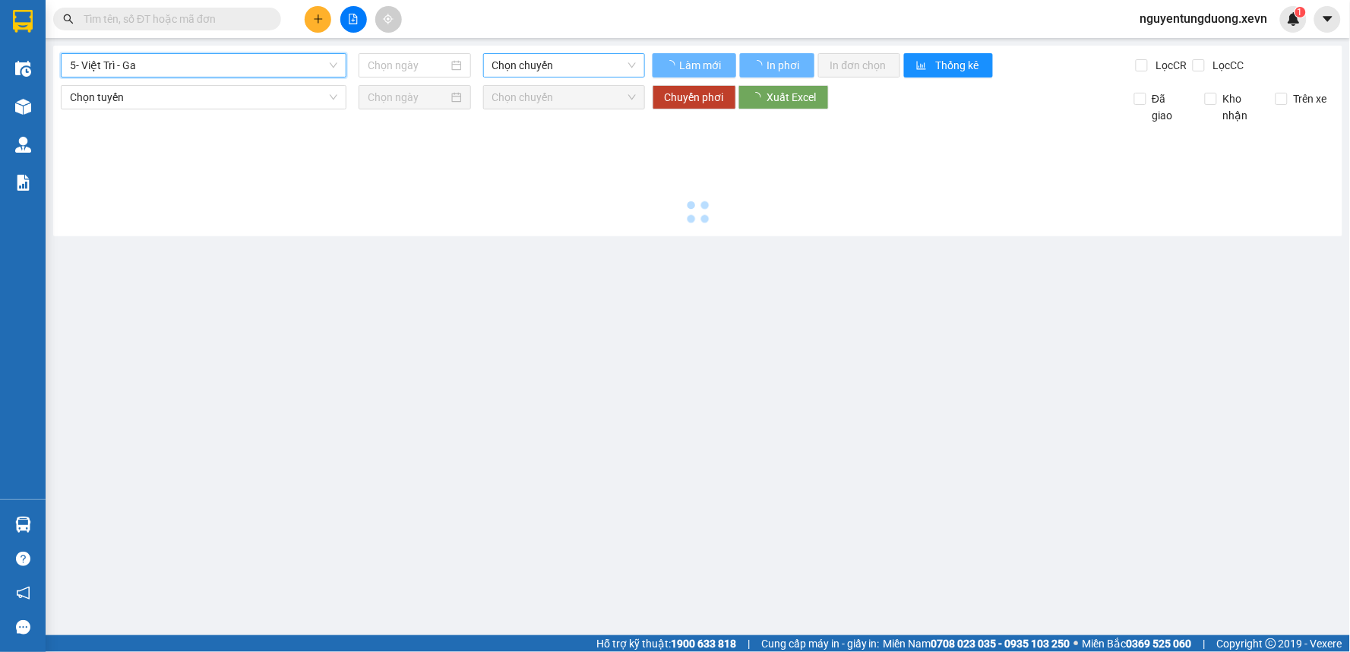
type input "[DATE]"
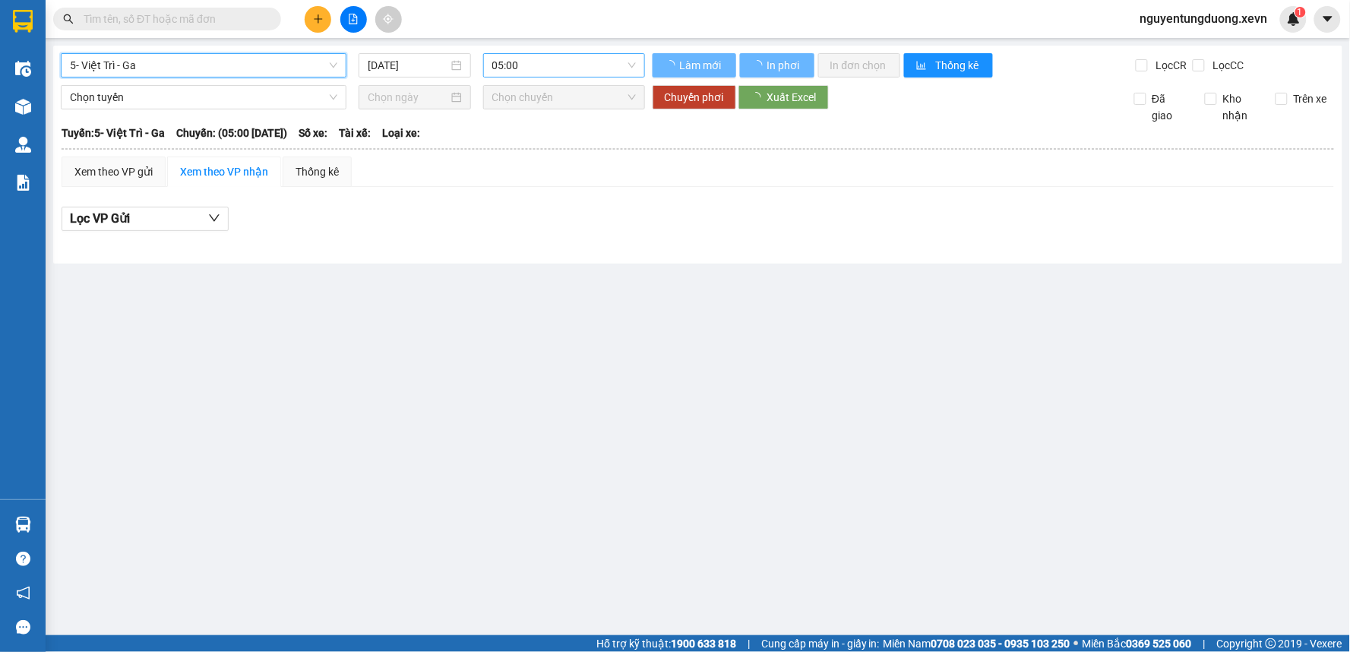
click at [524, 64] on span "05:00" at bounding box center [564, 65] width 144 height 23
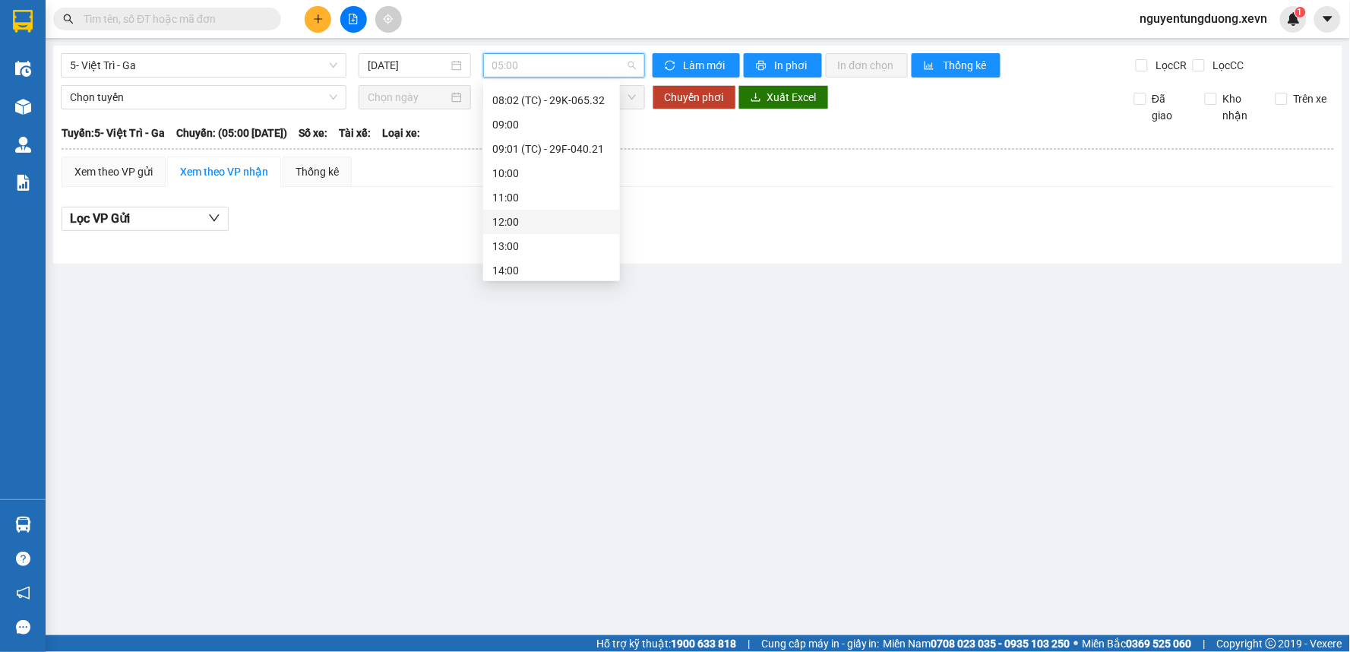
scroll to position [84, 0]
click at [561, 131] on div "08:02 (TC) - 29K-065.32" at bounding box center [551, 133] width 119 height 17
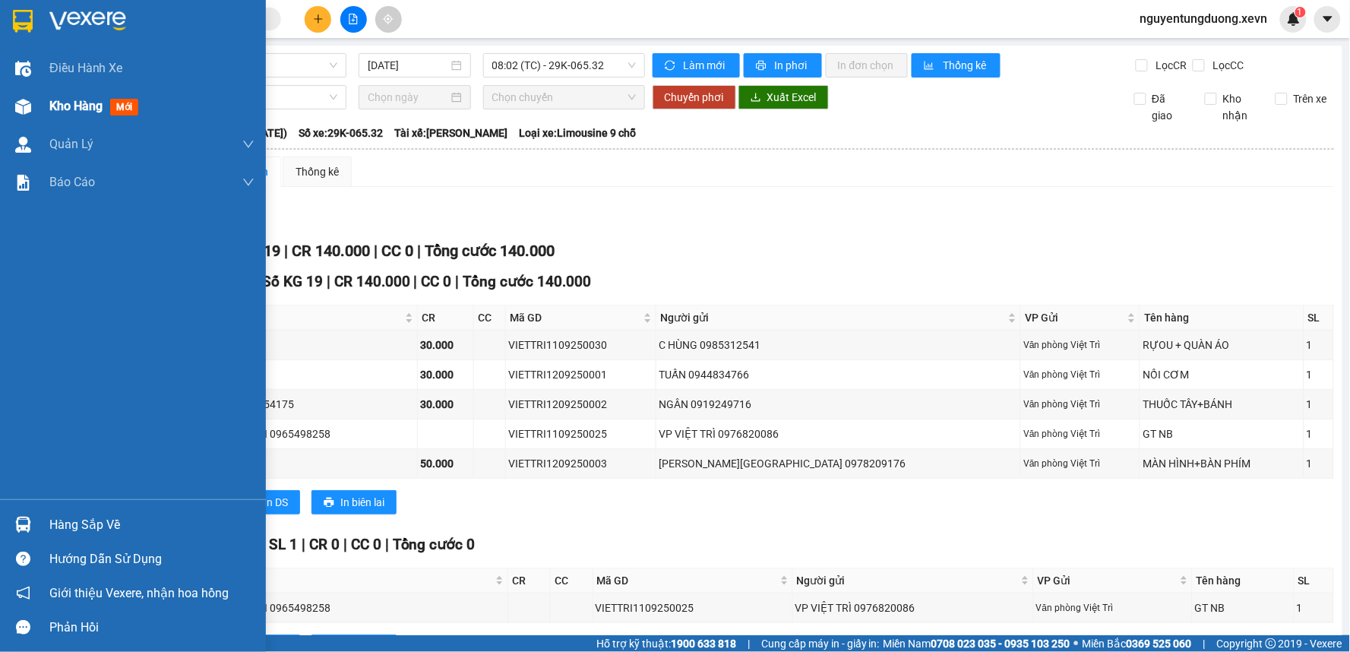
click at [27, 114] on img at bounding box center [23, 107] width 16 height 16
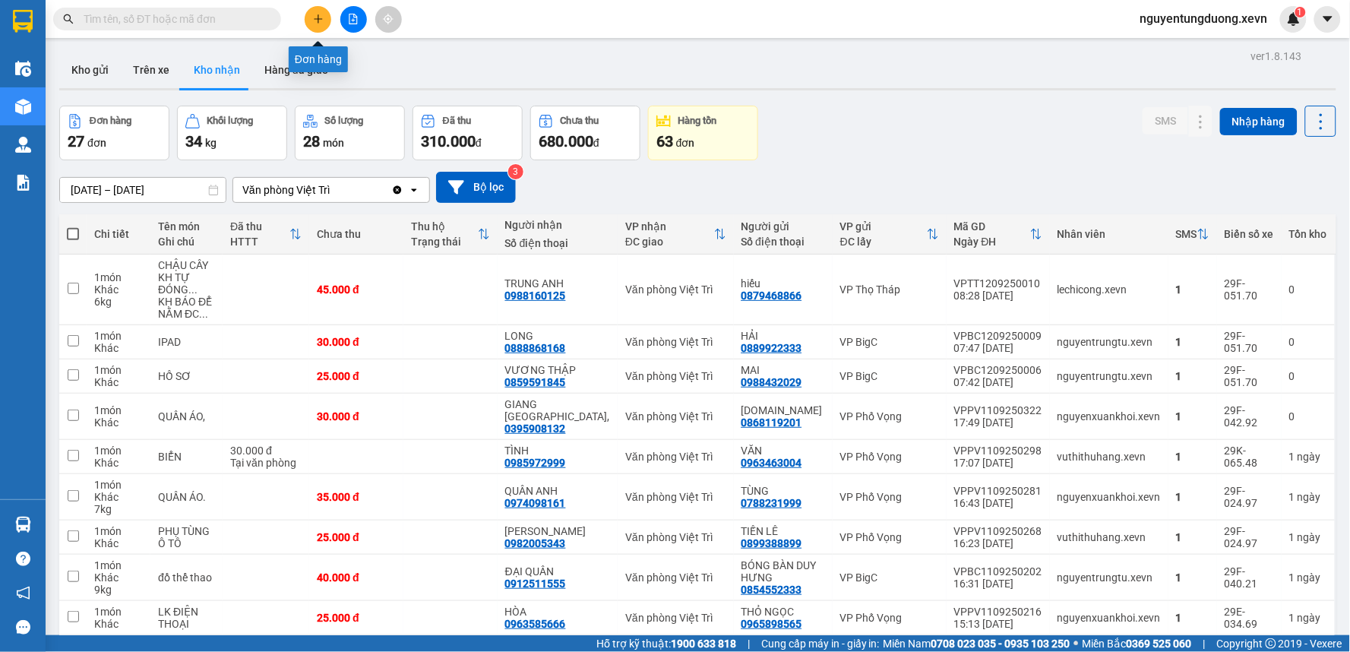
click at [321, 18] on icon "plus" at bounding box center [318, 18] width 8 height 1
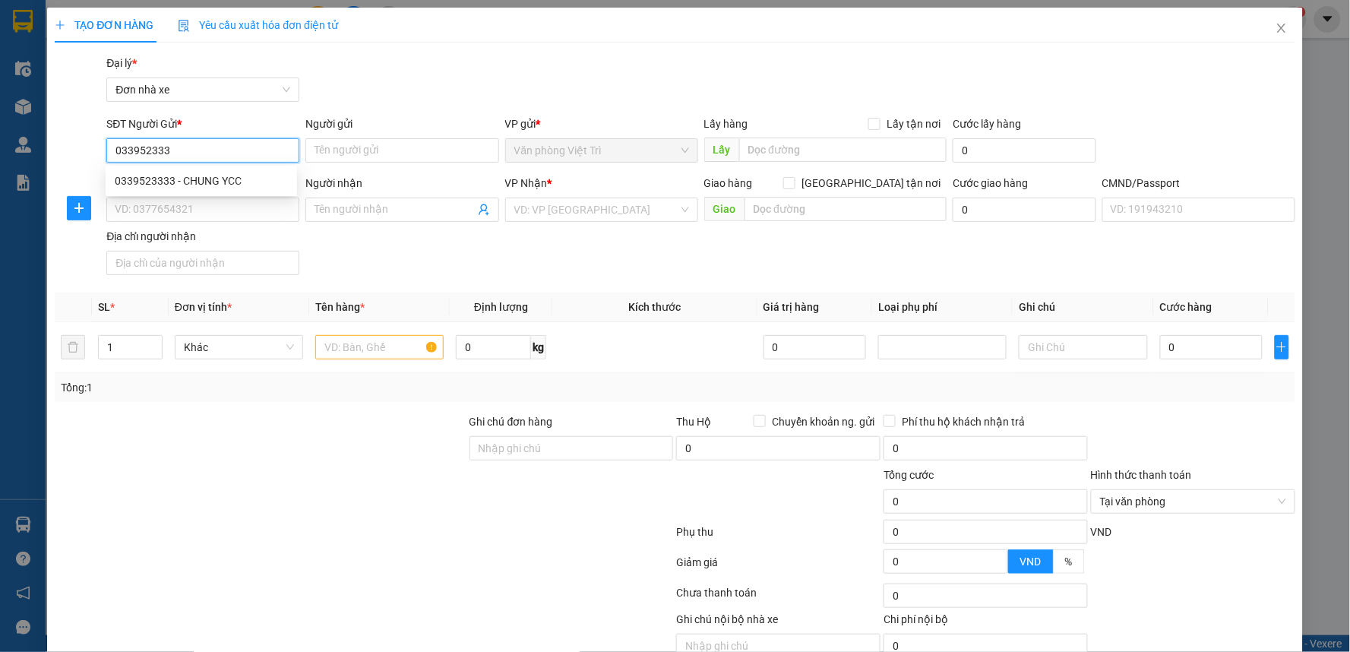
type input "0339523333"
click at [209, 175] on div "0339523333 - CHUNG YCC" at bounding box center [201, 180] width 173 height 17
type input "CHUNG YCC"
type input "0335391035"
type input "TOÀN"
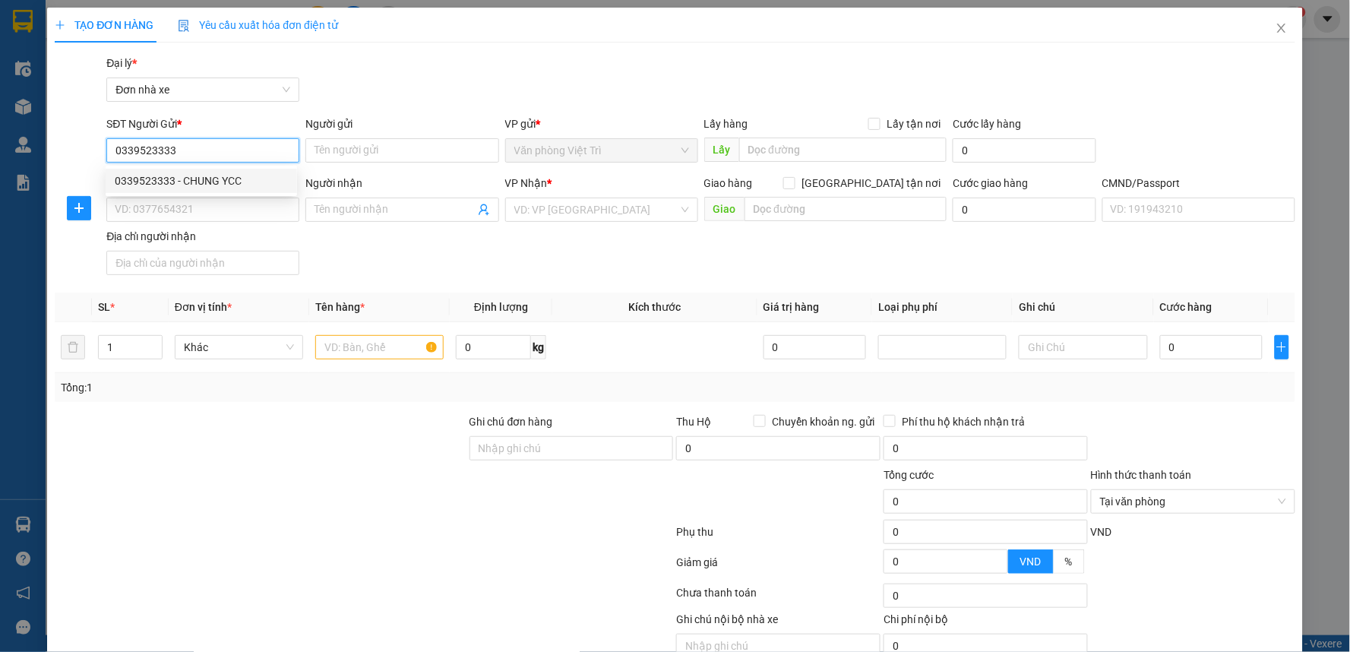
type input "025202008784 ĐỖ MẠNH TOẢN"
type input "0339523333"
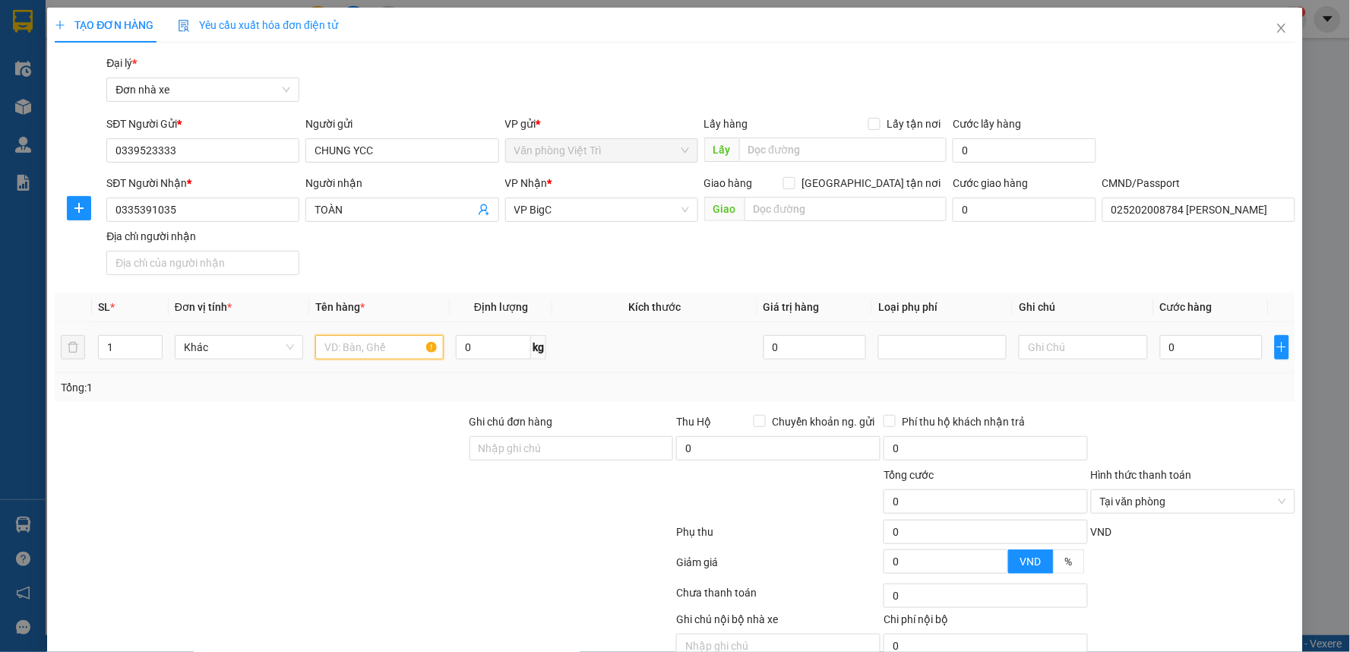
click at [376, 345] on input "text" at bounding box center [379, 347] width 128 height 24
type input "2k linh kiện điện tử"
type input "2"
click at [150, 337] on span "Increase Value" at bounding box center [153, 343] width 17 height 14
click at [469, 346] on input "0" at bounding box center [493, 347] width 75 height 24
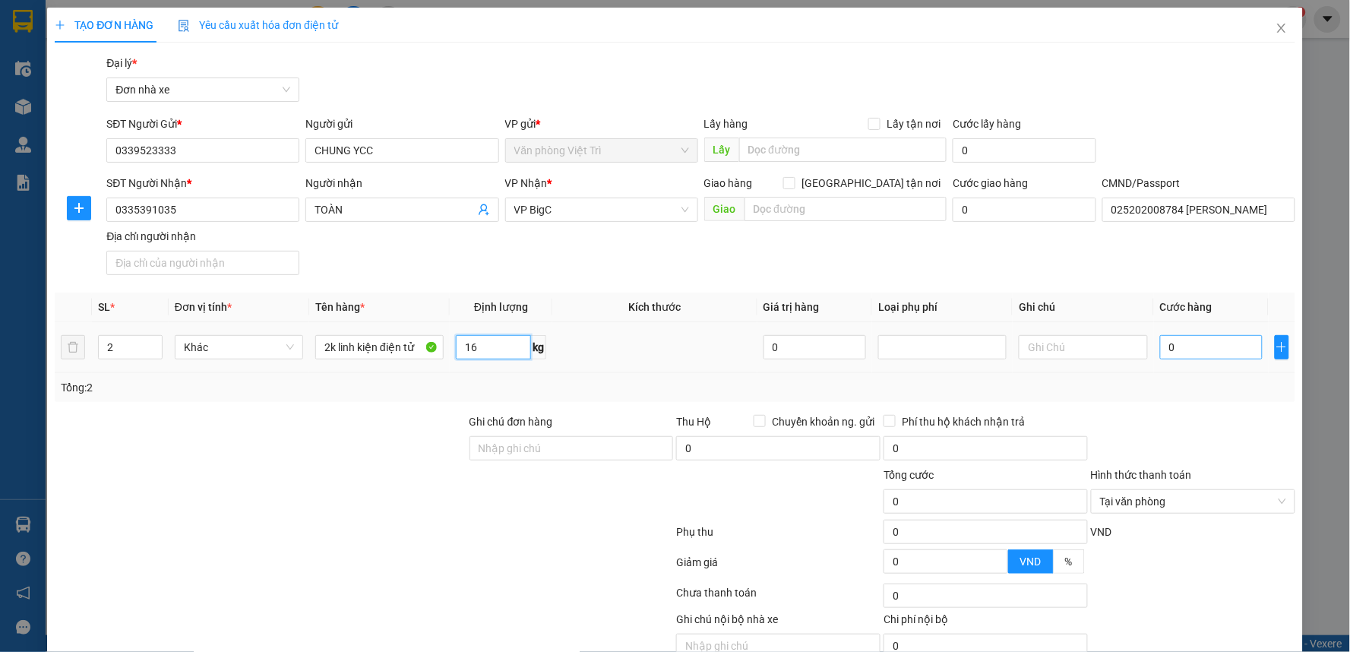
type input "16"
click at [1193, 339] on input "0" at bounding box center [1211, 347] width 103 height 24
type input "90"
type input "90.000"
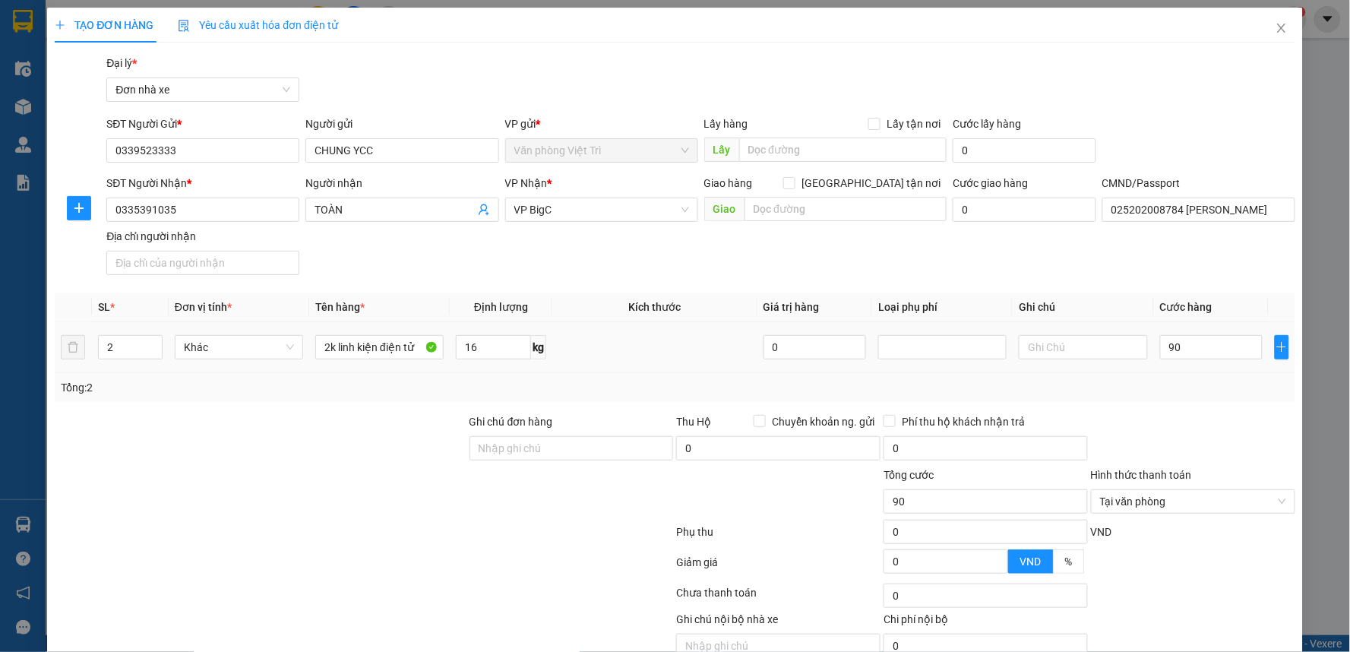
type input "90.000"
click at [1180, 296] on th "Cước hàng" at bounding box center [1211, 307] width 115 height 30
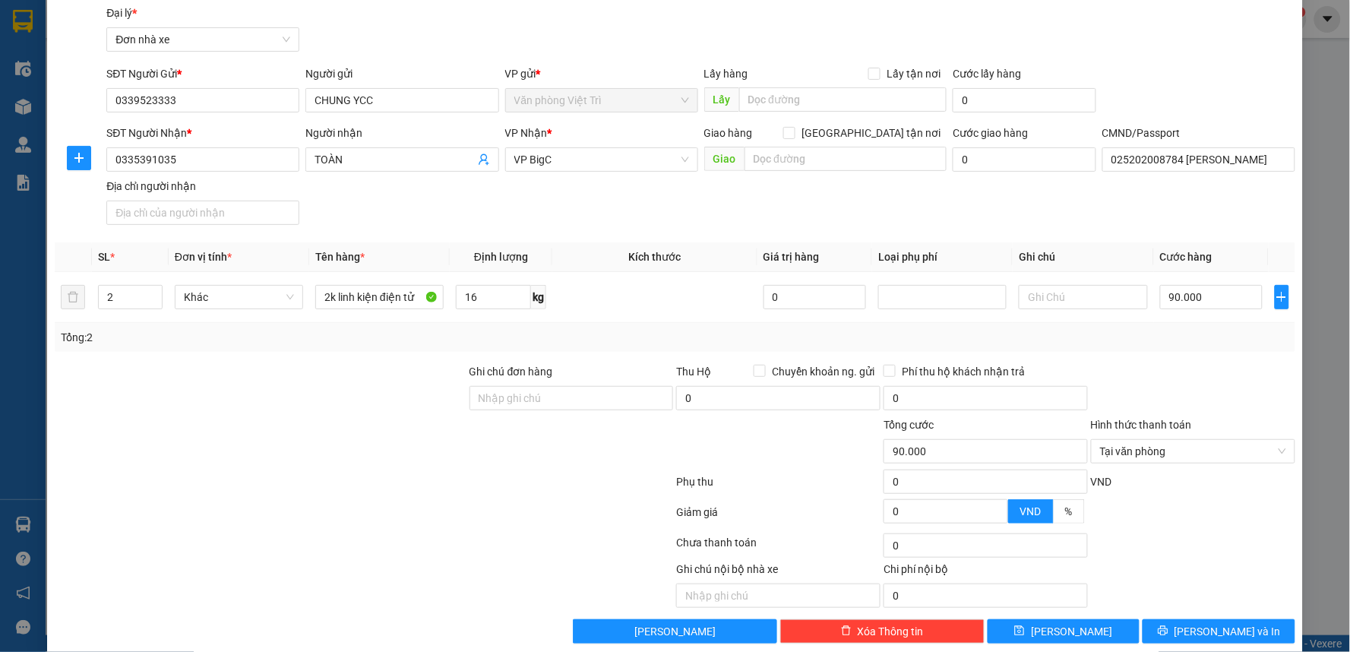
scroll to position [71, 0]
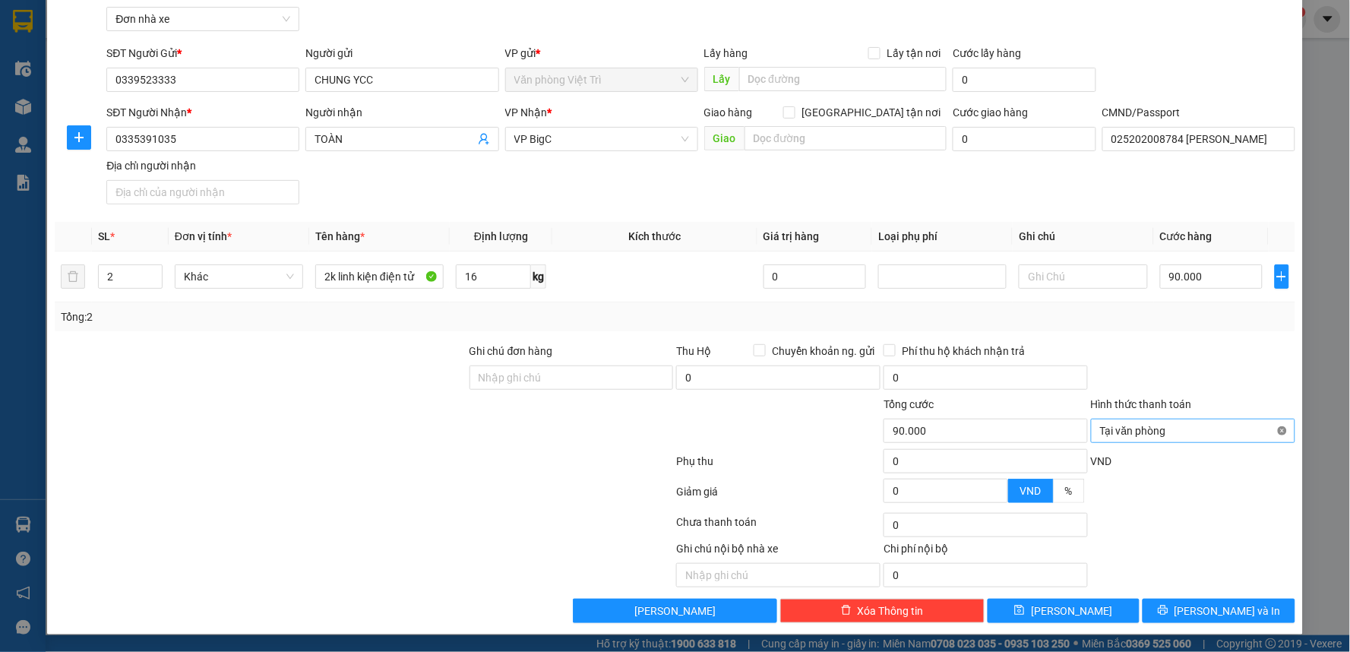
type input "90.000"
click at [1226, 615] on span "[PERSON_NAME] và In" at bounding box center [1227, 610] width 106 height 17
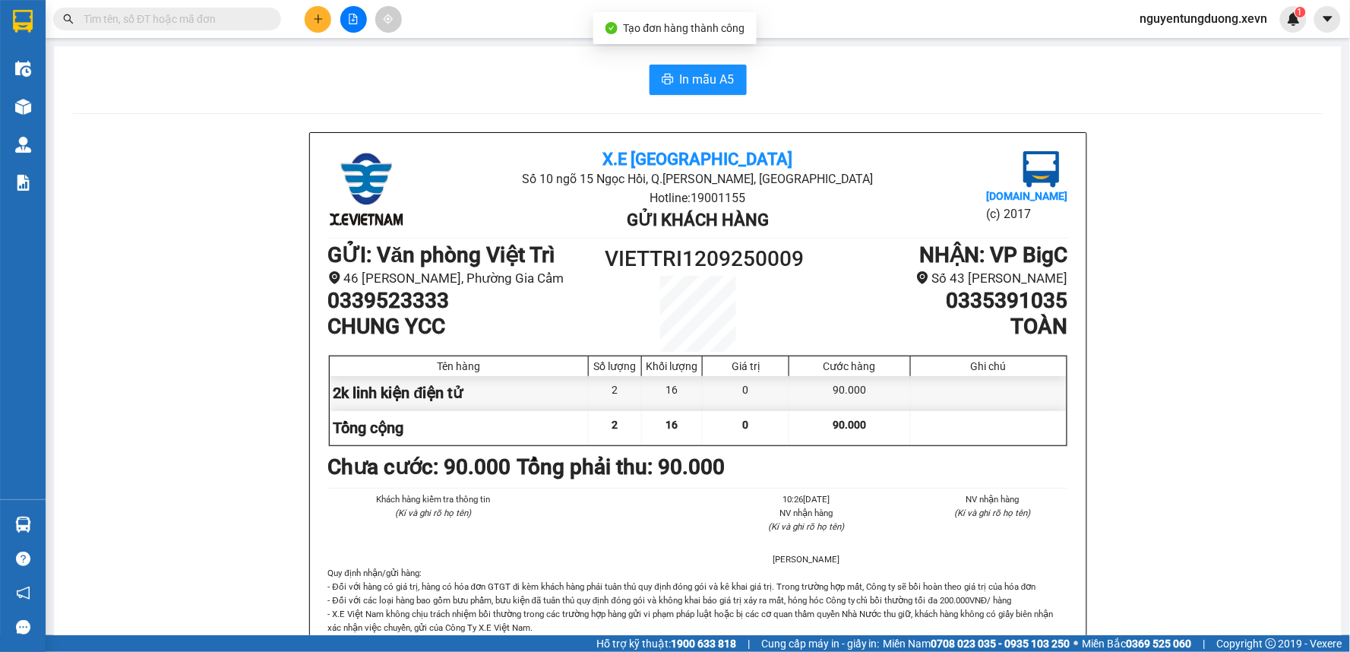
click at [684, 82] on span "In mẫu A5" at bounding box center [707, 79] width 55 height 19
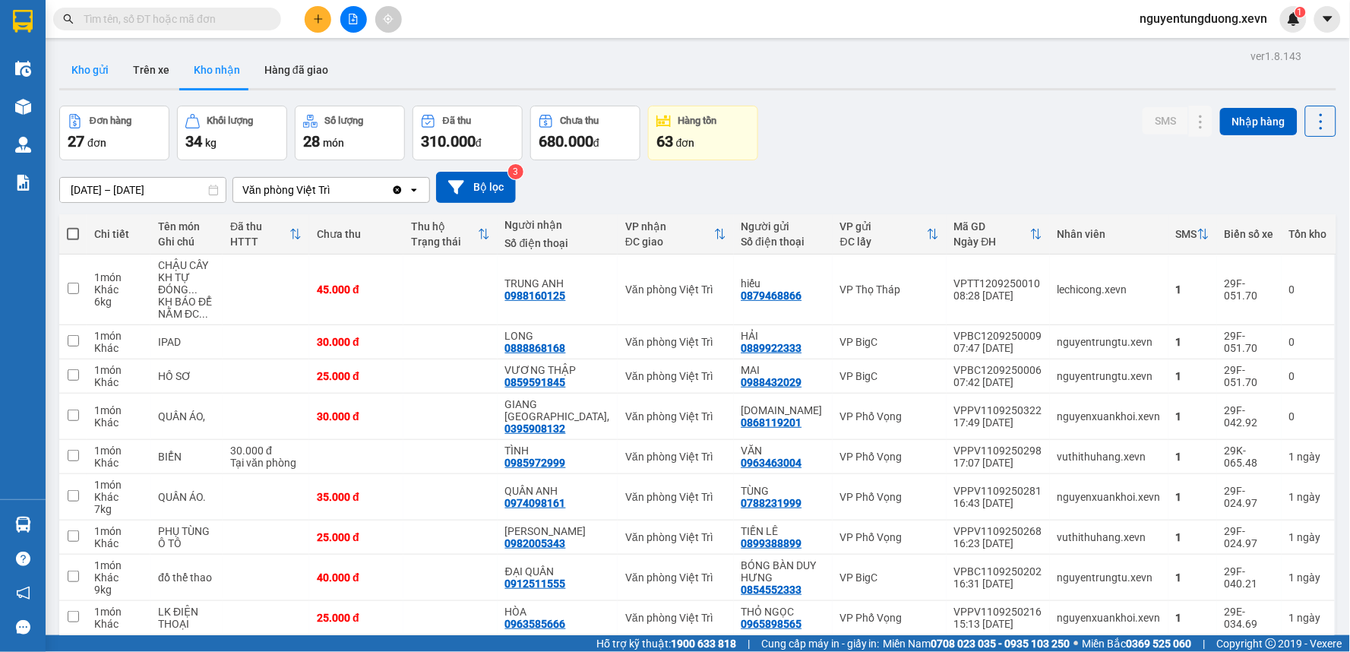
click at [88, 68] on button "Kho gửi" at bounding box center [90, 70] width 62 height 36
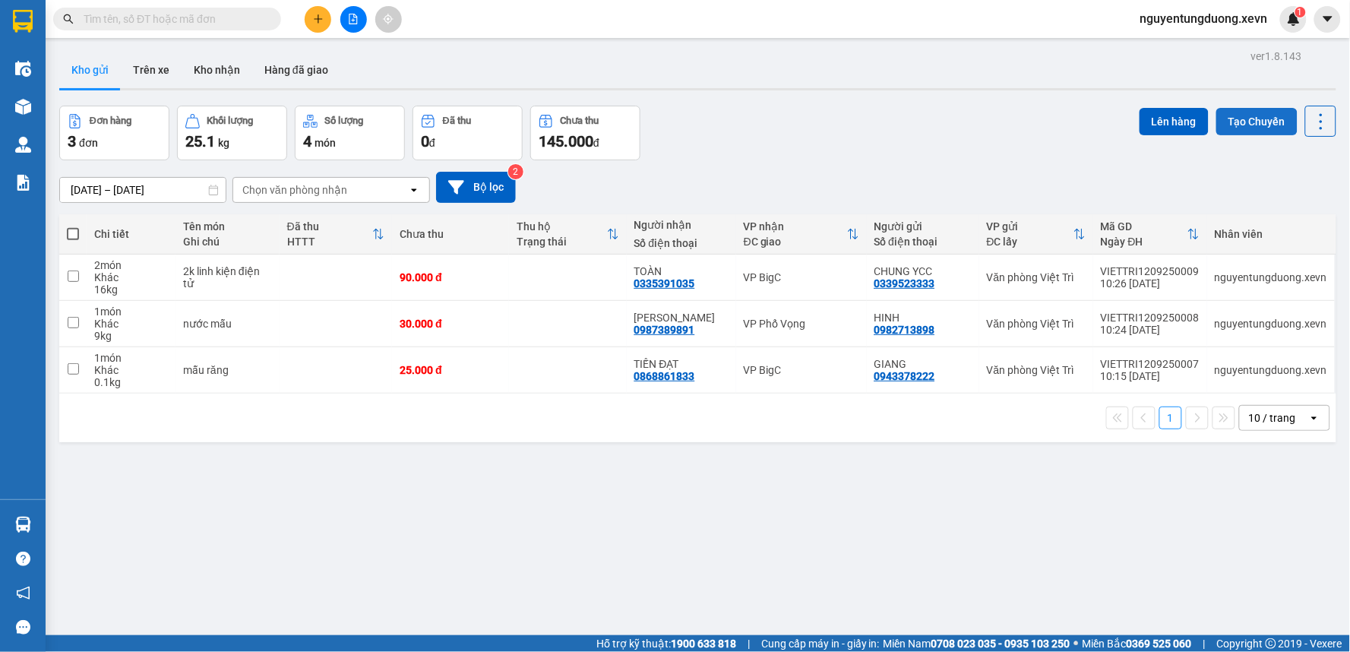
click at [1255, 125] on button "Tạo Chuyến" at bounding box center [1256, 121] width 81 height 27
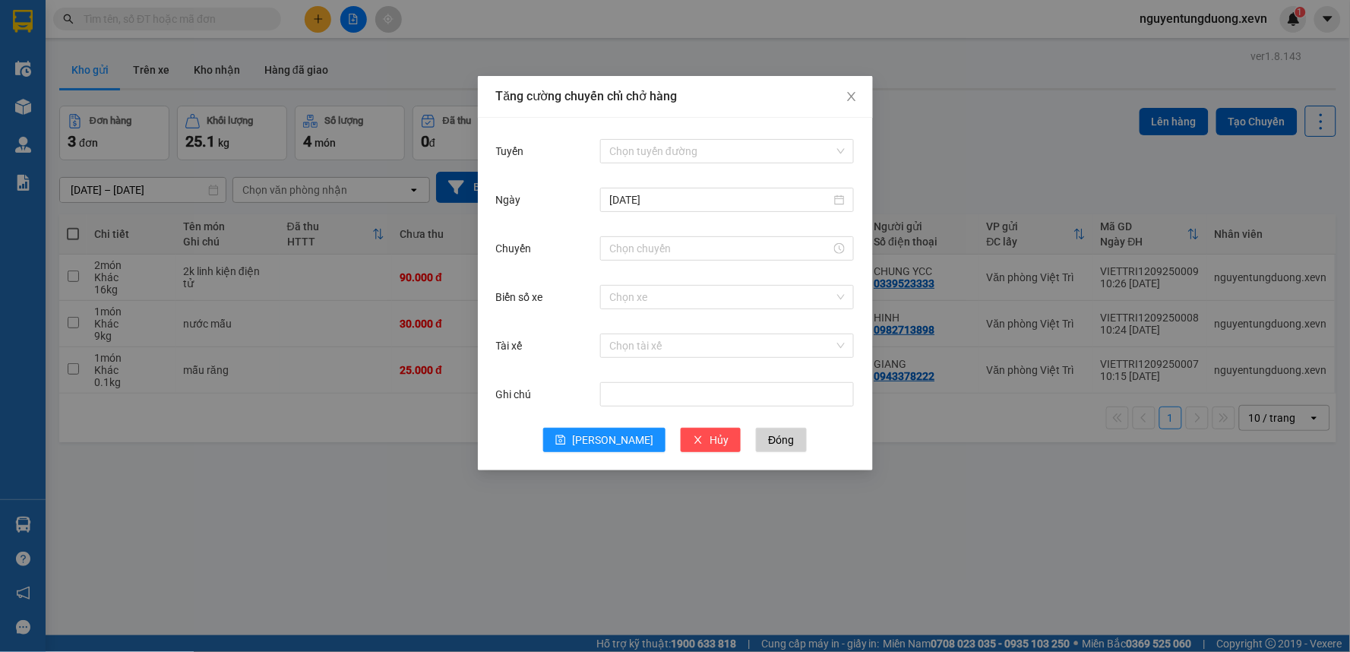
click at [703, 163] on div "Chọn tuyến đường" at bounding box center [727, 151] width 254 height 30
drag, startPoint x: 714, startPoint y: 146, endPoint x: 702, endPoint y: 179, distance: 34.9
click at [716, 155] on input "Tuyến" at bounding box center [721, 151] width 225 height 23
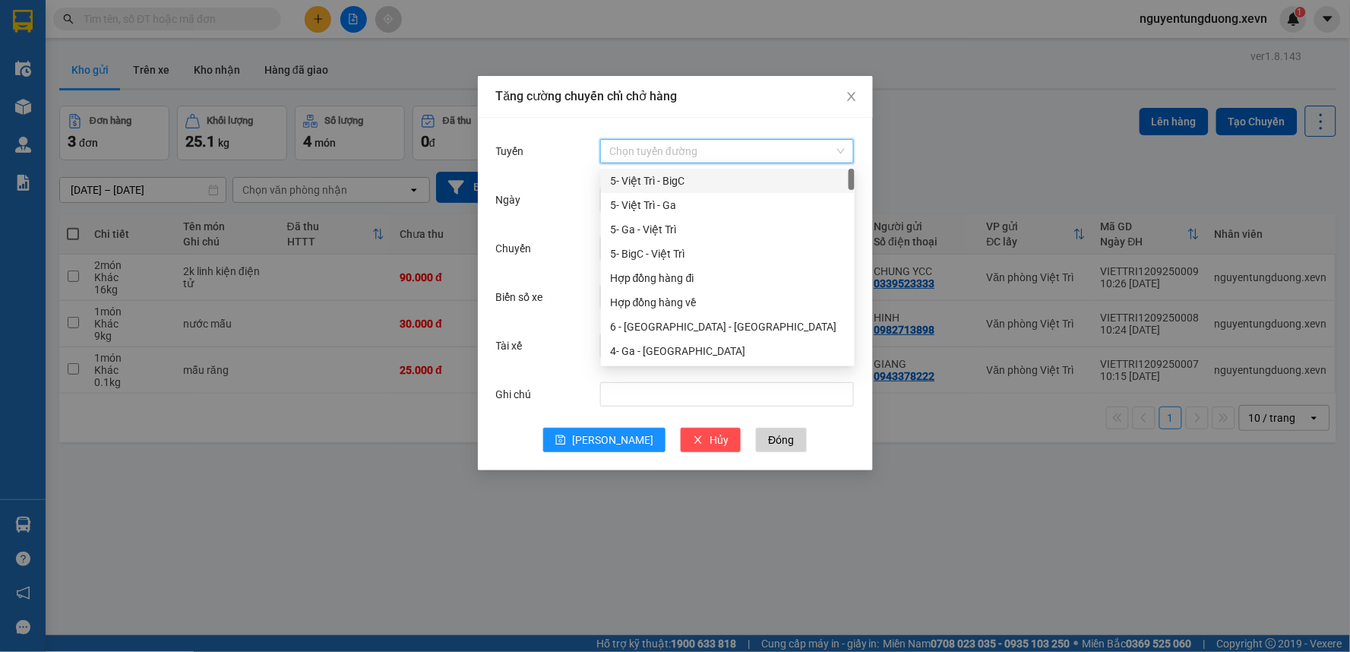
click at [684, 187] on div "5- Việt Trì - BigC" at bounding box center [727, 180] width 235 height 17
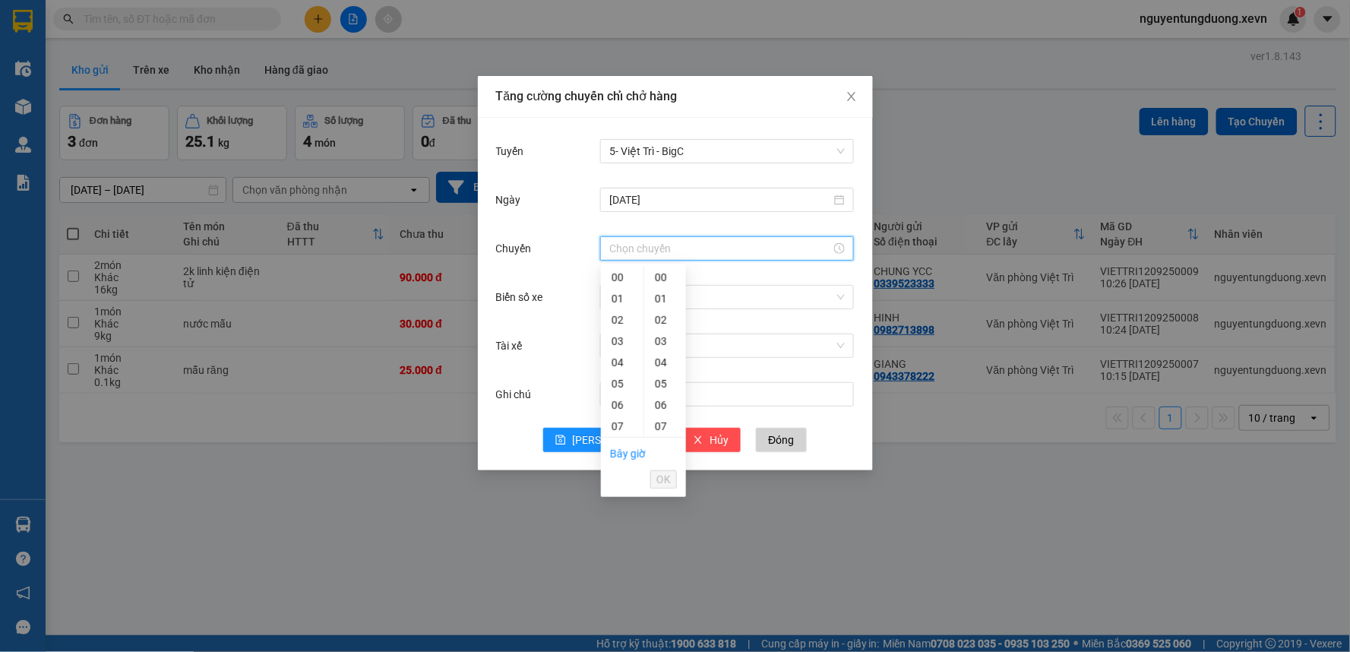
click at [636, 240] on input "Chuyến" at bounding box center [720, 248] width 222 height 17
click at [623, 339] on div "11" at bounding box center [622, 342] width 43 height 21
click at [656, 315] on div "02" at bounding box center [665, 319] width 42 height 21
type input "11:02"
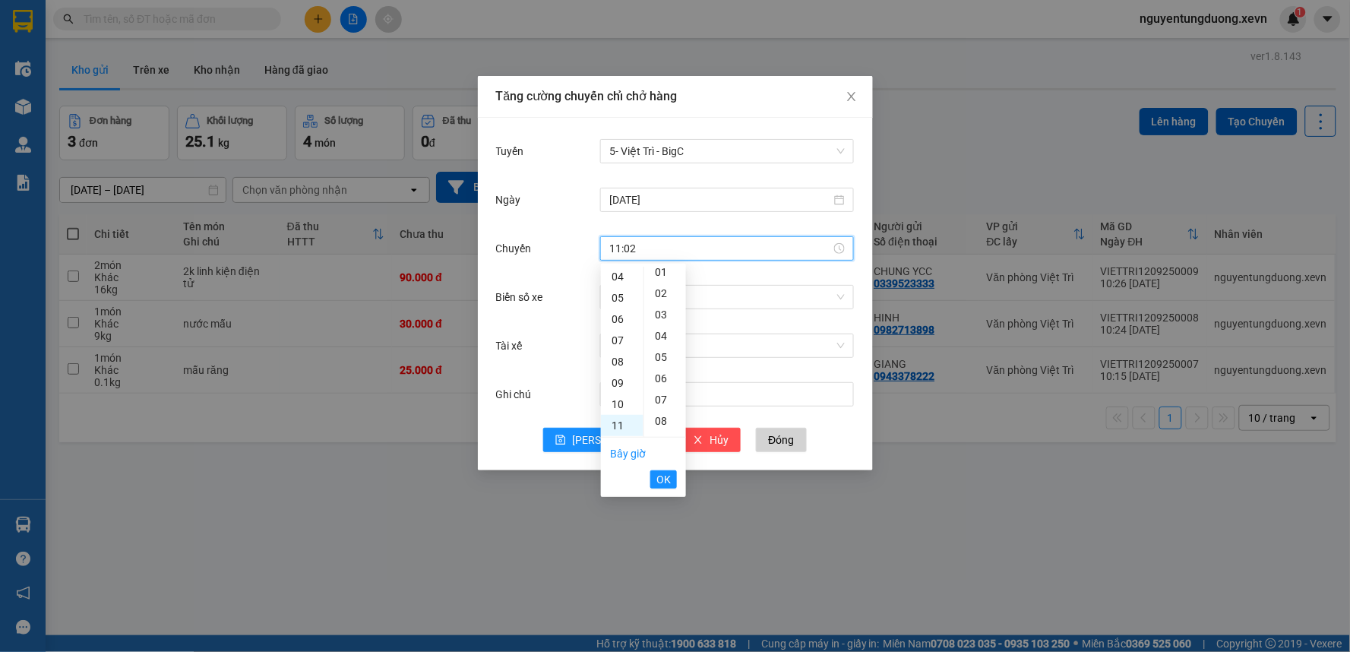
scroll to position [42, 0]
click at [662, 475] on span "OK" at bounding box center [663, 479] width 14 height 17
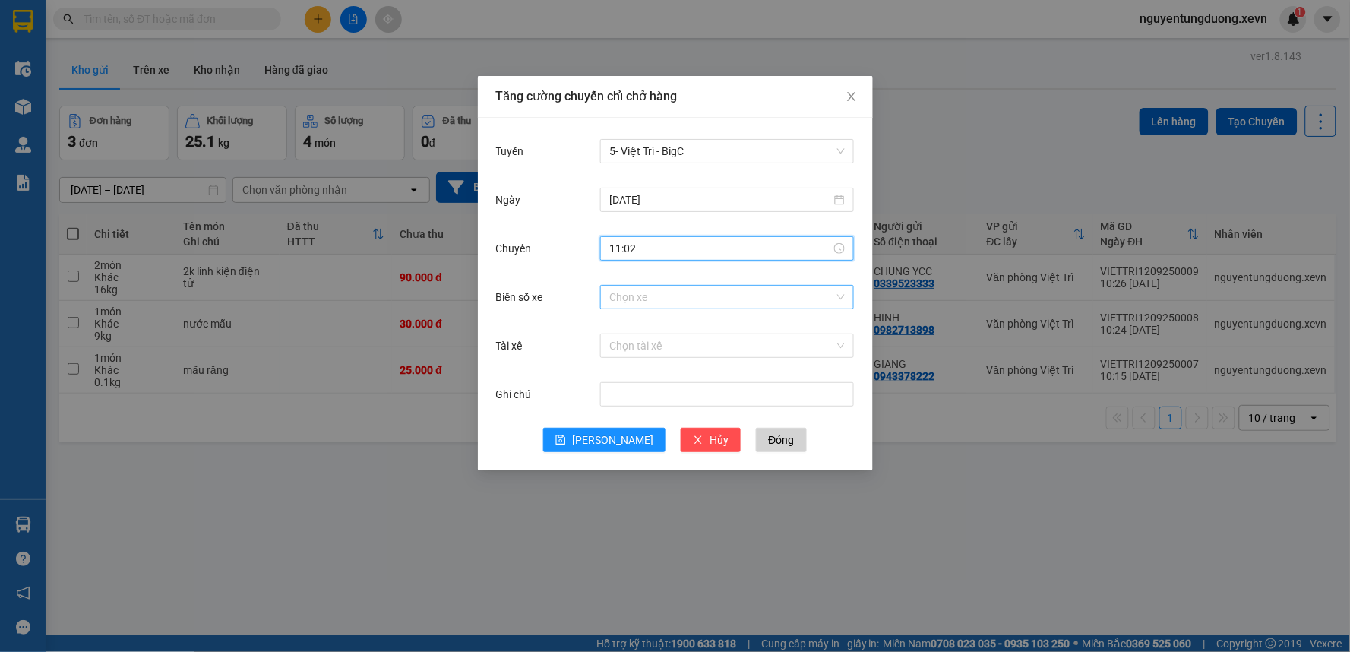
click at [631, 300] on input "Biển số xe" at bounding box center [721, 297] width 225 height 23
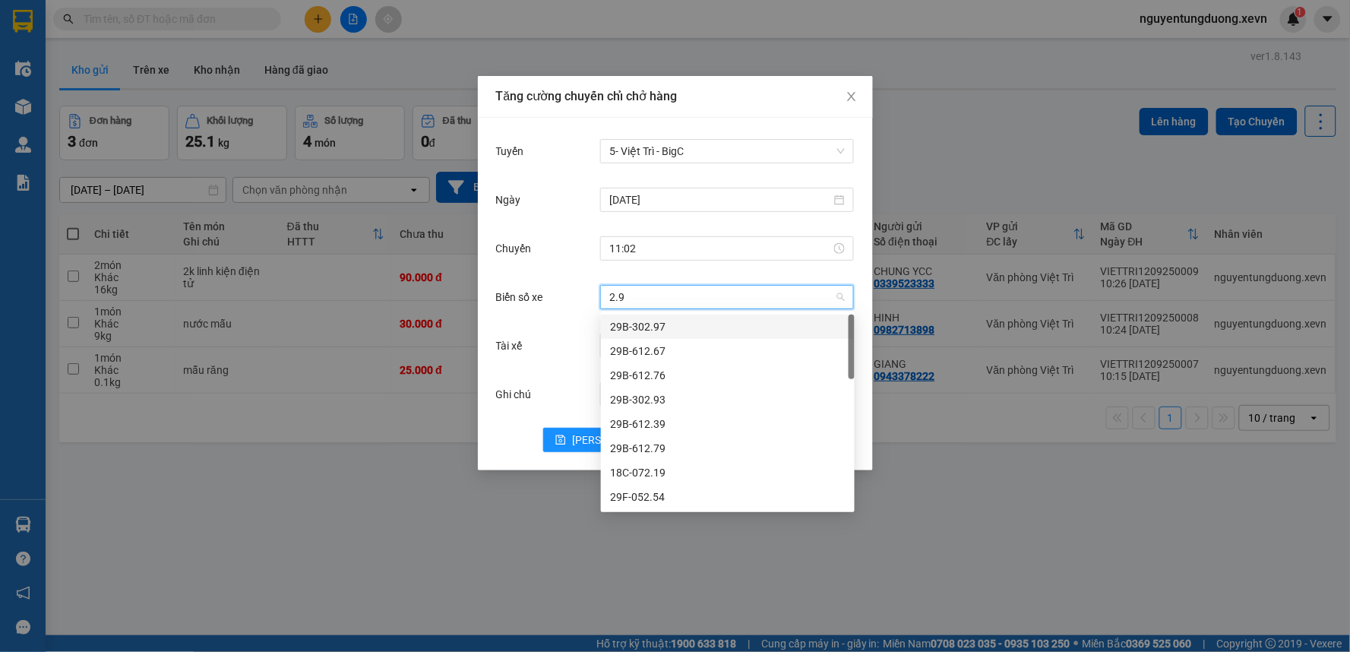
type input "2.92"
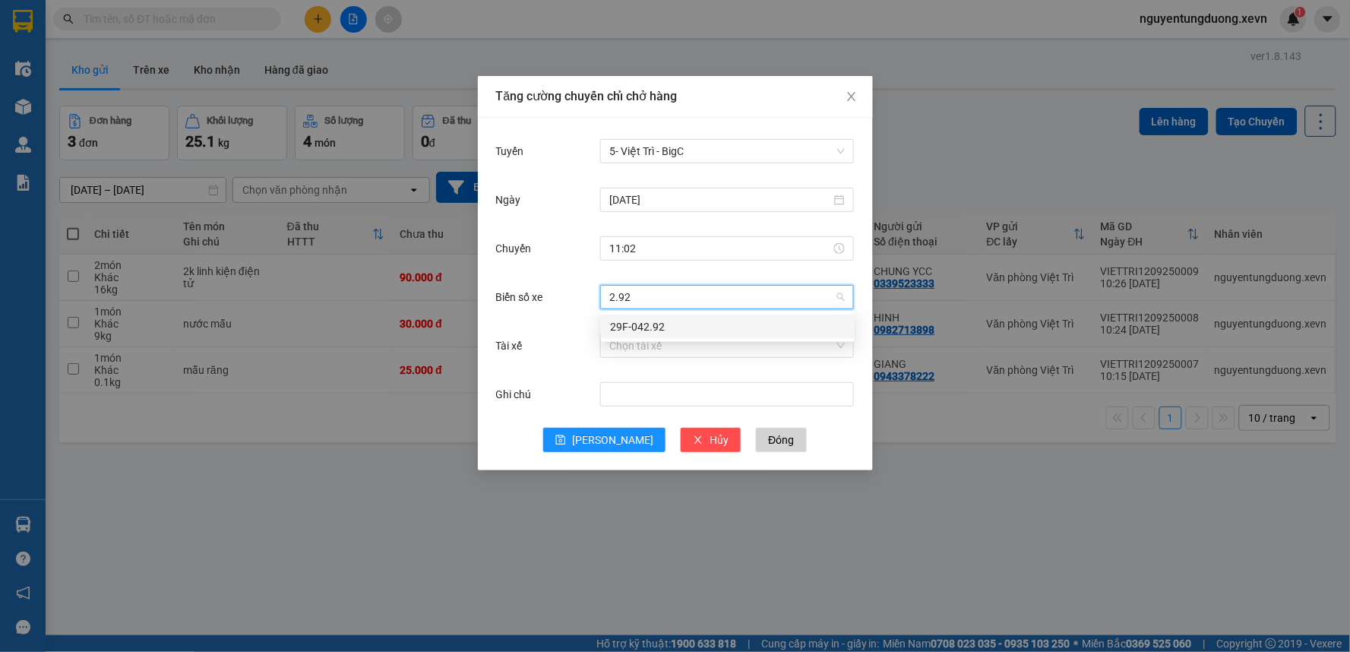
click at [643, 327] on div "29F-042.92" at bounding box center [727, 326] width 235 height 17
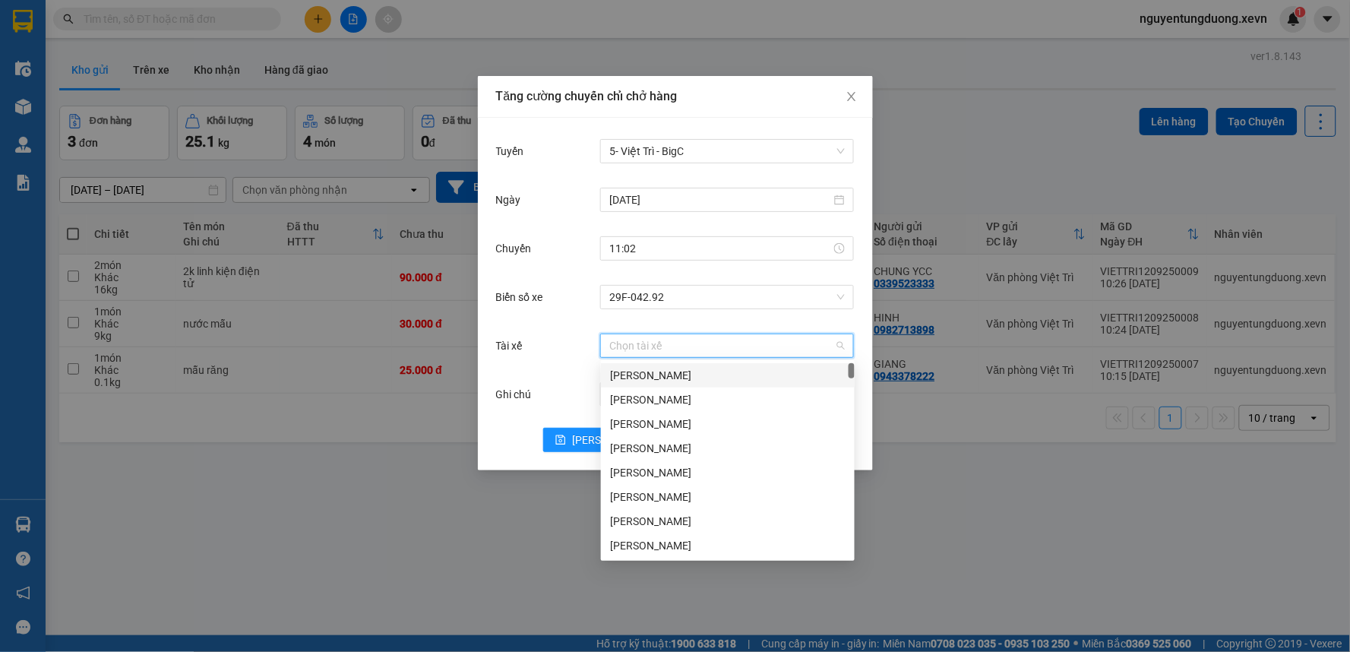
click at [643, 343] on input "Tài xế" at bounding box center [721, 345] width 225 height 23
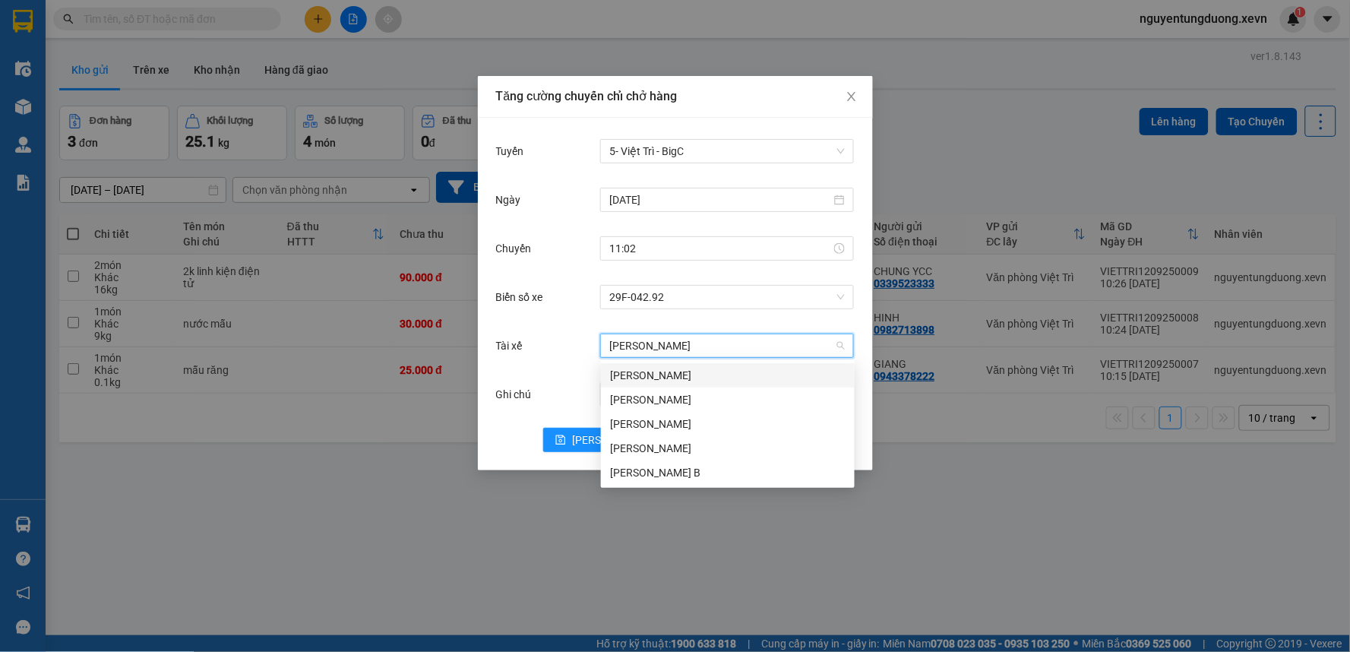
type input "hoang ngọc s"
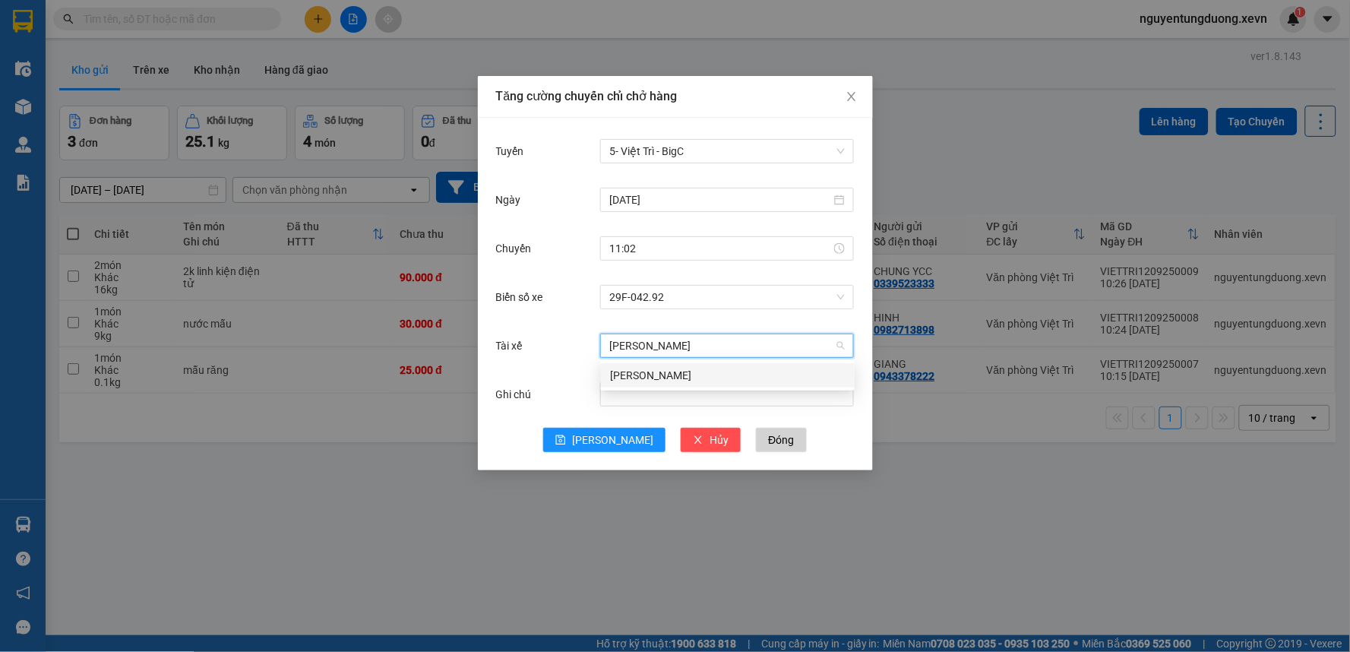
click at [682, 381] on div "Hoàng Ngọc Sỹ" at bounding box center [727, 375] width 235 height 17
click at [593, 449] on button "[PERSON_NAME]" at bounding box center [604, 440] width 122 height 24
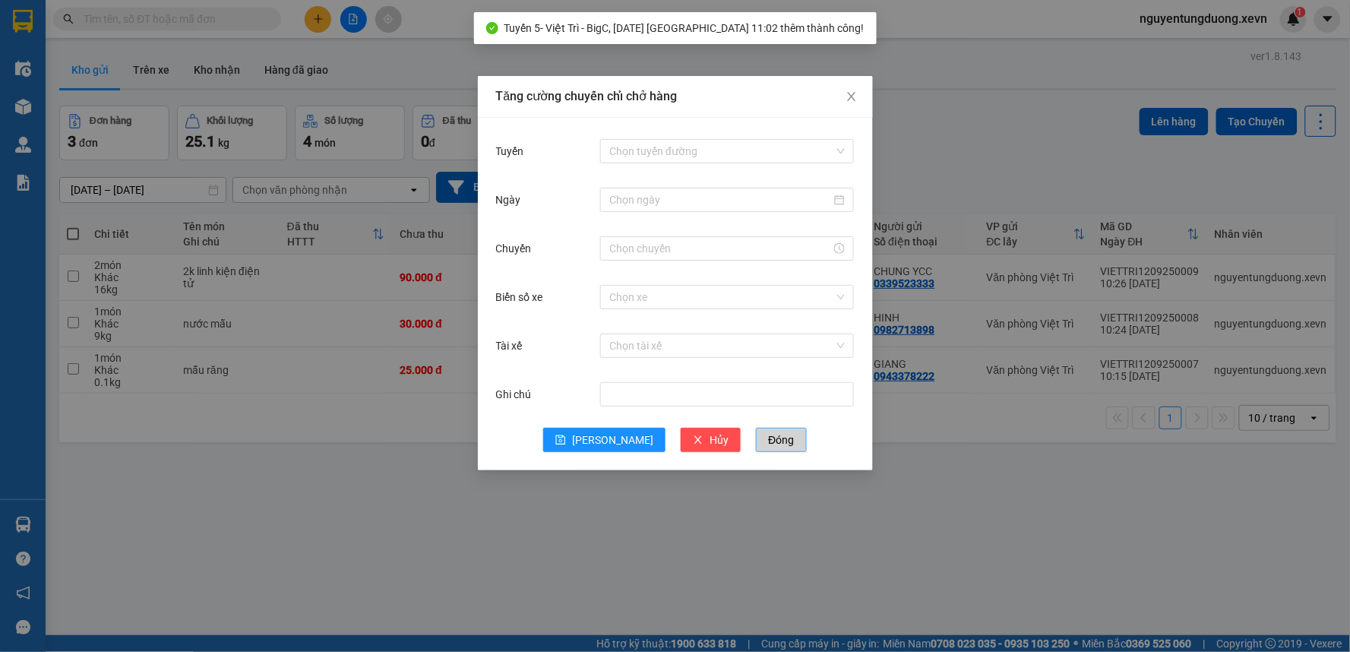
drag, startPoint x: 742, startPoint y: 435, endPoint x: 1067, endPoint y: 593, distance: 361.8
click at [768, 437] on span "Đóng" at bounding box center [781, 439] width 26 height 17
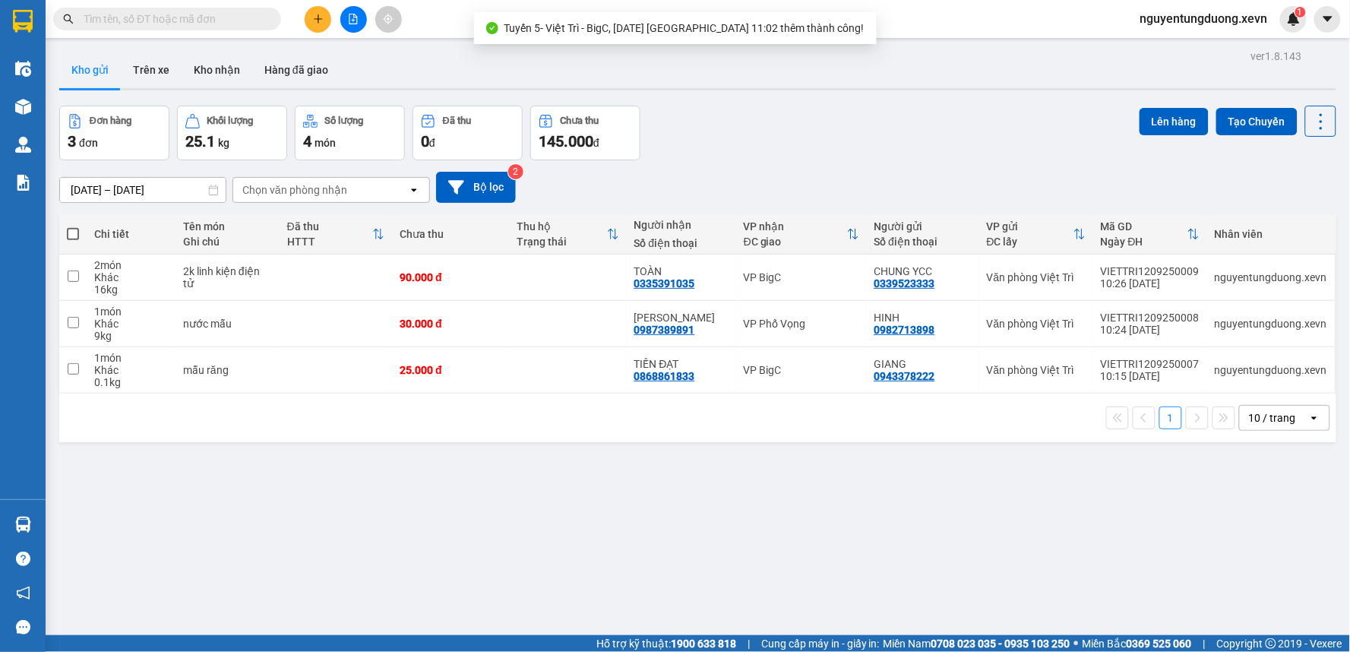
click at [833, 540] on div "ver 1.8.143 Kho gửi Trên xe Kho nhận Hàng đã giao Đơn hàng 3 đơn Khối lượng 25.…" at bounding box center [697, 372] width 1289 height 652
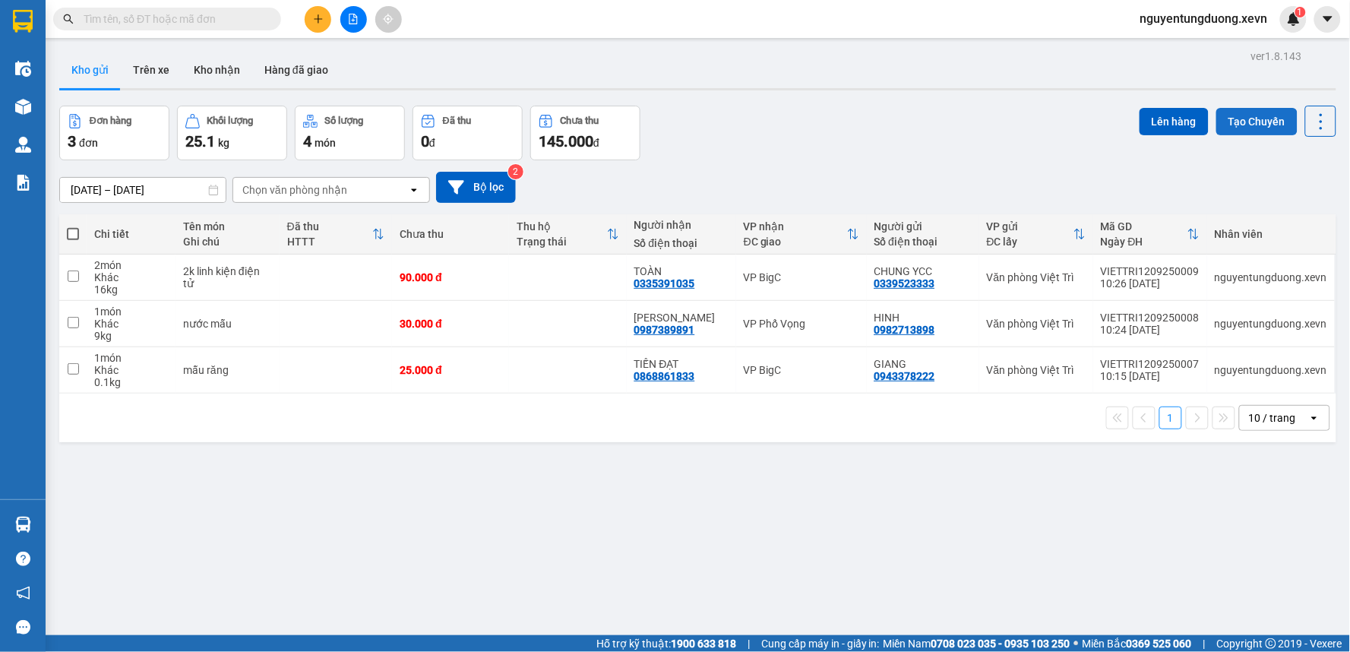
drag, startPoint x: 1236, startPoint y: 122, endPoint x: 1168, endPoint y: 139, distance: 70.4
click at [1236, 124] on button "Tạo Chuyến" at bounding box center [1256, 121] width 81 height 27
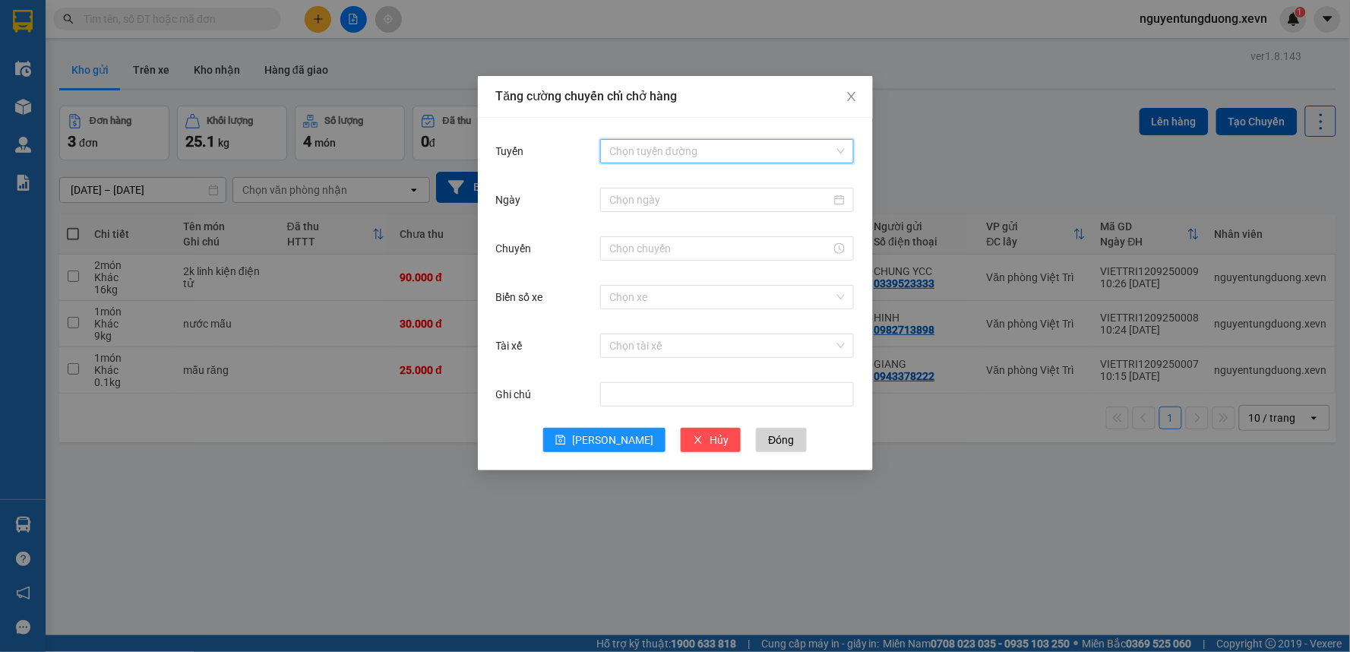
drag, startPoint x: 679, startPoint y: 147, endPoint x: 664, endPoint y: 190, distance: 45.9
click at [678, 147] on input "Tuyến" at bounding box center [721, 151] width 225 height 23
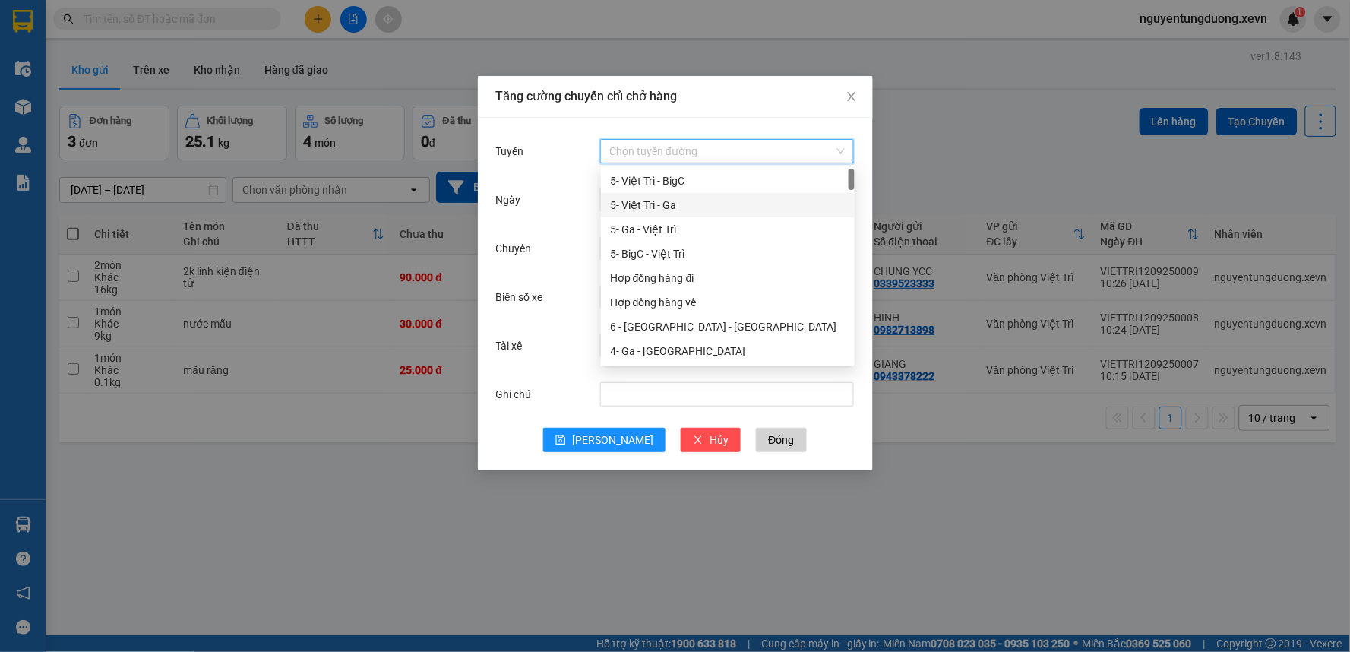
click at [649, 210] on div "5- Việt Trì - Ga" at bounding box center [727, 205] width 235 height 17
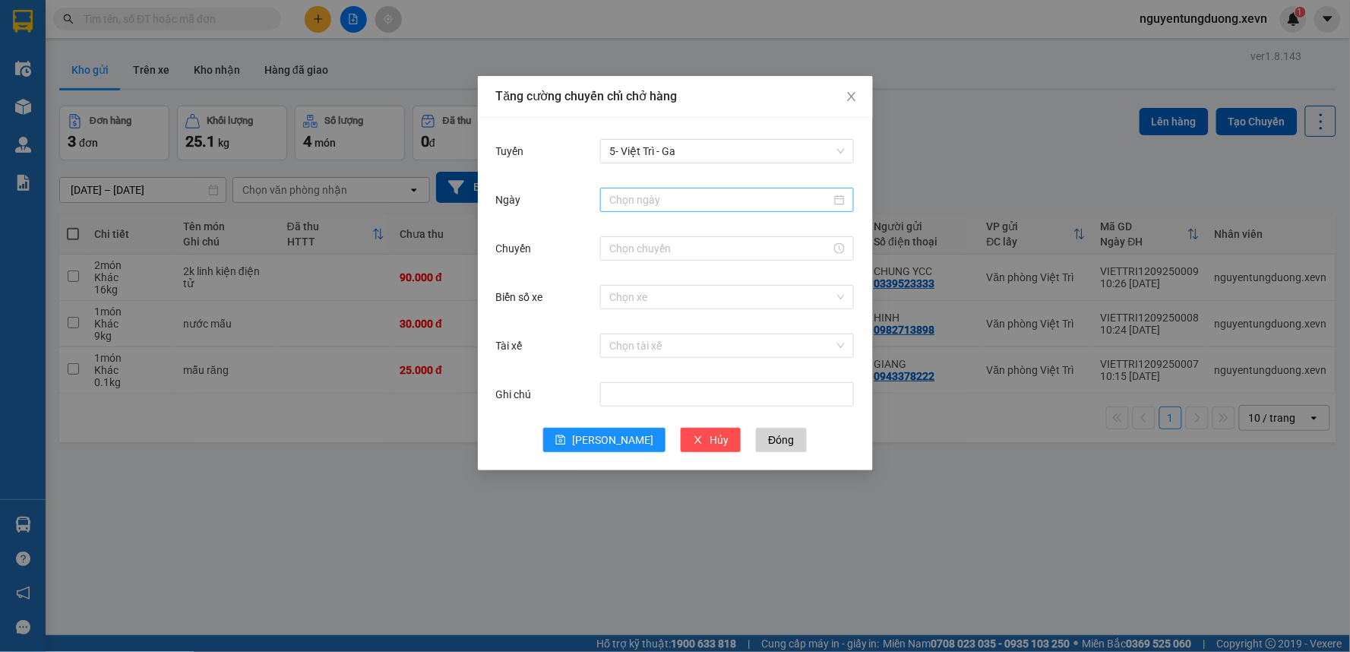
click at [624, 208] on div at bounding box center [727, 200] width 254 height 24
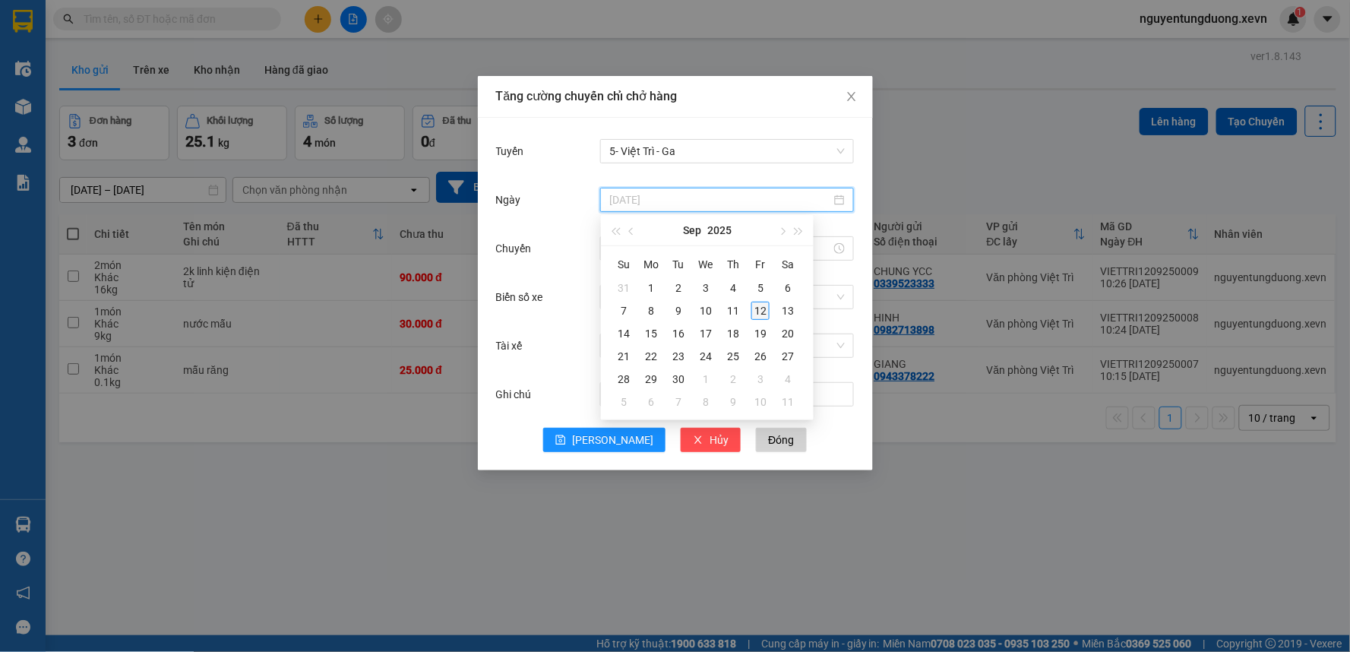
type input "[DATE]"
click at [763, 306] on div "12" at bounding box center [760, 311] width 18 height 18
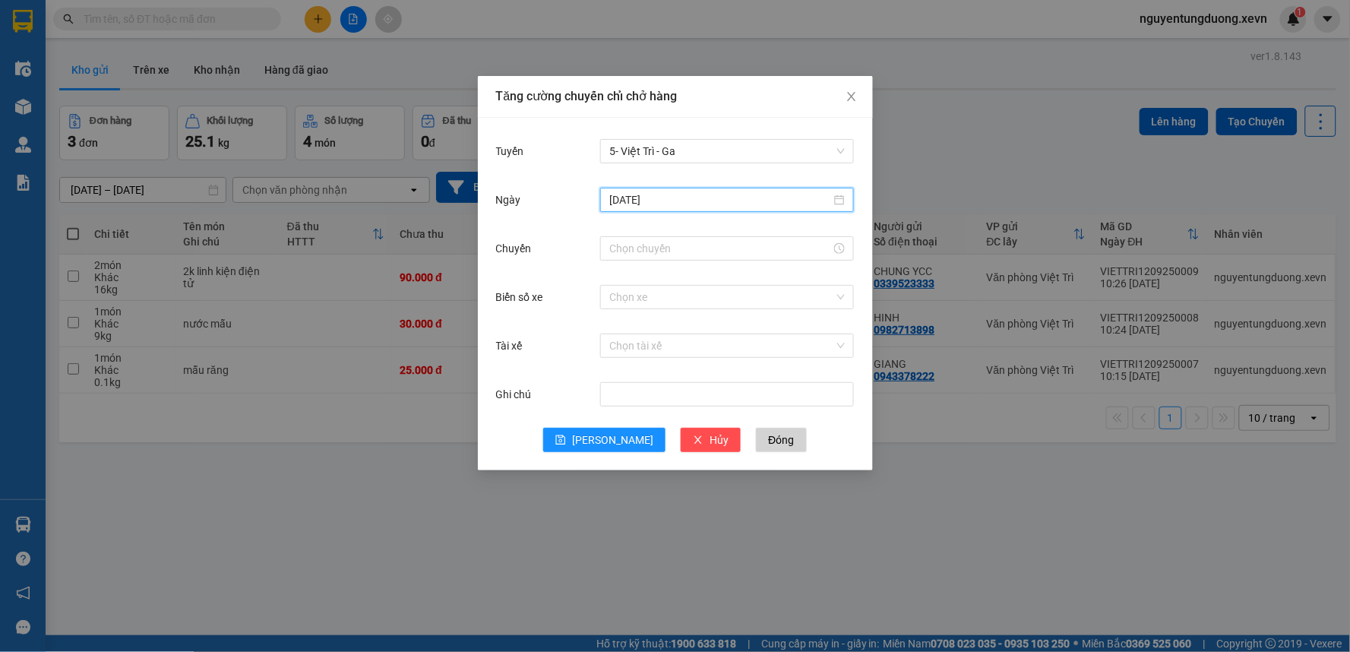
click at [639, 232] on div "[DATE]" at bounding box center [675, 209] width 359 height 49
click at [631, 251] on input "Chuyến" at bounding box center [720, 248] width 222 height 17
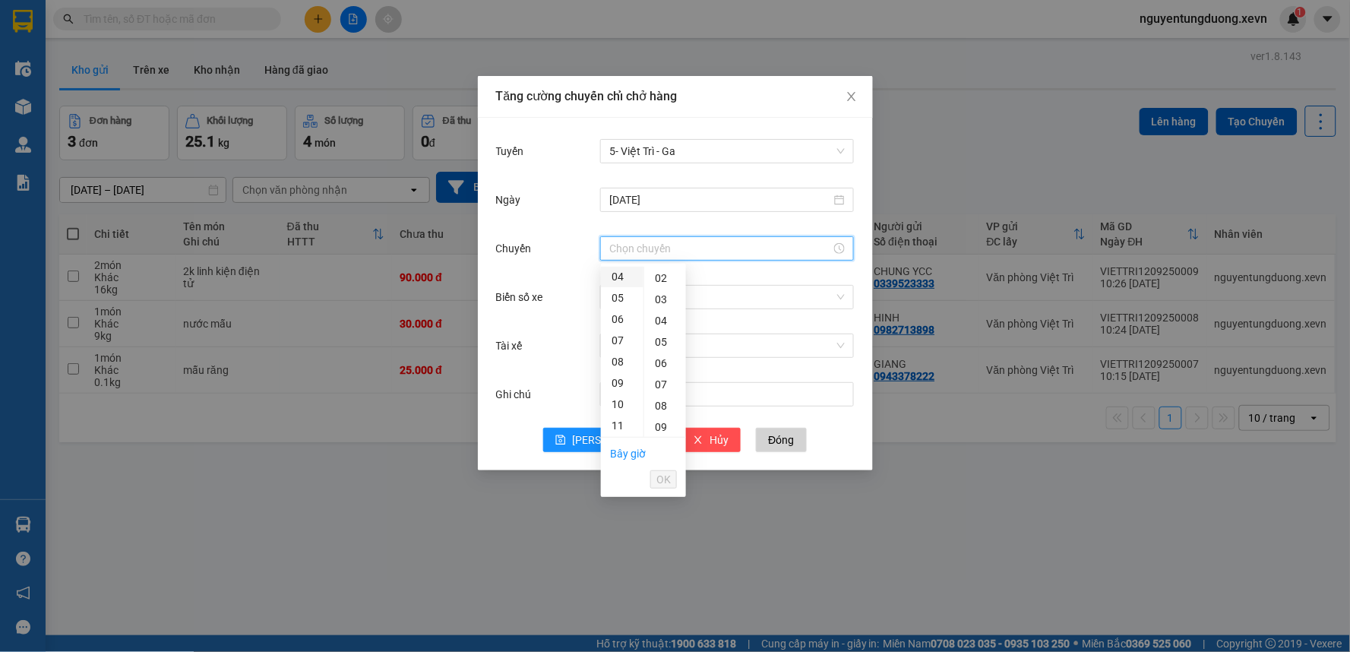
click at [618, 282] on div "04" at bounding box center [622, 276] width 43 height 21
click at [618, 347] on div "11" at bounding box center [622, 341] width 43 height 21
click at [662, 337] on div "03" at bounding box center [665, 340] width 42 height 21
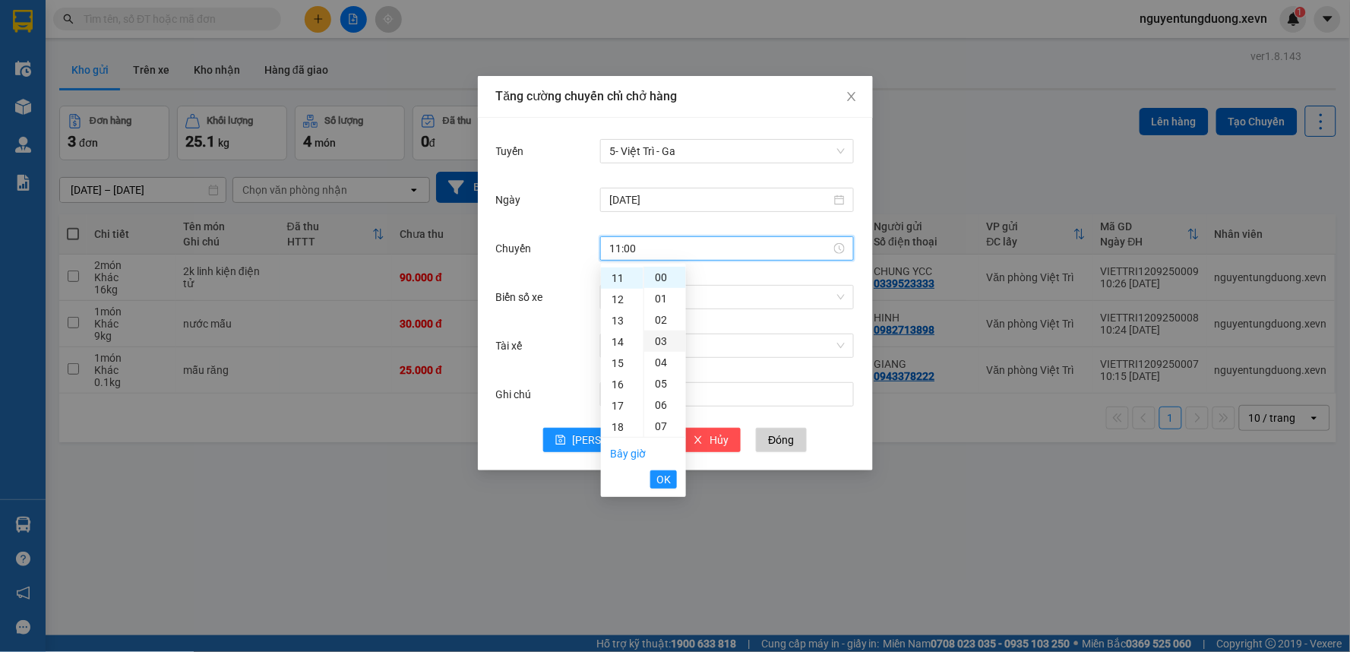
type input "11:03"
click at [669, 482] on span "OK" at bounding box center [663, 479] width 14 height 17
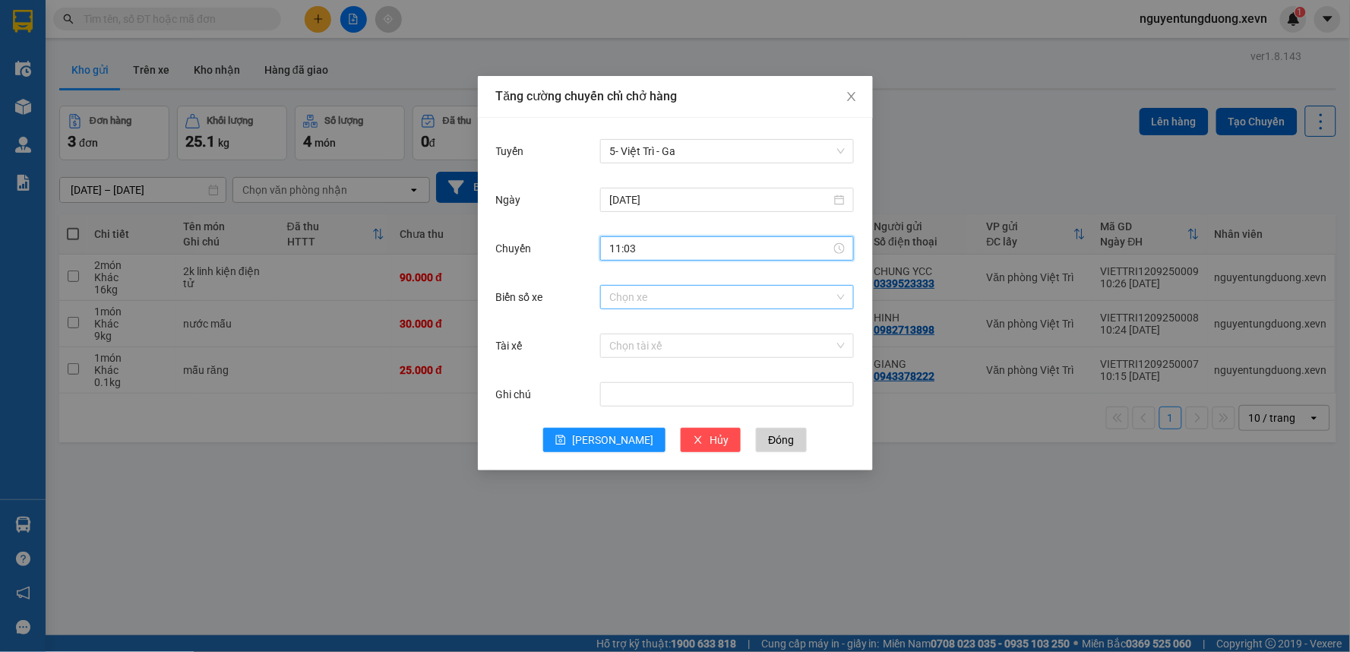
click at [643, 300] on input "Biển số xe" at bounding box center [721, 297] width 225 height 23
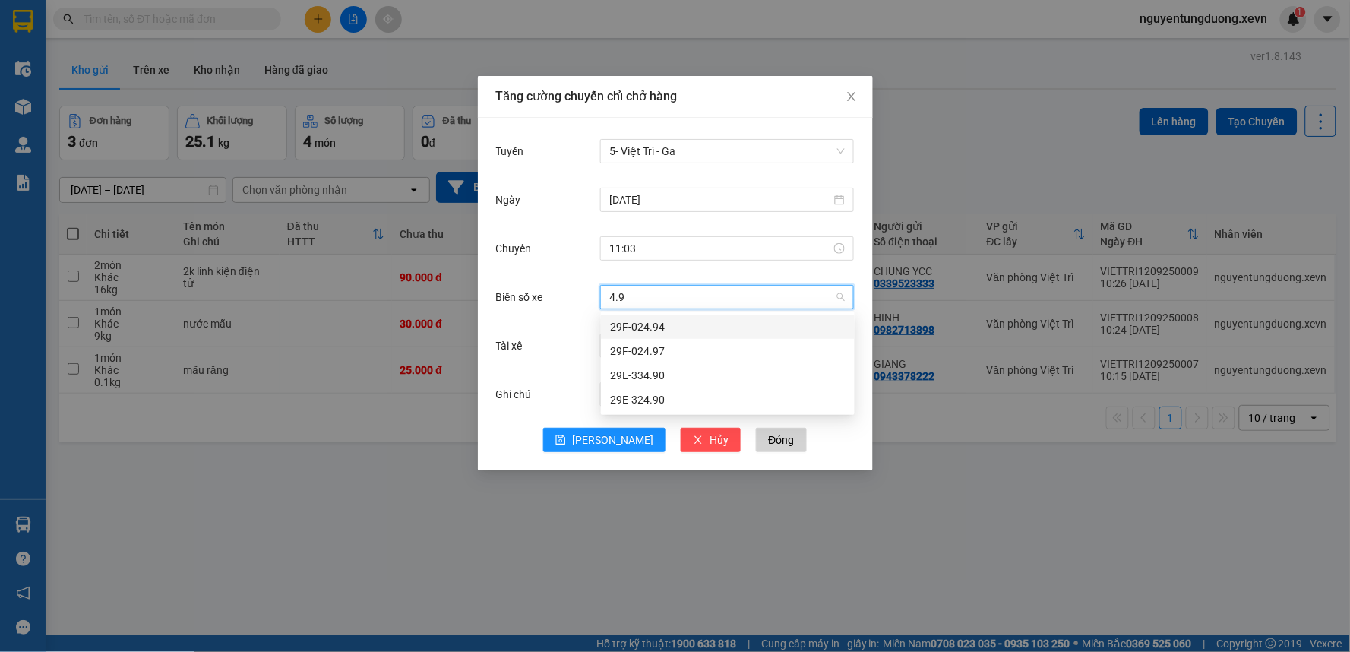
type input "4.97"
click at [644, 324] on div "29F-024.97" at bounding box center [727, 326] width 235 height 17
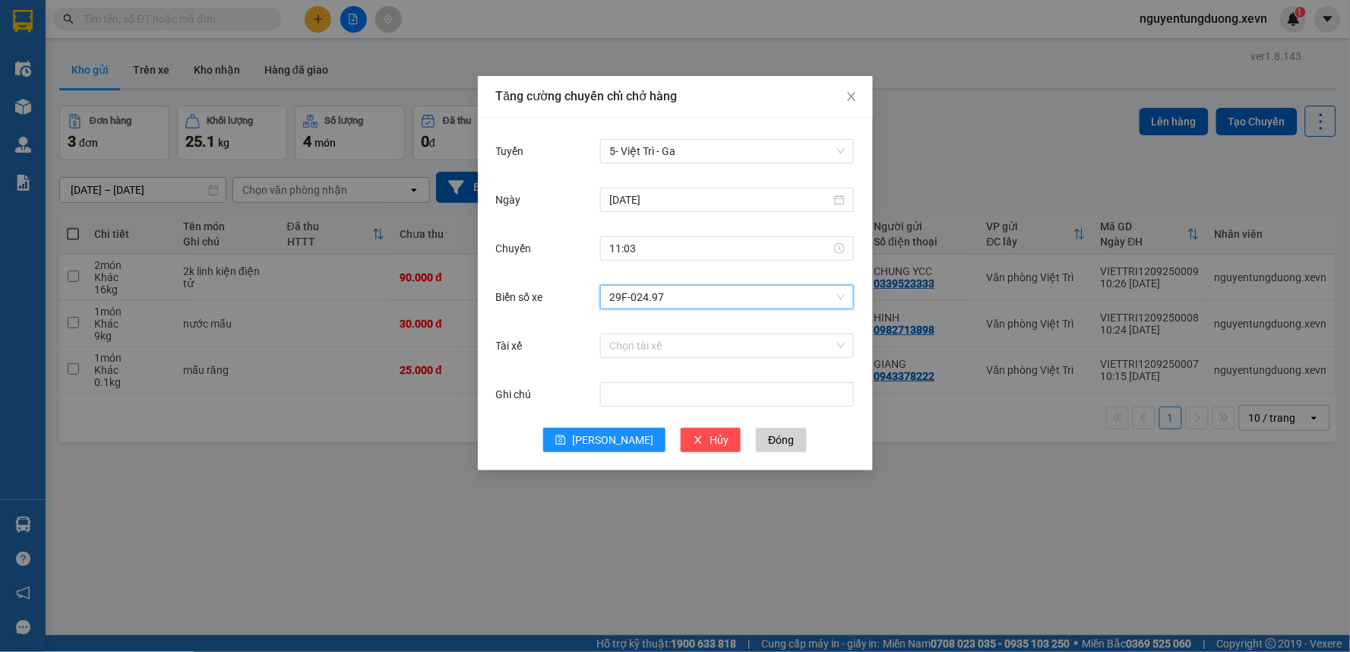
click at [644, 362] on div "Tài xế Chọn tài xế" at bounding box center [675, 354] width 359 height 49
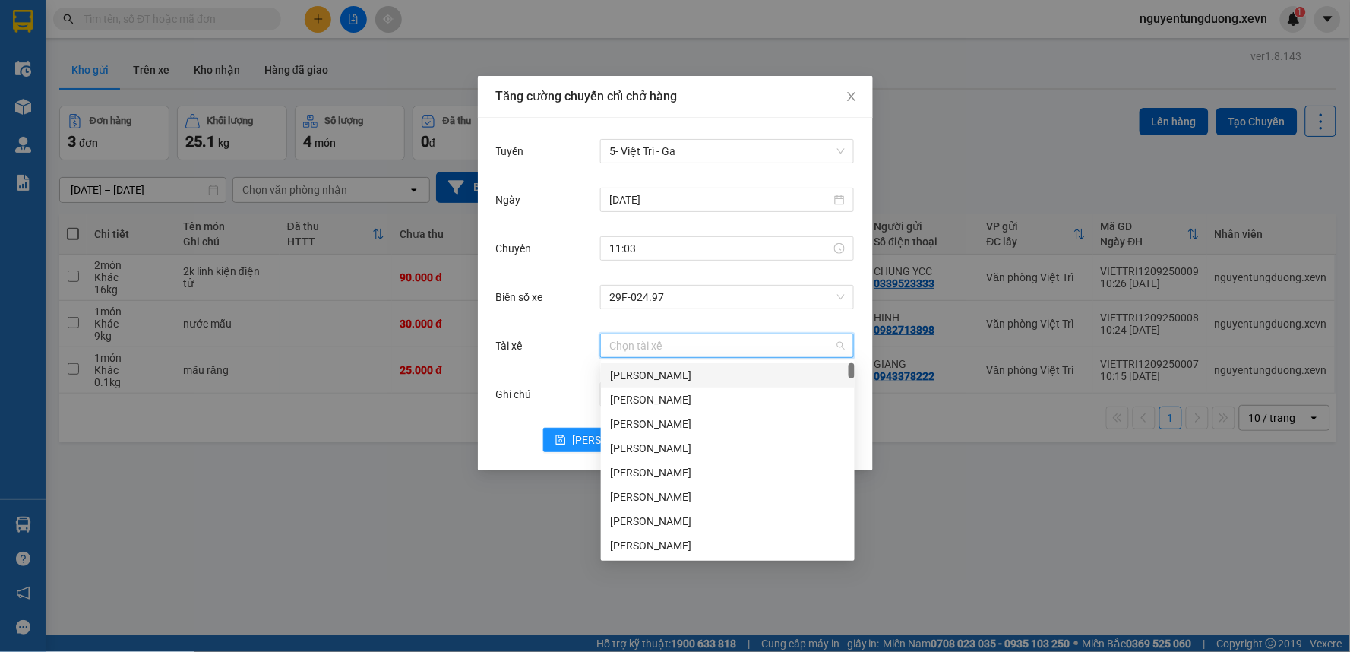
click at [640, 348] on input "Tài xế" at bounding box center [721, 345] width 225 height 23
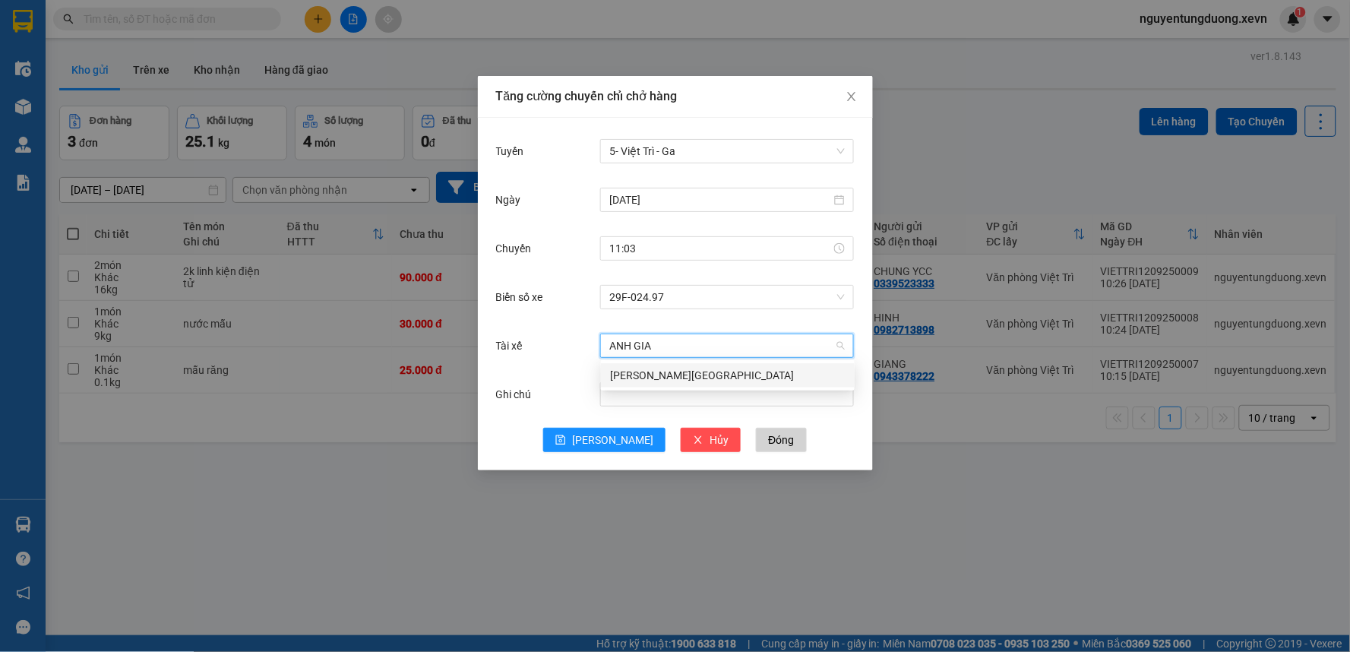
type input "ANH GI"
click at [639, 369] on div "Phan Anh Giang" at bounding box center [727, 375] width 235 height 17
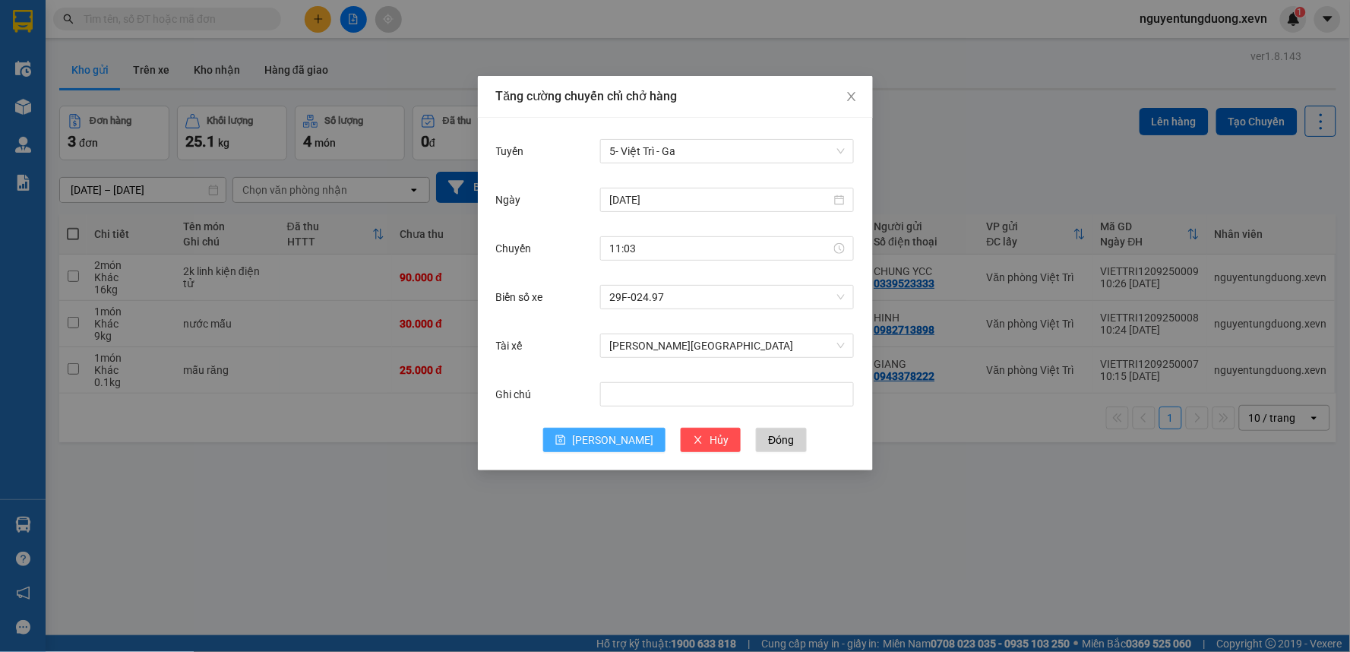
drag, startPoint x: 612, startPoint y: 435, endPoint x: 739, endPoint y: 437, distance: 127.6
click at [612, 435] on span "[PERSON_NAME]" at bounding box center [612, 439] width 81 height 17
drag, startPoint x: 751, startPoint y: 441, endPoint x: 495, endPoint y: 354, distance: 269.8
click at [768, 441] on span "Đóng" at bounding box center [781, 439] width 26 height 17
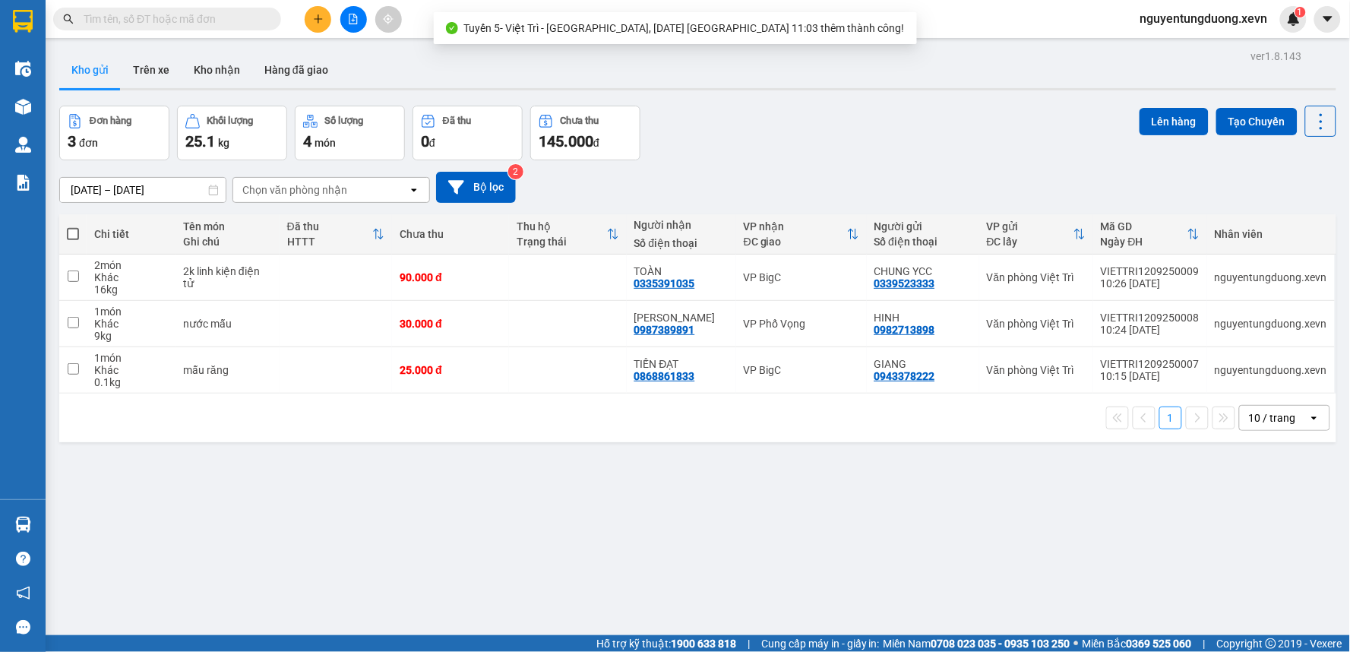
click at [203, 3] on div "Kết quả tìm kiếm ( 0 ) Bộ lọc No Data nguyentungduong.xevn 1" at bounding box center [675, 19] width 1350 height 38
click at [195, 20] on input "text" at bounding box center [173, 19] width 179 height 17
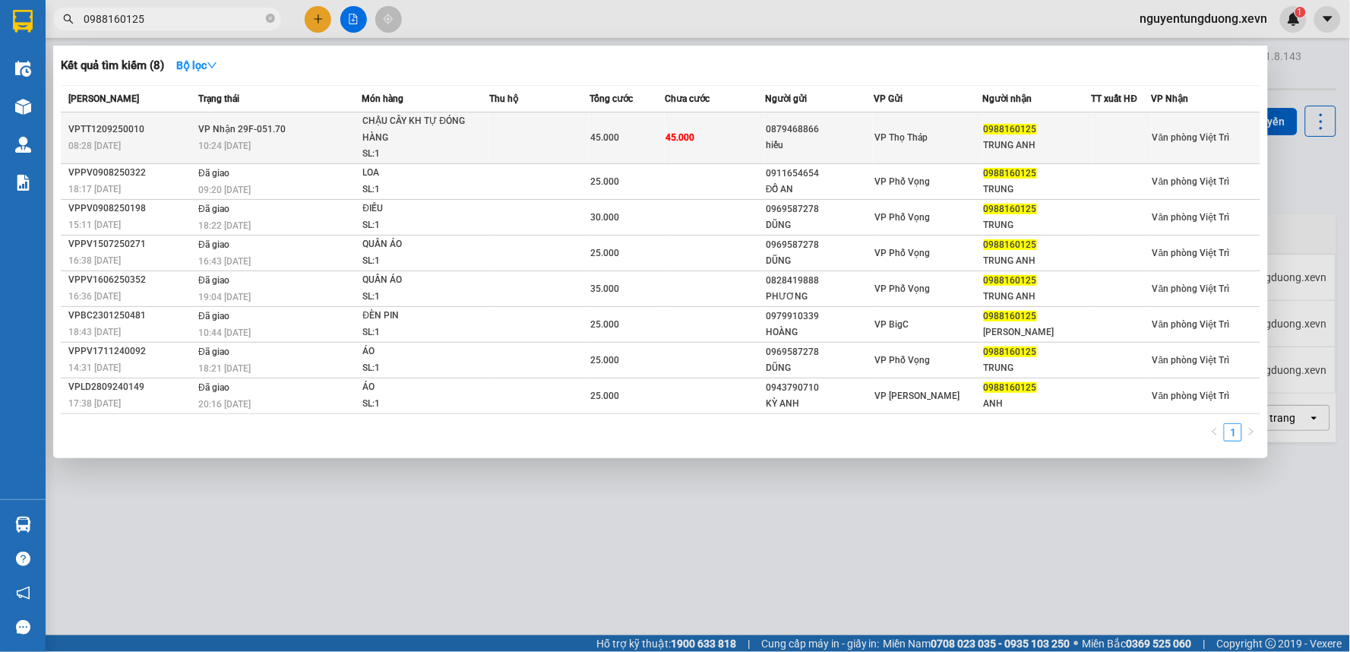
type input "0988160125"
click at [625, 140] on div "45.000" at bounding box center [627, 137] width 74 height 17
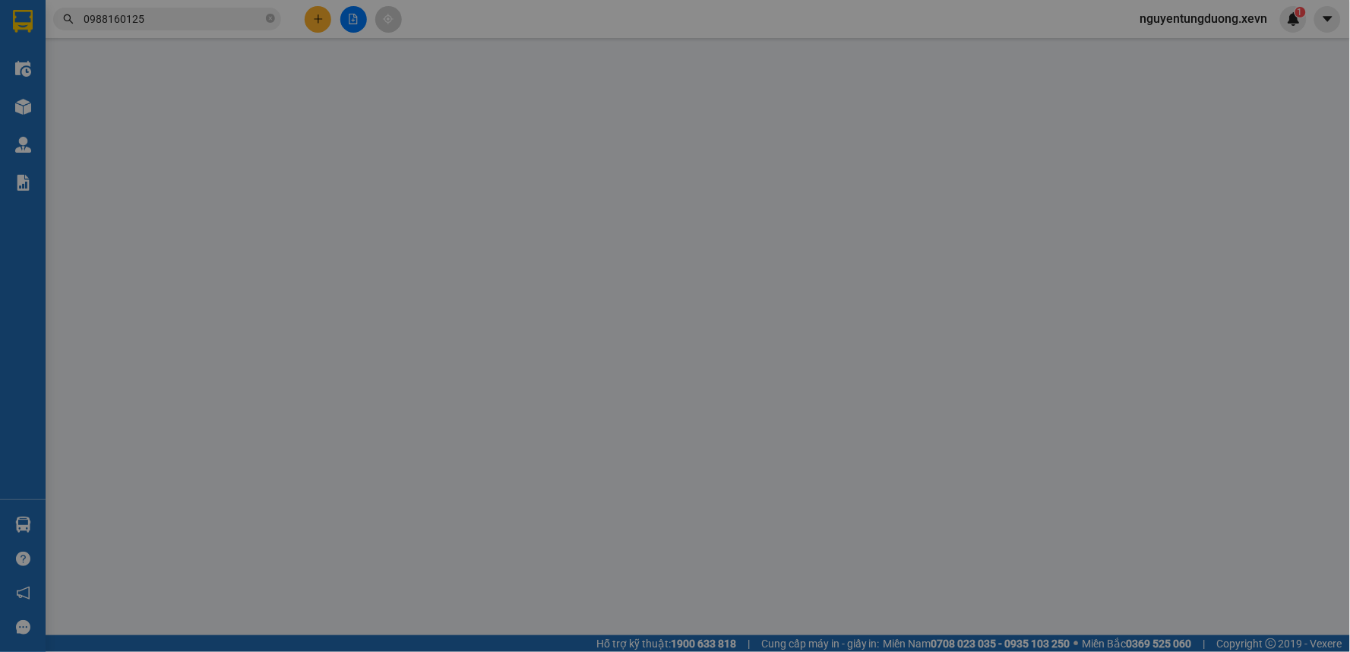
type input "0879468866"
type input "hiếu"
type input "0988160125"
type input "TRUNG ANH"
type input "CHECK TN"
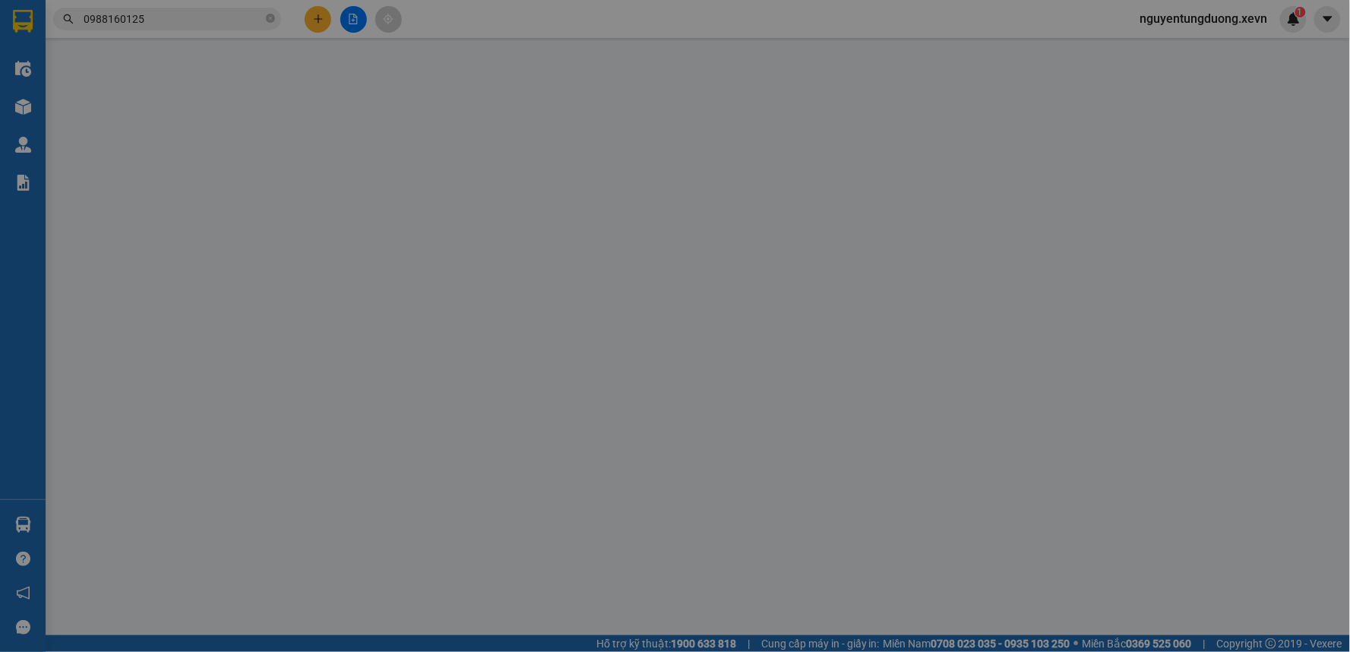
type input "45.000"
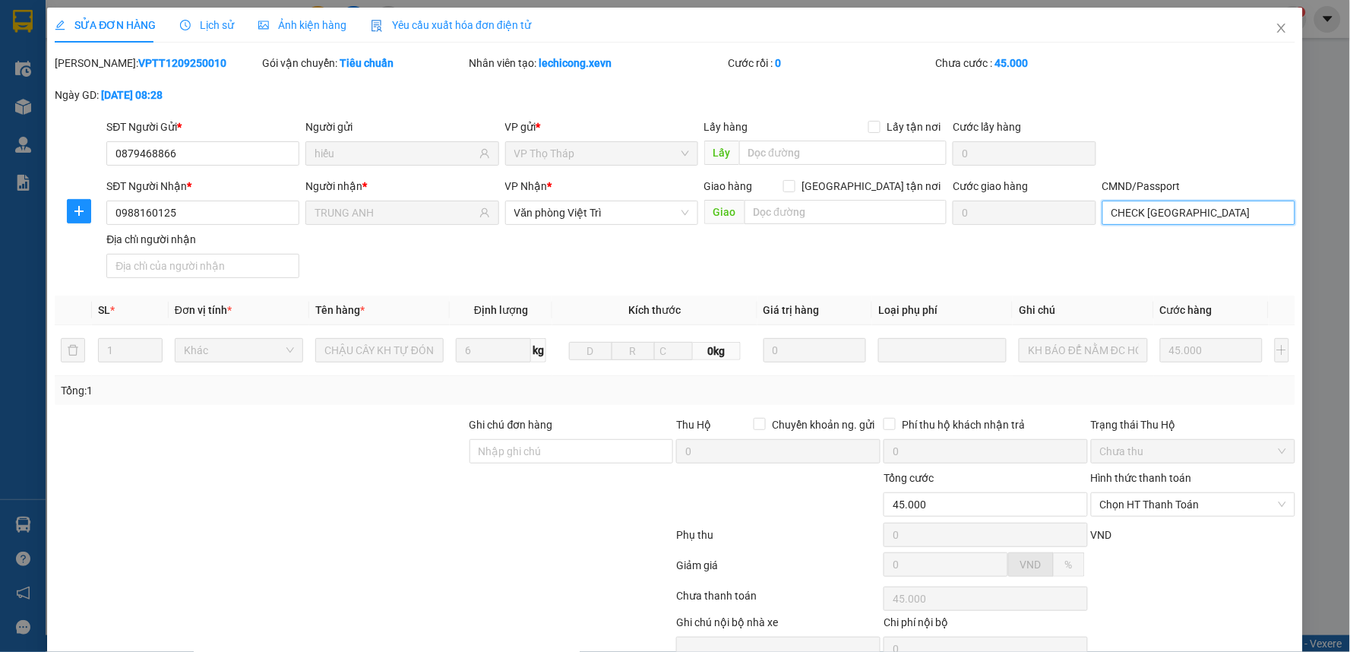
click at [1187, 210] on input "CHECK TN" at bounding box center [1198, 213] width 193 height 24
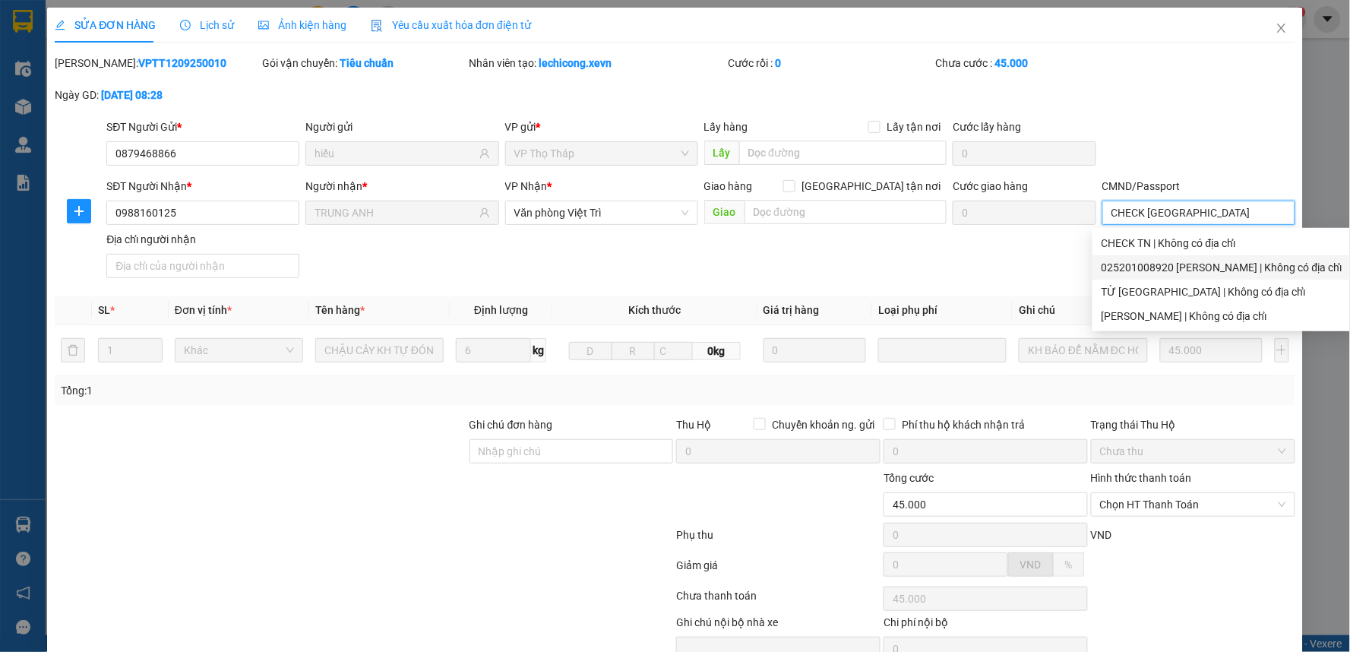
click at [1218, 267] on div "025201008920 LƯƠNG CHÍNH TRUNG | Không có địa chỉ" at bounding box center [1221, 267] width 241 height 17
type input "025201008920 LƯƠNG CHÍNH TRUNG"
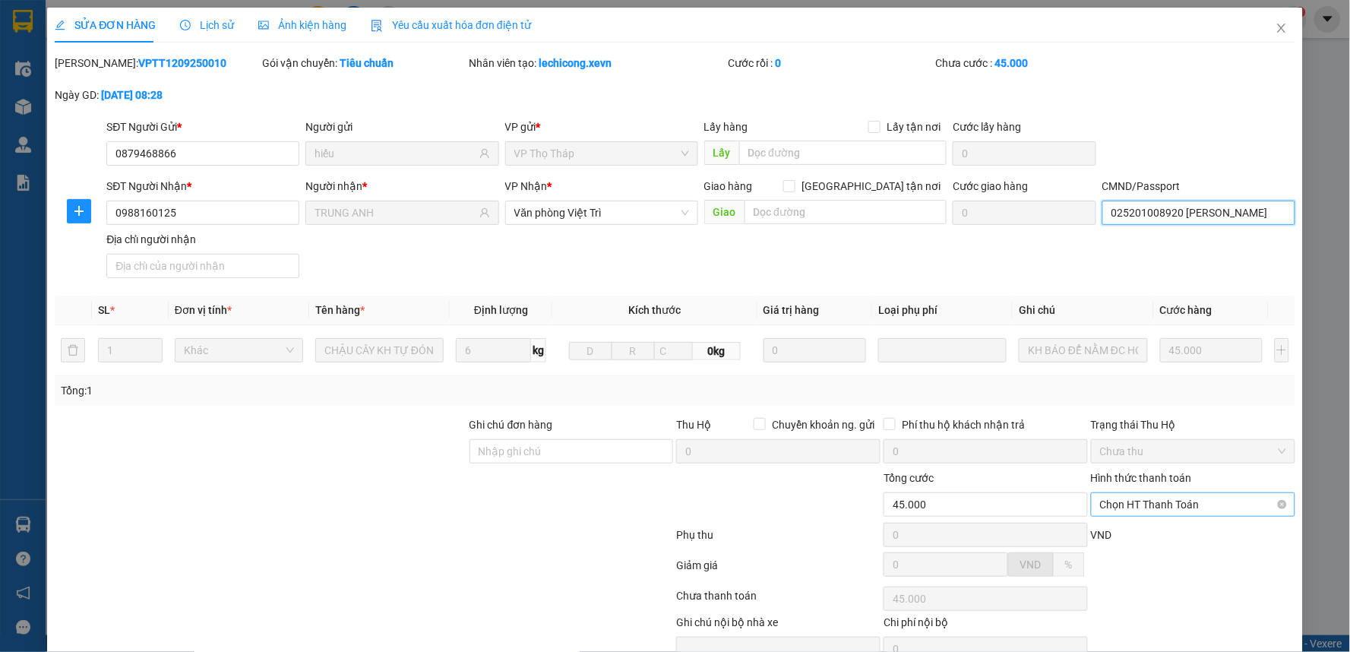
click at [1128, 497] on span "Chọn HT Thanh Toán" at bounding box center [1193, 504] width 186 height 23
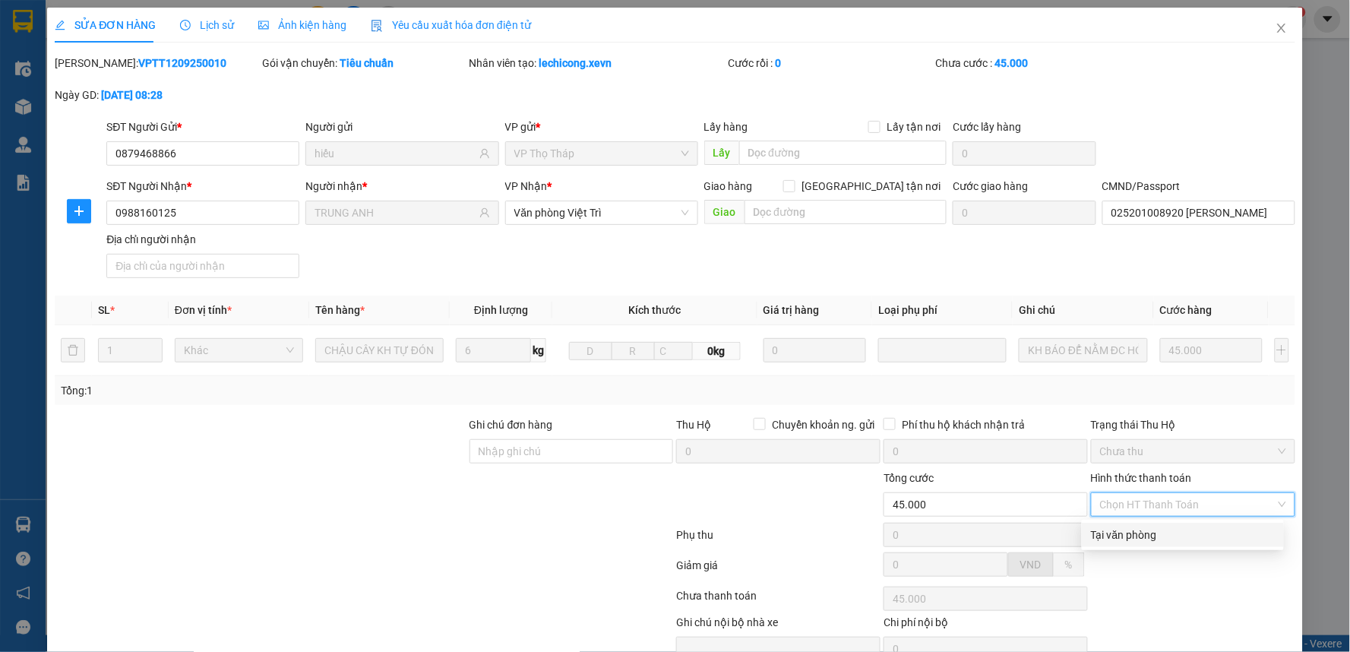
click at [1130, 536] on div "Tại văn phòng" at bounding box center [1183, 534] width 184 height 17
type input "0"
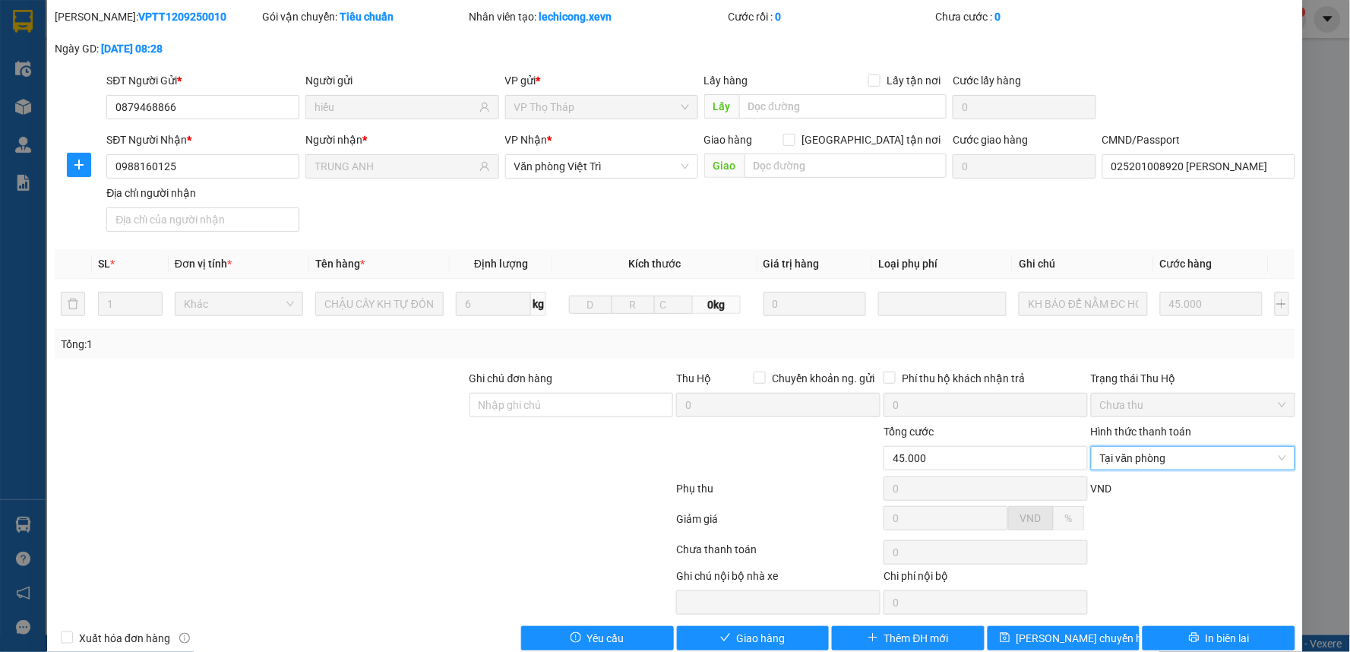
scroll to position [74, 0]
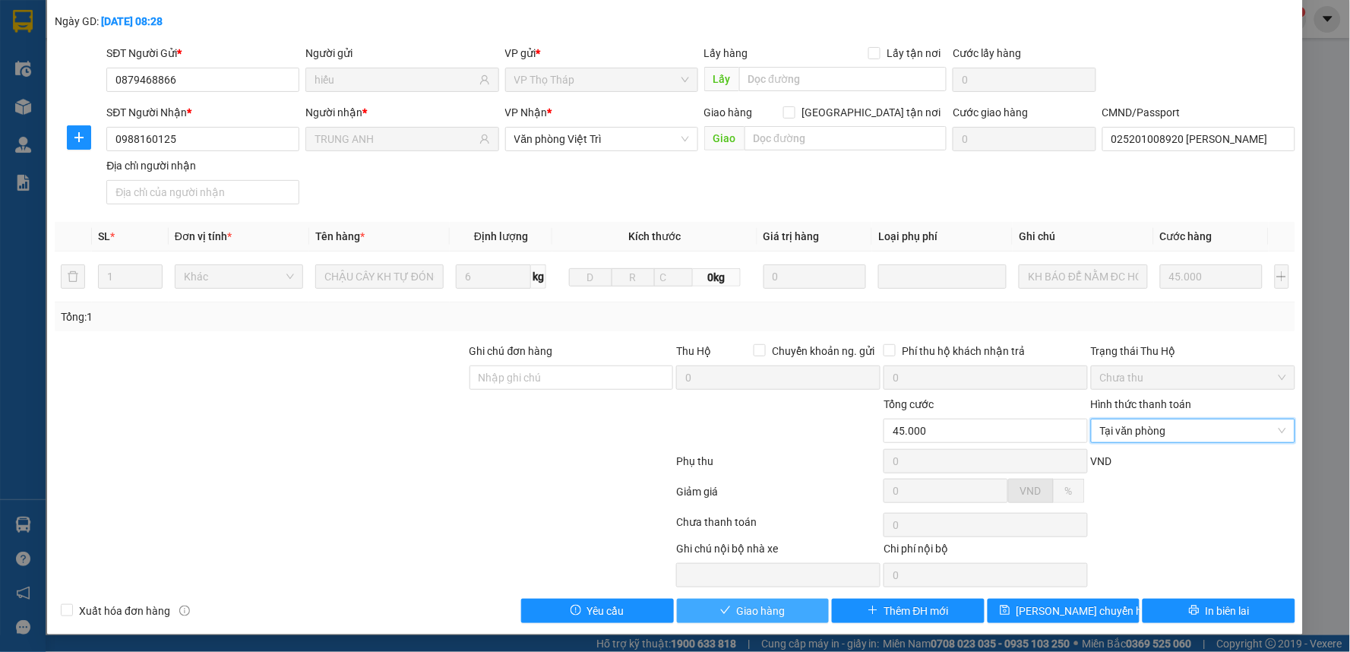
click at [697, 619] on button "Giao hàng" at bounding box center [753, 611] width 153 height 24
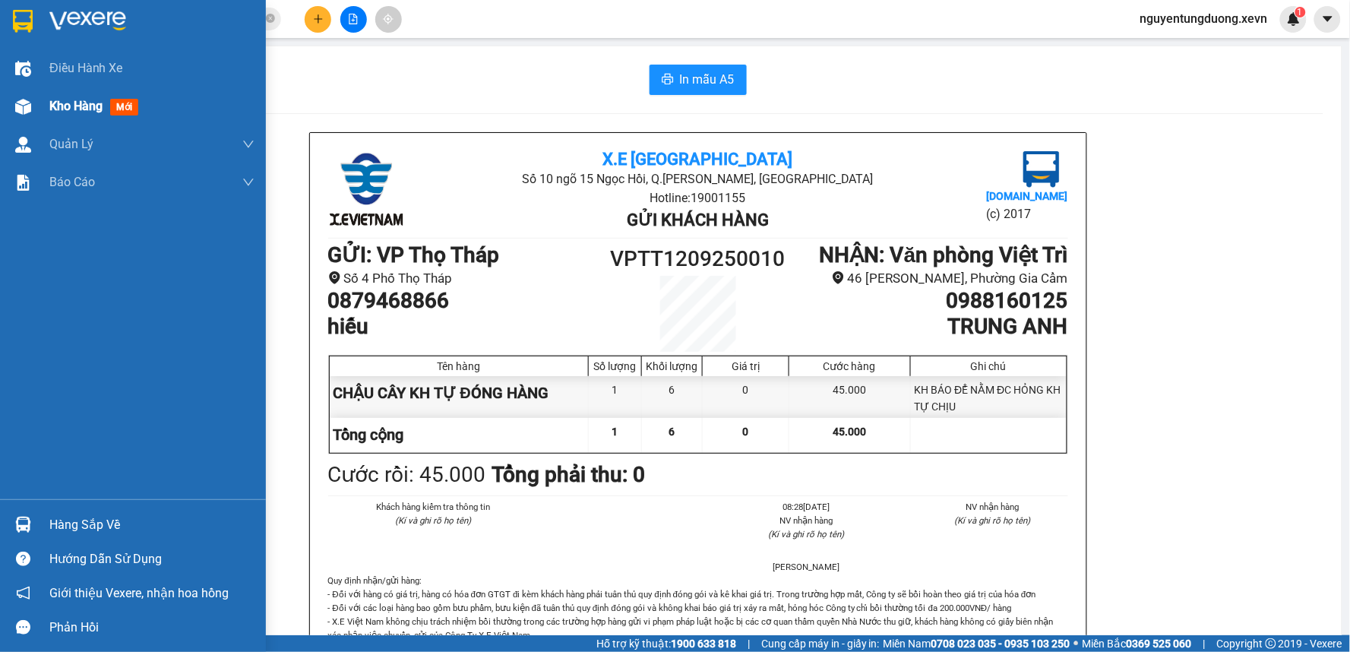
click at [40, 114] on div "Kho hàng mới" at bounding box center [133, 106] width 266 height 38
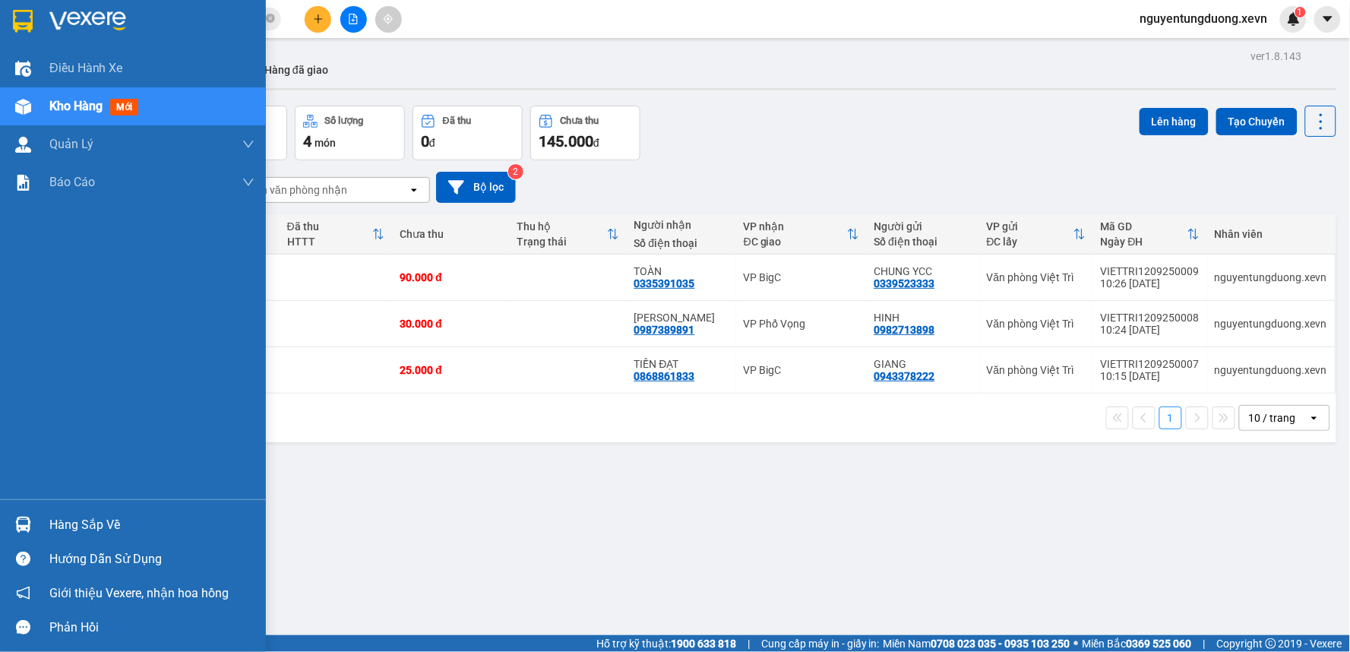
drag, startPoint x: 24, startPoint y: 520, endPoint x: 51, endPoint y: 519, distance: 26.6
click at [25, 519] on img at bounding box center [23, 525] width 16 height 16
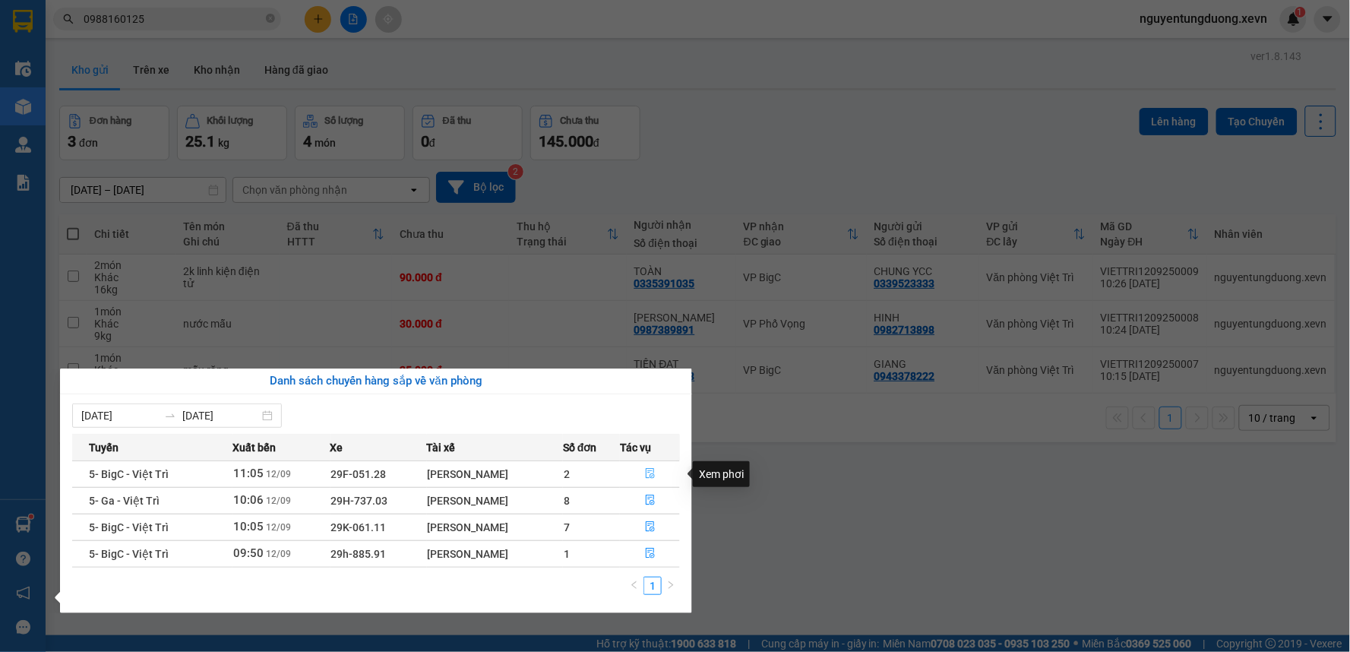
click at [657, 466] on button "button" at bounding box center [650, 474] width 58 height 24
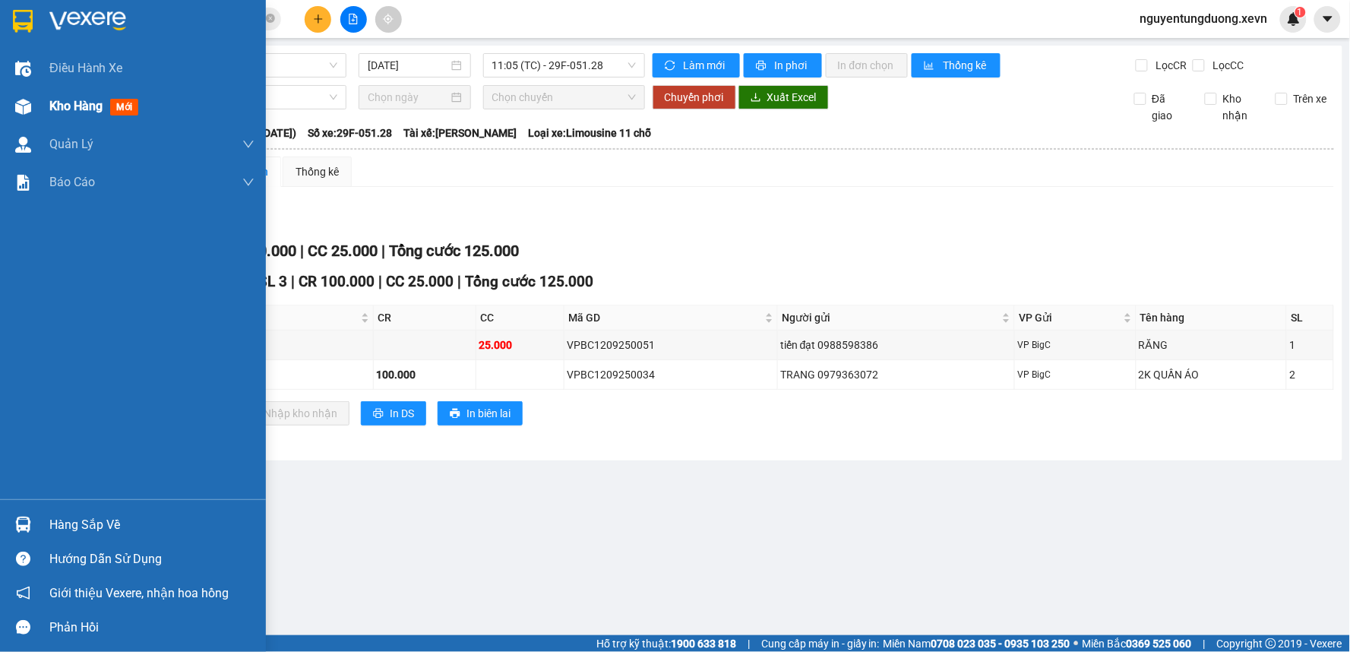
click at [24, 117] on div at bounding box center [23, 106] width 27 height 27
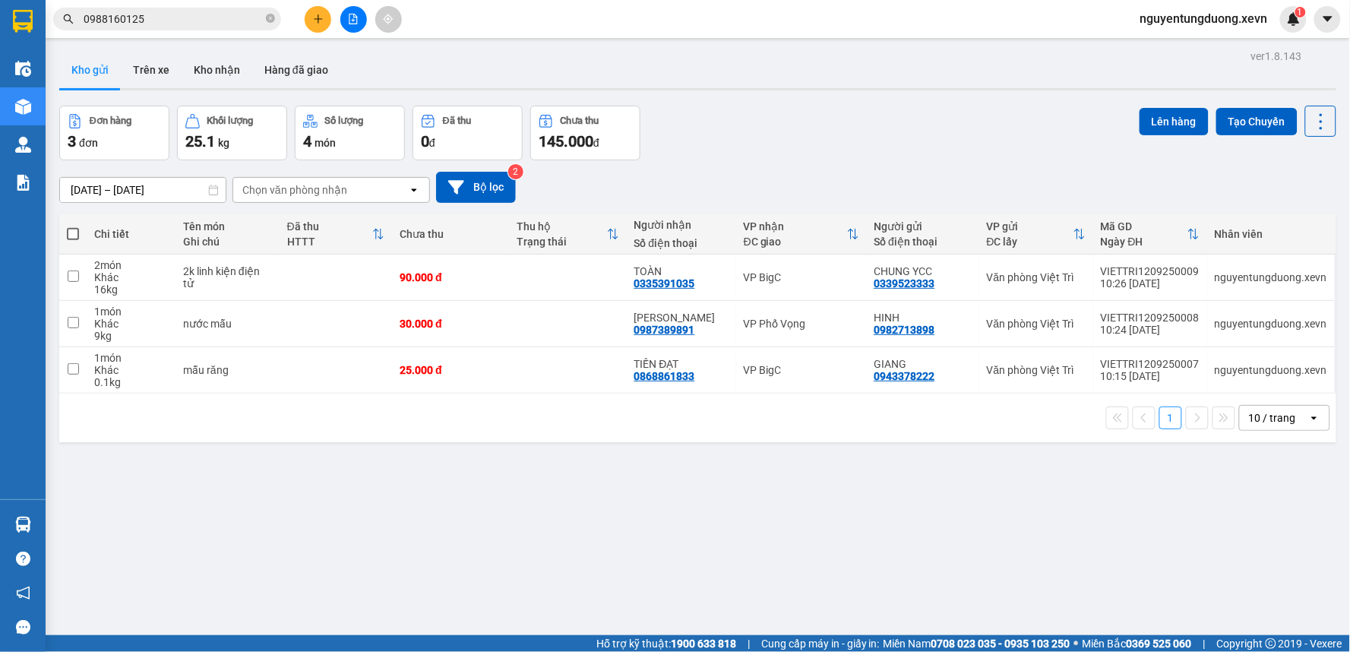
click at [210, 23] on input "0988160125" at bounding box center [173, 19] width 179 height 17
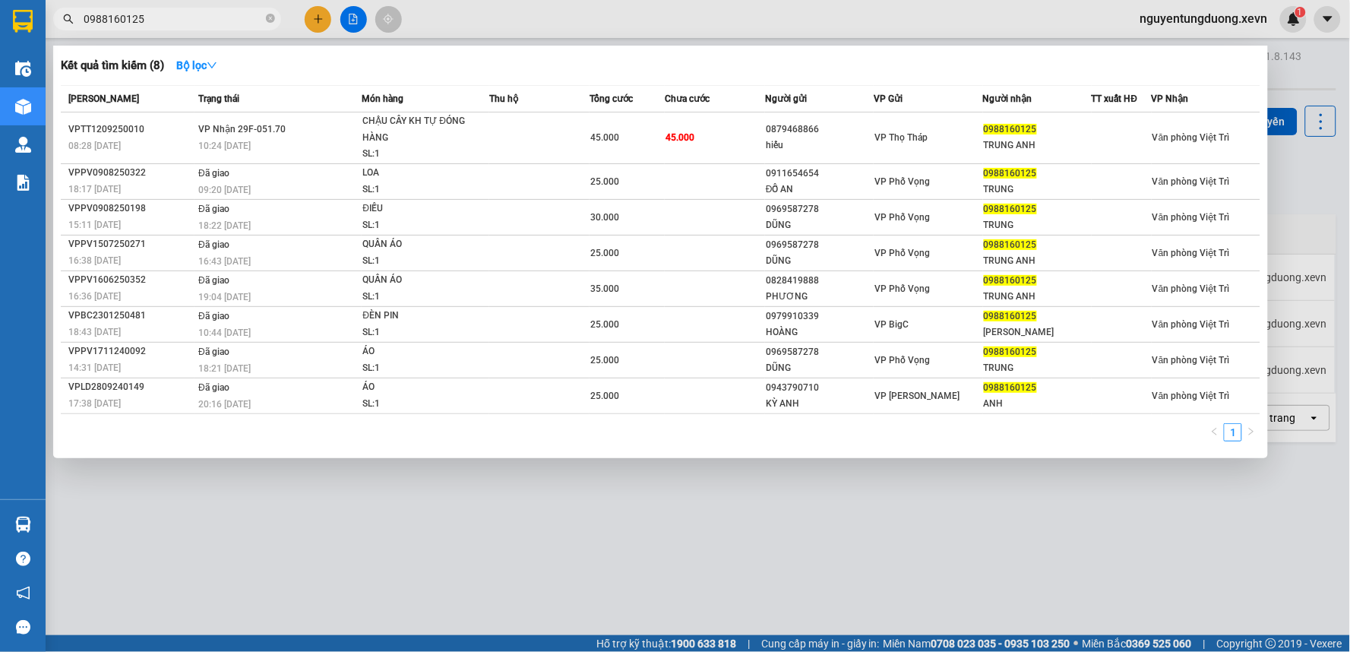
click at [210, 23] on input "0988160125" at bounding box center [173, 19] width 179 height 17
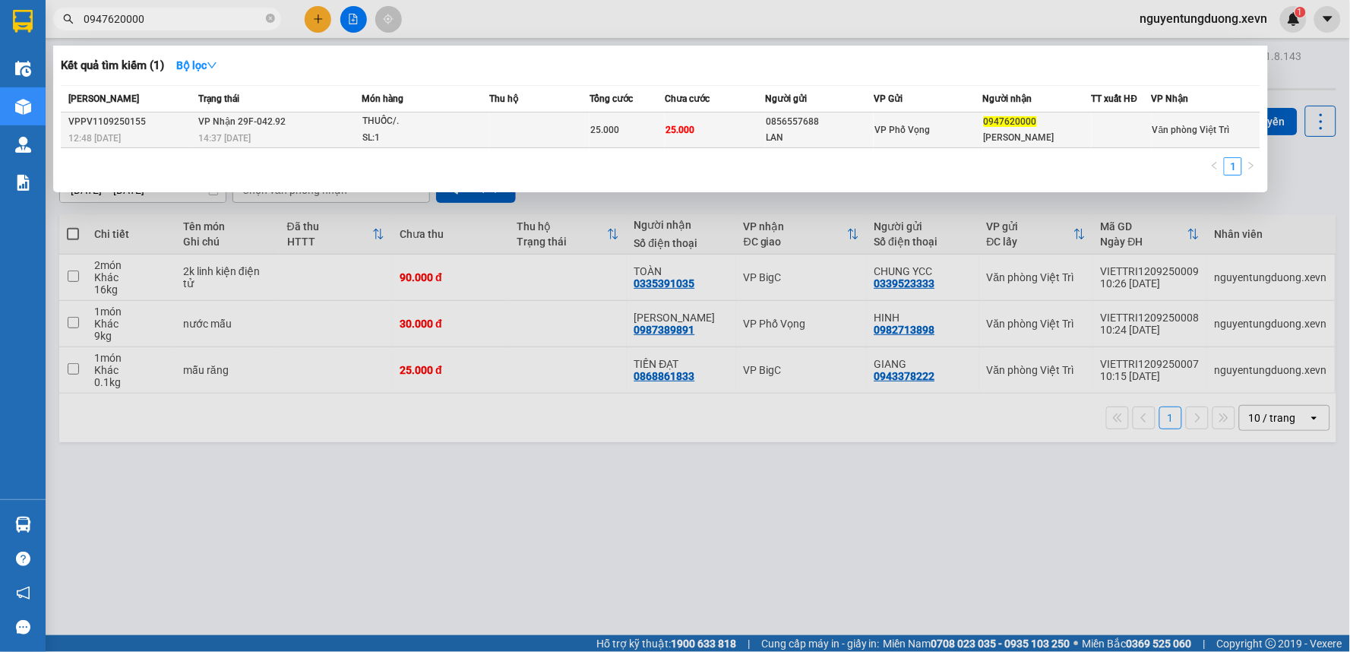
type input "0947620000"
click at [728, 118] on td "25.000" at bounding box center [715, 130] width 100 height 36
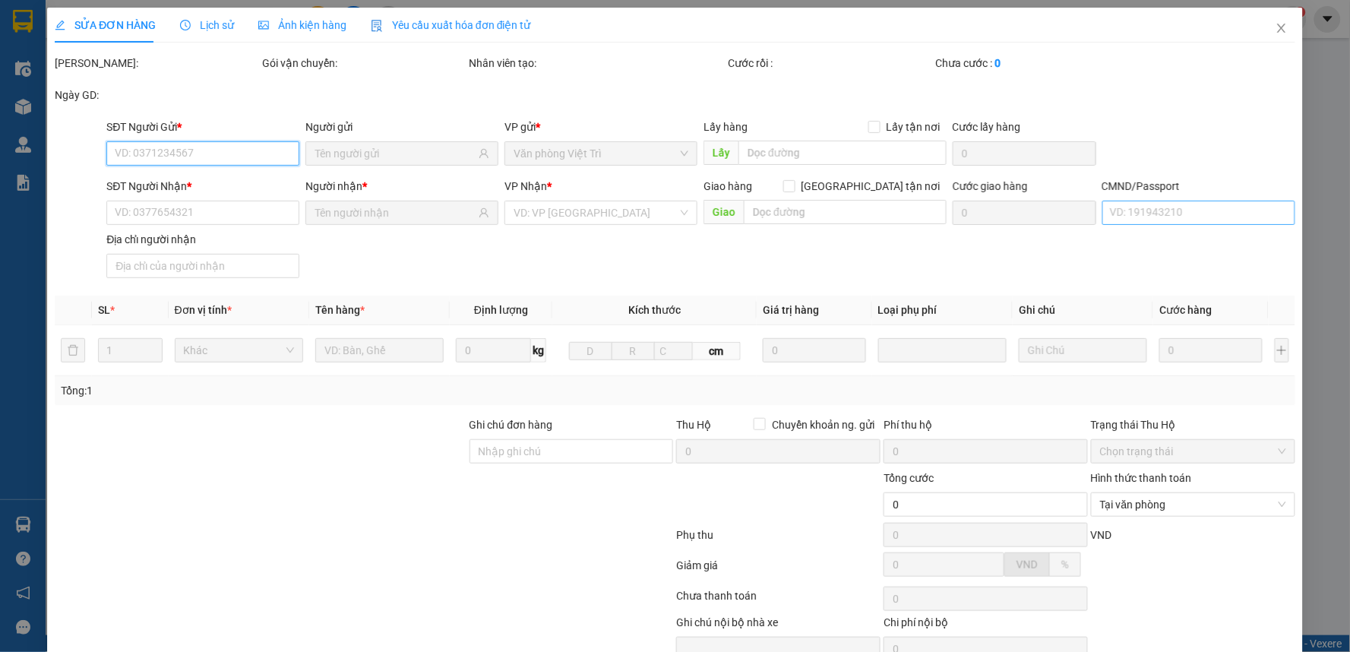
type input "0856557688"
type input "LAN"
type input "0947620000"
type input "Anh Thông"
type input "038093005673 KHƯƠNG CÔNG ĐẠI"
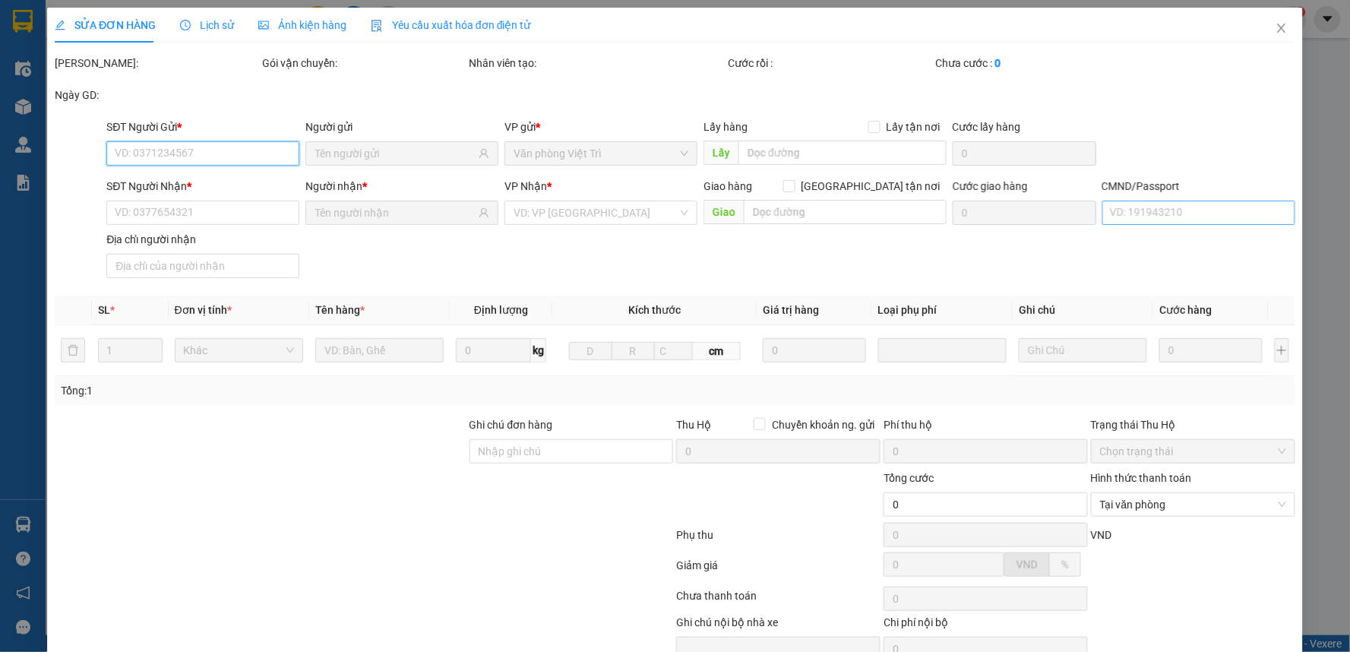
type input "25.000"
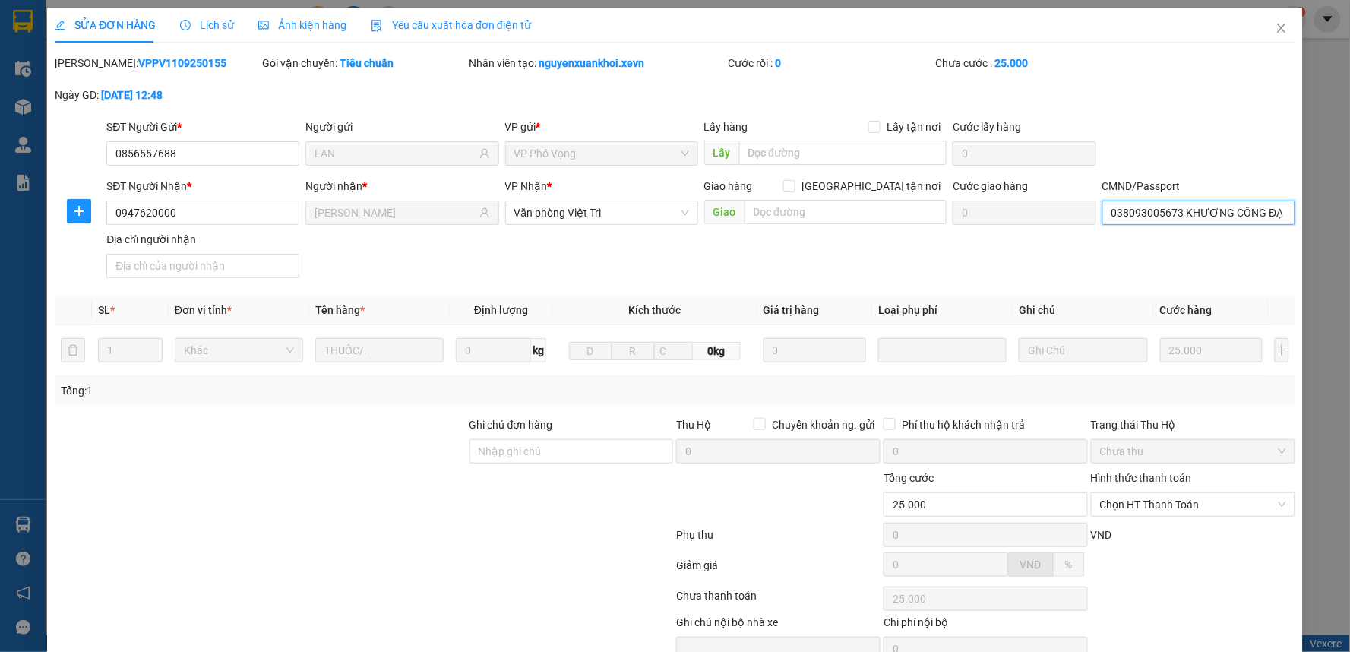
click at [1161, 210] on input "038093005673 KHƯƠNG CÔNG ĐẠI" at bounding box center [1198, 213] width 193 height 24
click at [1163, 504] on span "Chọn HT Thanh Toán" at bounding box center [1193, 504] width 186 height 23
type input "001099037698 LEE TRAAFN HOANGF"
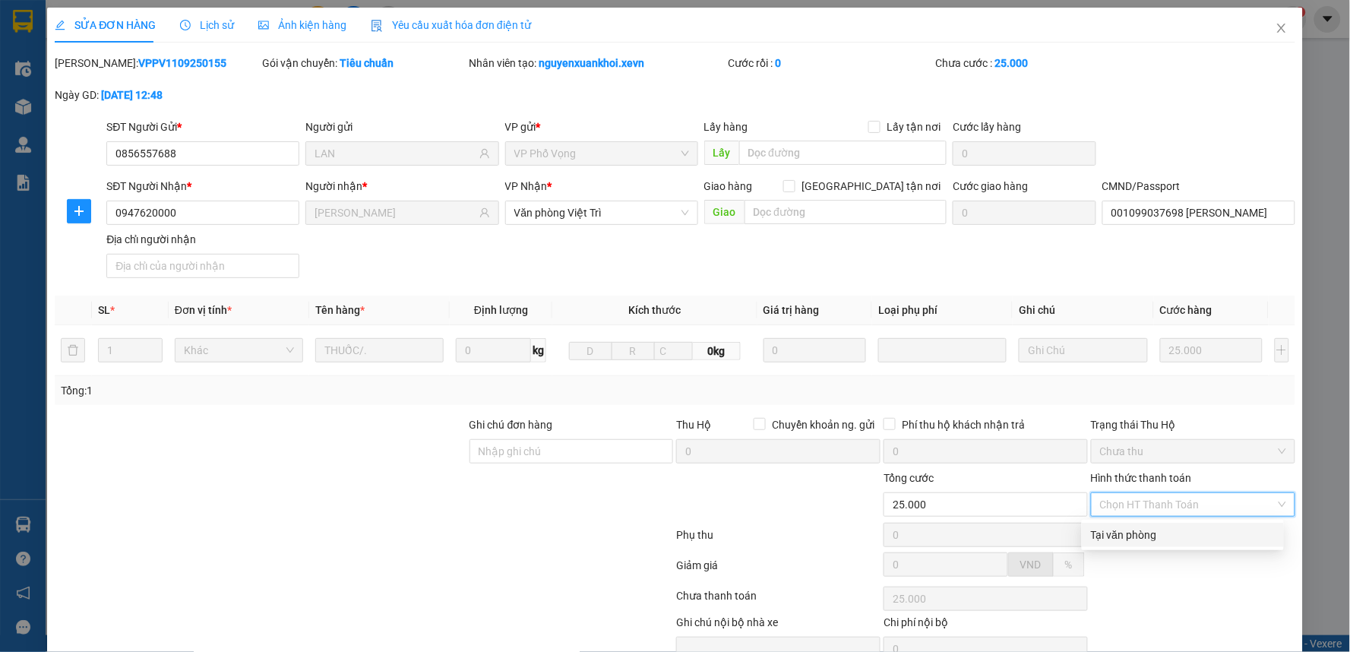
click at [1133, 539] on div "Tại văn phòng" at bounding box center [1183, 534] width 184 height 17
type input "0"
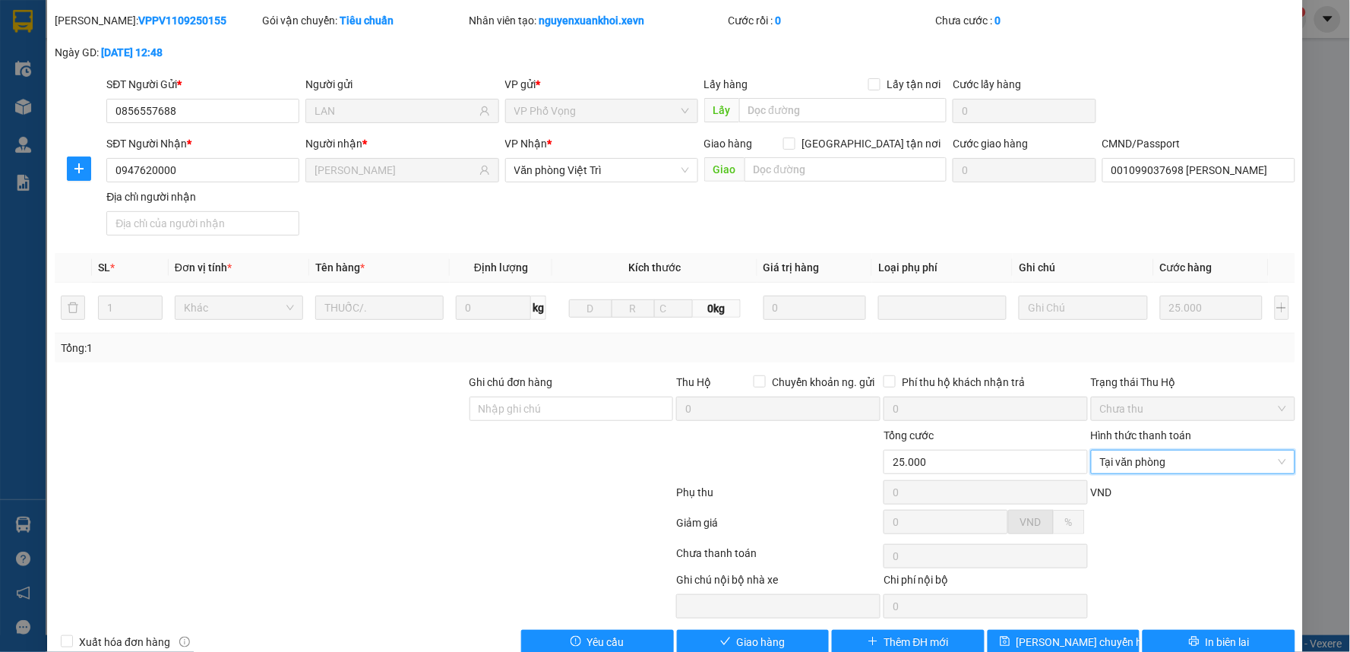
scroll to position [74, 0]
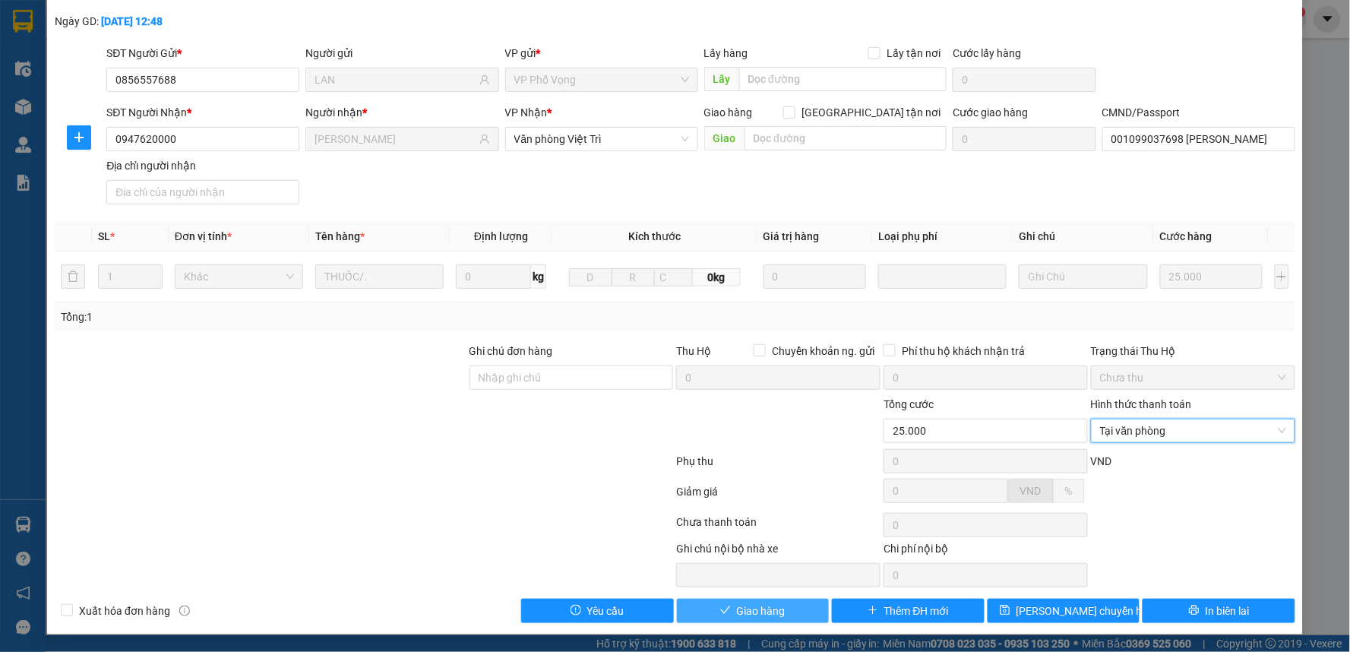
click at [712, 615] on button "Giao hàng" at bounding box center [753, 611] width 153 height 24
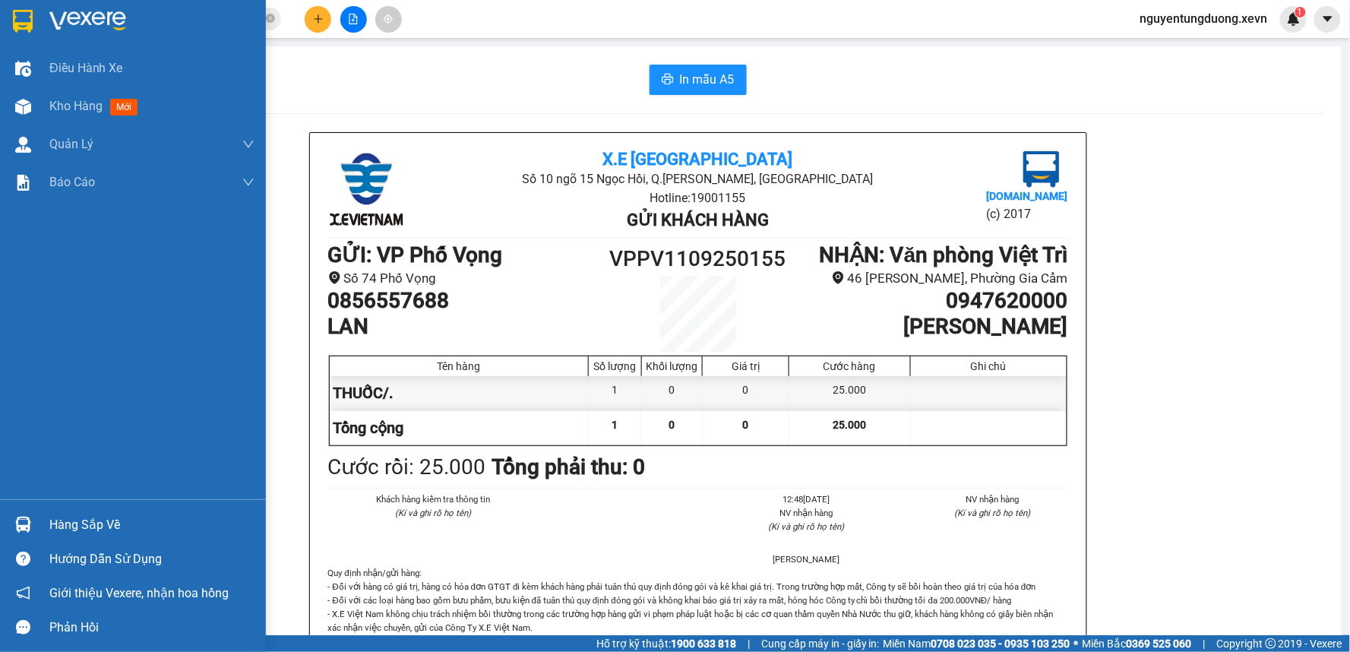
click at [30, 517] on img at bounding box center [23, 525] width 16 height 16
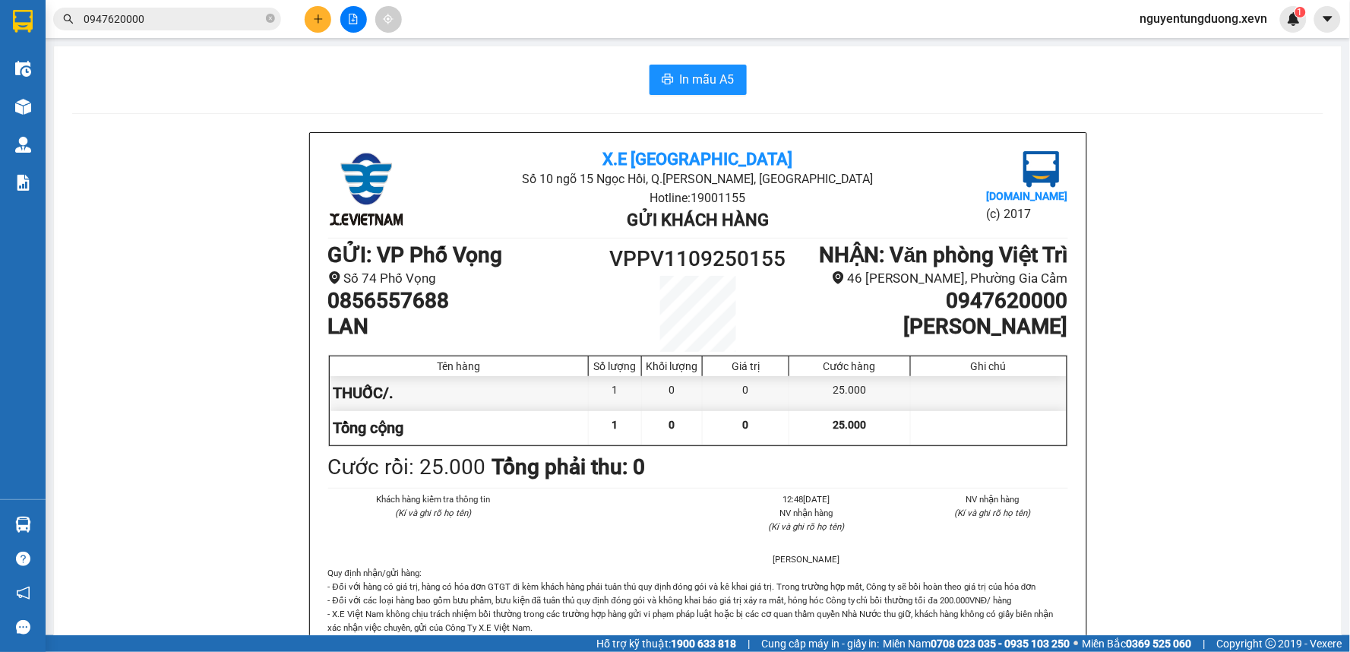
click at [152, 239] on section "Kết quả tìm kiếm ( 1 ) Bộ lọc Mã ĐH Trạng thái Món hàng Thu hộ Tổng cước Chưa c…" at bounding box center [675, 326] width 1350 height 652
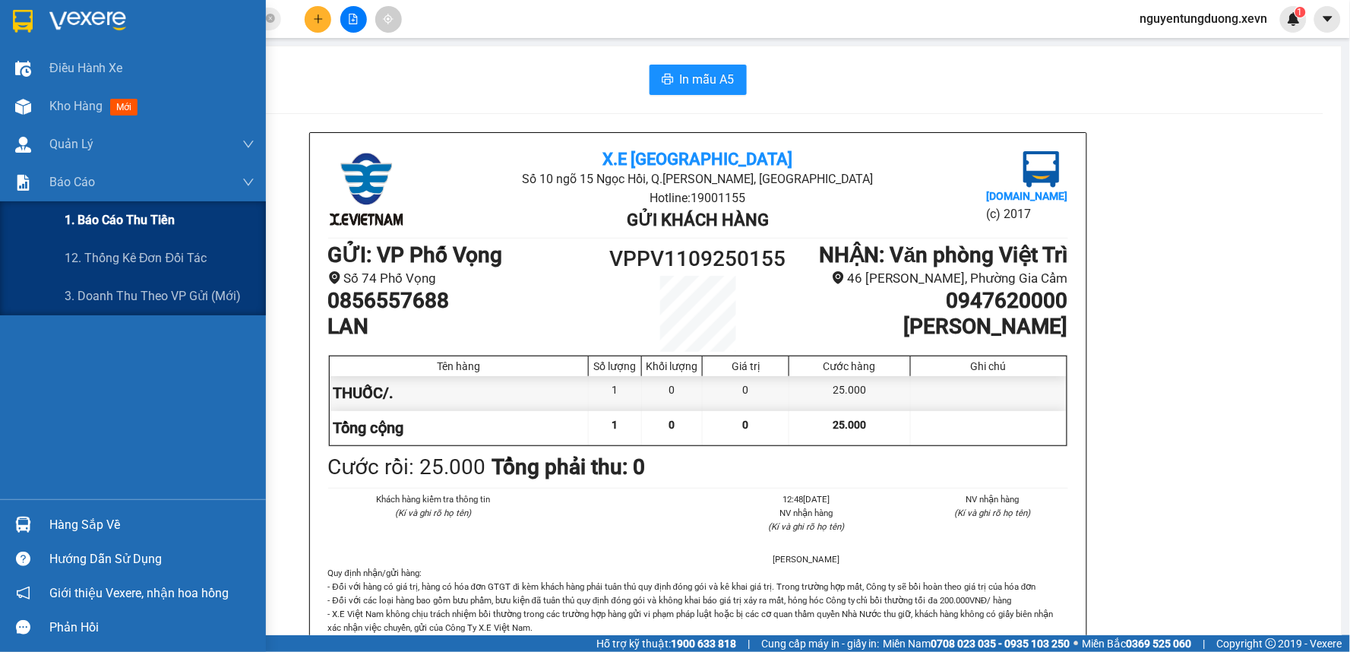
click at [134, 228] on span "1. Báo cáo thu tiền" at bounding box center [120, 219] width 110 height 19
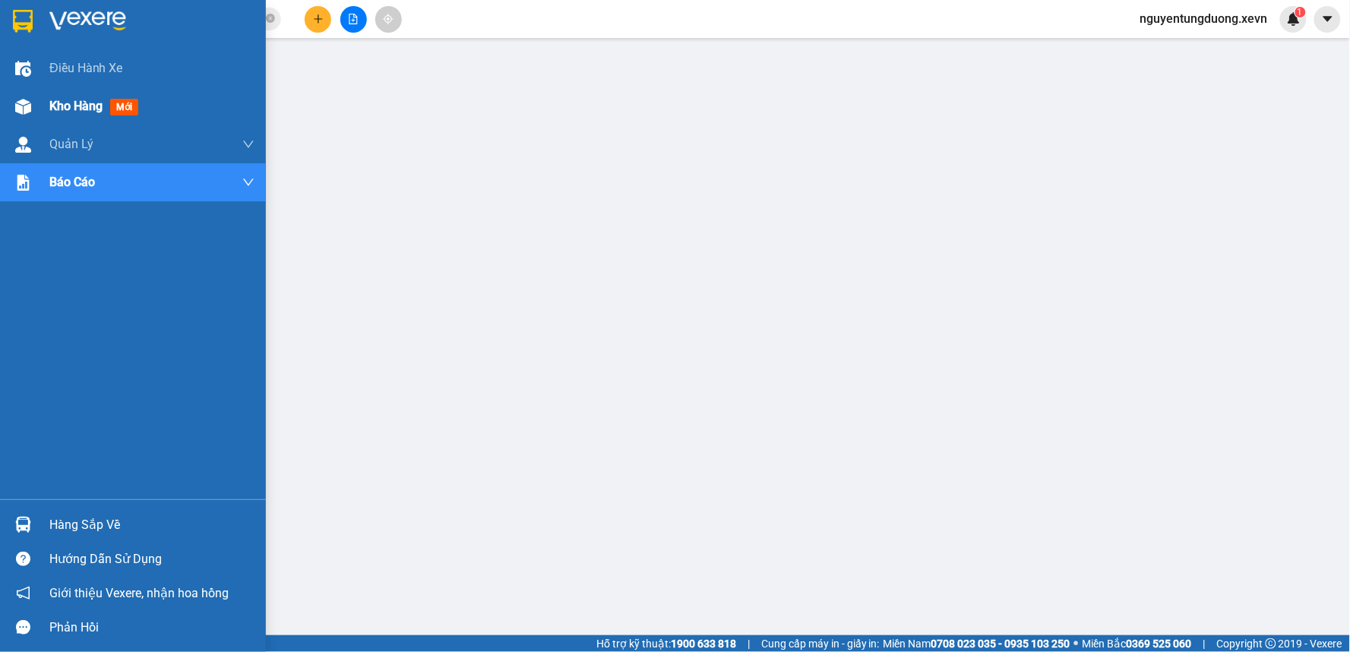
click at [35, 102] on div at bounding box center [23, 106] width 27 height 27
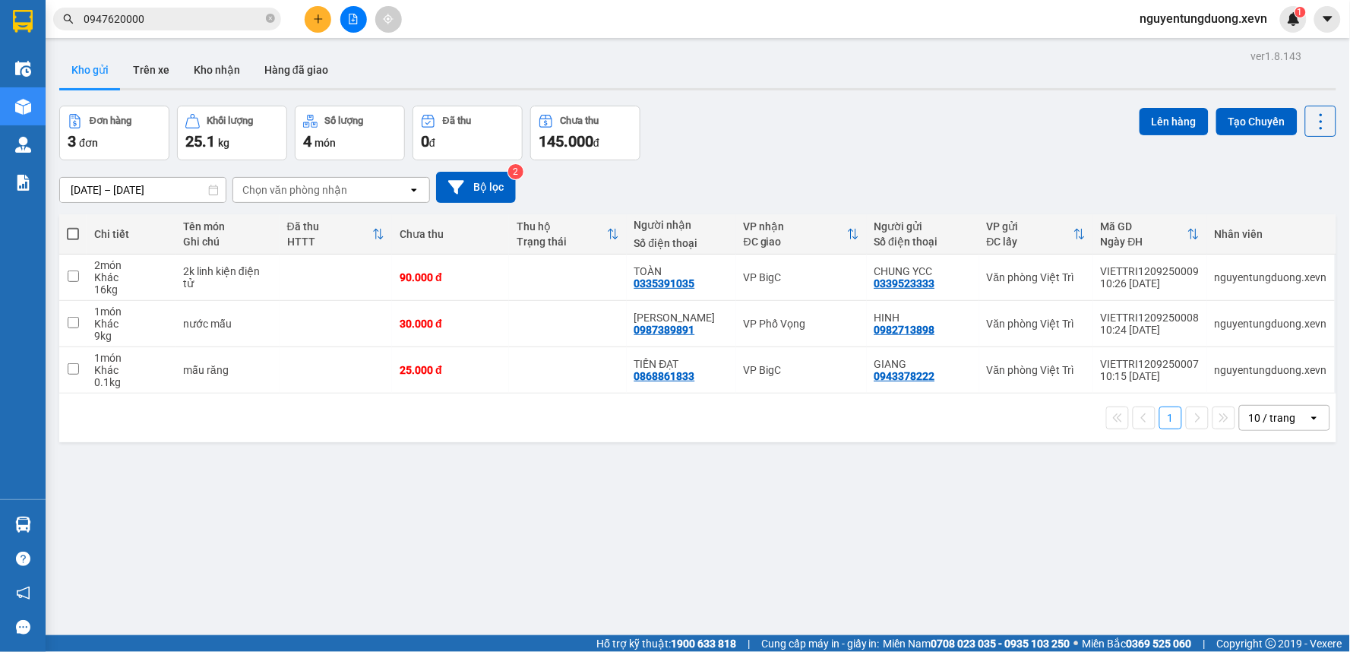
click at [183, 23] on input "0947620000" at bounding box center [173, 19] width 179 height 17
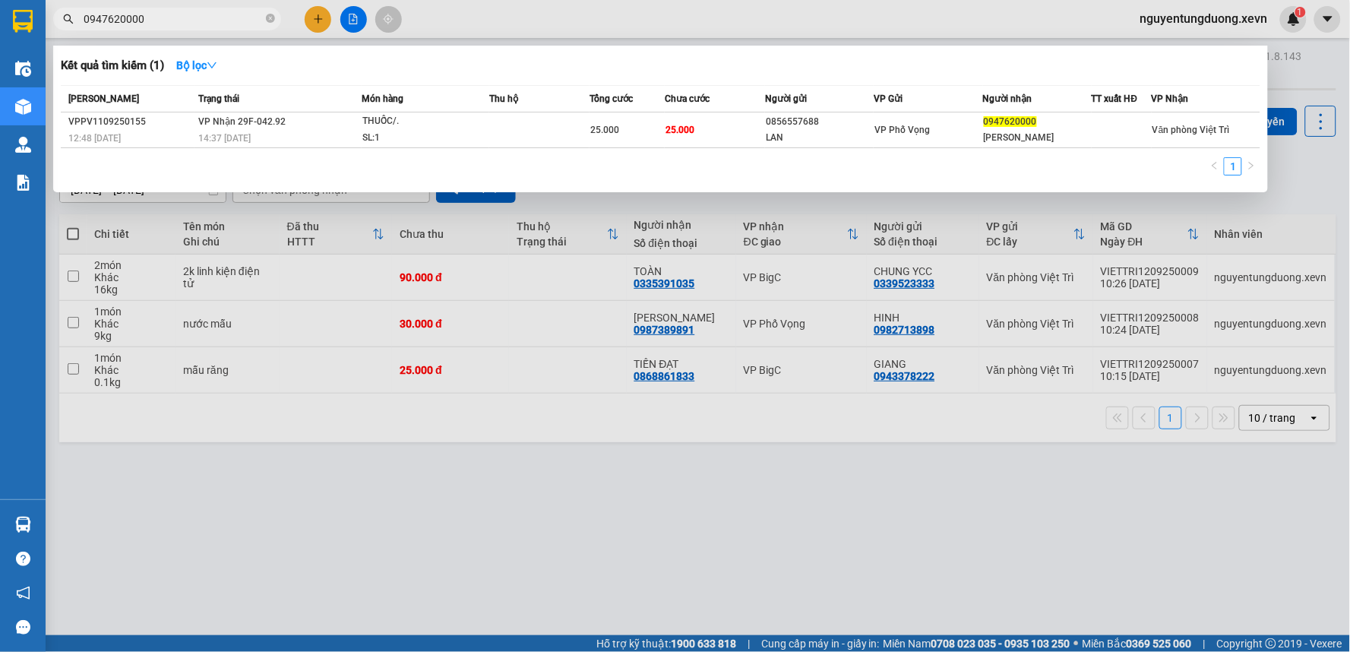
click at [183, 23] on input "0947620000" at bounding box center [173, 19] width 179 height 17
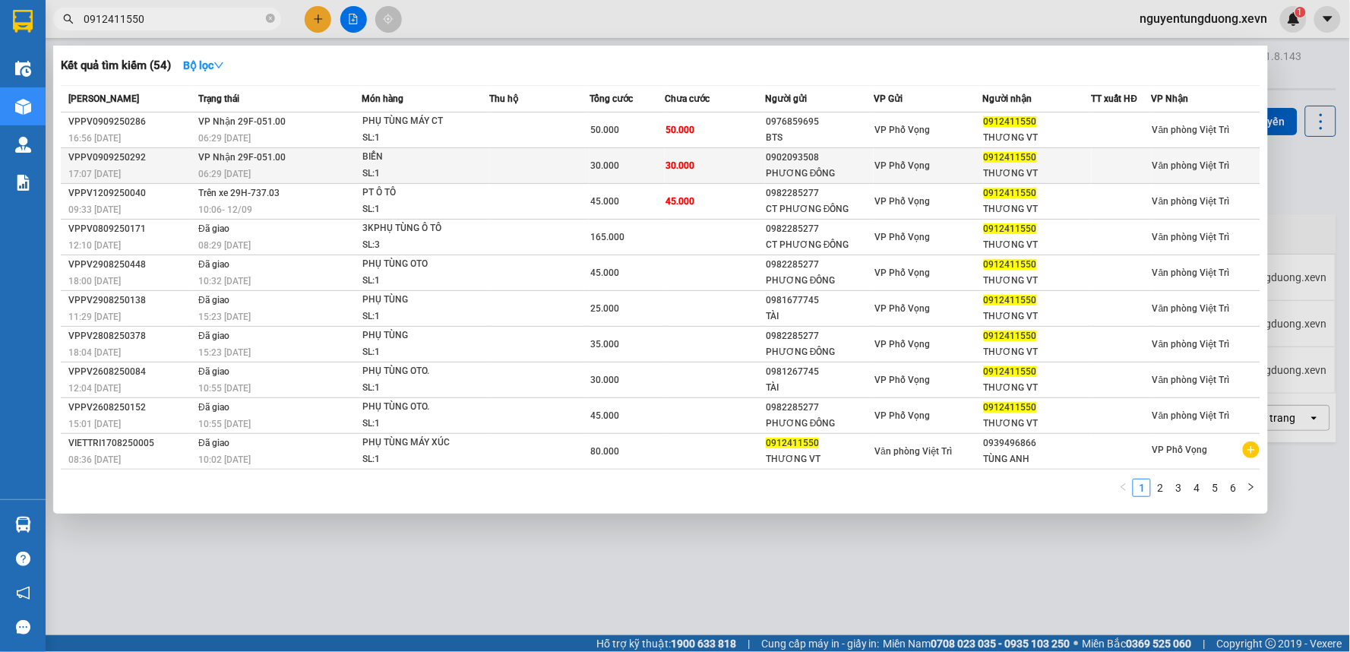
type input "0912411550"
click at [671, 166] on span "30.000" at bounding box center [679, 165] width 29 height 11
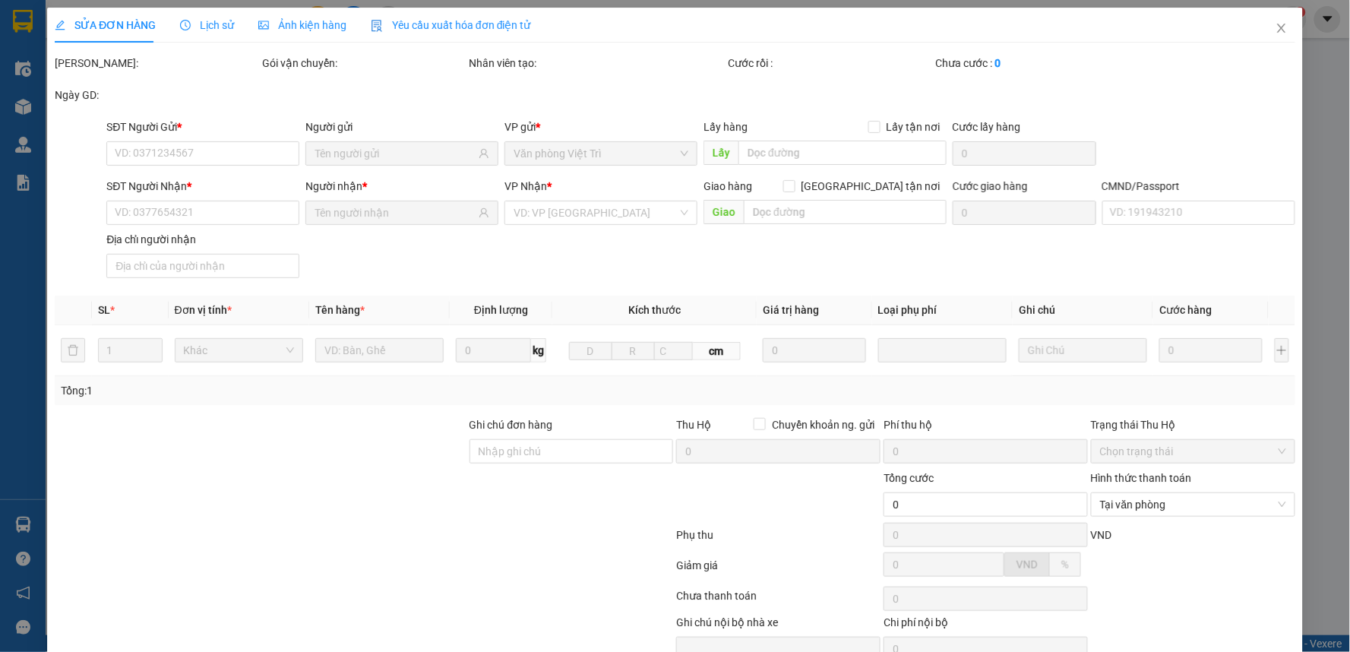
type input "0902093508"
type input "PHƯƠNG ĐÔNG"
type input "0912411550"
type input "THƯƠNG VT"
type input "017084009236 NGUYỄN VĂN THƯƠNG"
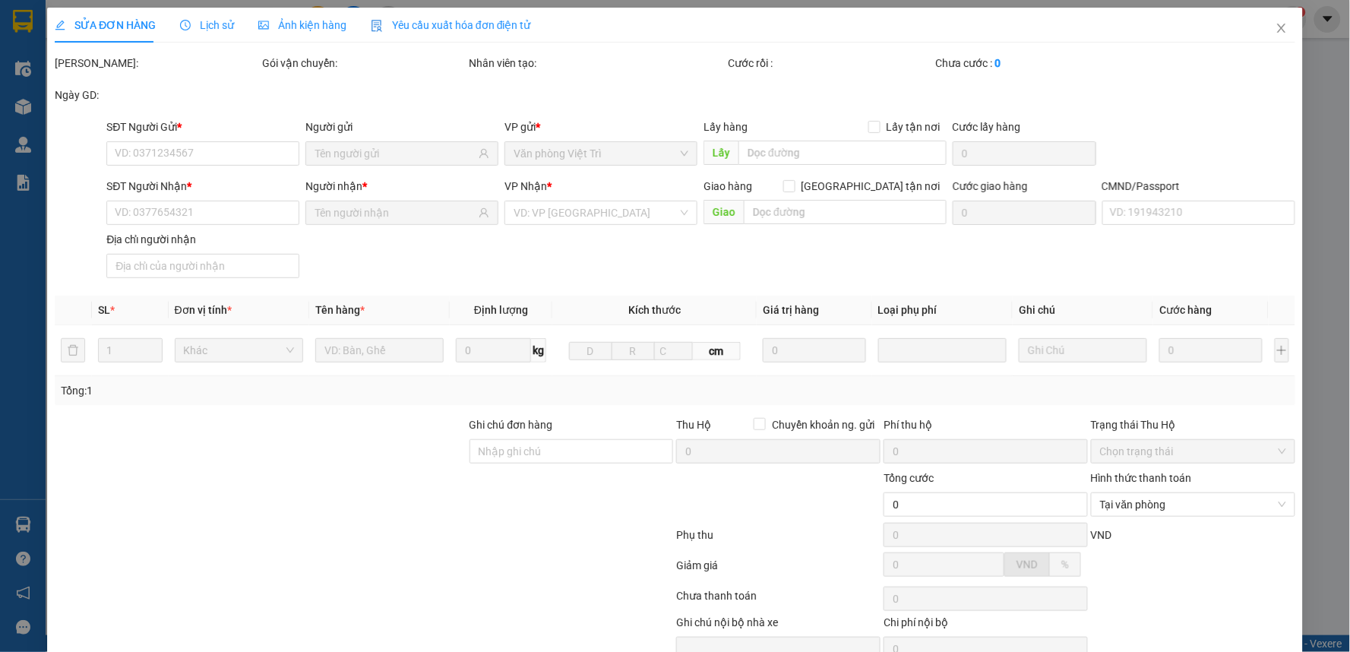
type input "30.000"
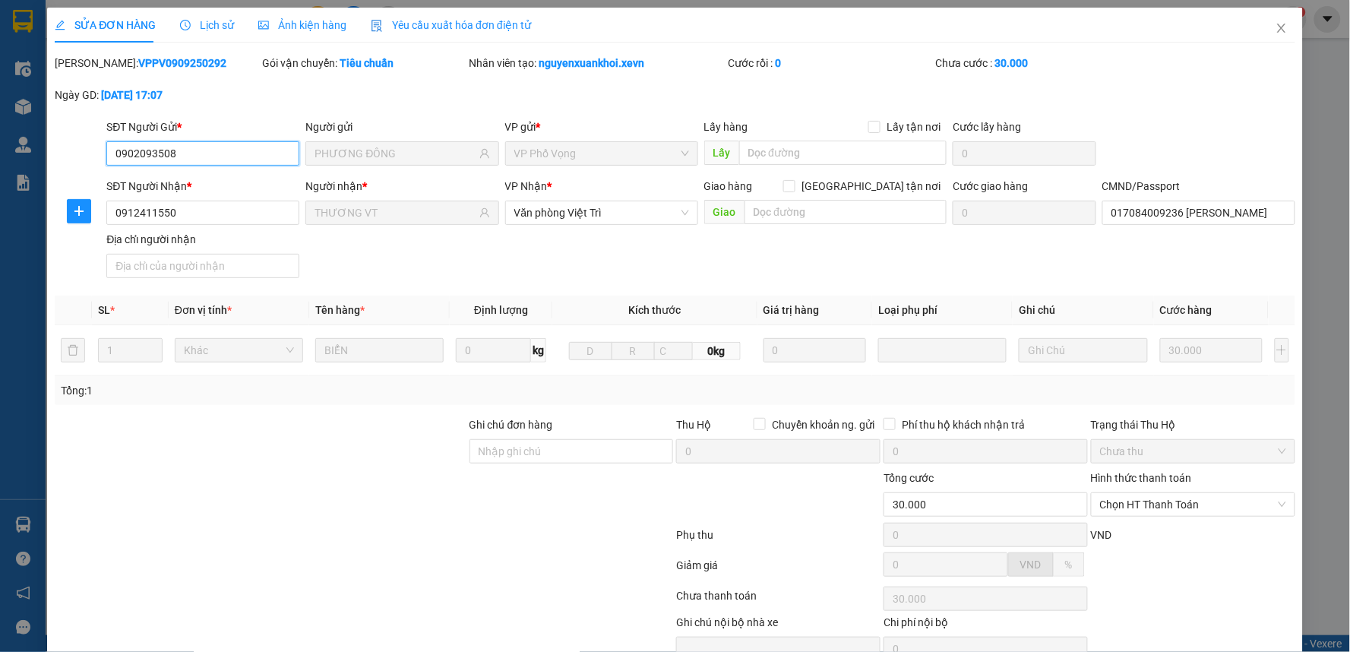
scroll to position [74, 0]
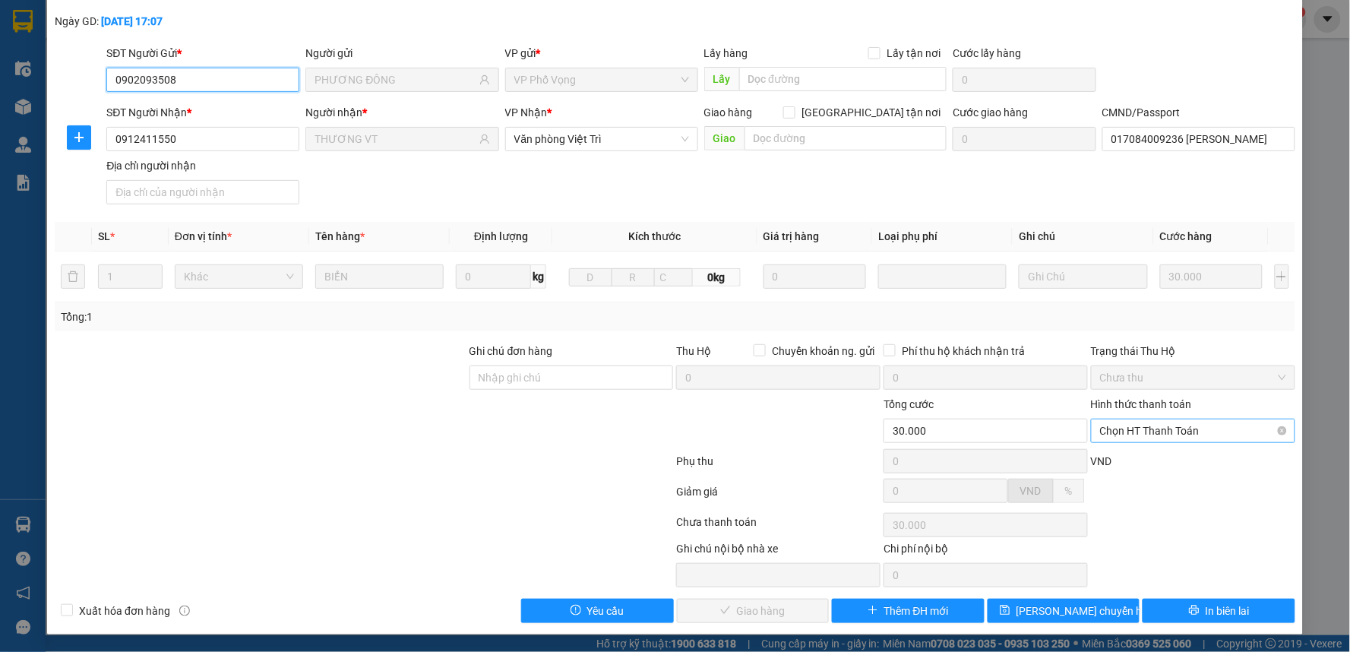
click at [1151, 433] on span "Chọn HT Thanh Toán" at bounding box center [1193, 430] width 186 height 23
click at [1129, 464] on div "Tại văn phòng" at bounding box center [1183, 461] width 184 height 17
type input "0"
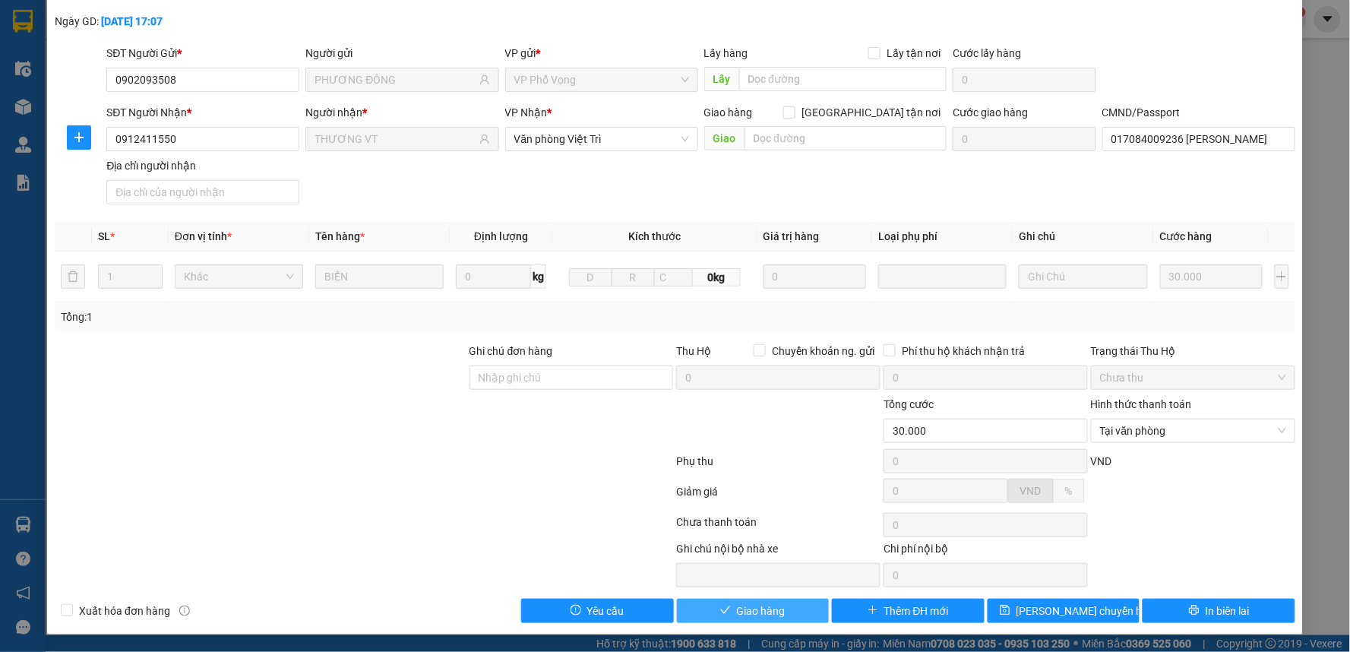
click at [775, 604] on span "Giao hàng" at bounding box center [761, 610] width 49 height 17
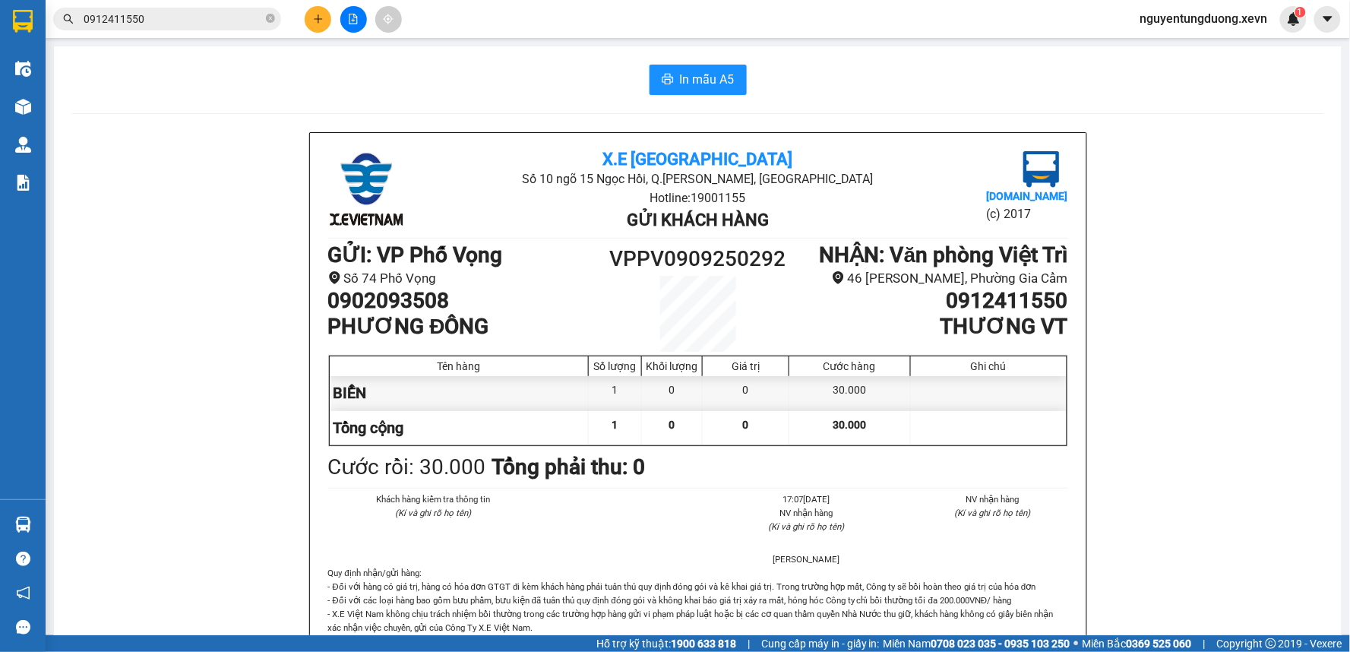
click at [198, 11] on input "0912411550" at bounding box center [173, 19] width 179 height 17
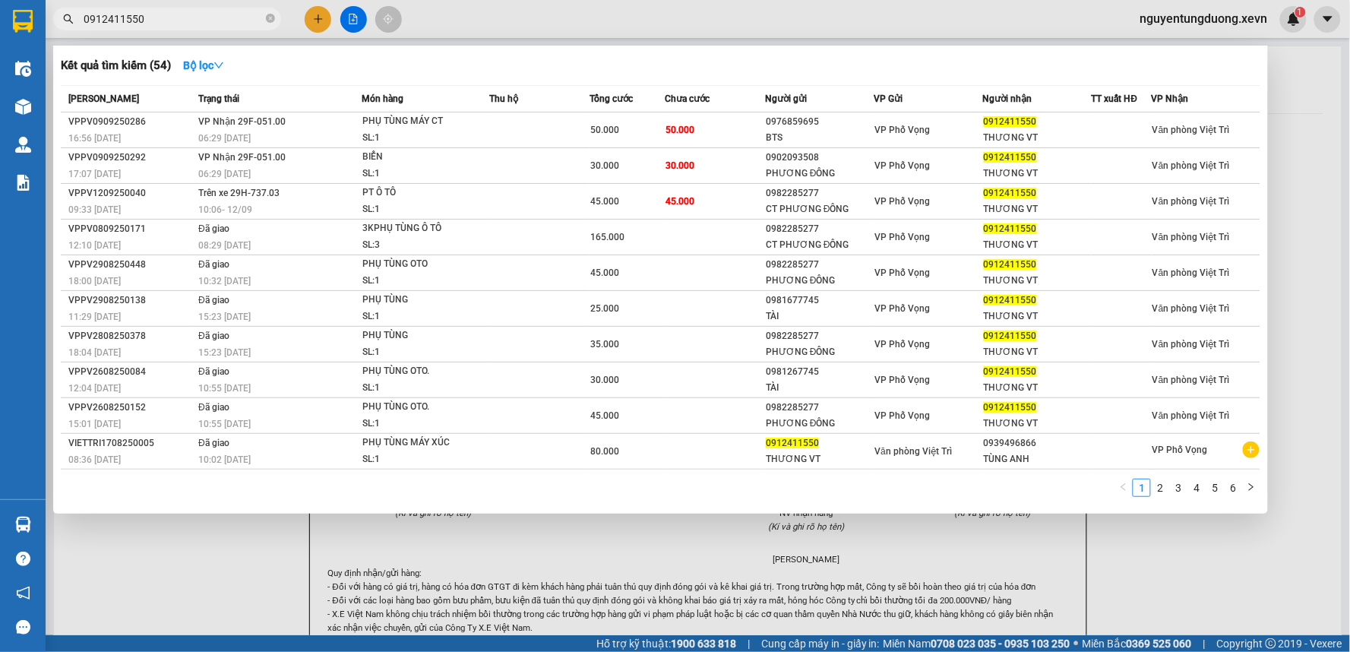
click at [198, 11] on input "0912411550" at bounding box center [173, 19] width 179 height 17
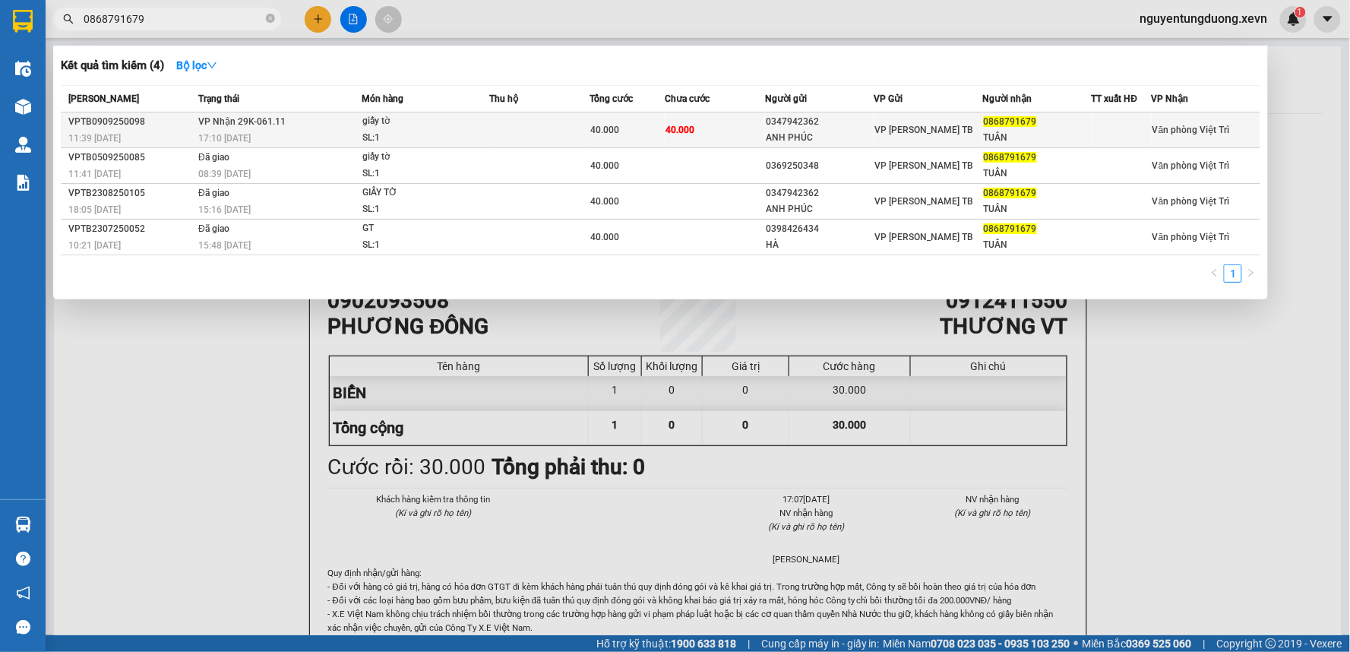
type input "0868791679"
click at [291, 131] on div "17:10 - 09/09" at bounding box center [279, 138] width 163 height 17
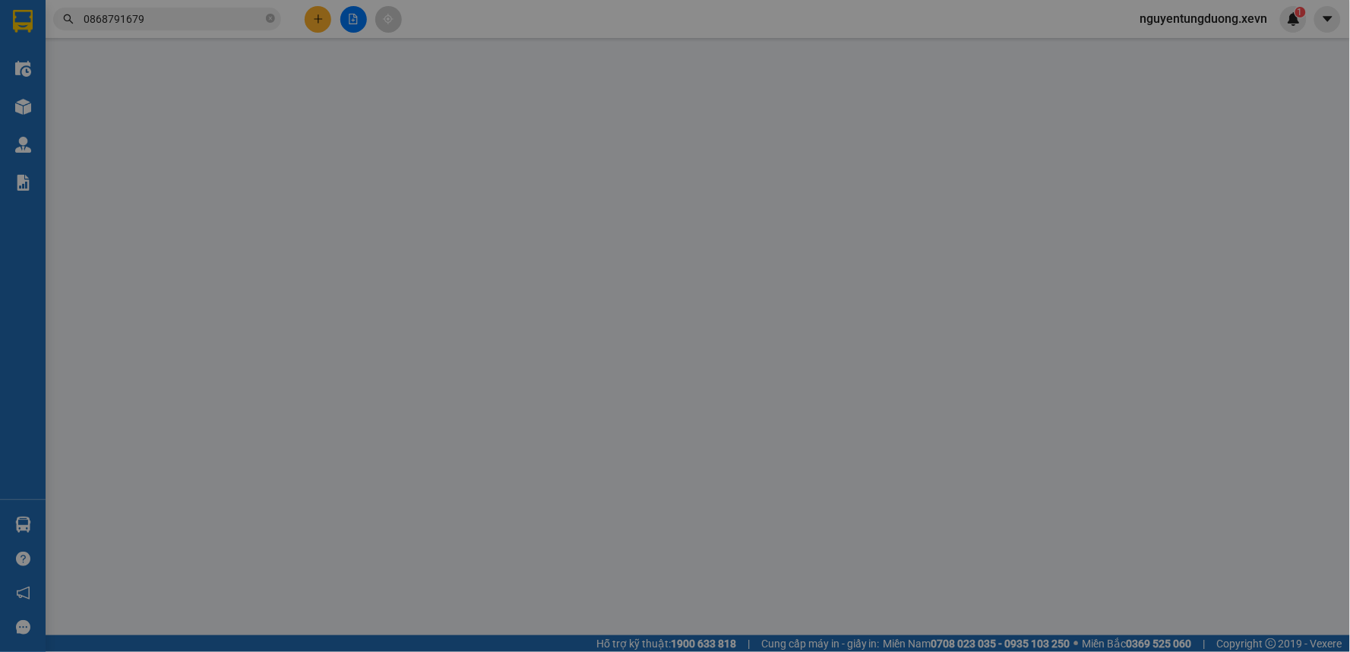
type input "0347942362"
type input "ANH PHÚC"
type input "0868791679"
type input "TUÂN"
type input "025087011207 CHU THÀNH TRUNG"
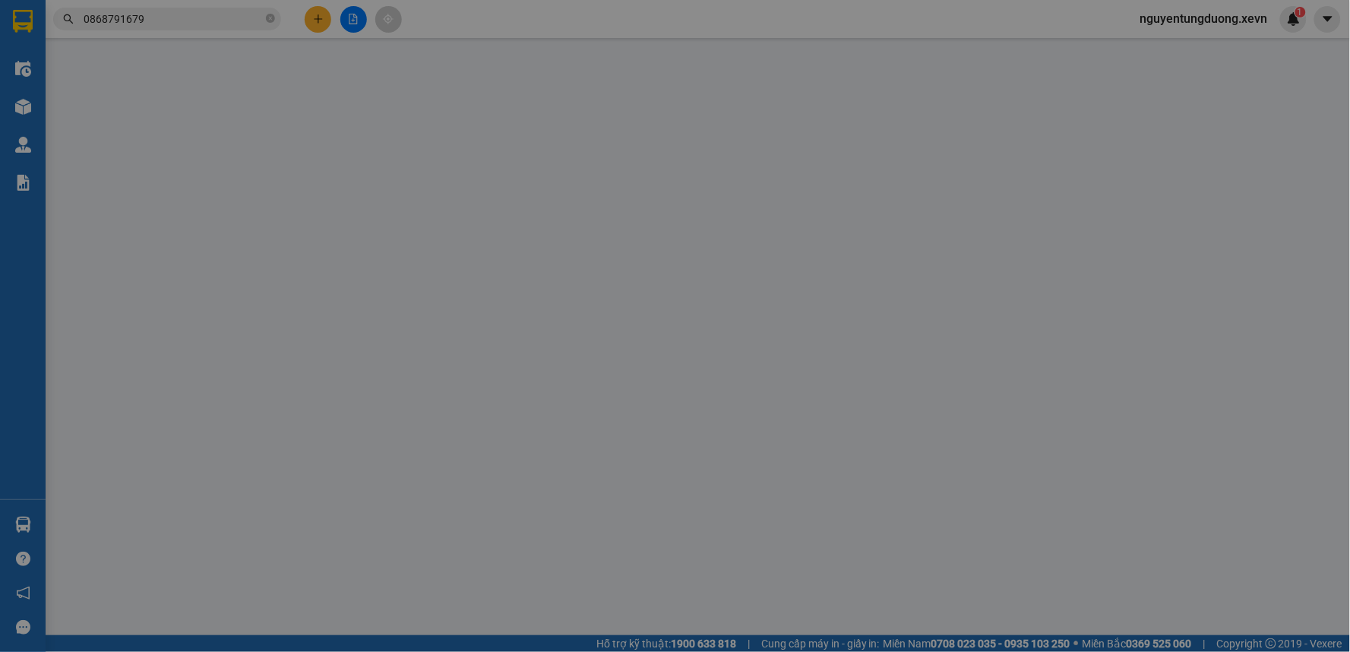
type input "40.000"
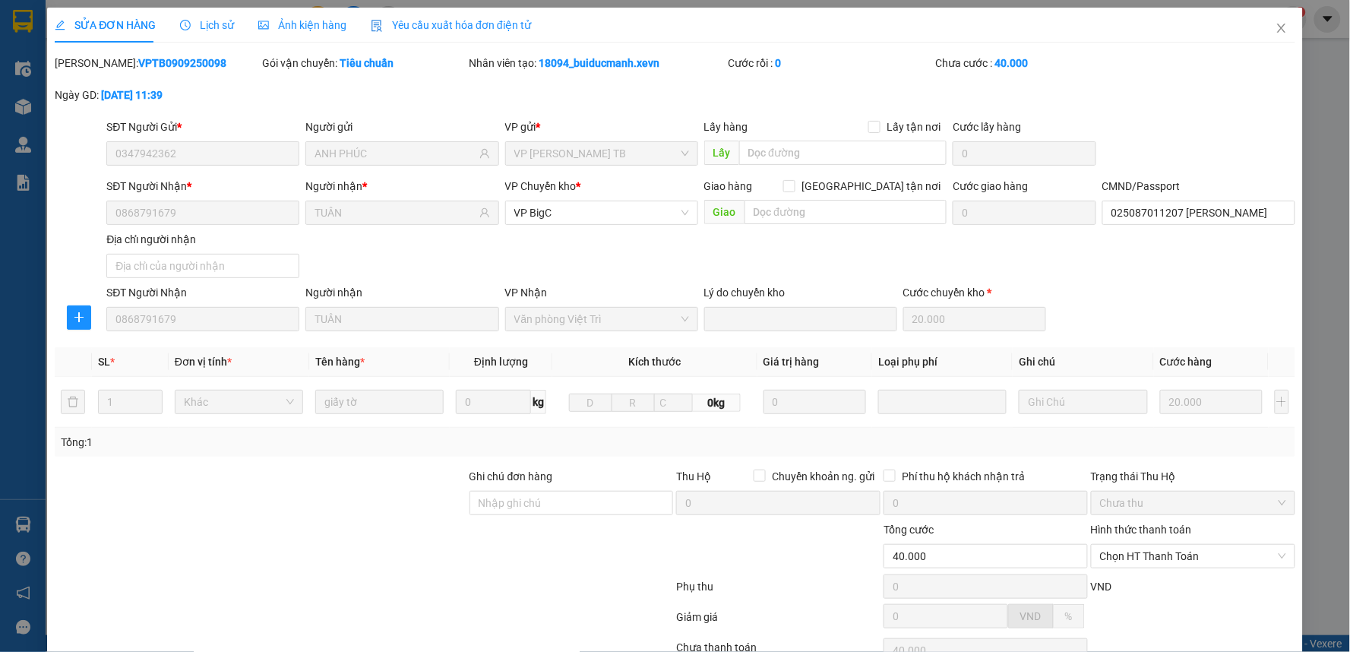
click at [1141, 566] on span "Chọn HT Thanh Toán" at bounding box center [1193, 556] width 186 height 23
click at [1130, 580] on div "Tại văn phòng" at bounding box center [1183, 586] width 184 height 17
type input "0"
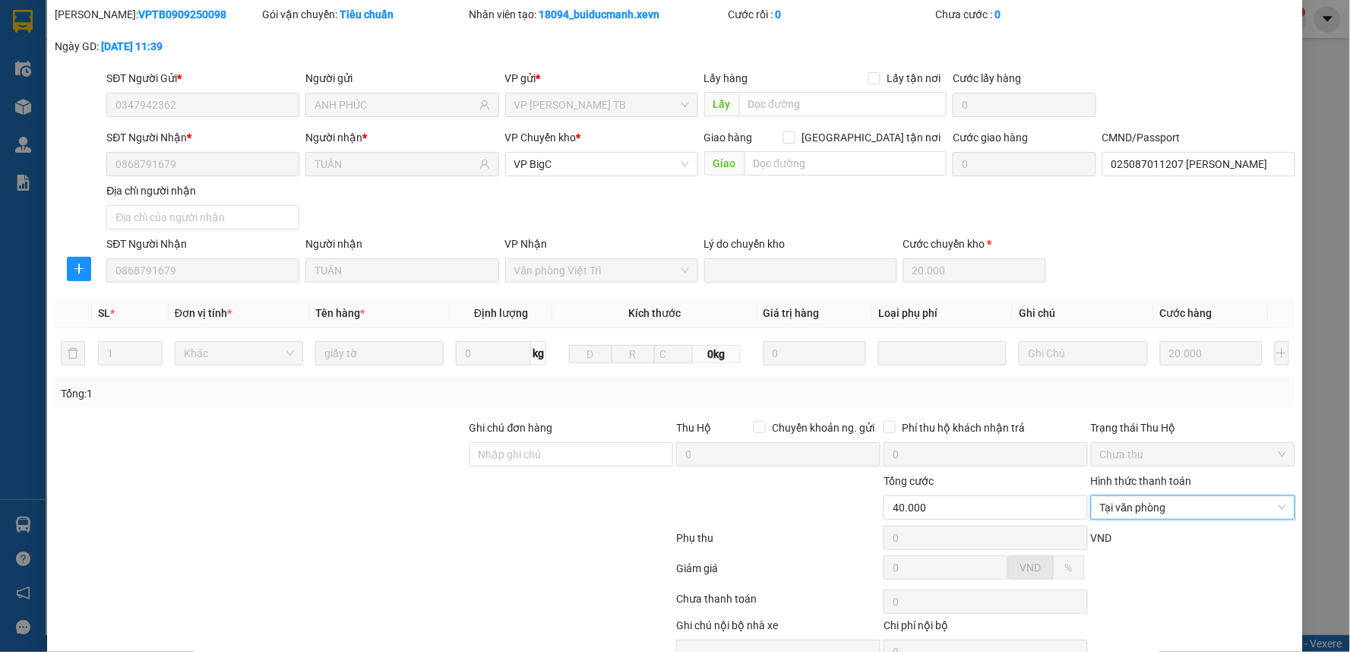
scroll to position [84, 0]
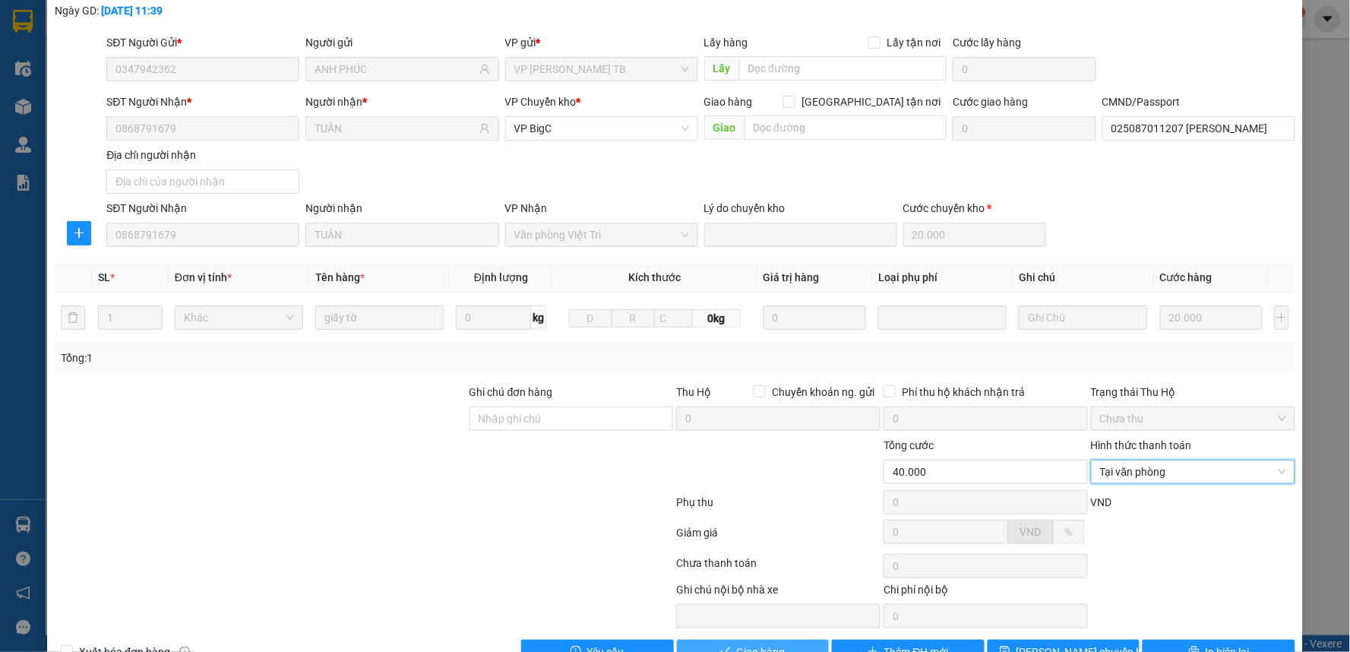
click at [726, 641] on button "Giao hàng" at bounding box center [753, 652] width 153 height 24
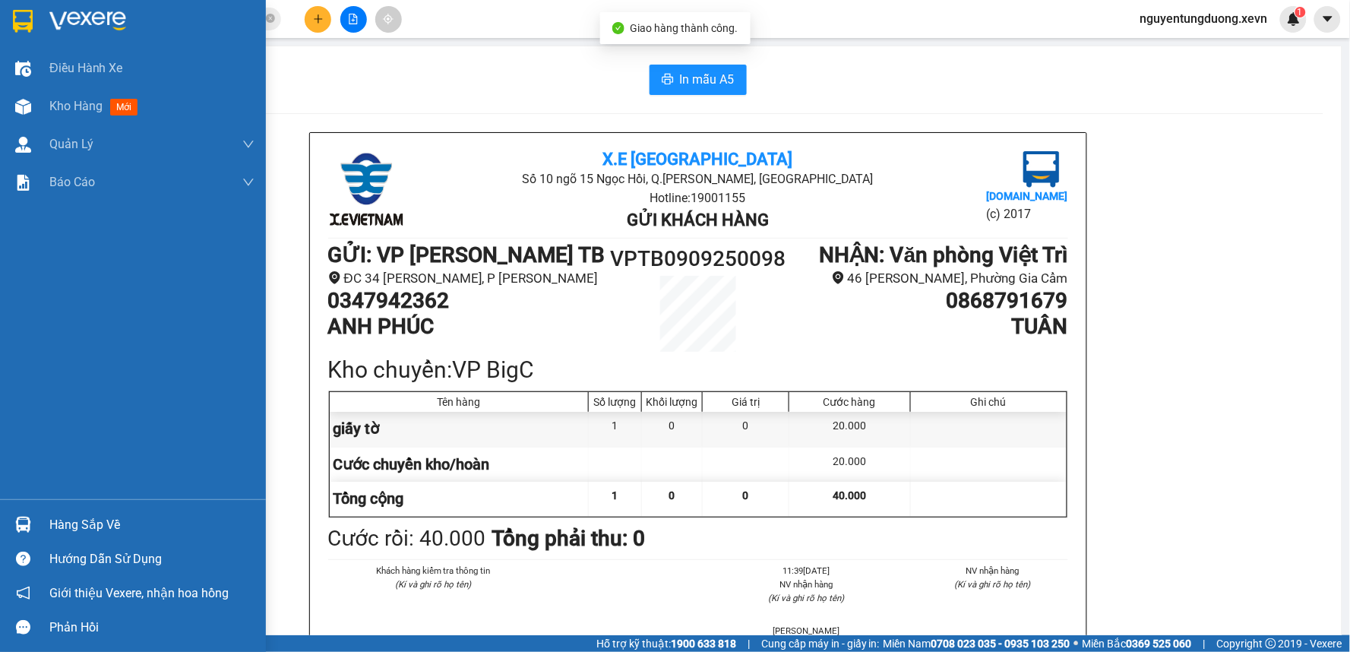
click at [46, 106] on div "Kho hàng mới" at bounding box center [133, 106] width 266 height 38
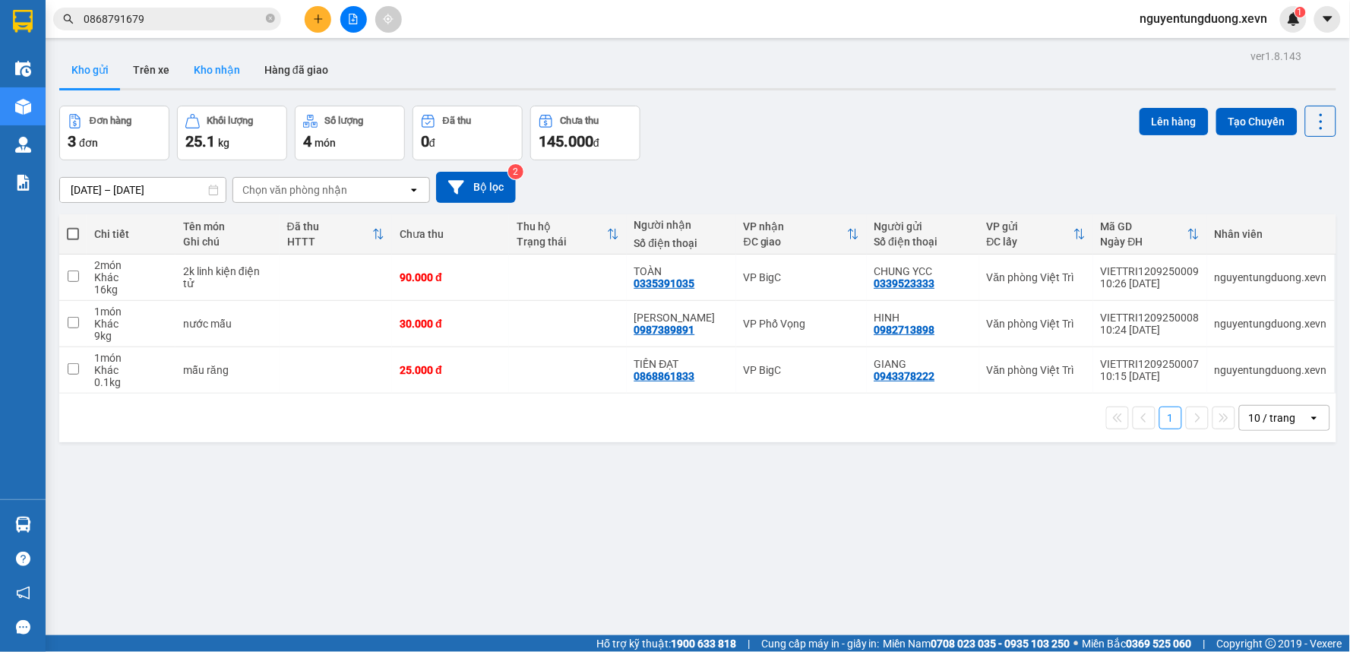
click at [219, 66] on button "Kho nhận" at bounding box center [217, 70] width 71 height 36
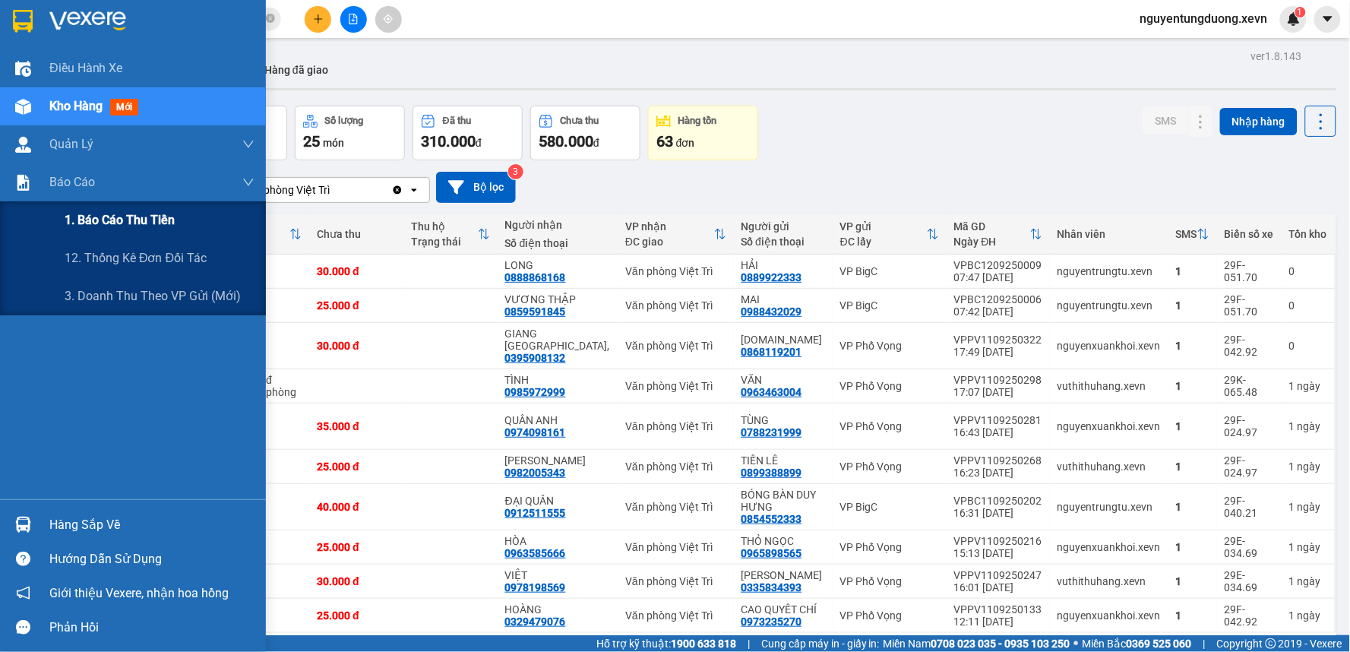
click at [107, 217] on span "1. Báo cáo thu tiền" at bounding box center [120, 219] width 110 height 19
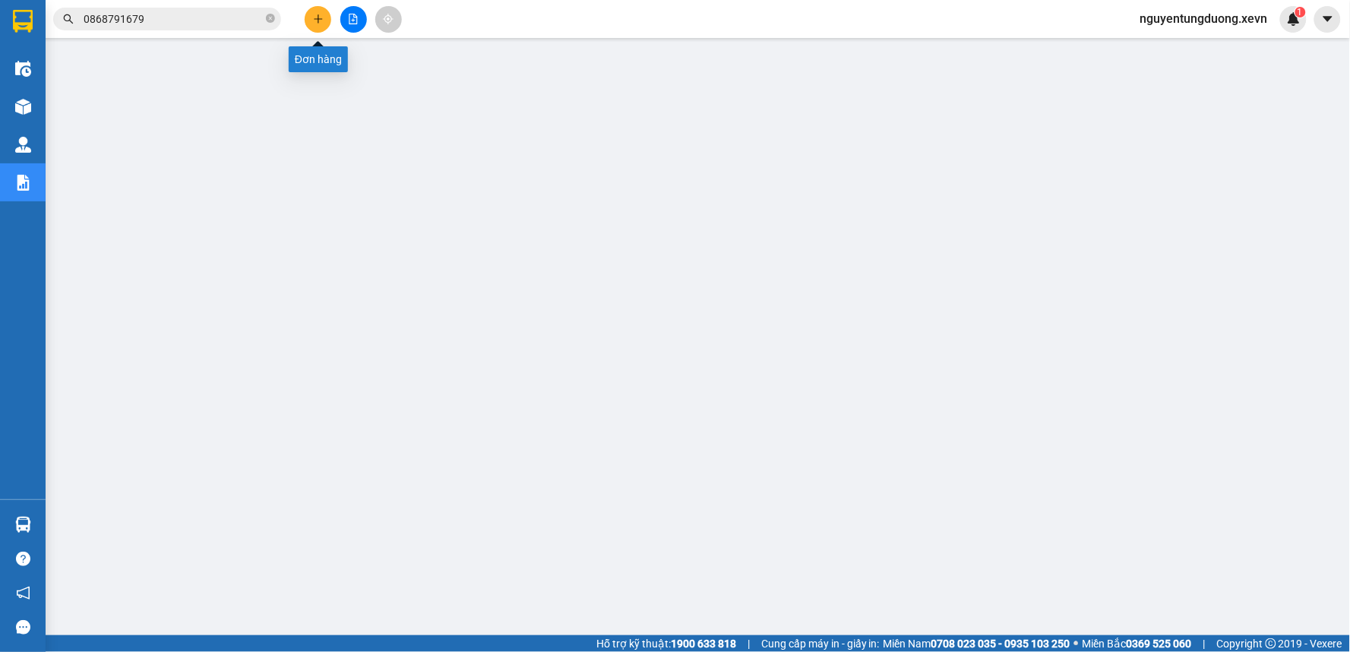
click at [319, 25] on button at bounding box center [318, 19] width 27 height 27
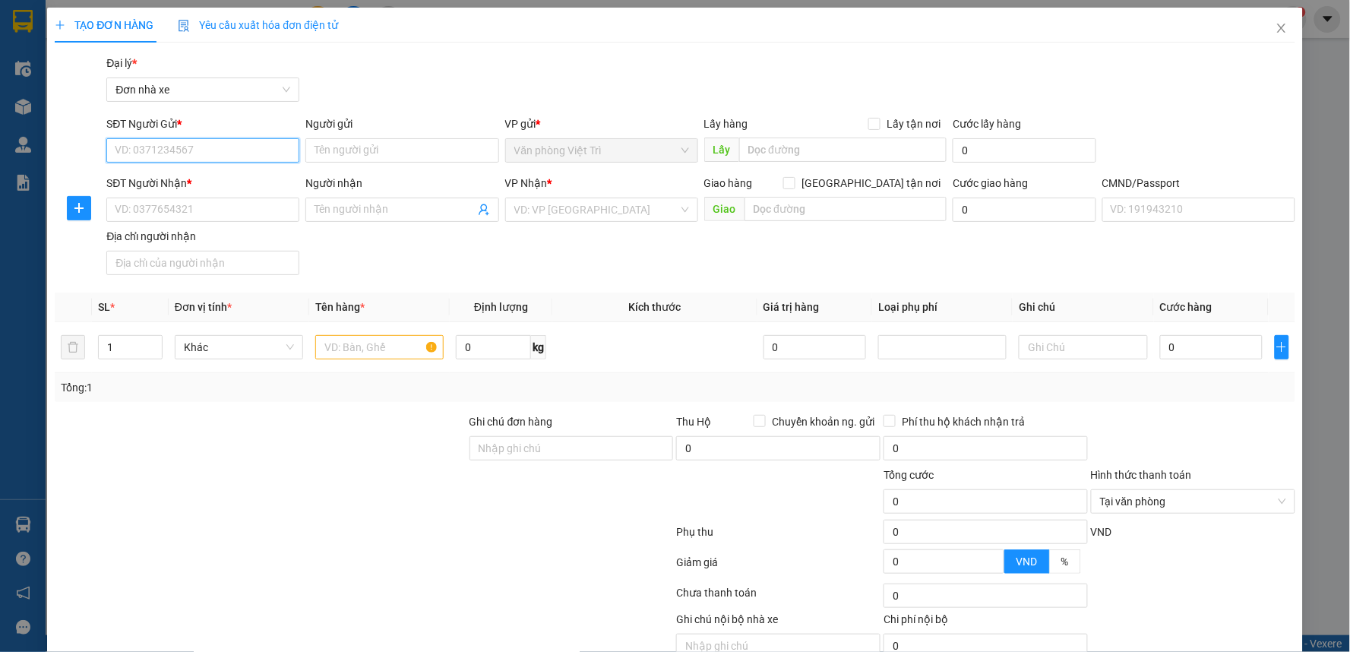
click at [257, 150] on input "SĐT Người Gửi *" at bounding box center [202, 150] width 193 height 24
type input "0968054491"
click at [179, 173] on div "0968054491 - TRẦN THÙY LINH" at bounding box center [201, 180] width 173 height 17
type input "TRẦN THÙY LINH"
type input "0975062918"
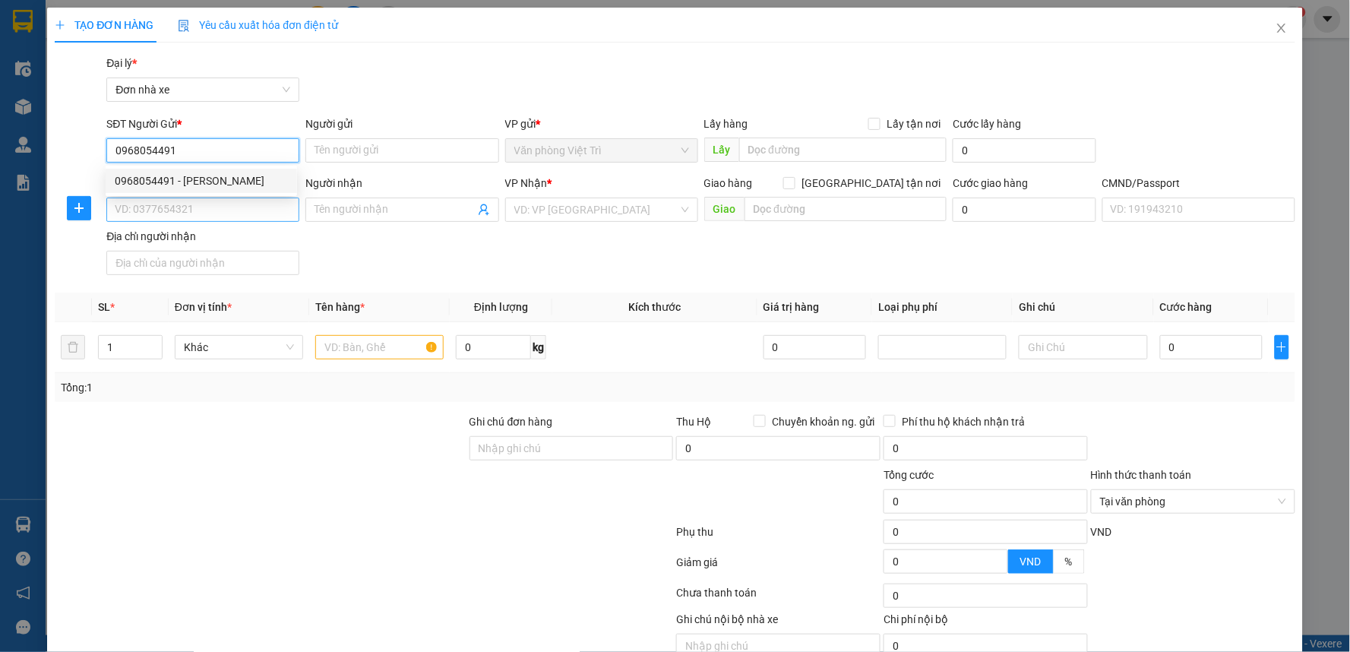
type input "LINH"
checkbox input "true"
type input "Startup Tower, Ngõ 91, Đai Mễ, Nam Từ Liêm, Hà Nội, Viêt Nam"
type input "1"
type input "60.000"
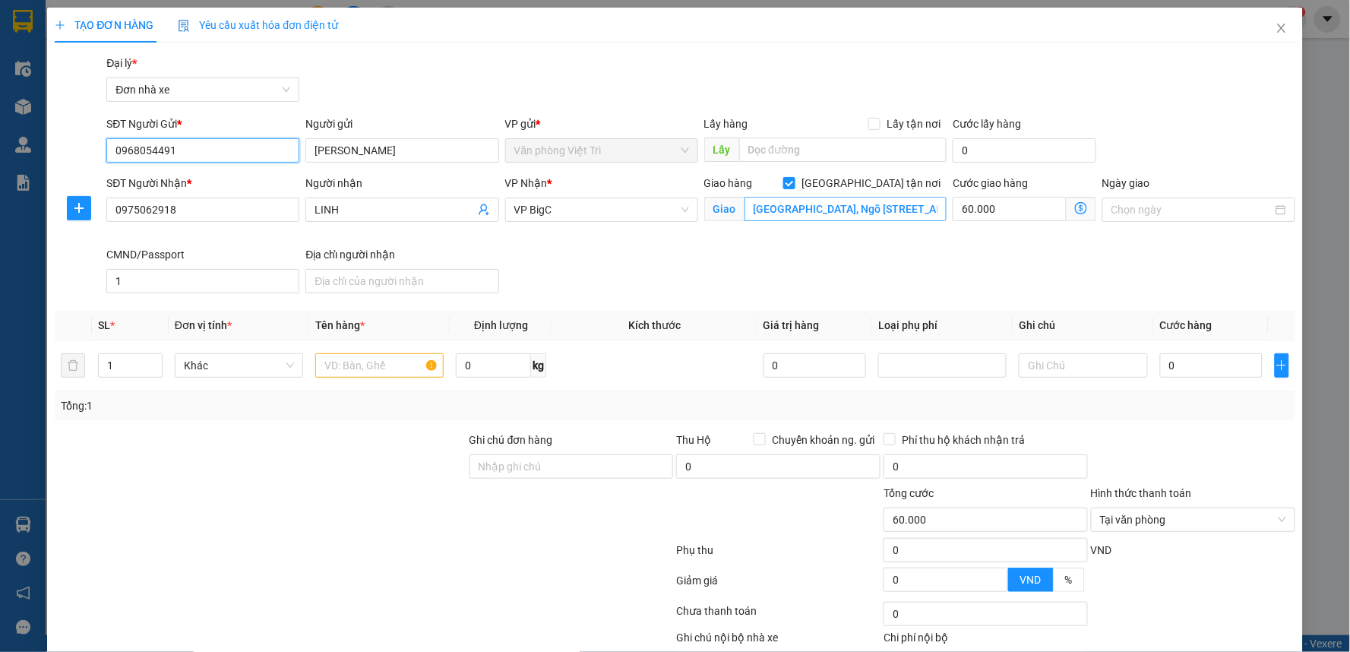
type input "0968054491"
click at [854, 215] on input "Startup Tower, Ngõ 91, Đai Mễ, Nam Từ Liêm, Hà Nội, Viêt Nam" at bounding box center [845, 209] width 203 height 24
click at [817, 207] on input "Startup Tower, Ngõ 91, Đai Mễ, Nam Từ Liêm, Hà Nội, Viêt Nam" at bounding box center [845, 209] width 203 height 24
click at [862, 213] on input "Startup Tower, Ngõ 91, Đai Mễ, Nam Từ Liêm, Hà Nội, Viêt Nam" at bounding box center [845, 209] width 203 height 24
click at [403, 366] on input "text" at bounding box center [379, 365] width 128 height 24
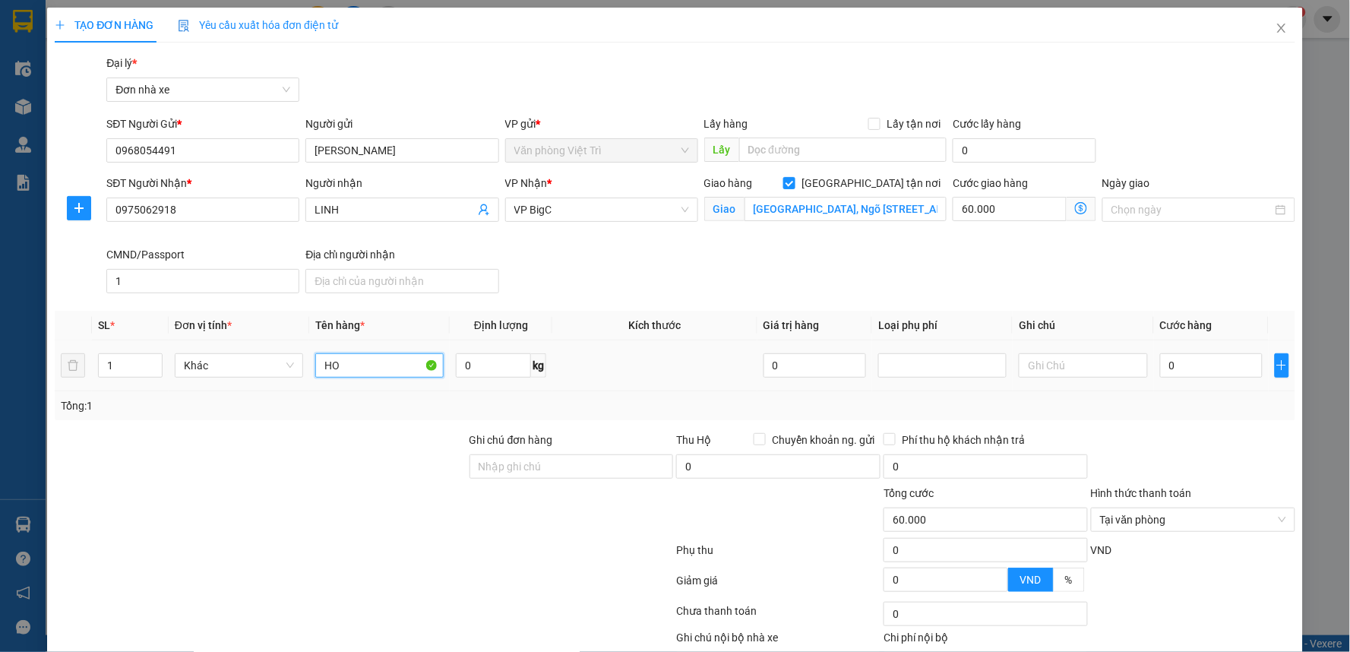
type input "H"
type input "HỒ SƠ"
click at [789, 217] on input "Startup Tower, Ngõ 91, Đai Mễ, Nam Từ Liêm, Hà Nội, Viêt Nam" at bounding box center [845, 209] width 203 height 24
click at [985, 209] on input "60.000" at bounding box center [1010, 209] width 114 height 24
type input "7"
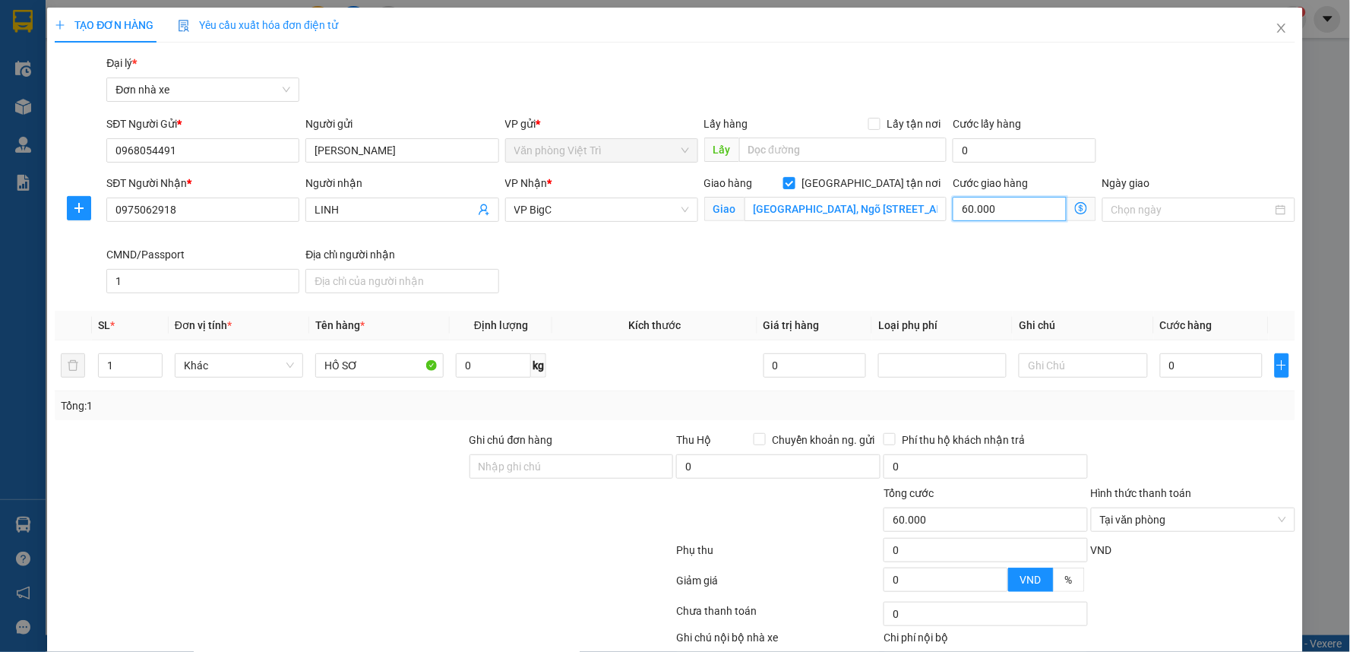
type input "7"
type input "70"
type input "70.000"
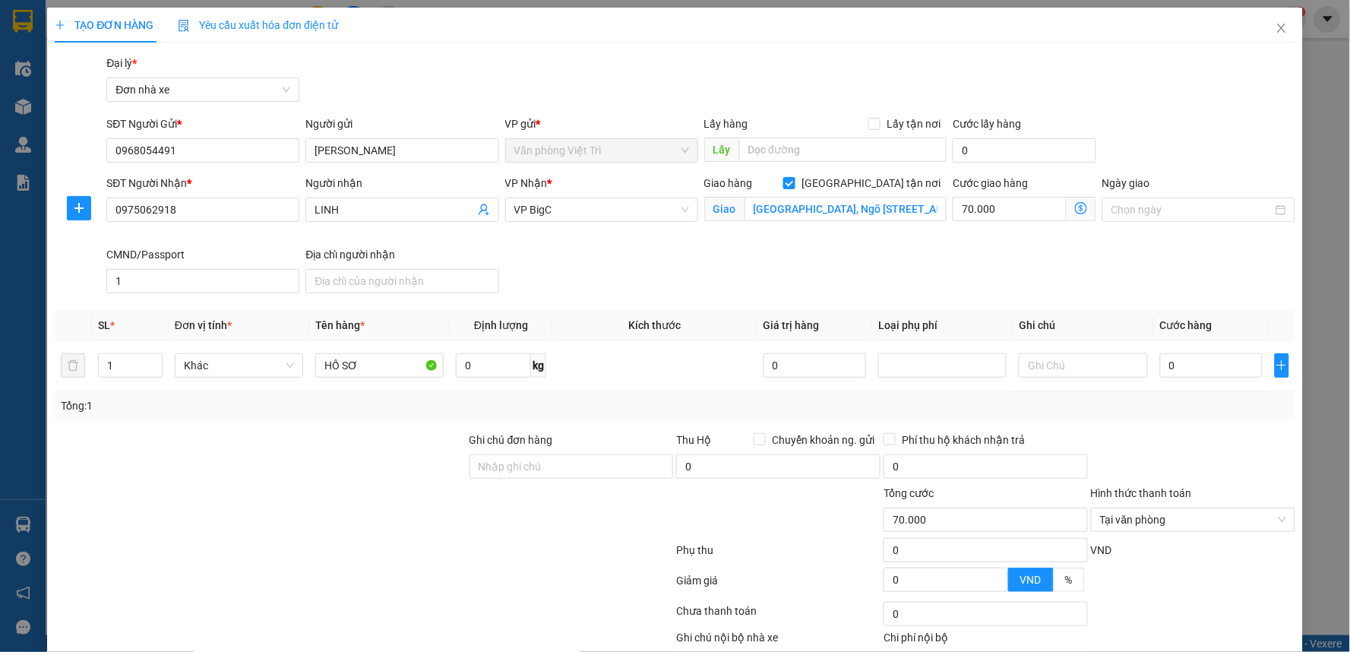
click at [1099, 126] on div "SĐT Người Gửi * 0968054491 Người gửi TRẦN THÙY LINH VP gửi * Văn phòng Việt Trì…" at bounding box center [700, 141] width 1194 height 53
type input "20"
type input "70.020"
type input "20.000"
type input "90.000"
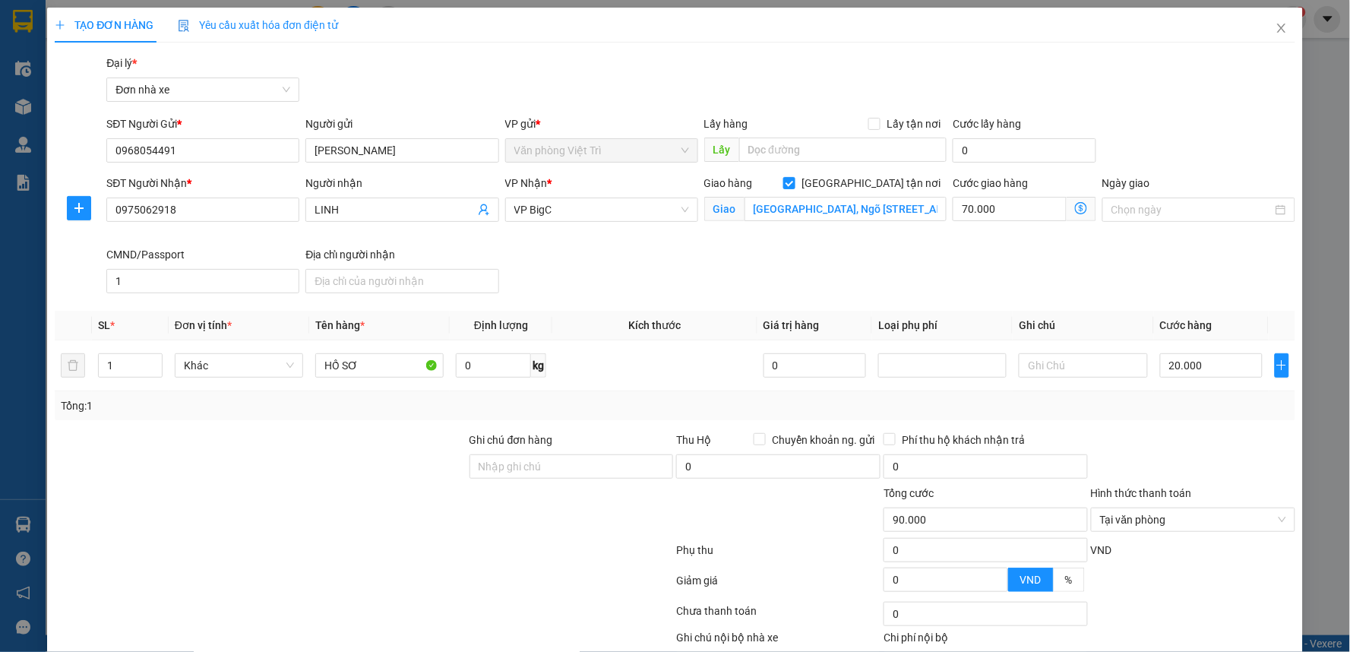
click at [1082, 300] on div "Transit Pickup Surcharge Ids Transit Deliver Surcharge Ids Transit Deliver Surc…" at bounding box center [675, 383] width 1241 height 657
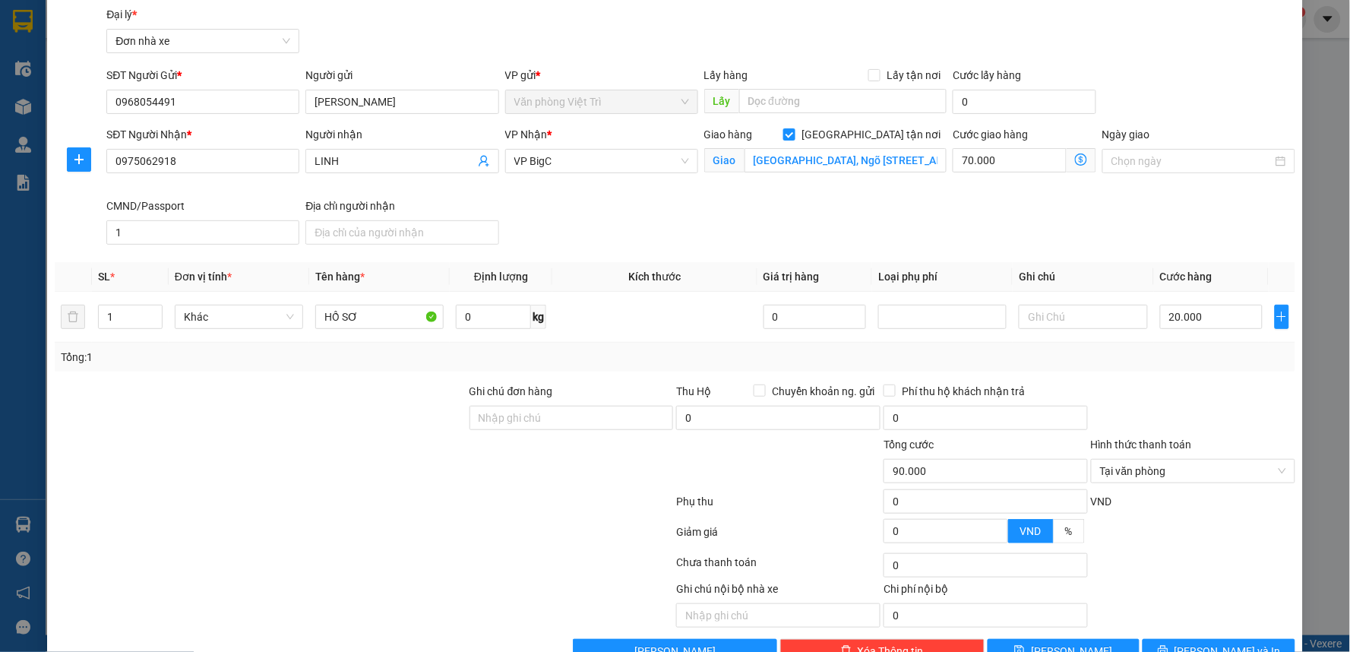
scroll to position [84, 0]
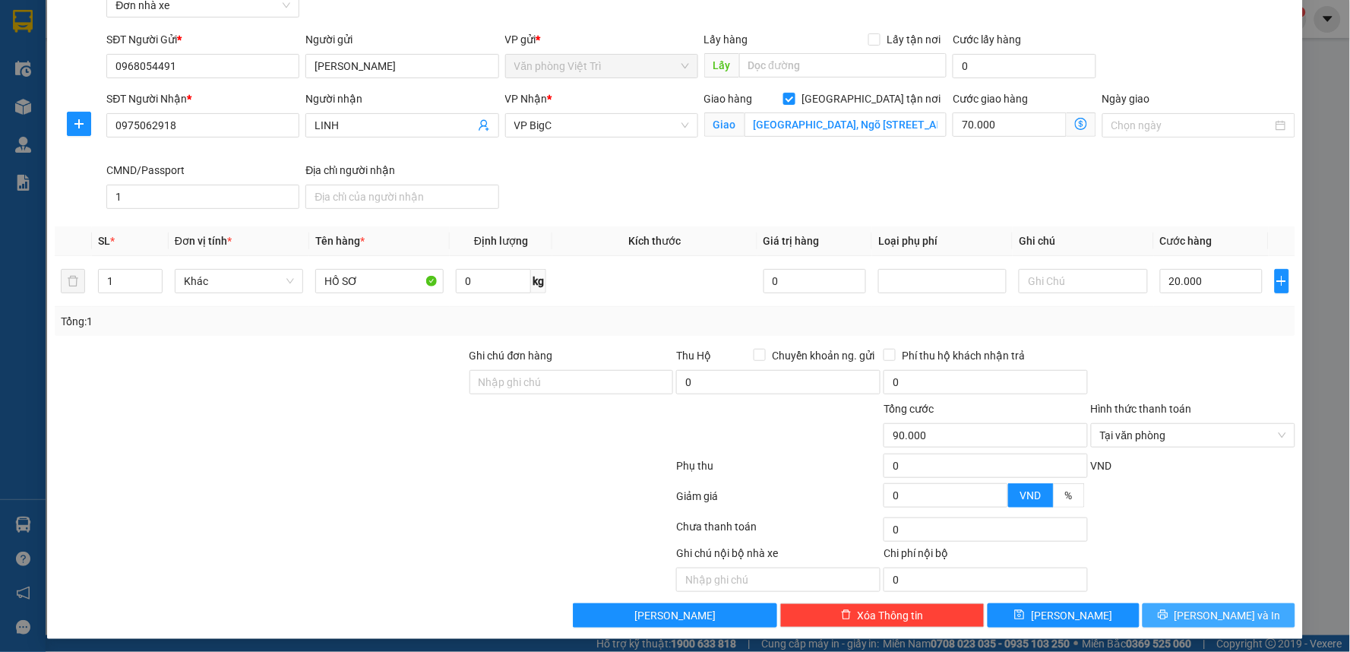
click at [1223, 612] on span "[PERSON_NAME] và In" at bounding box center [1227, 615] width 106 height 17
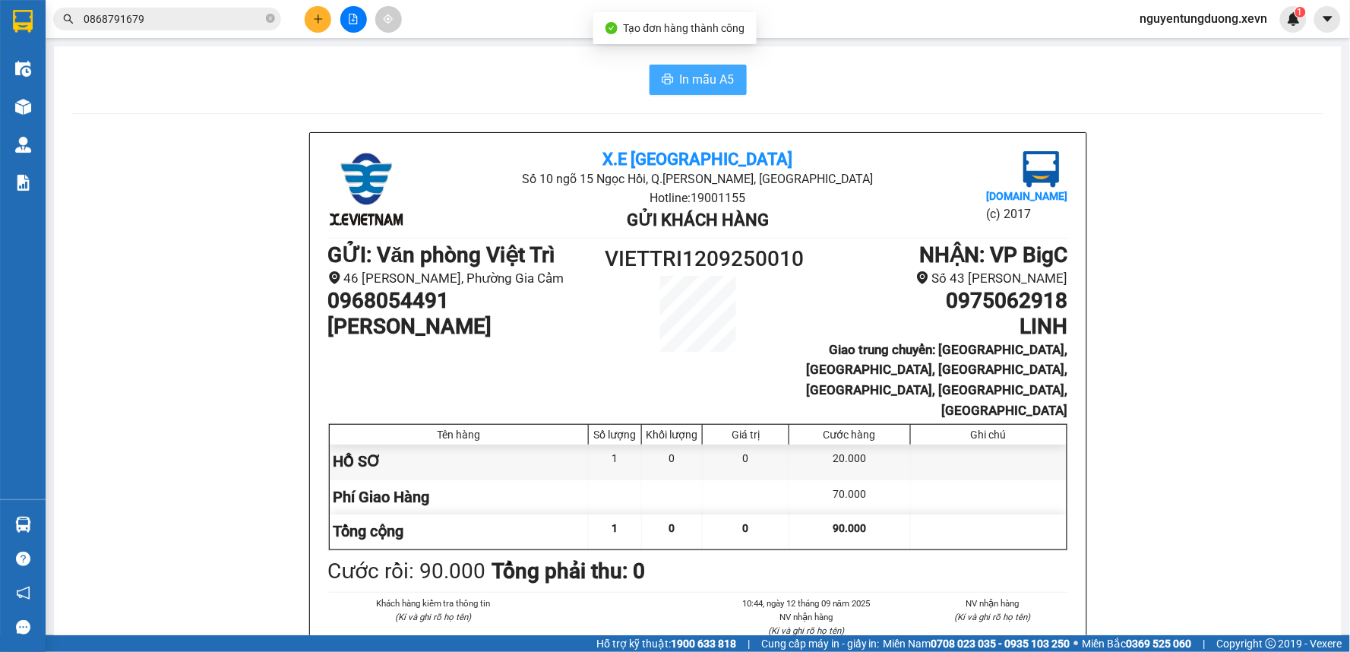
drag, startPoint x: 669, startPoint y: 57, endPoint x: 676, endPoint y: 77, distance: 21.6
click at [680, 77] on span "In mẫu A5" at bounding box center [707, 79] width 55 height 19
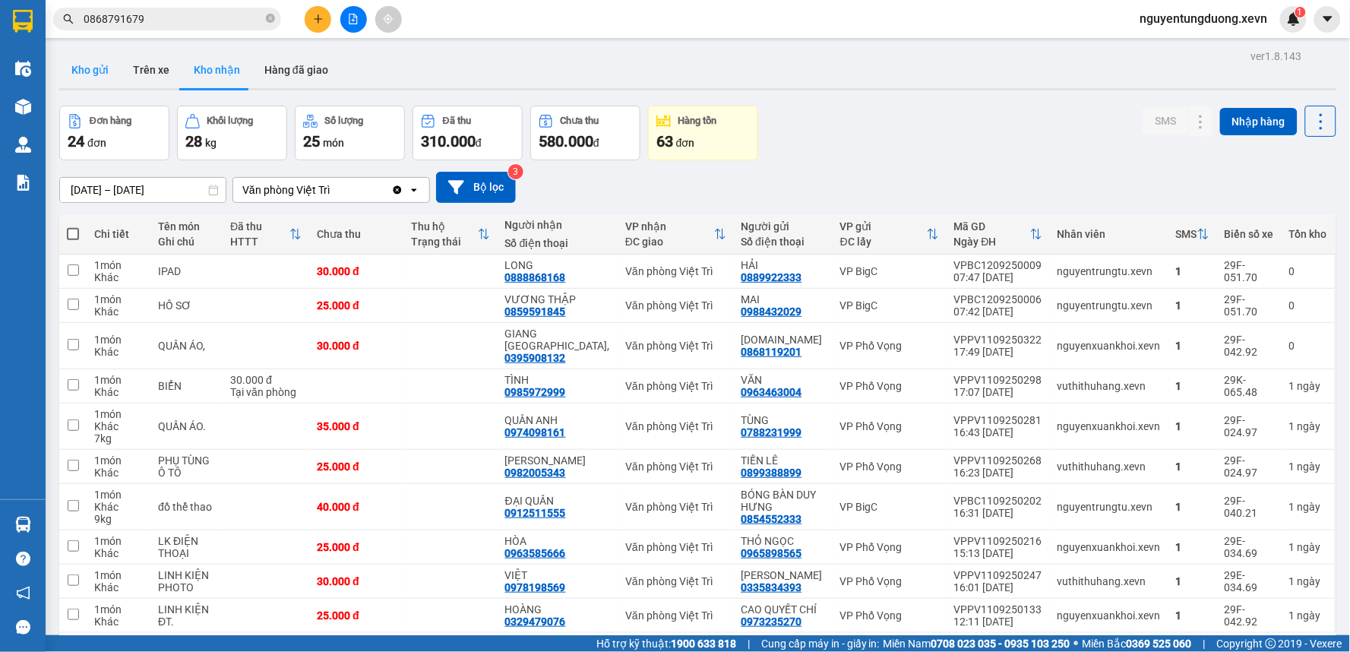
click at [106, 61] on button "Kho gửi" at bounding box center [90, 70] width 62 height 36
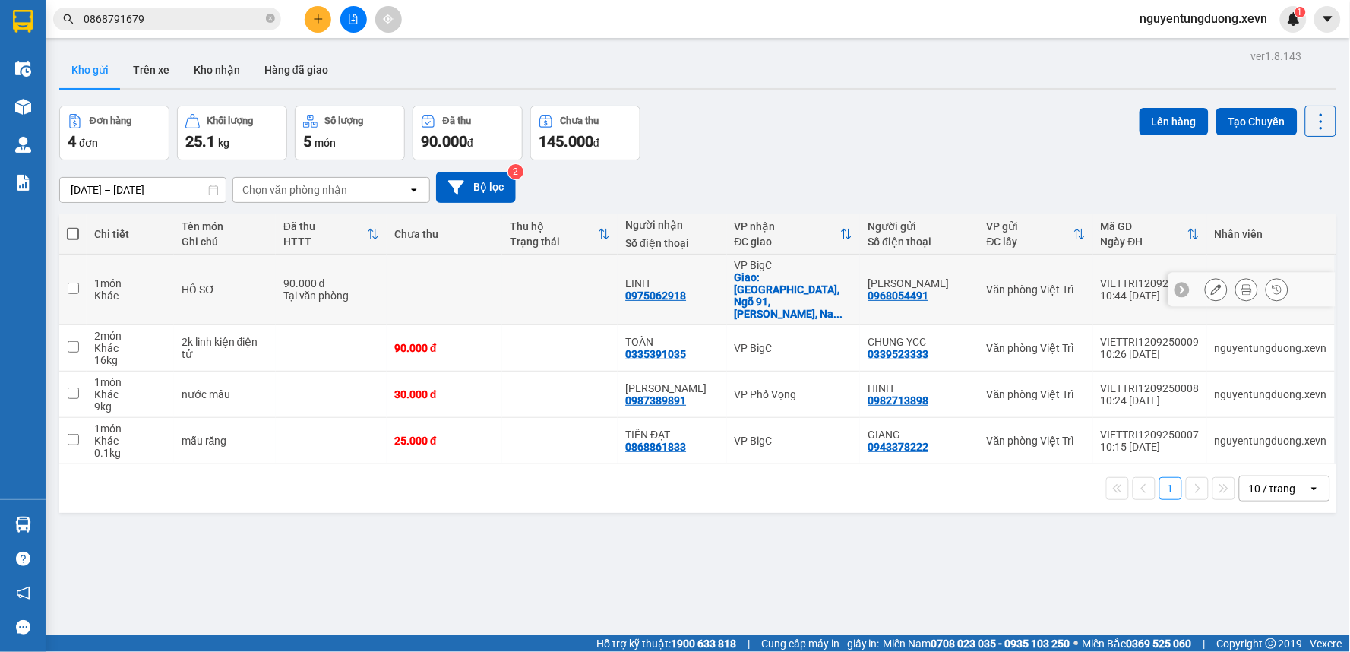
click at [618, 279] on td at bounding box center [559, 289] width 115 height 71
checkbox input "true"
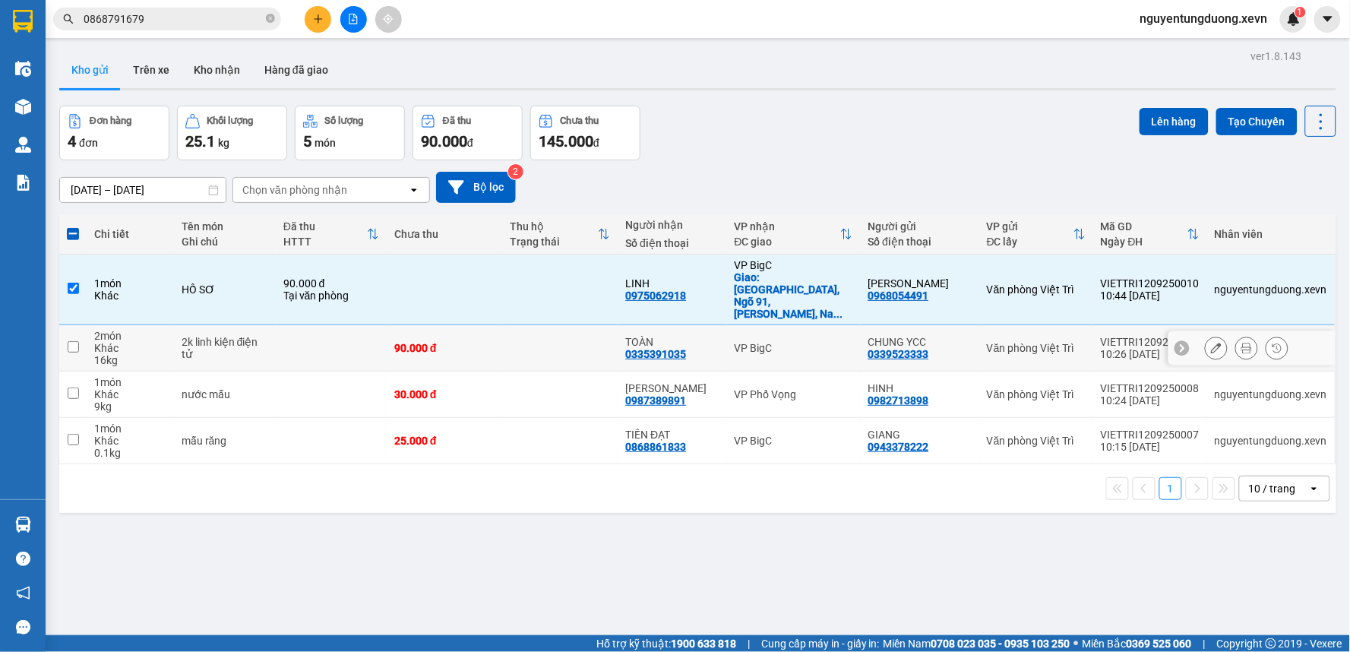
click at [585, 327] on td at bounding box center [559, 348] width 115 height 46
checkbox input "true"
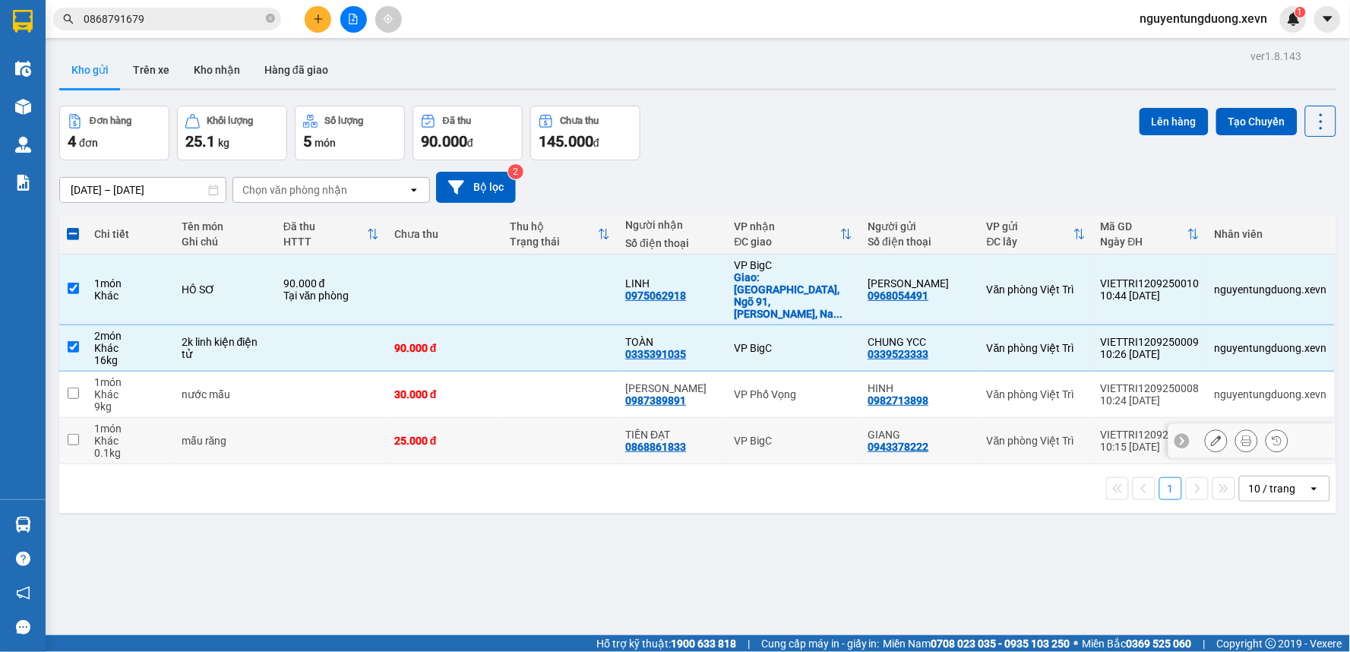
click at [581, 422] on td at bounding box center [559, 441] width 115 height 46
checkbox input "true"
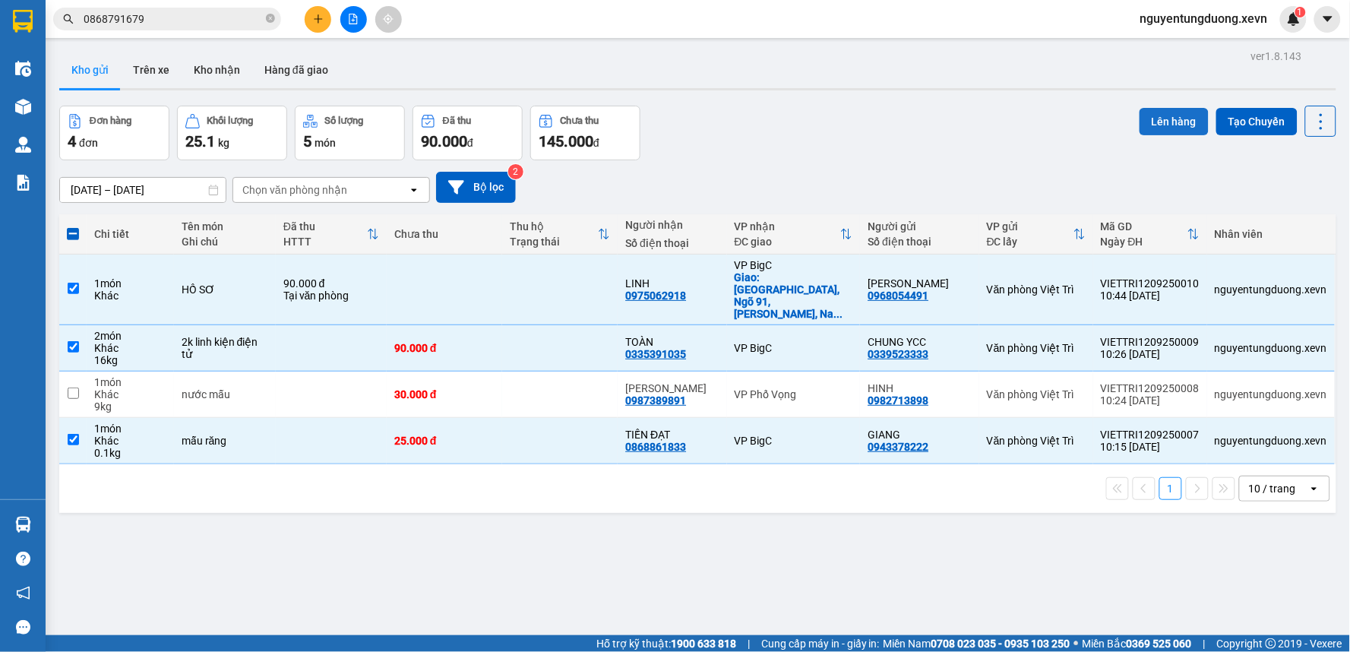
click at [1145, 123] on button "Lên hàng" at bounding box center [1173, 121] width 69 height 27
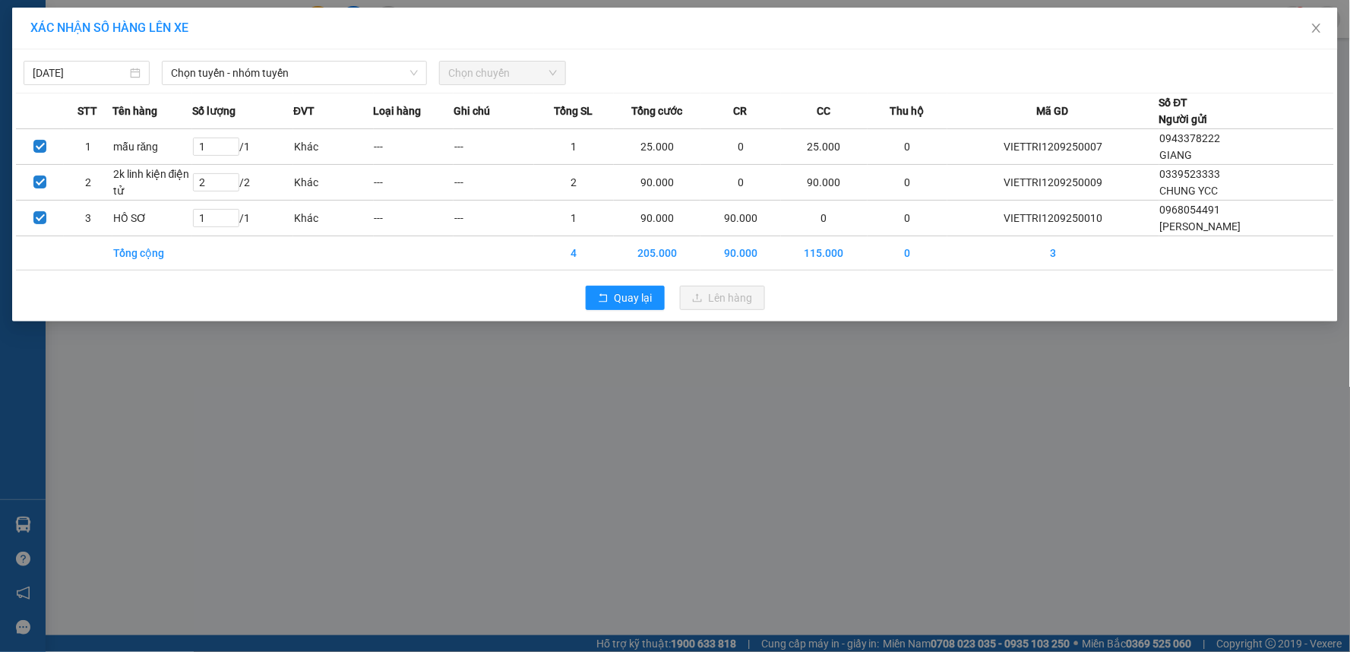
click at [316, 87] on div "12/09/2025 Chọn tuyến - nhóm tuyến Chọn chuyến STT Tên hàng Số lượng ĐVT Loại h…" at bounding box center [675, 185] width 1326 height 272
click at [301, 82] on span "Chọn tuyến - nhóm tuyến" at bounding box center [294, 73] width 247 height 23
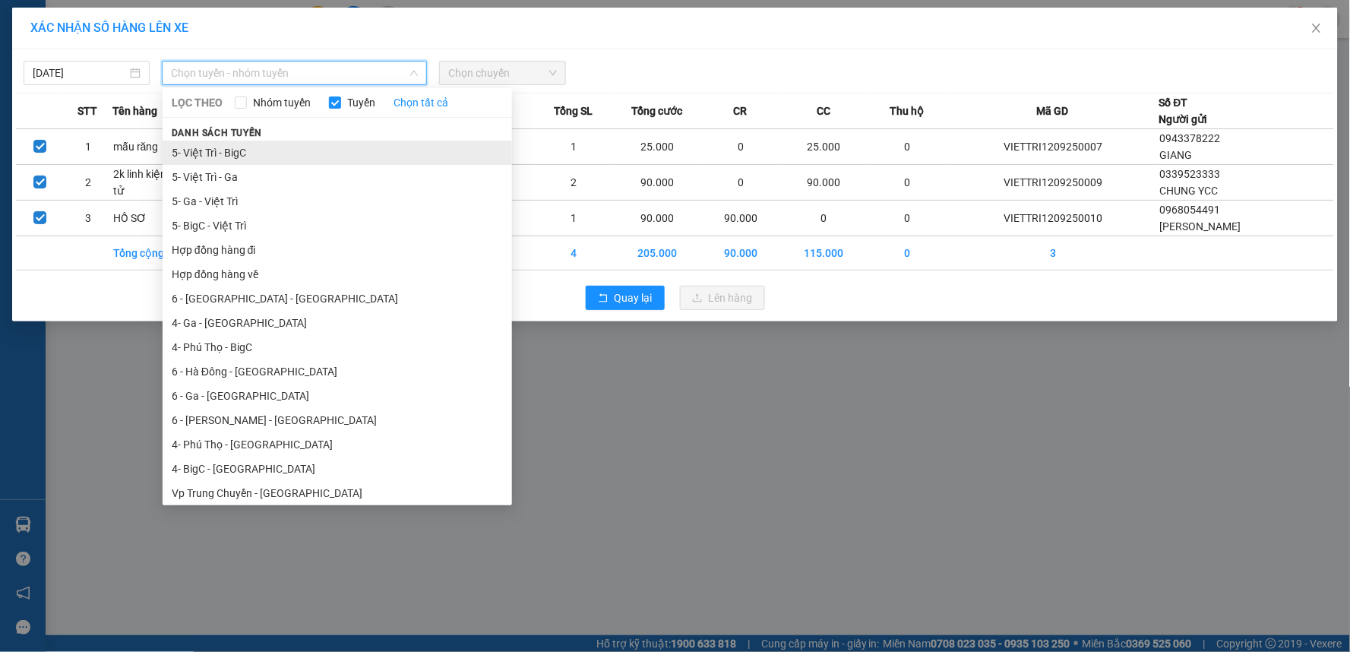
click at [226, 143] on li "5- Việt Trì - BigC" at bounding box center [337, 153] width 349 height 24
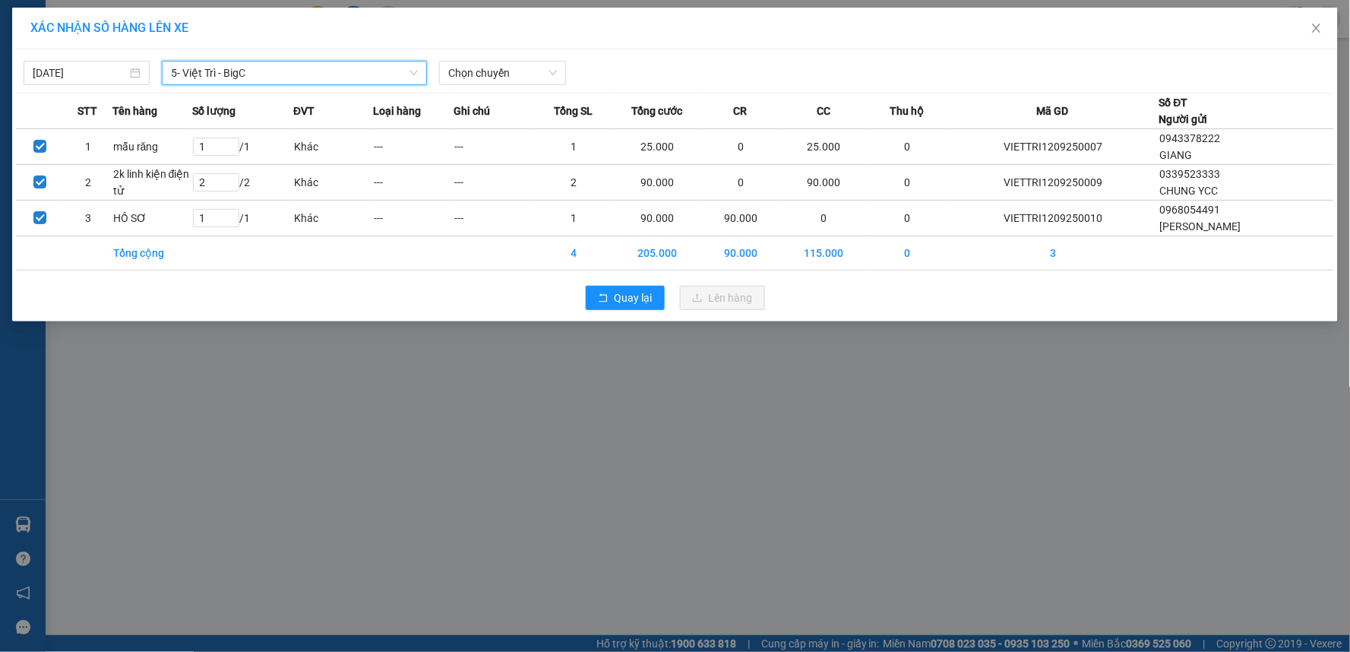
click at [438, 58] on div "12/09/2025 5- Việt Trì - BigC 5- Việt Trì - BigC LỌC THEO Nhóm tuyến Tuyến Chọn…" at bounding box center [675, 69] width 1318 height 32
click at [482, 71] on span "Chọn chuyến" at bounding box center [502, 73] width 108 height 23
click at [526, 96] on div "11:02 (TC) - 29F-042.92" at bounding box center [508, 93] width 119 height 17
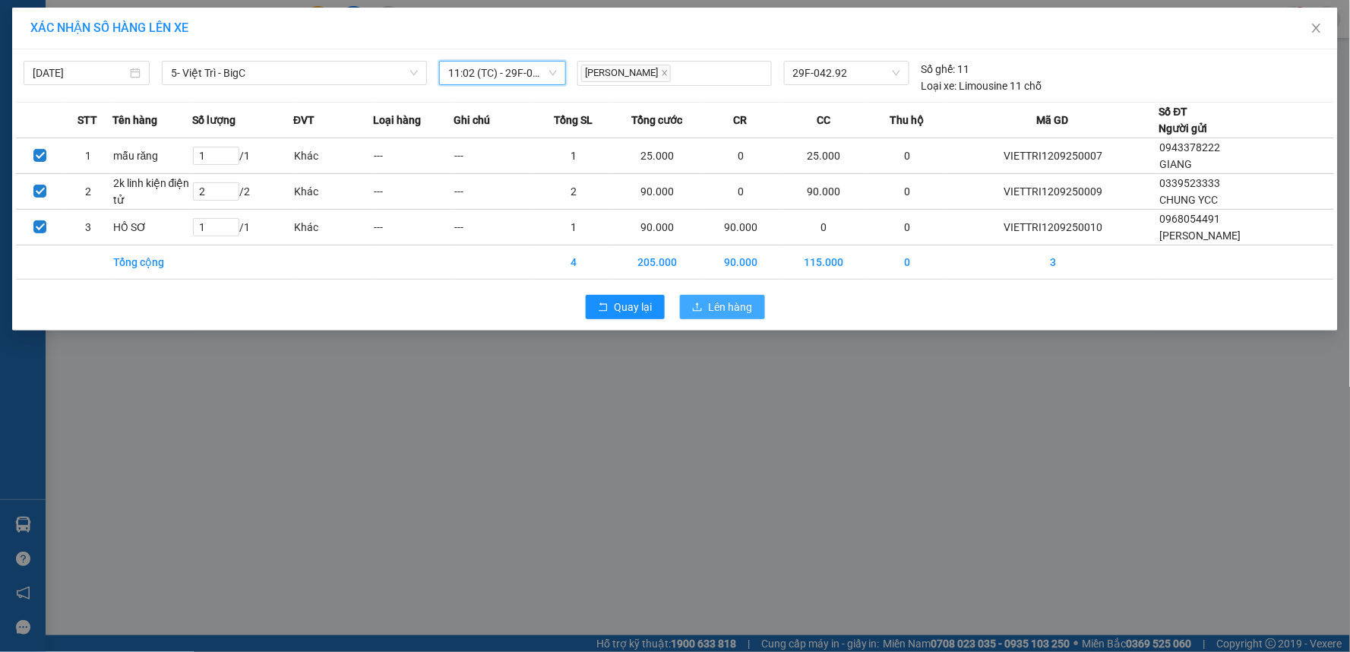
click at [699, 302] on button "Lên hàng" at bounding box center [722, 307] width 85 height 24
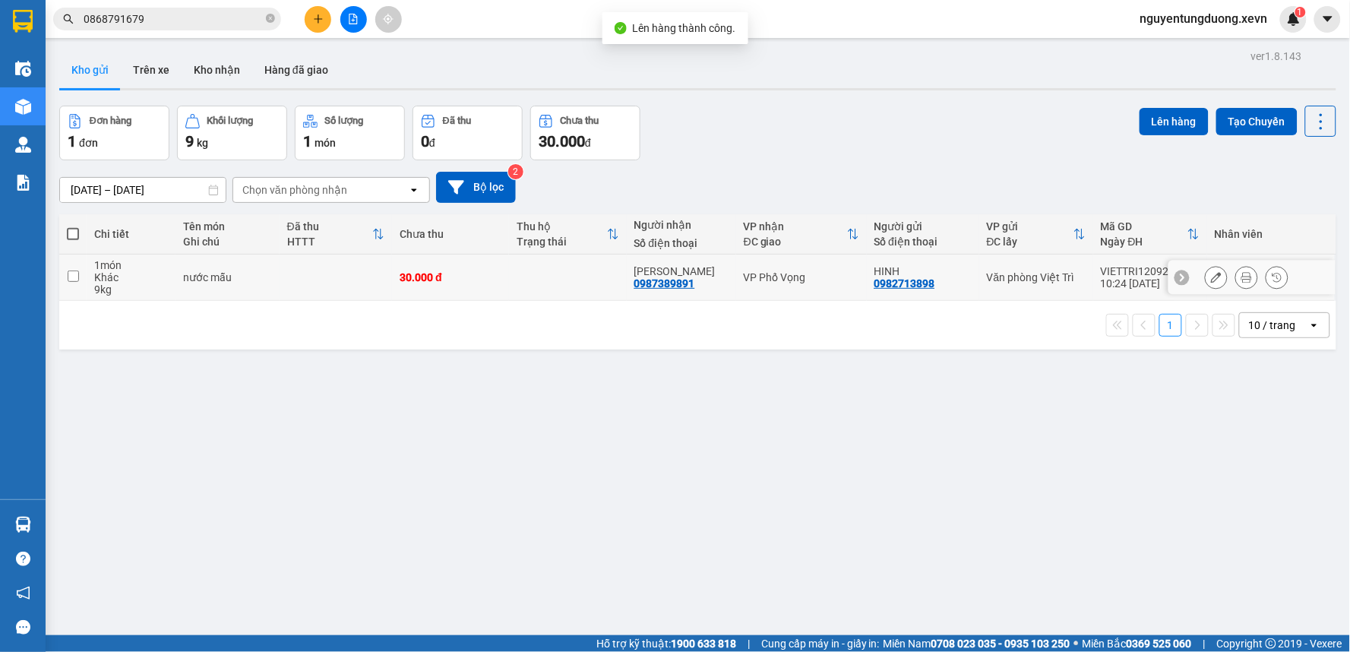
click at [315, 269] on td at bounding box center [336, 277] width 112 height 46
checkbox input "true"
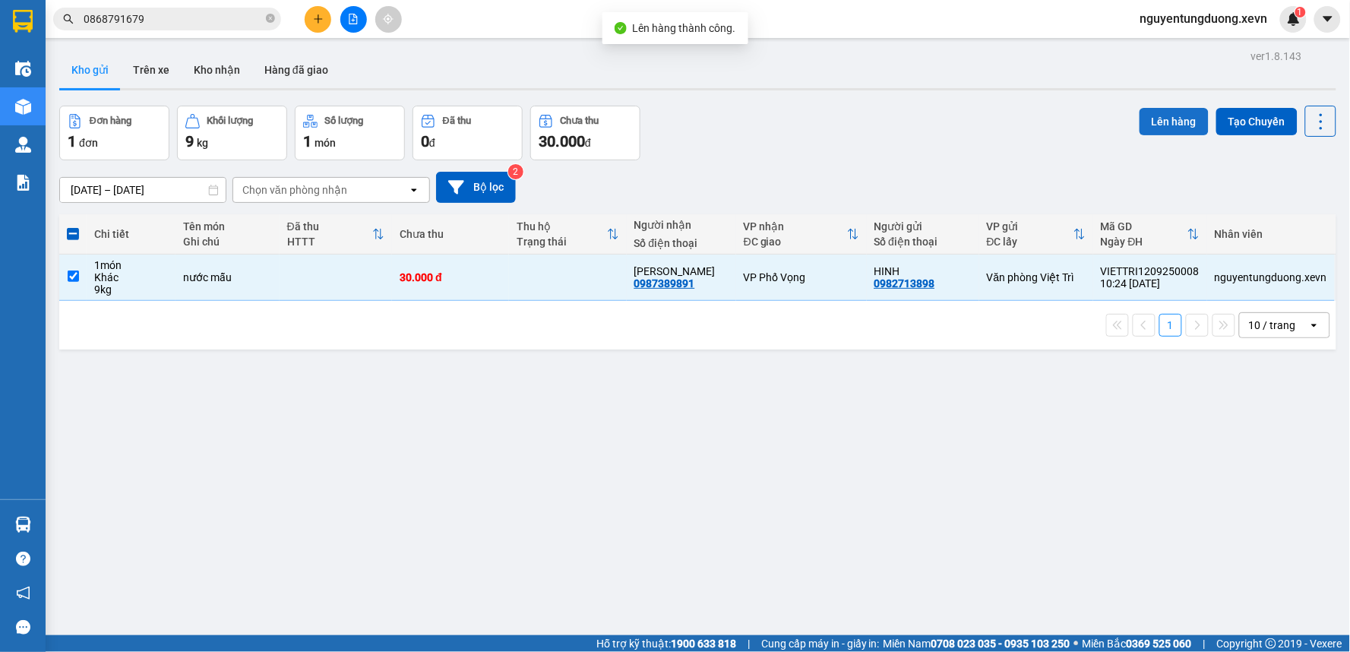
click at [1153, 114] on button "Lên hàng" at bounding box center [1173, 121] width 69 height 27
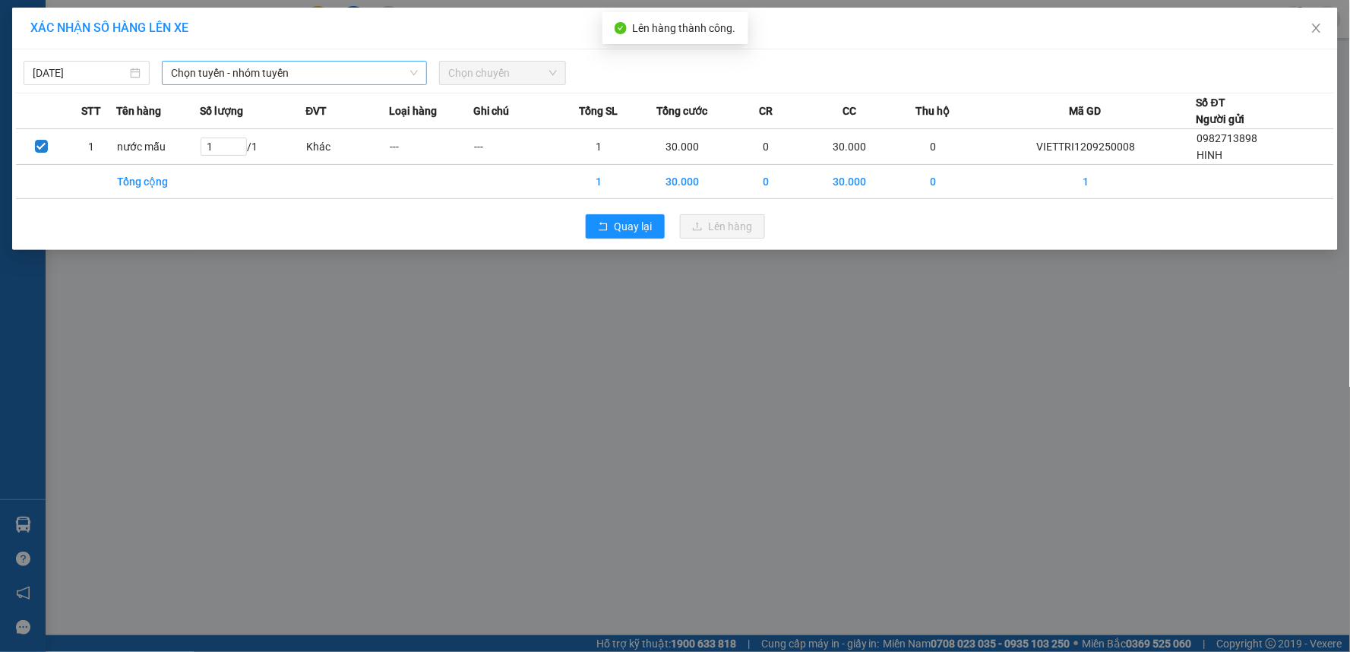
click at [249, 63] on span "Chọn tuyến - nhóm tuyến" at bounding box center [294, 73] width 247 height 23
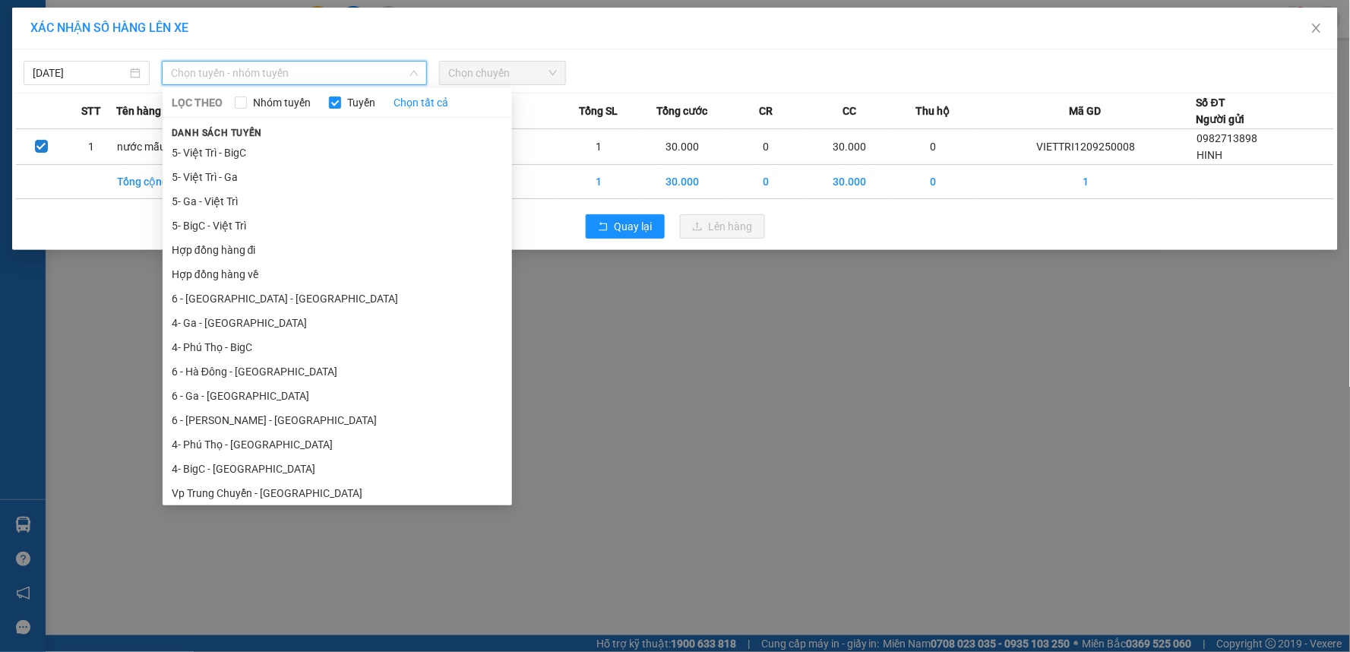
click at [216, 171] on li "5- Việt Trì - Ga" at bounding box center [337, 177] width 349 height 24
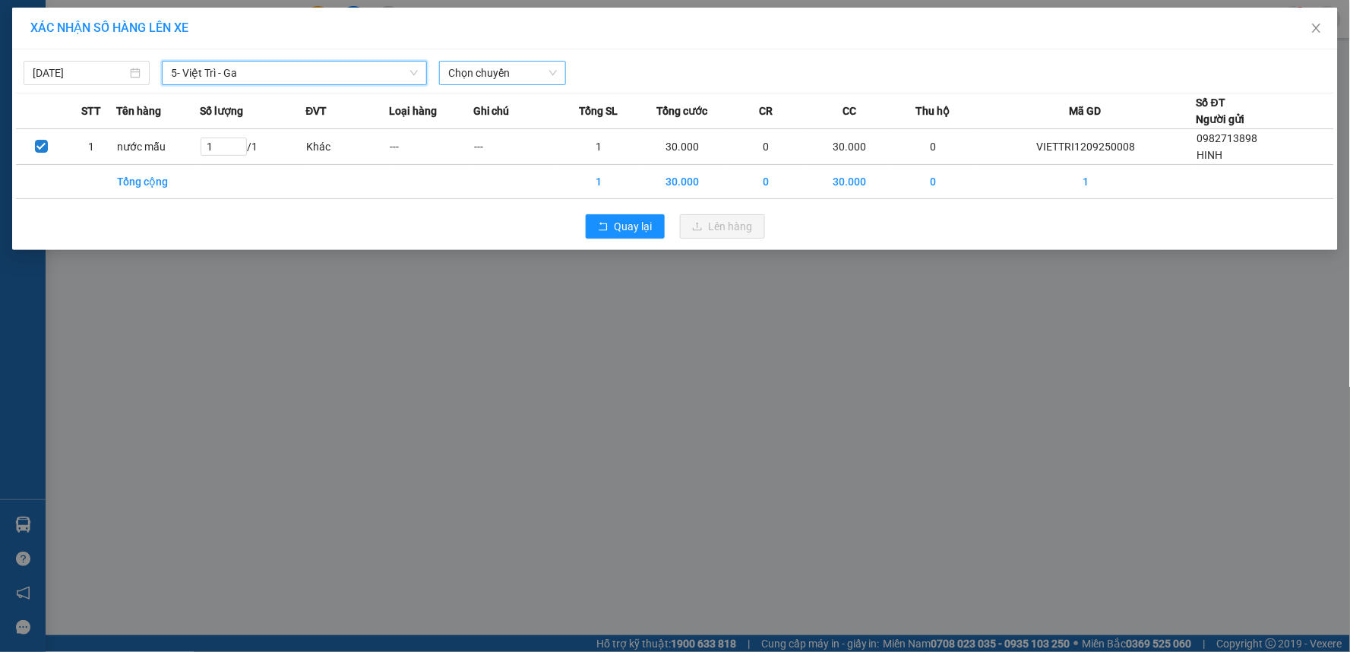
click at [473, 71] on span "Chọn chuyến" at bounding box center [502, 73] width 108 height 23
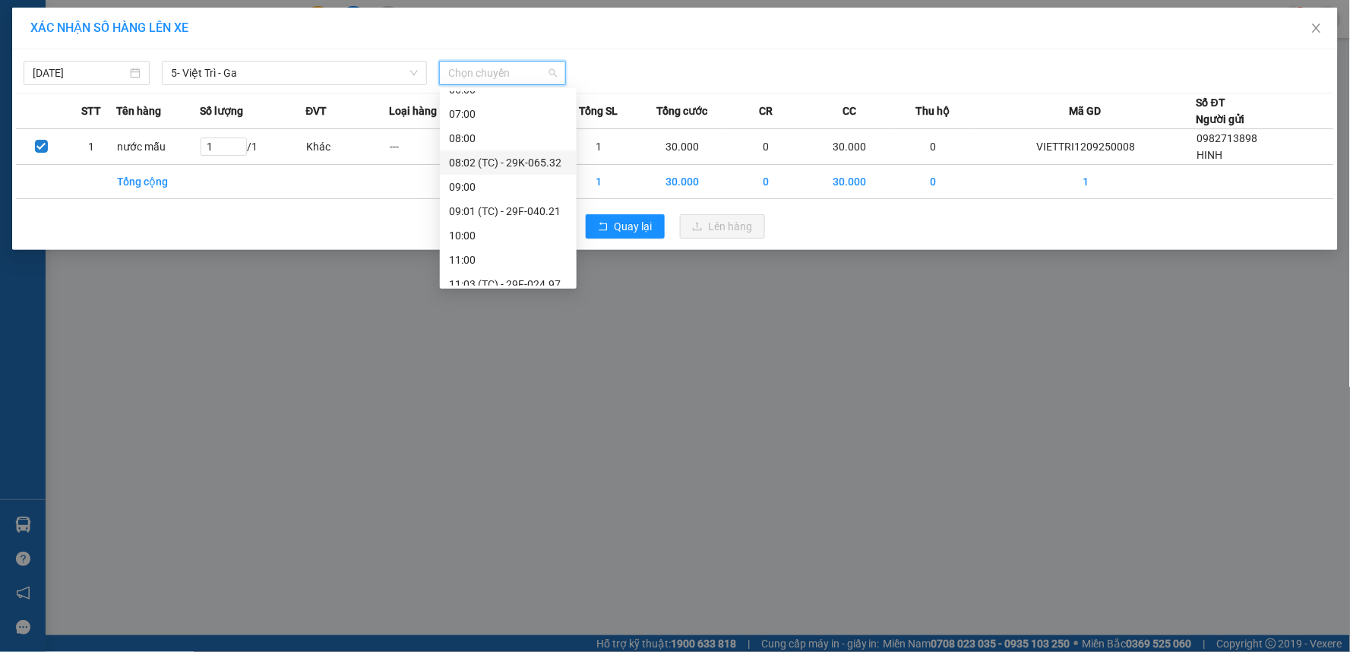
scroll to position [253, 0]
click at [542, 95] on div "11:03 (TC) - 29F-024.97" at bounding box center [508, 93] width 119 height 17
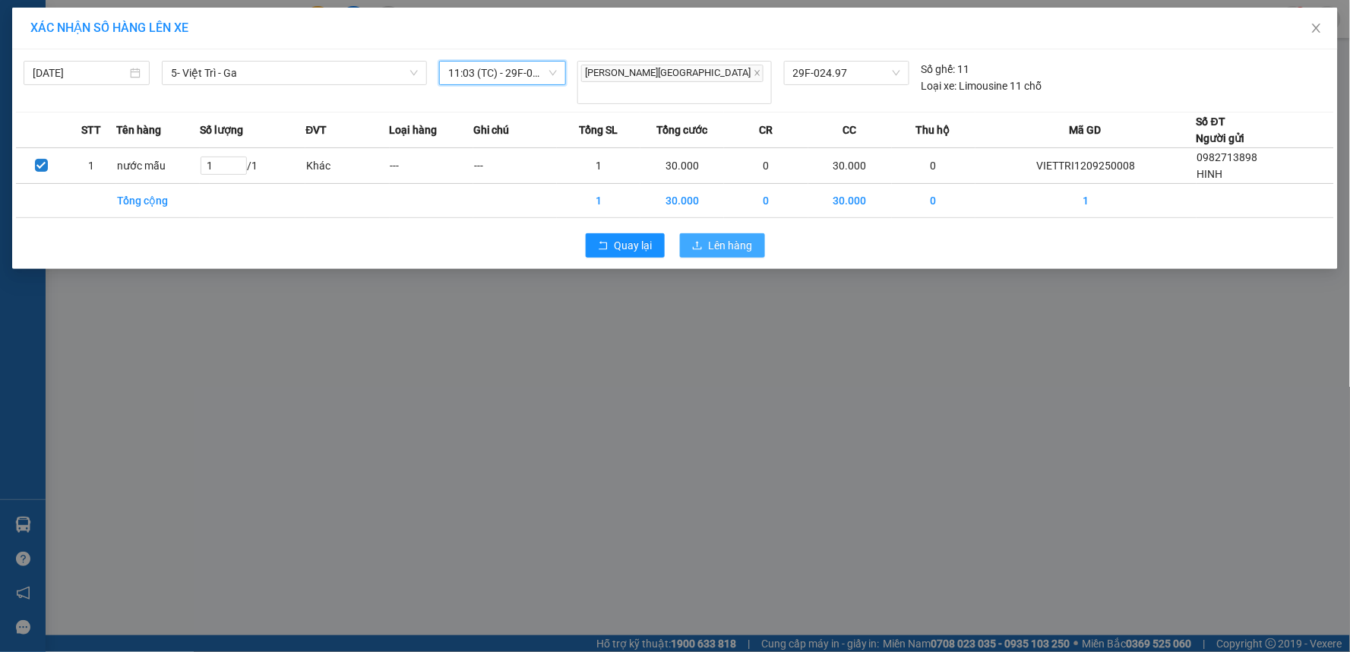
click at [732, 237] on span "Lên hàng" at bounding box center [731, 245] width 44 height 17
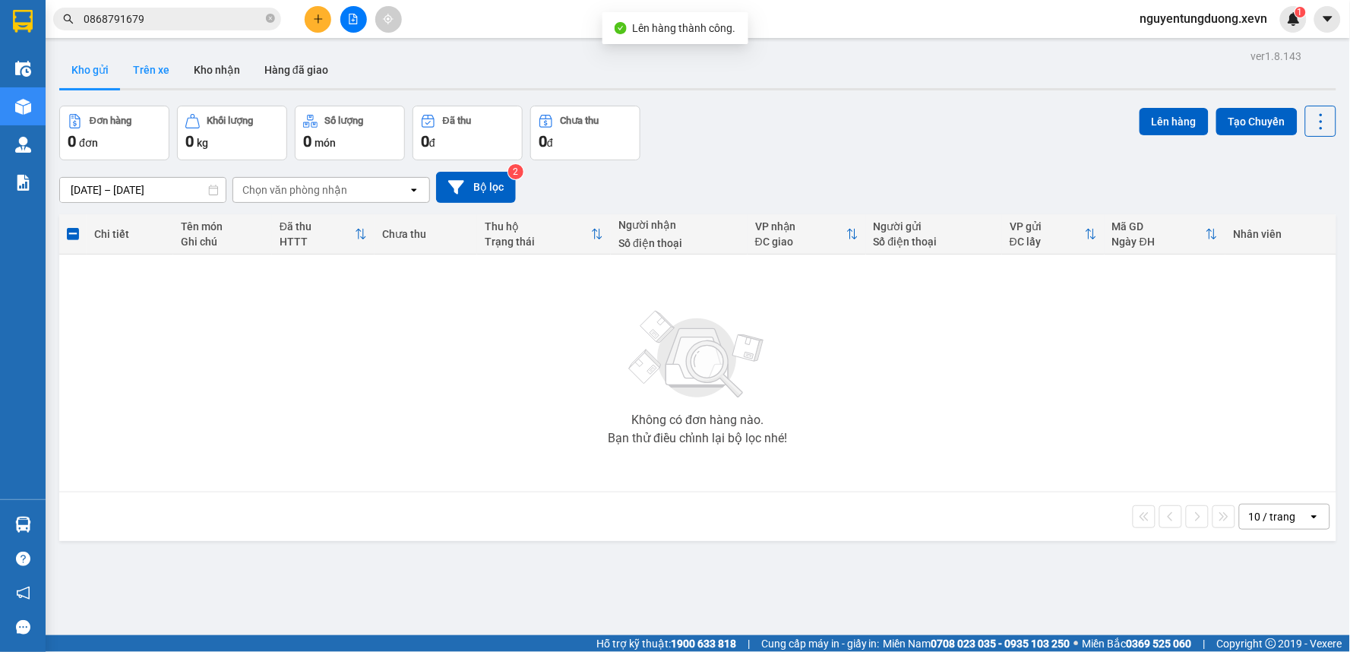
click at [147, 76] on button "Trên xe" at bounding box center [151, 70] width 61 height 36
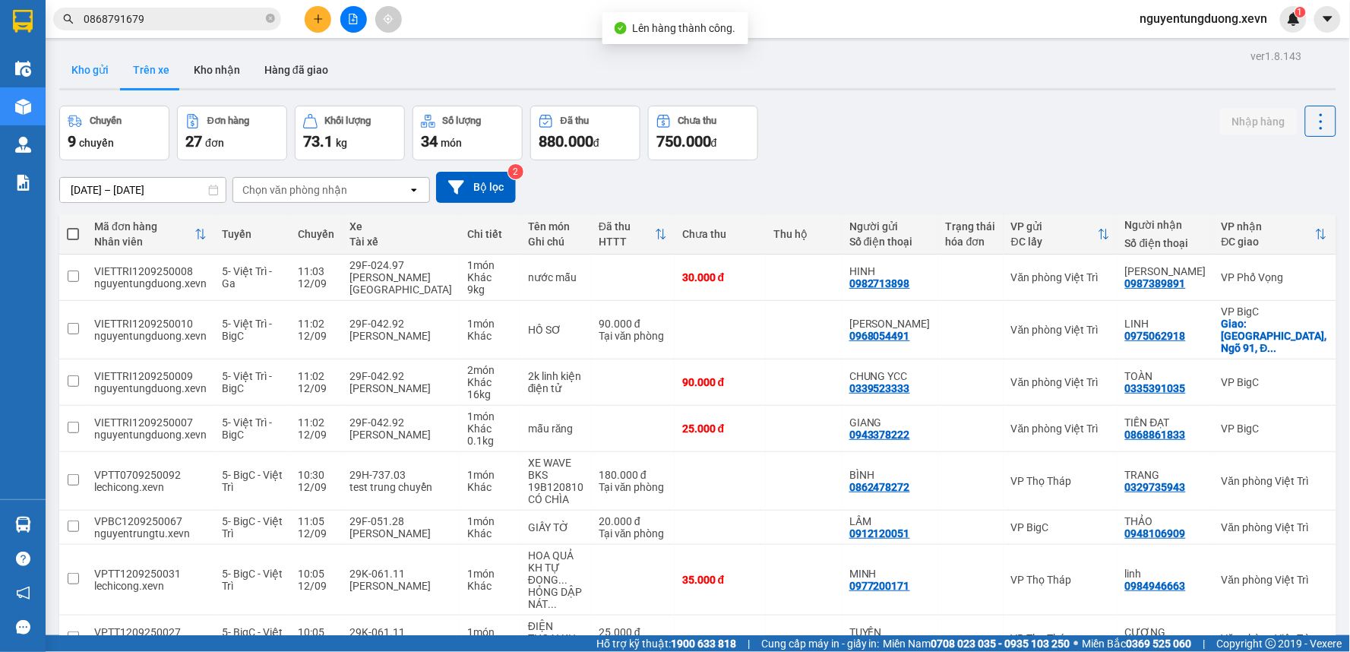
click at [103, 77] on button "Kho gửi" at bounding box center [90, 70] width 62 height 36
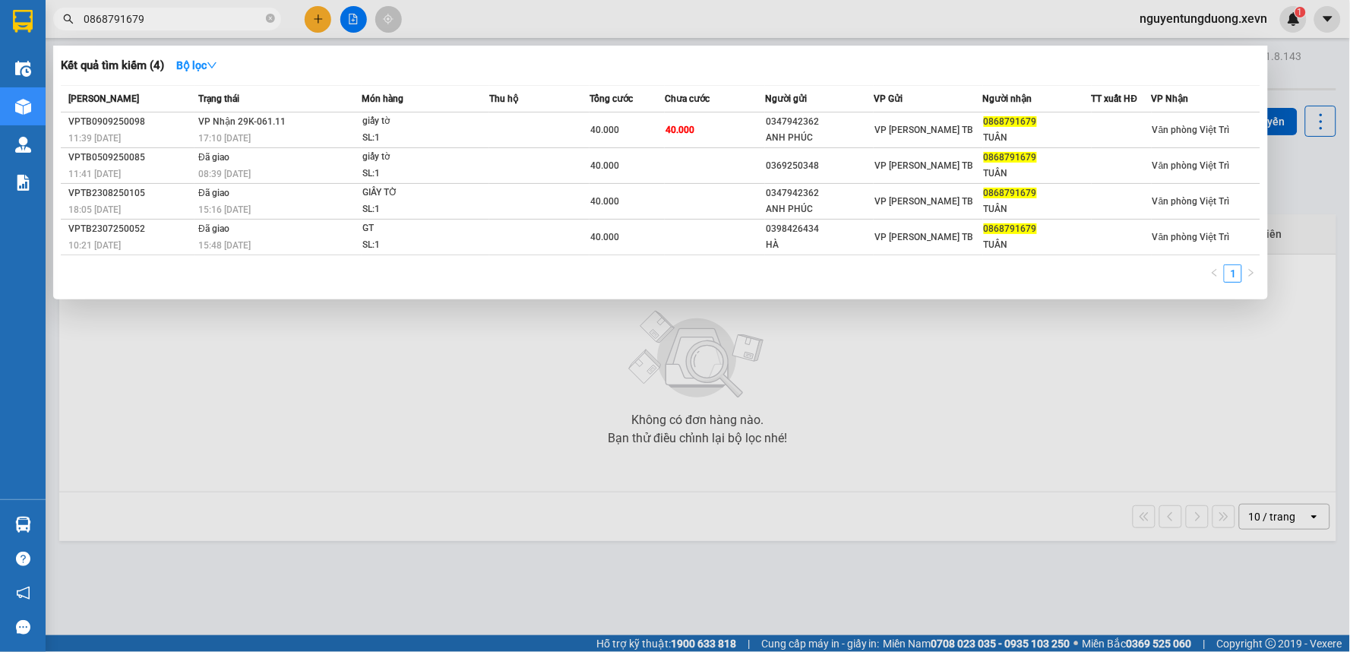
click at [223, 26] on input "0868791679" at bounding box center [173, 19] width 179 height 17
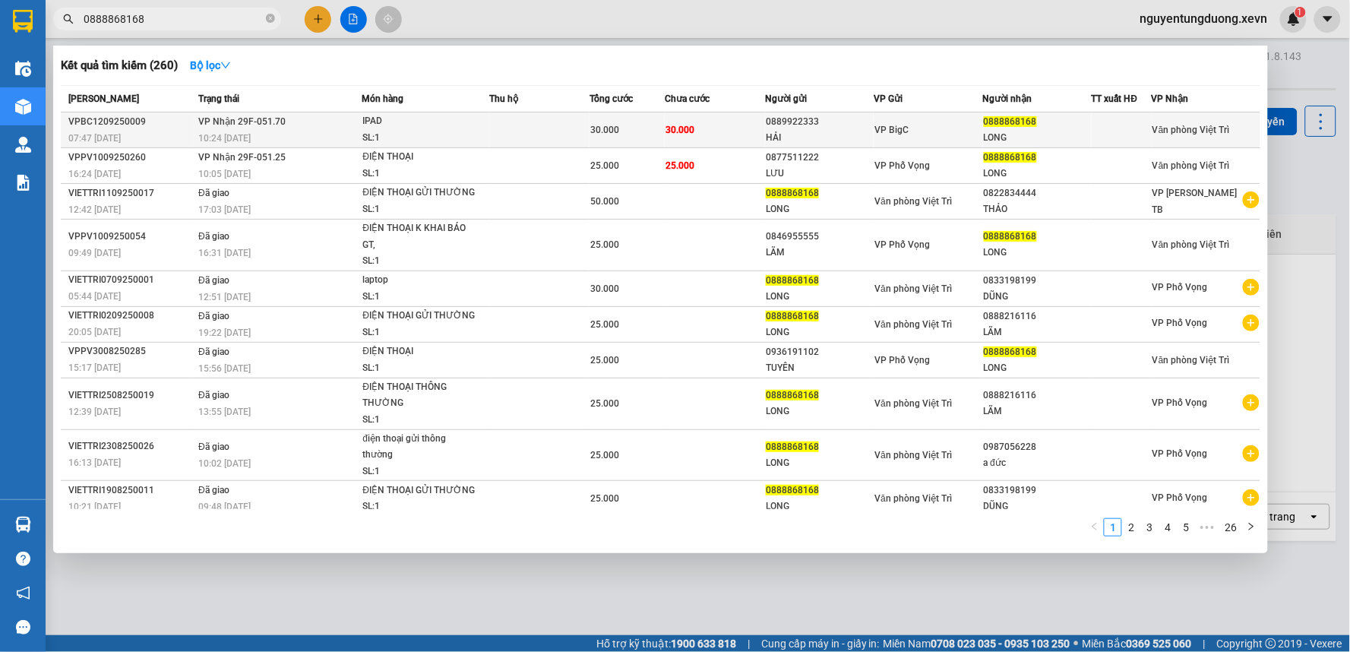
type input "0888868168"
click at [401, 130] on div "SL: 1" at bounding box center [419, 138] width 114 height 17
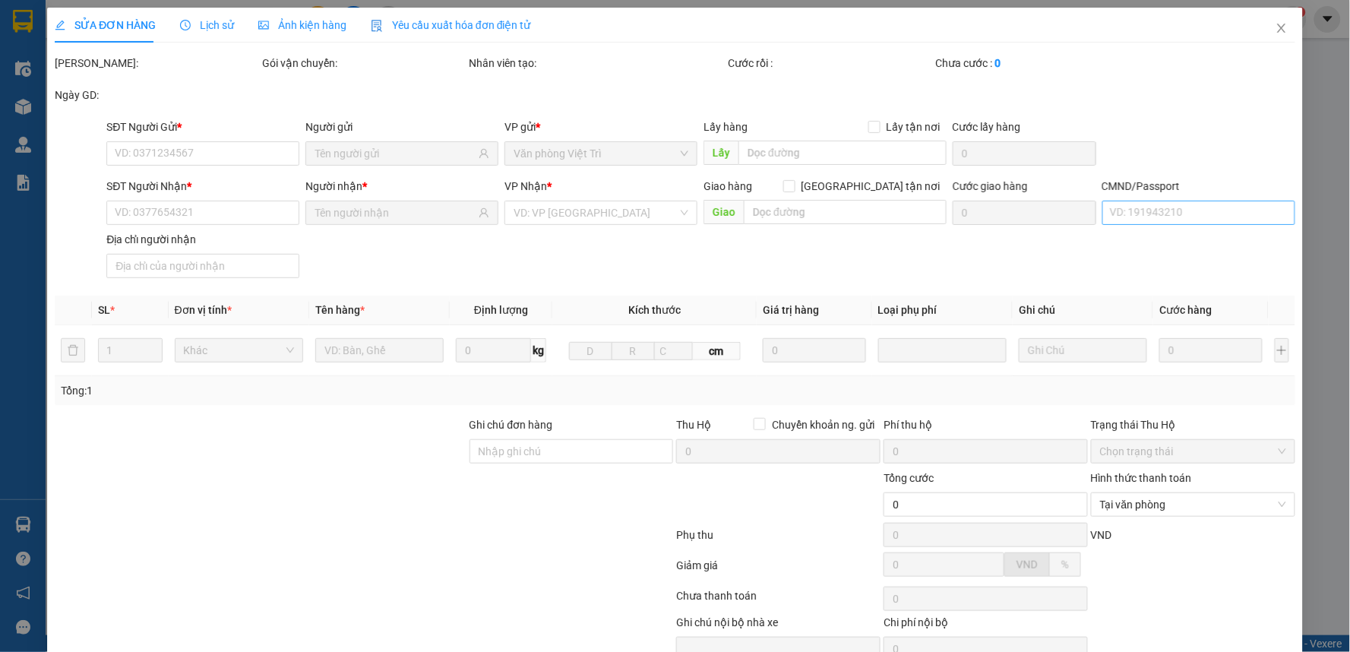
type input "0889922333"
type input "HẢI"
type input "0888868168"
type input "LONG"
type input "034079022085 đinh việt hoàng 1979"
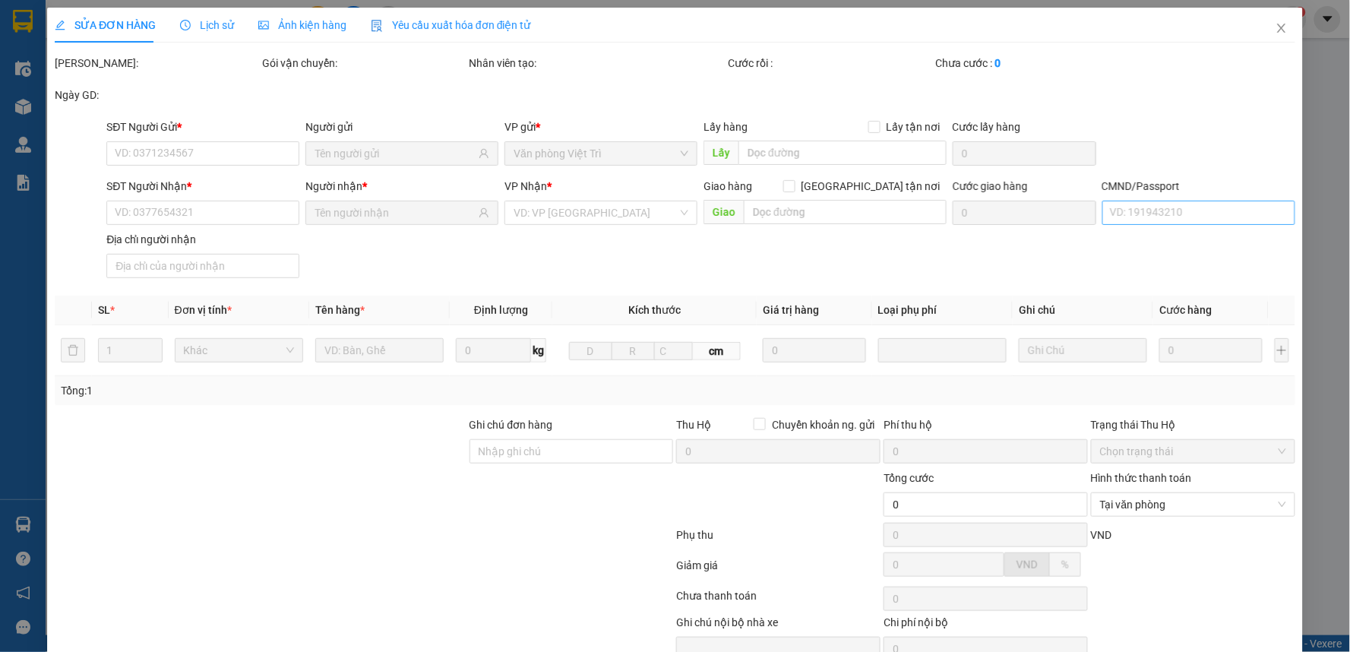
type input "30.000"
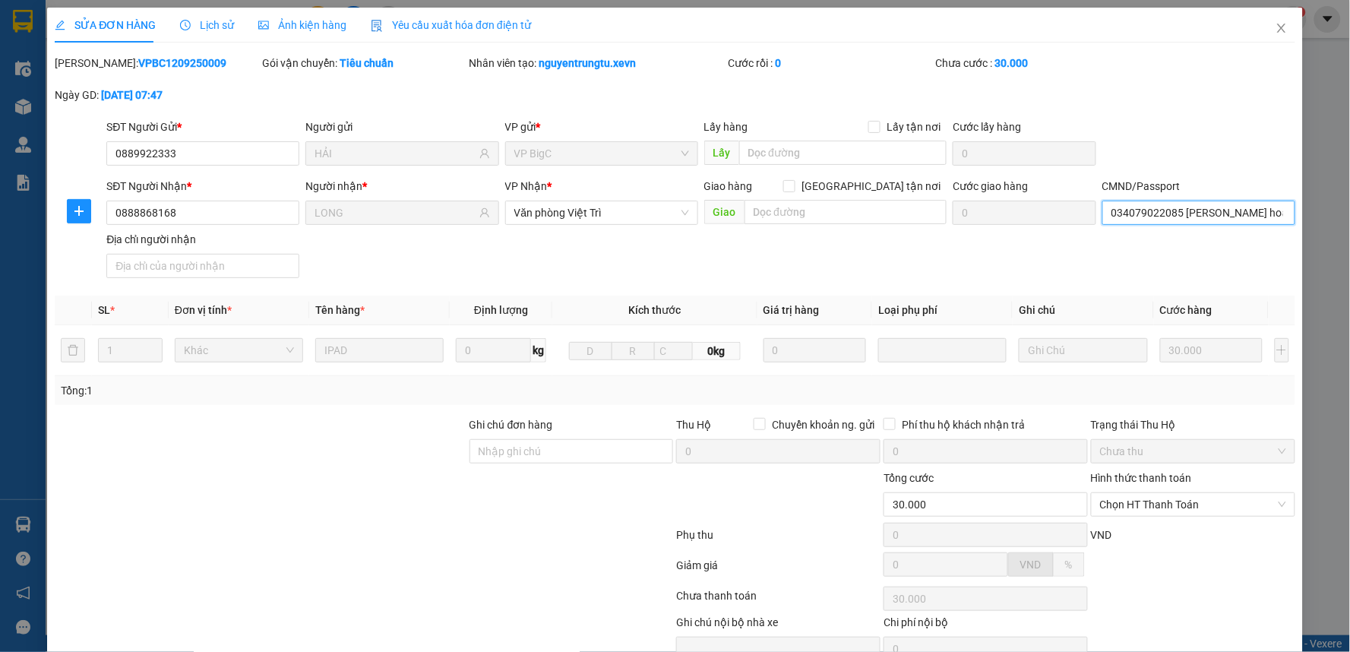
click at [1189, 210] on input "034079022085 đinh việt hoàng 1979" at bounding box center [1198, 213] width 193 height 24
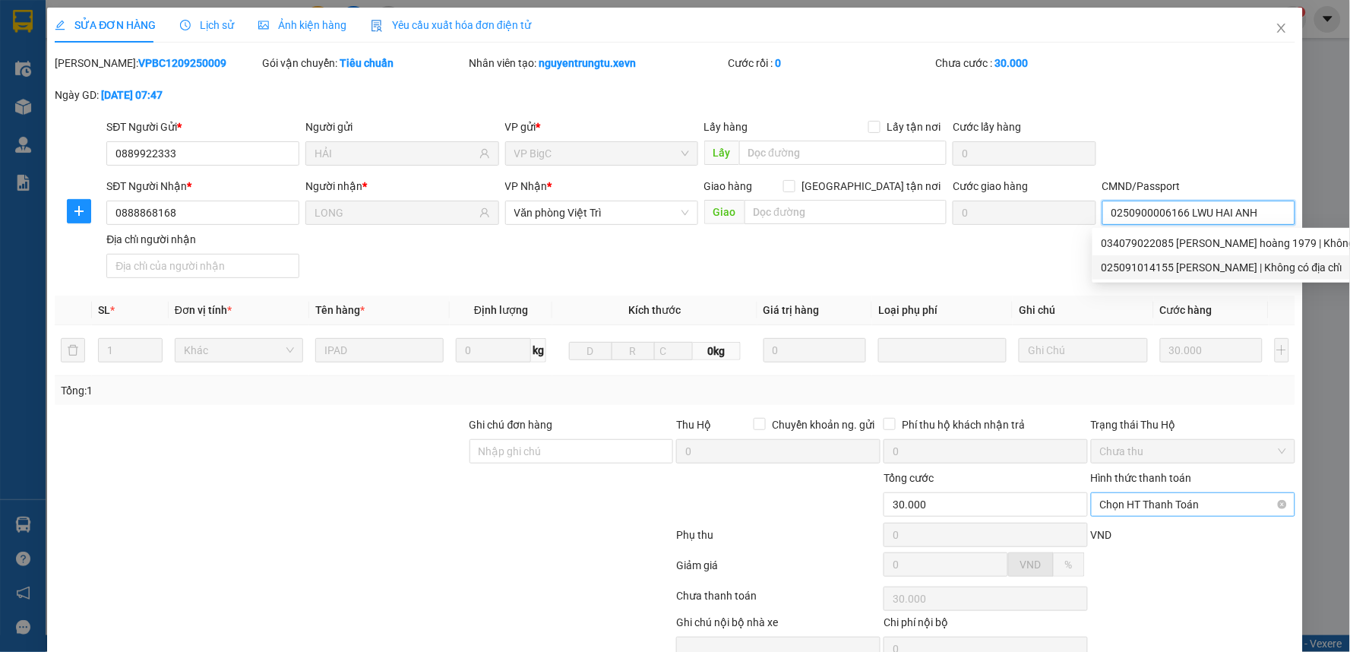
click at [1114, 510] on span "Chọn HT Thanh Toán" at bounding box center [1193, 504] width 186 height 23
type input "0250900006166 LWU HAI ANH"
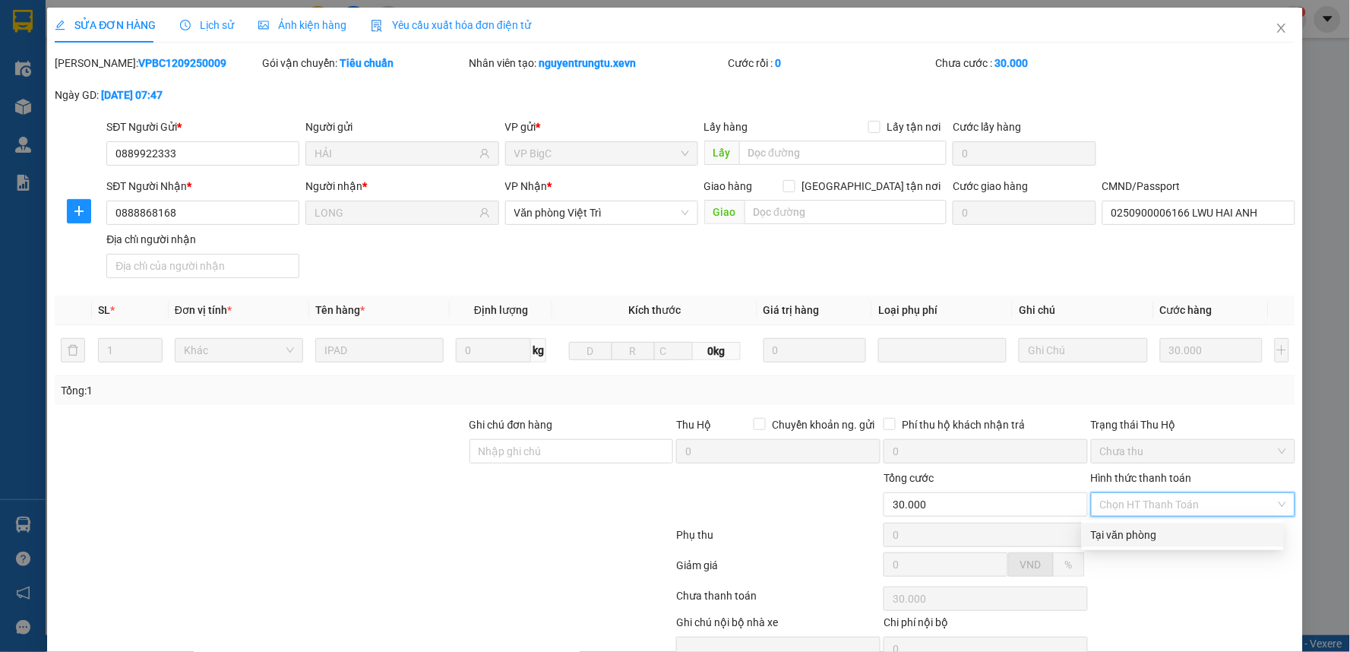
click at [1117, 537] on div "Tại văn phòng" at bounding box center [1183, 534] width 184 height 17
type input "0"
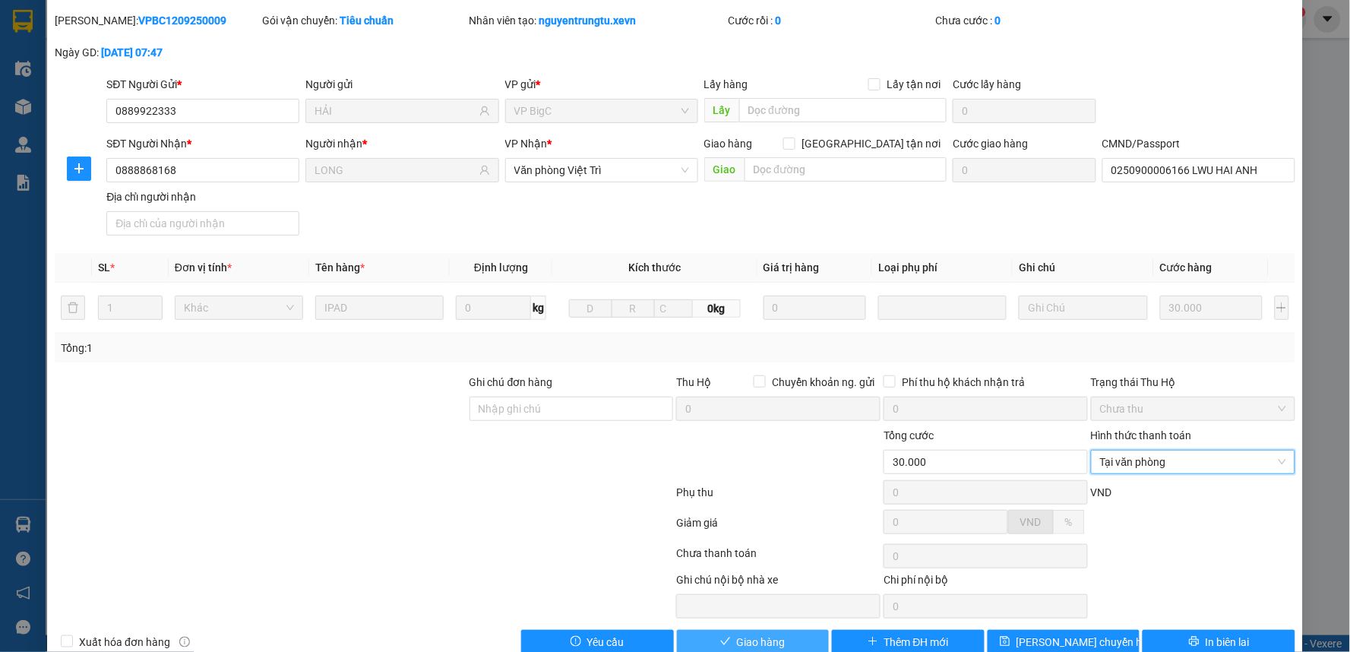
scroll to position [74, 0]
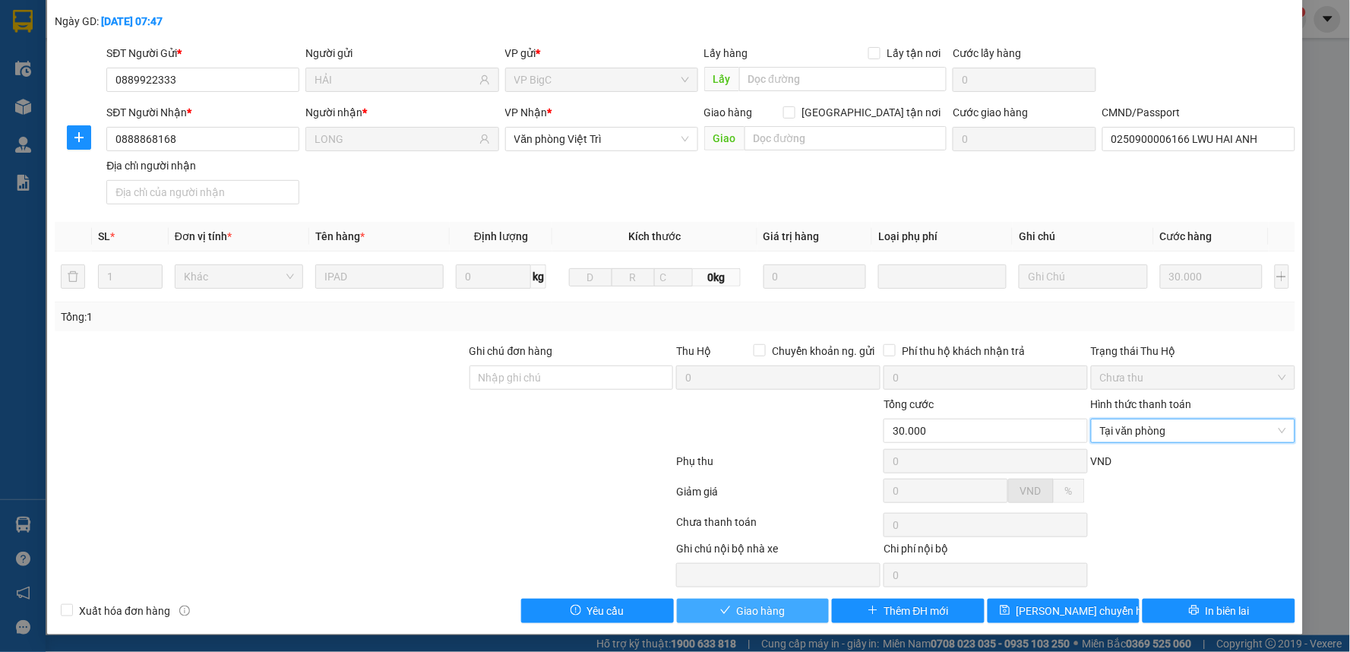
click at [710, 616] on button "Giao hàng" at bounding box center [753, 611] width 153 height 24
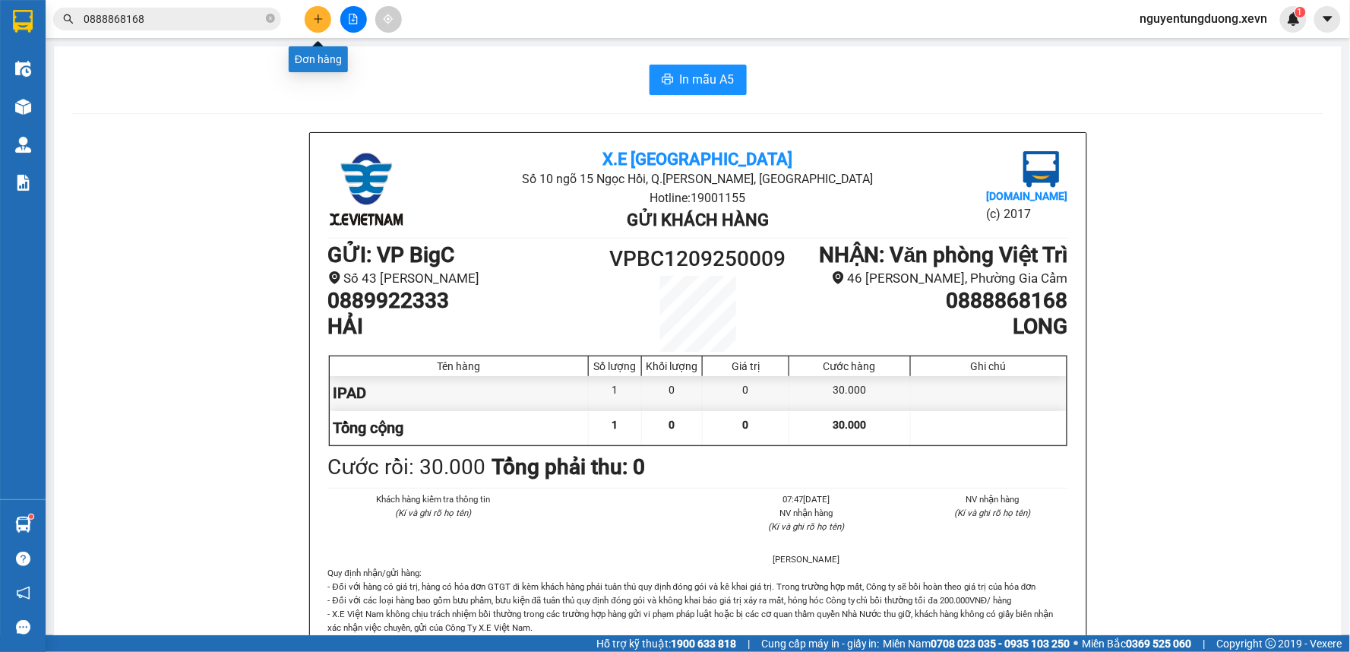
click at [324, 17] on button at bounding box center [318, 19] width 27 height 27
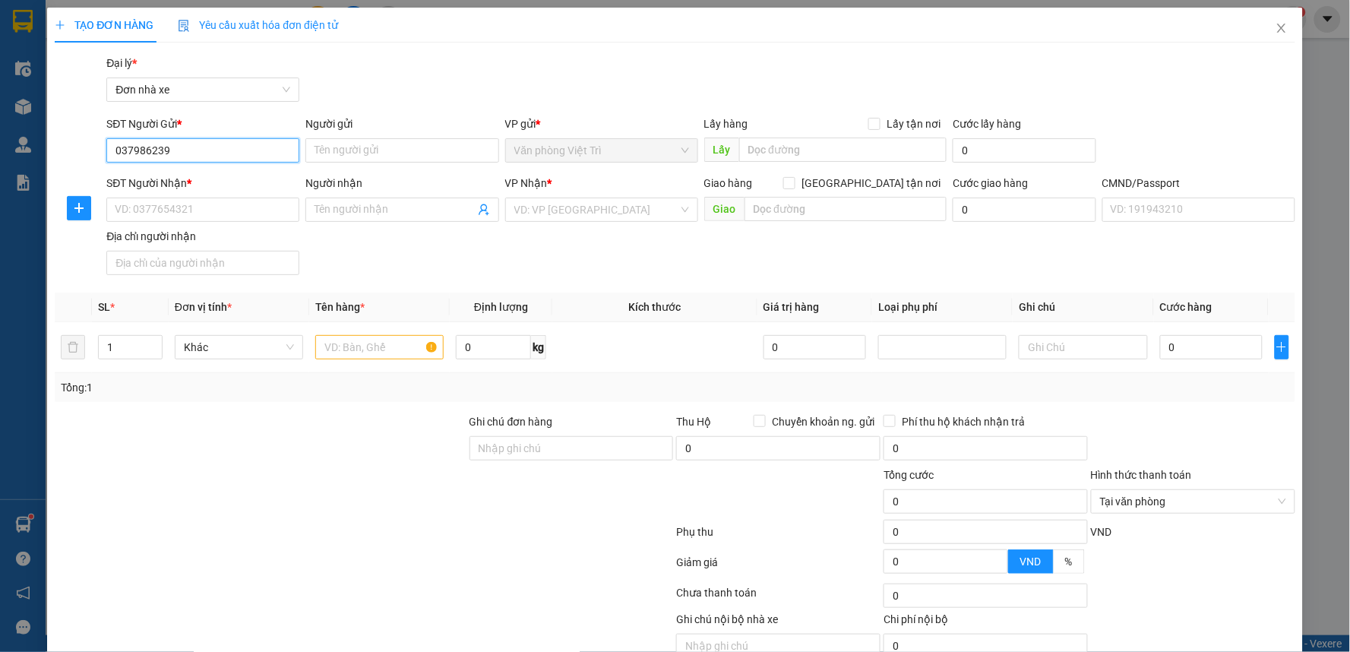
type input "0379862393"
click at [201, 179] on div "0379862393 - TUẤN" at bounding box center [201, 180] width 173 height 17
type input "TUẤN"
type input "0989588385"
type input "THẢO"
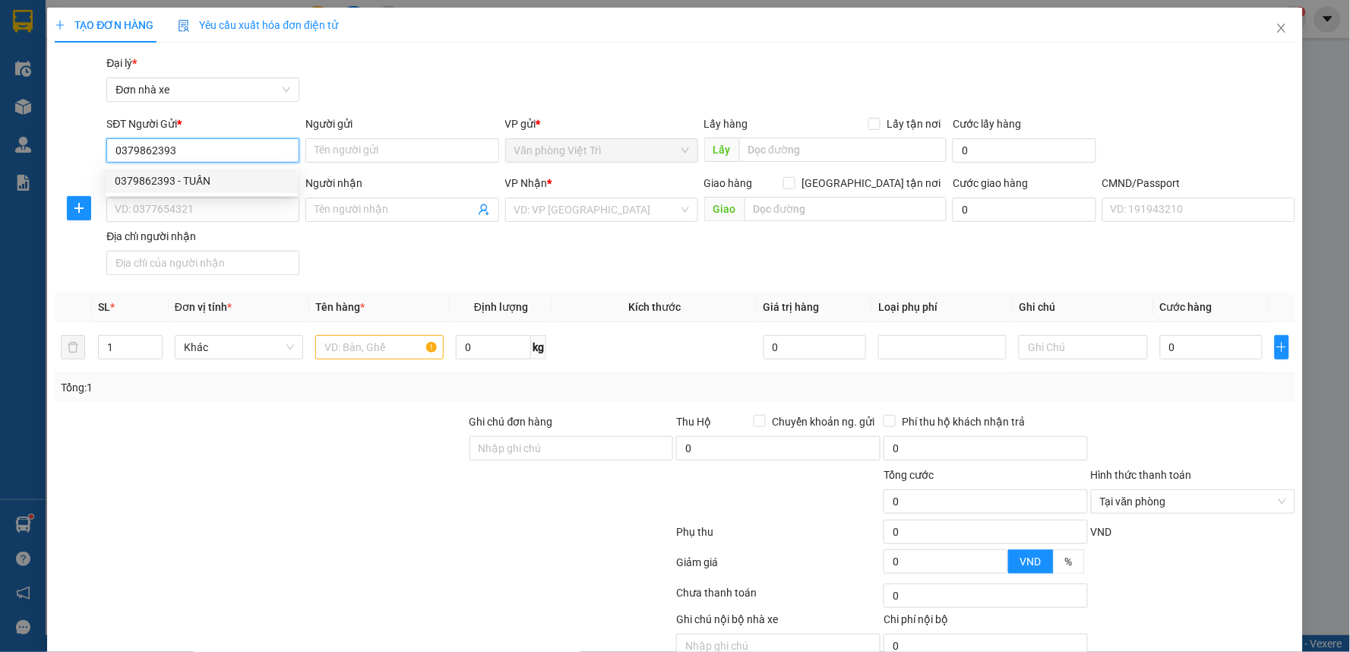
type input "A HẢI"
type input "0379862393"
drag, startPoint x: 387, startPoint y: 349, endPoint x: 376, endPoint y: 351, distance: 11.5
click at [383, 349] on input "text" at bounding box center [379, 347] width 128 height 24
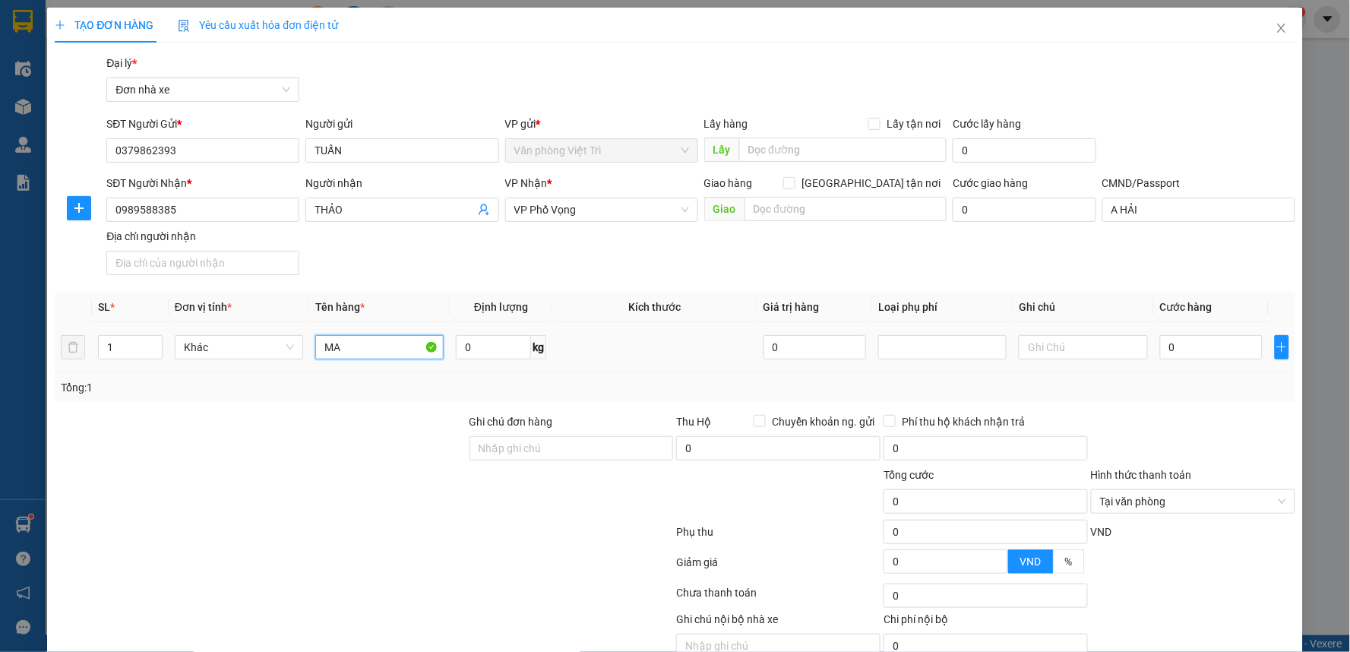
type input "M"
type input "MẪU VẢI"
click at [479, 347] on input "0" at bounding box center [493, 347] width 75 height 24
type input "17"
click at [1212, 337] on input "0" at bounding box center [1211, 347] width 103 height 24
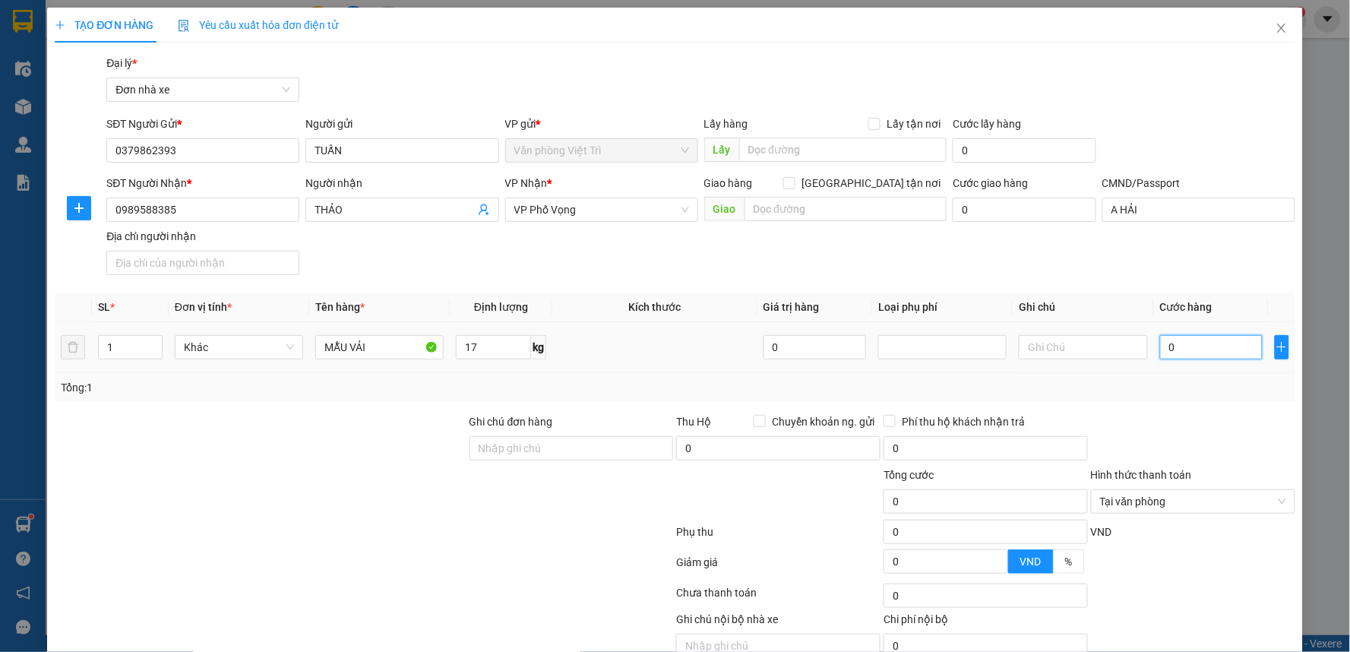
type input "40"
type input "40.000"
click at [1141, 300] on th "Ghi chú" at bounding box center [1083, 307] width 141 height 30
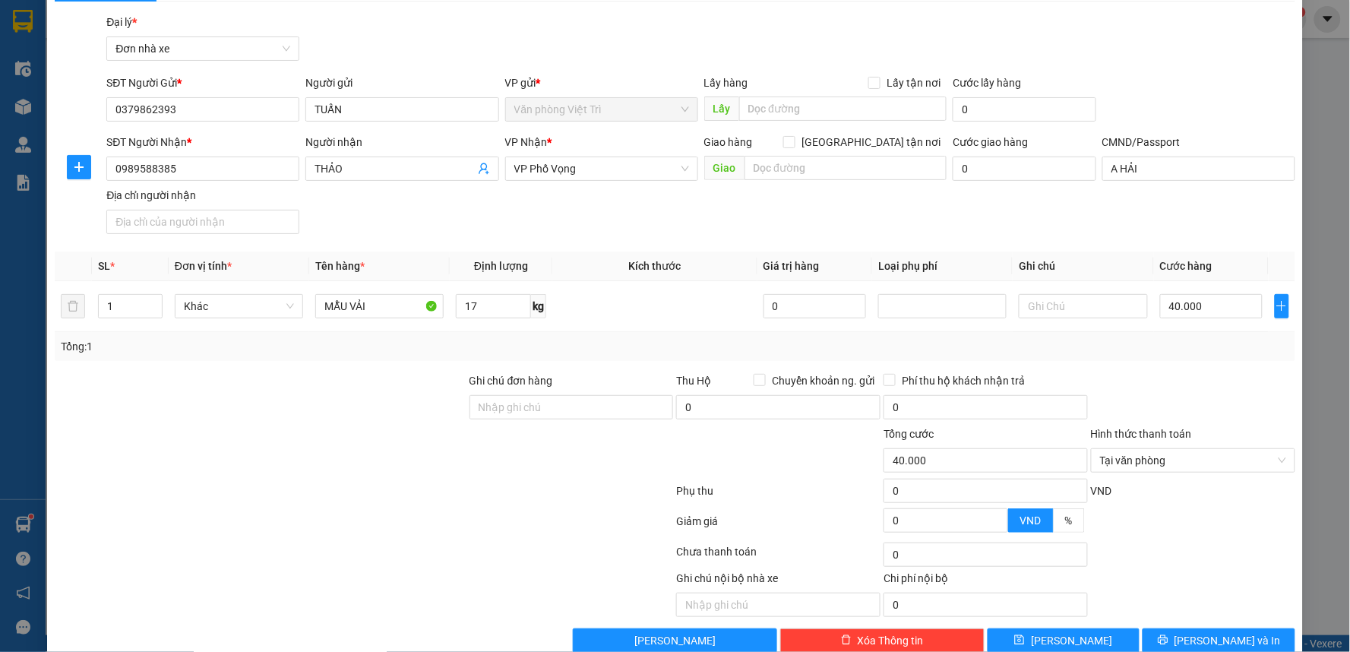
scroll to position [71, 0]
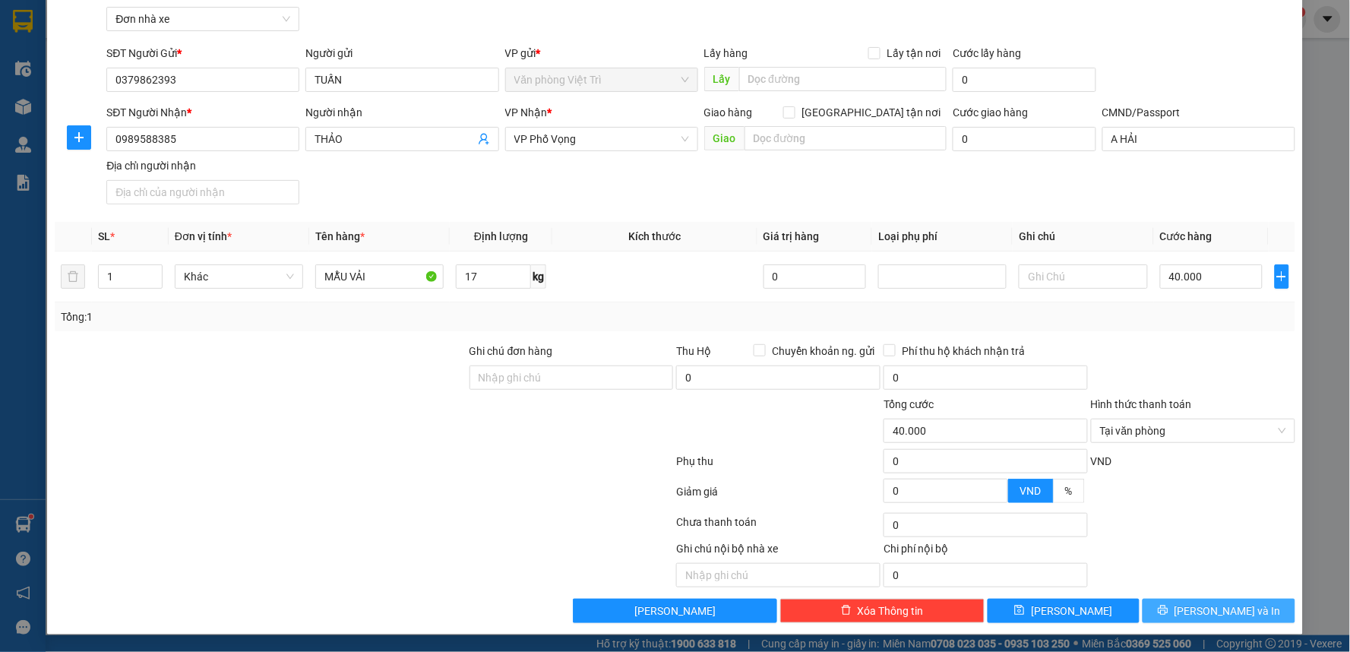
click at [1244, 608] on button "[PERSON_NAME] và In" at bounding box center [1219, 611] width 153 height 24
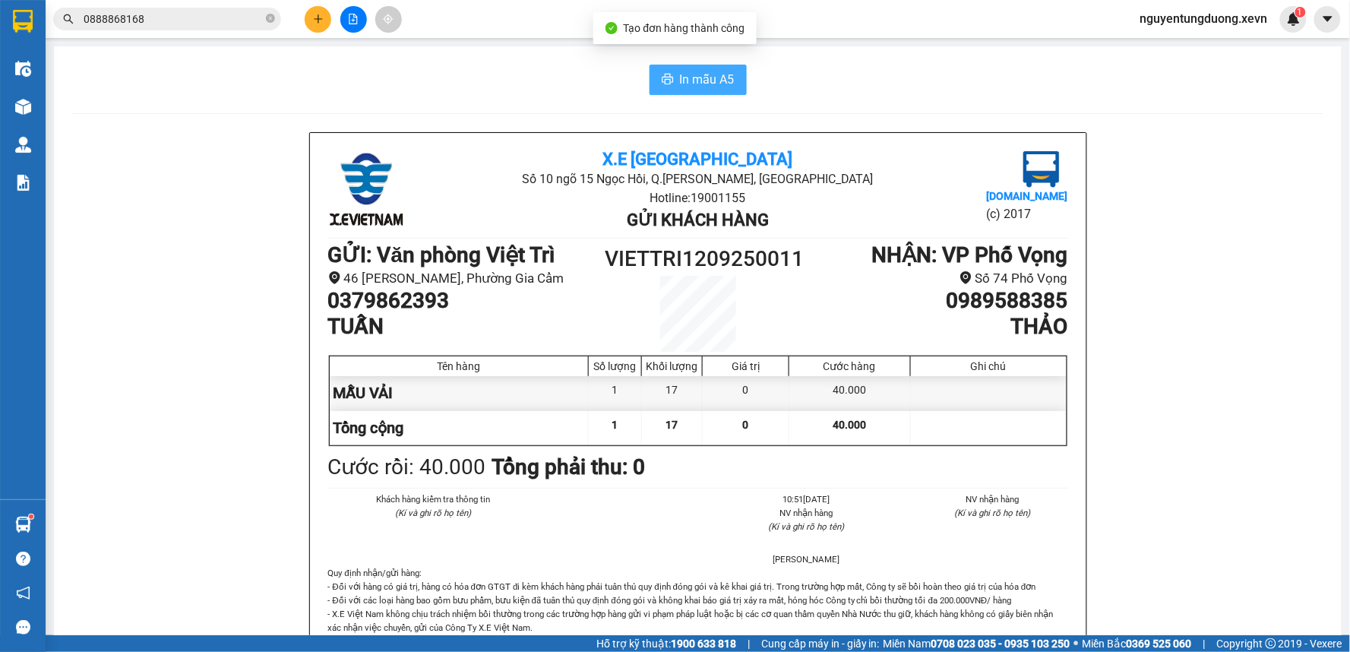
click at [701, 74] on span "In mẫu A5" at bounding box center [707, 79] width 55 height 19
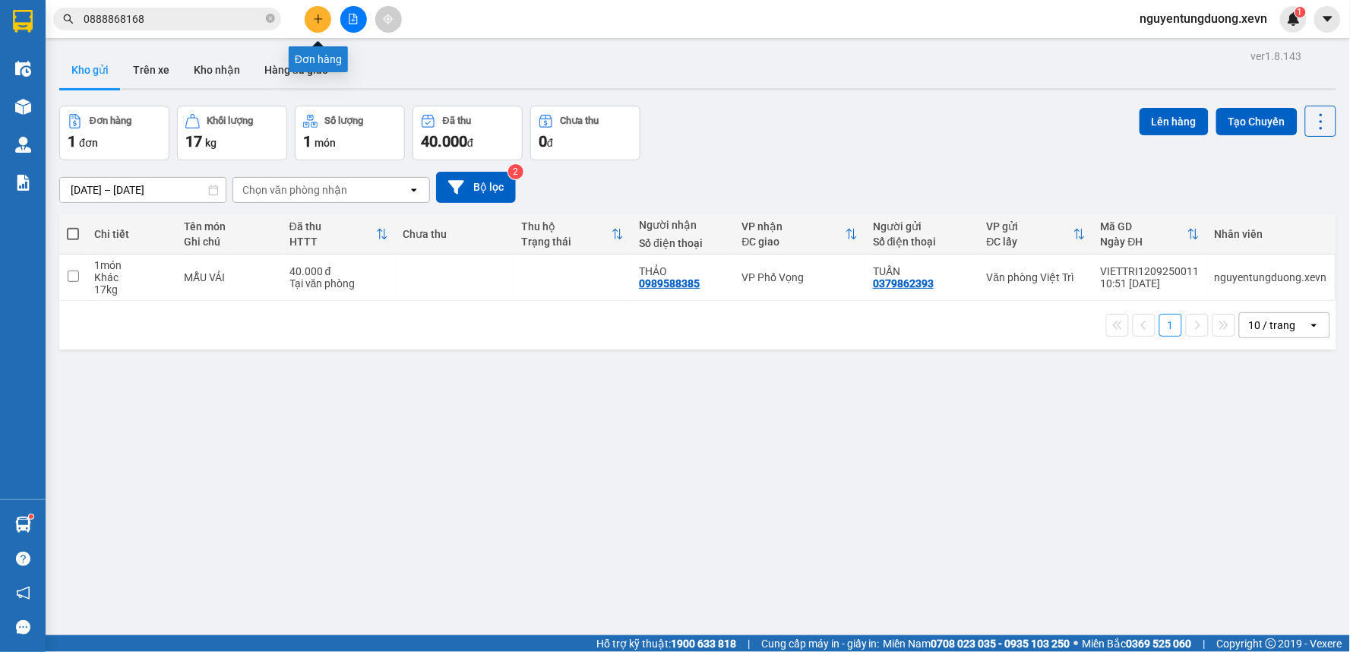
click at [317, 17] on icon "plus" at bounding box center [318, 19] width 11 height 11
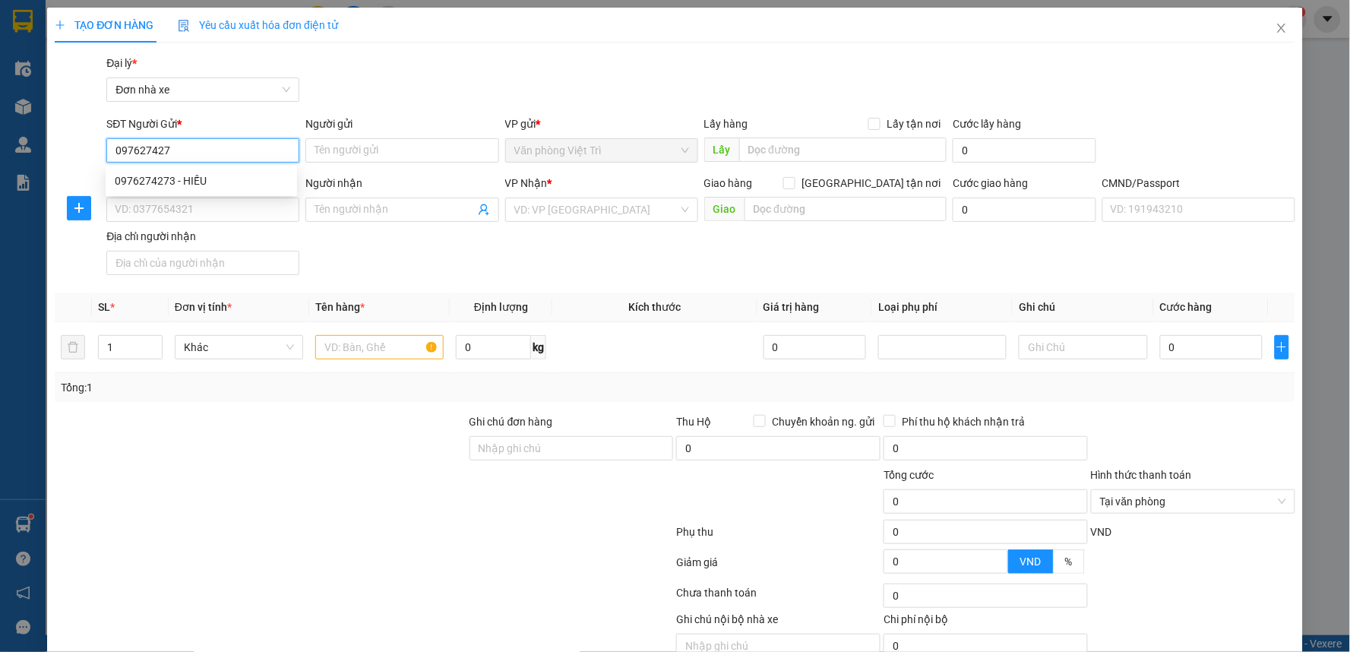
type input "0976274273"
click at [205, 176] on div "0976274273 - HIẾU" at bounding box center [201, 180] width 173 height 17
type input "HIẾU"
type input "0357688534"
type input "Hải"
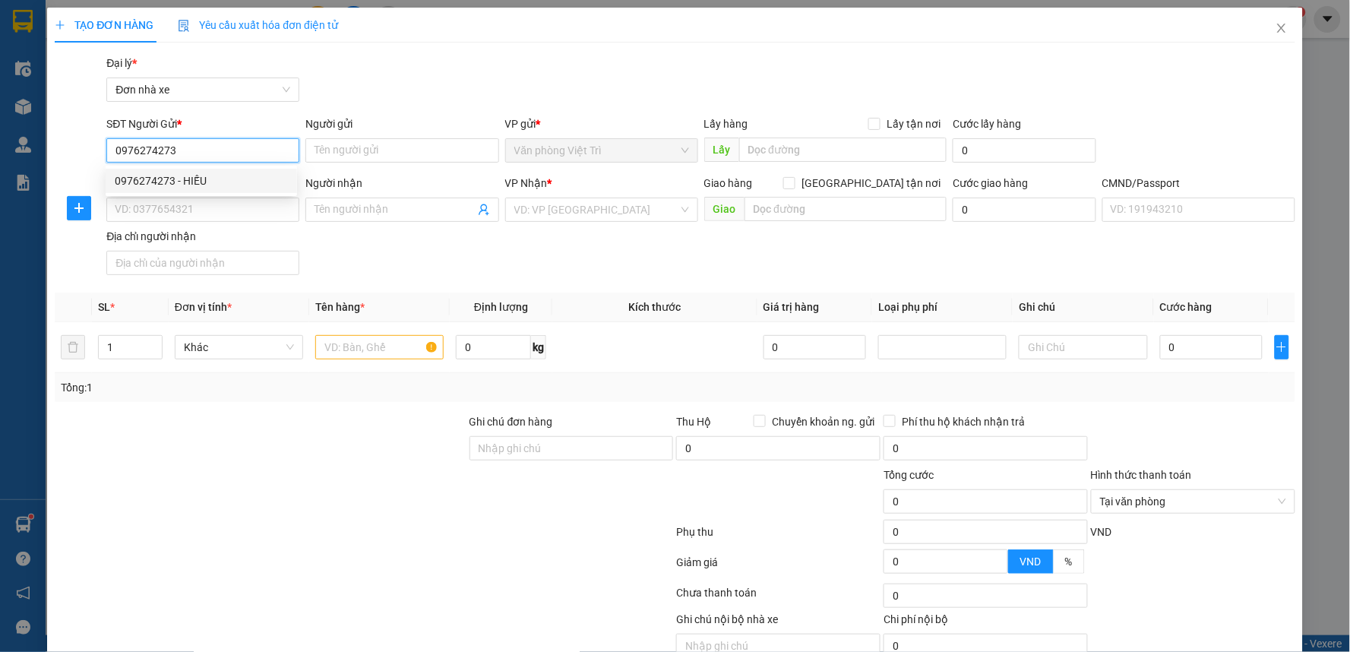
type input "phạm nam hải"
type input "0976274273"
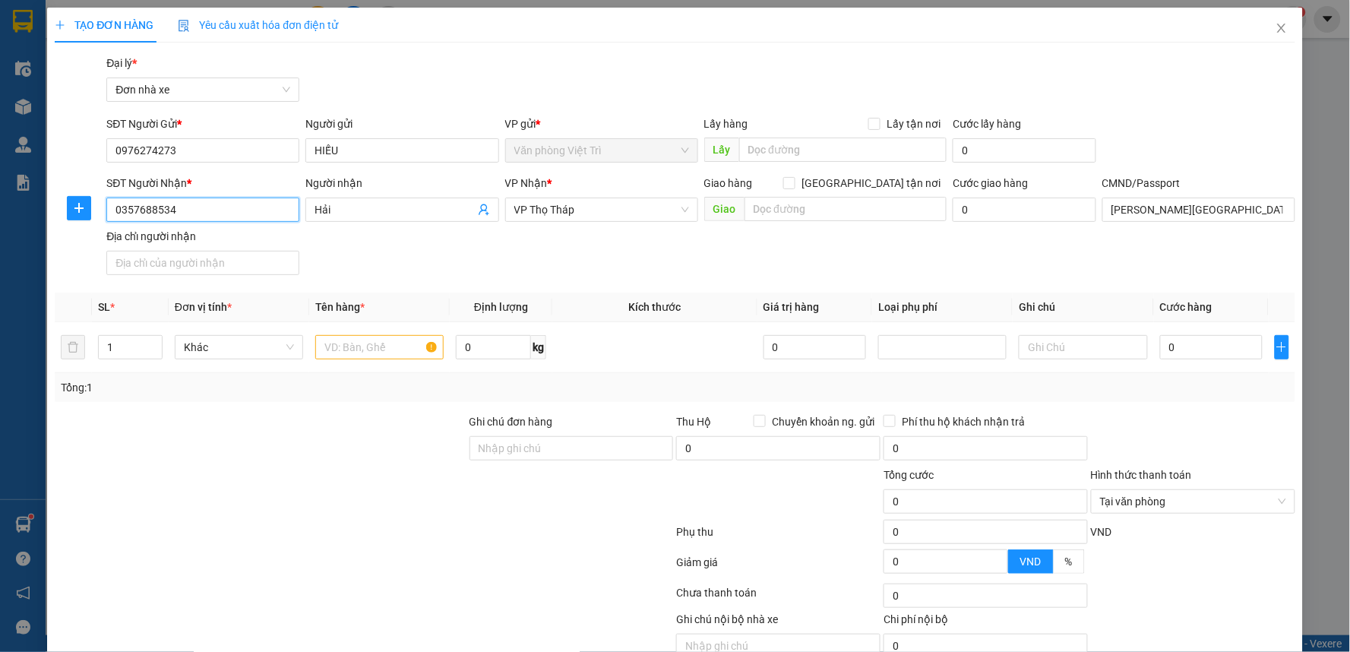
click at [220, 204] on input "0357688534" at bounding box center [202, 210] width 193 height 24
type input "0945132000"
click at [349, 207] on input "Hải" at bounding box center [394, 209] width 160 height 17
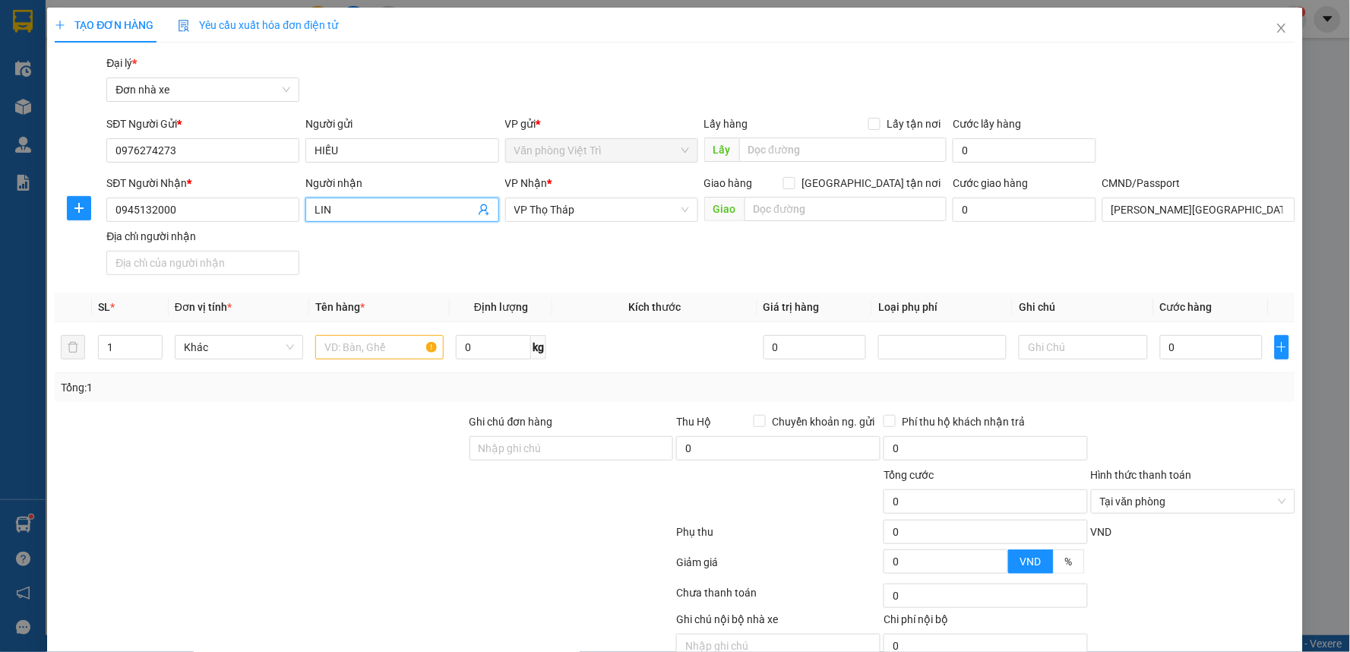
type input "LINH"
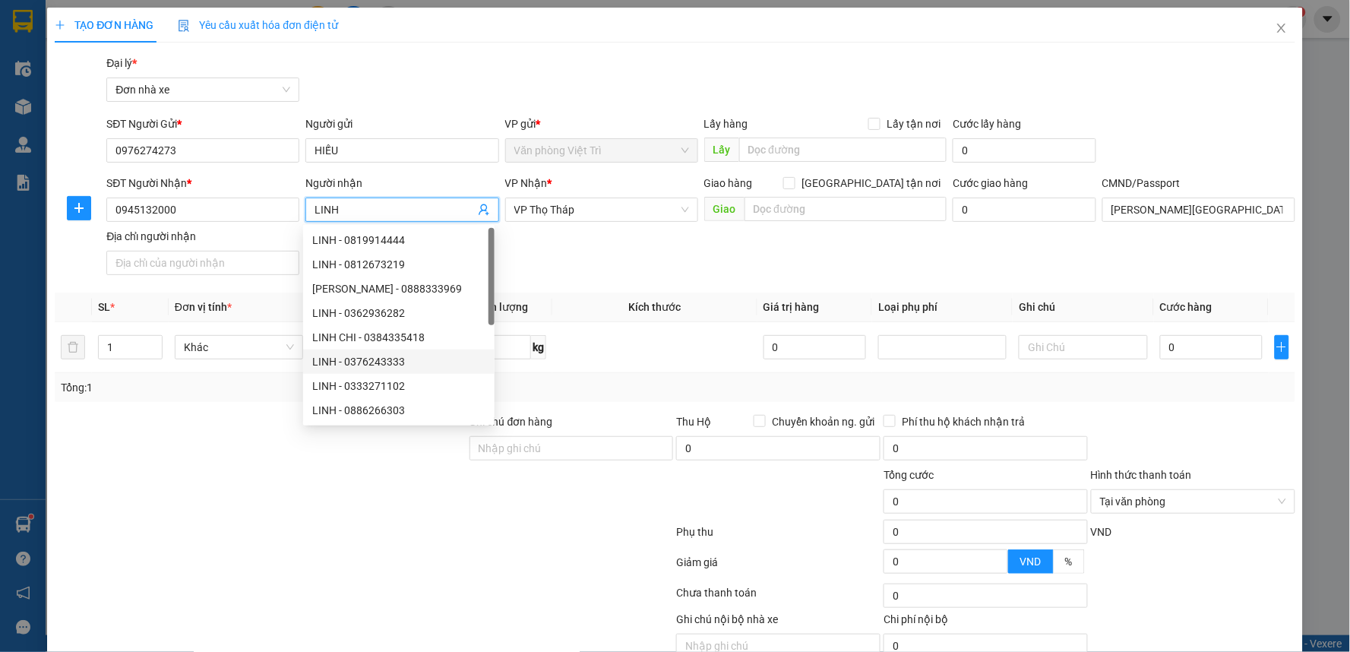
click at [373, 359] on div "LINH - 0376243333" at bounding box center [398, 361] width 173 height 17
type input "0376243333"
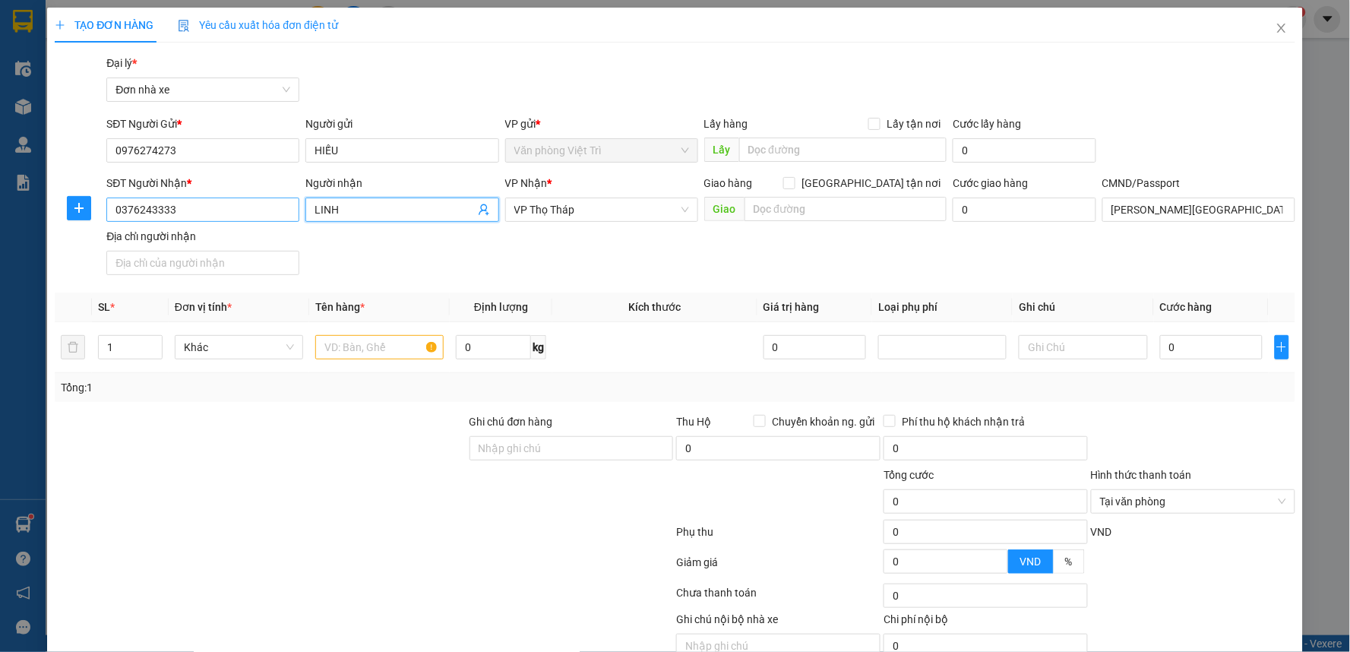
type input "LINH"
click at [198, 211] on input "0376243333" at bounding box center [202, 210] width 193 height 24
type input "0945132000"
click at [378, 352] on input "text" at bounding box center [379, 347] width 128 height 24
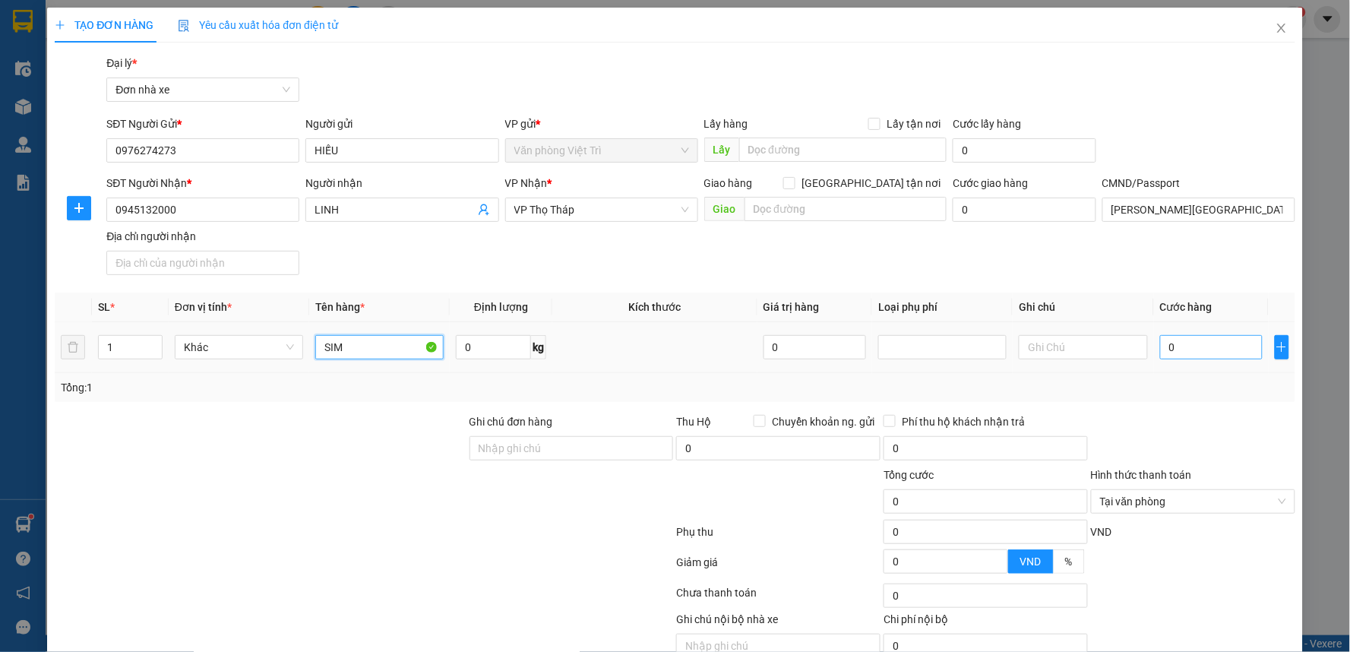
type input "SIM"
click at [1215, 340] on input "0" at bounding box center [1211, 347] width 103 height 24
type input "2"
type input "20"
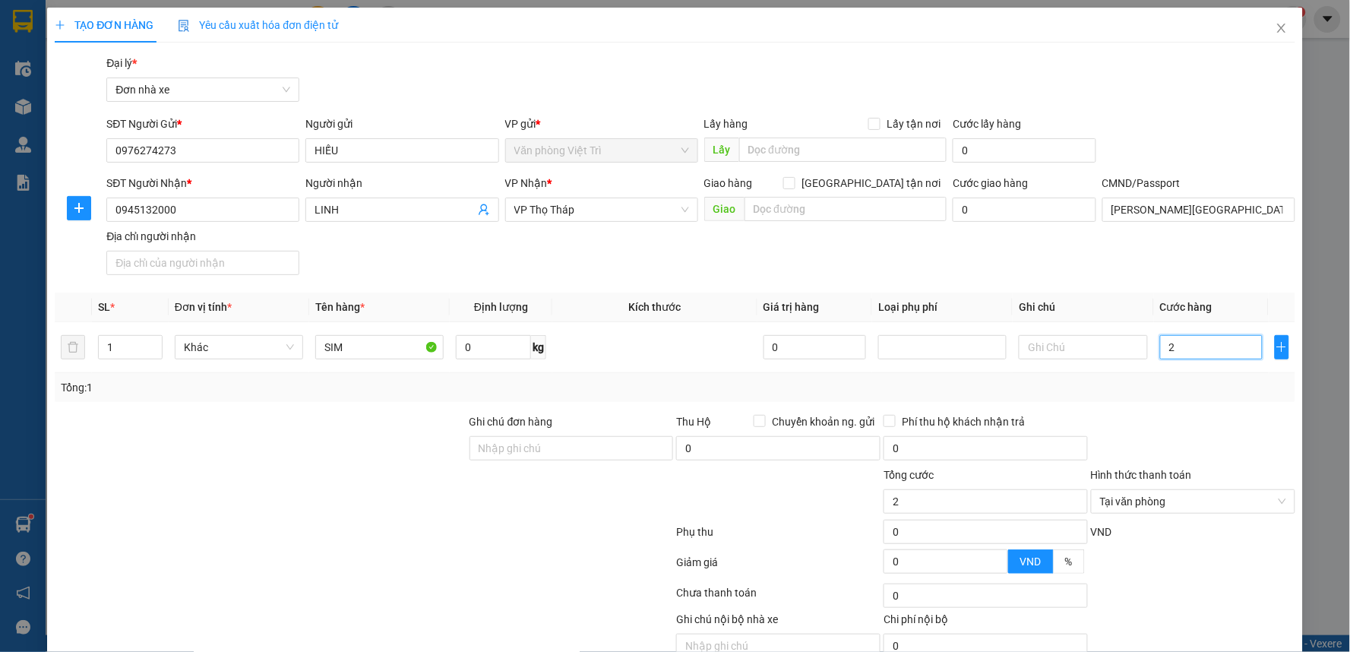
type input "20"
type input "20.000"
click at [1136, 297] on th "Ghi chú" at bounding box center [1083, 307] width 141 height 30
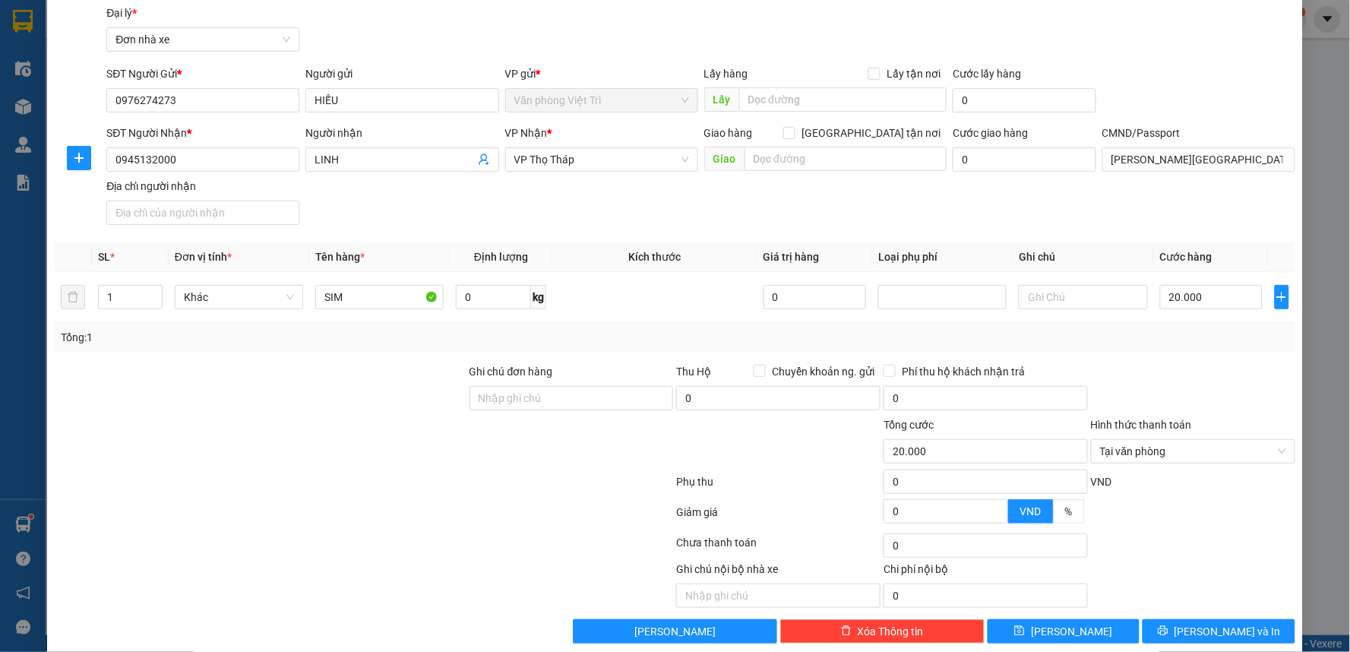
scroll to position [71, 0]
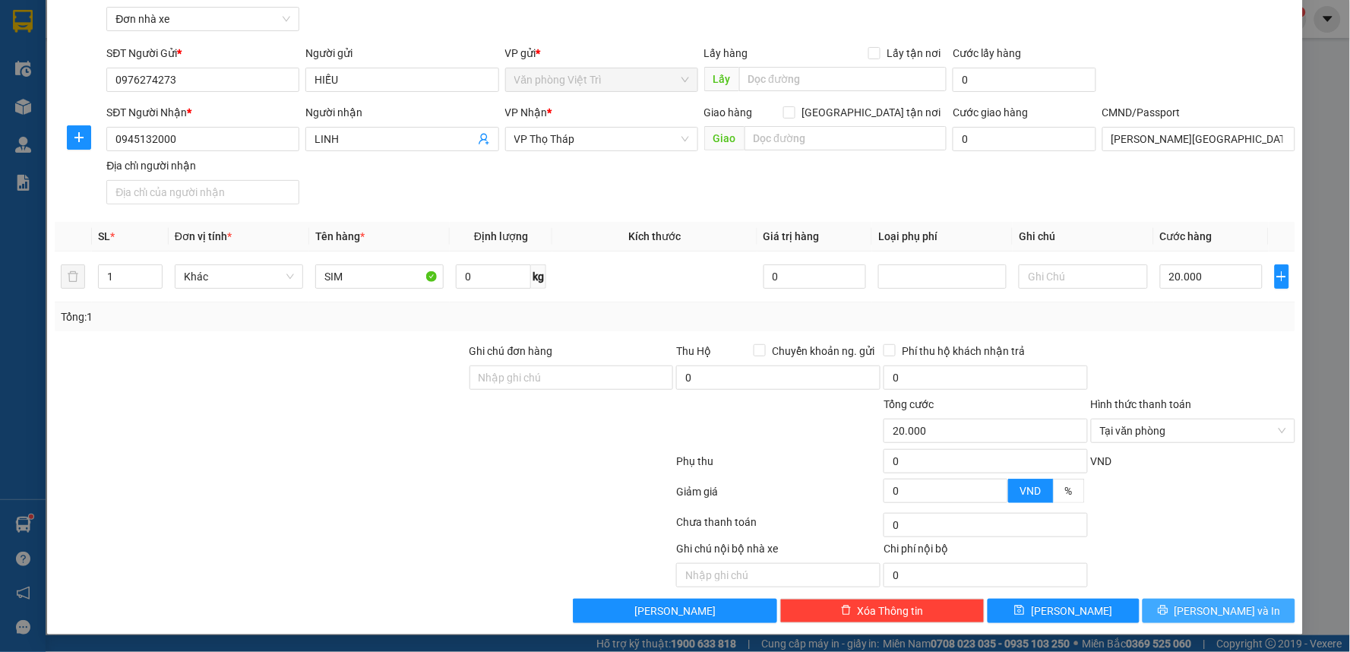
click at [1197, 609] on span "[PERSON_NAME] và In" at bounding box center [1227, 610] width 106 height 17
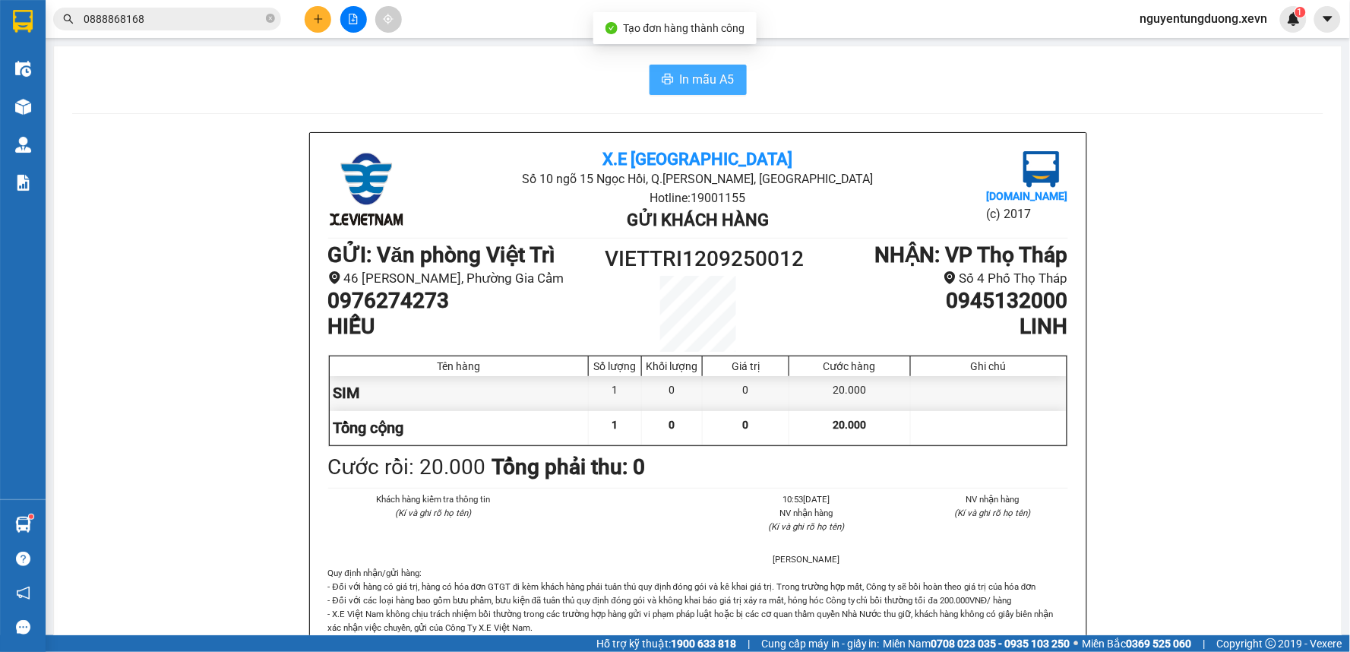
click at [697, 67] on button "In mẫu A5" at bounding box center [697, 80] width 97 height 30
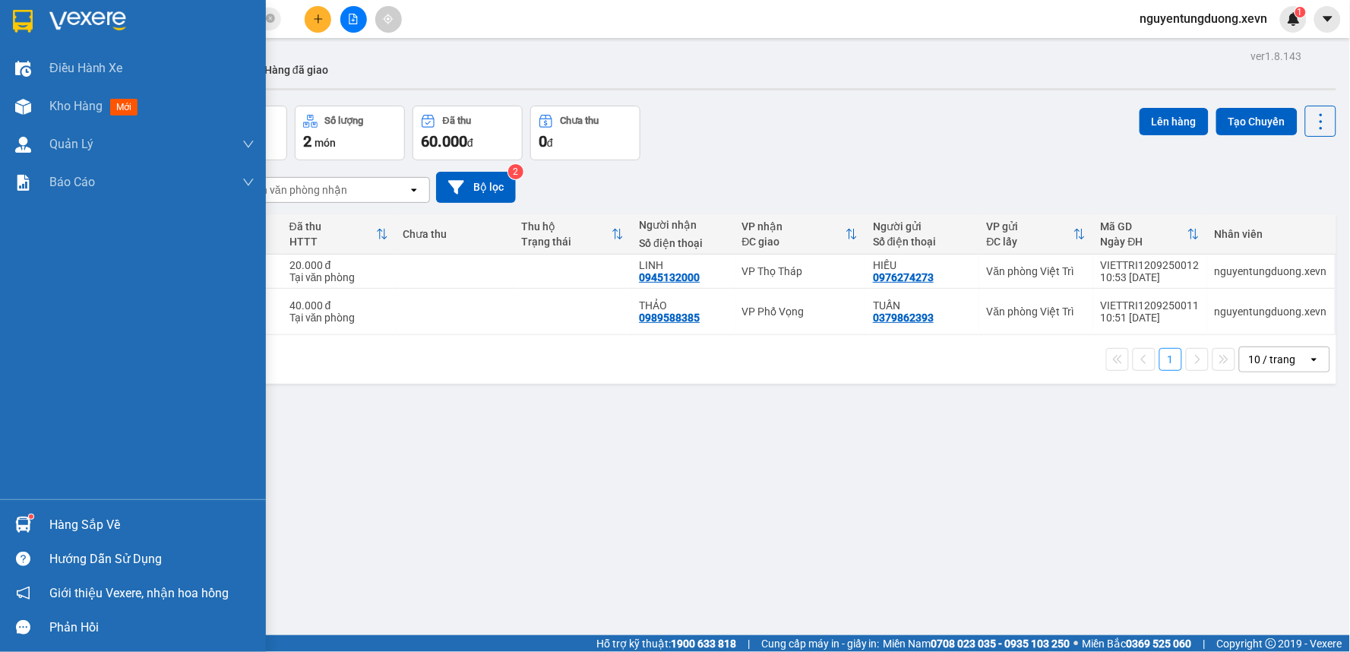
click at [59, 520] on div "Hàng sắp về" at bounding box center [151, 525] width 205 height 23
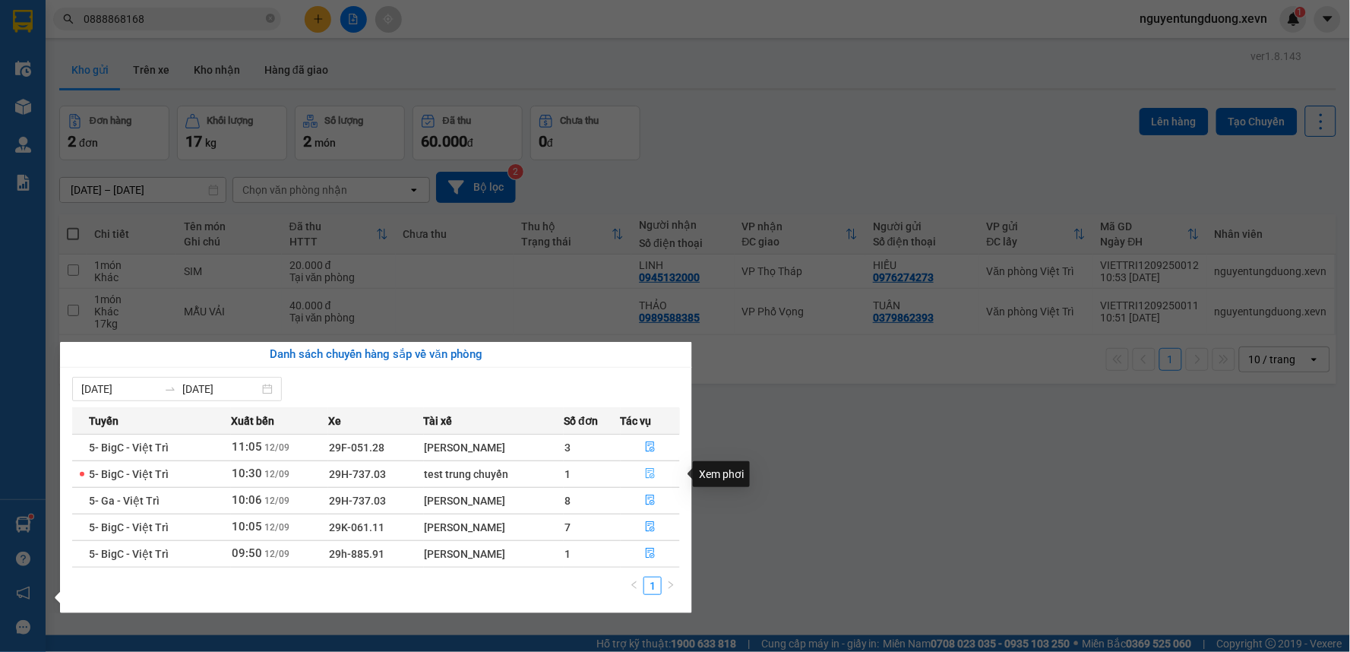
click at [648, 469] on icon "file-done" at bounding box center [650, 473] width 11 height 11
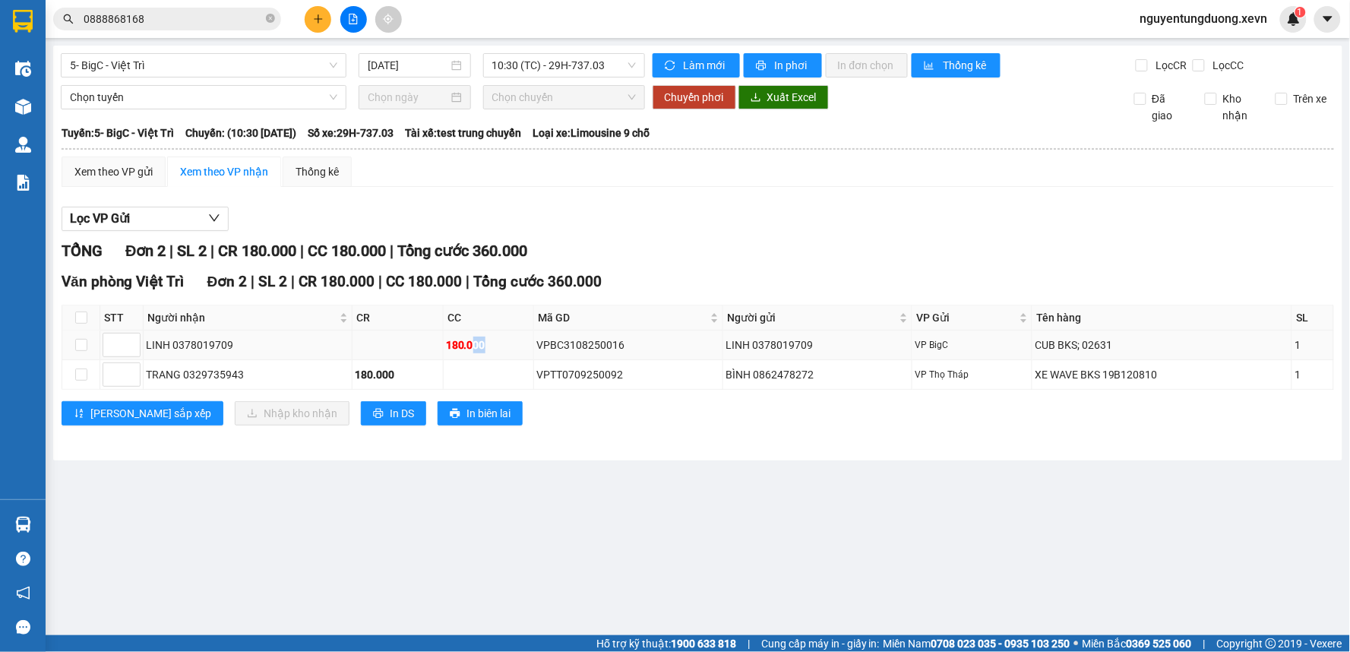
drag, startPoint x: 481, startPoint y: 340, endPoint x: 507, endPoint y: 349, distance: 28.1
click at [507, 349] on div "180.000" at bounding box center [488, 345] width 85 height 17
drag, startPoint x: 314, startPoint y: 370, endPoint x: 338, endPoint y: 368, distance: 23.6
click at [328, 368] on div "TRANG 0329735943" at bounding box center [248, 374] width 204 height 17
click at [373, 370] on div "180.000" at bounding box center [397, 374] width 85 height 17
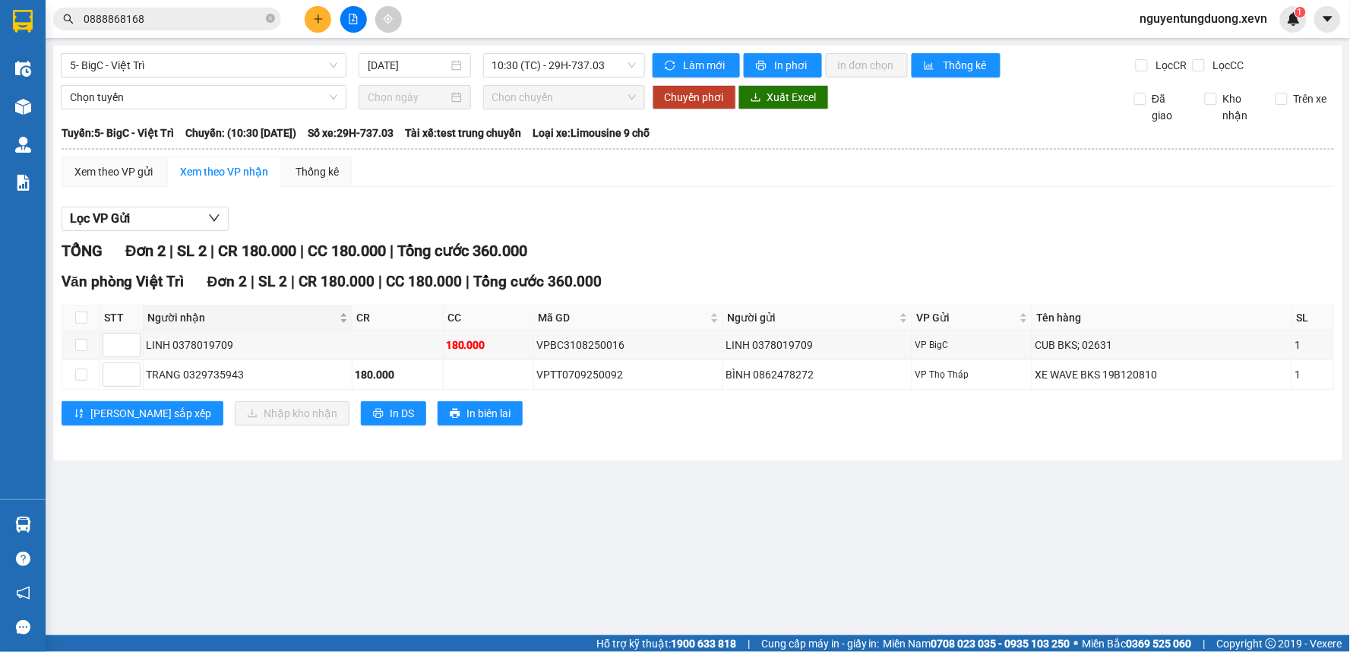
drag, startPoint x: 285, startPoint y: 324, endPoint x: 307, endPoint y: 329, distance: 22.5
click at [307, 326] on div "Người nhận" at bounding box center [247, 317] width 201 height 17
click at [365, 340] on td at bounding box center [397, 345] width 90 height 30
click at [564, 348] on div "VPBC3108250016" at bounding box center [628, 345] width 184 height 17
drag, startPoint x: 416, startPoint y: 346, endPoint x: 462, endPoint y: 349, distance: 46.4
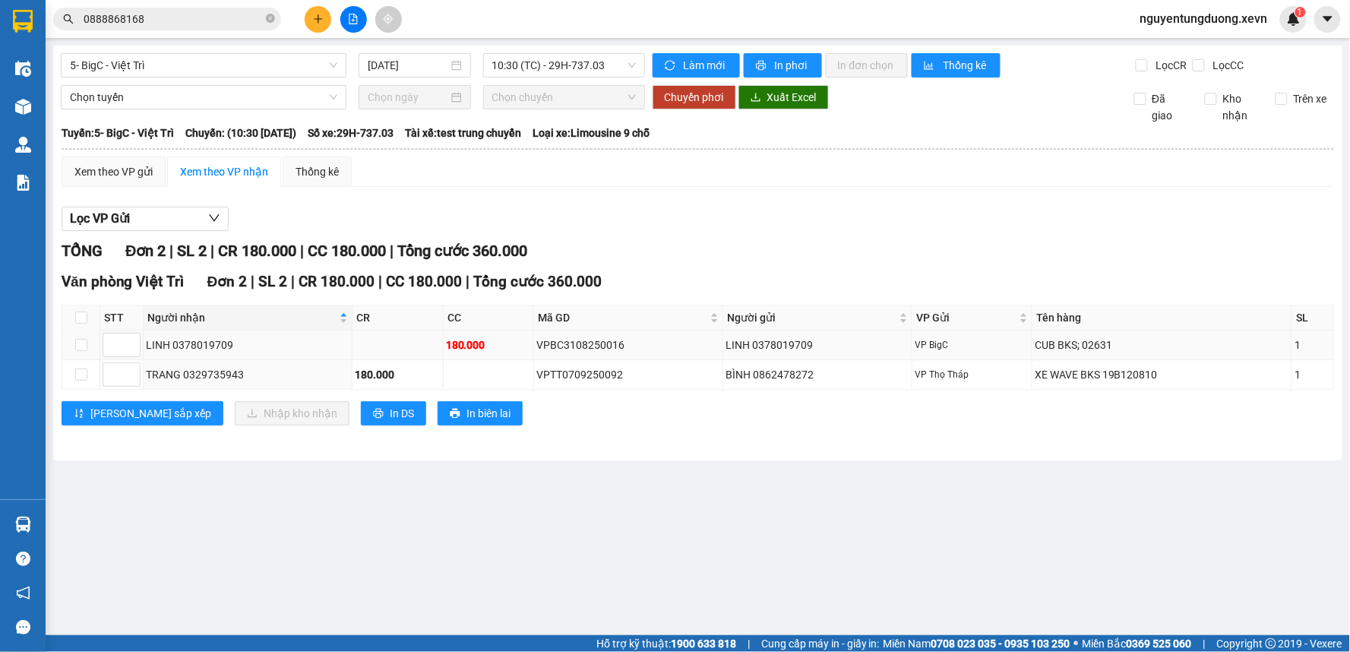
click at [460, 348] on tr "LINH 0378019709 180.000 VPBC3108250016 LINH 0378019709 VP BigC CUB BKS; 02631 1" at bounding box center [698, 345] width 1272 height 30
click at [202, 369] on div "TRANG 0329735943" at bounding box center [248, 374] width 204 height 17
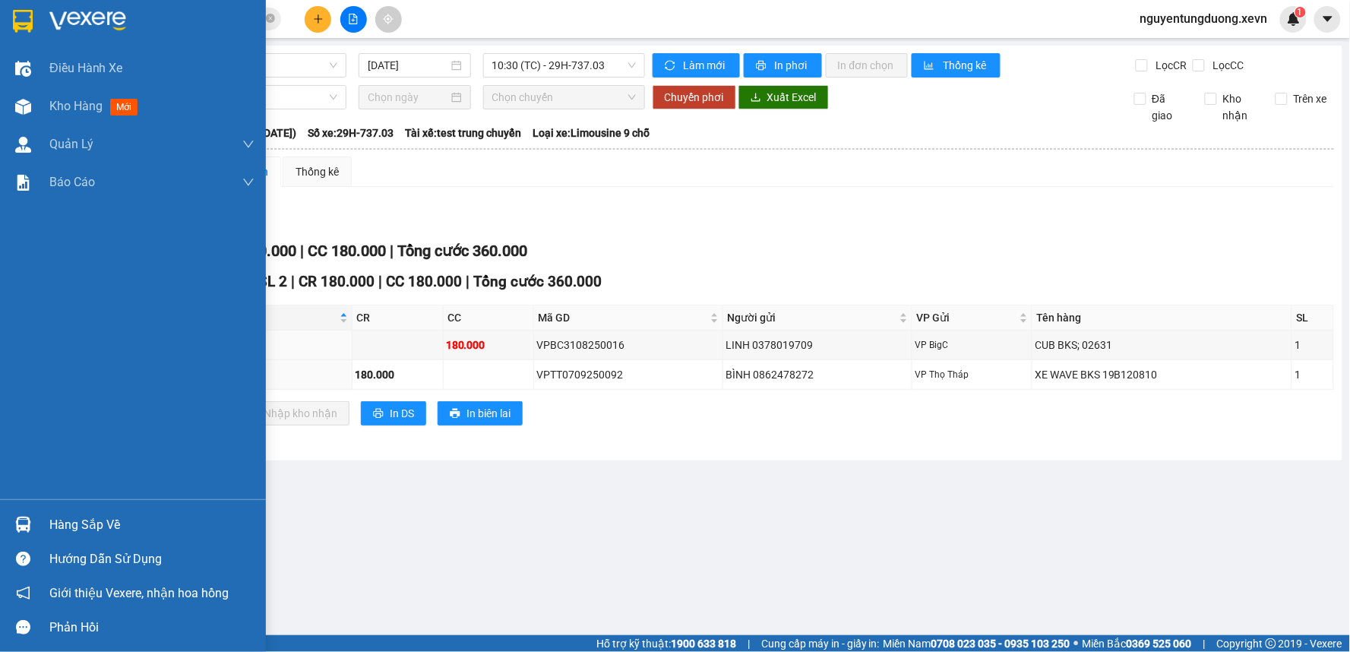
click at [35, 517] on div at bounding box center [23, 524] width 27 height 27
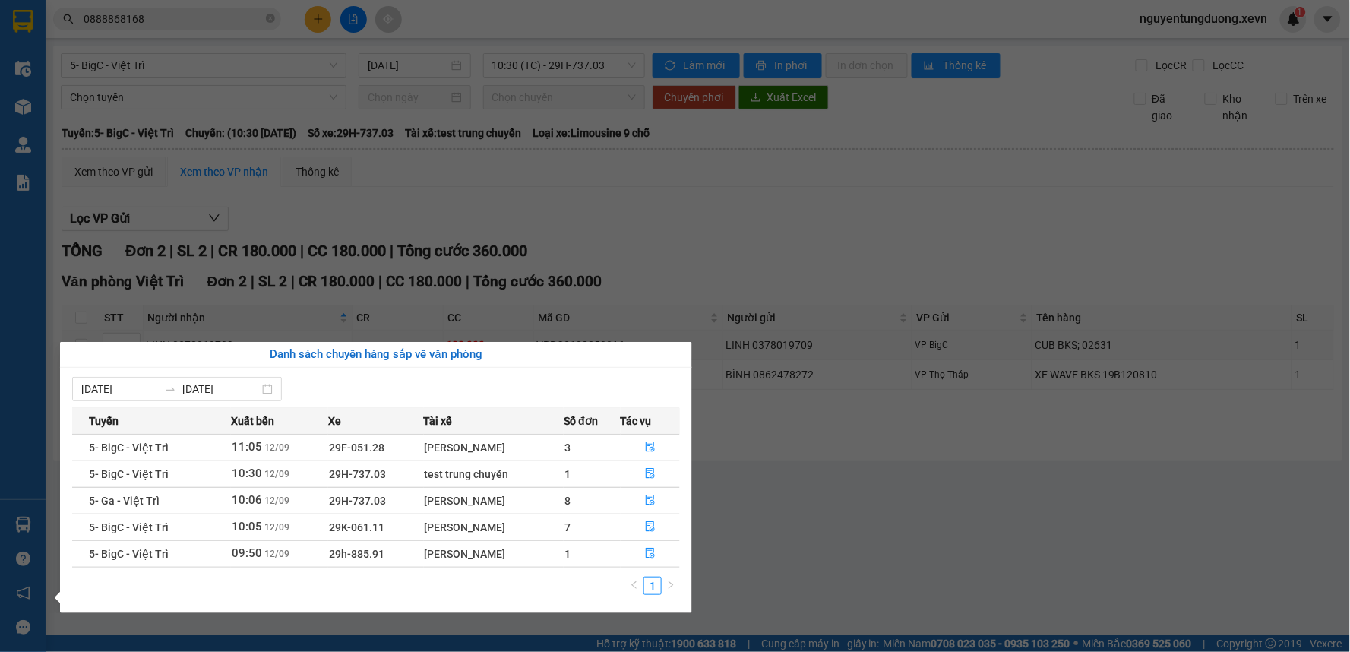
click at [323, 17] on section "Kết quả tìm kiếm ( 260 ) Bộ lọc Mã ĐH Trạng thái Món hàng Thu hộ Tổng cước Chưa…" at bounding box center [675, 326] width 1350 height 652
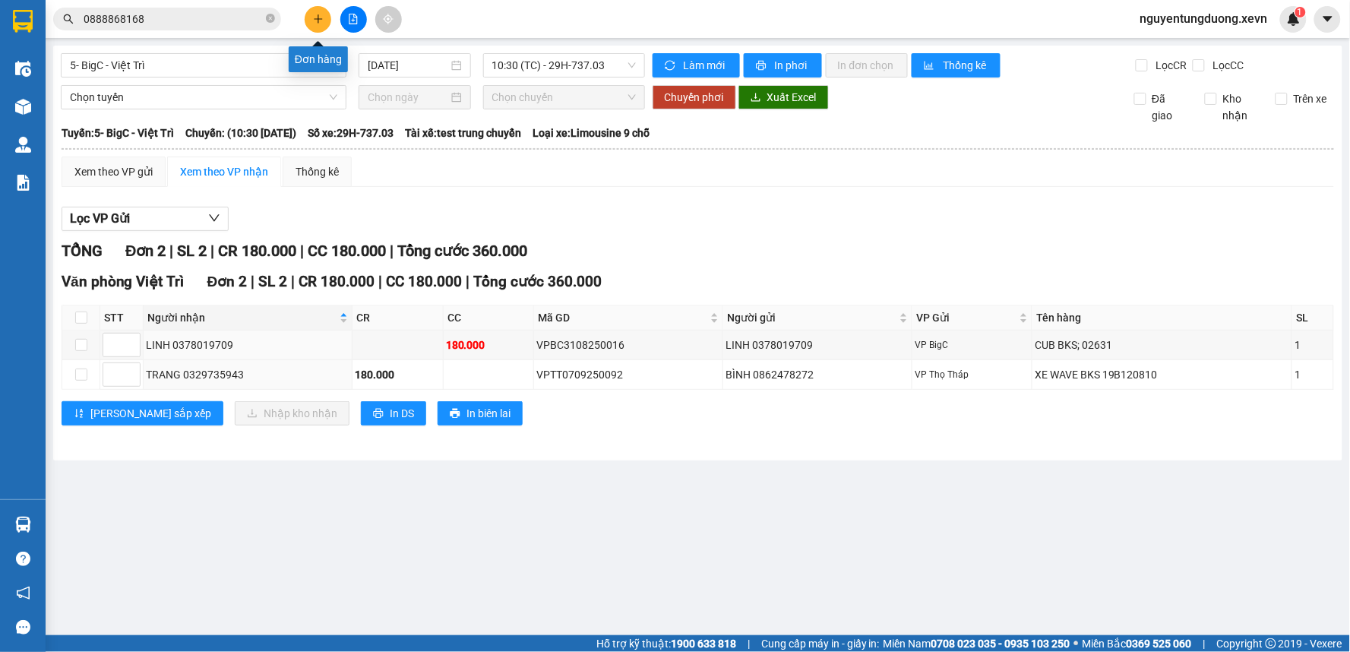
click at [323, 17] on icon "plus" at bounding box center [318, 19] width 11 height 11
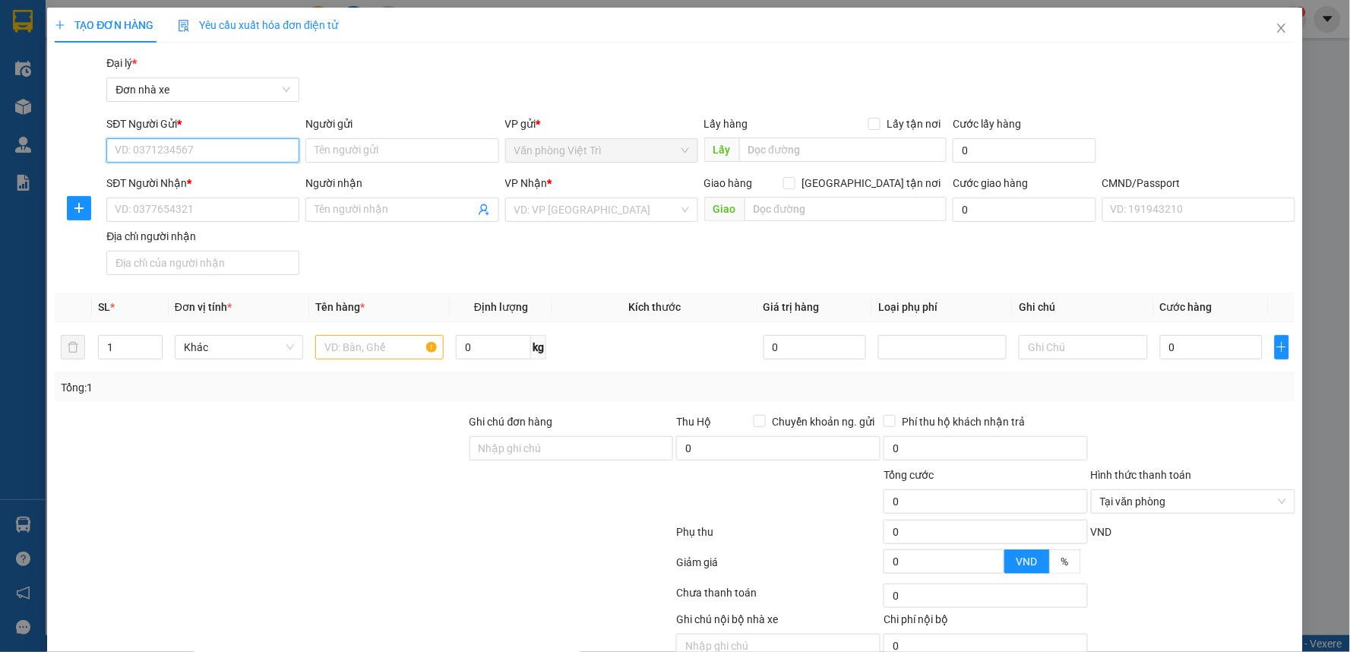
click at [181, 153] on input "SĐT Người Gửi *" at bounding box center [202, 150] width 193 height 24
click at [221, 156] on input "SĐT Người Gửi *" at bounding box center [202, 150] width 193 height 24
click at [175, 148] on input "SĐT Người Gửi *" at bounding box center [202, 150] width 193 height 24
type input "0833381189"
click at [187, 172] on div "0833381189 - HIỀN" at bounding box center [201, 180] width 173 height 17
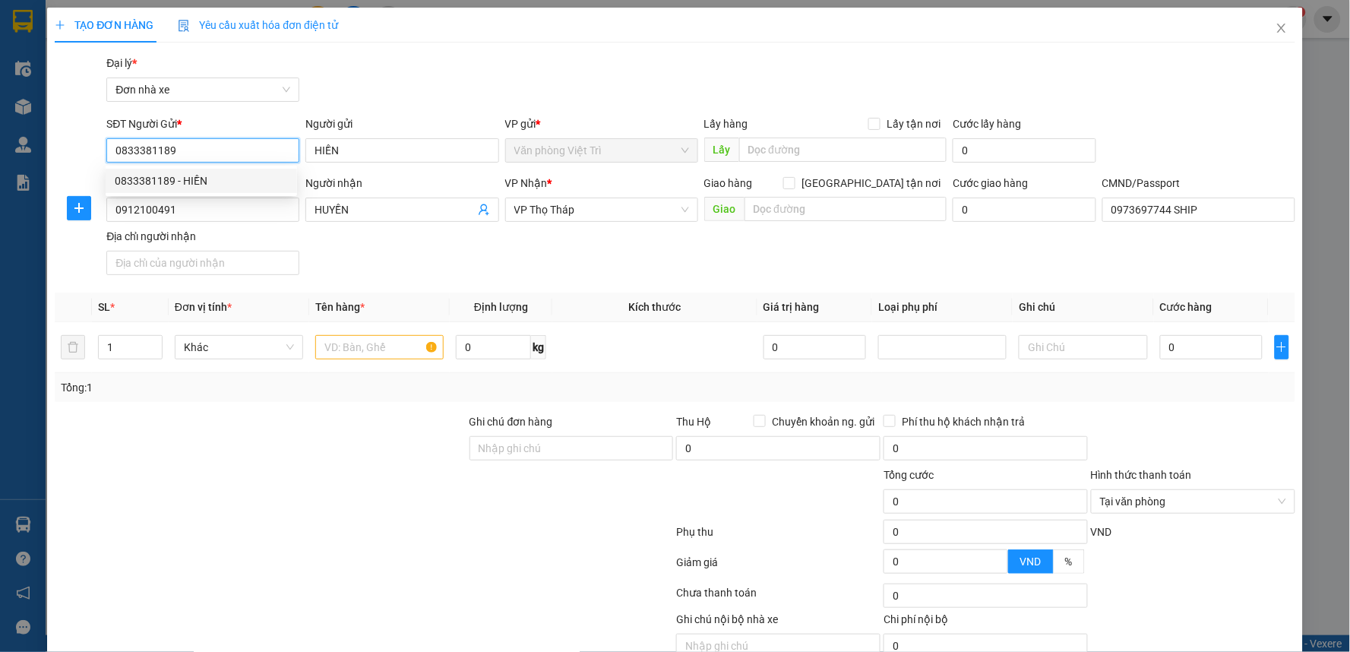
type input "HIỀN"
type input "0912100491"
type input "HUYỀN"
type input "0973697744 SHIP"
type input "0833381189"
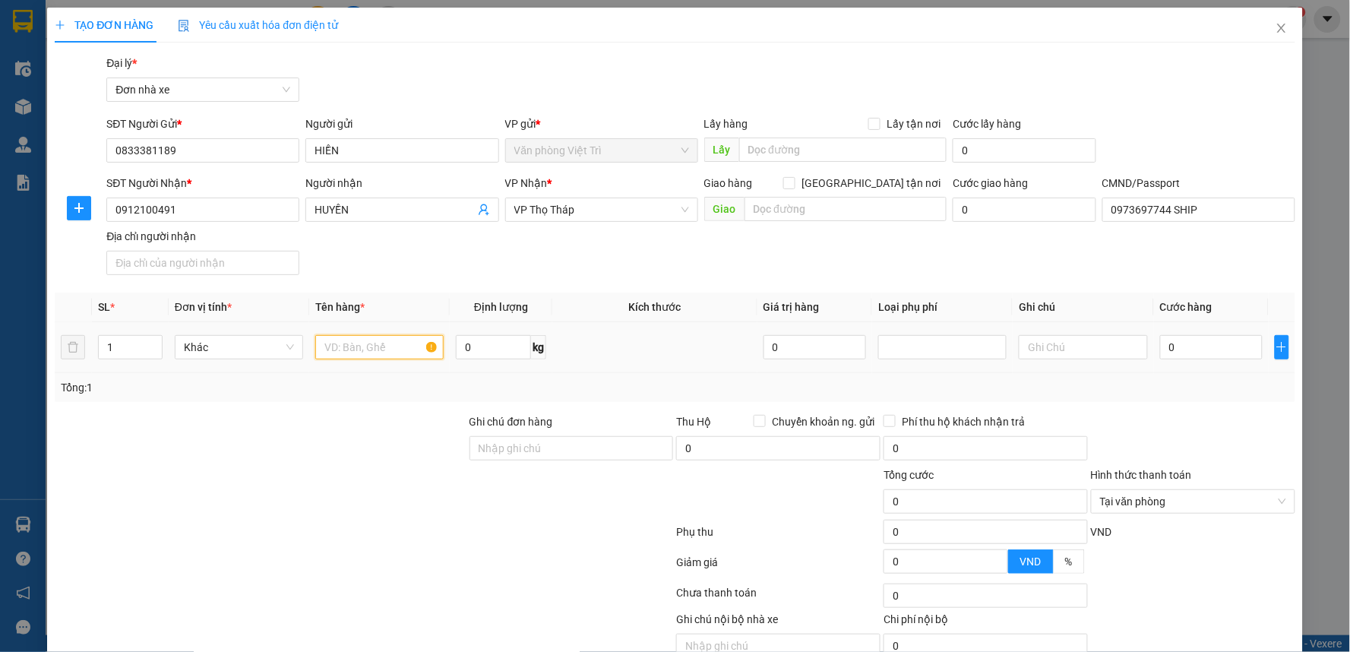
click at [372, 337] on input "text" at bounding box center [379, 347] width 128 height 24
type input "BƯU THIẾT KẾ"
click at [496, 346] on input "0" at bounding box center [493, 347] width 75 height 24
type input "8"
click at [343, 345] on input "BƯU THIẾT KẾ" at bounding box center [379, 347] width 128 height 24
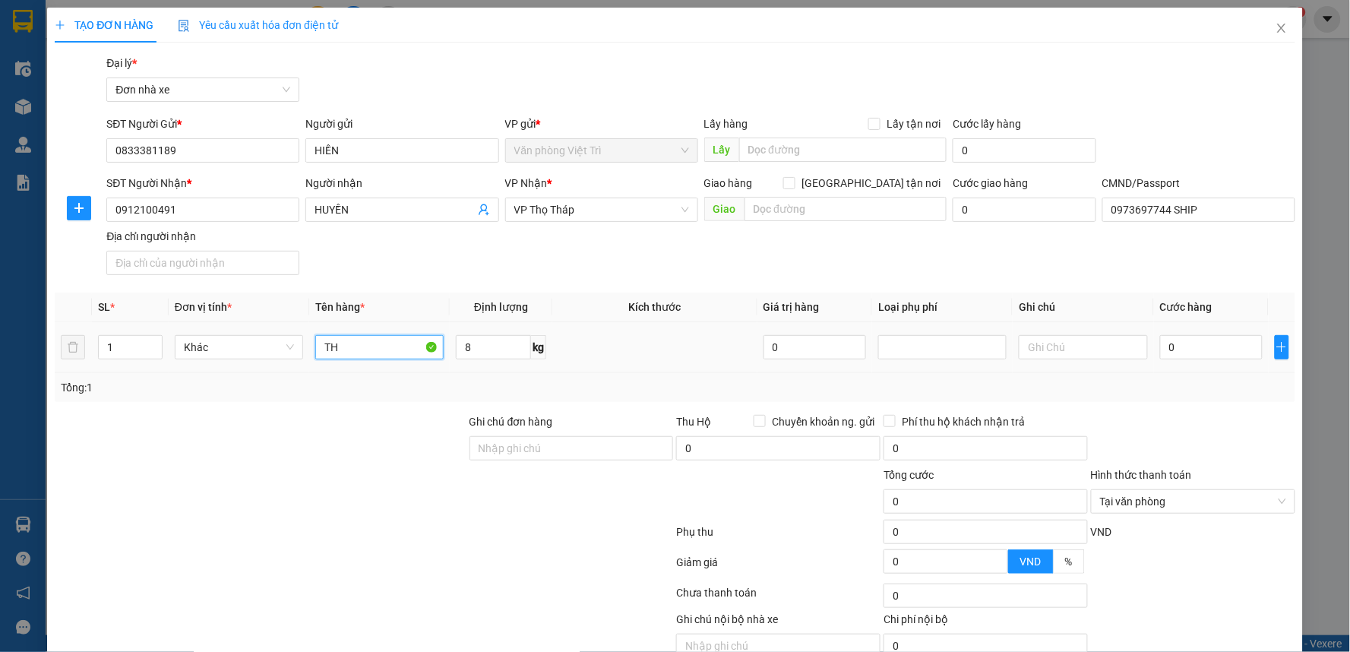
type input "T"
type input "THIỆP"
click at [1243, 345] on input "0" at bounding box center [1211, 347] width 103 height 24
type input "30"
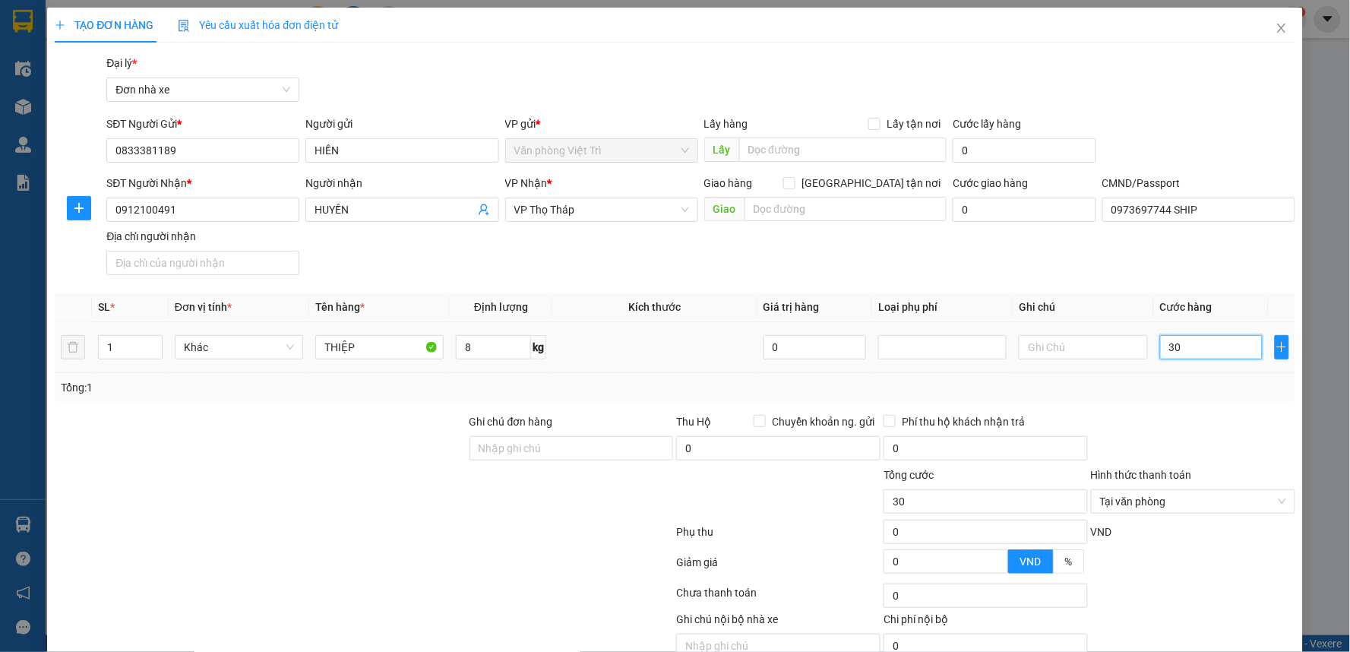
type input "350"
type input "35"
type input "35.000"
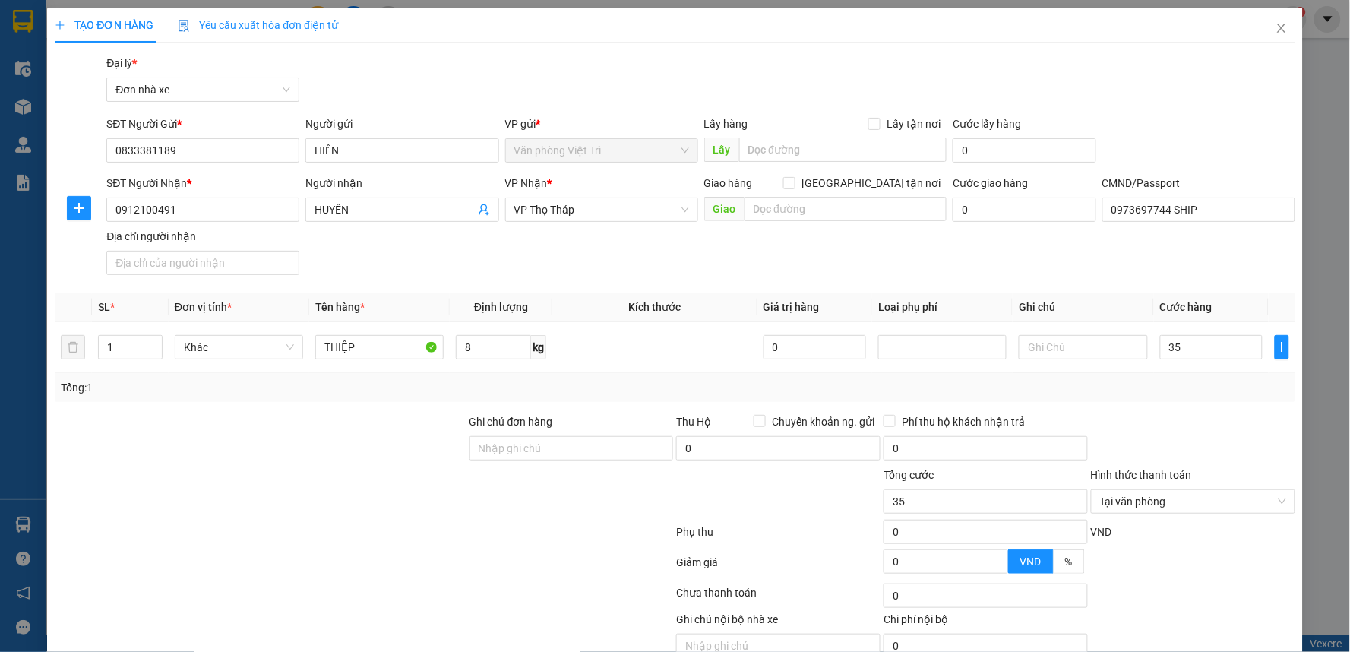
type input "35.000"
click at [1122, 294] on th "Ghi chú" at bounding box center [1083, 307] width 141 height 30
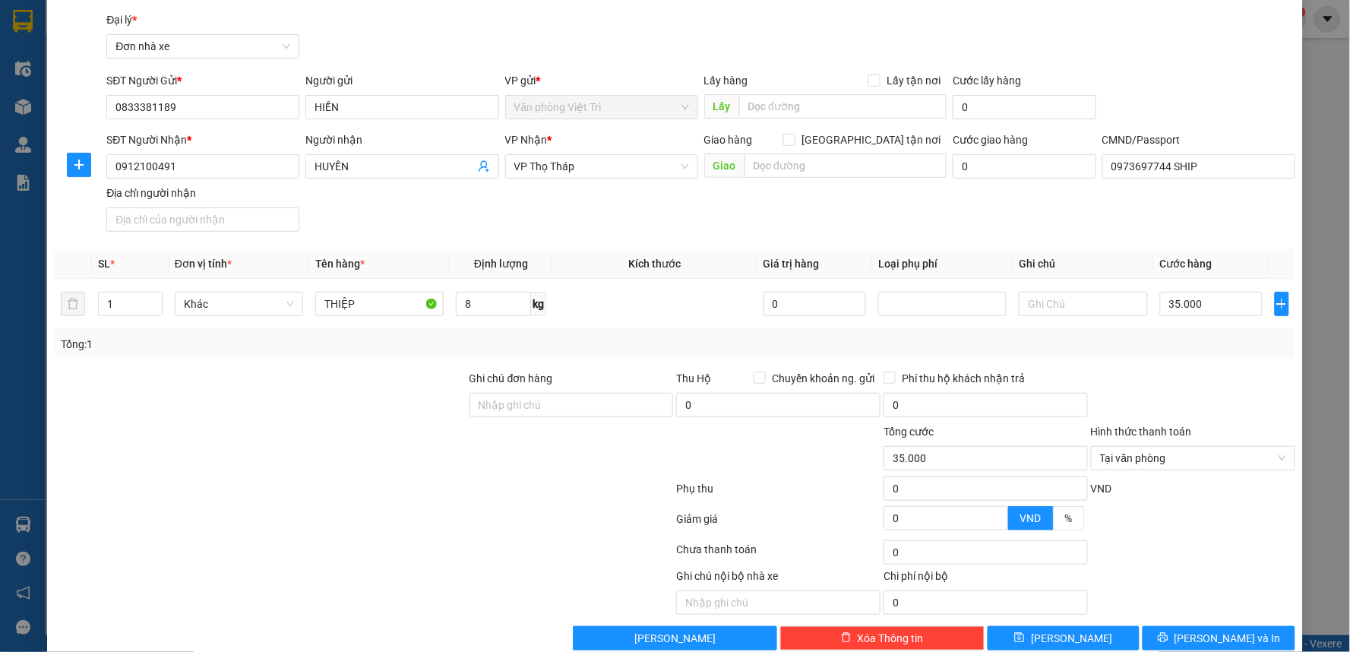
scroll to position [71, 0]
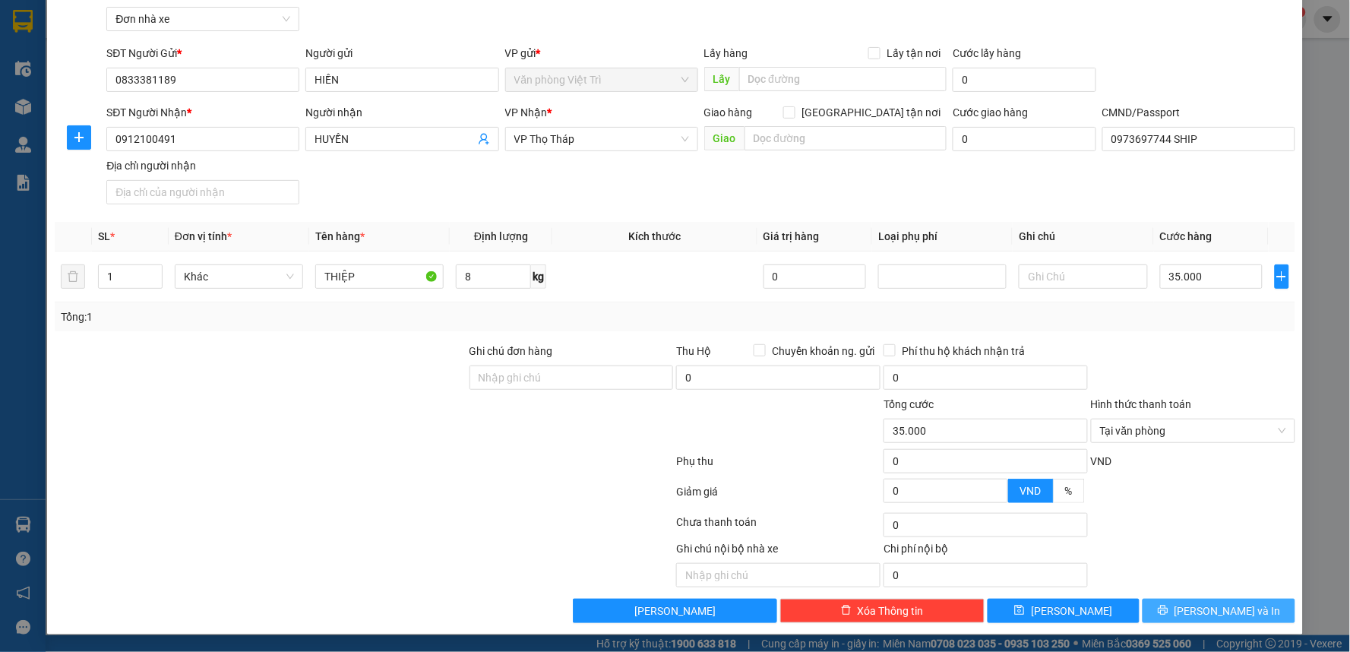
click at [1198, 608] on span "[PERSON_NAME] và In" at bounding box center [1227, 610] width 106 height 17
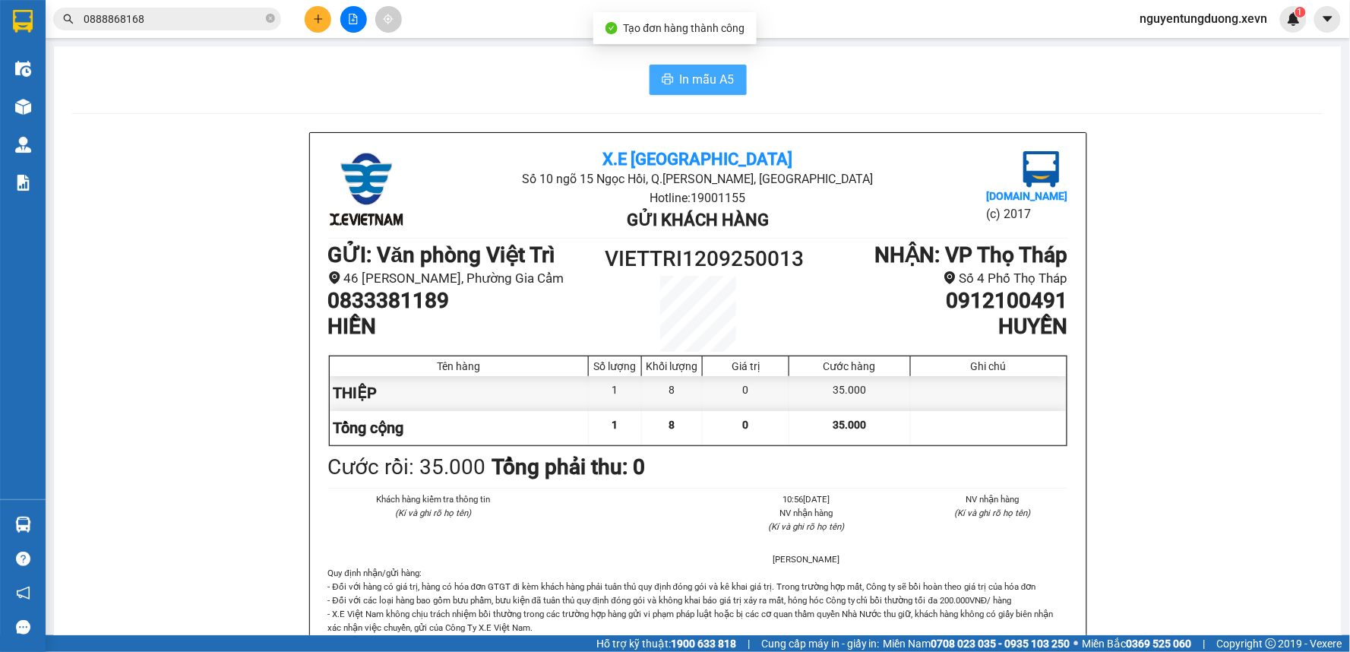
click at [681, 81] on span "In mẫu A5" at bounding box center [707, 79] width 55 height 19
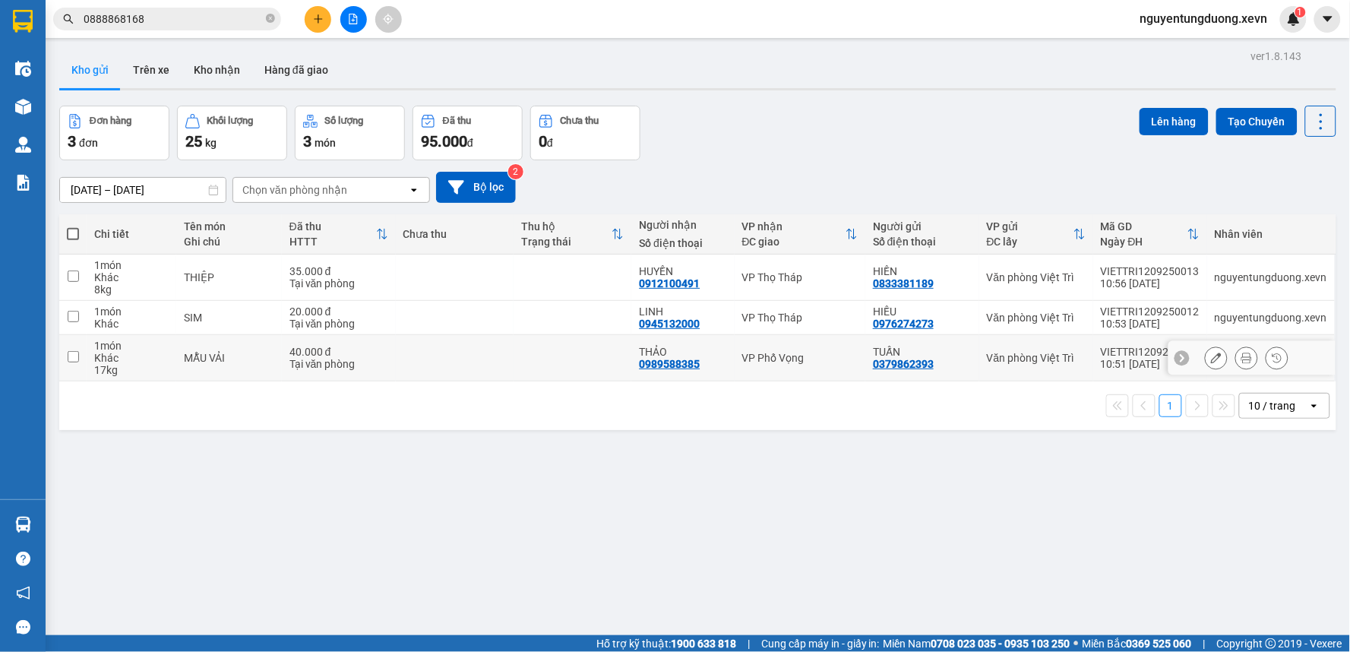
click at [742, 355] on div "VP Phố Vọng" at bounding box center [799, 358] width 115 height 12
checkbox input "true"
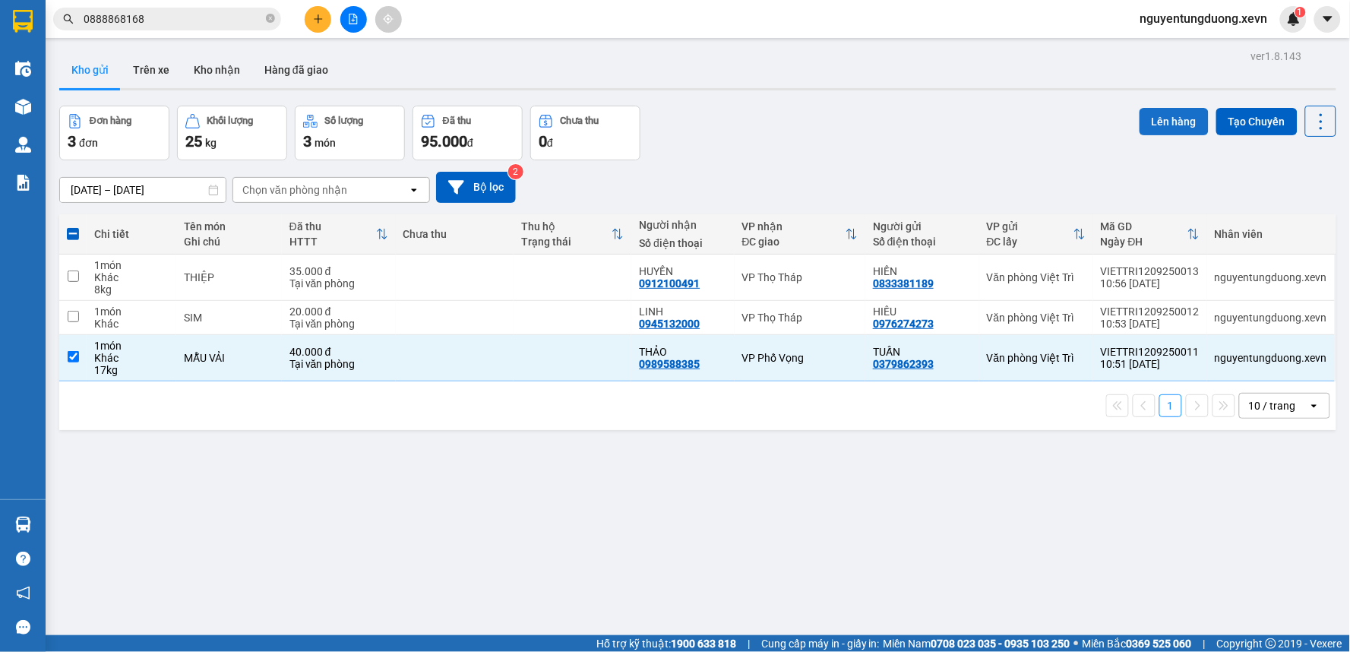
click at [1149, 110] on button "Lên hàng" at bounding box center [1173, 121] width 69 height 27
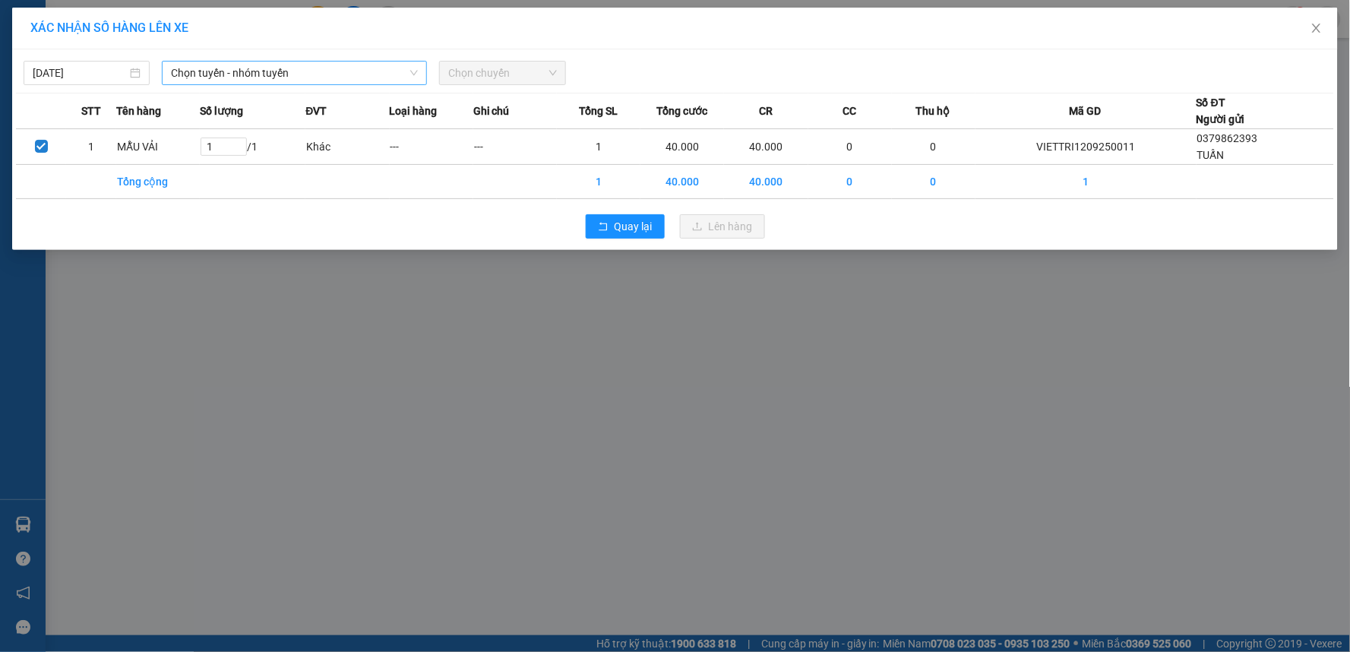
click at [262, 70] on span "Chọn tuyến - nhóm tuyến" at bounding box center [294, 73] width 247 height 23
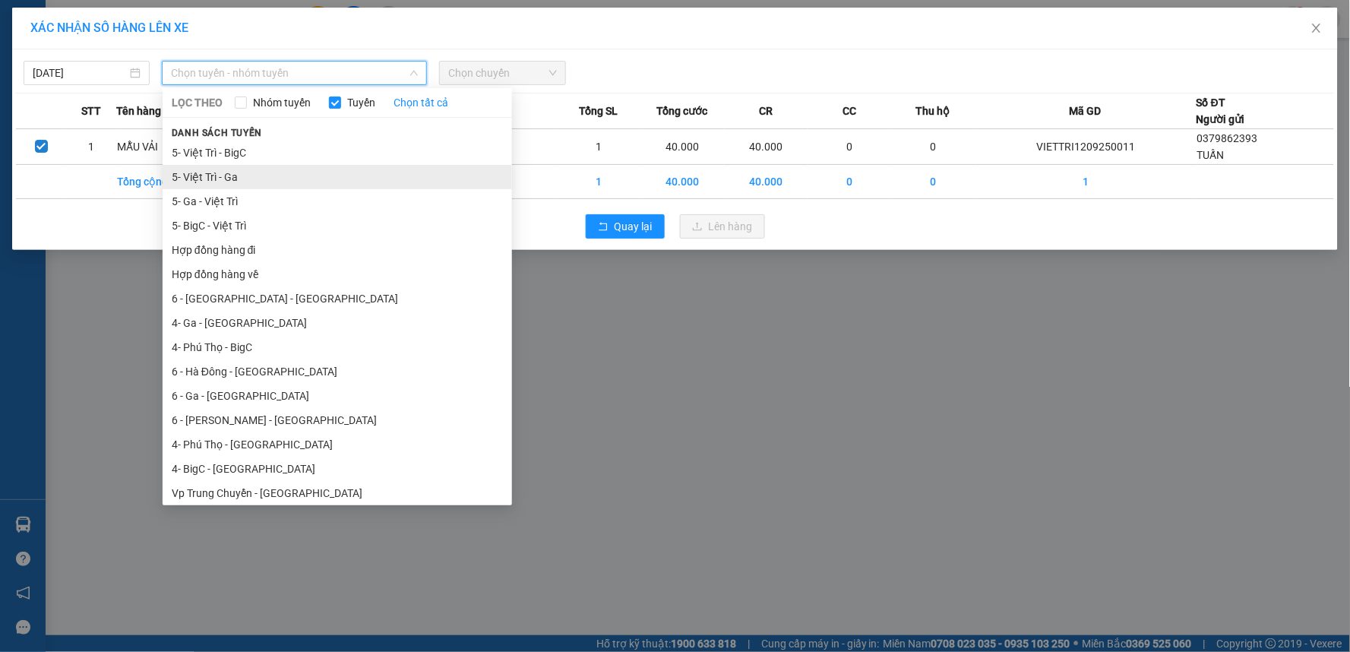
click at [214, 171] on li "5- Việt Trì - Ga" at bounding box center [337, 177] width 349 height 24
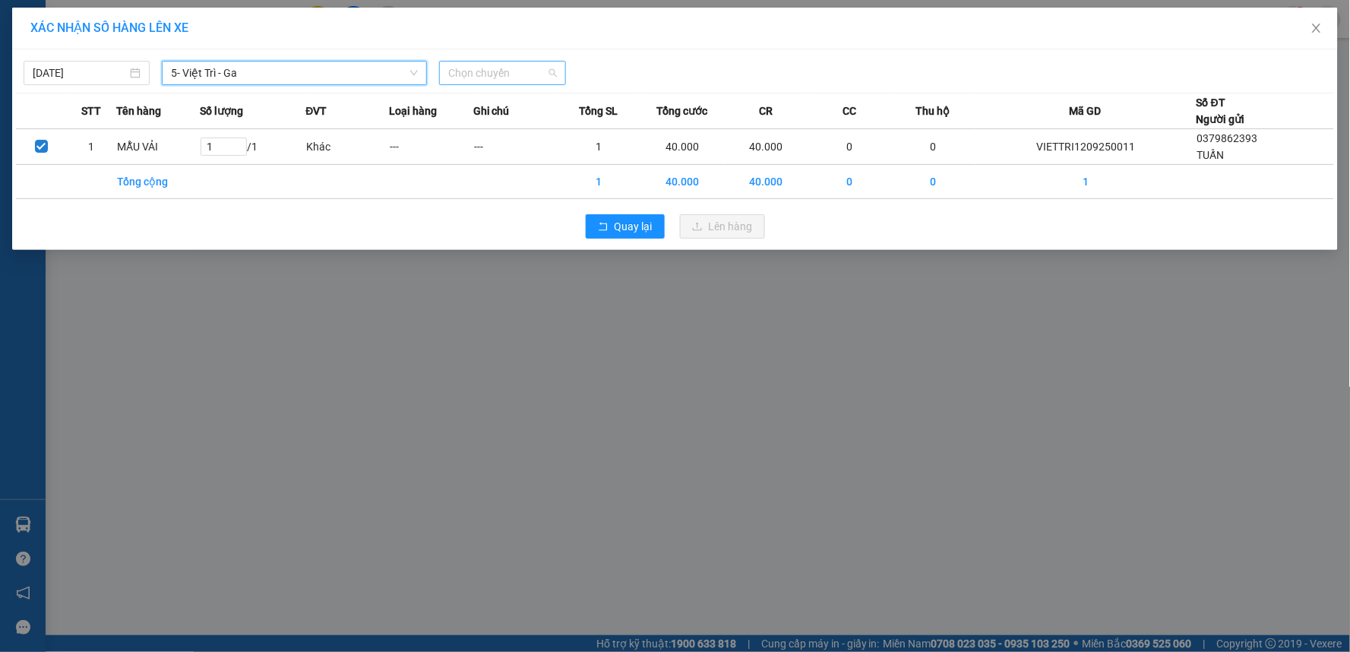
click at [483, 68] on span "Chọn chuyến" at bounding box center [502, 73] width 108 height 23
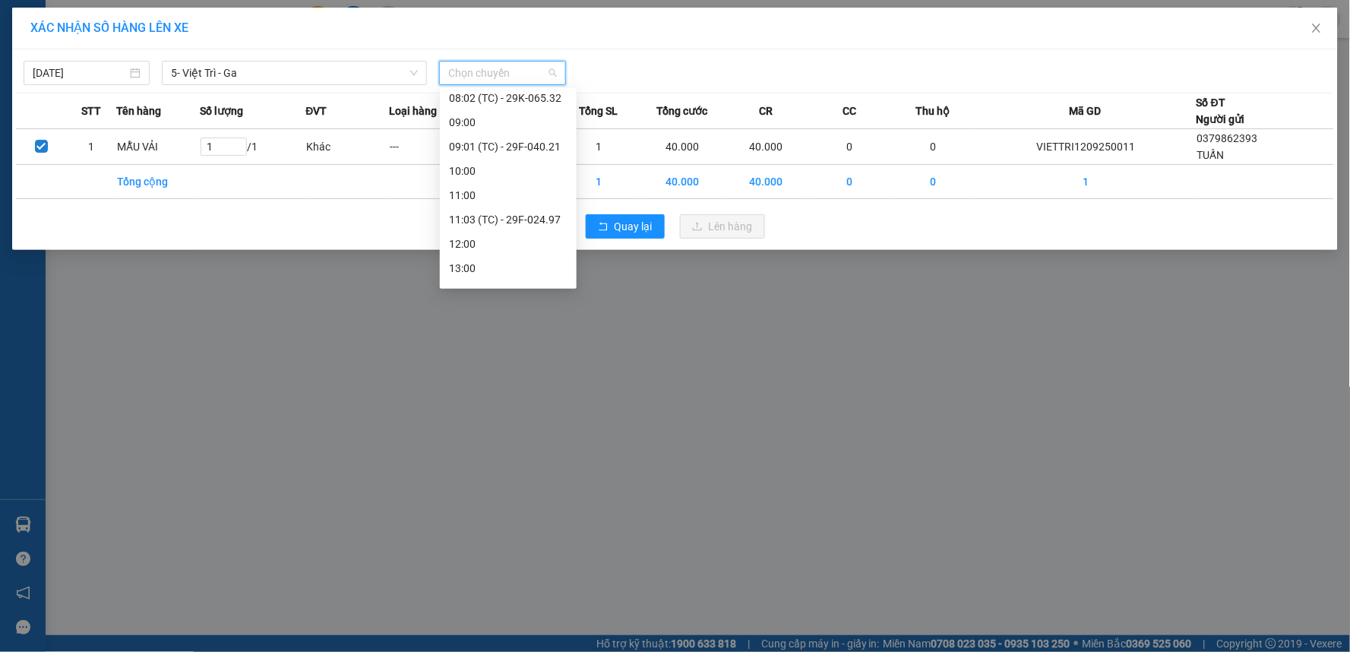
scroll to position [123, 0]
click at [548, 223] on div "11:03 (TC) - 29F-024.97" at bounding box center [508, 223] width 119 height 17
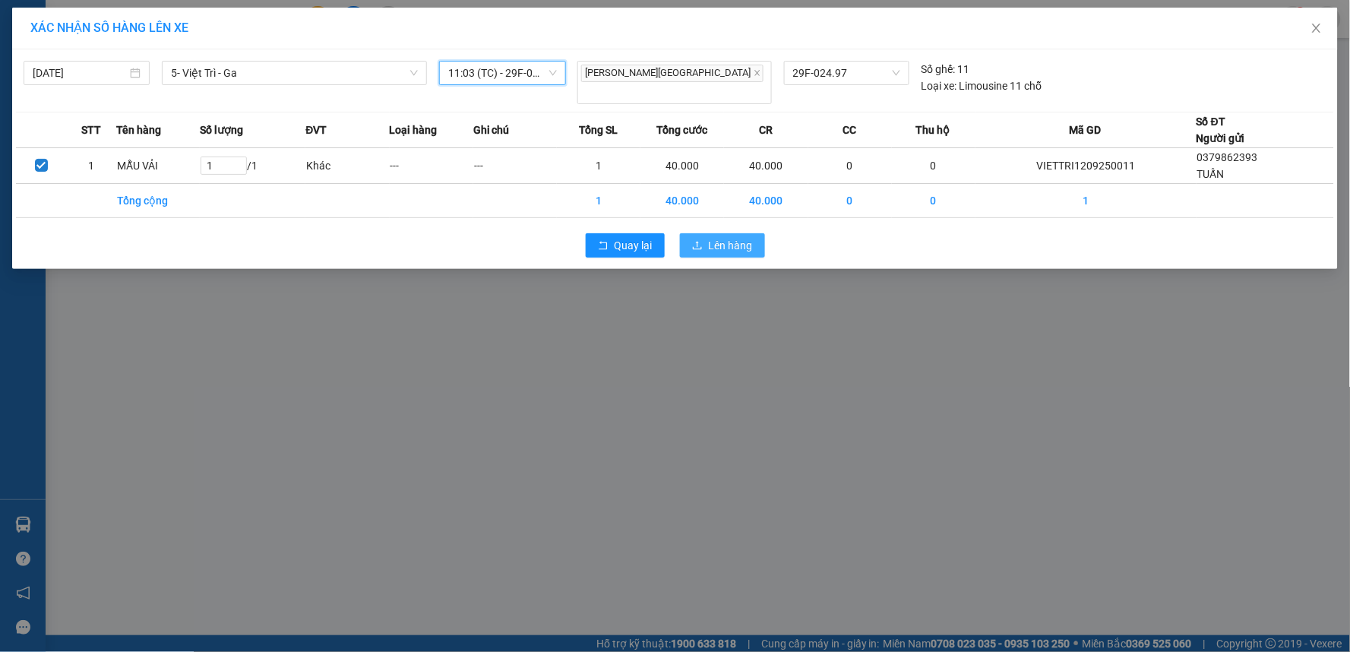
click at [744, 238] on span "Lên hàng" at bounding box center [731, 245] width 44 height 17
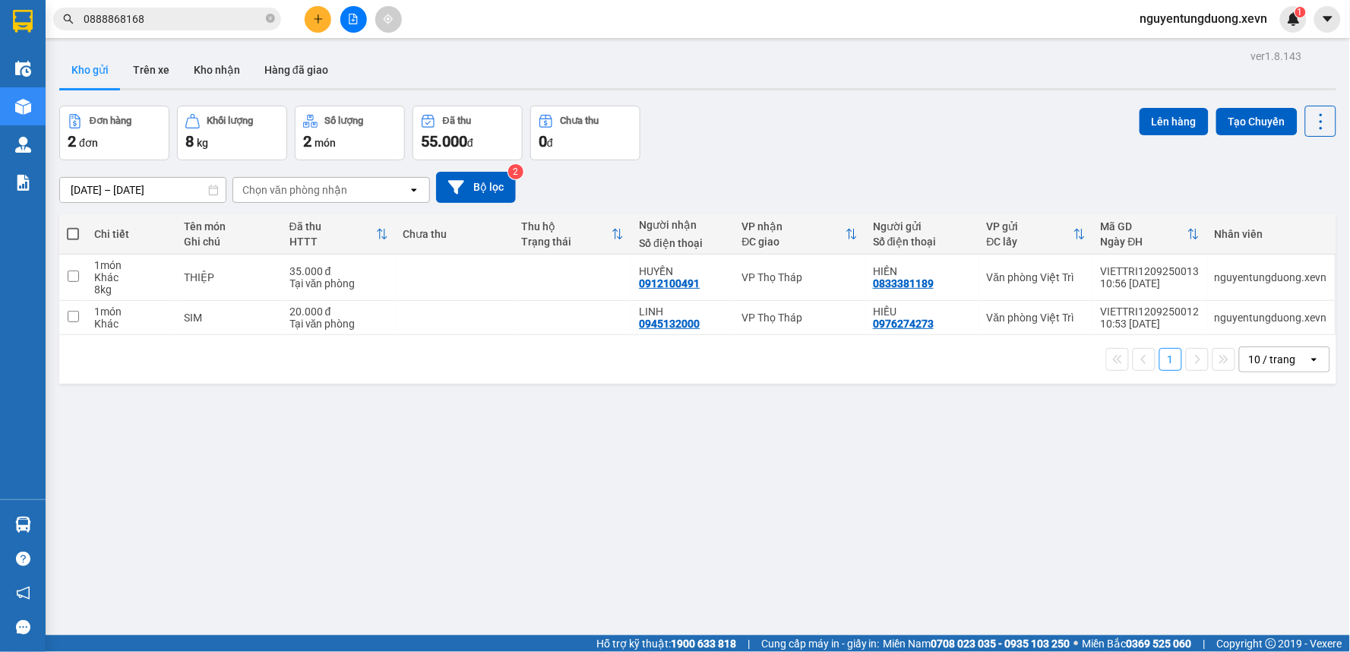
drag, startPoint x: 765, startPoint y: 609, endPoint x: 517, endPoint y: 642, distance: 250.5
click at [762, 610] on div "ver 1.8.143 Kho gửi Trên xe Kho nhận Hàng đã giao Đơn hàng 2 đơn Khối lượng 8 k…" at bounding box center [697, 372] width 1289 height 652
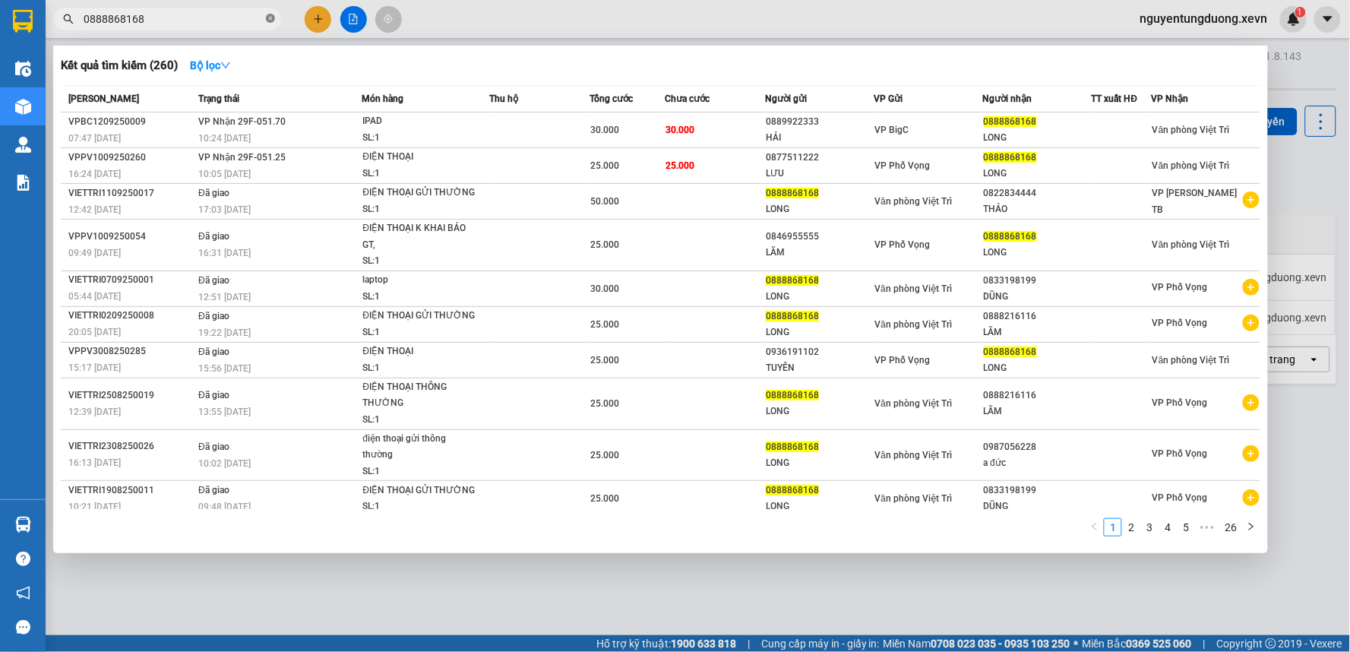
click at [274, 16] on icon "close-circle" at bounding box center [270, 18] width 9 height 9
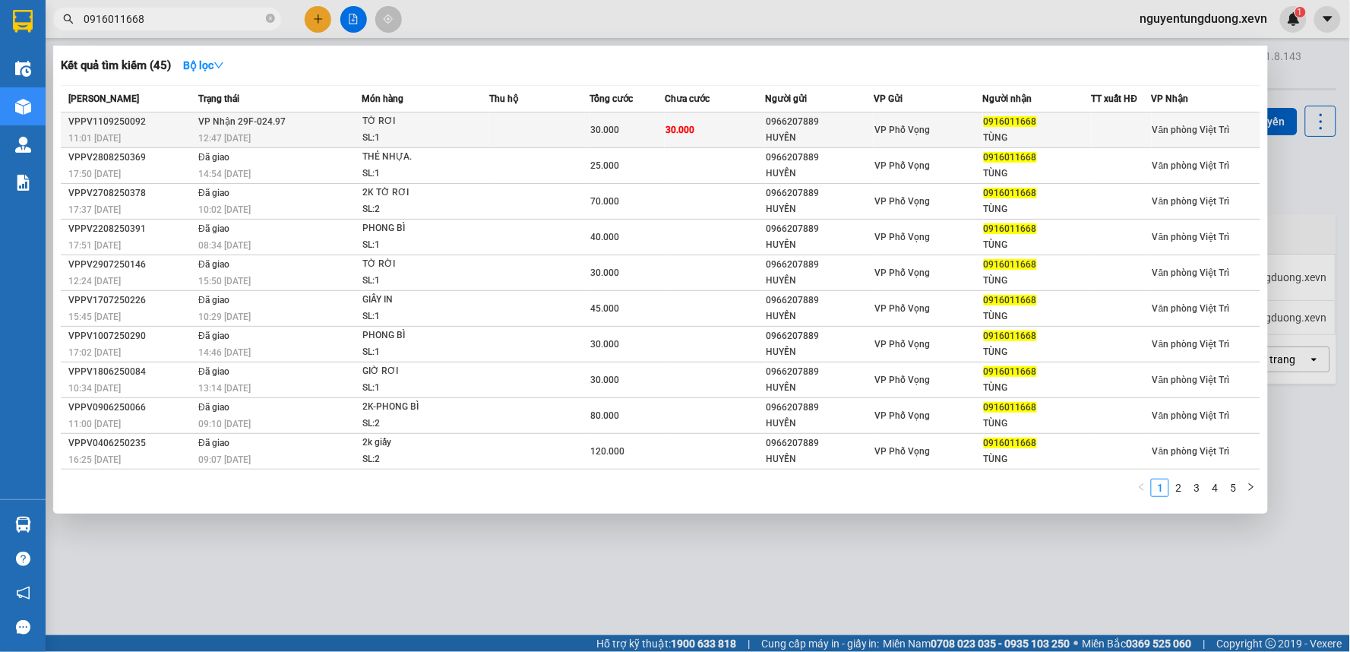
type input "0916011668"
click at [441, 124] on div "TỜ RƠI" at bounding box center [419, 121] width 114 height 17
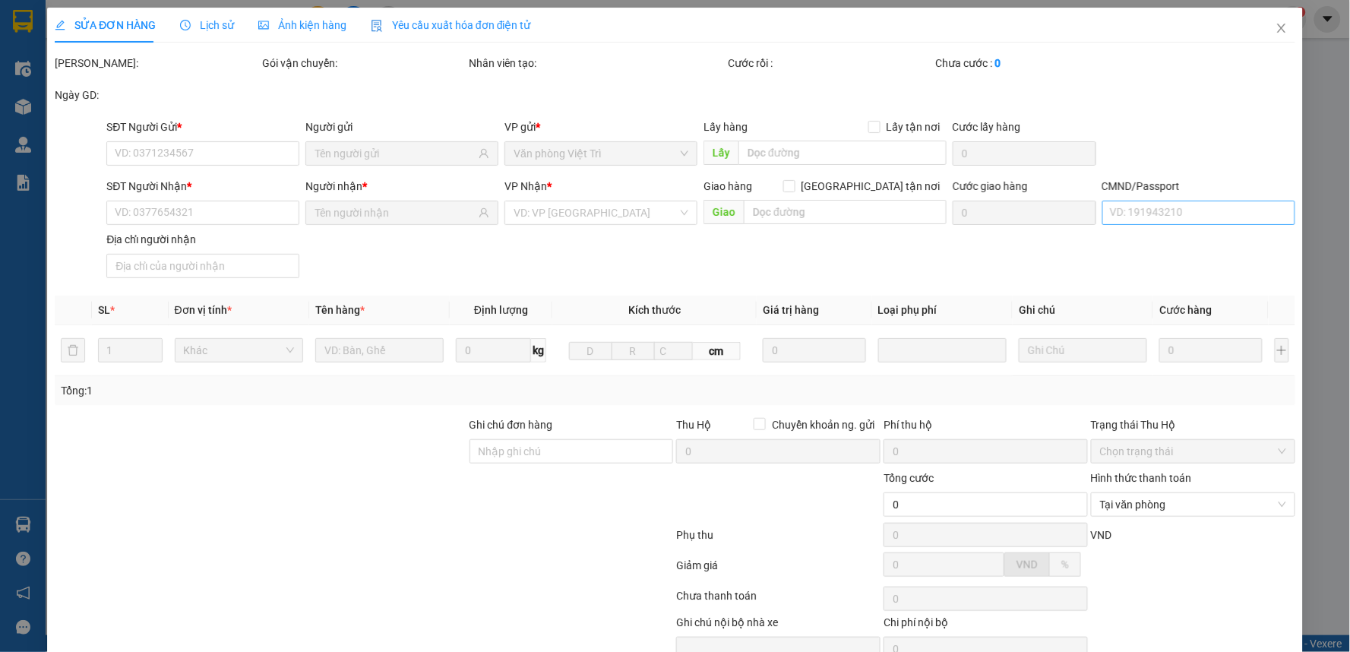
type input "0966207889"
type input "HUYỀN"
type input "0916011668"
type input "TÙNG"
type input "0250820007544 LƯƠNG MẠNH TÙNG"
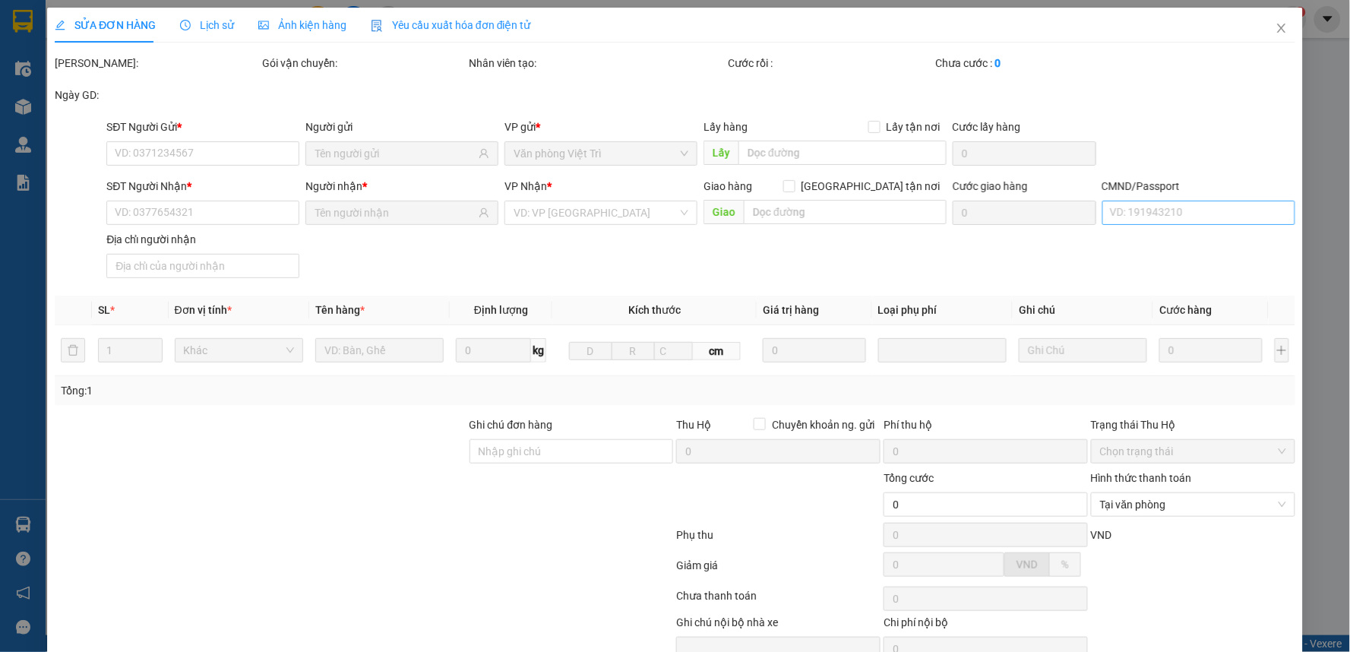
type input "30.000"
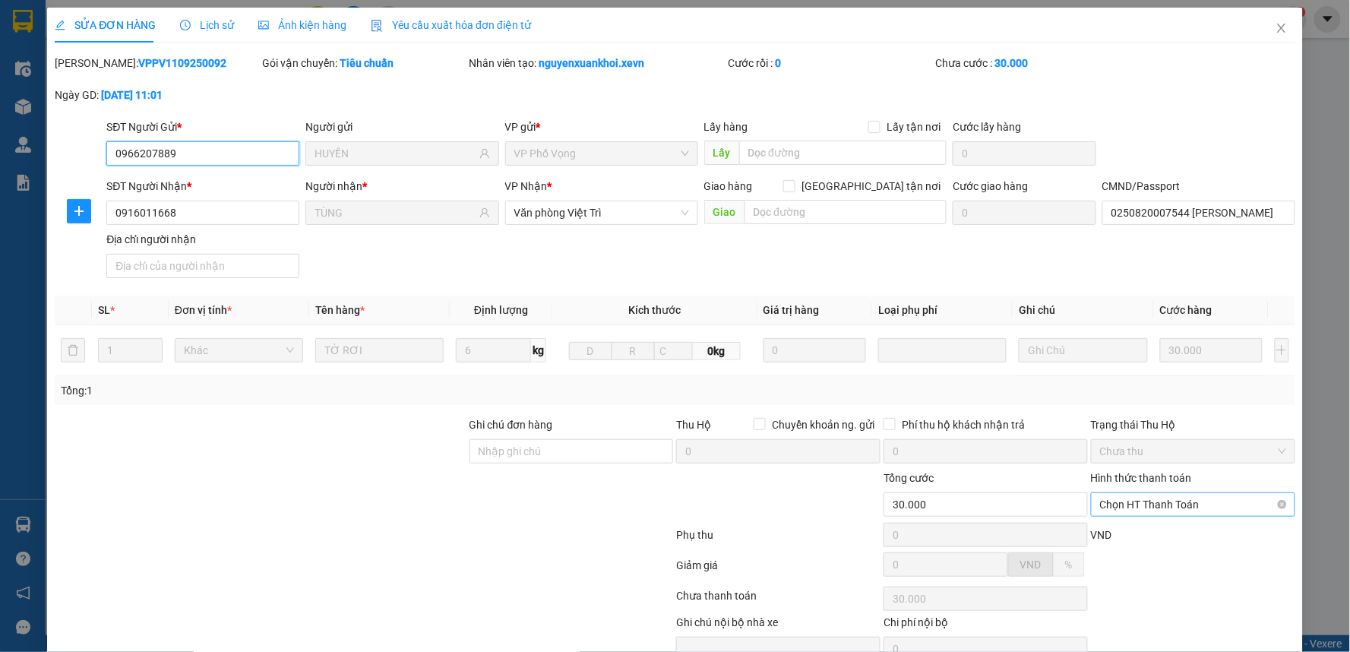
click at [1140, 495] on span "Chọn HT Thanh Toán" at bounding box center [1193, 504] width 186 height 23
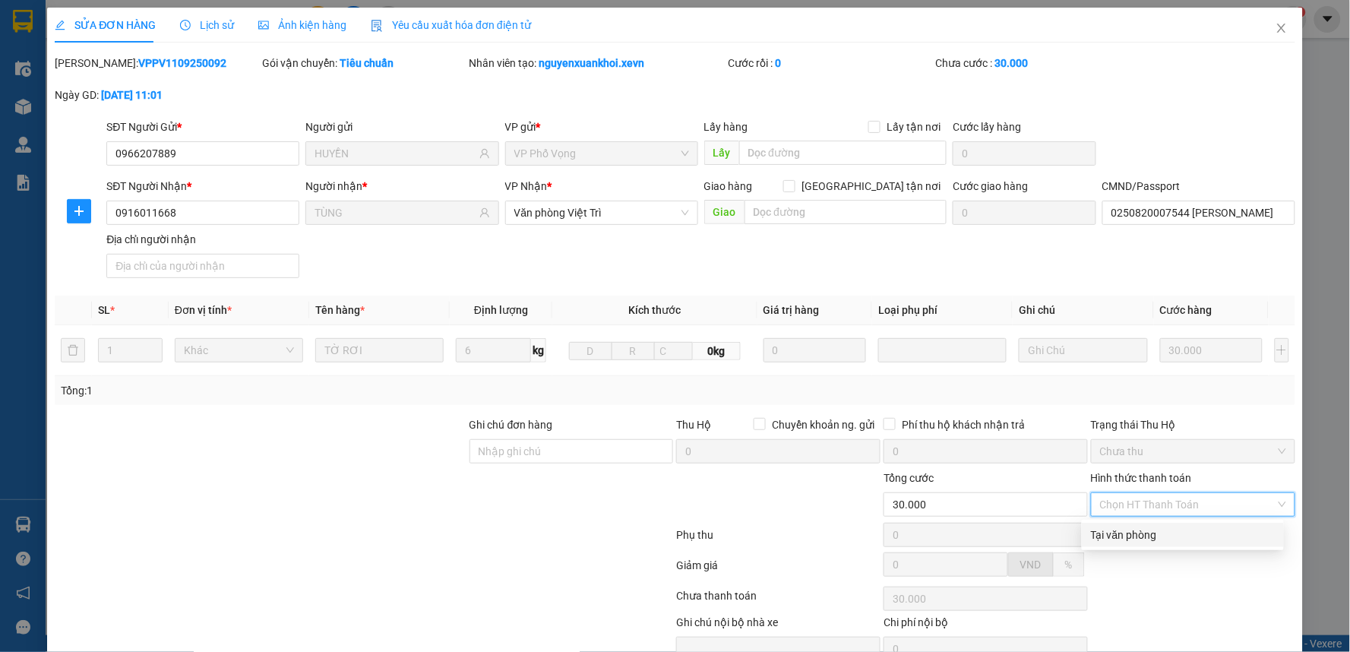
click at [1108, 527] on div "Tại văn phòng" at bounding box center [1183, 534] width 184 height 17
type input "0"
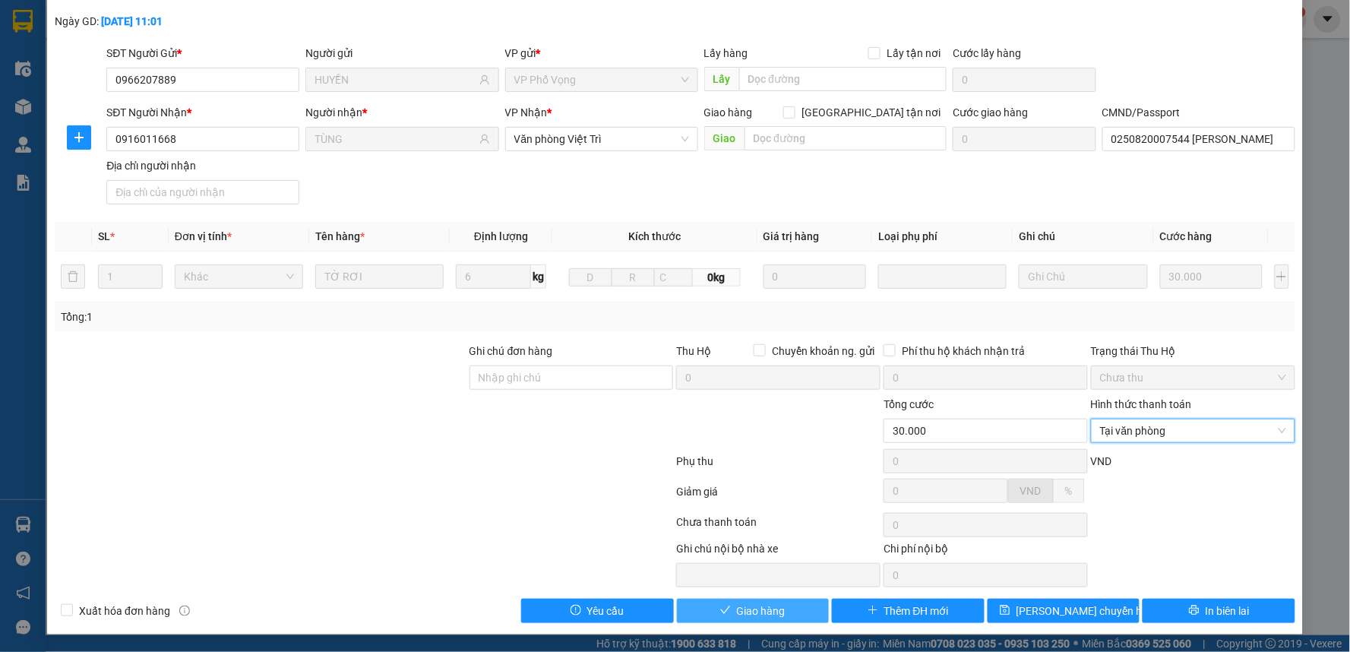
click at [761, 608] on span "Giao hàng" at bounding box center [761, 610] width 49 height 17
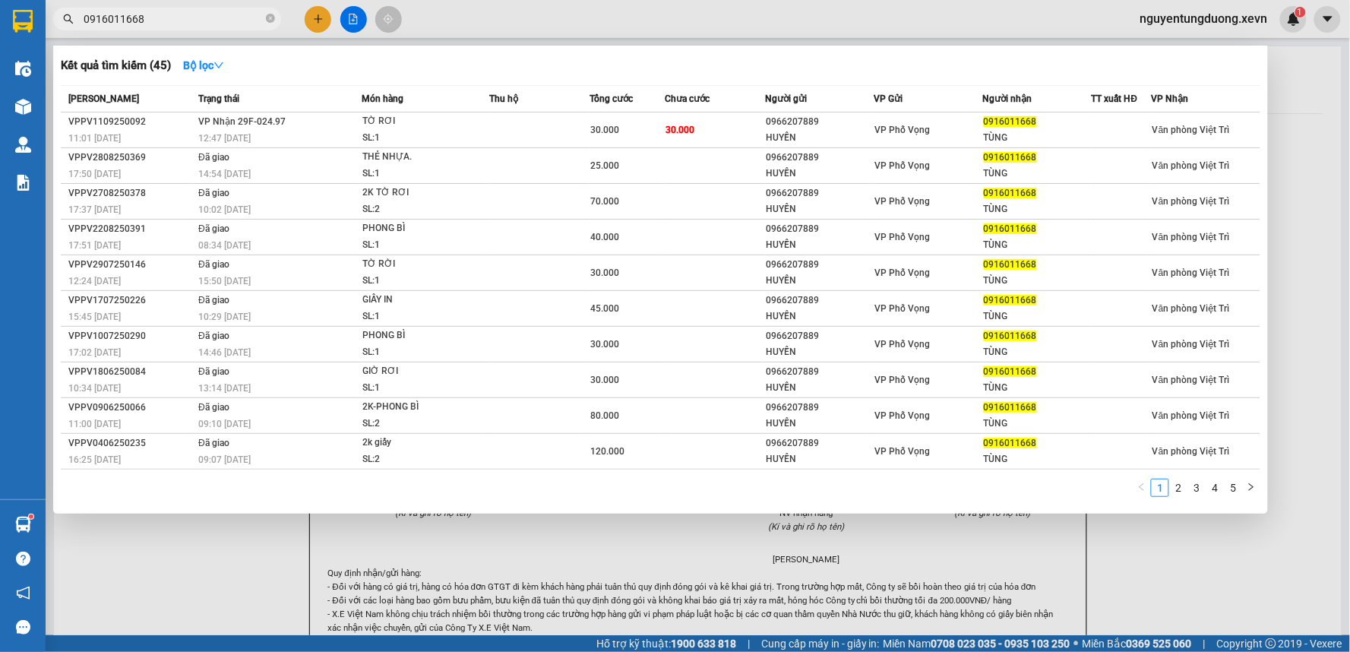
click at [233, 18] on input "0916011668" at bounding box center [173, 19] width 179 height 17
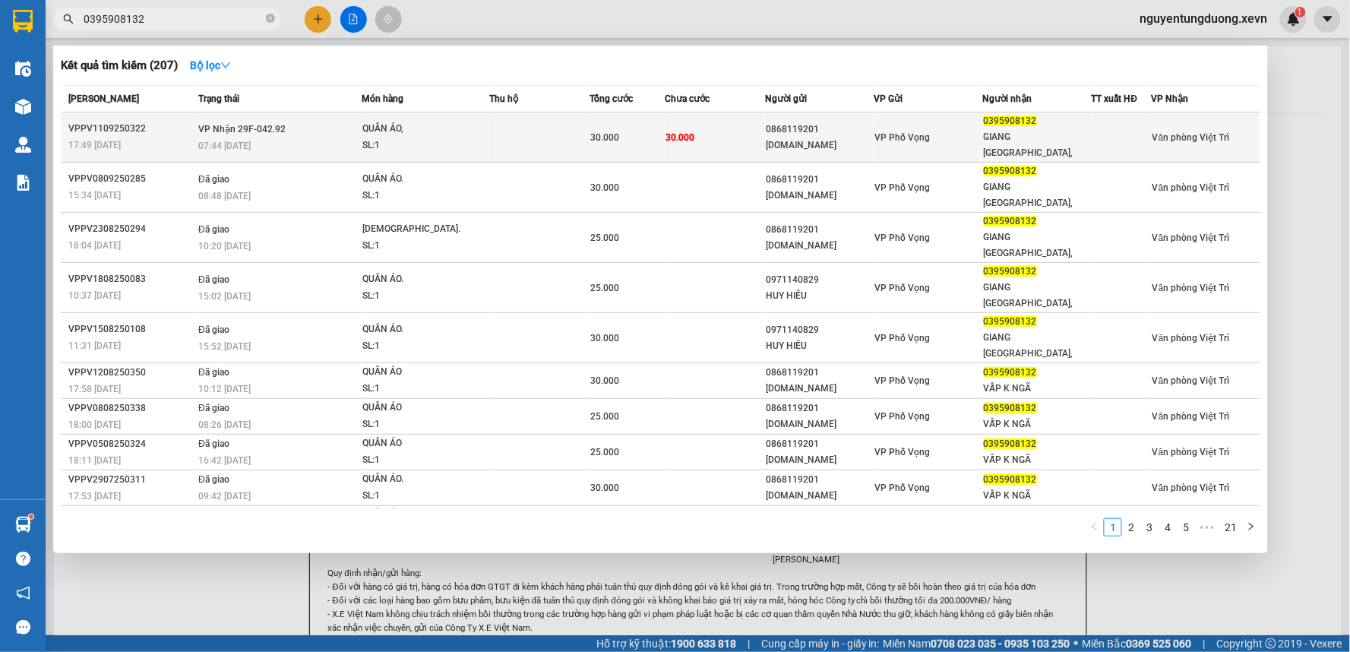
type input "0395908132"
click at [397, 125] on div "QUẦN ÁO," at bounding box center [419, 129] width 114 height 17
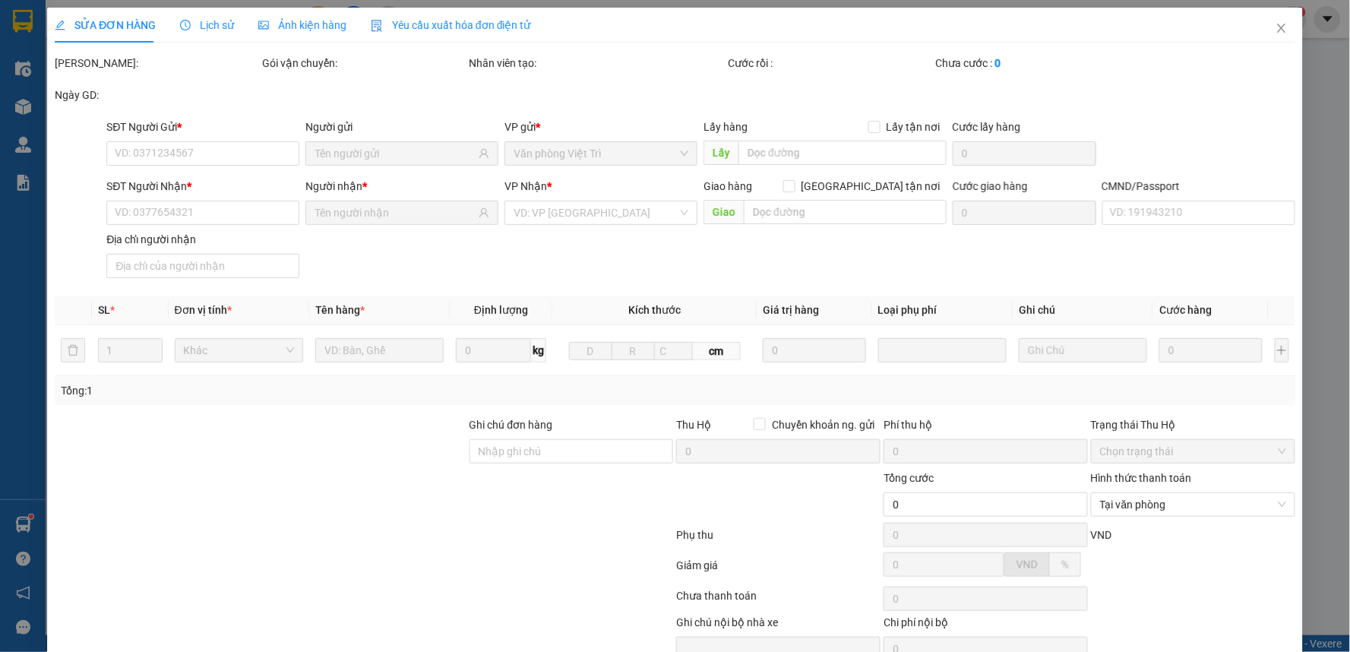
type input "0868119201"
type input "[DOMAIN_NAME]"
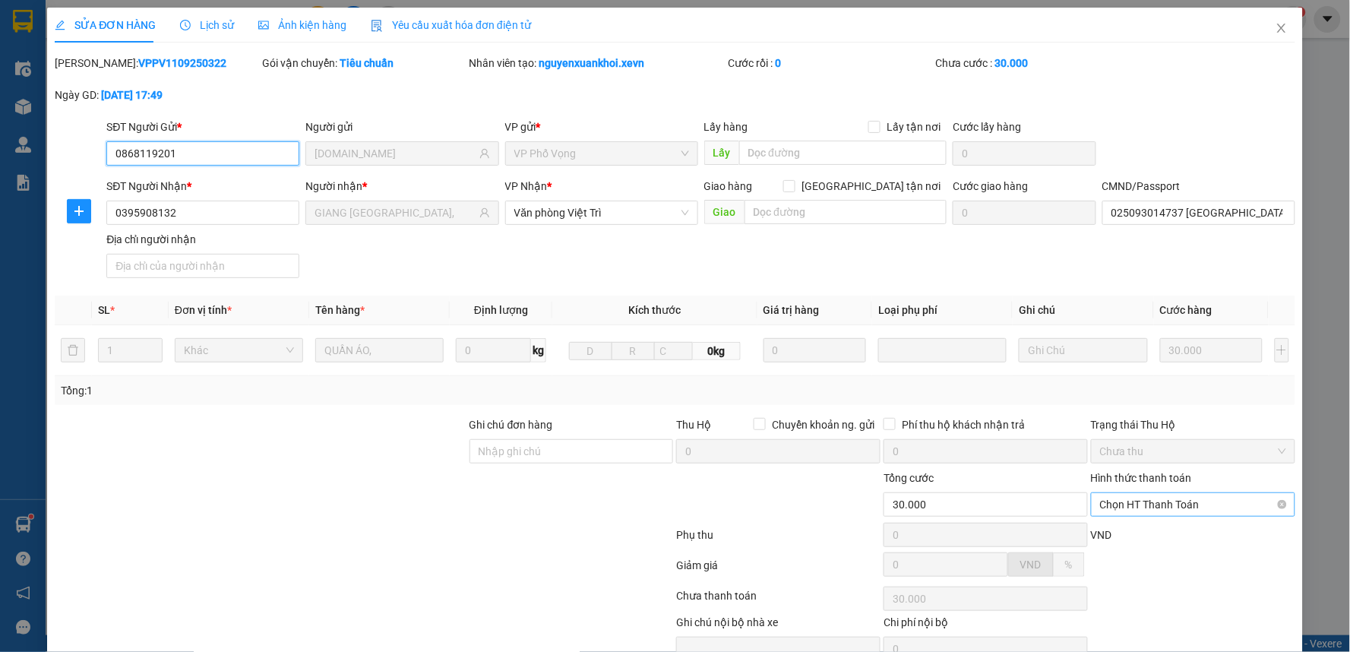
click at [1153, 510] on span "Chọn HT Thanh Toán" at bounding box center [1193, 504] width 186 height 23
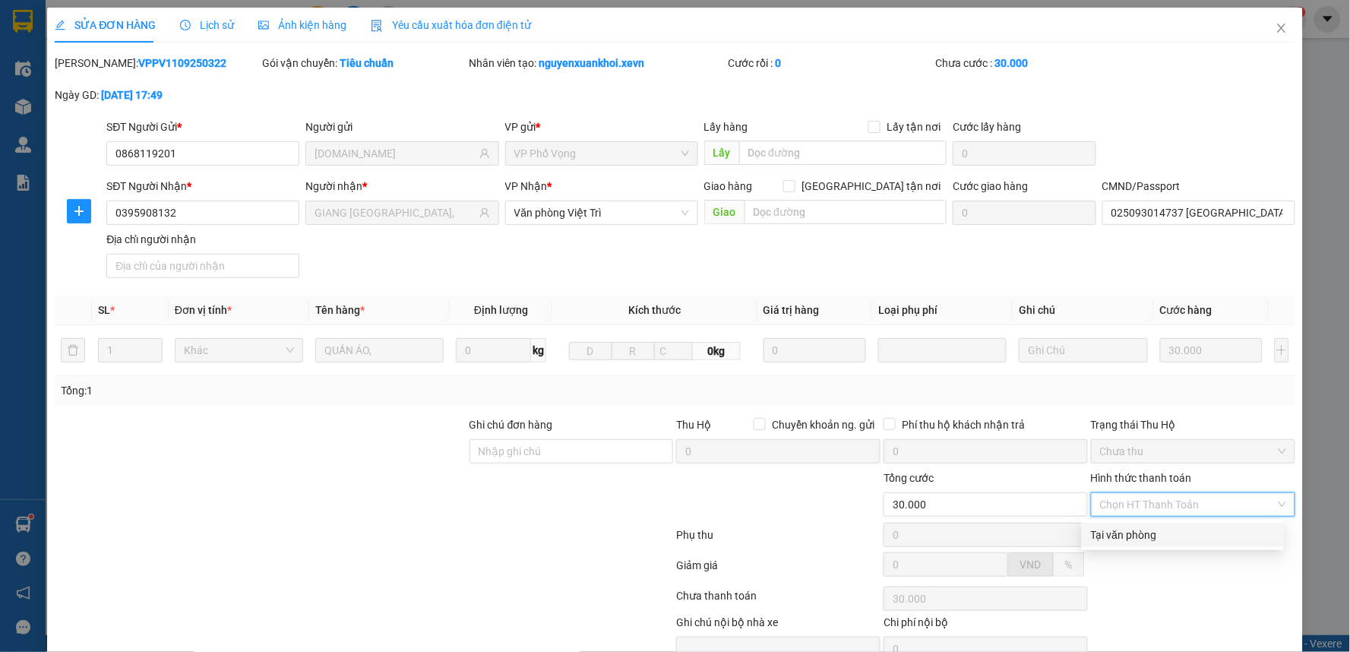
click at [1146, 533] on div "Tại văn phòng" at bounding box center [1183, 534] width 184 height 17
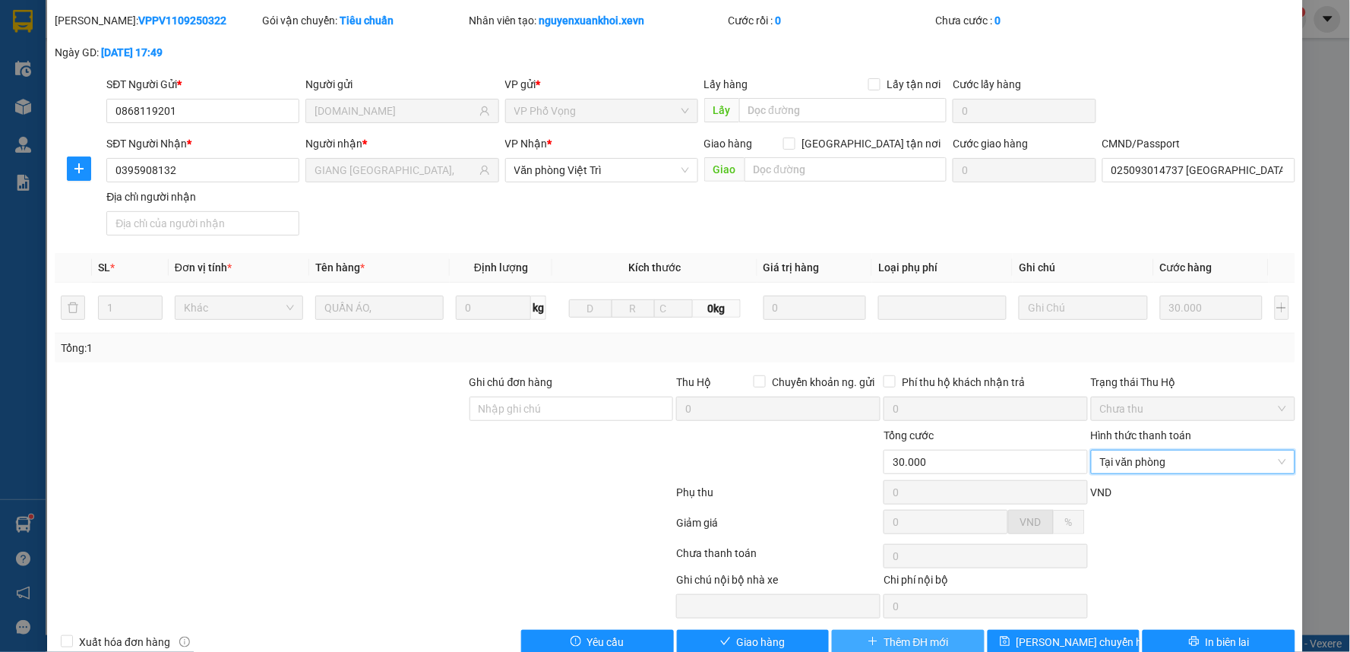
scroll to position [74, 0]
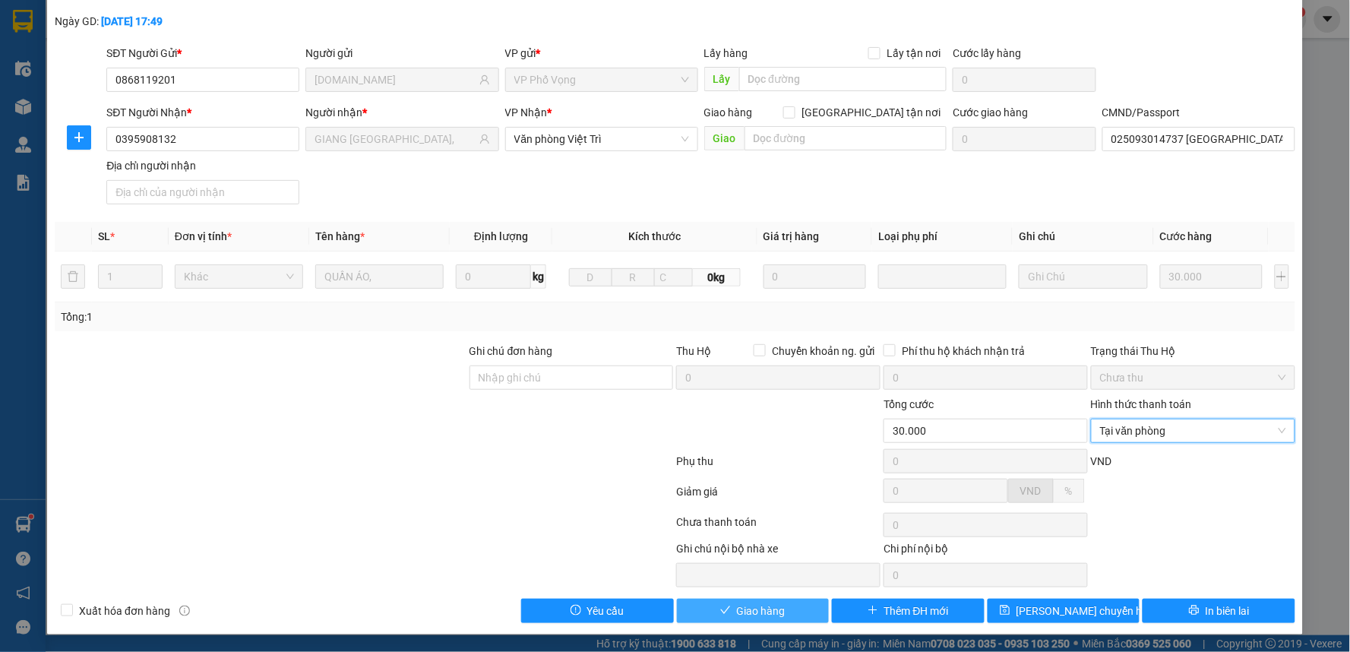
click at [783, 618] on button "Giao hàng" at bounding box center [753, 611] width 153 height 24
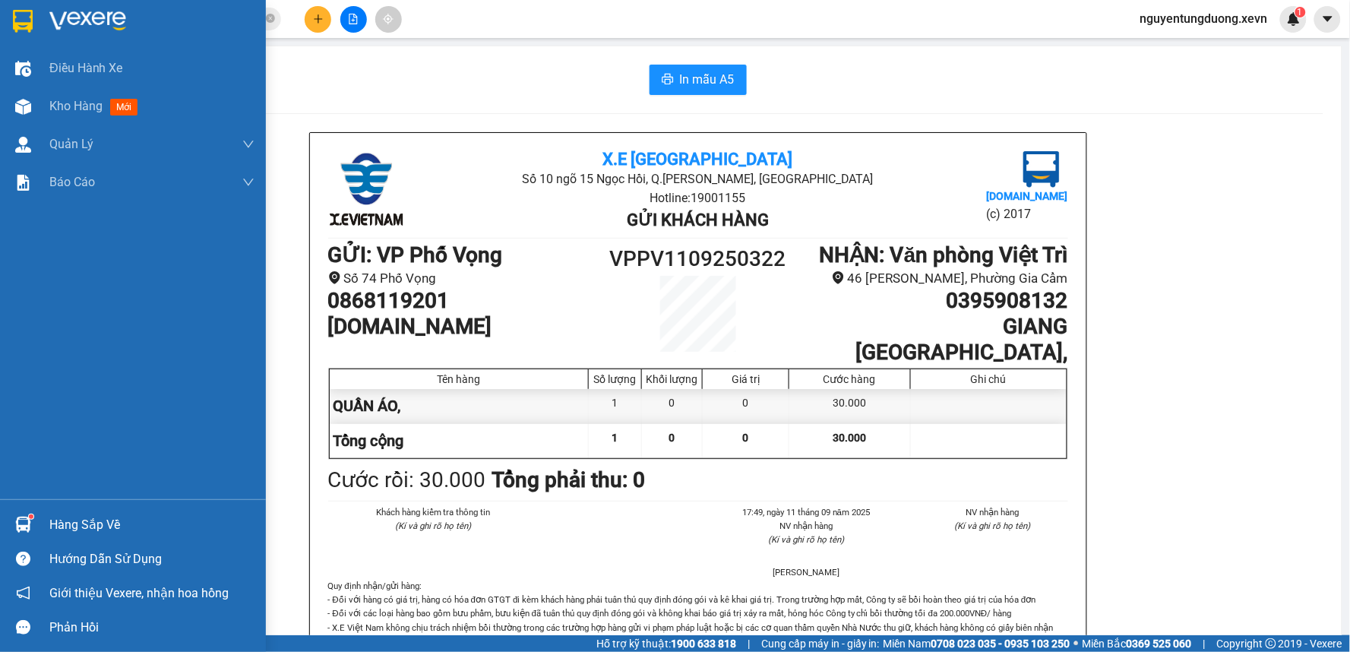
click at [24, 512] on div at bounding box center [23, 524] width 27 height 27
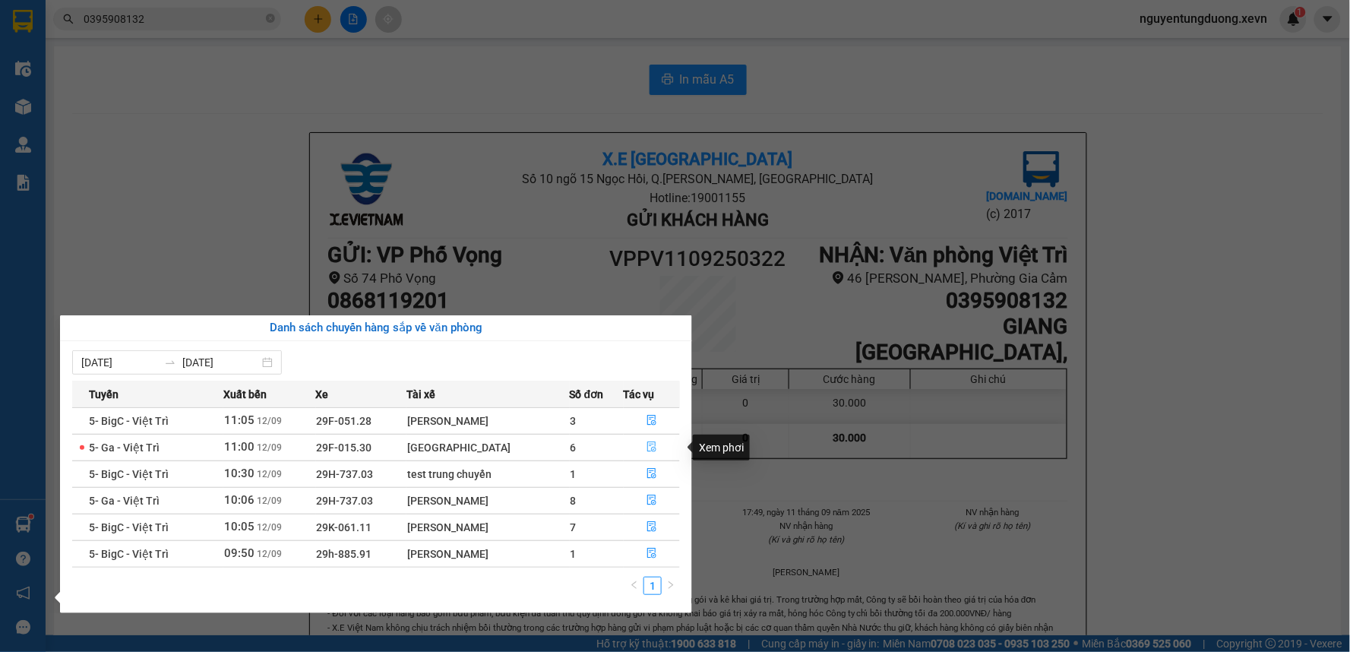
click at [641, 444] on button "button" at bounding box center [651, 447] width 55 height 24
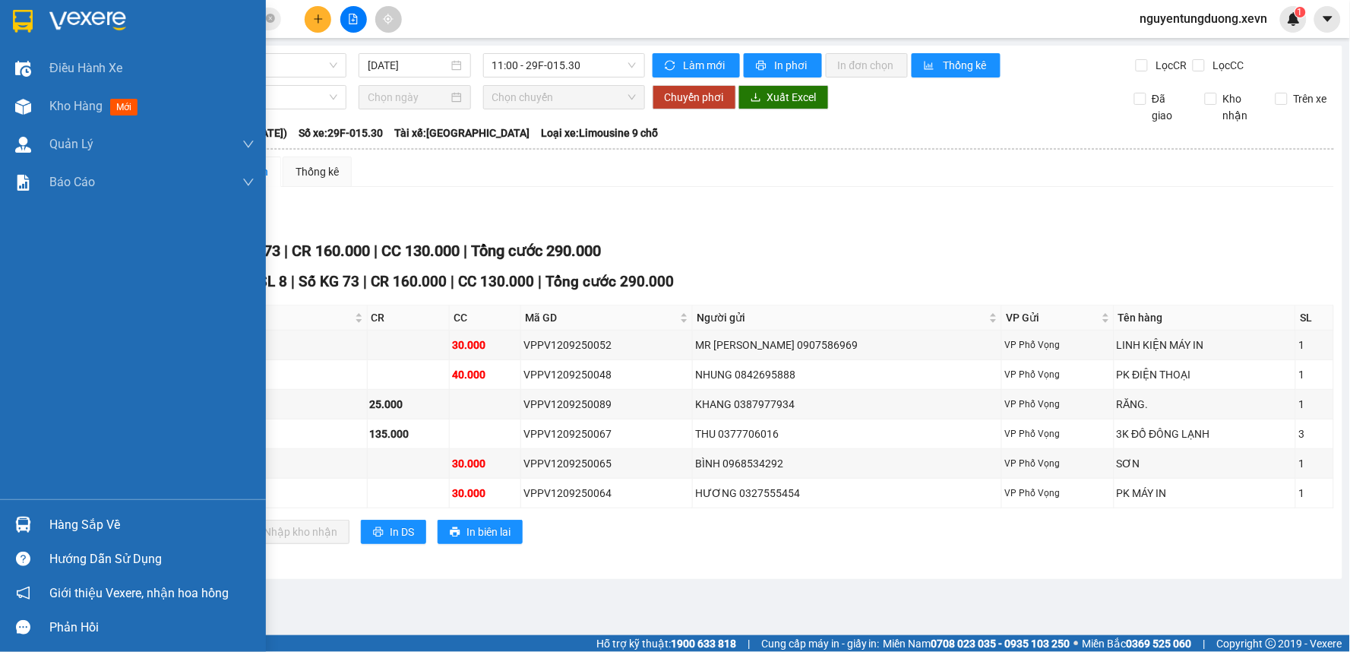
click at [106, 515] on div "Hàng sắp về" at bounding box center [151, 525] width 205 height 23
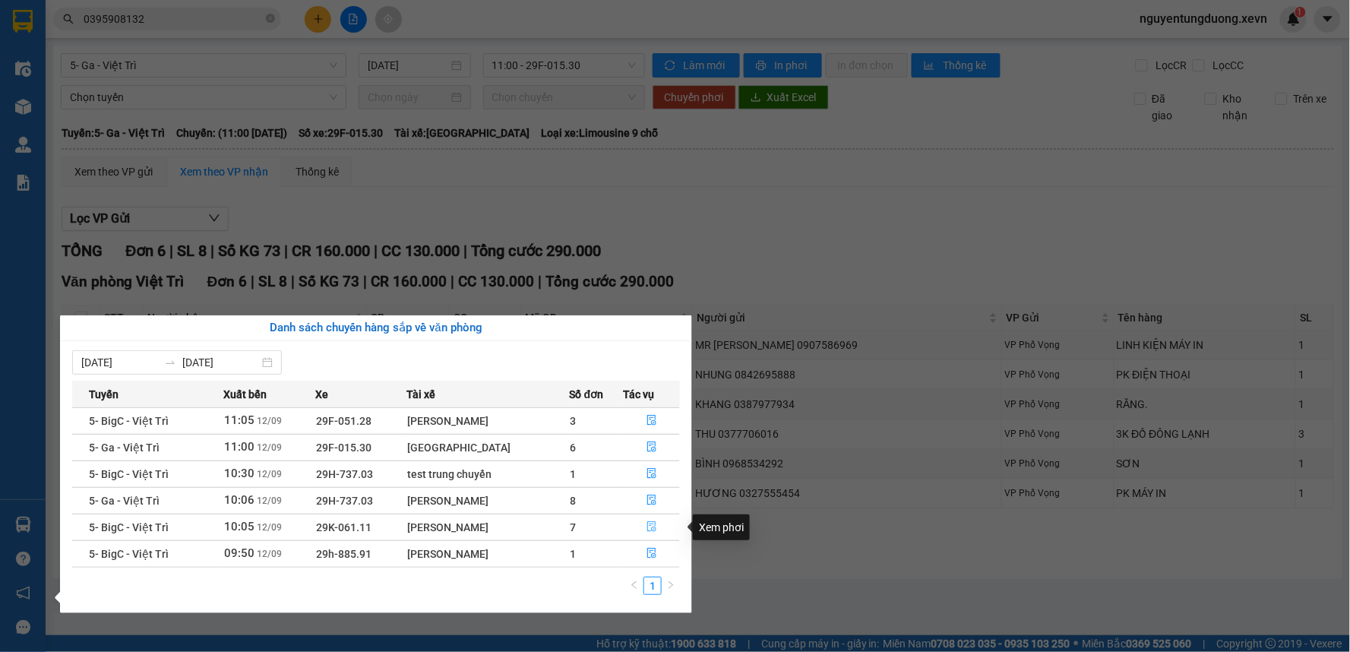
click at [646, 522] on icon "file-done" at bounding box center [651, 526] width 11 height 11
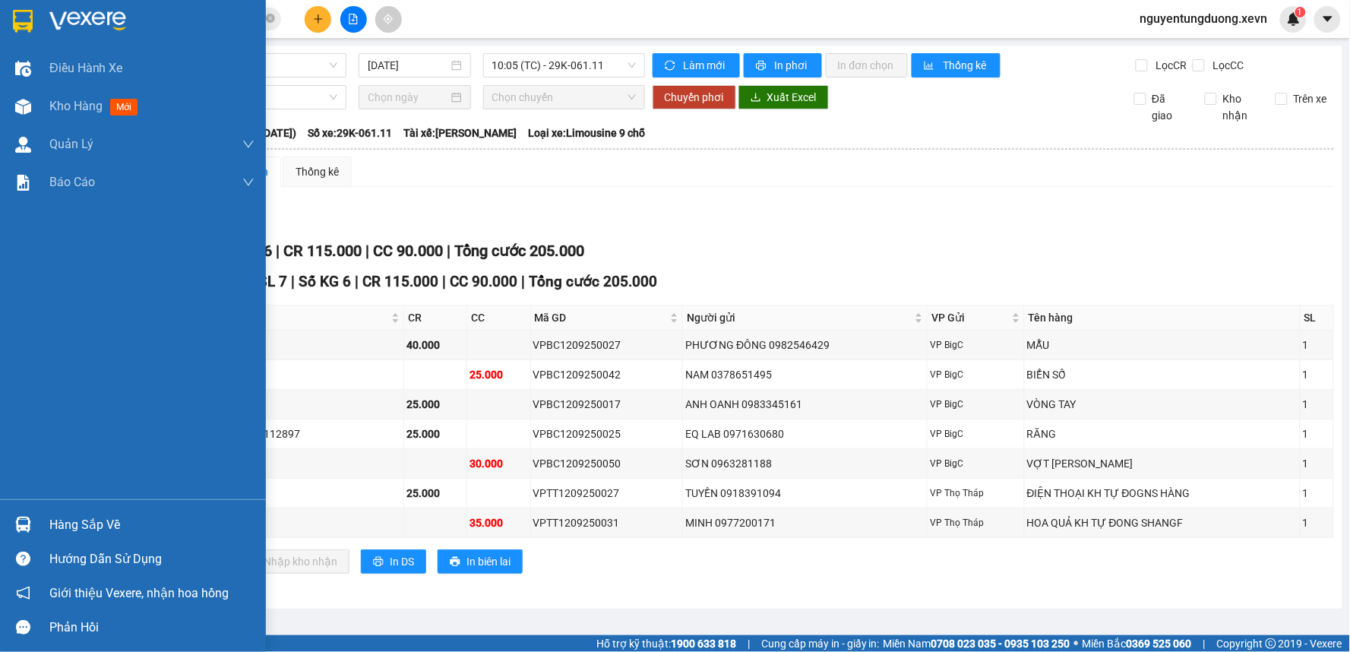
click at [52, 529] on div "Hàng sắp về" at bounding box center [151, 525] width 205 height 23
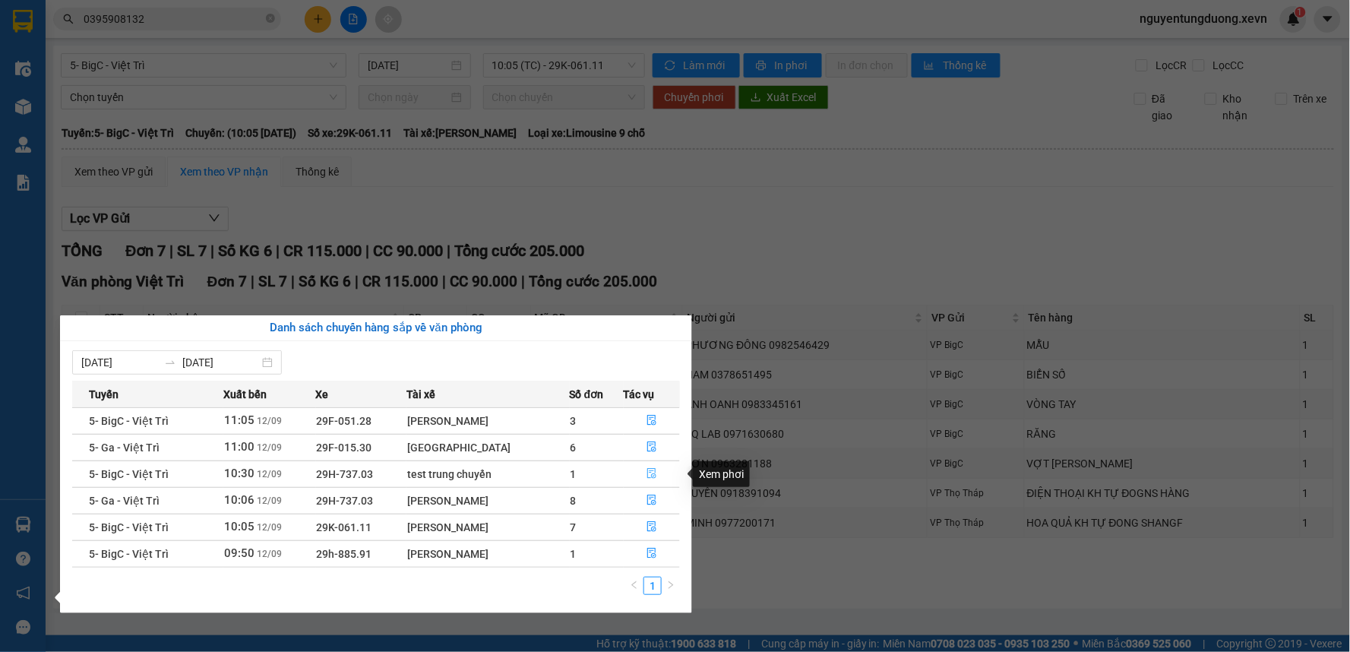
click at [652, 468] on icon "file-done" at bounding box center [651, 473] width 11 height 11
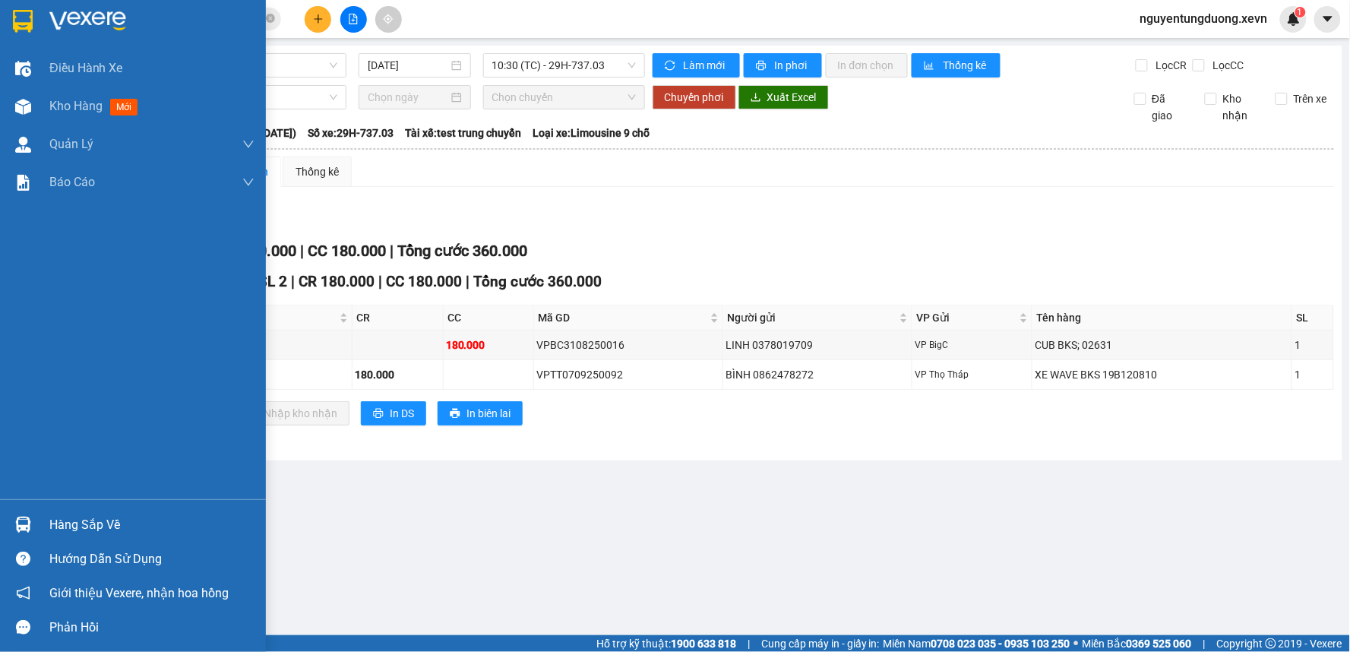
click at [36, 507] on div "Hàng sắp về Hướng dẫn sử dụng Giới thiệu Vexere, nhận hoa hồng Phản hồi" at bounding box center [133, 571] width 266 height 145
click at [23, 522] on img at bounding box center [23, 525] width 16 height 16
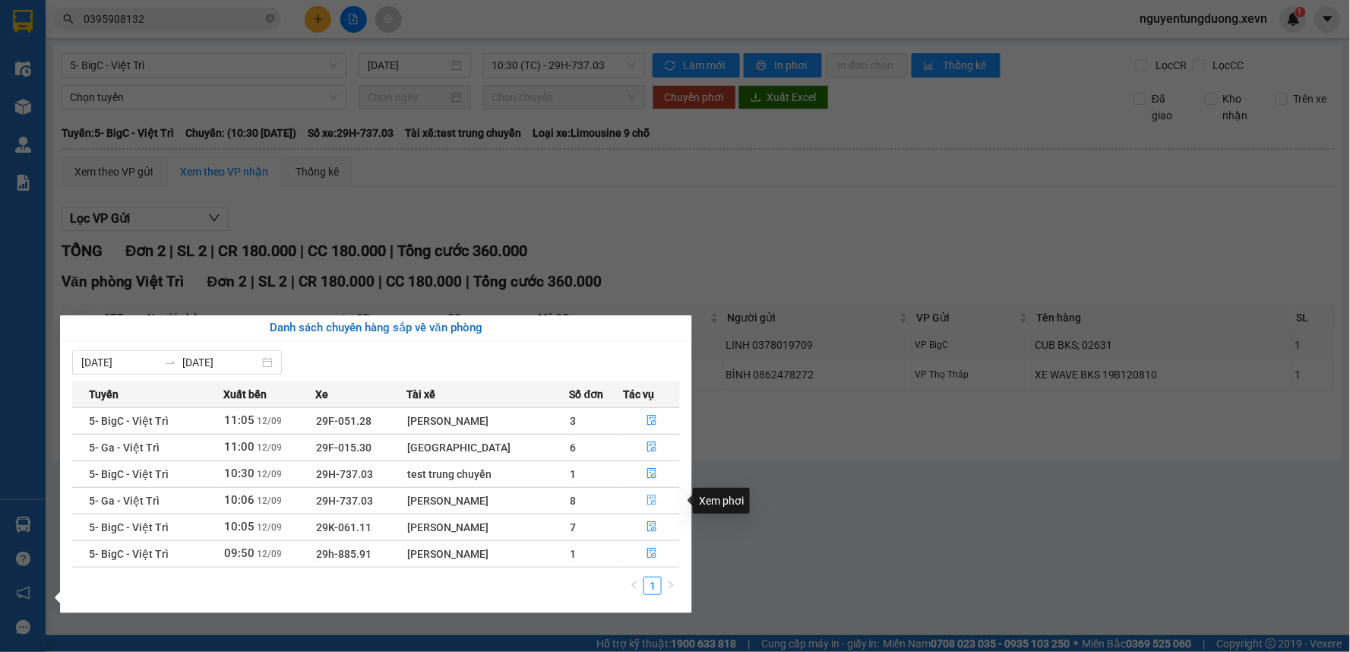
click at [651, 495] on icon "file-done" at bounding box center [651, 500] width 11 height 11
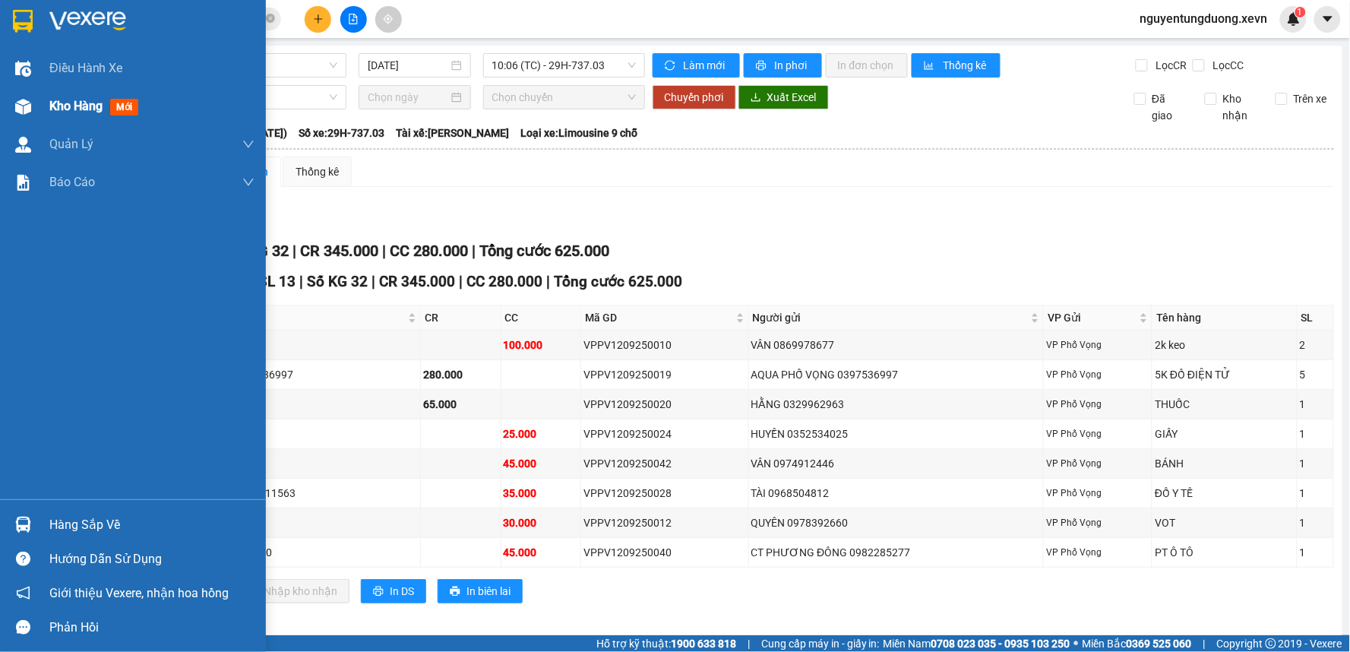
click at [42, 115] on div "Kho hàng mới" at bounding box center [133, 106] width 266 height 38
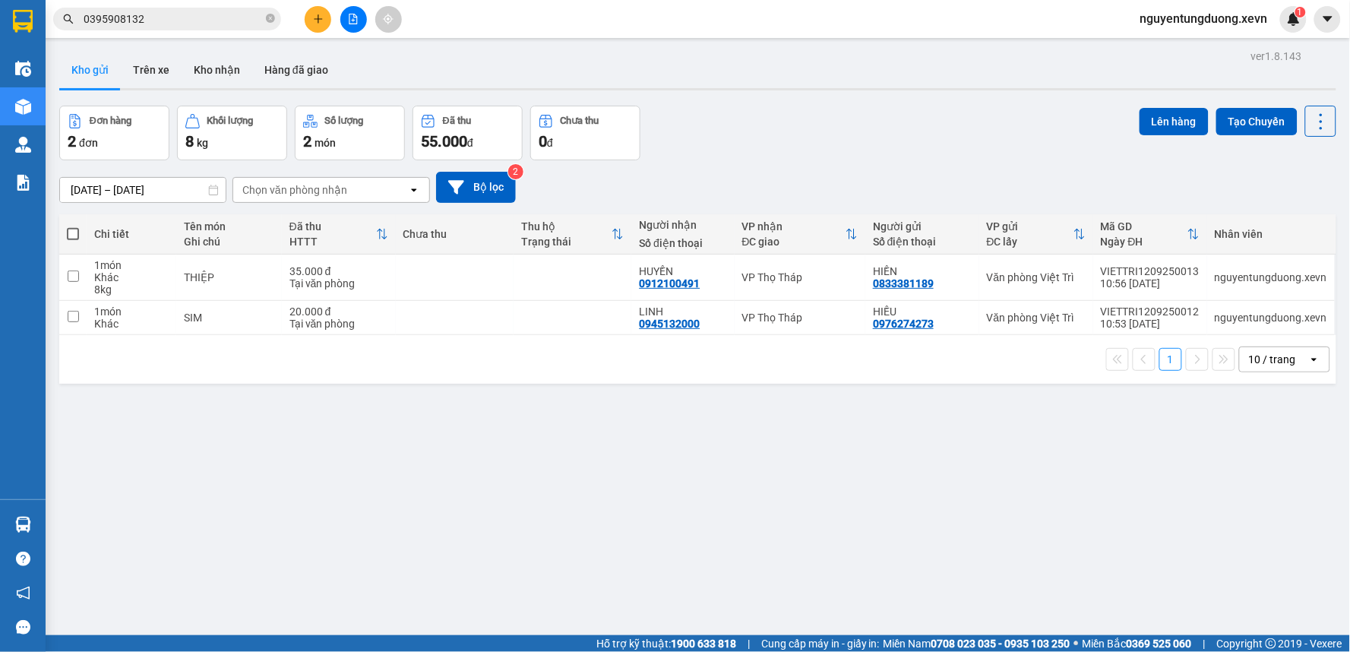
click at [316, 17] on icon "plus" at bounding box center [318, 19] width 11 height 11
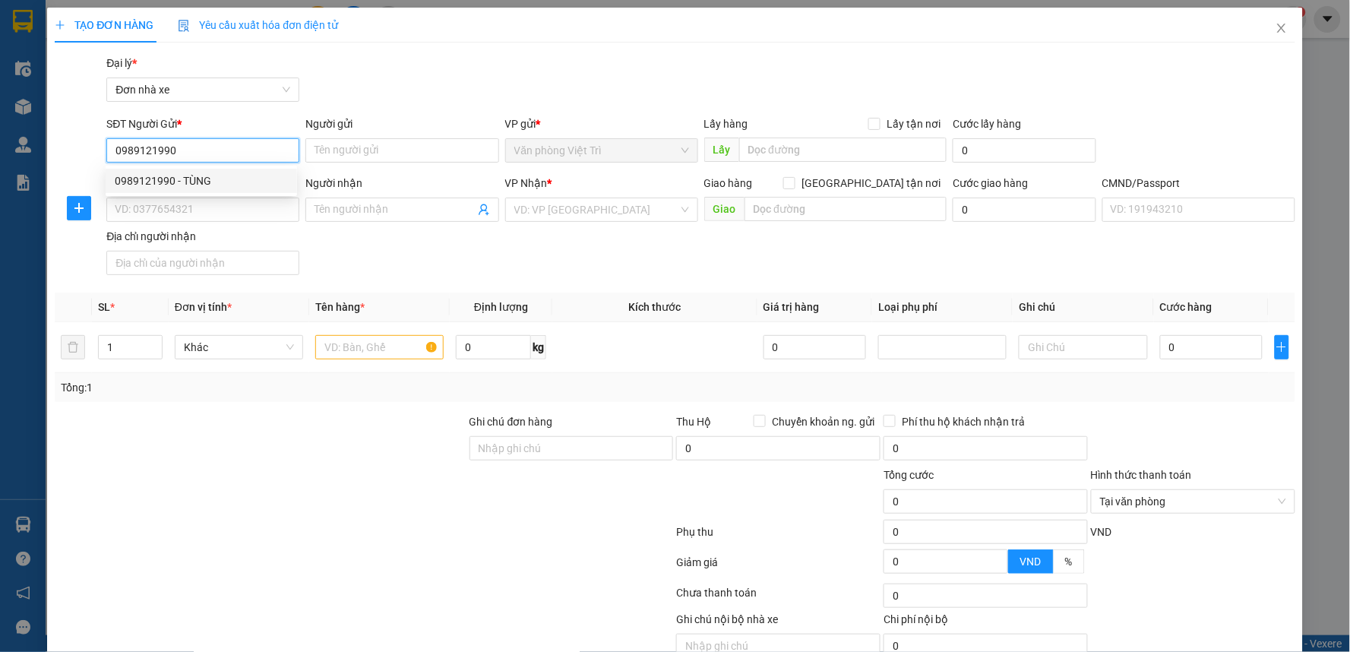
click at [195, 180] on div "0989121990 - TÙNG" at bounding box center [201, 180] width 173 height 17
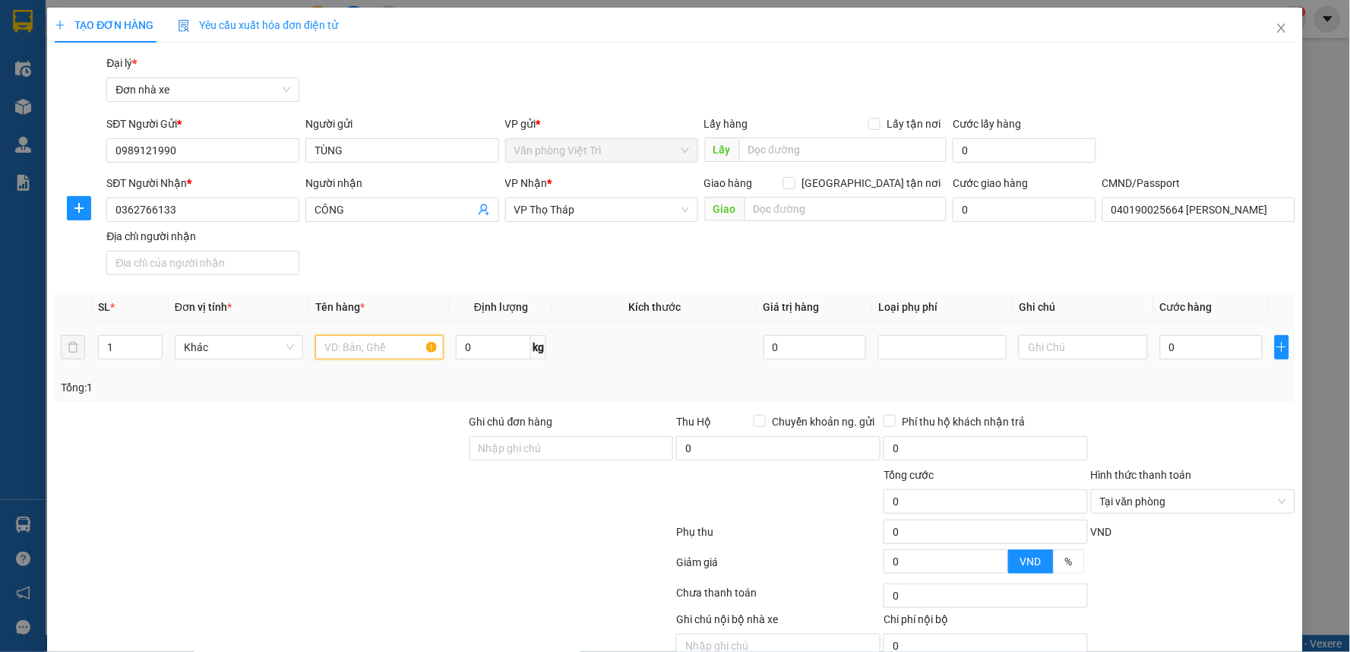
click at [378, 351] on input "text" at bounding box center [379, 347] width 128 height 24
click at [353, 340] on input "GIAASY TOWF" at bounding box center [379, 347] width 128 height 24
click at [1195, 340] on input "0" at bounding box center [1211, 347] width 103 height 24
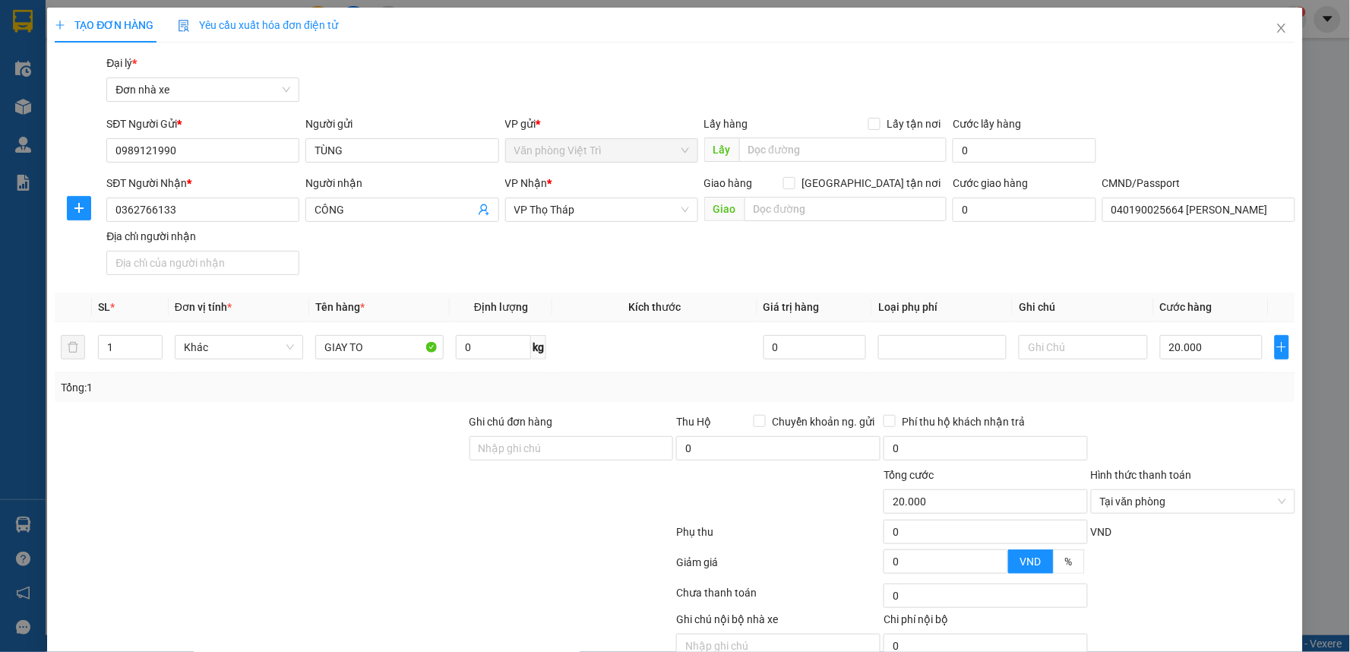
click at [1096, 299] on th "Ghi chú" at bounding box center [1083, 307] width 141 height 30
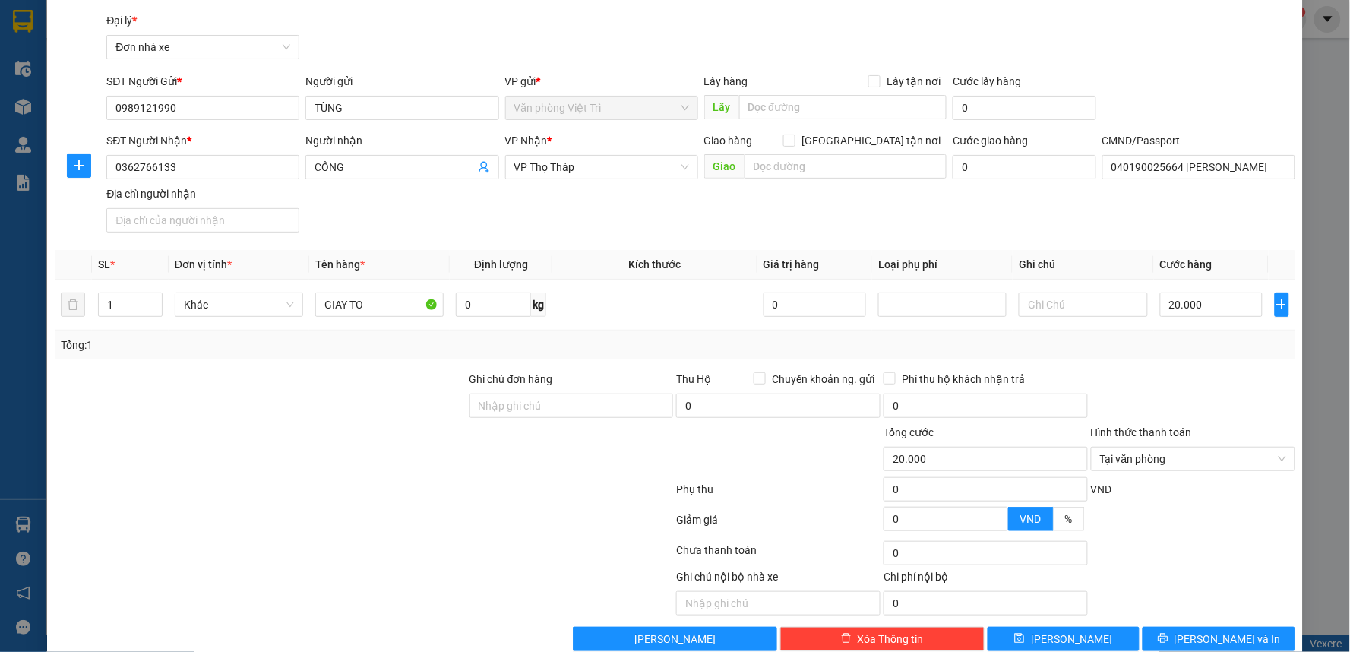
scroll to position [71, 0]
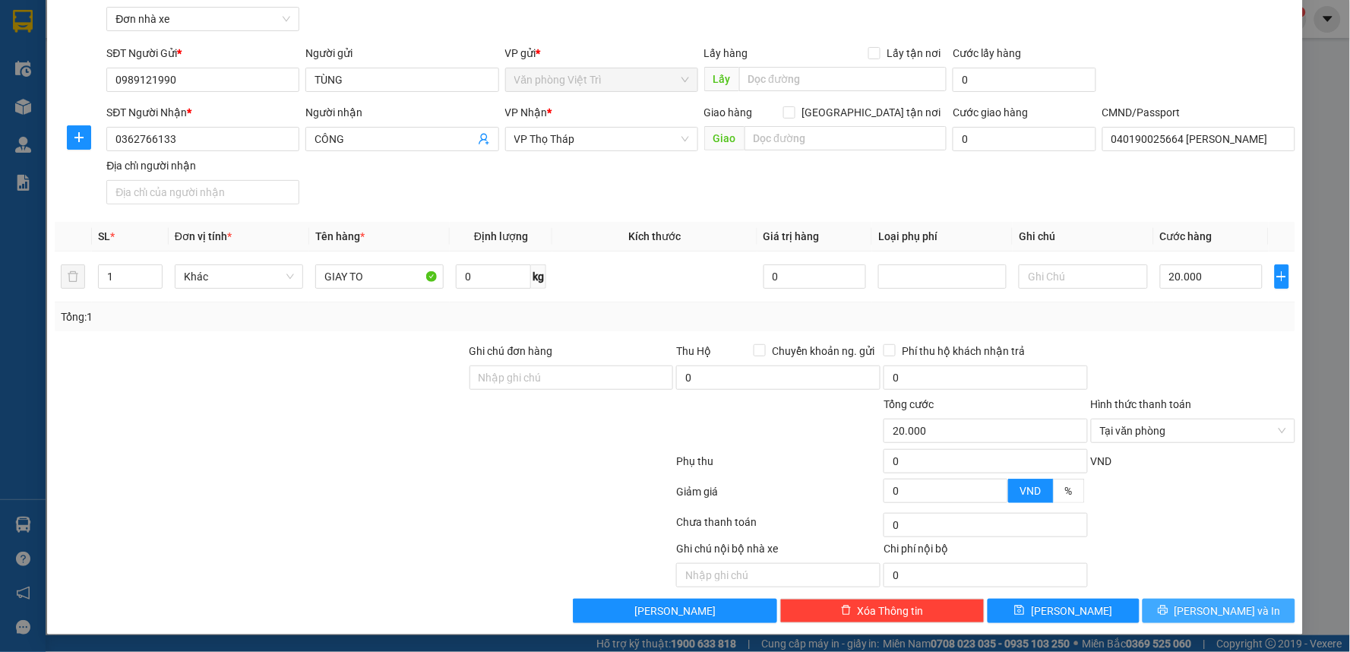
click at [1193, 599] on button "[PERSON_NAME] và In" at bounding box center [1219, 611] width 153 height 24
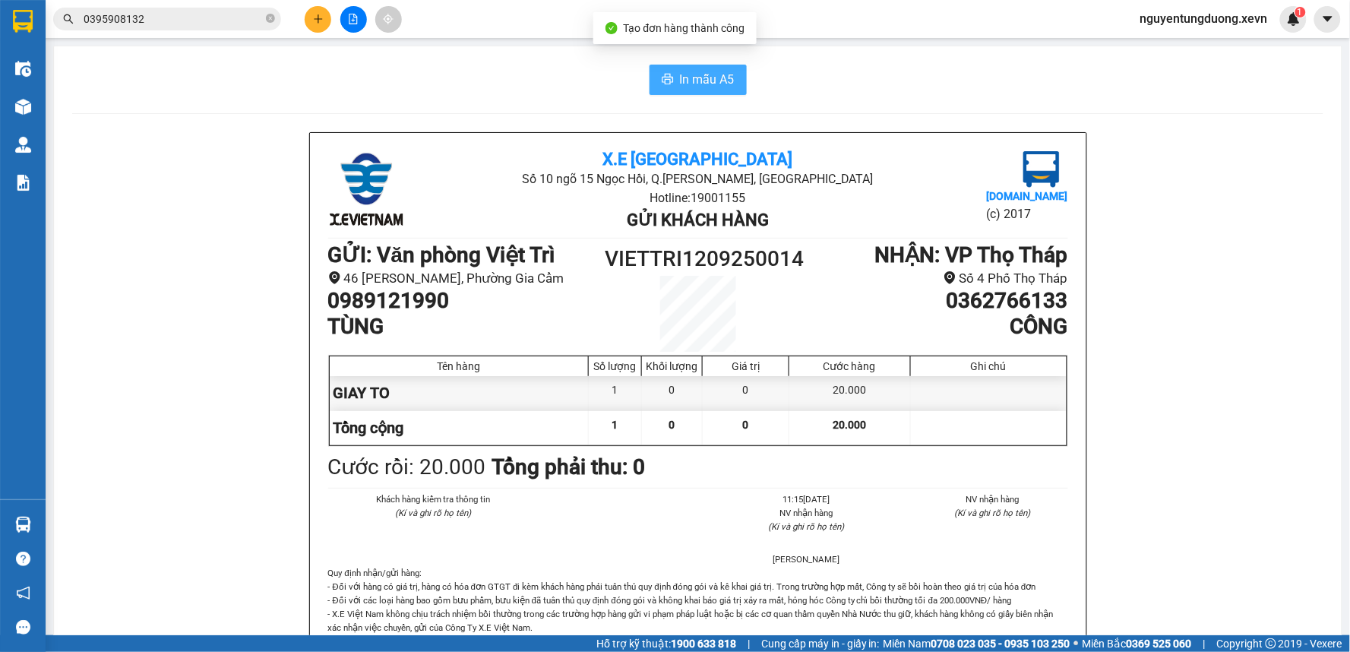
click at [662, 81] on icon "printer" at bounding box center [668, 79] width 12 height 12
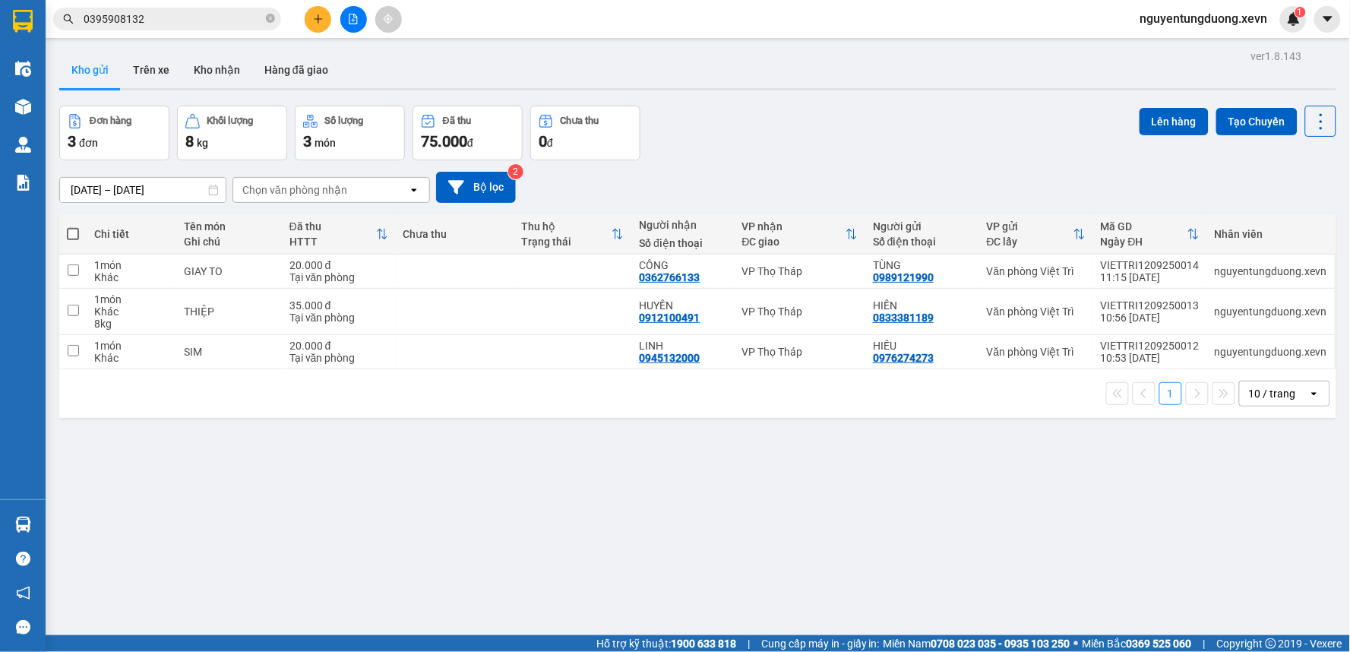
click at [381, 536] on div "ver 1.8.143 Kho gửi Trên xe Kho nhận Hàng đã giao Đơn hàng 3 đơn Khối lượng 8 k…" at bounding box center [697, 372] width 1289 height 652
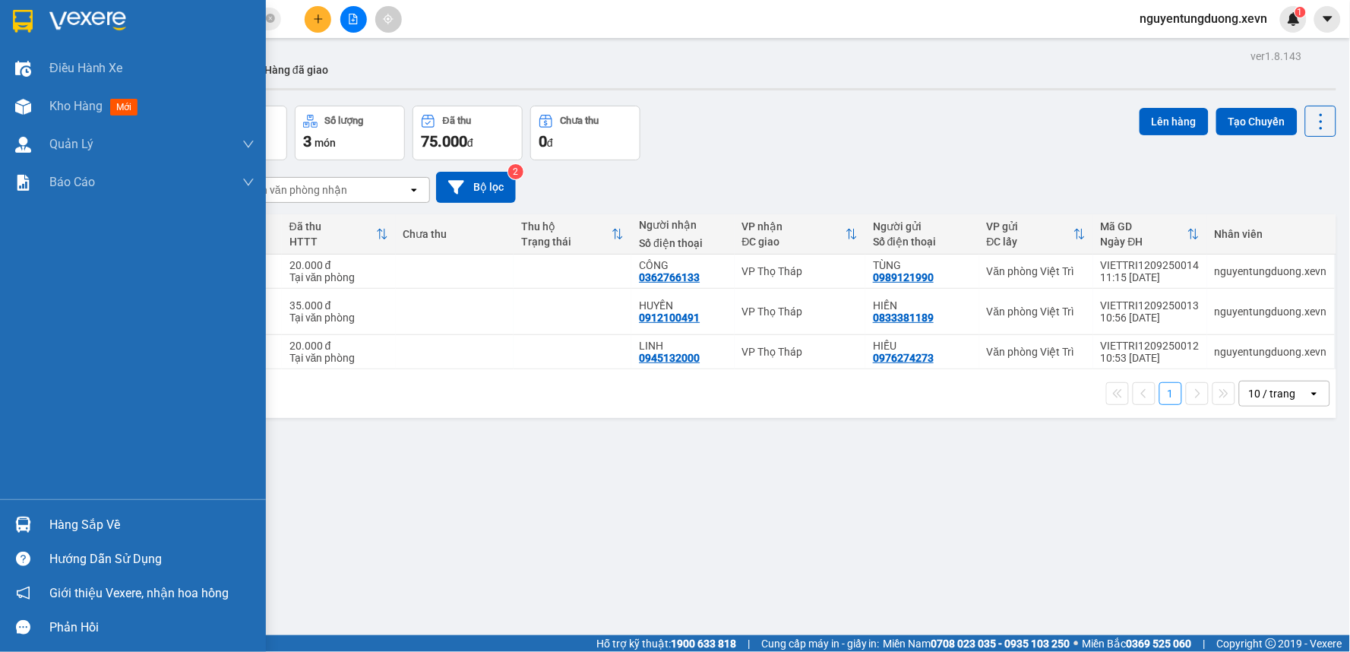
click at [17, 526] on img at bounding box center [23, 525] width 16 height 16
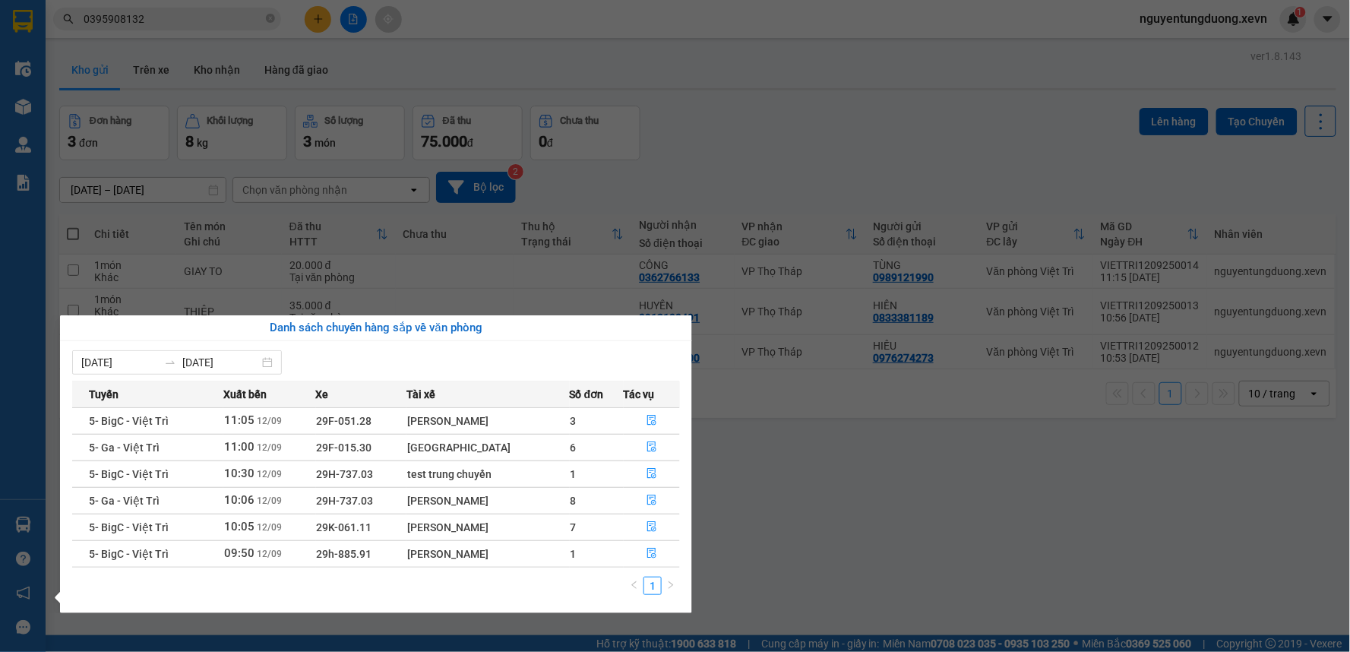
click at [953, 514] on section "Kết quả tìm kiếm ( 207 ) Bộ lọc Mã ĐH Trạng thái Món hàng Thu hộ Tổng cước Chưa…" at bounding box center [675, 326] width 1350 height 652
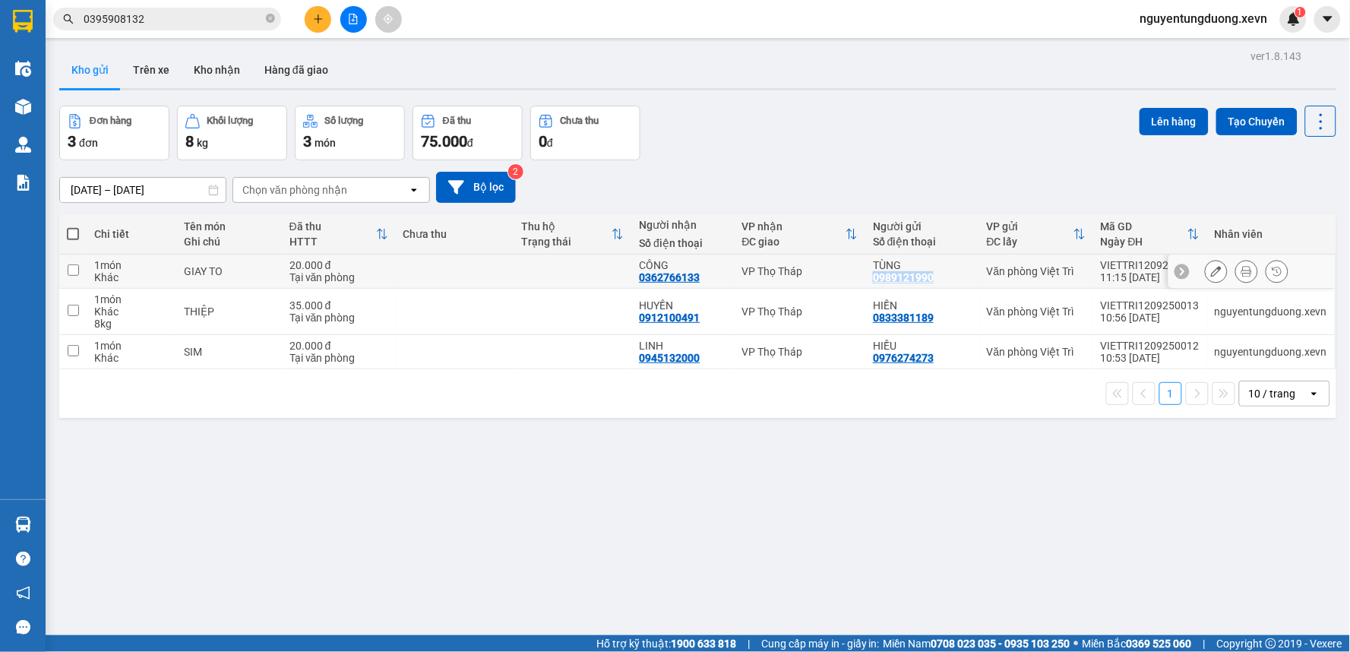
drag, startPoint x: 868, startPoint y: 283, endPoint x: 927, endPoint y: 274, distance: 59.8
click at [927, 274] on div "0989121990" at bounding box center [903, 277] width 61 height 12
copy div "0989121990"
click at [311, 17] on button at bounding box center [318, 19] width 27 height 27
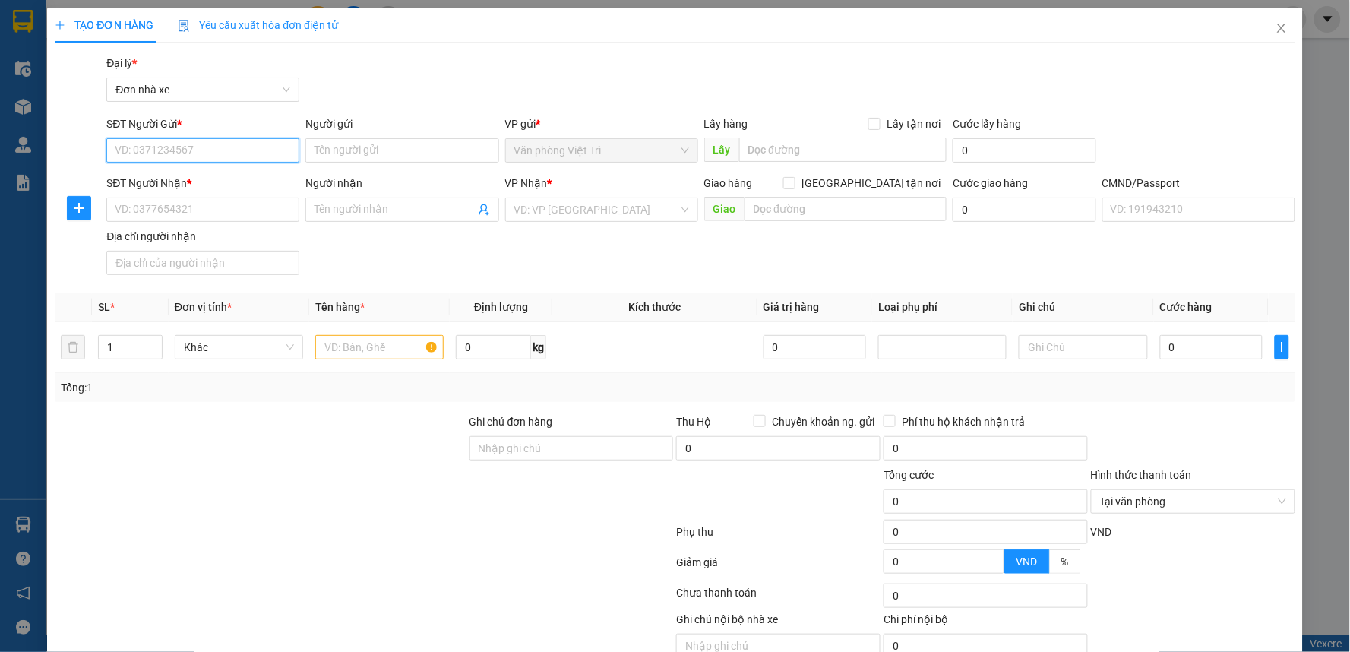
click at [194, 138] on input "SĐT Người Gửi *" at bounding box center [202, 150] width 193 height 24
paste input "0989121990"
click at [207, 176] on div "0989121990 - TÙNG" at bounding box center [201, 180] width 173 height 17
click at [408, 360] on div at bounding box center [379, 347] width 128 height 30
click at [408, 351] on input "text" at bounding box center [379, 347] width 128 height 24
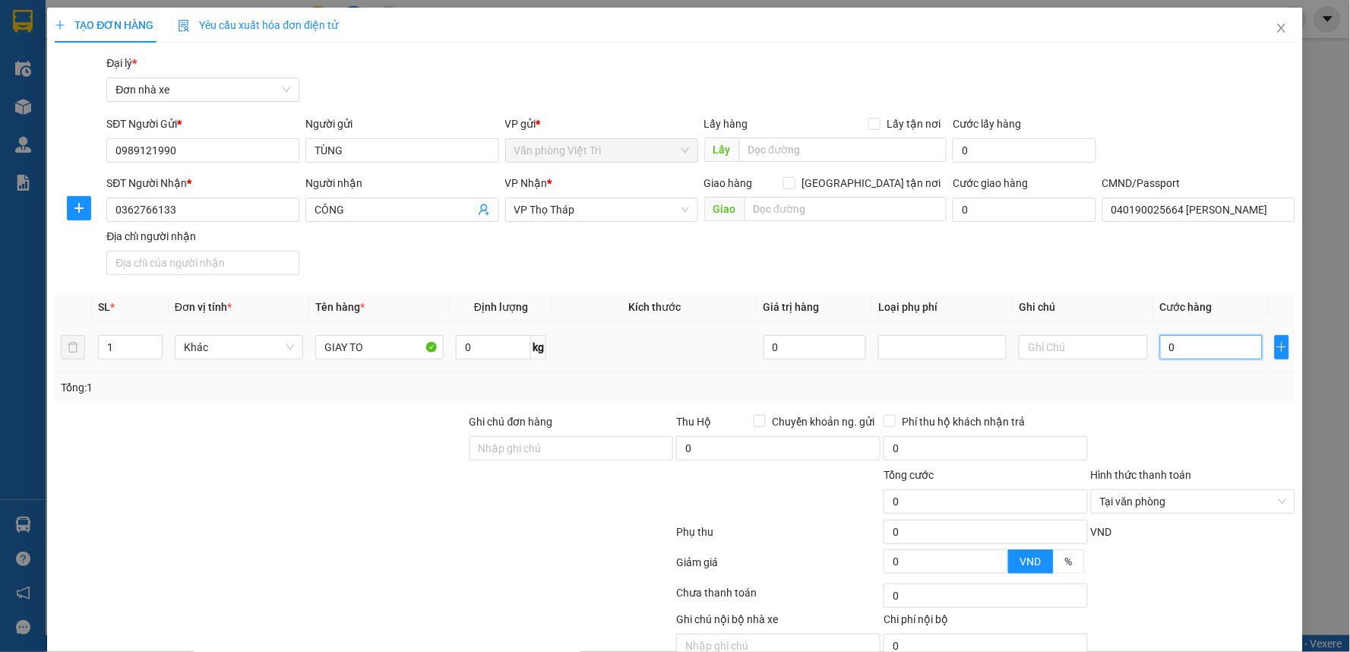
click at [1200, 346] on input "0" at bounding box center [1211, 347] width 103 height 24
click at [1064, 281] on div "SĐT Người Nhận * 0362766133 Người nhận CÔNG VP Nhận * VP Thọ Tháp Giao hàng Gia…" at bounding box center [700, 228] width 1194 height 106
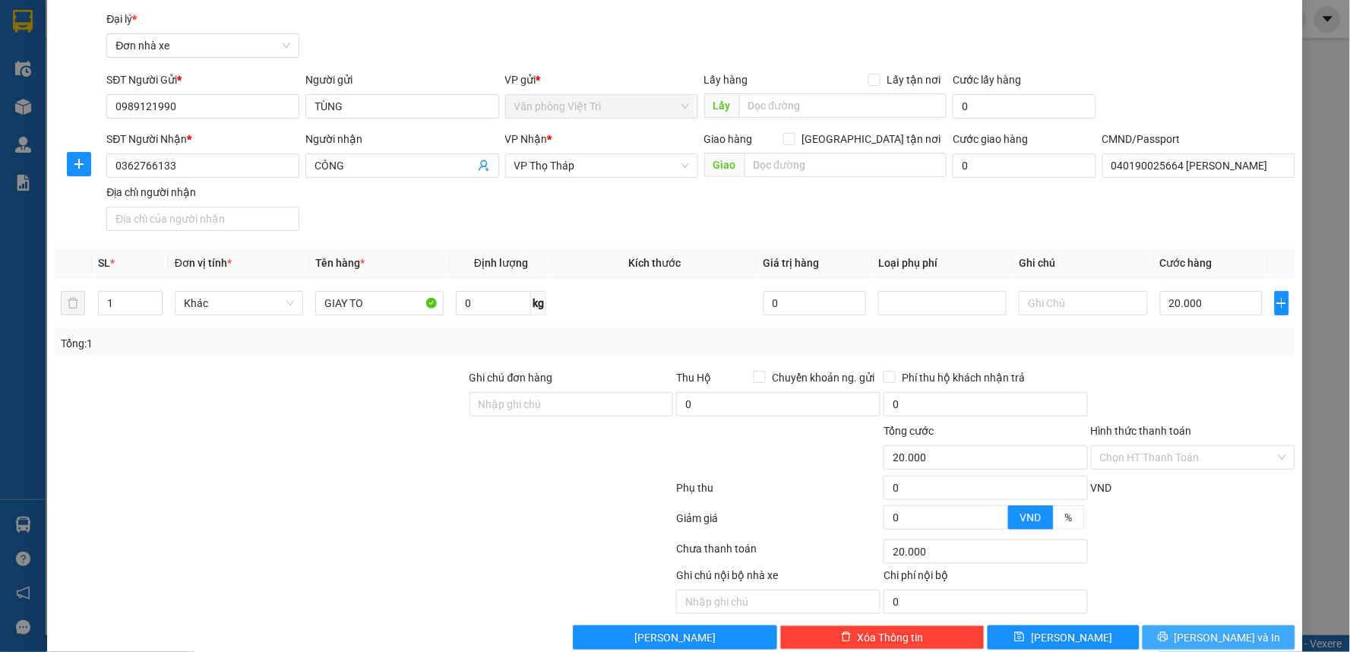
scroll to position [71, 0]
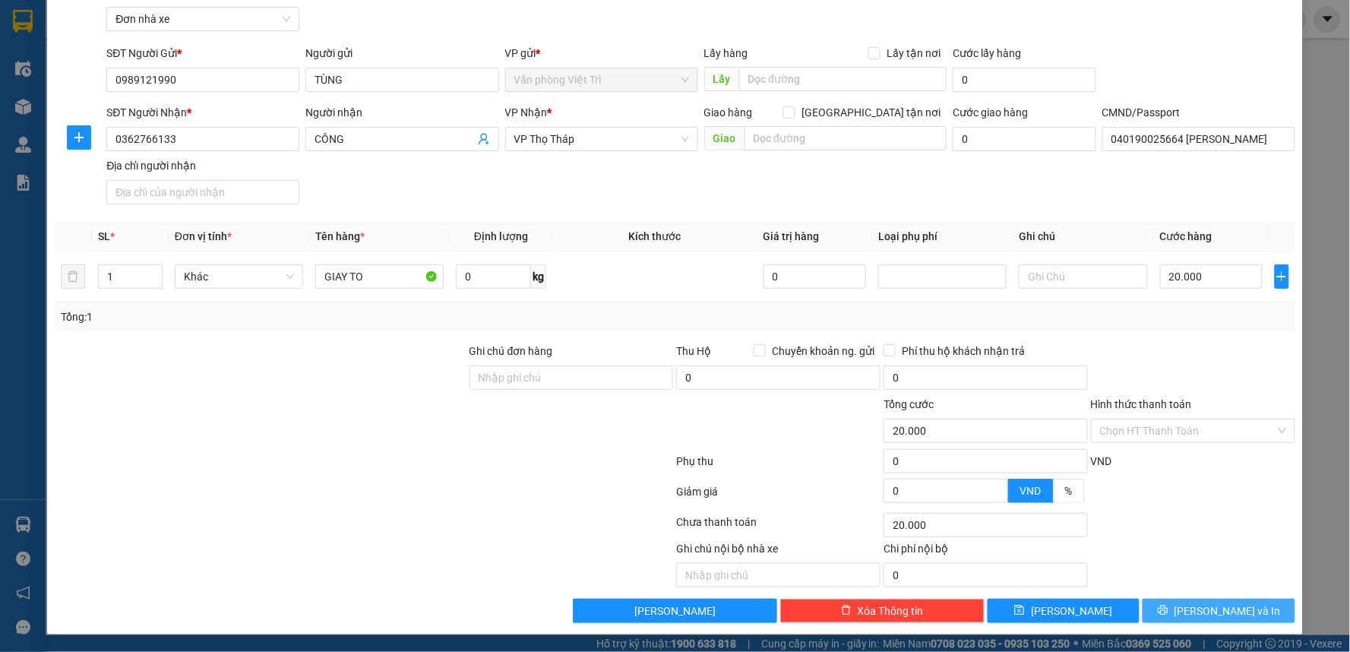
click at [1206, 609] on span "[PERSON_NAME] và In" at bounding box center [1227, 610] width 106 height 17
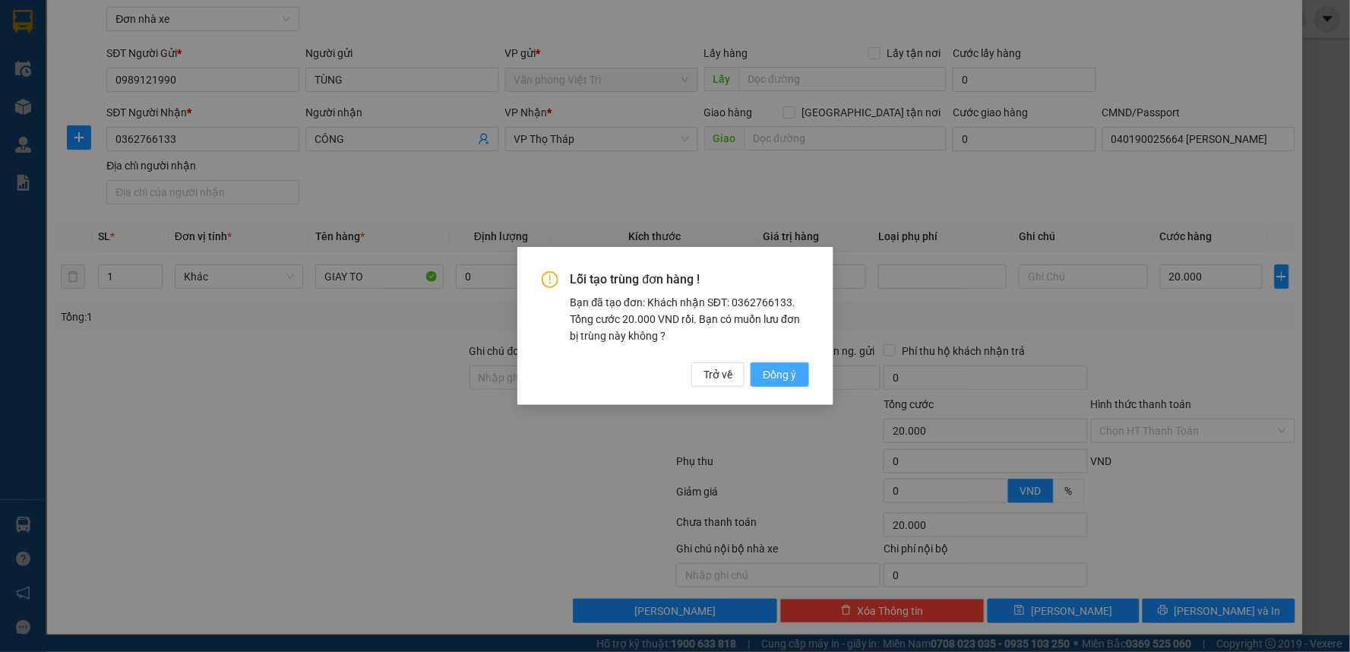
drag, startPoint x: 777, startPoint y: 374, endPoint x: 656, endPoint y: 375, distance: 121.5
click at [778, 373] on span "Đồng ý" at bounding box center [779, 374] width 33 height 17
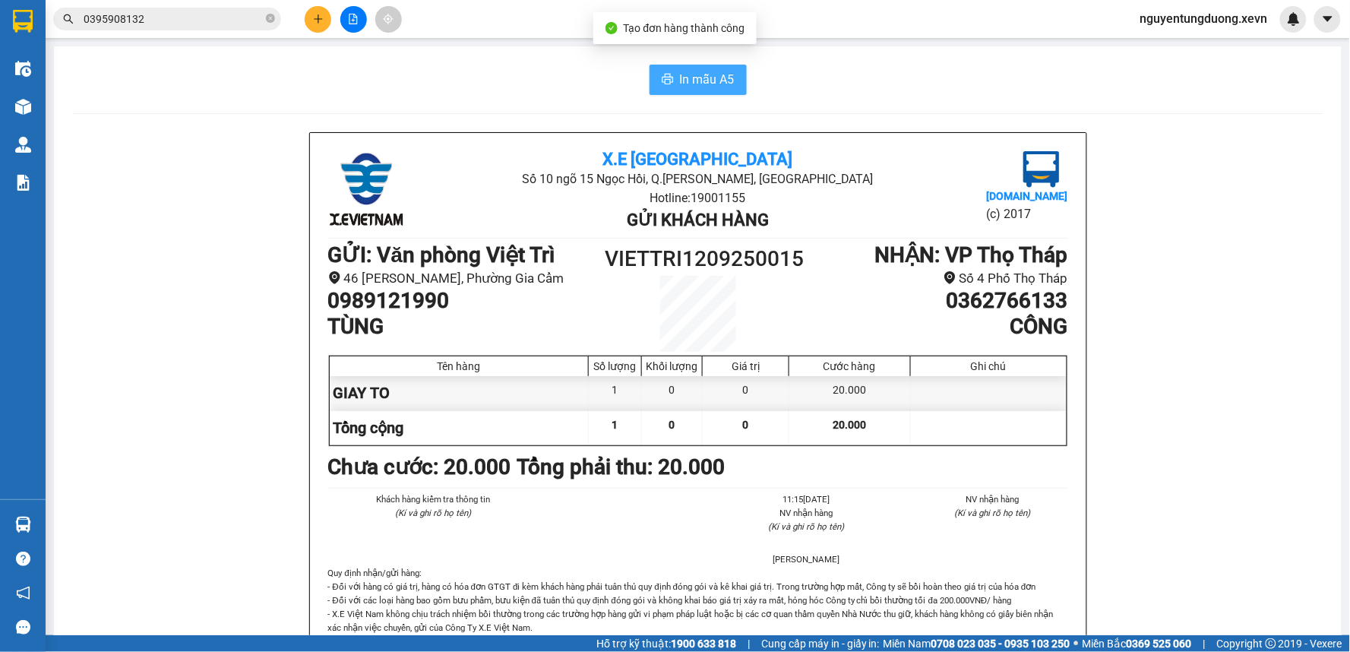
click at [692, 84] on span "In mẫu A5" at bounding box center [707, 79] width 55 height 19
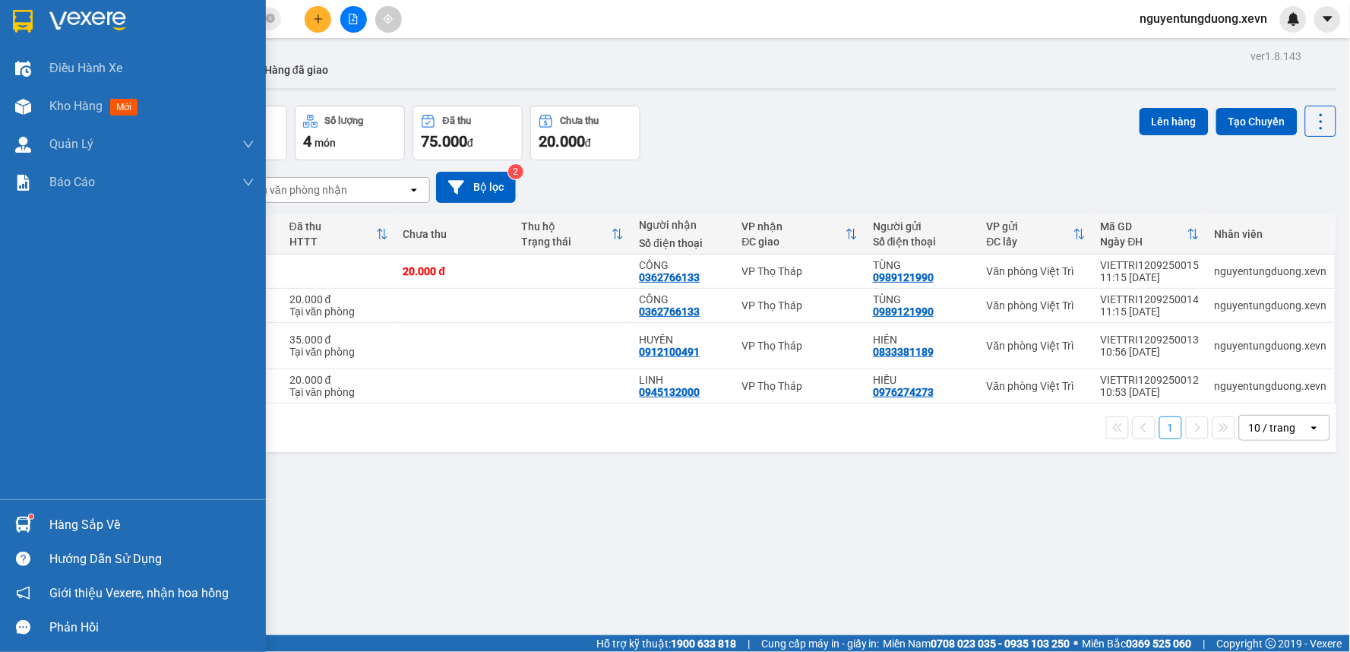
click at [31, 517] on sup at bounding box center [31, 516] width 5 height 5
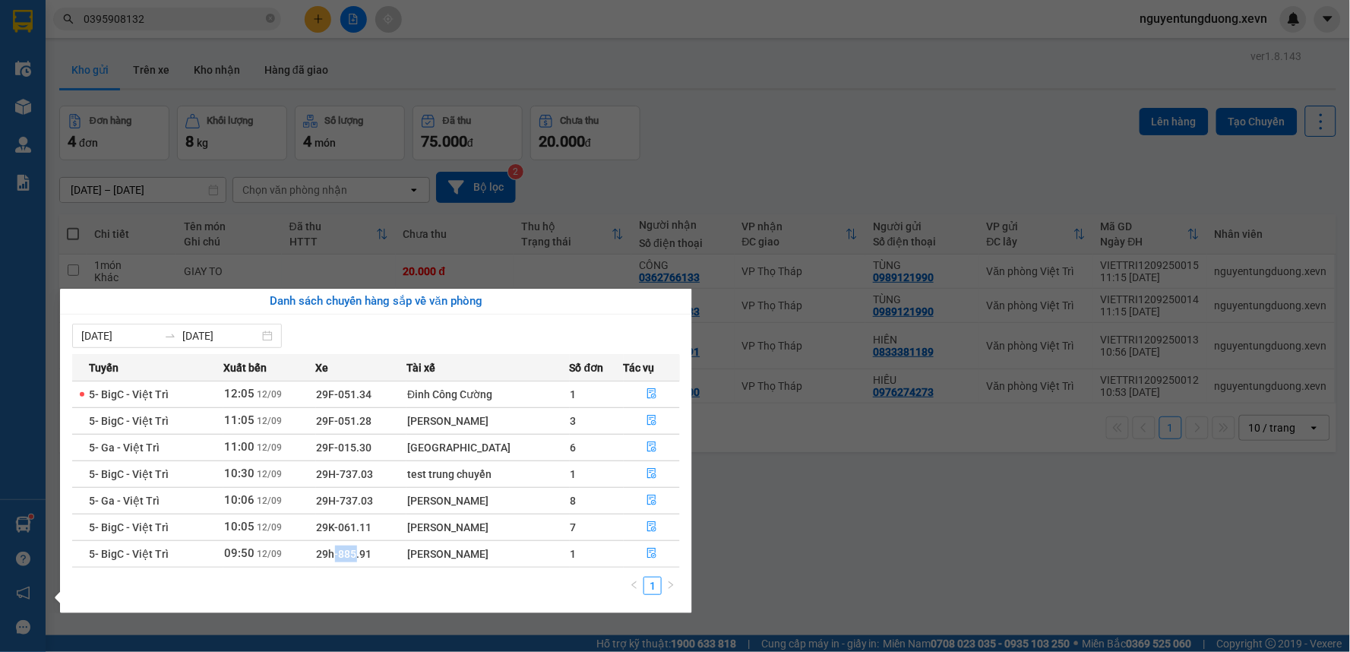
click at [354, 558] on span "29h-885.91" at bounding box center [344, 554] width 55 height 12
drag, startPoint x: 329, startPoint y: 512, endPoint x: 363, endPoint y: 524, distance: 36.3
click at [363, 524] on tbody "5- BigC - Việt Trì 12:05 12/09 29F-051.34 Đinh Công Cường 1 5- BigC - Việt Trì …" at bounding box center [376, 474] width 608 height 186
click at [340, 511] on td "29H-737.03" at bounding box center [361, 500] width 91 height 27
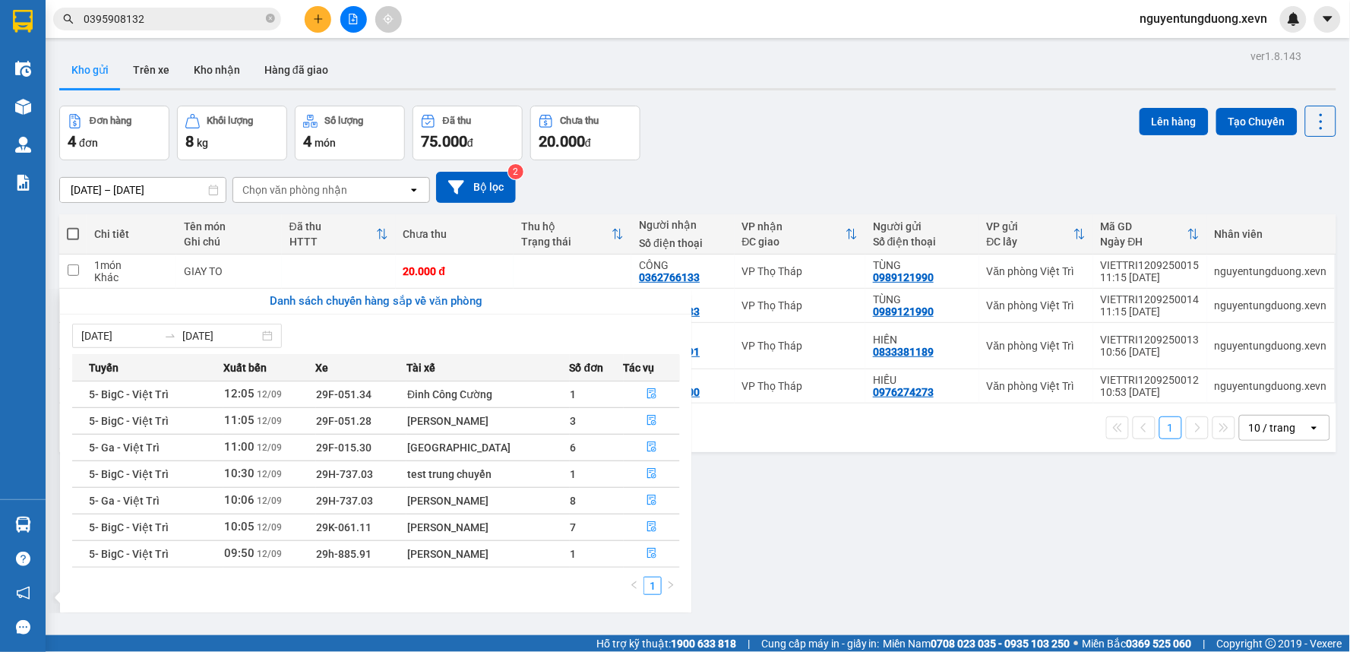
click at [1139, 577] on section "Kết quả tìm kiếm ( 207 ) Bộ lọc Mã ĐH Trạng thái Món hàng Thu hộ Tổng cước Chưa…" at bounding box center [675, 326] width 1350 height 652
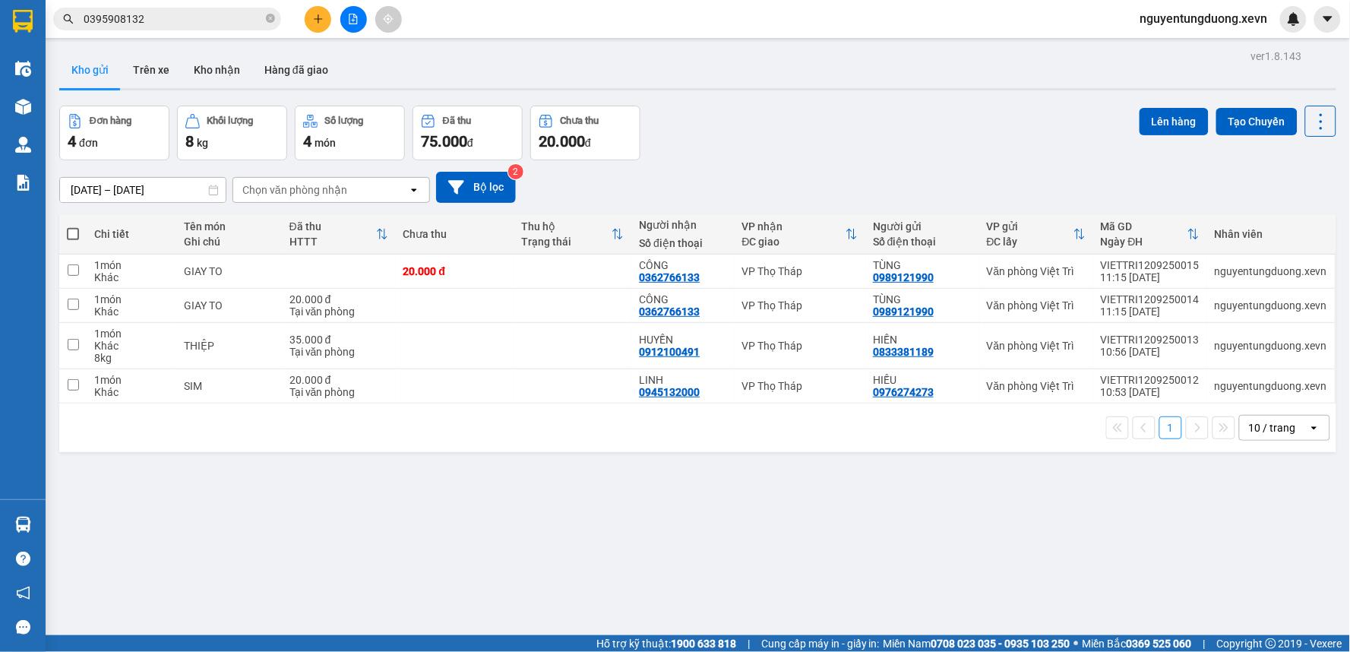
click at [313, 14] on icon "plus" at bounding box center [318, 19] width 11 height 11
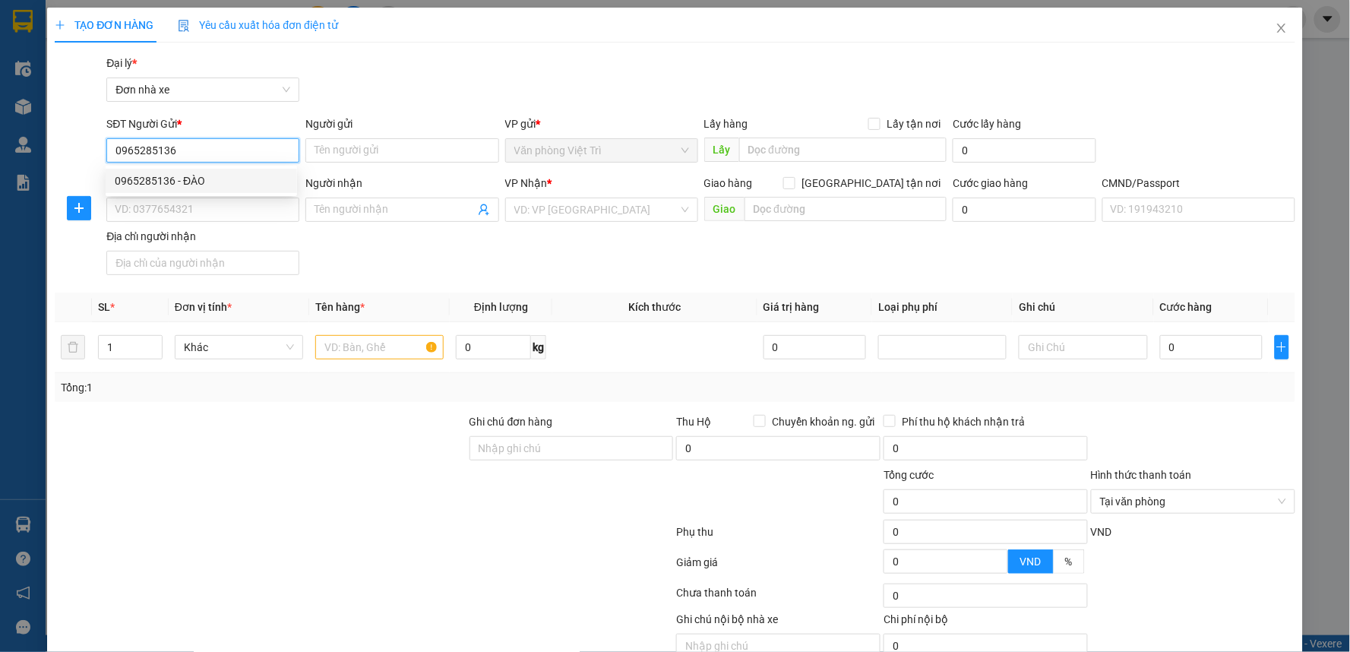
click at [198, 178] on div "0965285136 - ĐÀO" at bounding box center [201, 180] width 173 height 17
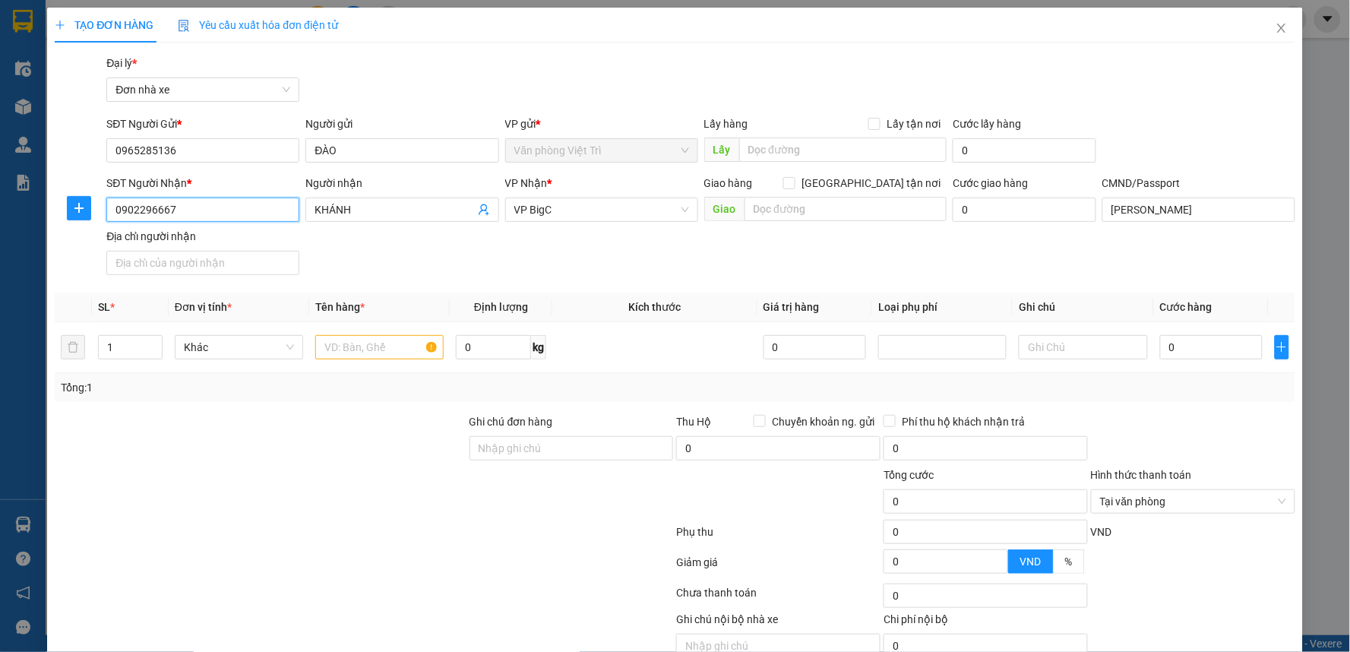
click at [243, 213] on input "0902296667" at bounding box center [202, 210] width 193 height 24
click at [200, 234] on div "0396568090 - MAI" at bounding box center [201, 240] width 173 height 17
click at [73, 203] on icon "plus" at bounding box center [79, 208] width 12 height 12
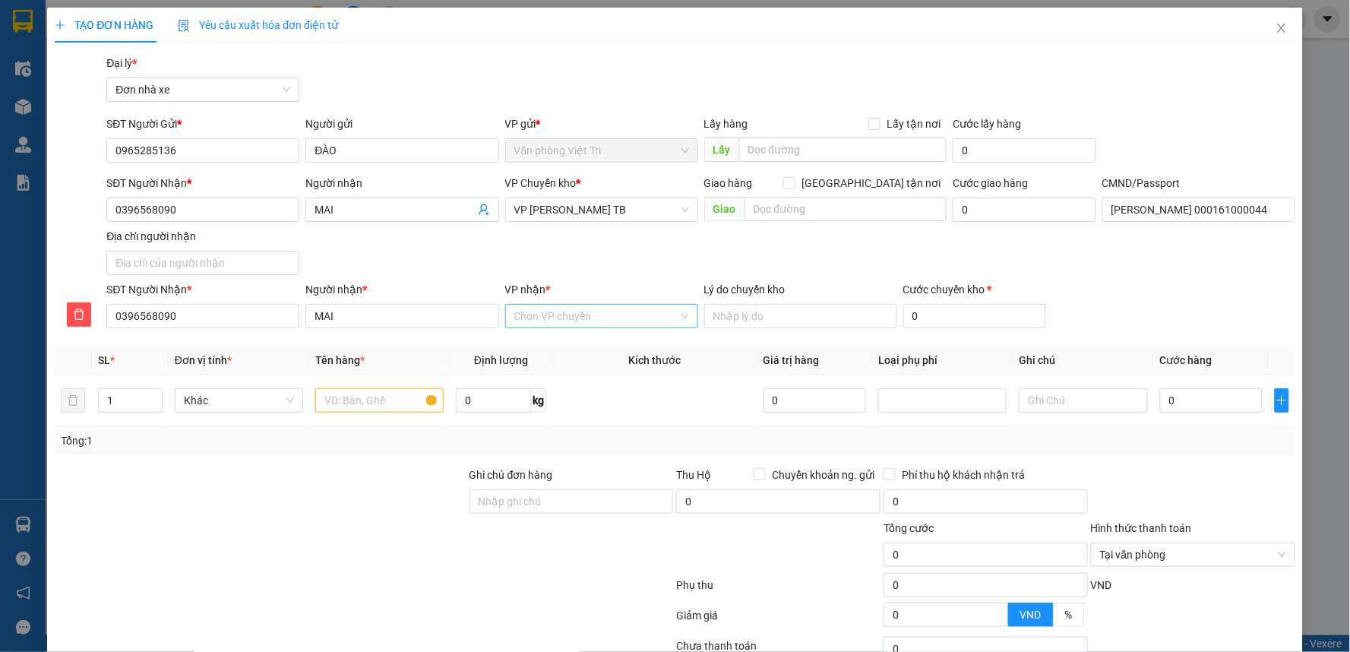
click at [536, 308] on input "VP nhận *" at bounding box center [596, 316] width 164 height 23
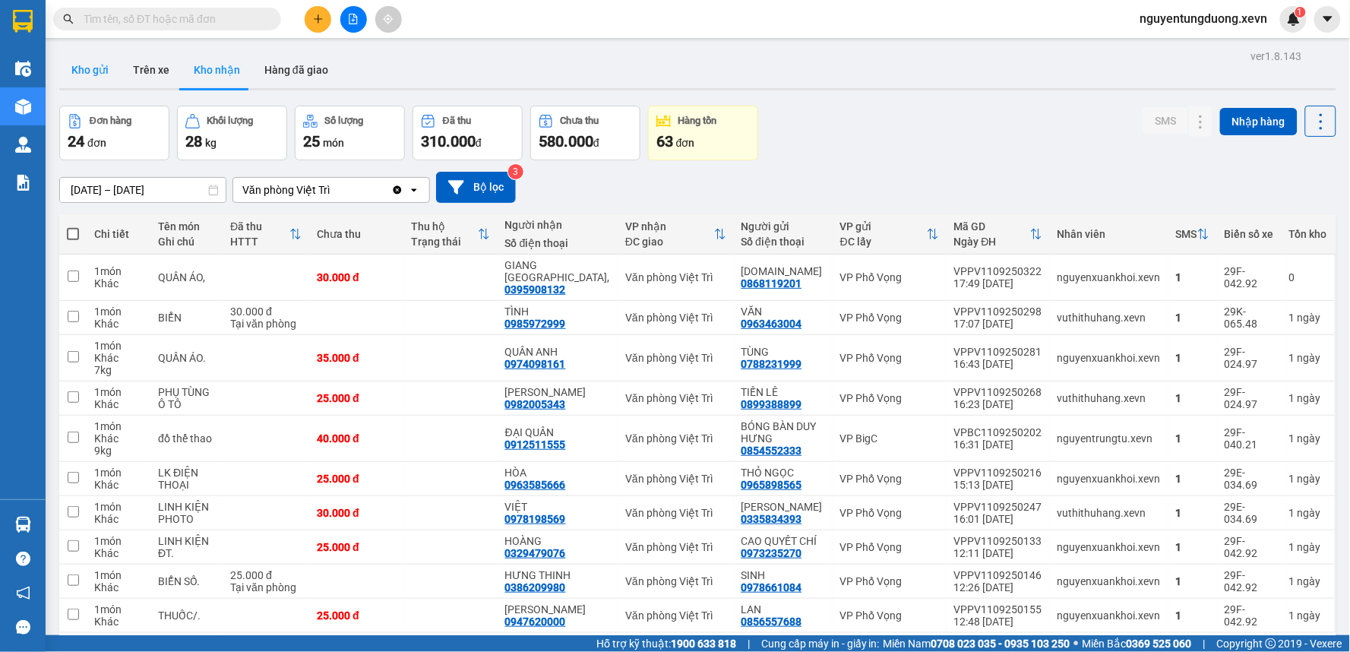
click at [103, 67] on button "Kho gửi" at bounding box center [90, 70] width 62 height 36
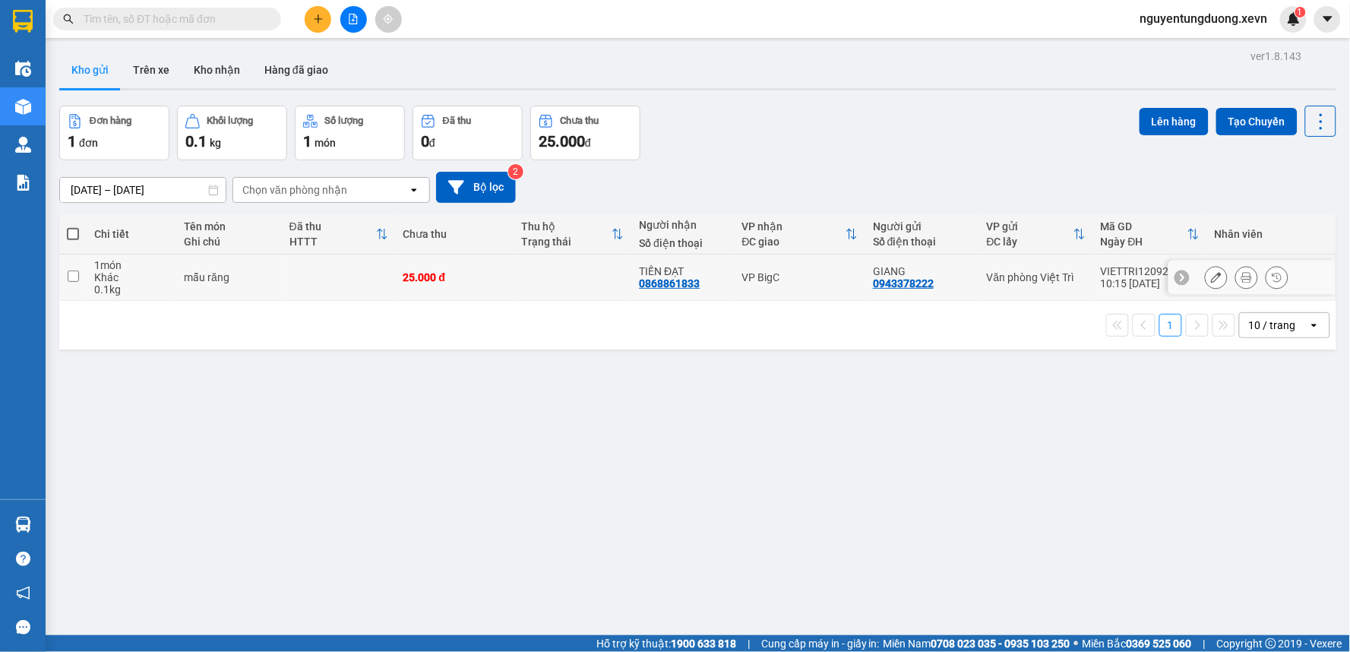
click at [1241, 272] on icon at bounding box center [1246, 277] width 11 height 11
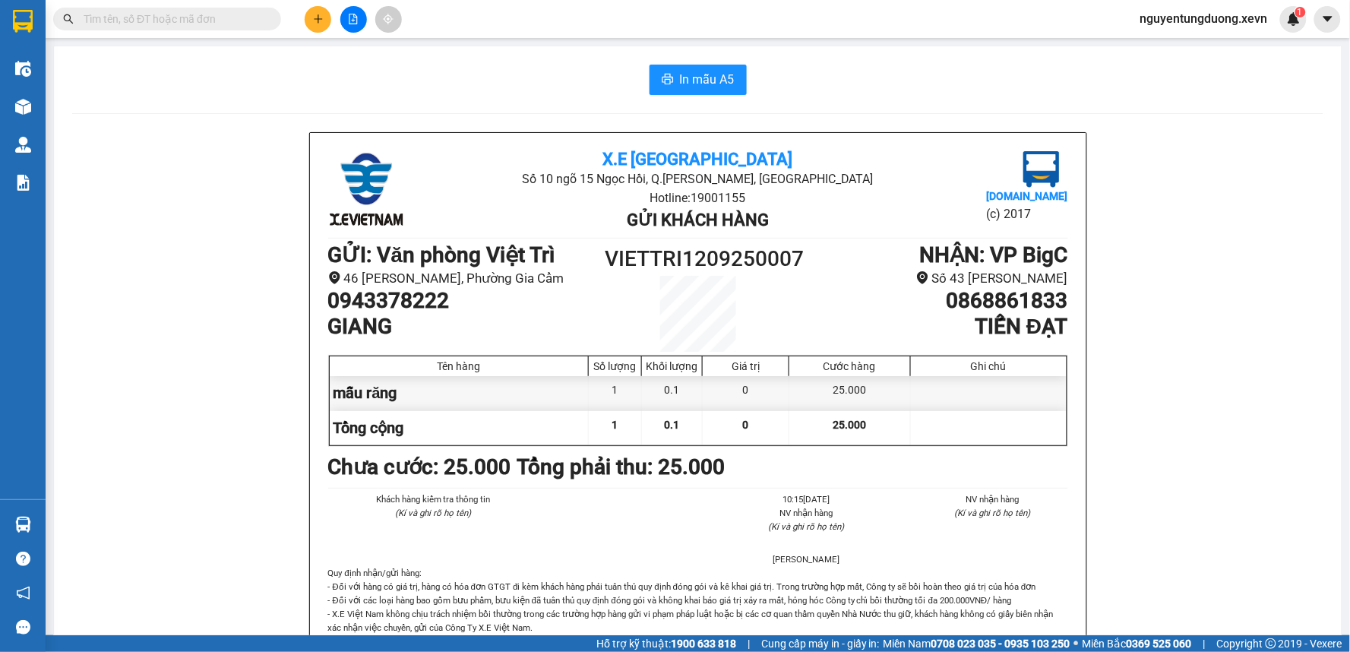
click at [685, 82] on span "In mẫu A5" at bounding box center [707, 79] width 55 height 19
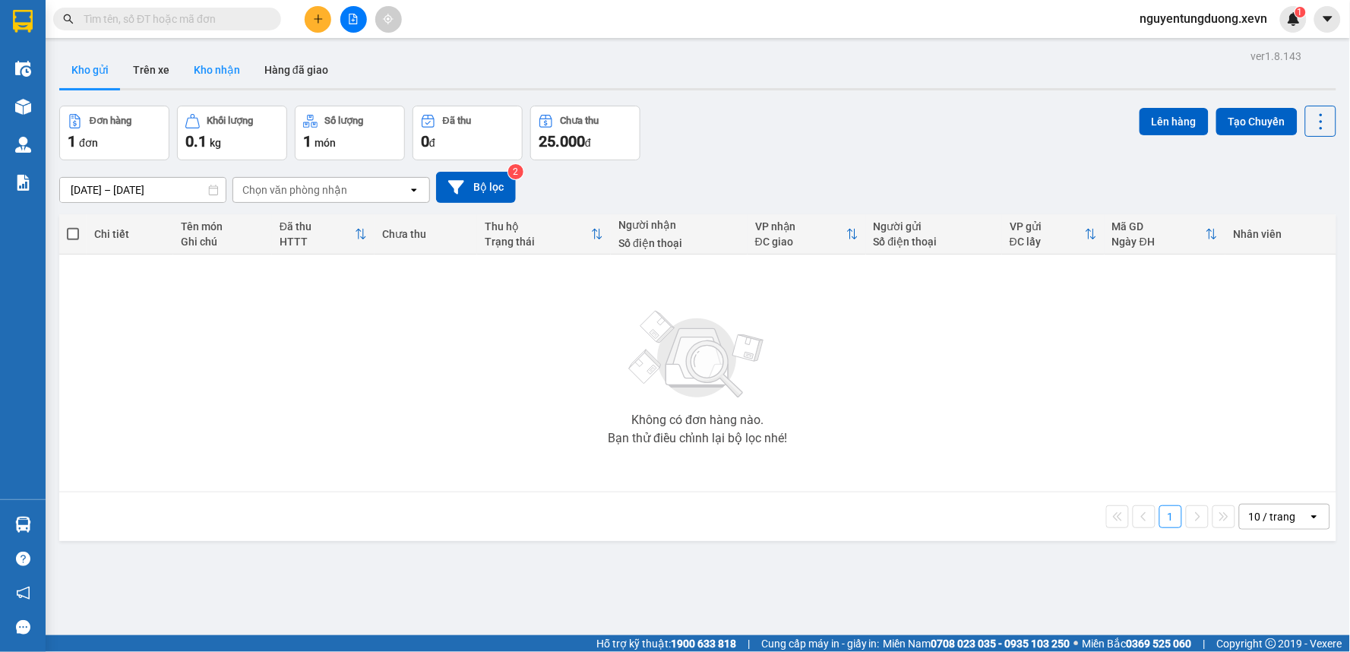
click at [238, 65] on button "Kho nhận" at bounding box center [217, 70] width 71 height 36
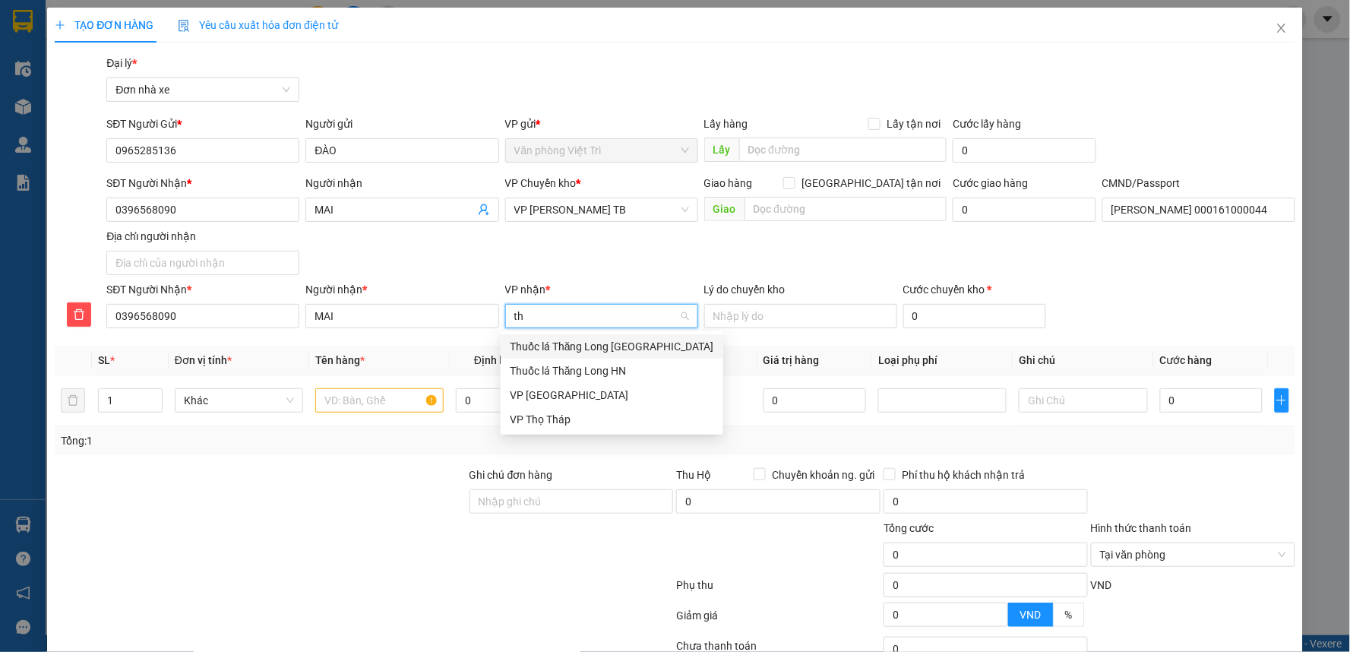
type input "t"
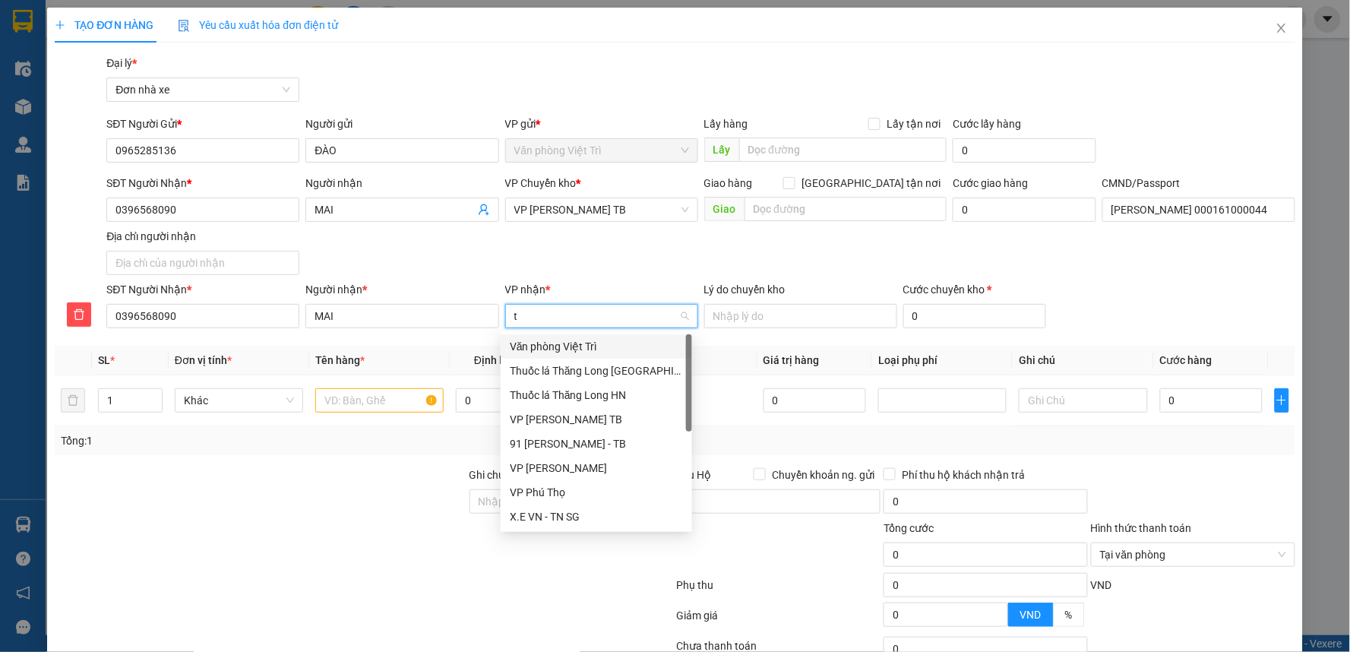
type input "tb"
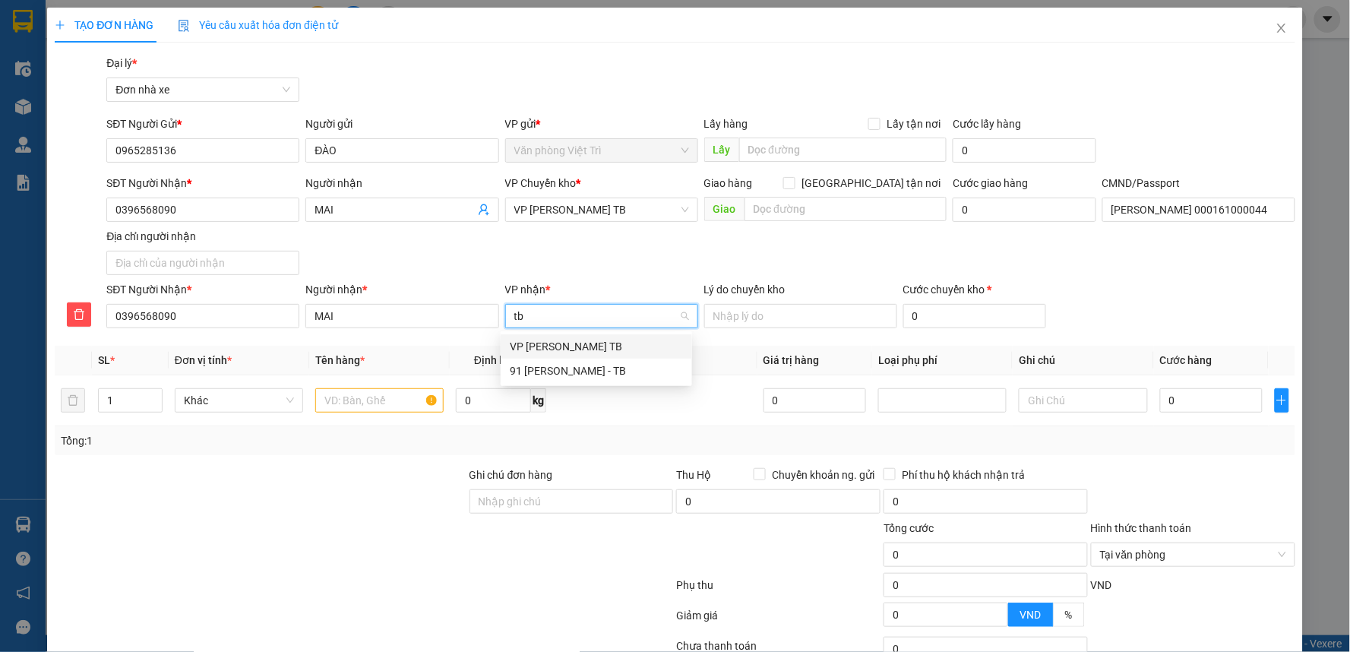
click at [577, 345] on div "VP [PERSON_NAME] TB" at bounding box center [596, 346] width 173 height 17
click at [566, 213] on span "VP [PERSON_NAME] TB" at bounding box center [601, 209] width 175 height 23
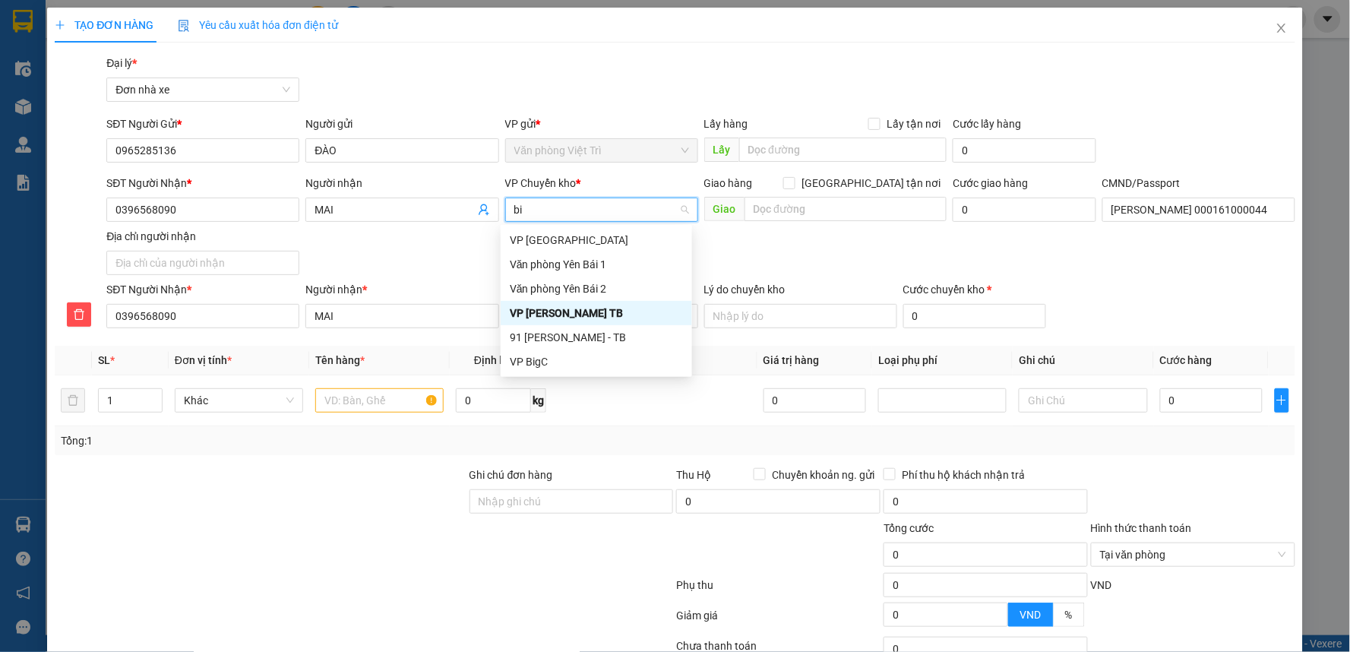
type input "big"
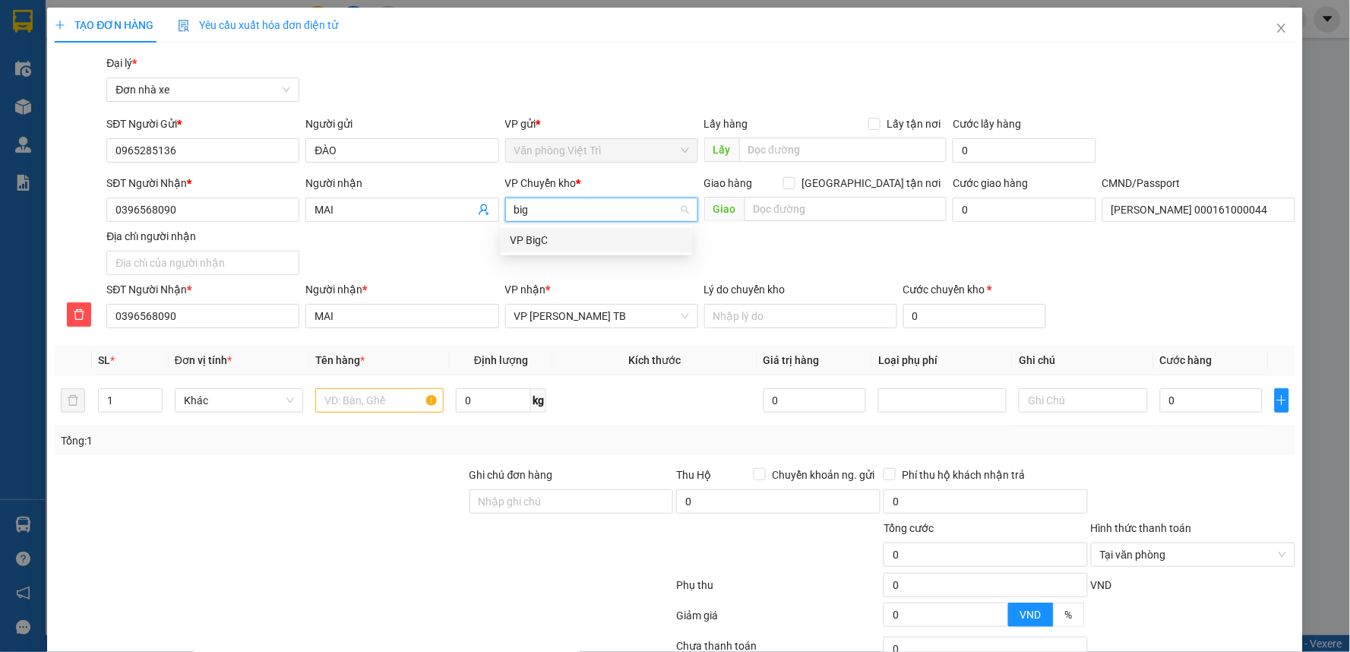
click at [522, 235] on div "VP BigC" at bounding box center [596, 240] width 173 height 17
click at [555, 211] on span "VP BigC" at bounding box center [601, 209] width 175 height 23
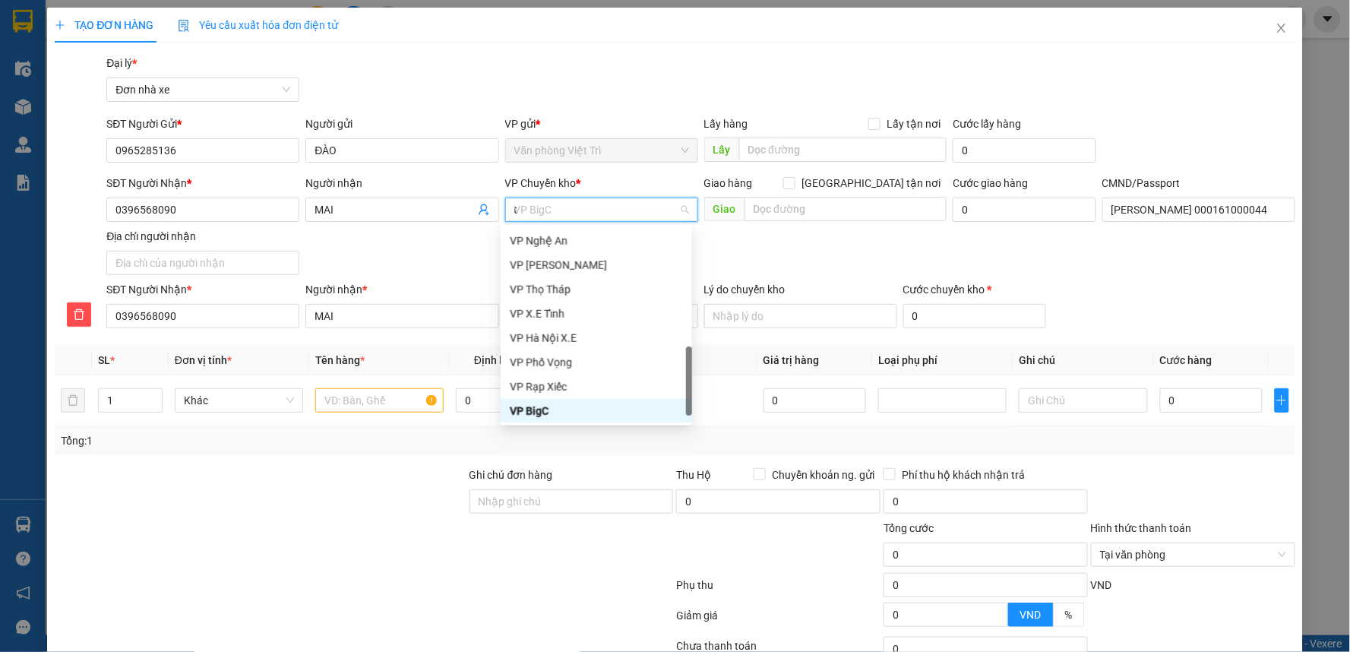
type input "th"
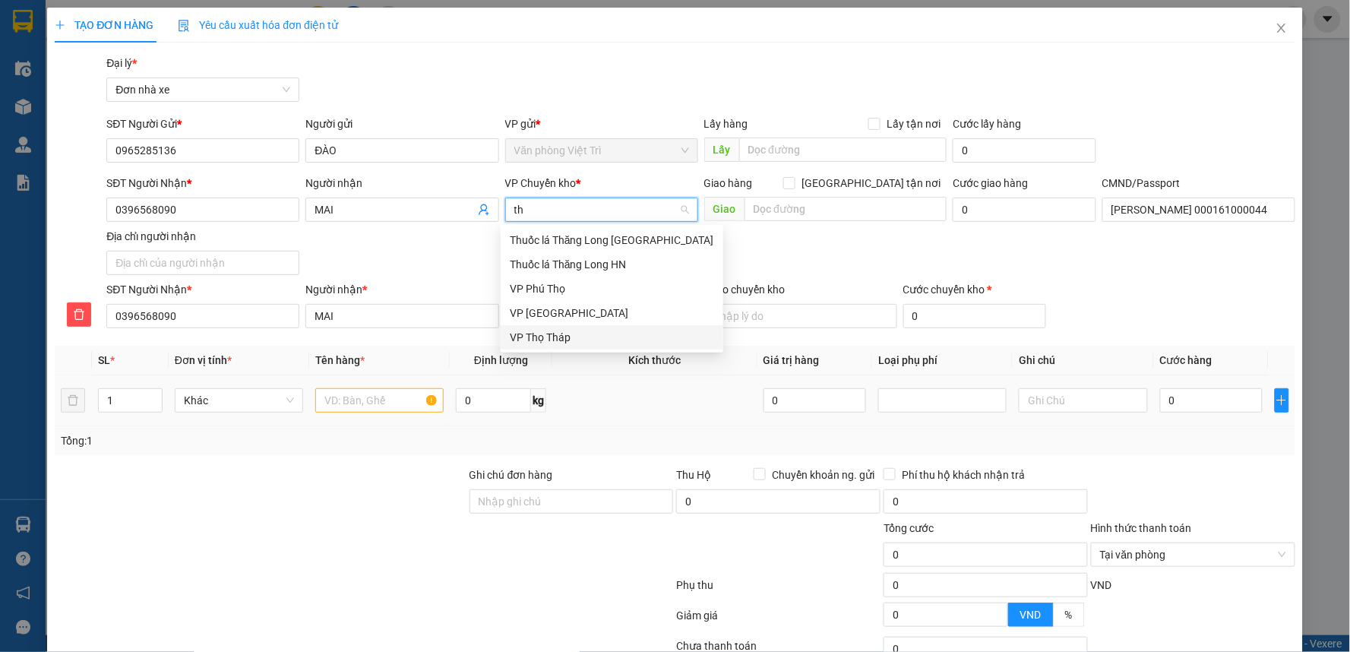
drag, startPoint x: 550, startPoint y: 334, endPoint x: 435, endPoint y: 381, distance: 123.7
click at [549, 333] on div "VP Thọ Tháp" at bounding box center [612, 337] width 204 height 17
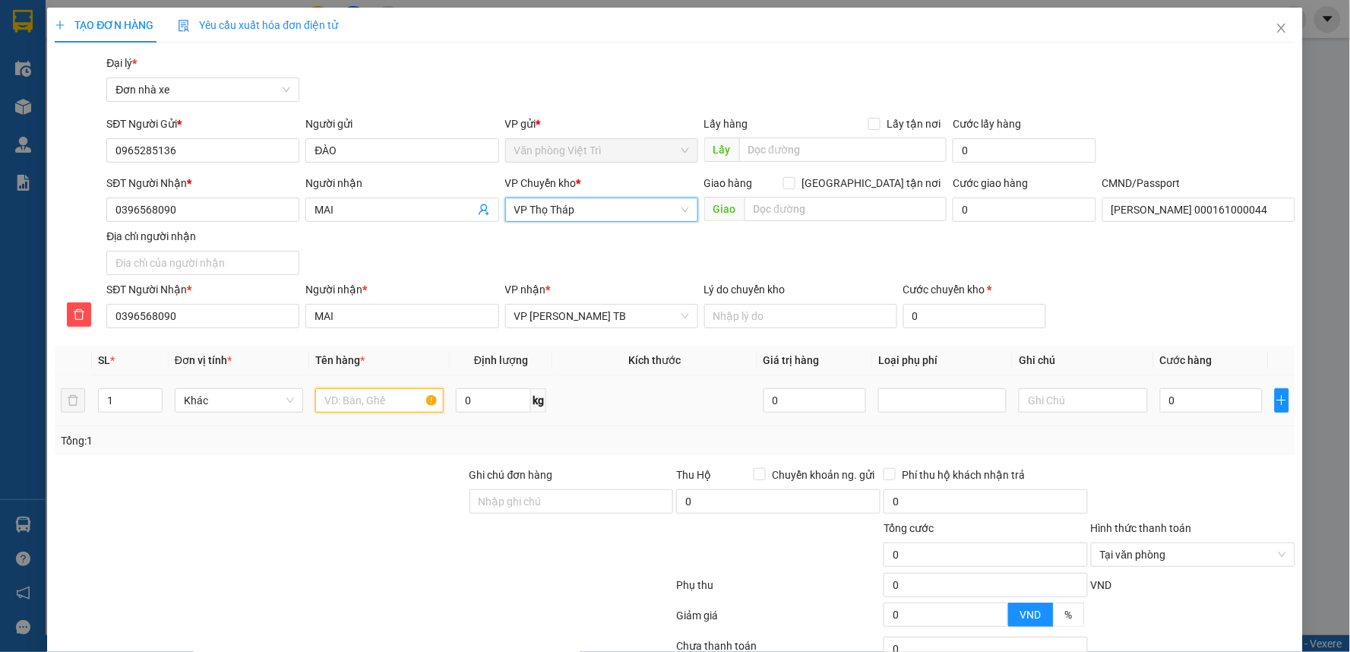
click at [408, 397] on input "text" at bounding box center [379, 400] width 128 height 24
type input "g"
type input "giấy tờ"
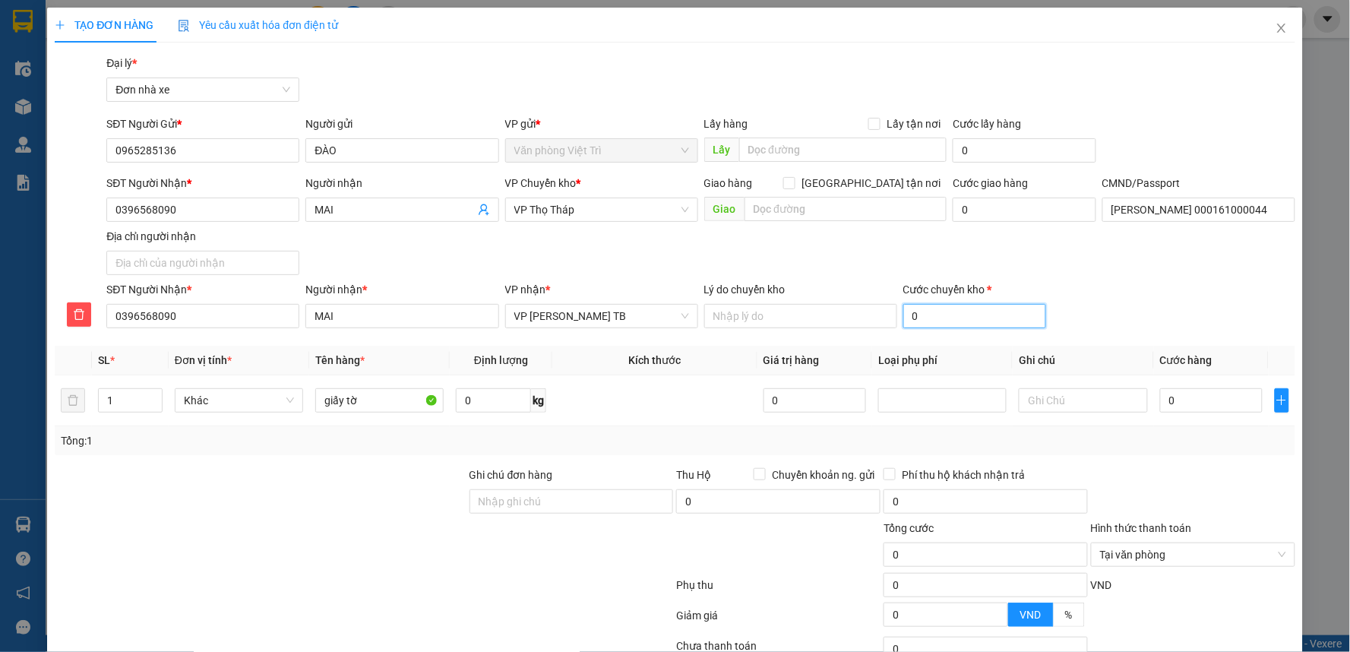
click at [957, 327] on input "0" at bounding box center [975, 316] width 144 height 24
type input "20"
type input "20.000"
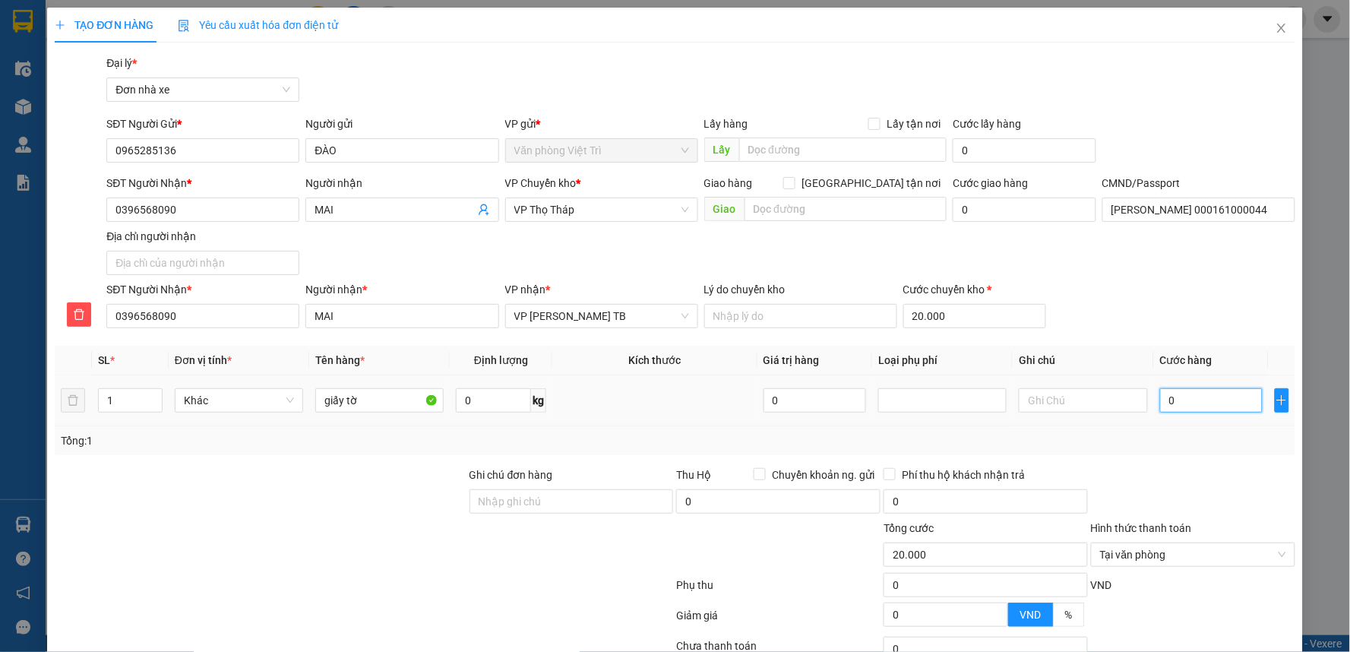
click at [1225, 407] on input "0" at bounding box center [1211, 400] width 103 height 24
type input "20"
type input "20.020"
type input "20.000"
type input "40.000"
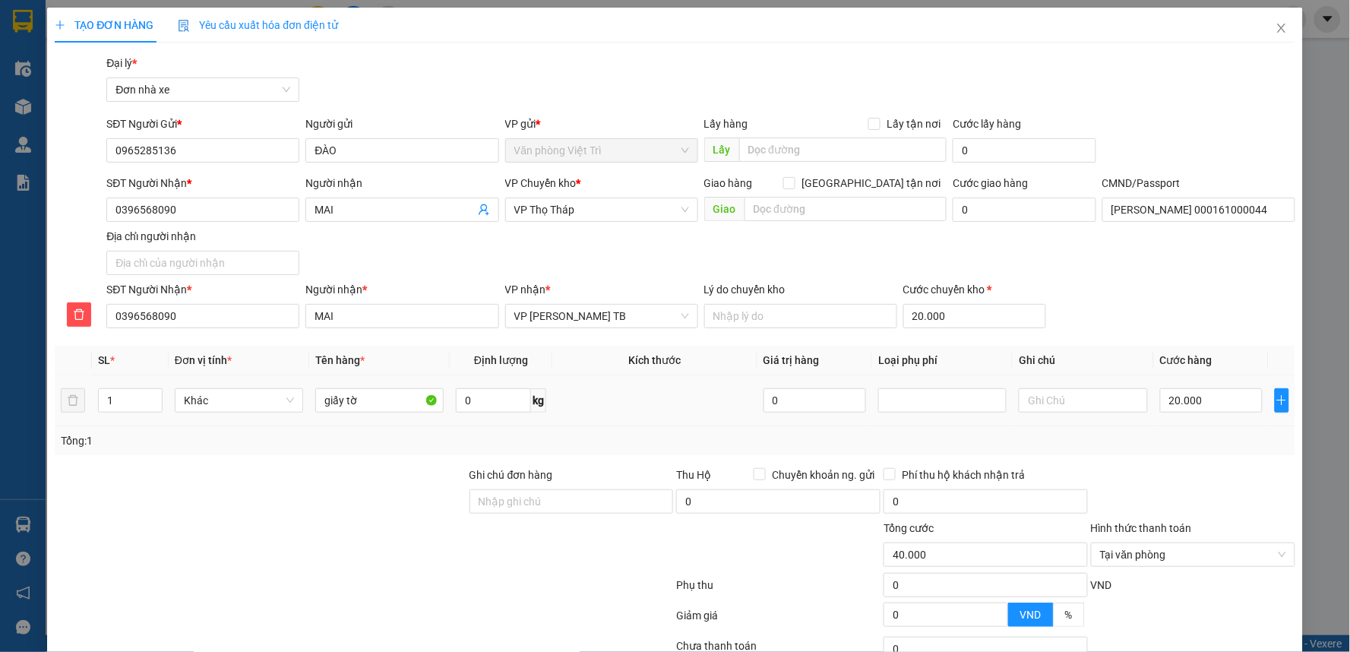
click at [1185, 327] on div "SĐT Người Nhận * 0396568090 Người nhận * MAI VP nhận * VP [PERSON_NAME] TB Lý d…" at bounding box center [700, 307] width 1194 height 53
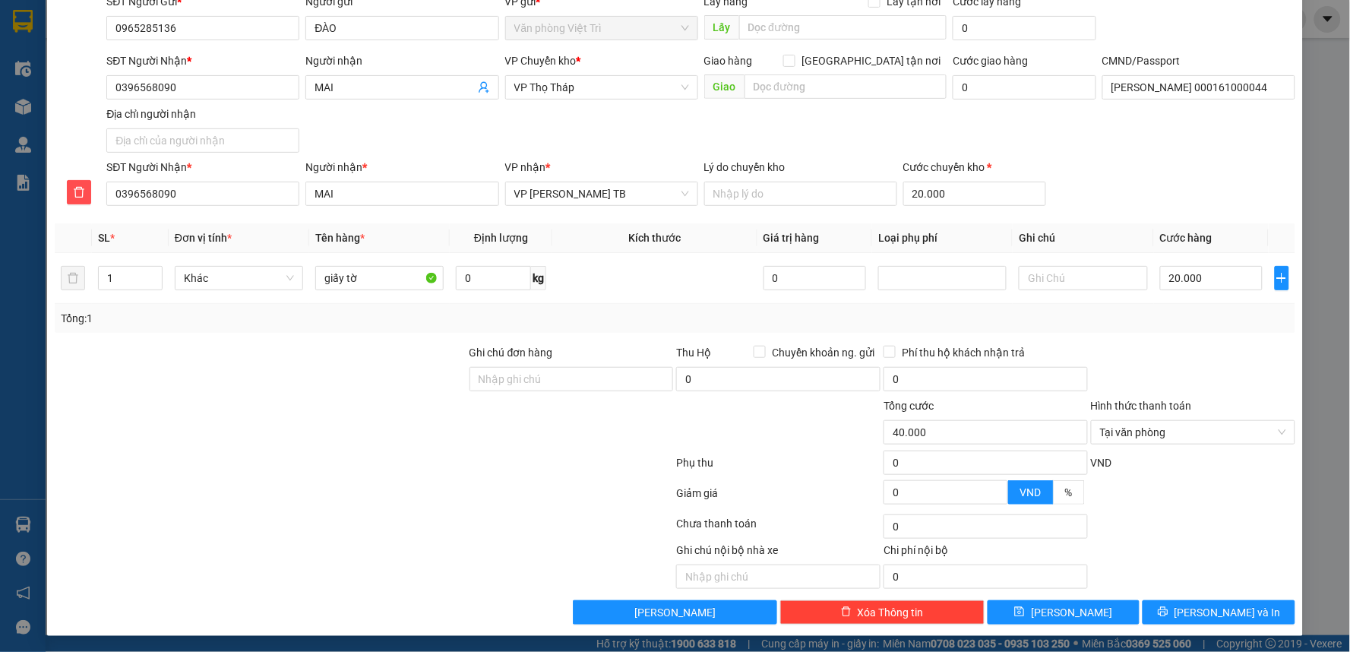
scroll to position [125, 0]
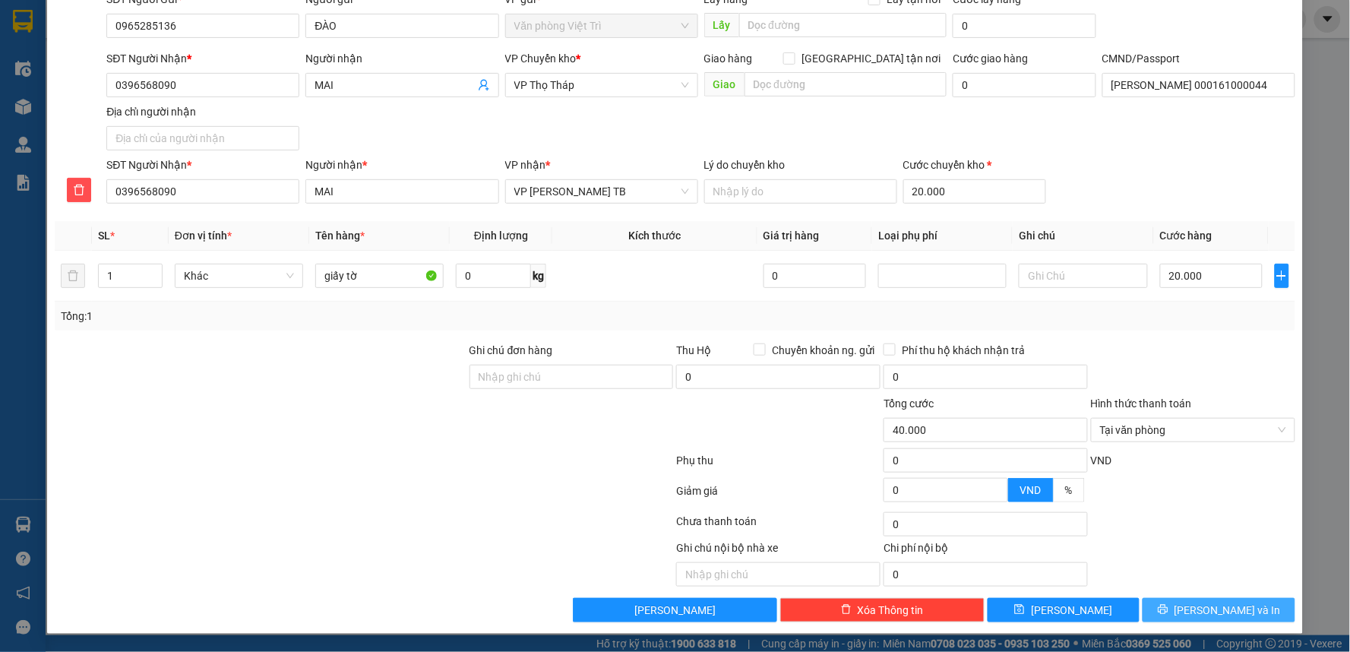
click at [1208, 608] on span "[PERSON_NAME] và In" at bounding box center [1227, 610] width 106 height 17
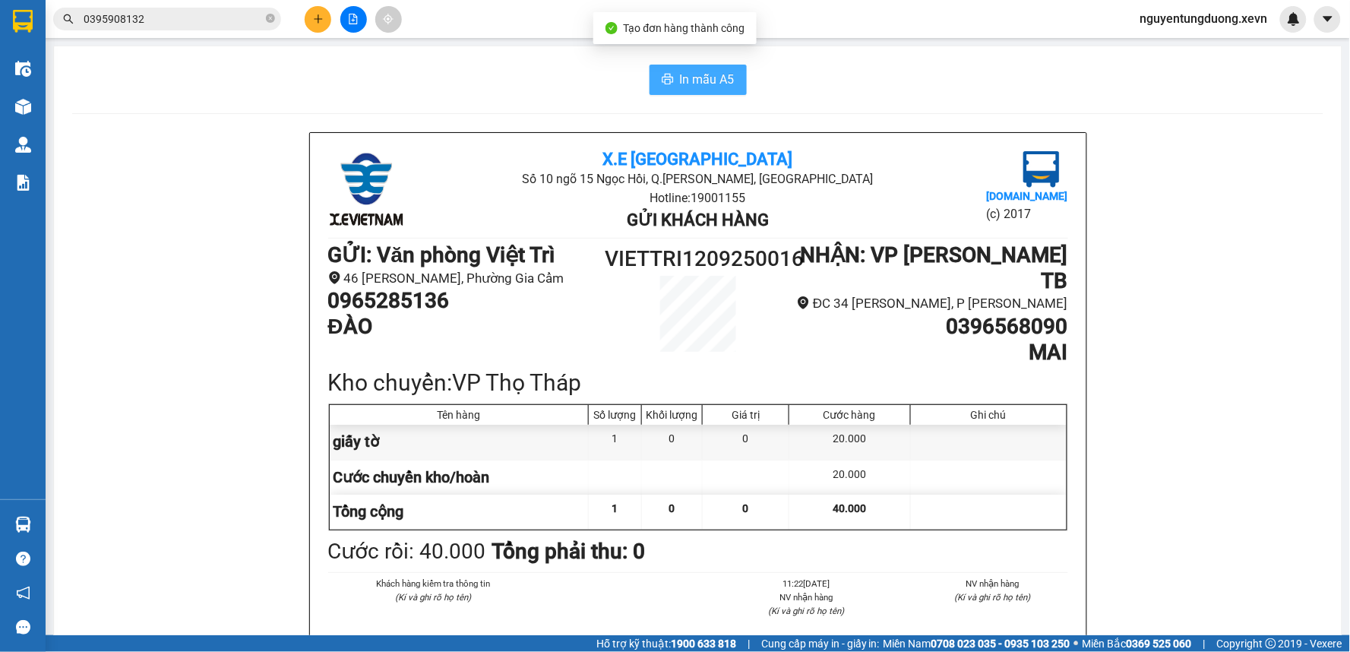
click at [680, 79] on span "In mẫu A5" at bounding box center [707, 79] width 55 height 19
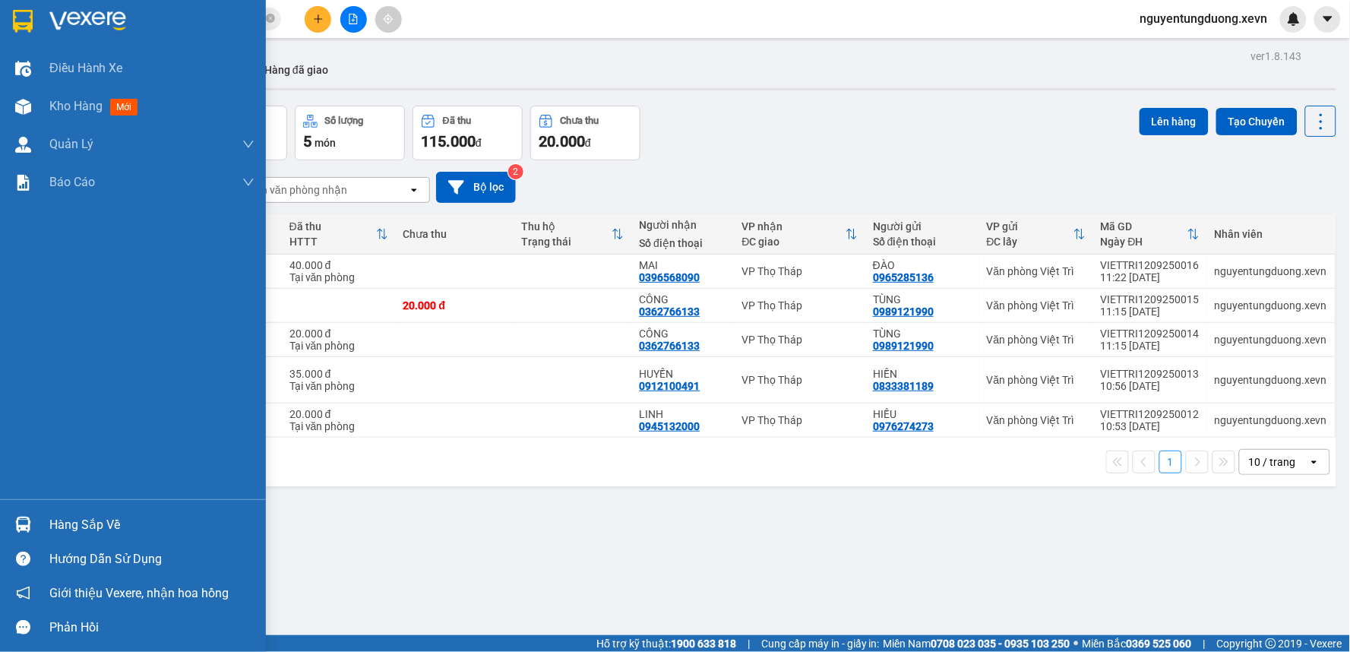
click at [33, 519] on div at bounding box center [23, 524] width 27 height 27
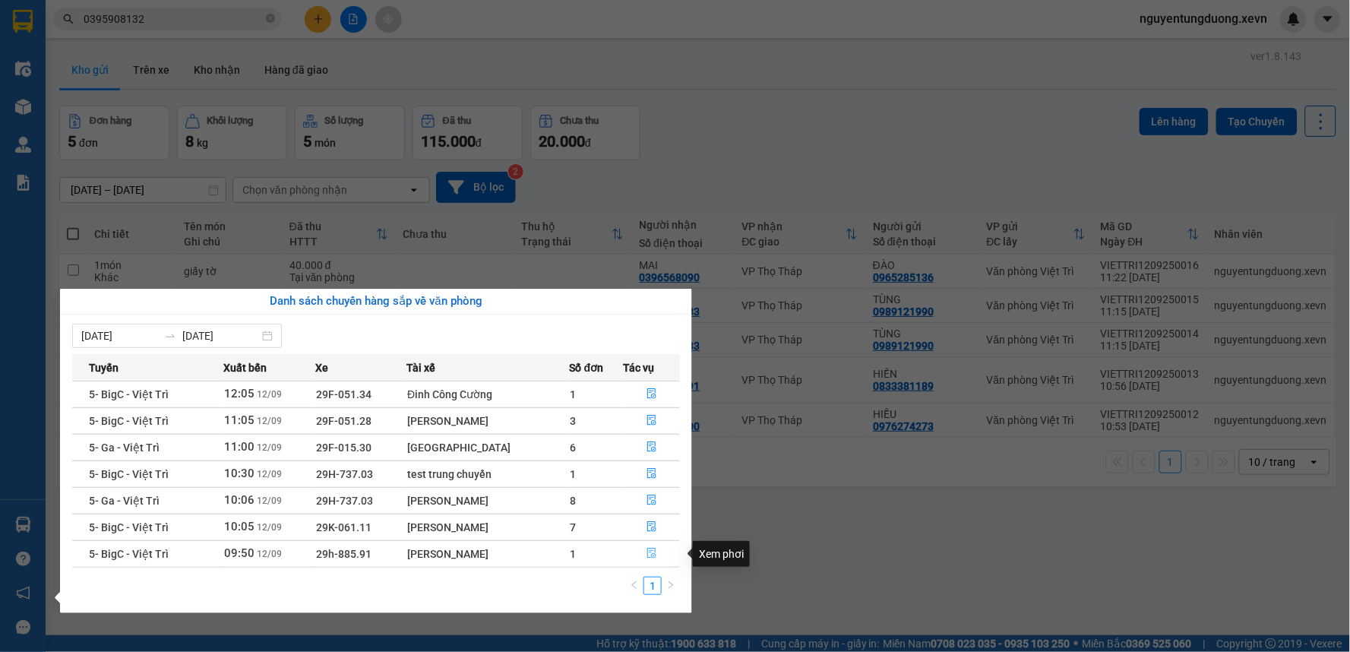
click at [640, 558] on button "button" at bounding box center [651, 554] width 55 height 24
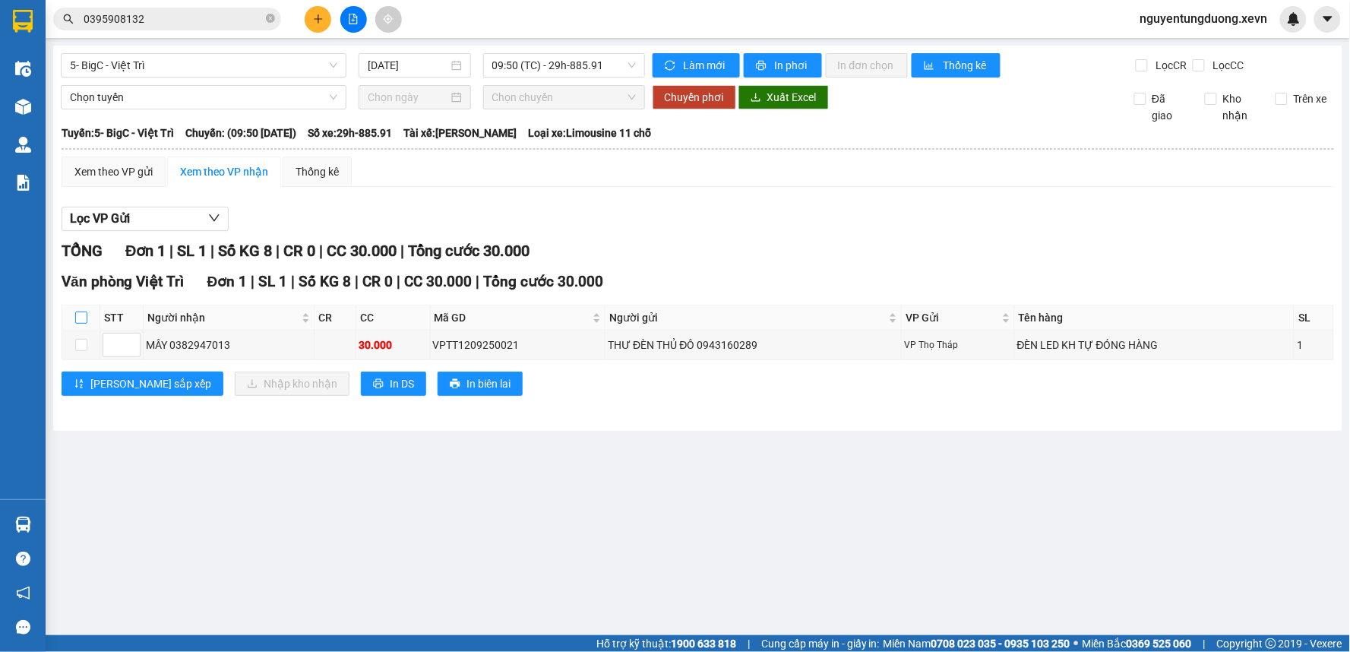
click at [77, 313] on input "checkbox" at bounding box center [81, 317] width 12 height 12
checkbox input "true"
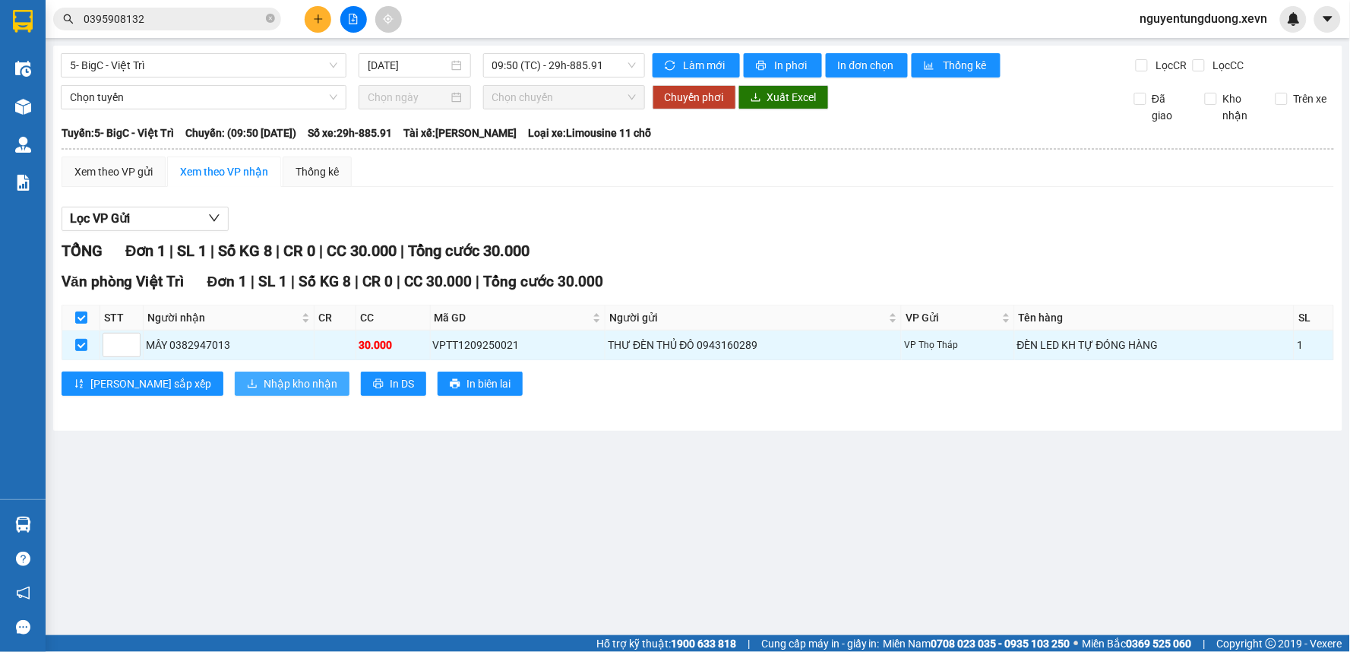
click at [264, 389] on span "Nhập kho nhận" at bounding box center [301, 383] width 74 height 17
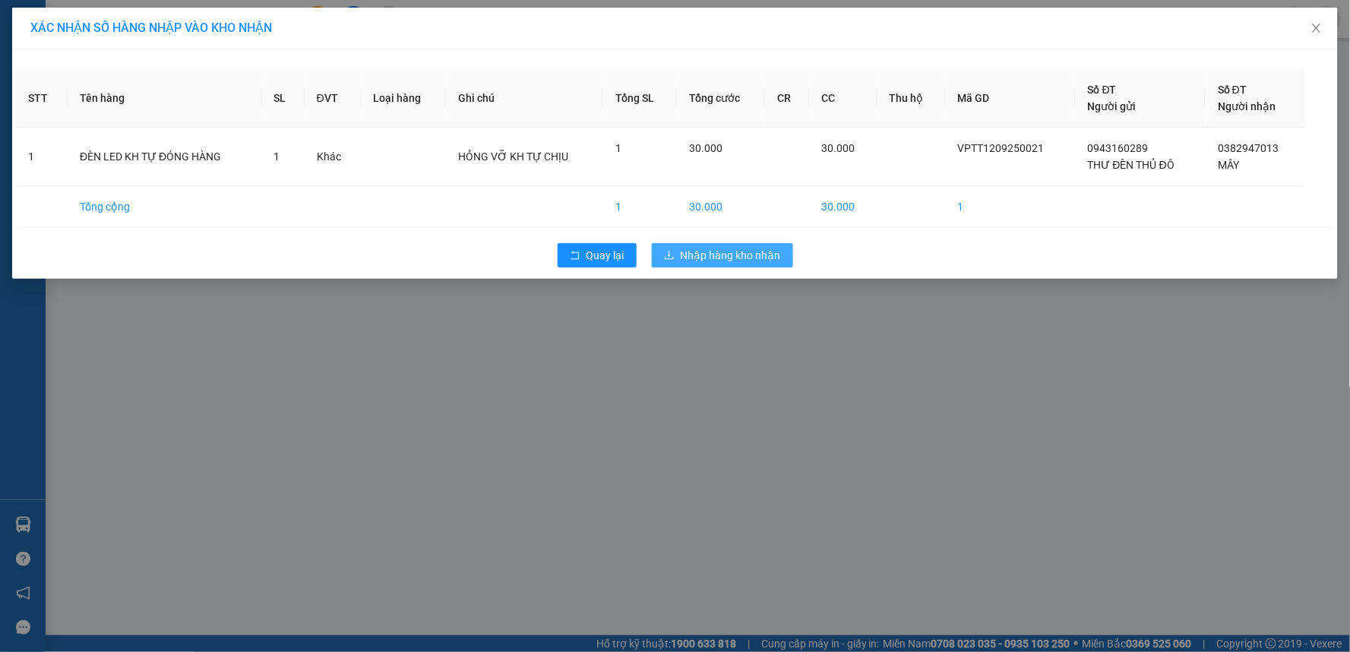
click at [730, 257] on span "Nhập hàng kho nhận" at bounding box center [731, 255] width 100 height 17
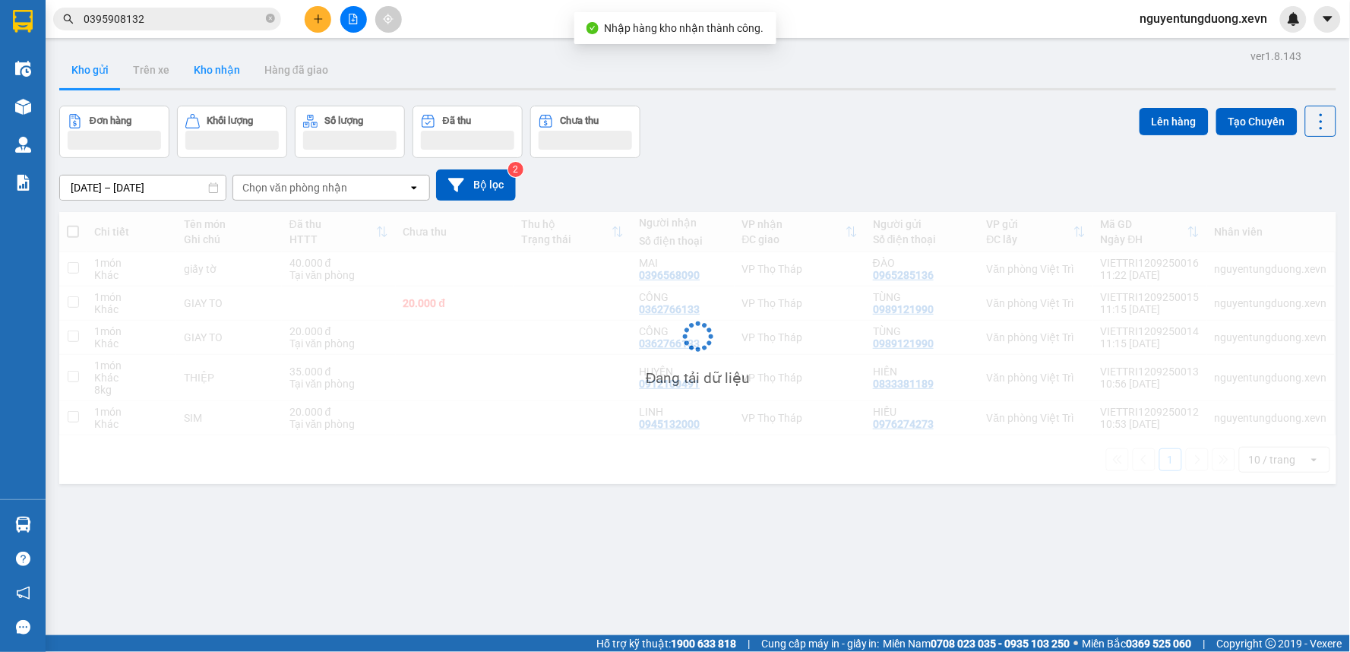
click at [229, 71] on button "Kho nhận" at bounding box center [217, 70] width 71 height 36
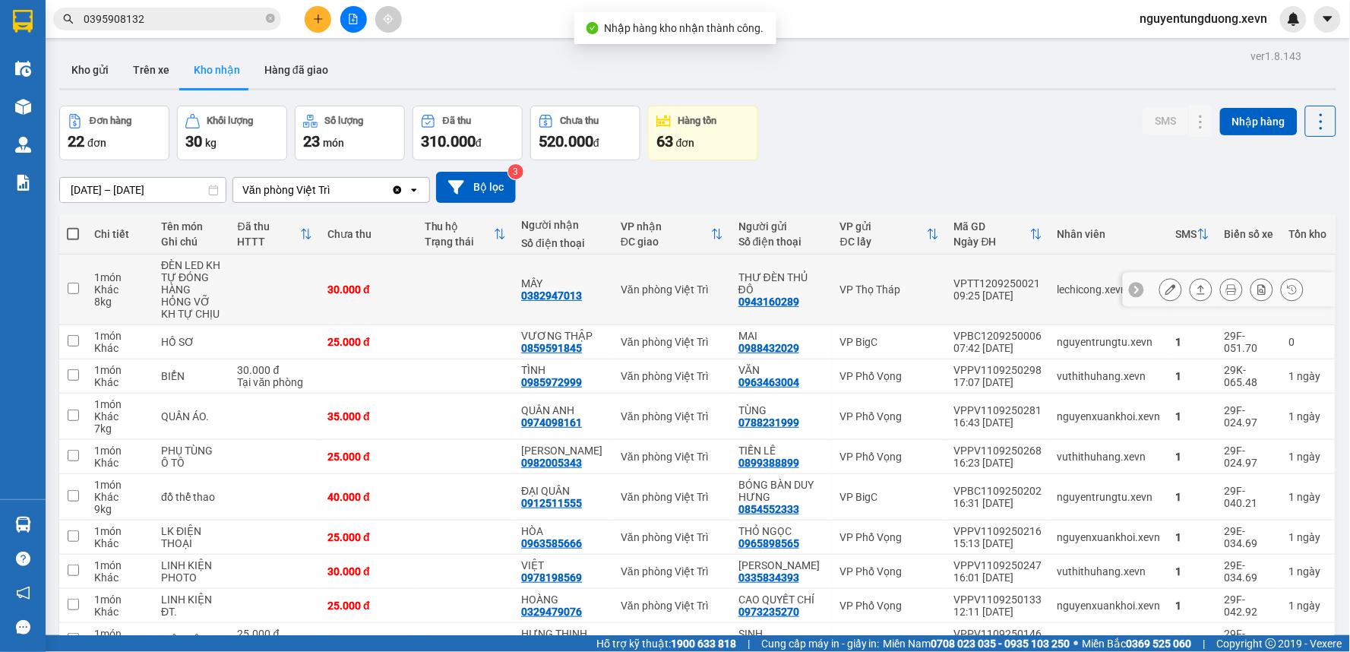
click at [1033, 296] on td "VPTT1209250021 09:25 [DATE]" at bounding box center [998, 289] width 103 height 71
checkbox input "true"
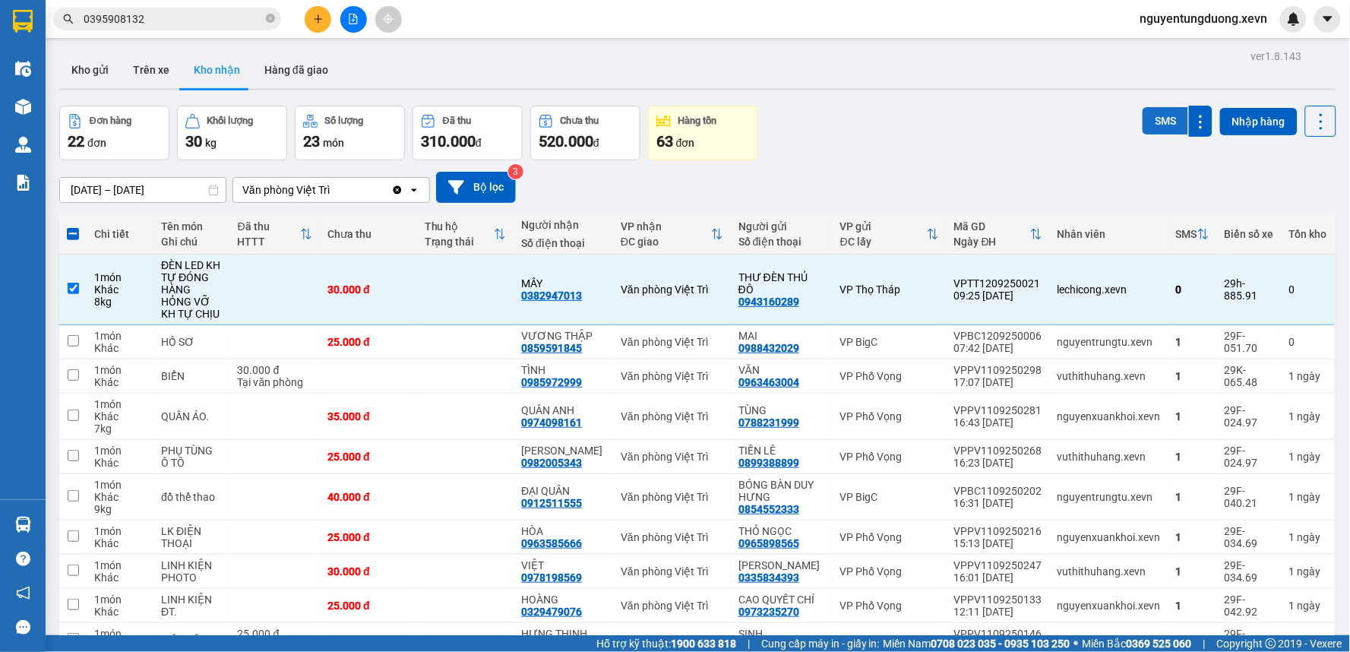
click at [1147, 117] on button "SMS" at bounding box center [1166, 120] width 46 height 27
click at [201, 20] on input "0395908132" at bounding box center [173, 19] width 179 height 17
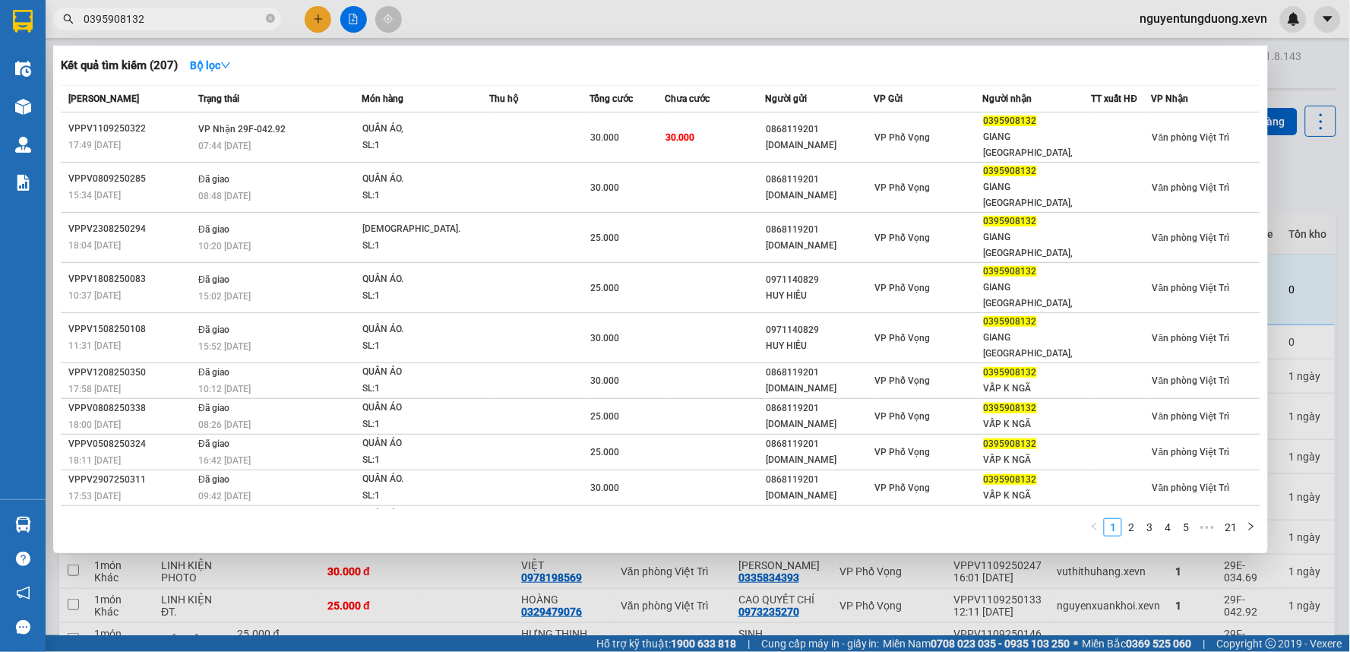
click at [201, 20] on input "0395908132" at bounding box center [173, 19] width 179 height 17
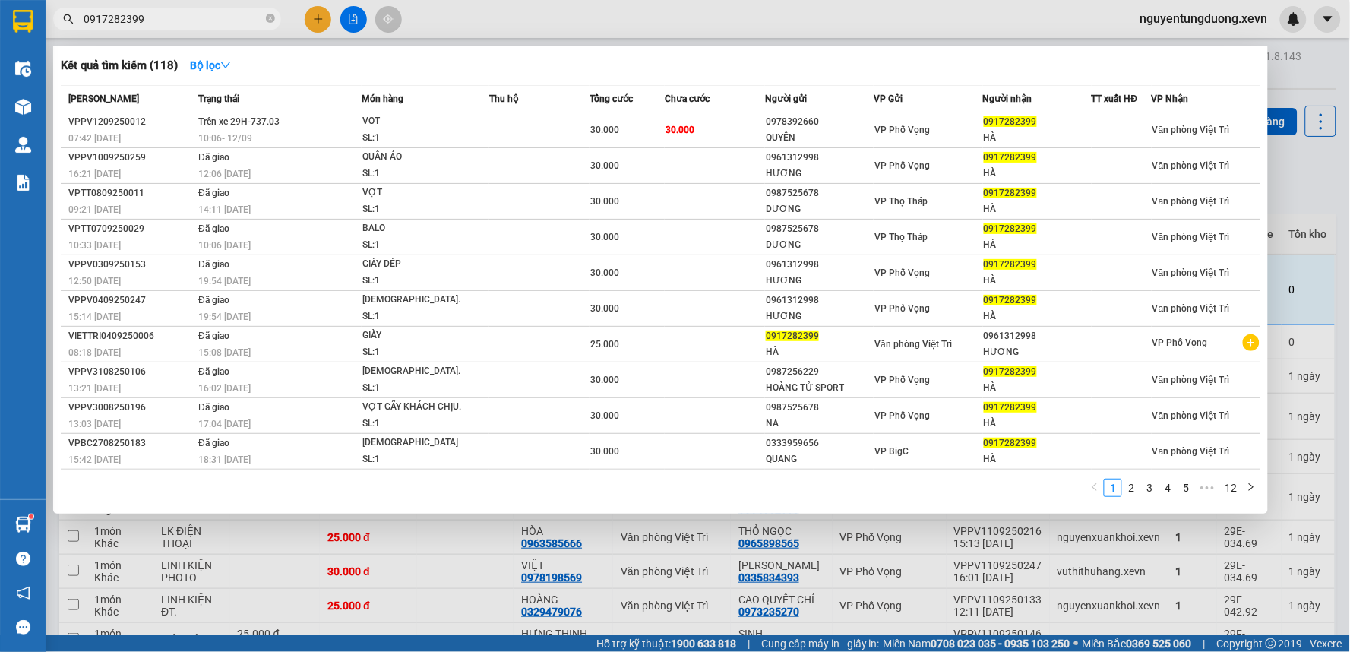
click at [153, 17] on input "0917282399" at bounding box center [173, 19] width 179 height 17
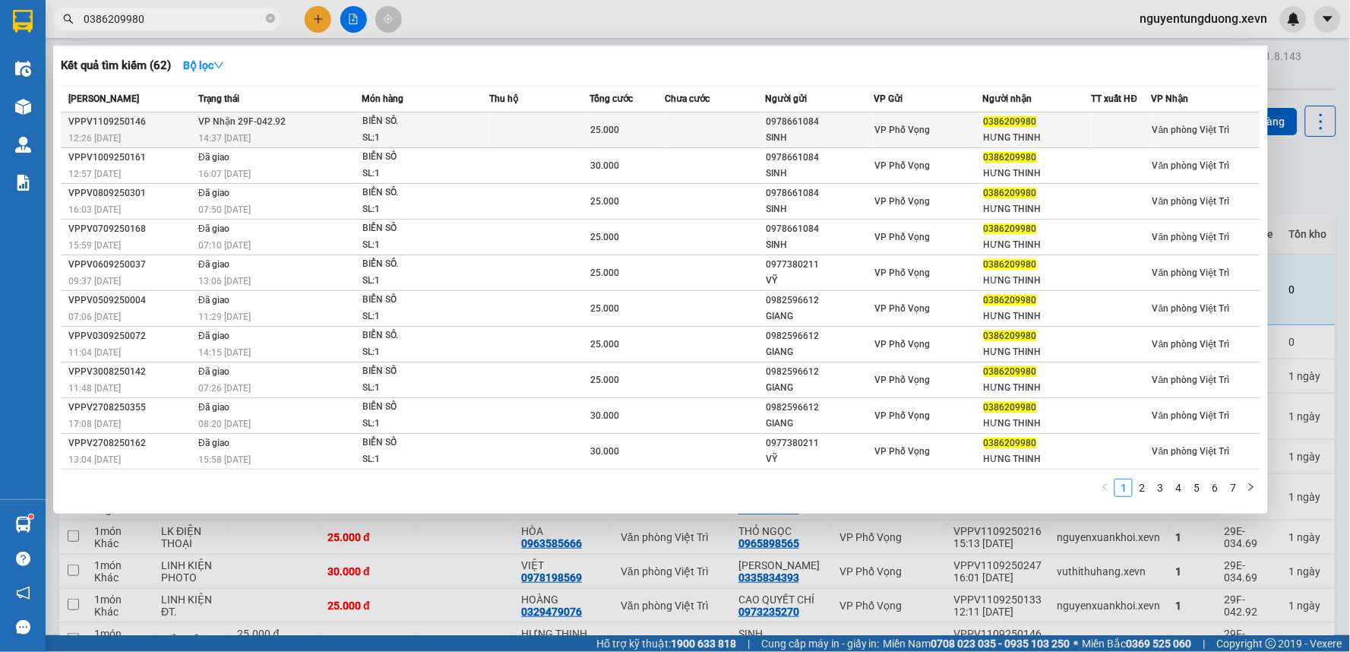
type input "0386209980"
click at [627, 127] on div "25.000" at bounding box center [627, 130] width 74 height 17
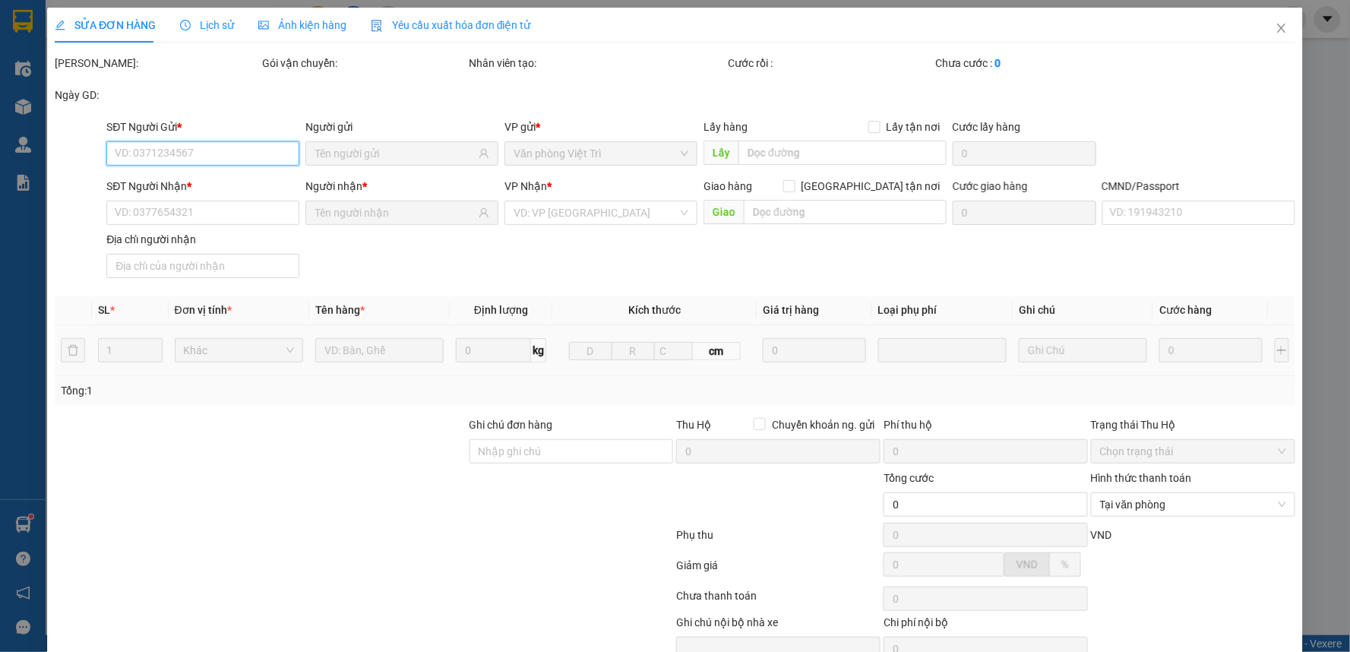
type input "0978661084"
type input "SINH"
type input "0386209980"
type input "HƯNG THINH"
type input "[PERSON_NAME]"
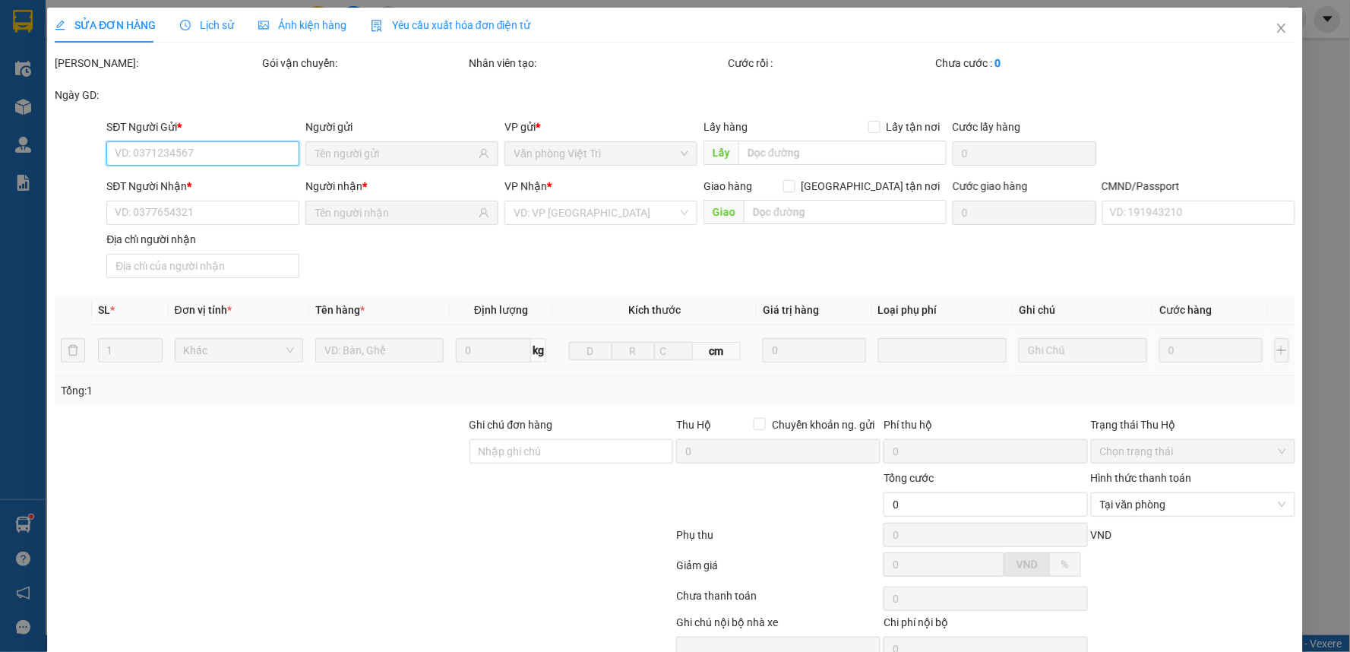
type input "25.000"
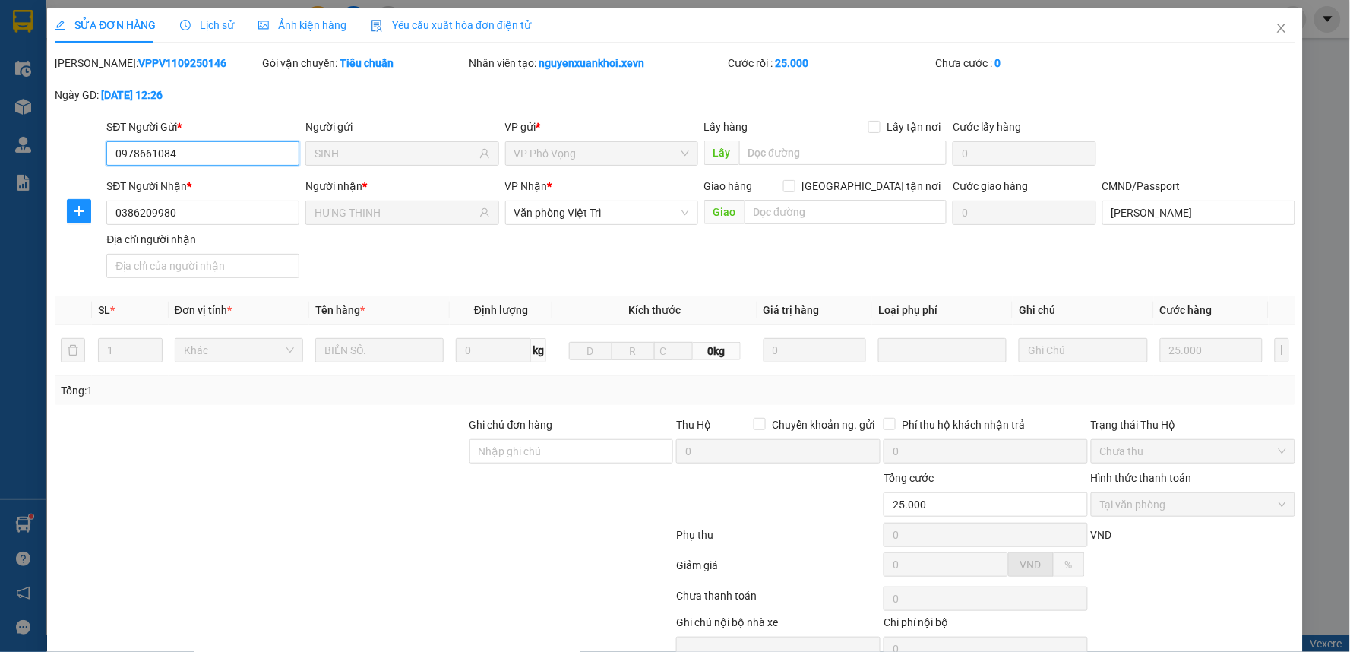
scroll to position [74, 0]
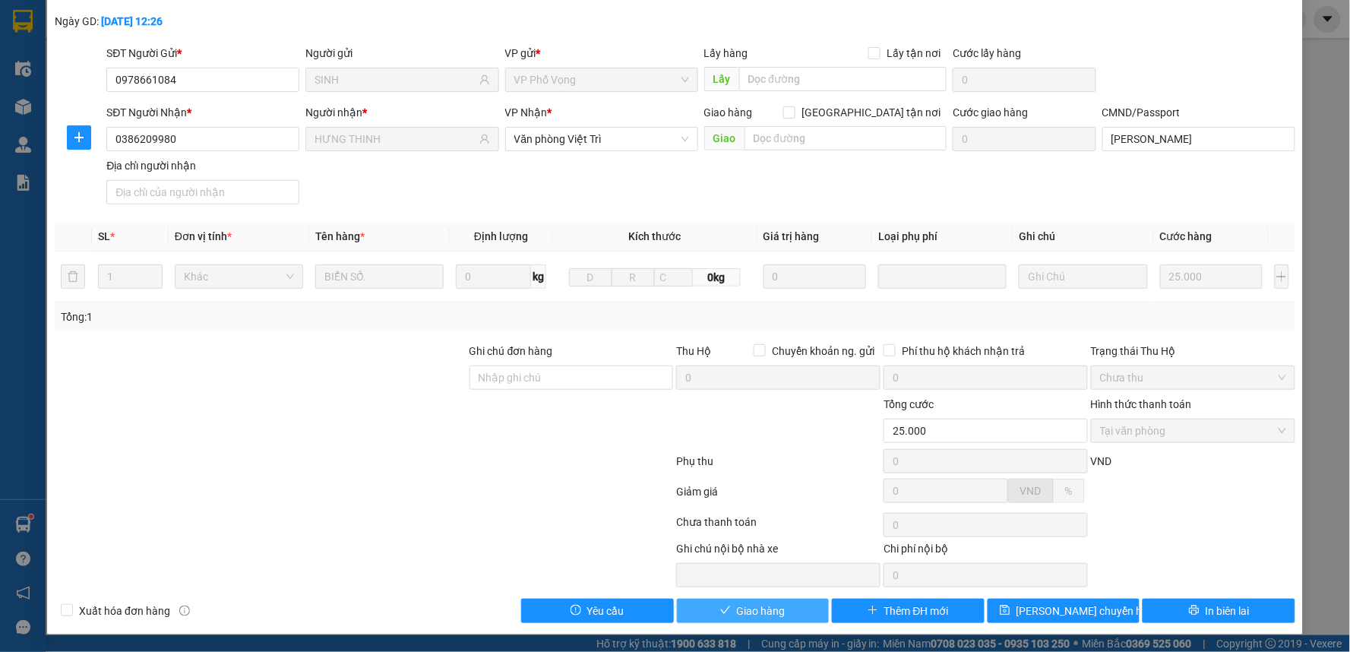
click at [756, 612] on span "Giao hàng" at bounding box center [761, 610] width 49 height 17
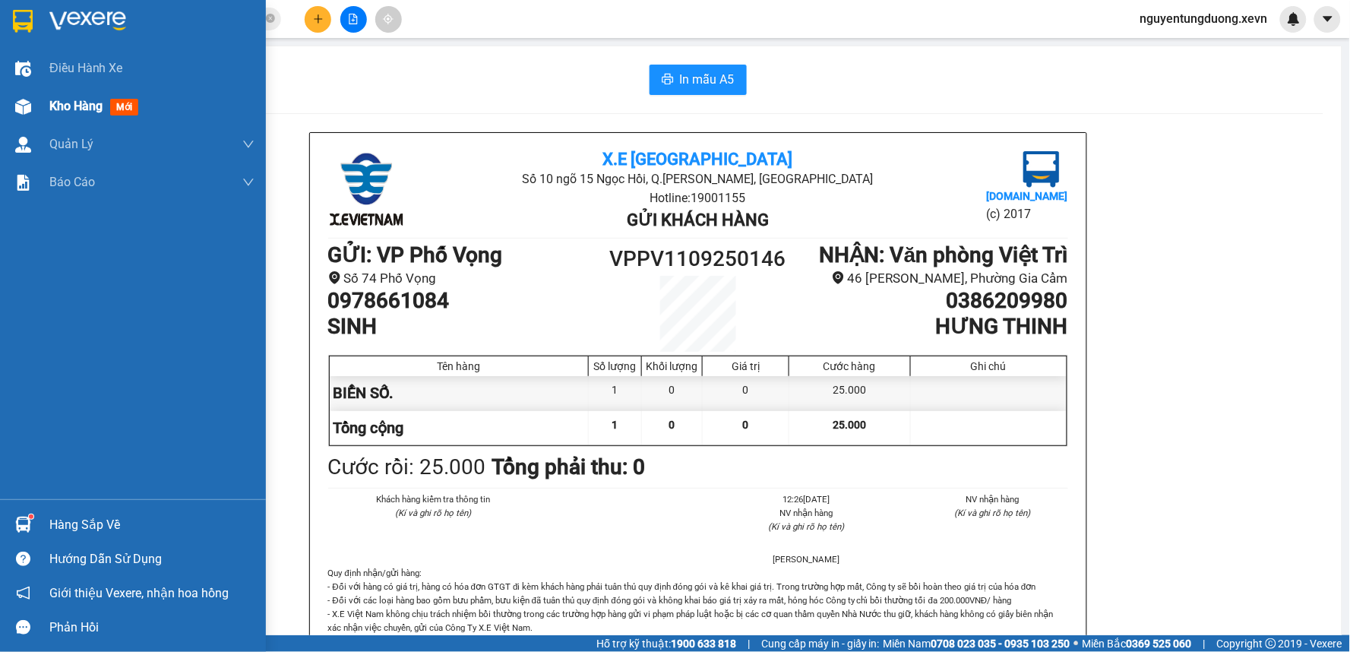
click at [27, 106] on img at bounding box center [23, 107] width 16 height 16
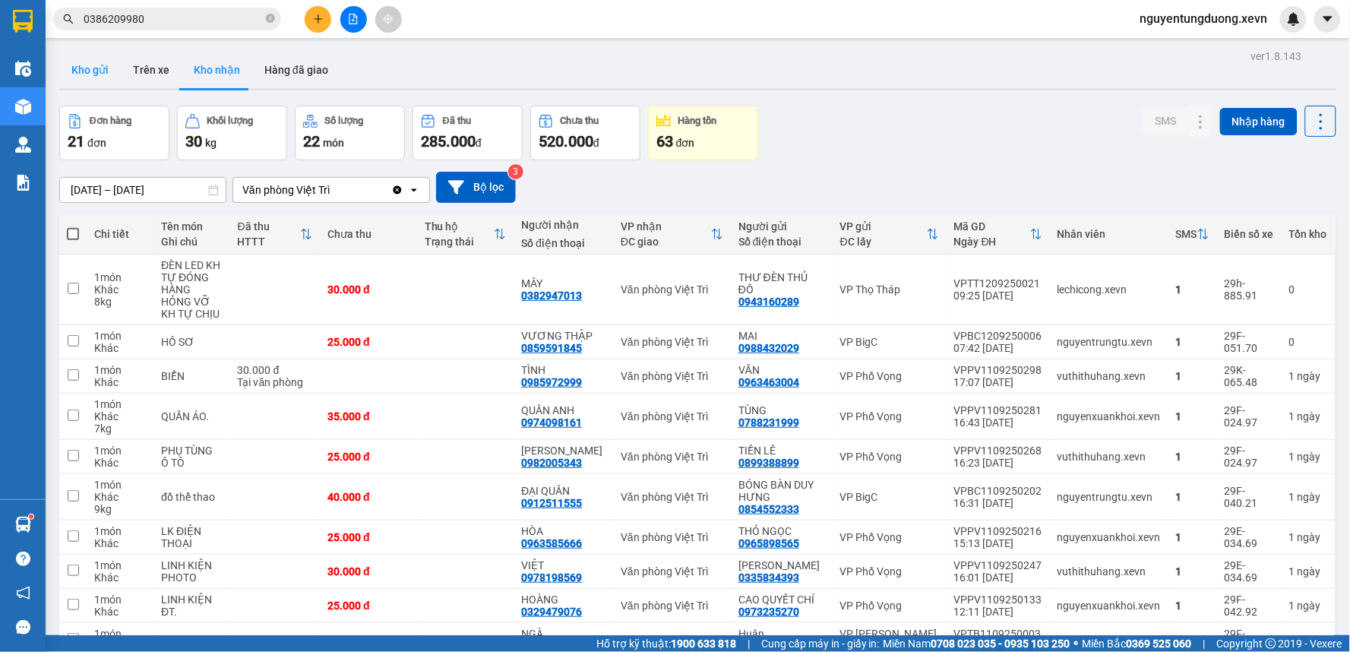
click at [77, 65] on button "Kho gửi" at bounding box center [90, 70] width 62 height 36
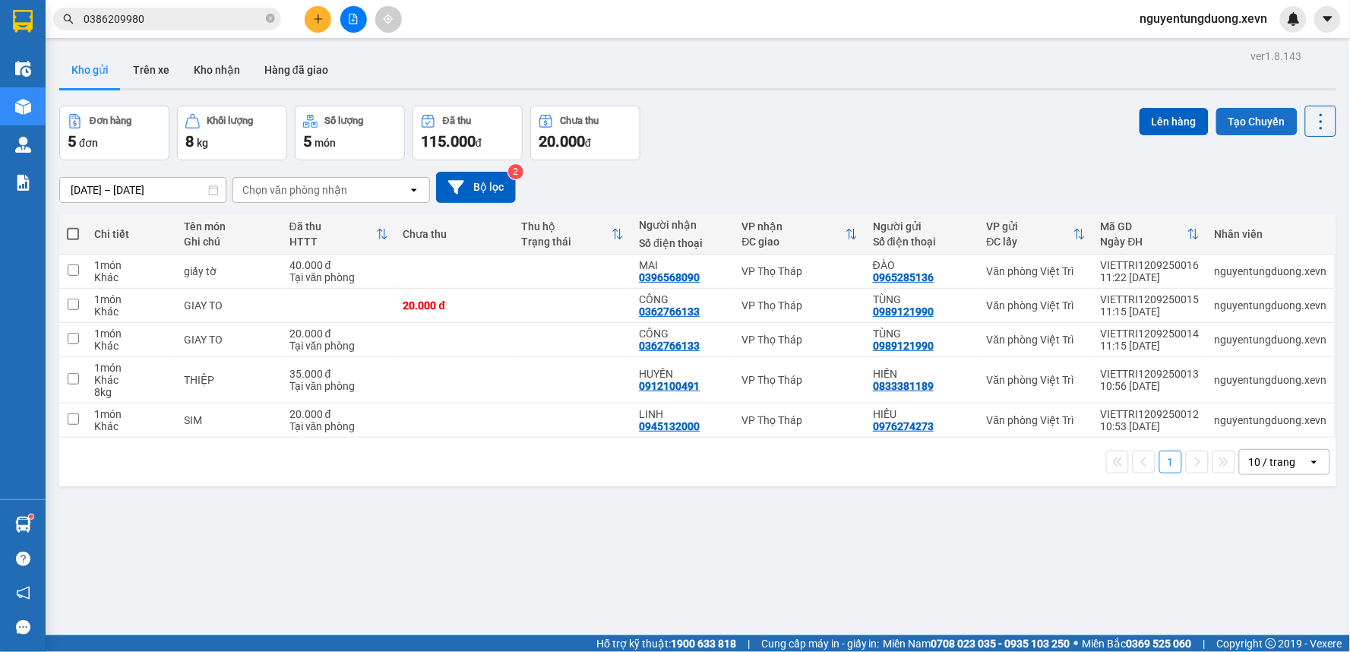
click at [1246, 123] on button "Tạo Chuyến" at bounding box center [1256, 121] width 81 height 27
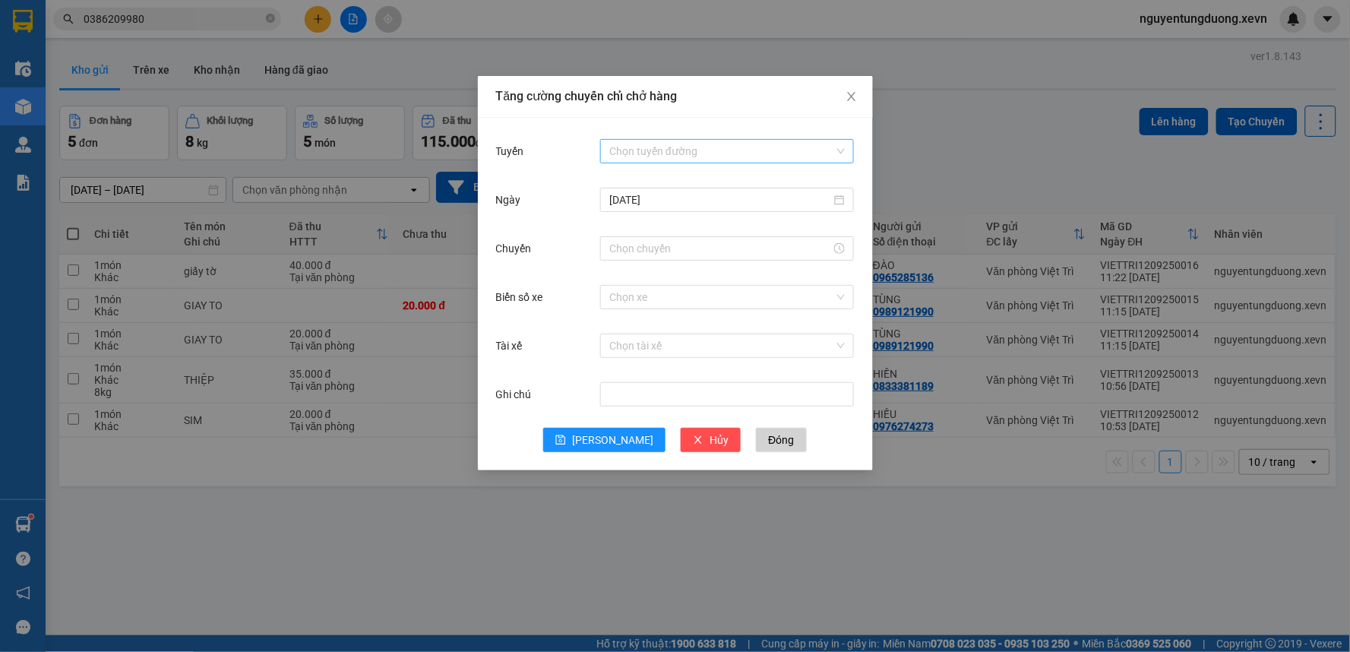
click at [619, 153] on input "Tuyến" at bounding box center [721, 151] width 225 height 23
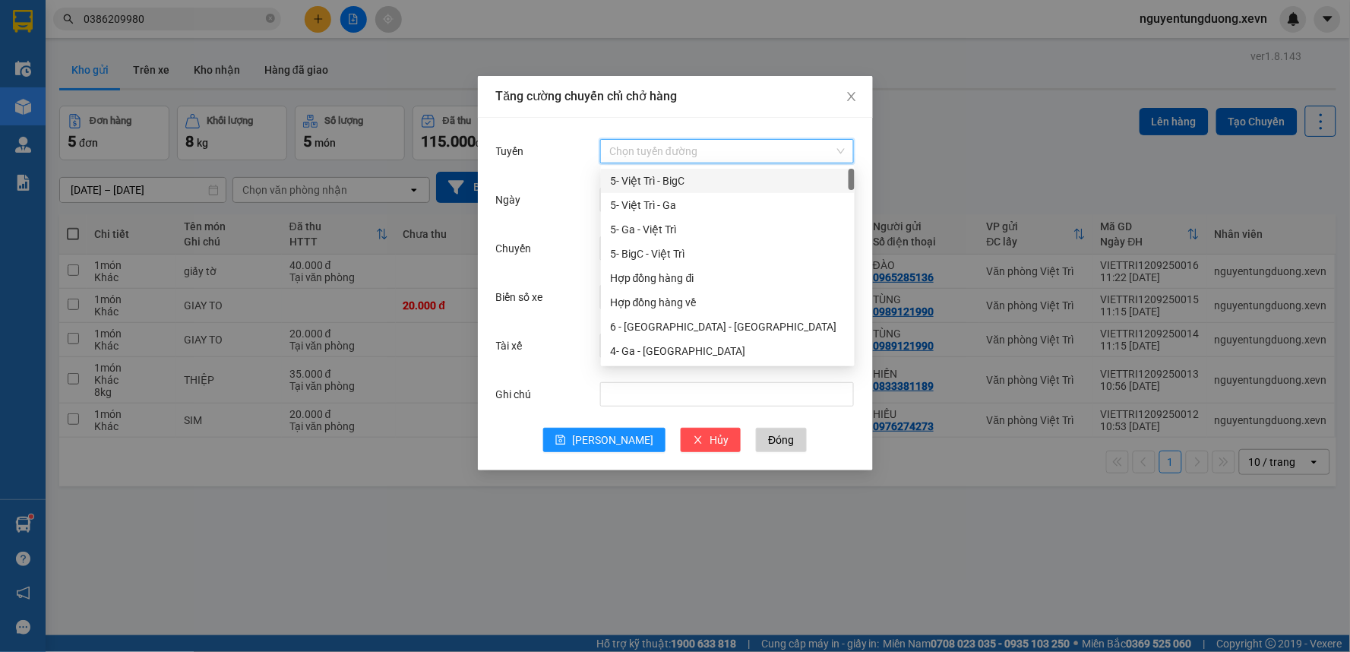
drag, startPoint x: 656, startPoint y: 185, endPoint x: 654, endPoint y: 211, distance: 25.9
click at [657, 186] on div "5- Việt Trì - BigC" at bounding box center [727, 180] width 235 height 17
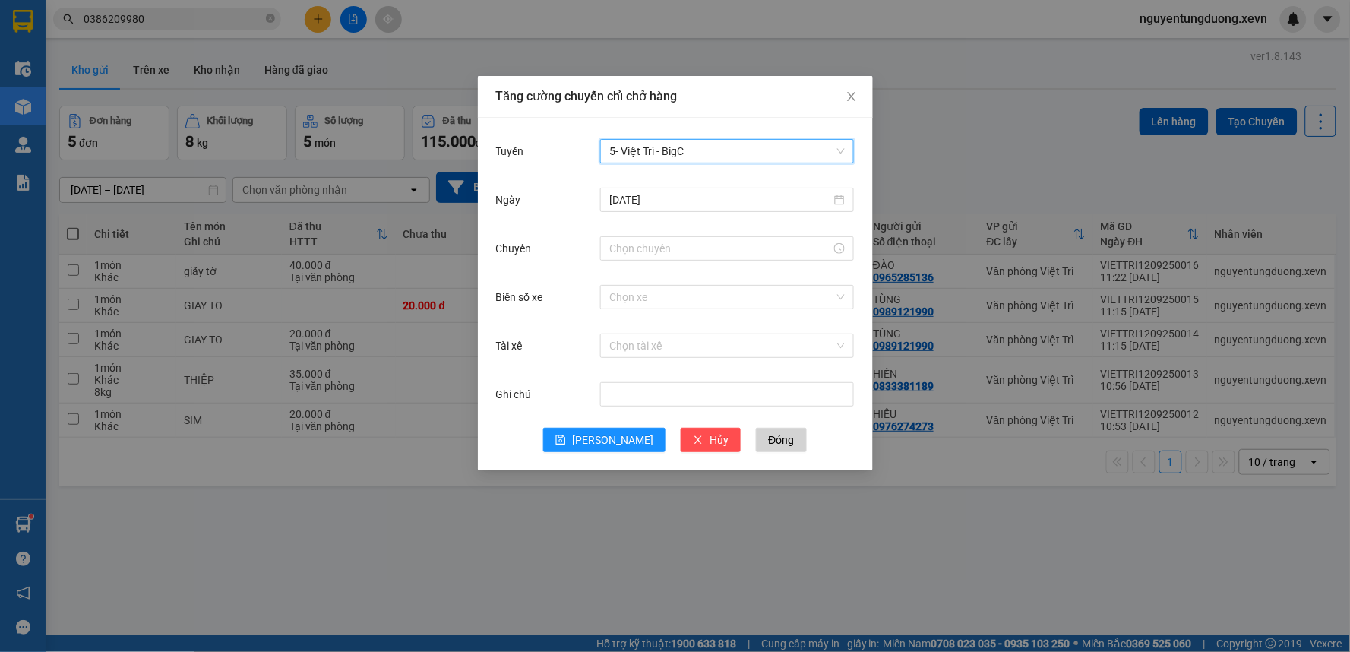
click at [633, 223] on div "[DATE]" at bounding box center [675, 209] width 359 height 49
click at [629, 245] on input "Chuyến" at bounding box center [720, 248] width 222 height 17
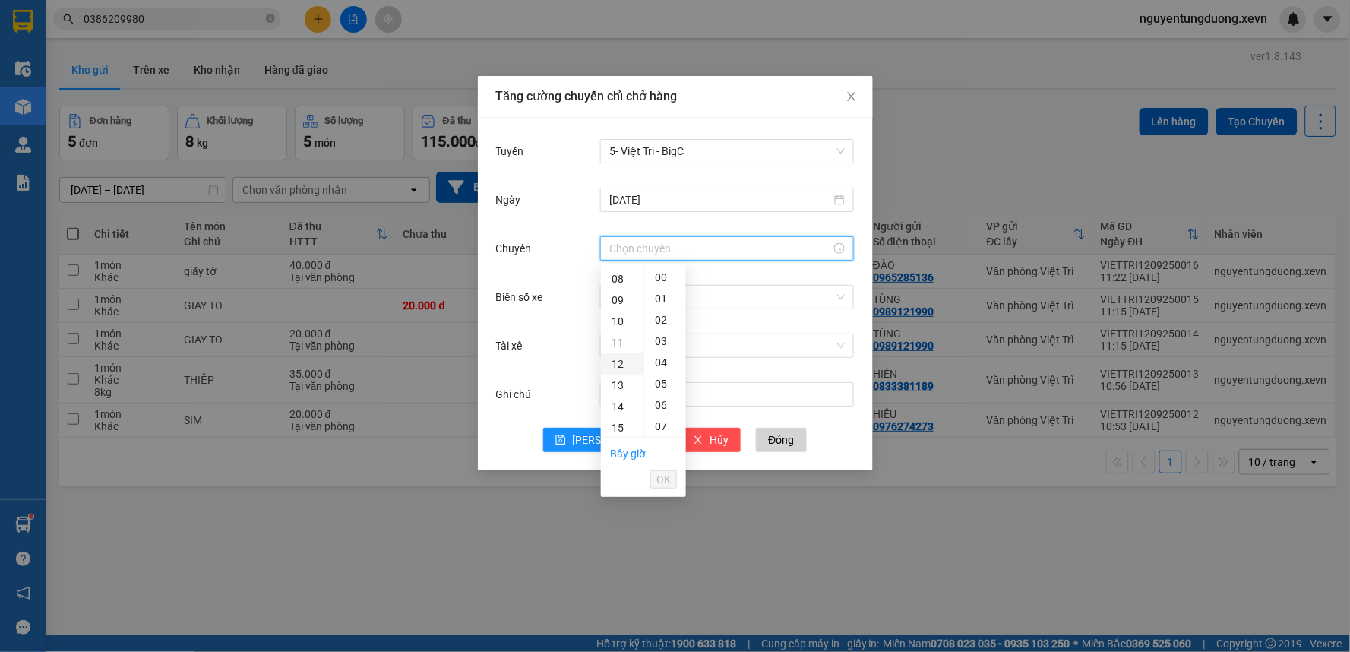
click at [618, 366] on div "12" at bounding box center [622, 363] width 43 height 21
click at [665, 347] on div "03" at bounding box center [665, 340] width 42 height 21
type input "12:03"
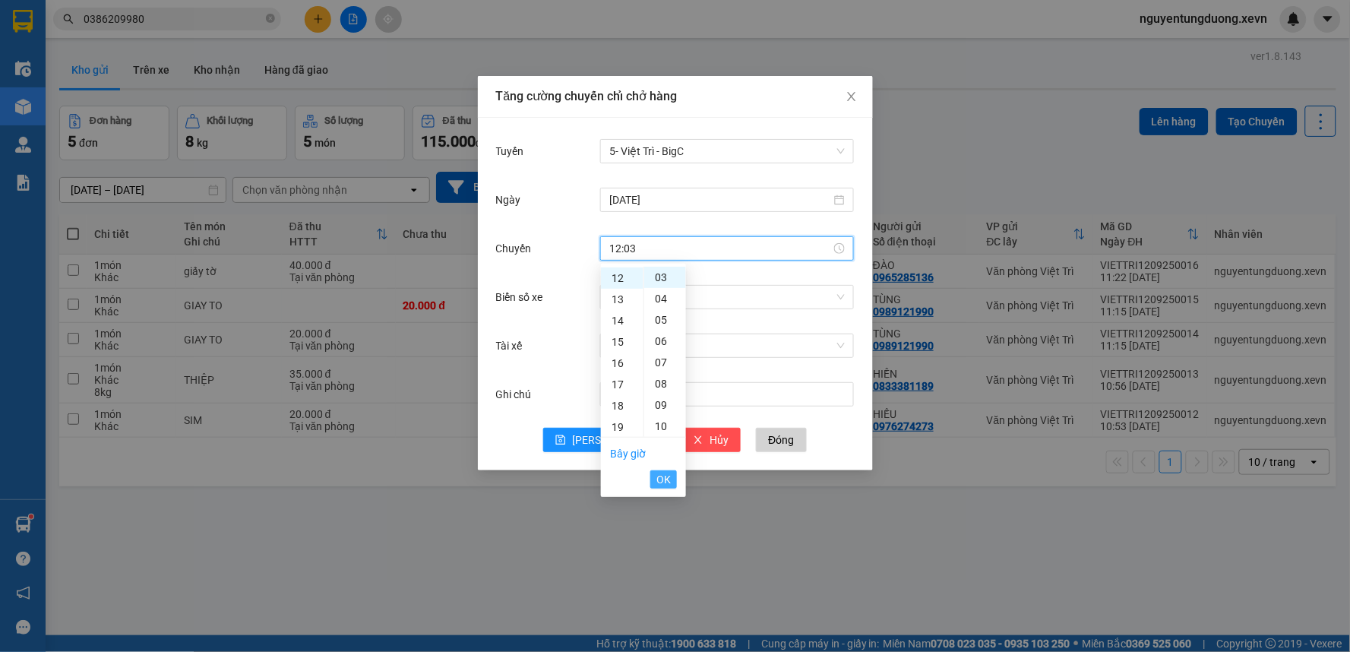
click at [665, 482] on span "OK" at bounding box center [663, 479] width 14 height 17
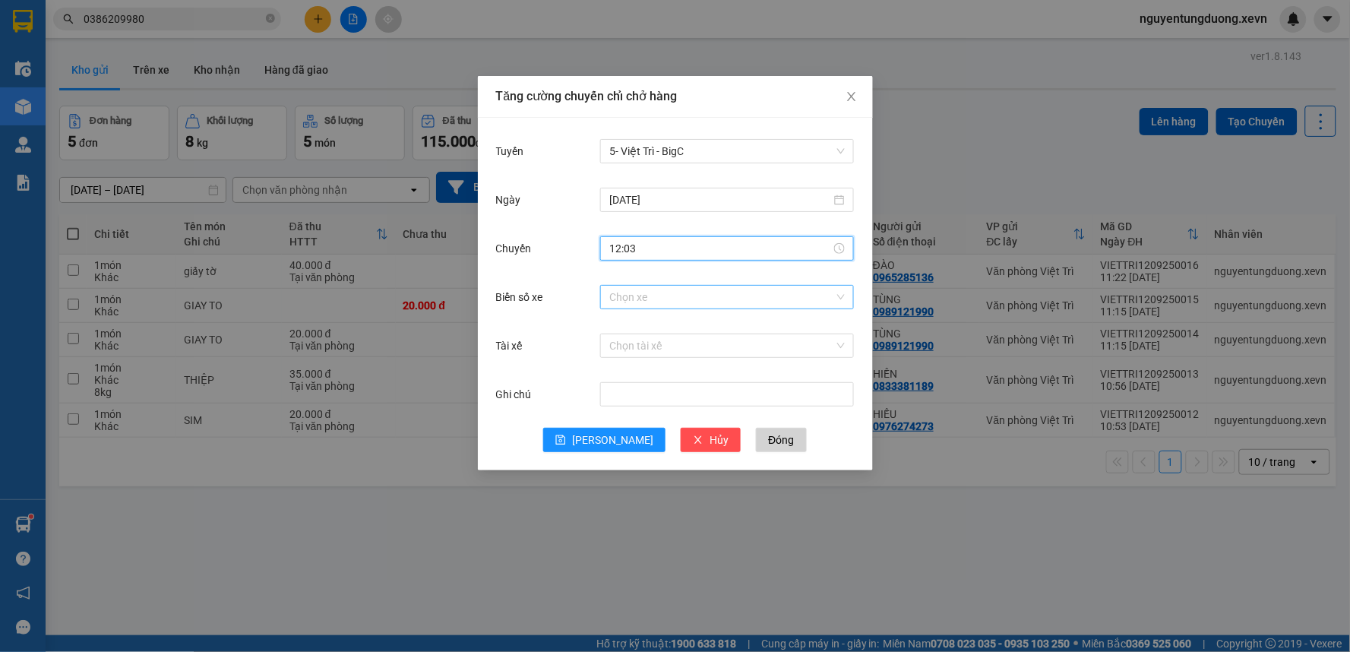
click at [637, 292] on input "Biển số xe" at bounding box center [721, 297] width 225 height 23
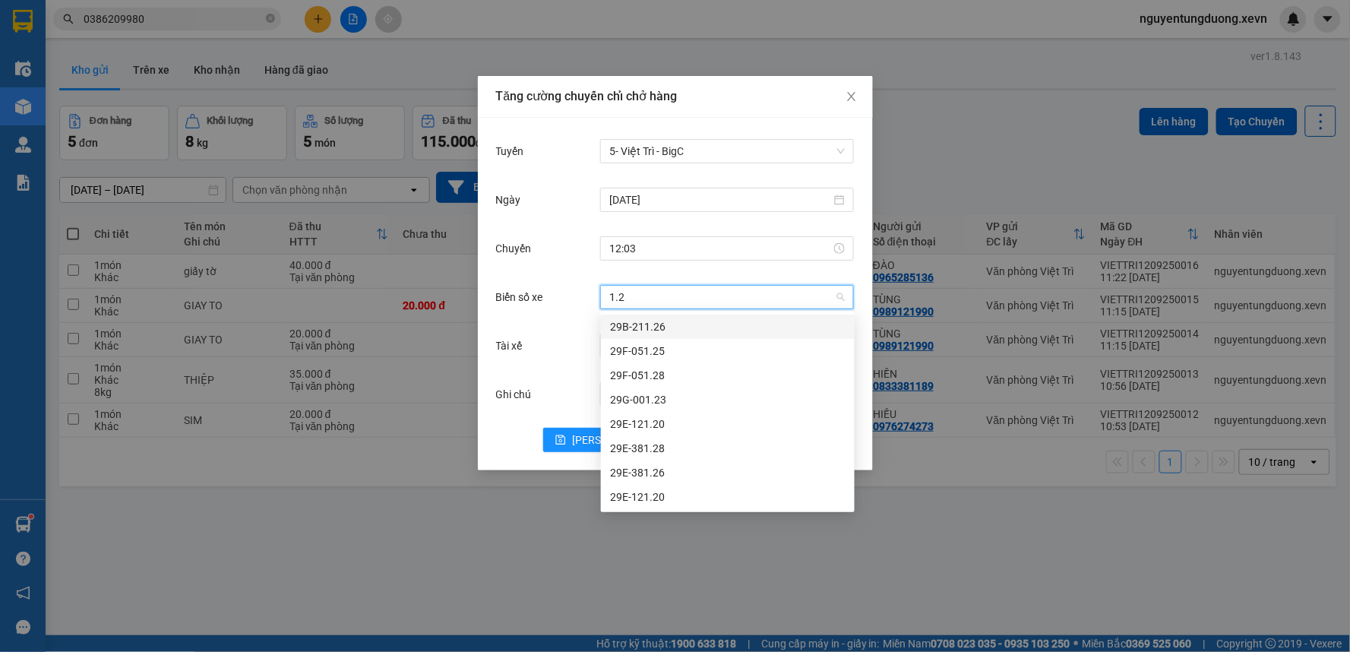
type input "1.25"
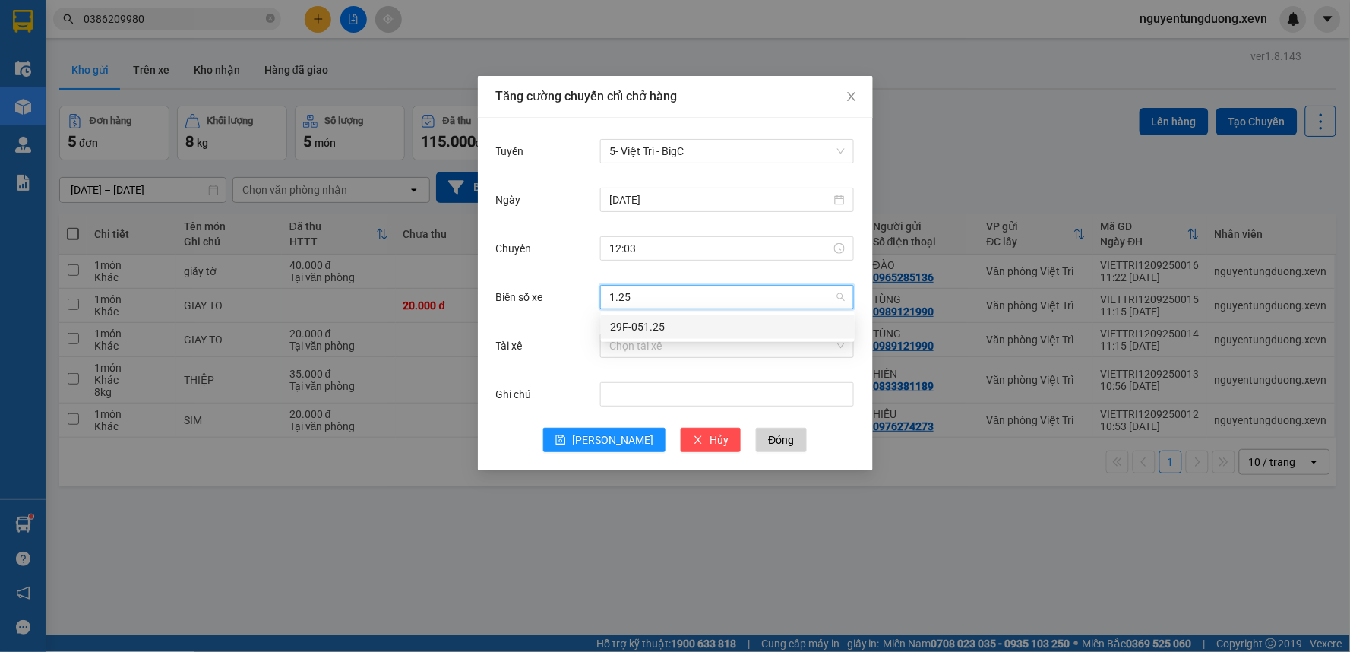
click at [649, 319] on div "29F-051.25" at bounding box center [727, 326] width 235 height 17
click at [647, 334] on input "Tài xế" at bounding box center [721, 345] width 225 height 23
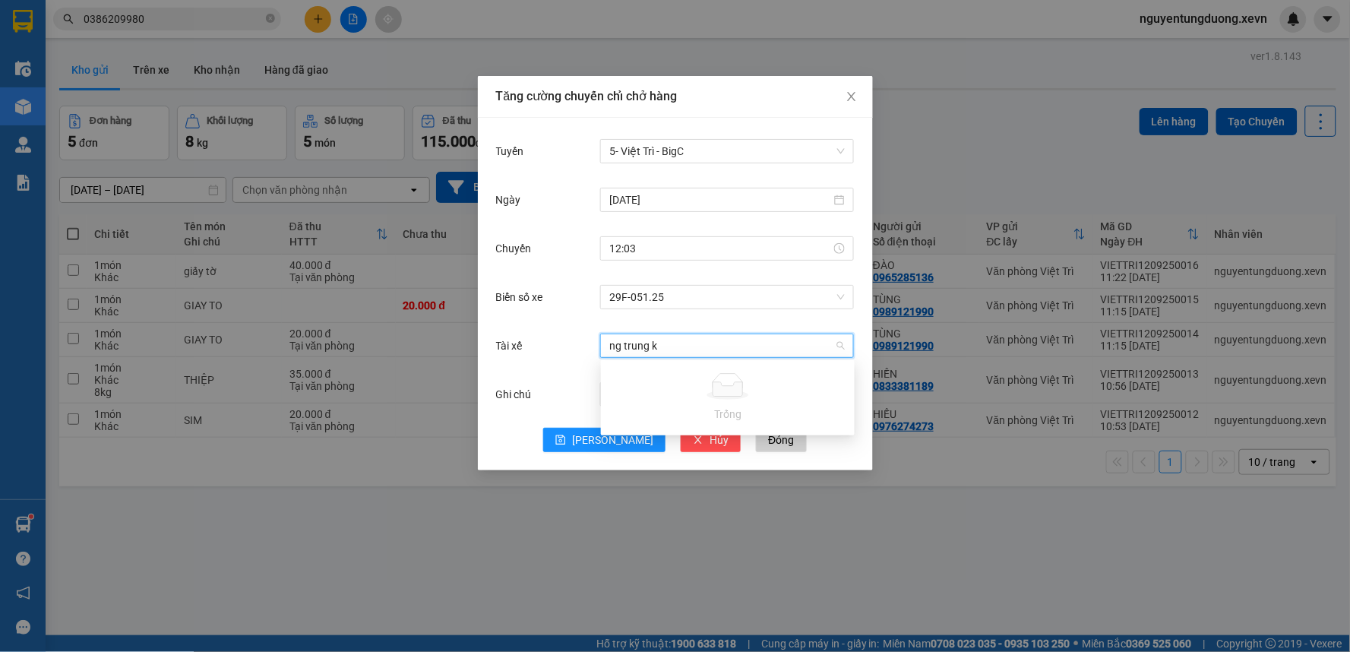
click at [668, 343] on input "ng trung k" at bounding box center [721, 345] width 225 height 23
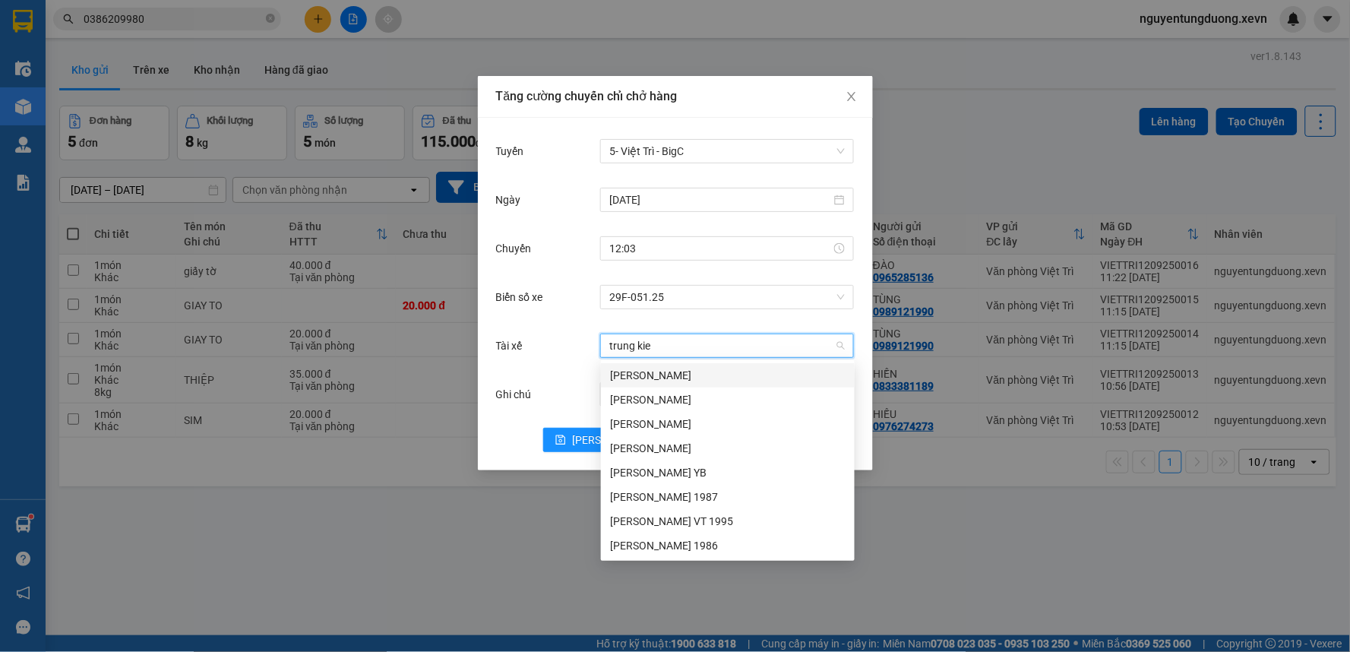
type input "trung kien"
click at [699, 544] on div "[PERSON_NAME] 1986" at bounding box center [727, 545] width 235 height 17
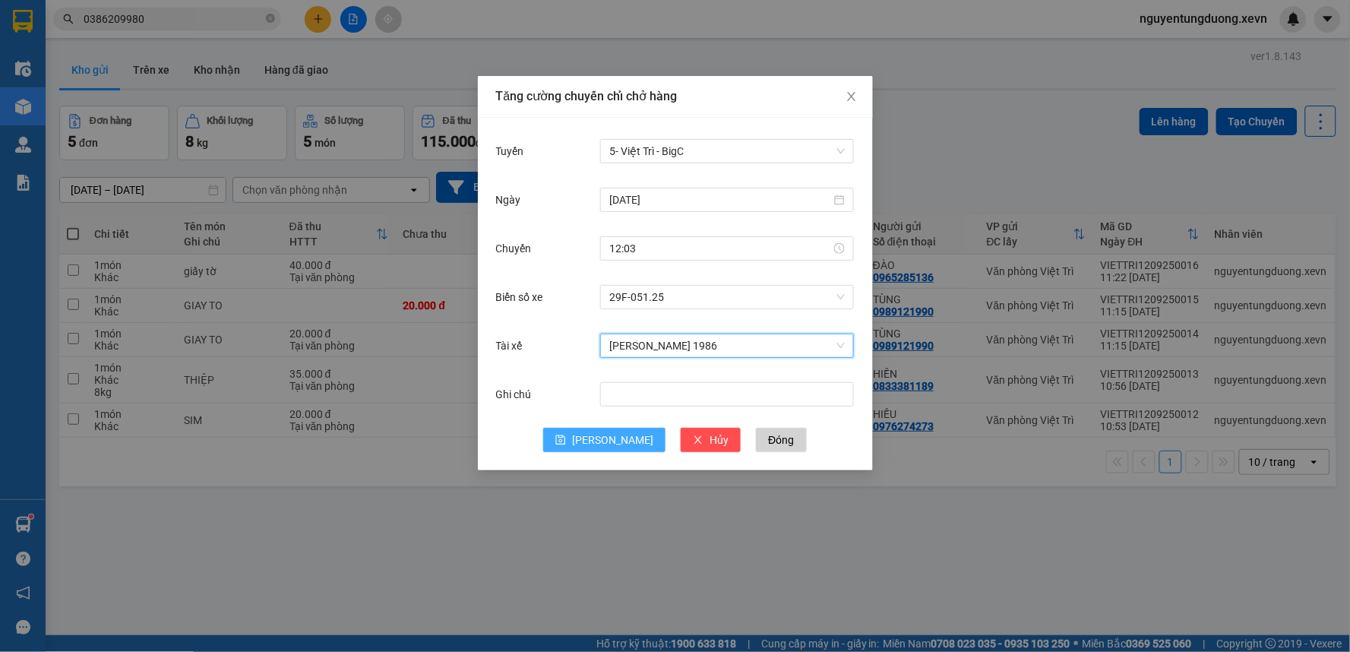
click at [613, 436] on span "[PERSON_NAME]" at bounding box center [612, 439] width 81 height 17
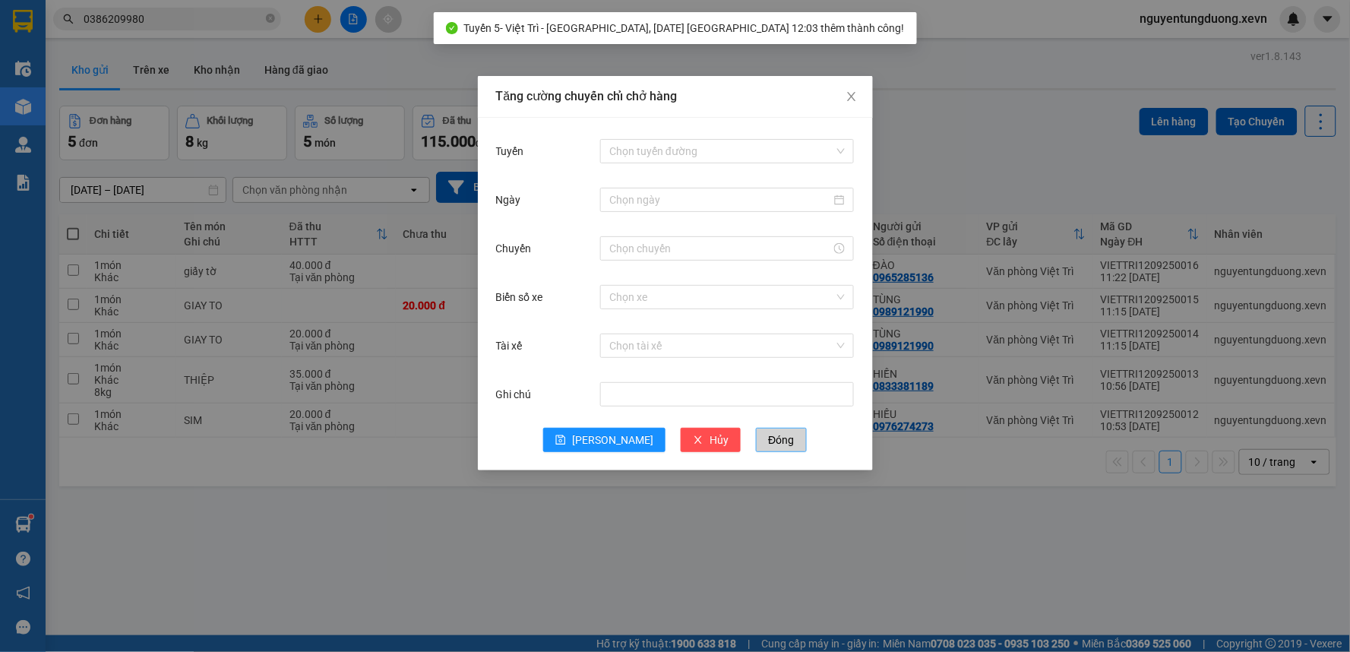
click at [768, 435] on span "Đóng" at bounding box center [781, 439] width 26 height 17
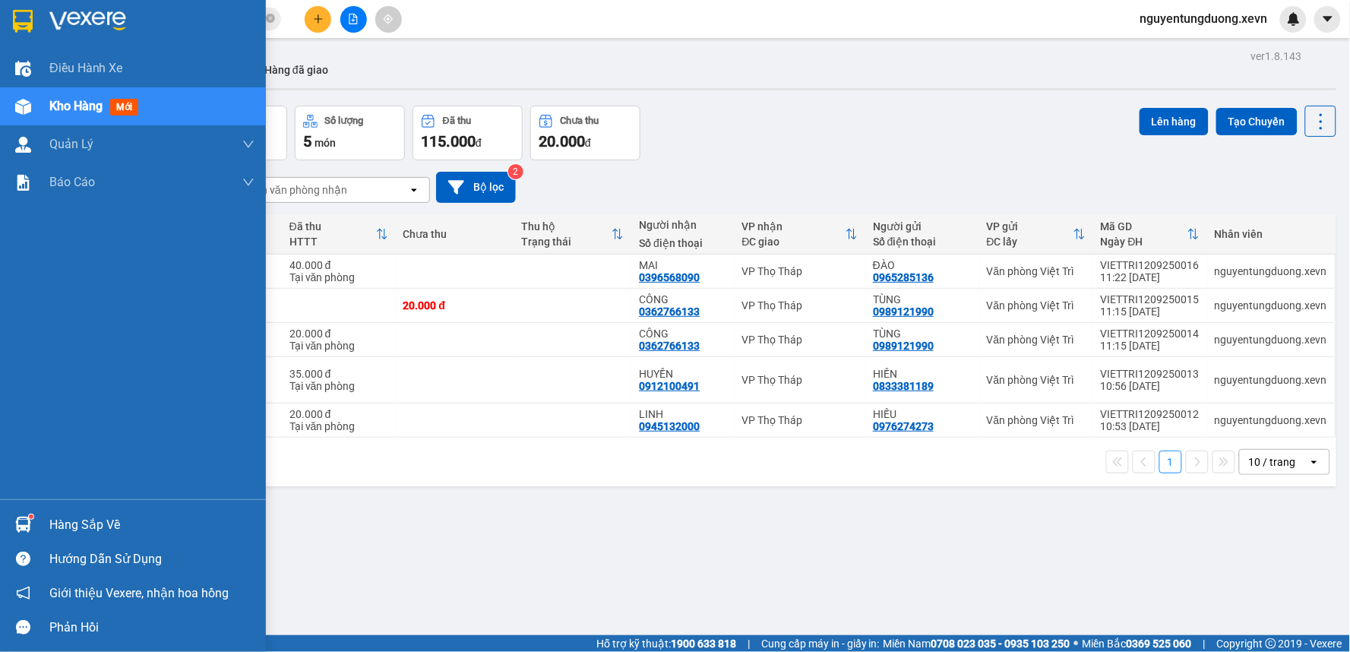
click at [30, 519] on sup at bounding box center [31, 516] width 5 height 5
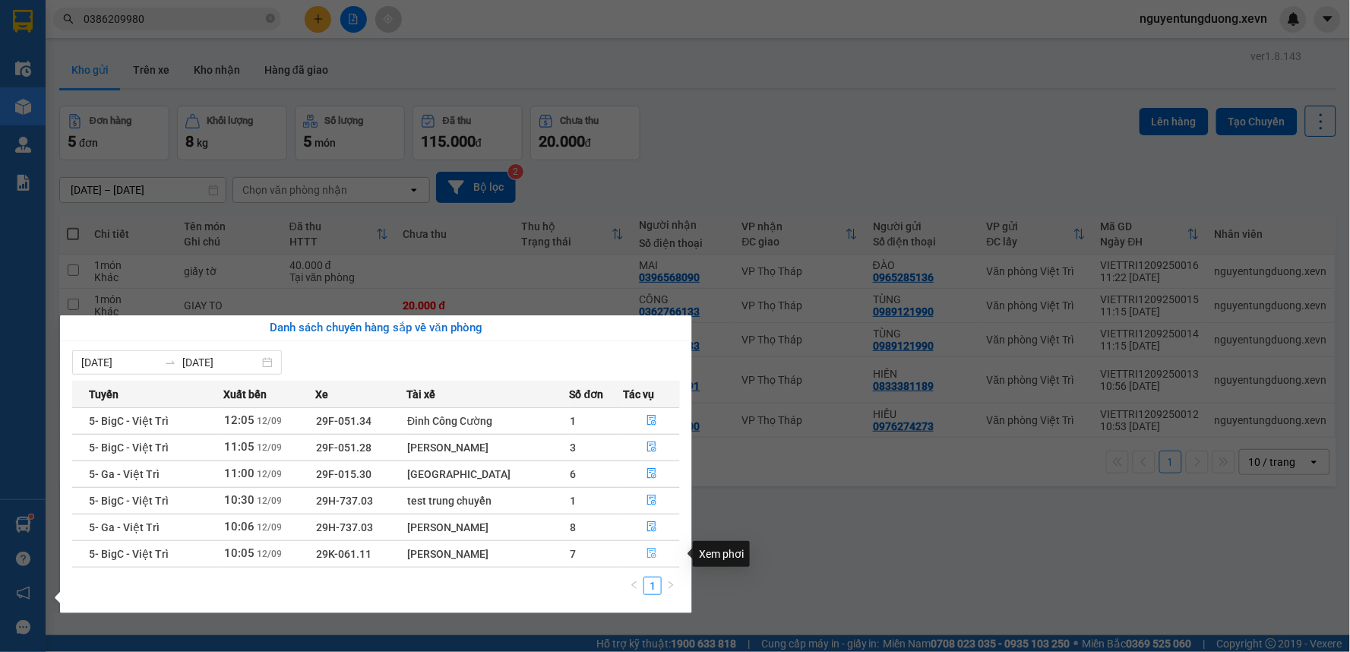
click at [638, 558] on button "button" at bounding box center [651, 554] width 55 height 24
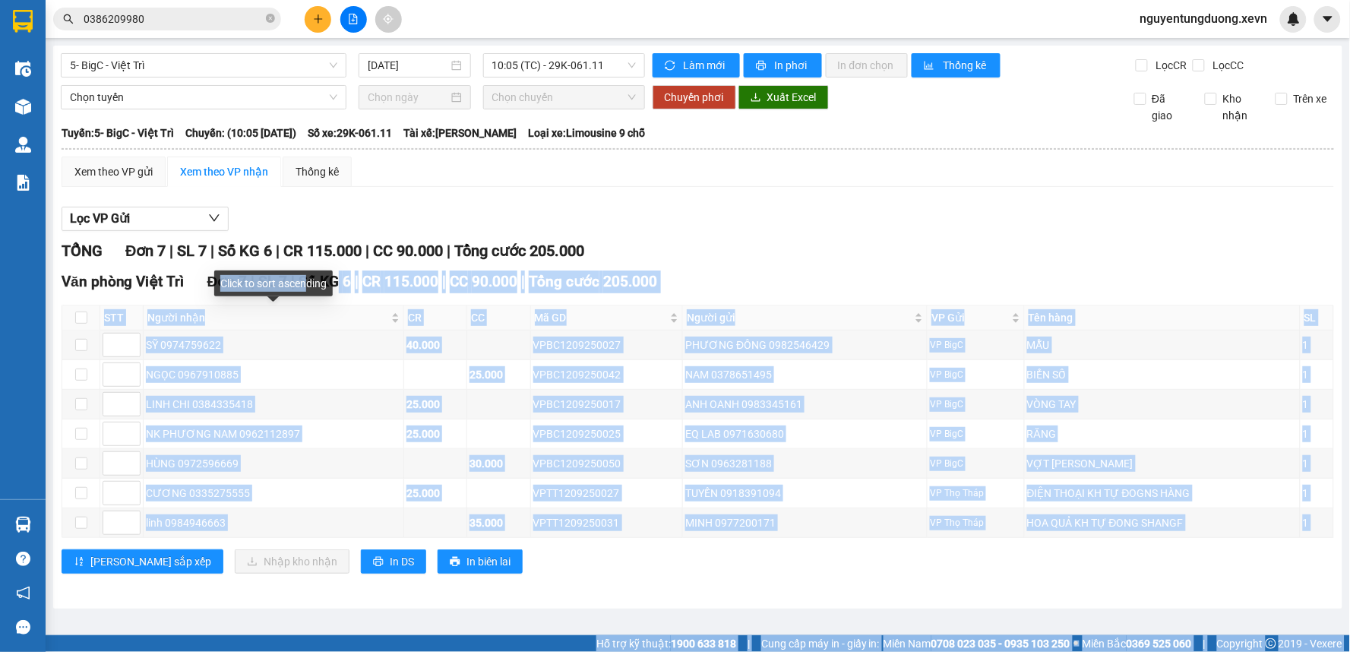
drag, startPoint x: 324, startPoint y: 289, endPoint x: 334, endPoint y: 292, distance: 10.3
click at [334, 292] on body "Kết quả tìm kiếm ( 62 ) Bộ lọc Mã ĐH Trạng thái Món hàng Thu hộ Tổng cước Chưa …" at bounding box center [675, 326] width 1350 height 652
click at [339, 338] on div "SỸ 0974759622" at bounding box center [273, 345] width 255 height 17
click at [205, 365] on td "NGỌC 0967910885" at bounding box center [274, 375] width 261 height 30
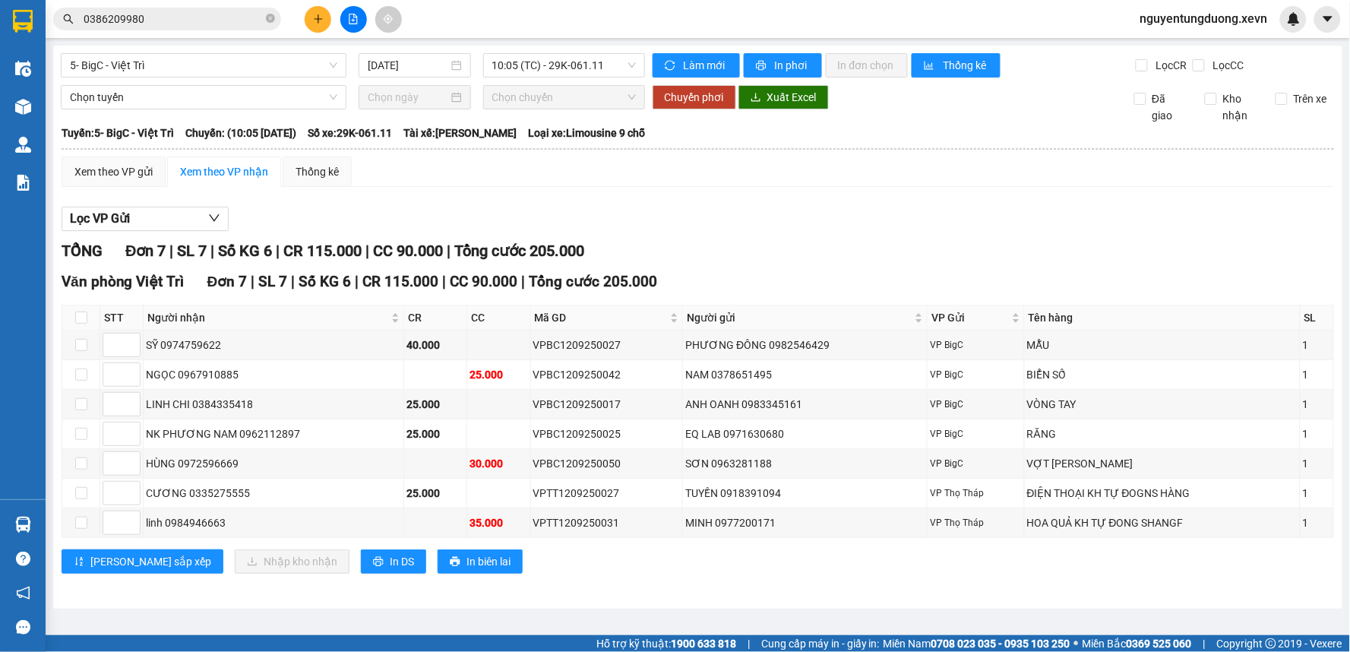
click at [317, 17] on icon "plus" at bounding box center [318, 19] width 11 height 11
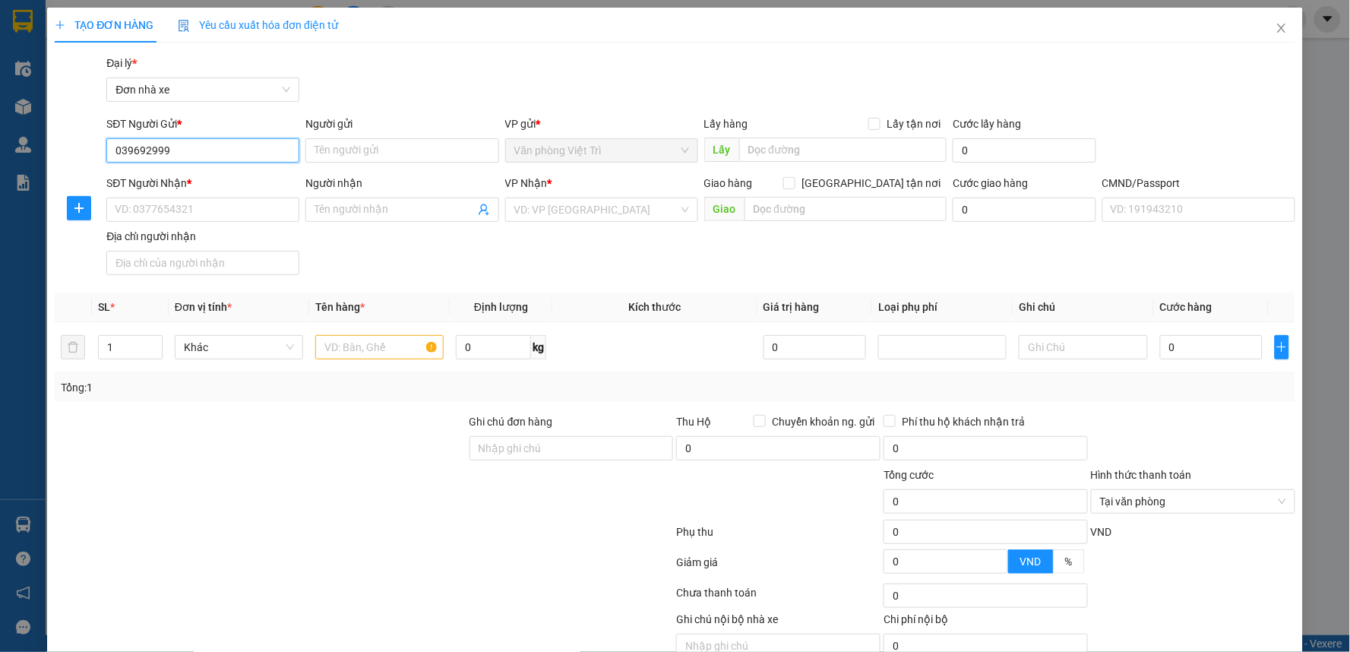
type input "0396929991"
click at [175, 179] on div "0396929991 - HOÀNG" at bounding box center [201, 180] width 173 height 17
type input "HOÀNG"
type input "0912615997"
type input "GREEN LAB"
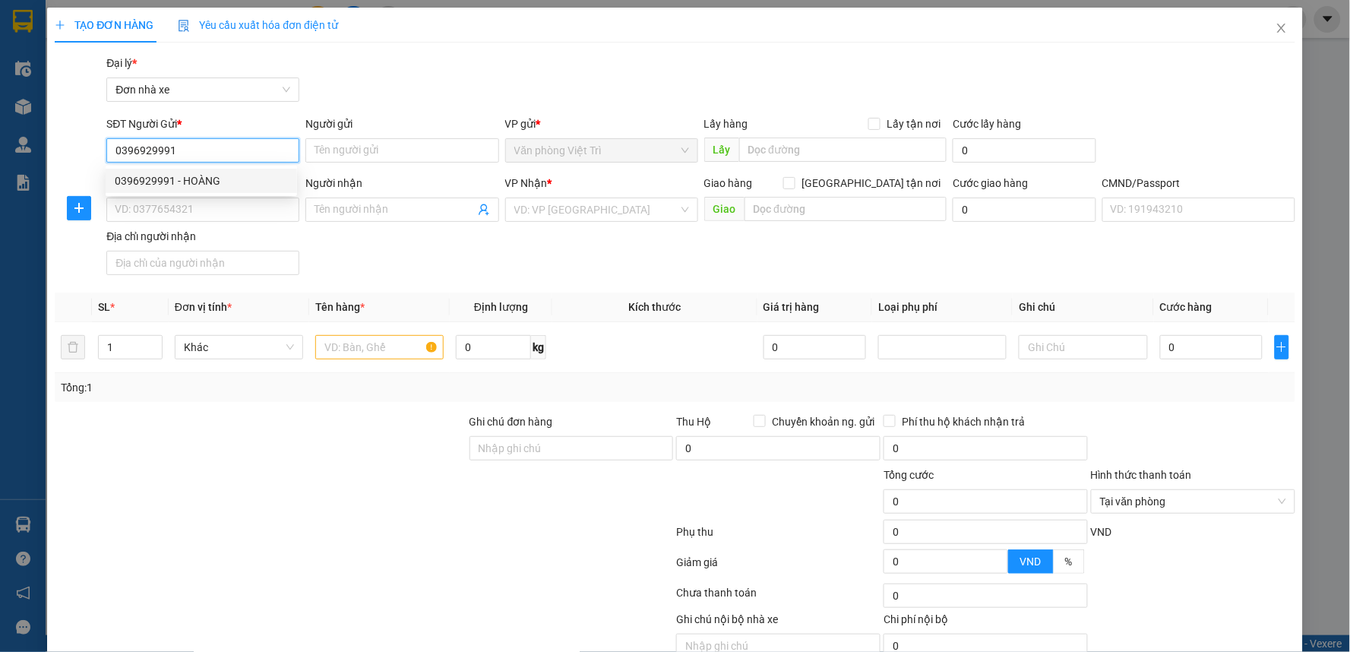
type input "025099007477 [PERSON_NAME][GEOGRAPHIC_DATA]"
type input "0396929991"
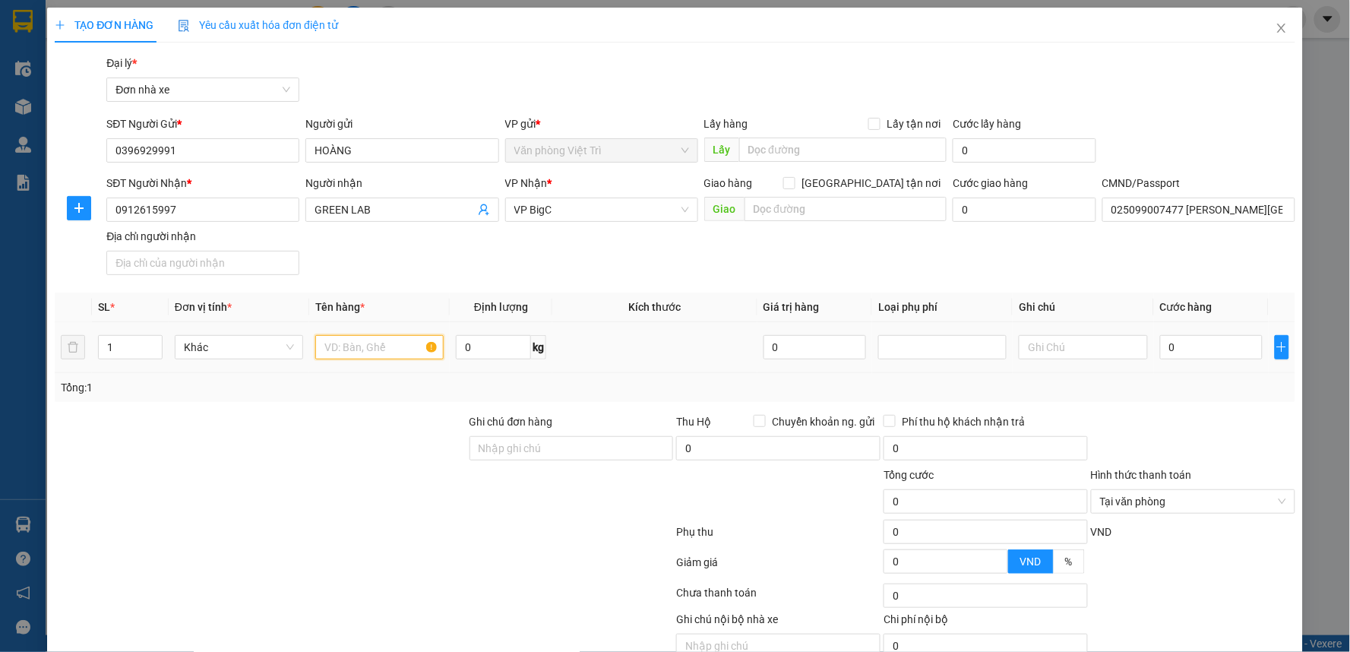
click at [358, 351] on input "text" at bounding box center [379, 347] width 128 height 24
type input "m"
type input "mẫu xét nghiệm"
type input "2"
click at [1201, 346] on input "0" at bounding box center [1211, 347] width 103 height 24
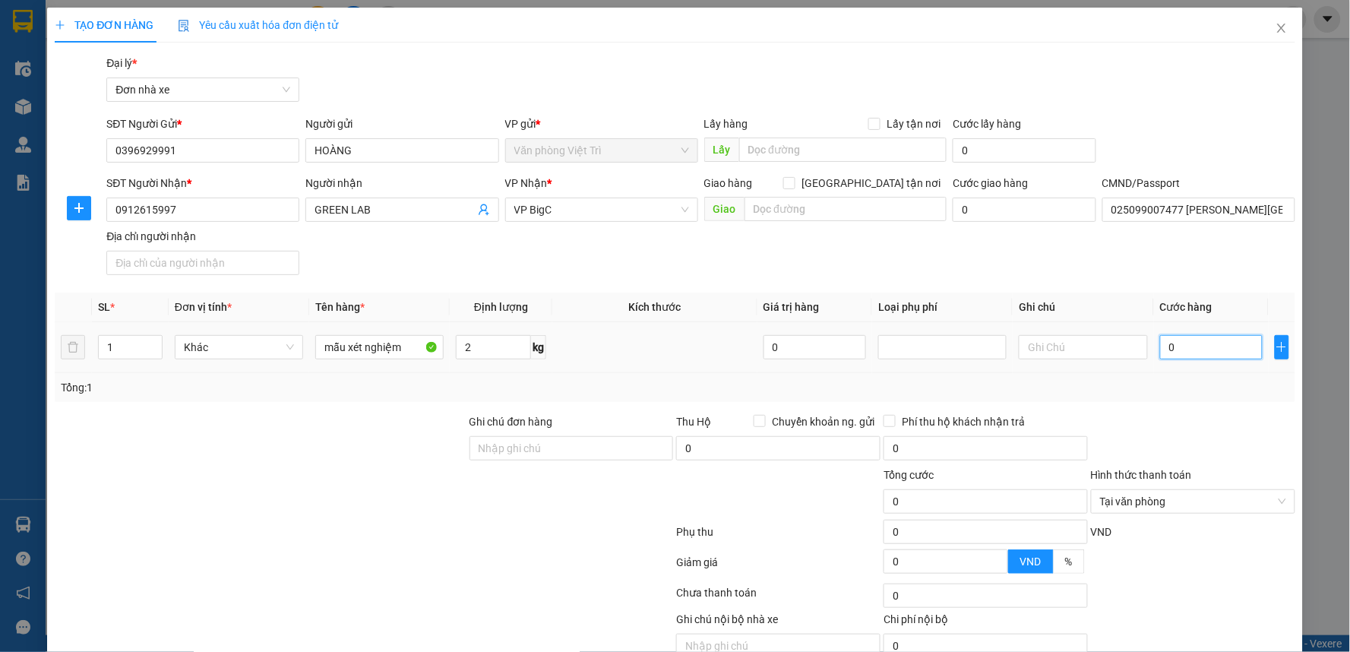
type input "2"
type input "25"
type input "25.000"
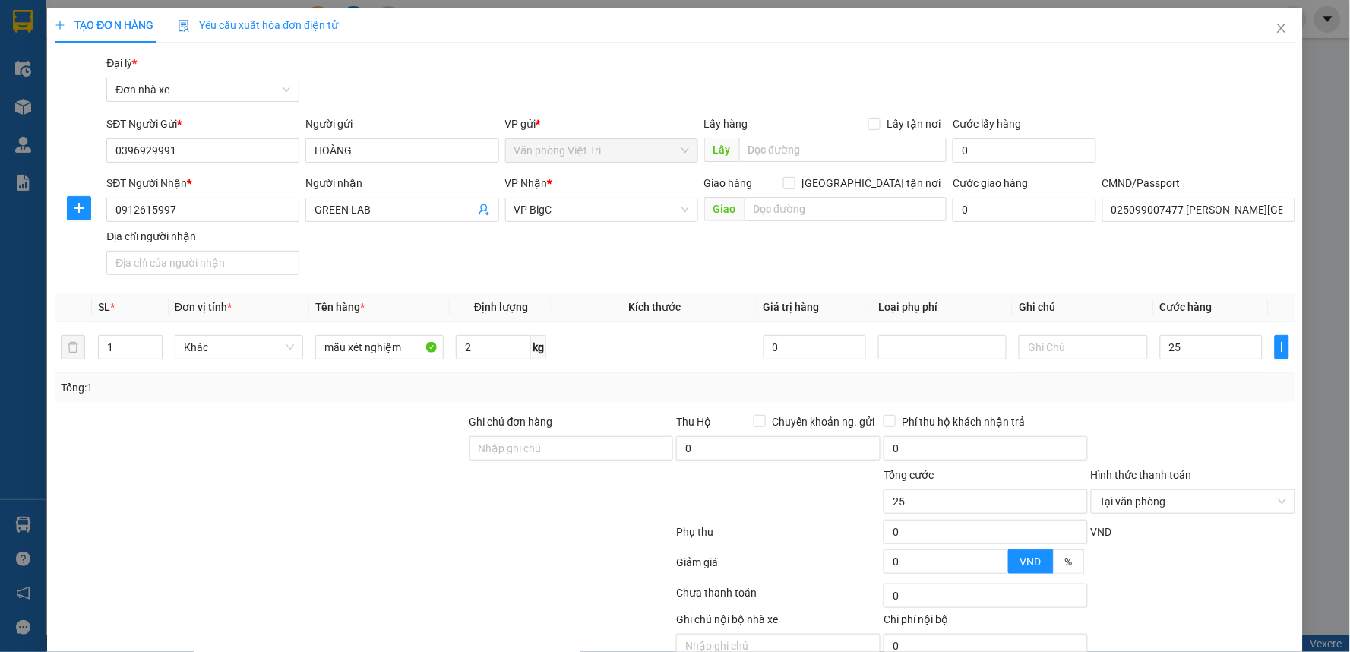
type input "25.000"
click at [1172, 277] on div "SĐT Người Nhận * 0912615997 Người nhận GREEN LAB VP Nhận * VP BigC Giao hàng Gi…" at bounding box center [700, 228] width 1194 height 106
type input "25.000"
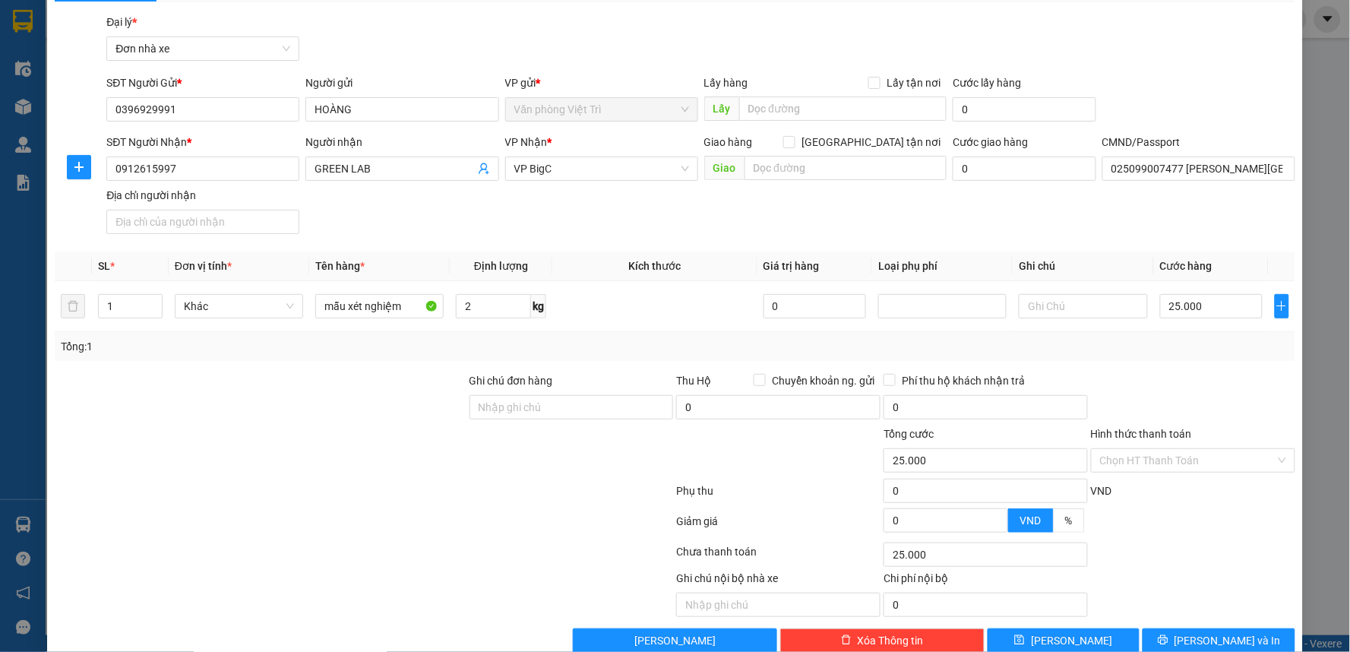
scroll to position [71, 0]
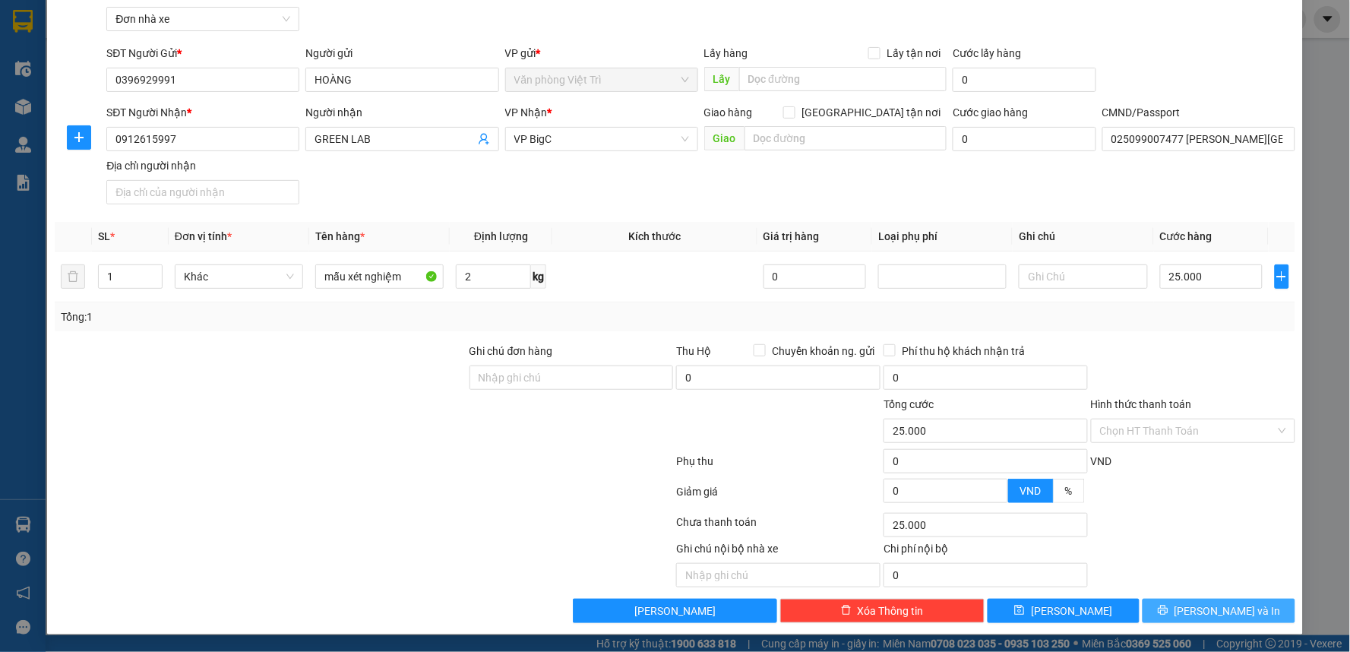
click at [1218, 610] on span "[PERSON_NAME] và In" at bounding box center [1227, 610] width 106 height 17
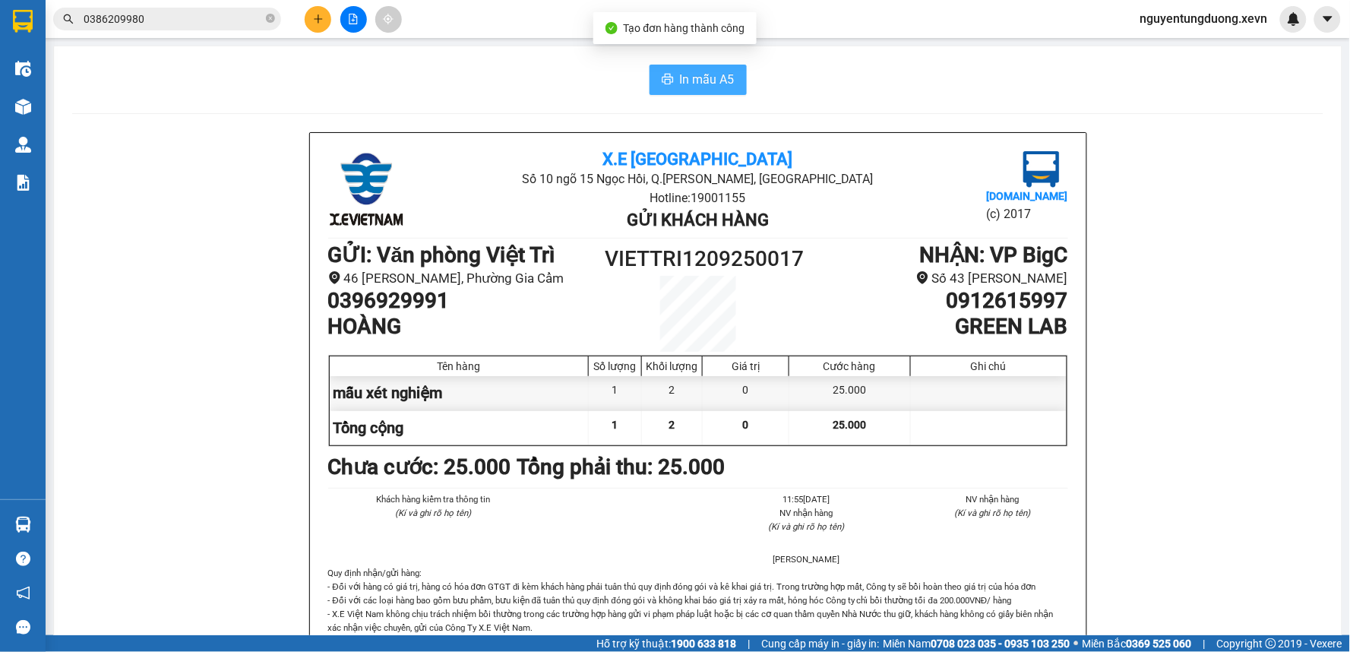
click at [687, 79] on span "In mẫu A5" at bounding box center [707, 79] width 55 height 19
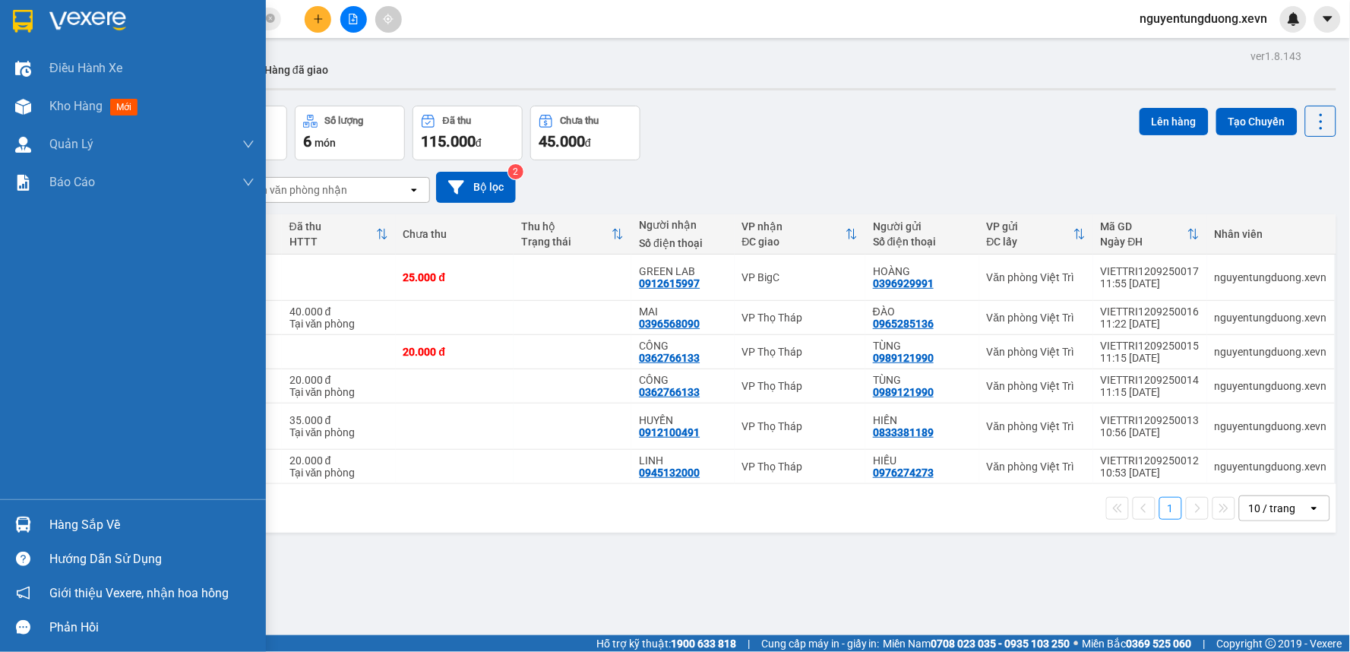
click at [36, 533] on div "Hàng sắp về" at bounding box center [133, 524] width 266 height 34
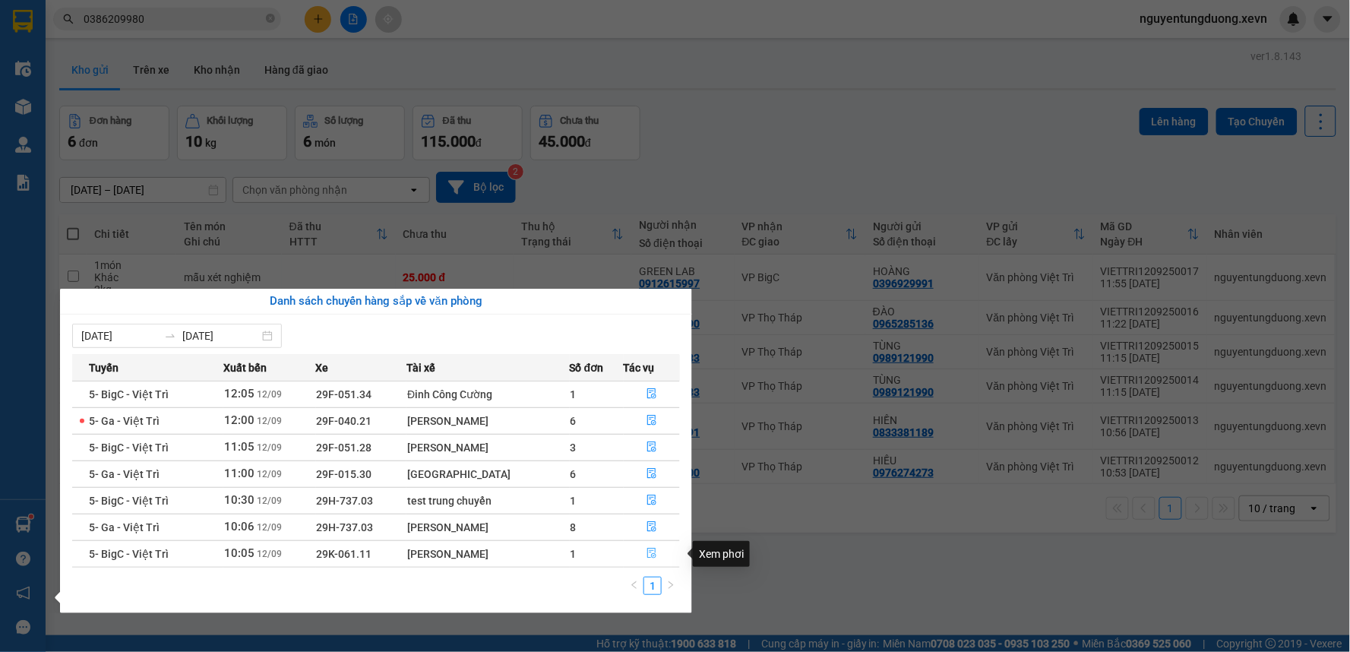
click at [649, 558] on icon "file-done" at bounding box center [651, 553] width 11 height 11
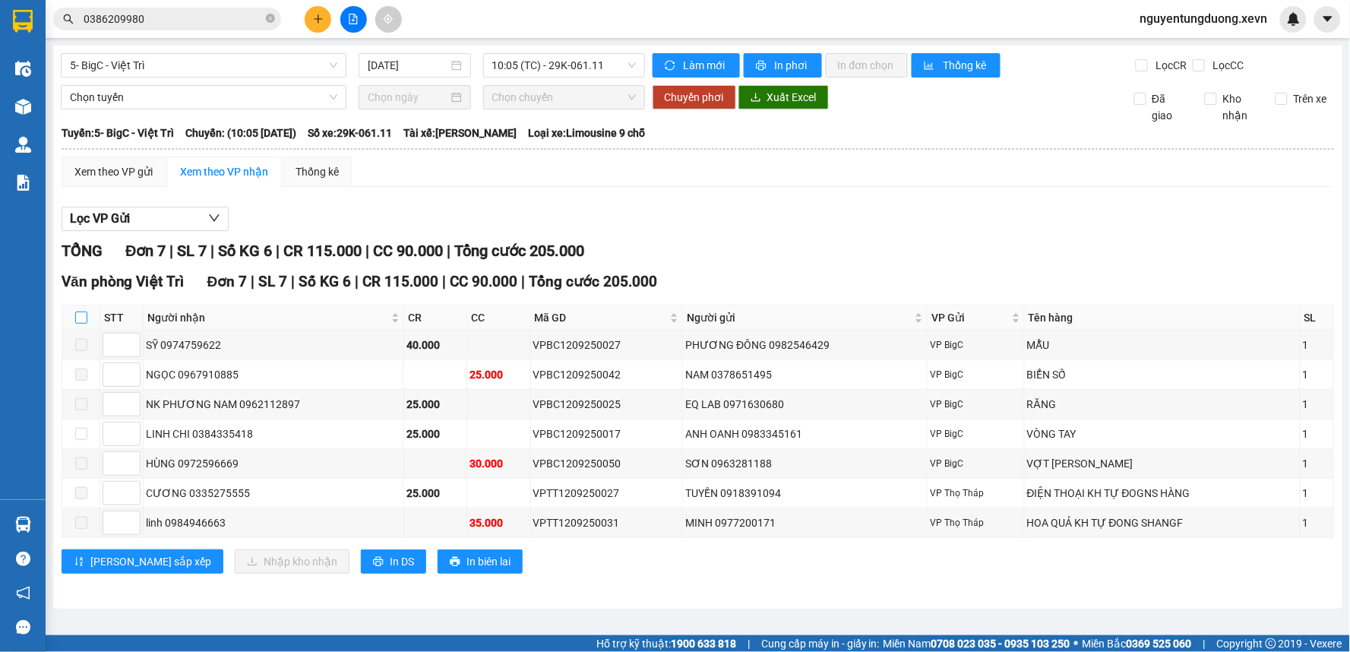
click at [76, 314] on input "checkbox" at bounding box center [81, 317] width 12 height 12
checkbox input "true"
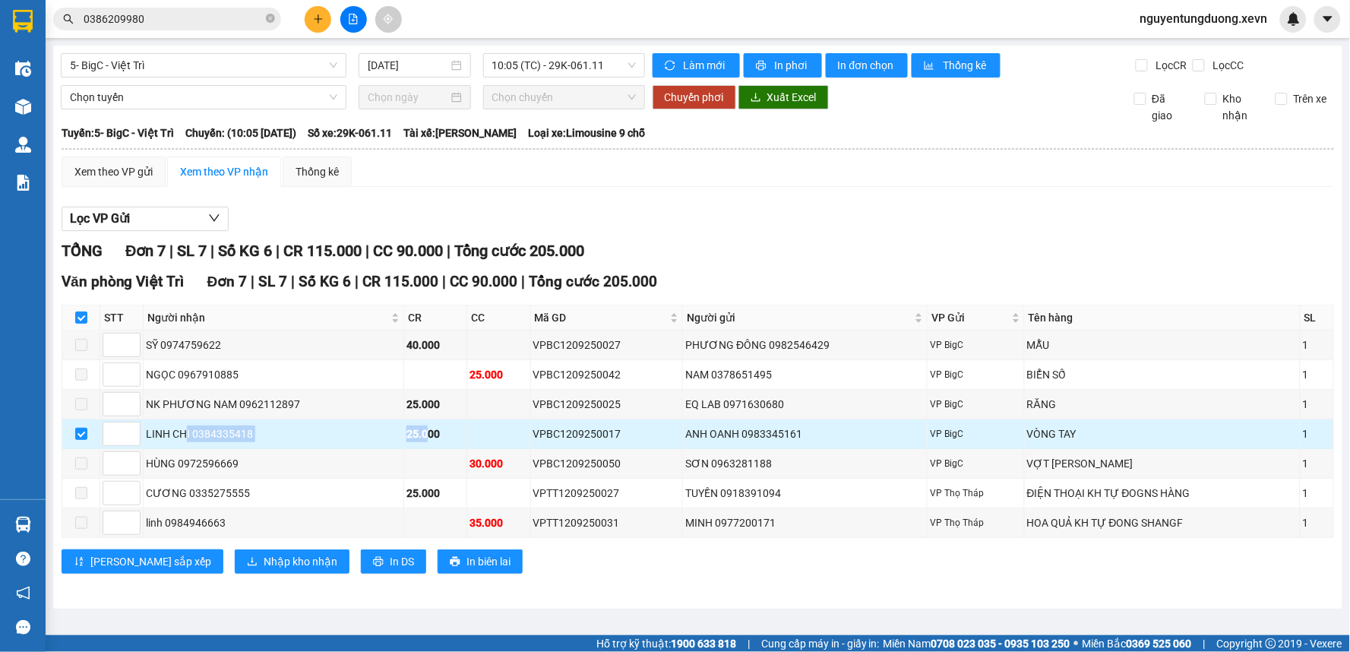
drag, startPoint x: 185, startPoint y: 436, endPoint x: 427, endPoint y: 442, distance: 241.6
click at [427, 442] on tr "LINH CHI 0384335418 25.000 VPBC1209250017 ANH OANH 0983345161 VP BigC VÒNG TAY 1" at bounding box center [698, 434] width 1272 height 30
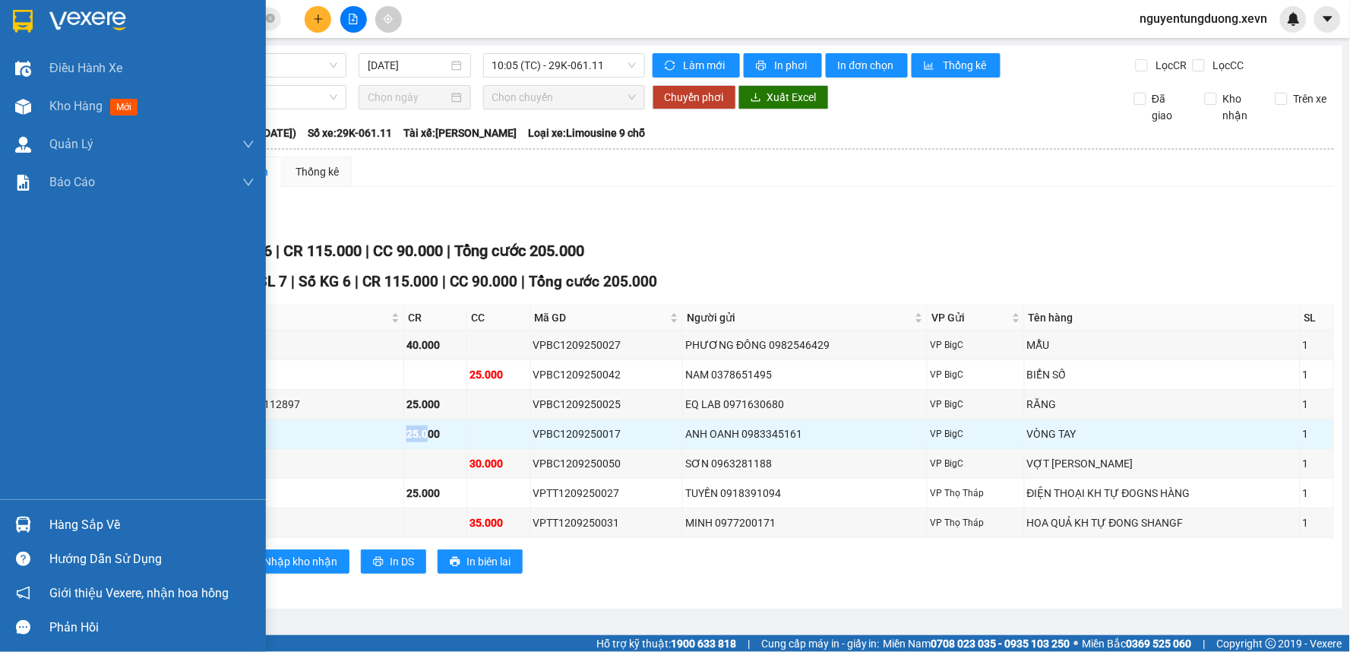
click at [24, 523] on img at bounding box center [23, 525] width 16 height 16
